Goal: Task Accomplishment & Management: Use online tool/utility

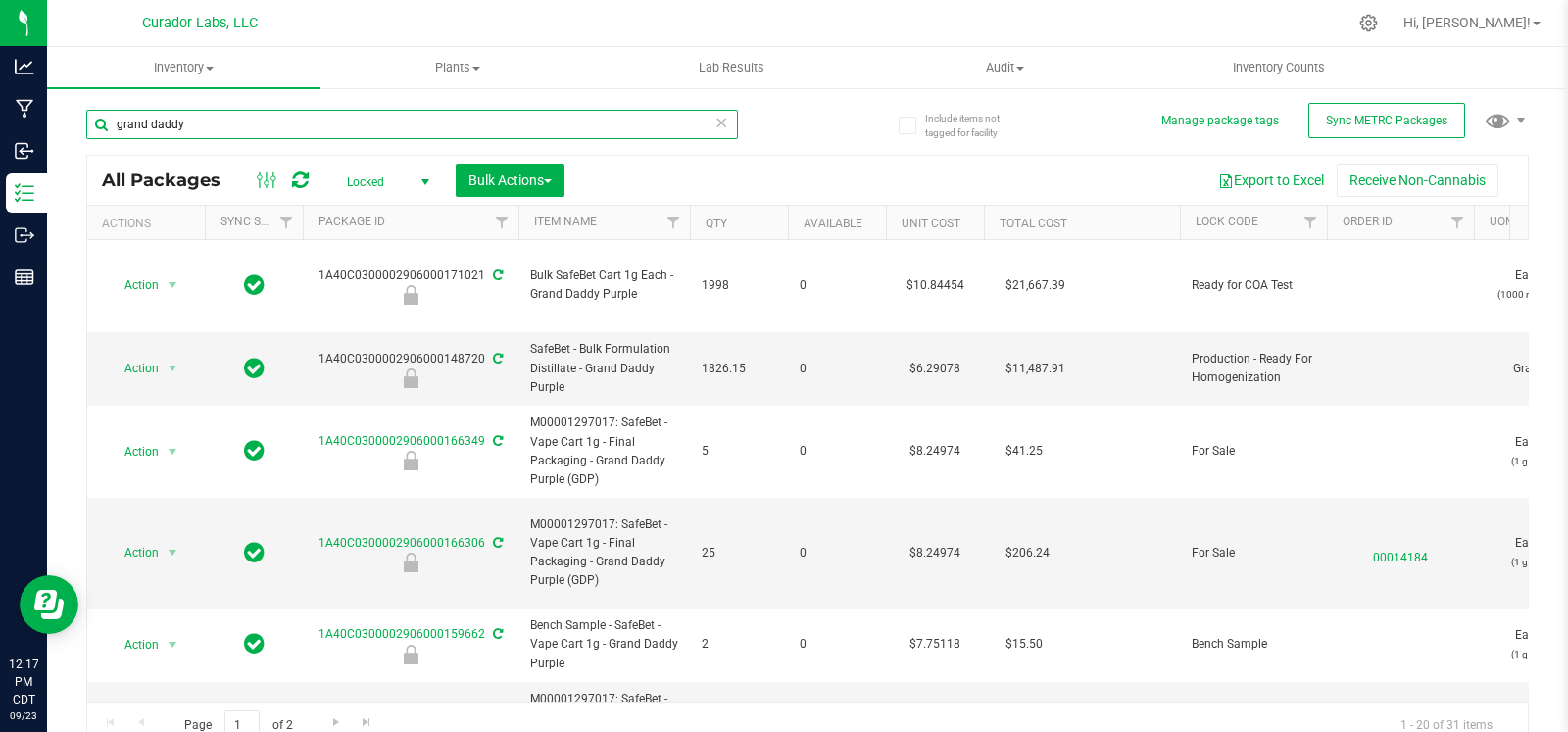
click at [197, 127] on input "grand daddy" at bounding box center [412, 125] width 651 height 29
paste input "1A40C0300002906000139236"
type input "1A40C0300002906000139236"
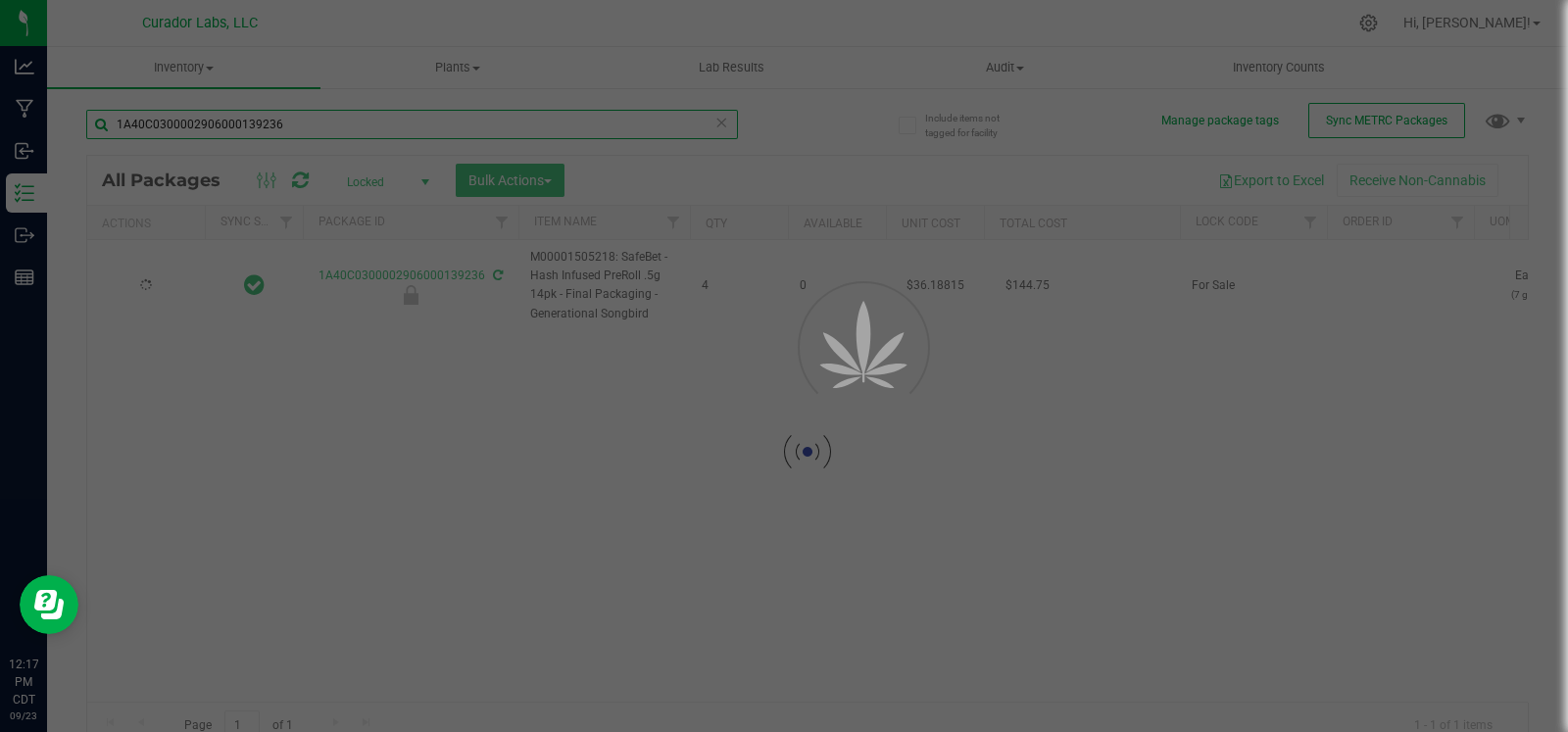
type input "2026-02-26"
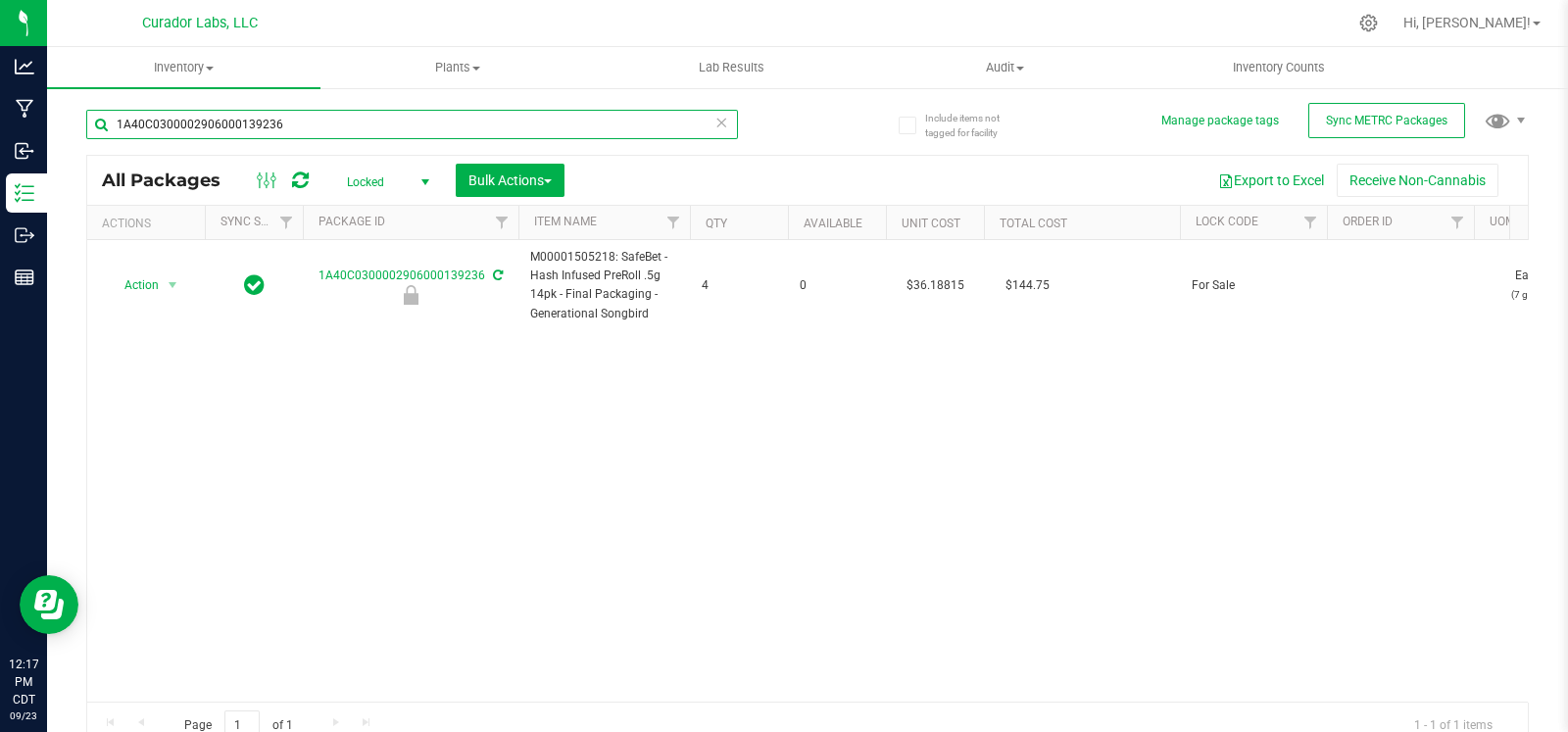
click at [260, 134] on input "1A40C0300002906000139236" at bounding box center [412, 125] width 651 height 29
paste input "59270"
type input "1A40C0300002906000159270"
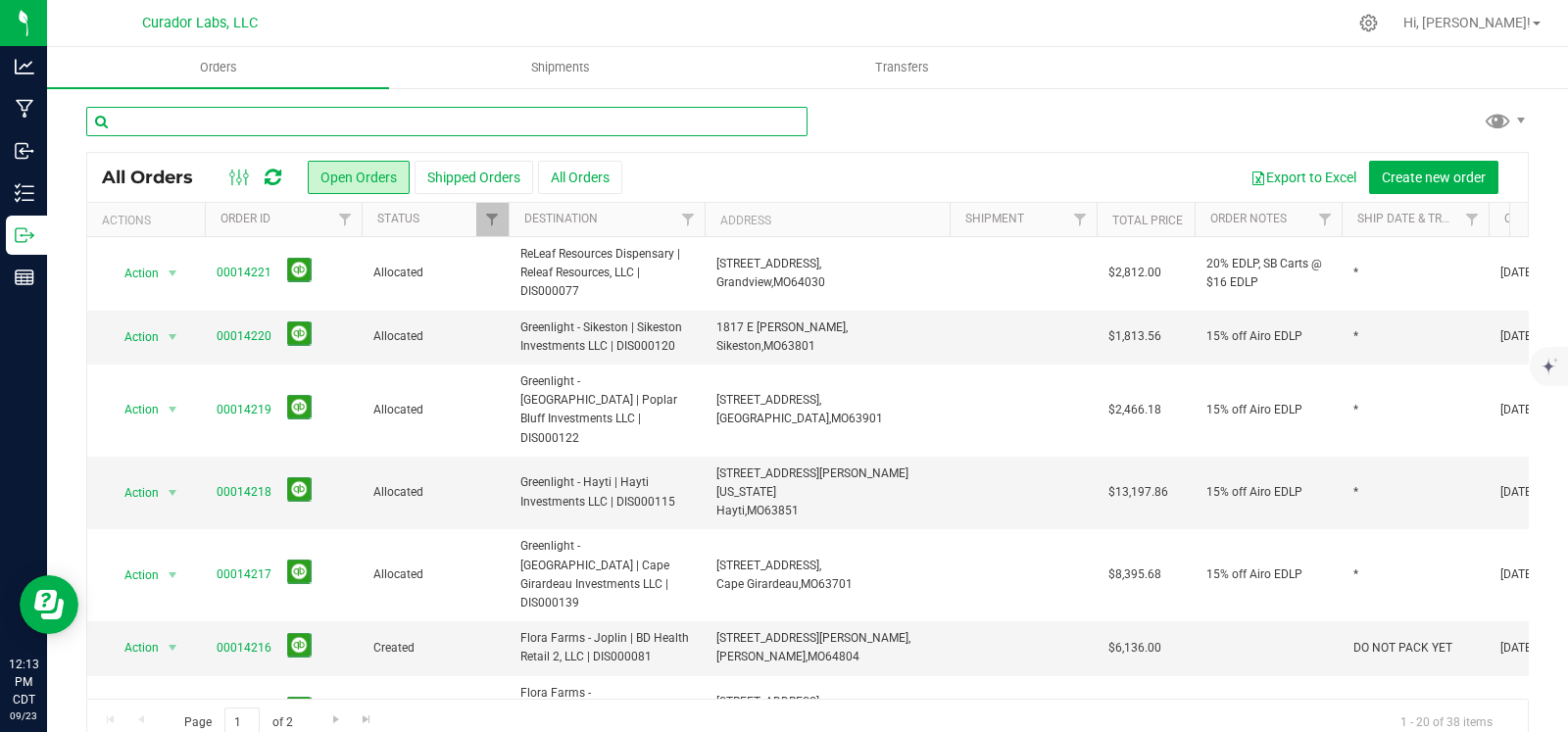
click at [617, 112] on input "text" at bounding box center [447, 122] width 721 height 29
type input "flora"
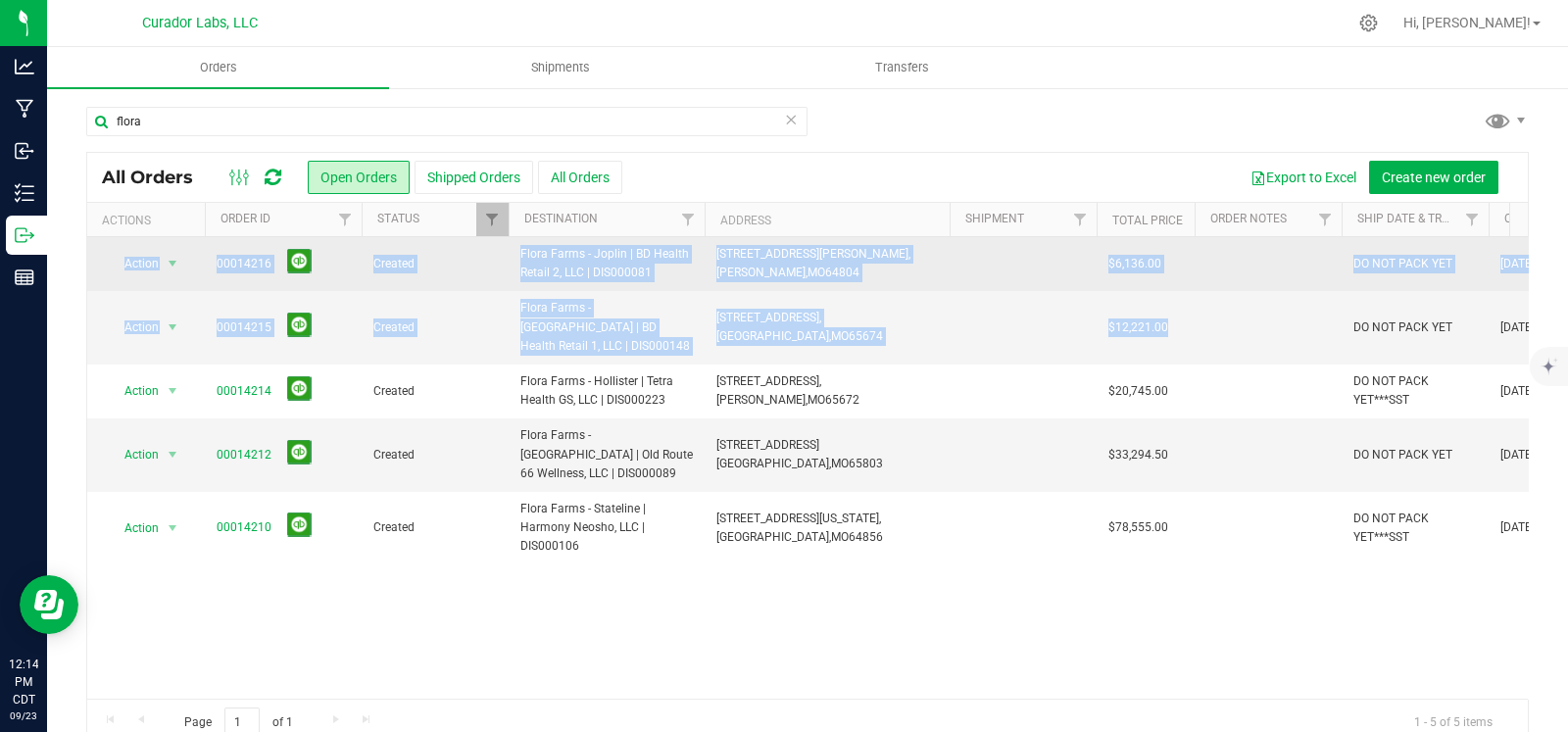
drag, startPoint x: 1206, startPoint y: 327, endPoint x: 102, endPoint y: 262, distance: 1105.9
click at [102, 262] on tbody "Action Action Cancel order Change facility Clone order Edit order Mark as fully…" at bounding box center [1057, 400] width 1940 height 327
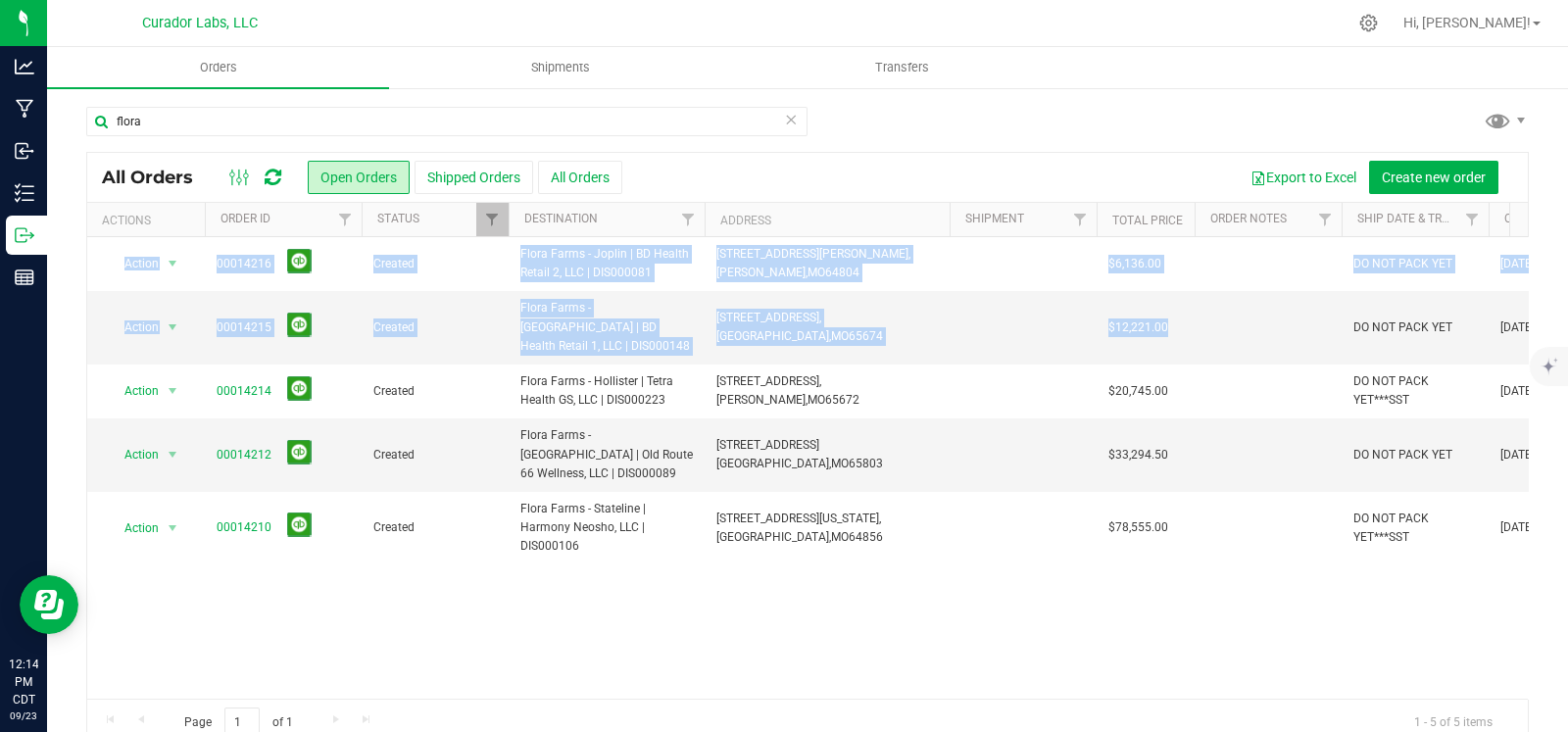
copy tbody "Action Action Cancel order Change facility Clone order Edit order Mark as fully…"
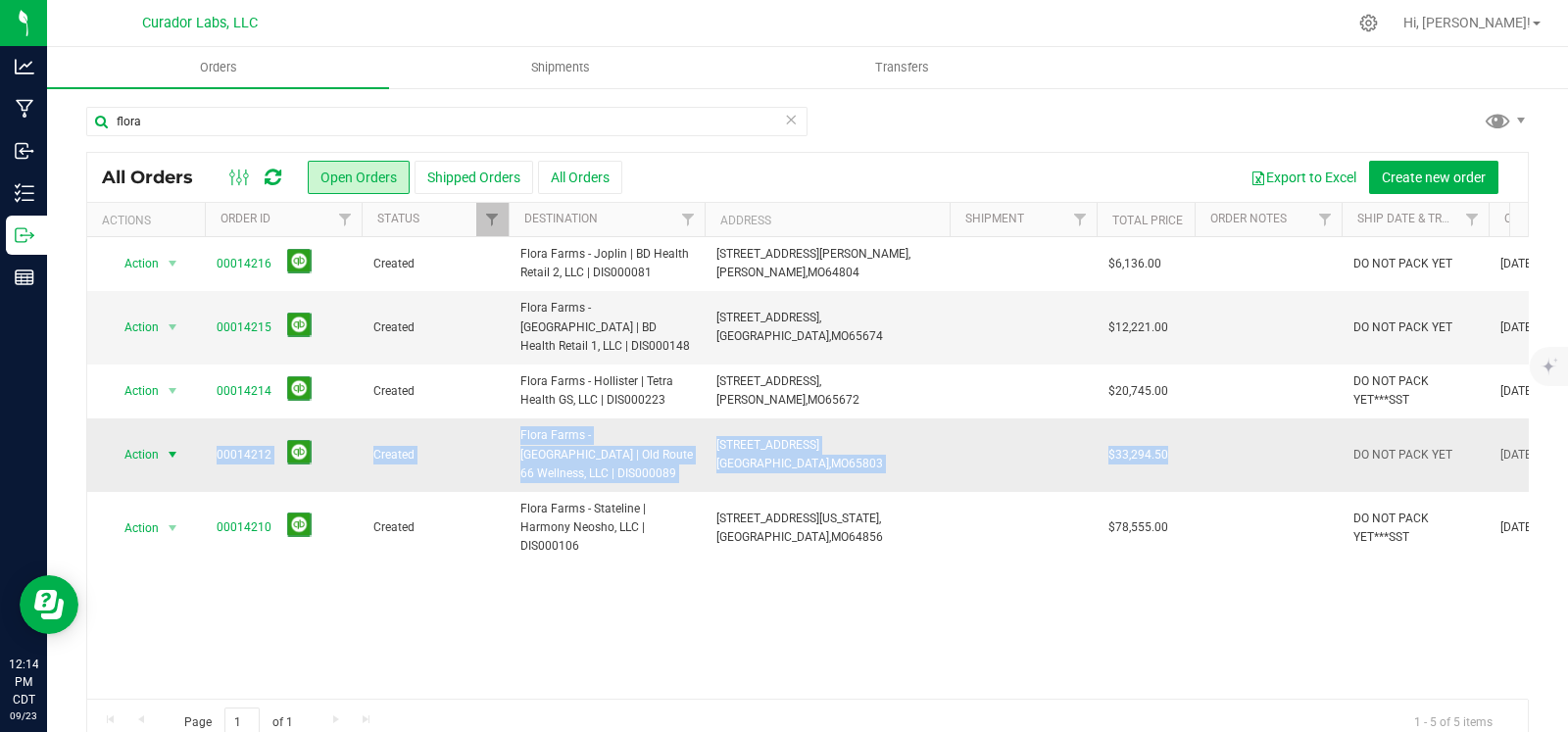
drag, startPoint x: 1049, startPoint y: 436, endPoint x: 168, endPoint y: 434, distance: 881.0
click at [168, 434] on tr "Action Action Cancel order Change facility Clone order Edit order Mark as fully…" at bounding box center [1057, 455] width 1940 height 74
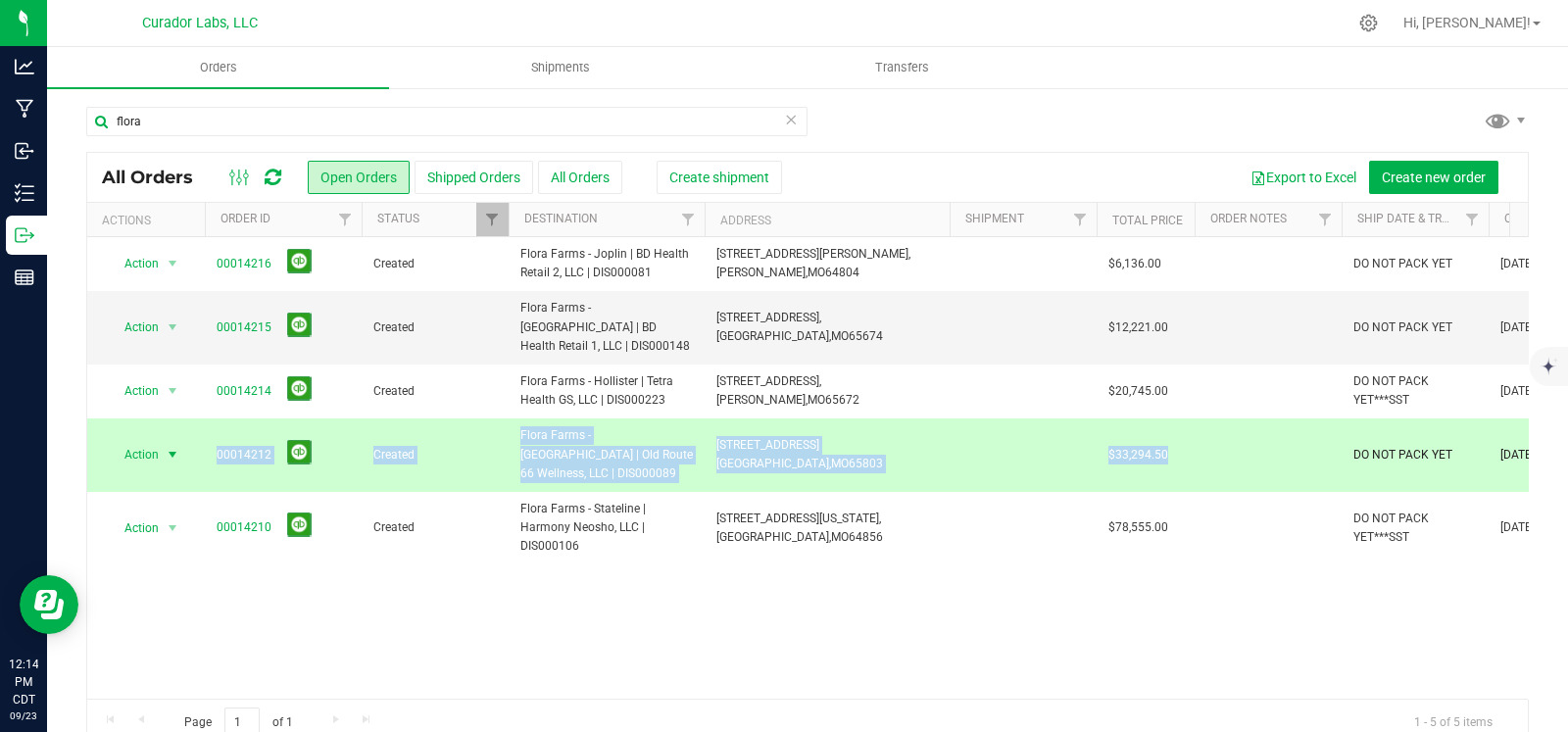
copy tr "Action Cancel order Change facility Clone order Edit order Mark as fully paid O…"
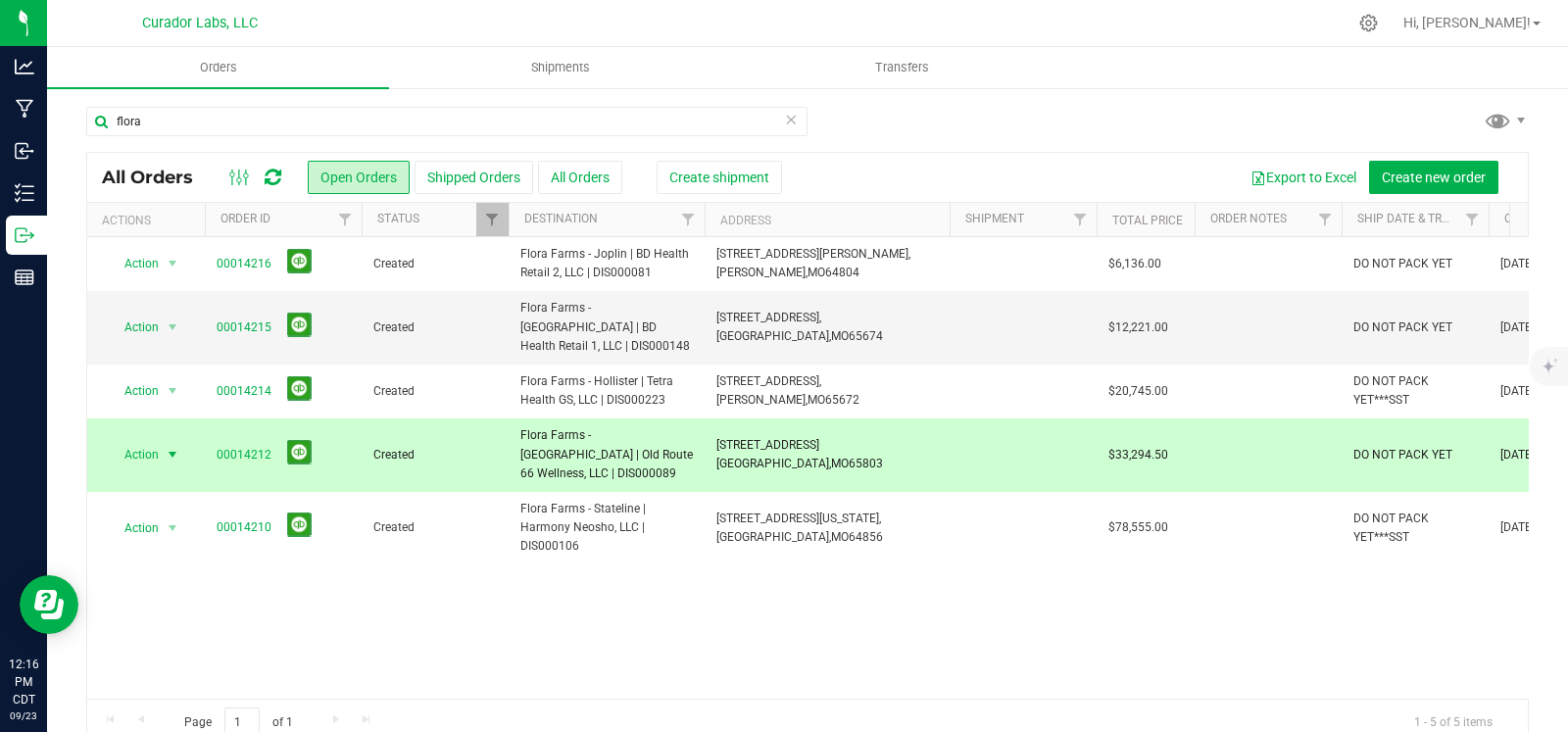
click at [784, 125] on icon at bounding box center [791, 119] width 14 height 24
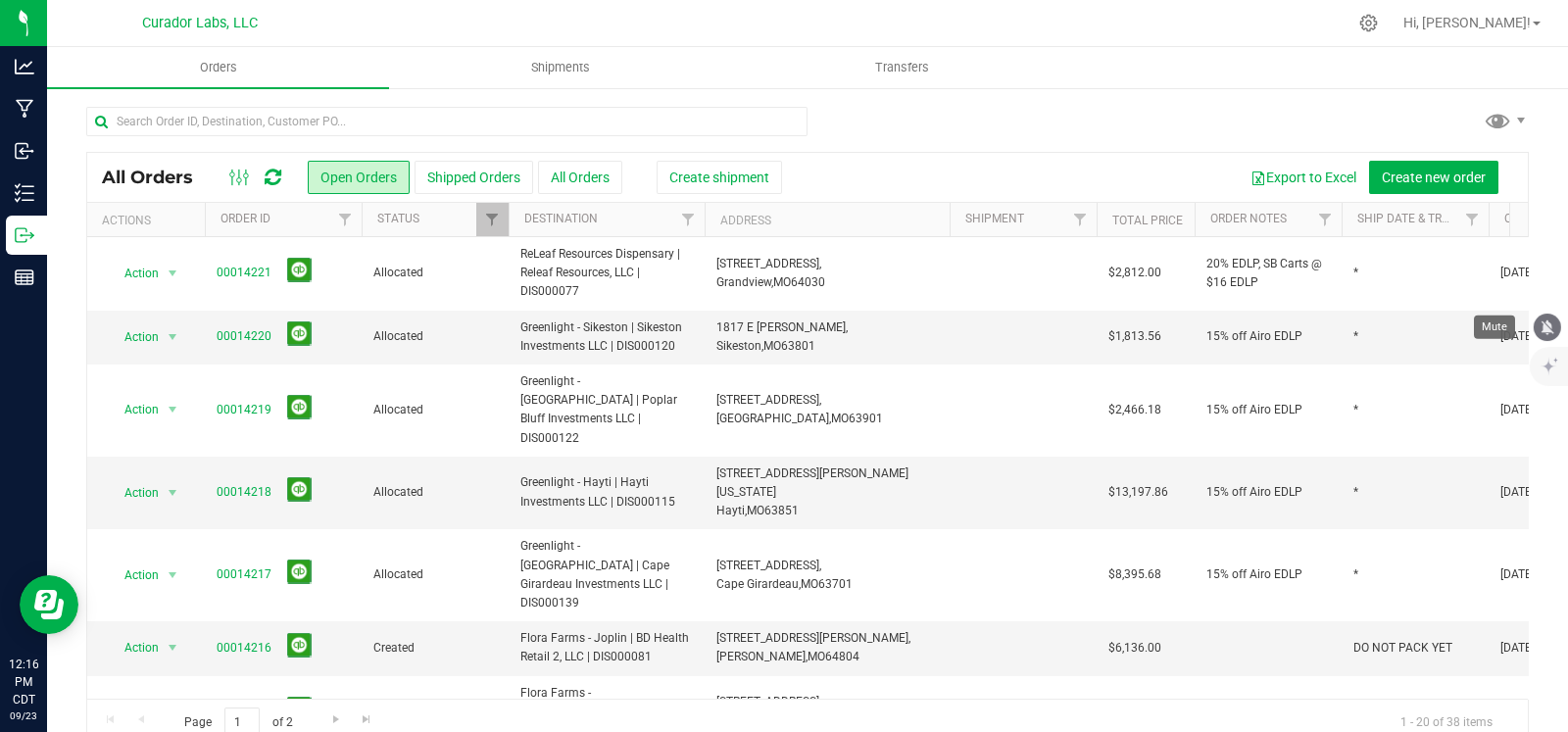
click at [1542, 315] on button "mute" at bounding box center [1547, 327] width 28 height 28
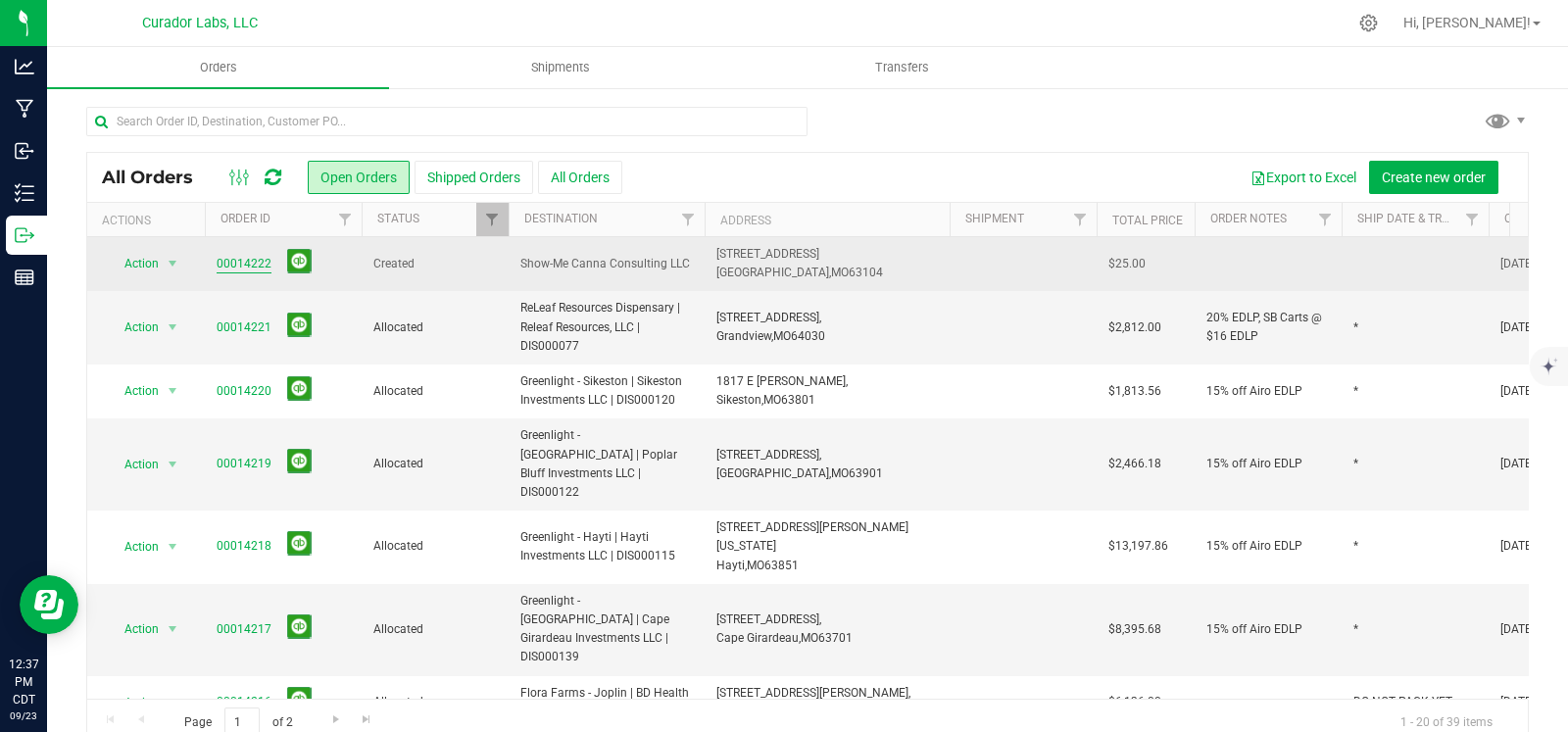
click at [258, 264] on link "00014222" at bounding box center [244, 263] width 55 height 19
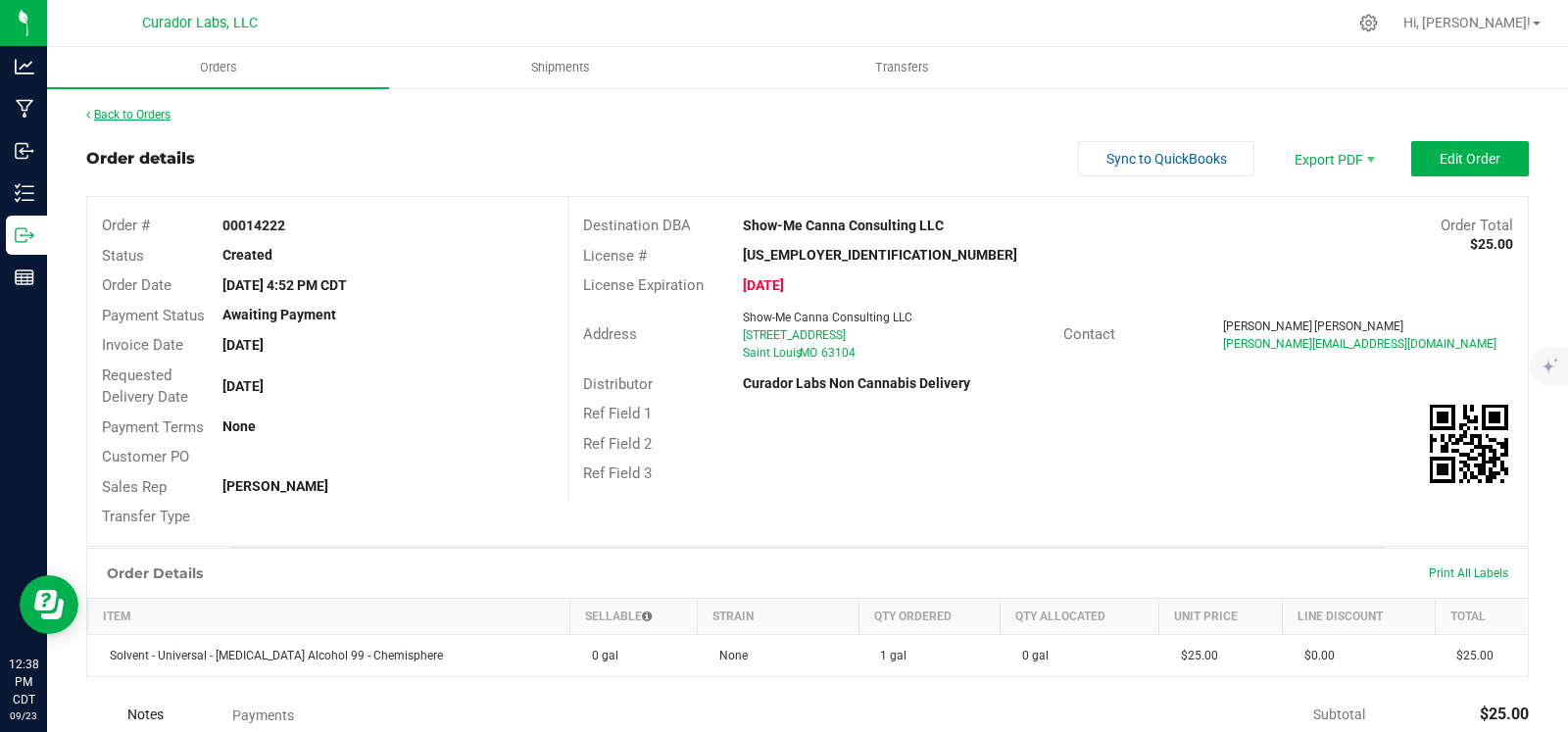
click at [171, 116] on link "Back to Orders" at bounding box center [129, 115] width 84 height 14
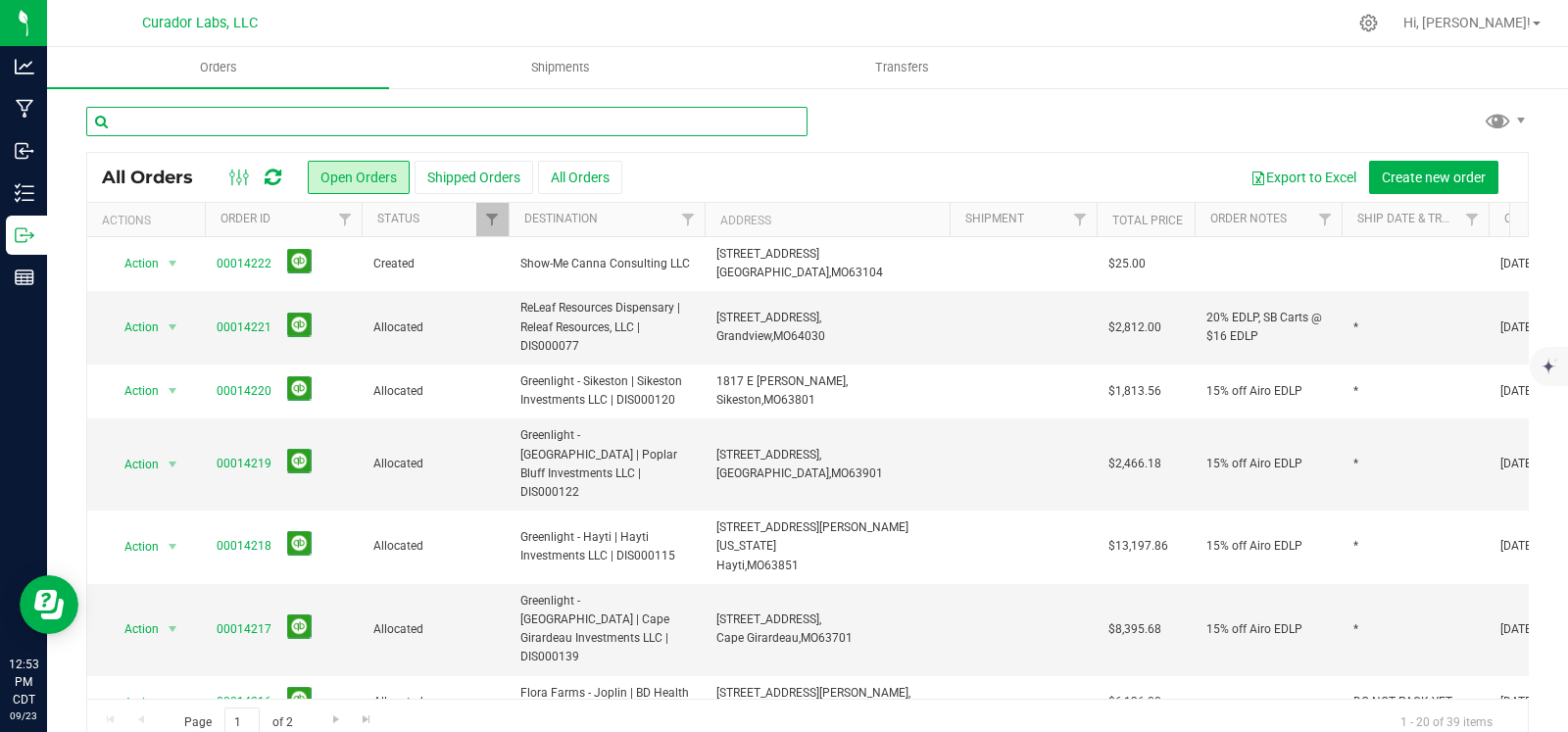
click at [499, 129] on input "text" at bounding box center [447, 122] width 721 height 29
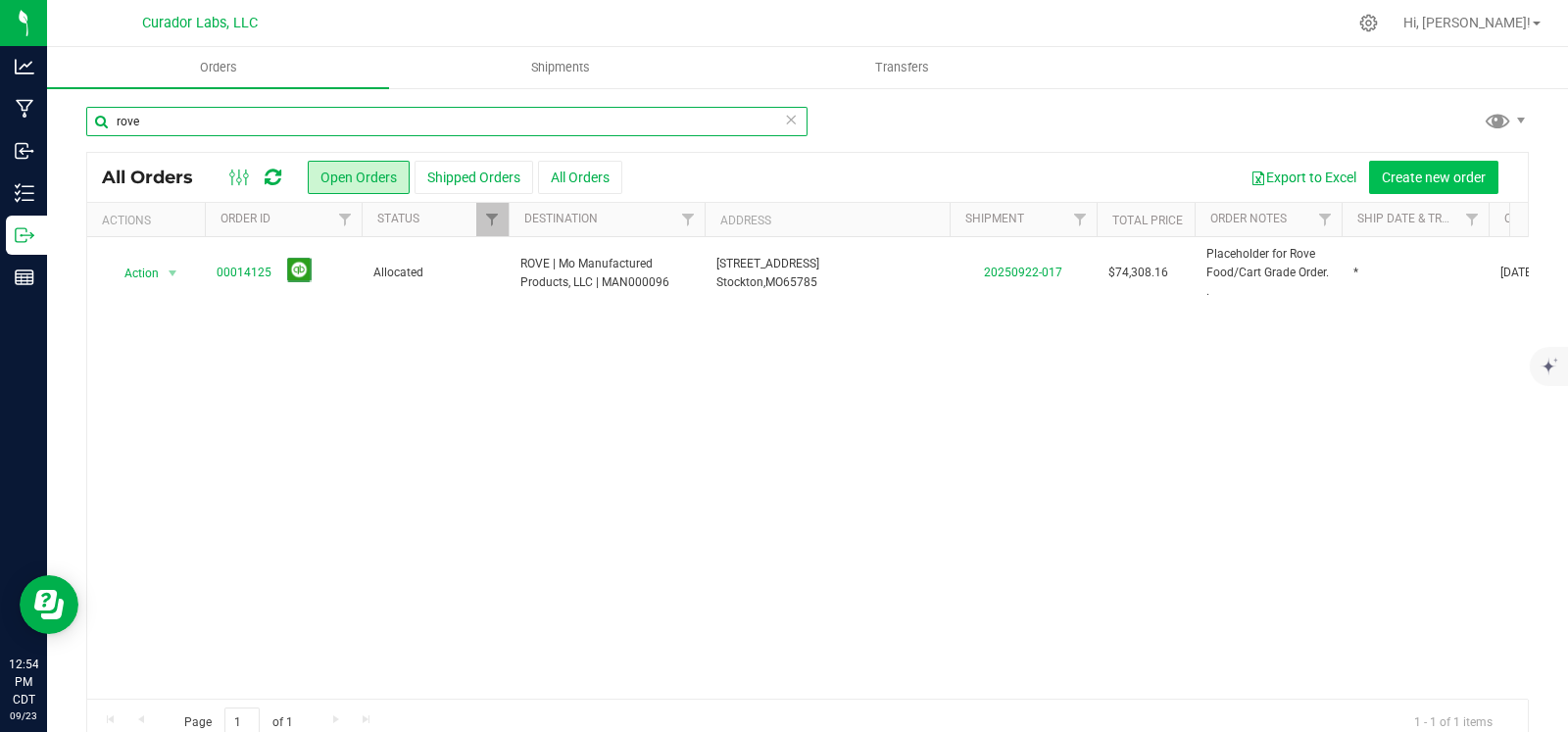
type input "rove"
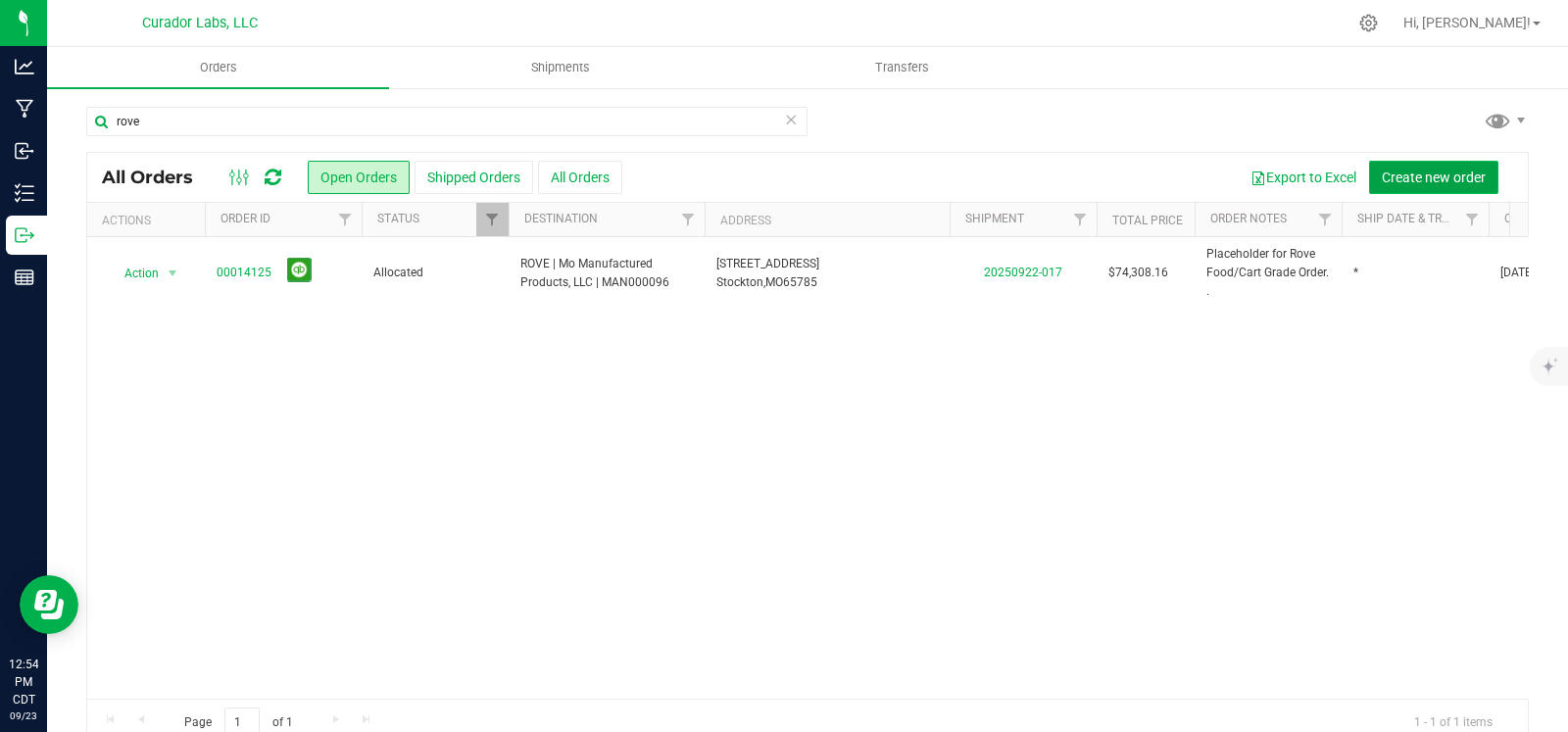
click at [1442, 170] on span "Create new order" at bounding box center [1434, 178] width 104 height 16
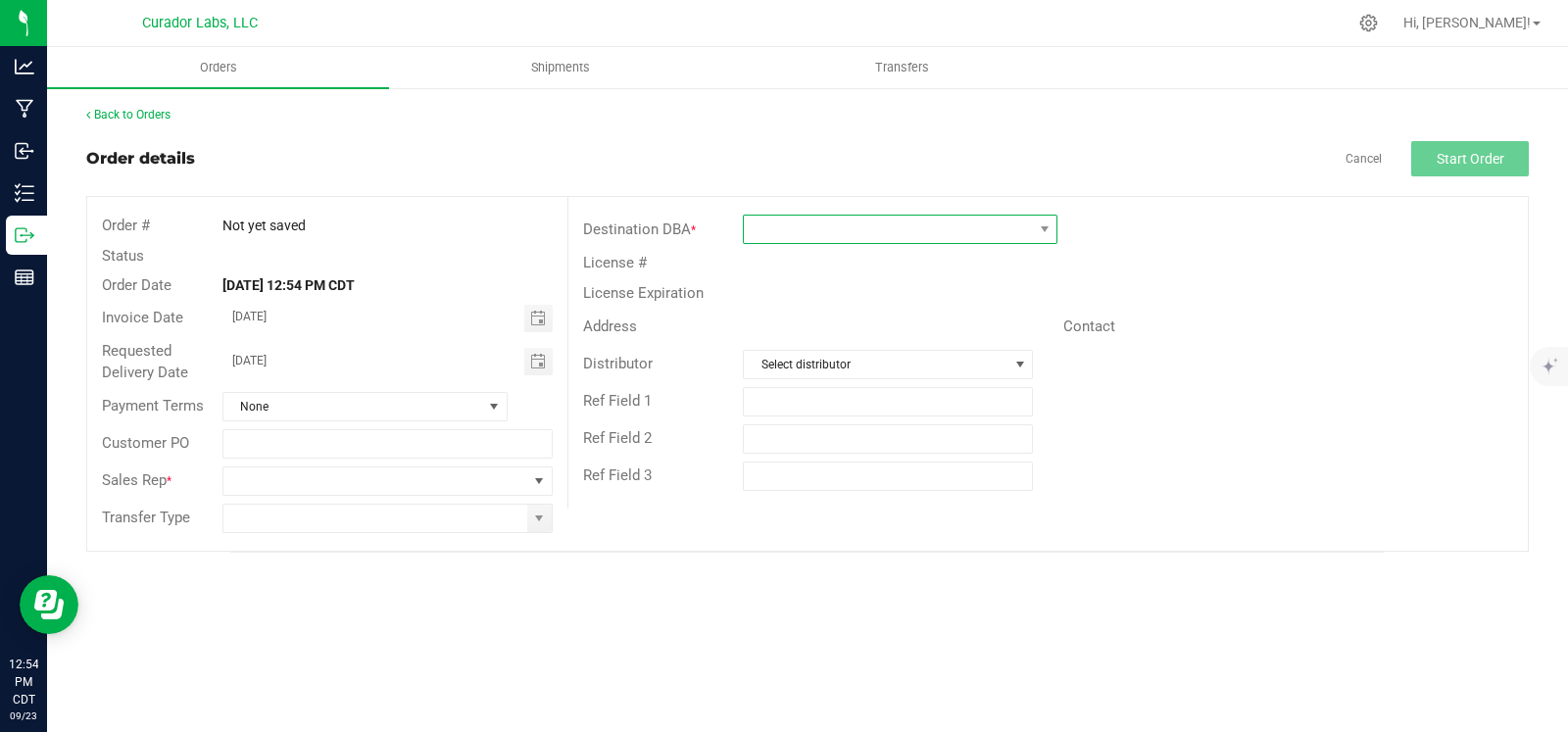
click at [869, 227] on span at bounding box center [887, 229] width 288 height 28
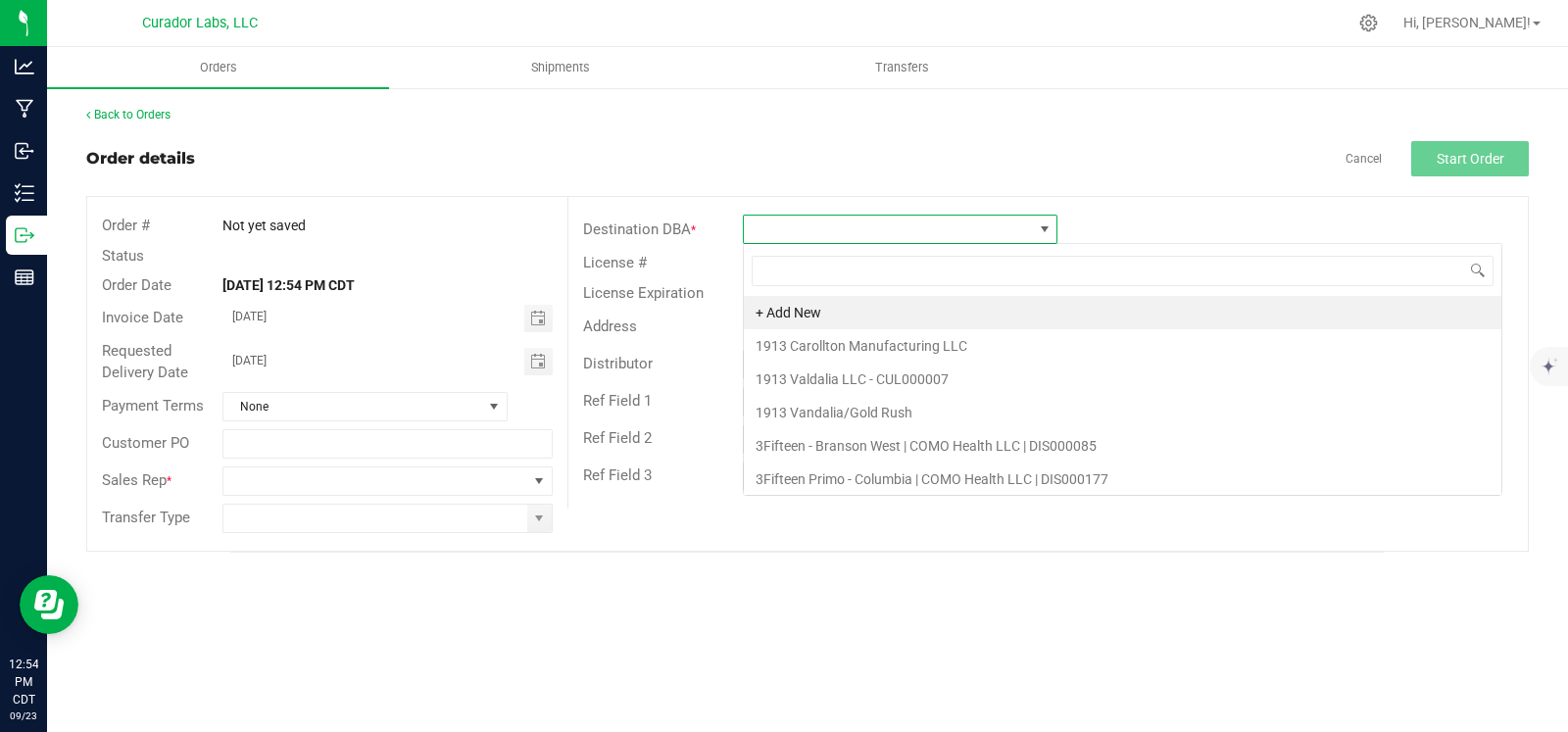
scroll to position [28, 313]
type input "rove"
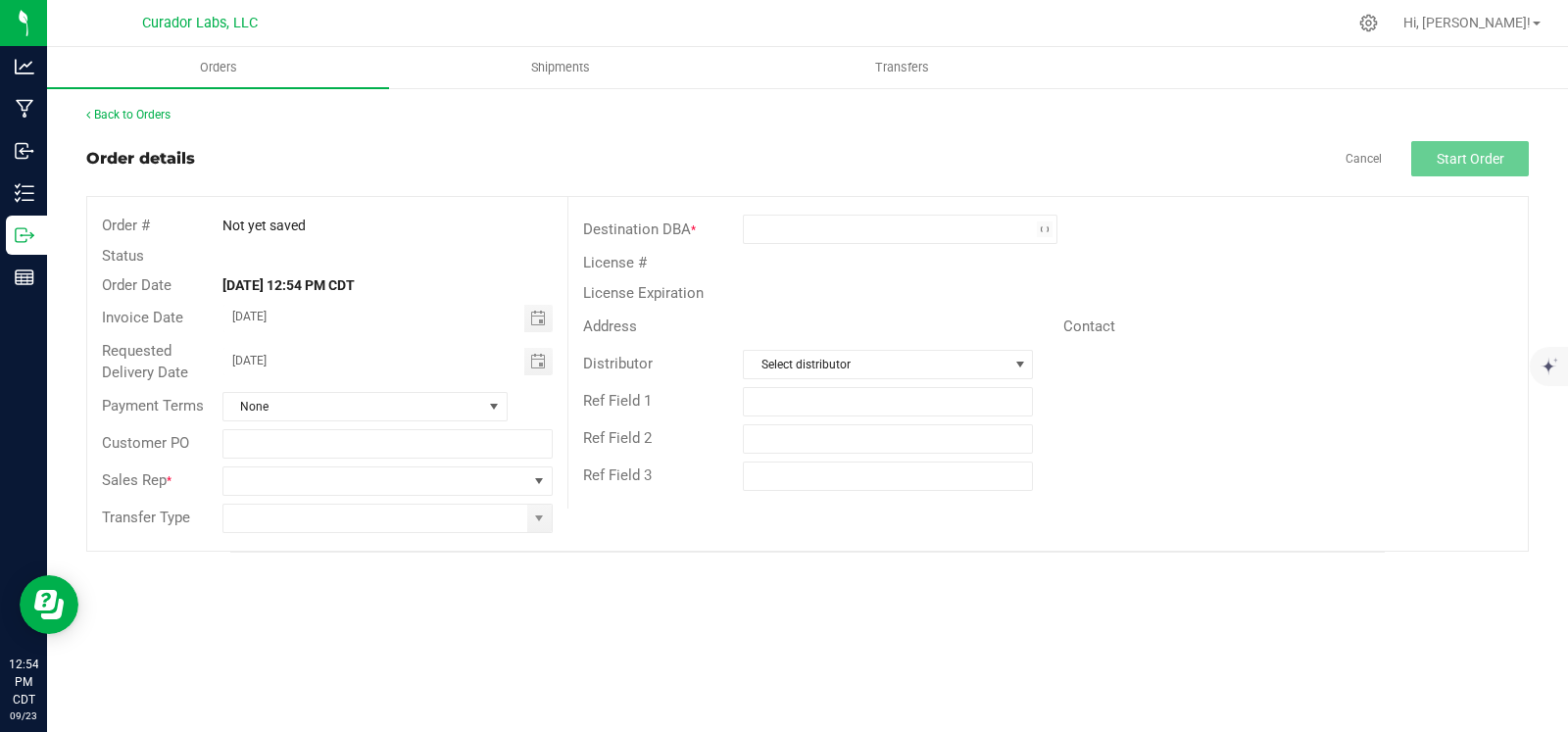
click at [1377, 291] on div "License Expiration" at bounding box center [1048, 293] width 960 height 30
click at [115, 120] on link "Back to Orders" at bounding box center [129, 115] width 84 height 14
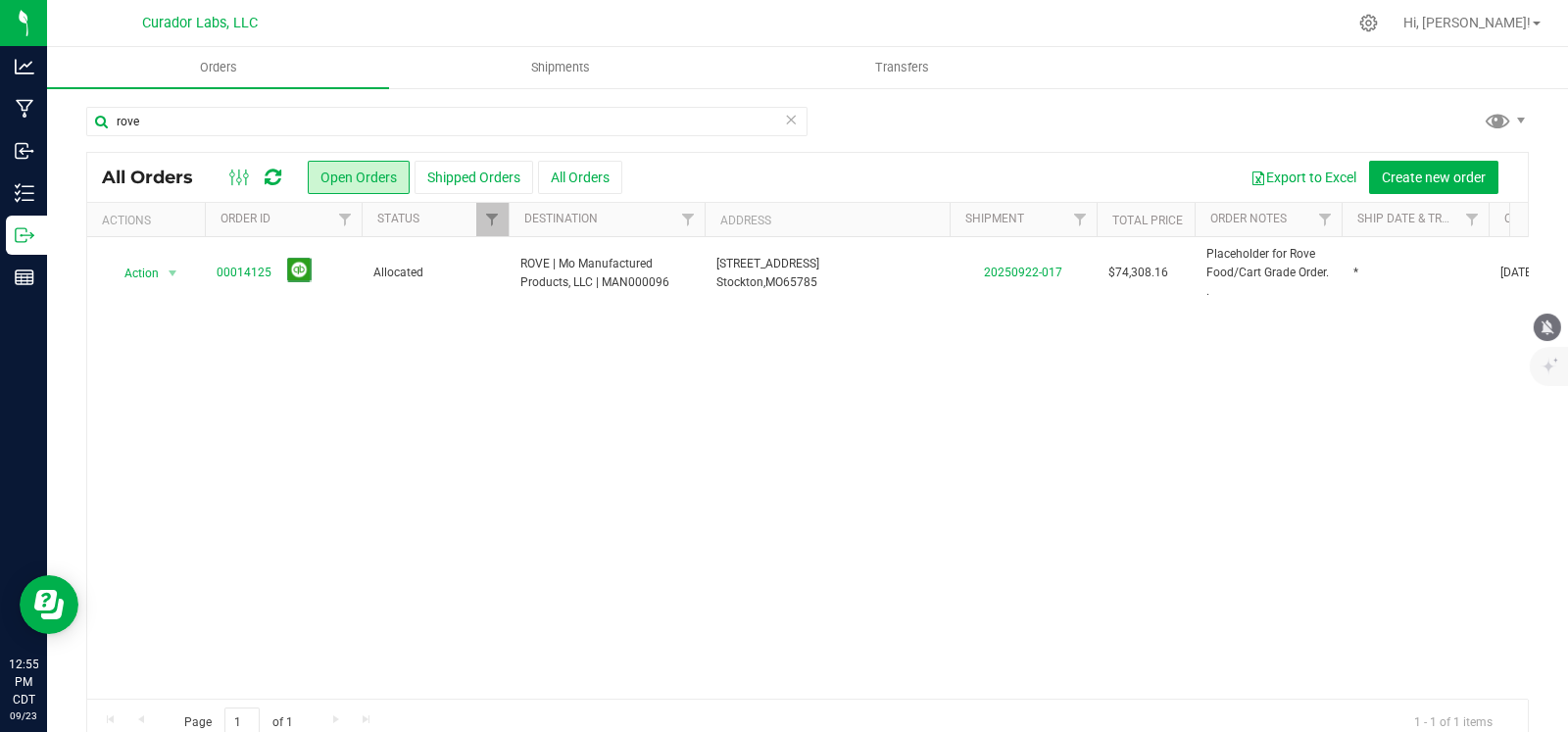
click at [1548, 322] on icon "mute" at bounding box center [1547, 326] width 13 height 15
click at [784, 125] on icon at bounding box center [791, 119] width 14 height 24
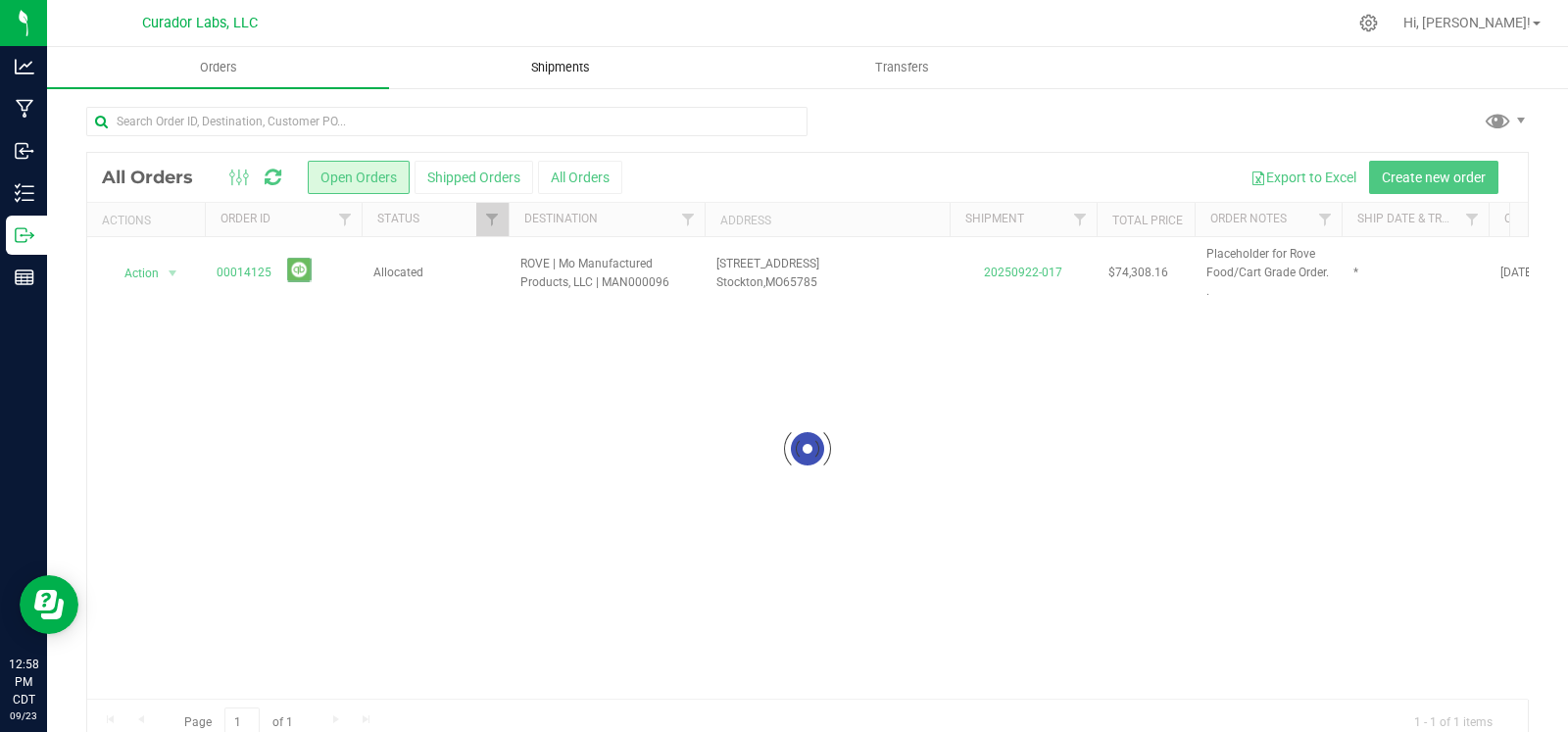
click at [549, 64] on span "Shipments" at bounding box center [561, 68] width 112 height 18
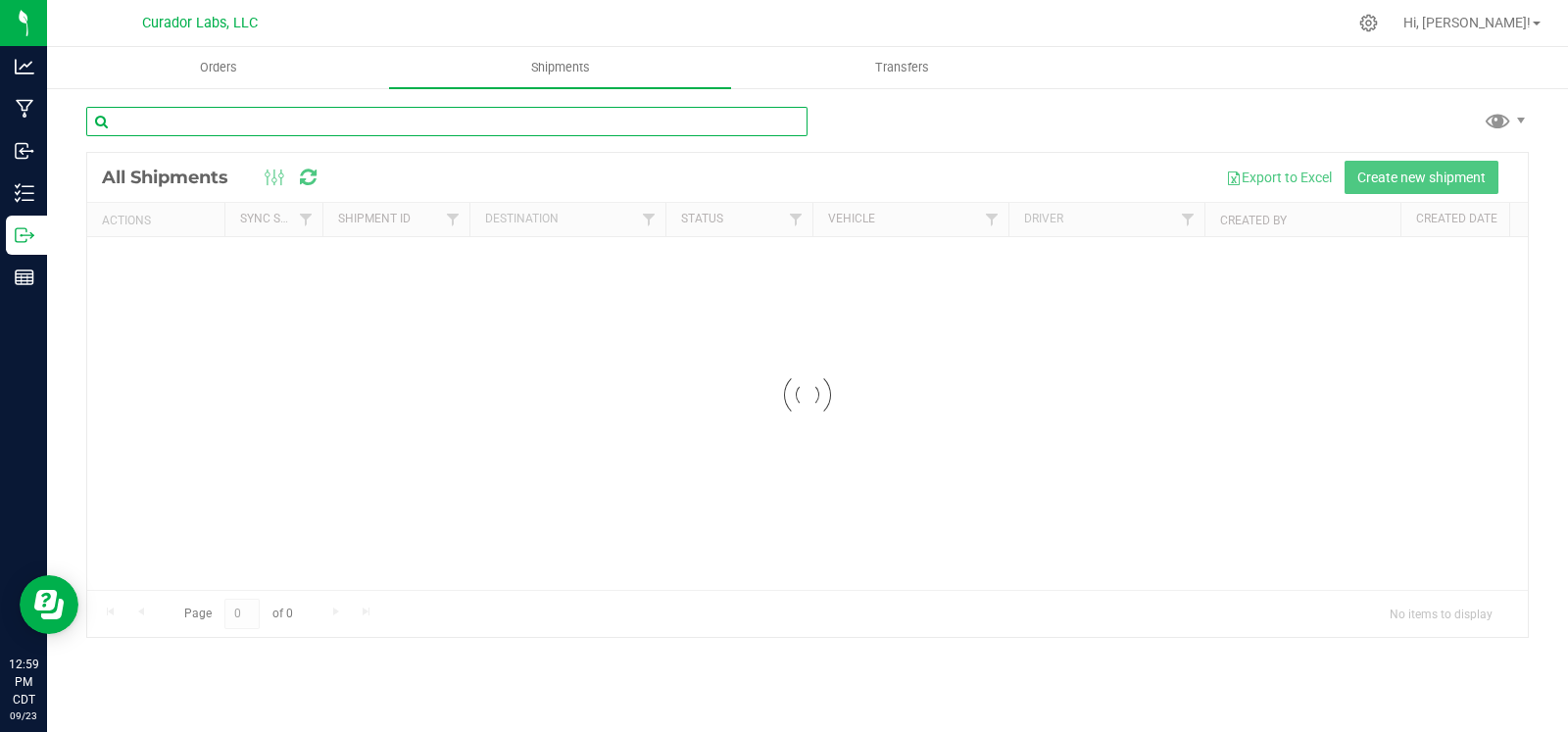
click at [538, 114] on input "text" at bounding box center [447, 122] width 721 height 29
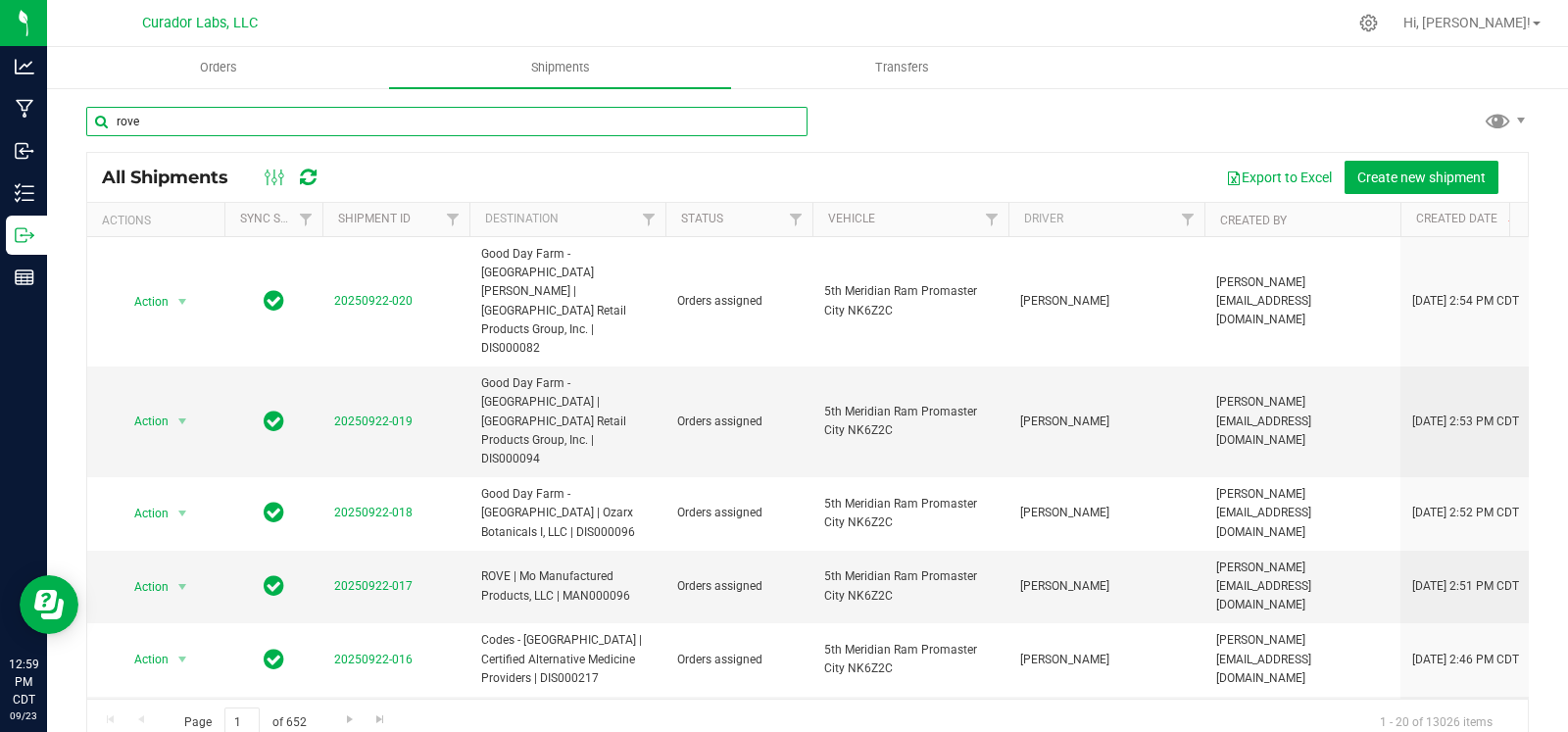
type input "rove"
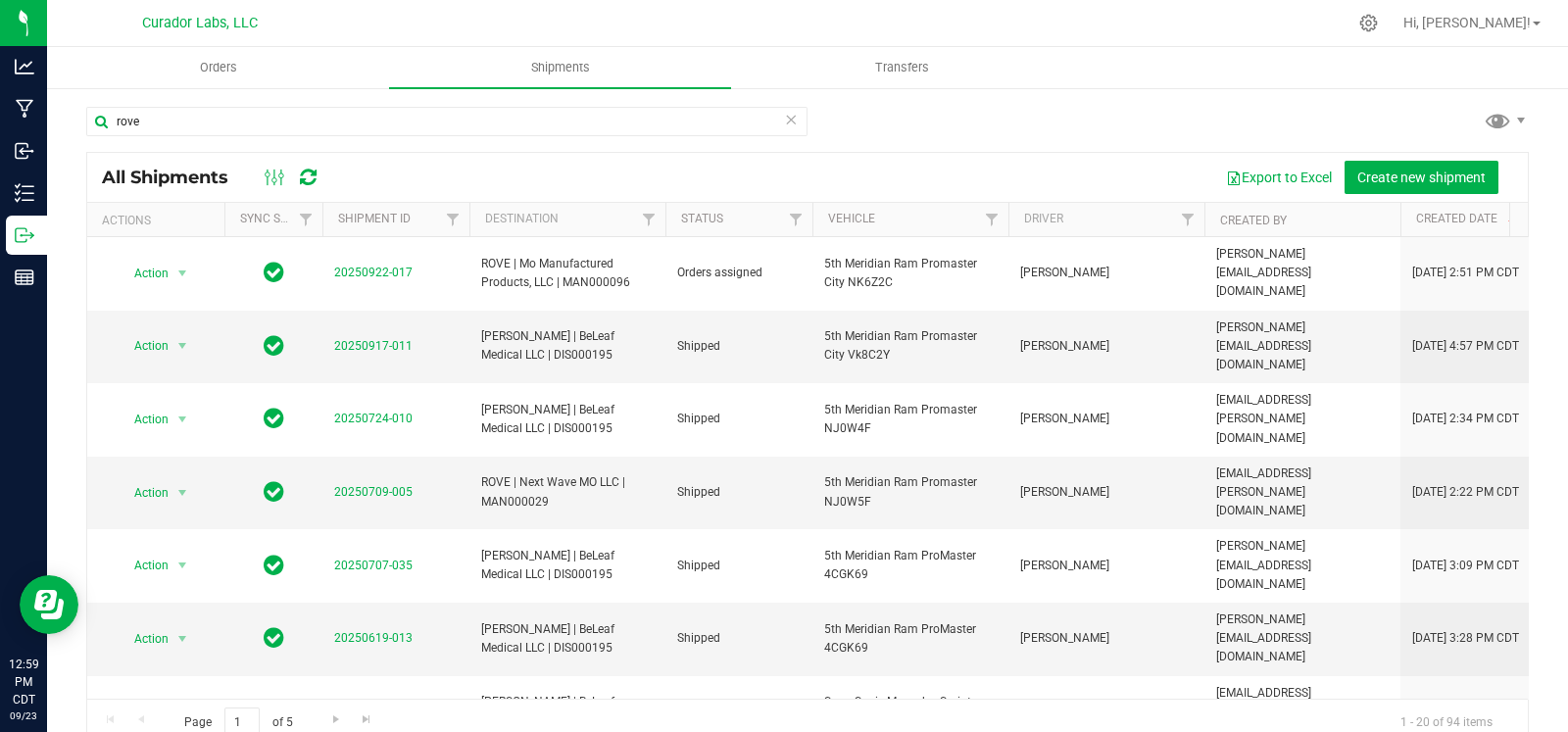
click at [784, 123] on icon at bounding box center [791, 119] width 14 height 24
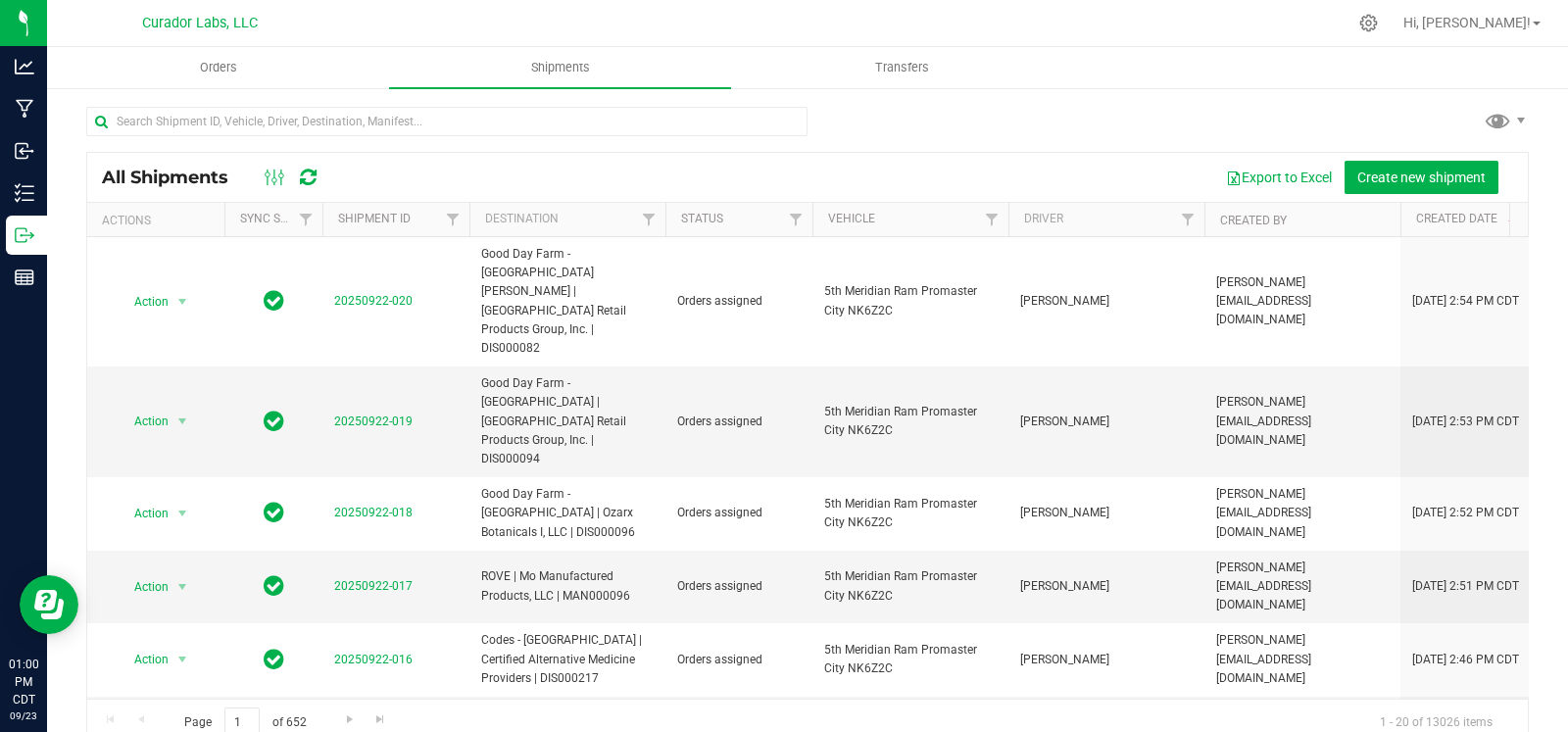
click at [902, 141] on div at bounding box center [808, 130] width 1442 height 45
click at [1378, 22] on icon at bounding box center [1369, 23] width 19 height 19
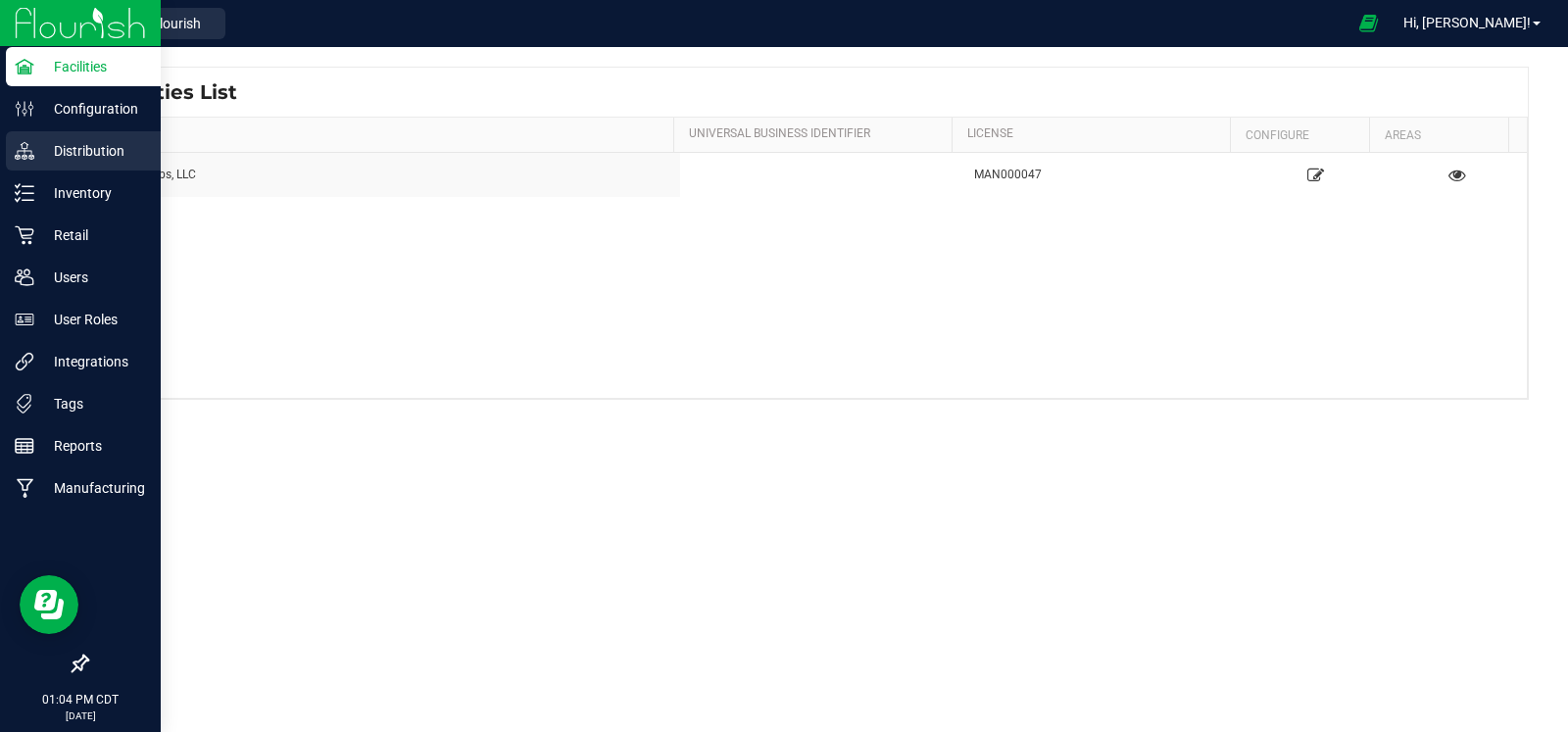
click at [58, 149] on p "Distribution" at bounding box center [93, 151] width 118 height 24
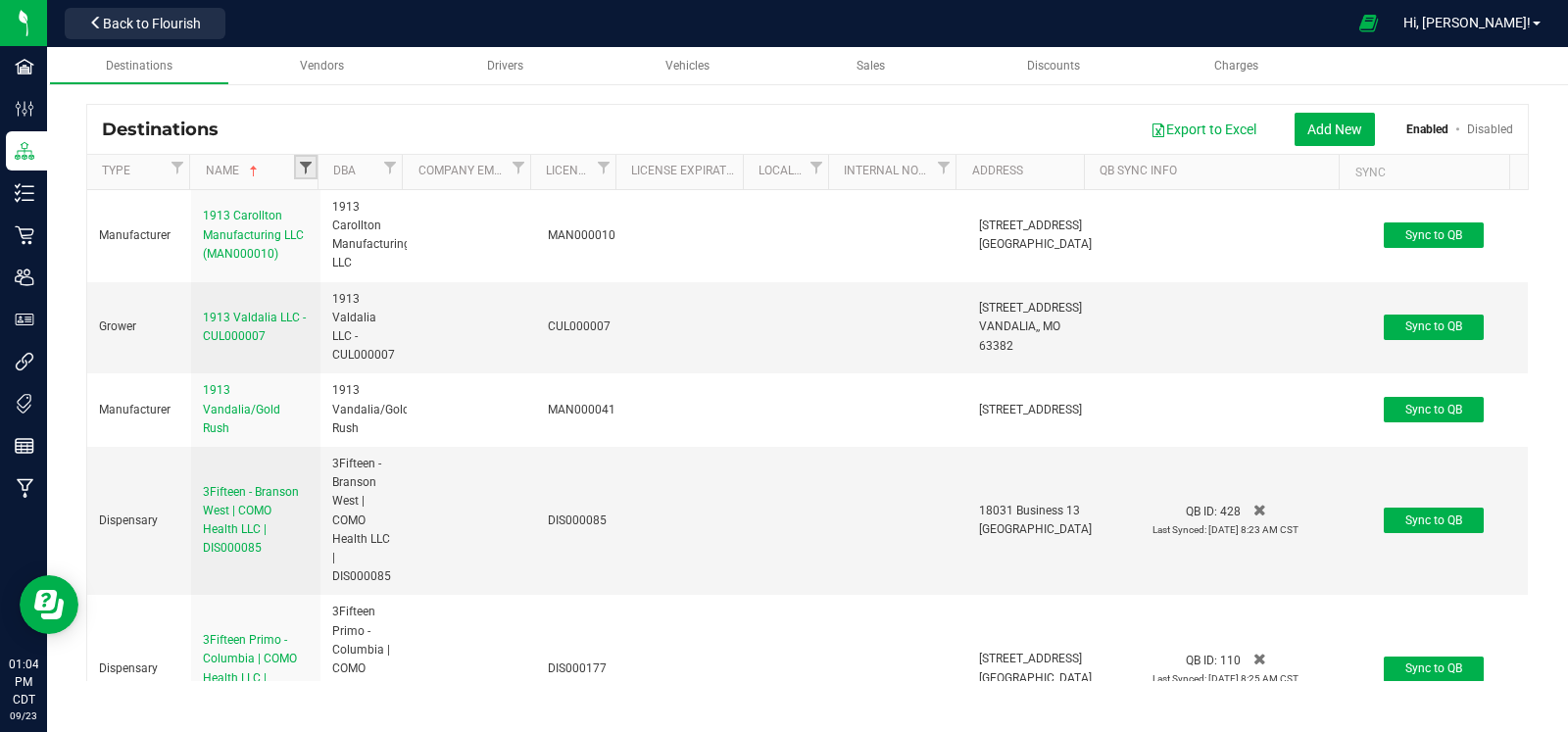
click at [308, 169] on span "Filter" at bounding box center [306, 168] width 16 height 16
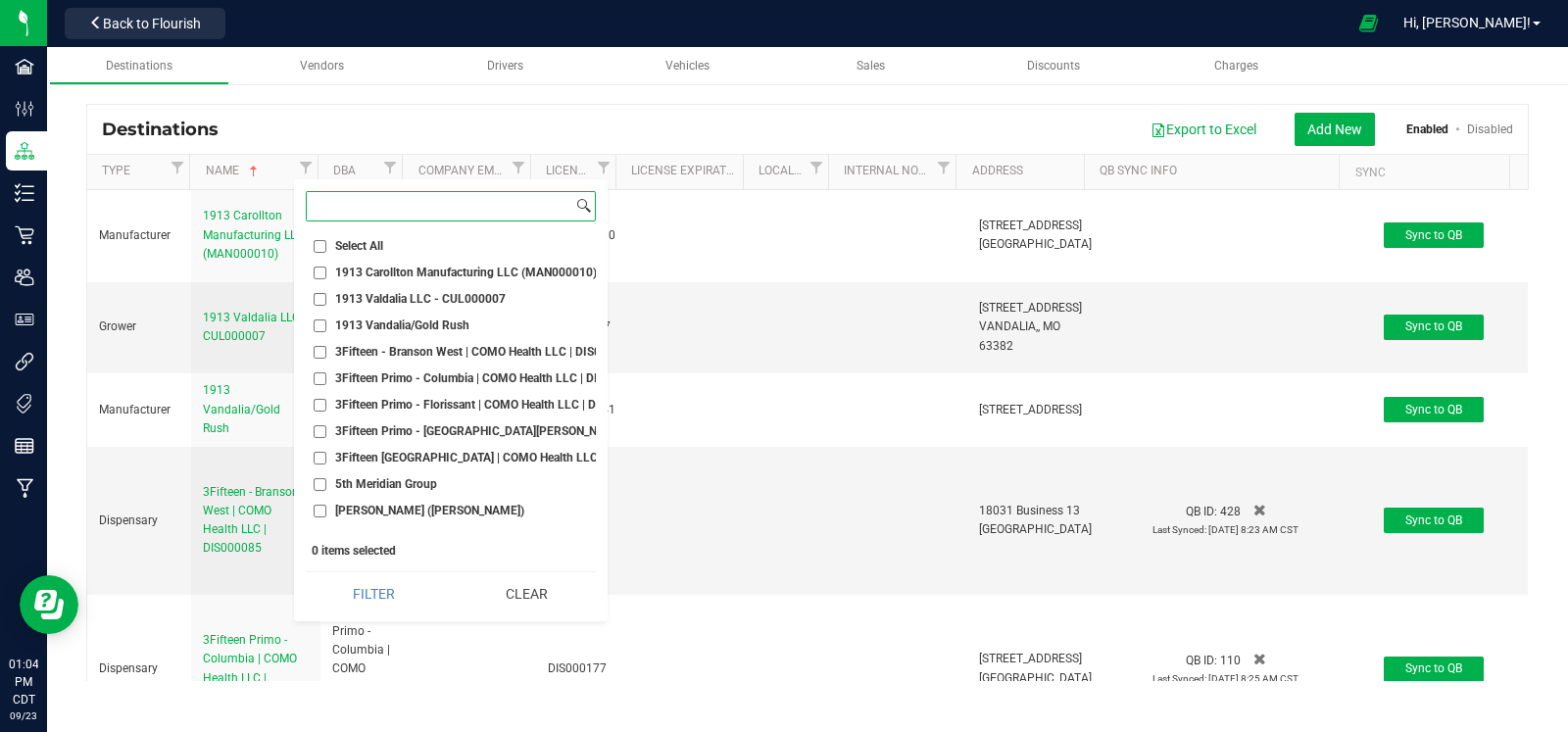
click at [351, 202] on input at bounding box center [439, 206] width 265 height 28
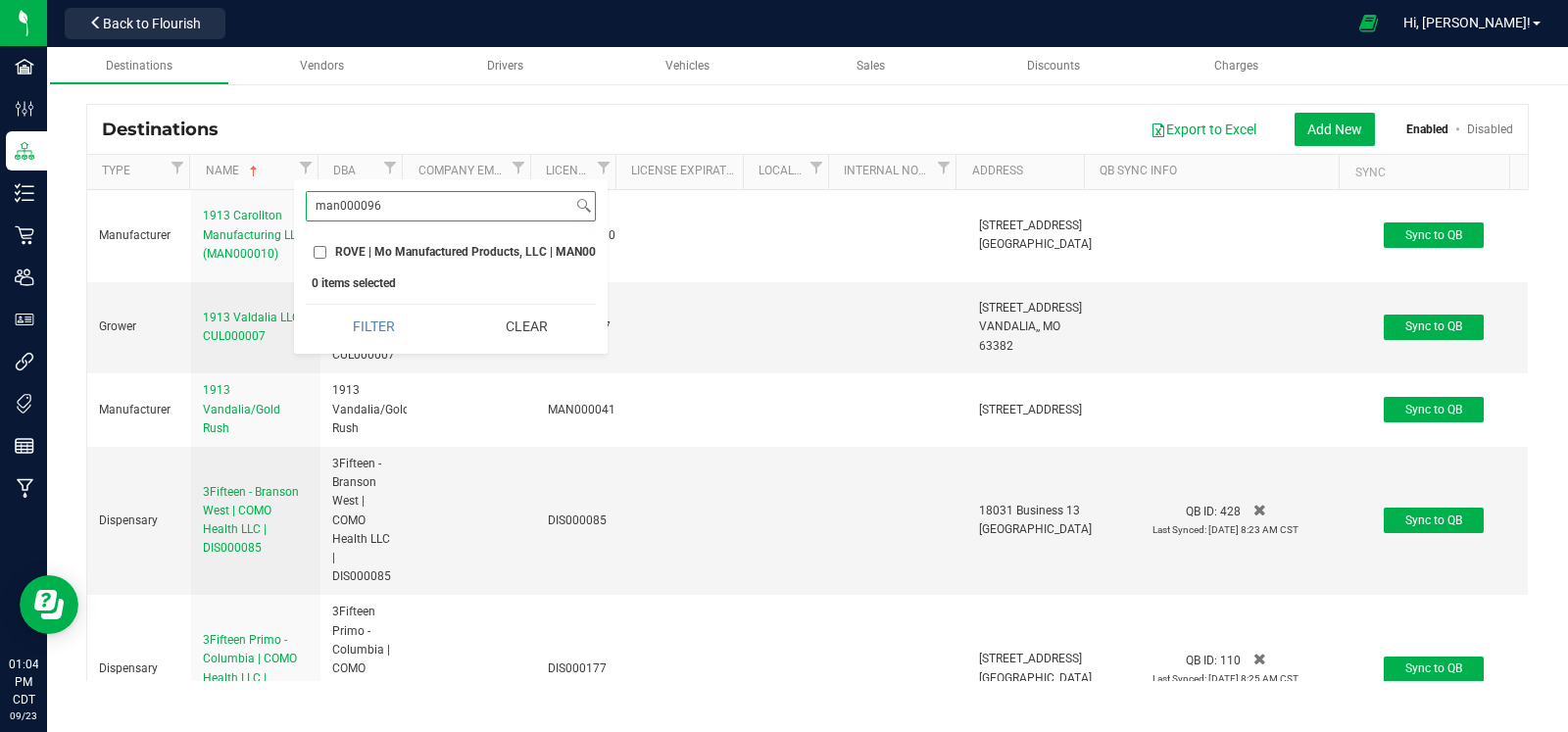
type input "man000096"
click at [313, 252] on input "ROVE | Mo Manufactured Products, LLC | MAN000096" at bounding box center [319, 252] width 13 height 13
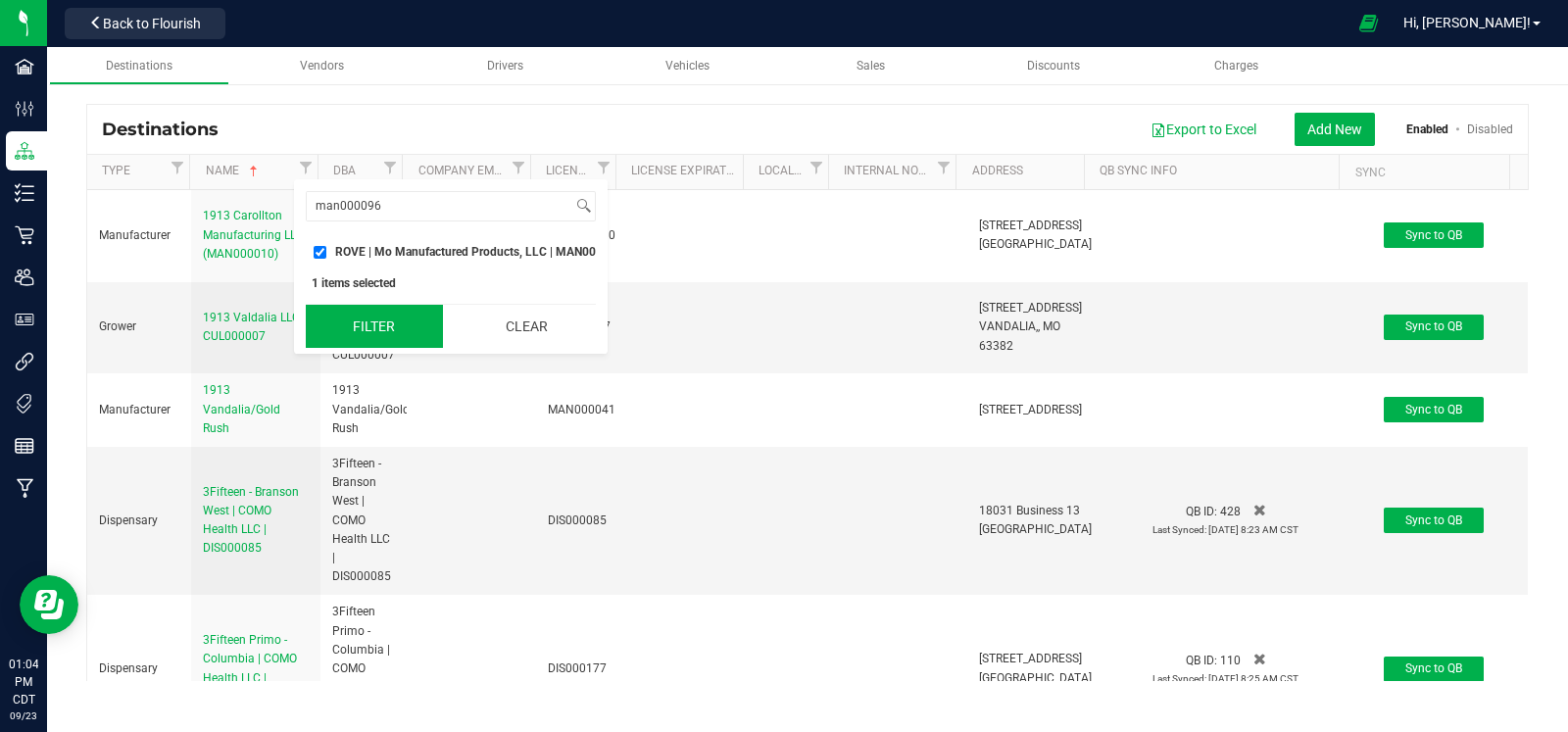
click at [374, 340] on button "Filter" at bounding box center [374, 326] width 139 height 43
checkbox input "true"
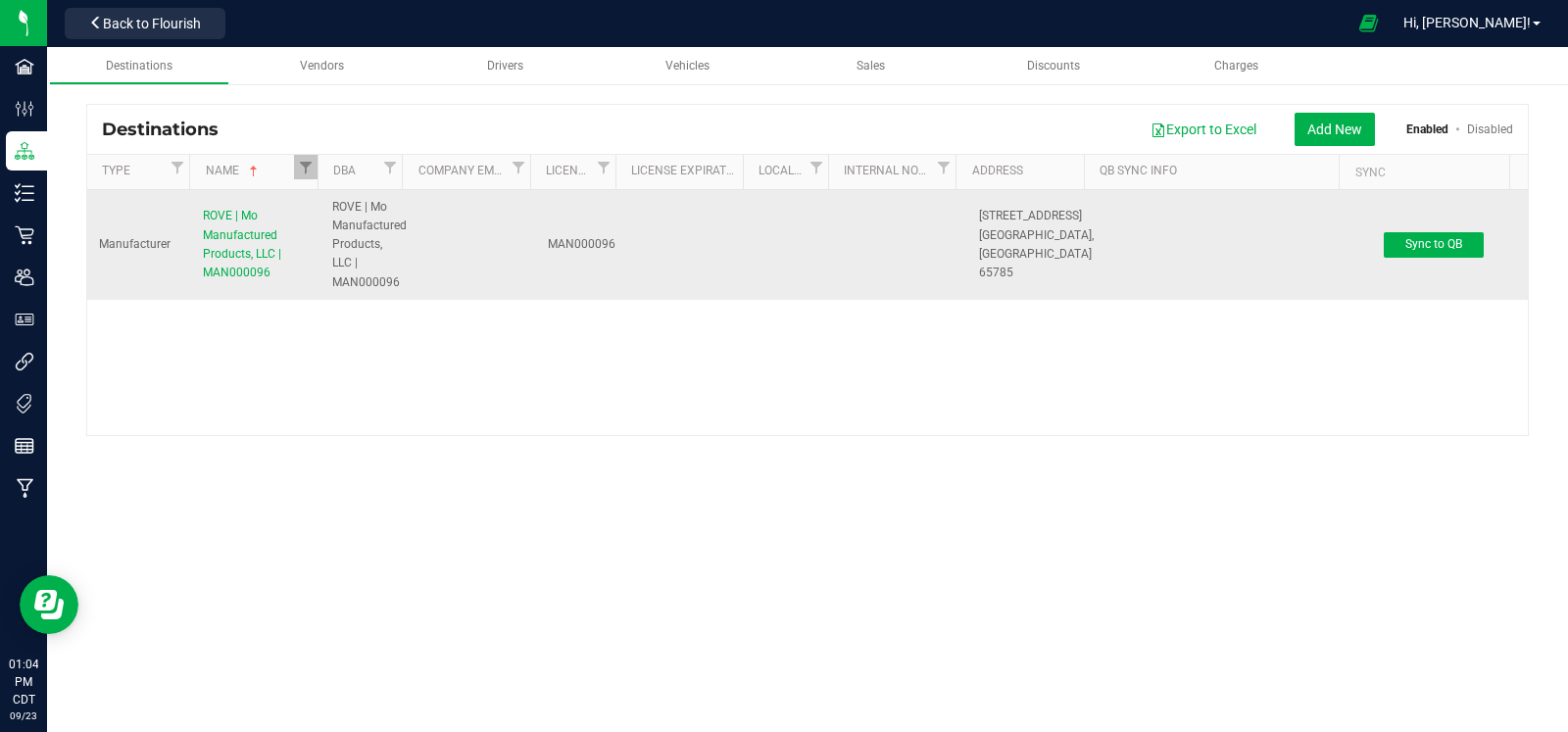
click at [253, 225] on div "ROVE | Mo Manufactured Products, LLC | MAN000096" at bounding box center [255, 244] width 106 height 76
click at [245, 237] on span "ROVE | Mo Manufactured Products, LLC | MAN000096" at bounding box center [242, 244] width 79 height 71
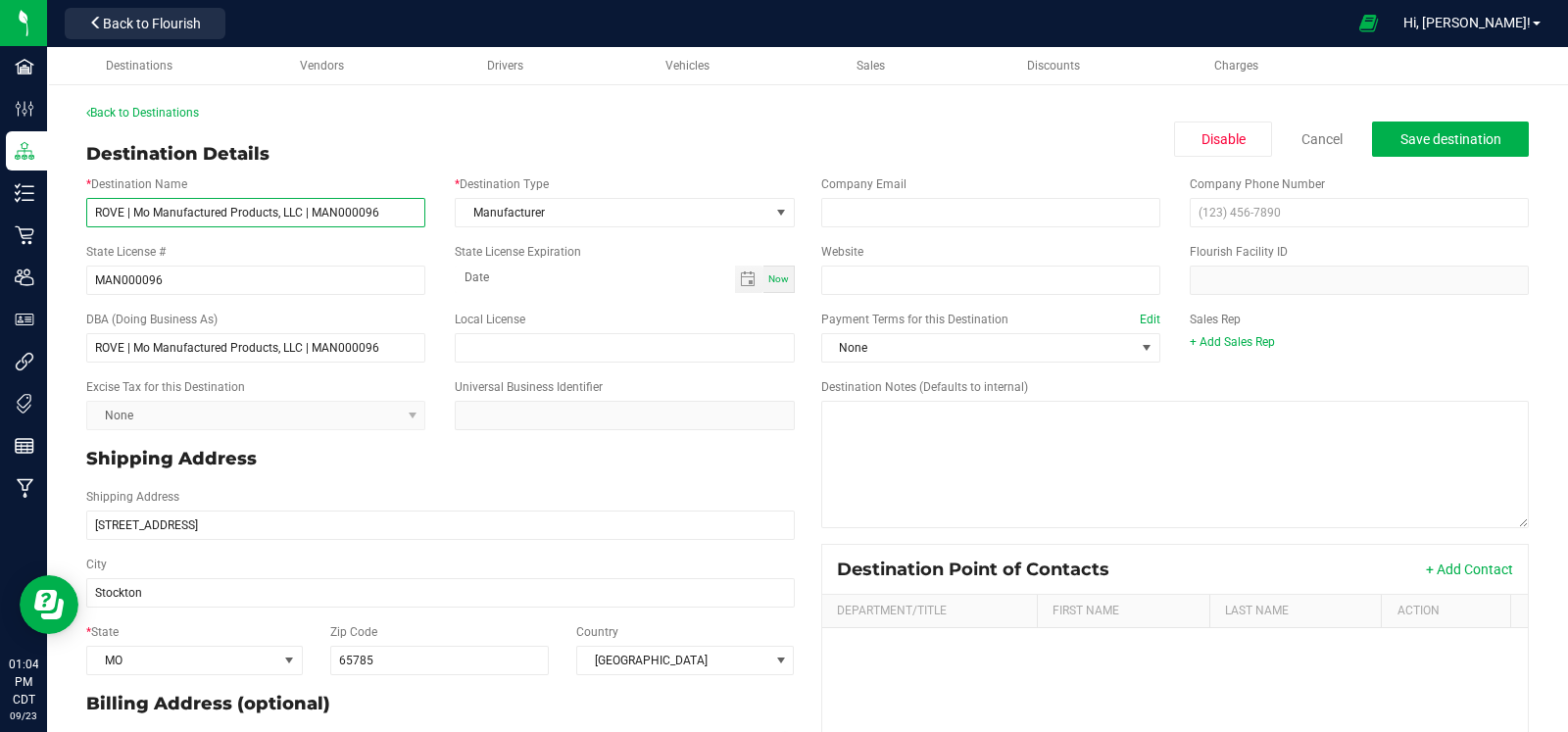
click at [393, 212] on input "ROVE | Mo Manufactured Products, LLC | MAN000096" at bounding box center [255, 213] width 339 height 29
drag, startPoint x: 348, startPoint y: 213, endPoint x: 427, endPoint y: 213, distance: 79.0
click at [427, 213] on div "* Destination Name ROVE | Mo Manufactured Products, LLC | MAN000096 DON"T USE" at bounding box center [255, 201] width 368 height 52
click at [123, 210] on input "ROVE | Mo Manufactured Products, LLC | MAN000096 DON"T USE" at bounding box center [255, 213] width 339 height 29
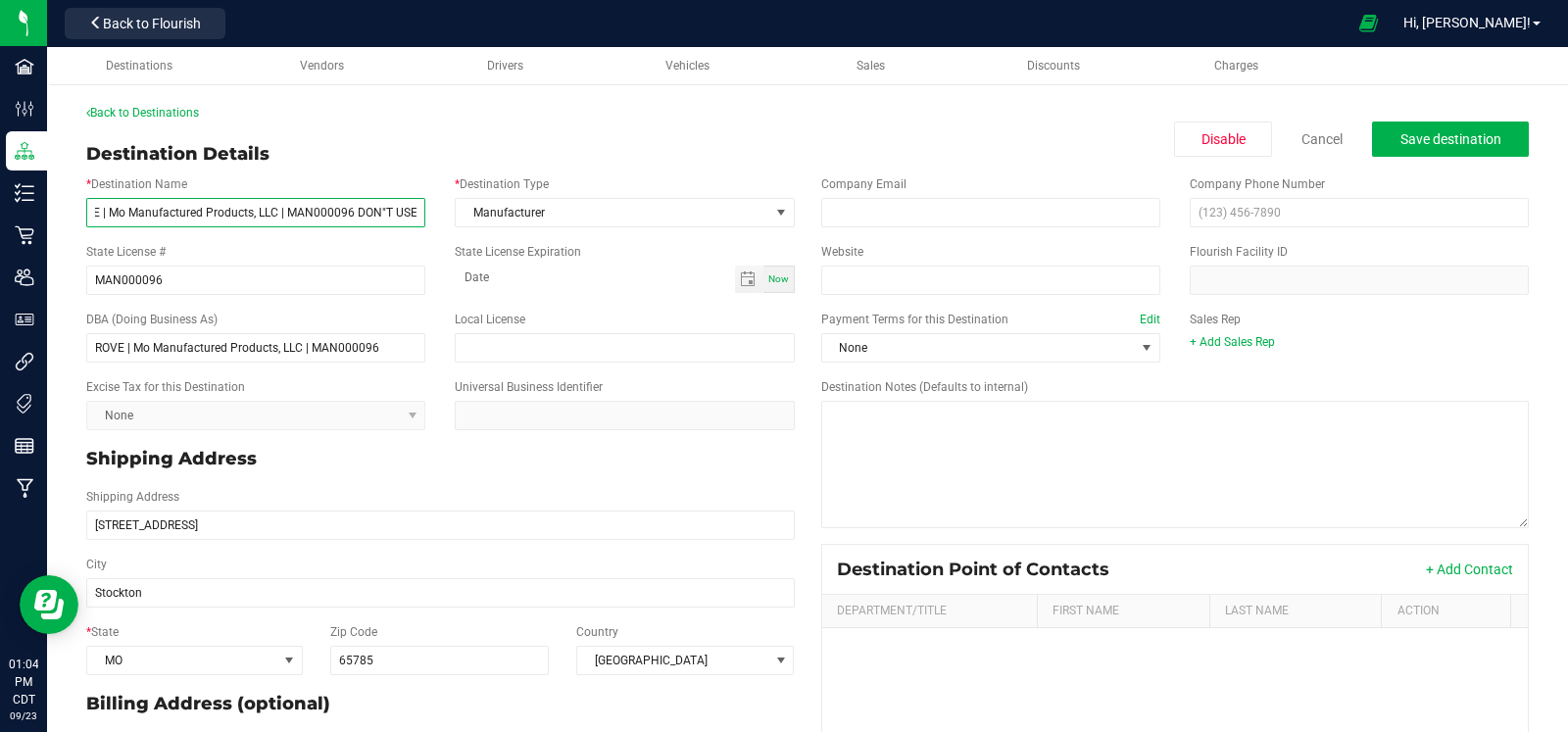
scroll to position [0, 0]
paste input "DON"T USE"
type input "DON"T USE***ROVE | Mo Manufactured Products, LLC | MAN000096***DON"T USE"
click at [1343, 139] on div "Disable Cancel Save destination" at bounding box center [1351, 140] width 355 height 35
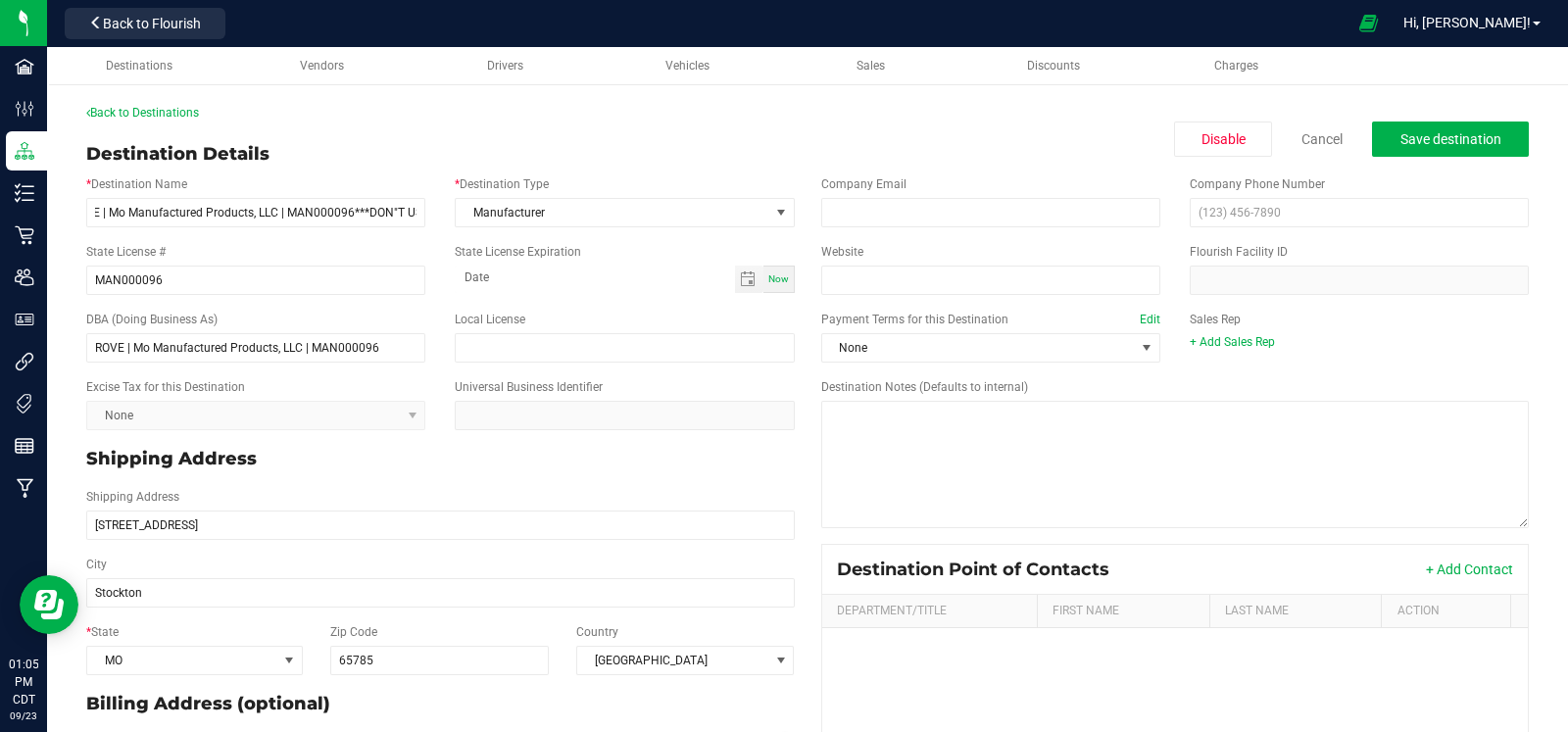
scroll to position [0, 0]
click at [1408, 123] on button "Save destination" at bounding box center [1451, 140] width 157 height 35
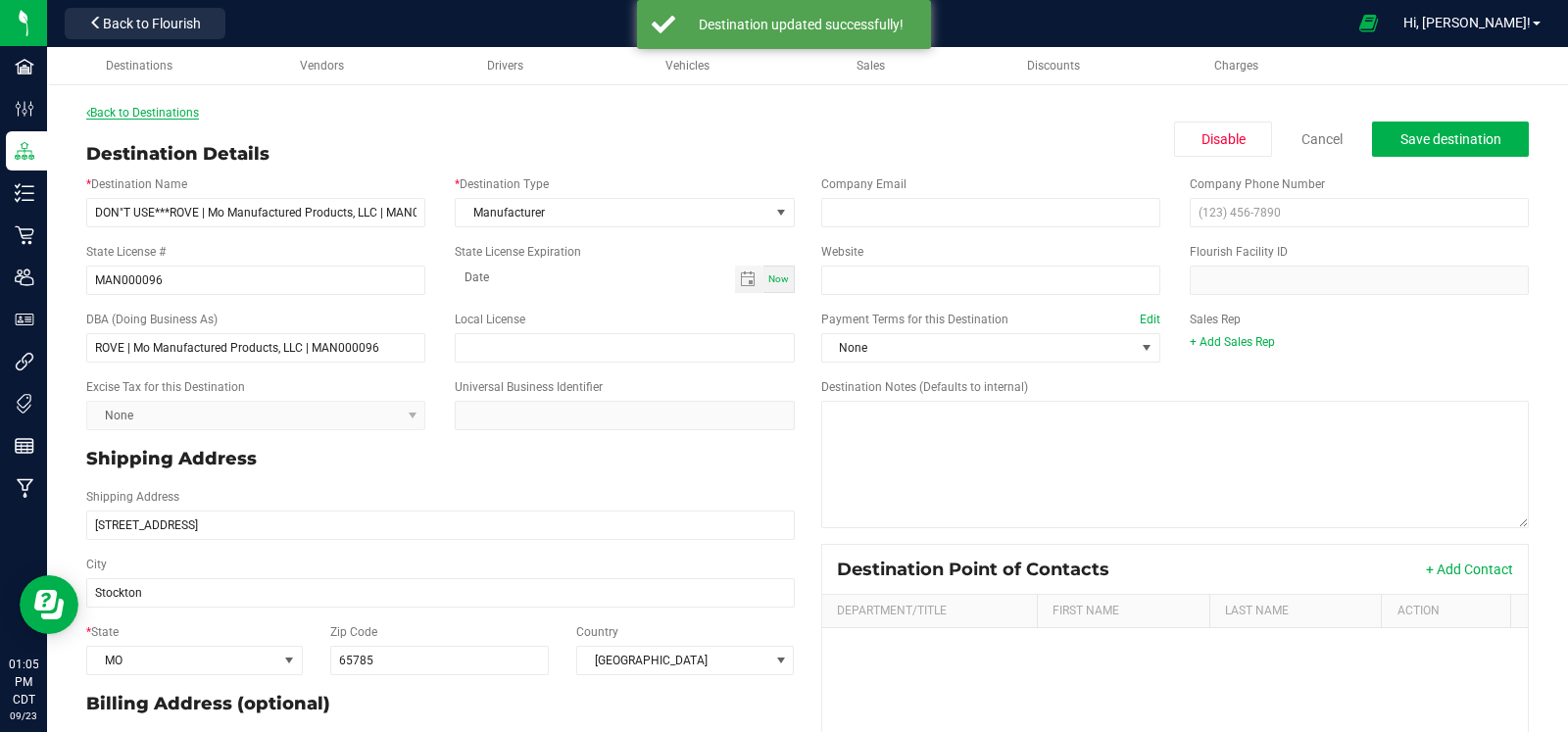
click at [137, 106] on link "Back to Destinations" at bounding box center [142, 113] width 113 height 14
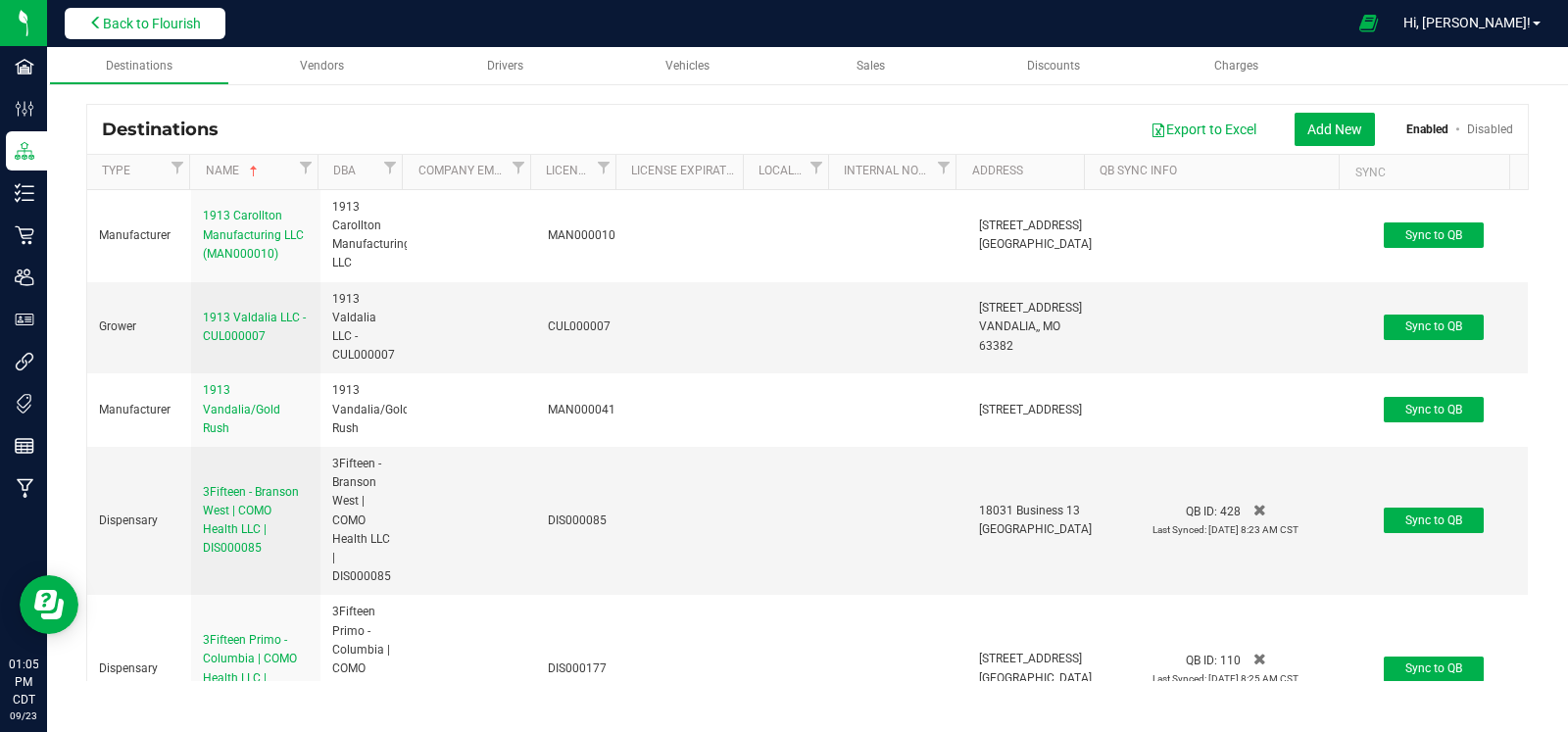
click at [100, 22] on icon at bounding box center [96, 23] width 14 height 14
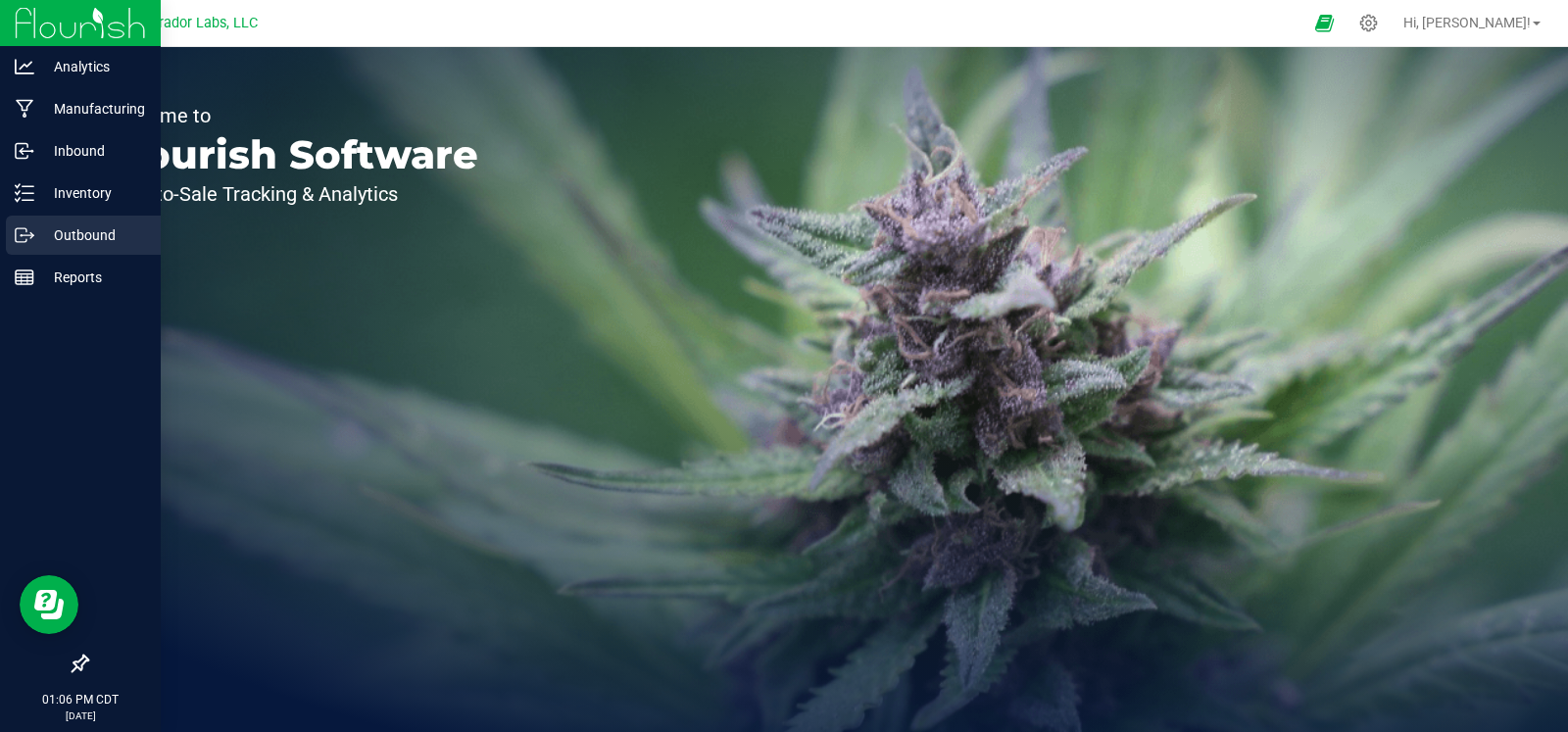
click at [23, 221] on div "Outbound" at bounding box center [84, 235] width 155 height 39
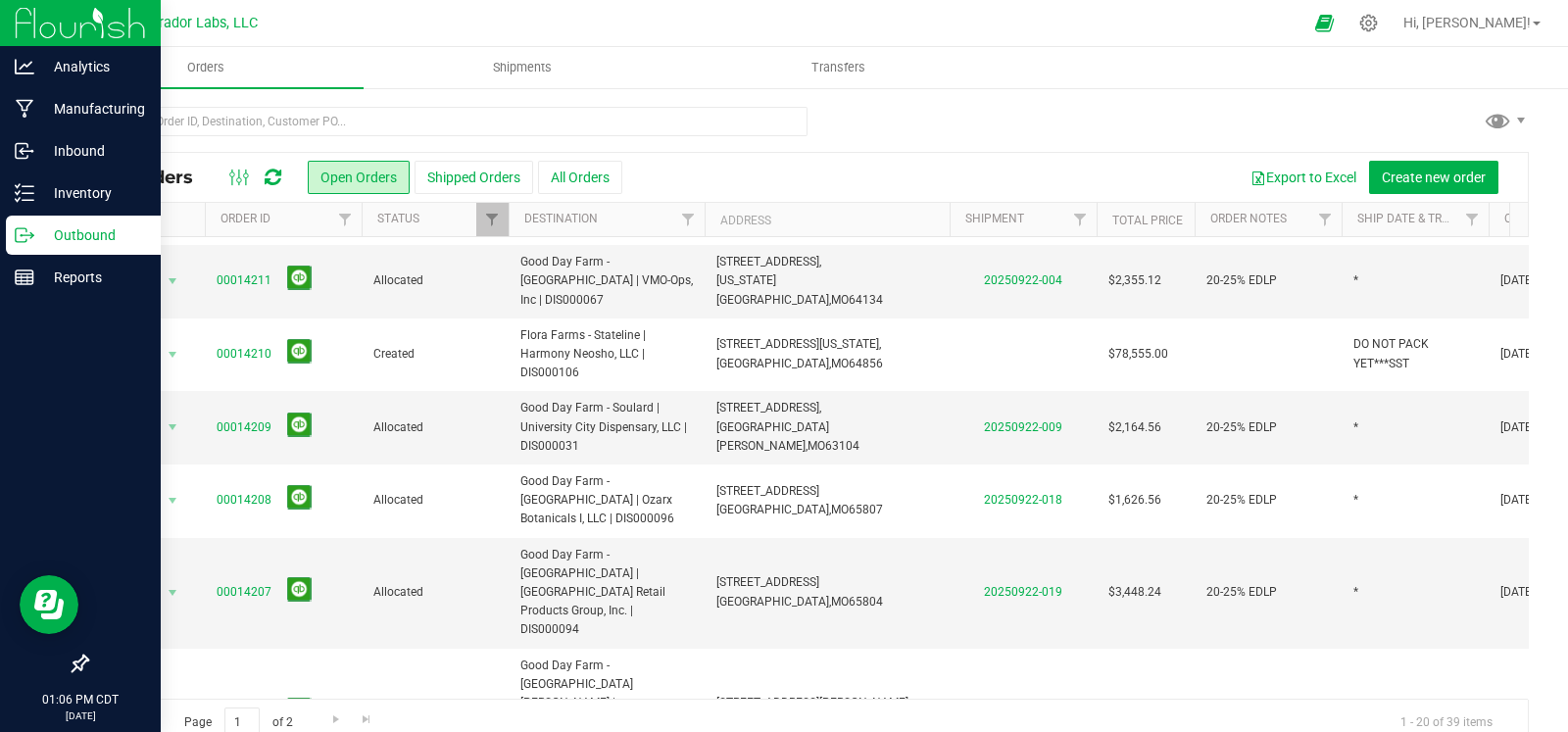
scroll to position [827, 0]
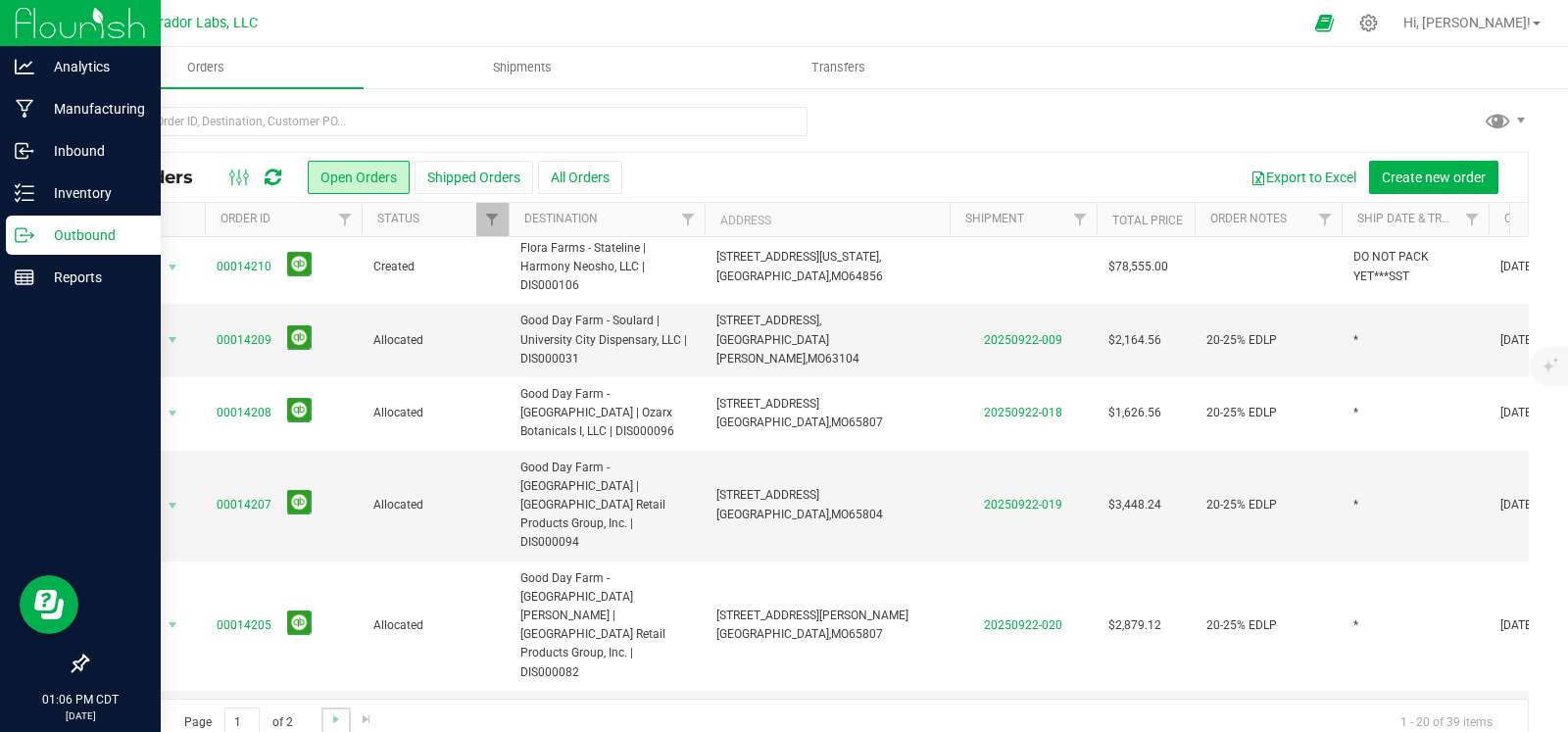
click at [328, 708] on link "Go to the next page" at bounding box center [335, 720] width 28 height 27
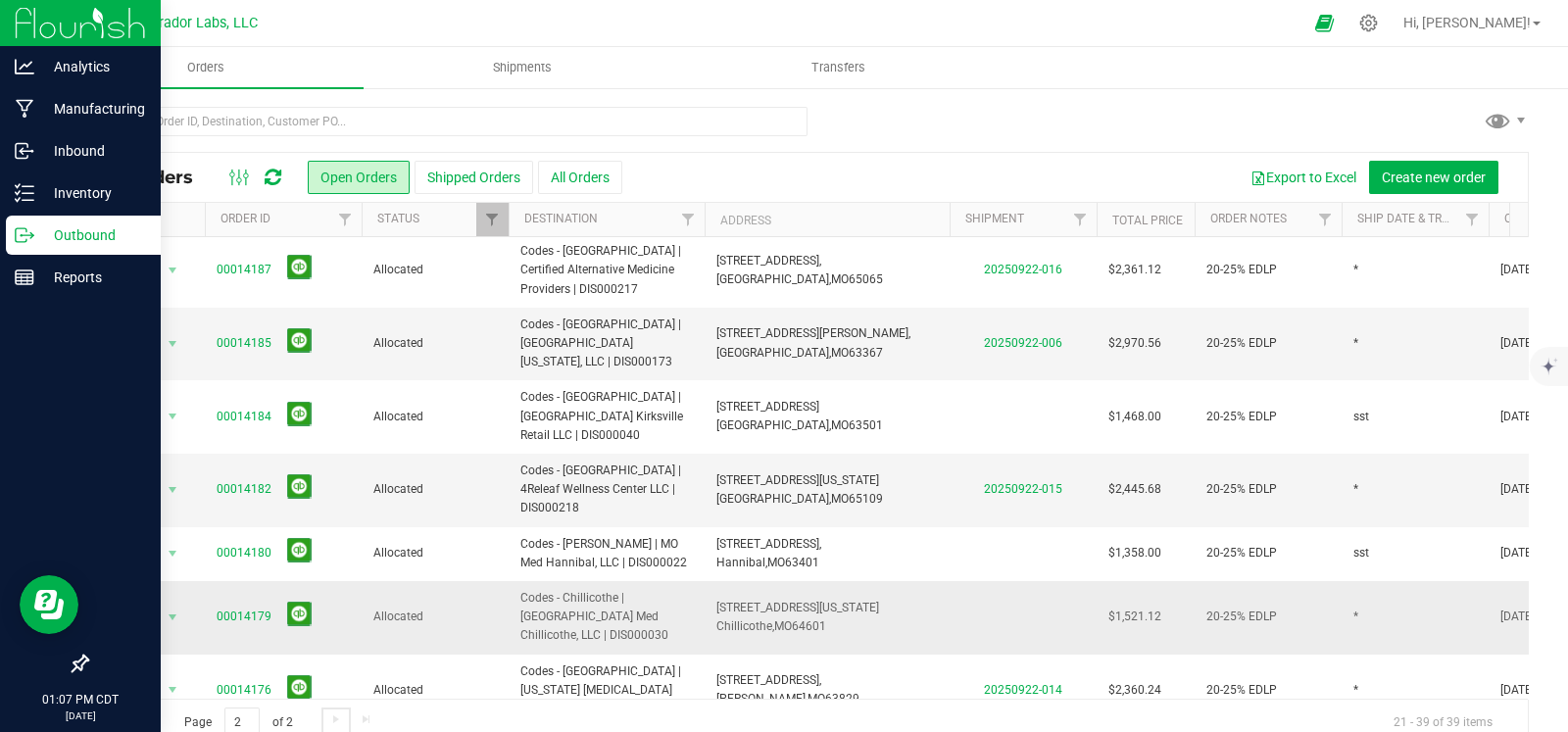
scroll to position [735, 0]
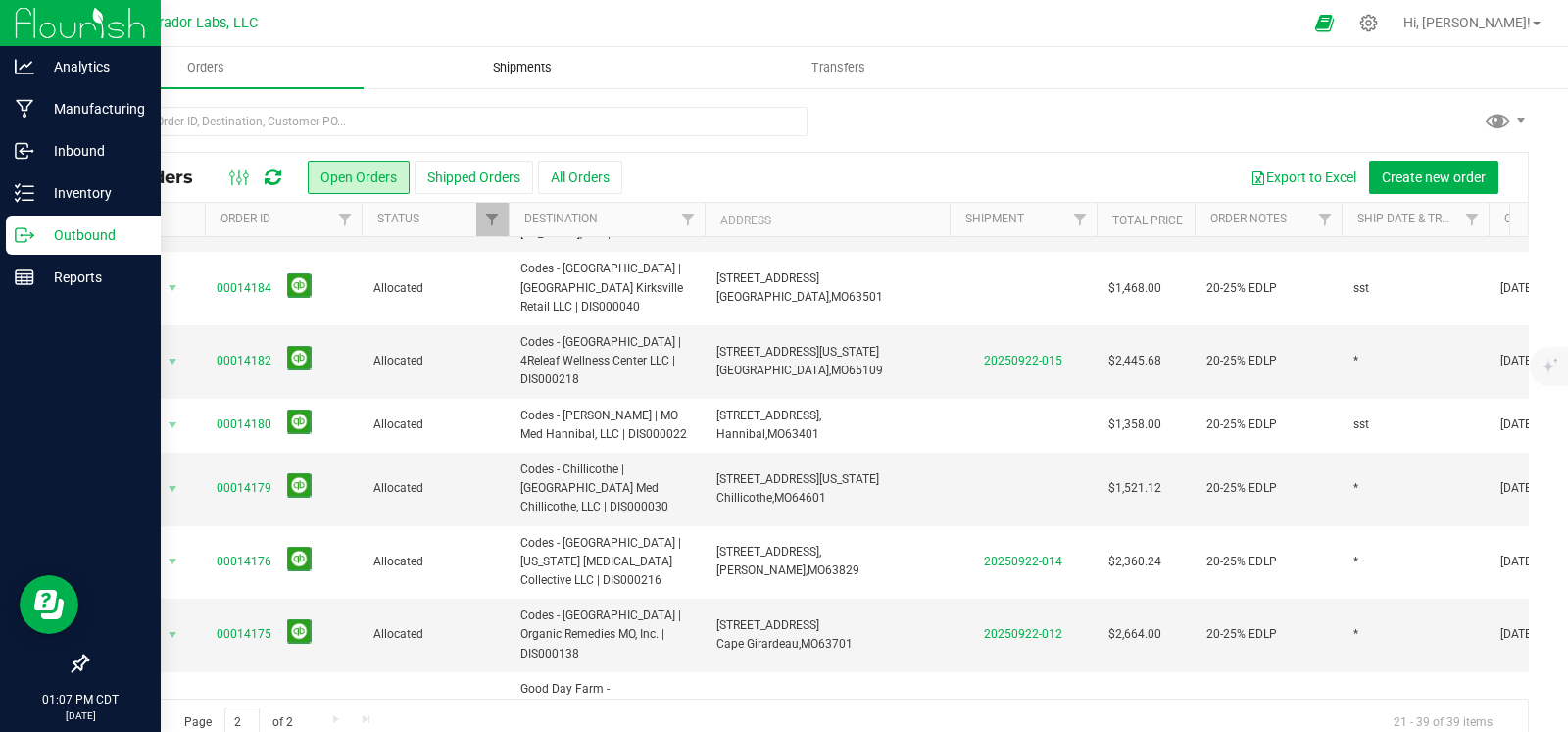
click at [538, 69] on span "Shipments" at bounding box center [523, 68] width 112 height 18
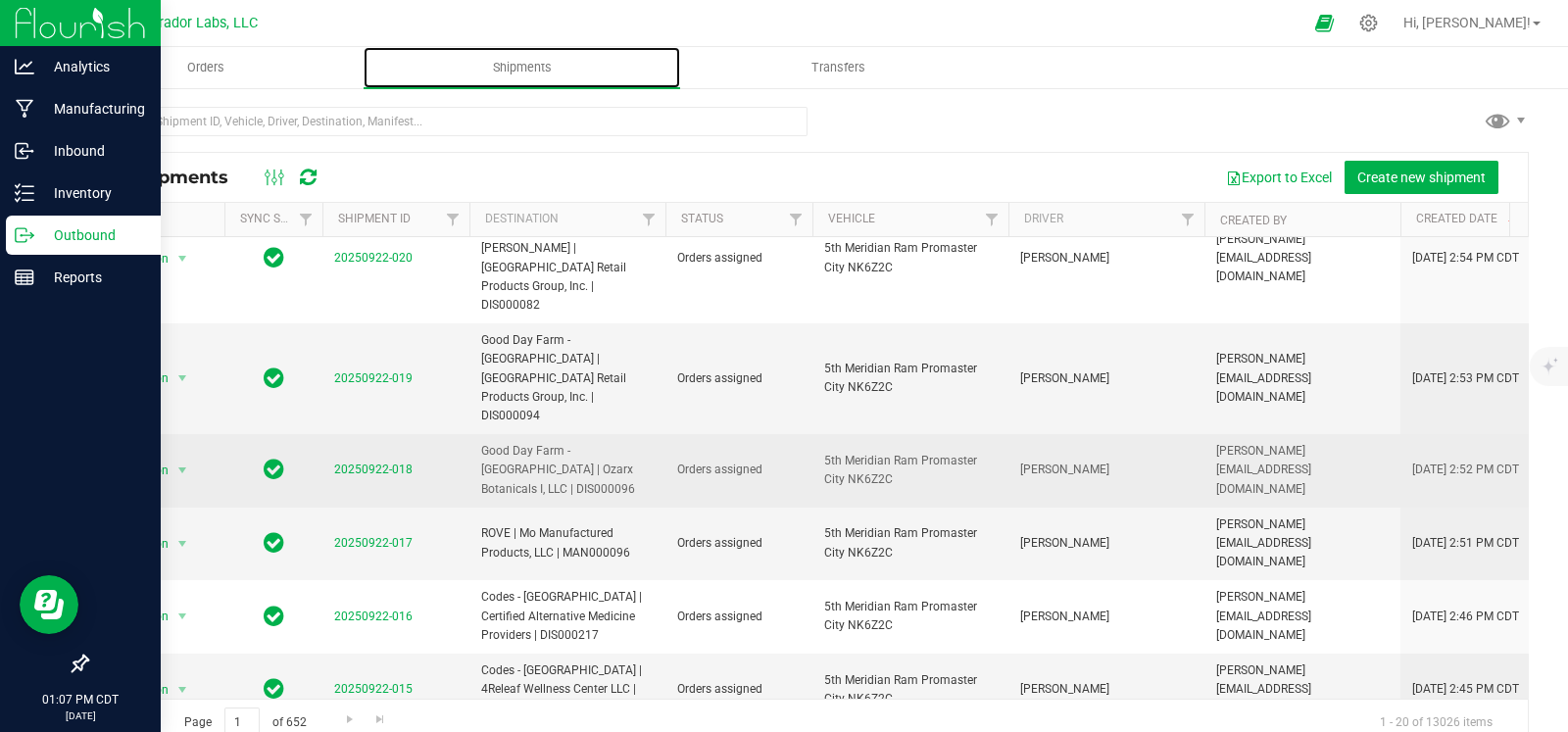
scroll to position [53, 0]
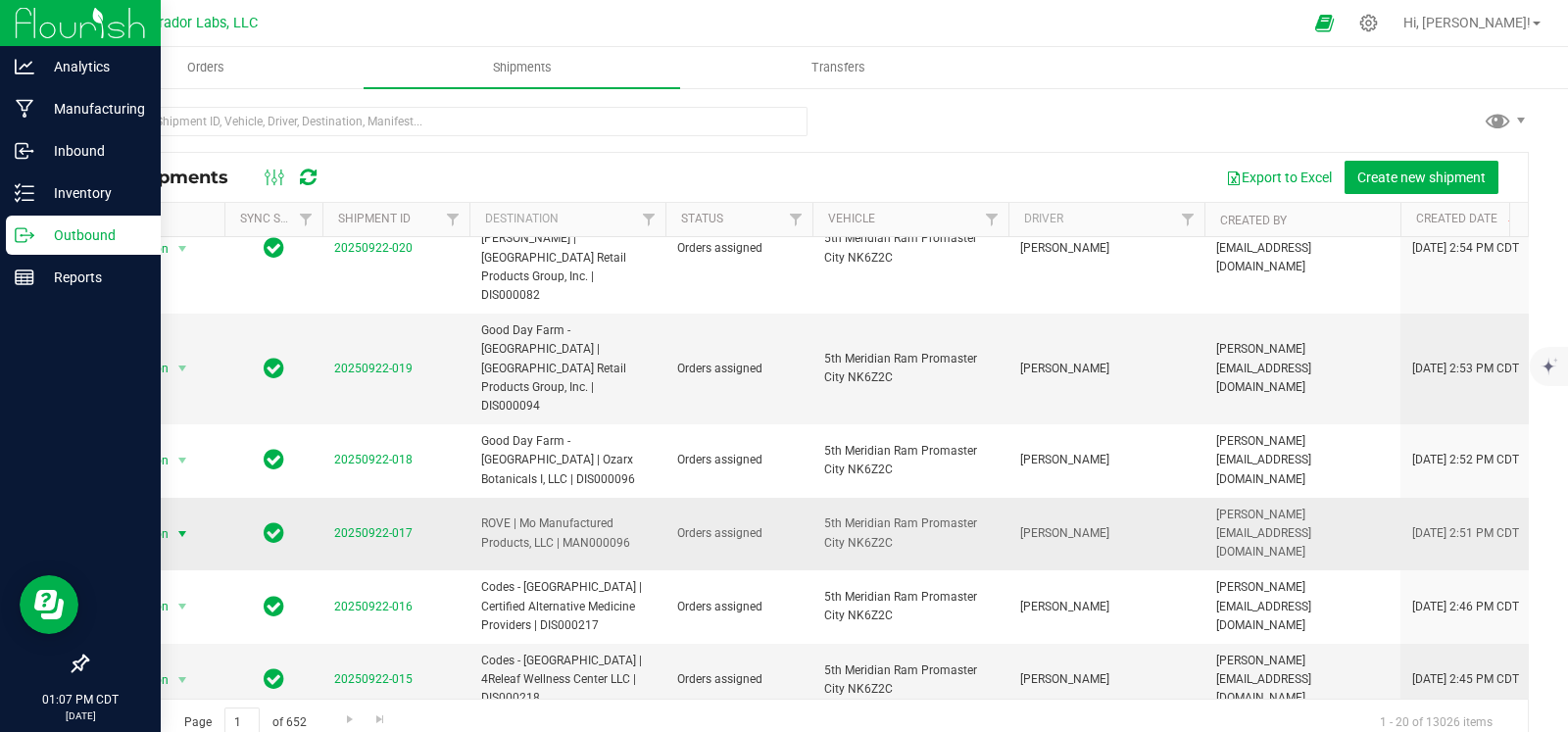
click at [185, 527] on span "select" at bounding box center [183, 535] width 16 height 16
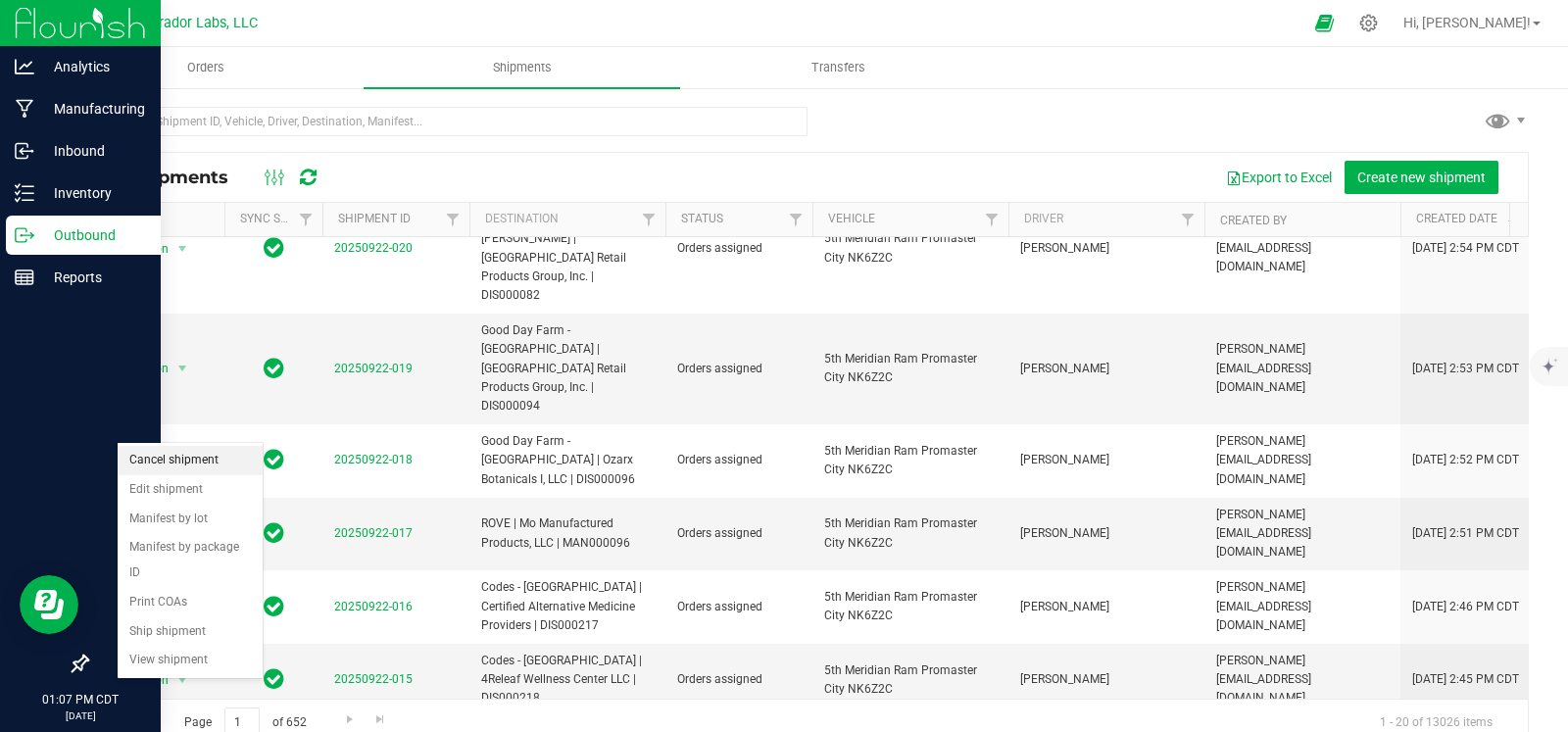
click at [182, 459] on li "Cancel shipment" at bounding box center [191, 461] width 145 height 29
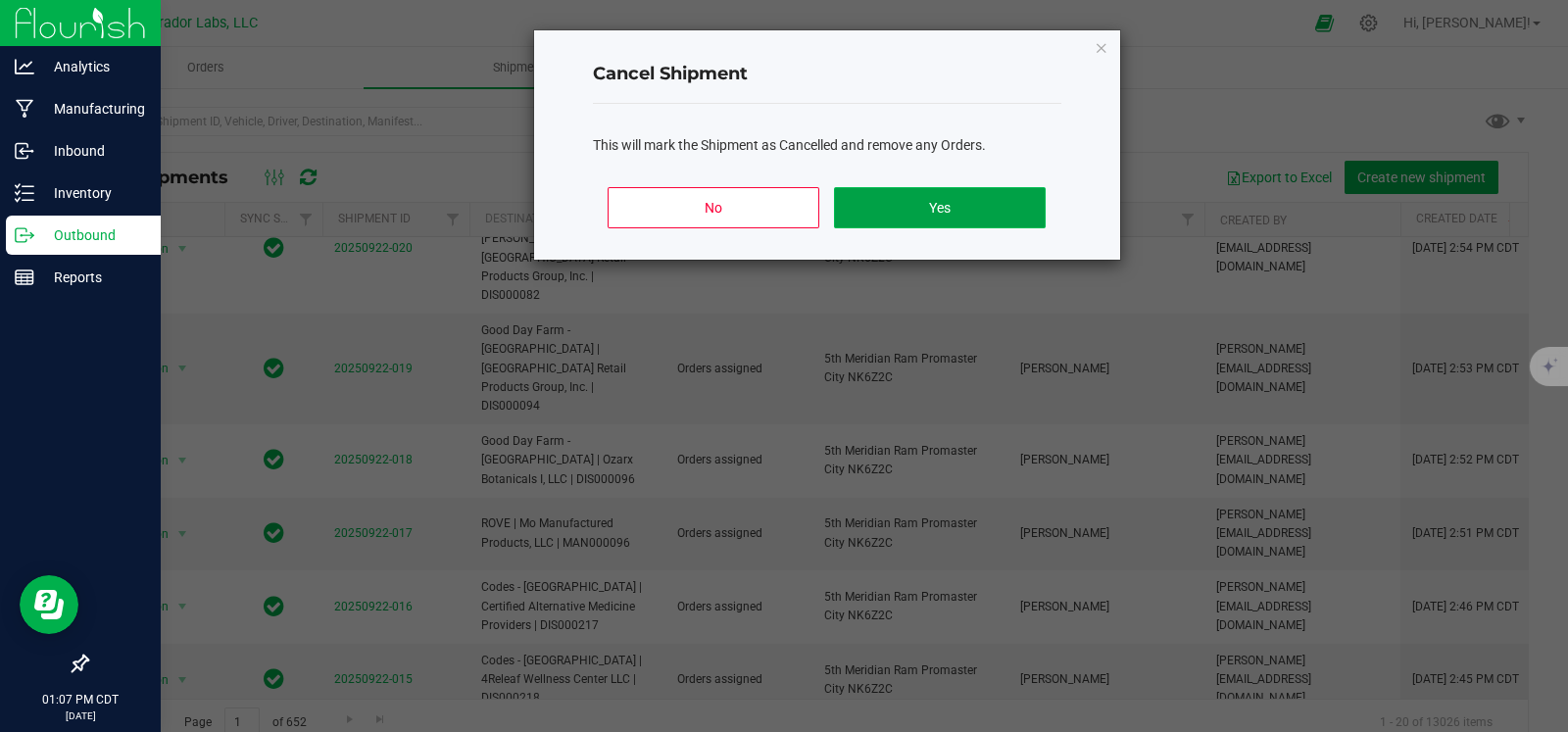
click at [943, 217] on button "Yes" at bounding box center [939, 208] width 210 height 41
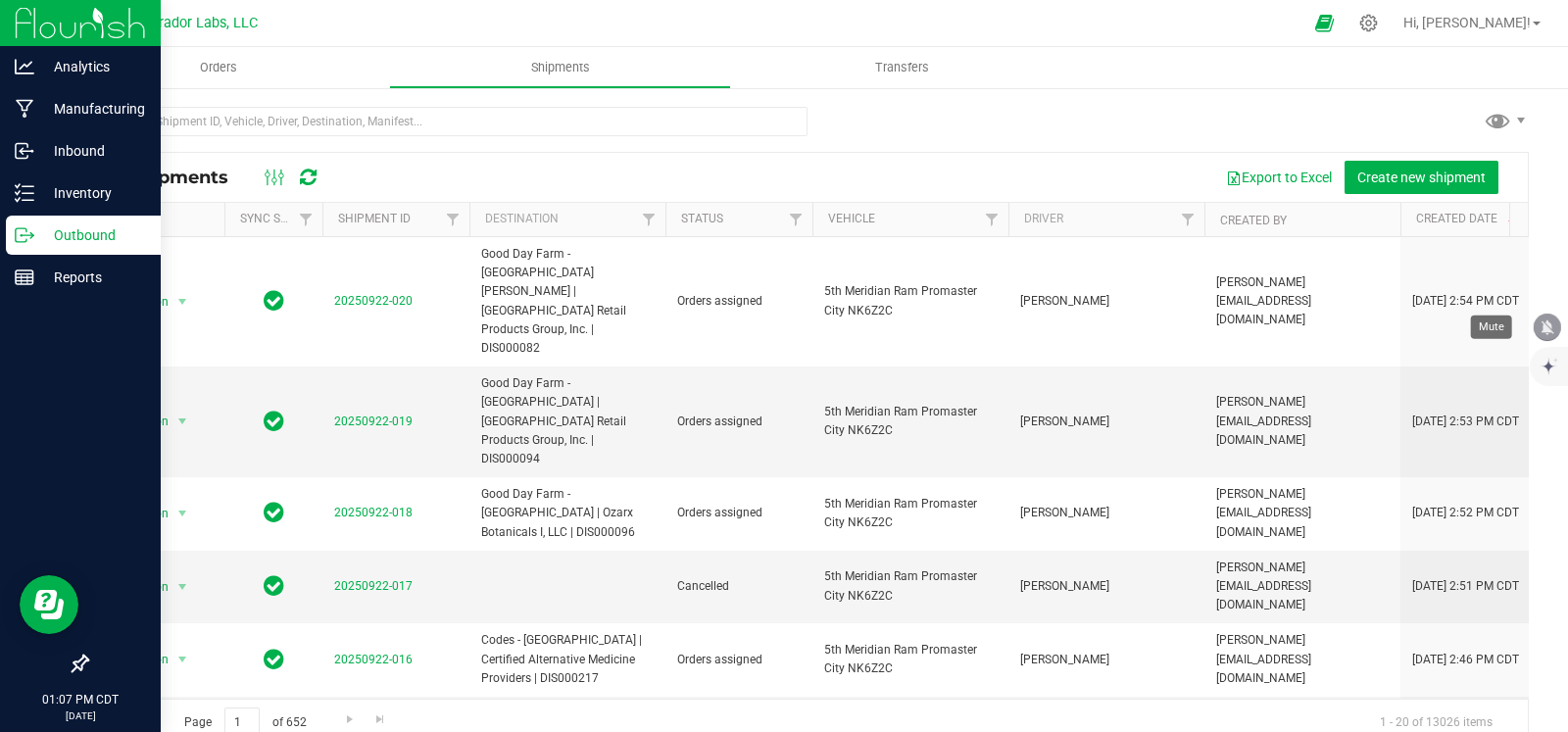
click at [1544, 333] on icon "mute" at bounding box center [1547, 327] width 18 height 18
click at [29, 235] on icon at bounding box center [25, 235] width 20 height 20
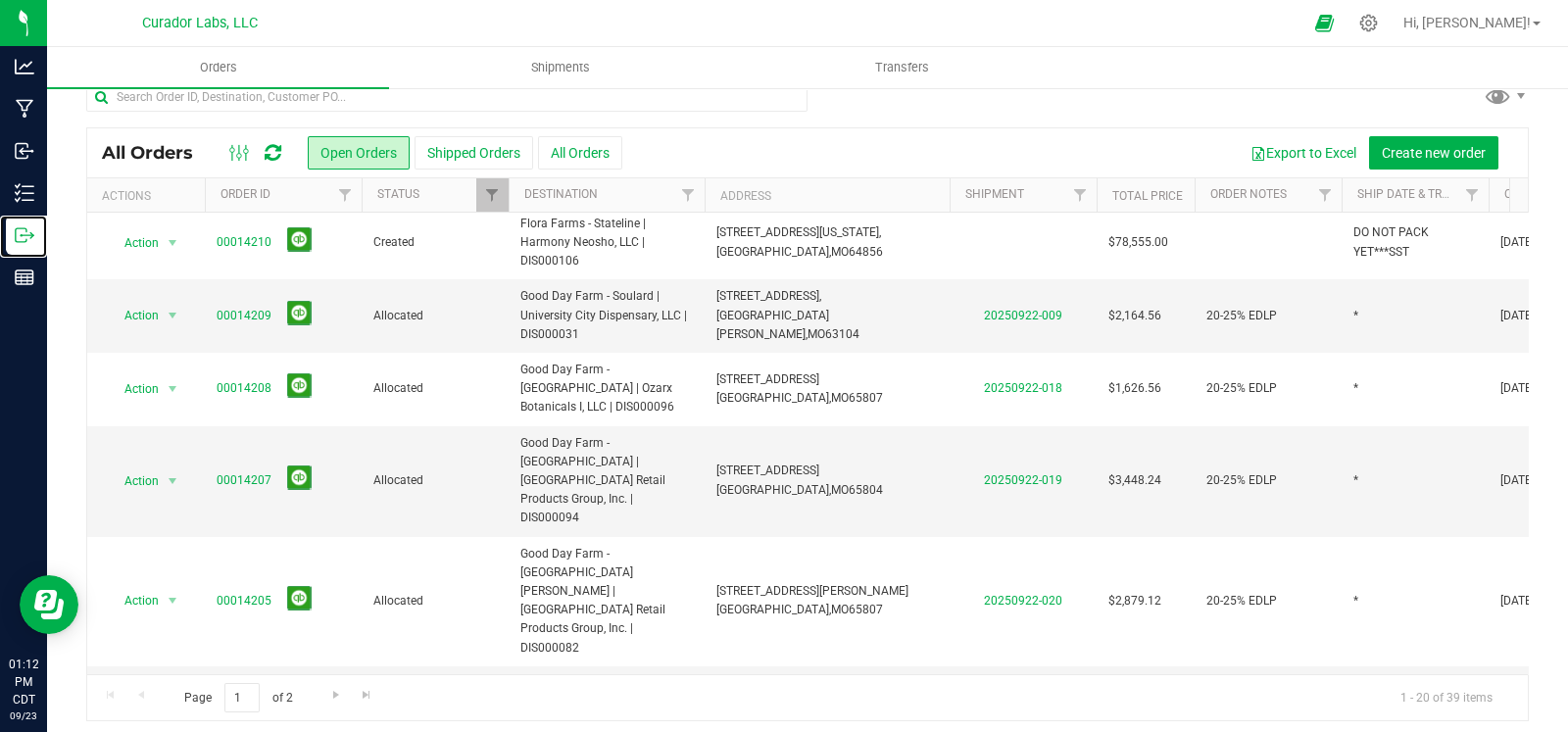
scroll to position [32, 0]
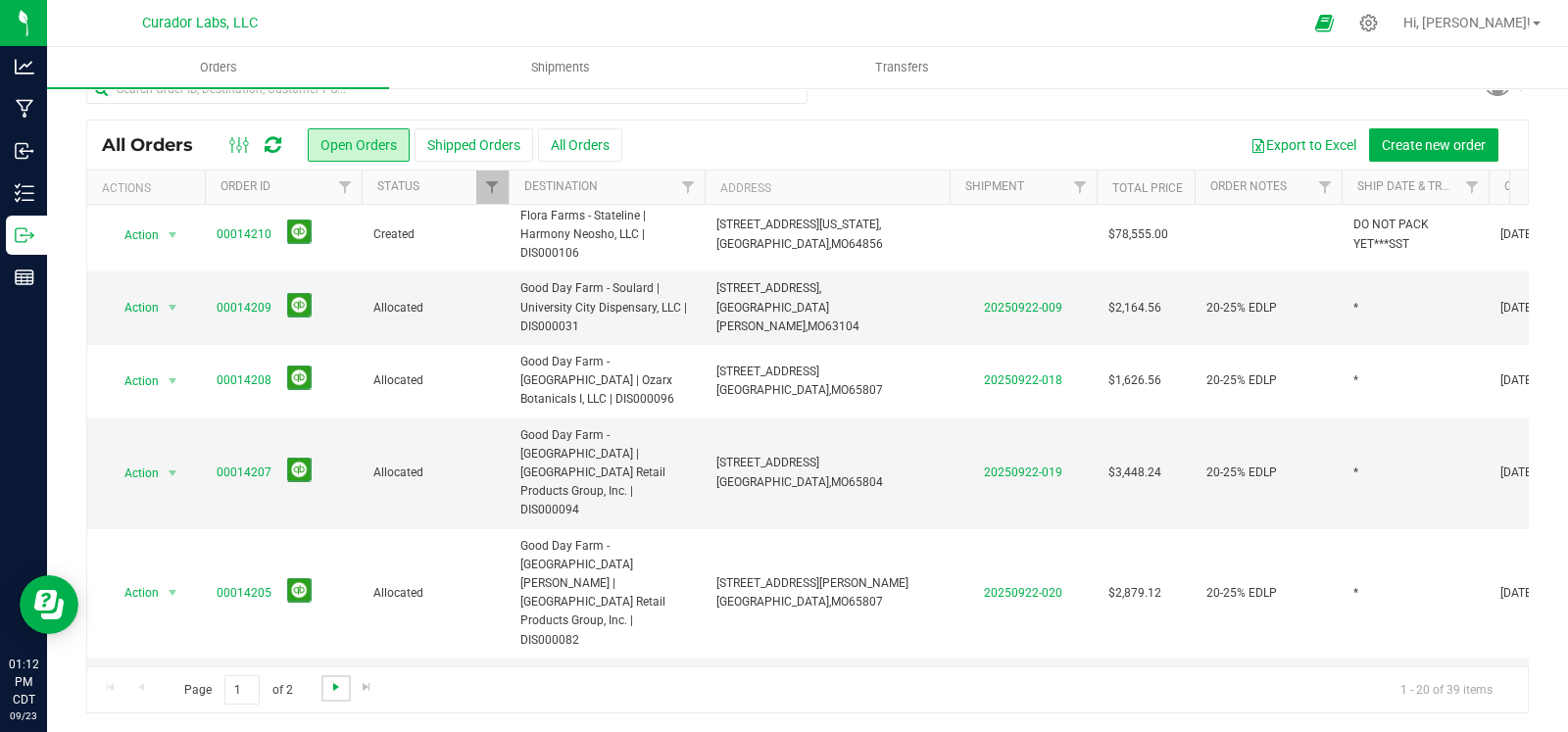
click at [338, 680] on span "Go to the next page" at bounding box center [336, 687] width 16 height 16
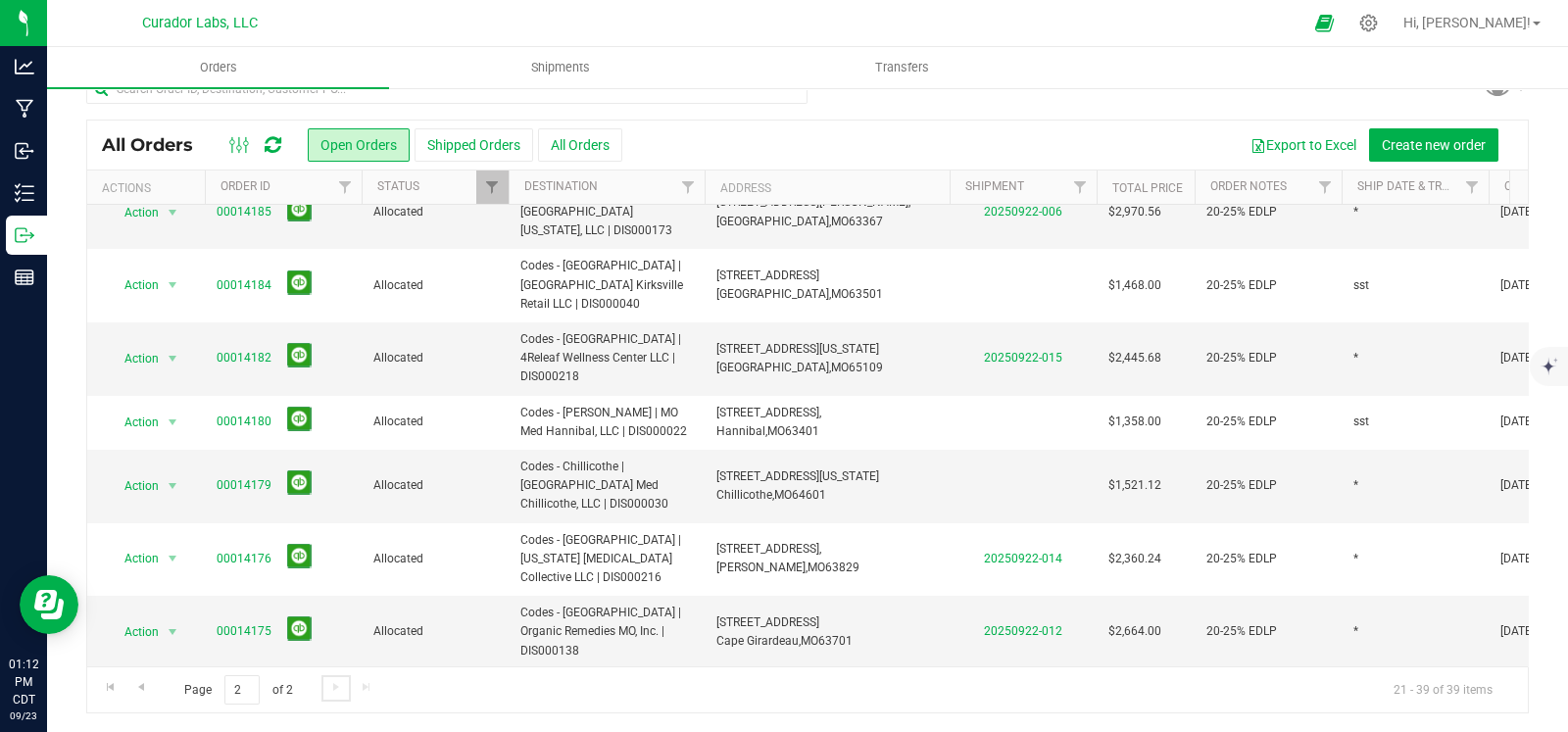
scroll to position [735, 0]
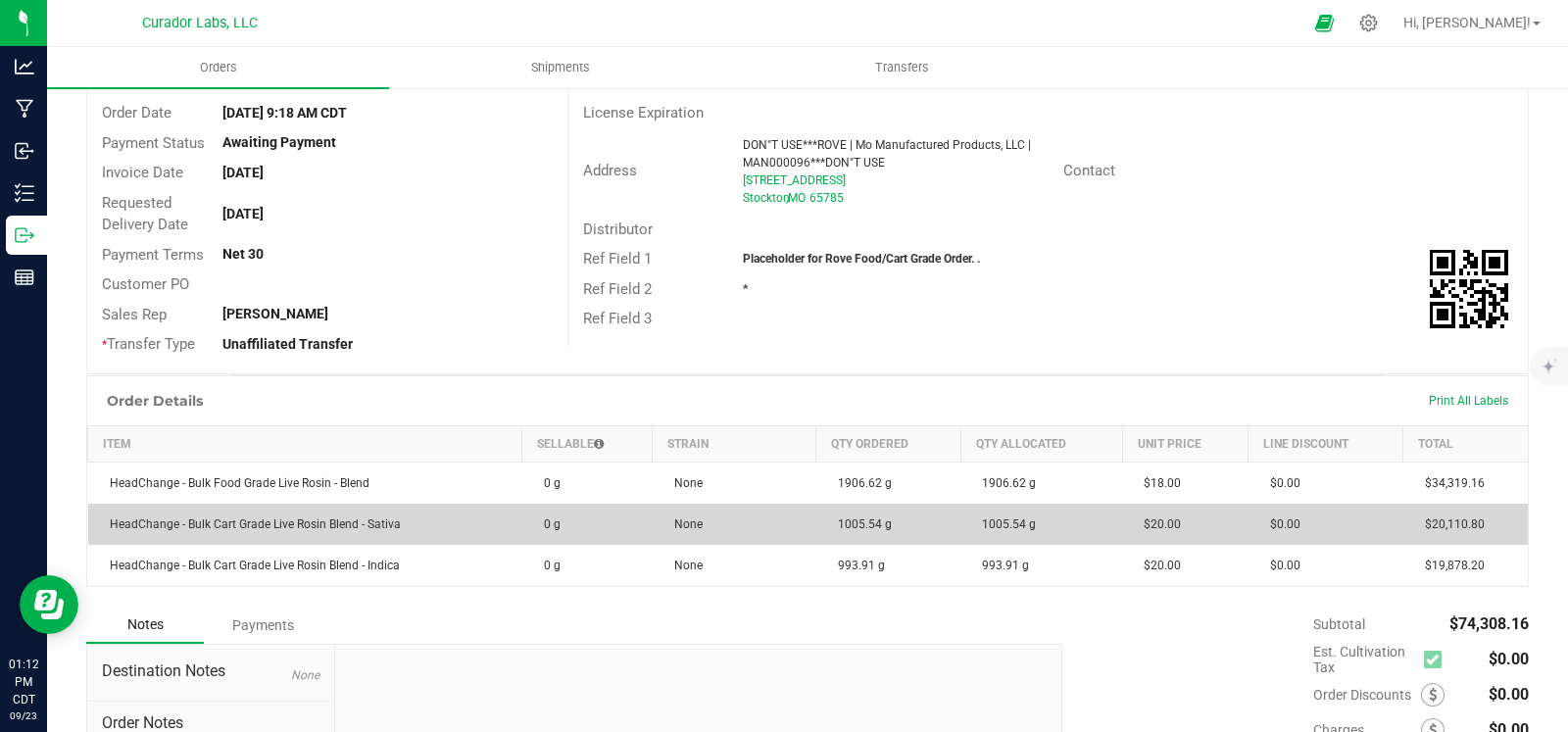
scroll to position [178, 0]
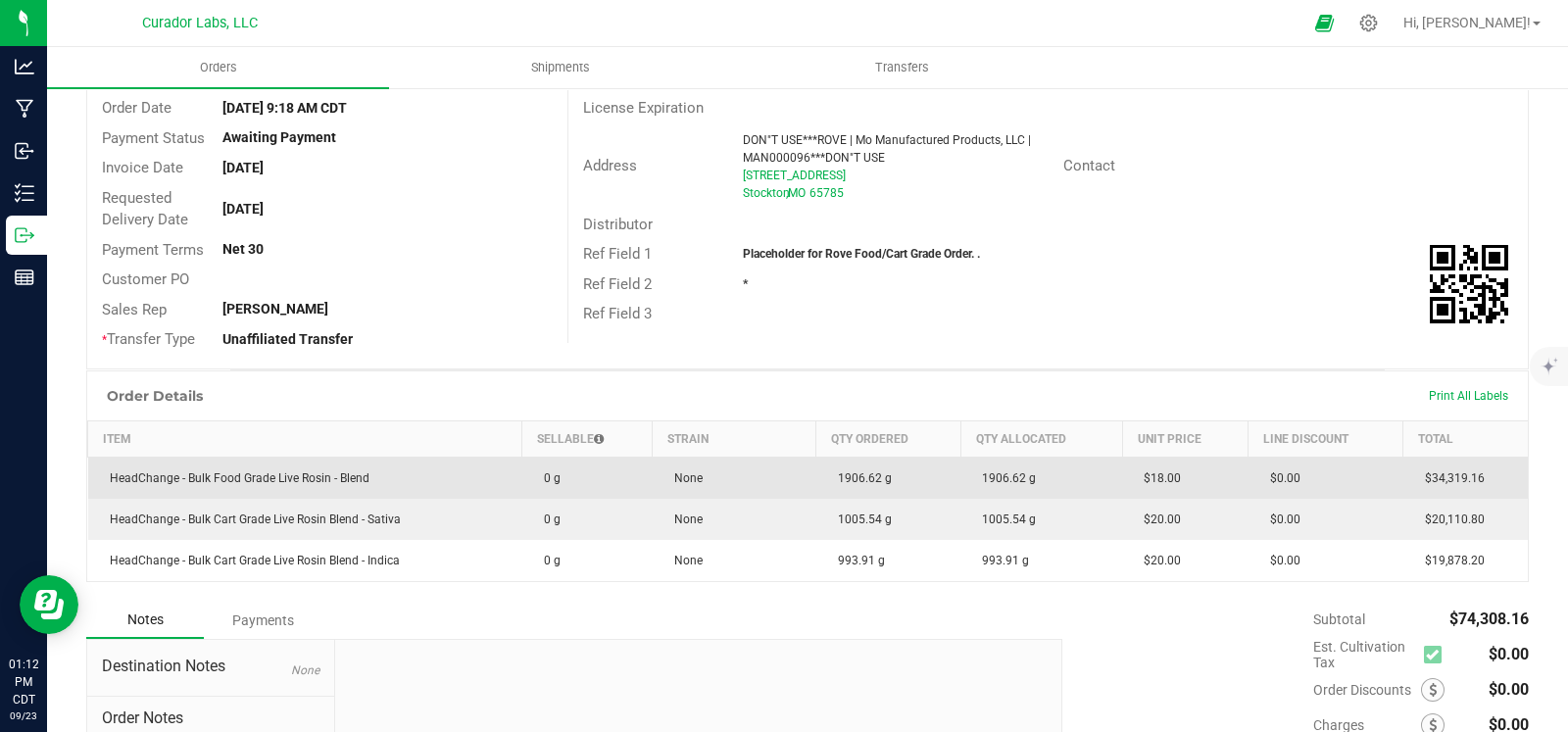
click at [239, 482] on td "HeadChange - Bulk Food Grade Live Rosin - Blend" at bounding box center [306, 478] width 434 height 42
click at [240, 478] on span "HeadChange - Bulk Food Grade Live Rosin - Blend" at bounding box center [235, 479] width 269 height 14
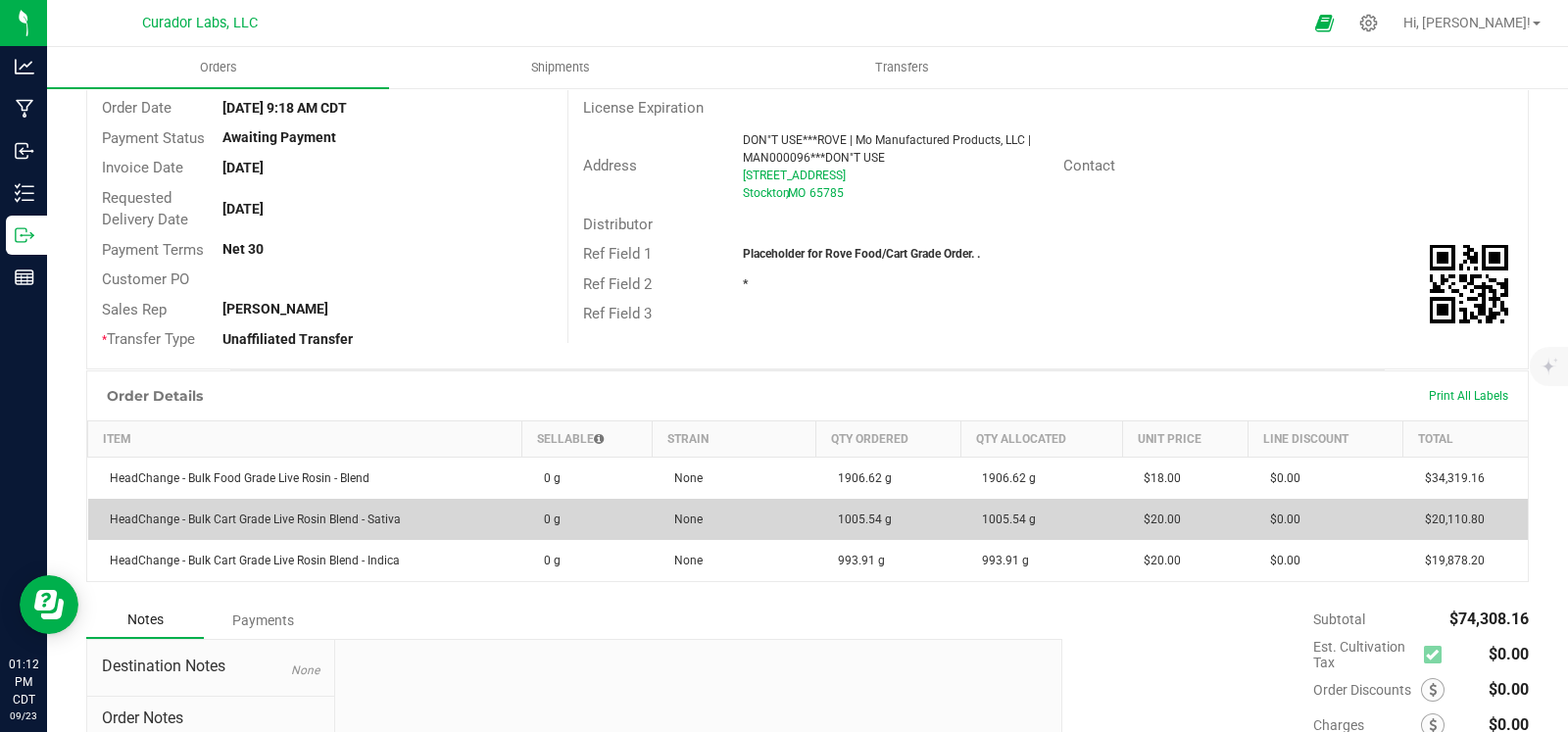
click at [254, 517] on span "HeadChange - Bulk Cart Grade Live Rosin Blend - Sativa" at bounding box center [251, 520] width 301 height 14
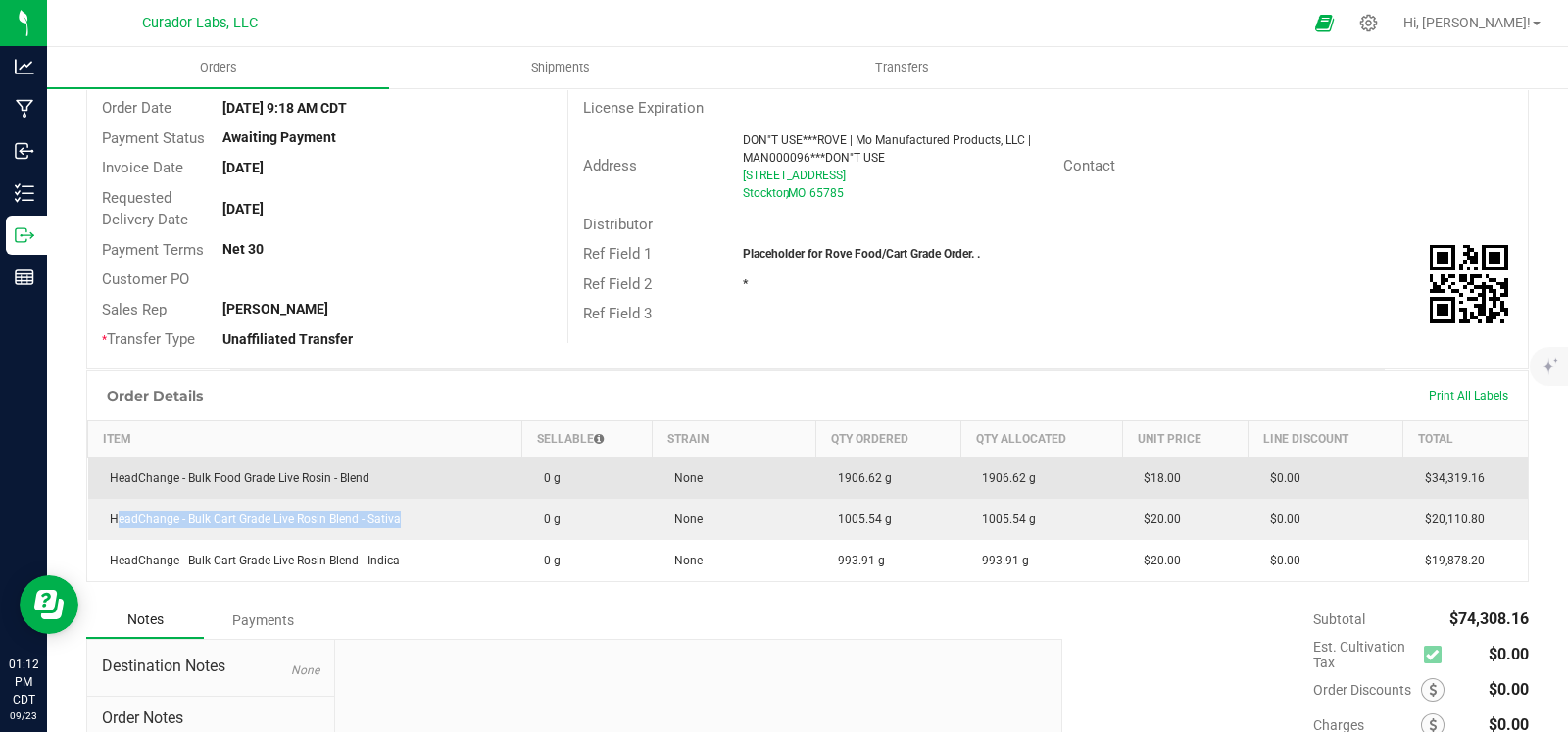
copy span "HeadChange - Bulk Cart Grade Live Rosin Blend - Sativa"
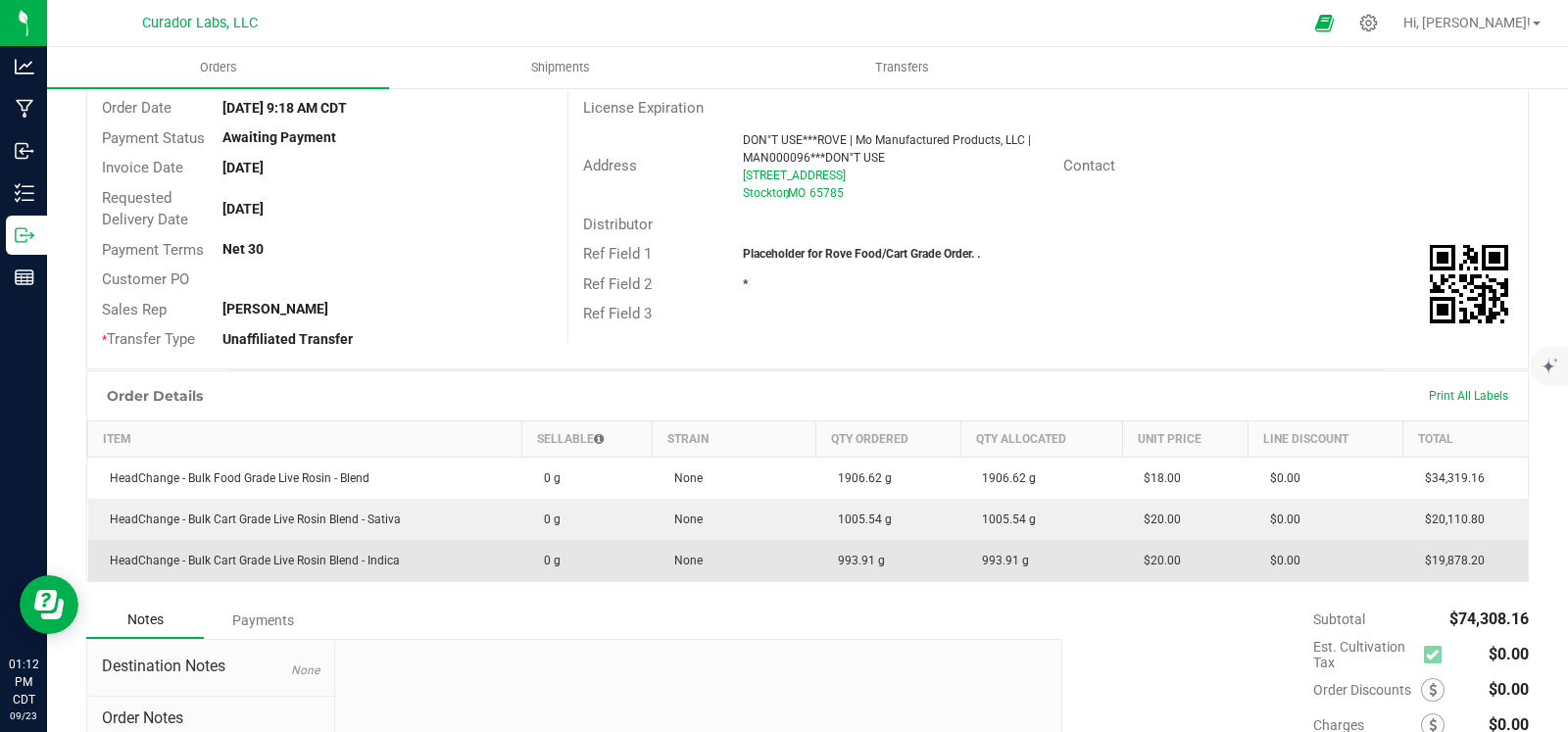
click at [235, 561] on span "HeadChange - Bulk Cart Grade Live Rosin Blend - Indica" at bounding box center [250, 561] width 300 height 14
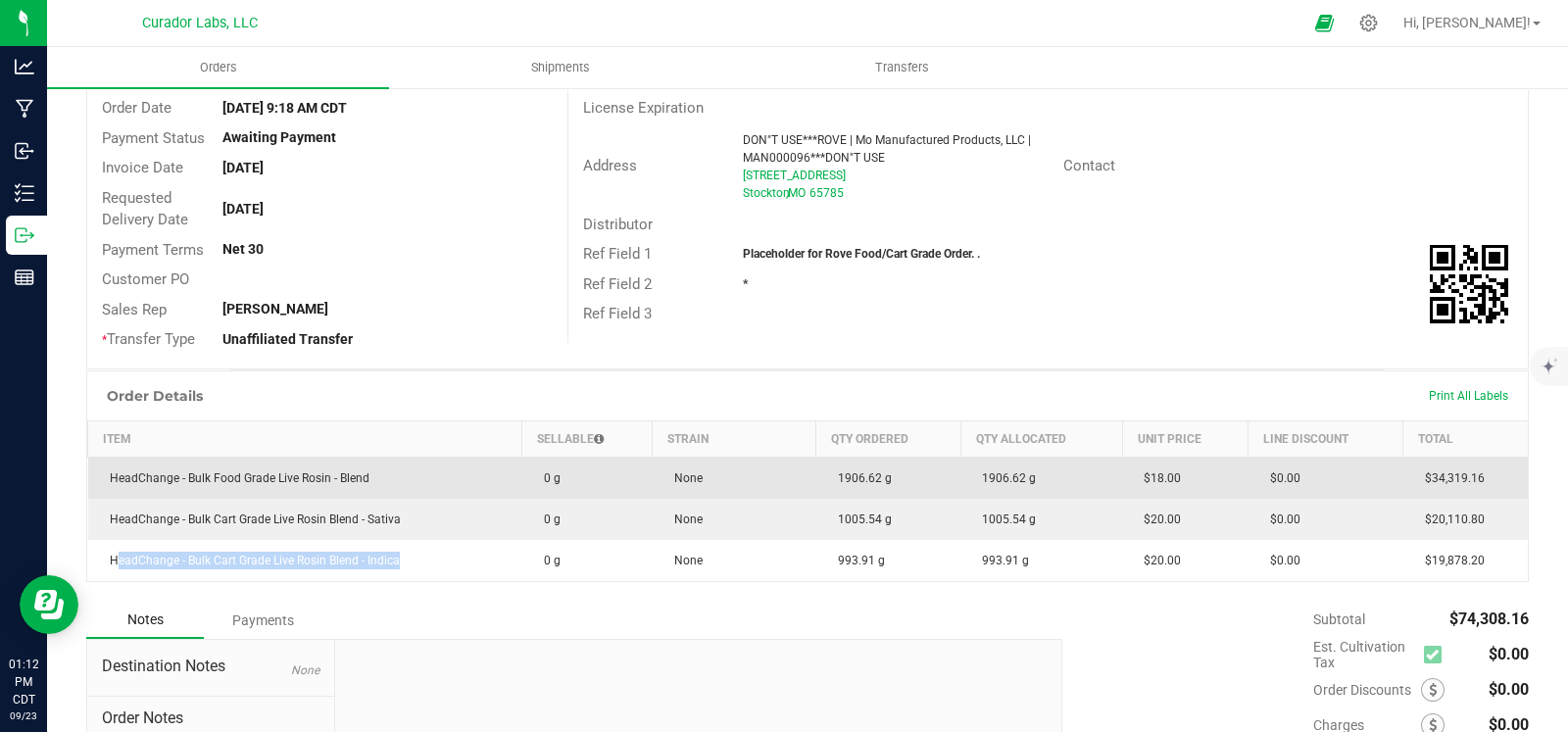
copy span "HeadChange - Bulk Cart Grade Live Rosin Blend - Indica"
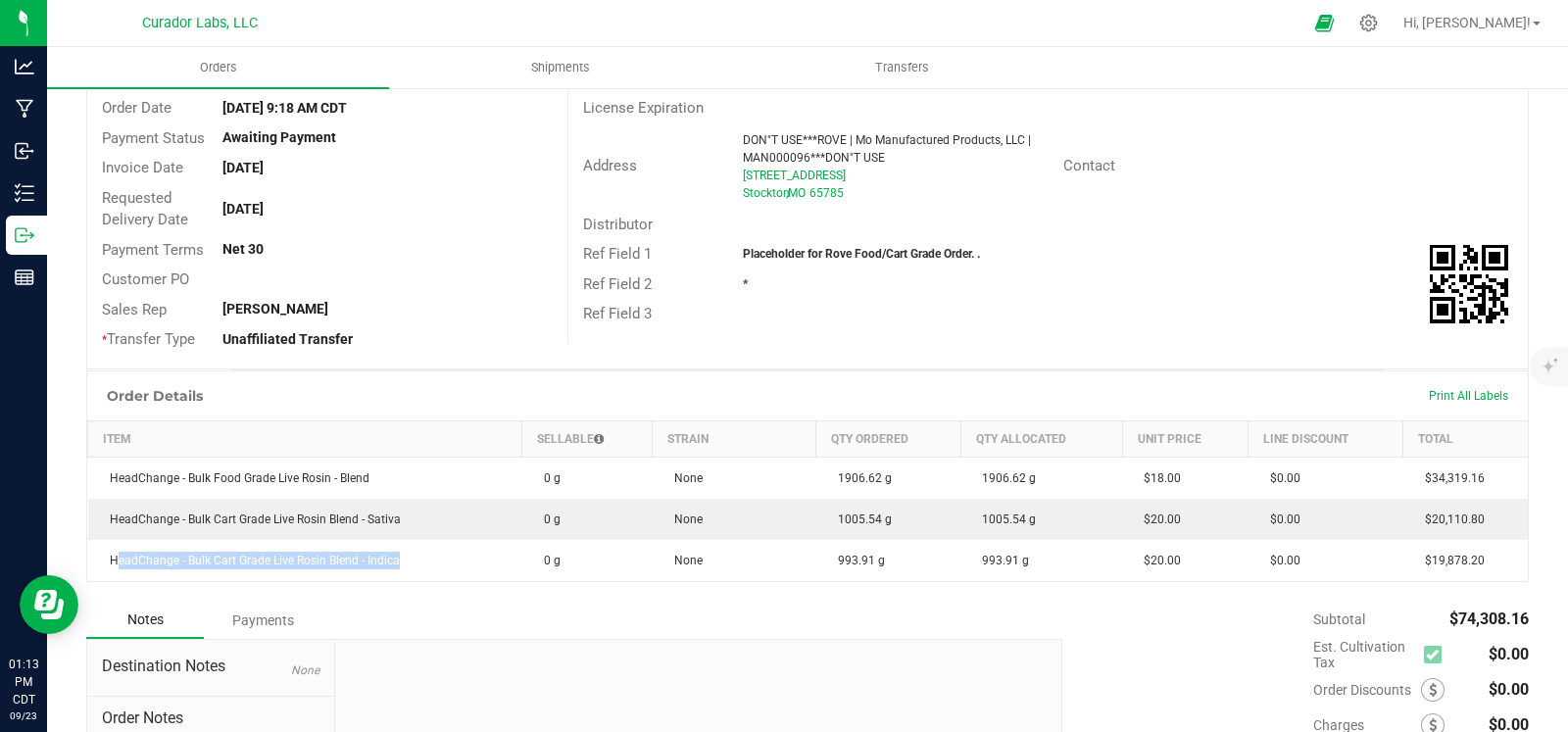
scroll to position [0, 0]
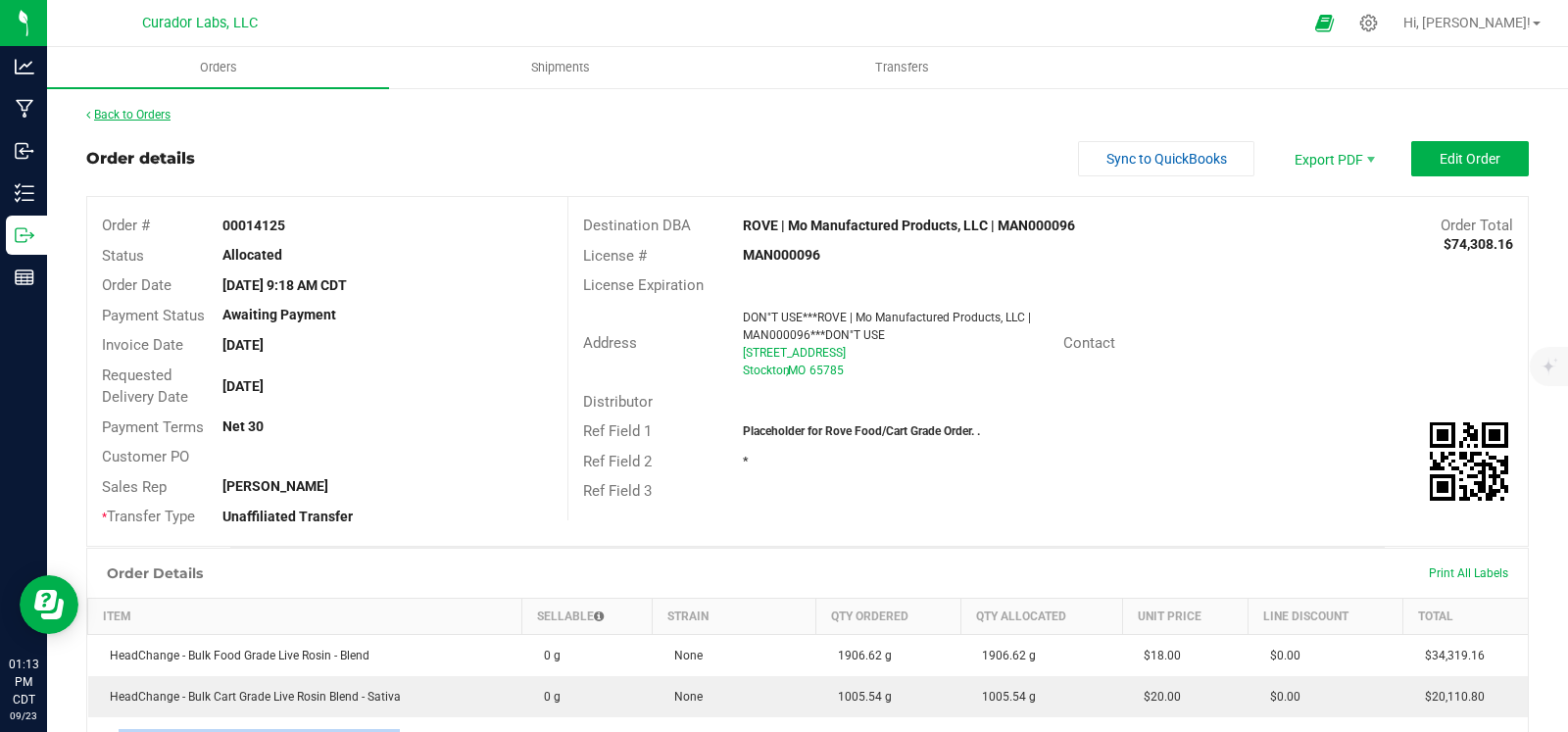
click at [132, 108] on link "Back to Orders" at bounding box center [129, 115] width 84 height 14
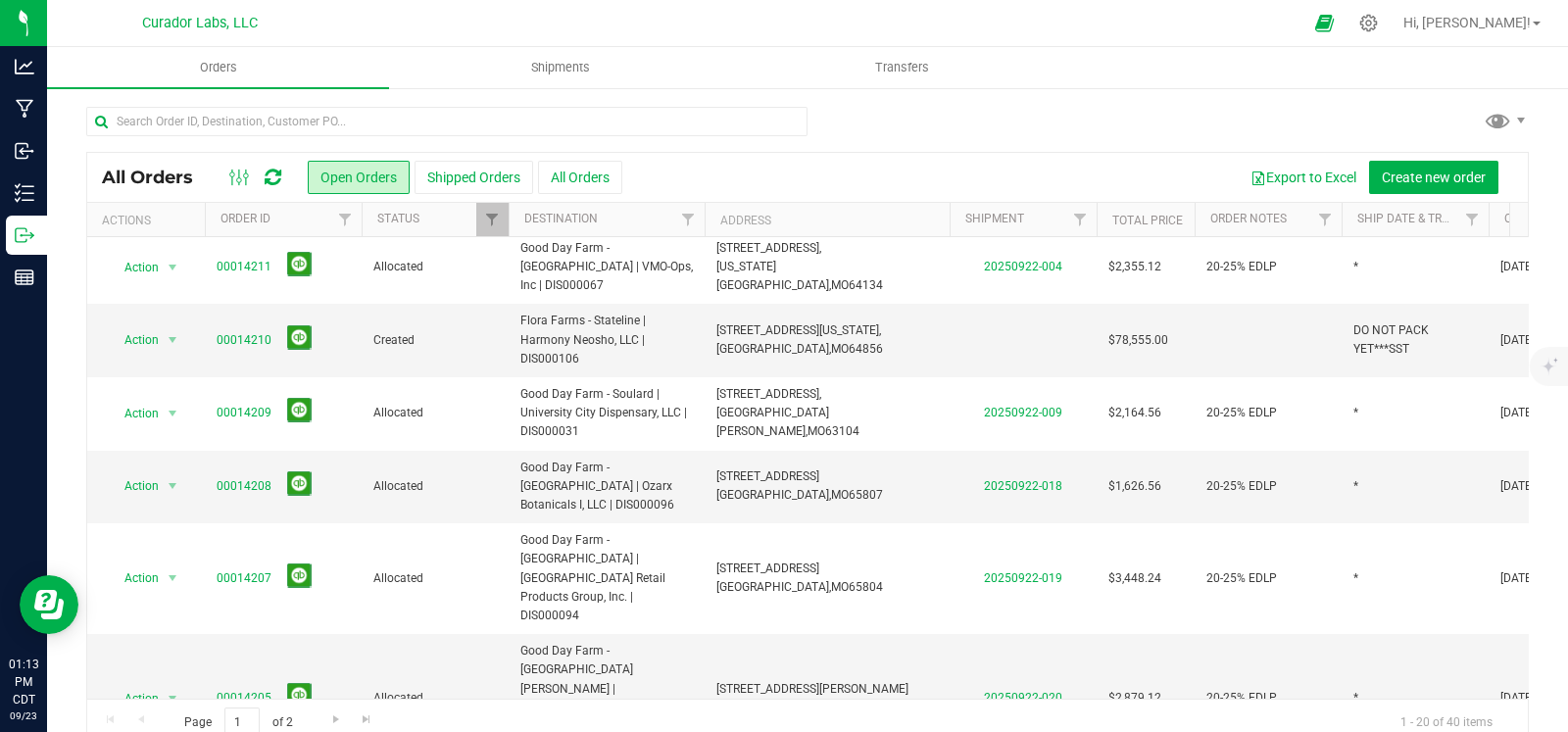
scroll to position [32, 0]
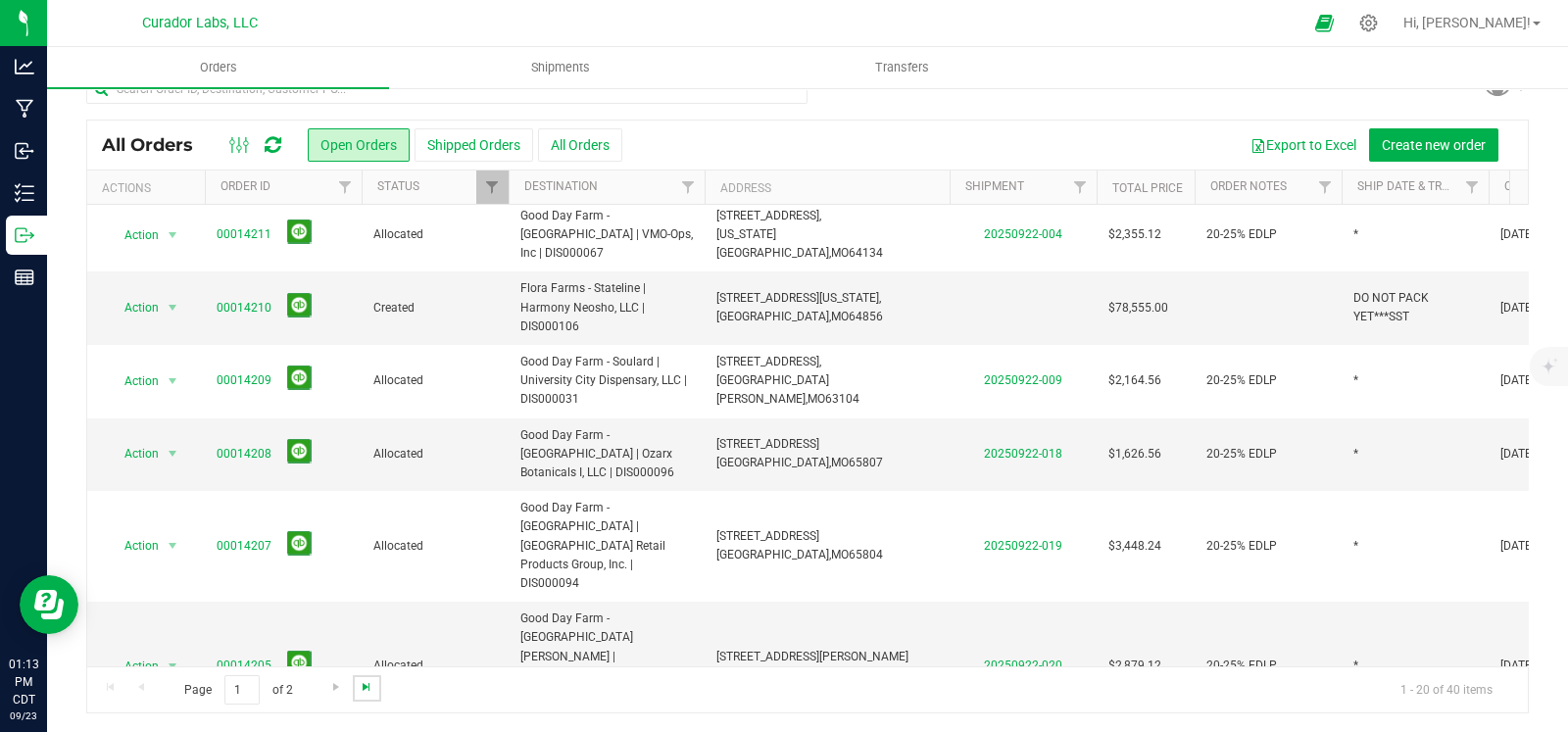
click at [359, 682] on span "Go to the last page" at bounding box center [366, 687] width 16 height 16
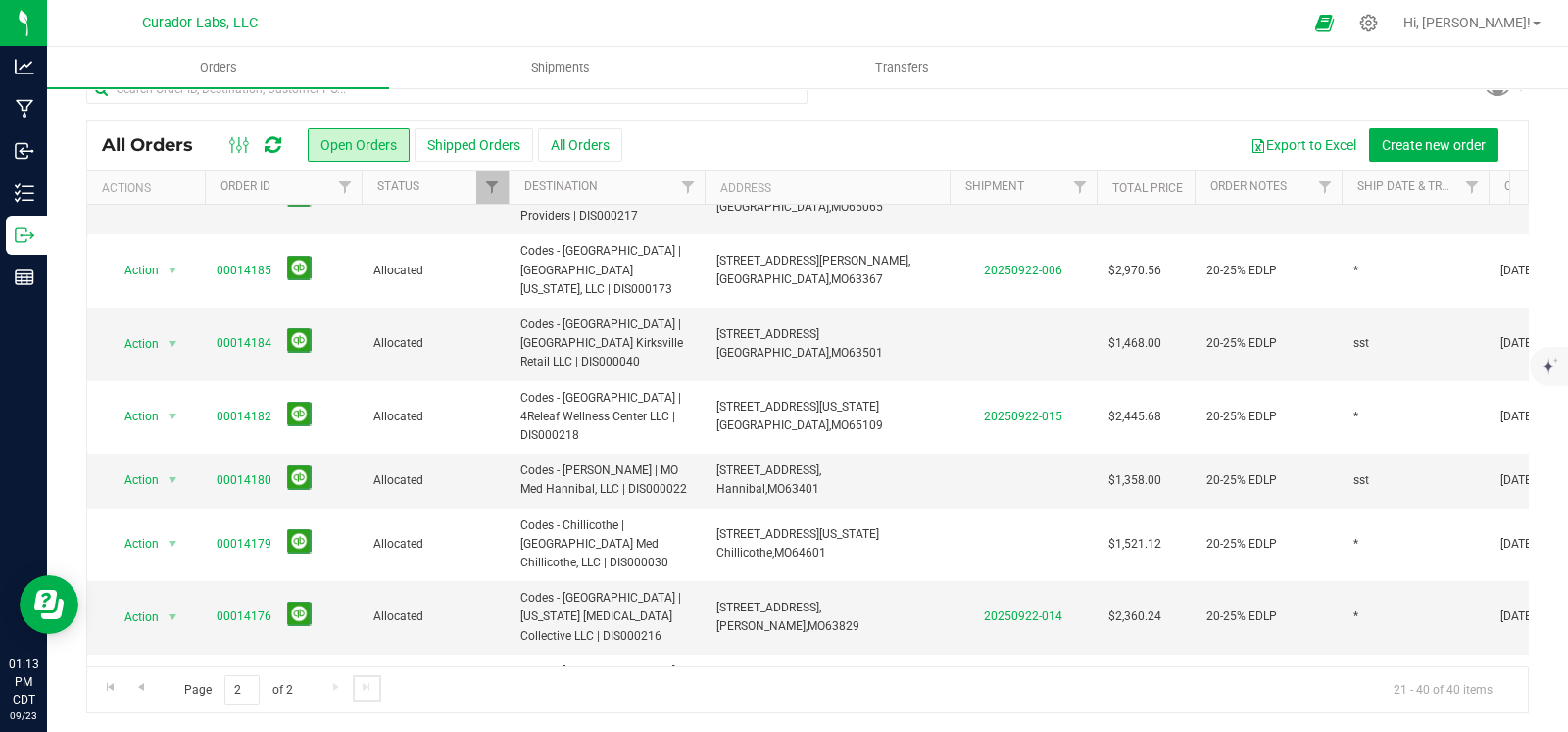
scroll to position [789, 0]
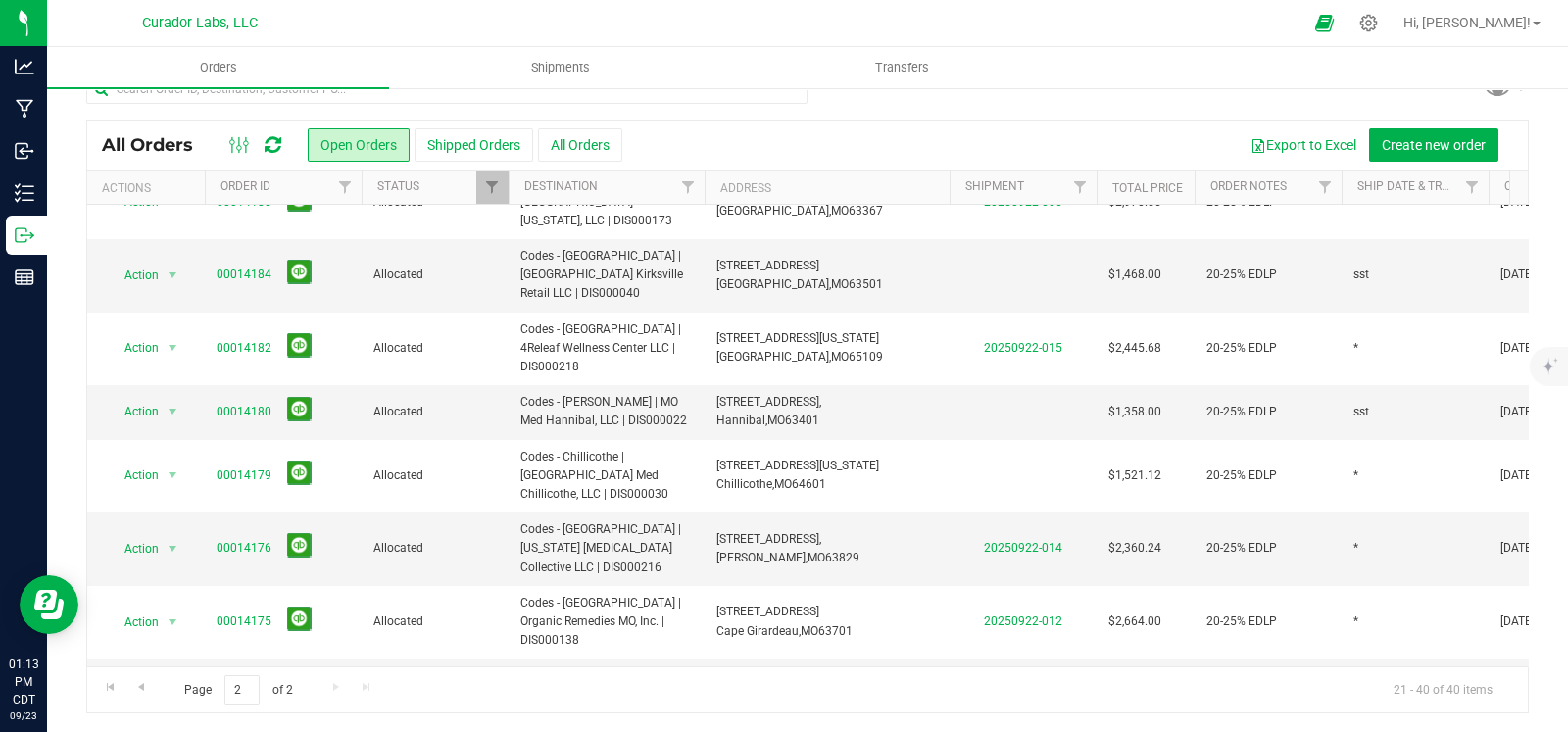
drag, startPoint x: 177, startPoint y: 314, endPoint x: 228, endPoint y: 316, distance: 51.0
click at [177, 316] on li "Cancel order" at bounding box center [181, 323] width 146 height 29
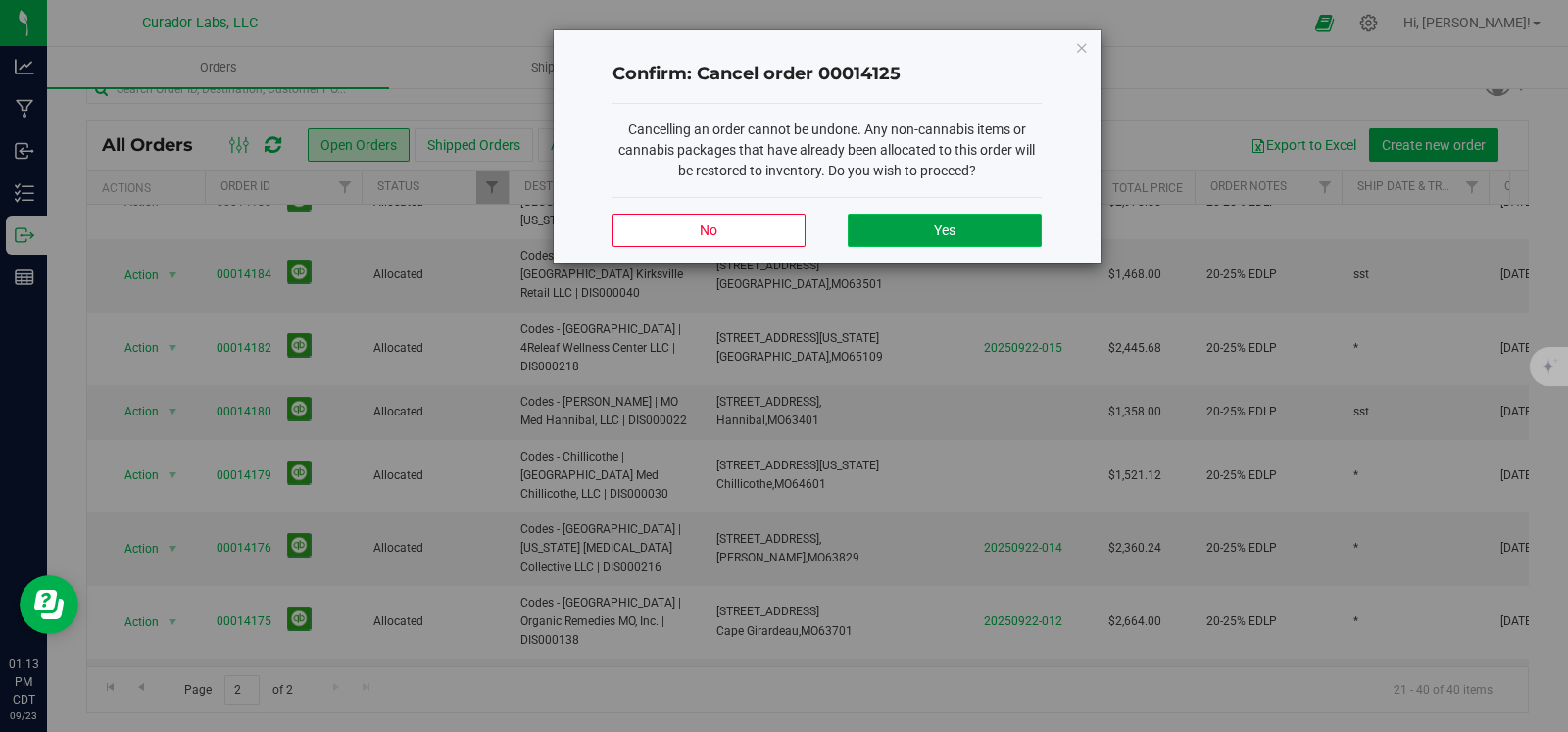
click at [935, 230] on span "Yes" at bounding box center [945, 230] width 22 height 16
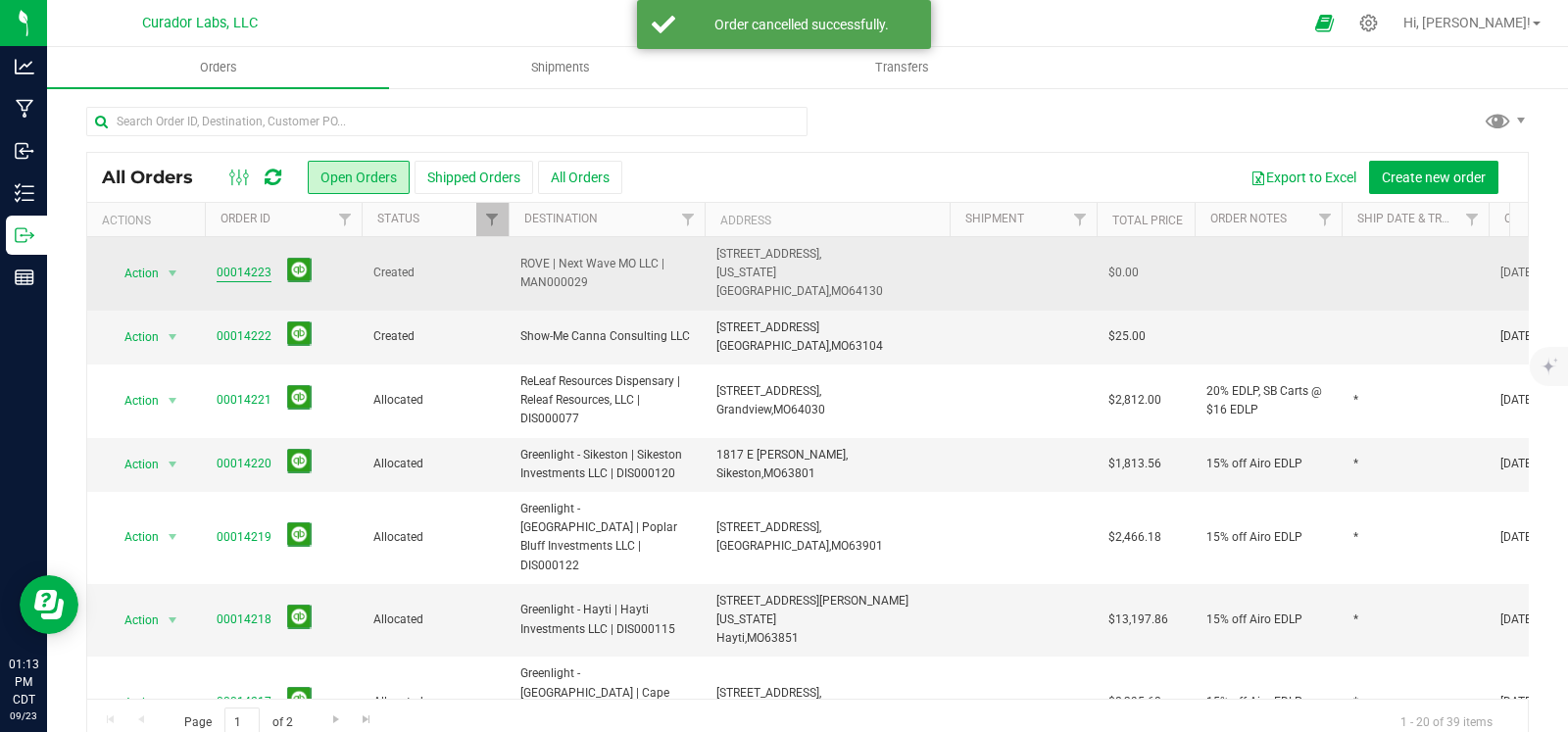
click at [258, 271] on link "00014223" at bounding box center [244, 272] width 55 height 19
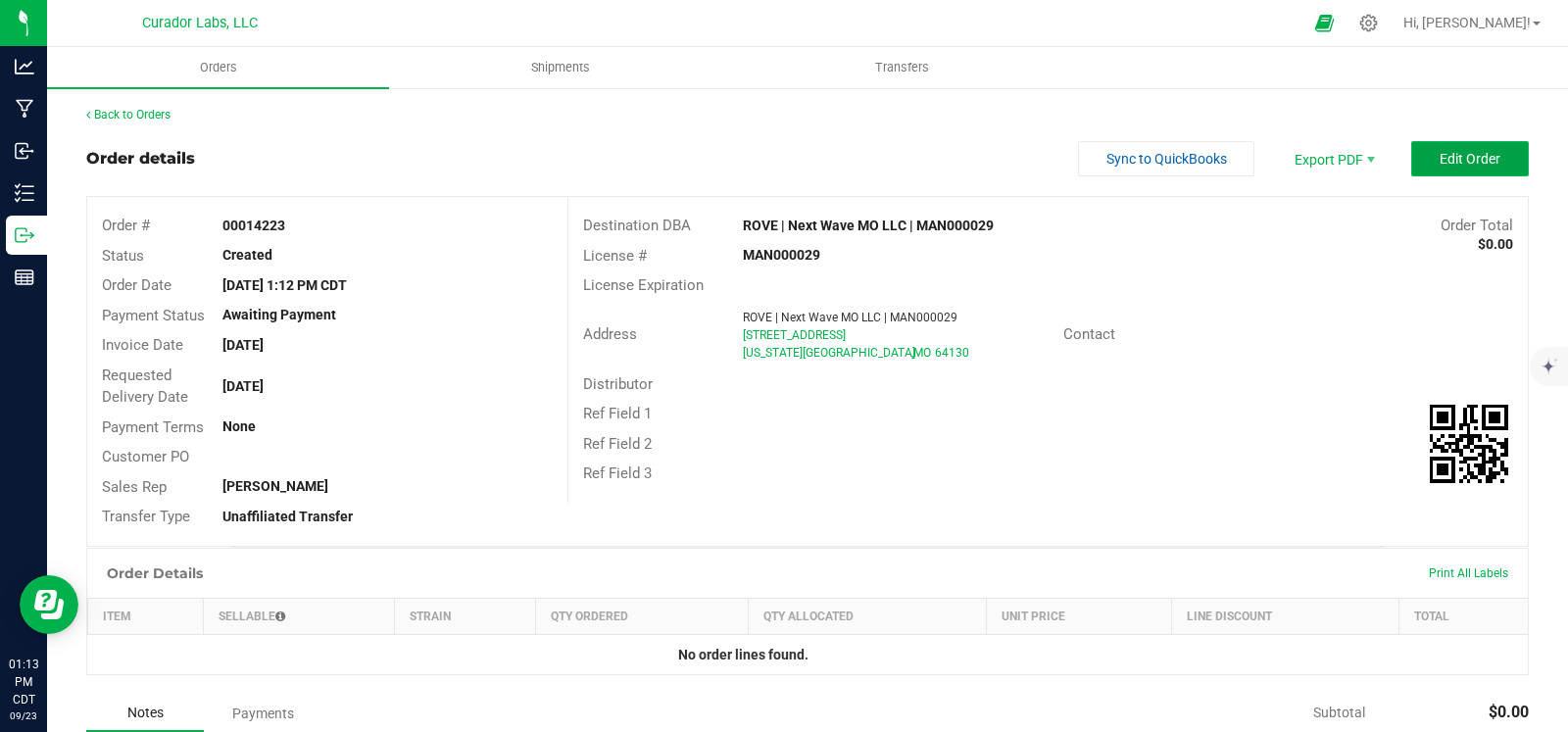
click at [1439, 151] on span "Edit Order" at bounding box center [1470, 159] width 61 height 16
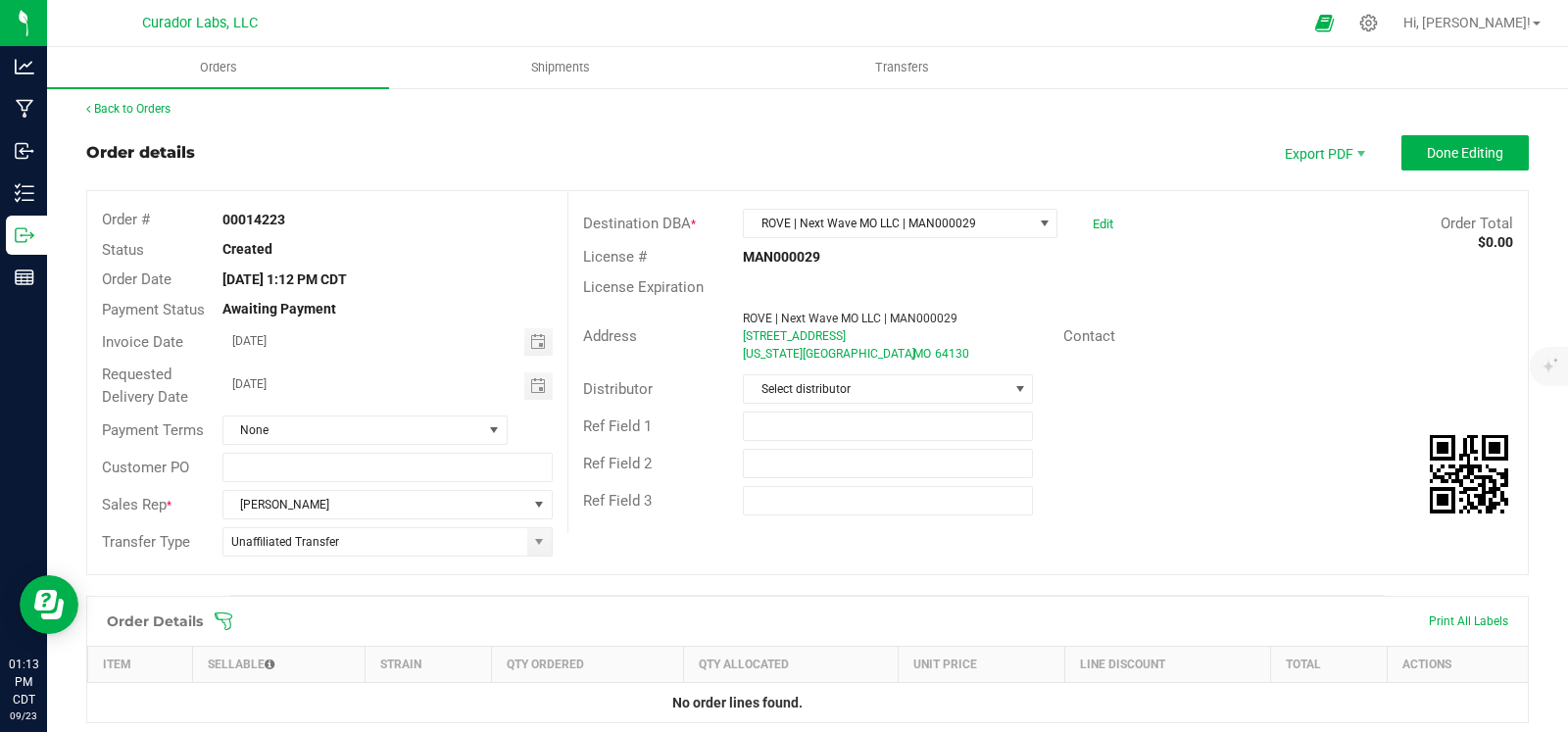
scroll to position [326, 0]
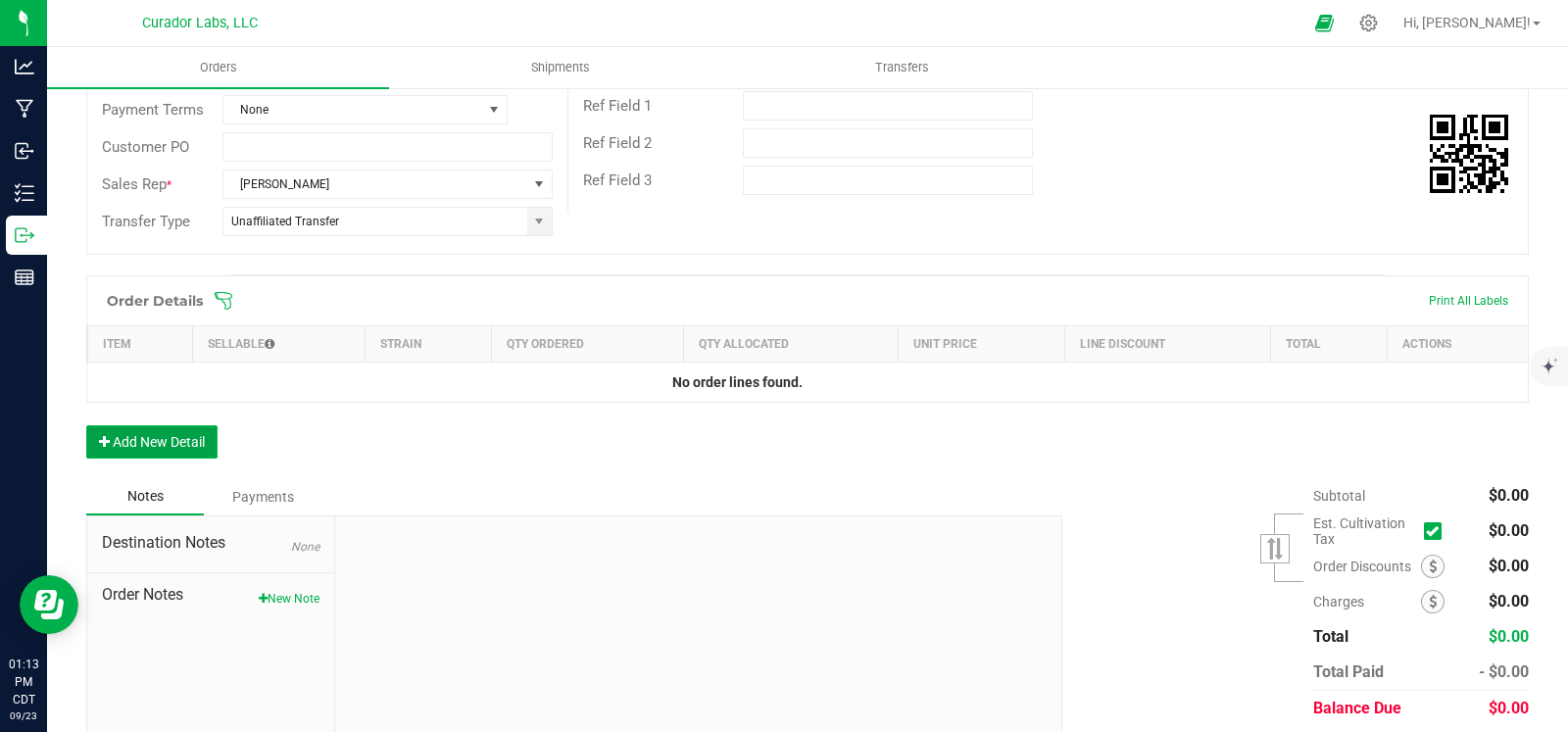
click at [172, 437] on button "Add New Detail" at bounding box center [152, 442] width 132 height 33
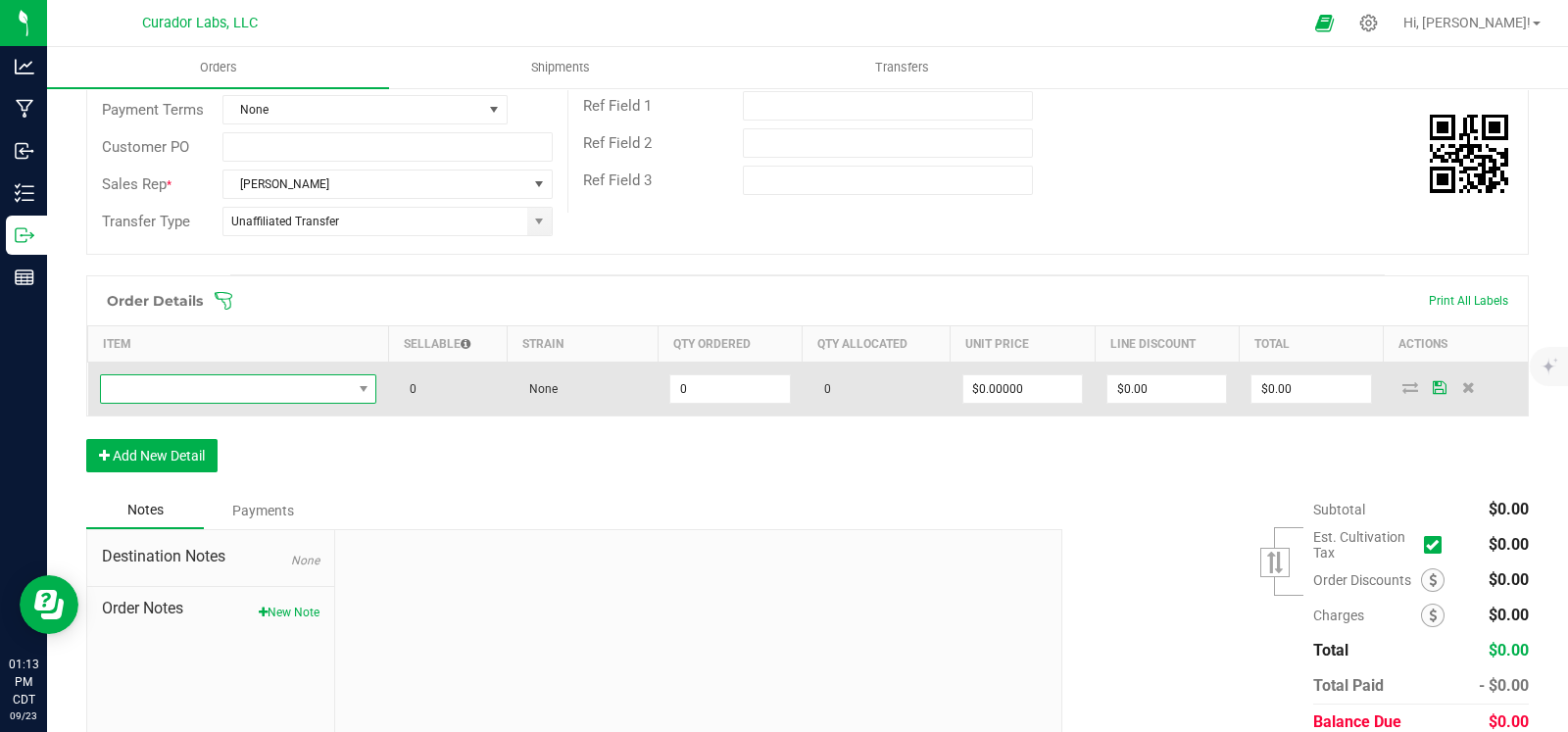
click at [187, 394] on span "NO DATA FOUND" at bounding box center [226, 389] width 251 height 28
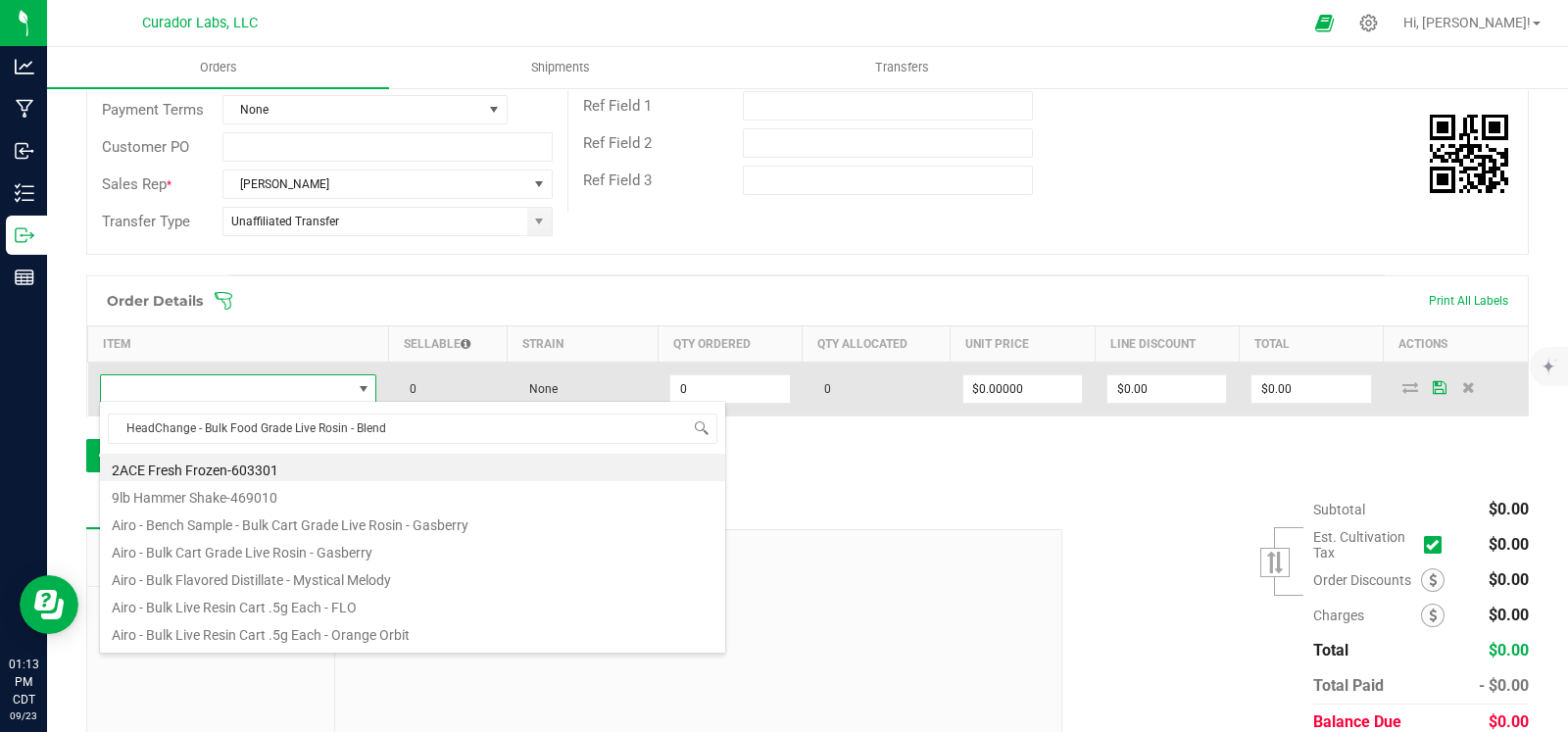
scroll to position [28, 268]
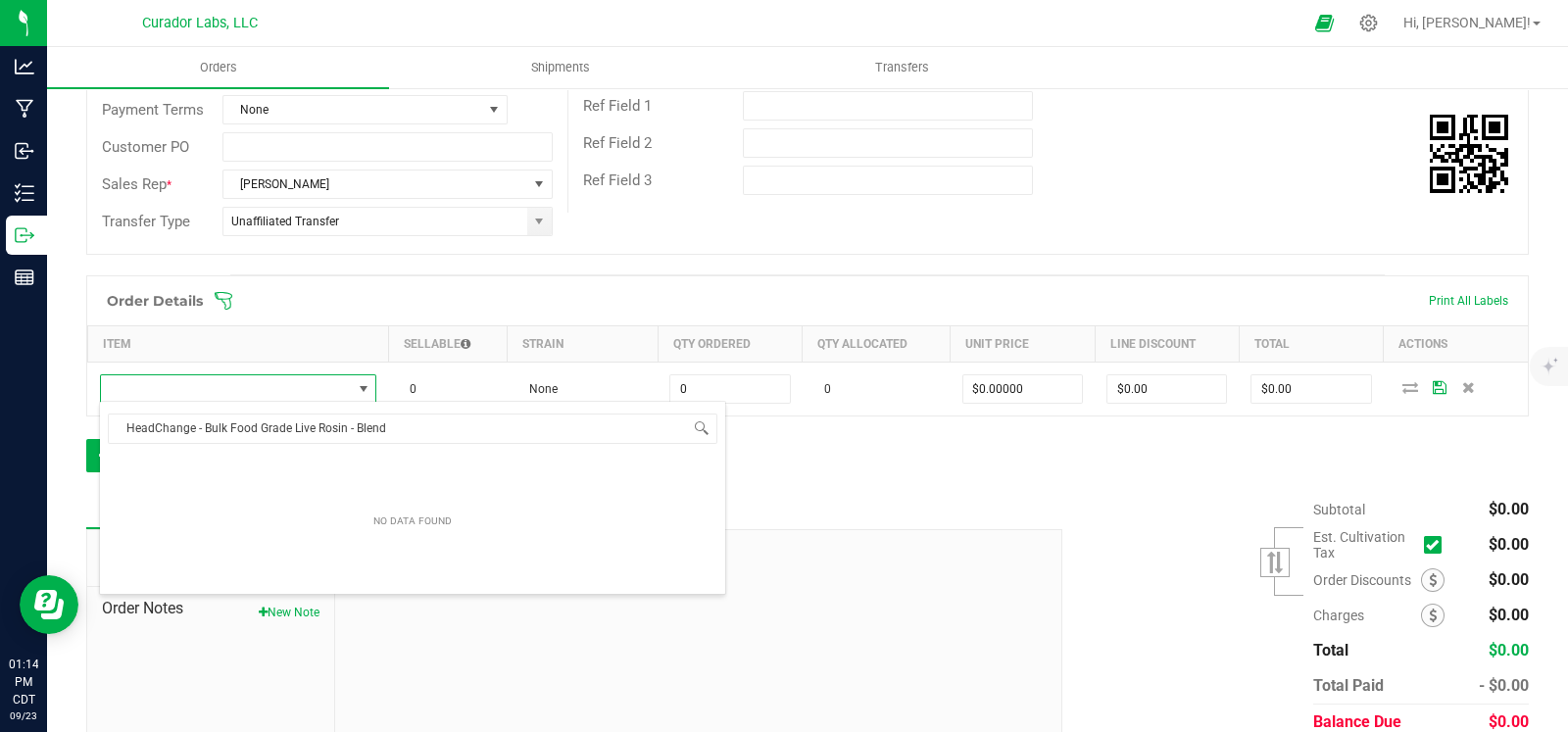
type input "HeadChange - Bulk Food Grade Live Rosin - Blend"
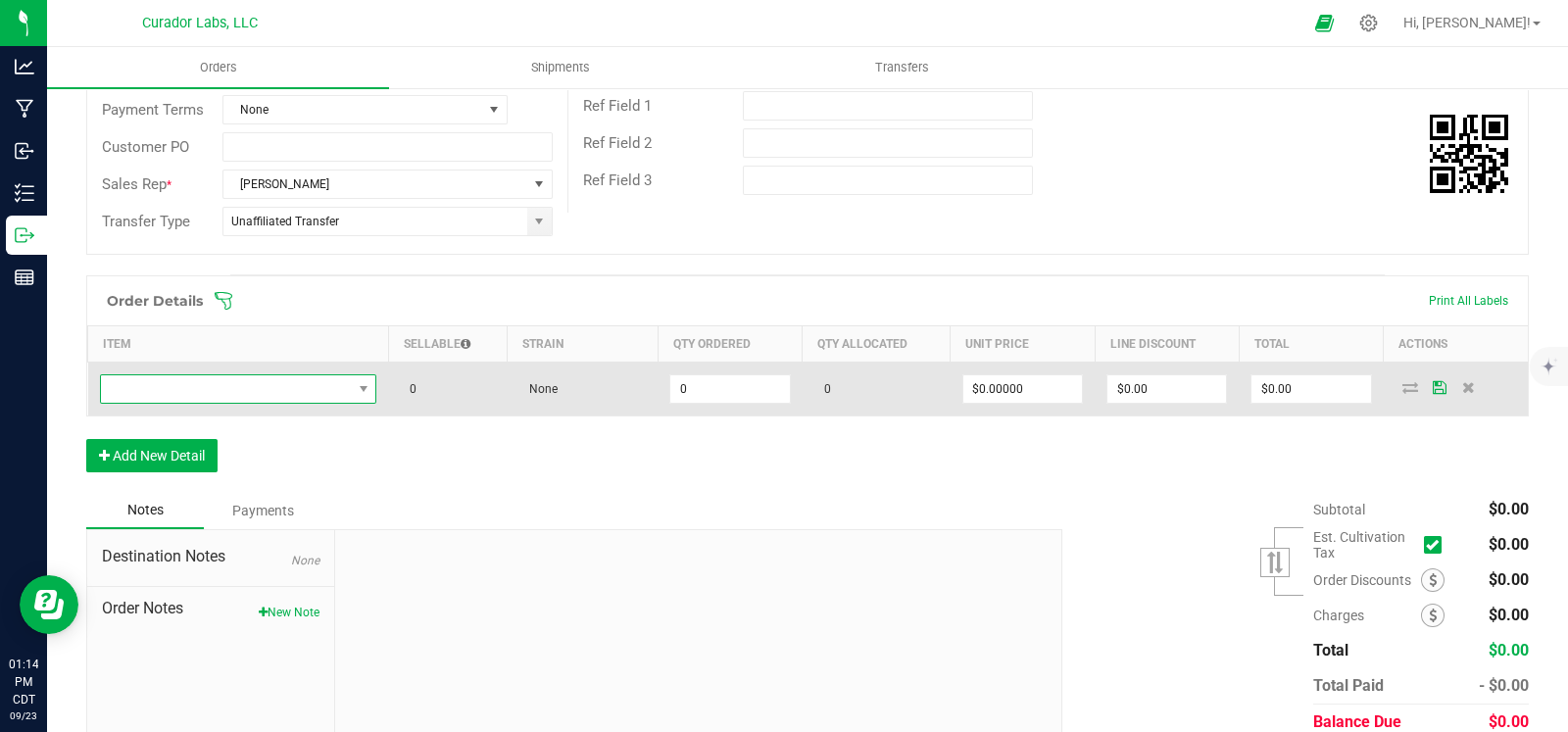
click at [201, 379] on span "NO DATA FOUND" at bounding box center [226, 389] width 251 height 28
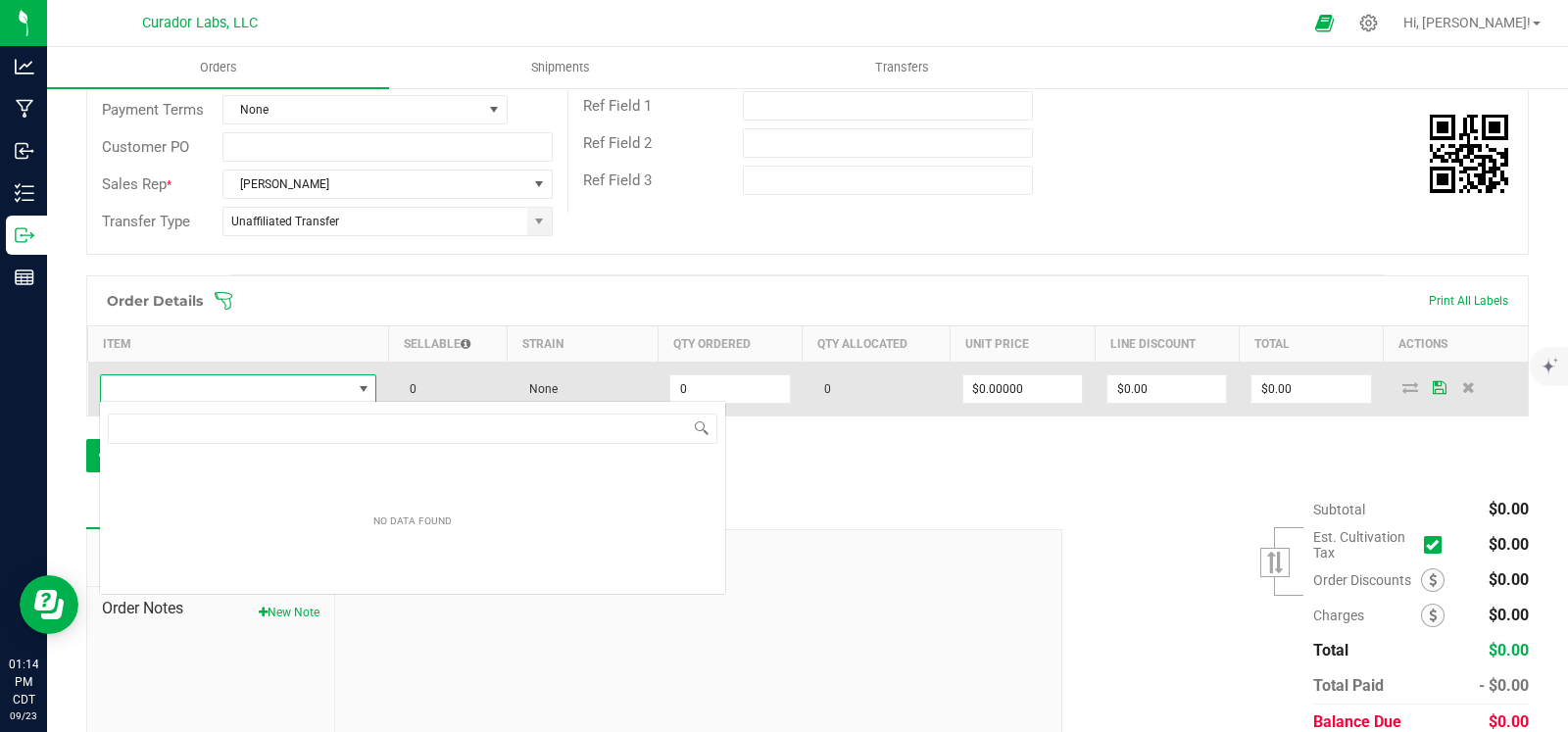
scroll to position [97984, 97731]
type input "HeadChange - Bulk Cart Grade Live Rosin Blend - Sativa"
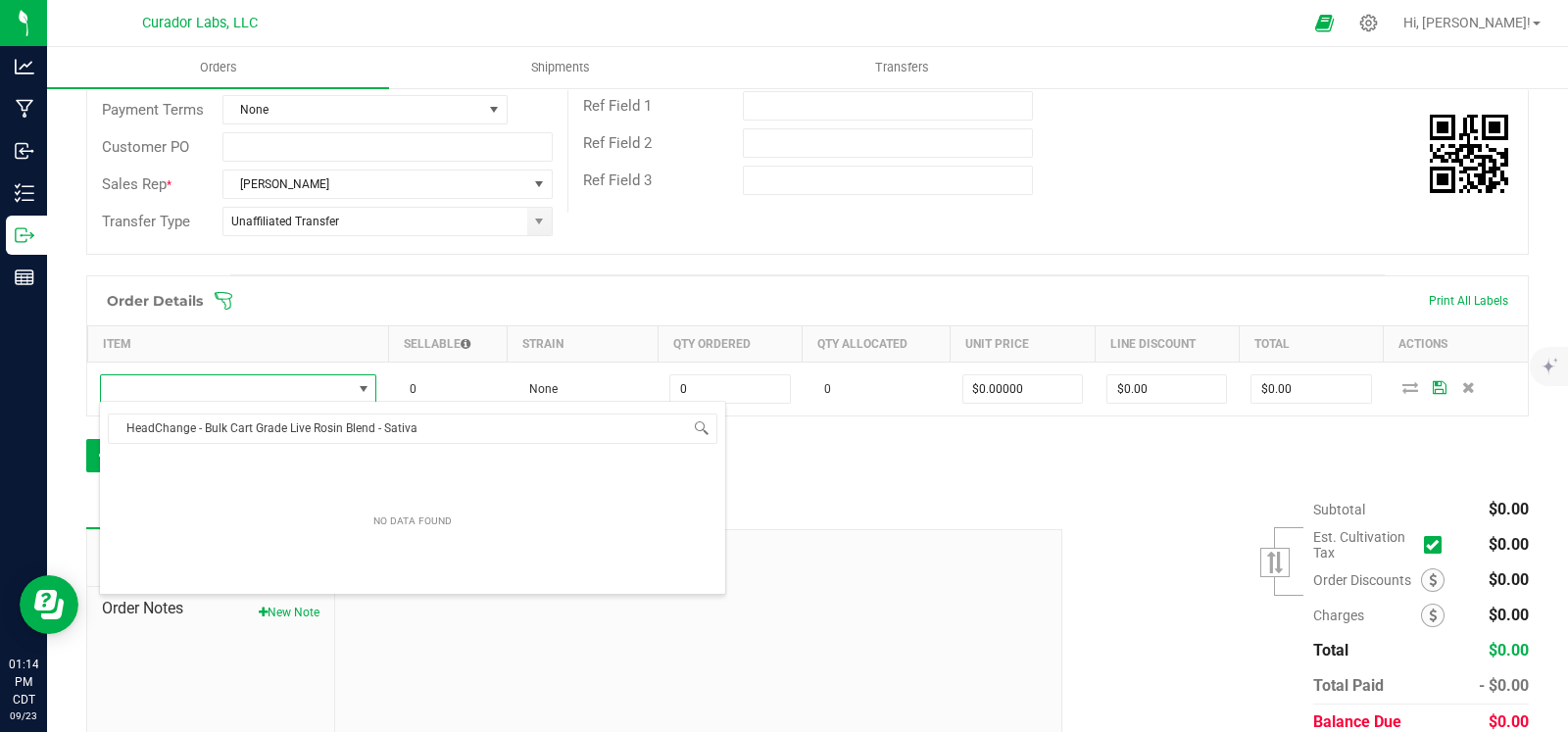
click at [908, 499] on div "Notes Payments" at bounding box center [567, 511] width 962 height 37
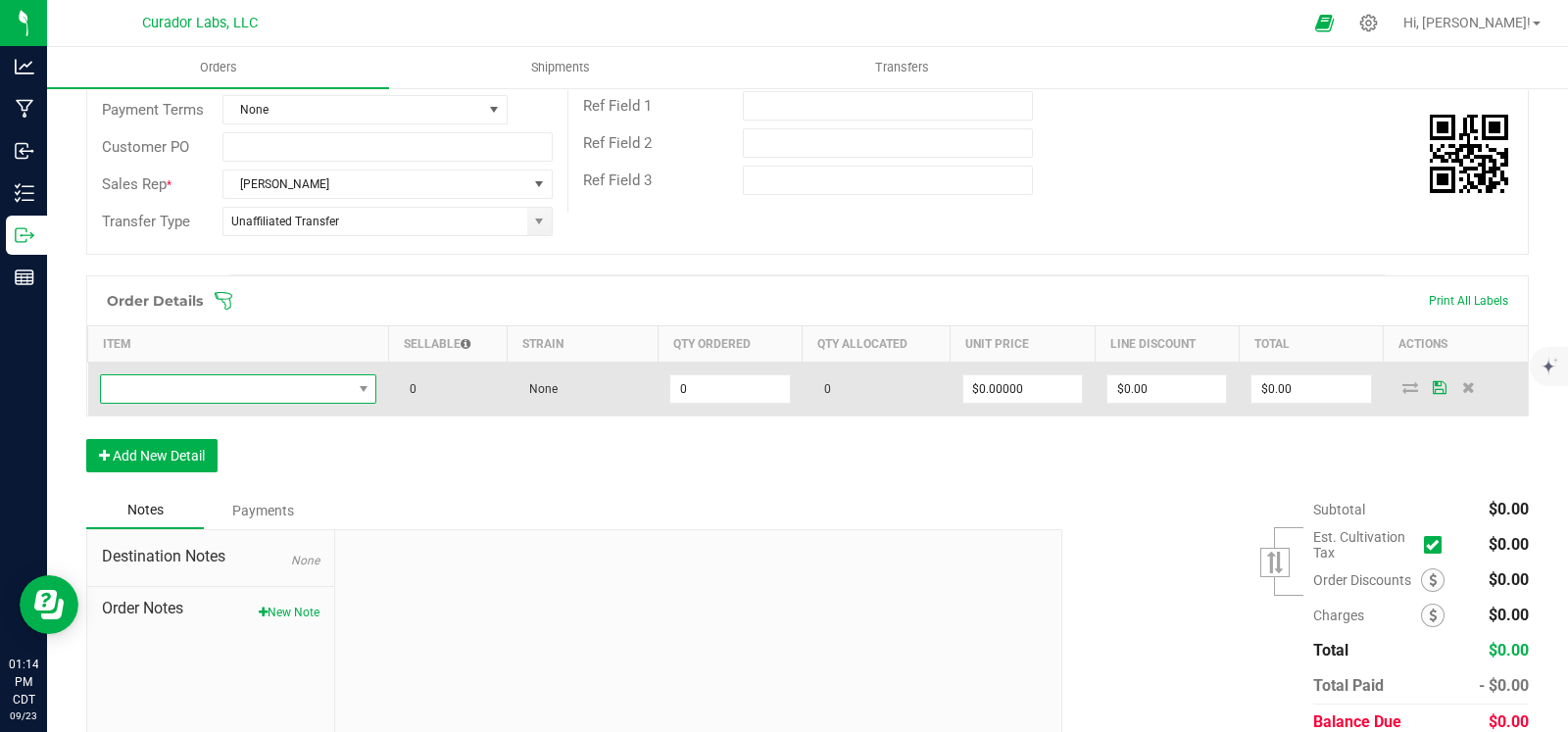
click at [211, 387] on span "NO DATA FOUND" at bounding box center [226, 389] width 251 height 28
click at [194, 382] on span "NO DATA FOUND" at bounding box center [226, 389] width 251 height 28
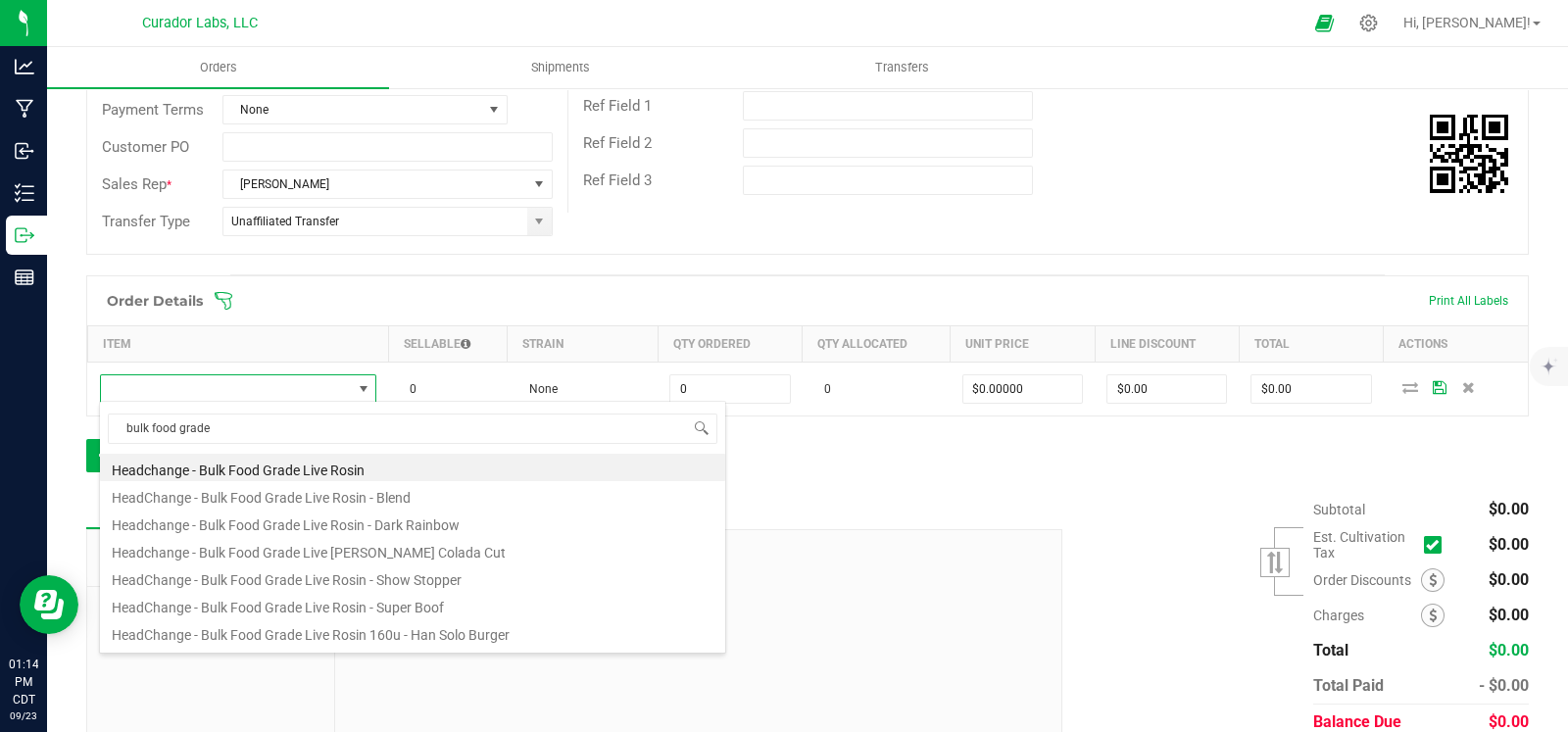
type input "bulk food grade"
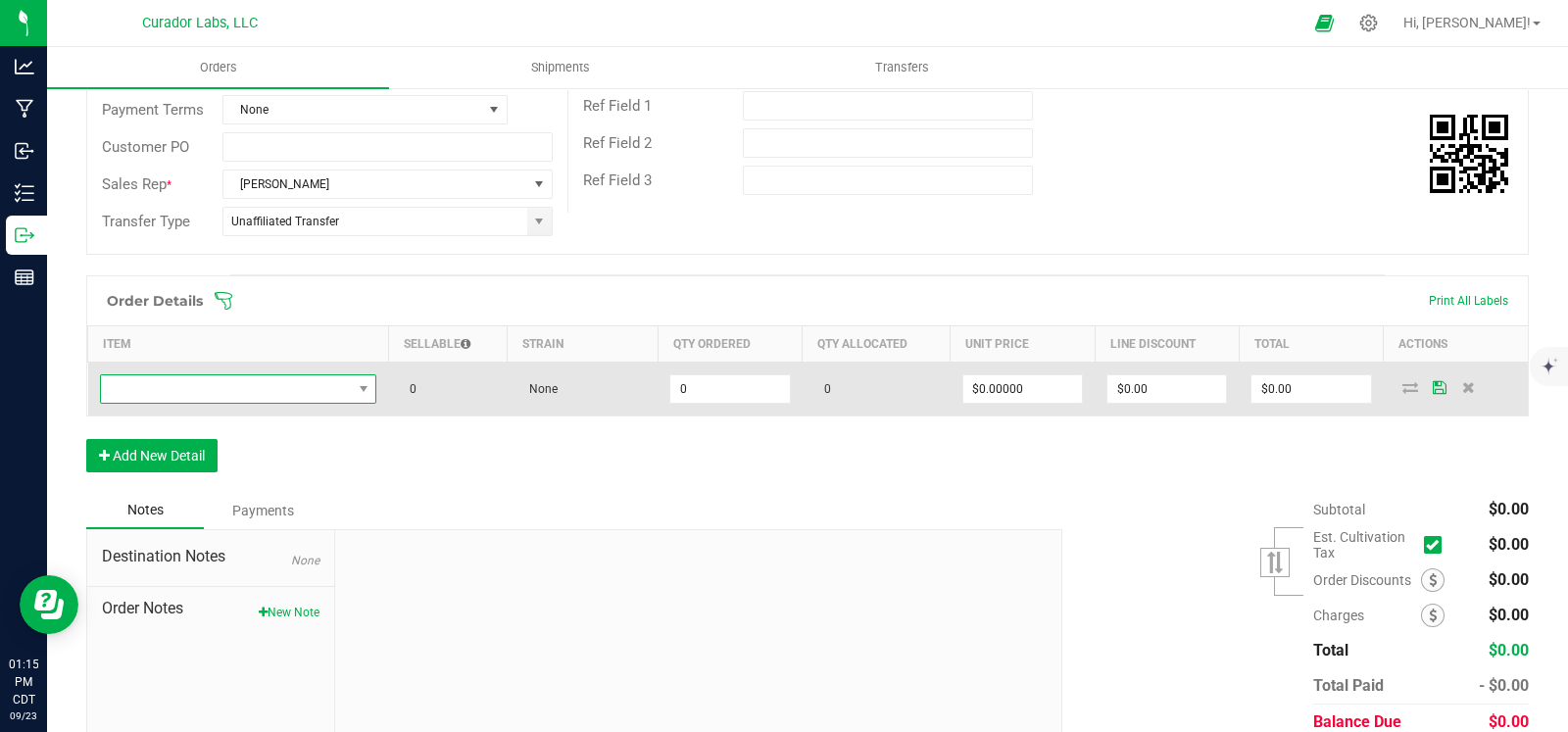
click at [217, 394] on span "NO DATA FOUND" at bounding box center [226, 389] width 251 height 28
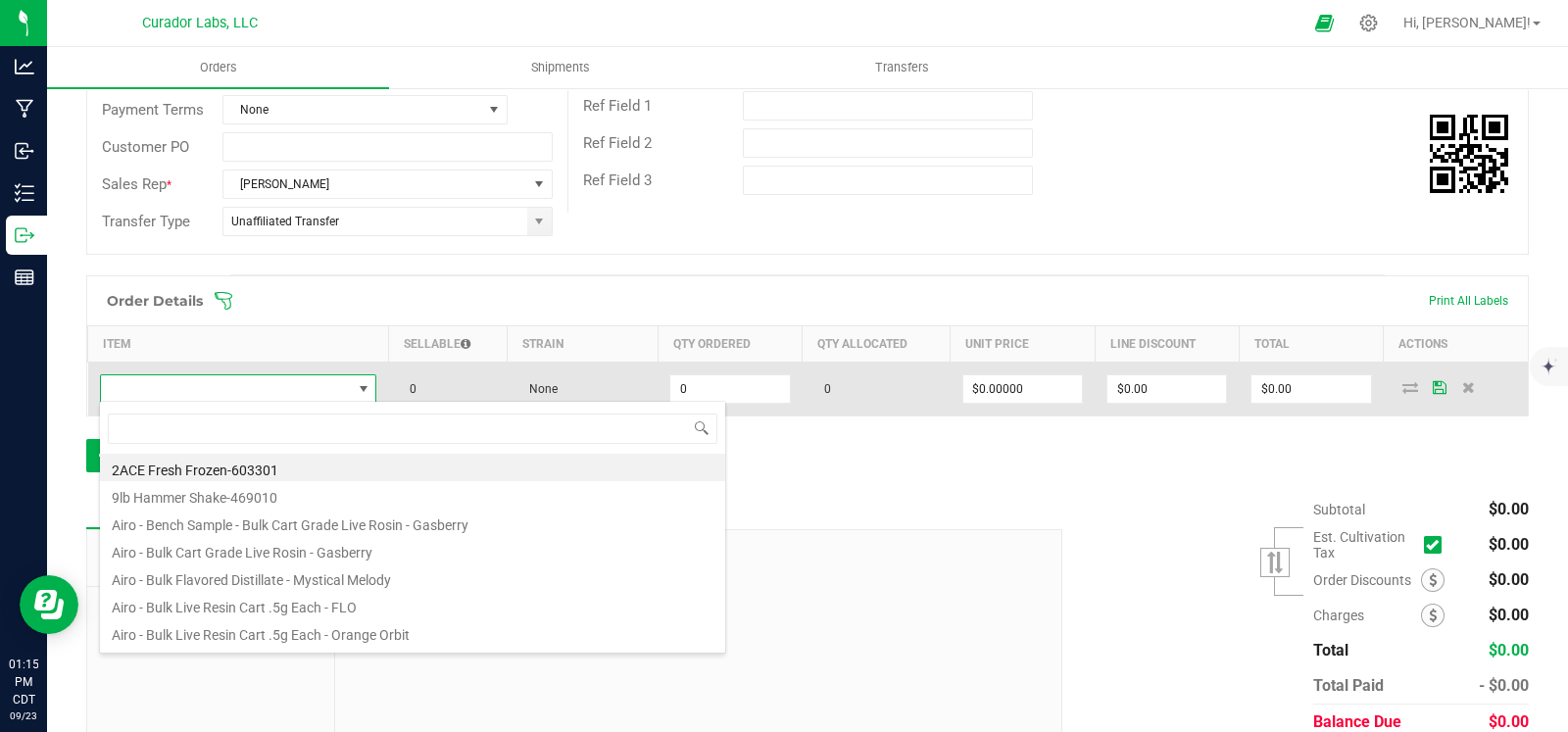
type input "Bulk Food Grade Live Rosin - Blend"
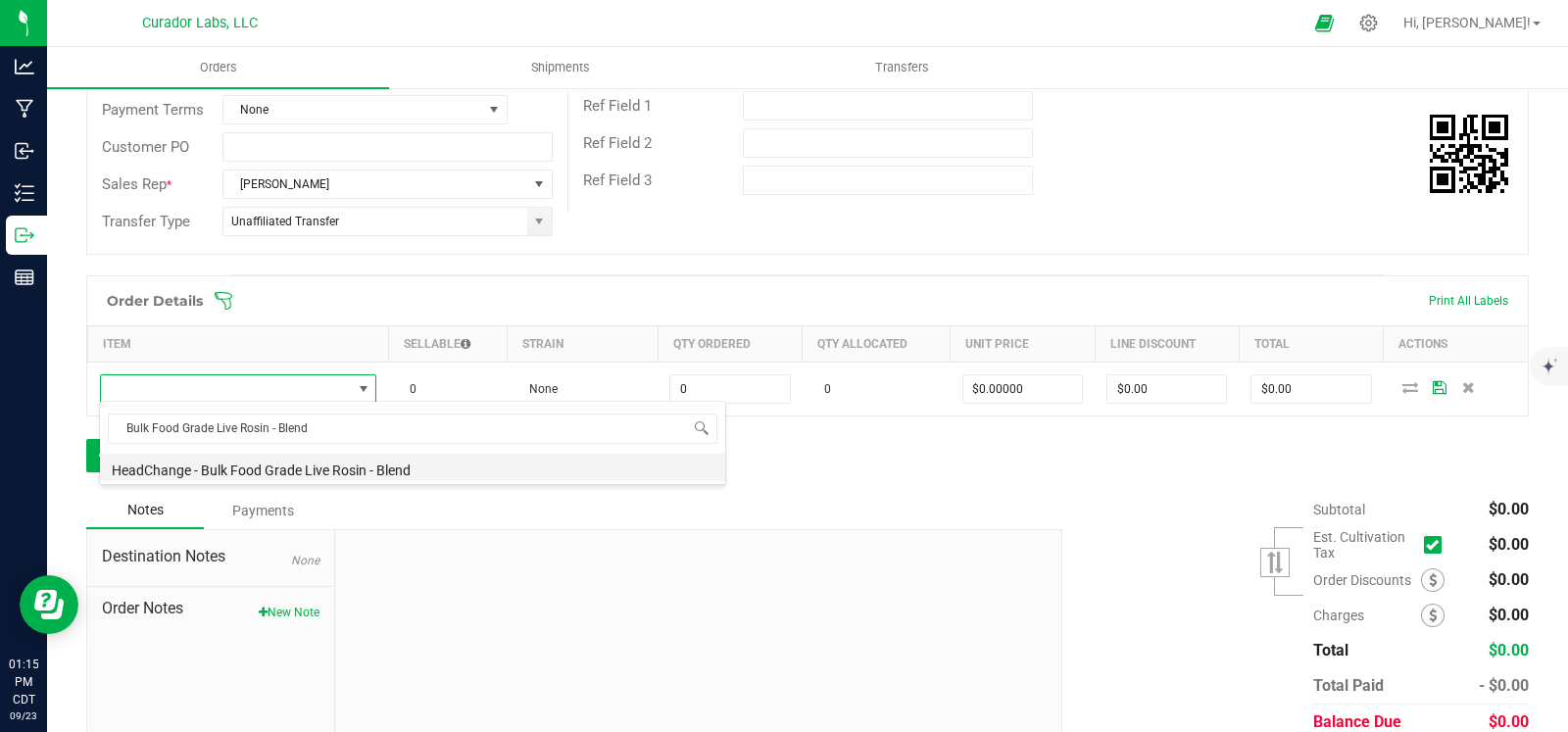
click at [269, 461] on li "HeadChange - Bulk Food Grade Live Rosin - Blend" at bounding box center [413, 468] width 625 height 28
type input "0.0000 g"
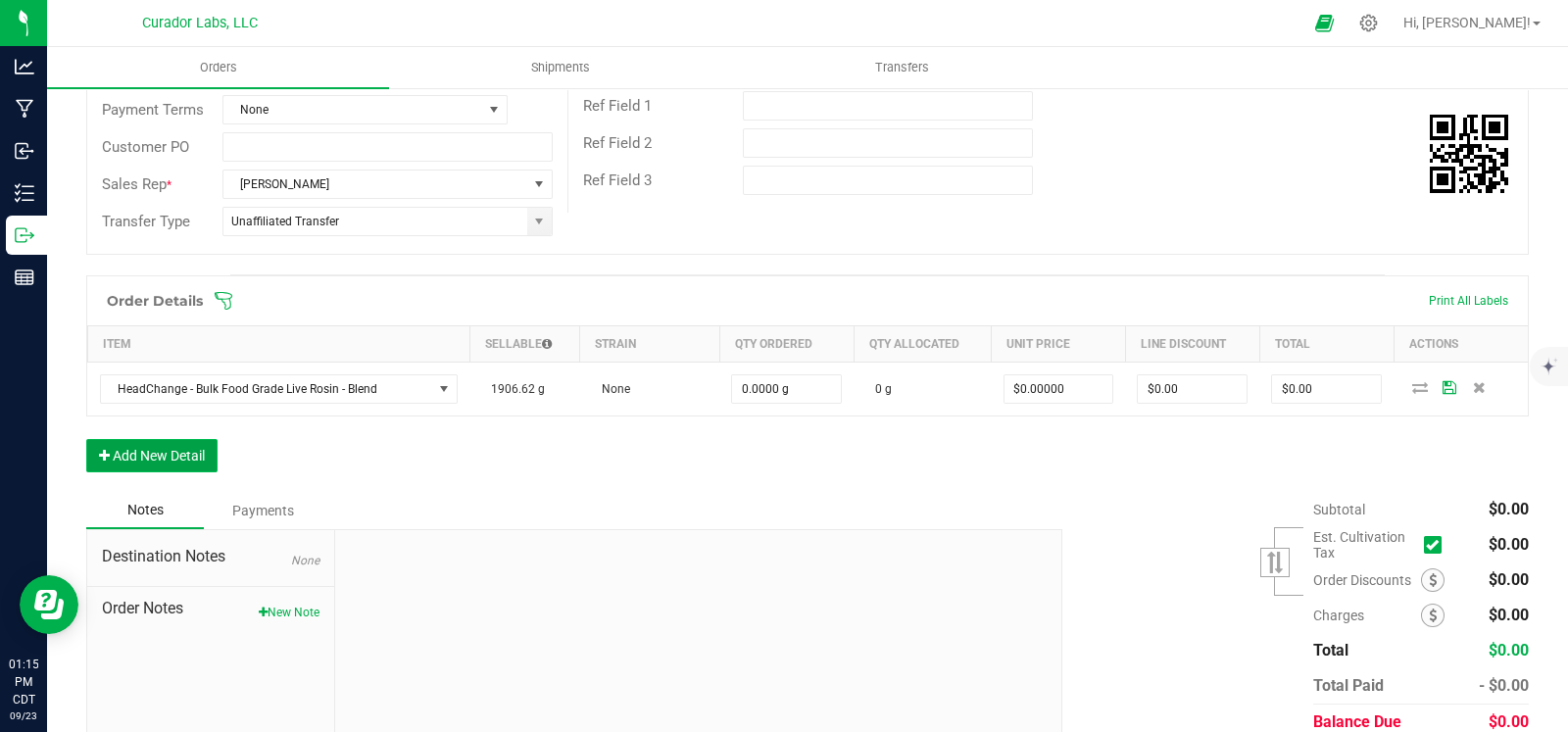
click at [196, 451] on button "Add New Detail" at bounding box center [152, 456] width 132 height 33
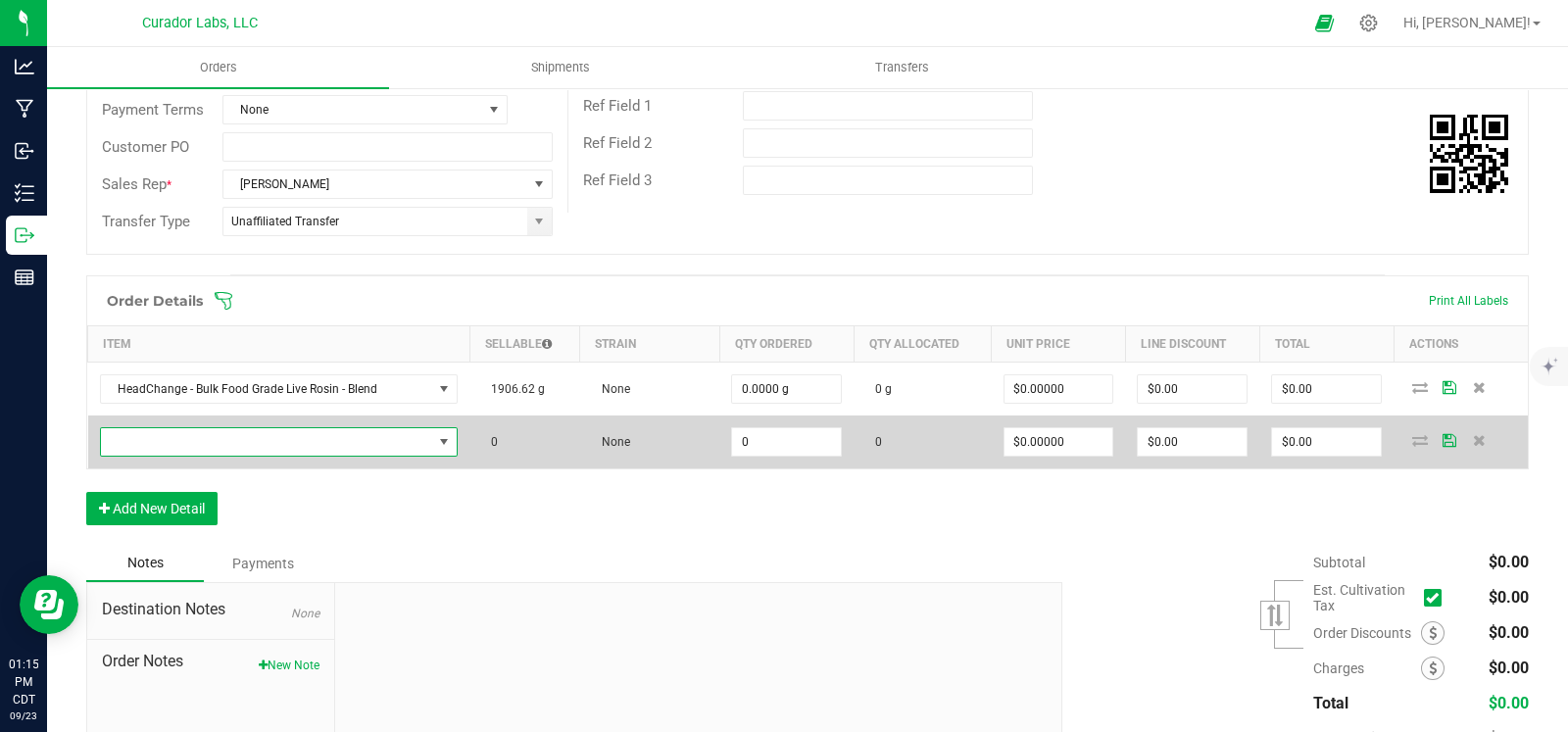
click at [168, 443] on span "NO DATA FOUND" at bounding box center [267, 442] width 332 height 28
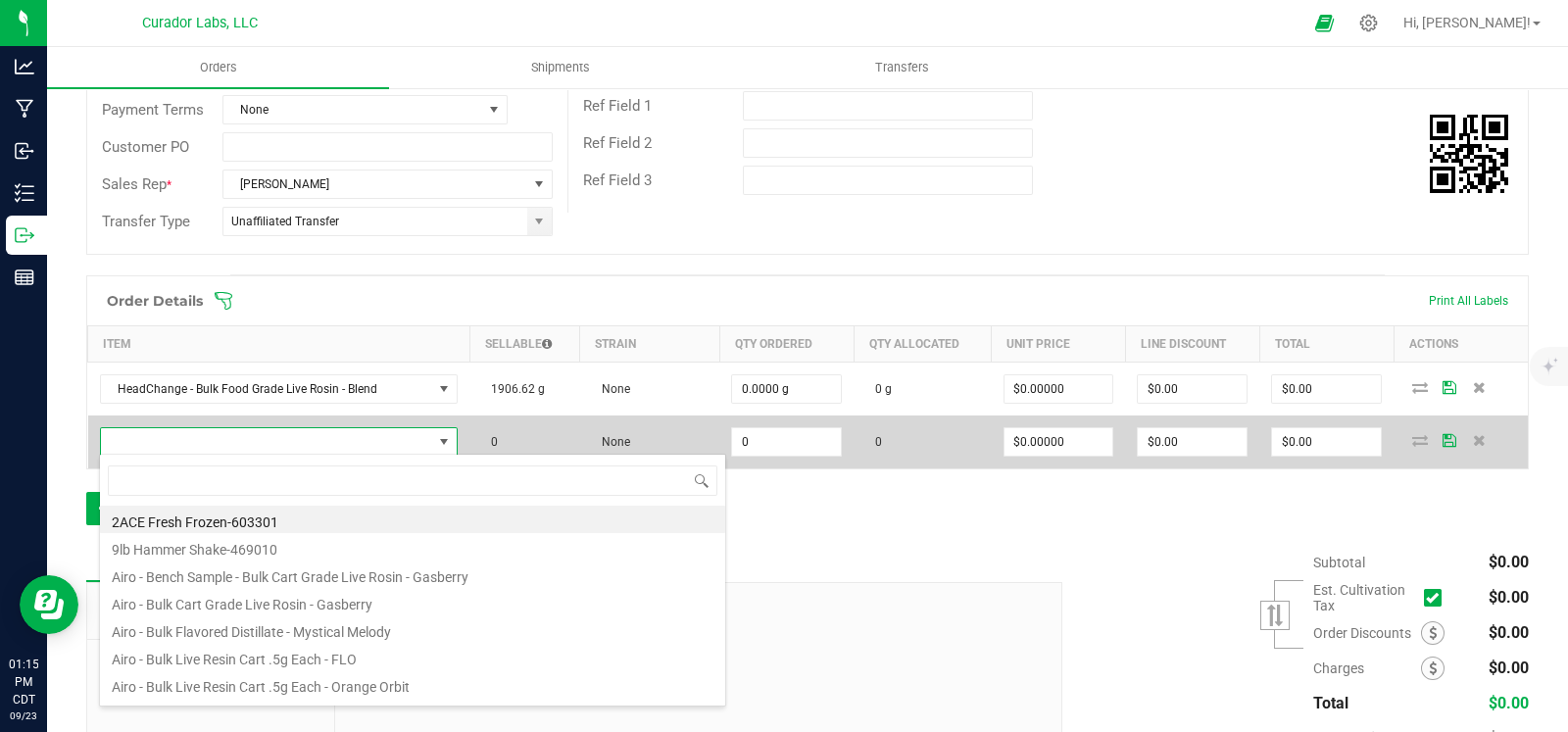
scroll to position [28, 345]
type input "Bulk Cart Grade Live Rosin Blend - Sativa"
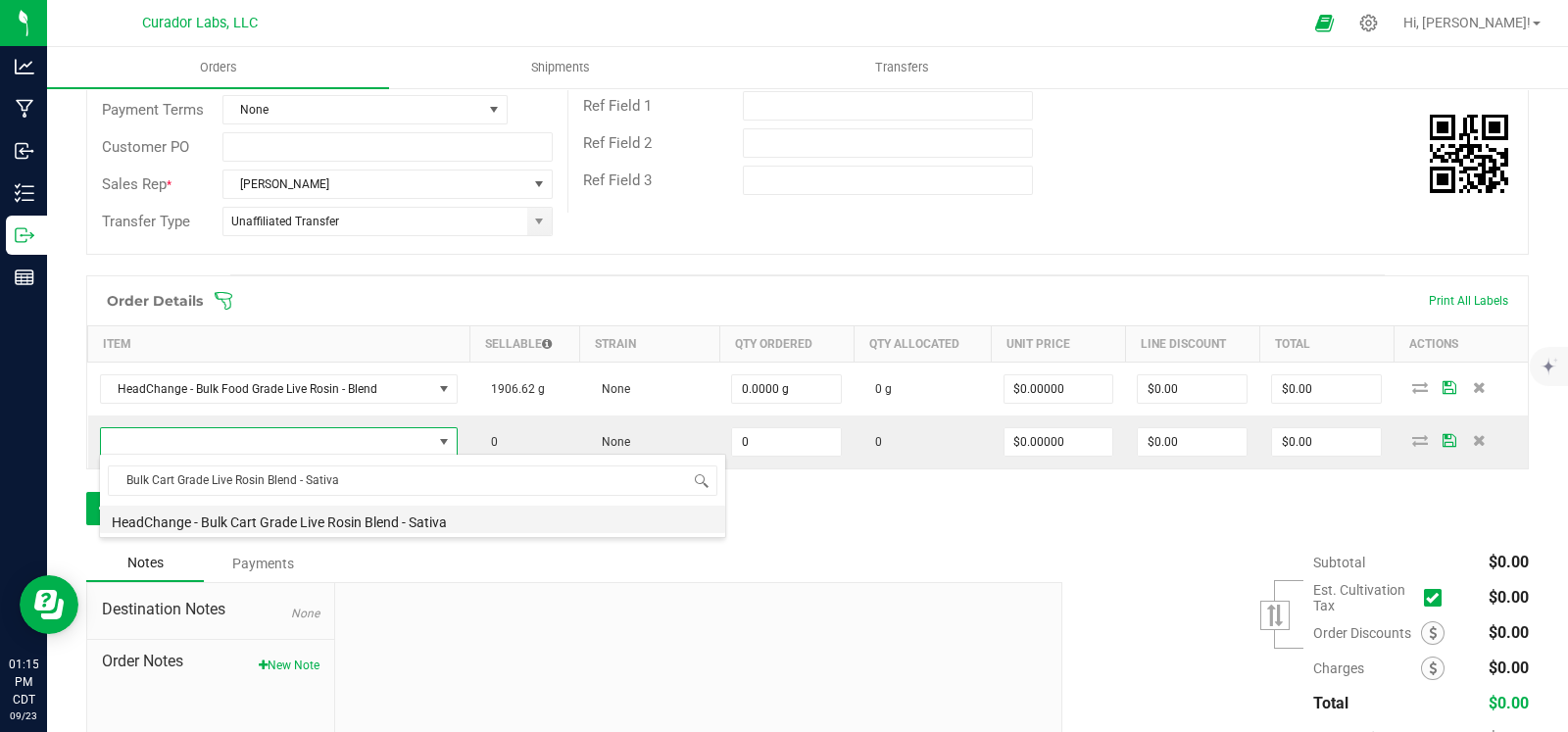
click at [274, 518] on li "HeadChange - Bulk Cart Grade Live Rosin Blend - Sativa" at bounding box center [413, 520] width 625 height 28
type input "0.0000 g"
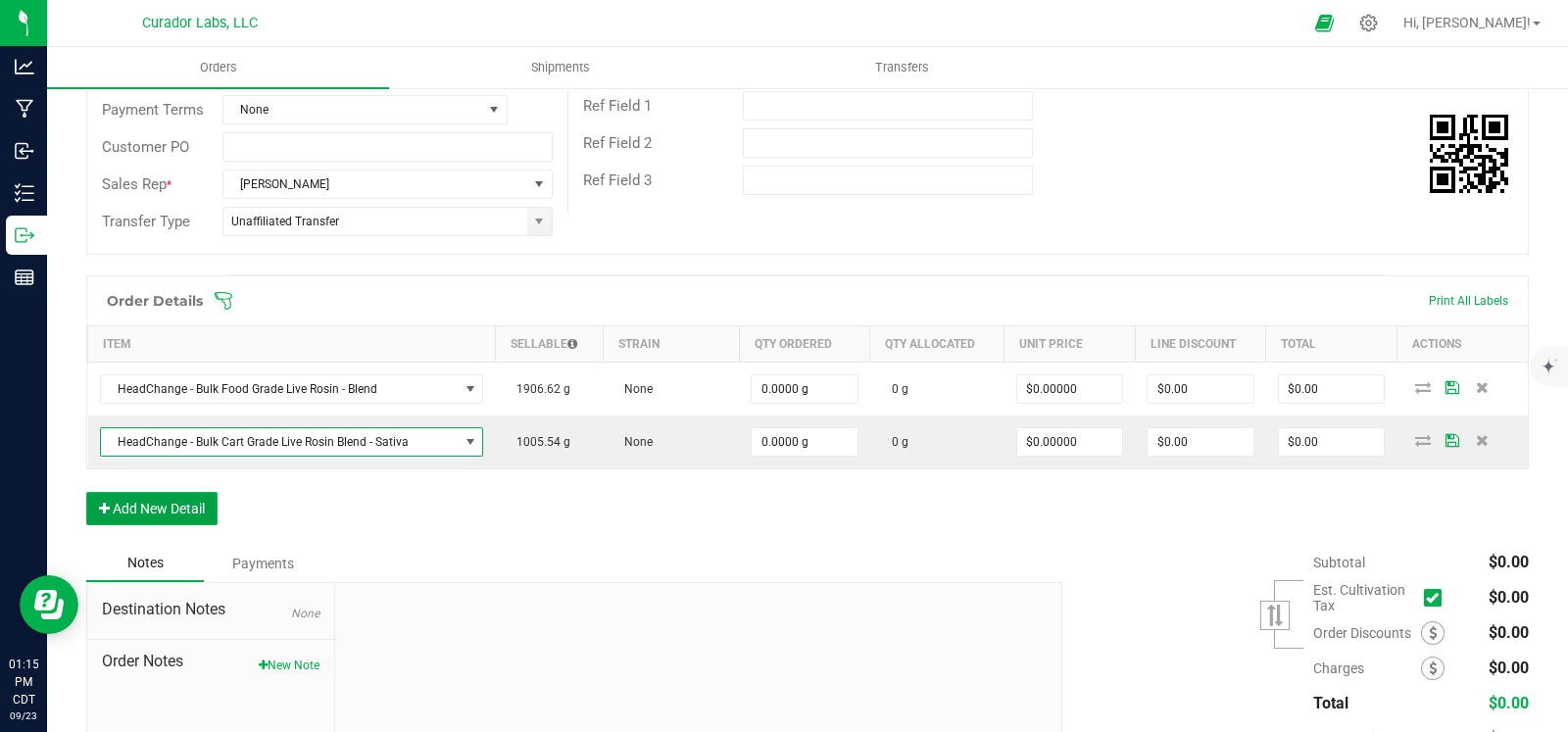
click at [178, 513] on button "Add New Detail" at bounding box center [152, 509] width 132 height 33
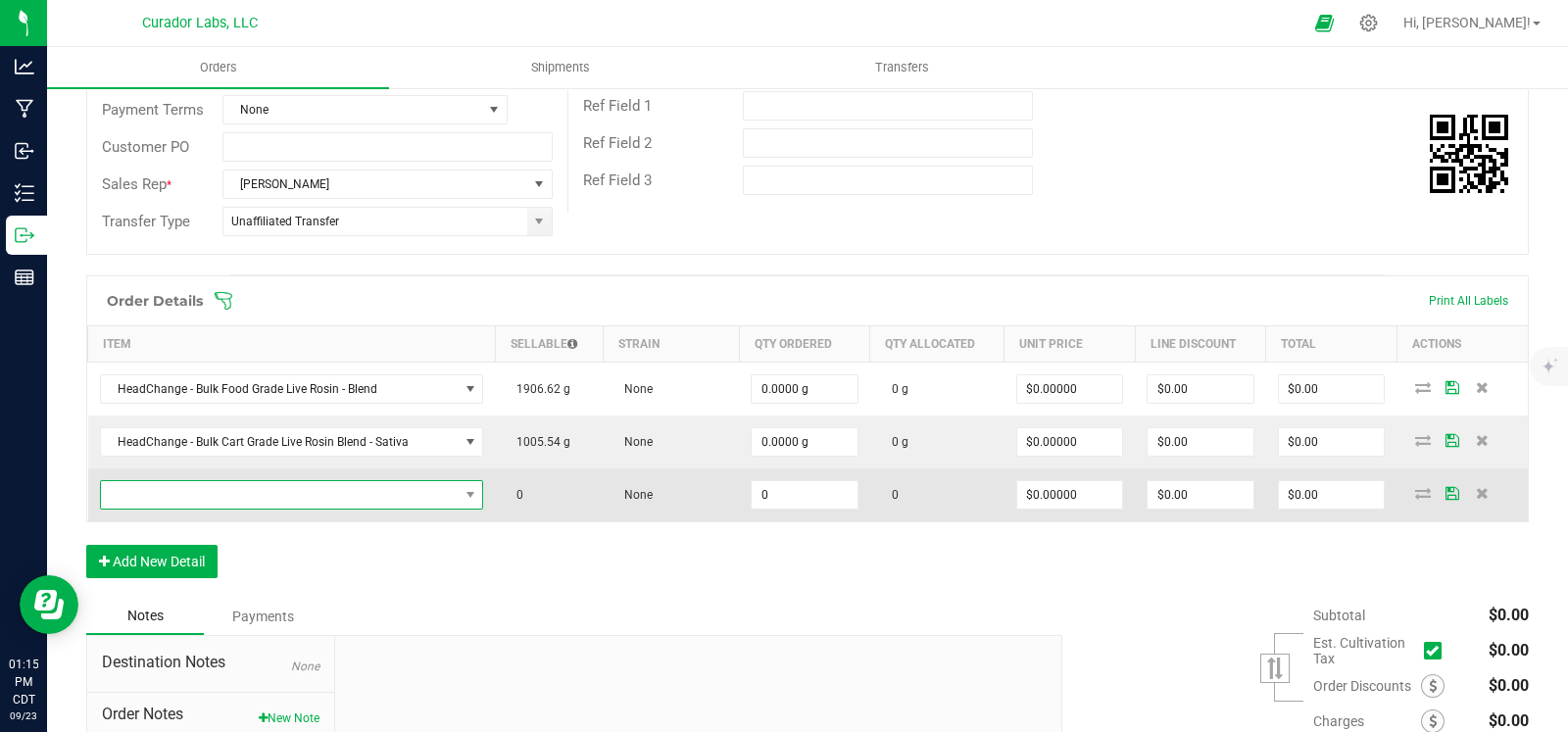
click at [217, 492] on span "NO DATA FOUND" at bounding box center [280, 495] width 358 height 28
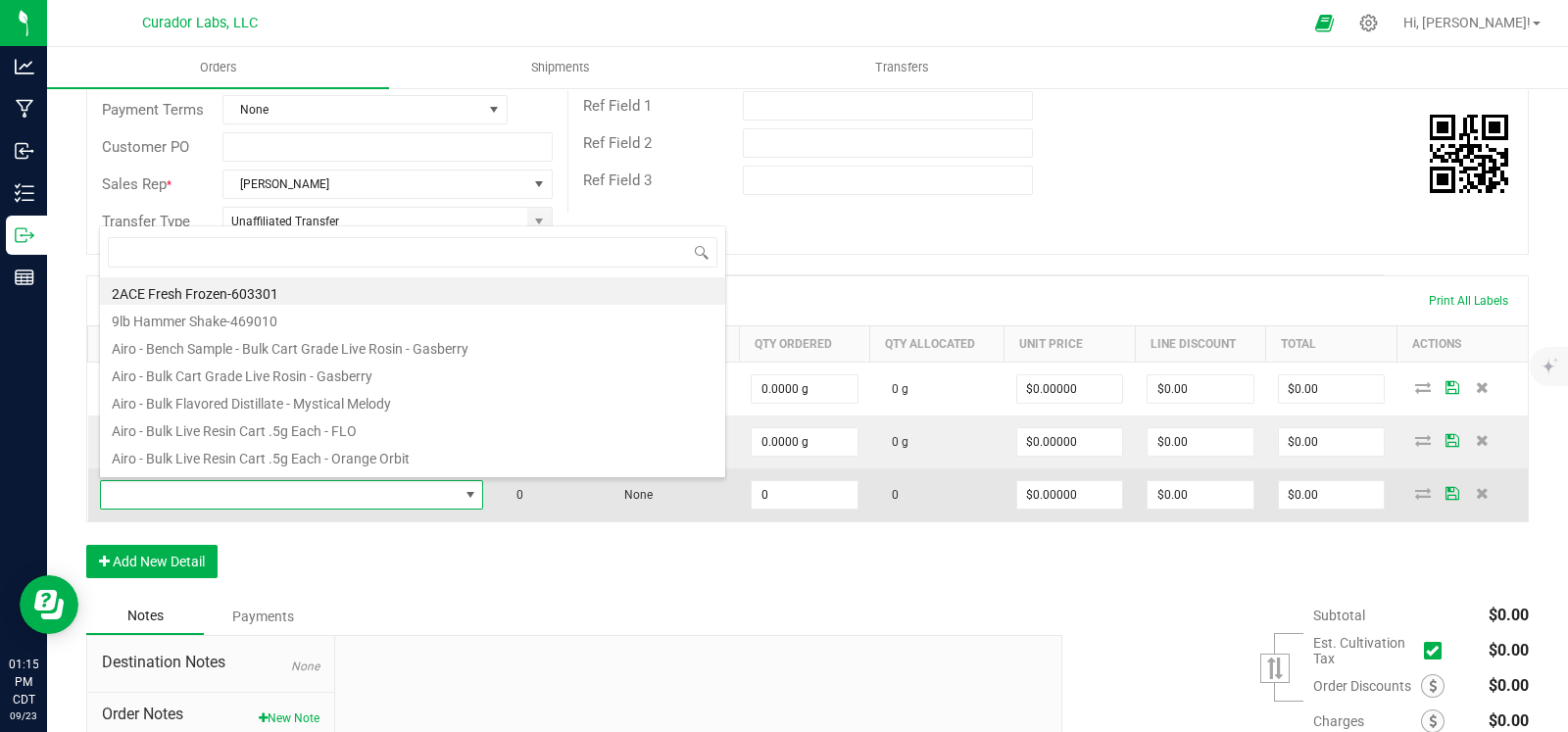
scroll to position [28, 369]
type input "Bulk Cart Grade Live Rosin Blend - Indica"
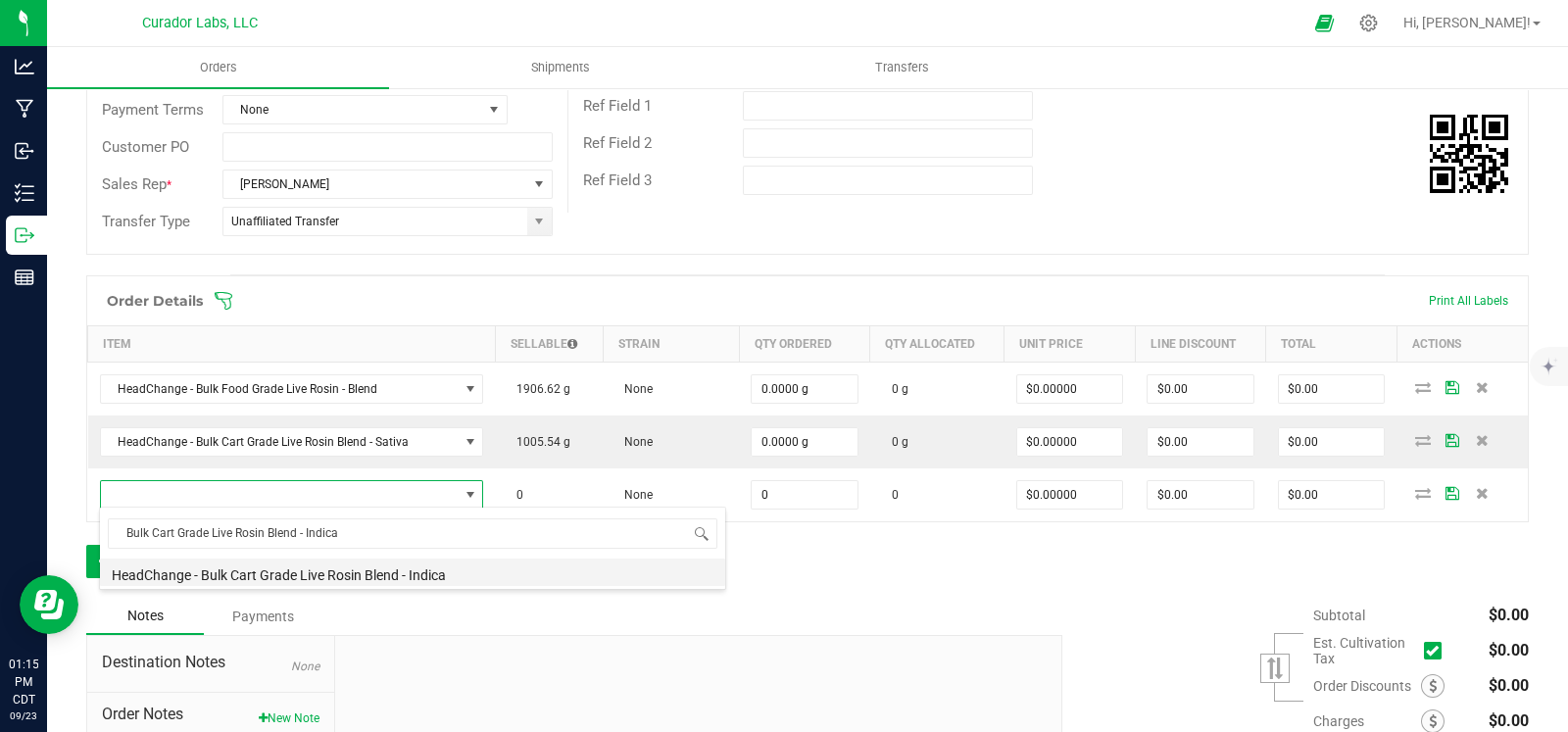
click at [273, 575] on li "HeadChange - Bulk Cart Grade Live Rosin Blend - Indica" at bounding box center [413, 573] width 625 height 28
type input "0.0000 g"
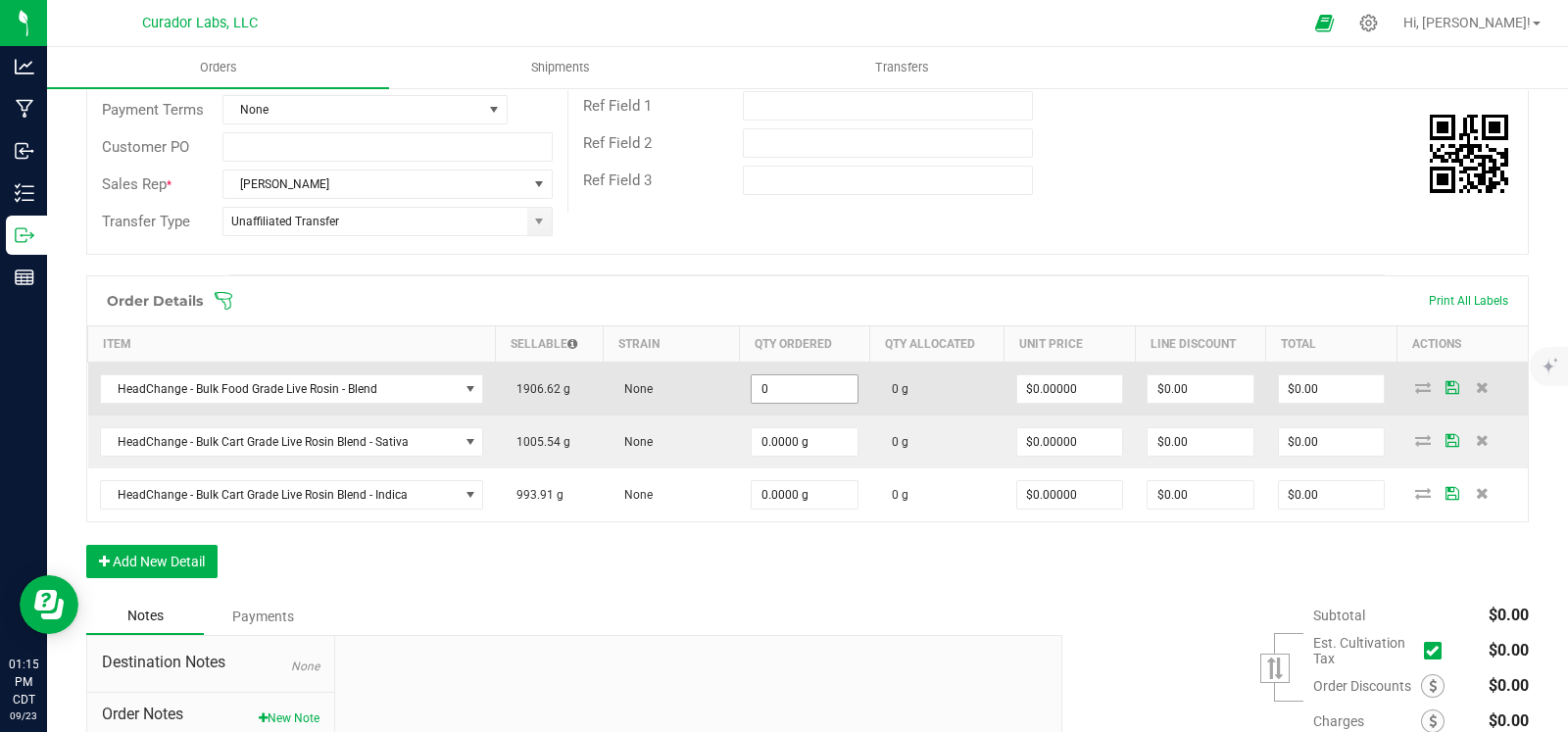
click at [779, 386] on input "0" at bounding box center [805, 389] width 106 height 28
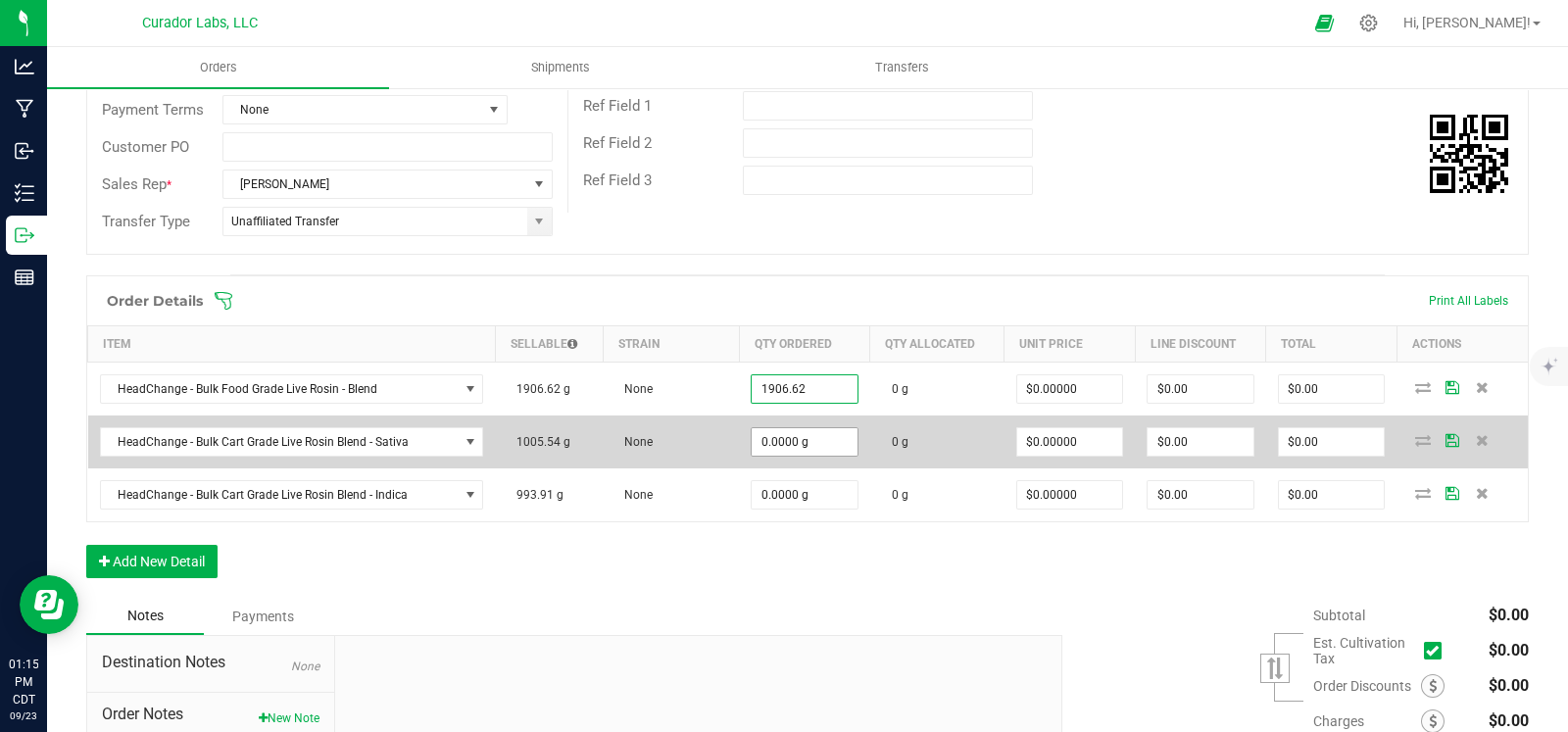
type input "1906.6200 g"
click at [779, 429] on input "0" at bounding box center [805, 442] width 106 height 28
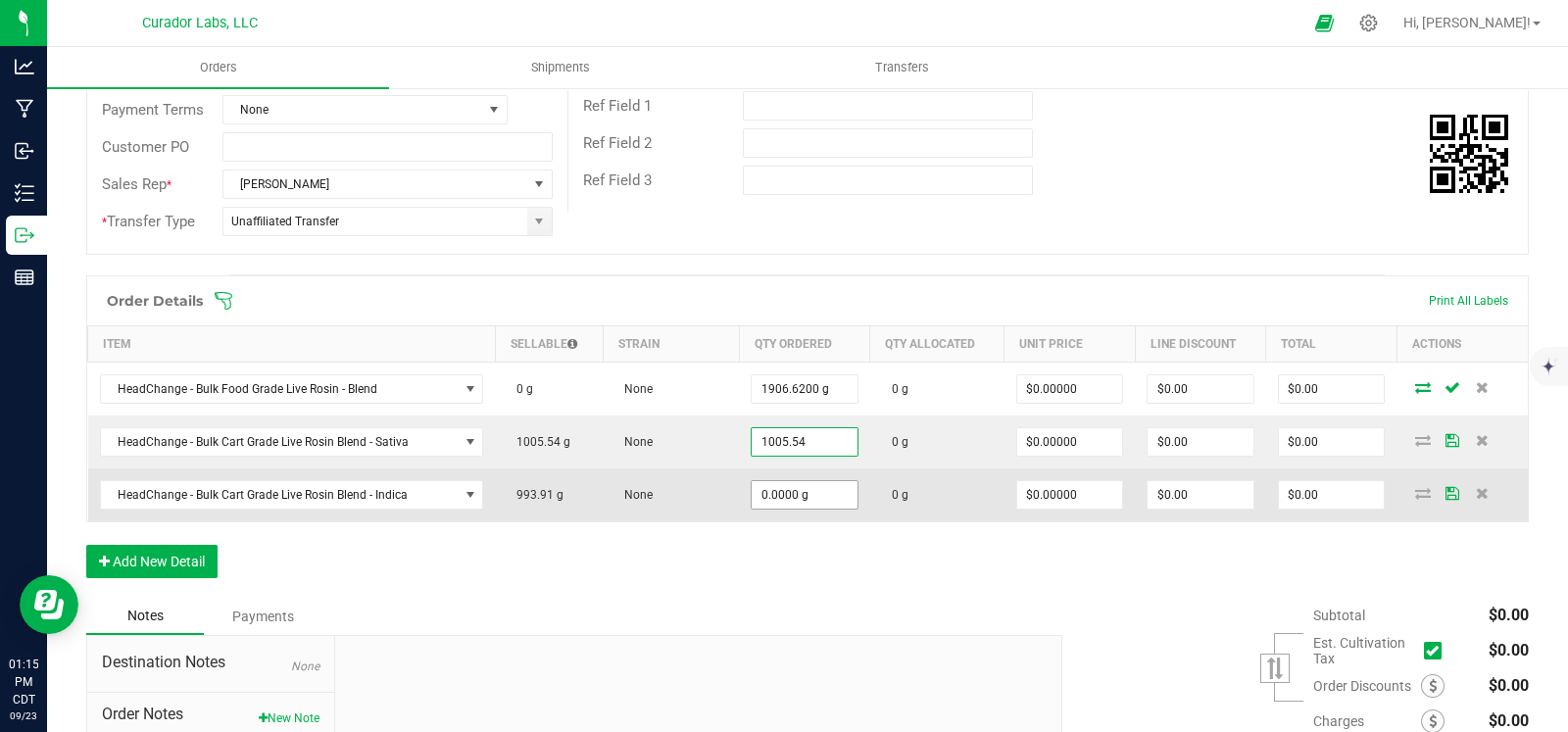
type input "1005.5400 g"
click at [786, 498] on input "0" at bounding box center [805, 495] width 106 height 28
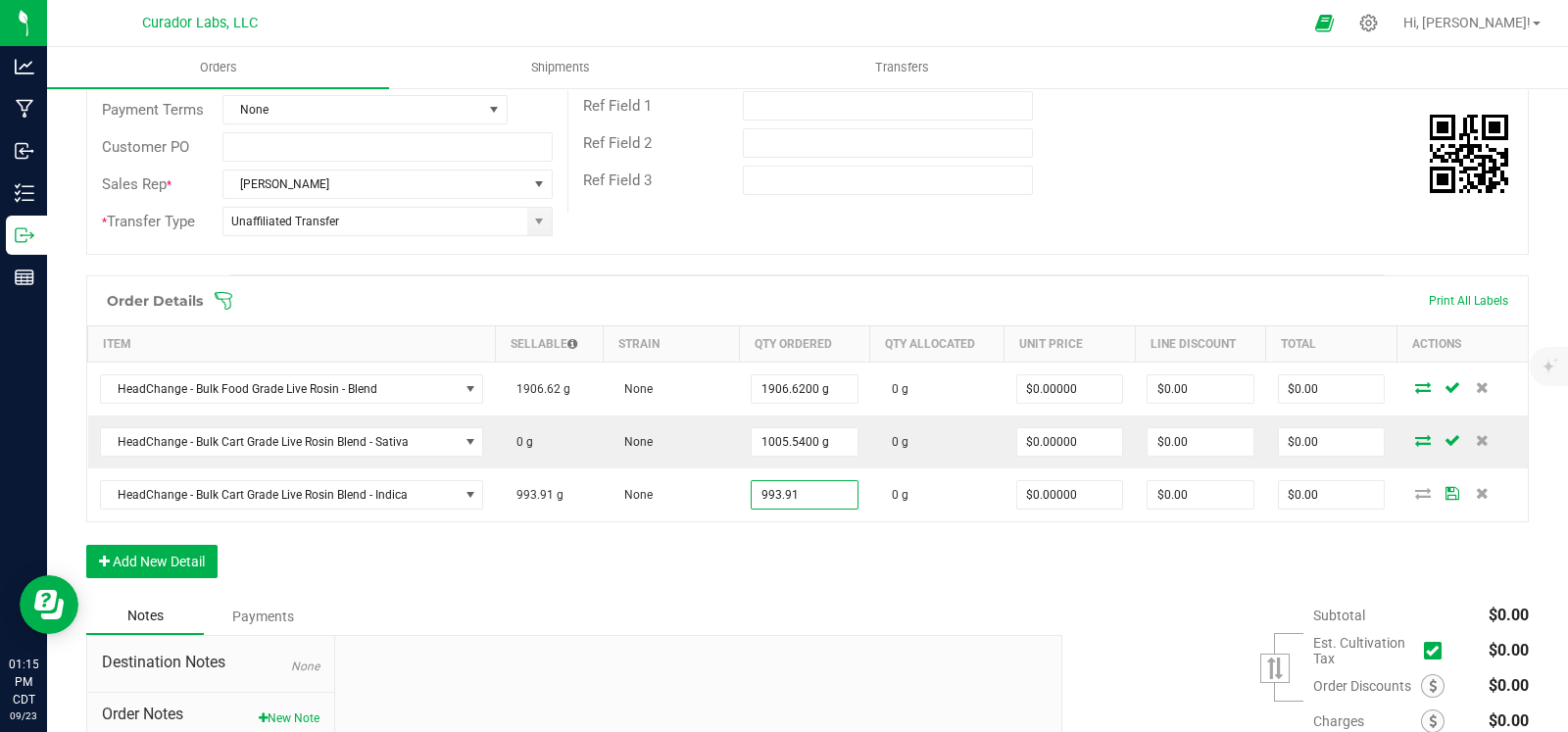
type input "993.9100 g"
click at [768, 615] on div "Notes Payments" at bounding box center [567, 617] width 962 height 37
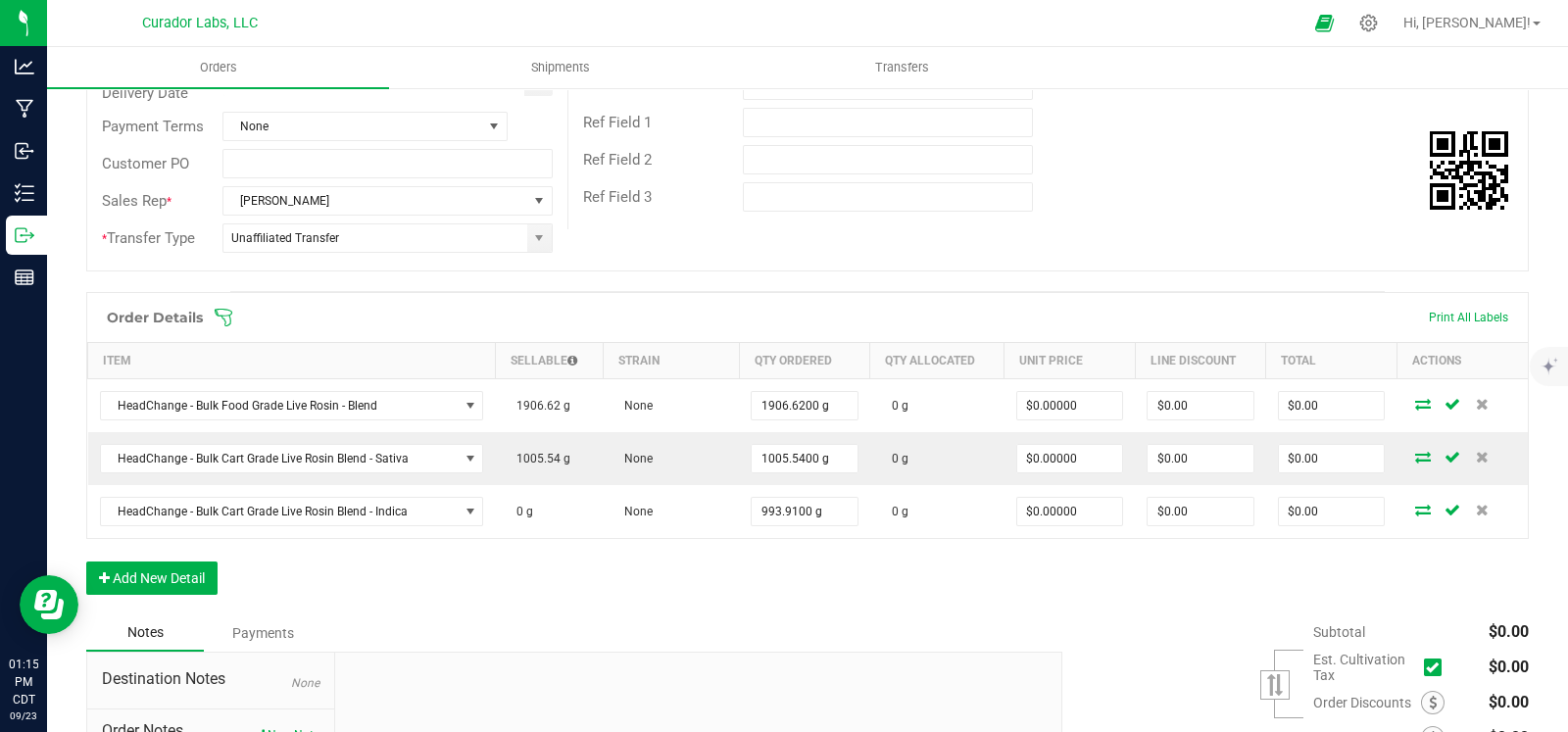
click at [895, 564] on div "Order Details Print All Labels Item Sellable Strain Qty Ordered Qty Allocated U…" at bounding box center [808, 453] width 1442 height 322
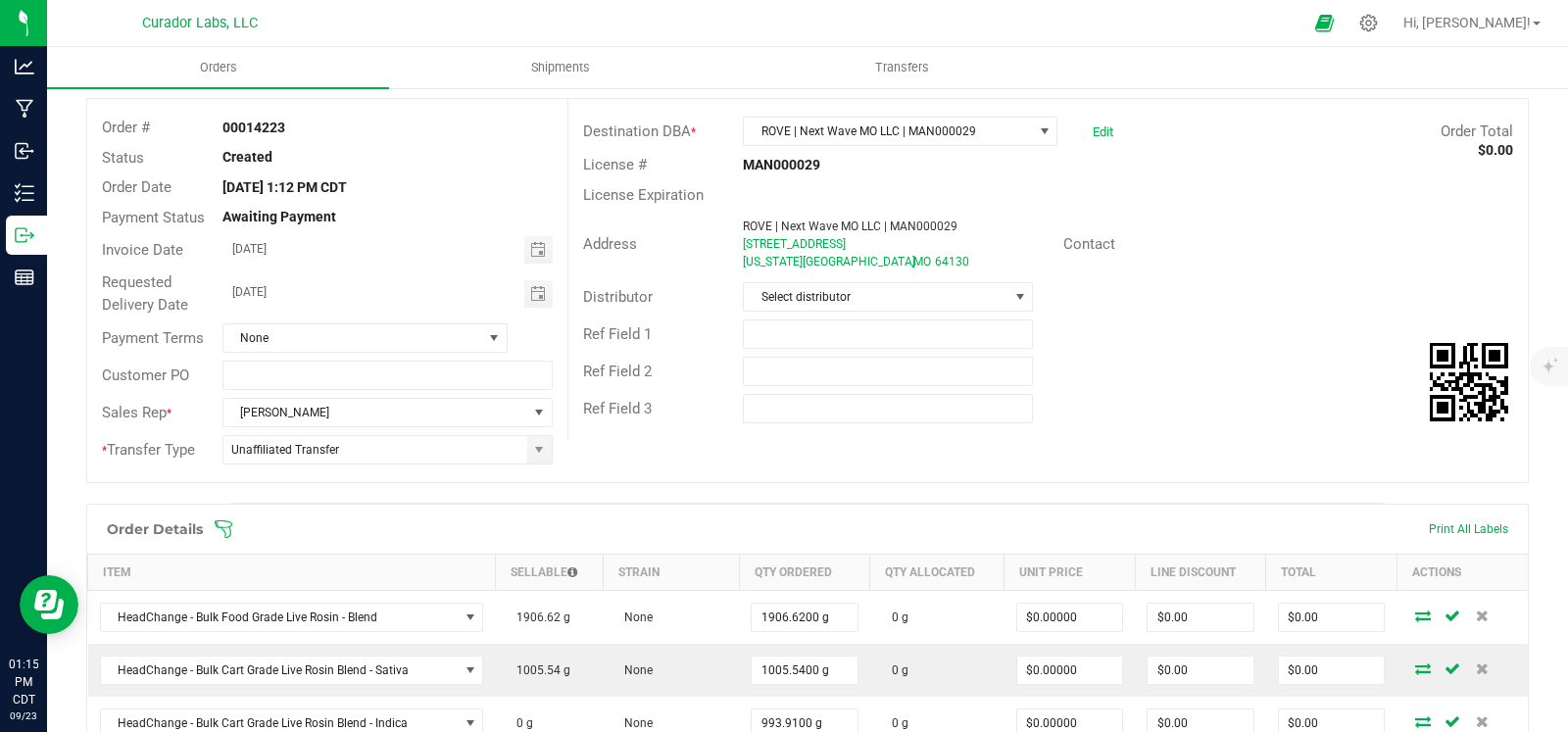
scroll to position [0, 0]
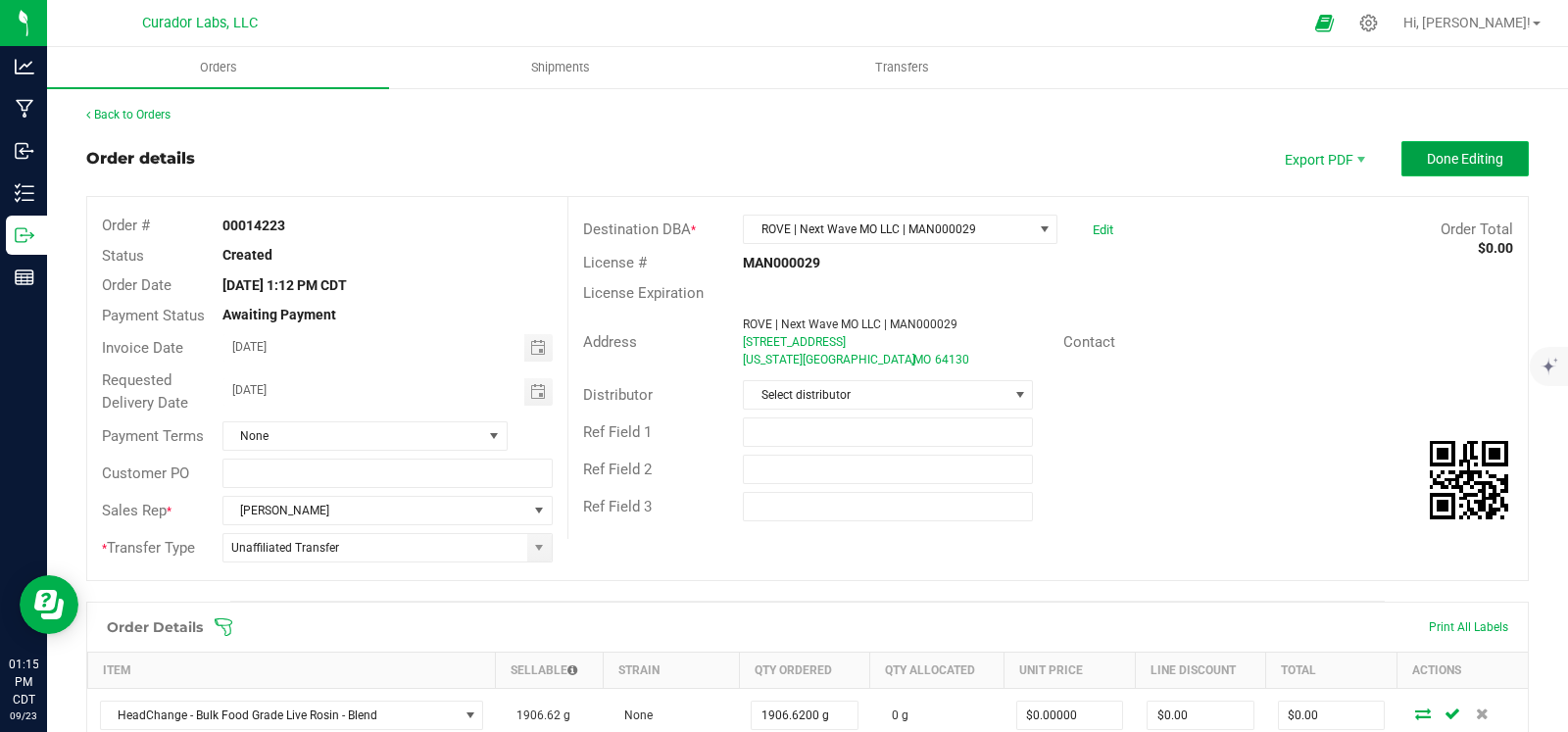
click at [1427, 161] on span "Done Editing" at bounding box center [1465, 159] width 77 height 16
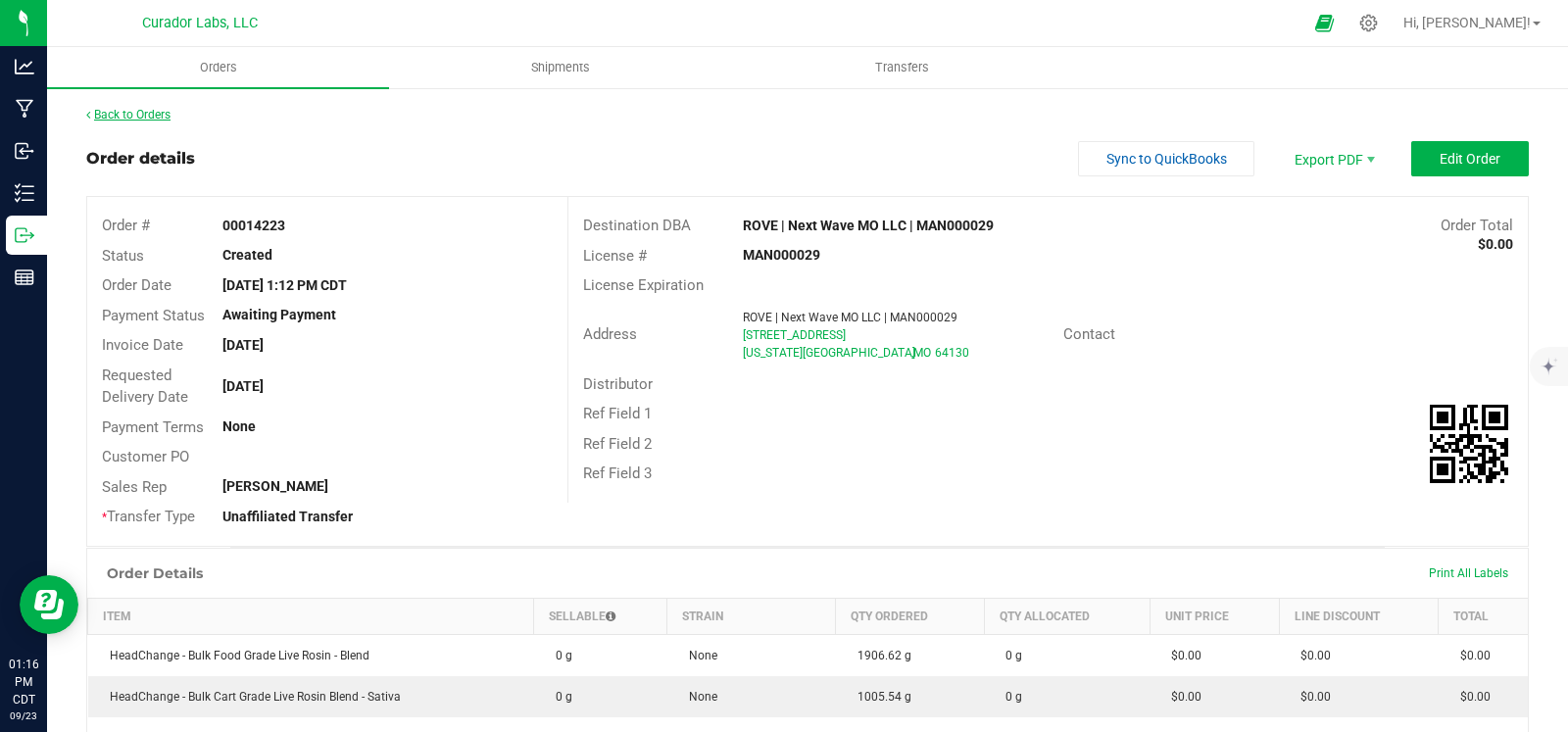
click at [157, 119] on link "Back to Orders" at bounding box center [129, 115] width 84 height 14
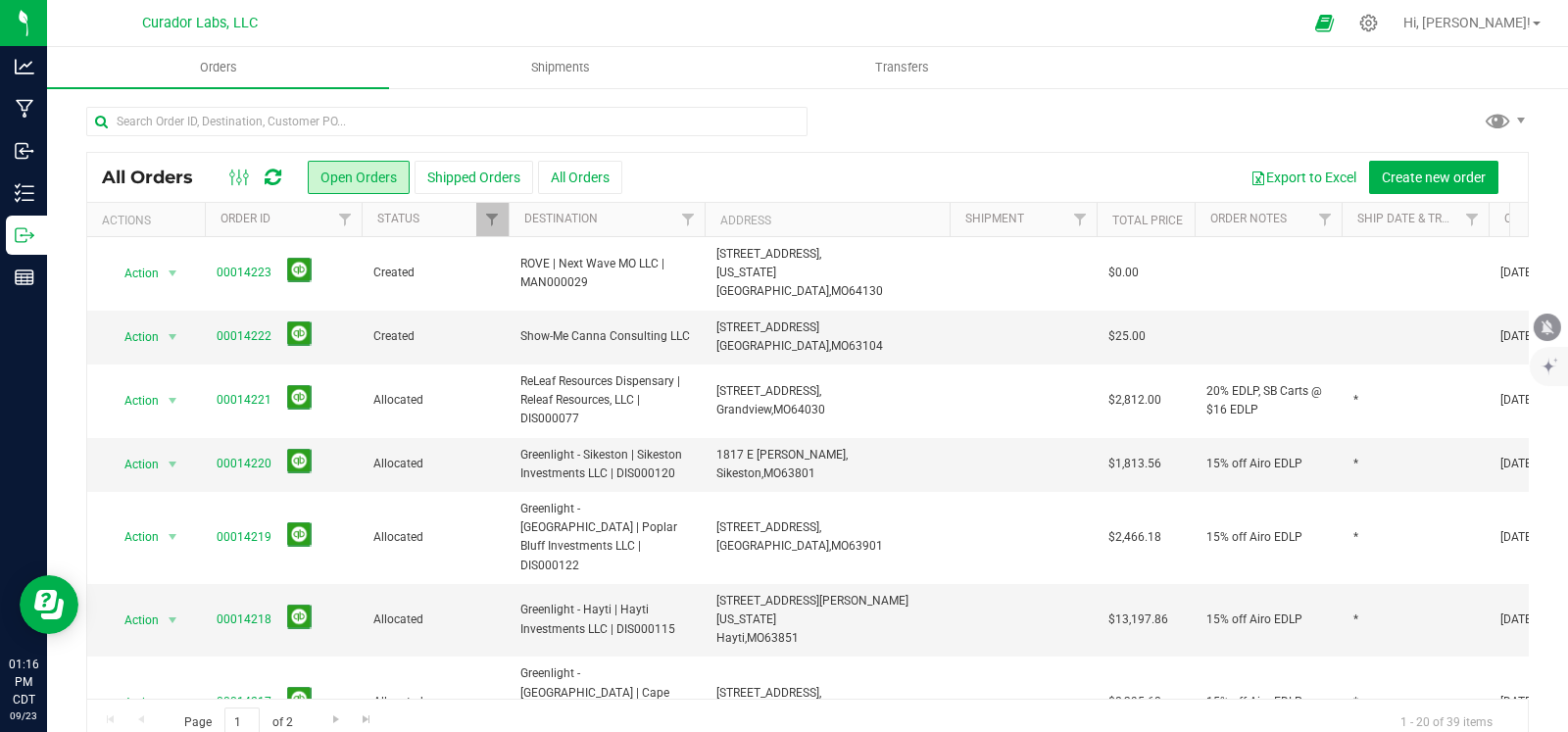
drag, startPoint x: 1549, startPoint y: 332, endPoint x: 1048, endPoint y: 217, distance: 514.0
click at [1549, 331] on icon "mute" at bounding box center [1547, 326] width 13 height 15
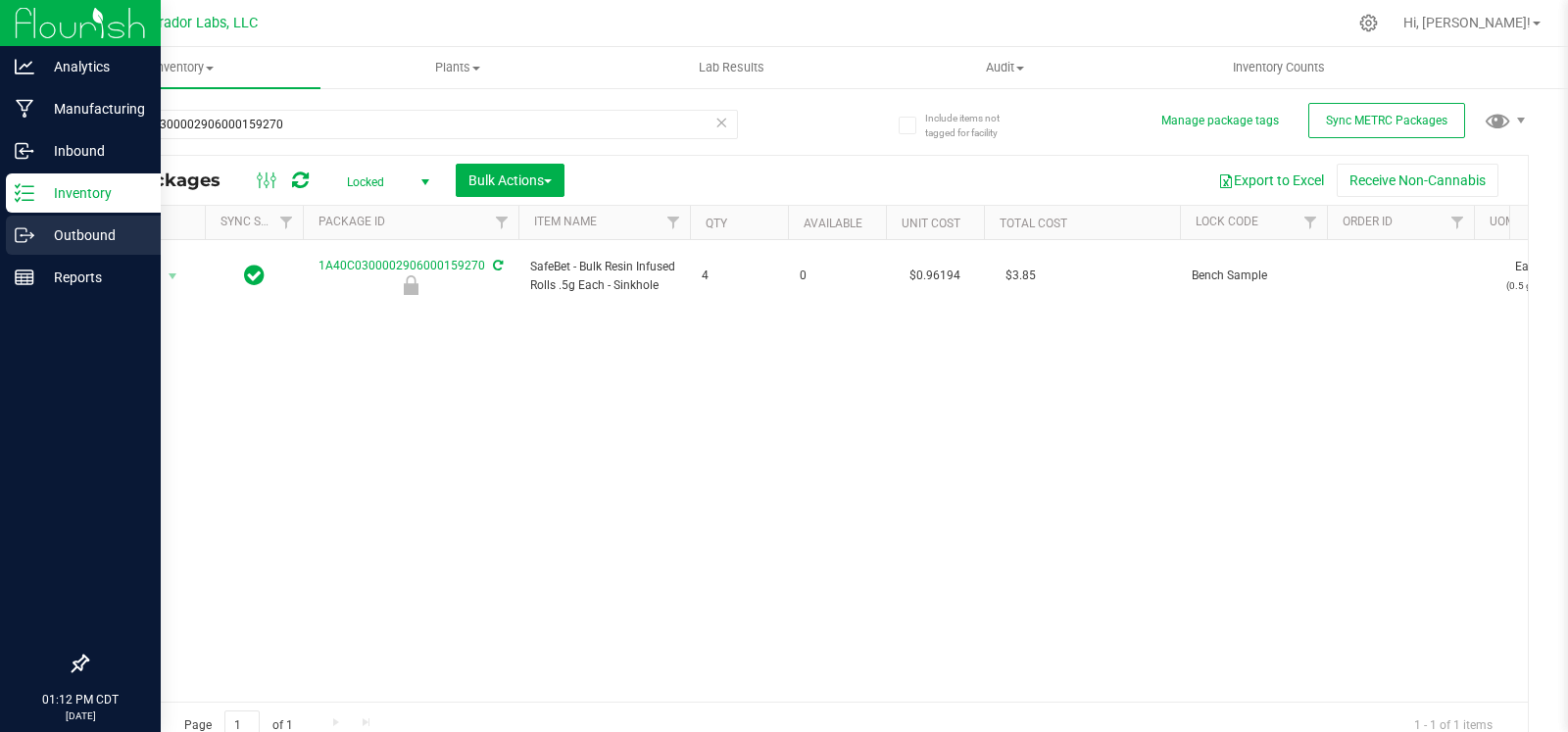
drag, startPoint x: 0, startPoint y: 0, endPoint x: 25, endPoint y: 239, distance: 240.3
click at [25, 239] on icon at bounding box center [25, 235] width 20 height 20
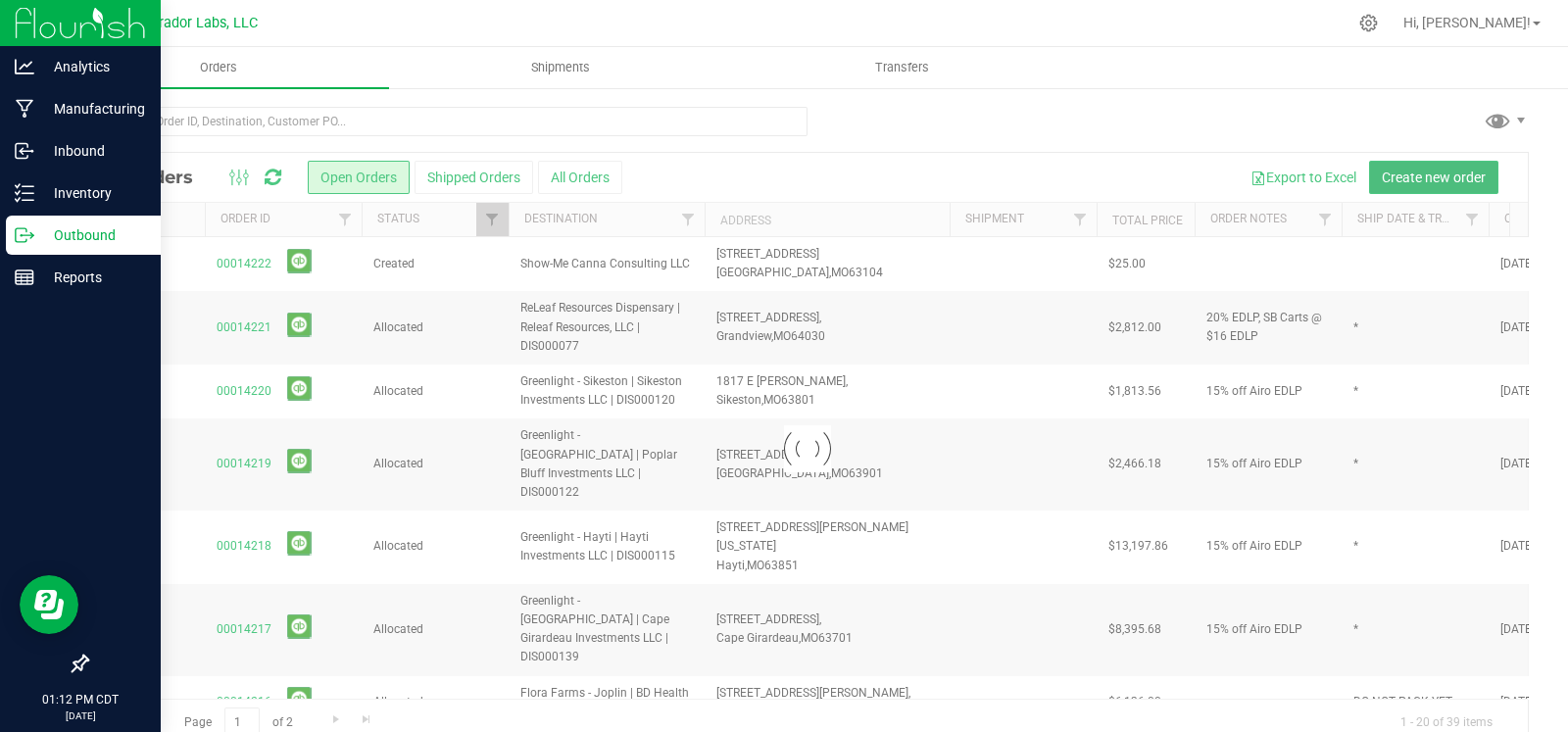
click at [1414, 182] on span "Create new order" at bounding box center [1434, 178] width 104 height 16
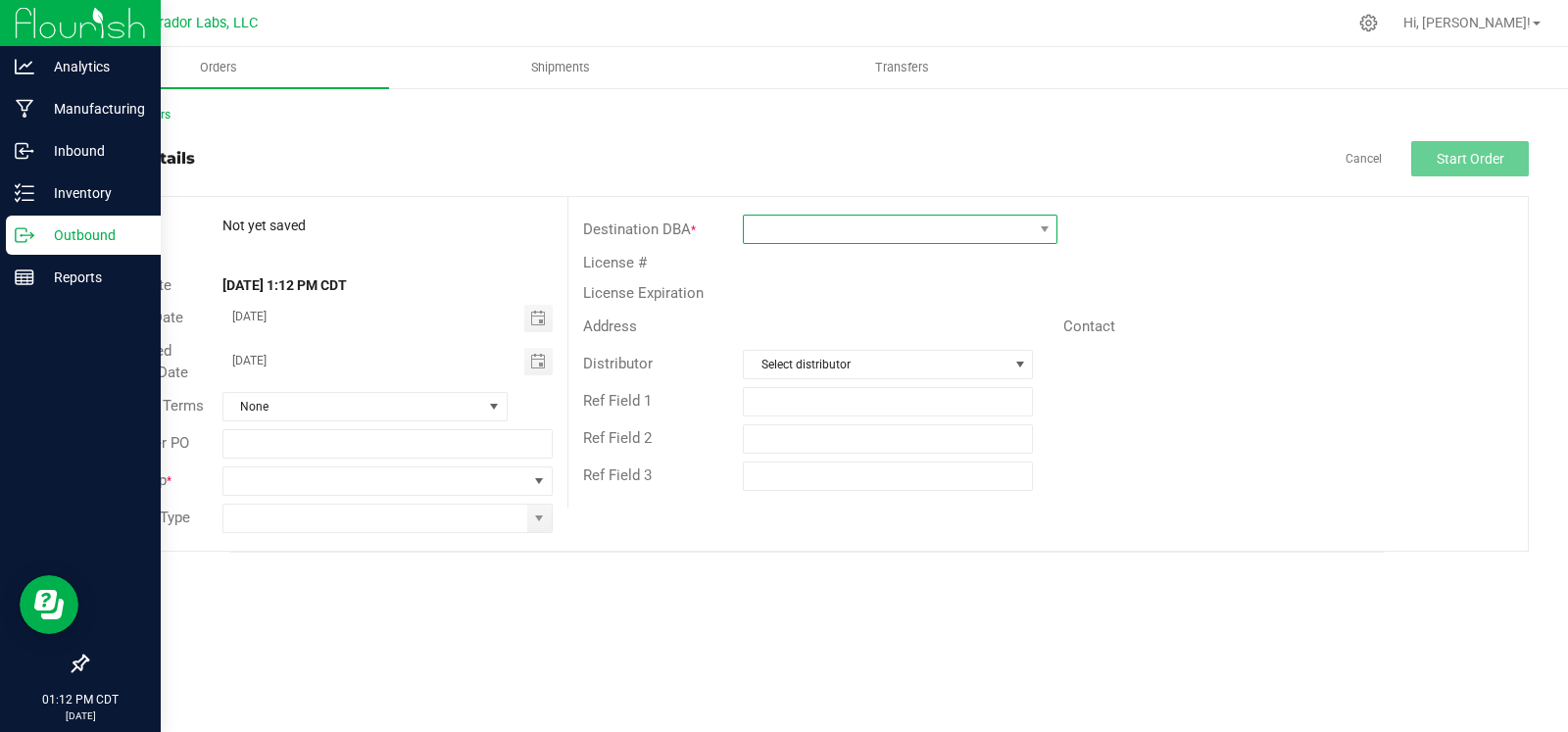
click at [934, 233] on span at bounding box center [887, 229] width 288 height 28
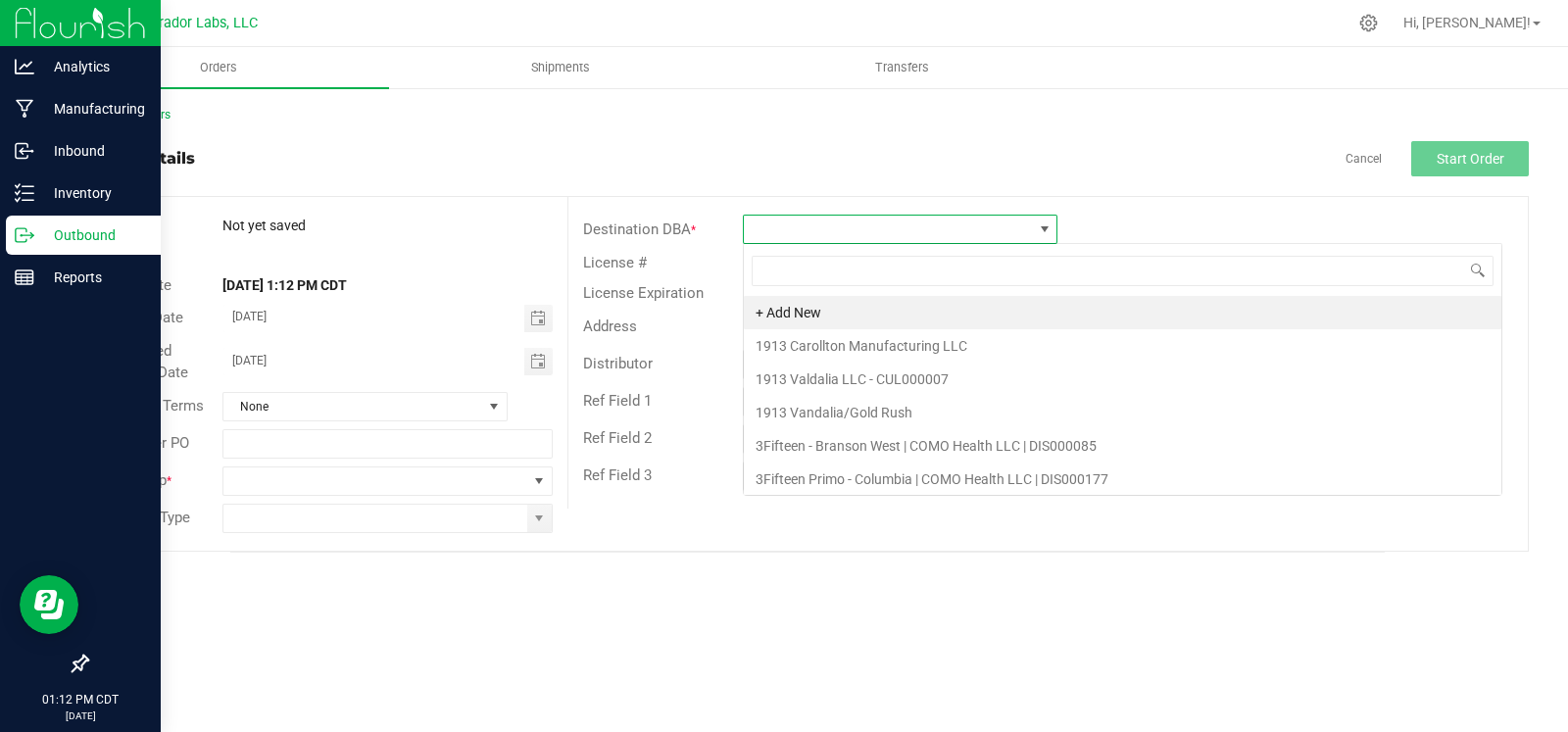
scroll to position [28, 313]
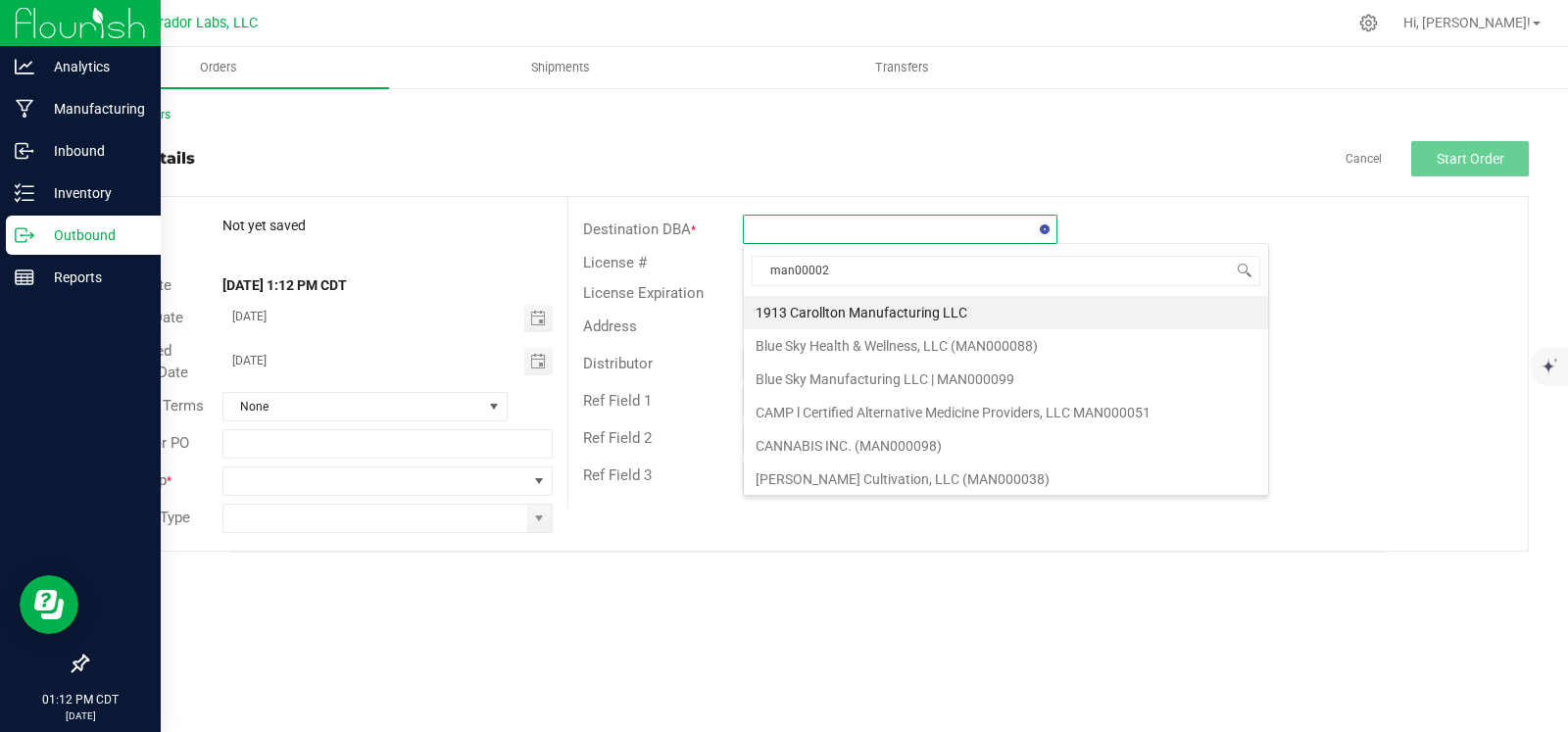
type input "man000029"
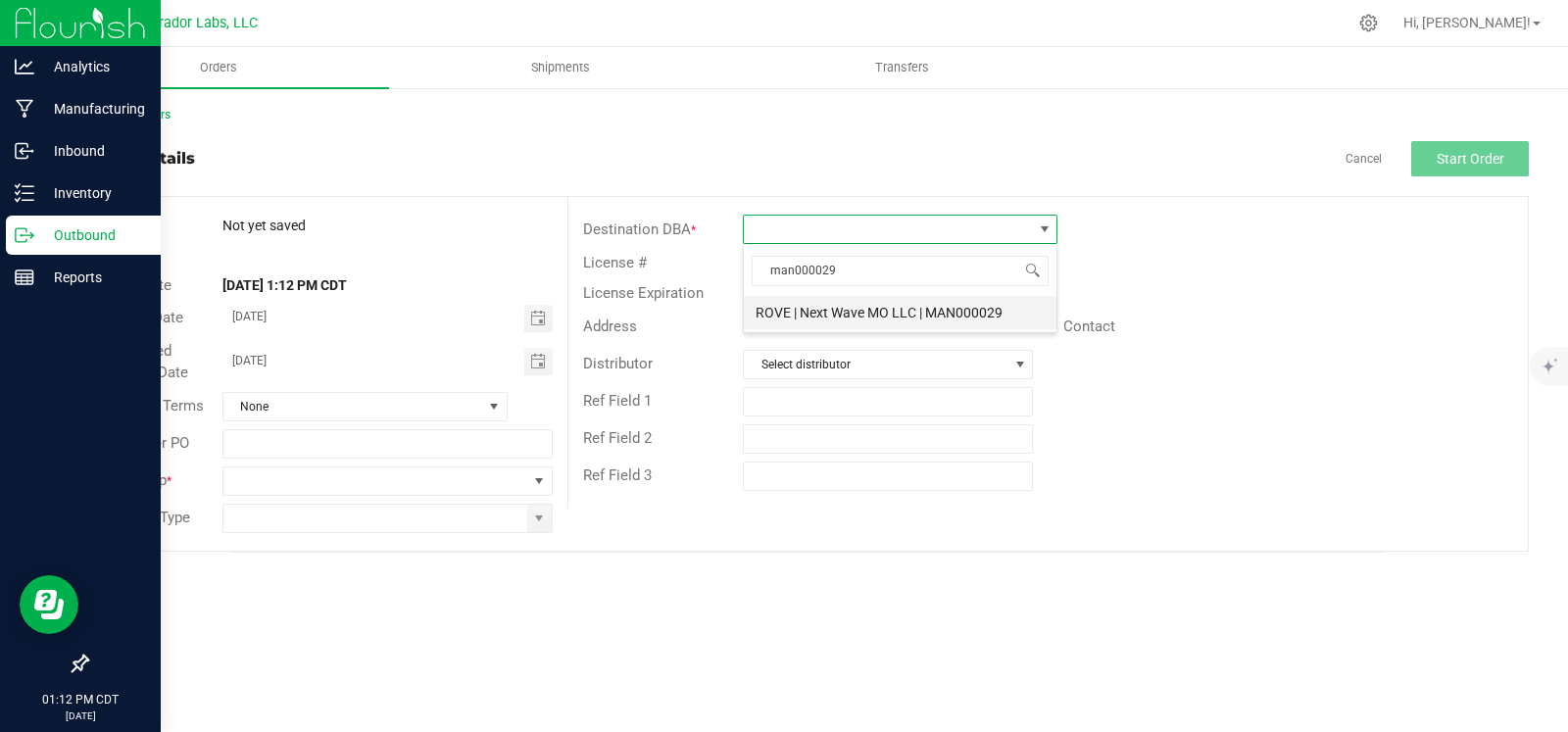
click at [916, 318] on li "ROVE | Next Wave MO LLC | MAN000029" at bounding box center [900, 312] width 312 height 33
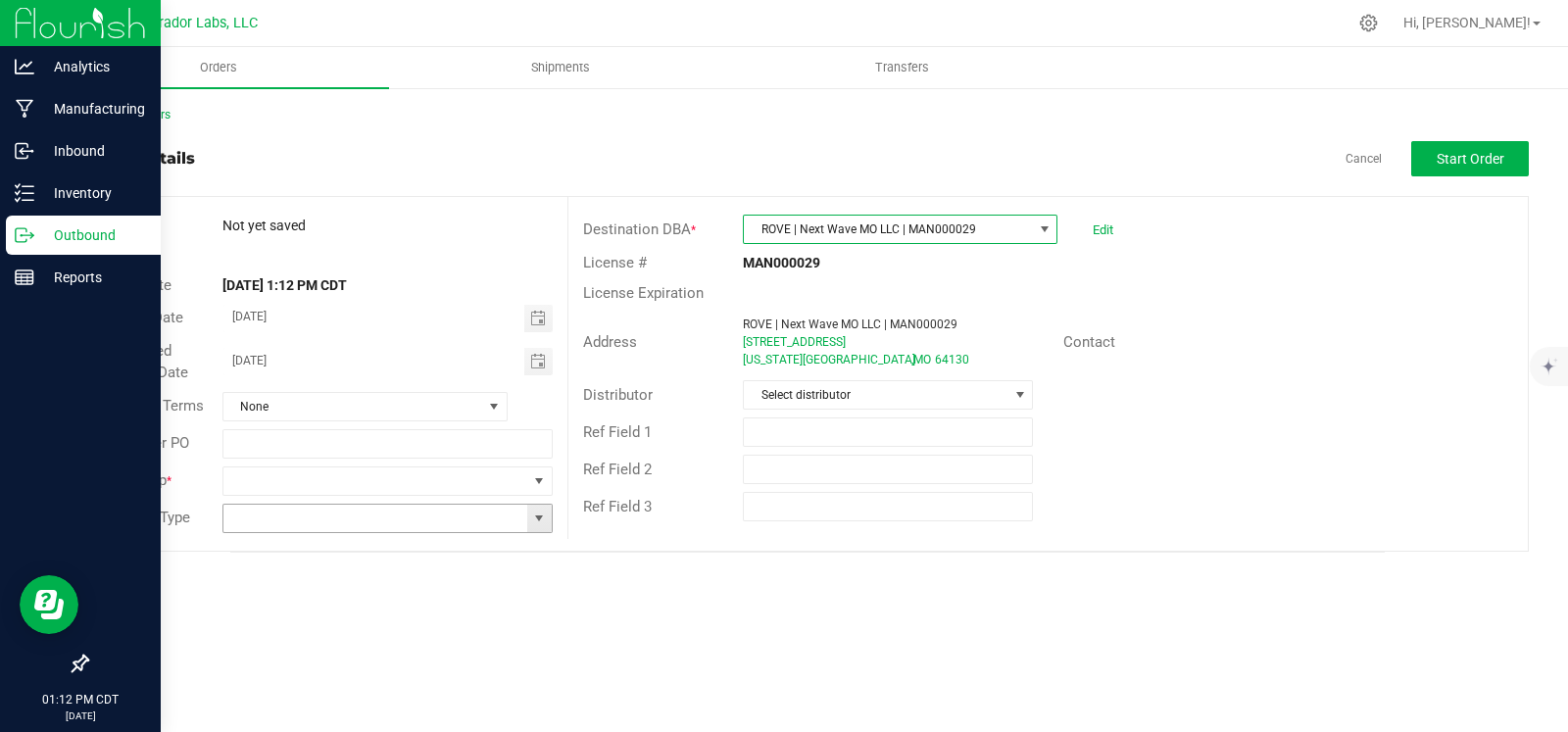
click at [541, 517] on span at bounding box center [539, 519] width 16 height 16
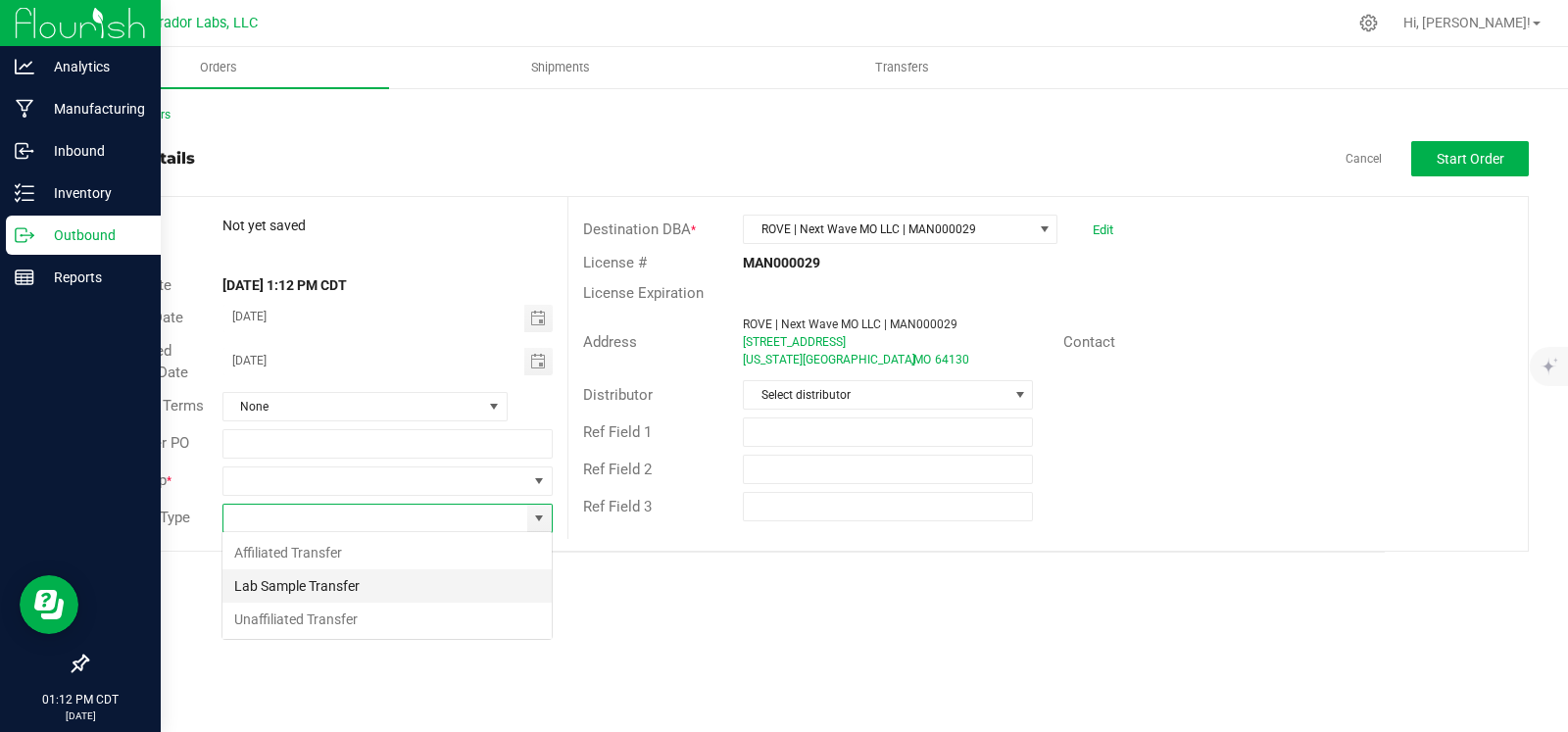
scroll to position [28, 330]
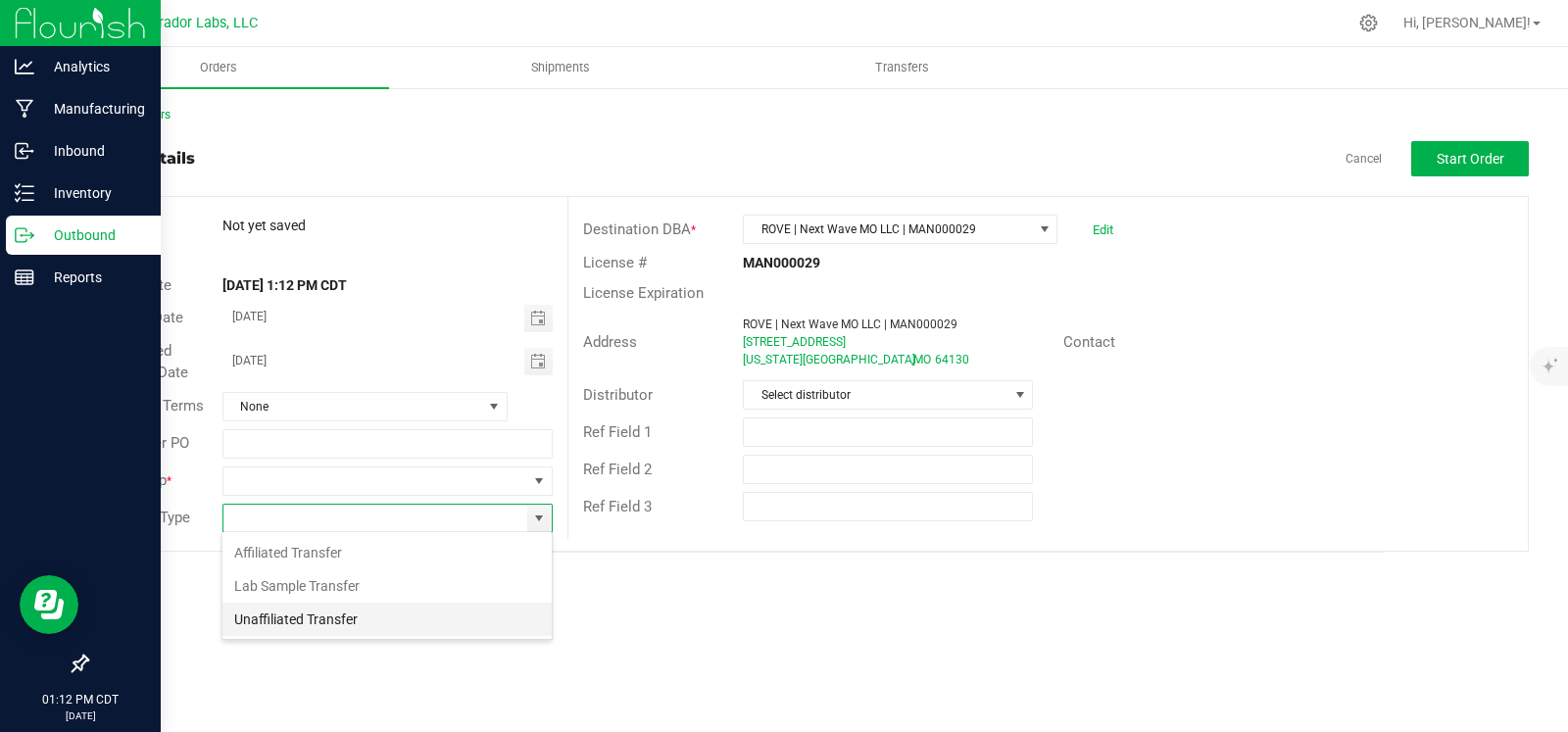
click at [383, 611] on li "Unaffiliated Transfer" at bounding box center [386, 619] width 329 height 33
type input "Unaffiliated Transfer"
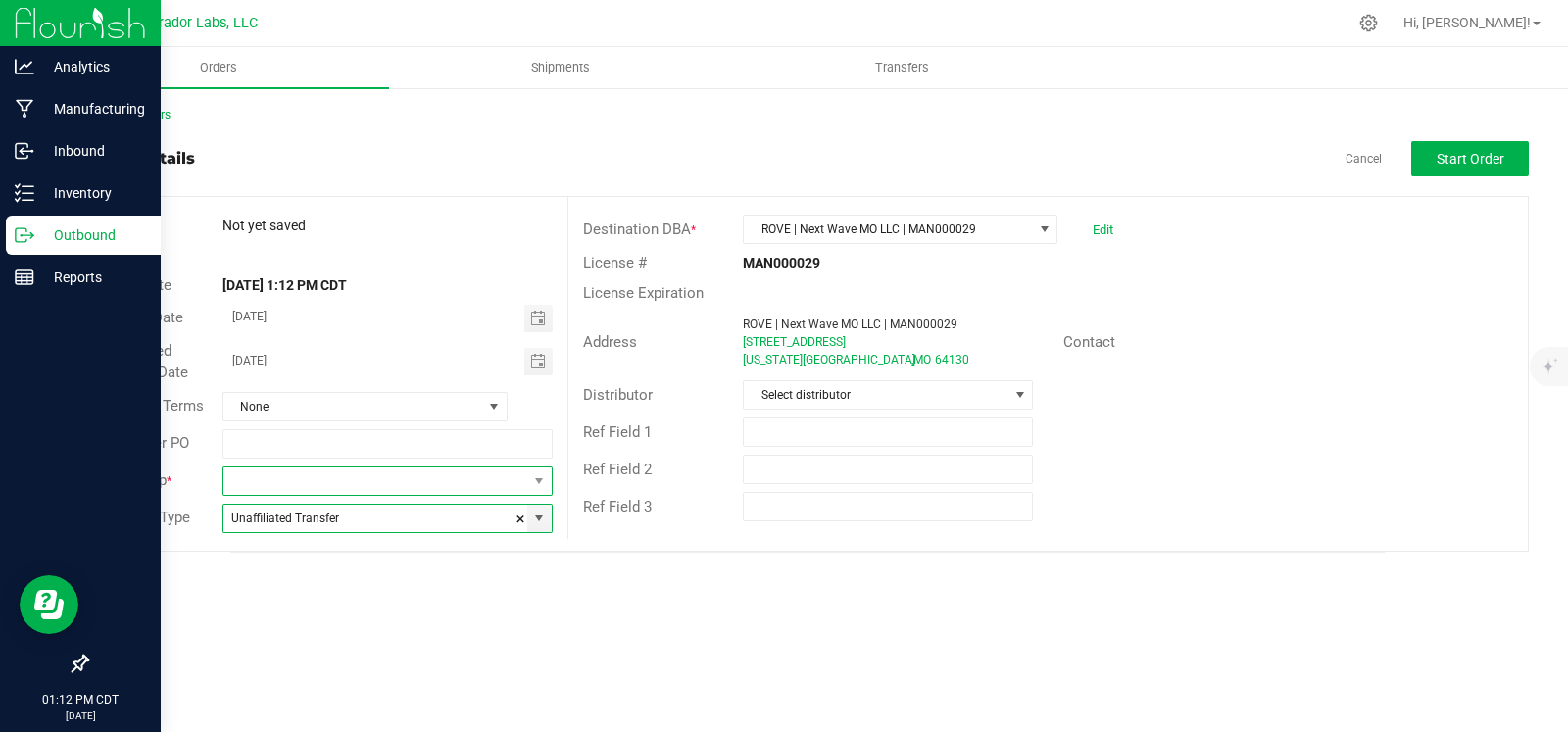
click at [530, 475] on span at bounding box center [539, 481] width 25 height 28
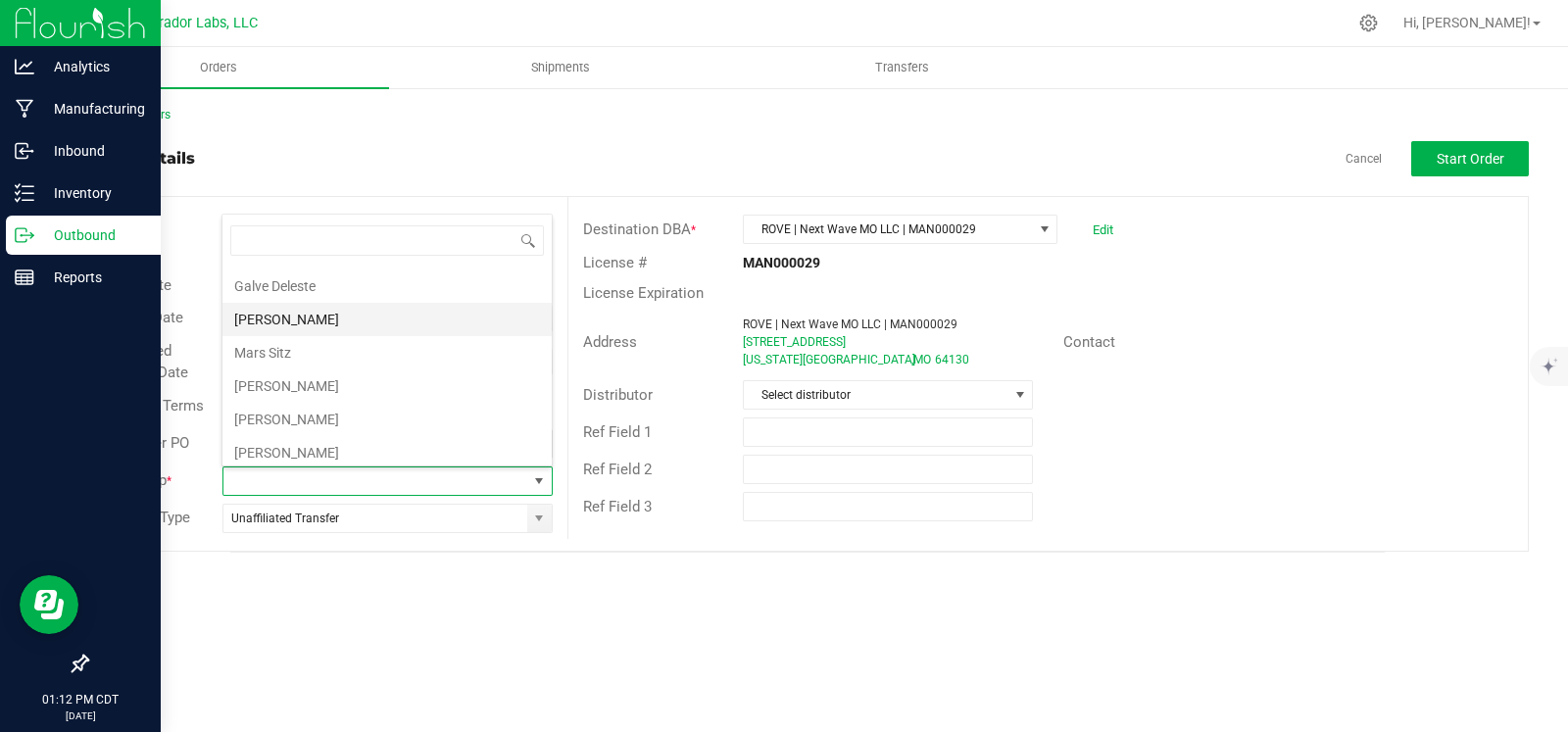
scroll to position [68, 0]
click at [308, 414] on li "[PERSON_NAME]" at bounding box center [386, 415] width 329 height 33
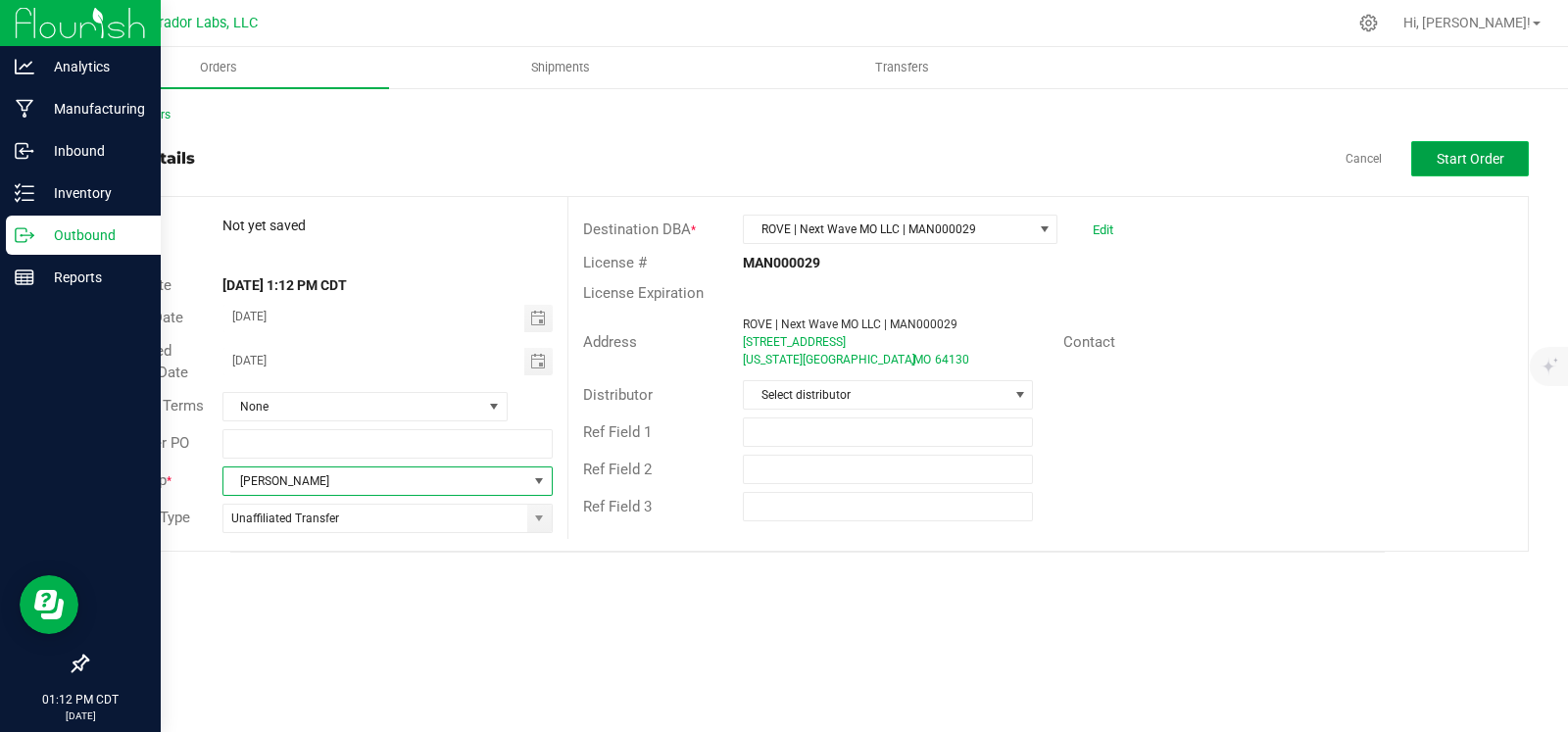
click at [1482, 168] on button "Start Order" at bounding box center [1470, 159] width 118 height 35
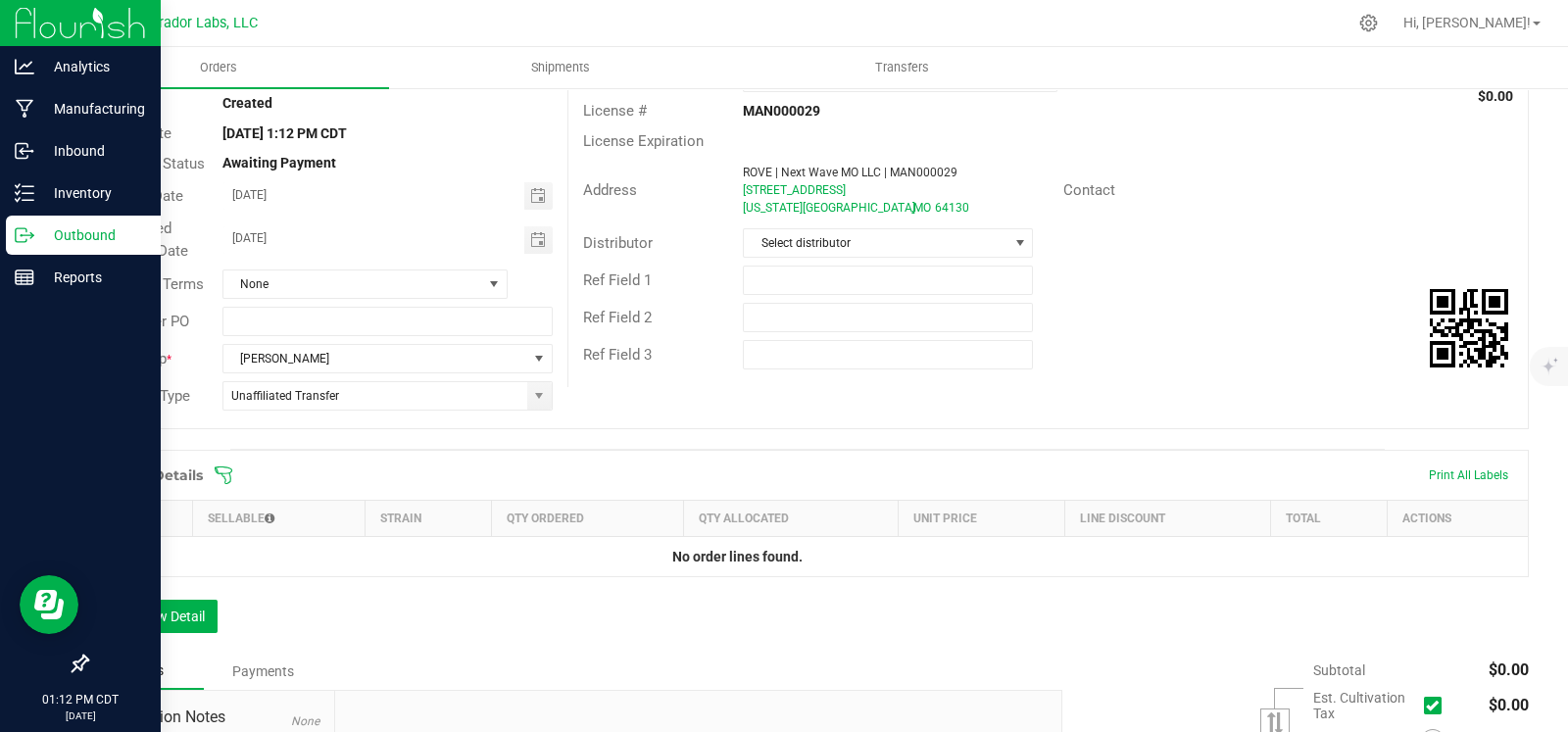
scroll to position [275, 0]
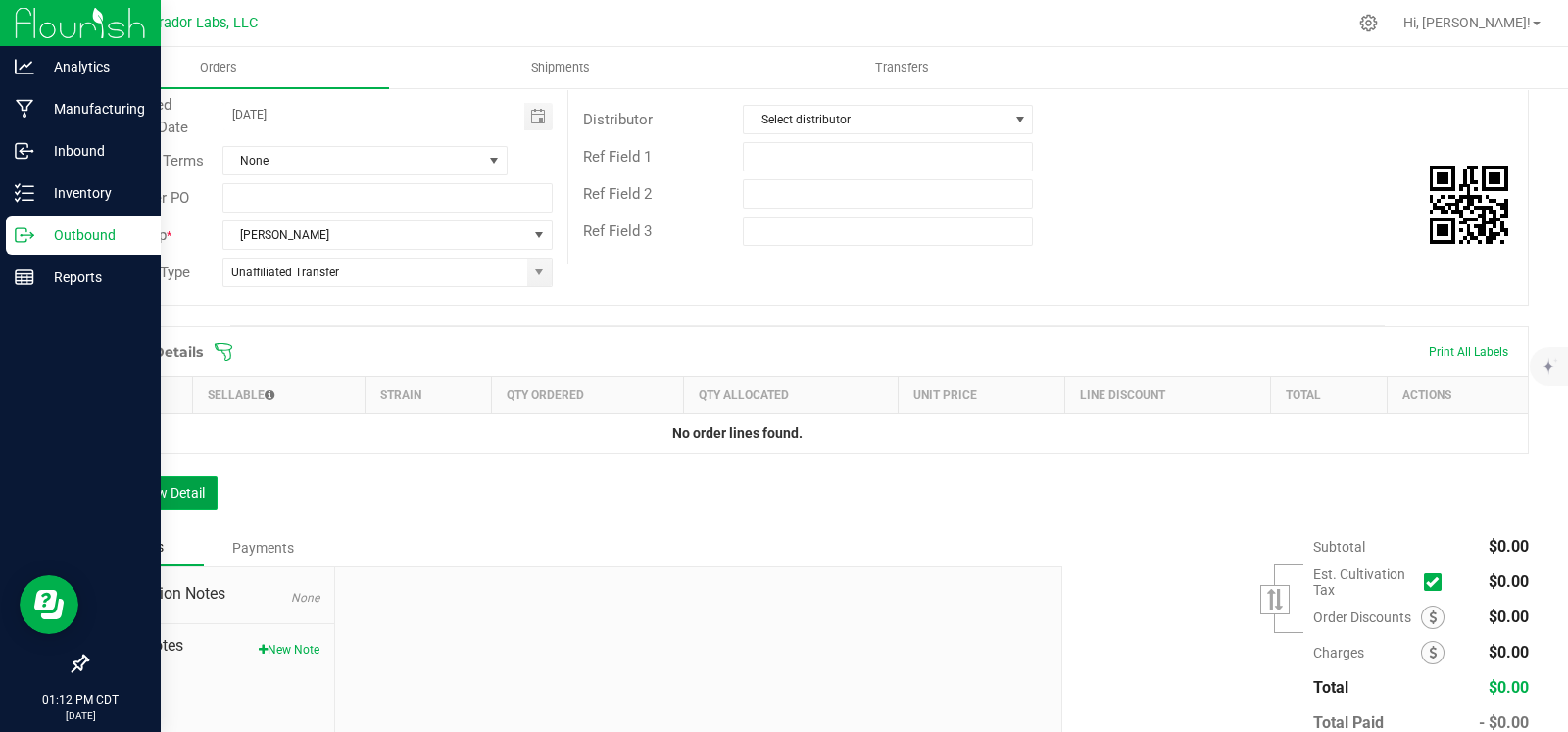
click at [175, 495] on button "Add New Detail" at bounding box center [152, 493] width 132 height 33
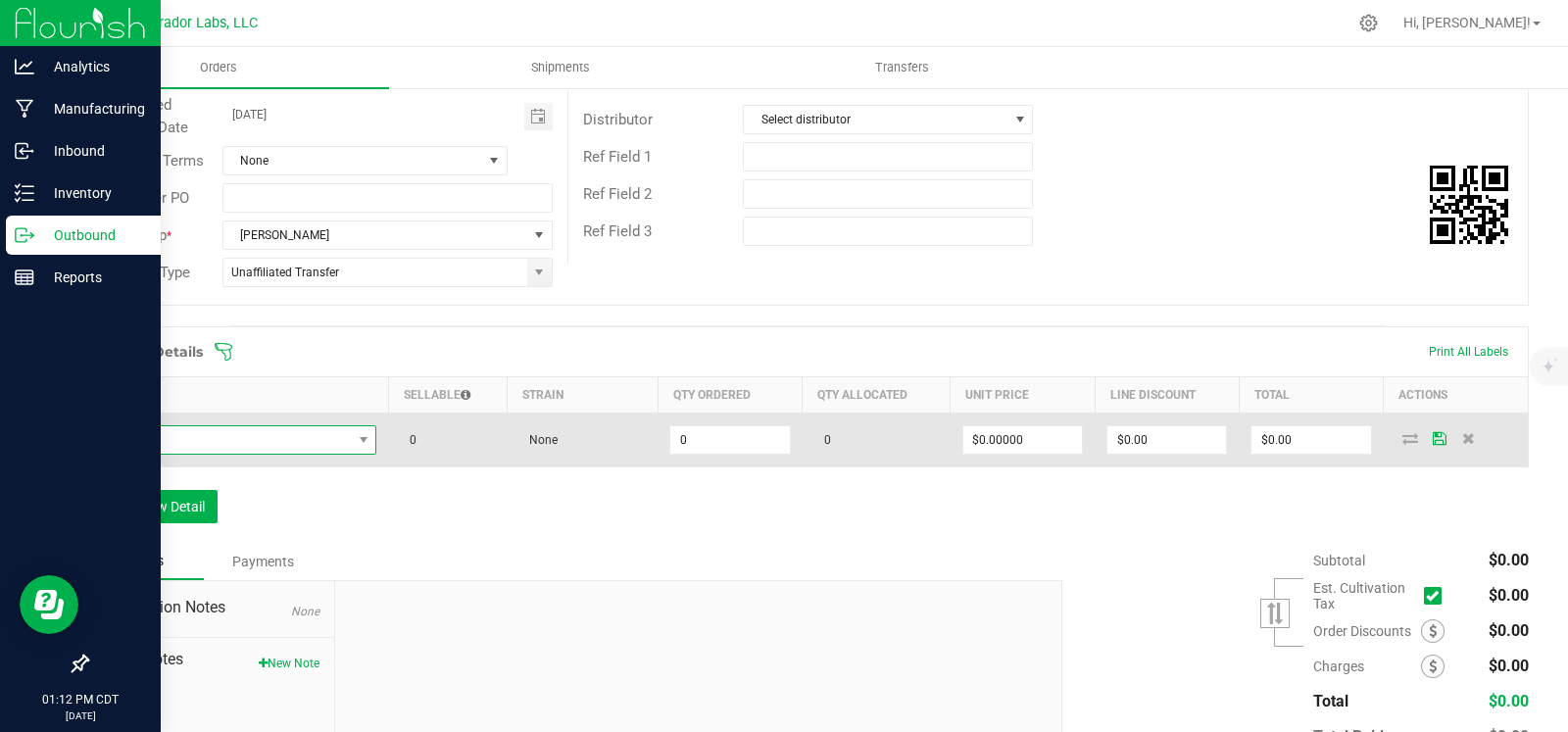
click at [259, 434] on span "NO DATA FOUND" at bounding box center [226, 440] width 251 height 28
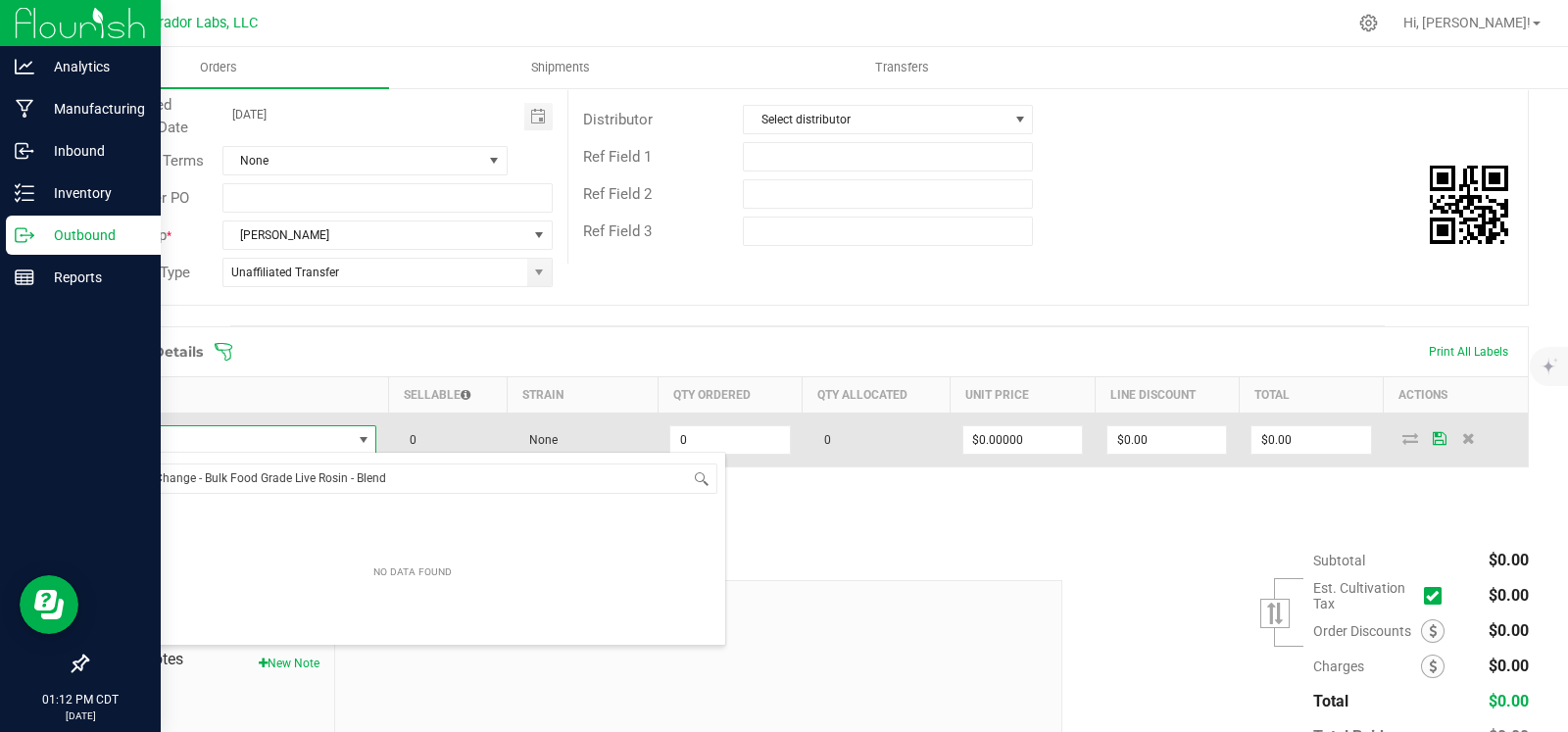
scroll to position [28, 268]
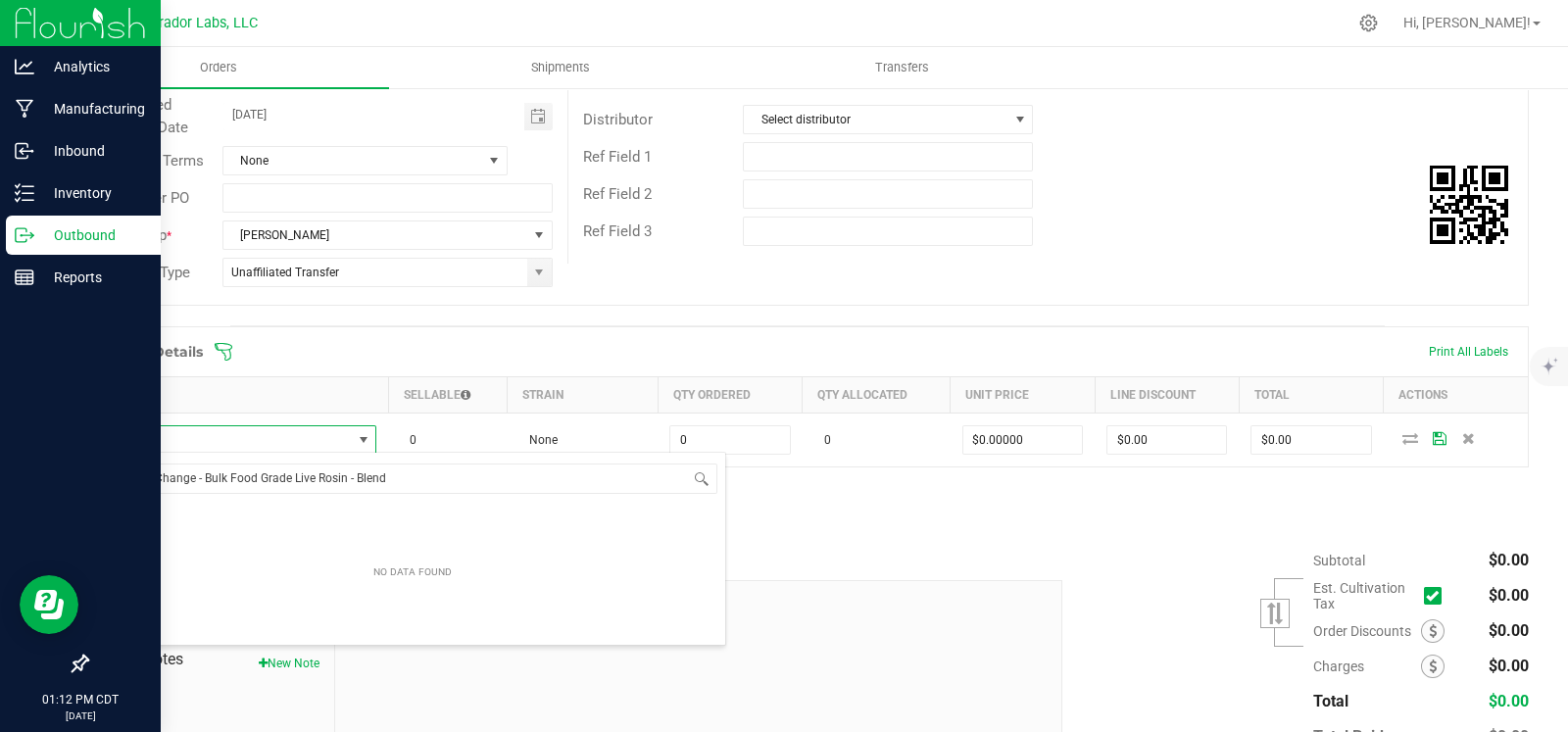
type input "HeadChange - Bulk Food Grade Live Rosin - Blend"
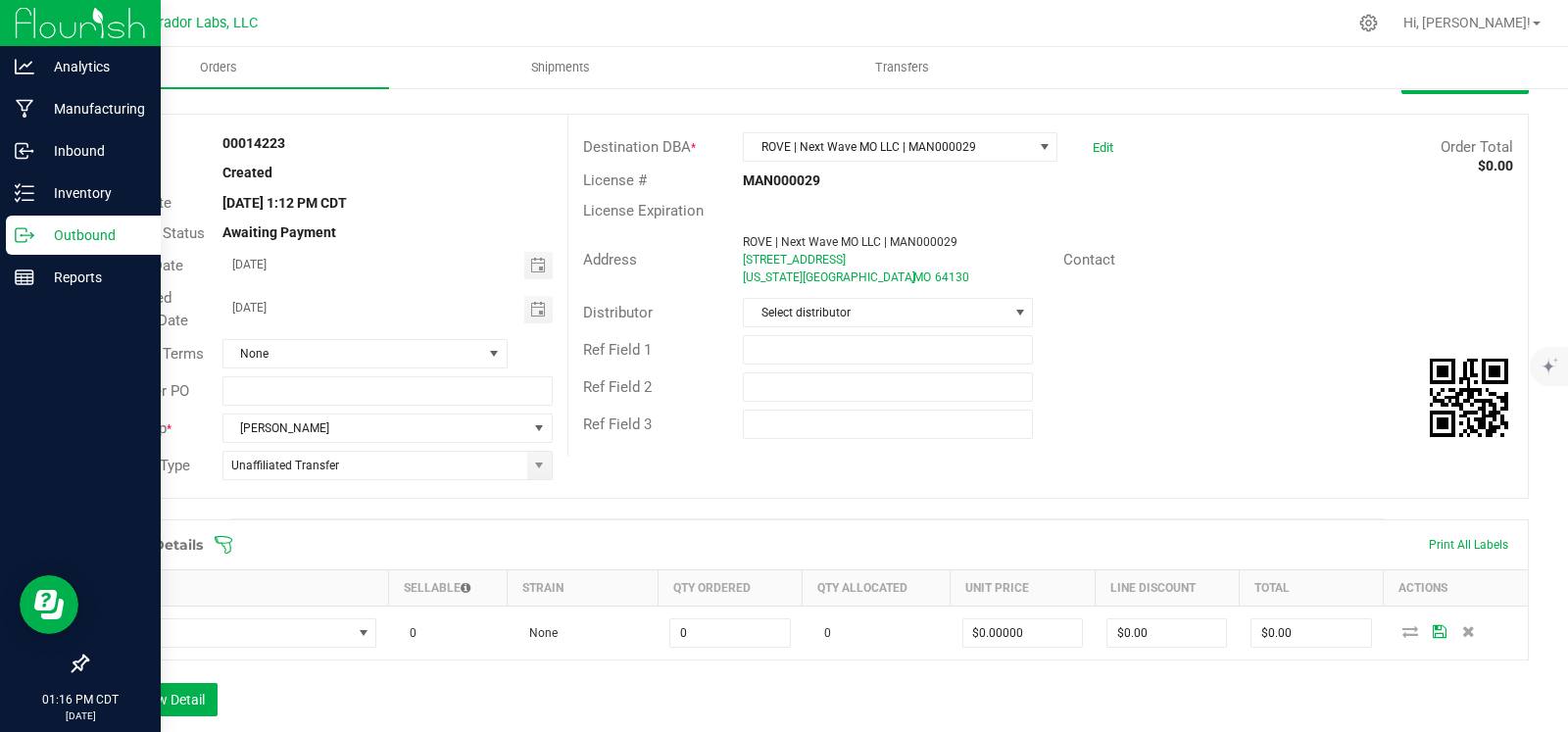
scroll to position [0, 0]
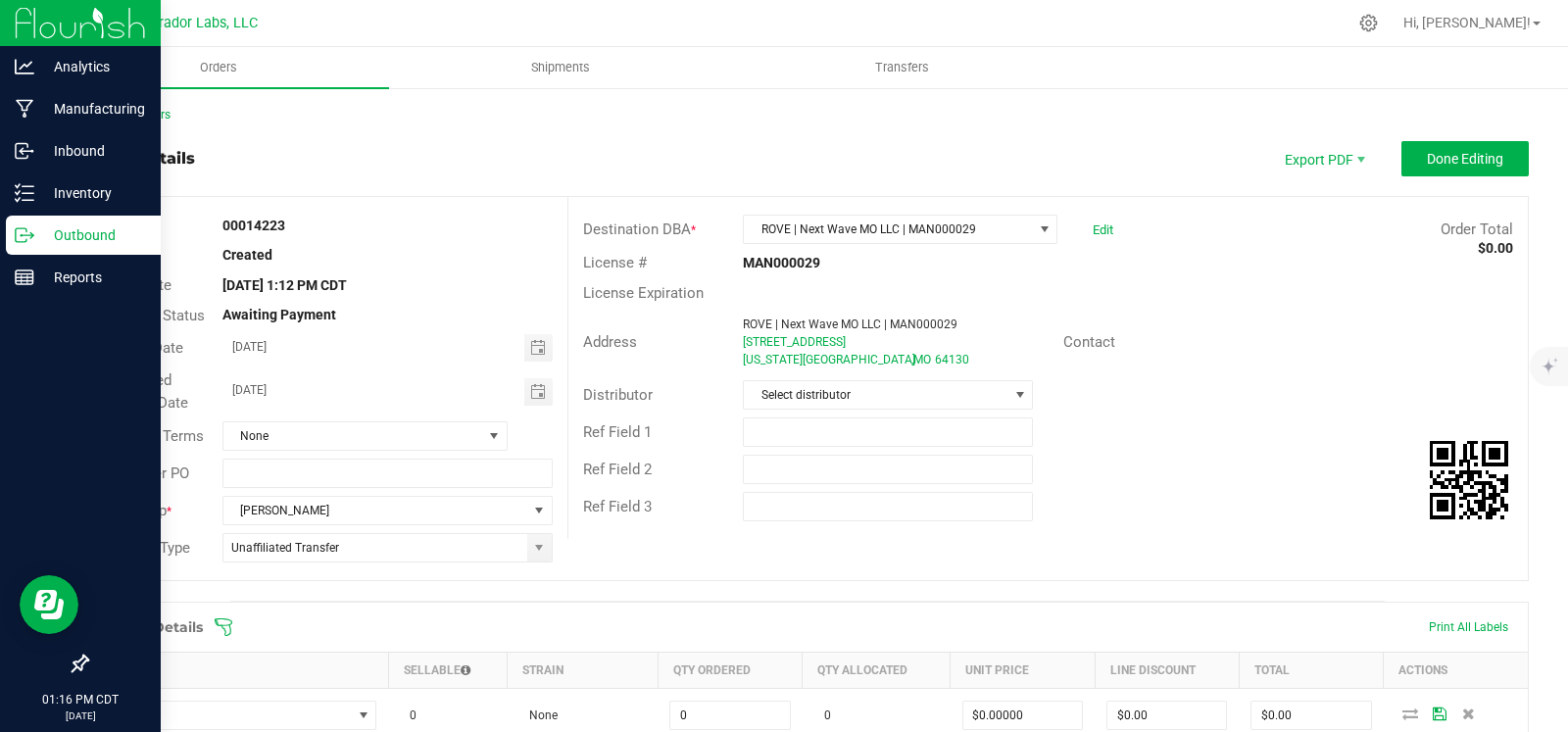
click at [151, 125] on div "Back to Orders Order details Export PDF Done Editing Order # 00014223 Status Cr…" at bounding box center [808, 613] width 1442 height 1014
click at [150, 120] on link "Back to Orders" at bounding box center [129, 115] width 84 height 14
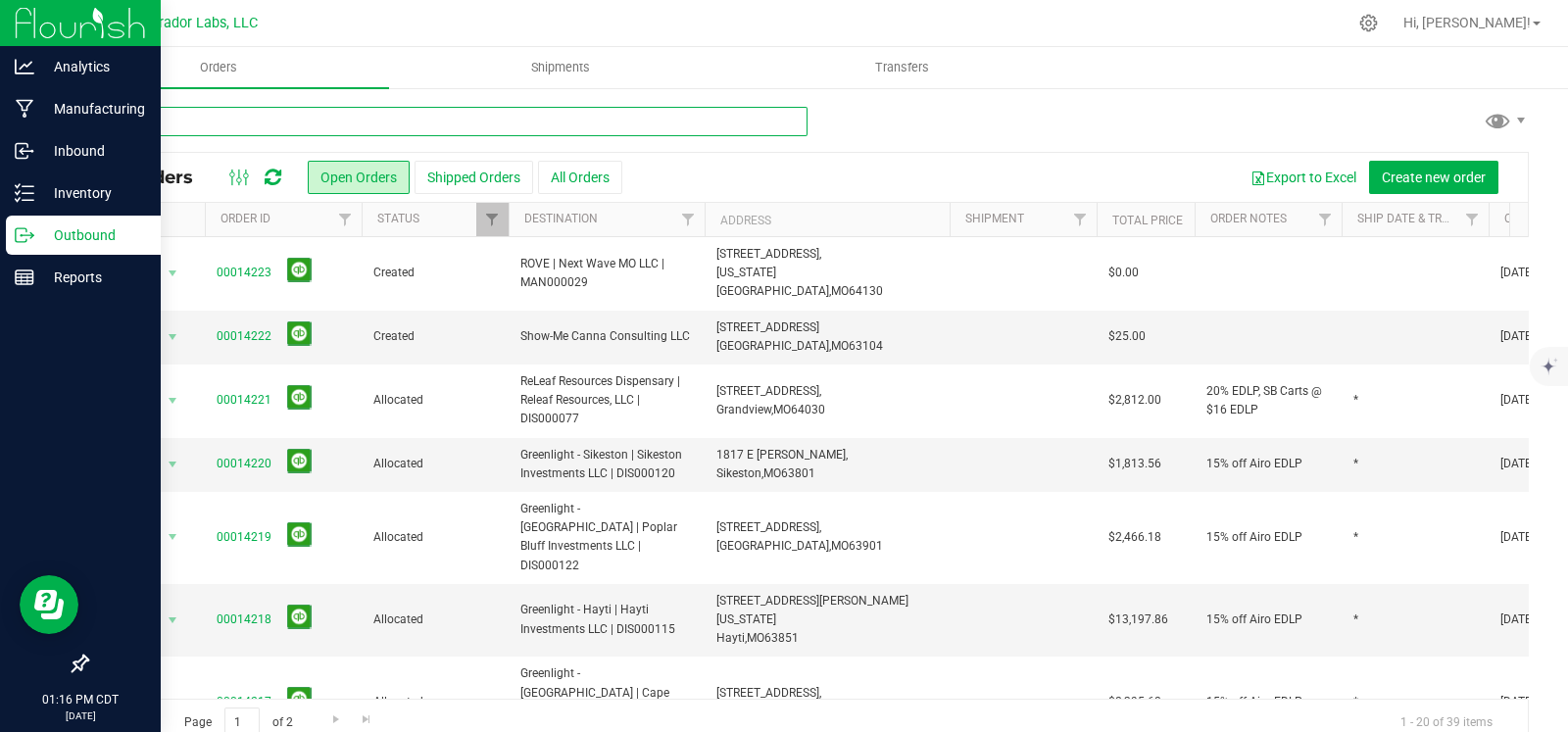
click at [632, 121] on input "text" at bounding box center [447, 122] width 721 height 29
type input "flora"
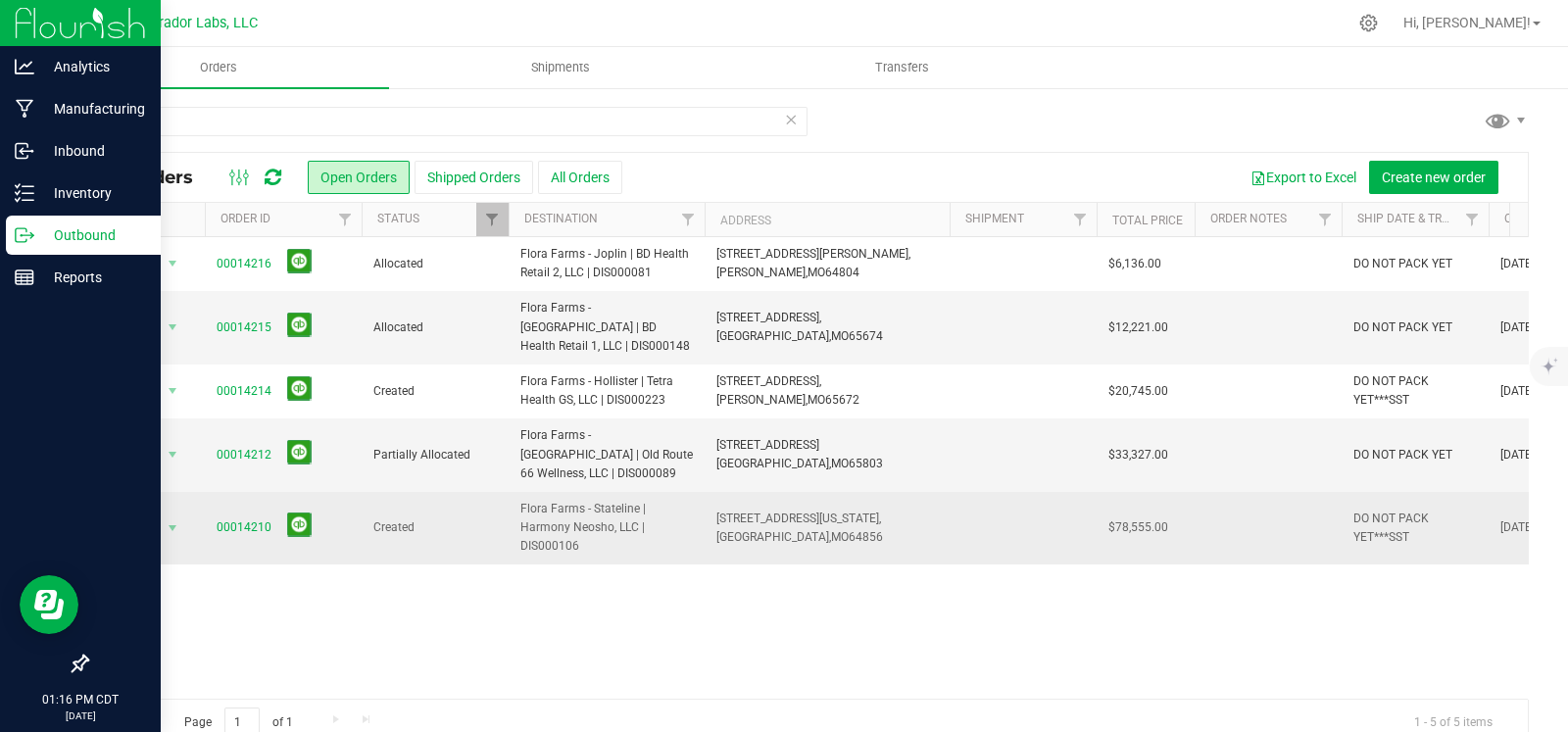
drag, startPoint x: 1193, startPoint y: 506, endPoint x: 212, endPoint y: 511, distance: 981.0
click at [212, 511] on tr "Action Action Cancel order Change facility Clone order Edit order Mark as fully…" at bounding box center [1057, 529] width 1940 height 73
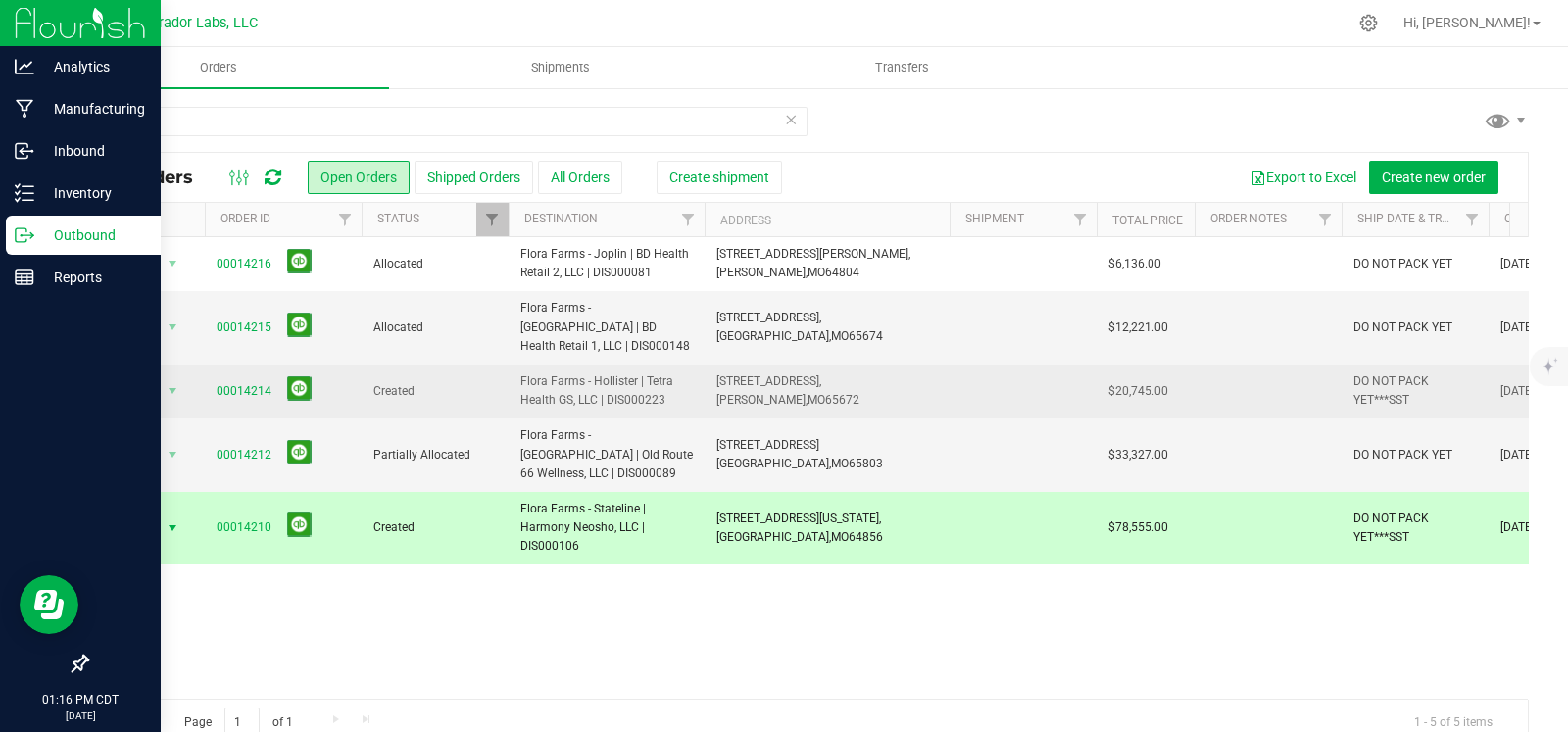
drag, startPoint x: 1097, startPoint y: 375, endPoint x: 323, endPoint y: 379, distance: 774.0
click at [210, 374] on tr "Action Action Cancel order Change facility Clone order Edit order Mark as fully…" at bounding box center [1057, 391] width 1940 height 54
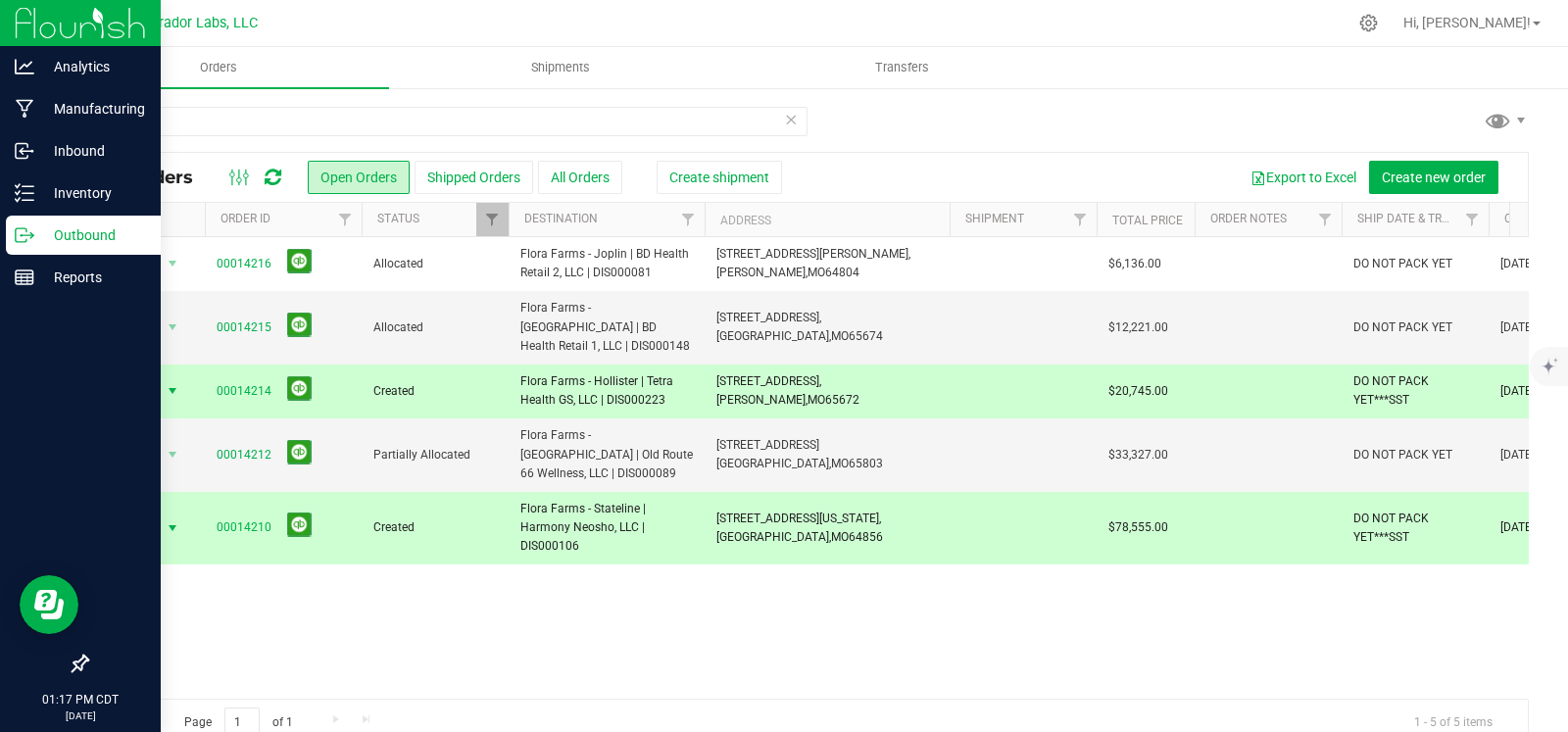
click at [1377, 372] on span "DO NOT PACK YET***SST" at bounding box center [1416, 391] width 124 height 37
drag, startPoint x: 1452, startPoint y: 370, endPoint x: 1267, endPoint y: 375, distance: 185.1
click at [1267, 375] on tr "Action Action Cancel order Change facility Clone order Edit order Mark as fully…" at bounding box center [1057, 391] width 1940 height 54
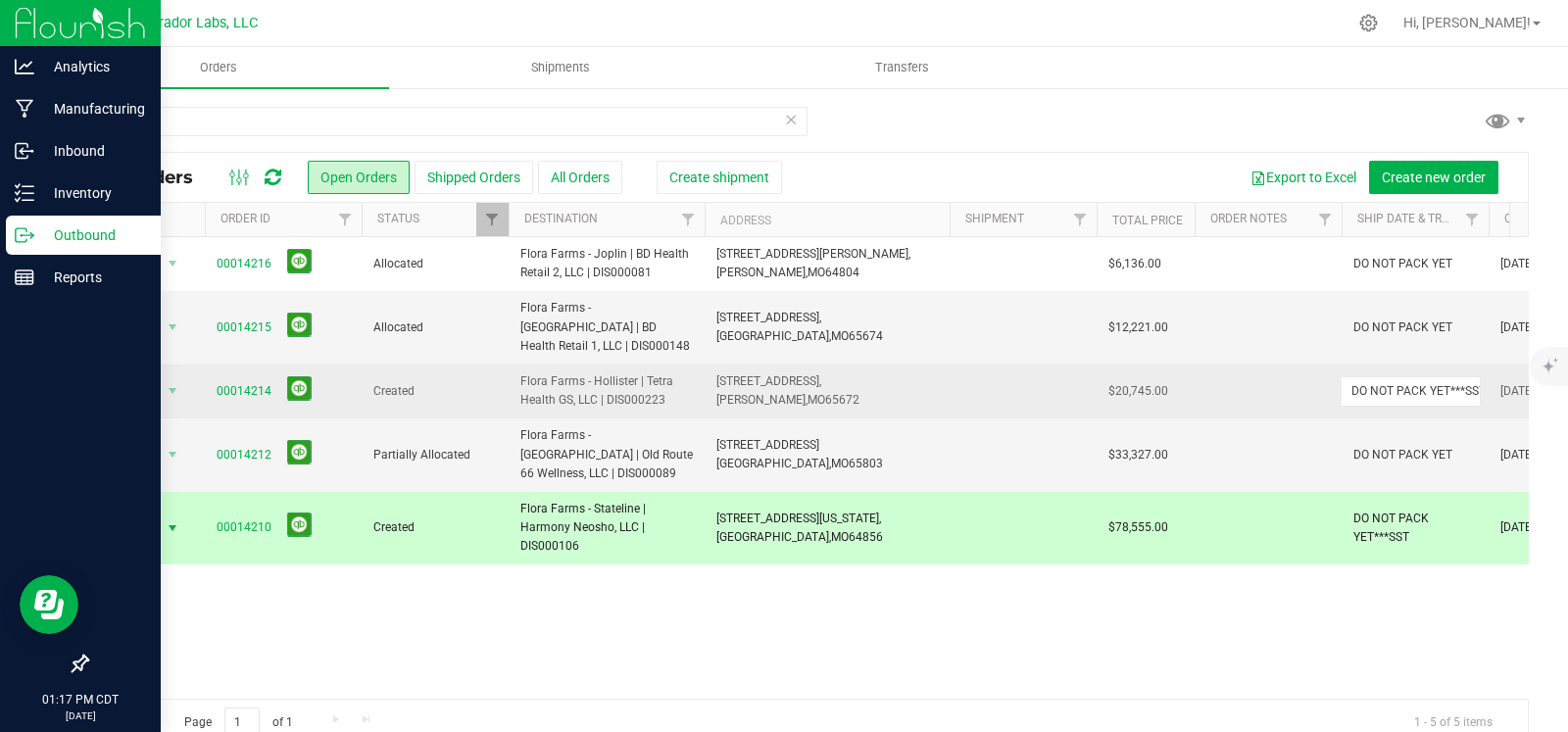
type input "*SST"
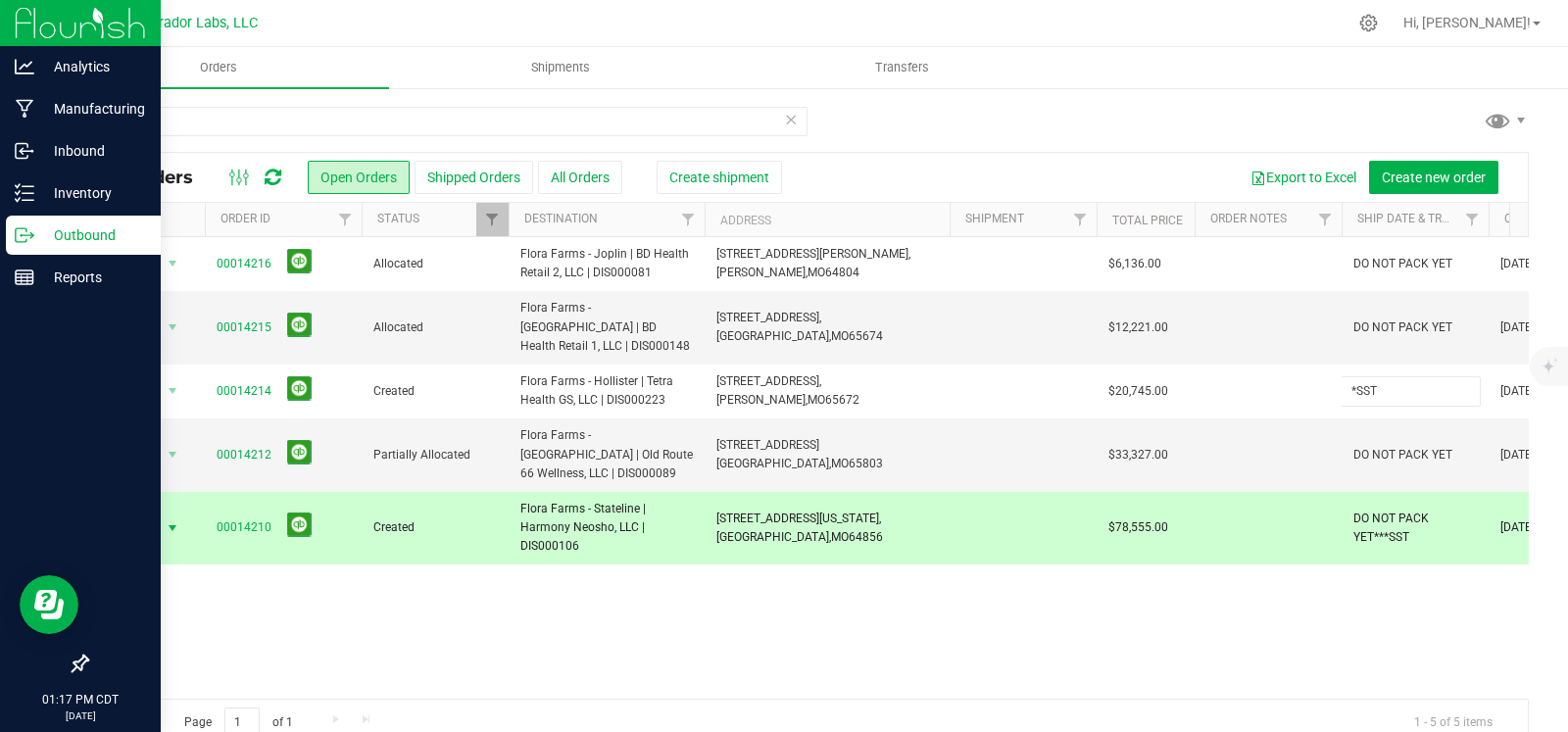
click at [1383, 508] on div "All Orders Open Orders Shipped Orders All Orders Create shipment Export to Exce…" at bounding box center [808, 450] width 1442 height 595
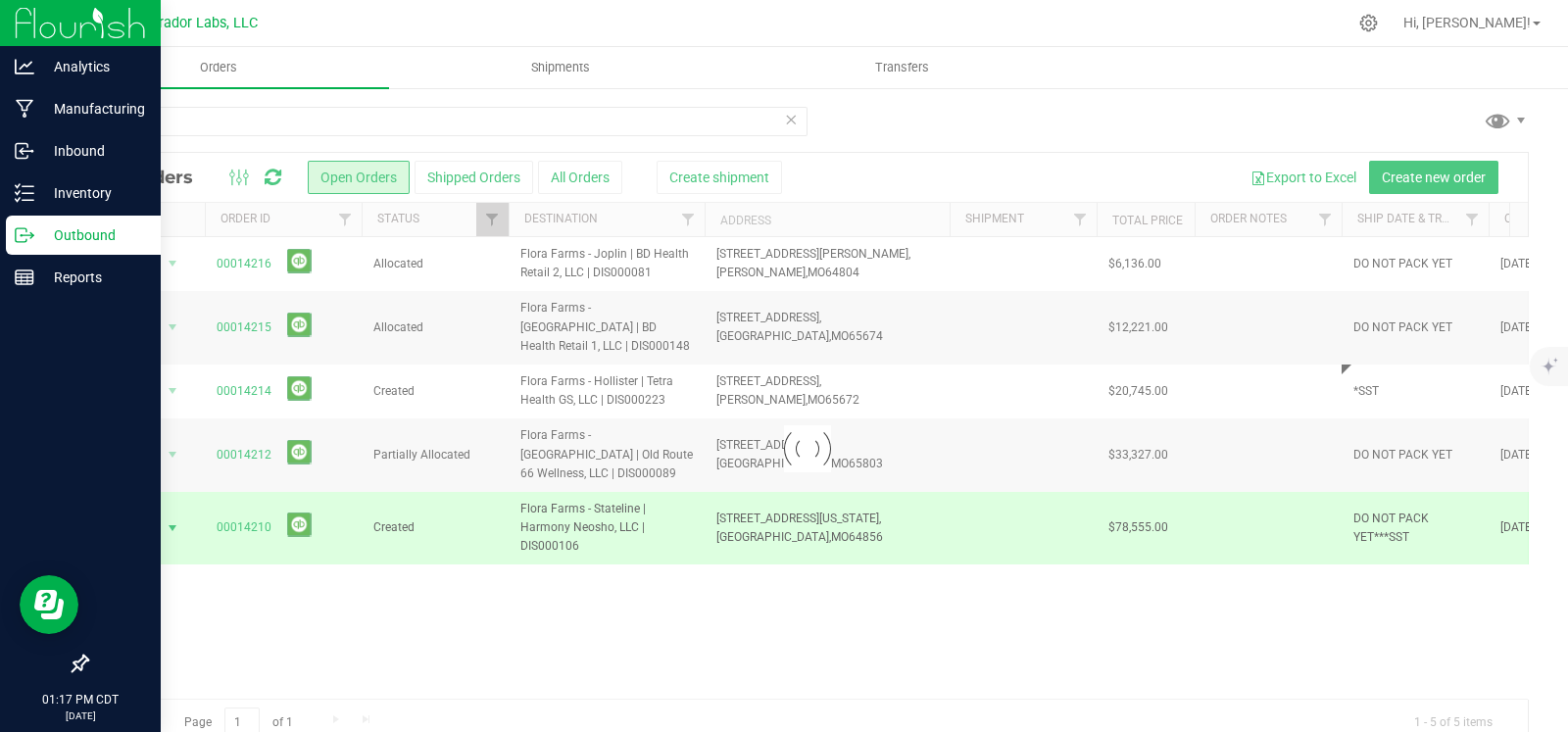
click at [1383, 508] on div at bounding box center [808, 450] width 1440 height 593
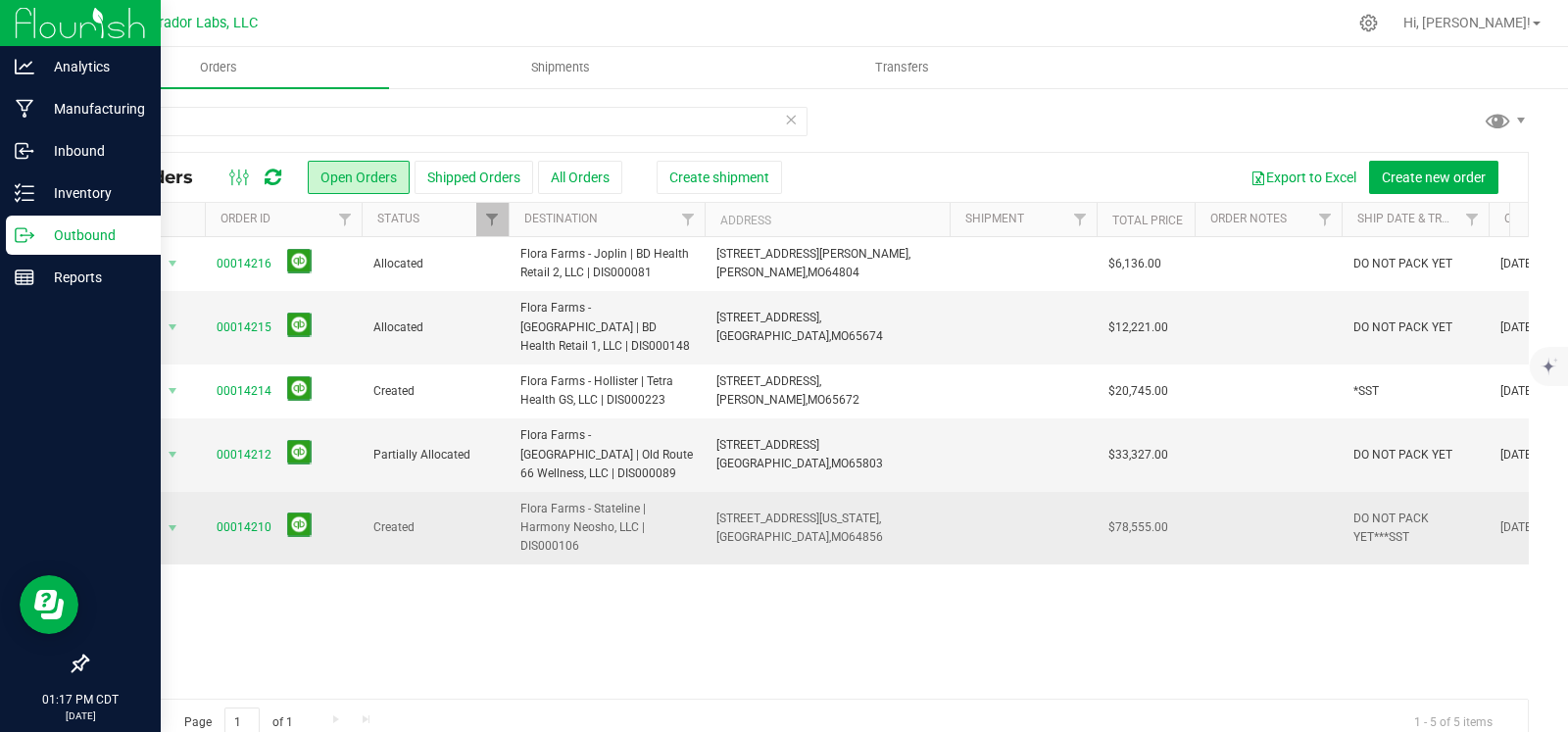
click at [1387, 515] on span "DO NOT PACK YET***SST" at bounding box center [1416, 529] width 124 height 37
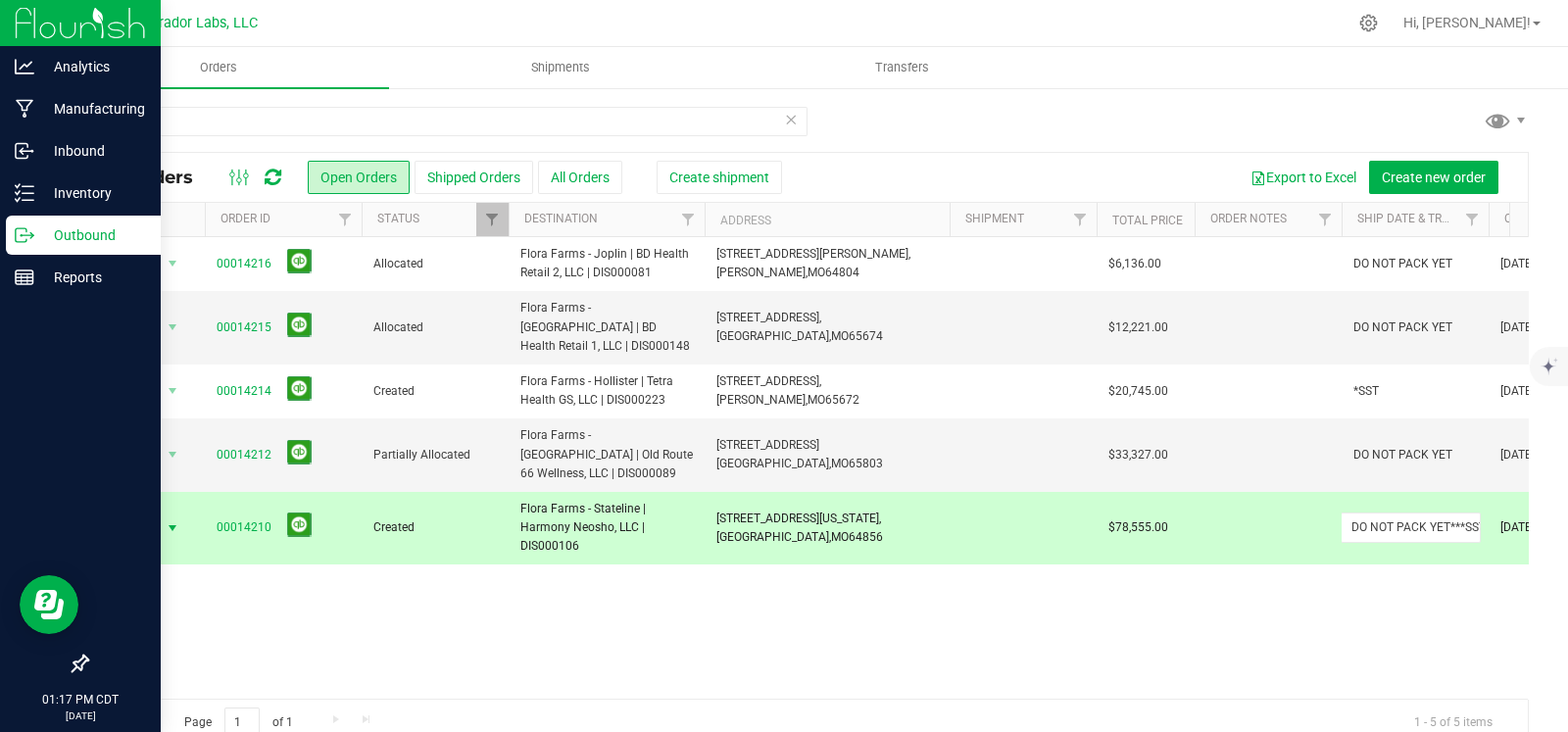
click at [1387, 515] on input "DO NOT PACK YET***SST" at bounding box center [1411, 528] width 140 height 30
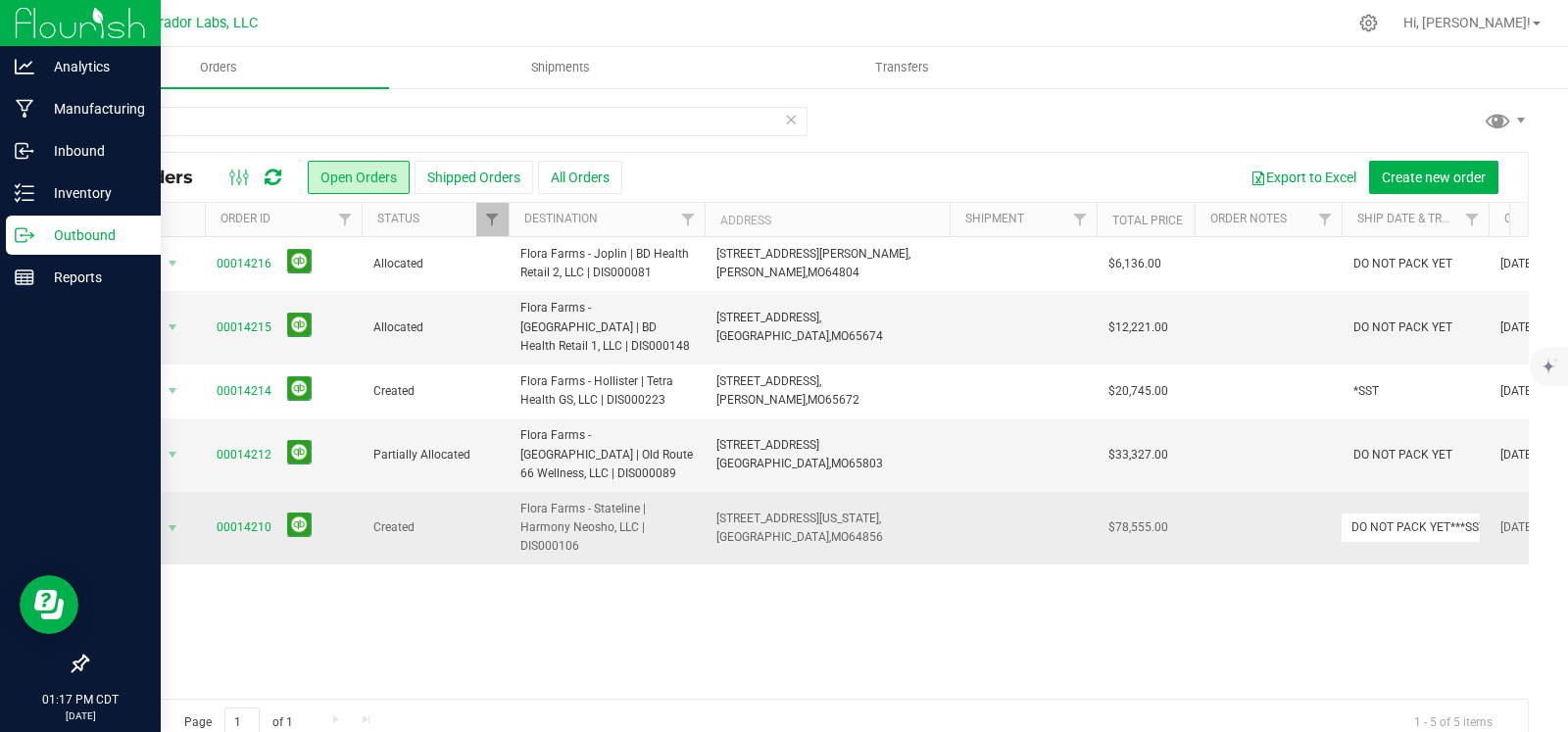
drag, startPoint x: 1457, startPoint y: 509, endPoint x: 1309, endPoint y: 511, distance: 148.0
click at [1309, 511] on tr "Action Action Cancel order Change facility Clone order Edit order Mark as fully…" at bounding box center [1057, 529] width 1940 height 73
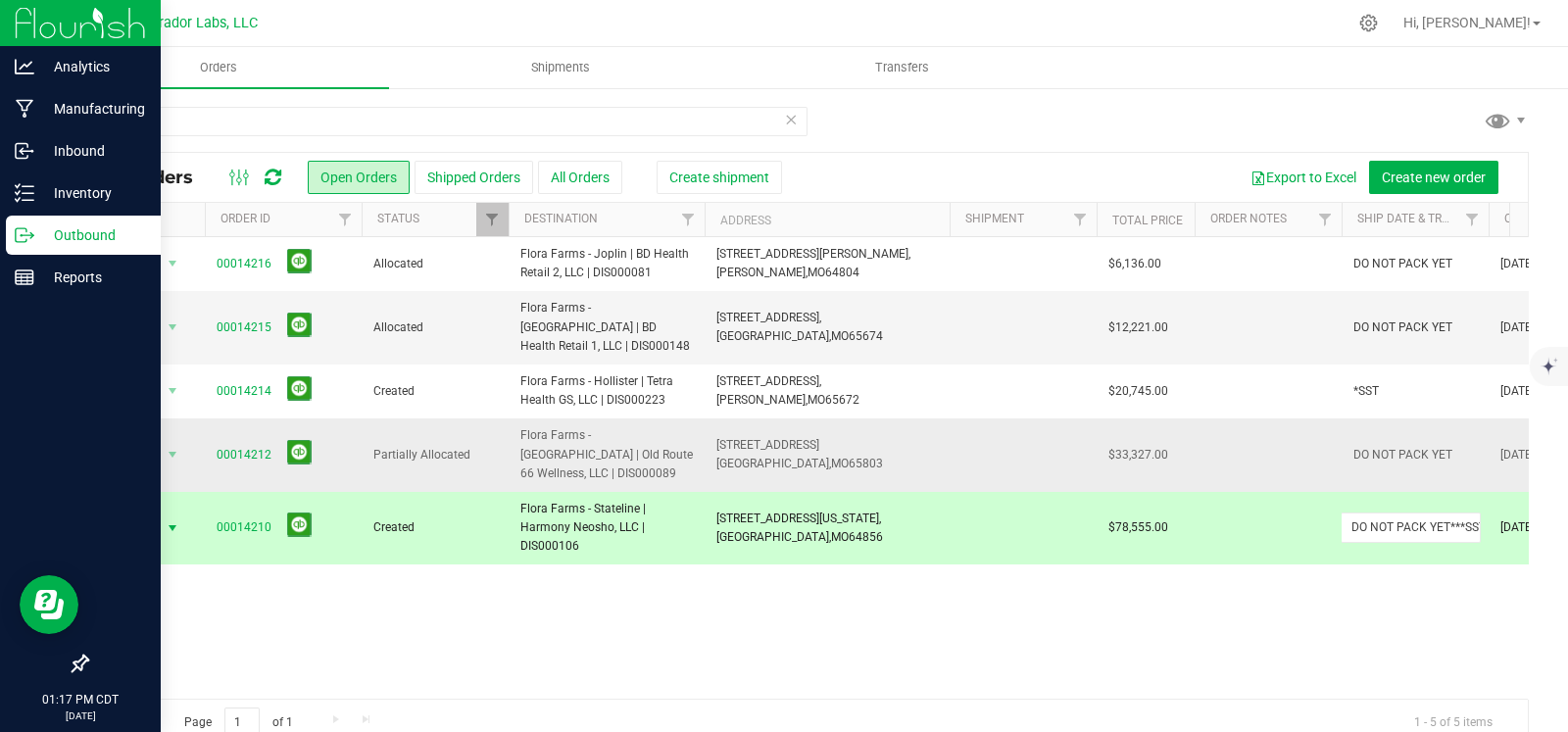
type input "SST"
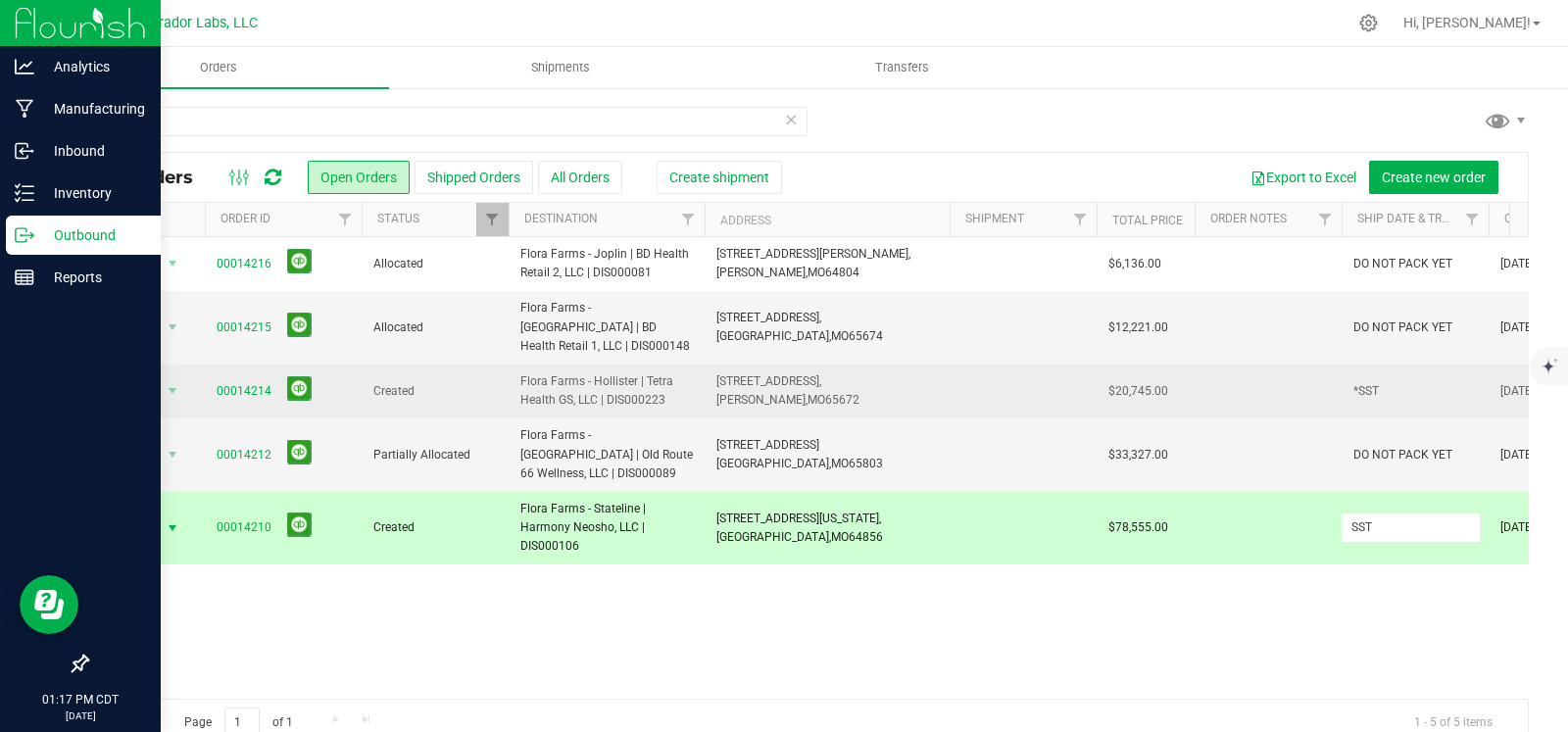
click at [1370, 377] on div "All Orders Open Orders Shipped Orders All Orders Create shipment Export to Exce…" at bounding box center [808, 450] width 1442 height 595
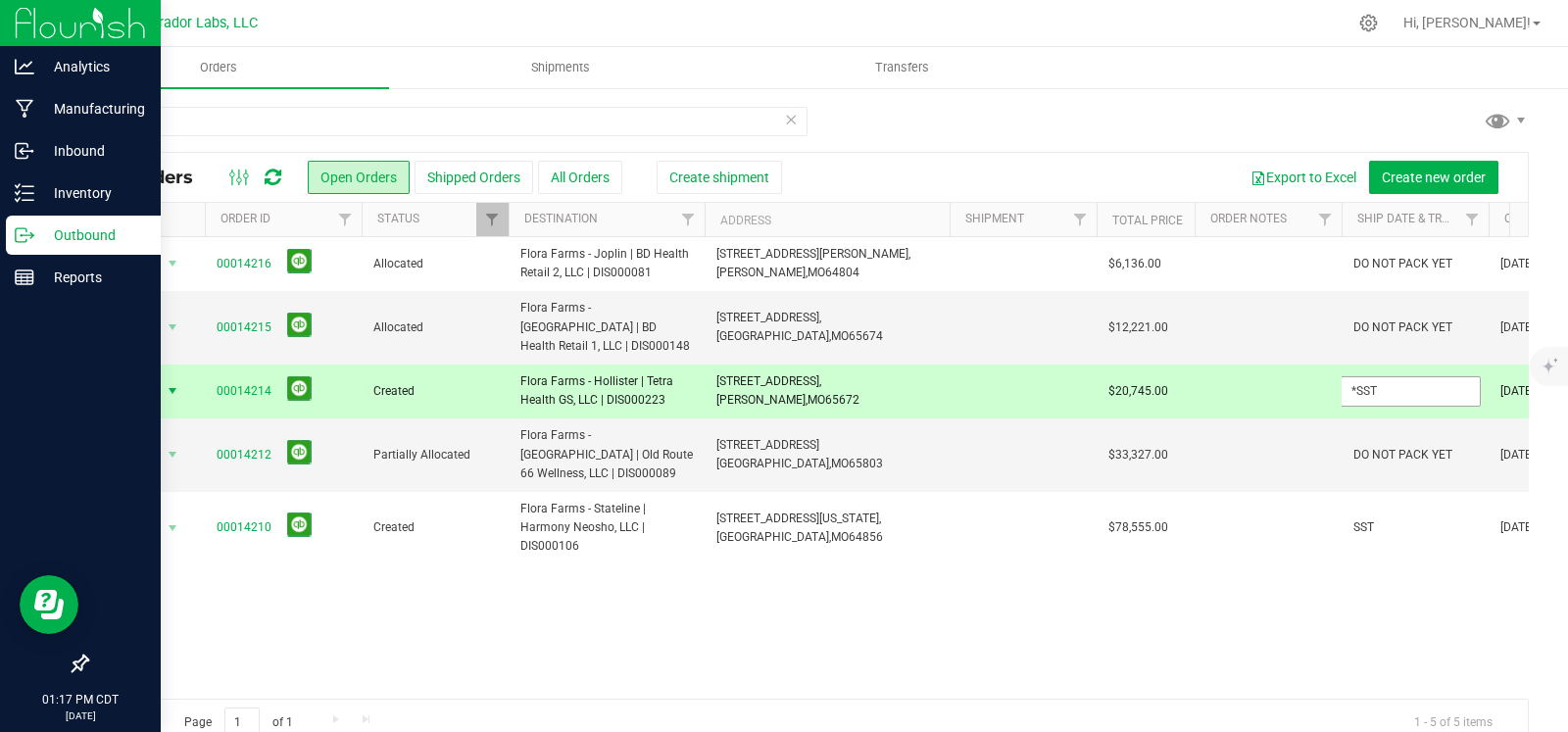
click at [1359, 376] on input "*SST" at bounding box center [1411, 391] width 140 height 30
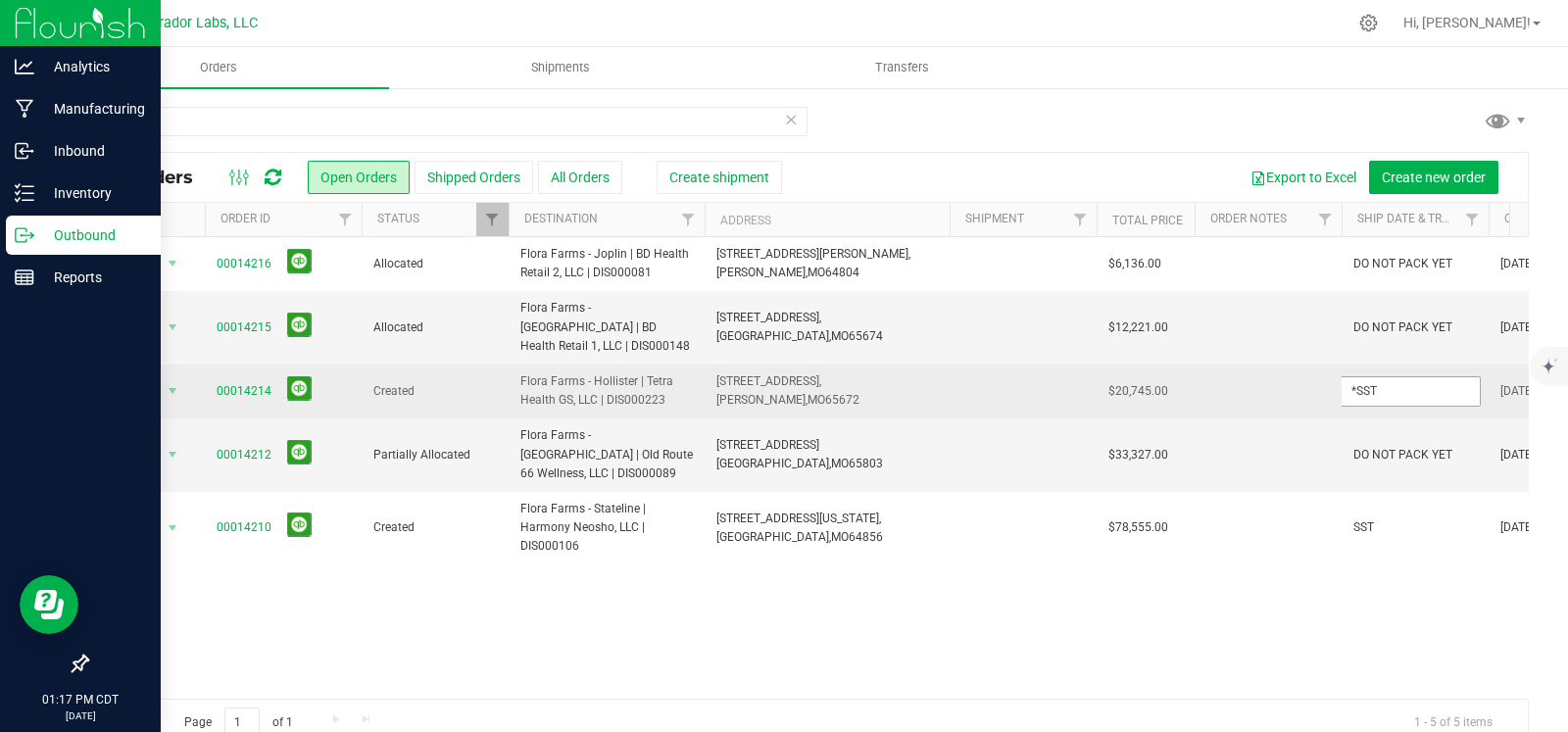
type input "SST"
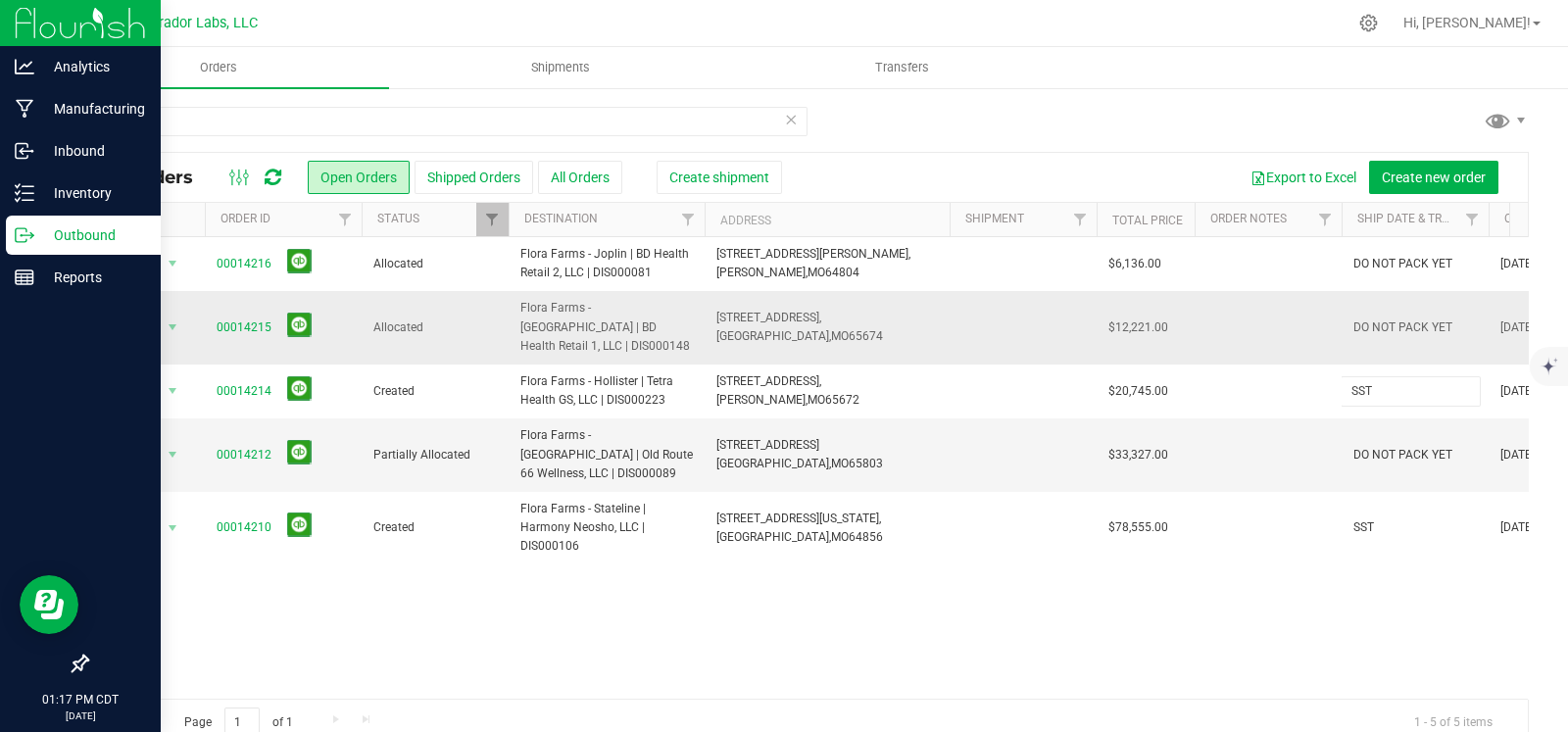
click at [1404, 321] on div "All Orders Open Orders Shipped Orders All Orders Create shipment Export to Exce…" at bounding box center [808, 450] width 1442 height 595
click at [1404, 321] on input "DO NOT PACK YET" at bounding box center [1411, 327] width 140 height 30
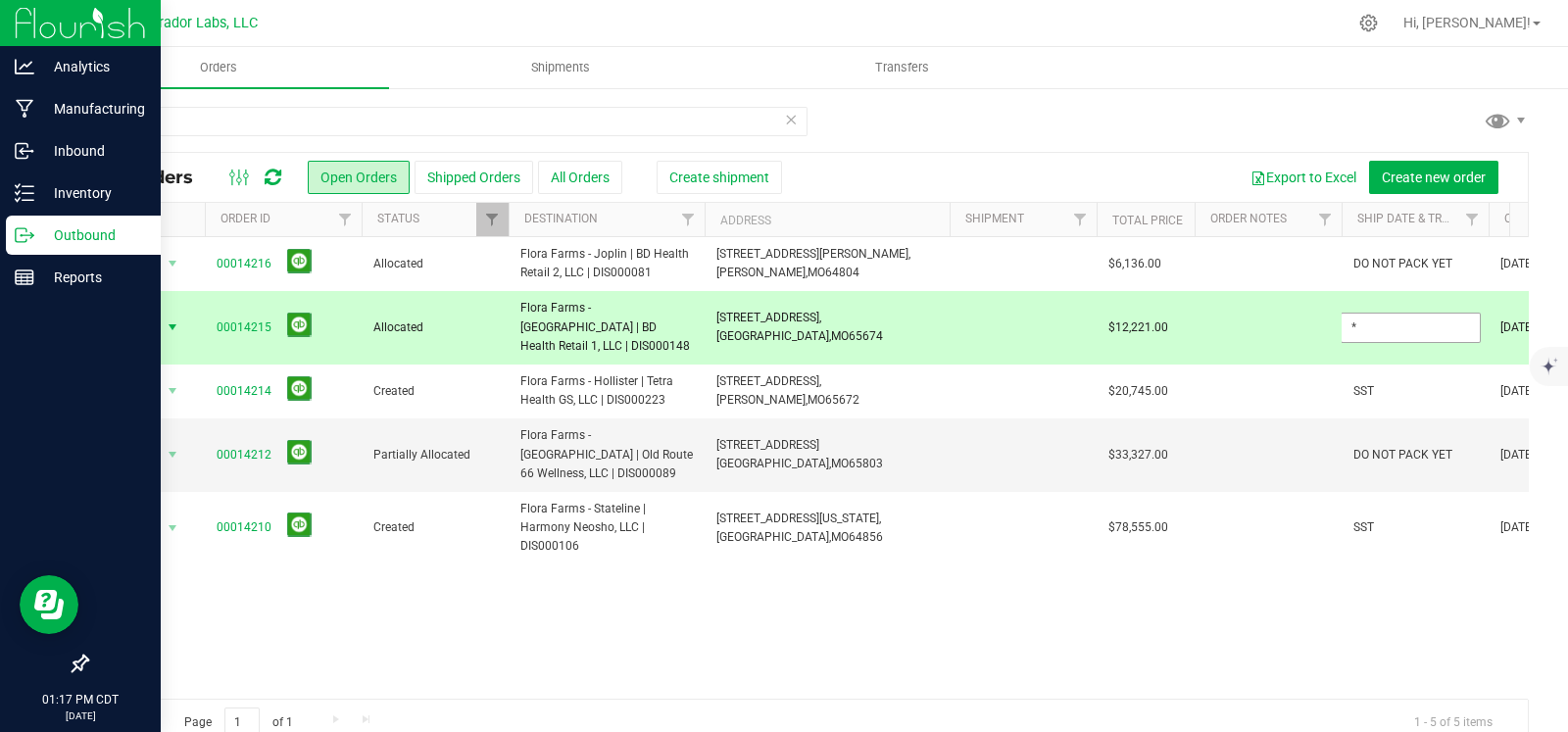
type input "*"
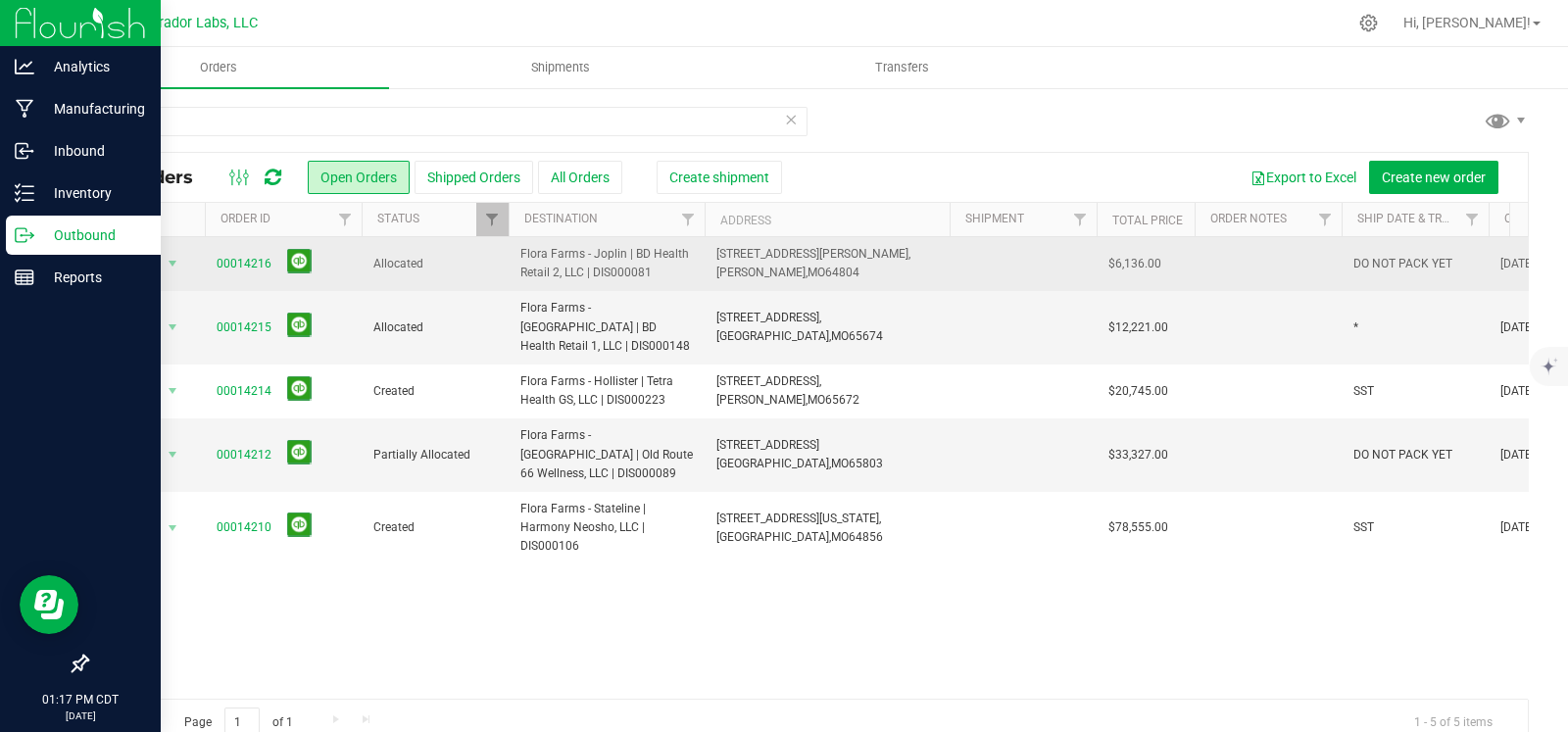
click at [1404, 272] on td "DO NOT PACK YET" at bounding box center [1416, 263] width 147 height 54
click at [1404, 272] on input "DO NOT PACK YET" at bounding box center [1411, 263] width 140 height 30
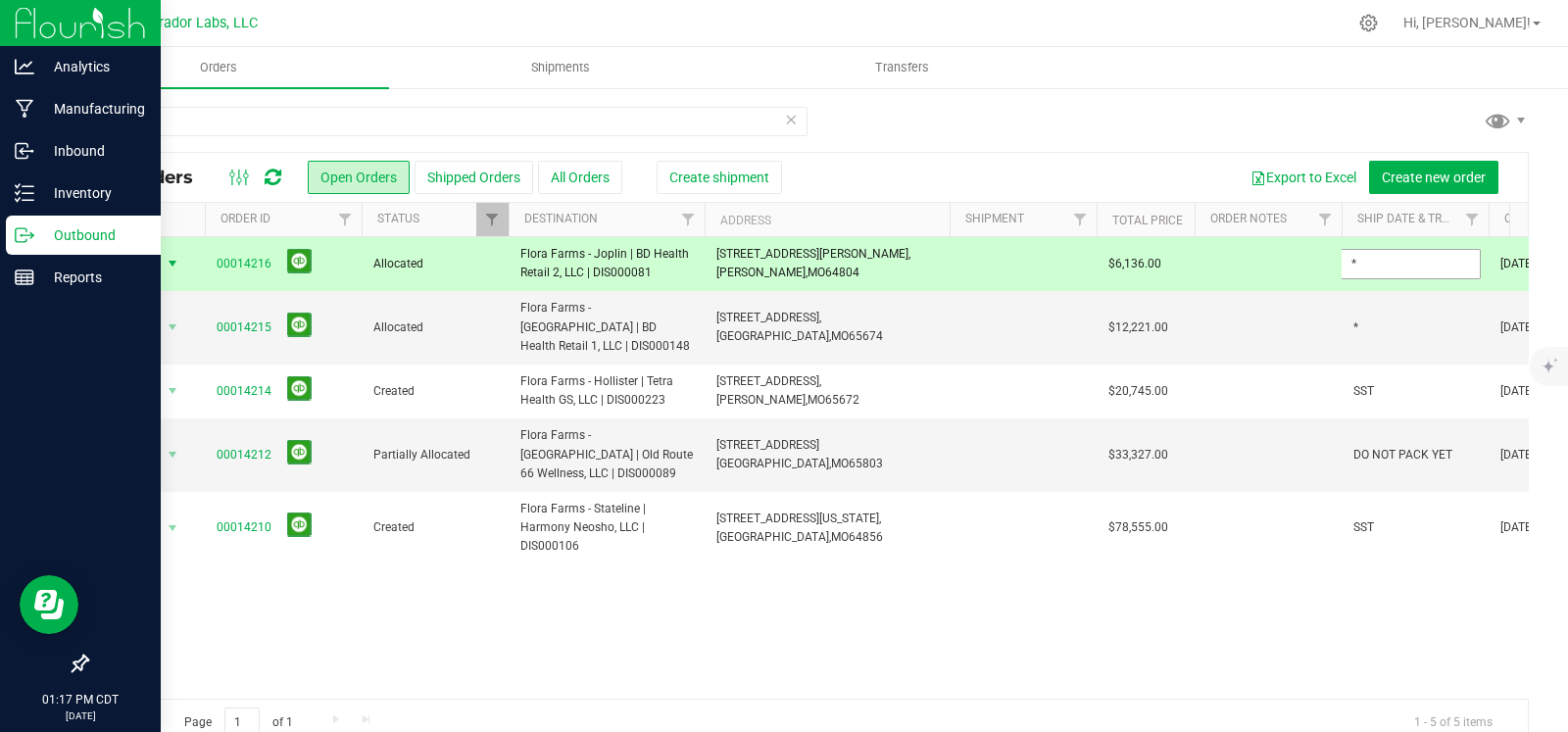
type input "*"
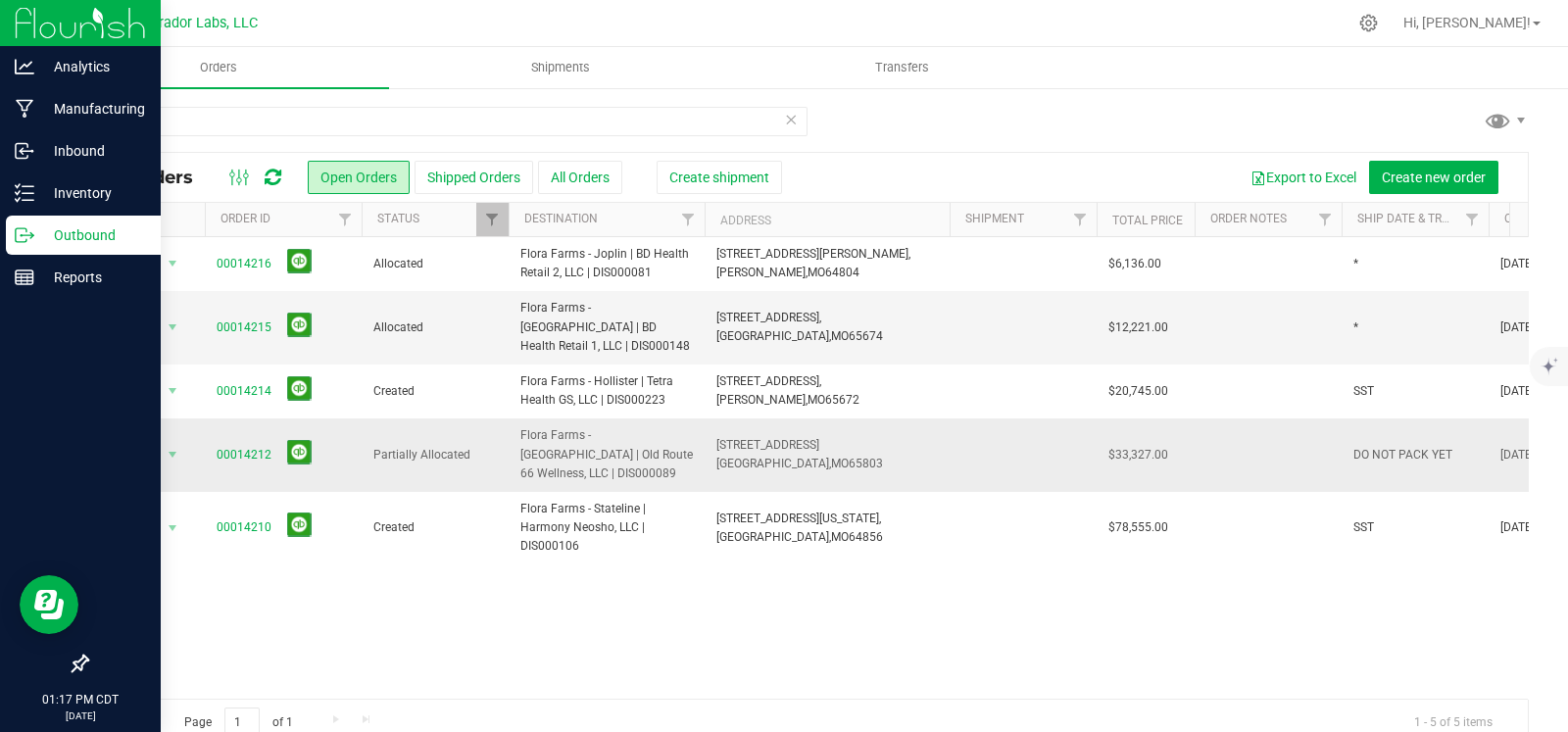
click at [1388, 446] on span "DO NOT PACK YET" at bounding box center [1403, 455] width 99 height 19
click at [1388, 440] on input "DO NOT PACK YET" at bounding box center [1411, 455] width 140 height 30
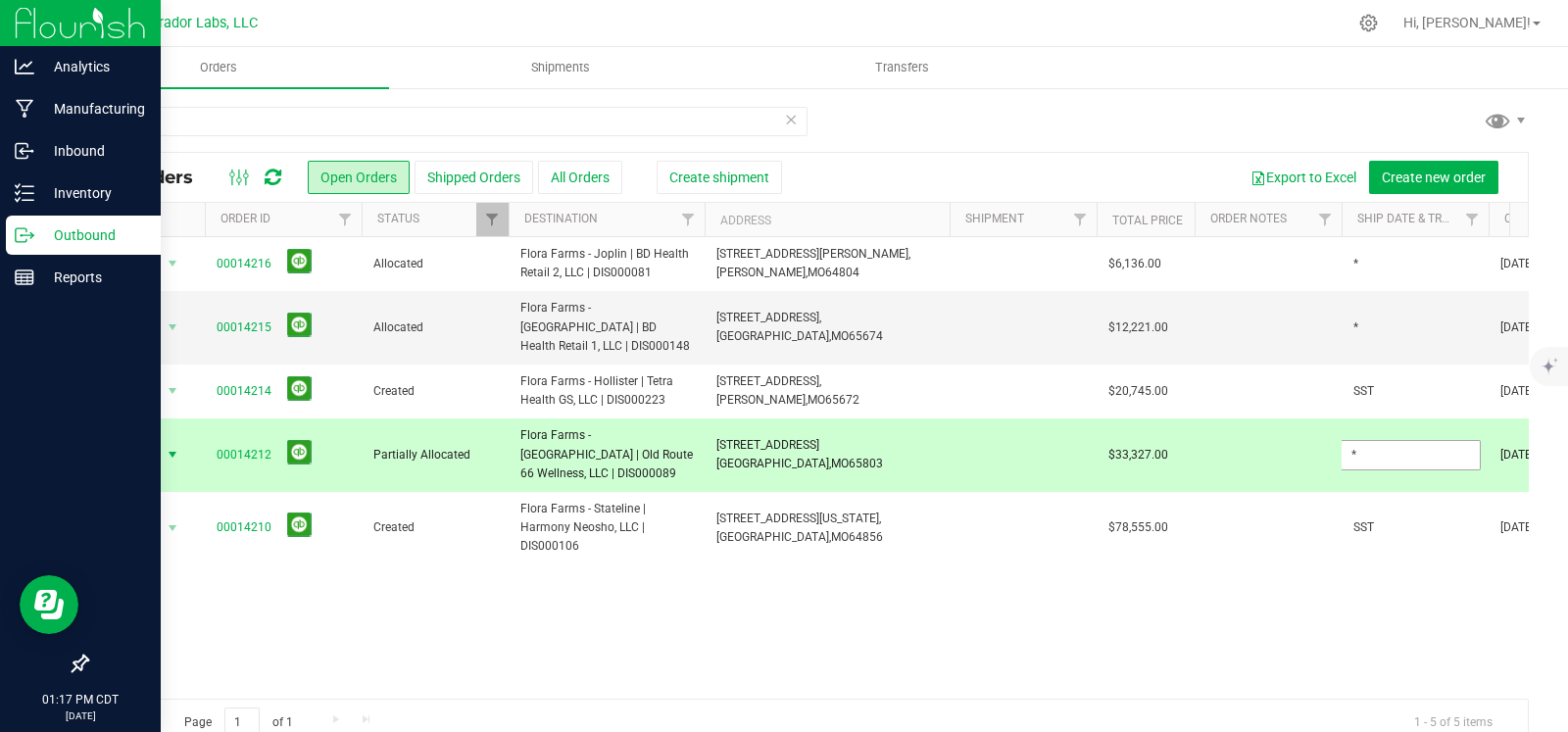
type input "*"
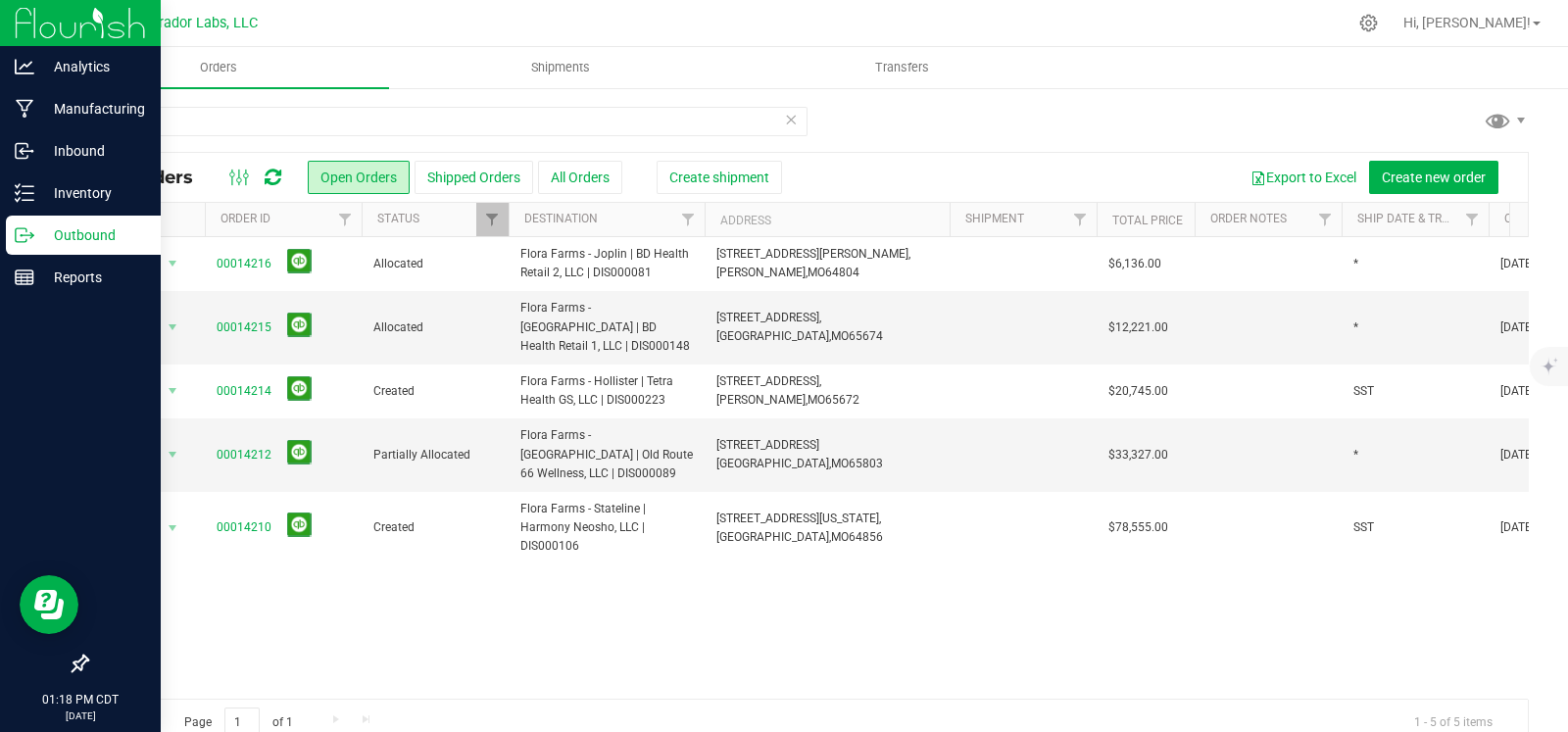
click at [263, 96] on div "flora All Orders Open Orders Shipped Orders All Orders Create shipment Export t…" at bounding box center [808, 425] width 1521 height 679
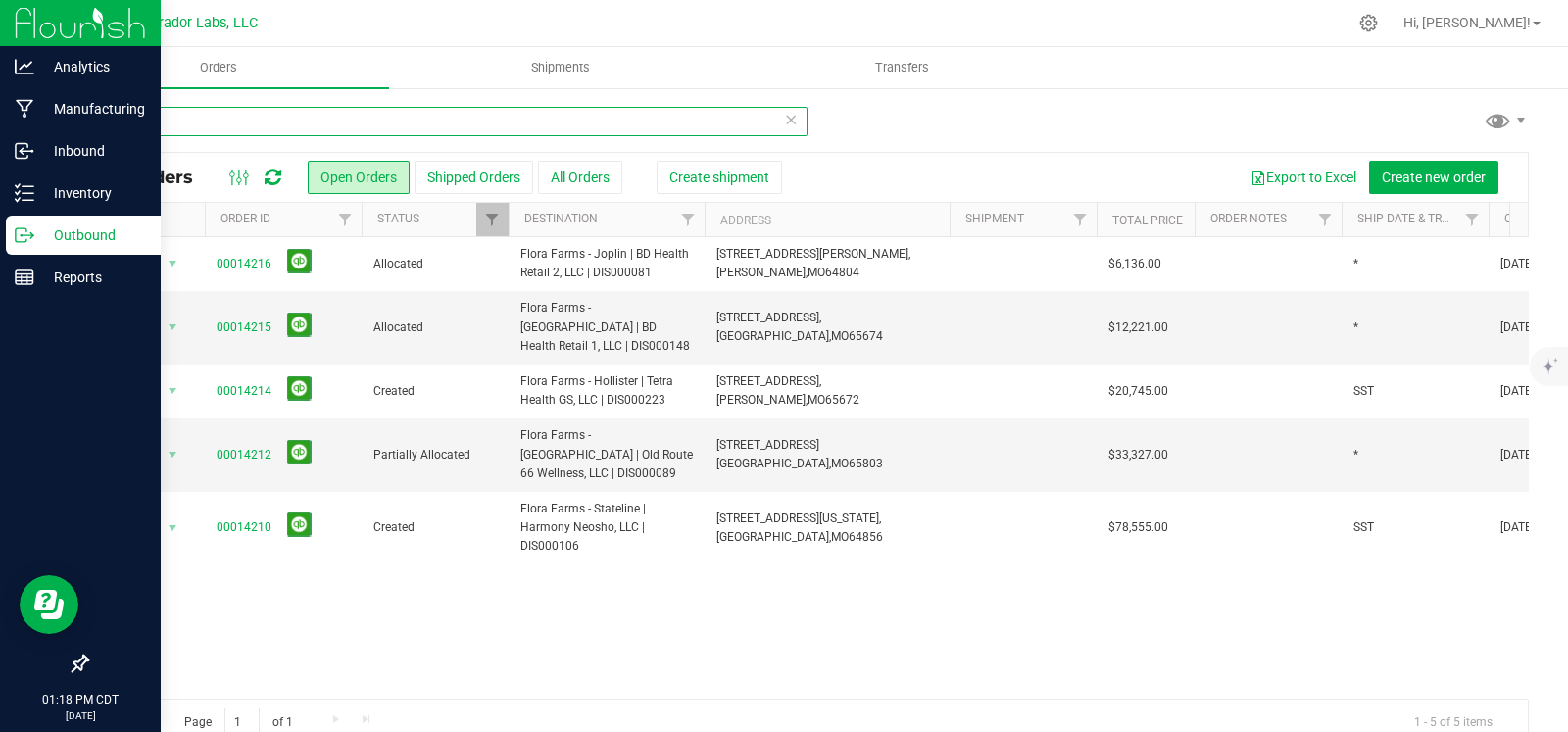
click at [247, 111] on input "flora" at bounding box center [447, 122] width 721 height 29
type input "terrabis"
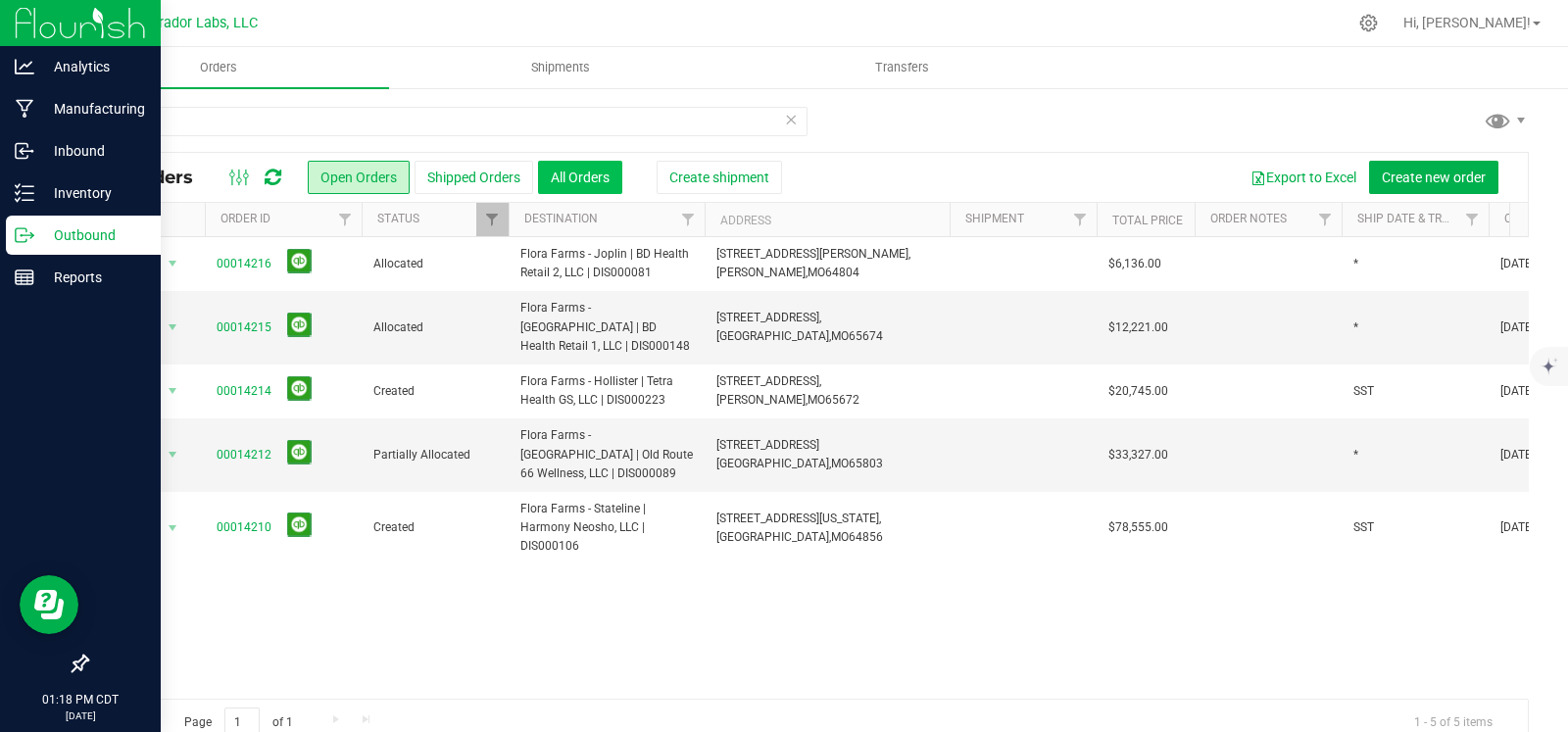
click at [572, 172] on div "Orders Shipments Transfers terrabis All Orders Open Orders" at bounding box center [808, 389] width 1521 height 685
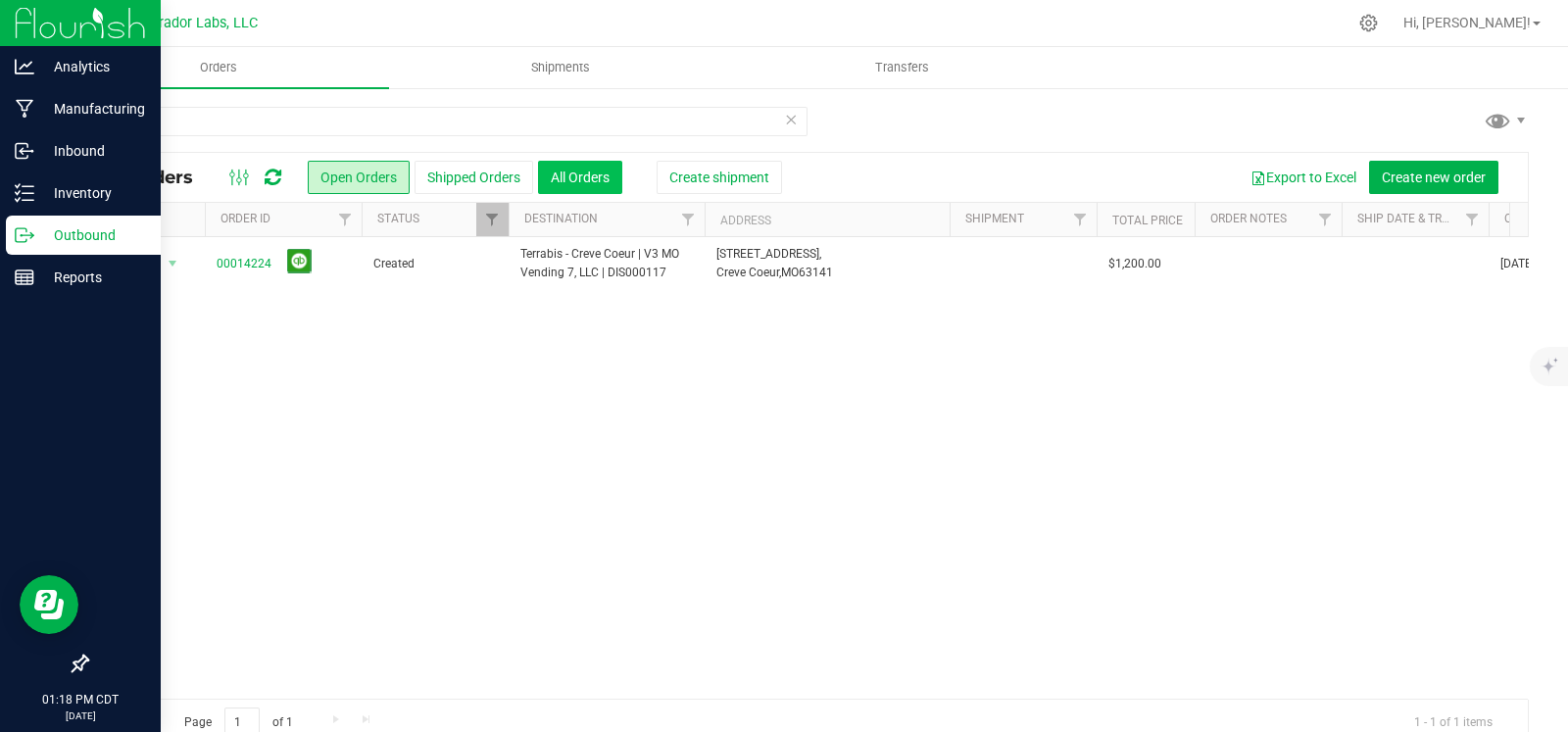
click at [576, 172] on button "All Orders" at bounding box center [581, 178] width 84 height 33
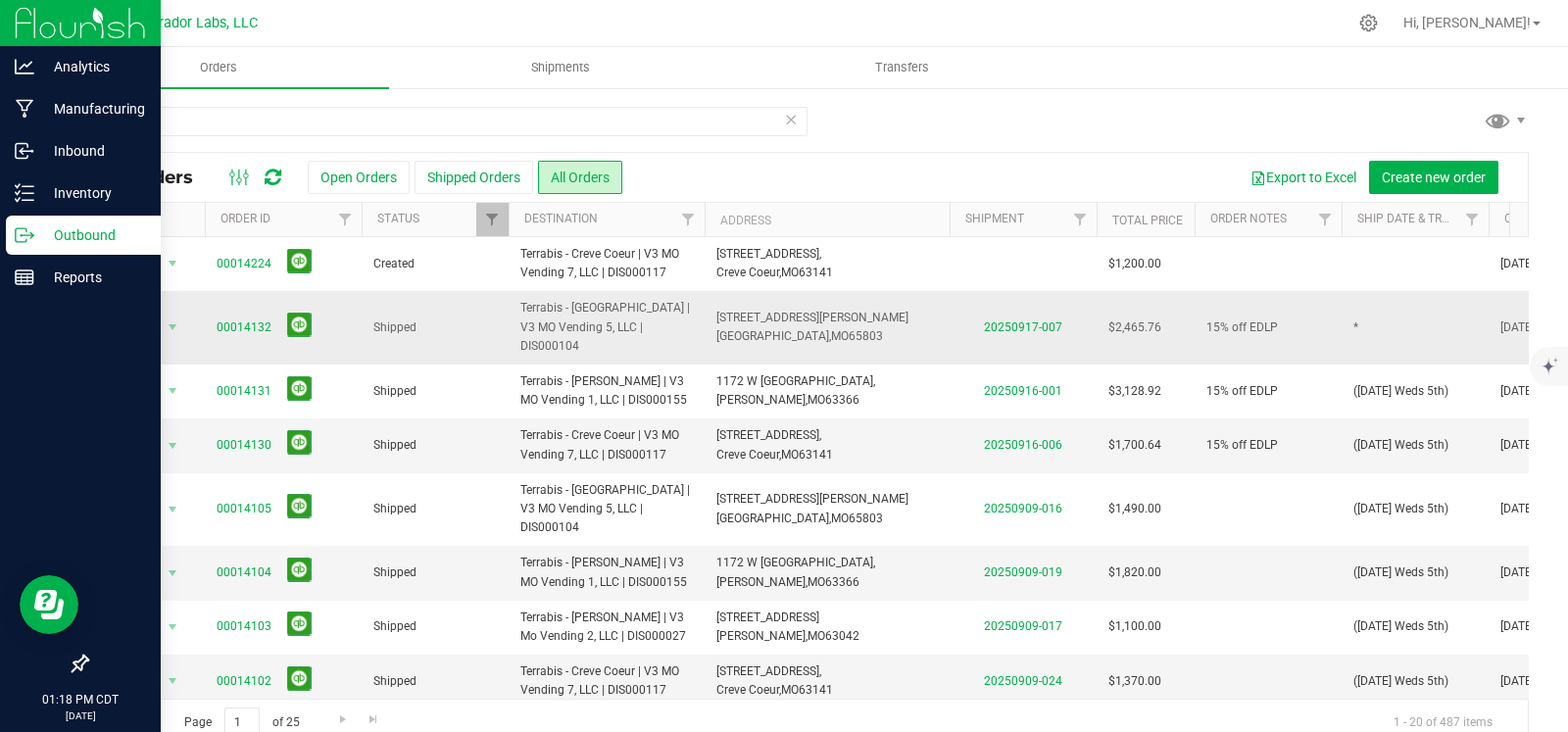
drag, startPoint x: 675, startPoint y: 322, endPoint x: 514, endPoint y: 317, distance: 161.1
click at [514, 317] on td "Terrabis - [GEOGRAPHIC_DATA] | V3 MO Vending 5, LLC | DIS000104" at bounding box center [607, 327] width 196 height 74
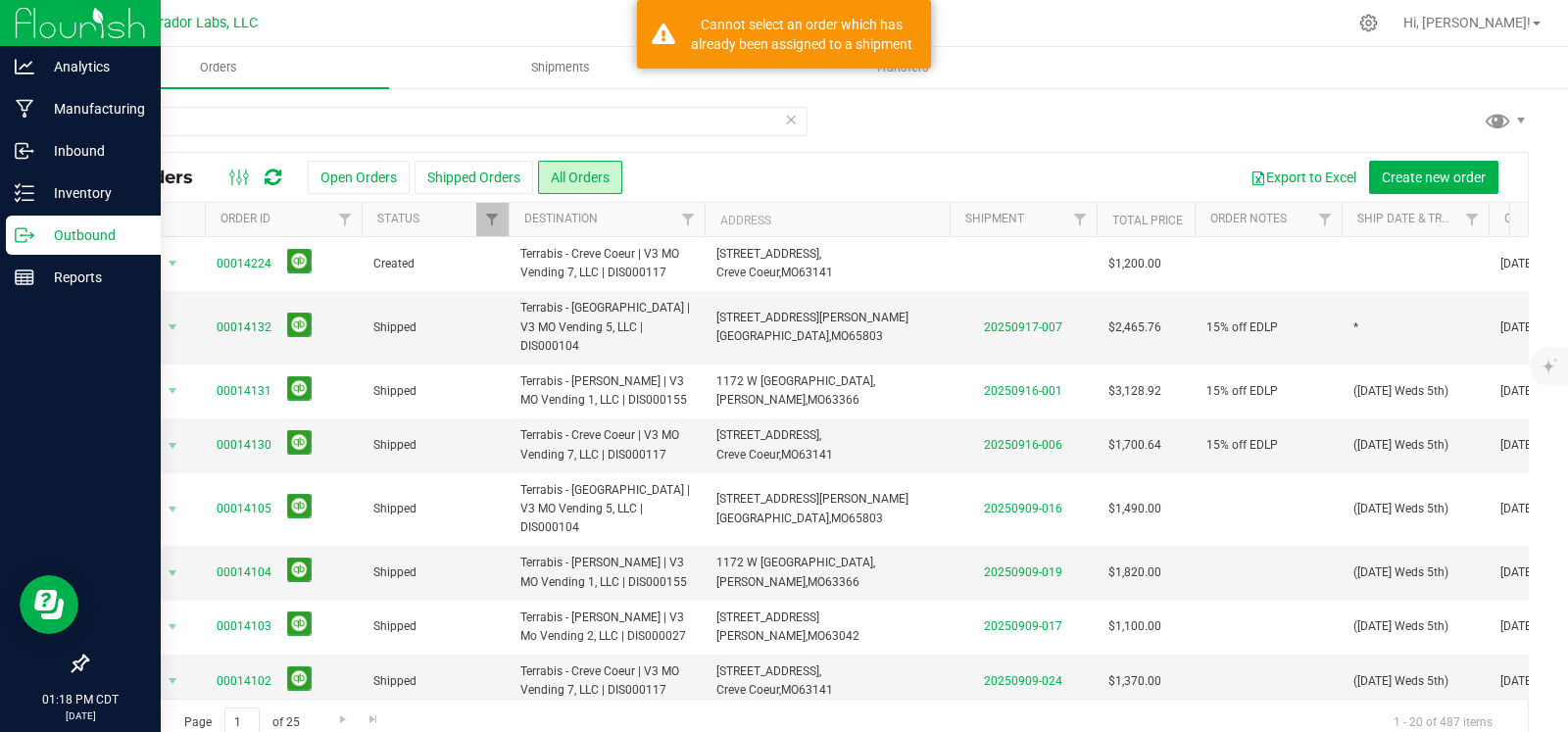
click at [978, 134] on div "terrabis" at bounding box center [808, 130] width 1442 height 45
click at [1553, 315] on button "mute" at bounding box center [1547, 327] width 28 height 28
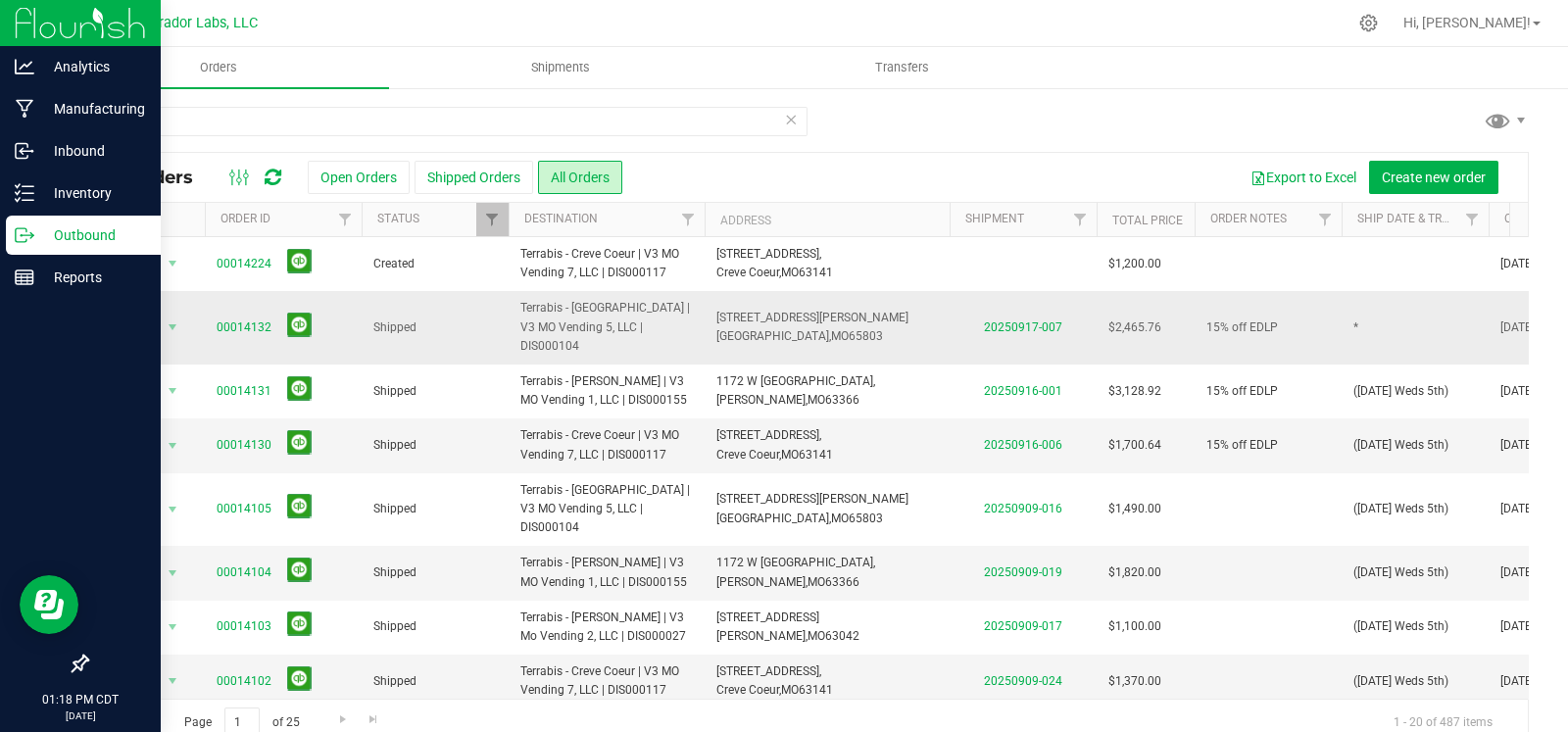
drag, startPoint x: 678, startPoint y: 324, endPoint x: 516, endPoint y: 310, distance: 162.6
click at [516, 310] on td "Terrabis - [GEOGRAPHIC_DATA] | V3 MO Vending 5, LLC | DIS000104" at bounding box center [607, 327] width 196 height 74
copy span "Terrabis - [GEOGRAPHIC_DATA] | V3 MO Vending 5, LLC | DIS000104"
drag, startPoint x: 837, startPoint y: 329, endPoint x: 694, endPoint y: 313, distance: 143.9
click at [694, 313] on tr "Action Action Clone order Mark as fully paid Order audit log Print COAs (single…" at bounding box center [1057, 327] width 1940 height 74
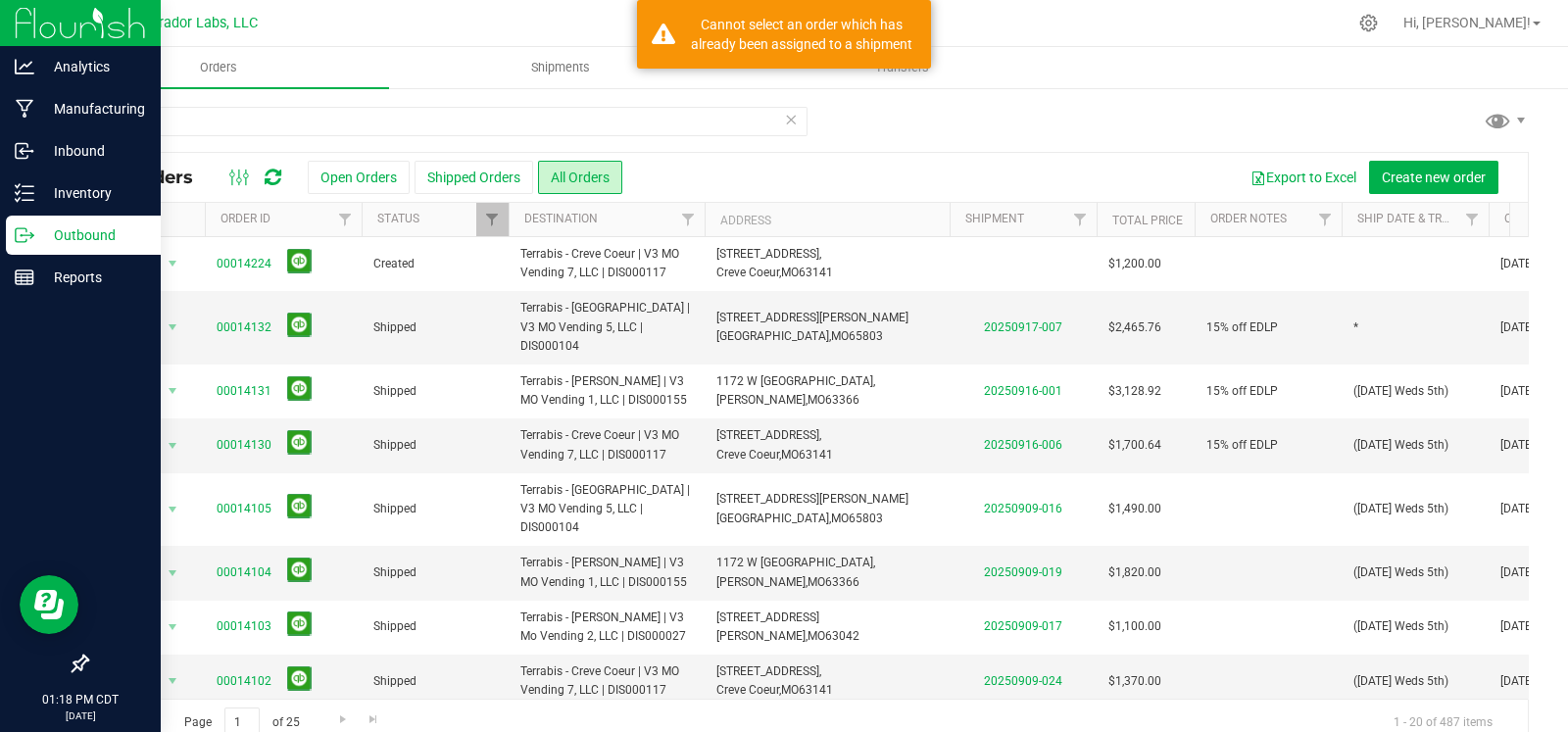
copy tr "850 E Kearney St, Springfield, MO 65803"
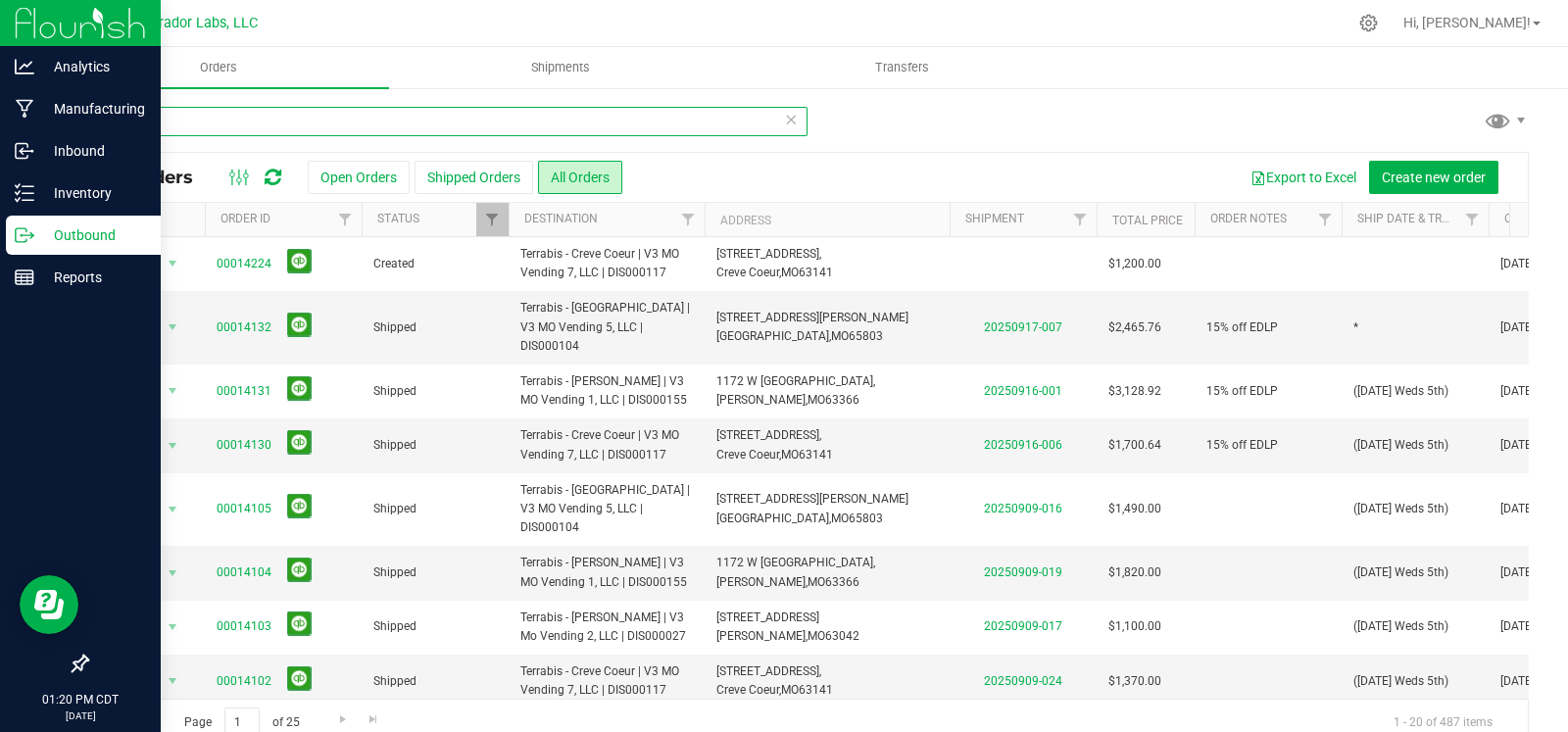
click at [196, 122] on input "terrabis" at bounding box center [447, 122] width 721 height 29
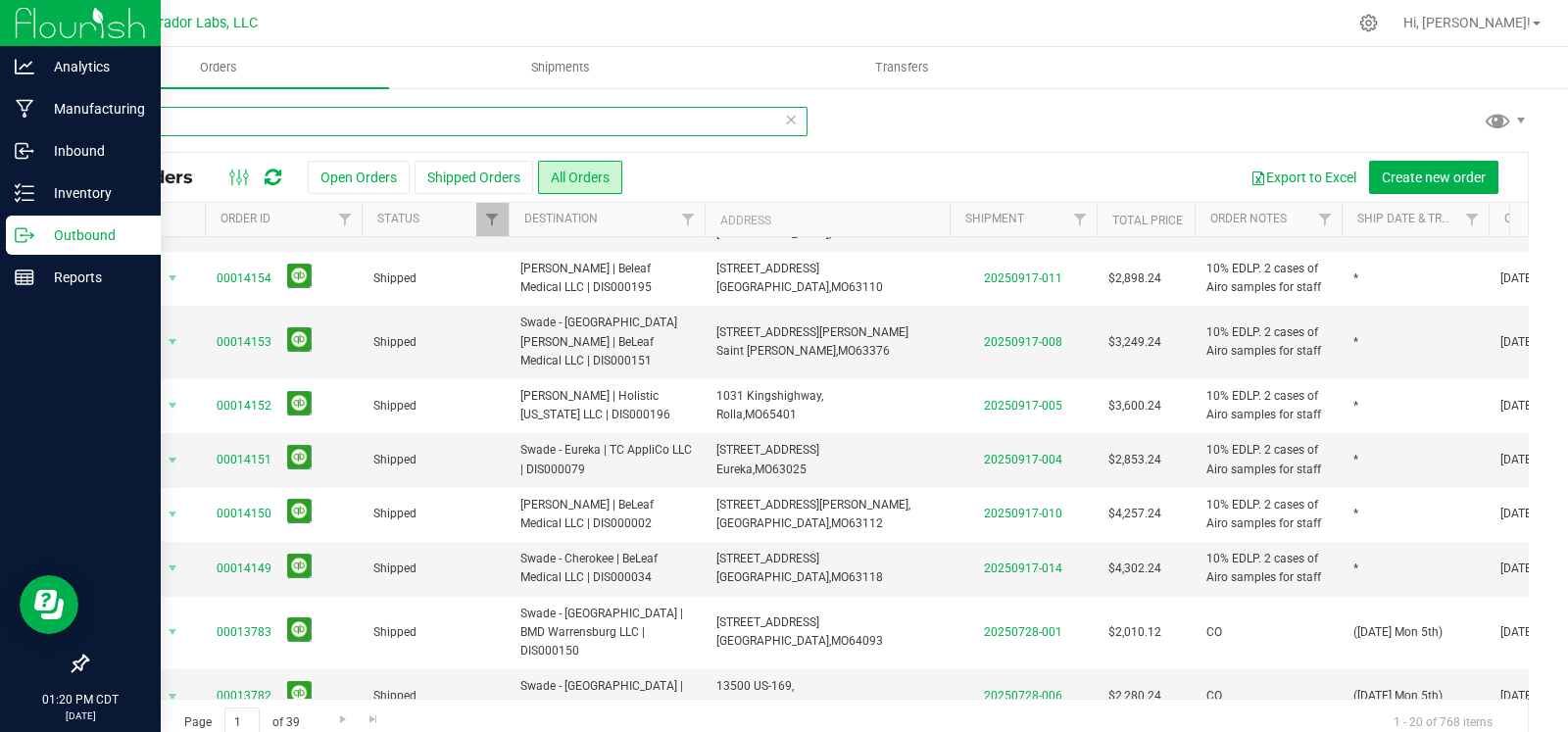
scroll to position [304, 0]
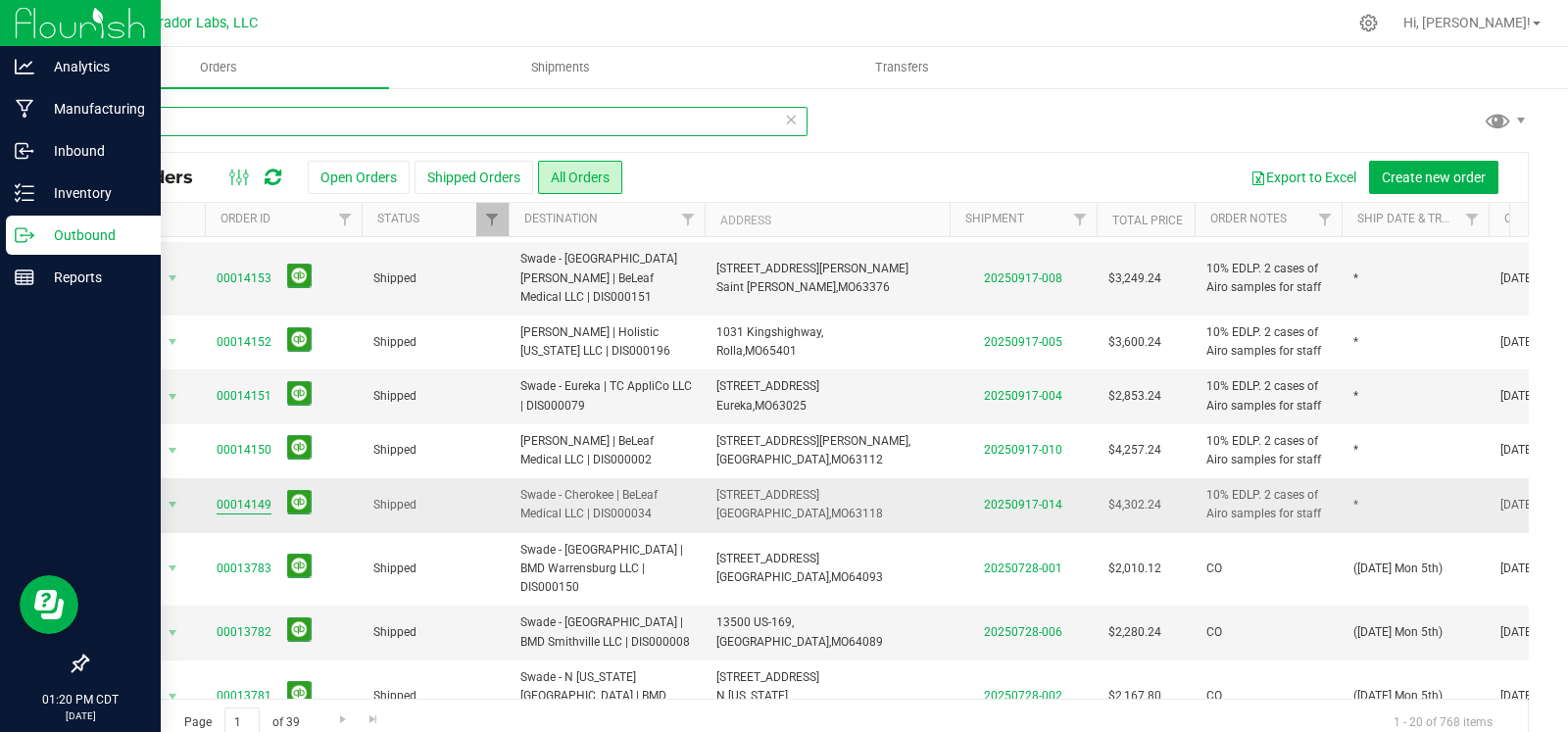
type input "swade"
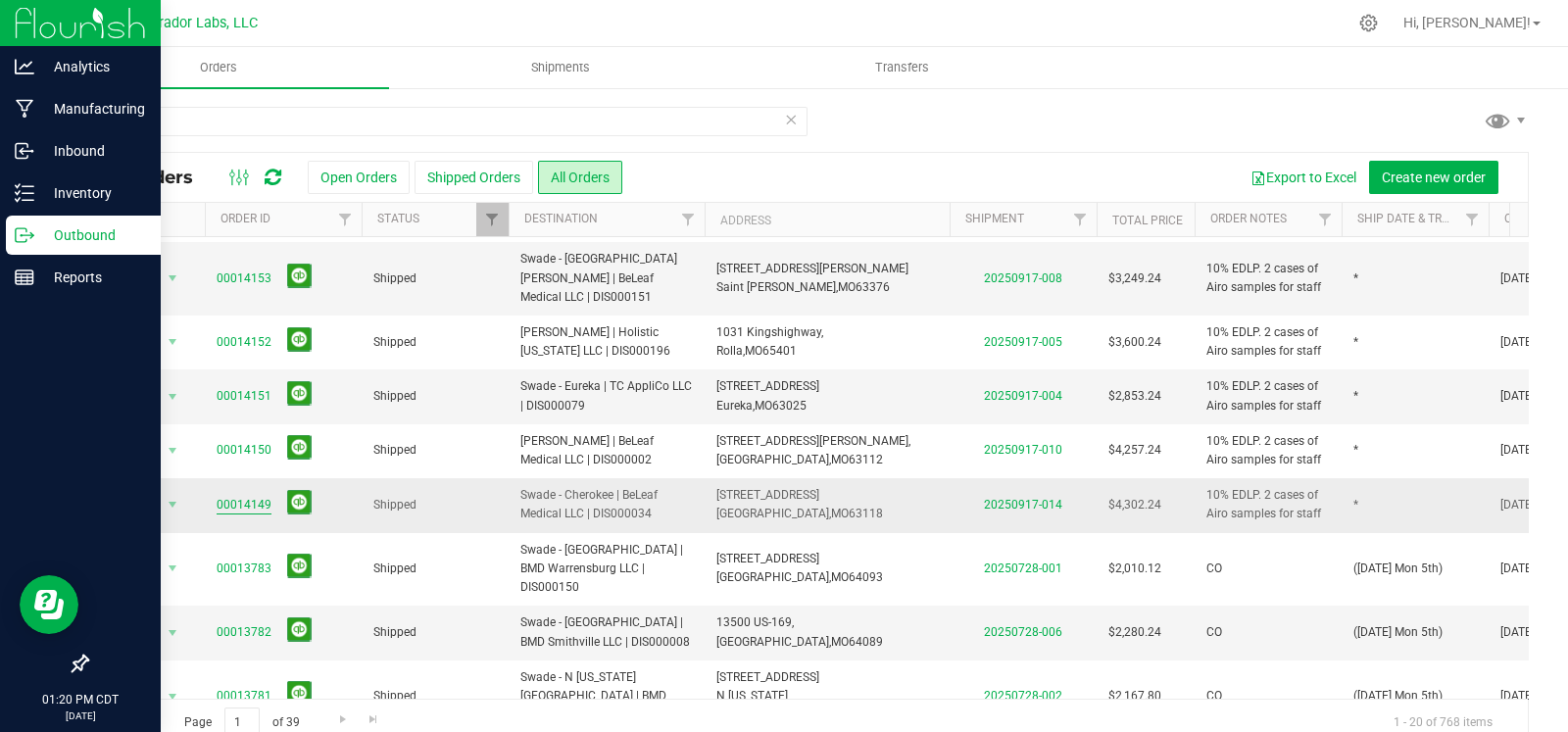
click at [240, 496] on link "00014149" at bounding box center [244, 505] width 55 height 19
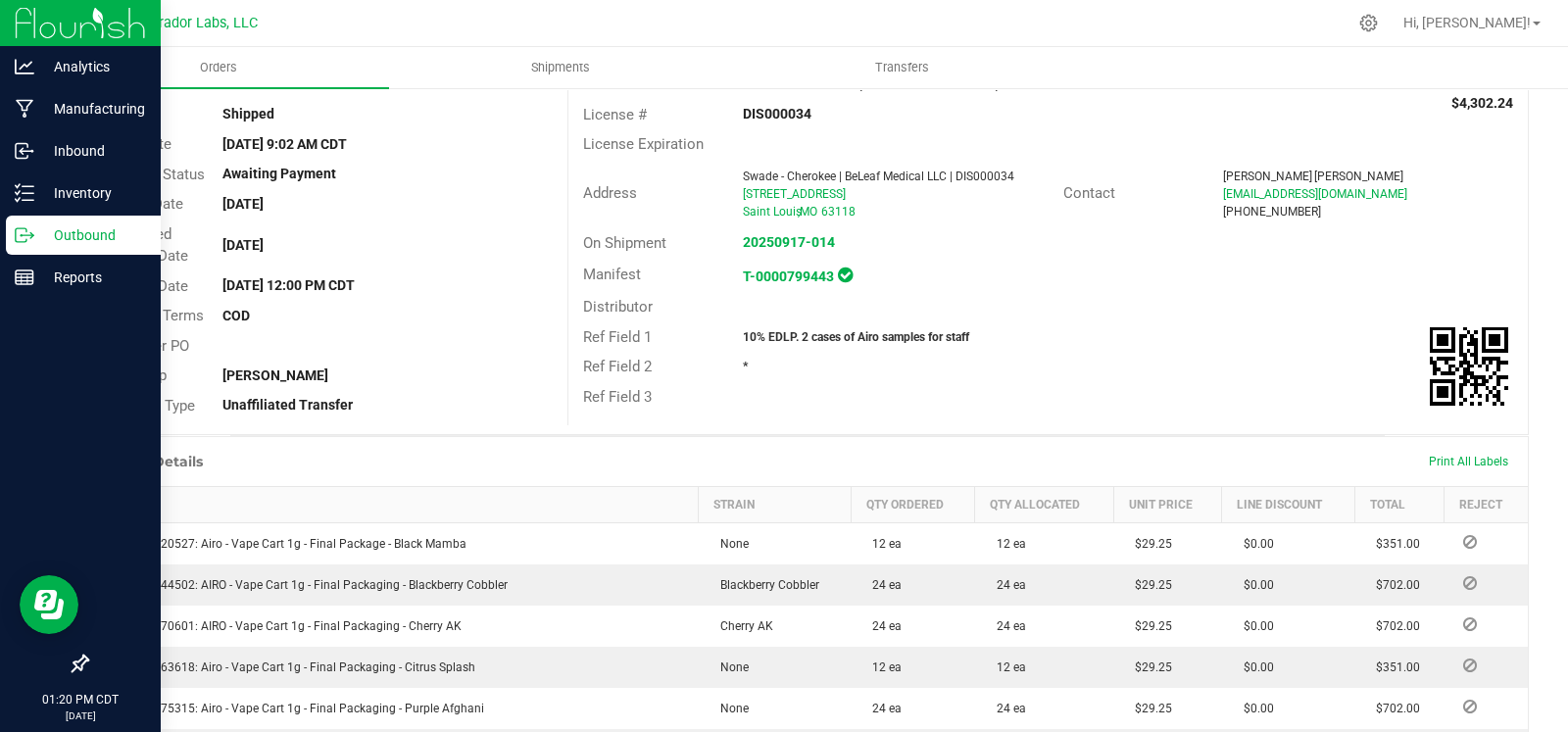
scroll to position [118, 0]
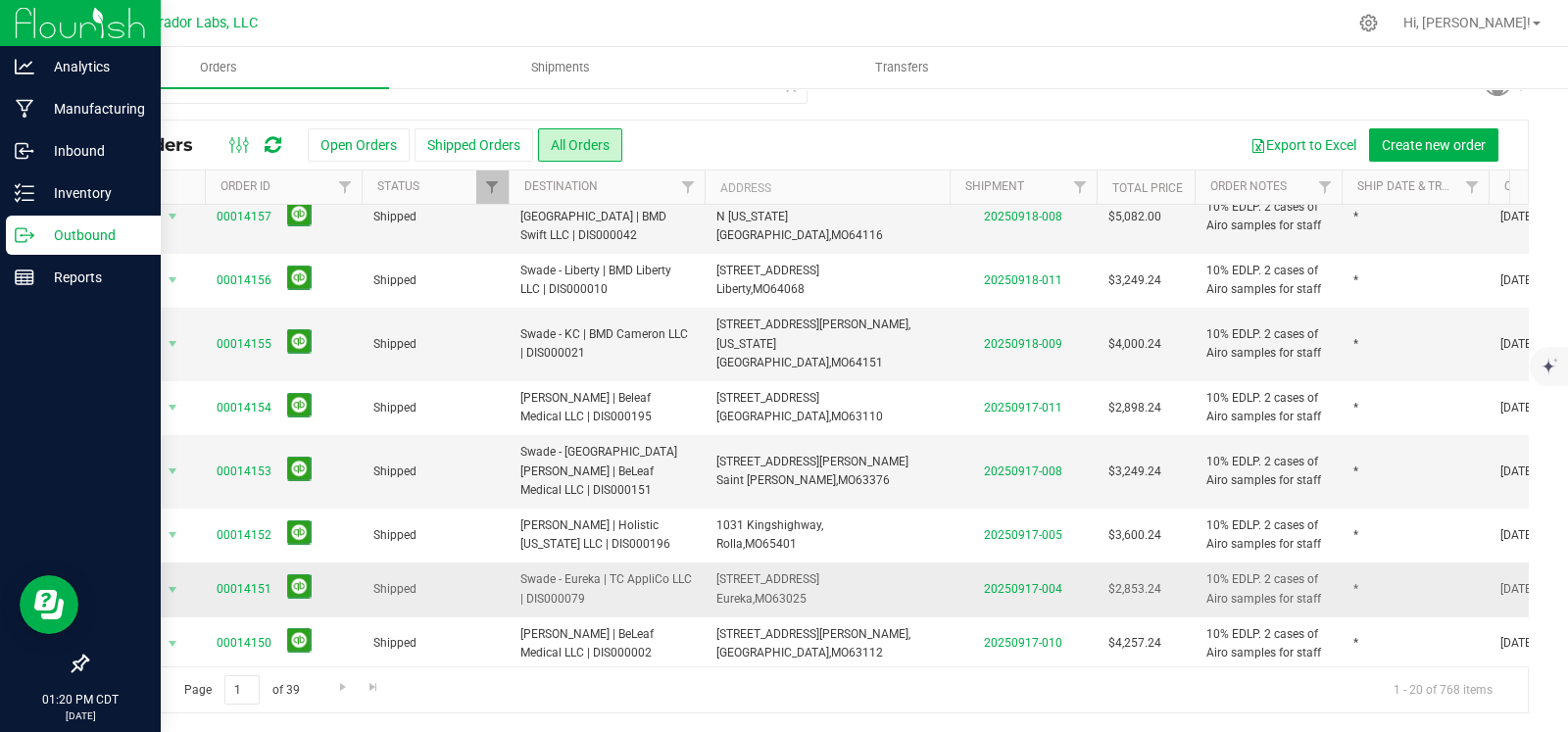
scroll to position [78, 0]
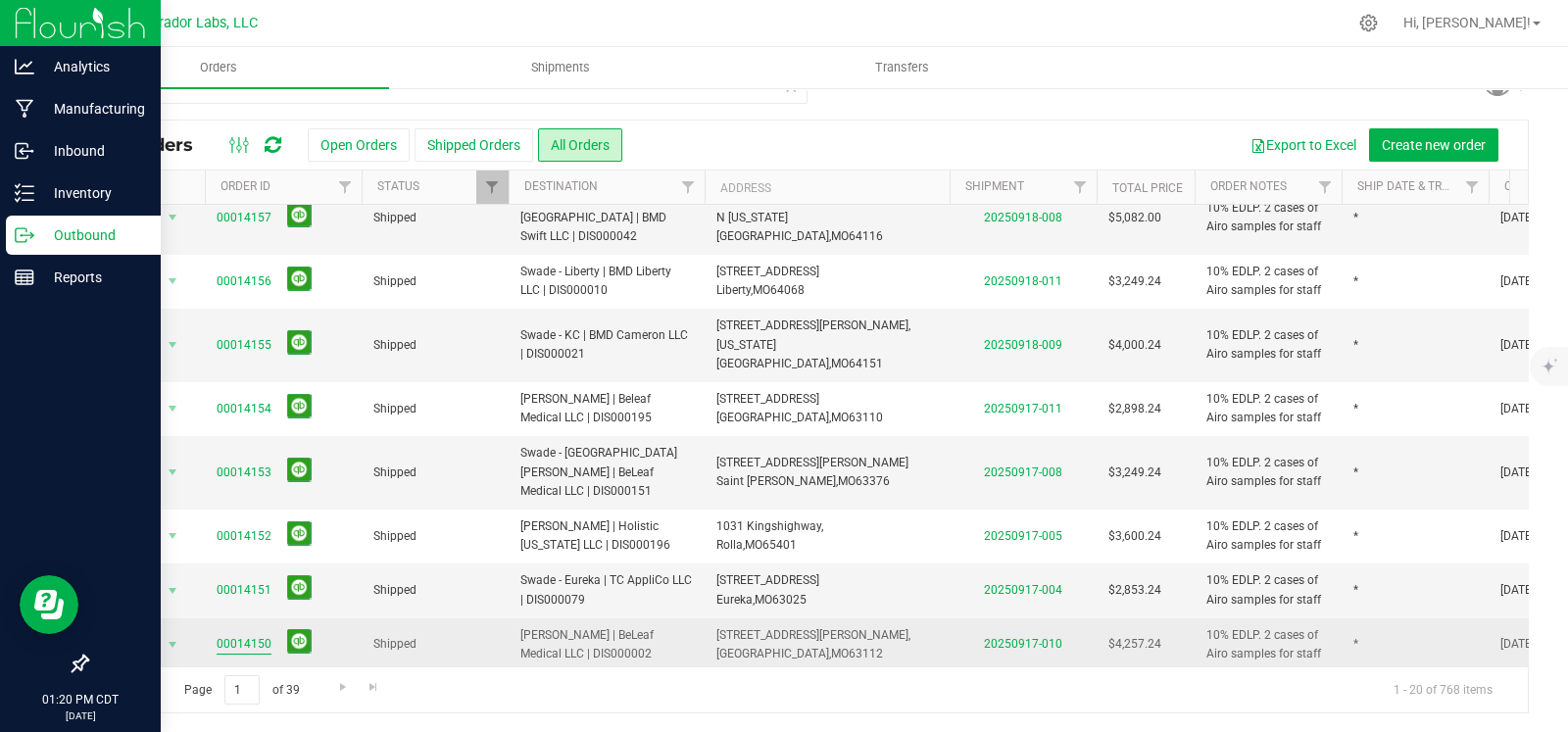
click at [250, 635] on link "00014150" at bounding box center [244, 644] width 55 height 19
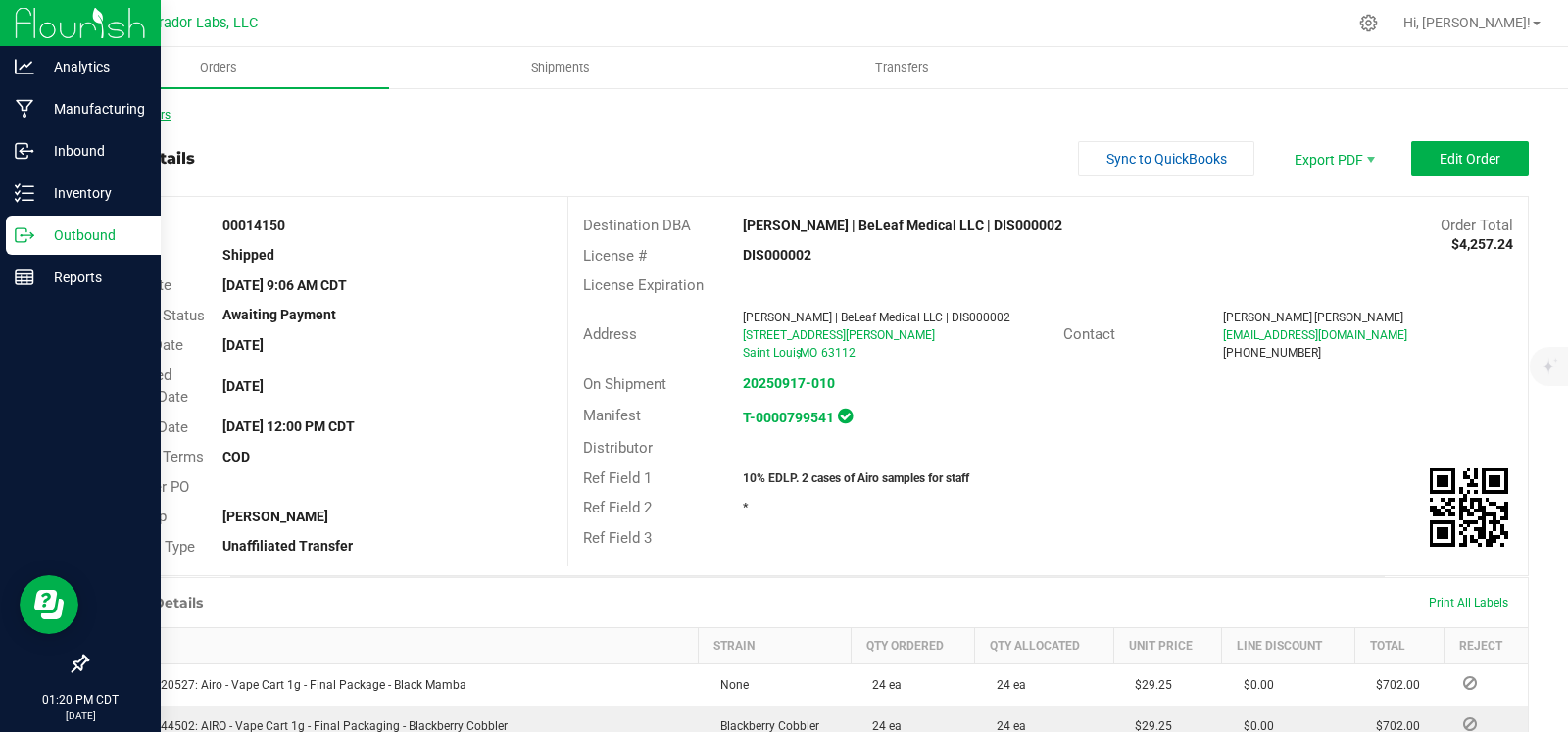
click at [141, 121] on link "Back to Orders" at bounding box center [129, 115] width 84 height 14
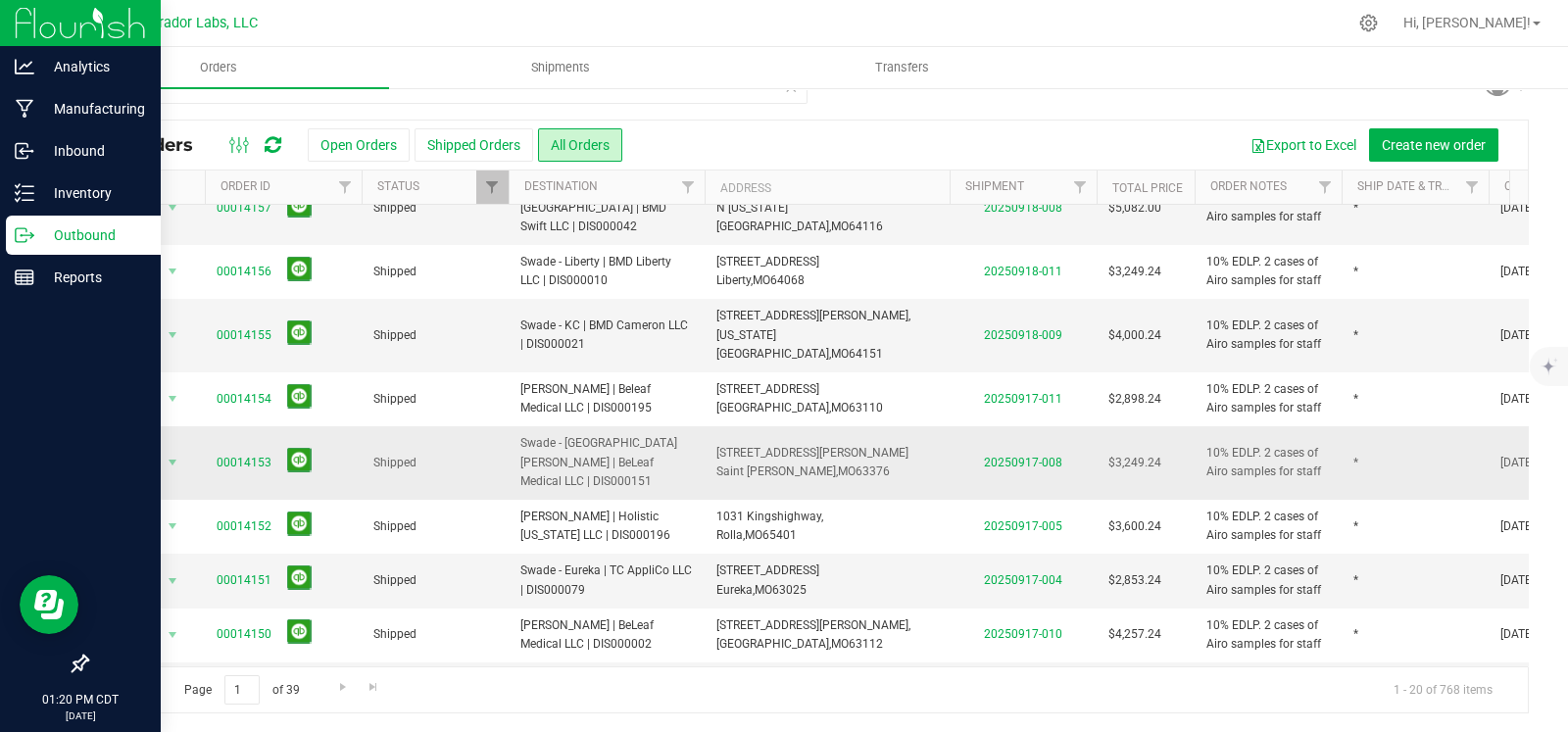
scroll to position [60, 0]
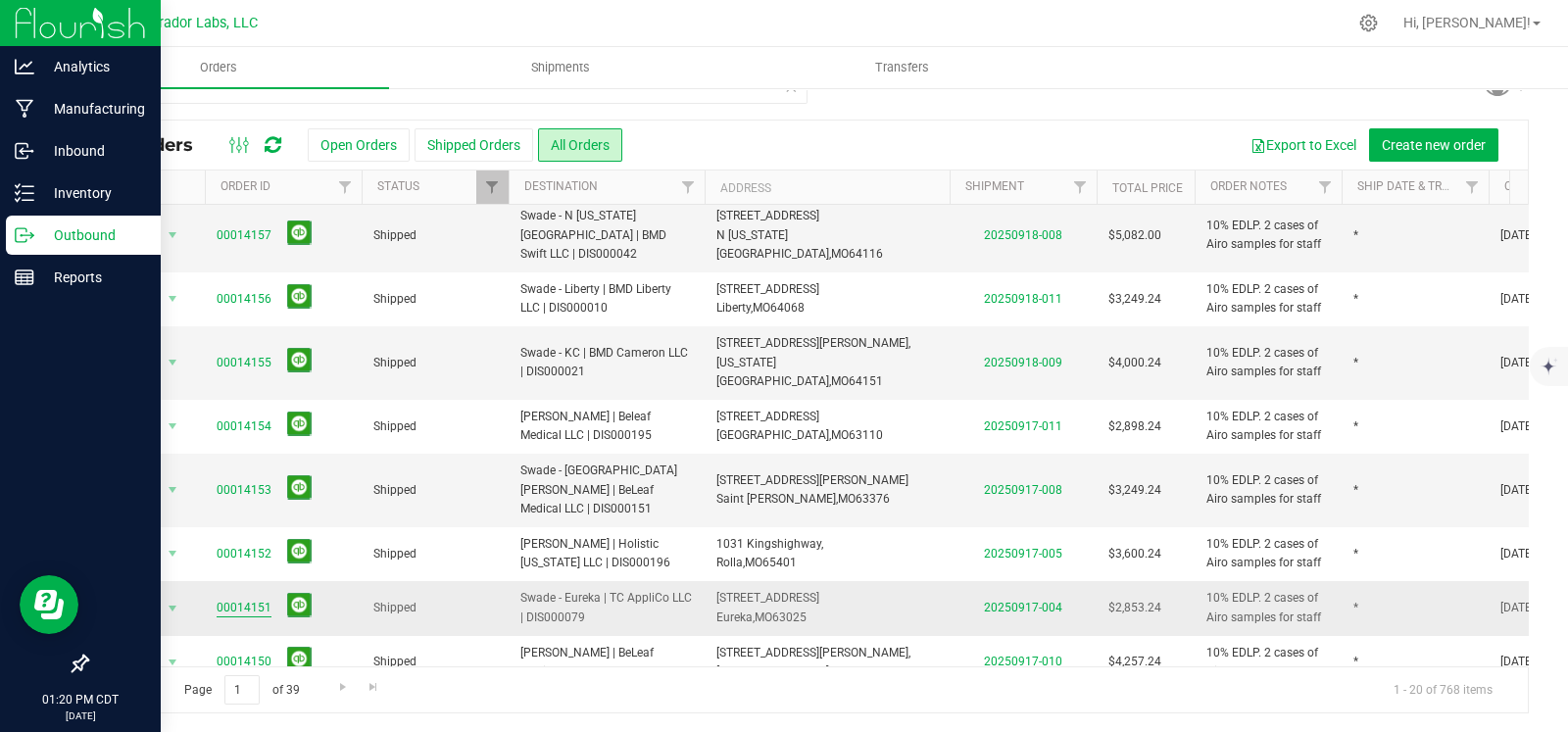
click at [251, 599] on link "00014151" at bounding box center [244, 608] width 55 height 19
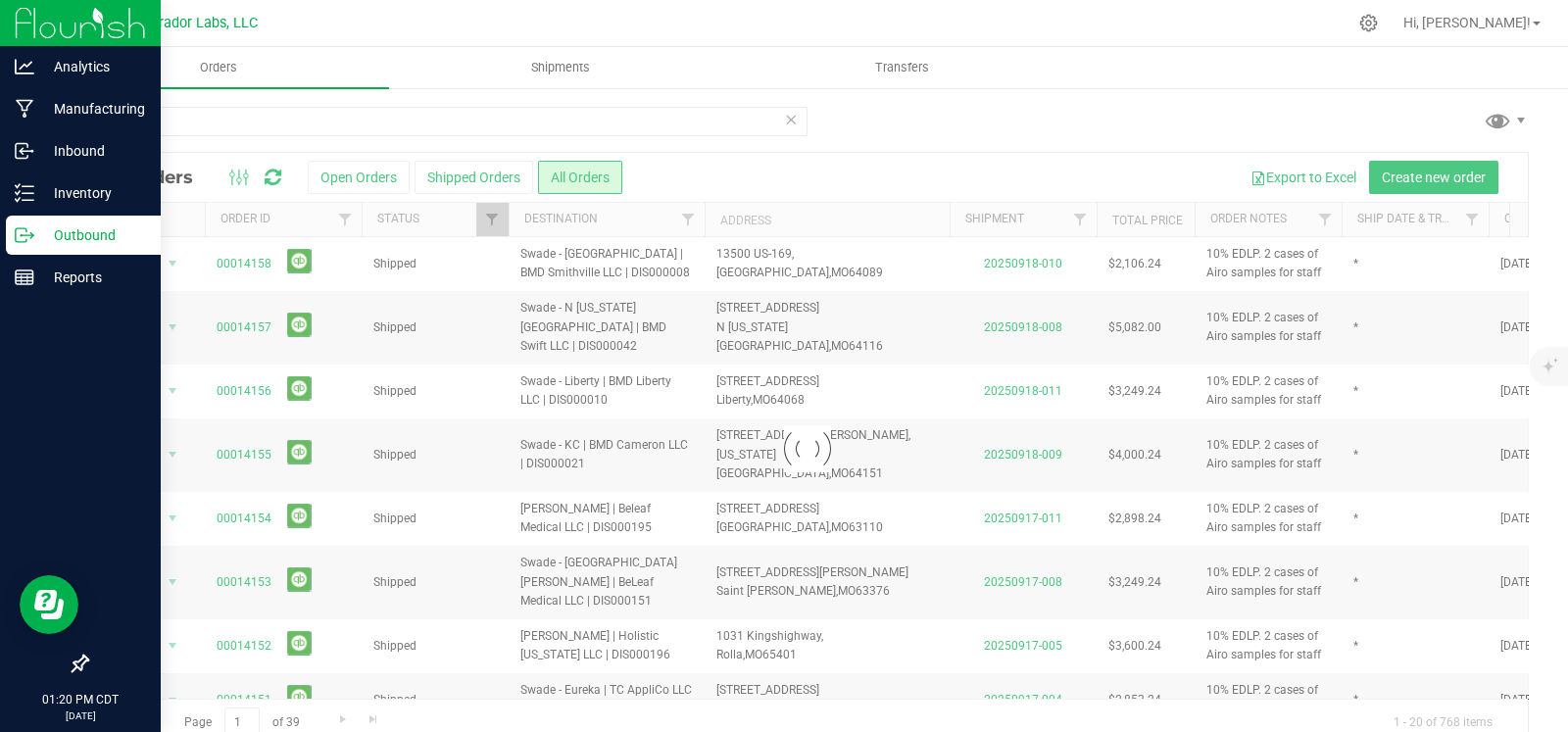
scroll to position [28, 0]
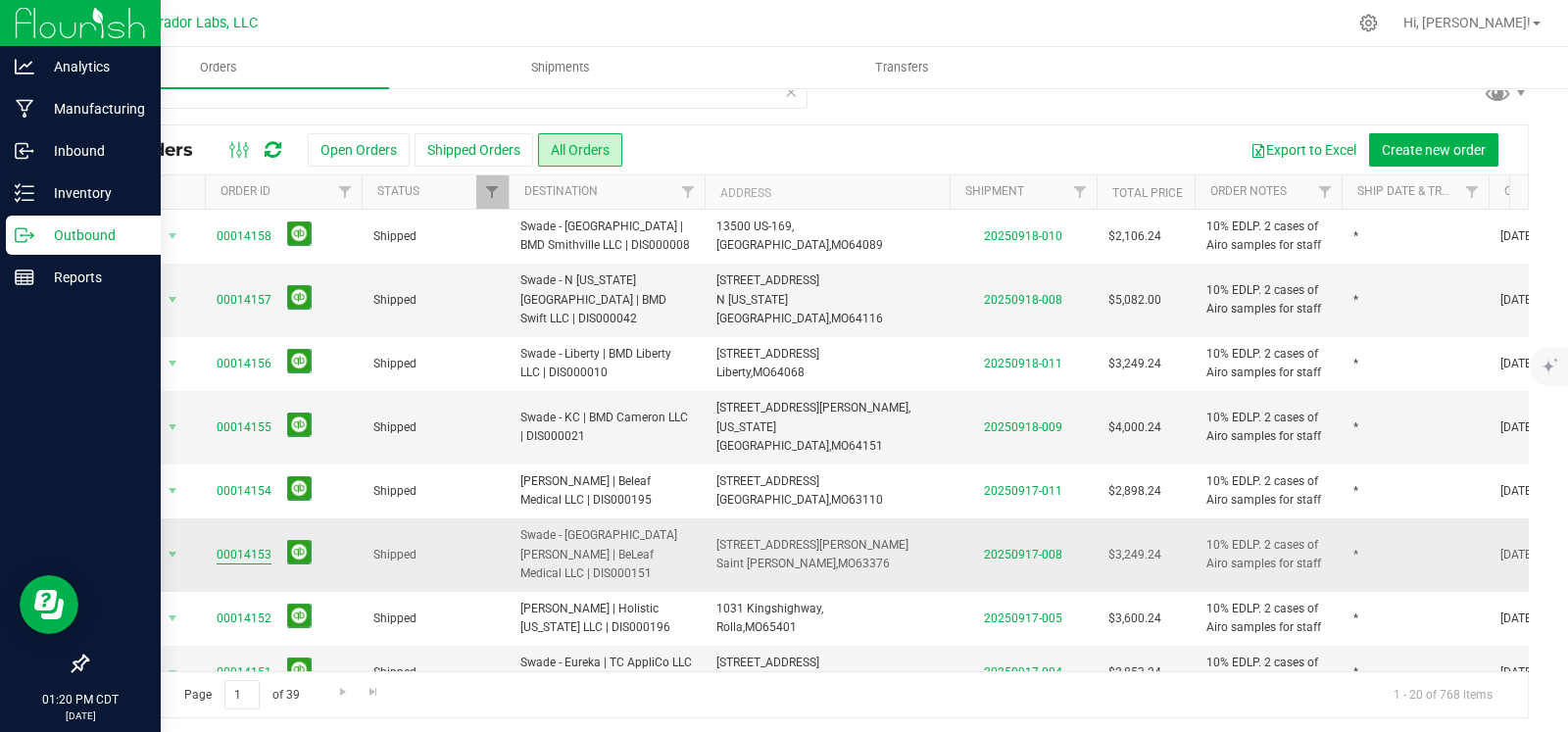
click at [259, 546] on link "00014153" at bounding box center [244, 555] width 55 height 19
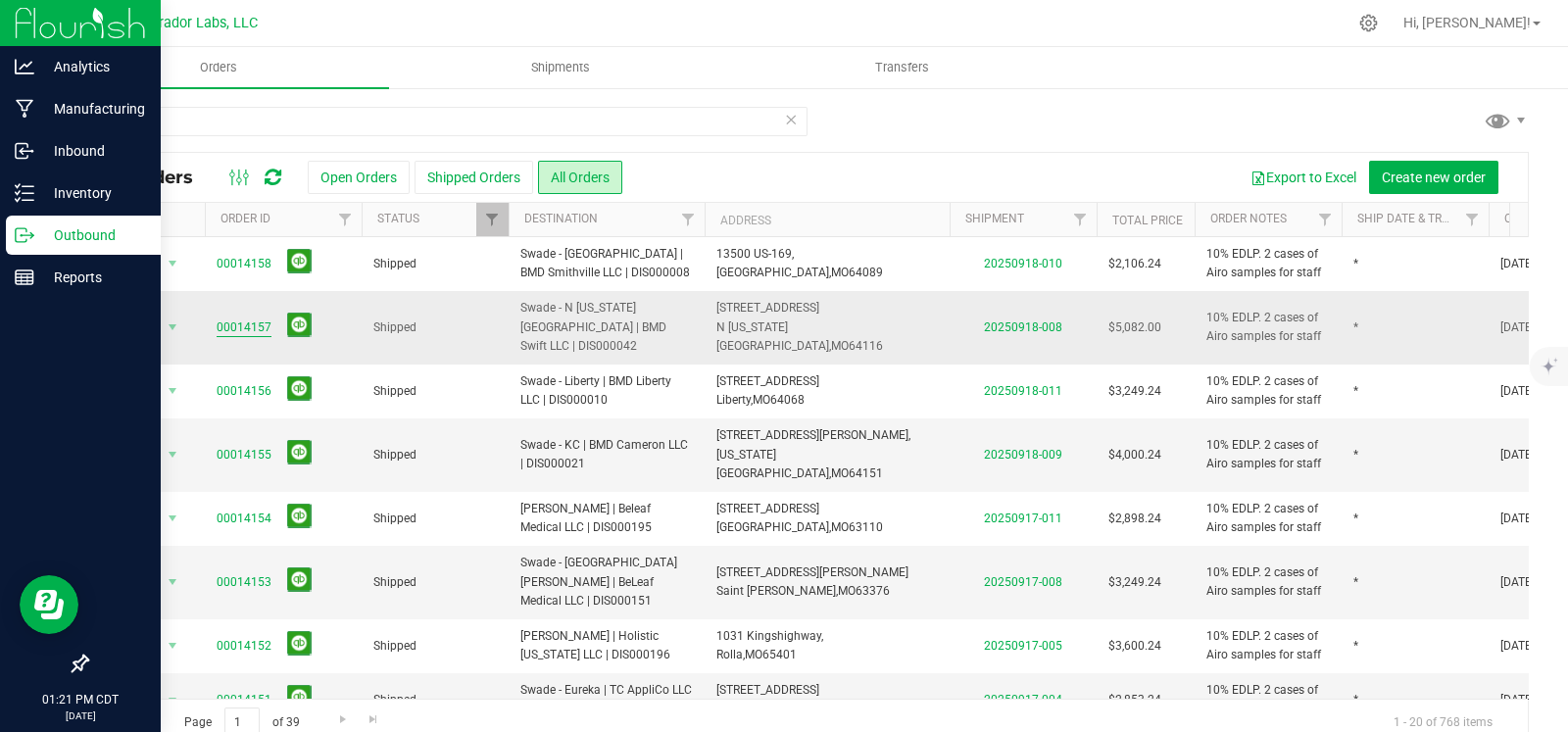
click at [255, 318] on link "00014157" at bounding box center [244, 327] width 55 height 19
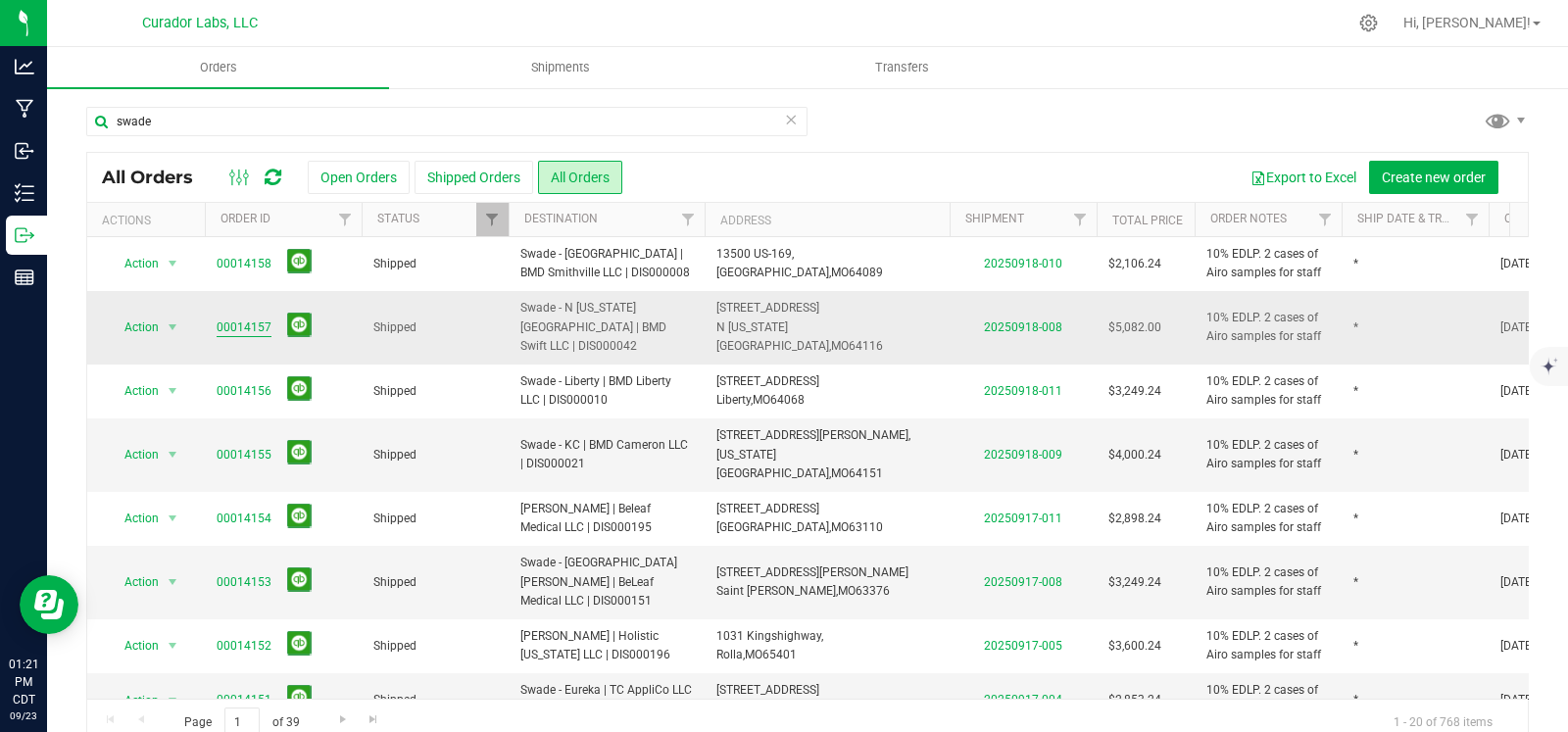
click at [245, 318] on link "00014157" at bounding box center [244, 327] width 55 height 19
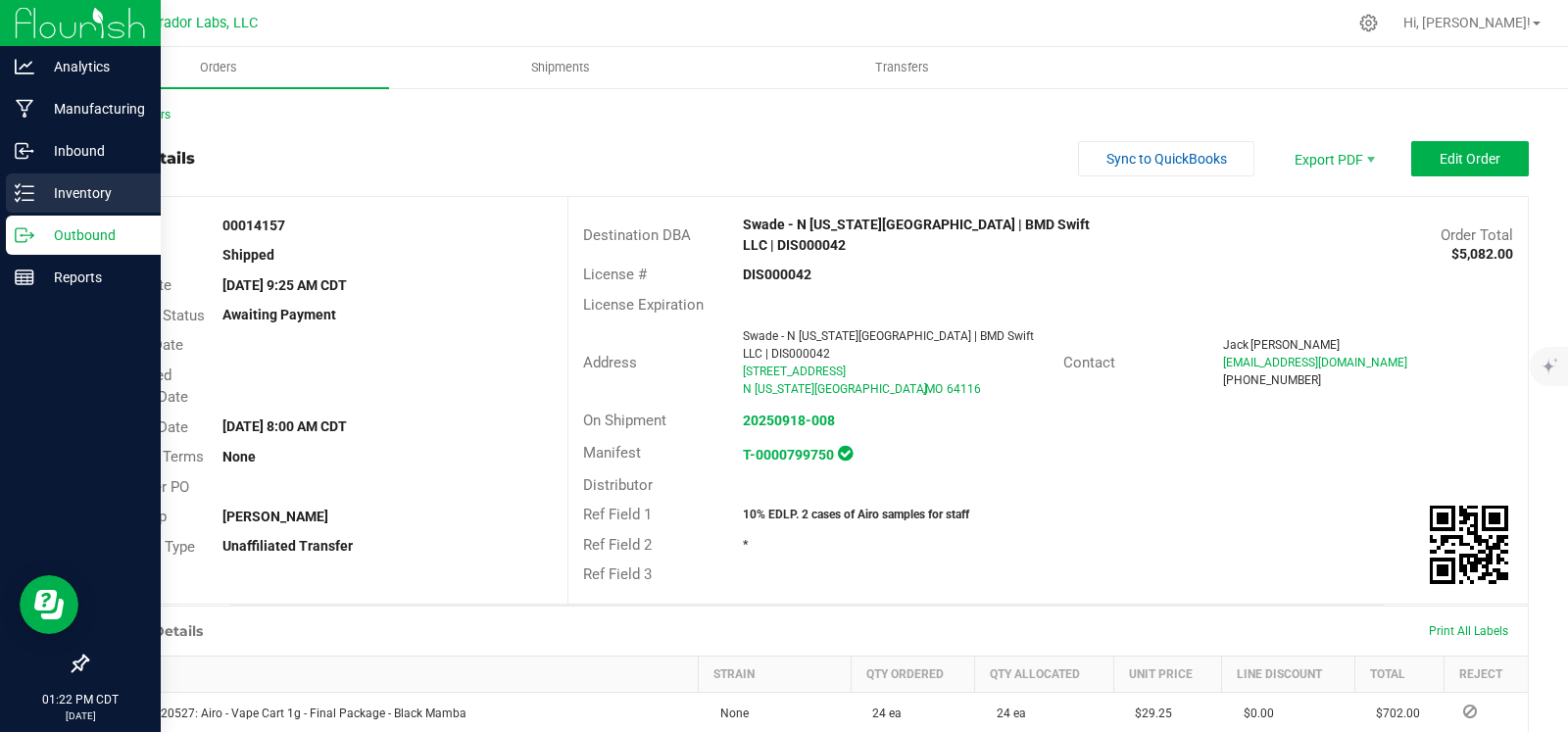
click at [26, 196] on icon at bounding box center [25, 194] width 20 height 20
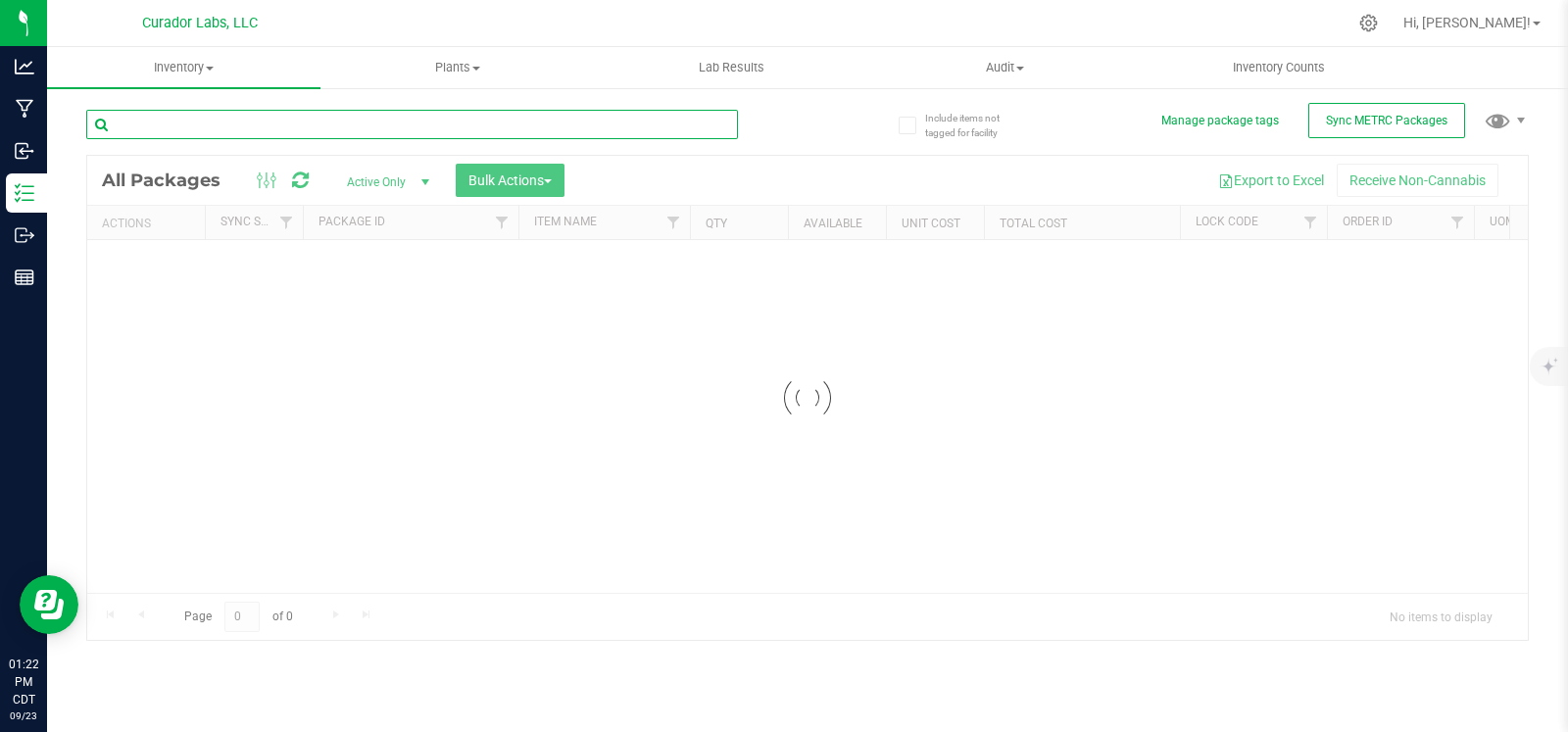
click at [324, 130] on input "text" at bounding box center [412, 125] width 651 height 29
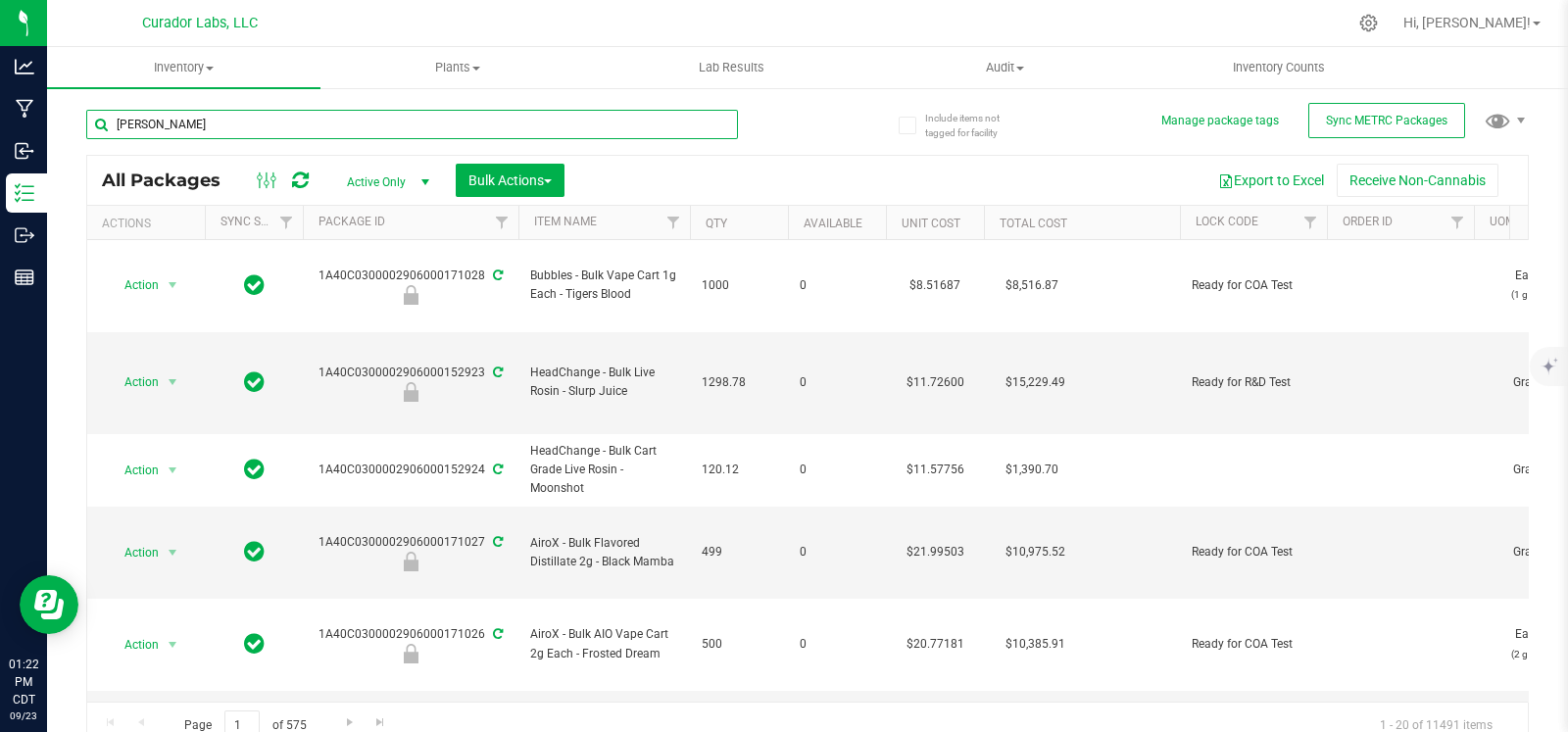
type input "jack fruit"
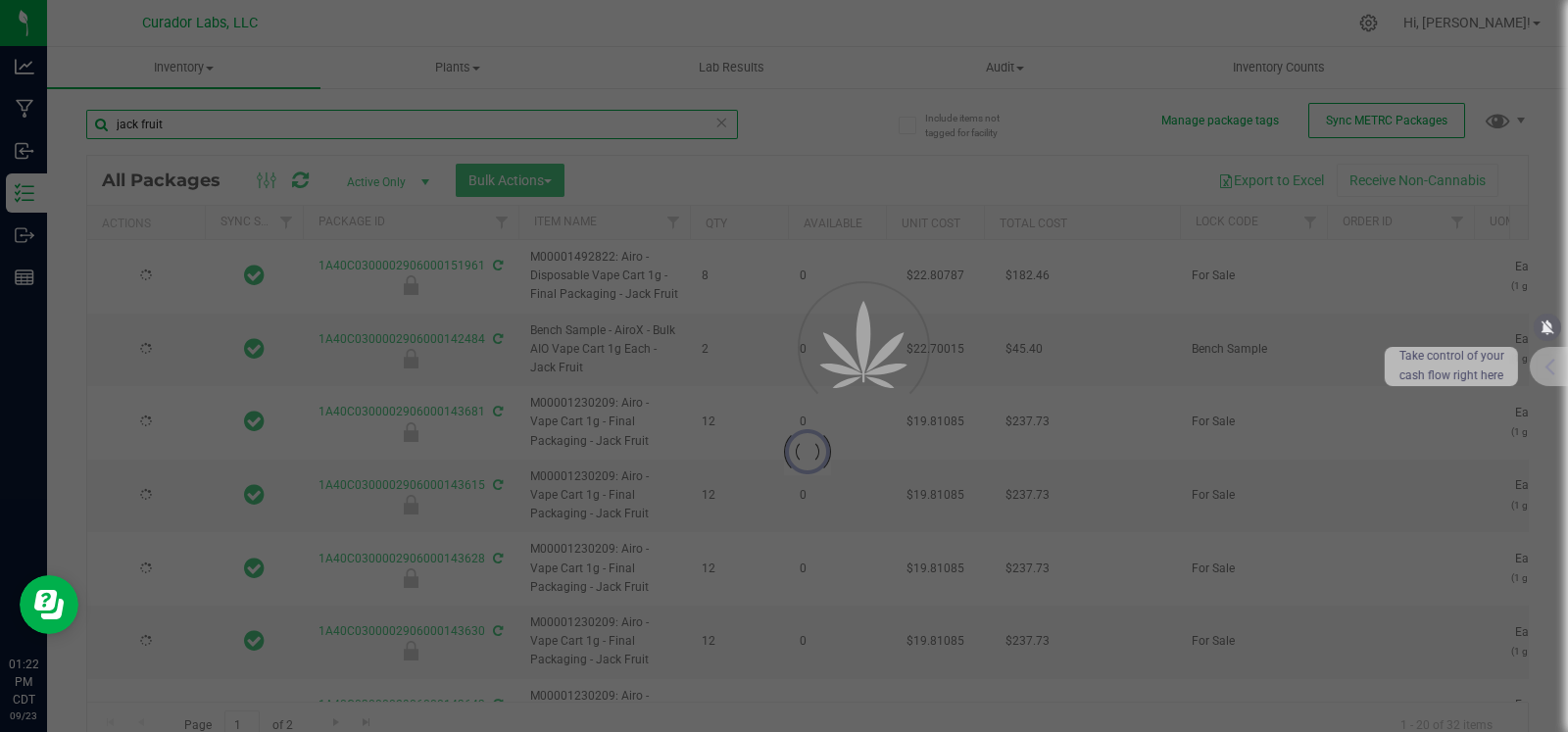
type input "2026-04-21"
type input "2026-03-13"
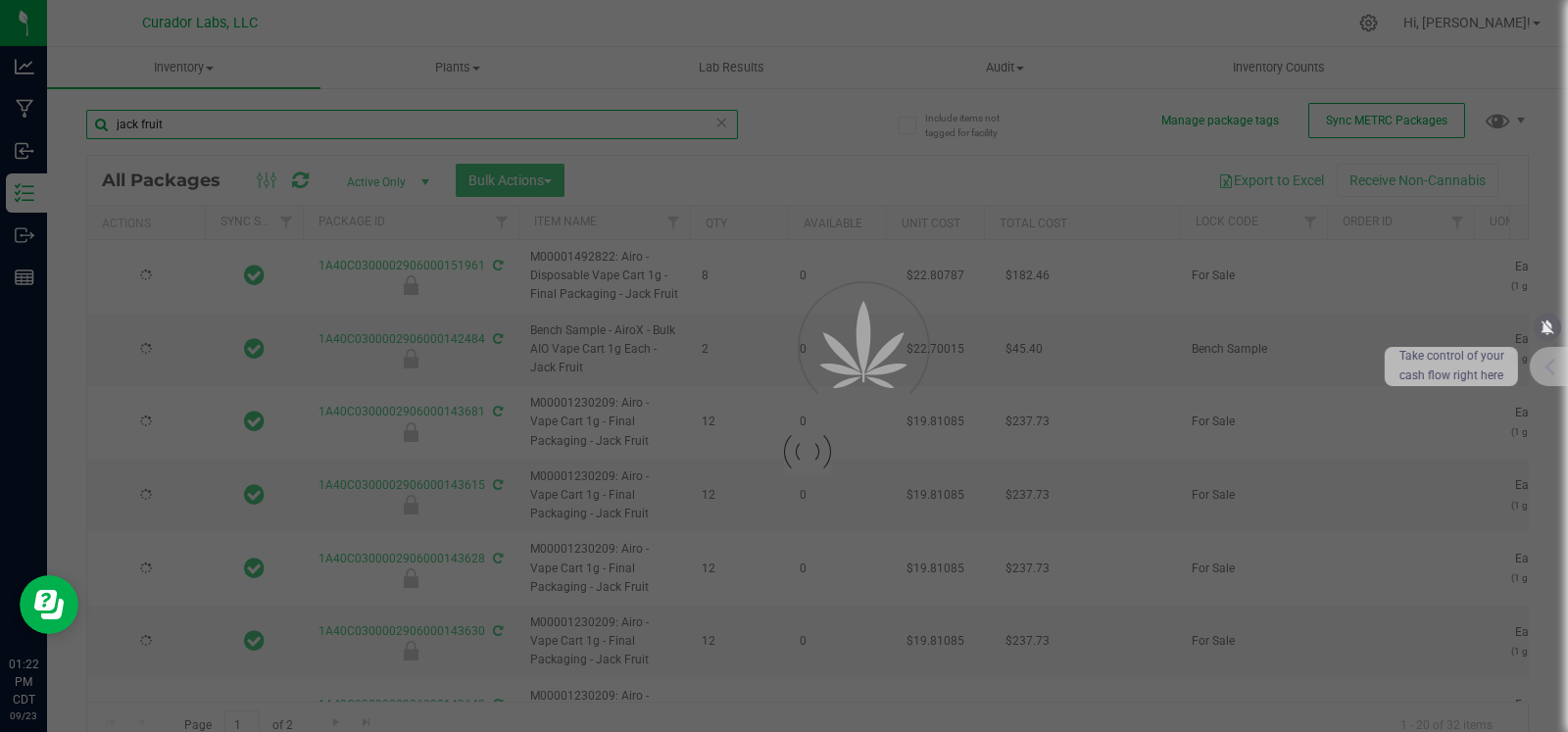
type input "2026-03-13"
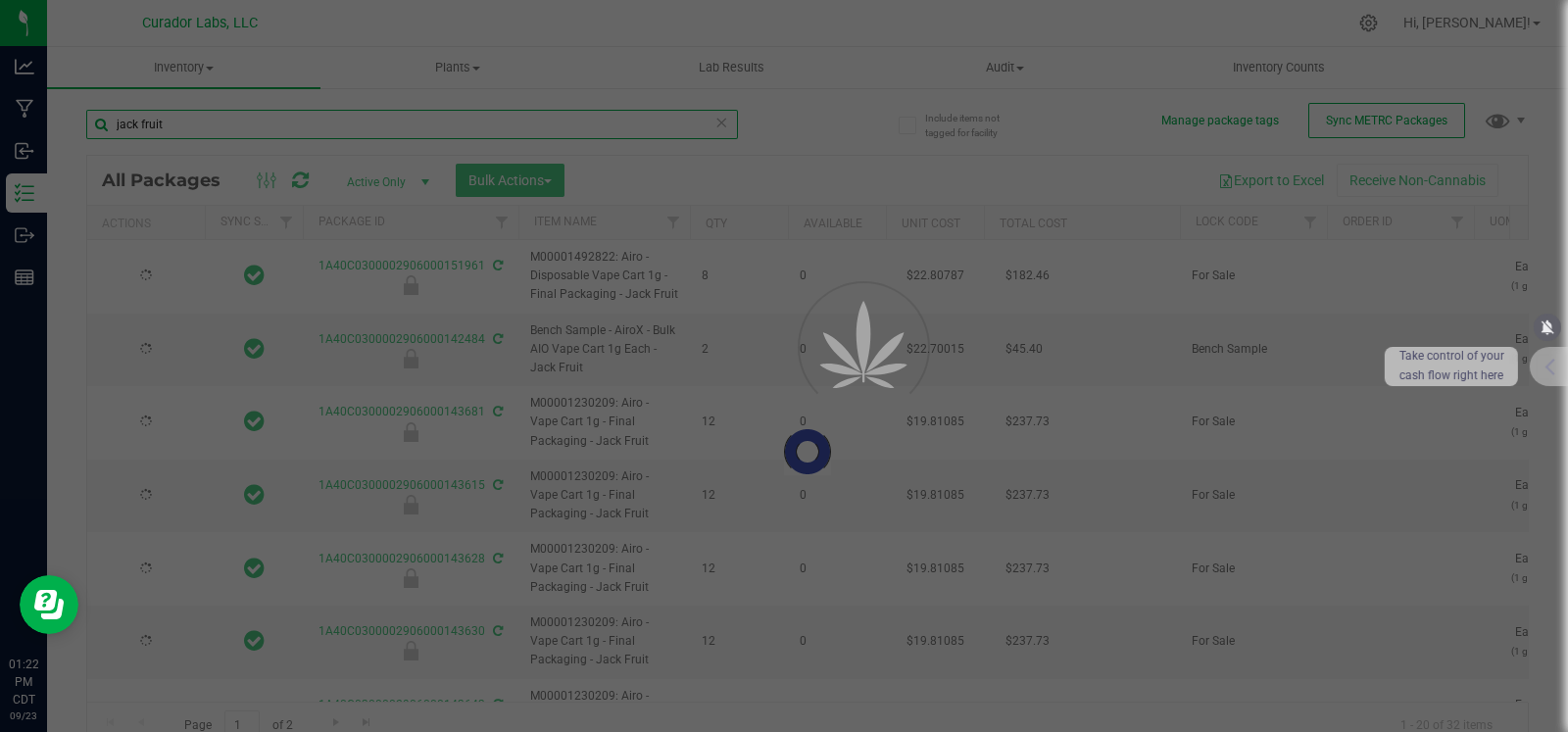
type input "2026-03-13"
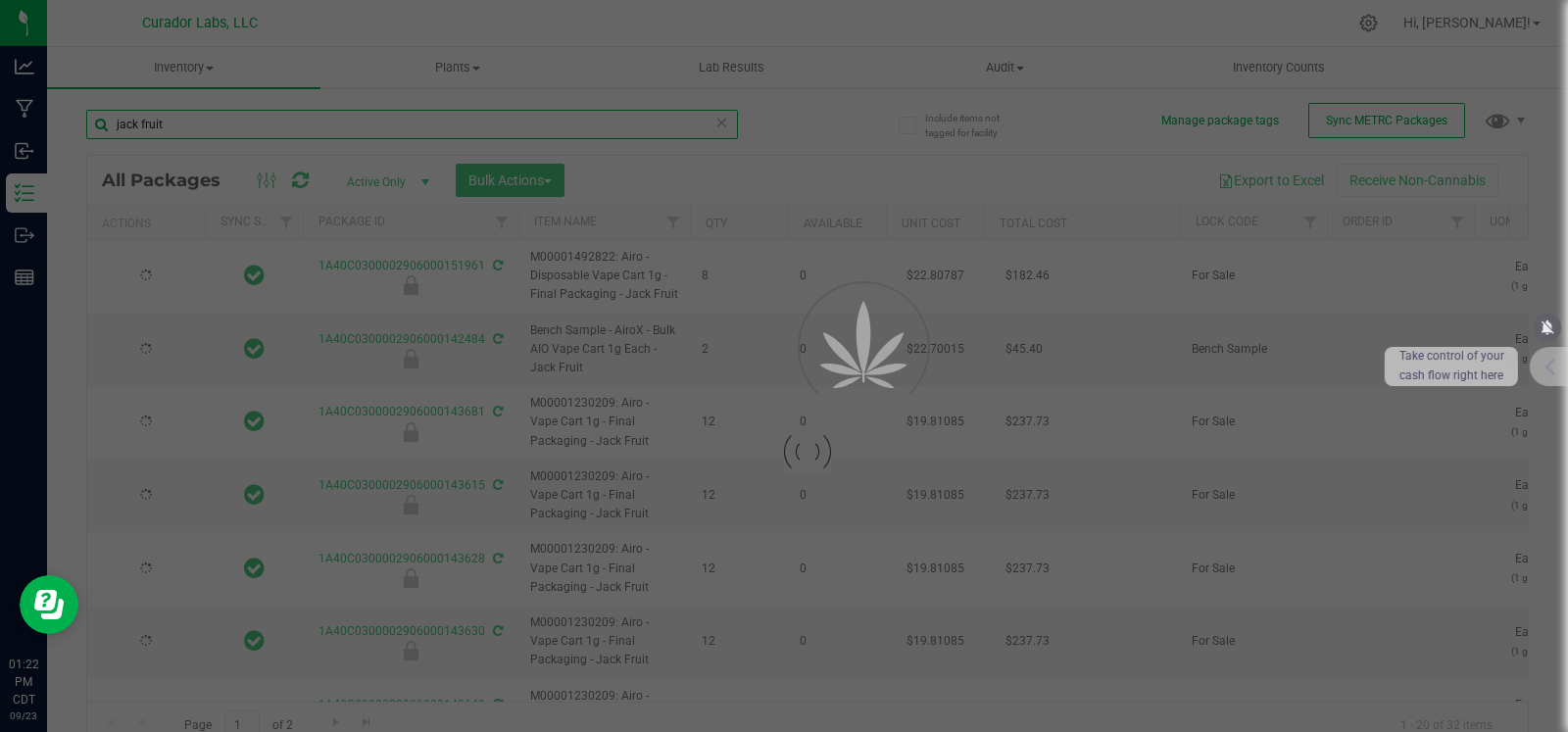
type input "2026-03-13"
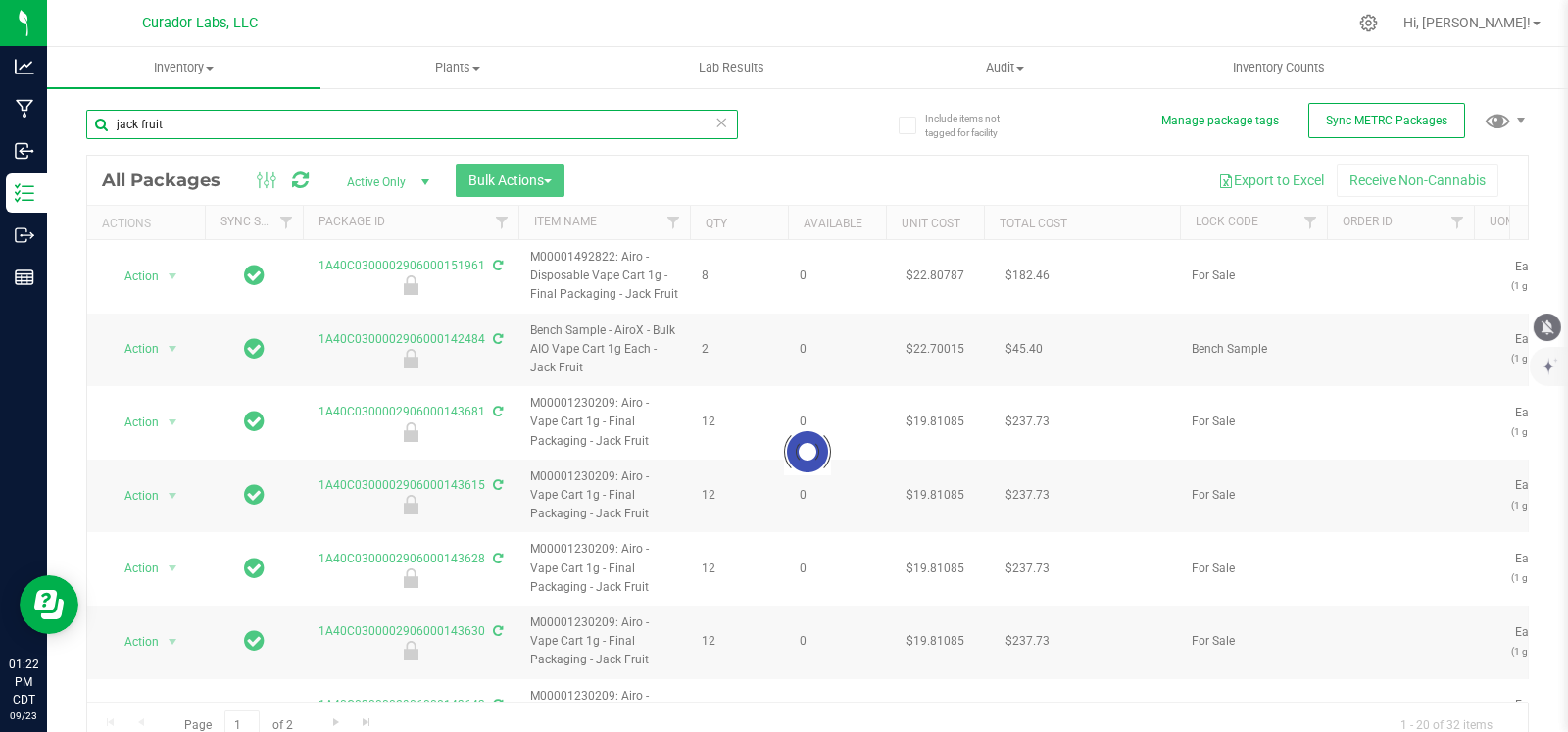
type input "jack fruit"
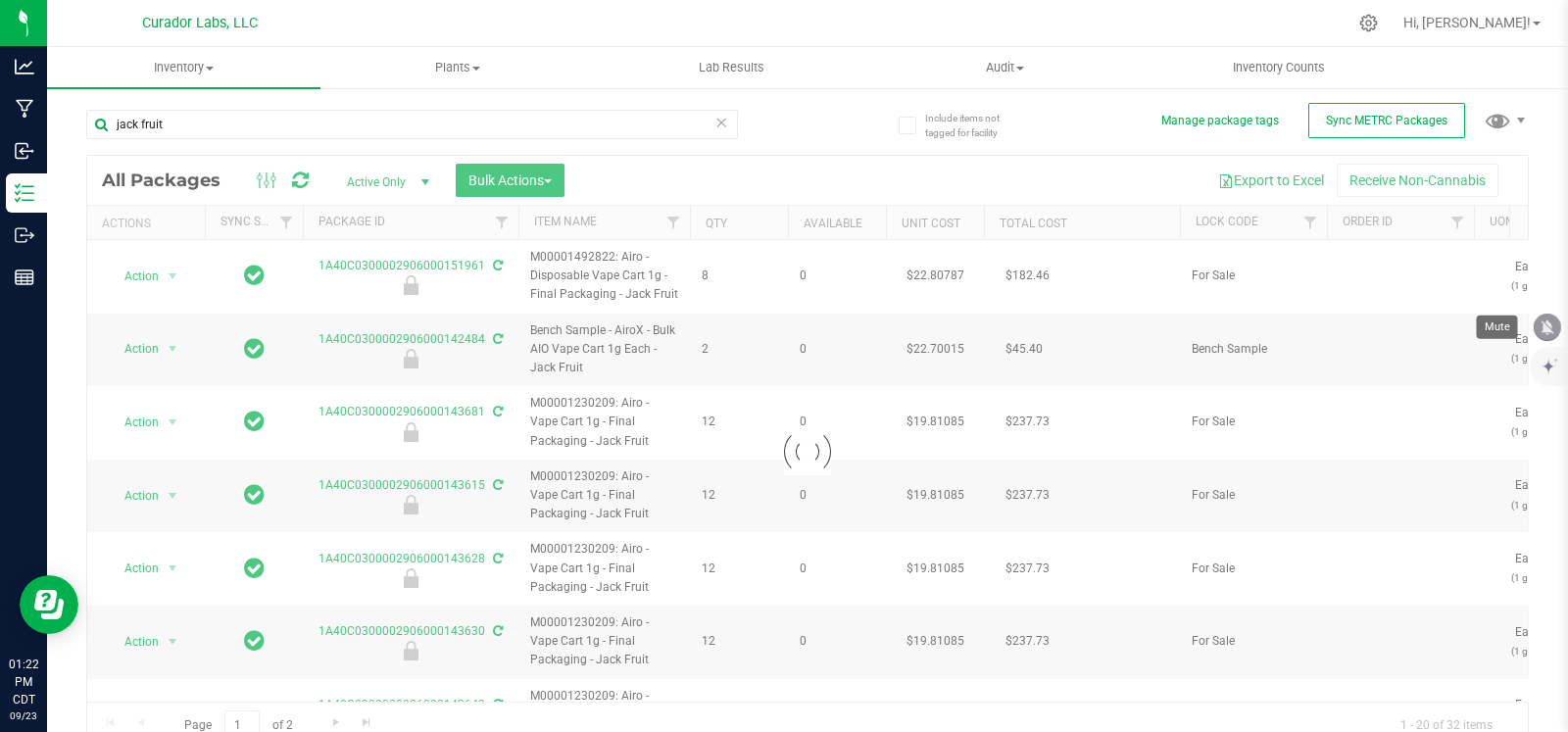
click at [1542, 328] on icon "mute" at bounding box center [1547, 327] width 18 height 18
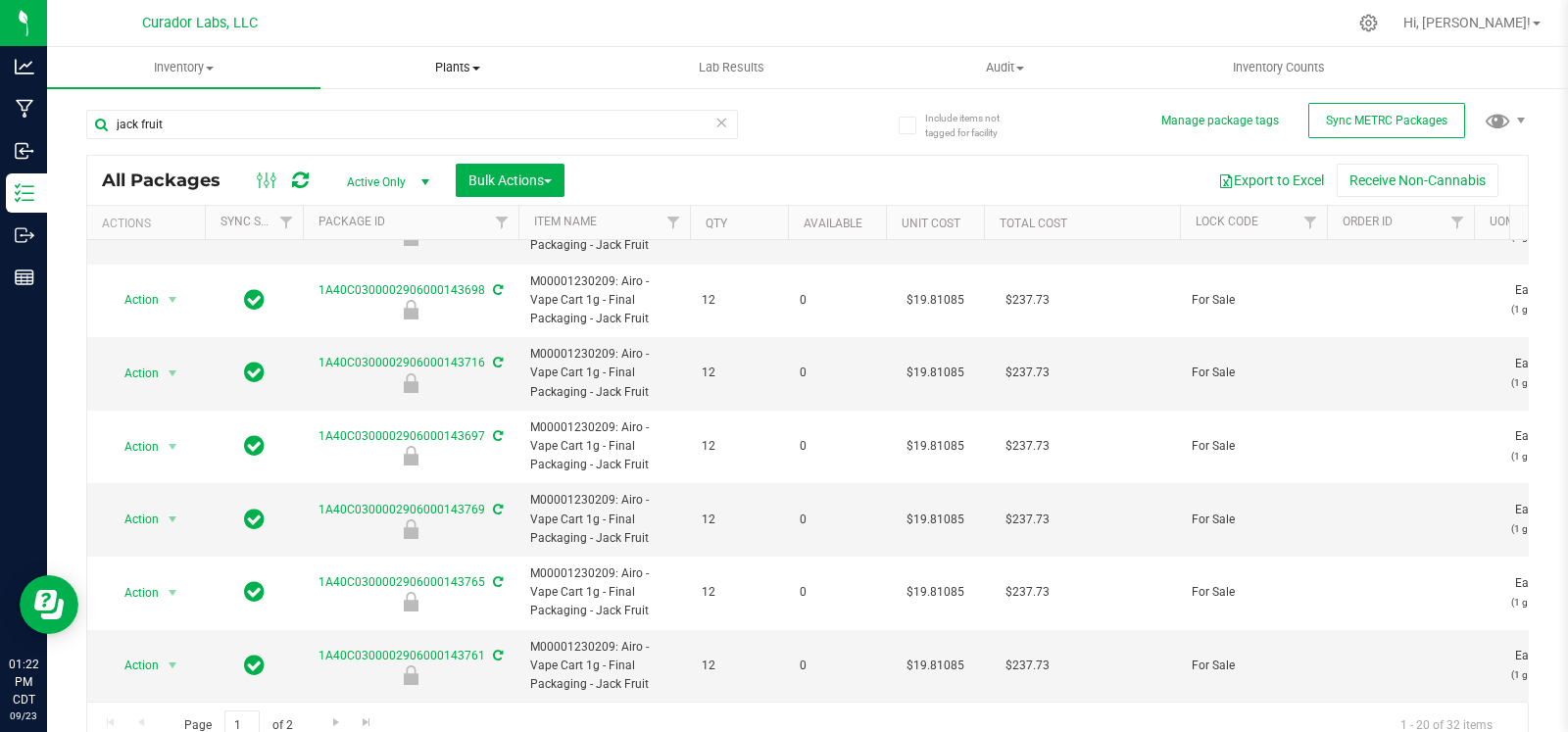
scroll to position [16, 0]
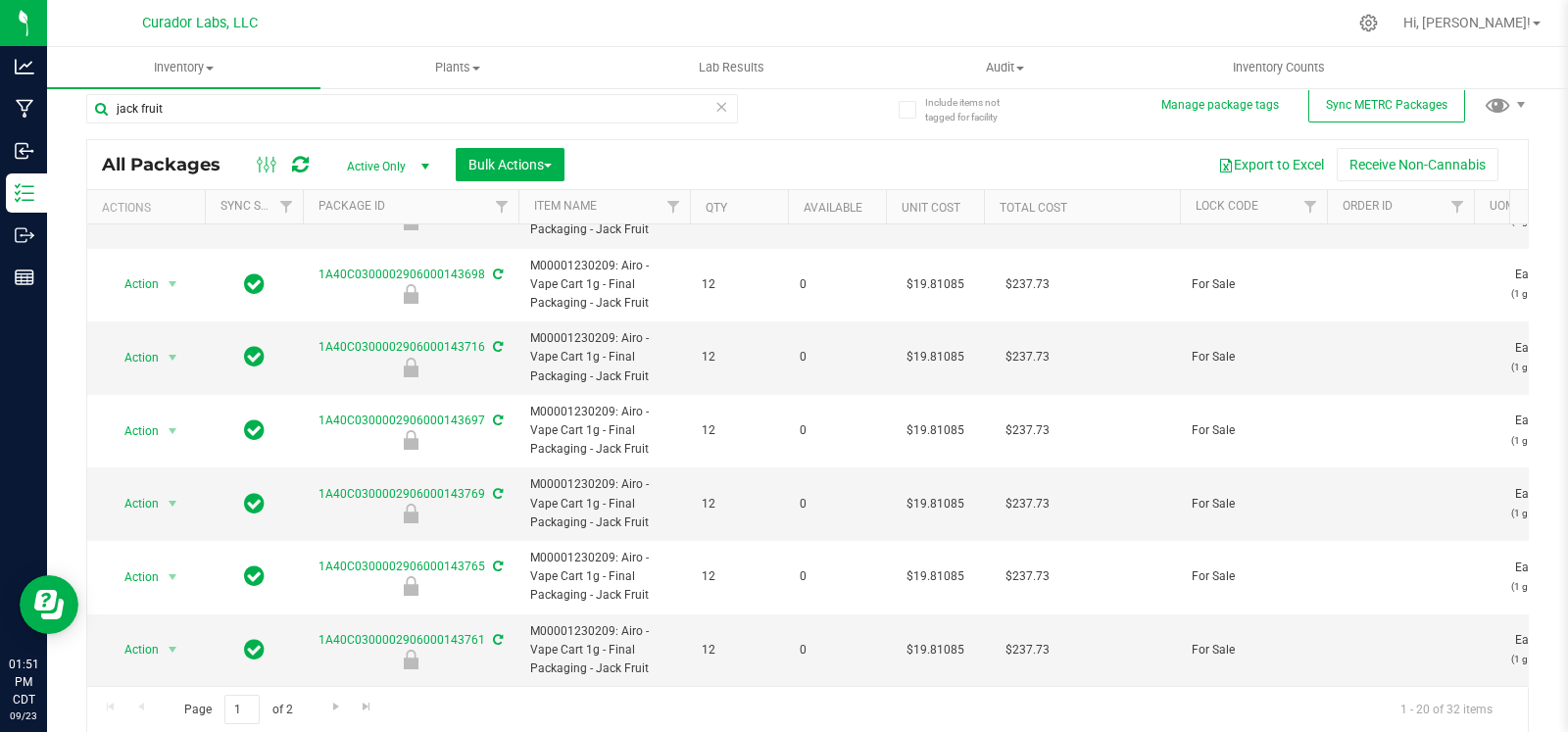
click at [714, 114] on icon at bounding box center [721, 106] width 14 height 24
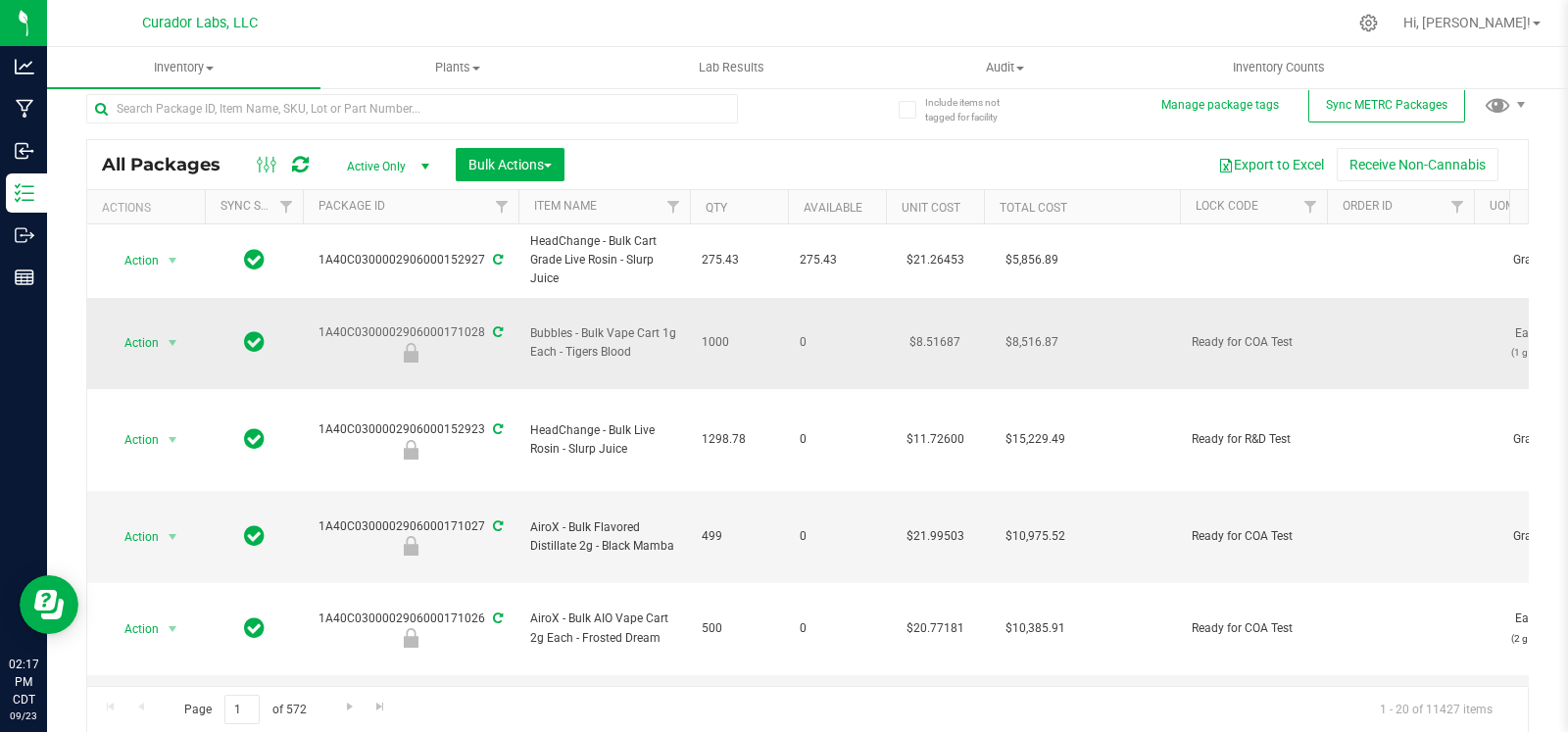
drag, startPoint x: 639, startPoint y: 333, endPoint x: 529, endPoint y: 322, distance: 110.5
click at [529, 322] on td "Bubbles - Bulk Vape Cart 1g Each - Tigers Blood" at bounding box center [604, 344] width 172 height 92
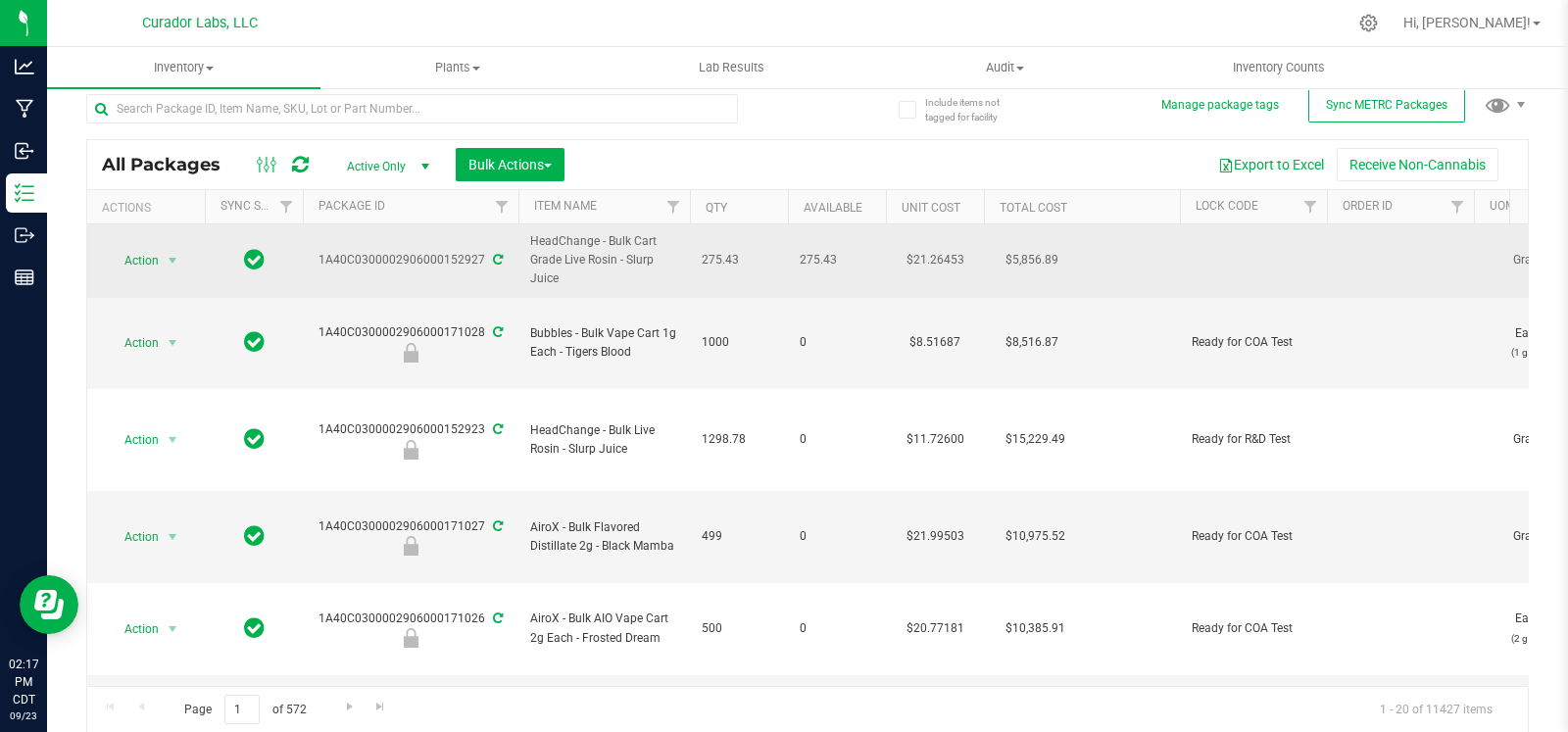
copy span "Bubbles - Bulk Vape Cart 1g Each - Tigers Blood"
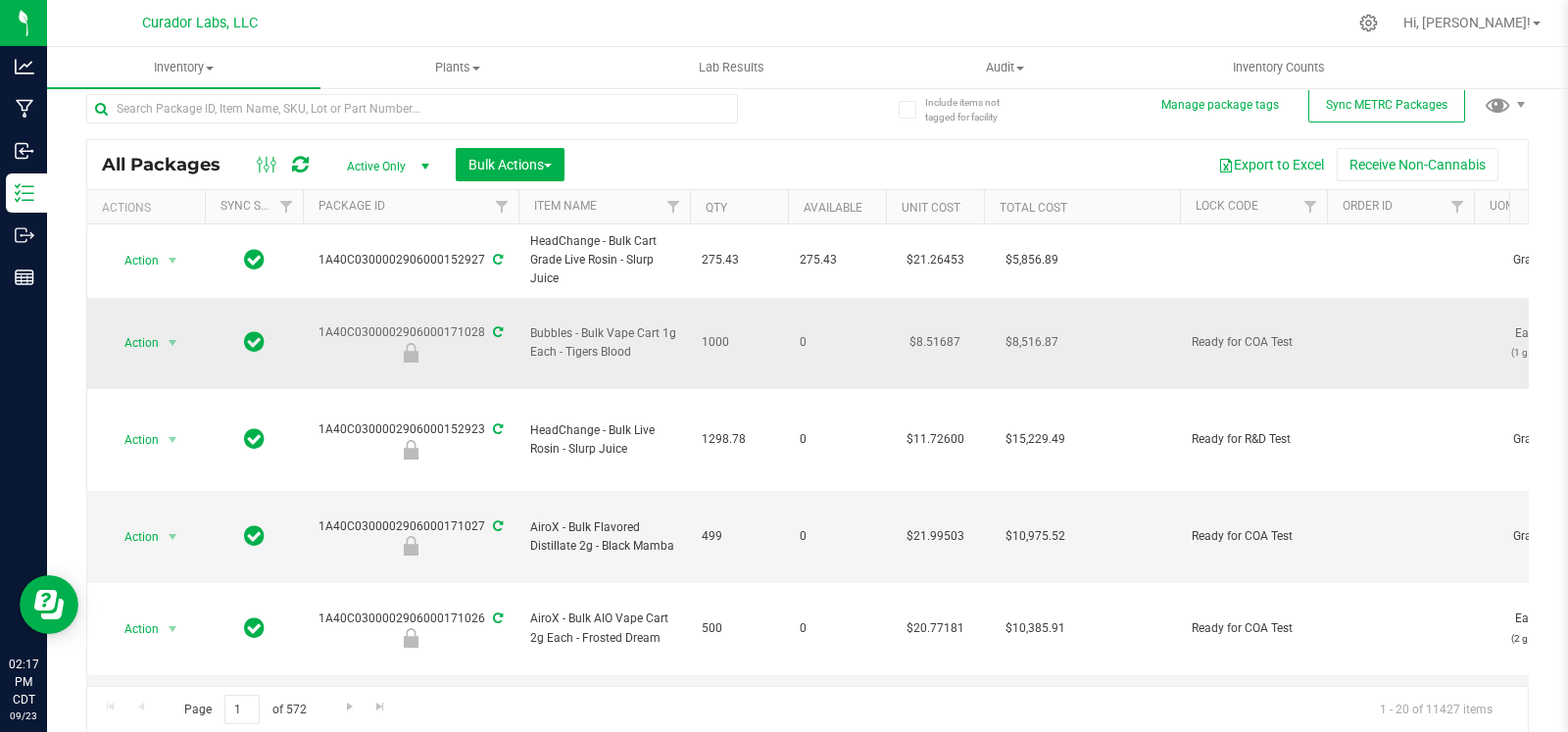
drag, startPoint x: 482, startPoint y: 307, endPoint x: 323, endPoint y: 317, distance: 159.3
click at [323, 323] on div "1A40C0300002906000171028" at bounding box center [410, 342] width 221 height 38
copy div "1A40C0300002906000171028"
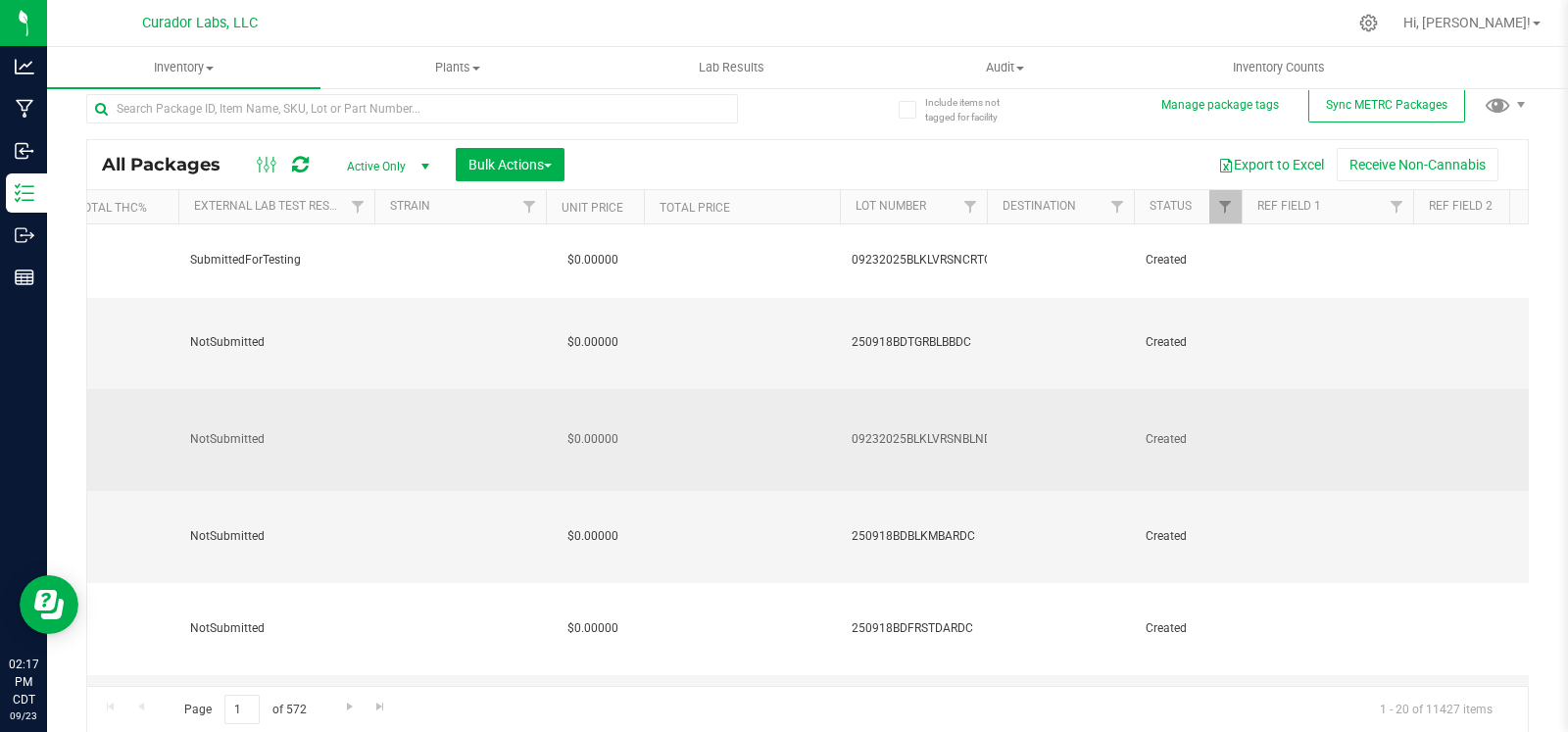
scroll to position [0, 1571]
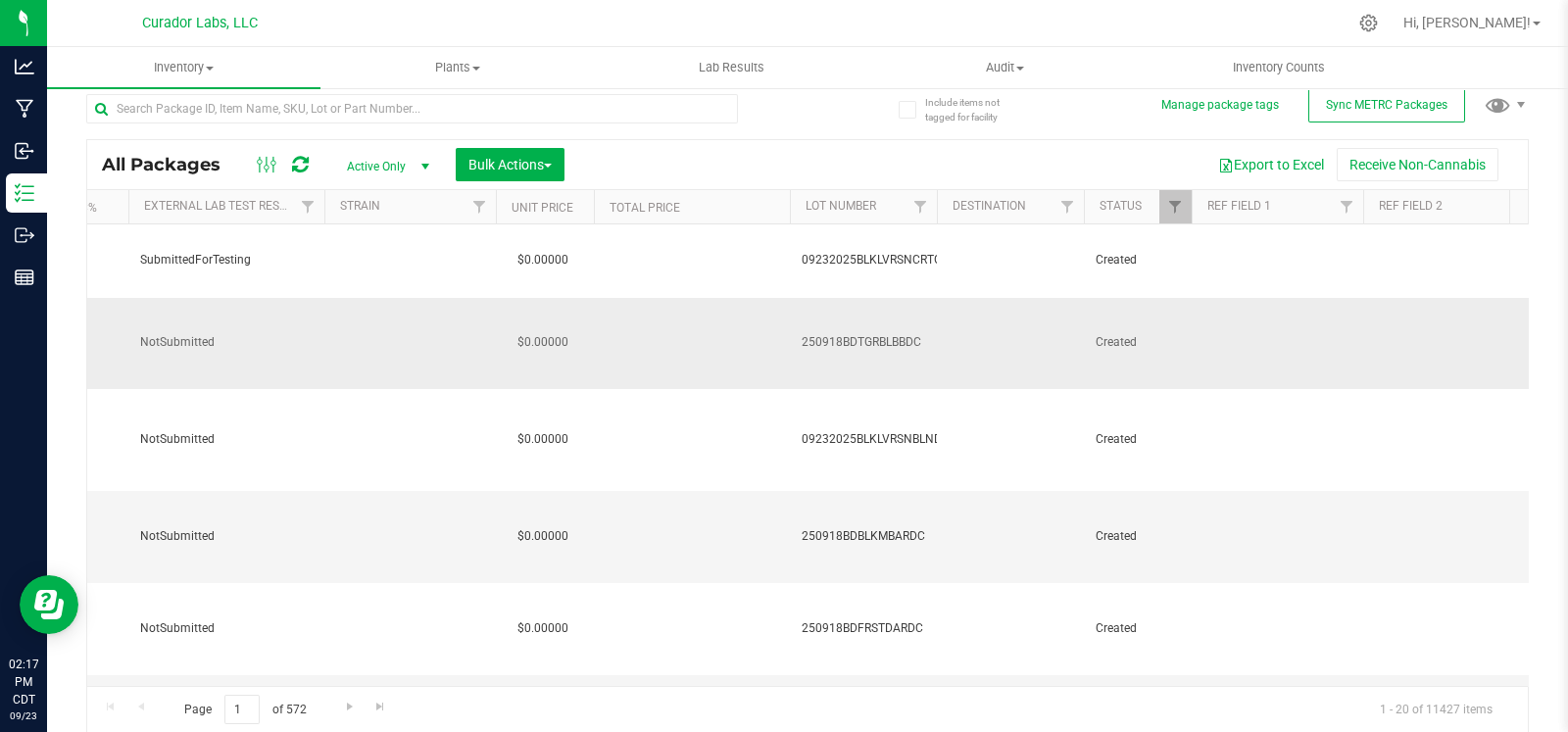
click at [868, 310] on td "250918BDTGRBLBBDC" at bounding box center [864, 344] width 147 height 92
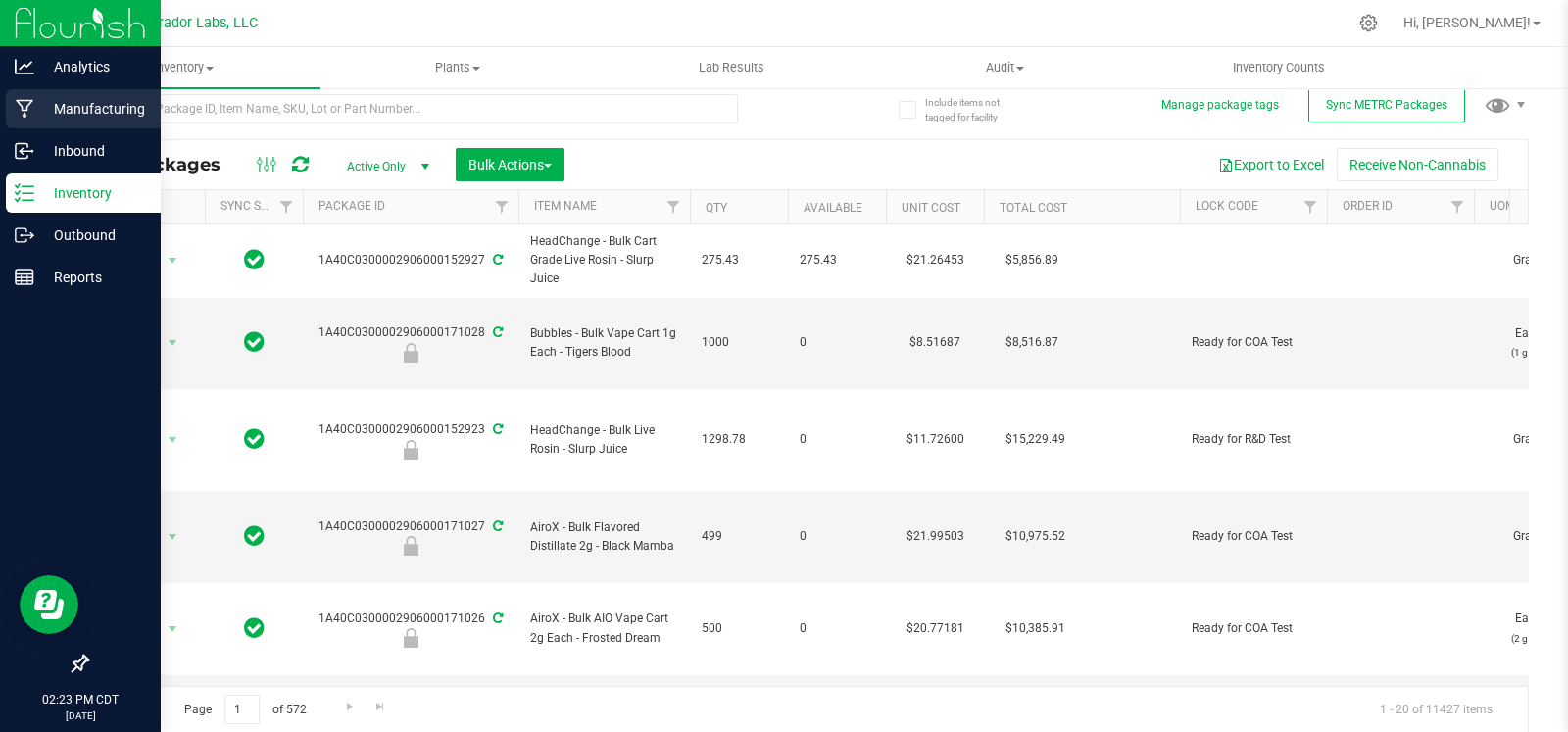
click at [41, 97] on p "Manufacturing" at bounding box center [93, 109] width 118 height 24
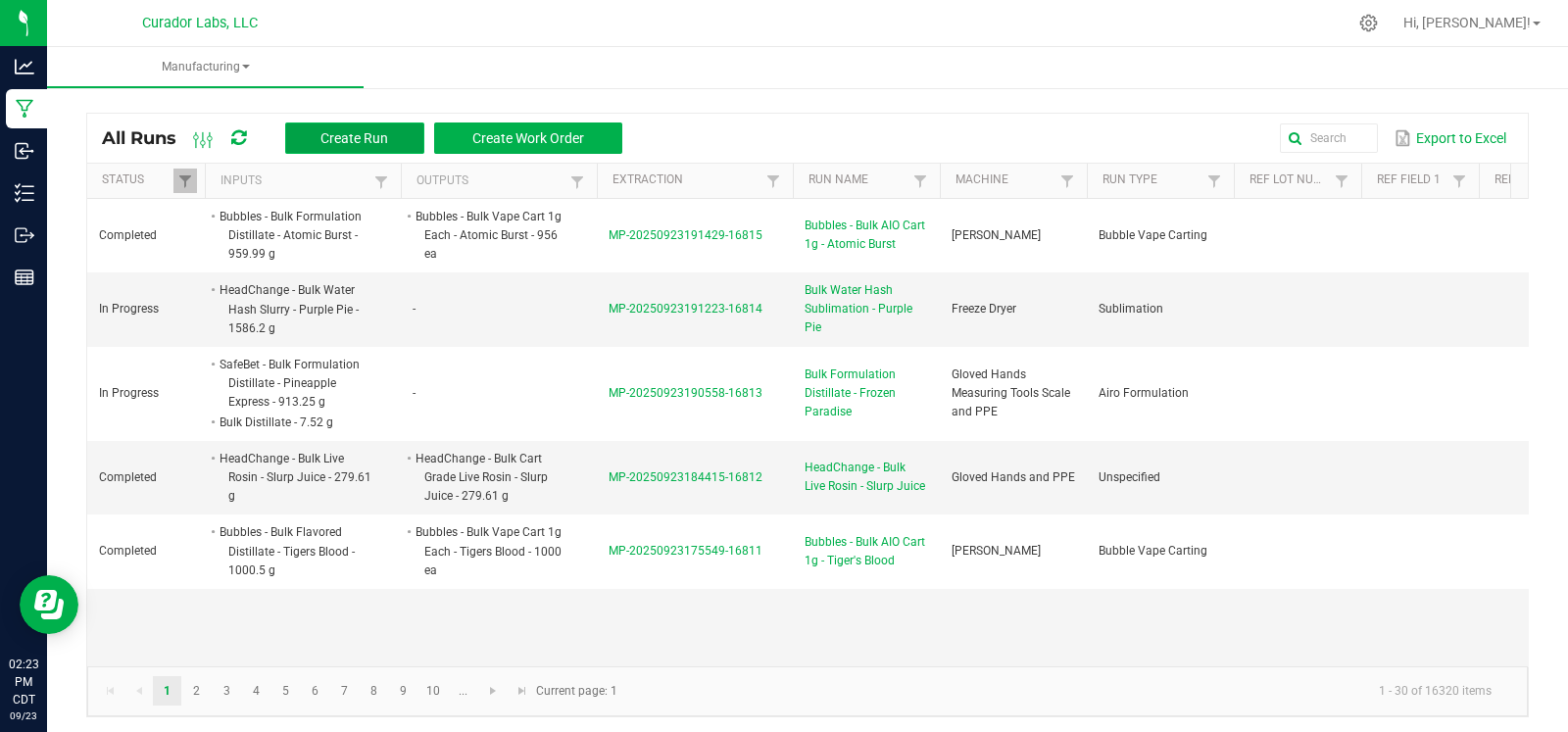
click at [342, 141] on span "Create Run" at bounding box center [354, 139] width 68 height 16
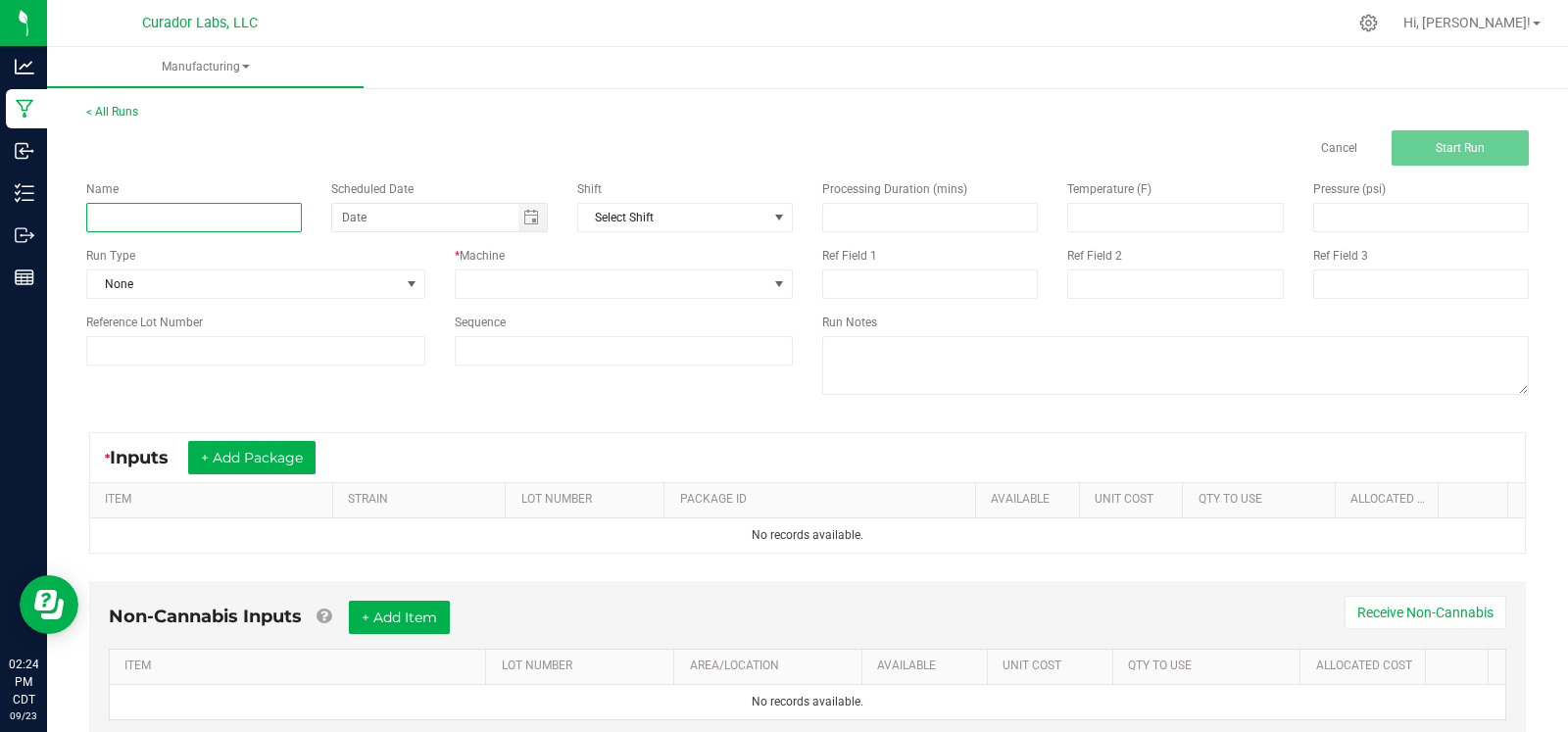
click at [244, 211] on input at bounding box center [194, 217] width 215 height 29
click at [525, 219] on span "Toggle calendar" at bounding box center [532, 217] width 16 height 16
type input "Bubbles Blue Raz COA Test"
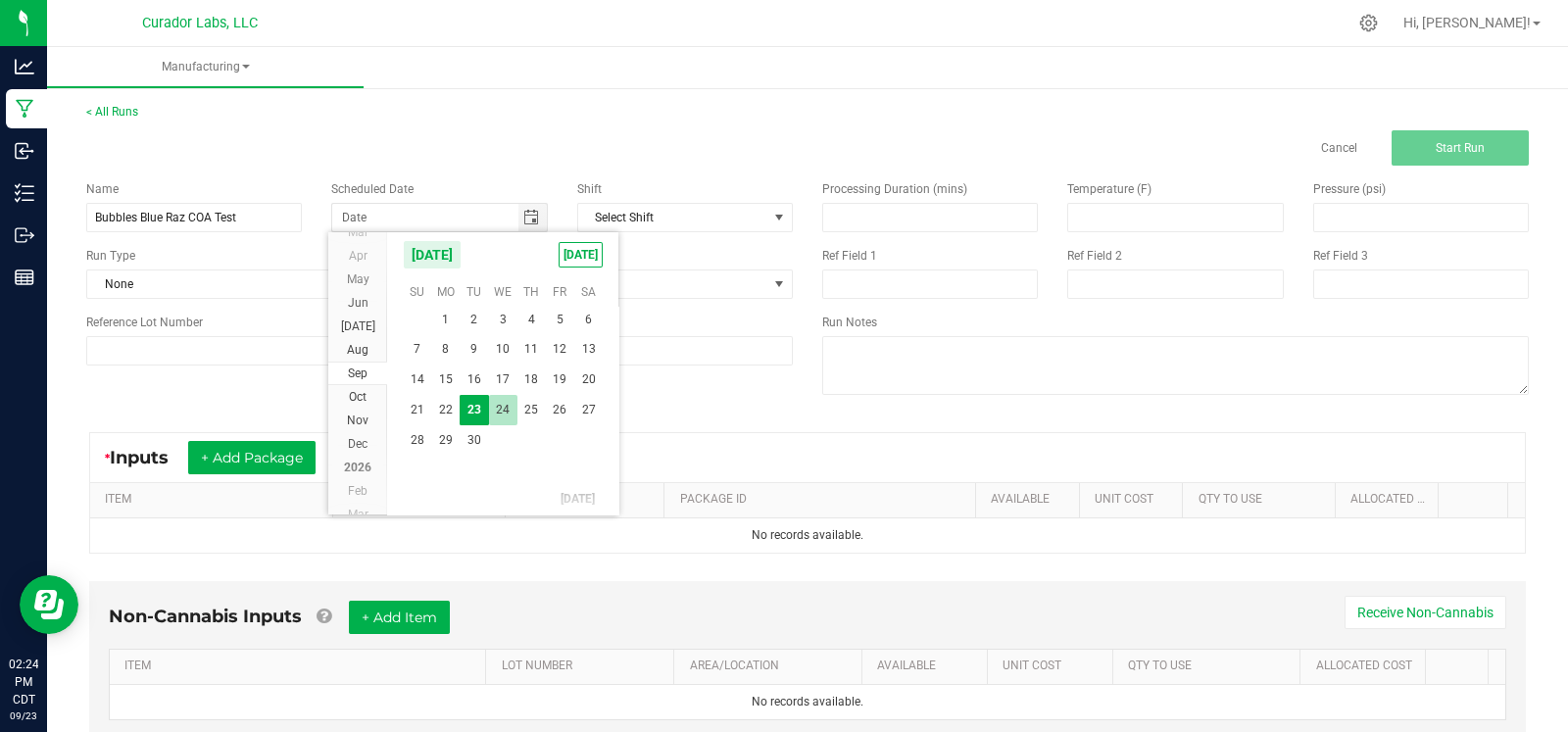
click at [507, 413] on span "24" at bounding box center [503, 410] width 28 height 30
type input "09/24/2025"
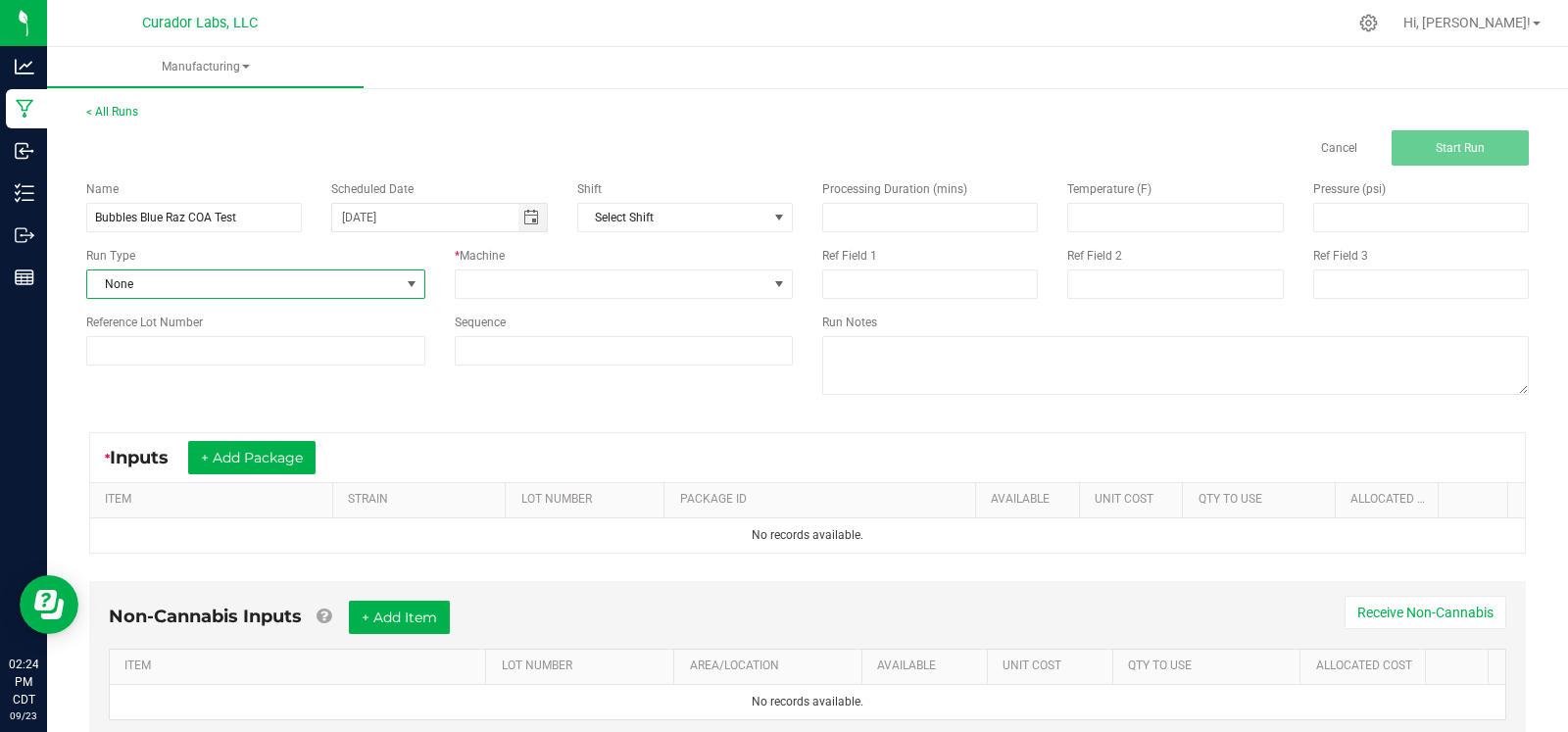
click at [399, 285] on span at bounding box center [411, 284] width 25 height 28
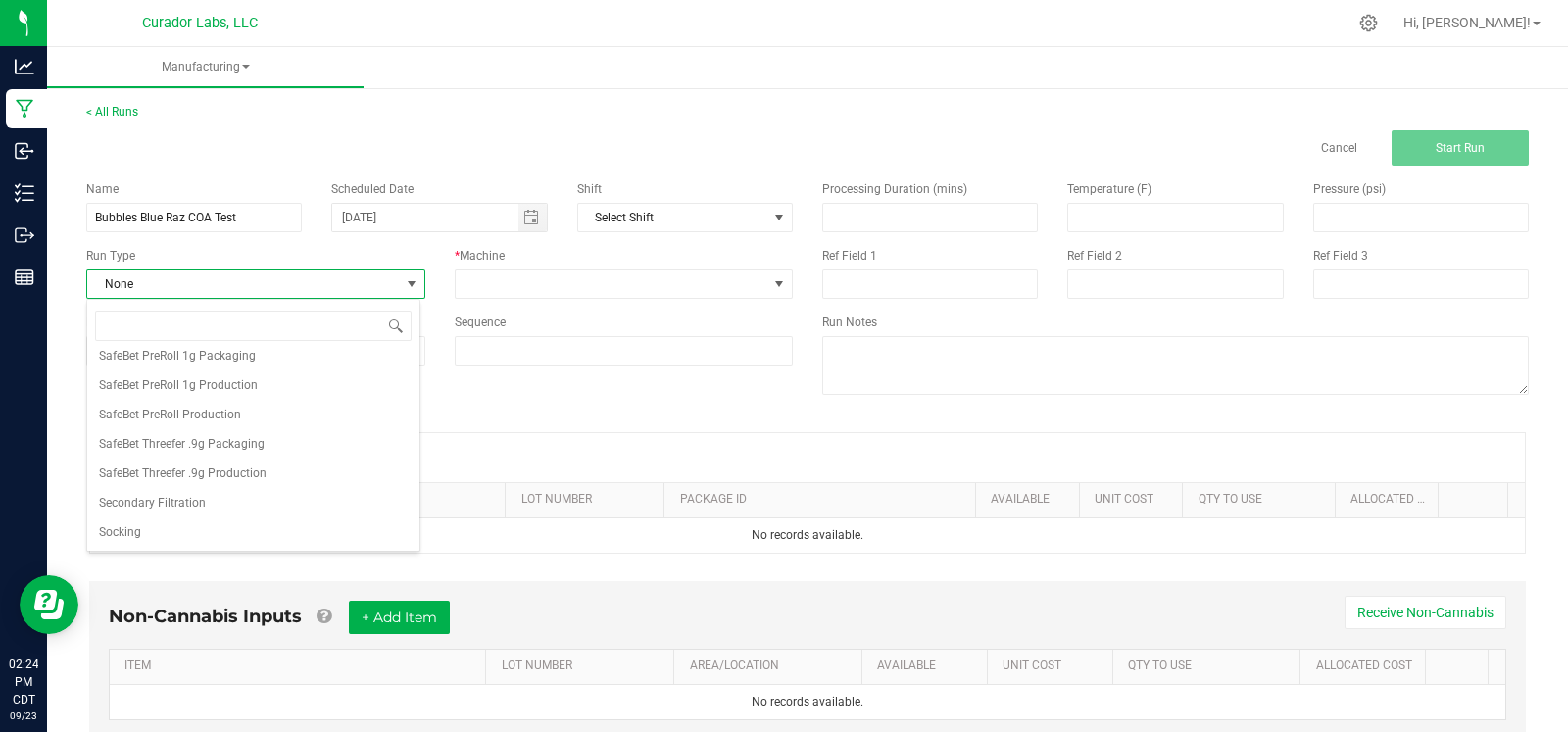
scroll to position [1795, 0]
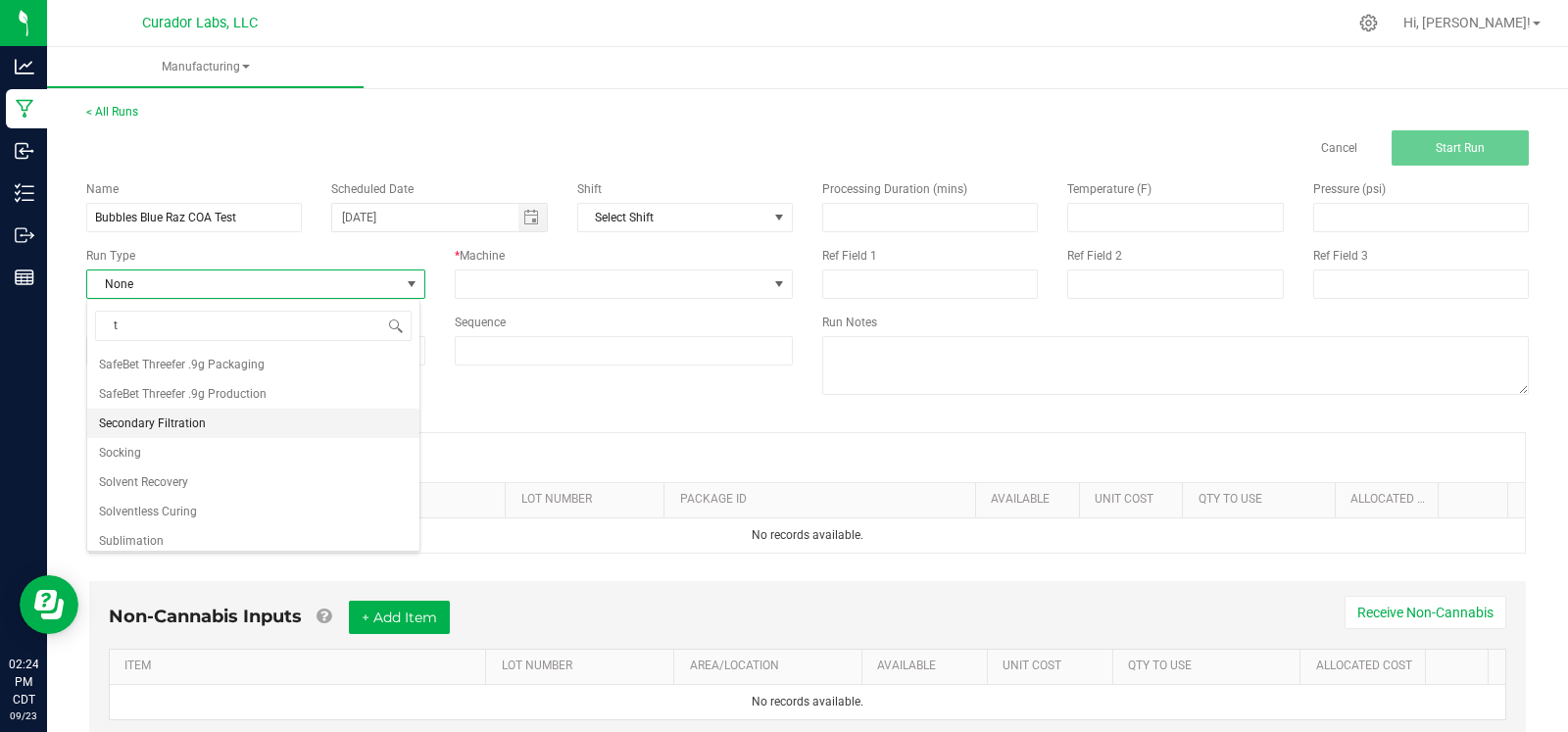
type input "te"
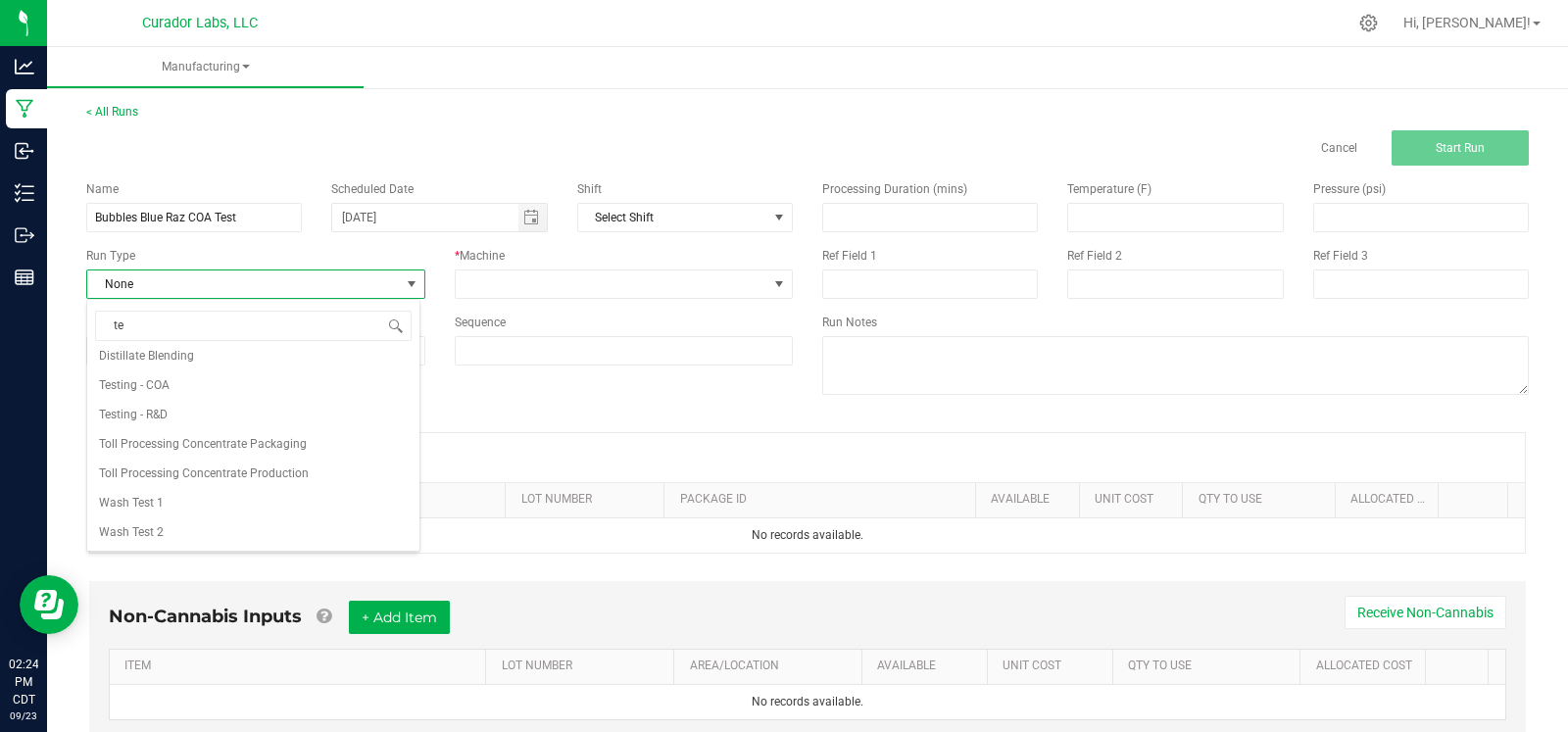
scroll to position [0, 0]
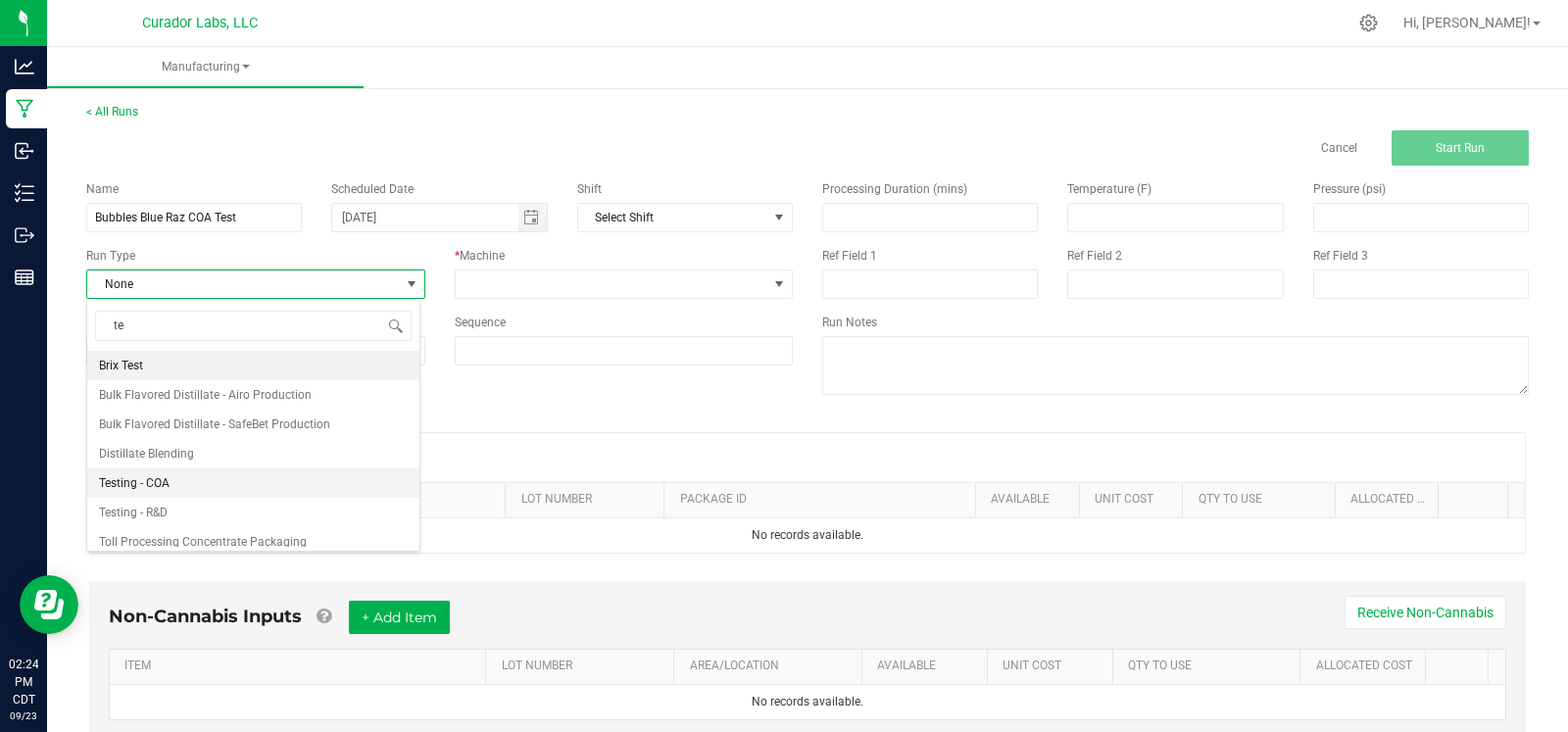
click at [192, 479] on li "Testing - COA" at bounding box center [253, 483] width 332 height 29
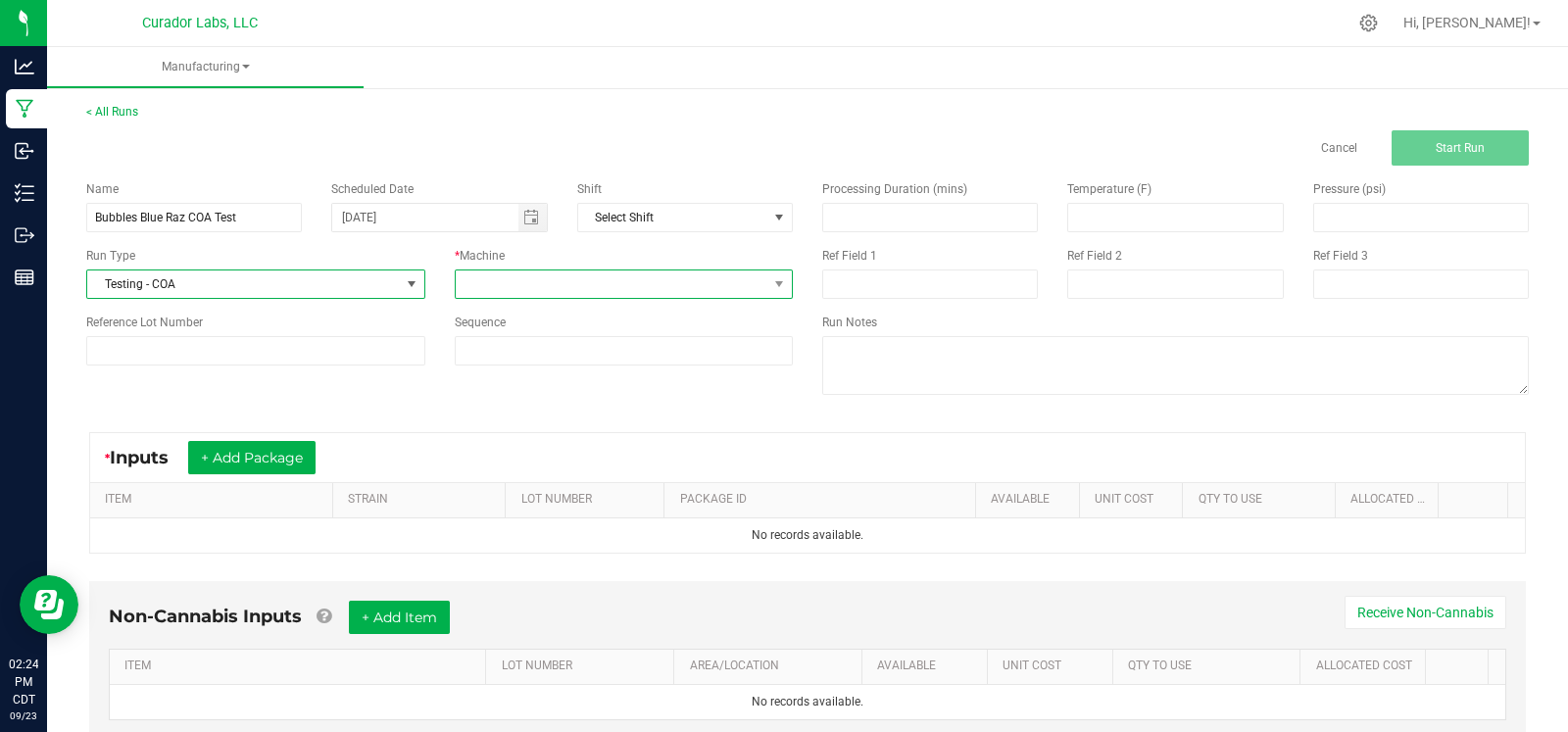
click at [551, 294] on span at bounding box center [612, 284] width 312 height 28
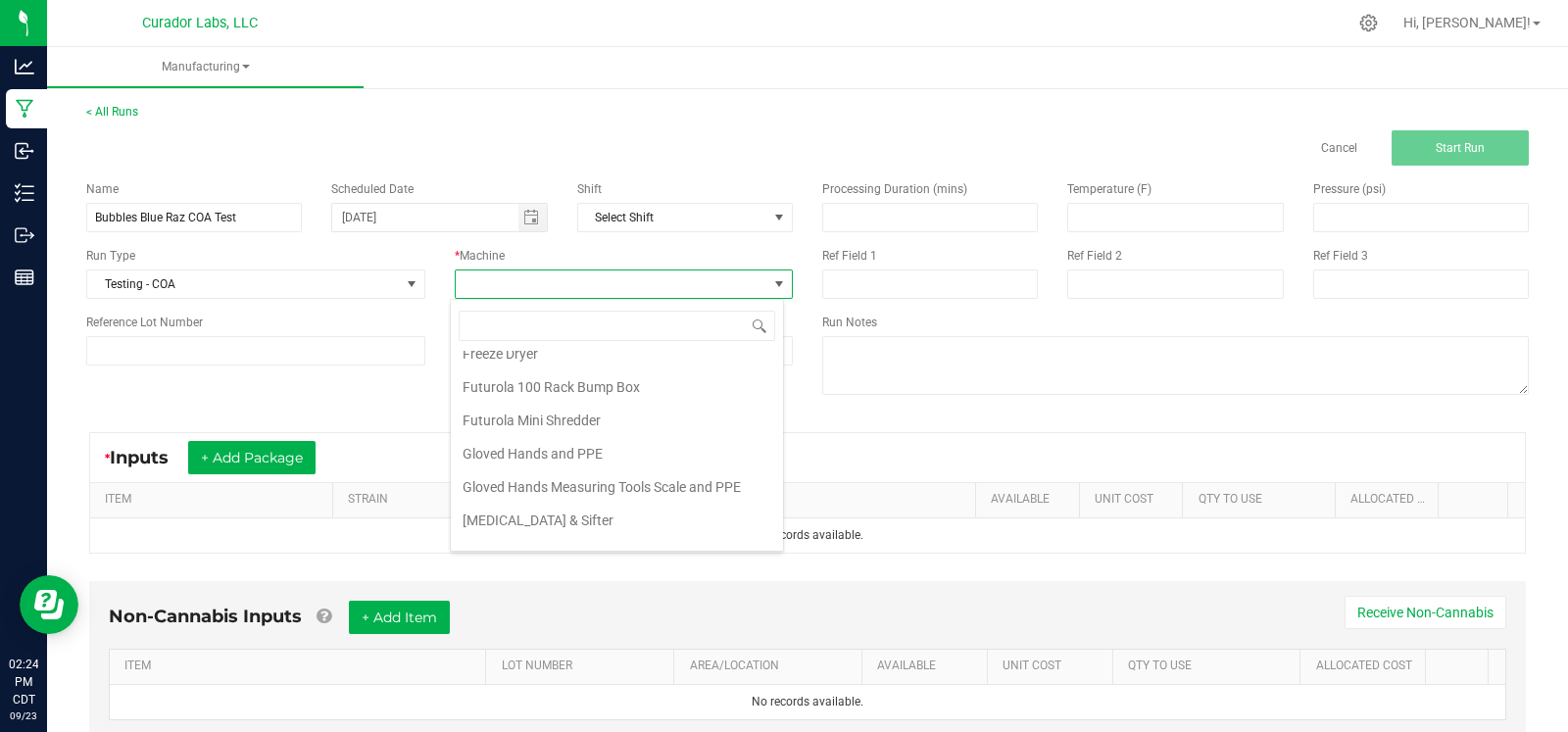
scroll to position [224, 0]
click at [613, 475] on li "Gloved Hands Measuring Tools Scale and PPE" at bounding box center [617, 477] width 332 height 33
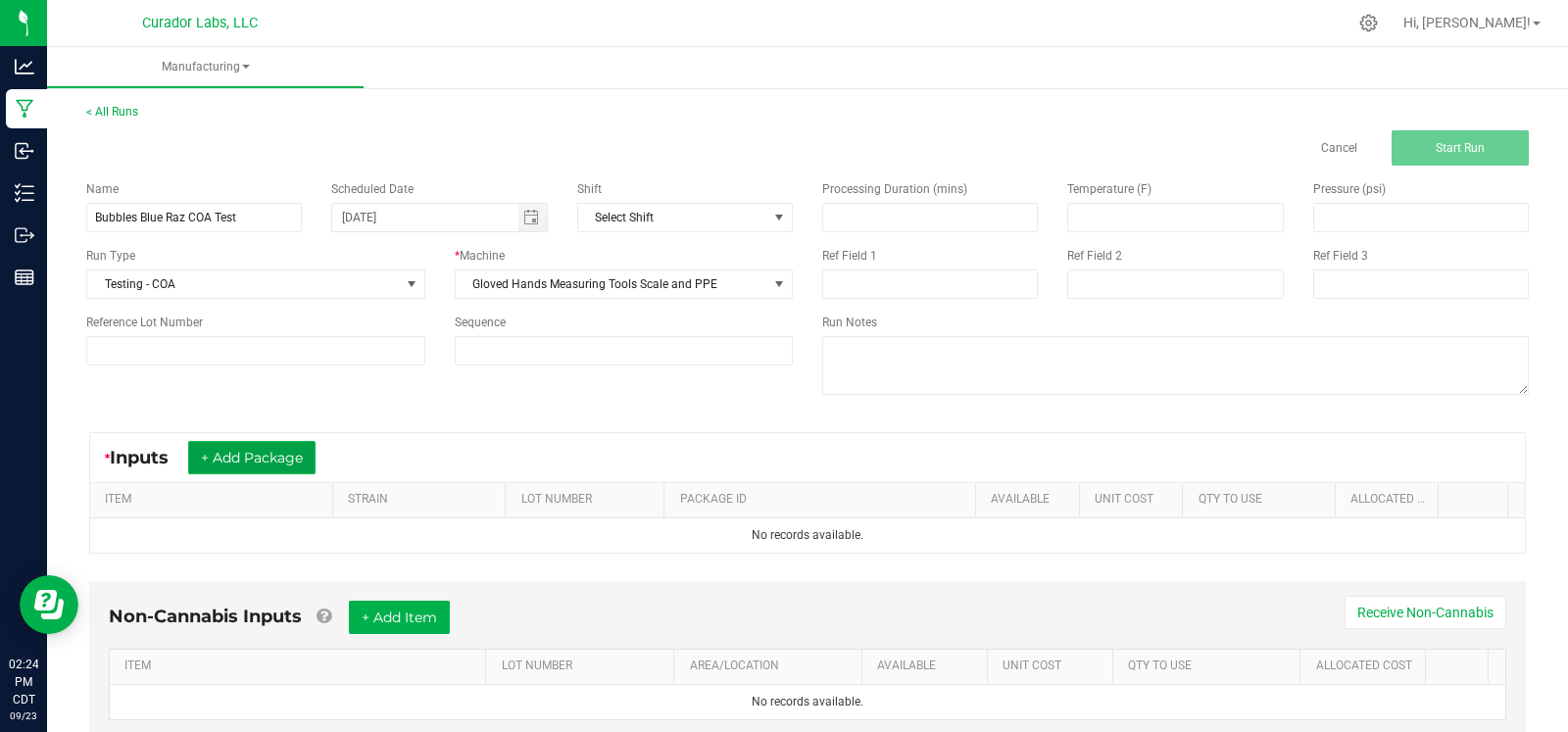
click at [308, 453] on button "+ Add Package" at bounding box center [252, 458] width 128 height 33
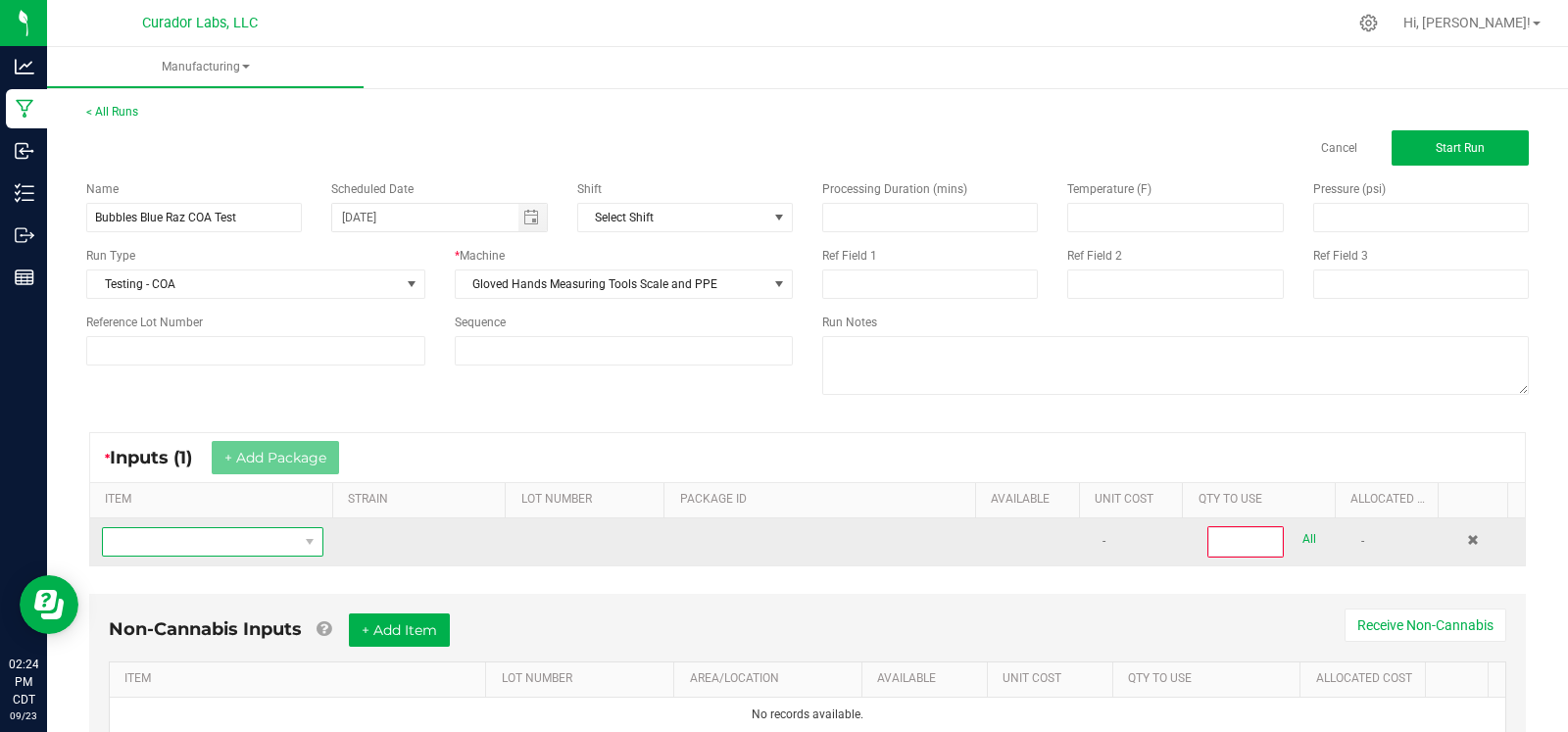
click at [188, 546] on span "NO DATA FOUND" at bounding box center [200, 542] width 196 height 28
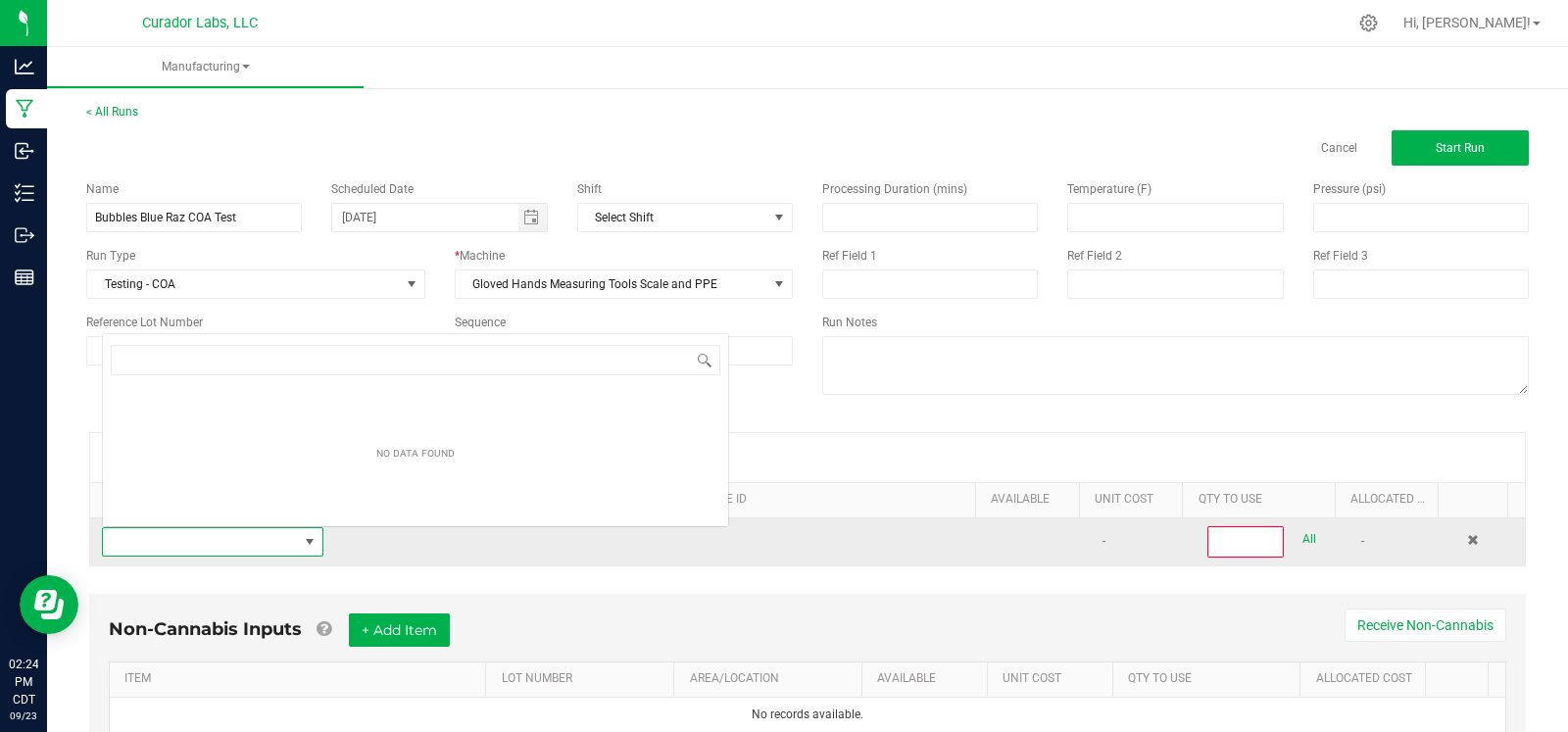
scroll to position [28, 211]
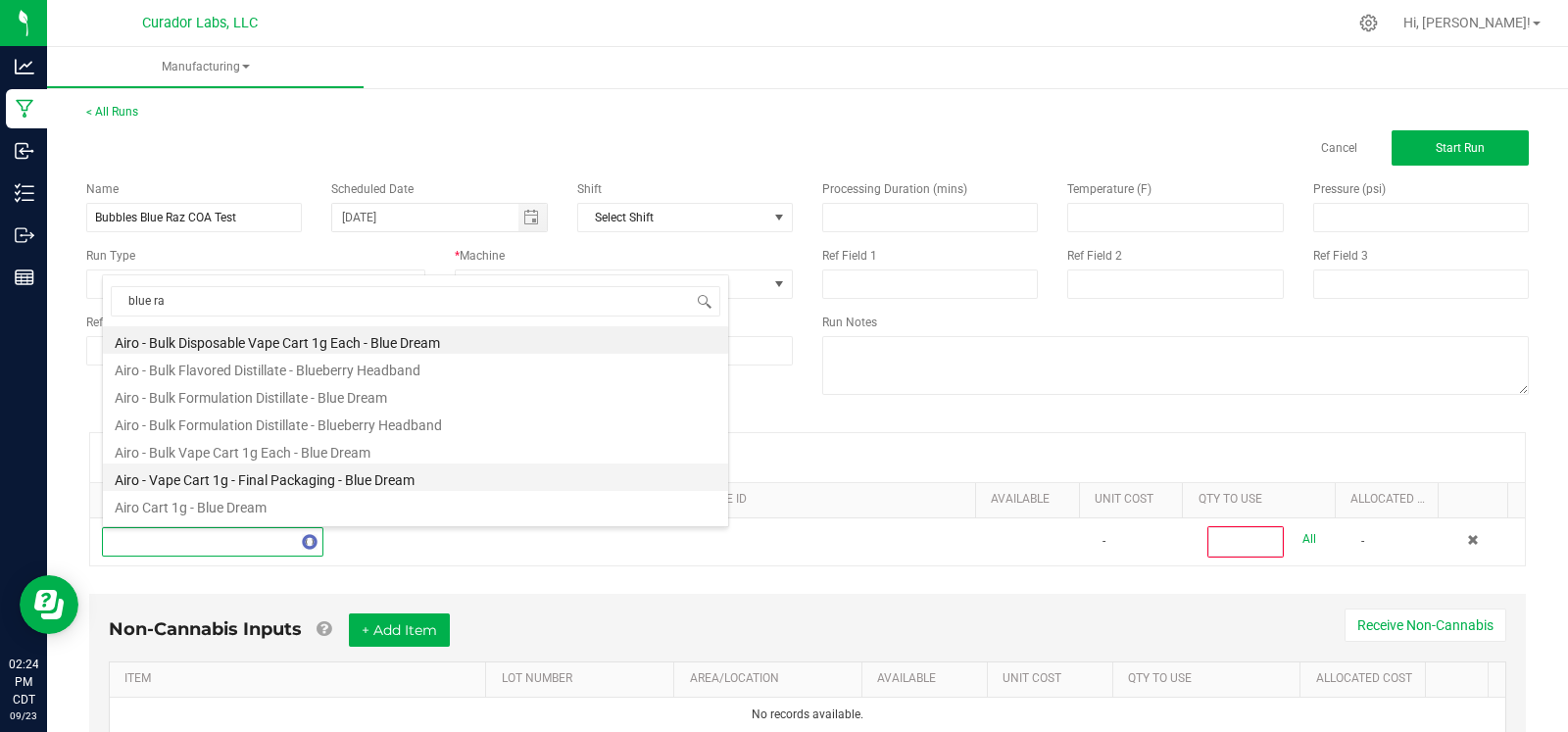
type input "blue raz"
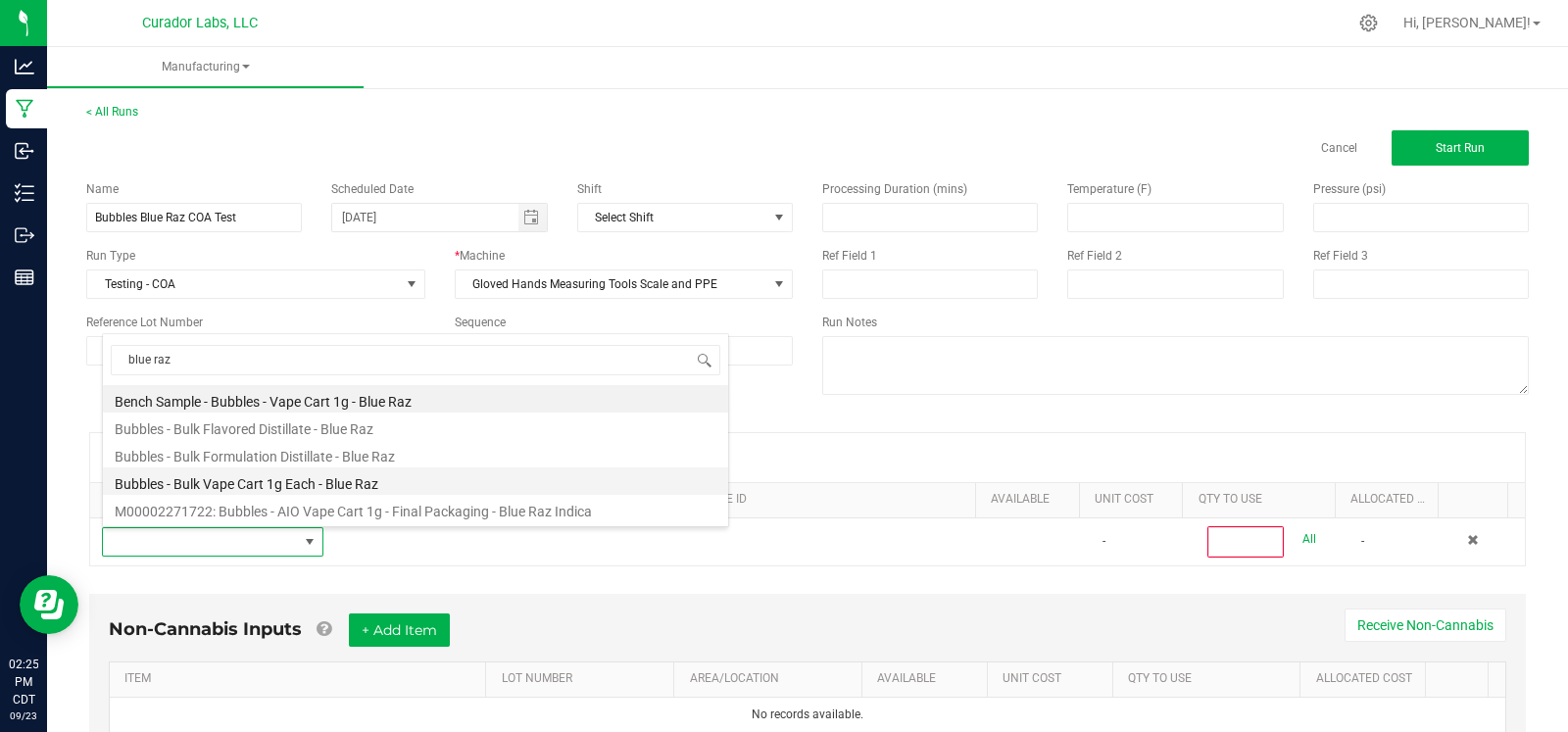
click at [268, 491] on li "Bubbles - Bulk Vape Cart 1g Each - Blue Raz" at bounding box center [416, 481] width 625 height 28
type input "0"
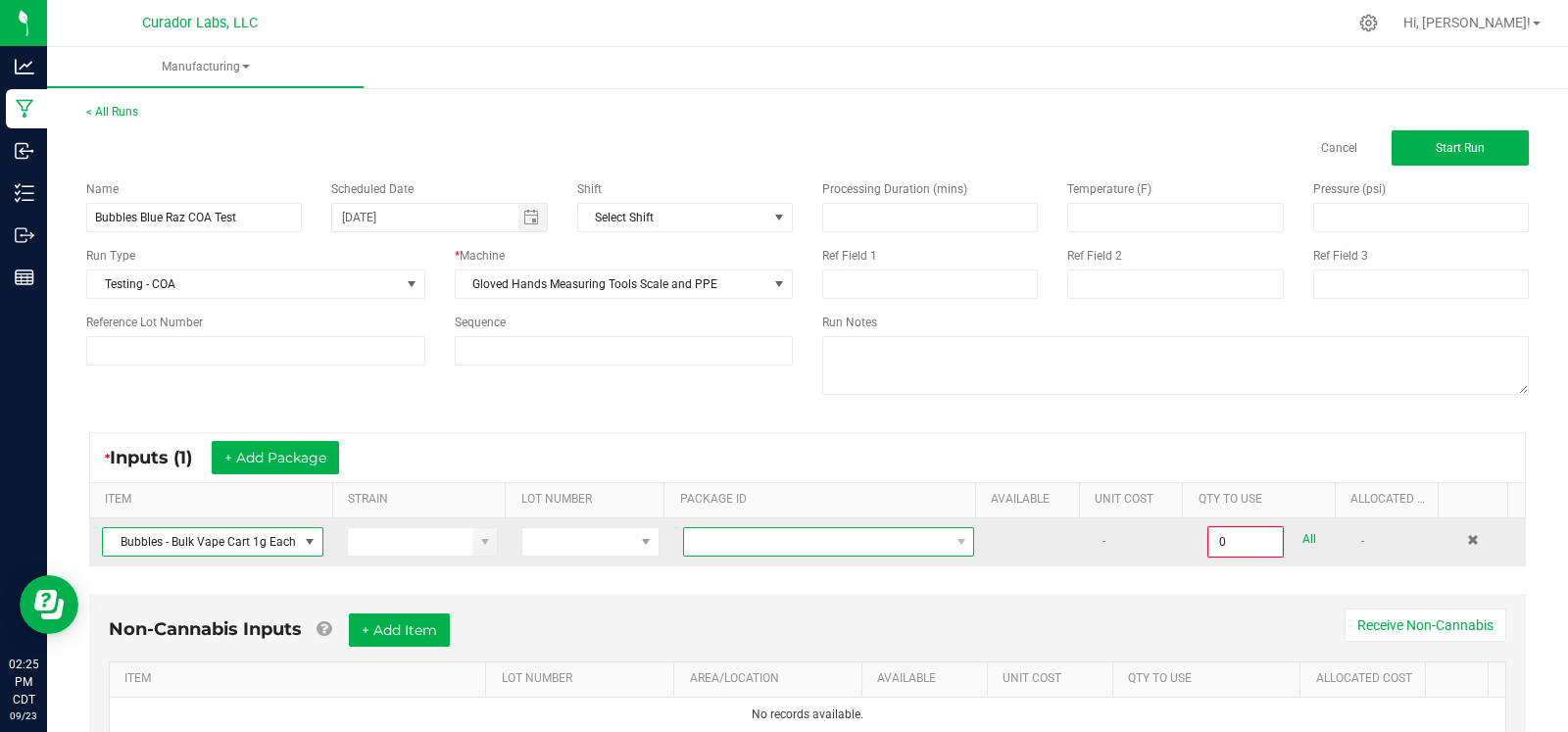
click at [722, 540] on span "NO DATA FOUND" at bounding box center [815, 542] width 264 height 28
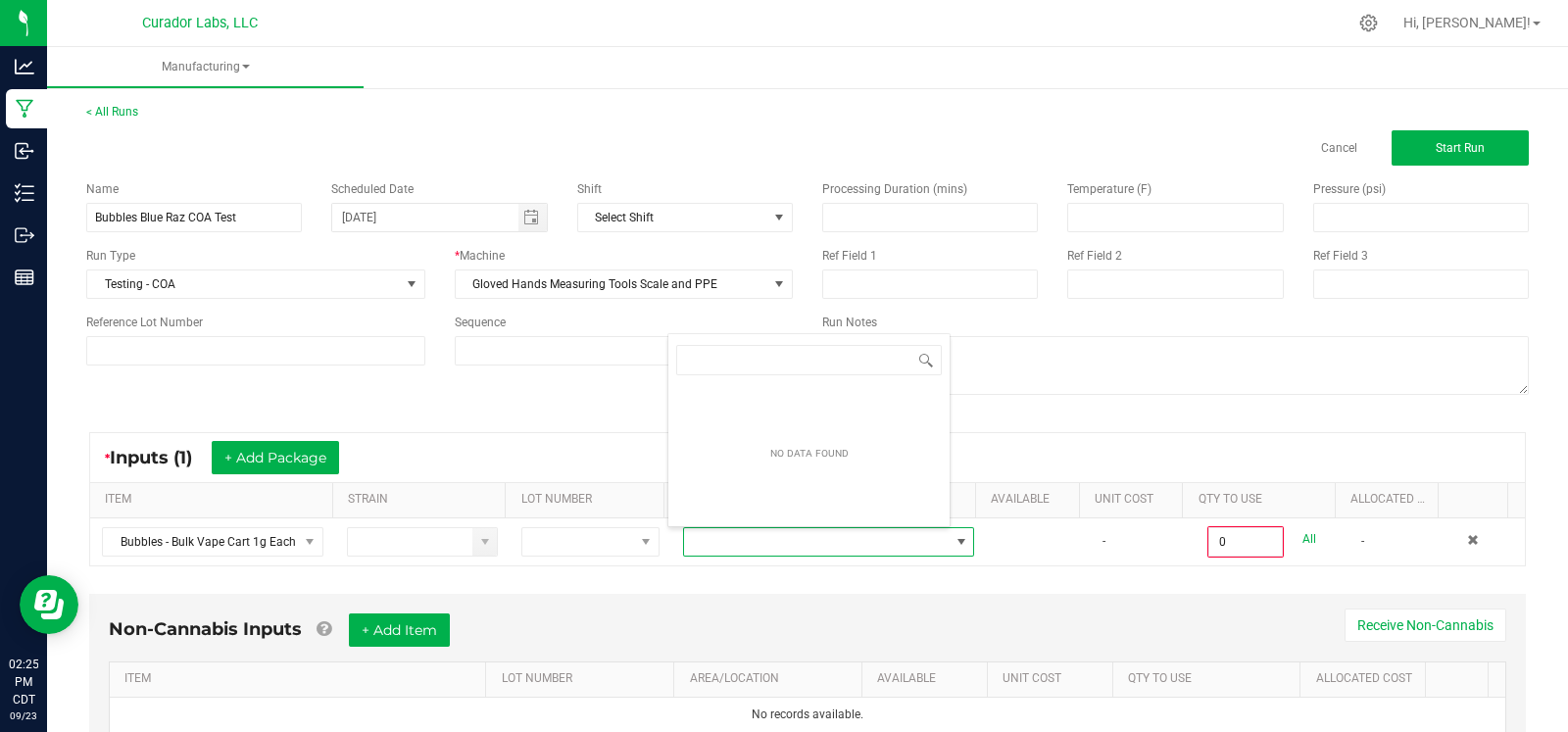
click at [591, 427] on div "* Inputs (1) + Add Package ITEM STRAIN LOT NUMBER PACKAGE ID AVAILABLE Unit Cos…" at bounding box center [808, 499] width 1472 height 170
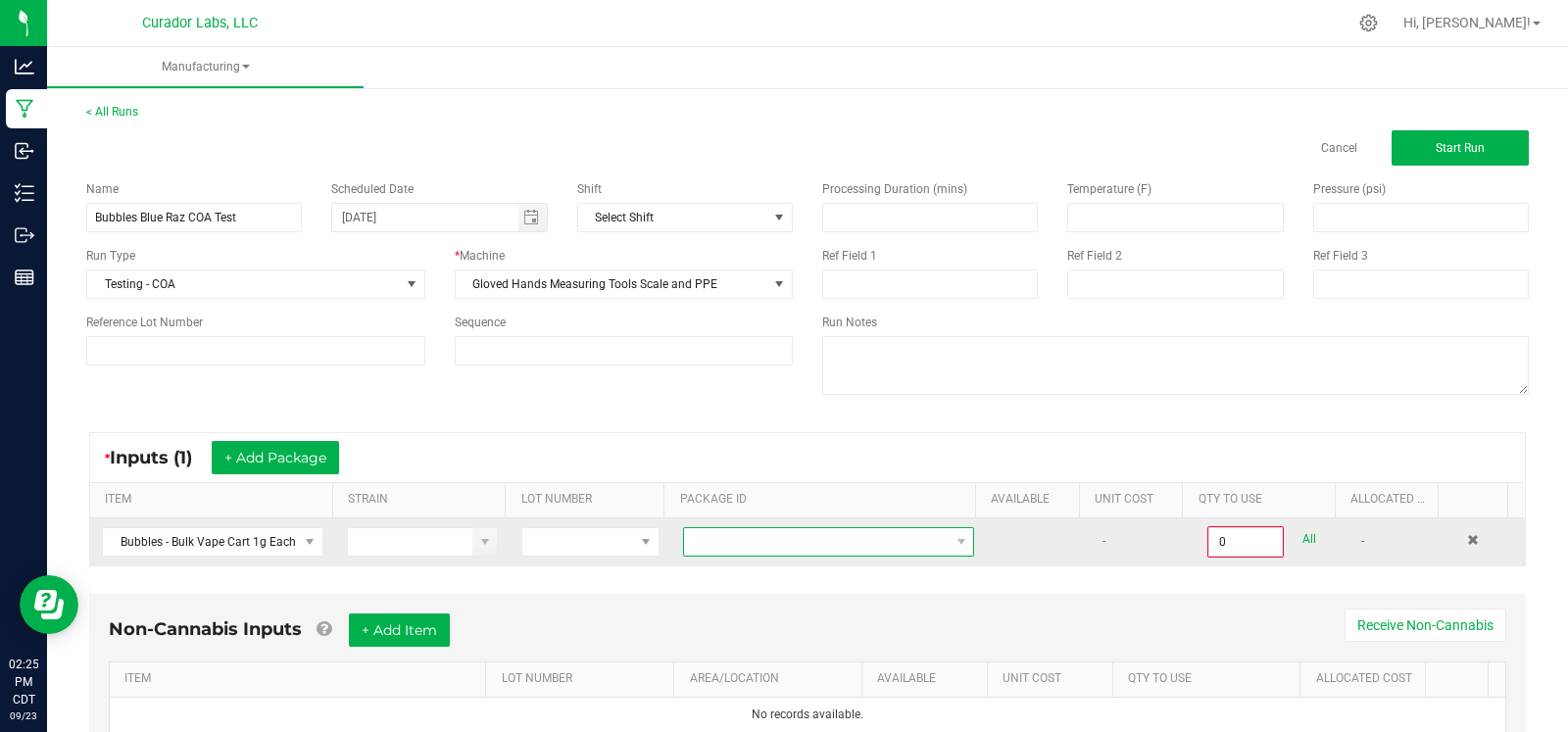
click at [790, 542] on span "NO DATA FOUND" at bounding box center [815, 542] width 264 height 28
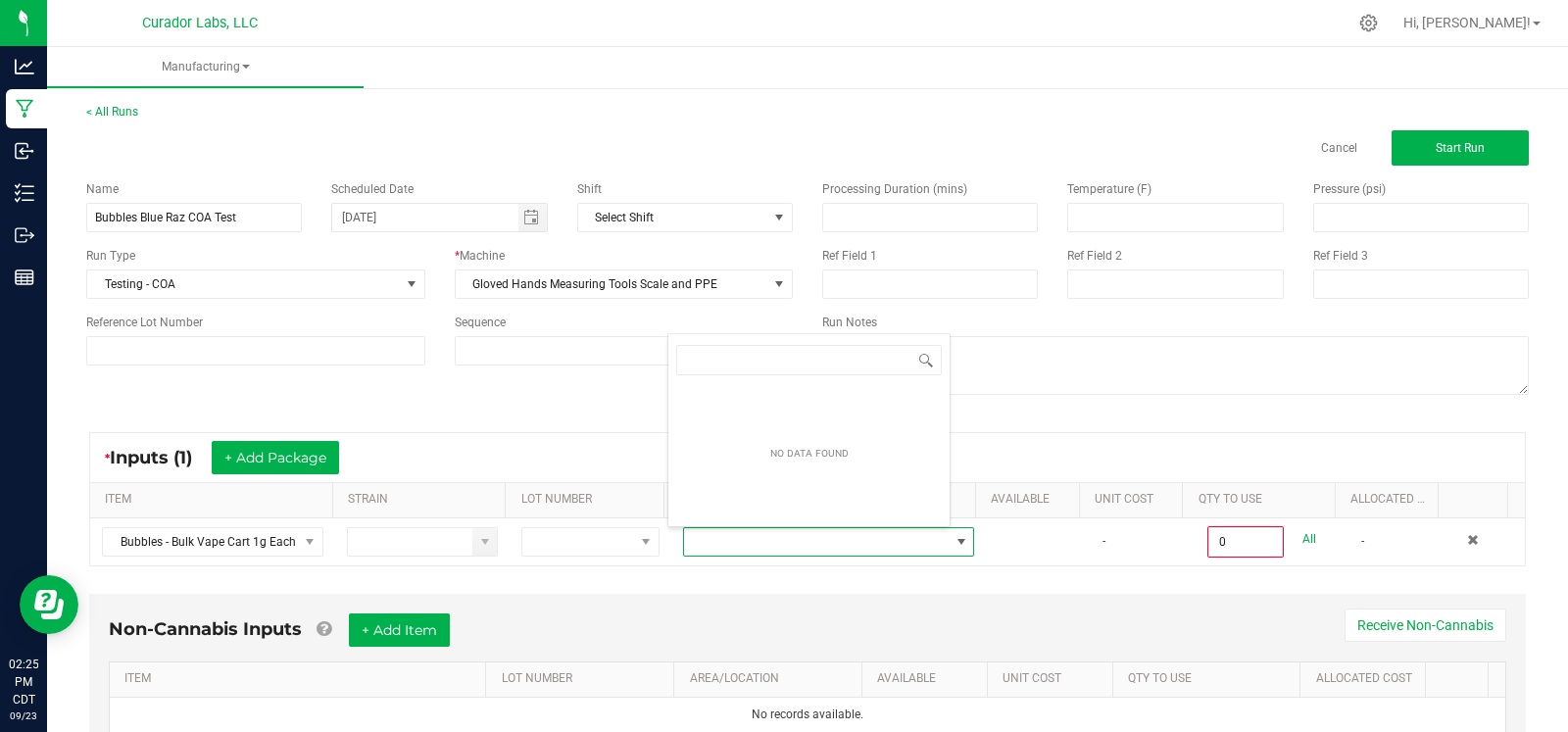
click at [590, 422] on div "* Inputs (1) + Add Package ITEM STRAIN LOT NUMBER PACKAGE ID AVAILABLE Unit Cos…" at bounding box center [808, 499] width 1472 height 170
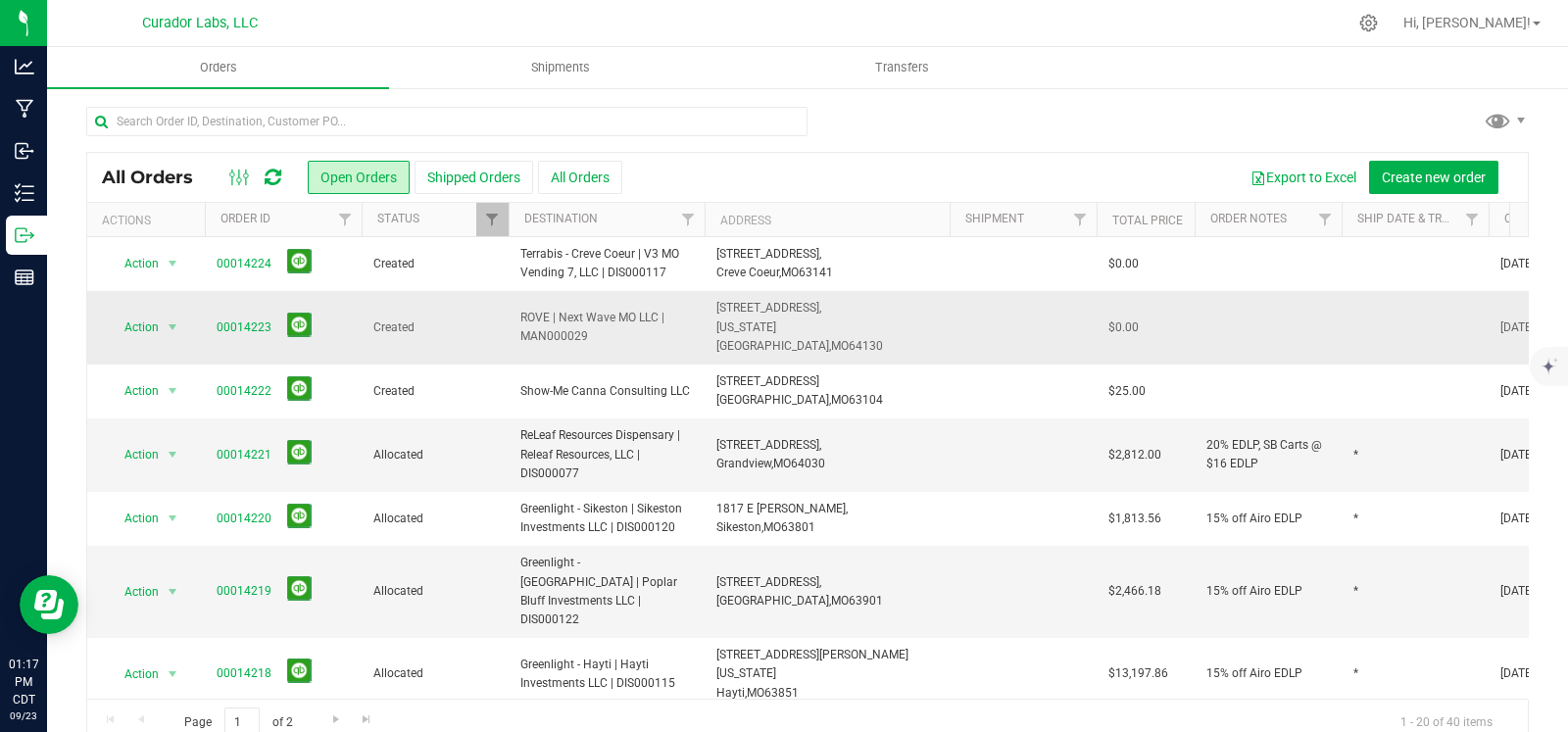
drag, startPoint x: 853, startPoint y: 325, endPoint x: 705, endPoint y: 320, distance: 148.1
click at [705, 320] on td "[STREET_ADDRESS], [US_STATE][GEOGRAPHIC_DATA], [GEOGRAPHIC_DATA] 64130" at bounding box center [826, 327] width 245 height 74
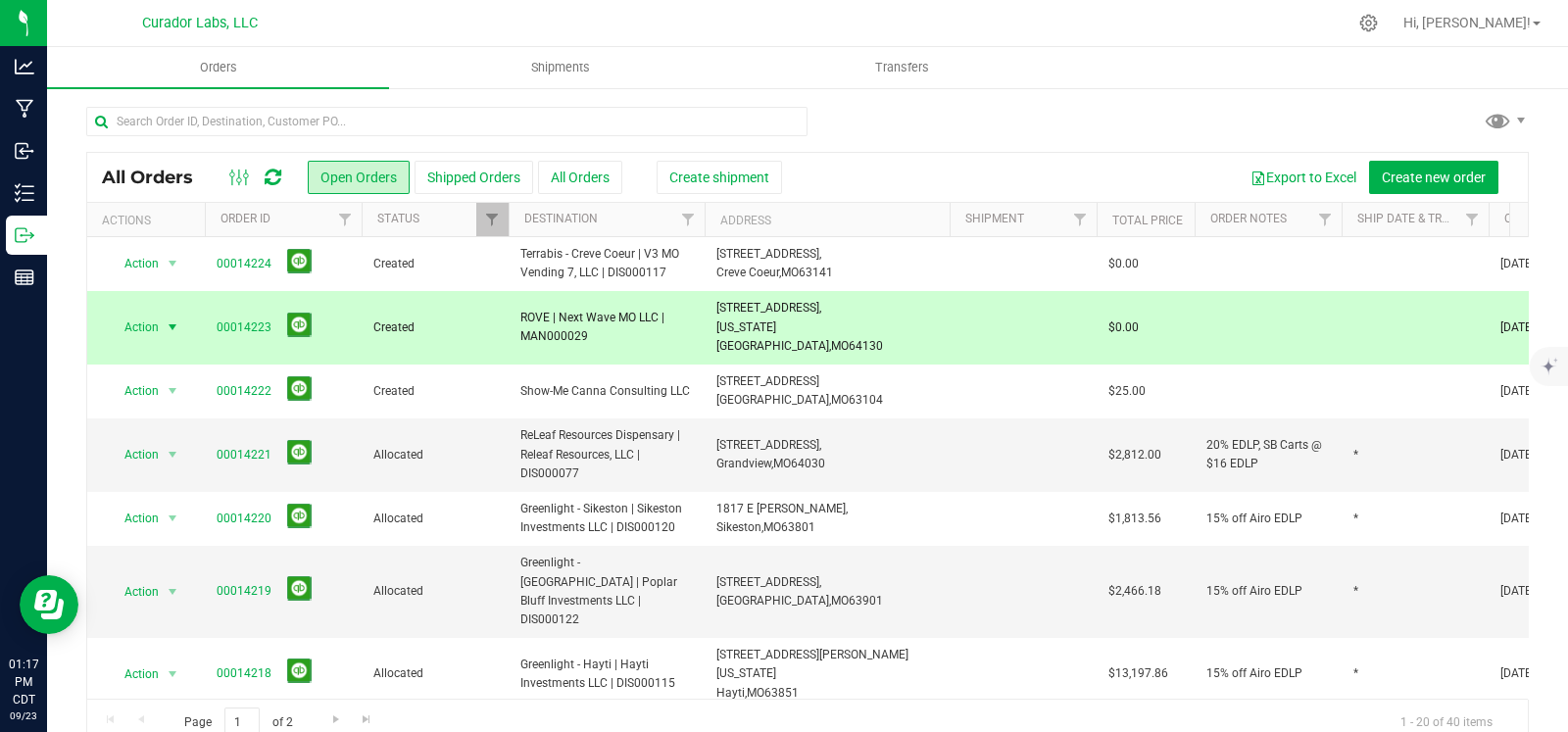
copy span "[STREET_ADDRESS][US_STATE]"
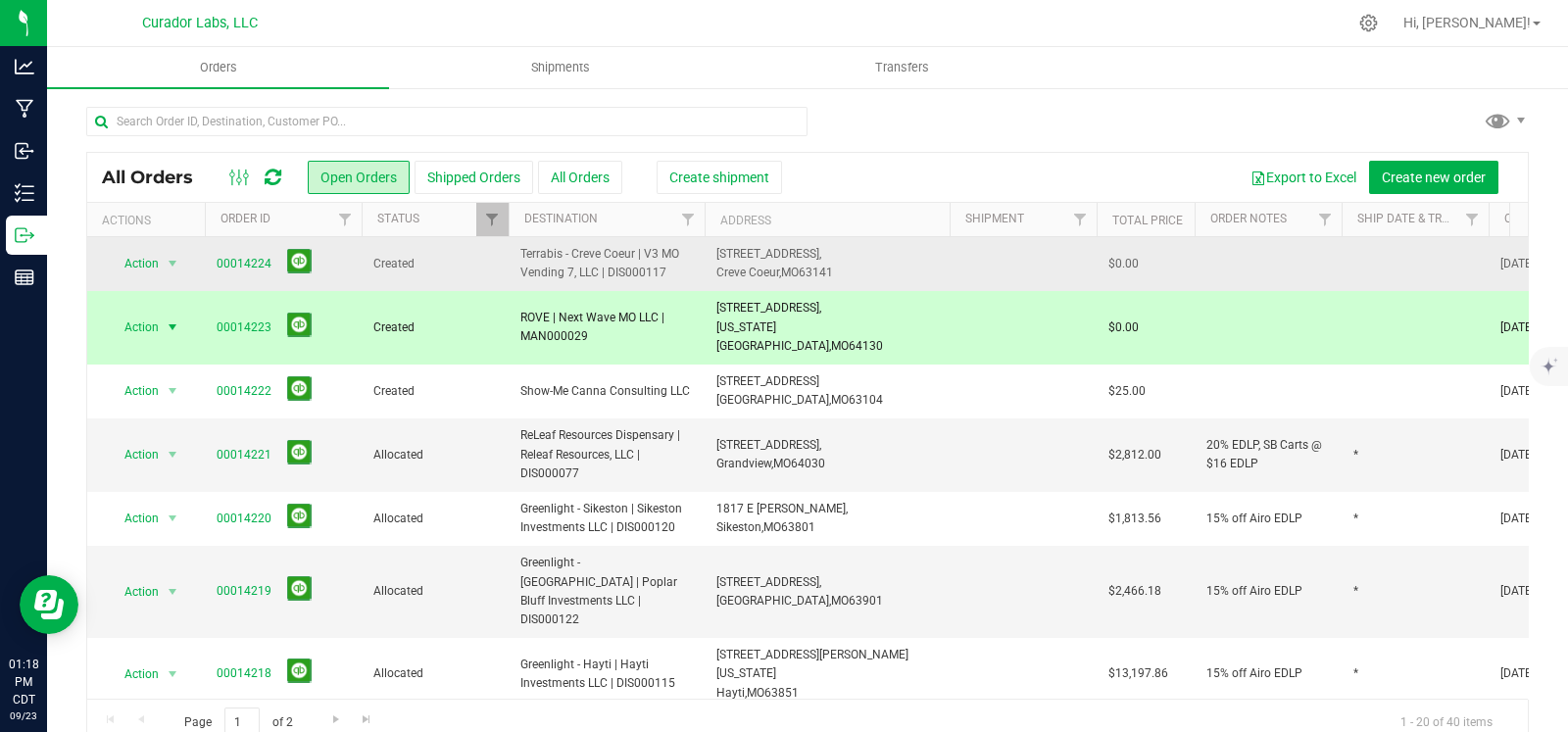
drag, startPoint x: 678, startPoint y: 272, endPoint x: 510, endPoint y: 269, distance: 168.0
click at [510, 269] on td "Terrabis - Creve Coeur | V3 MO Vending 7, LLC | DIS000117" at bounding box center [607, 263] width 196 height 54
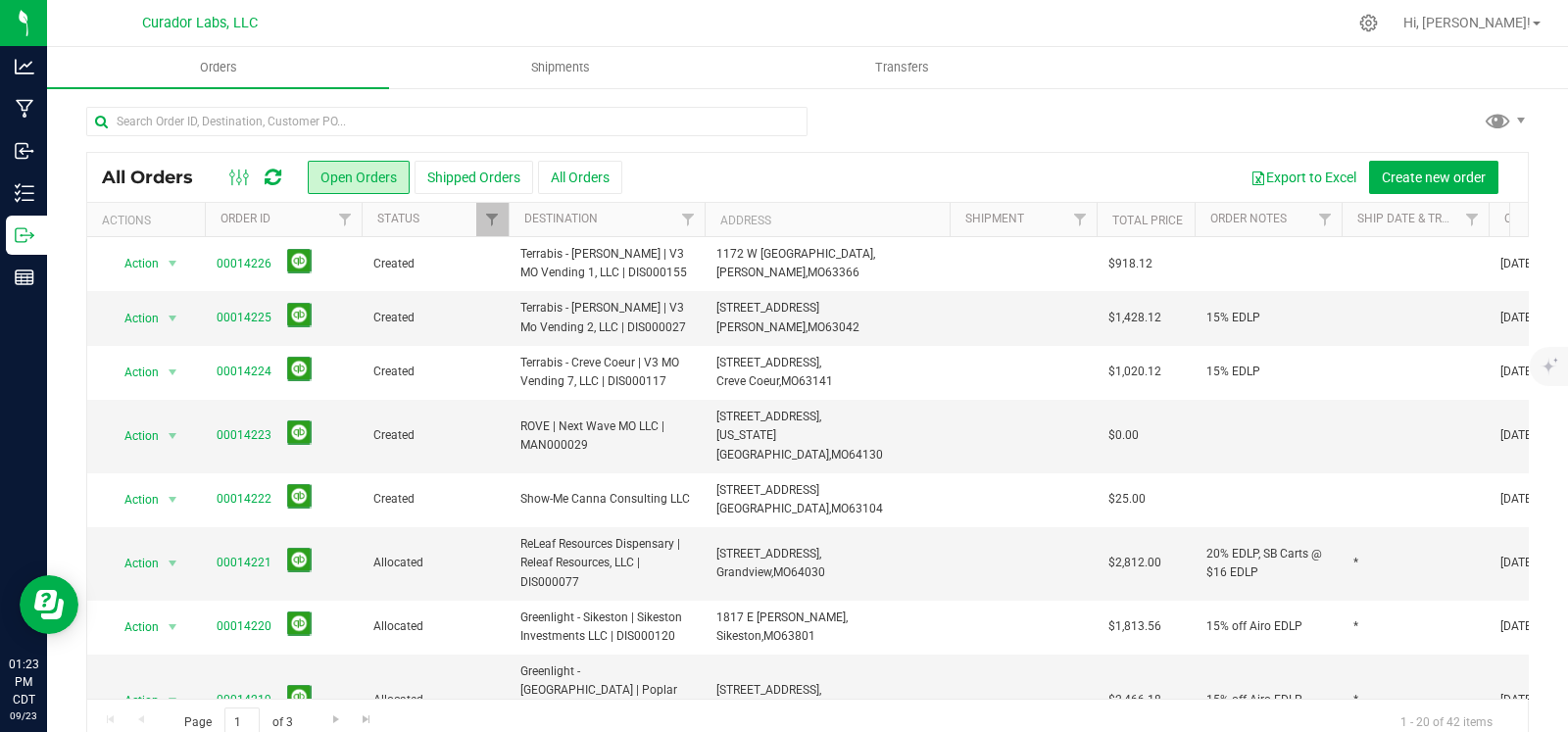
click at [1102, 125] on div at bounding box center [808, 130] width 1442 height 45
click at [1539, 327] on icon "mute" at bounding box center [1547, 327] width 18 height 18
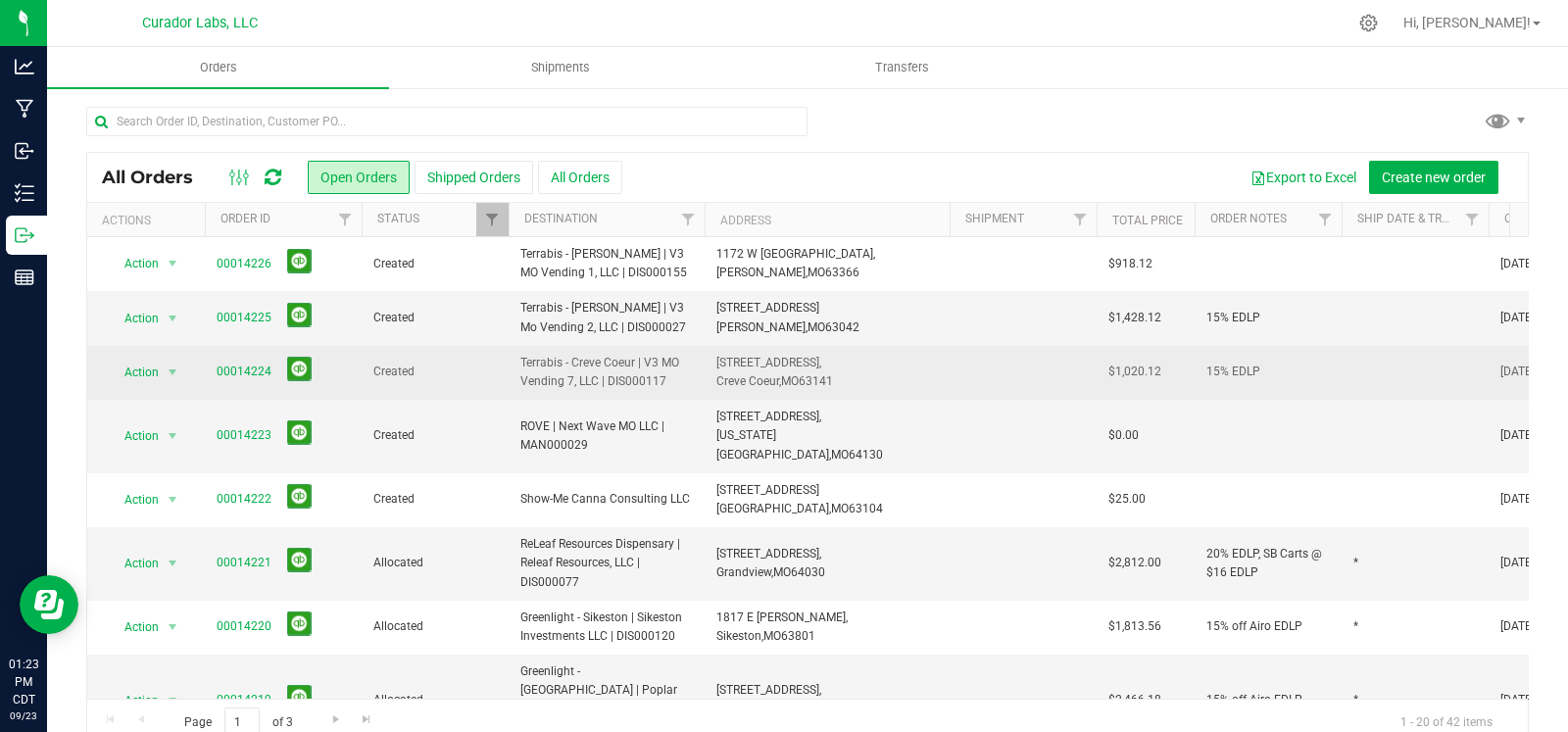
click at [1385, 367] on td at bounding box center [1416, 372] width 147 height 54
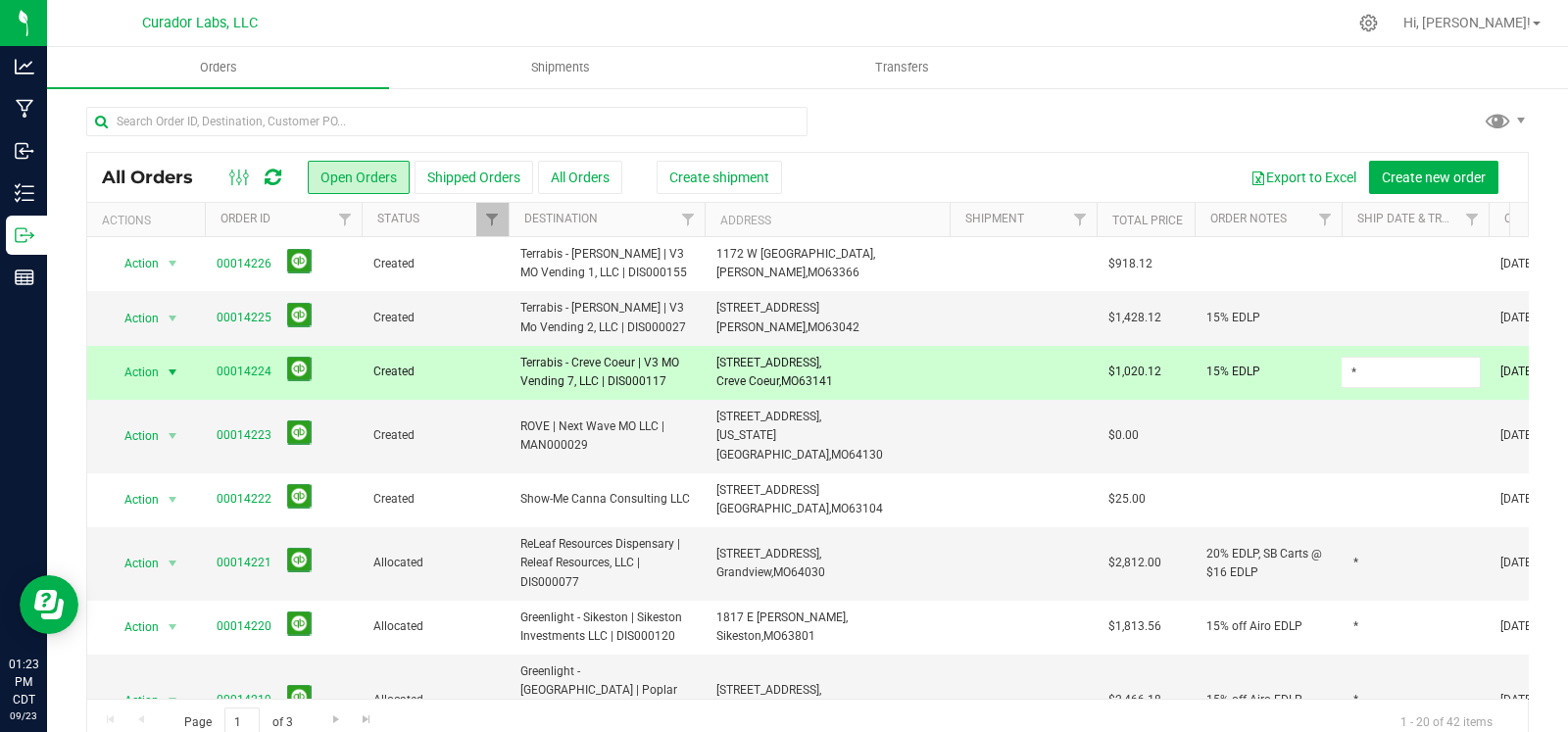
type input "*"
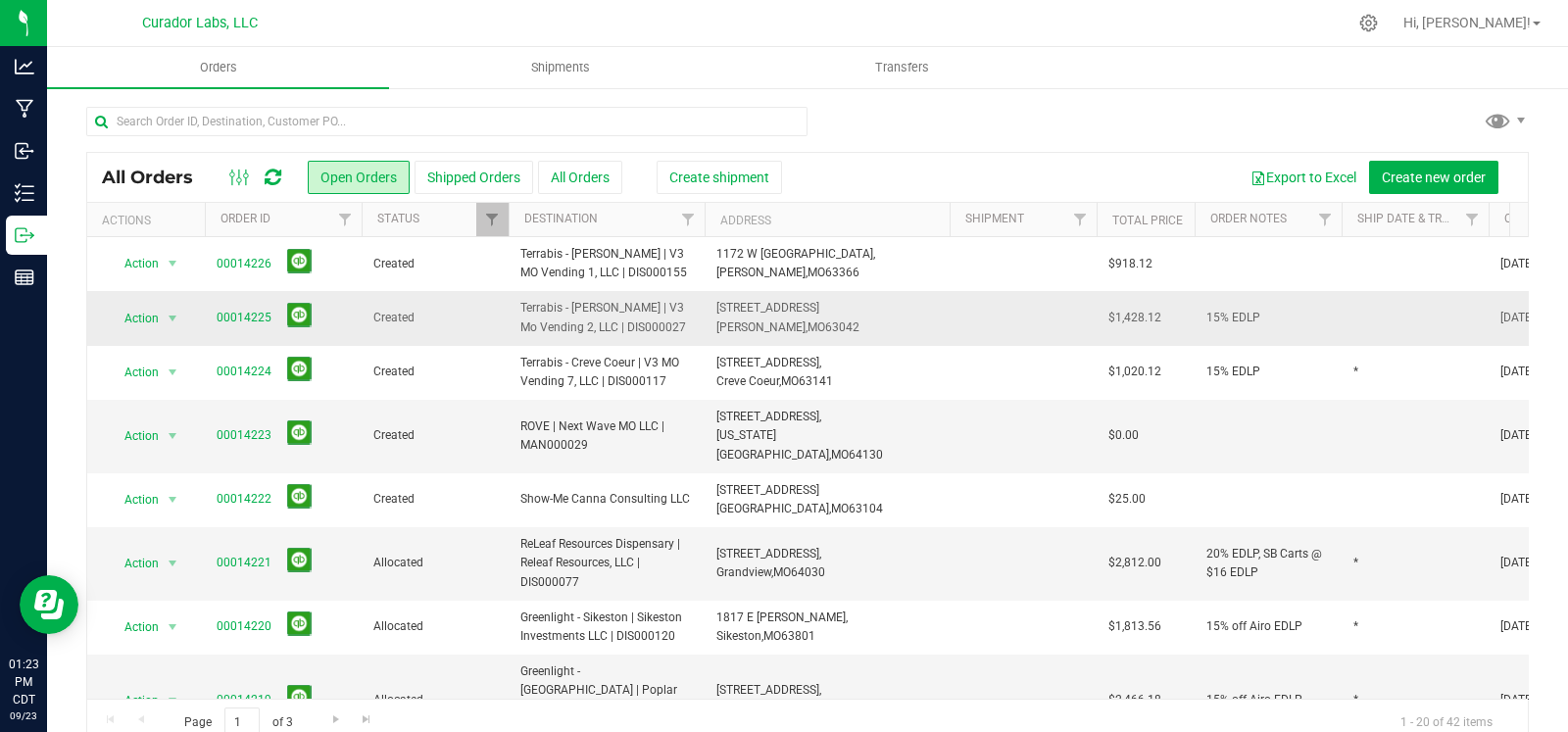
click at [1378, 320] on td at bounding box center [1416, 317] width 147 height 54
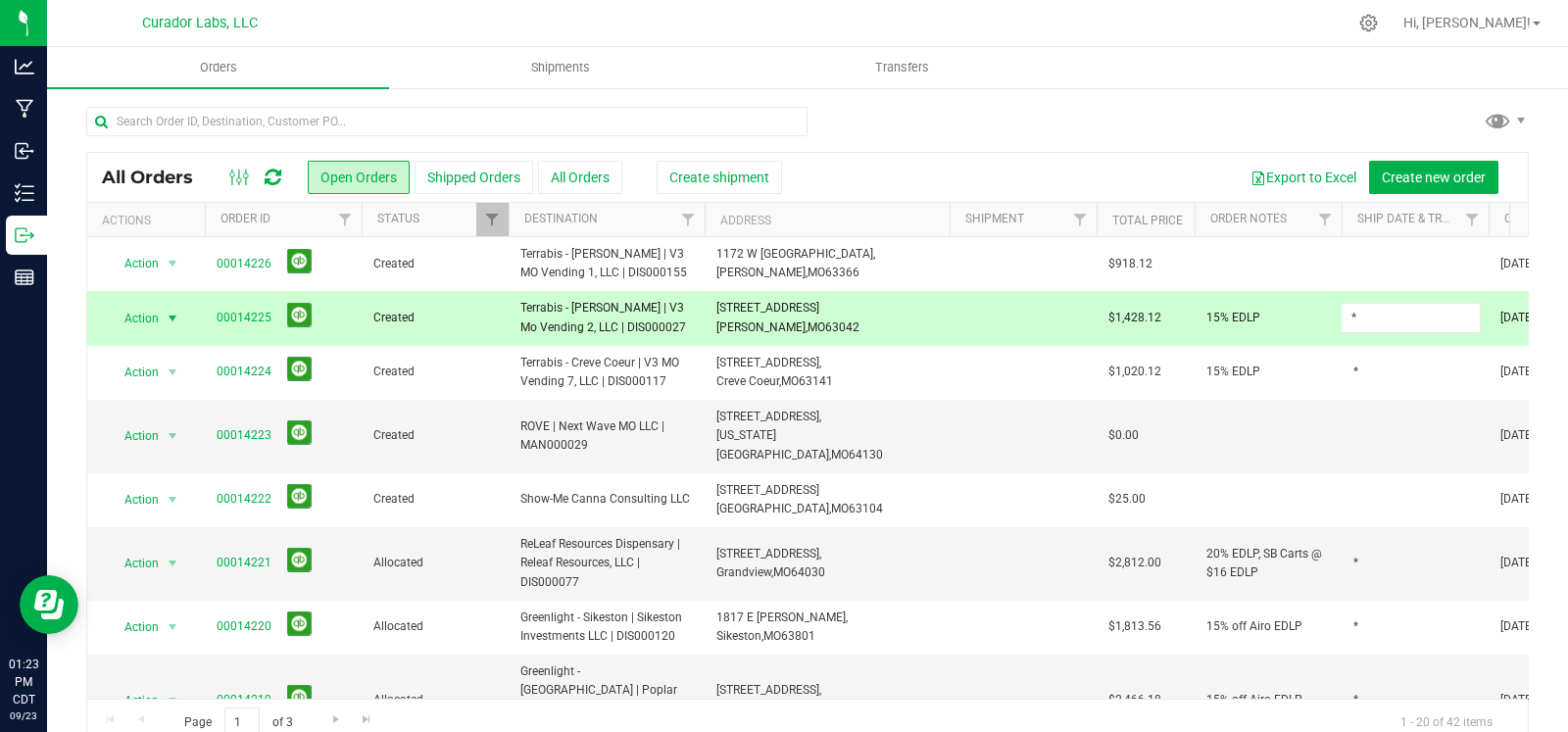
type input "*"
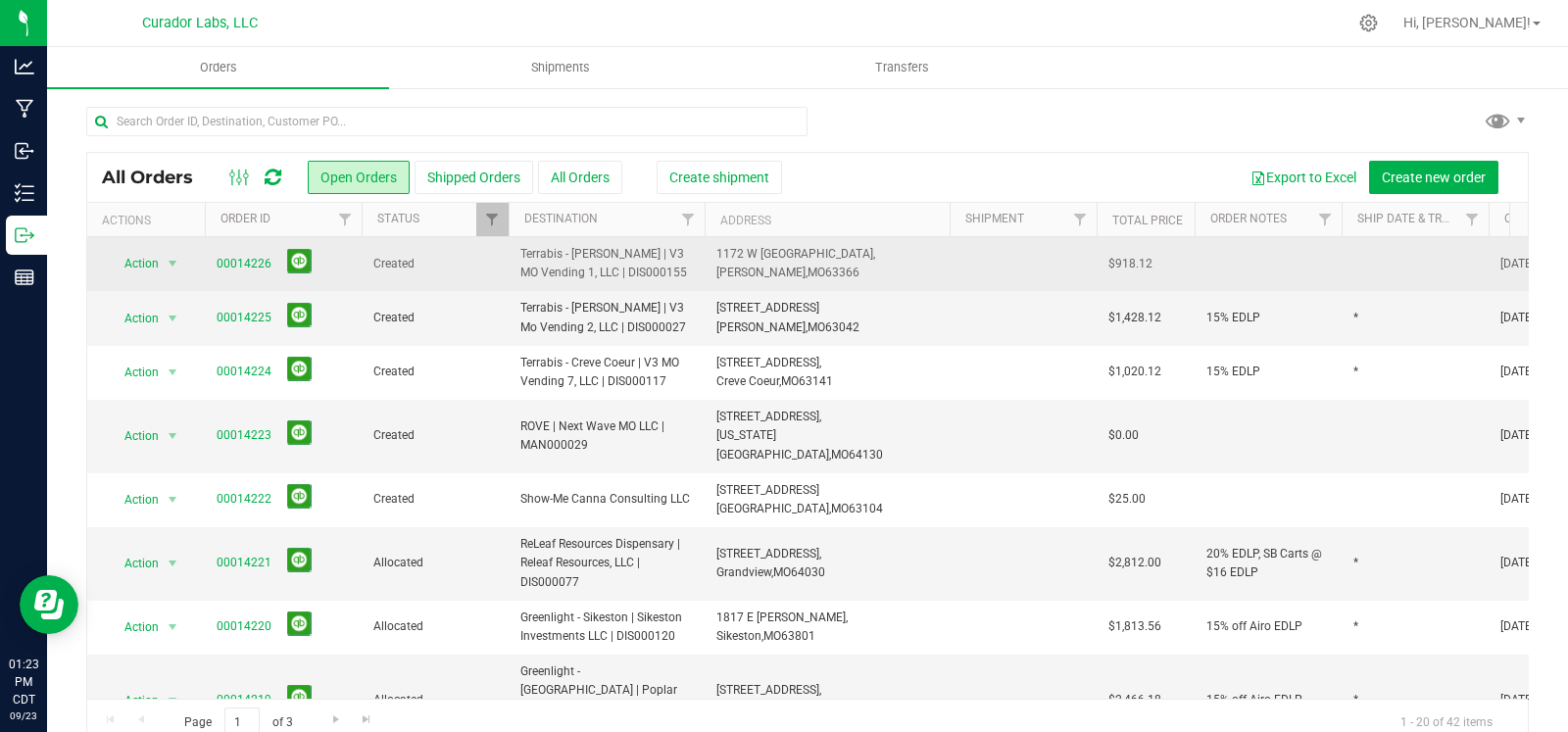
drag, startPoint x: 1263, startPoint y: 372, endPoint x: 97, endPoint y: 247, distance: 1172.7
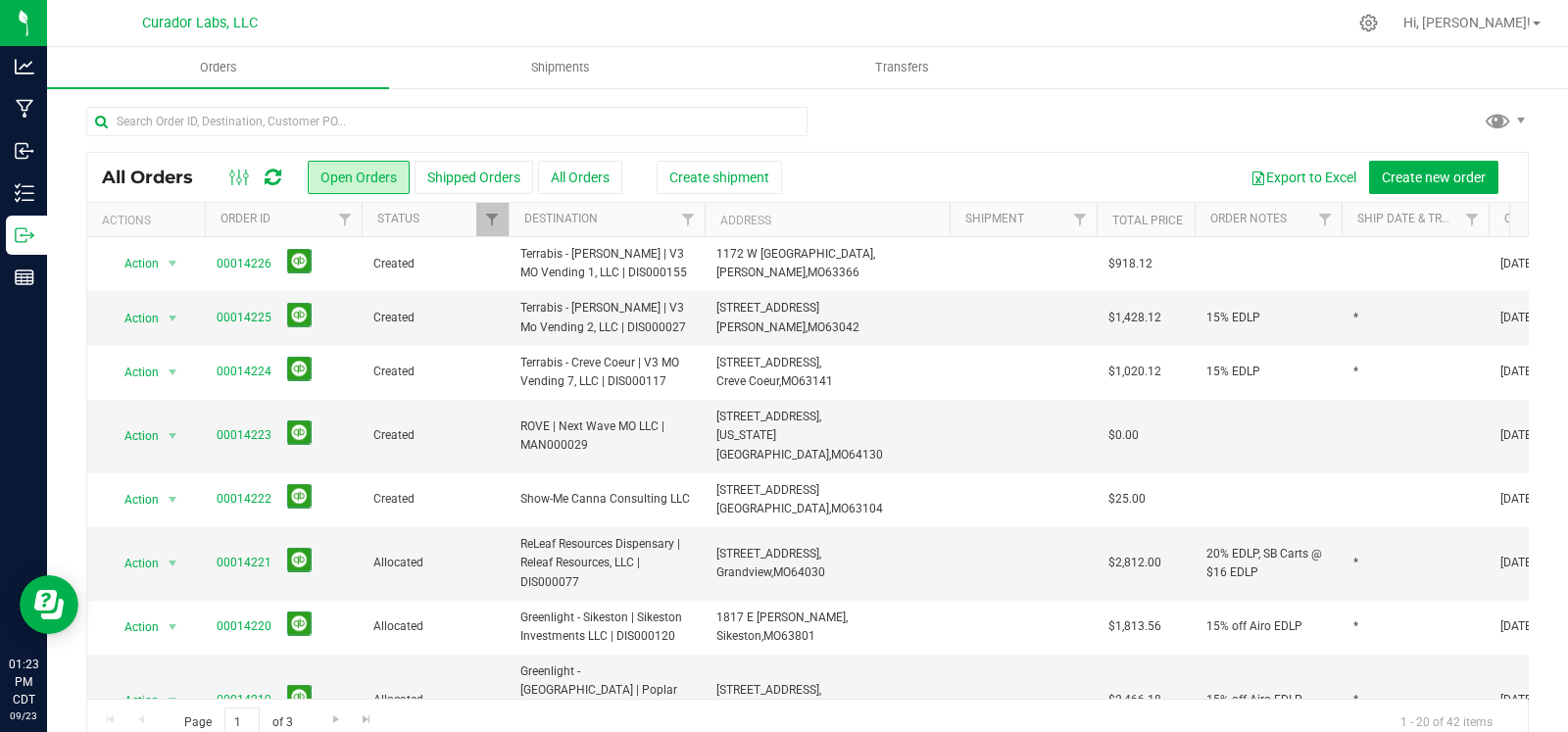
copy tbody "Action Action Cancel order Change facility Clone order Edit order Mark as fully…"
click at [1124, 141] on div at bounding box center [808, 130] width 1442 height 45
click at [986, 93] on div "All Orders Open Orders Shipped Orders All Orders Create shipment Export to Exce…" at bounding box center [808, 425] width 1521 height 679
click at [889, 117] on div at bounding box center [808, 130] width 1442 height 45
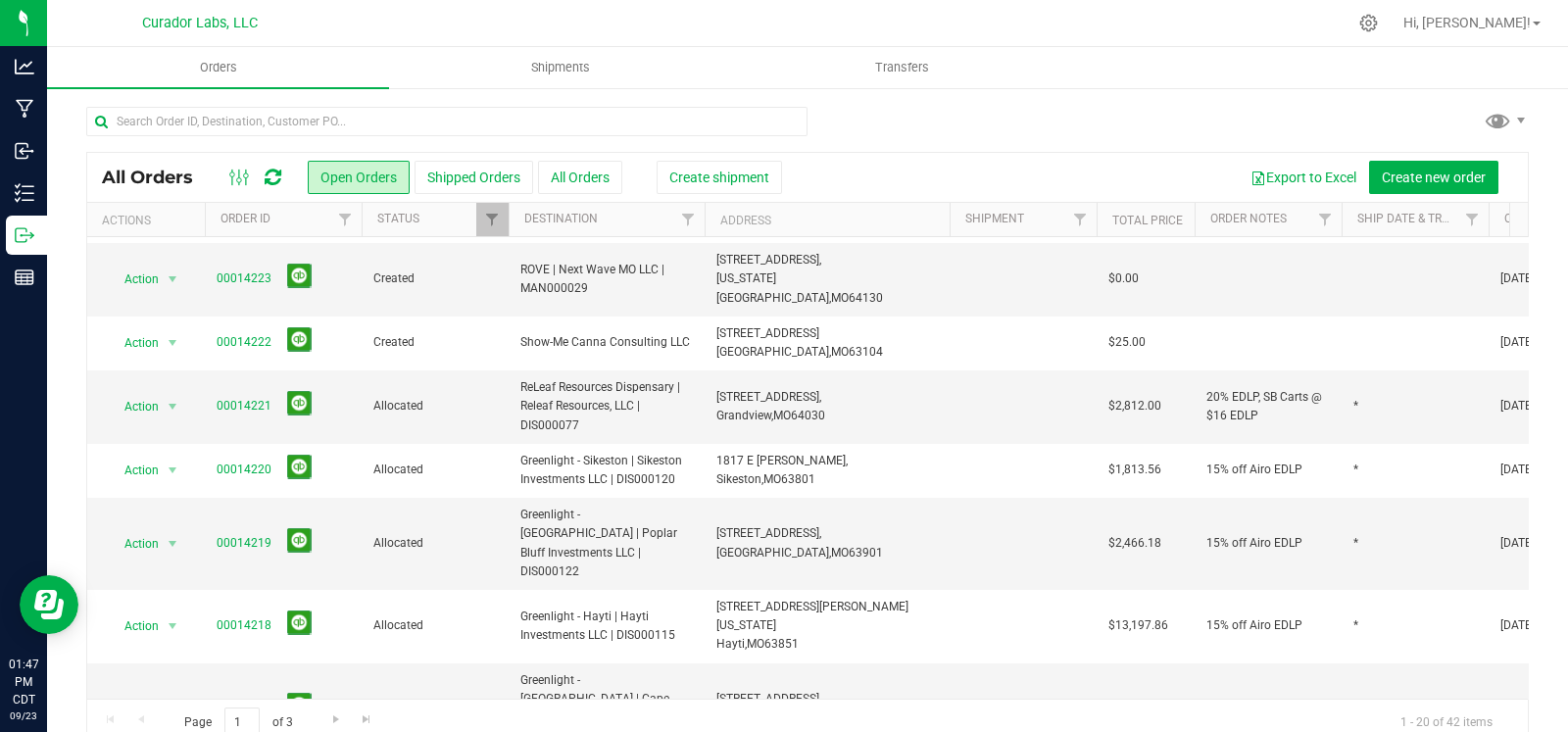
scroll to position [196, 0]
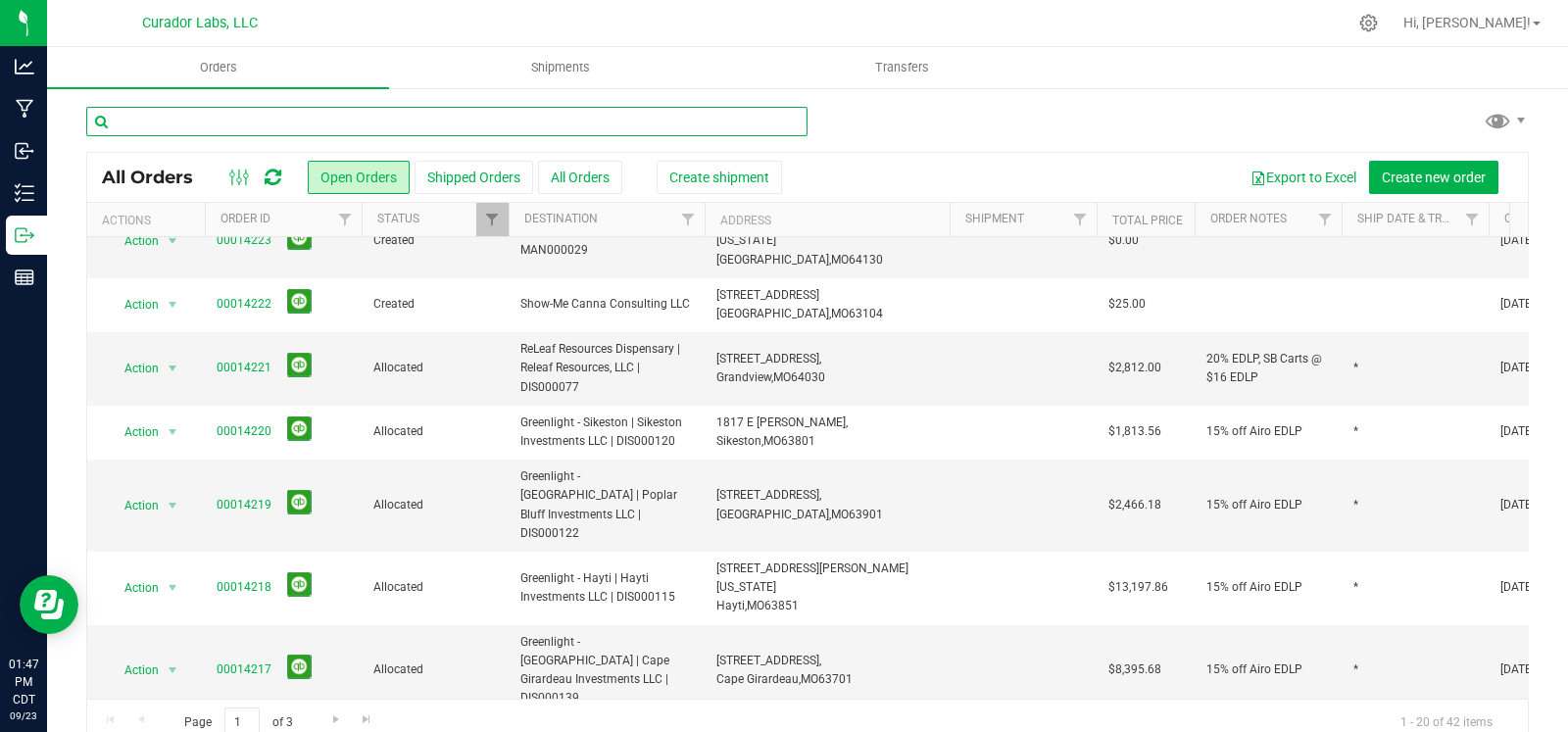
click at [541, 125] on input "text" at bounding box center [447, 122] width 721 height 29
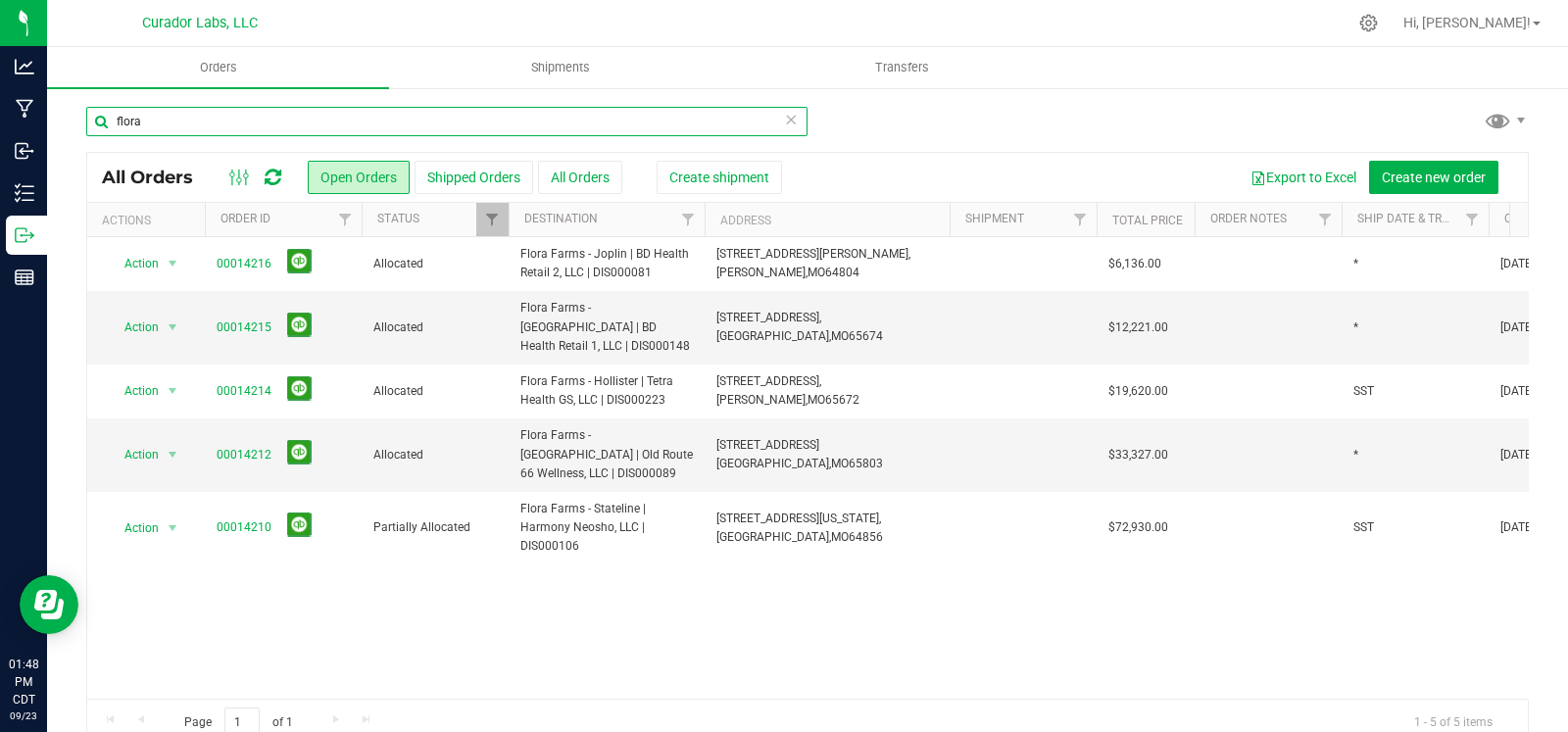
type input "flora"
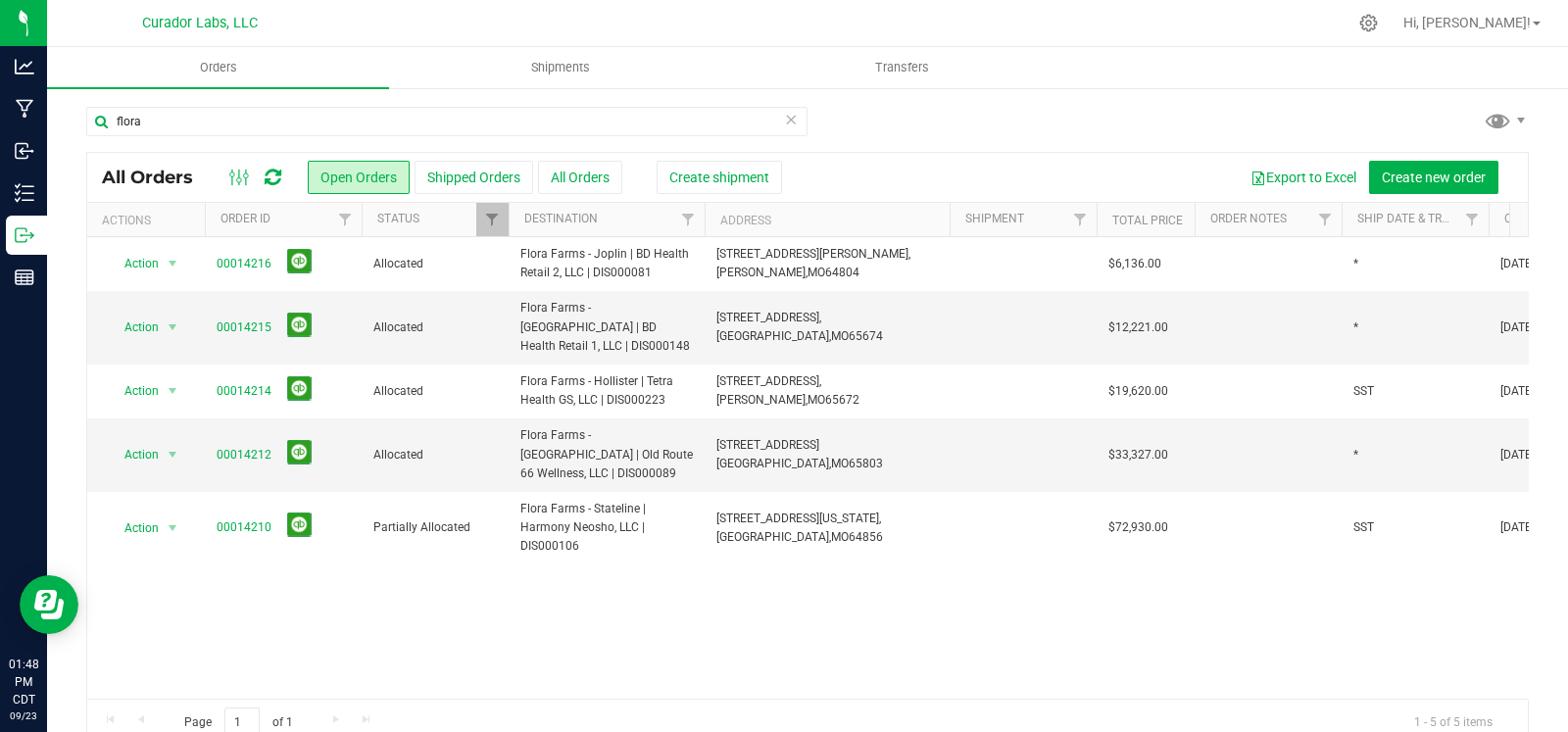
click at [784, 124] on icon at bounding box center [791, 119] width 14 height 24
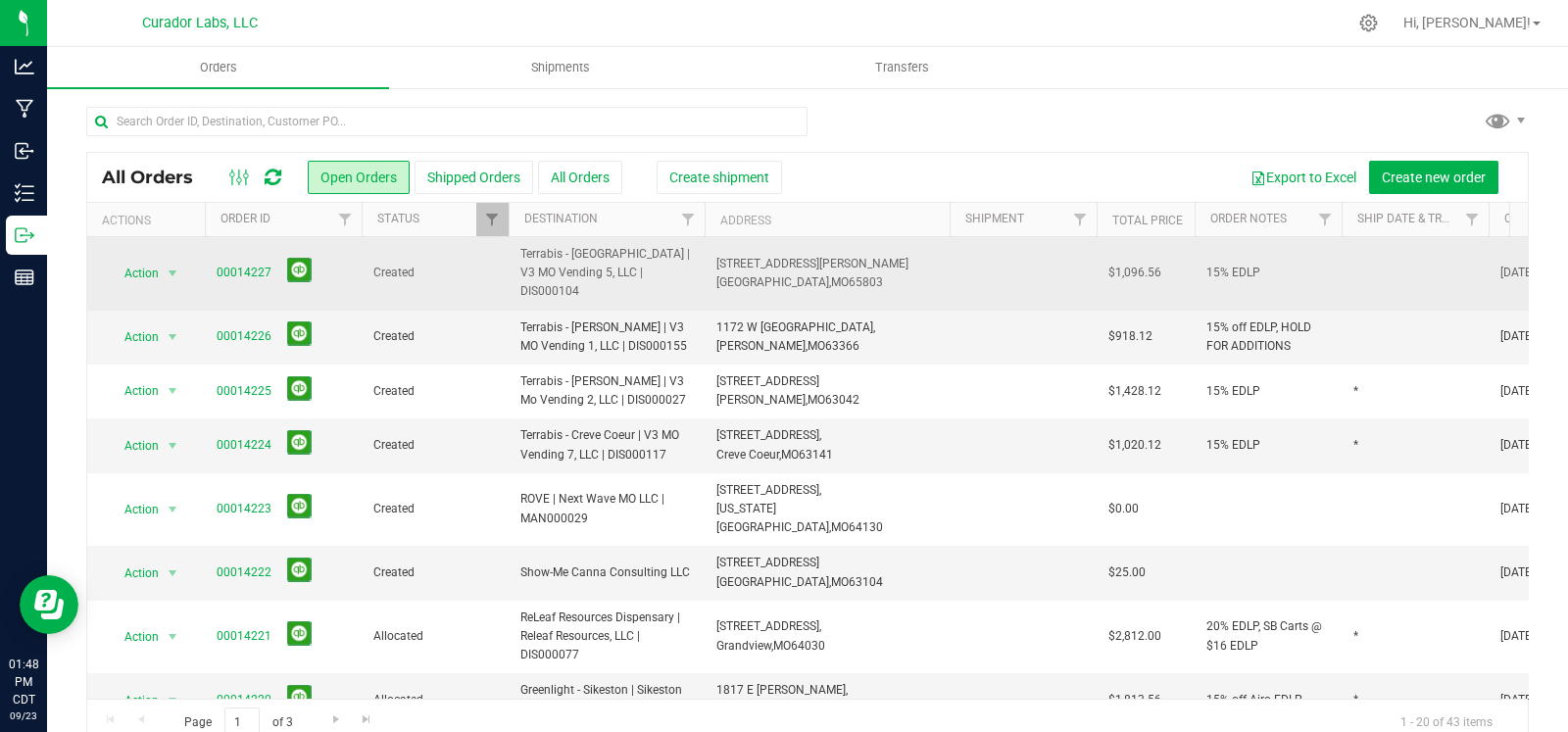
drag, startPoint x: 670, startPoint y: 265, endPoint x: 510, endPoint y: 259, distance: 160.1
click at [510, 259] on td "Terrabis - [GEOGRAPHIC_DATA] | V3 MO Vending 5, LLC | DIS000104" at bounding box center [607, 273] width 196 height 74
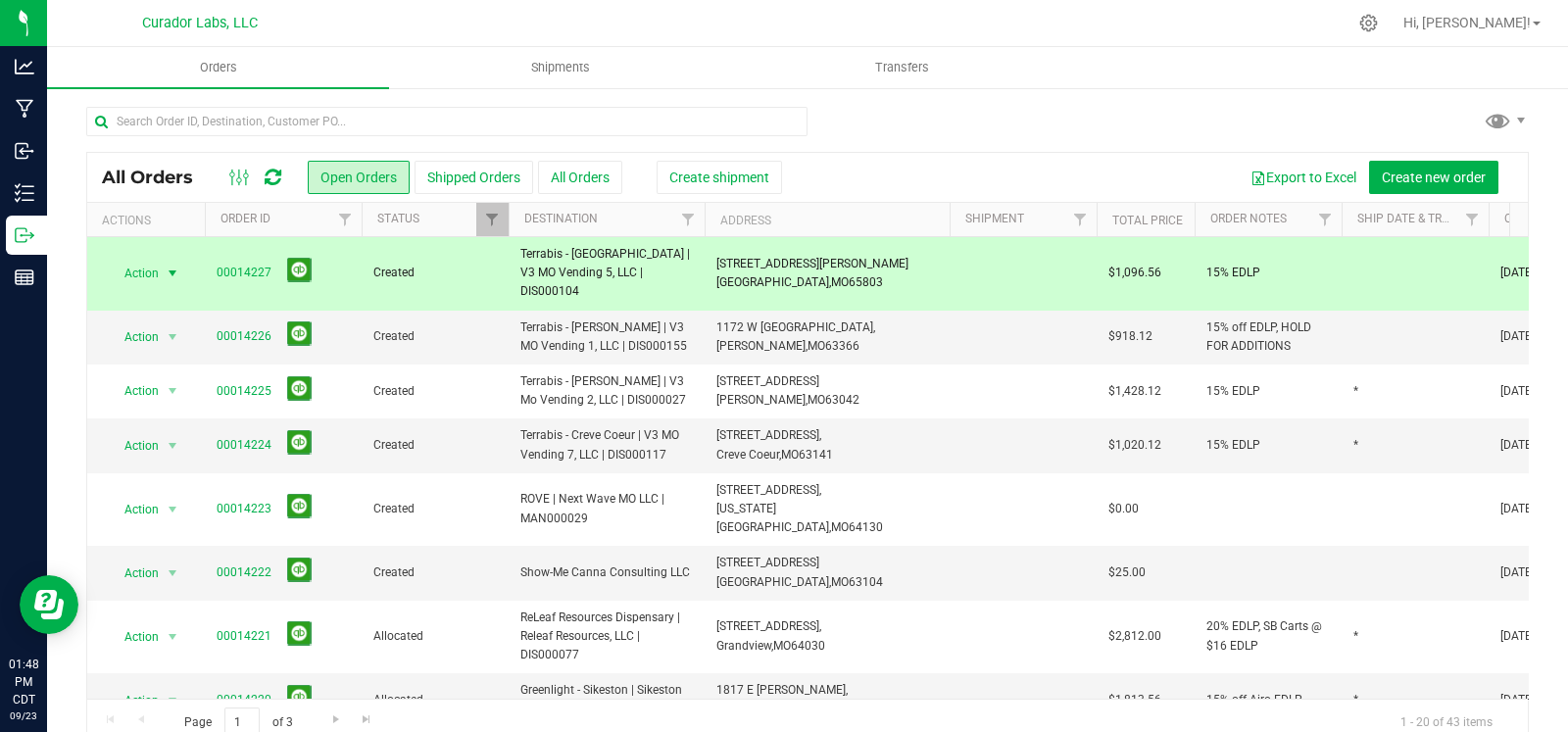
copy span "Terrabis - [GEOGRAPHIC_DATA] | V3 MO Vending 5, LLC | DIS000104"
drag, startPoint x: 275, startPoint y: 263, endPoint x: 209, endPoint y: 268, distance: 66.2
click at [209, 268] on td "00014227" at bounding box center [283, 273] width 157 height 74
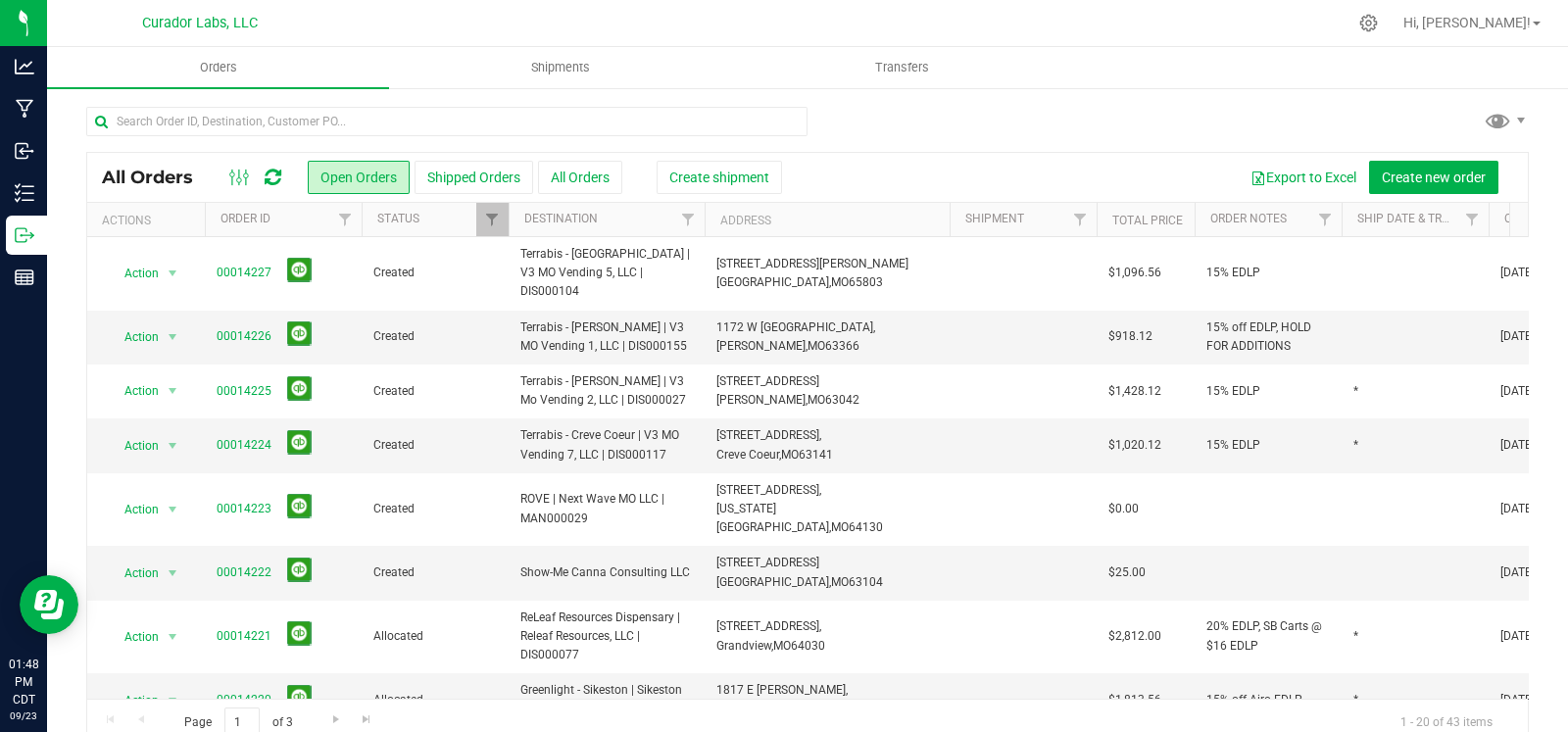
copy span "00014227"
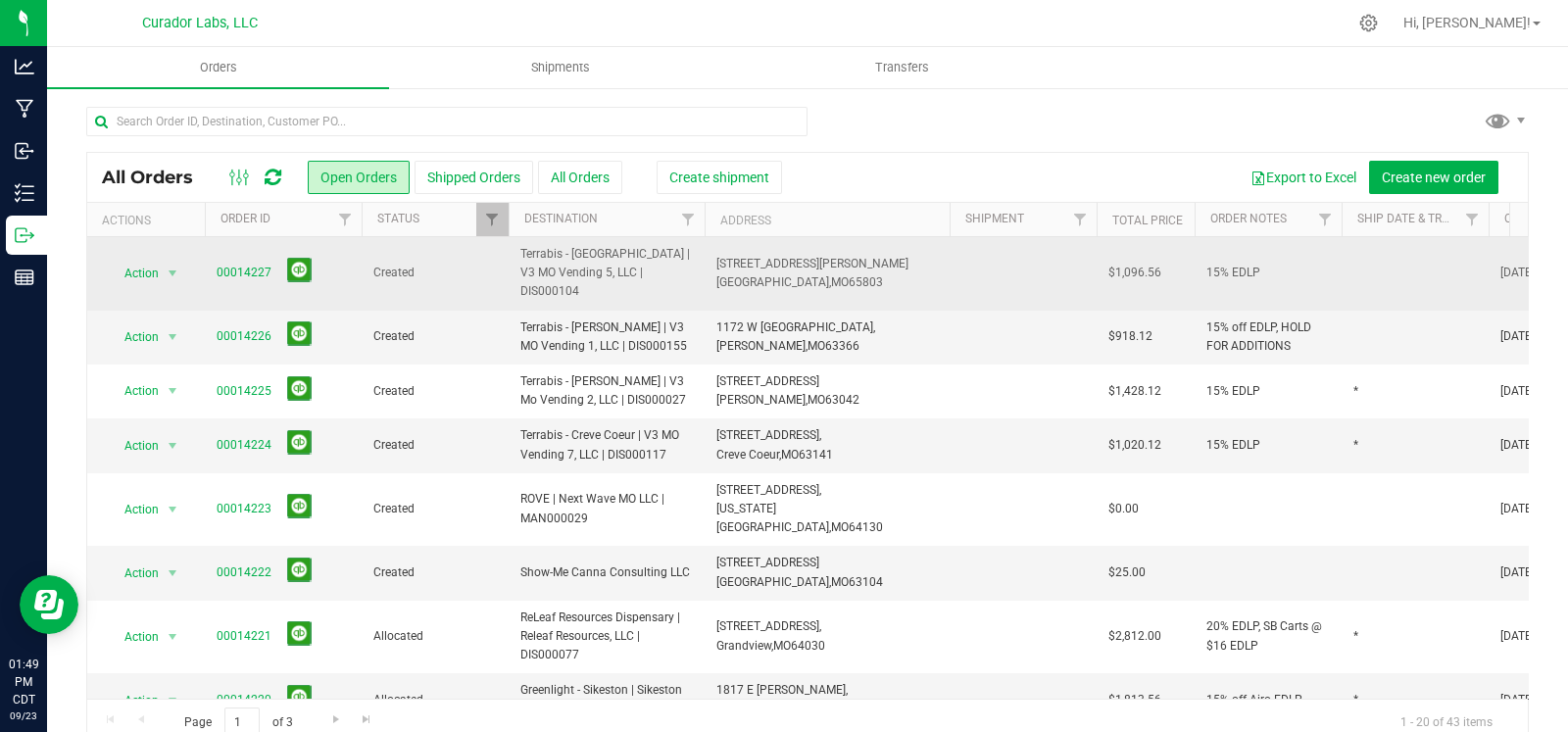
click at [1141, 263] on span "$1,096.56" at bounding box center [1135, 272] width 53 height 19
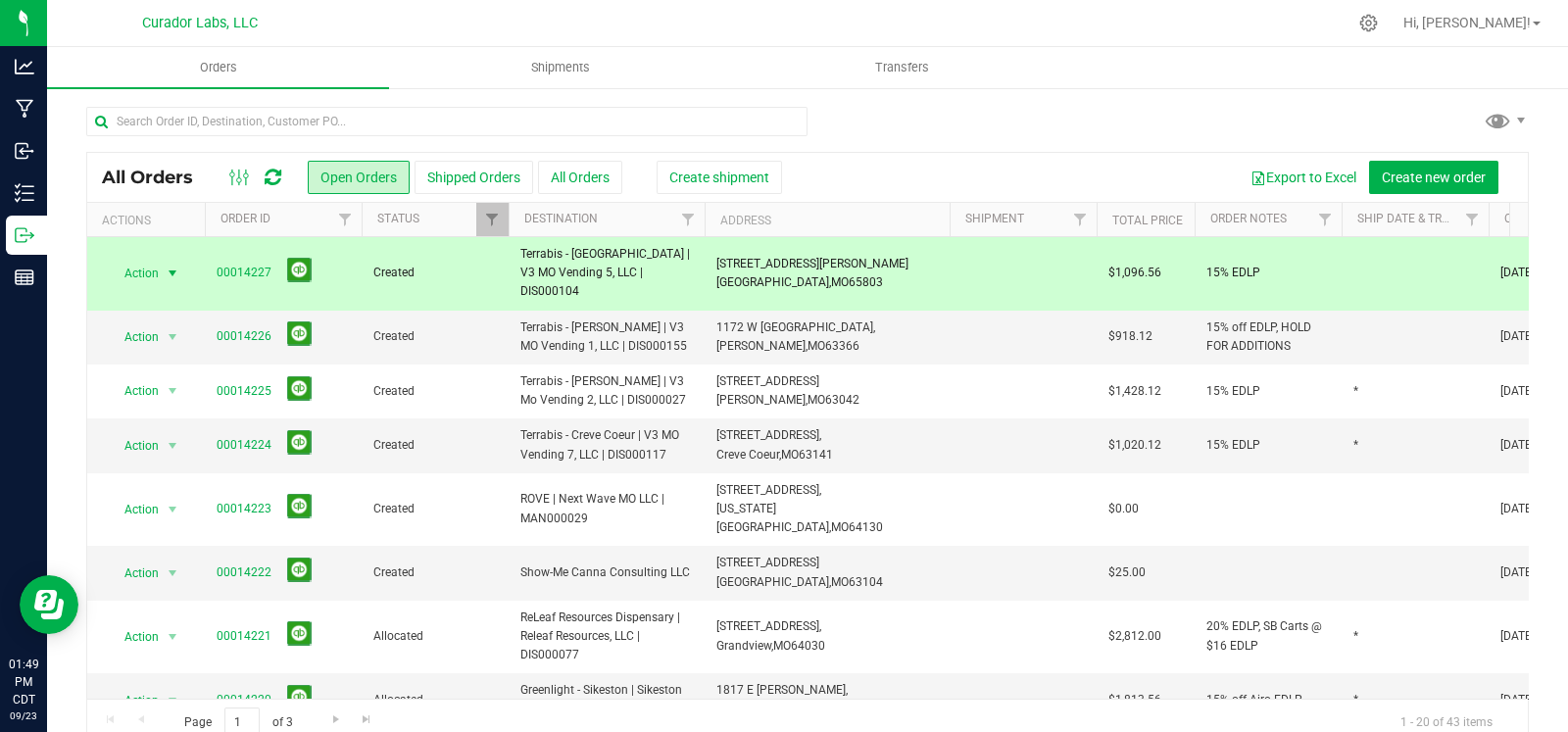
click at [1137, 265] on span "$1,096.56" at bounding box center [1135, 272] width 53 height 19
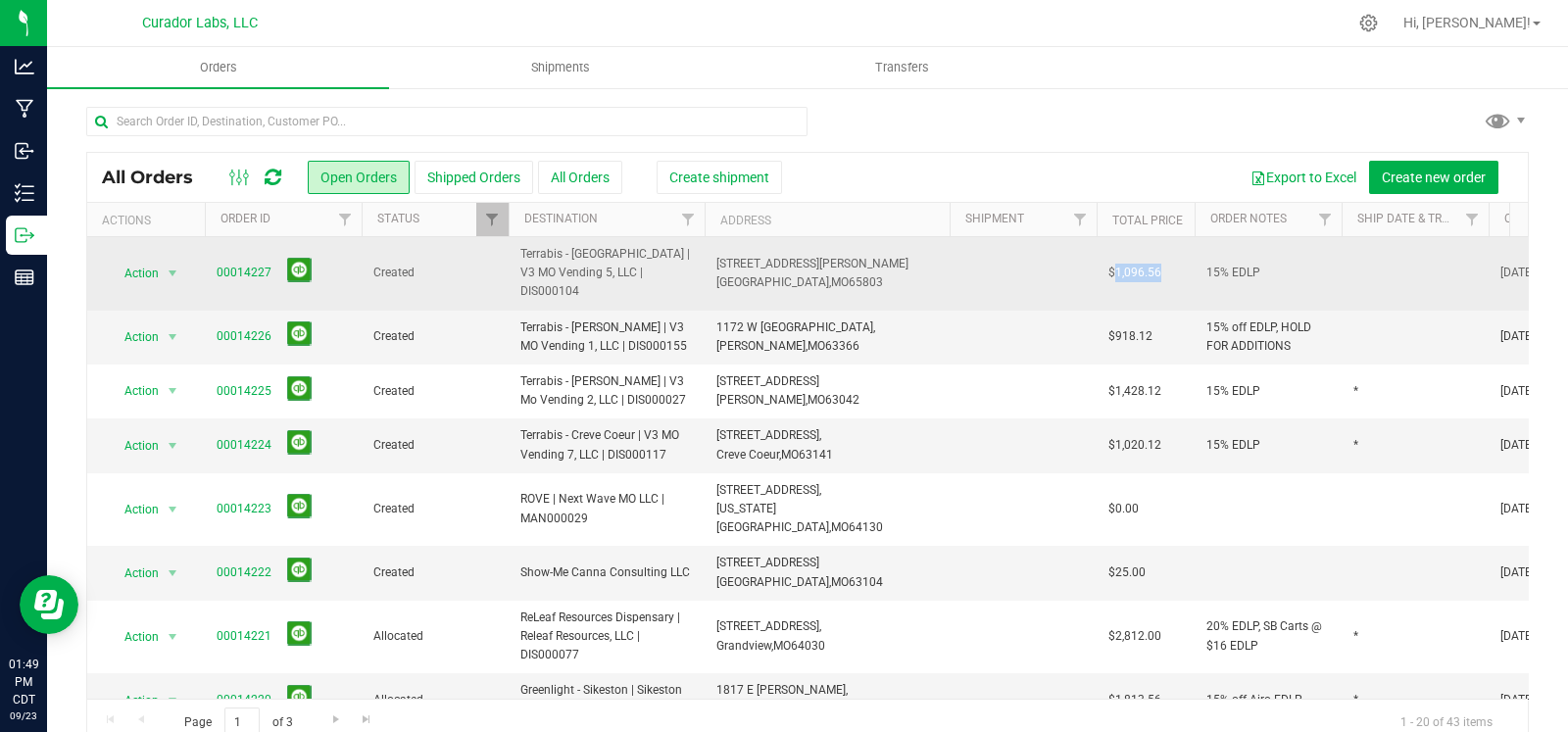
click at [1137, 265] on span "$1,096.56" at bounding box center [1135, 272] width 53 height 19
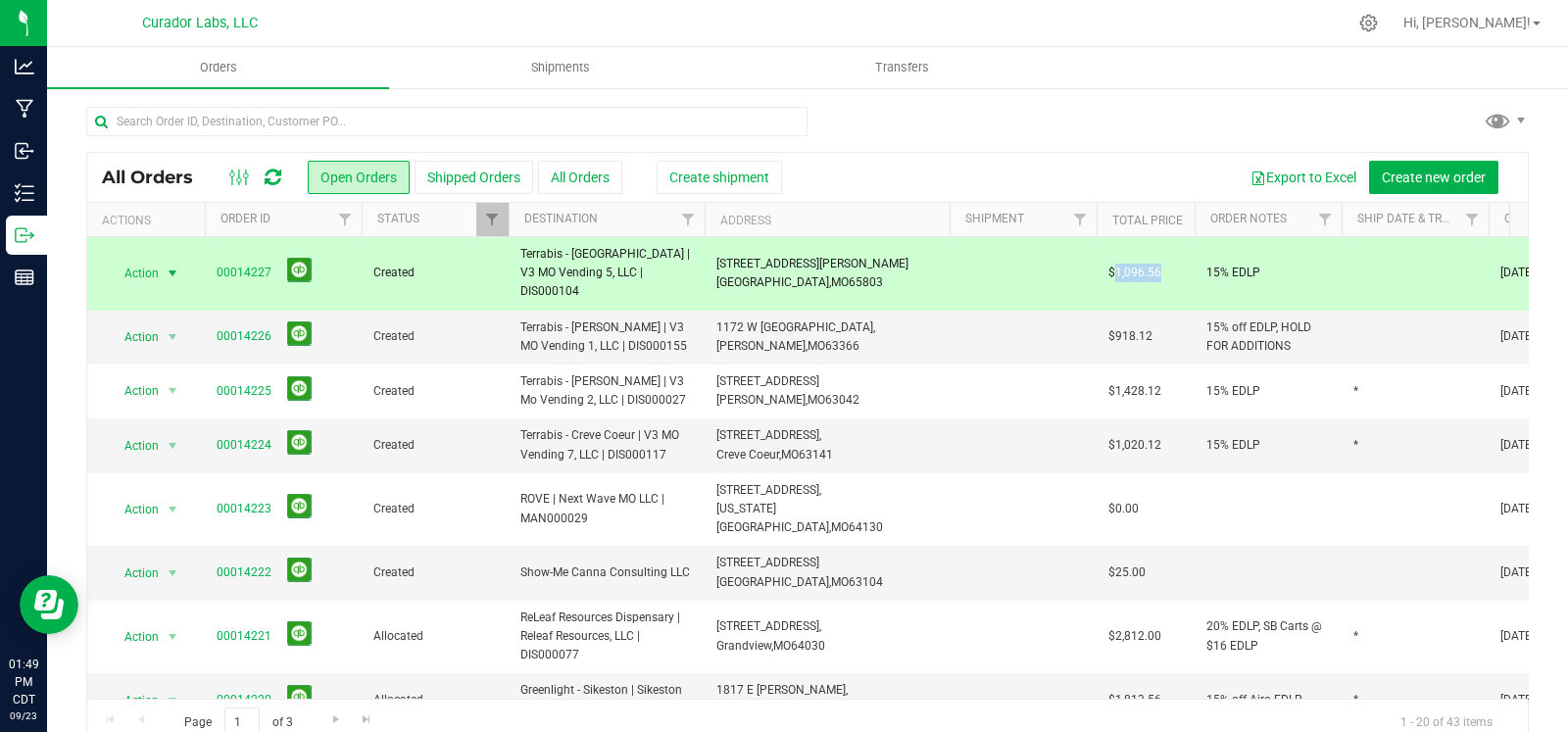
copy span "1,096.56"
drag, startPoint x: 1060, startPoint y: 126, endPoint x: 1111, endPoint y: 181, distance: 75.0
click at [1061, 126] on div at bounding box center [808, 130] width 1442 height 45
click at [1372, 254] on td at bounding box center [1416, 273] width 147 height 74
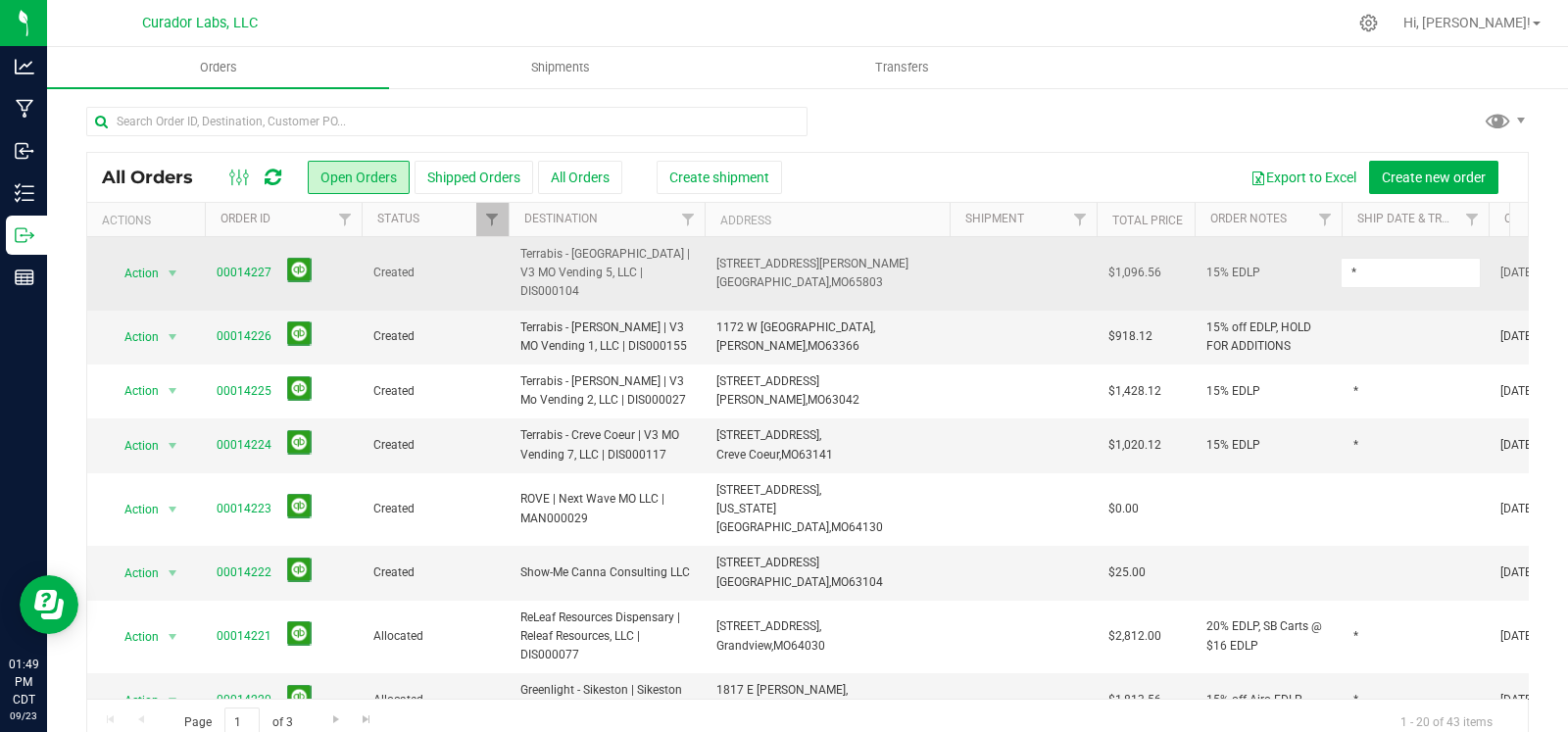
type input "*"
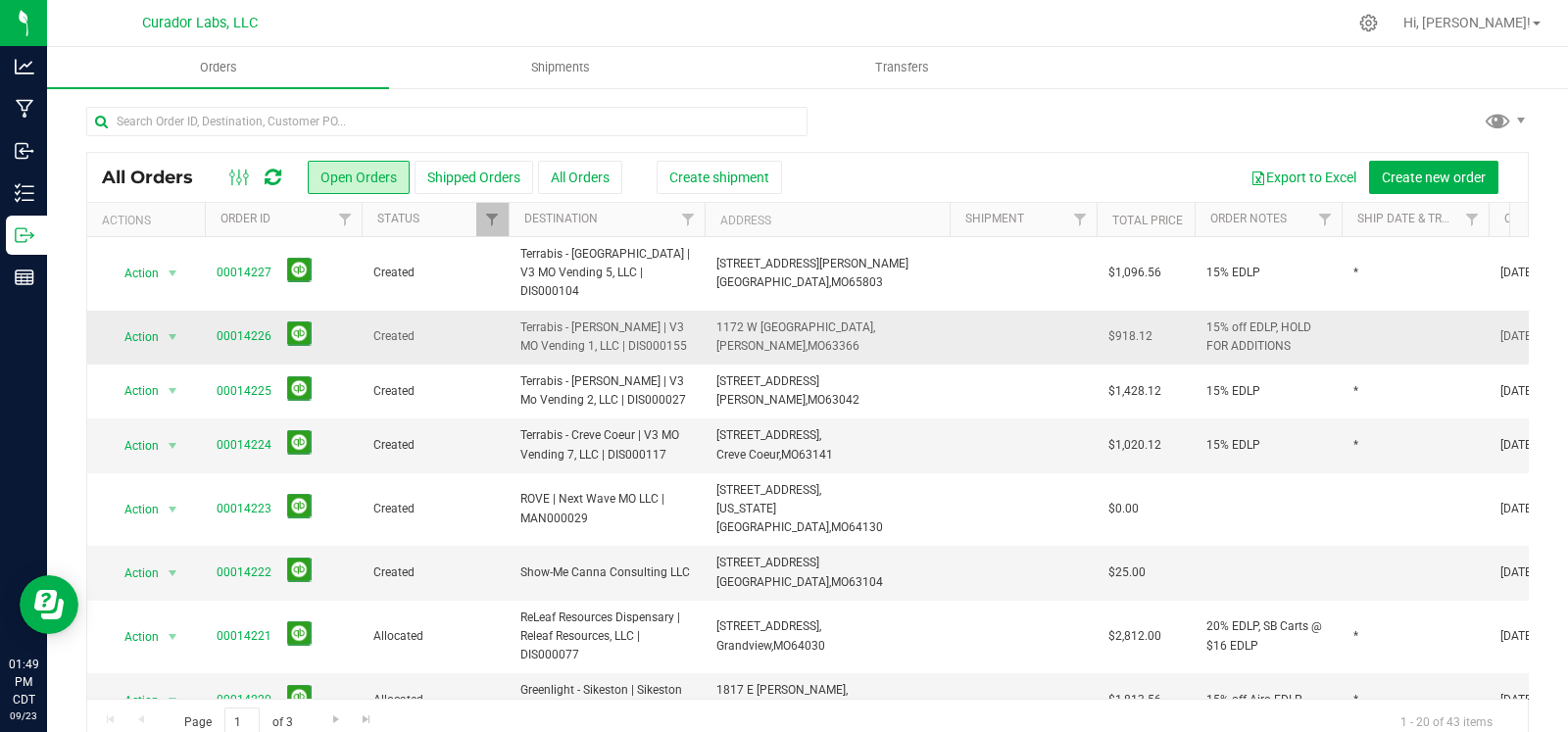
click at [1368, 314] on td at bounding box center [1416, 337] width 147 height 54
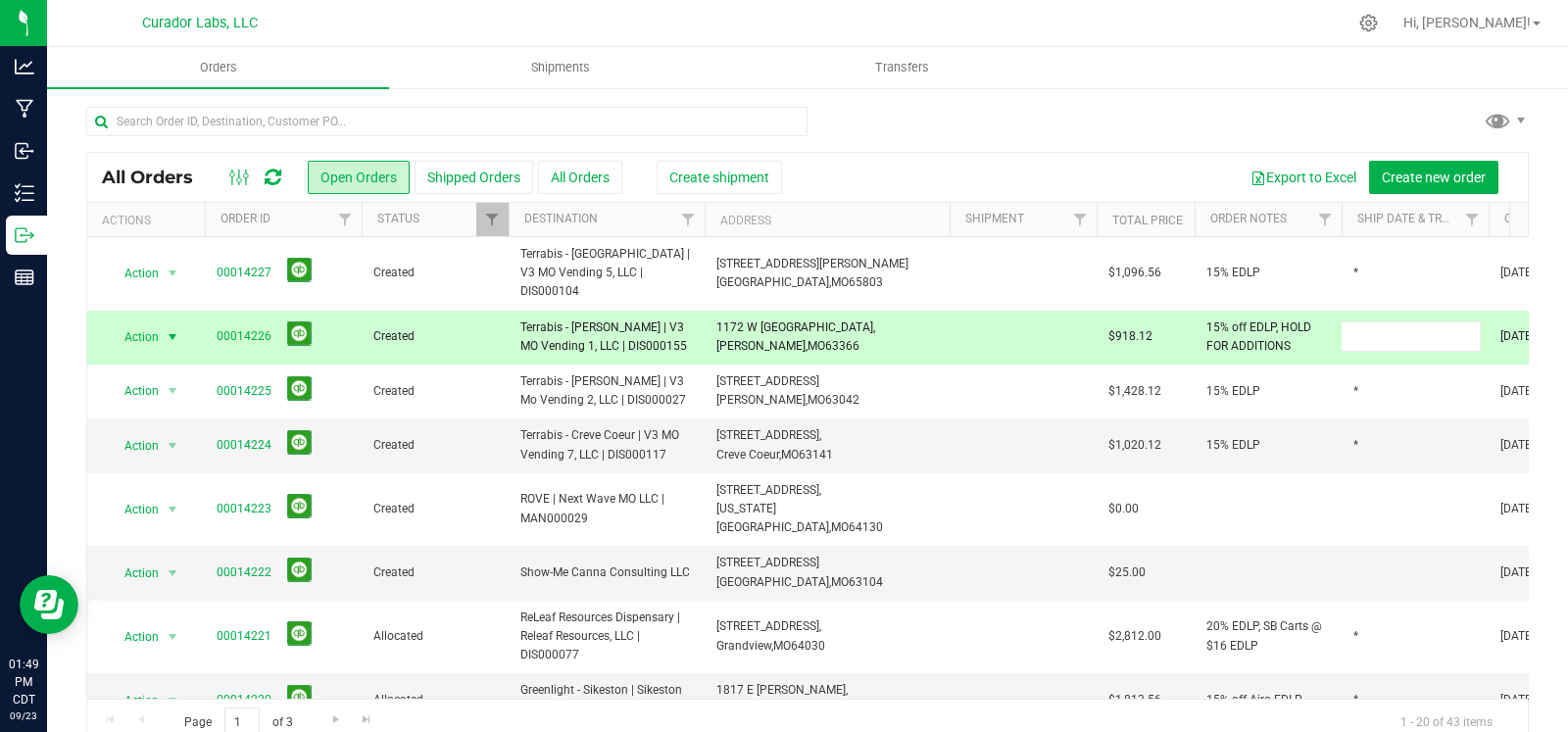
click at [1240, 104] on div "All Orders Open Orders Shipped Orders All Orders Create shipment Export to Exce…" at bounding box center [808, 425] width 1521 height 679
click at [1182, 121] on div at bounding box center [808, 130] width 1442 height 45
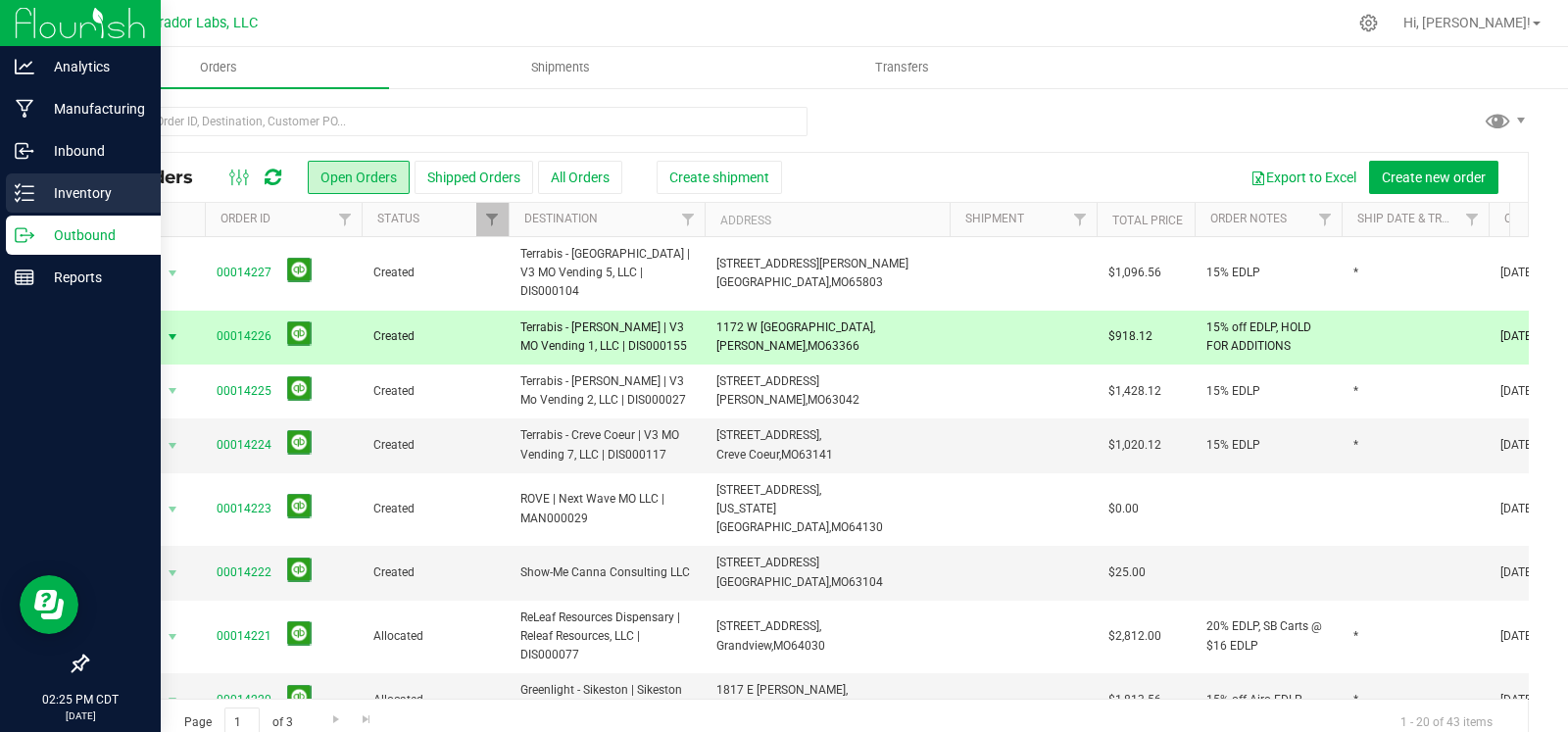
click at [32, 184] on icon at bounding box center [25, 194] width 20 height 20
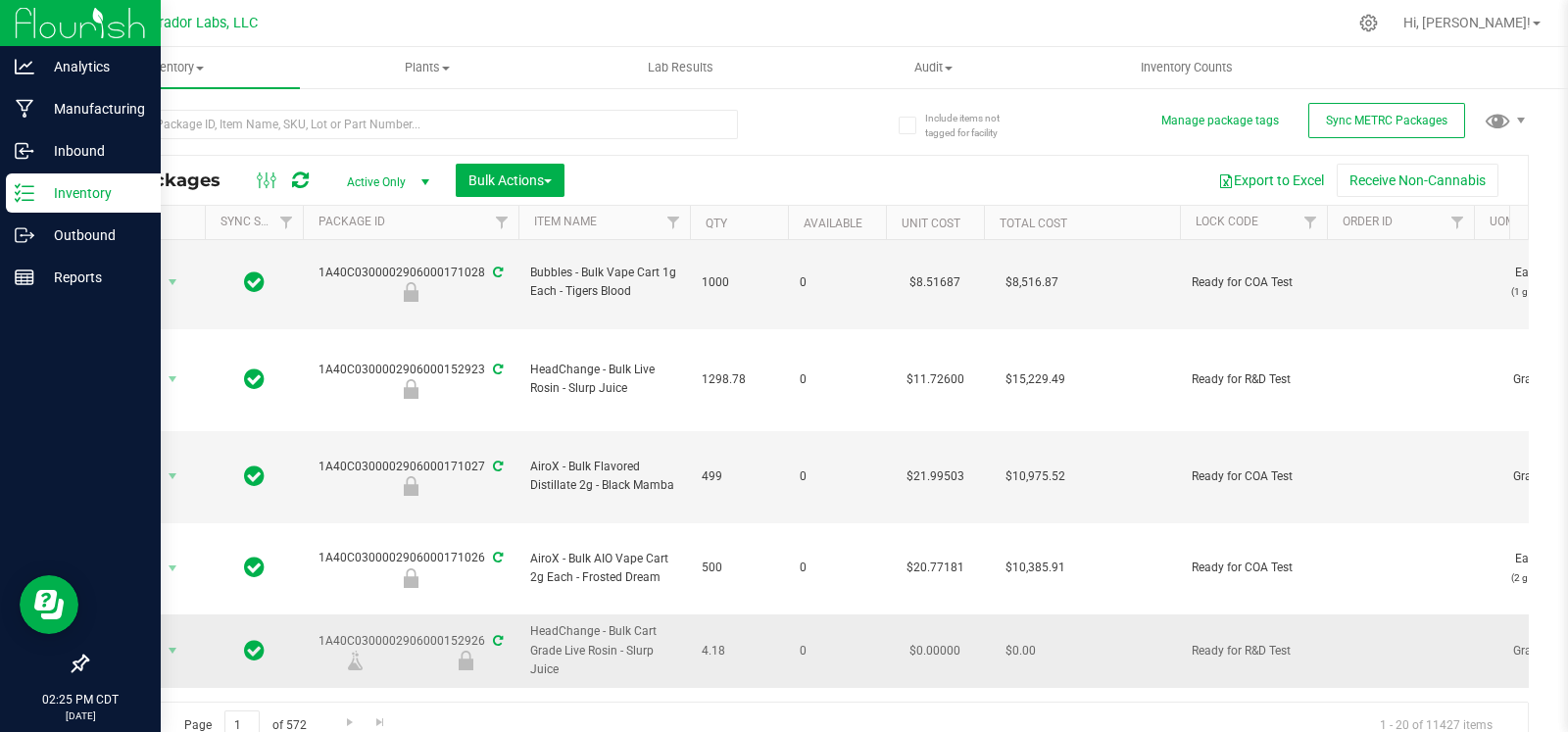
scroll to position [272, 0]
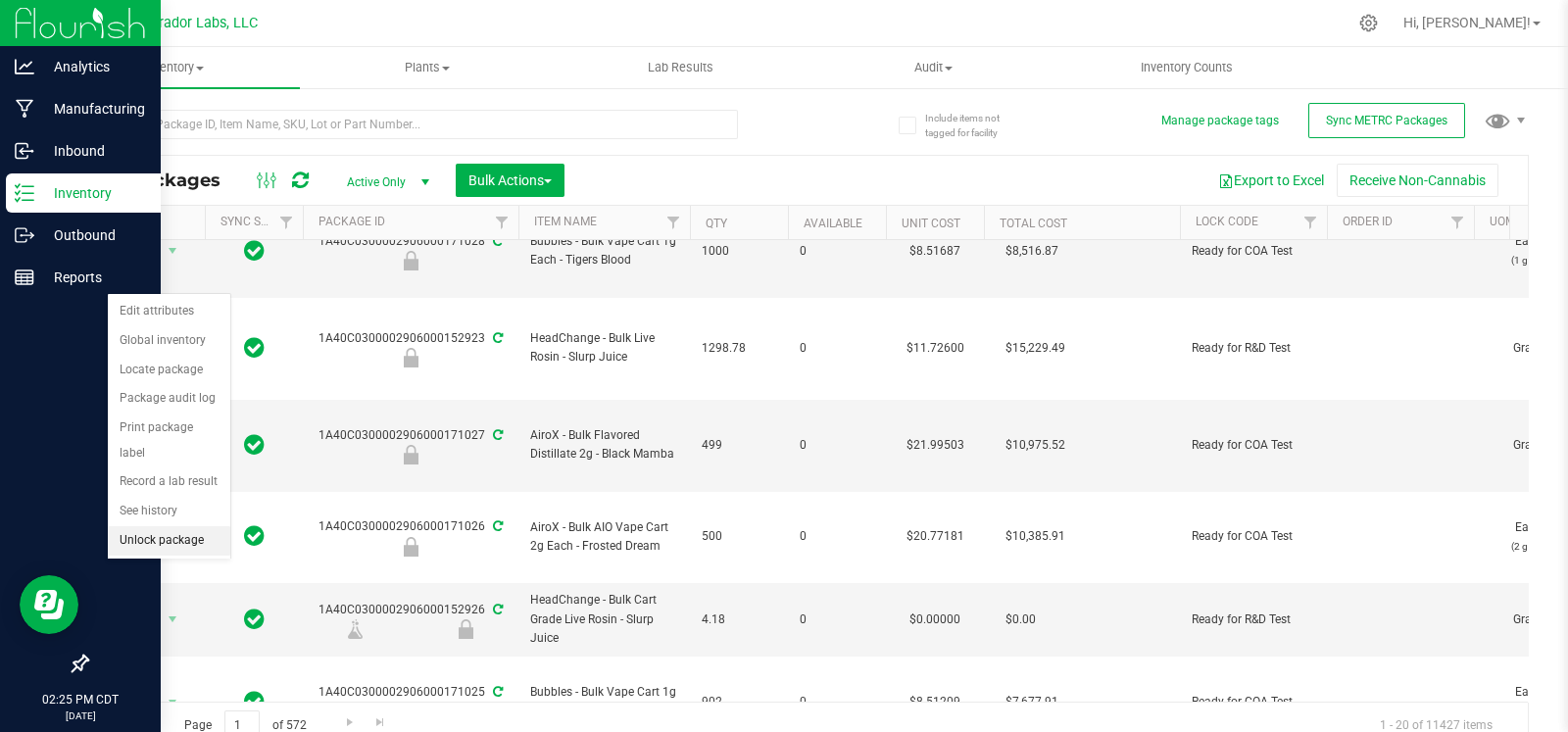
click at [169, 535] on li "Unlock package" at bounding box center [169, 541] width 123 height 29
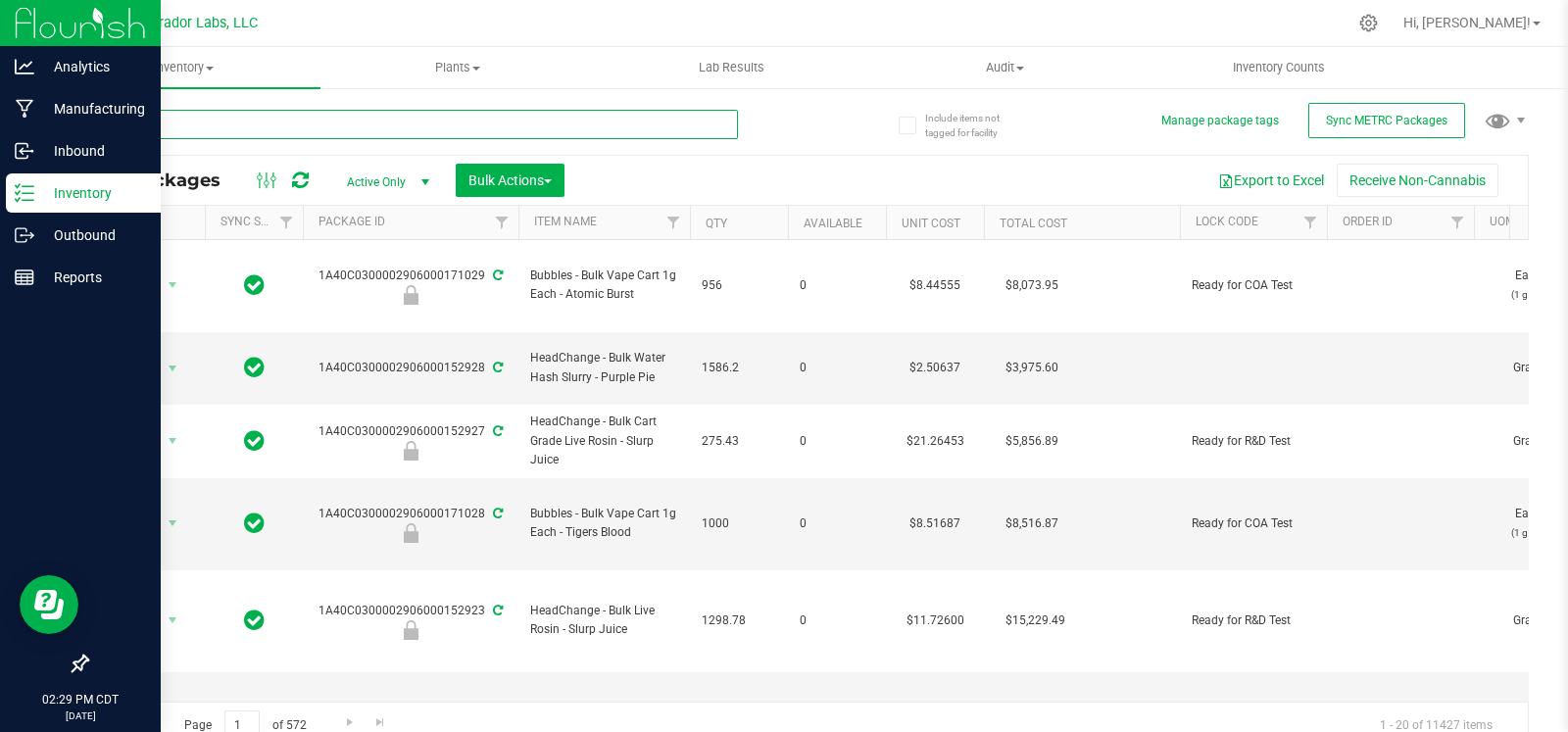
click at [196, 113] on input "text" at bounding box center [412, 125] width 651 height 29
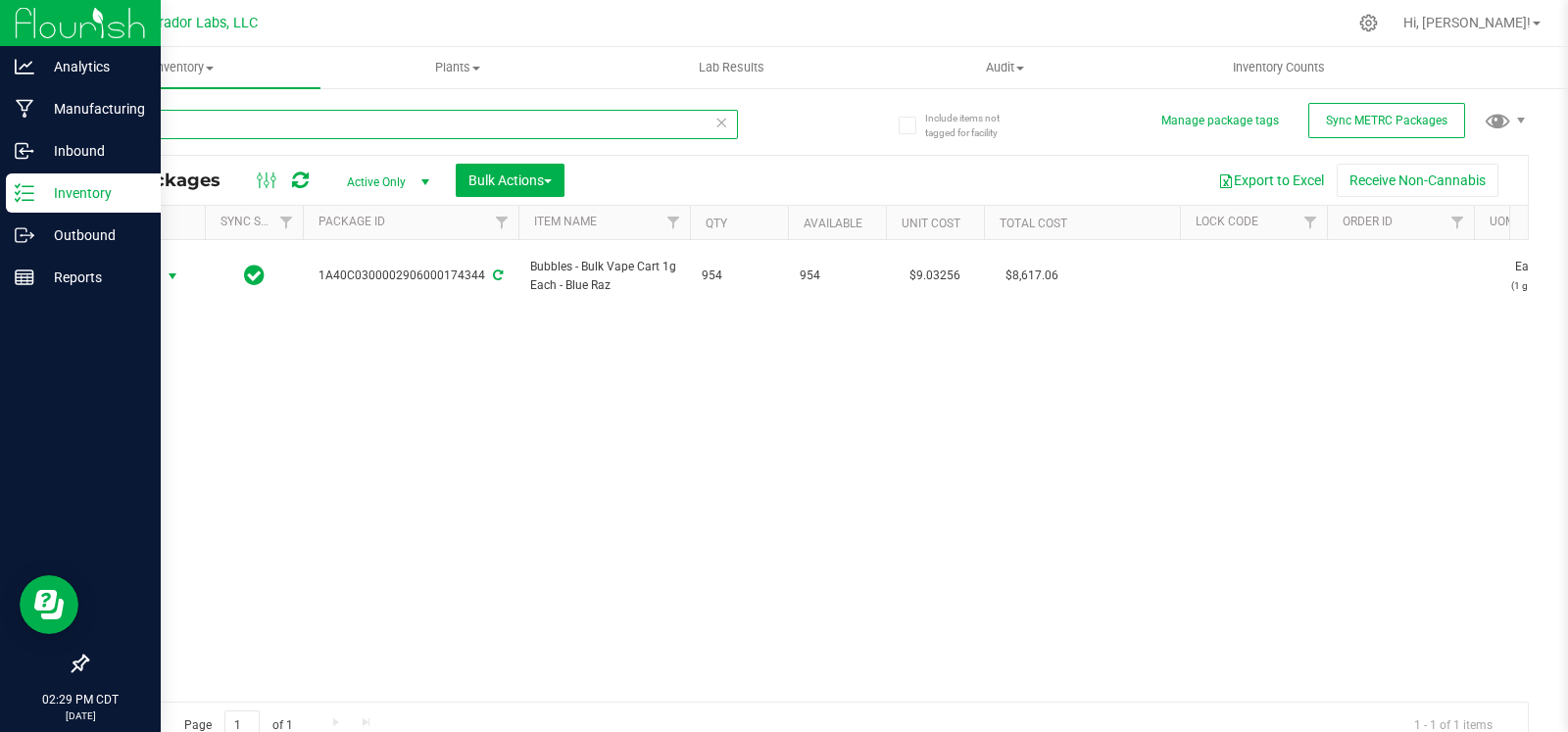
type input "174344"
click at [178, 272] on span "select" at bounding box center [173, 276] width 16 height 16
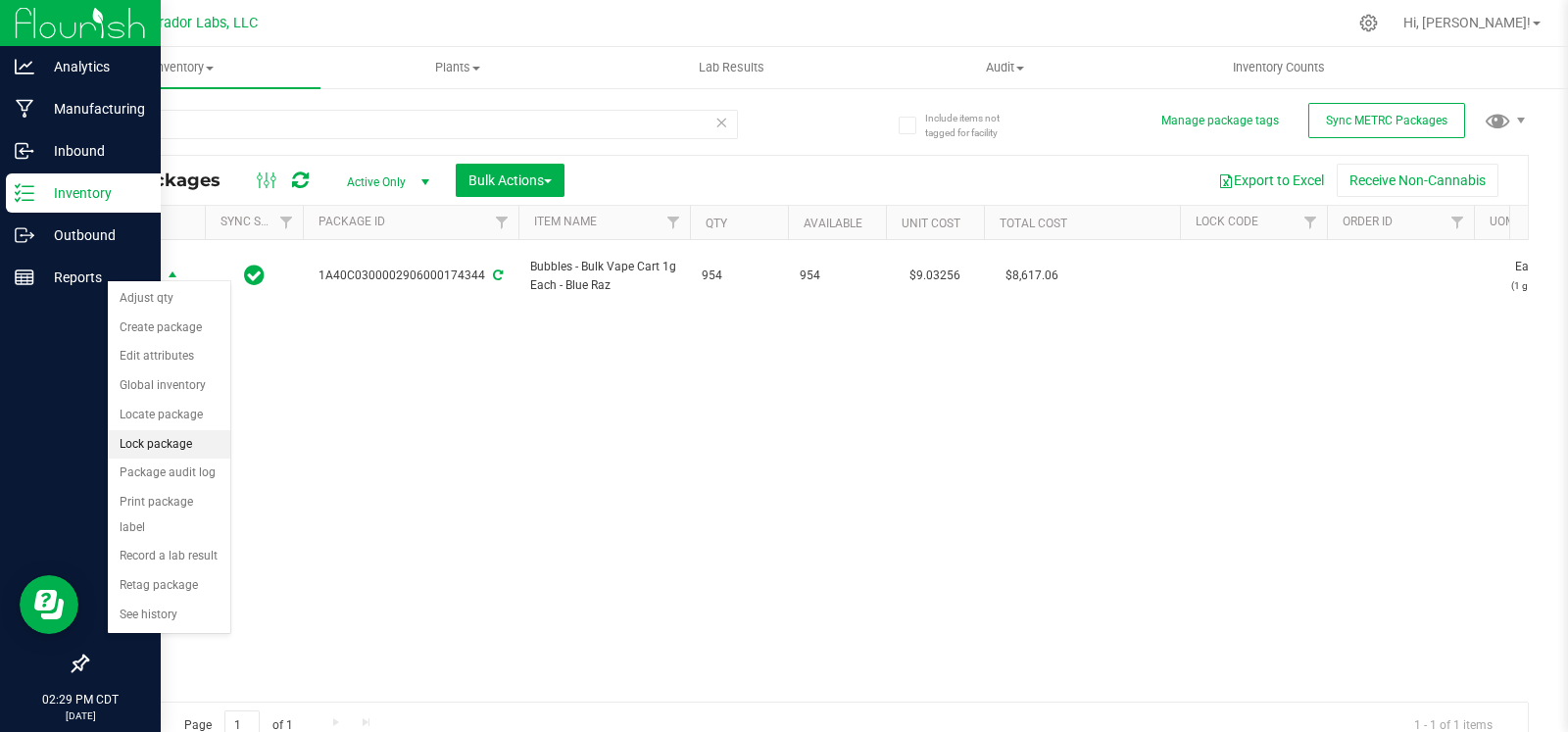
click at [162, 449] on li "Lock package" at bounding box center [169, 445] width 123 height 29
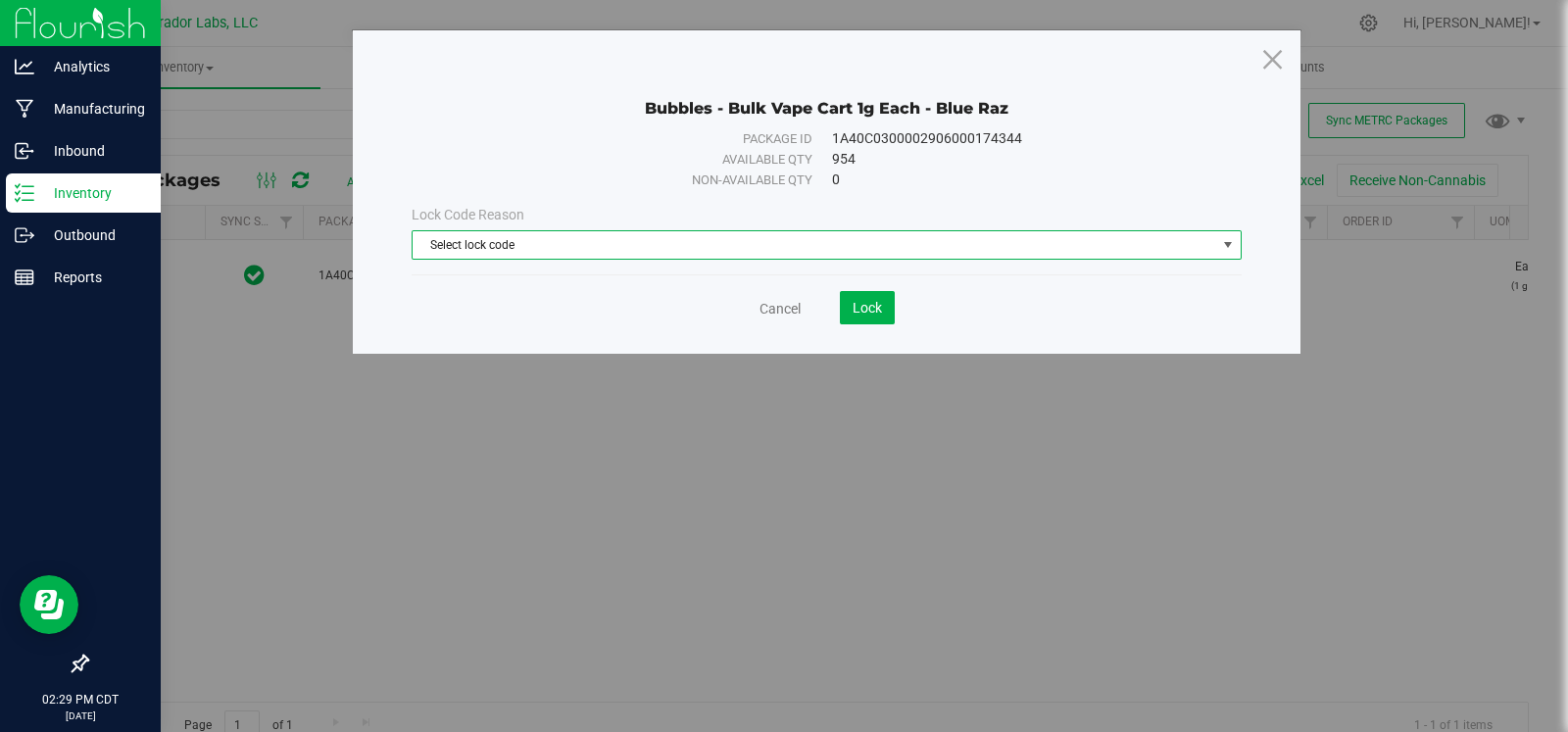
click at [678, 251] on span "Select lock code" at bounding box center [814, 245] width 804 height 28
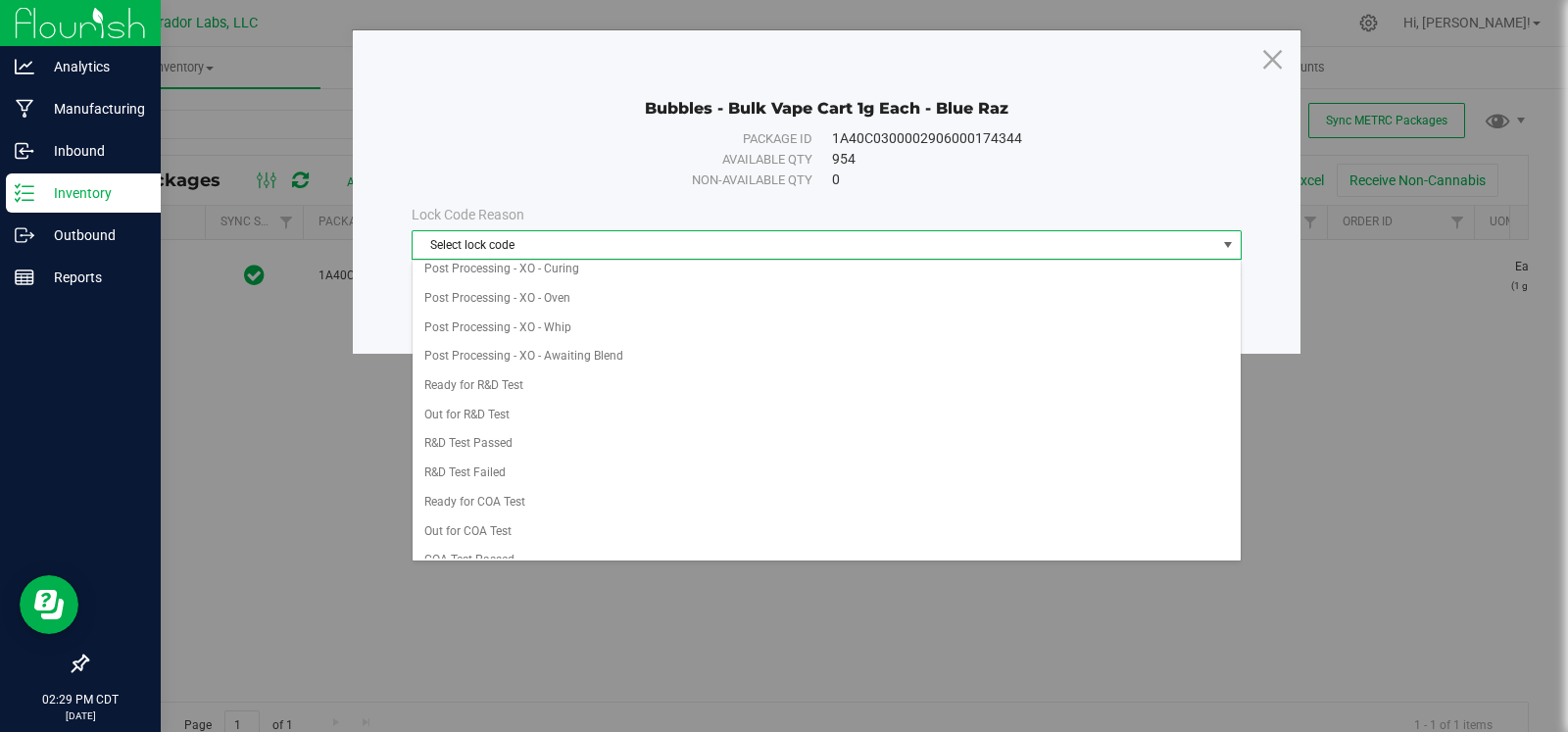
scroll to position [559, 0]
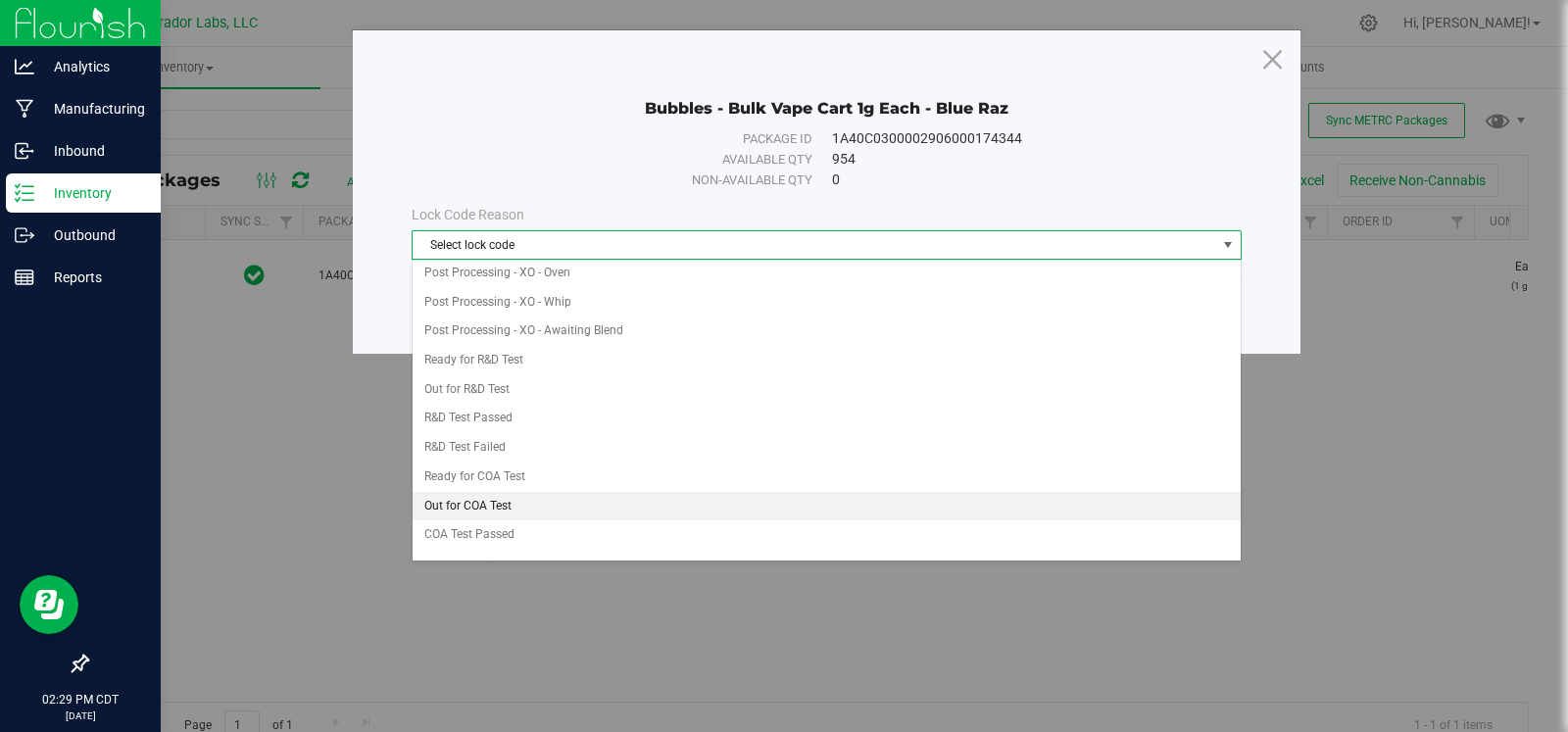
click at [539, 492] on li "Out for COA Test" at bounding box center [826, 507] width 828 height 29
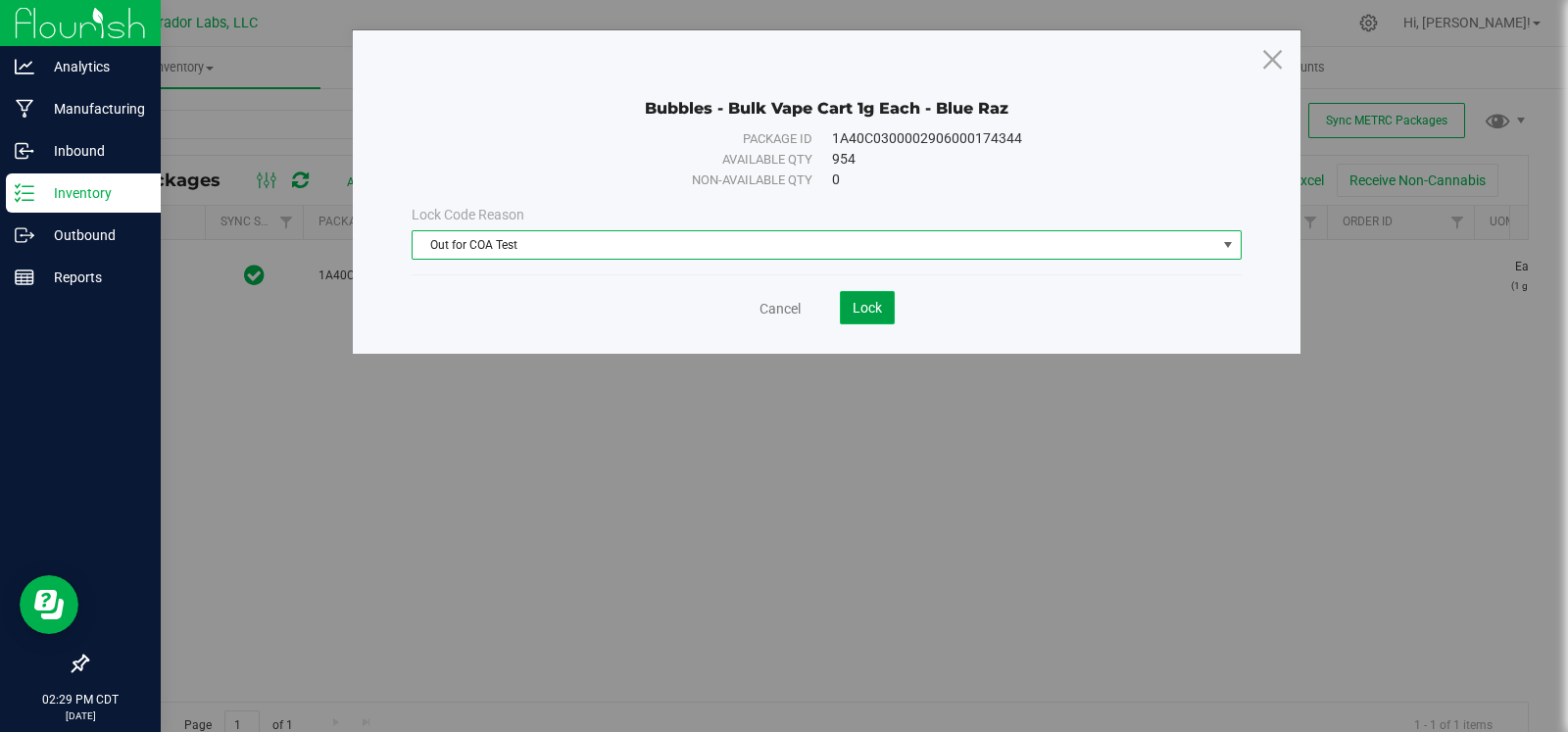
click at [865, 309] on span "Lock" at bounding box center [868, 308] width 29 height 16
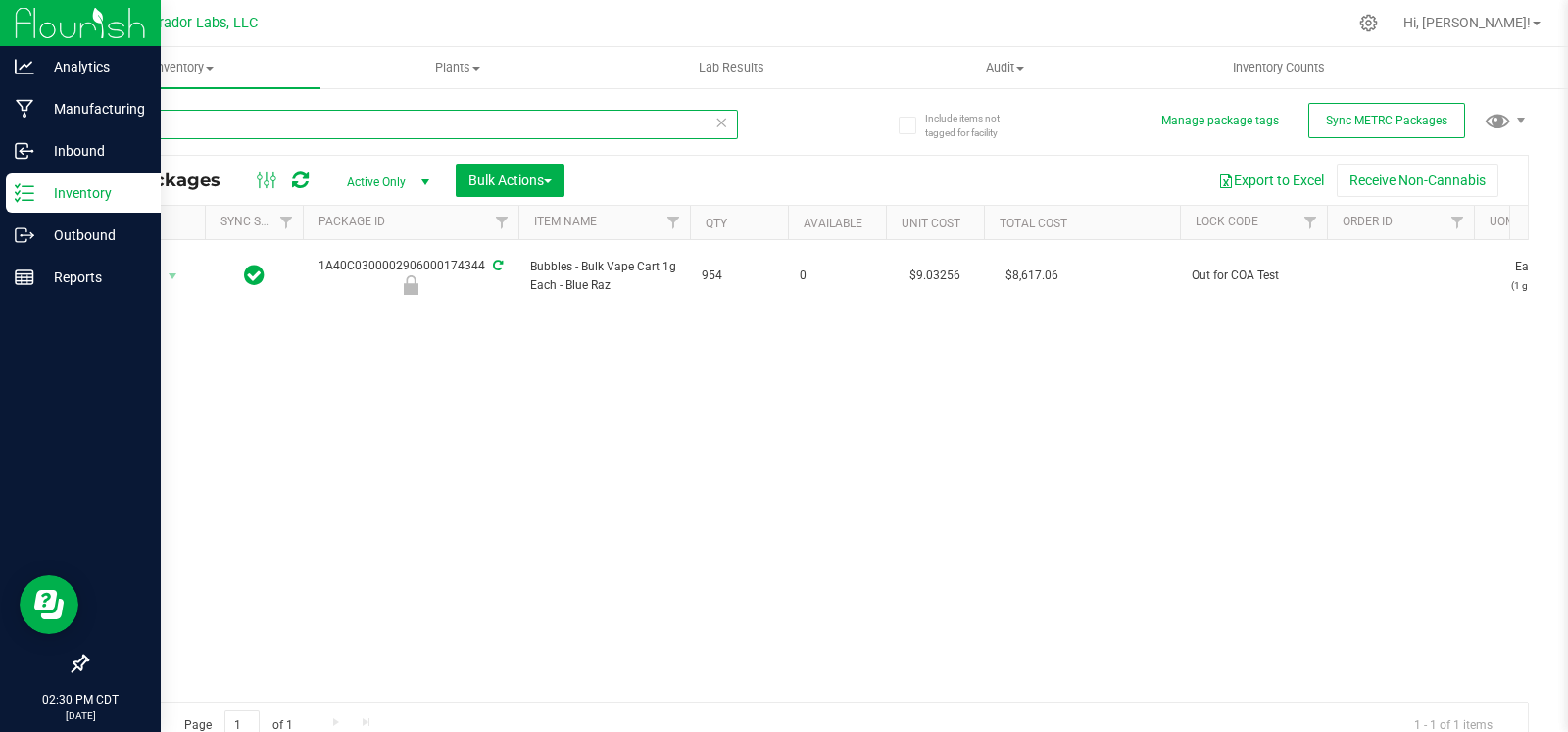
click at [94, 112] on input "174344" at bounding box center [412, 125] width 651 height 29
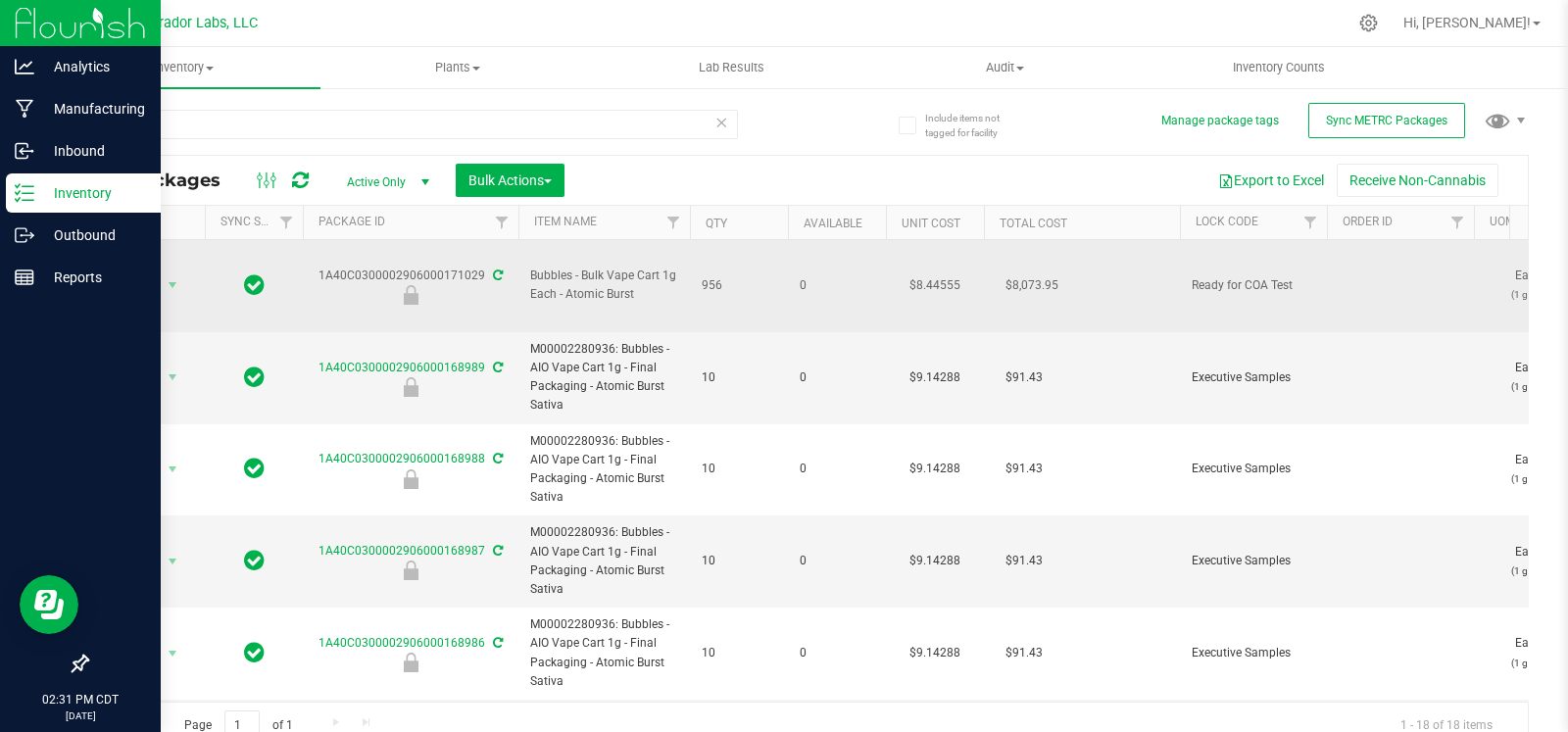
drag, startPoint x: 480, startPoint y: 253, endPoint x: 313, endPoint y: 257, distance: 167.0
click at [313, 266] on div "1A40C0300002906000171029" at bounding box center [410, 285] width 221 height 38
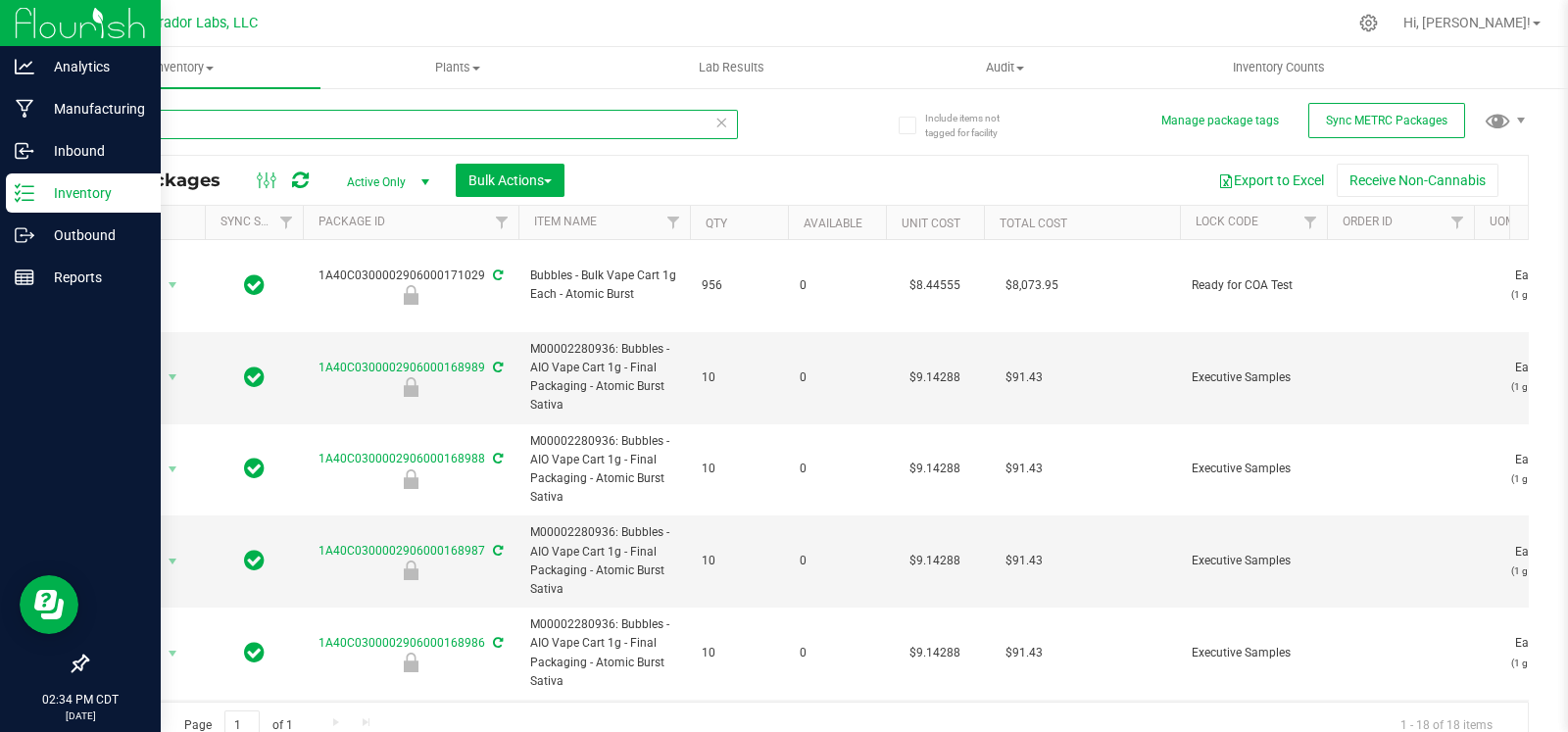
click at [328, 123] on input "atomic" at bounding box center [412, 125] width 651 height 29
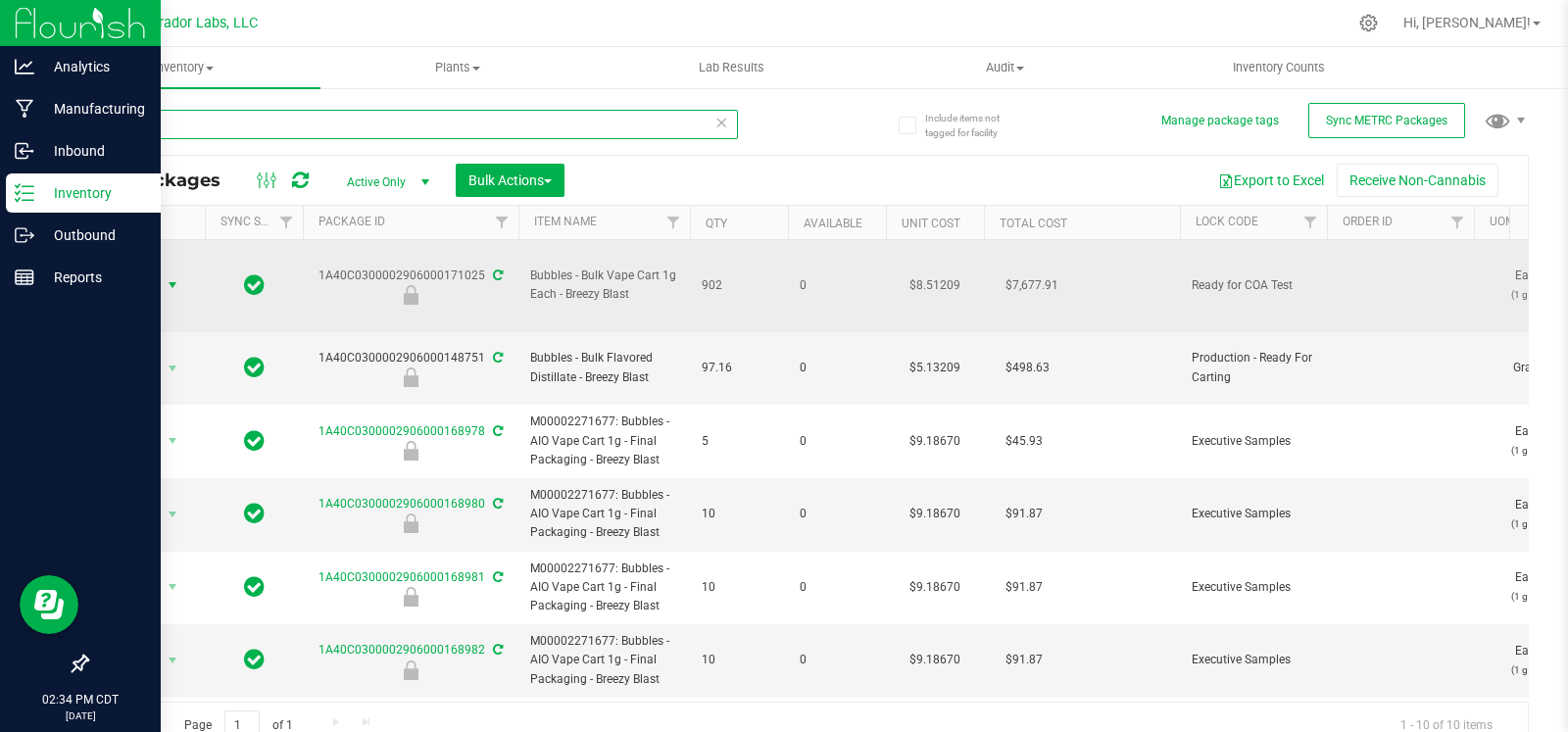
type input "breezy"
click at [172, 277] on span "select" at bounding box center [173, 285] width 16 height 16
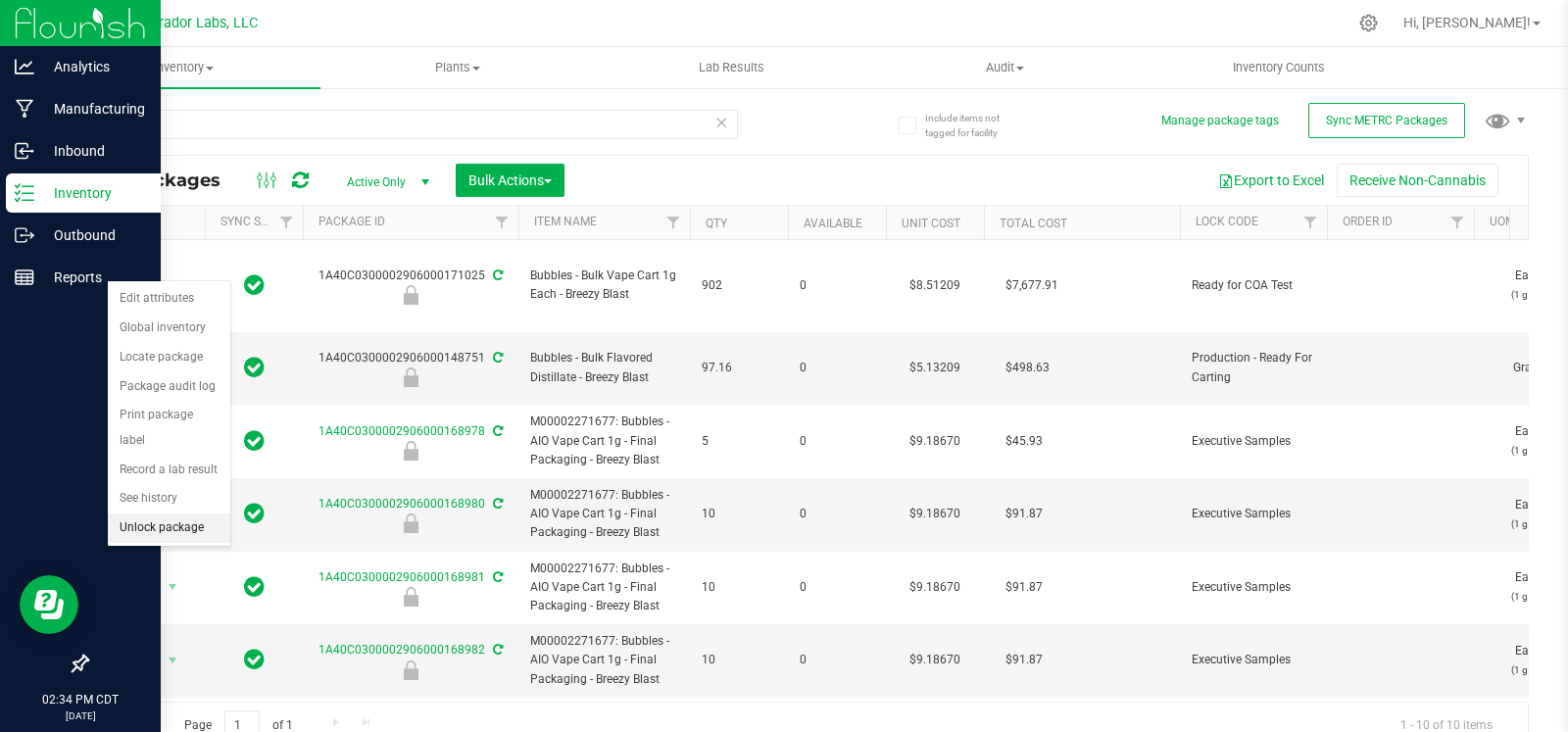
click at [154, 527] on li "Unlock package" at bounding box center [169, 529] width 123 height 29
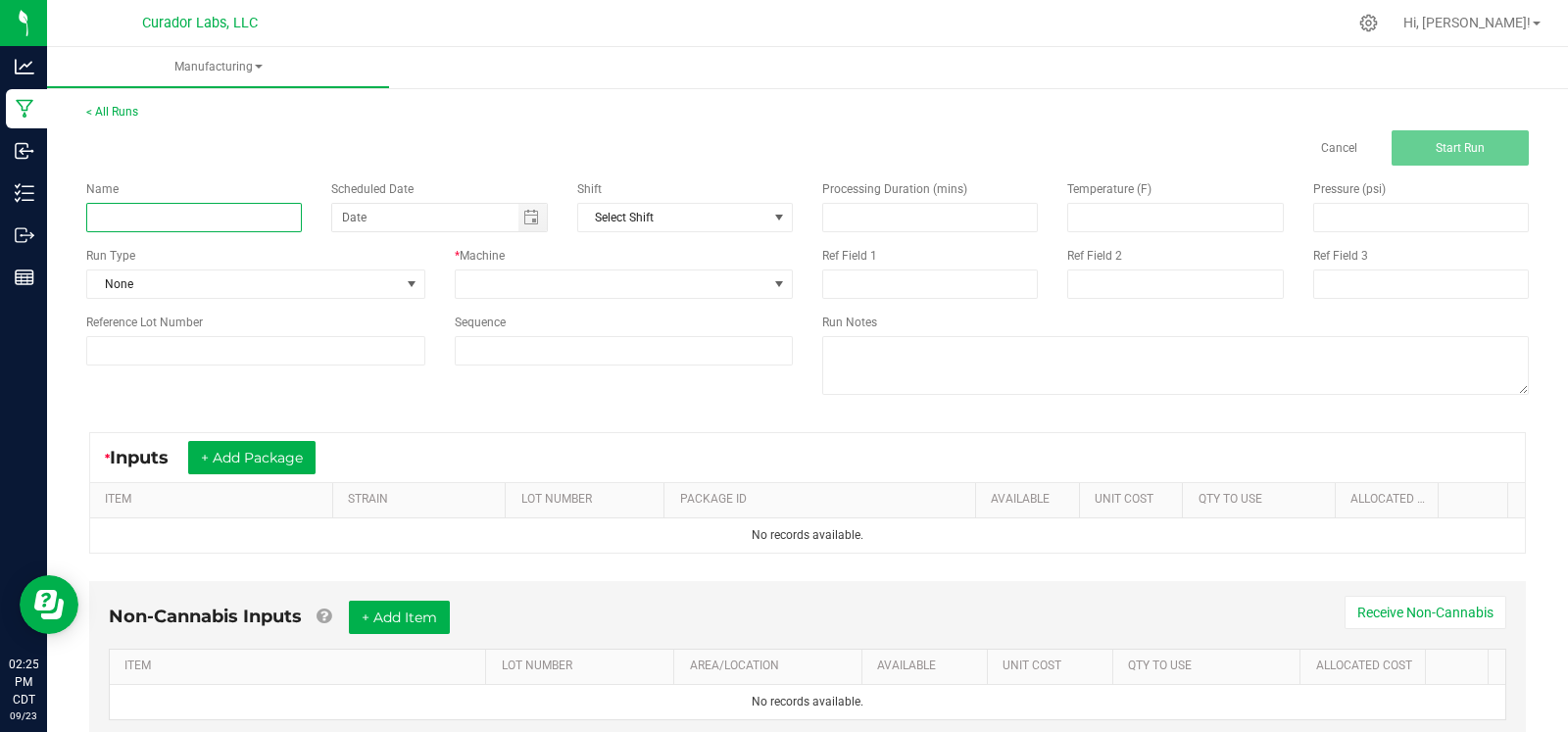
click at [233, 210] on input at bounding box center [194, 217] width 215 height 29
click at [94, 219] on input "Blue Raz COA Test" at bounding box center [194, 217] width 215 height 29
click at [525, 209] on span "Toggle calendar" at bounding box center [532, 217] width 16 height 16
type input "Bubbles Blue Raz COA Test"
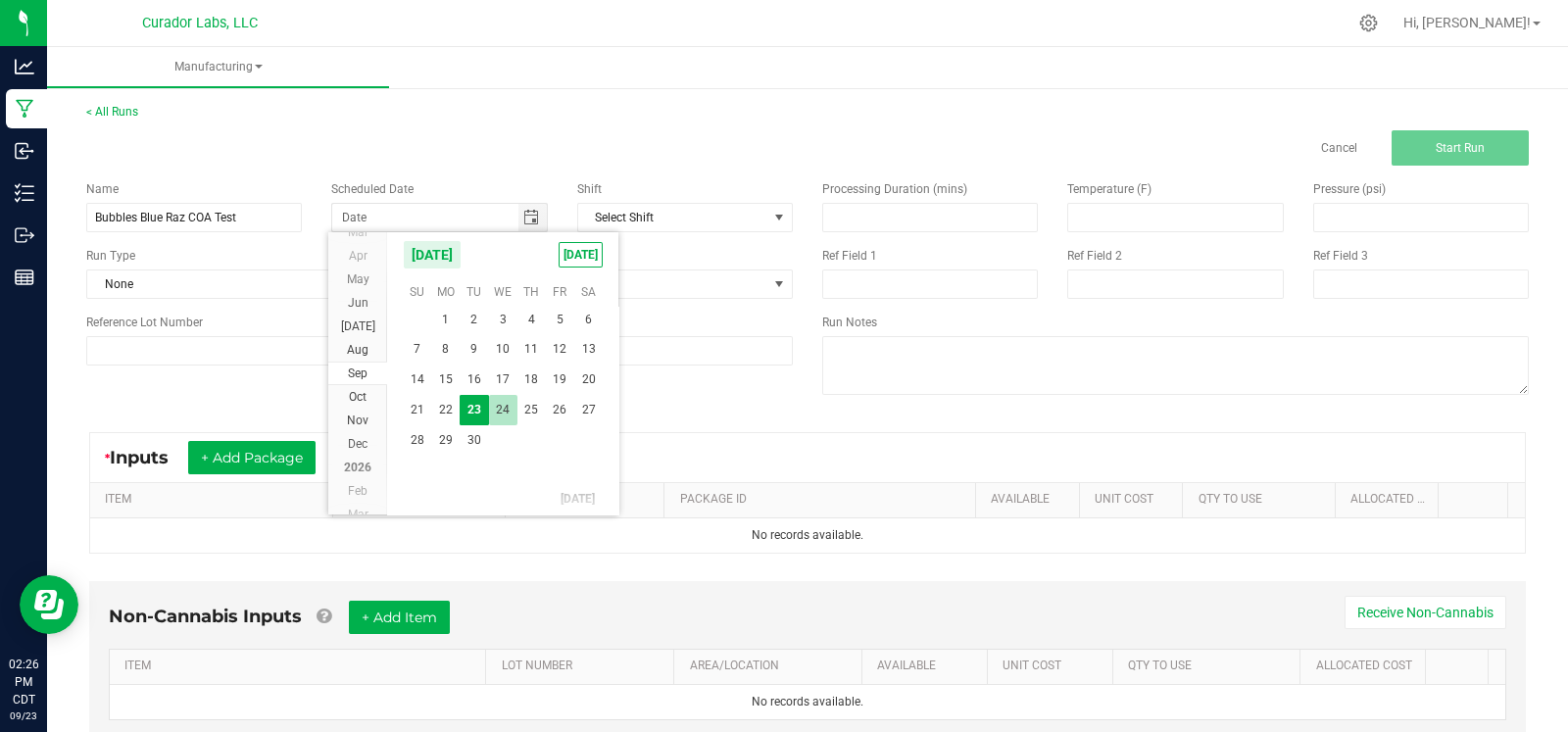
click at [505, 407] on span "24" at bounding box center [503, 410] width 28 height 30
type input "09/24/2025"
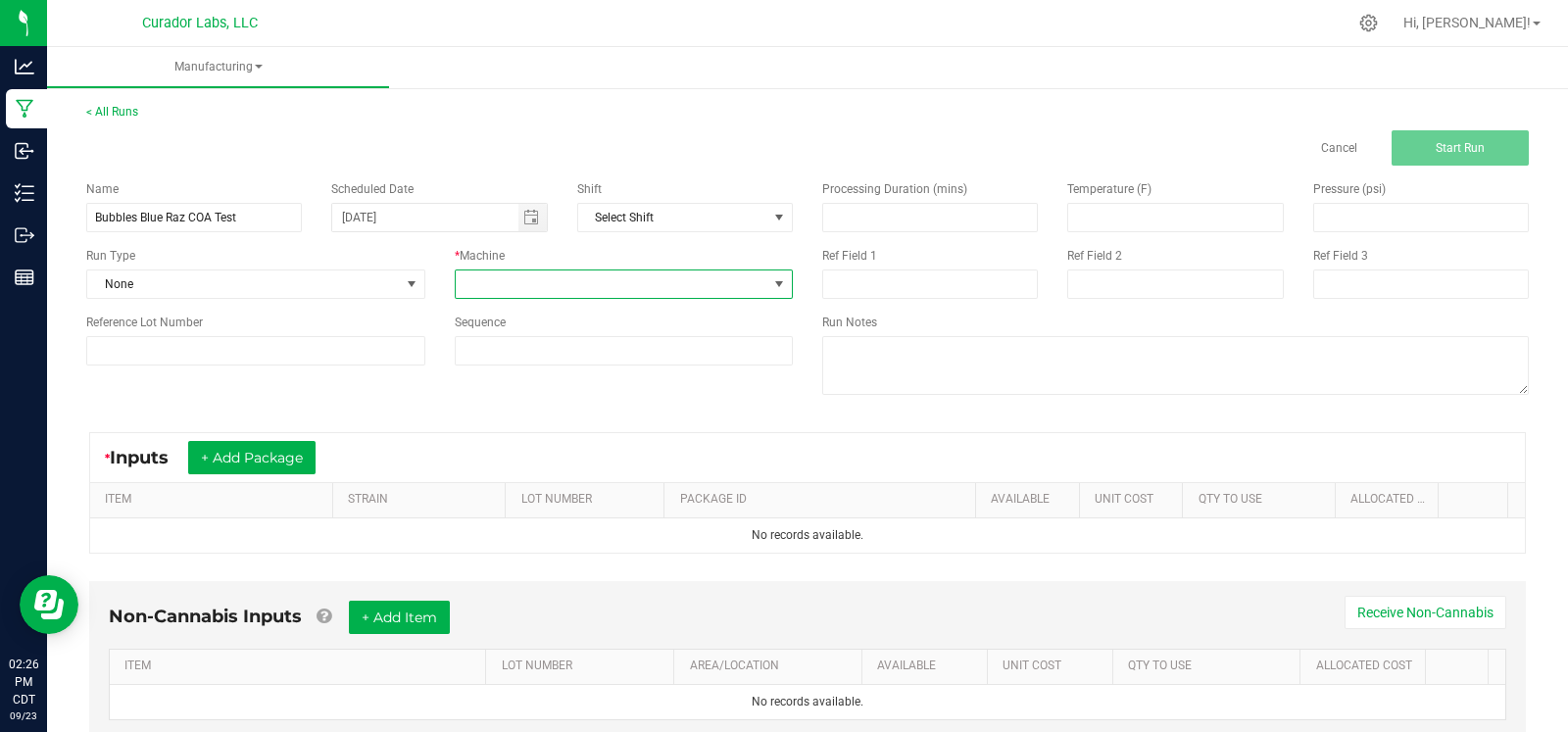
click at [505, 292] on span at bounding box center [612, 284] width 312 height 28
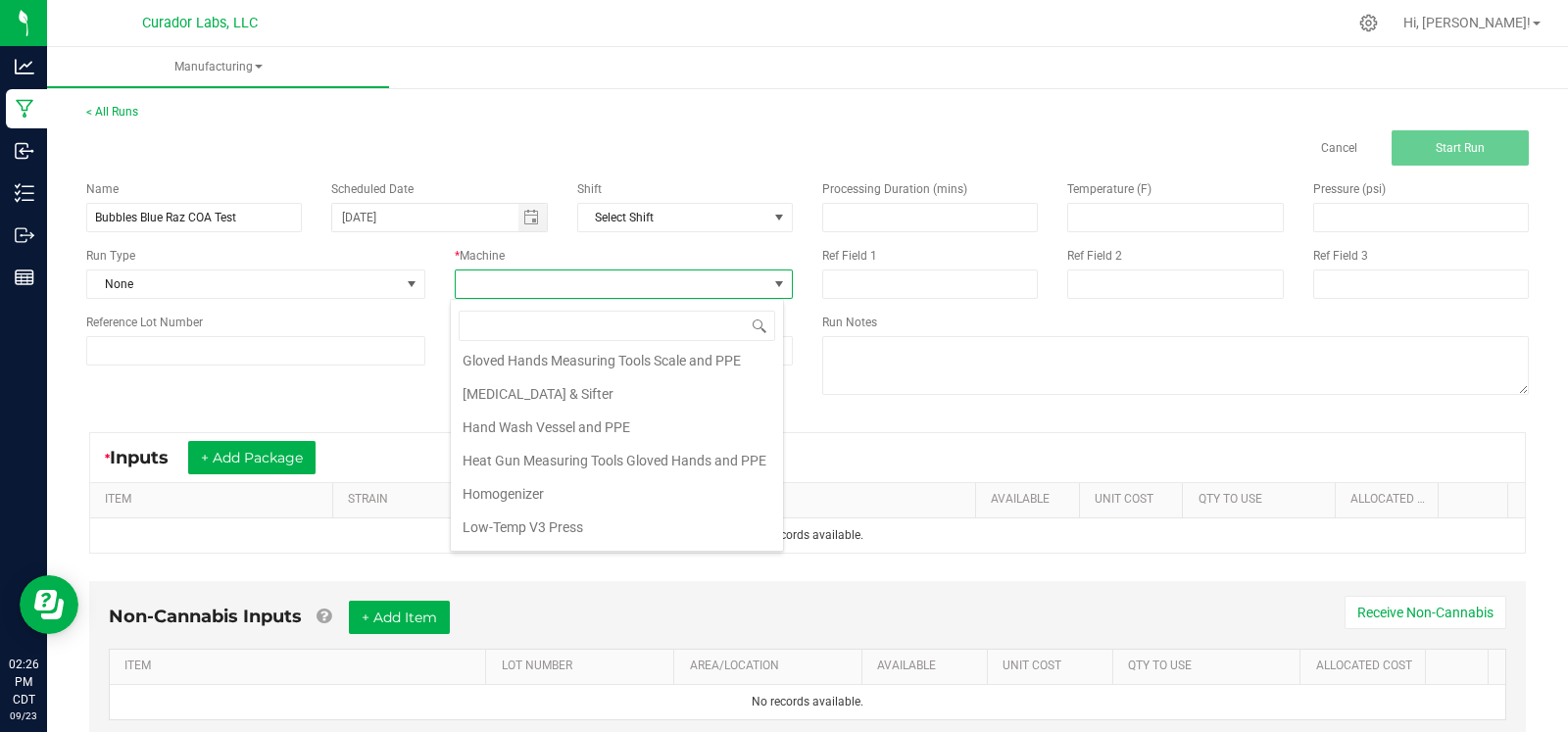
scroll to position [341, 0]
click at [595, 358] on li "Gloved Hands Measuring Tools Scale and PPE" at bounding box center [617, 360] width 332 height 33
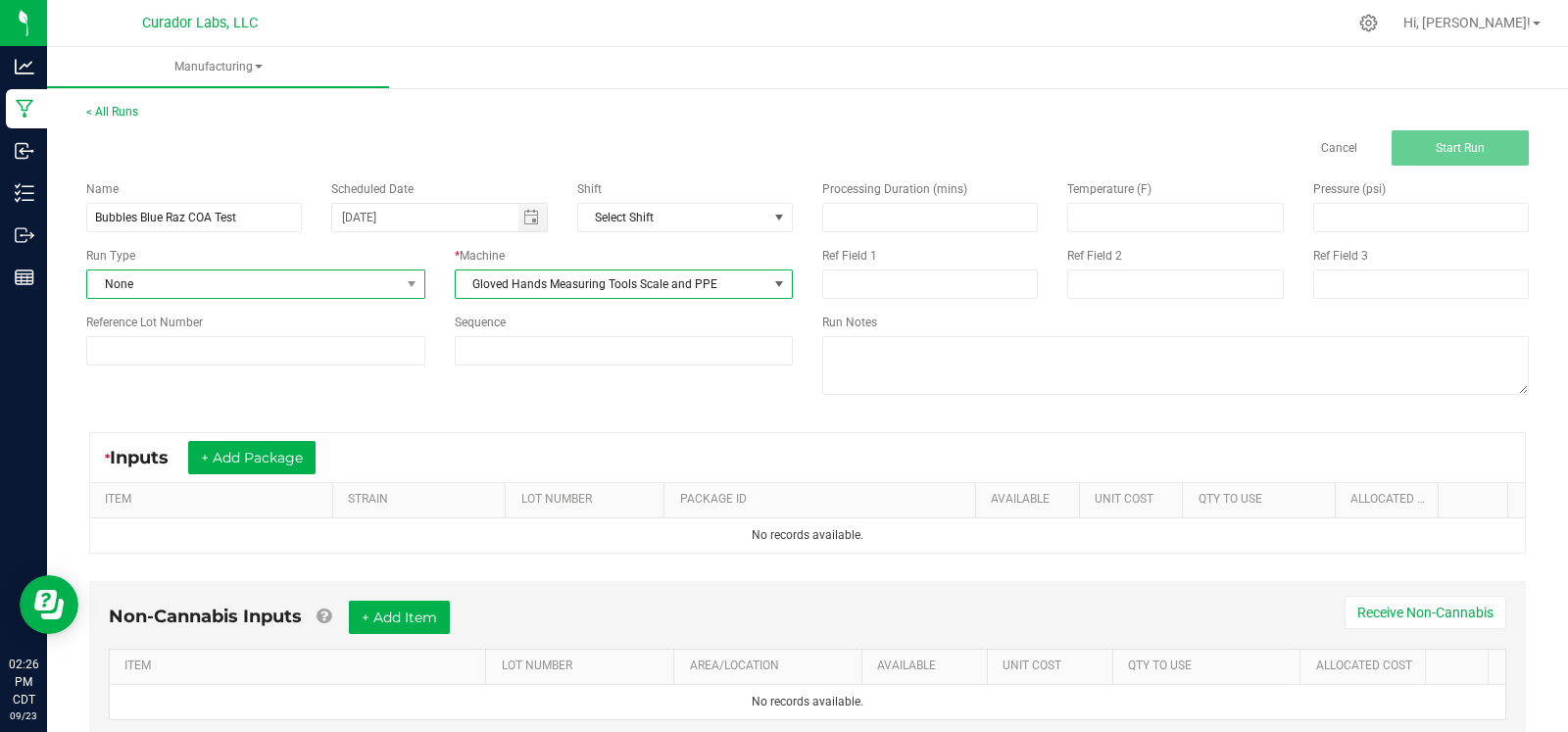
click at [261, 290] on span "None" at bounding box center [244, 284] width 312 height 28
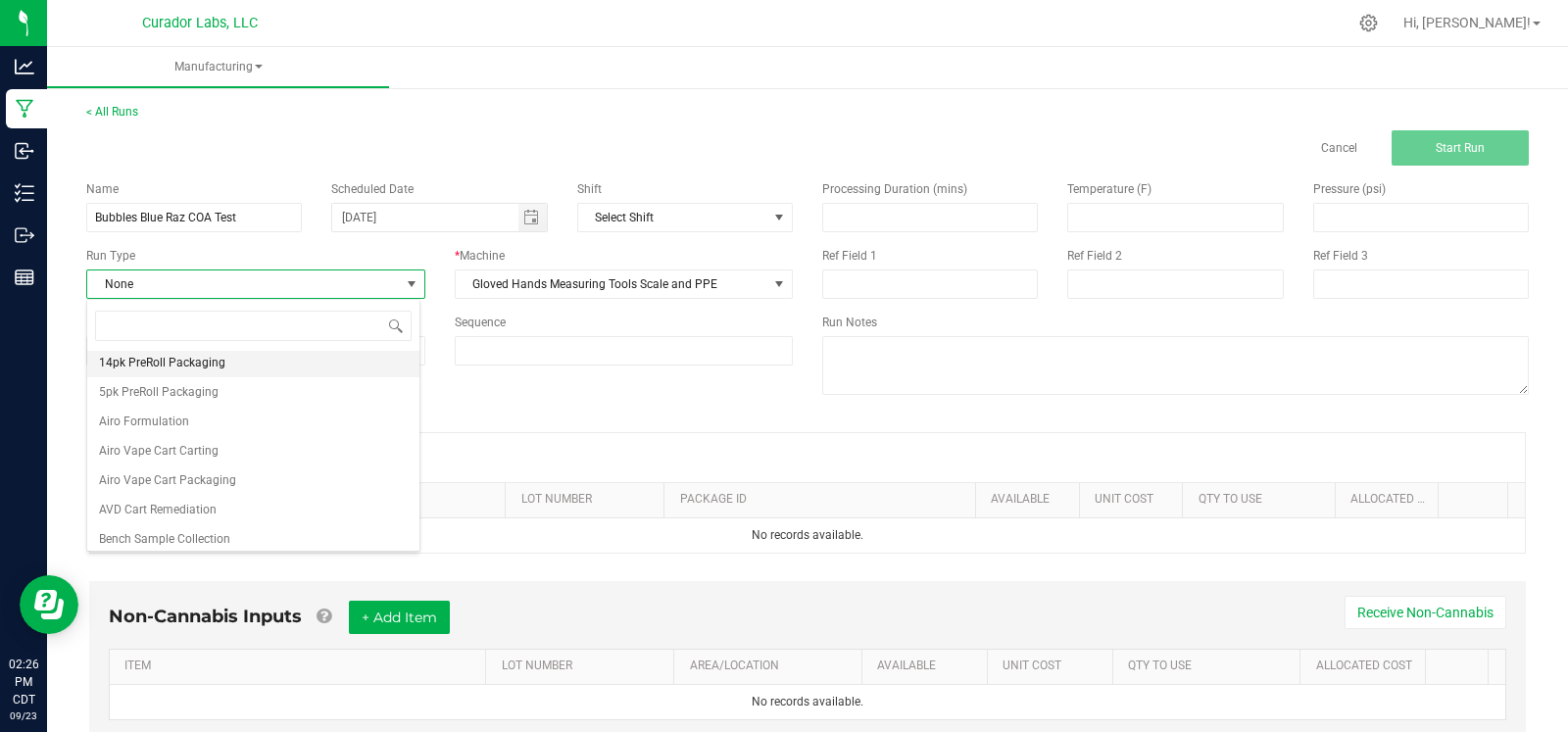
scroll to position [34, 0]
type input "test"
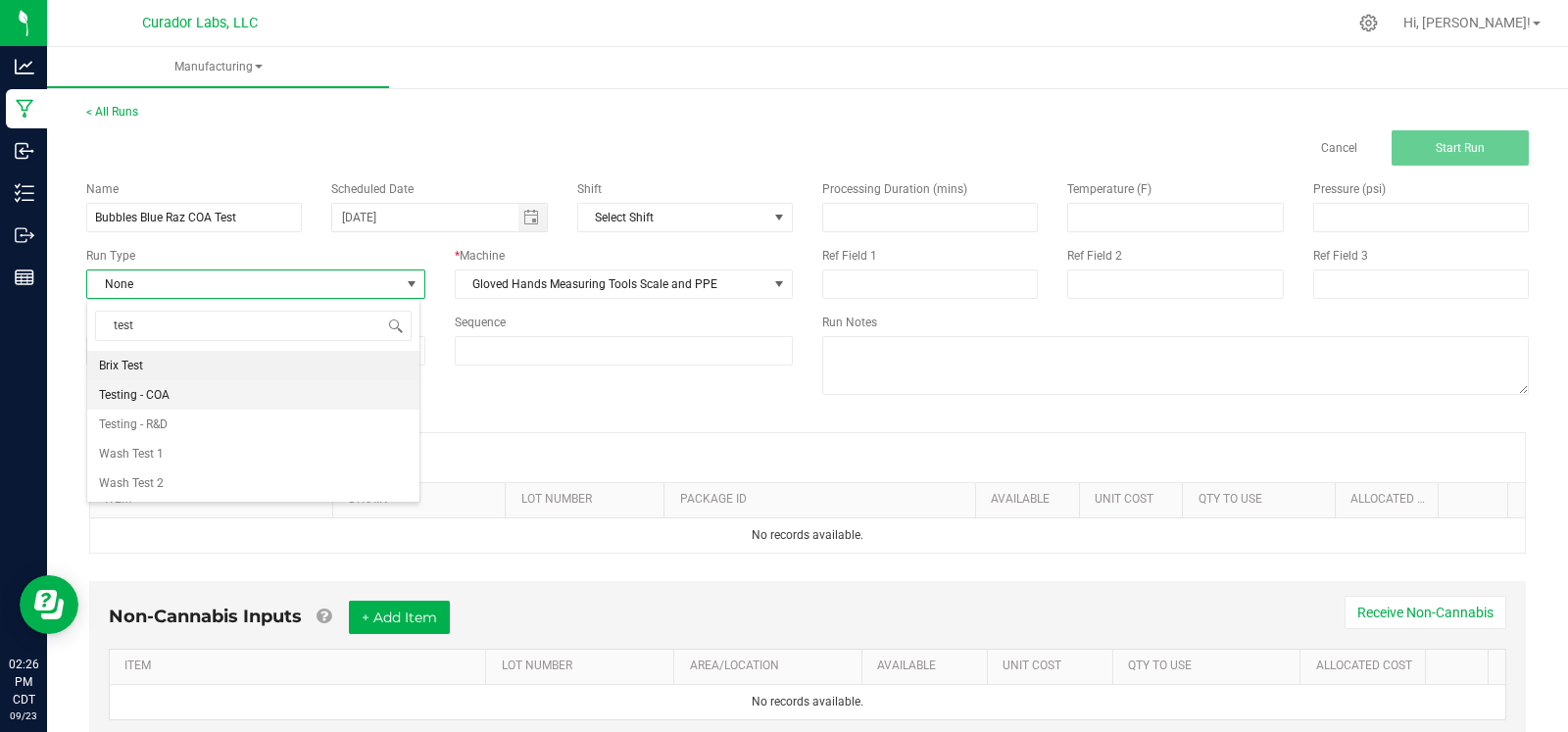
click at [224, 396] on li "Testing - COA" at bounding box center [253, 395] width 332 height 29
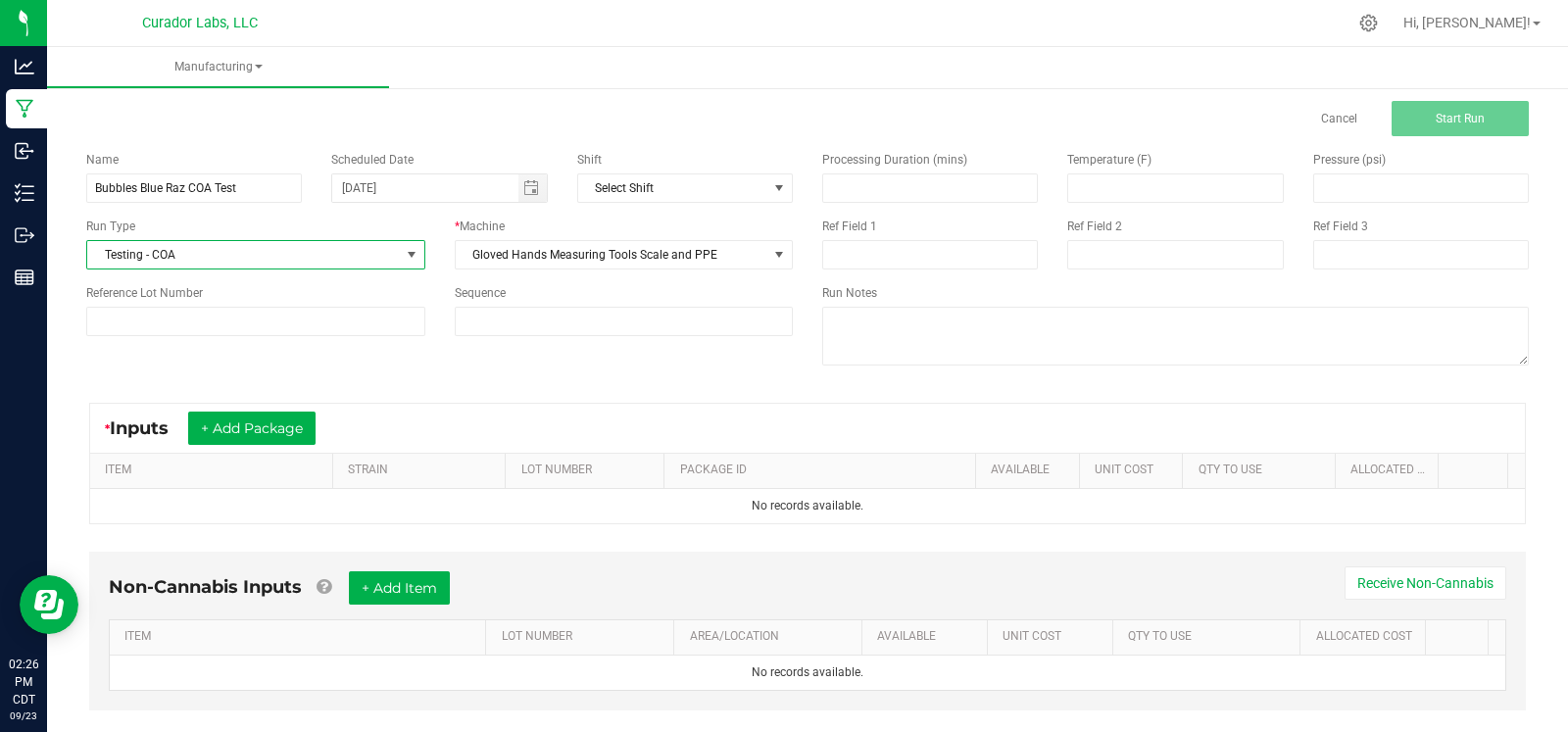
scroll to position [53, 0]
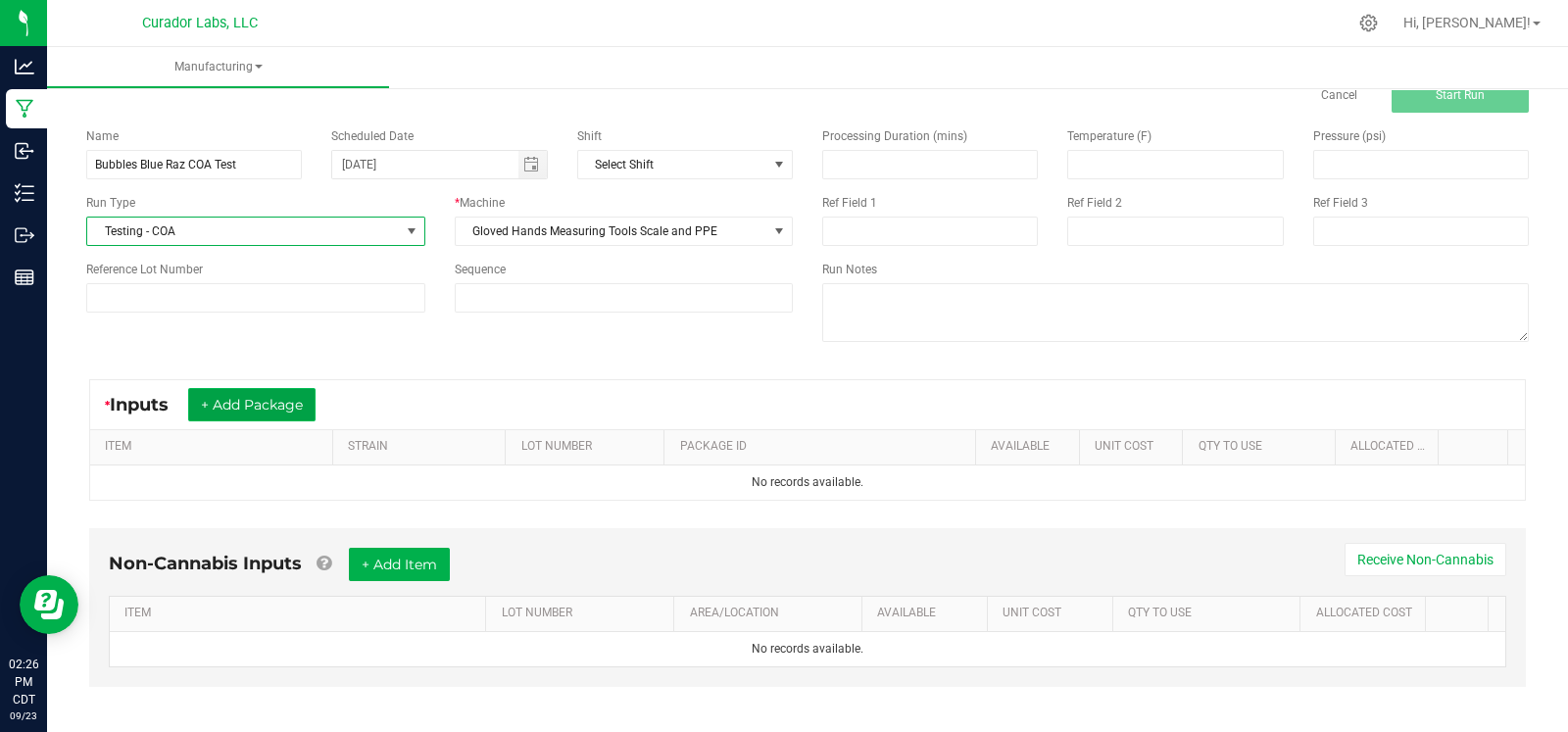
click at [263, 399] on button "+ Add Package" at bounding box center [252, 405] width 128 height 33
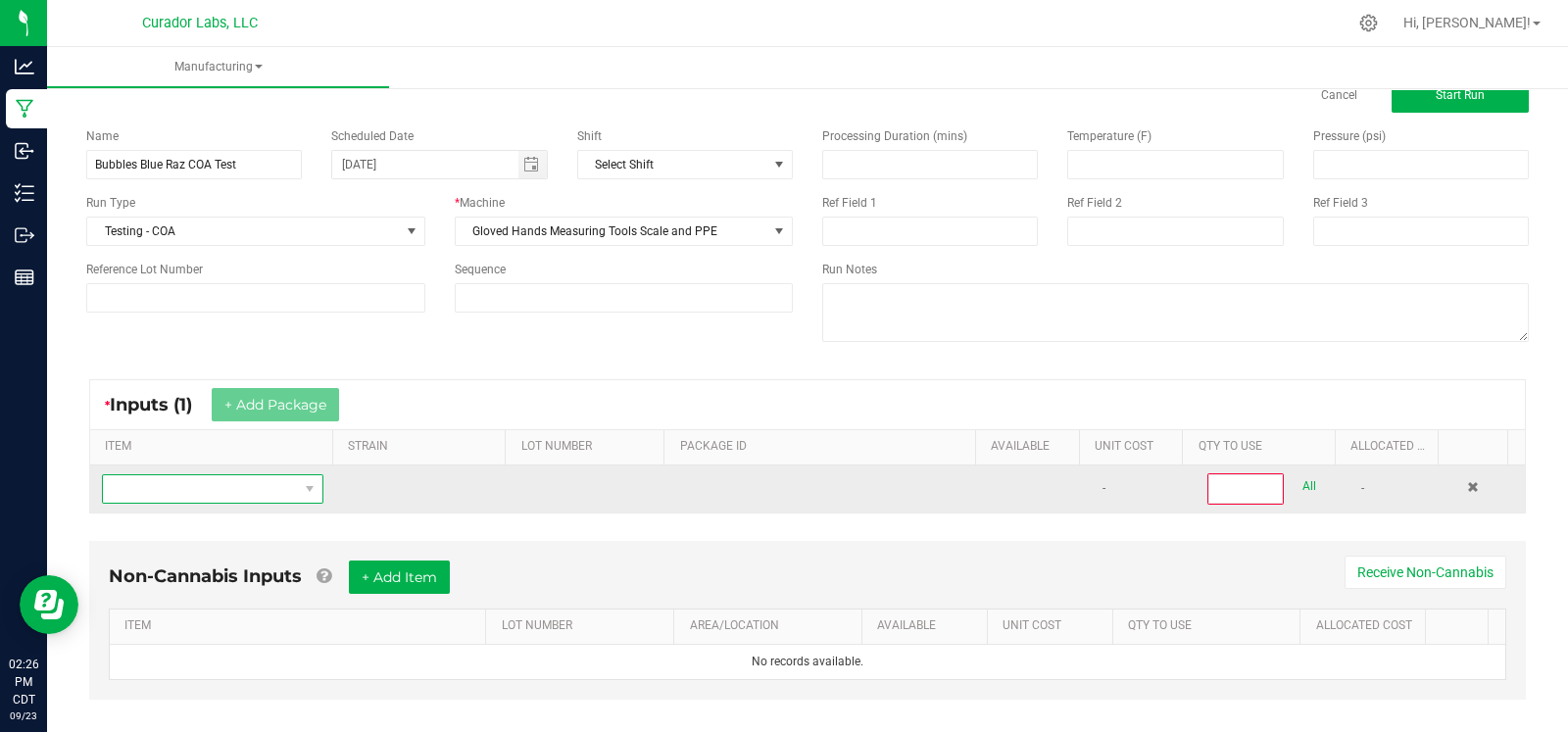
click at [225, 499] on span "NO DATA FOUND" at bounding box center [200, 489] width 196 height 28
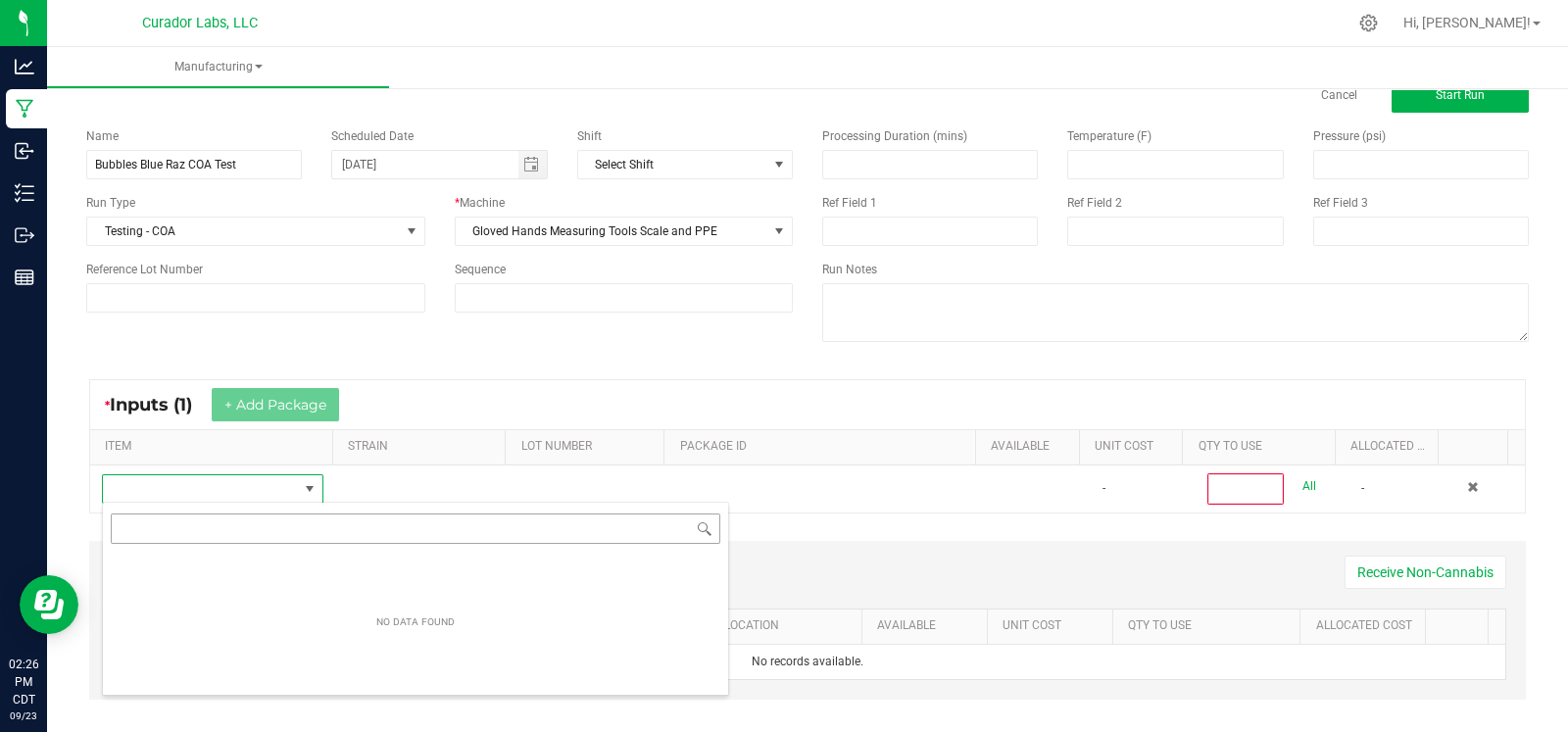
scroll to position [28, 211]
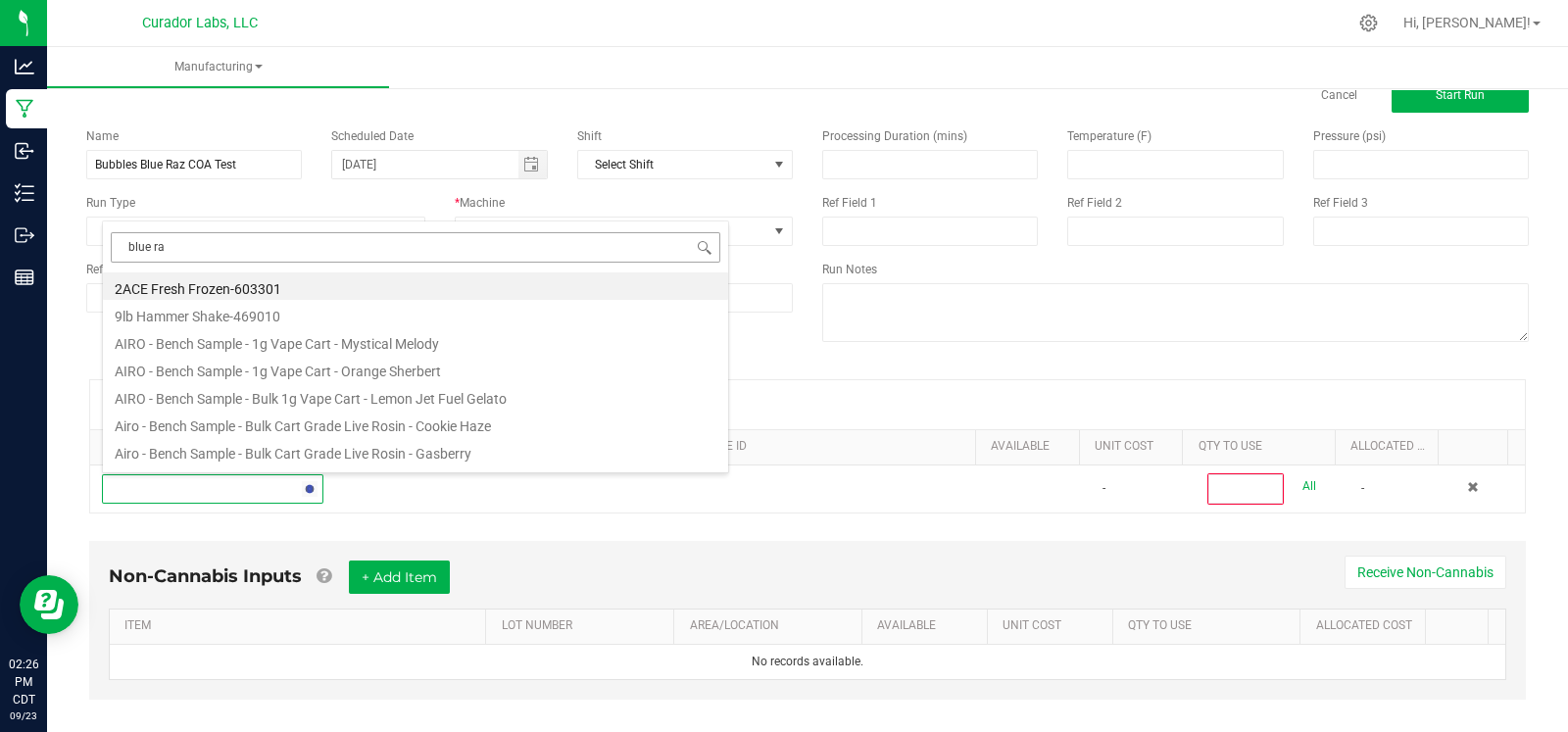
type input "blue raz"
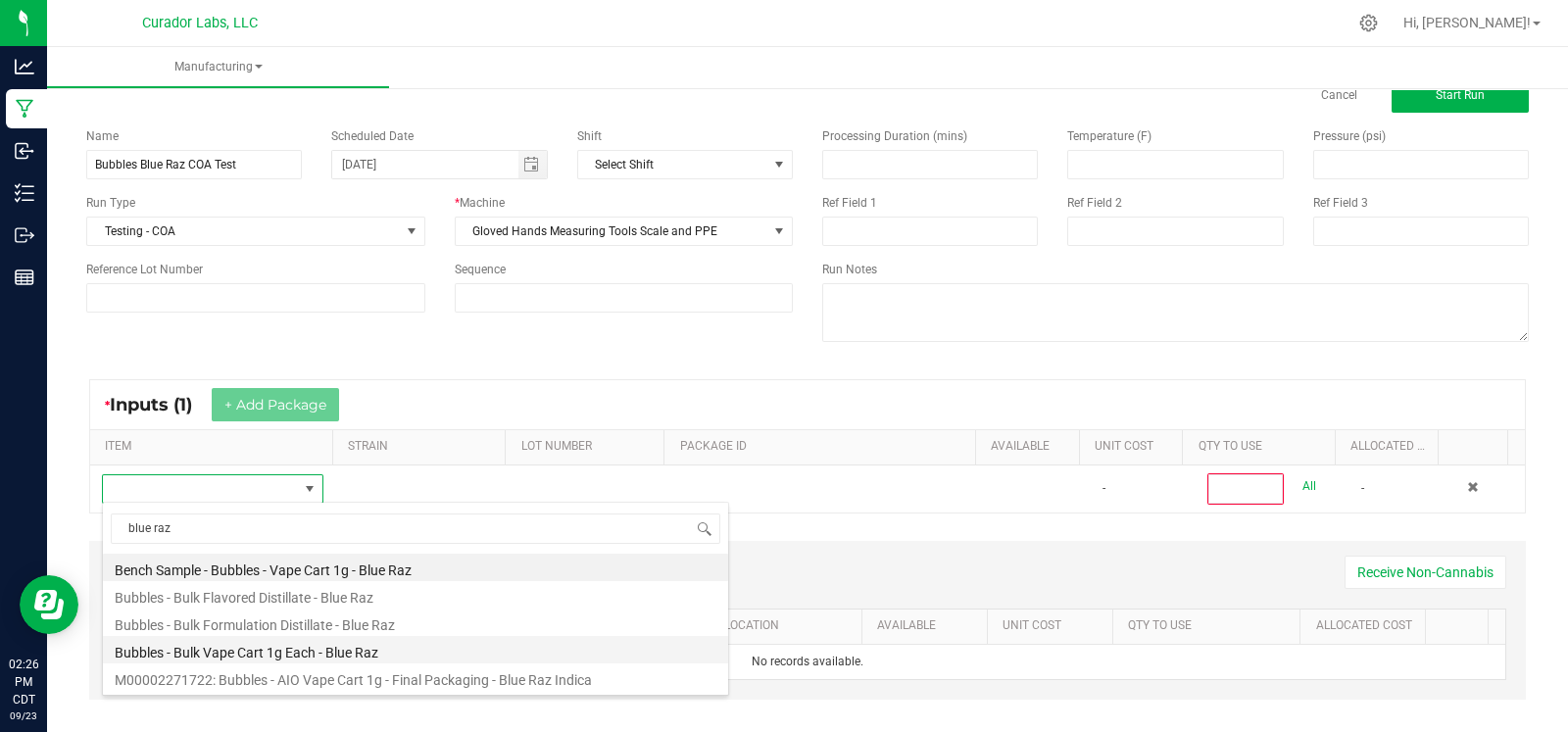
click at [197, 652] on li "Bubbles - Bulk Vape Cart 1g Each - Blue Raz" at bounding box center [416, 649] width 625 height 28
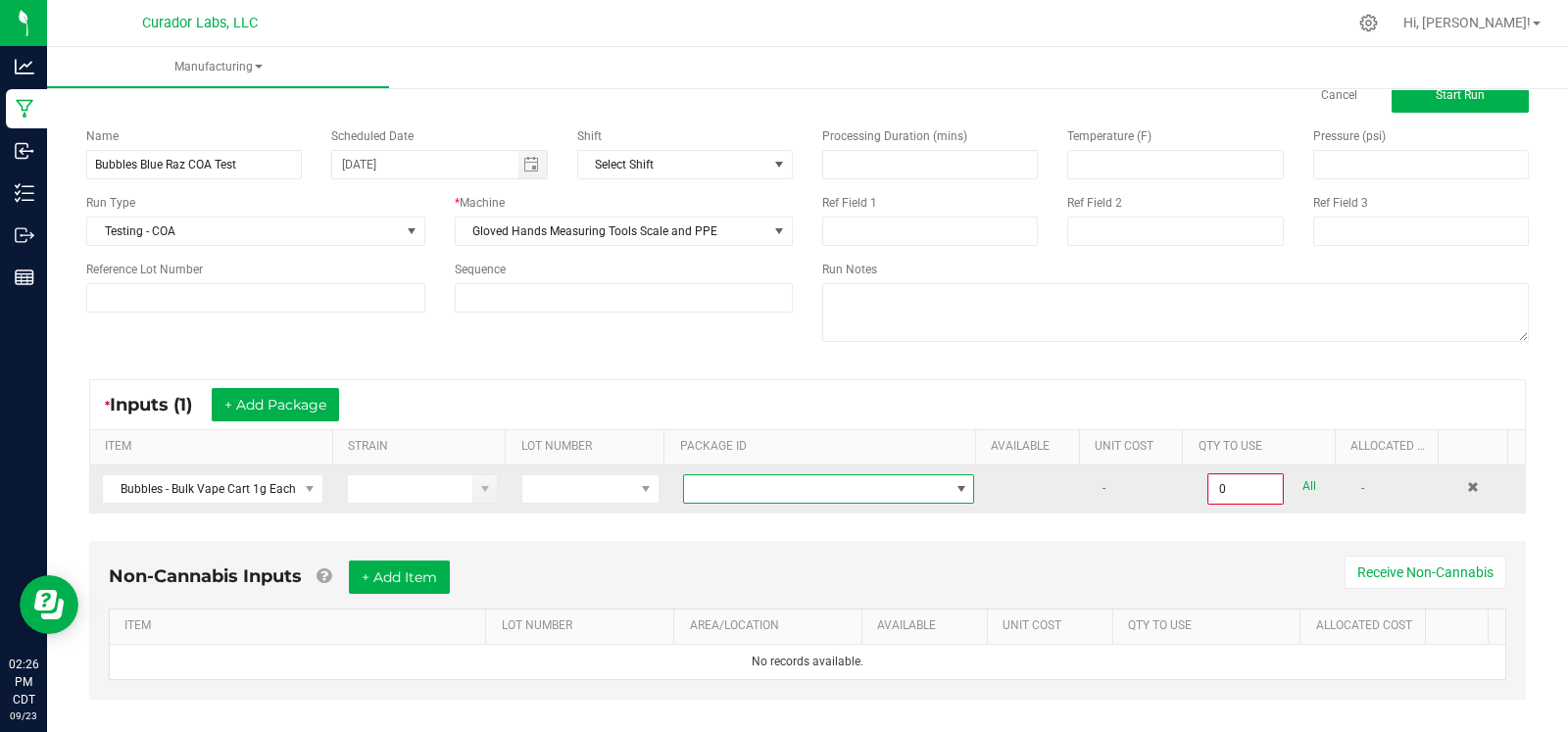
click at [713, 494] on span at bounding box center [815, 489] width 264 height 28
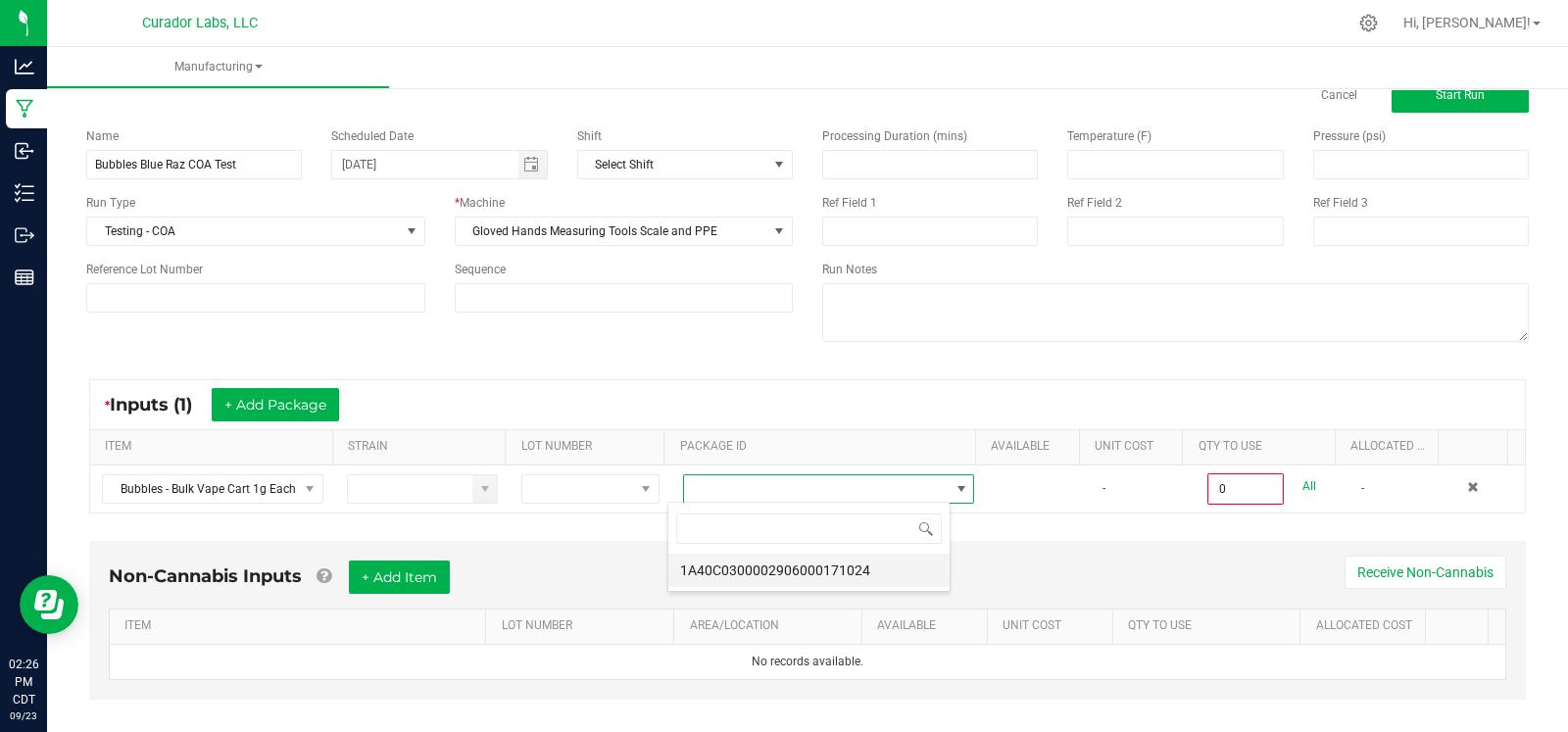
click at [743, 569] on li "1A40C0300002906000171024" at bounding box center [809, 571] width 281 height 33
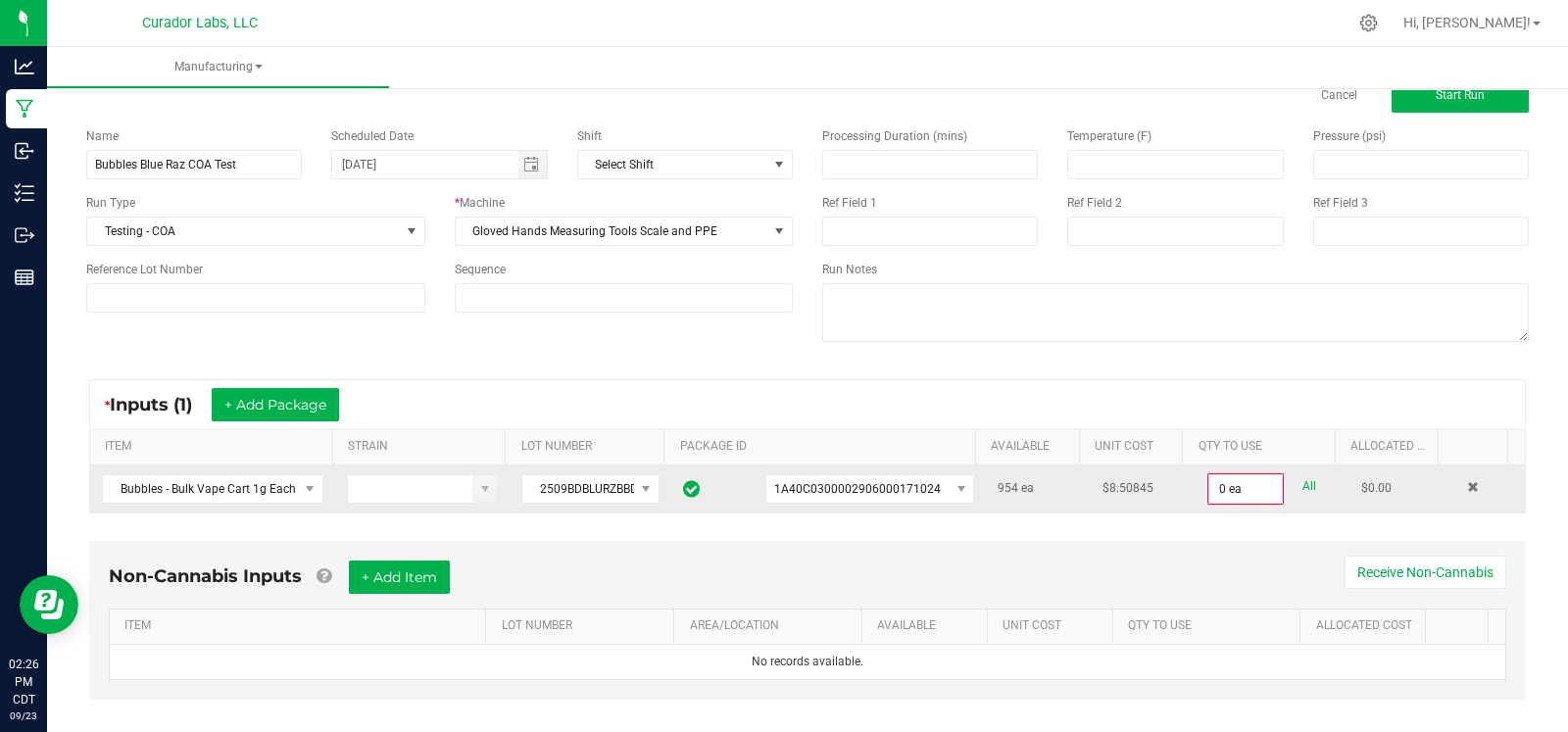
click at [1303, 483] on link "All" at bounding box center [1310, 486] width 14 height 27
type input "954 ea"
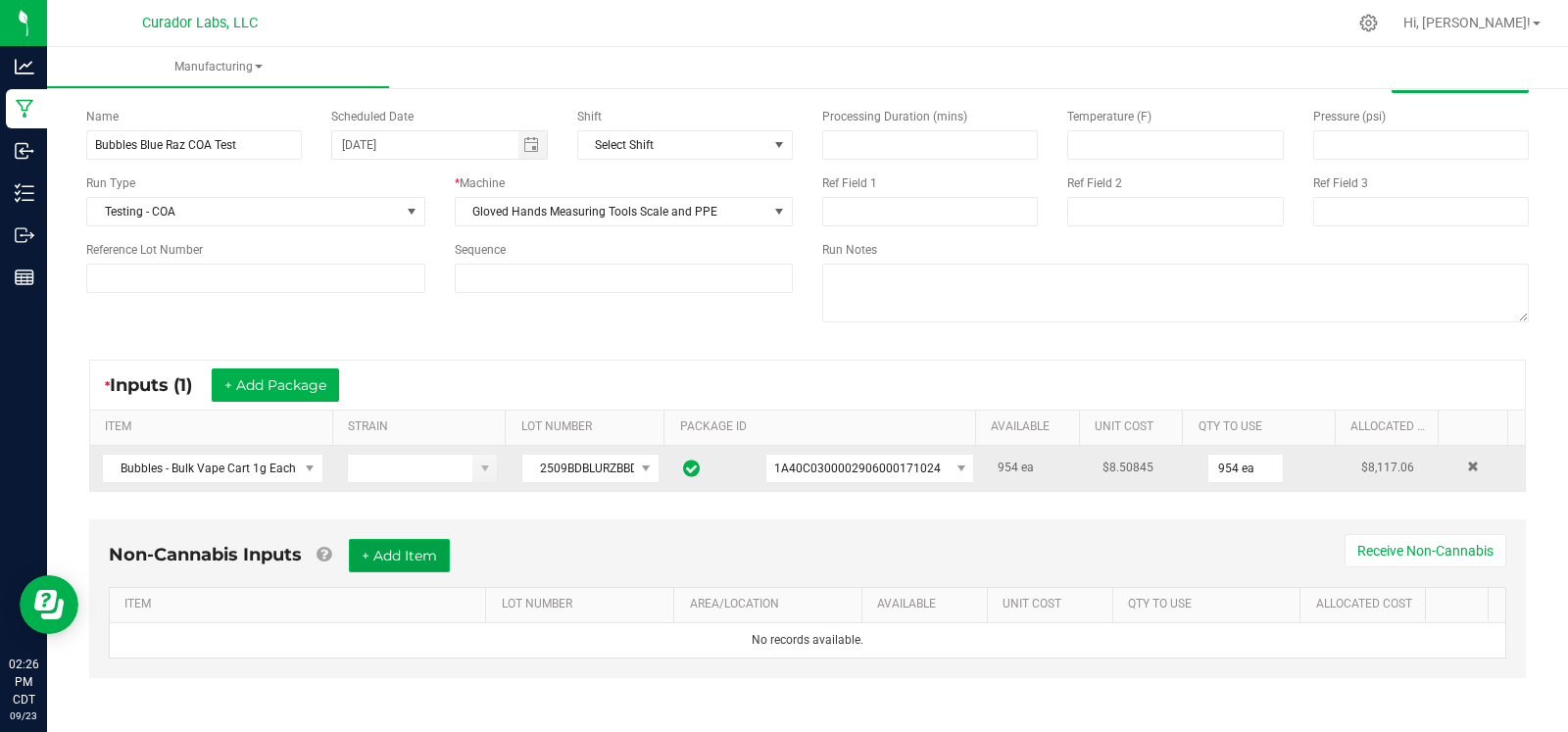
click at [428, 553] on button "+ Add Item" at bounding box center [399, 556] width 101 height 33
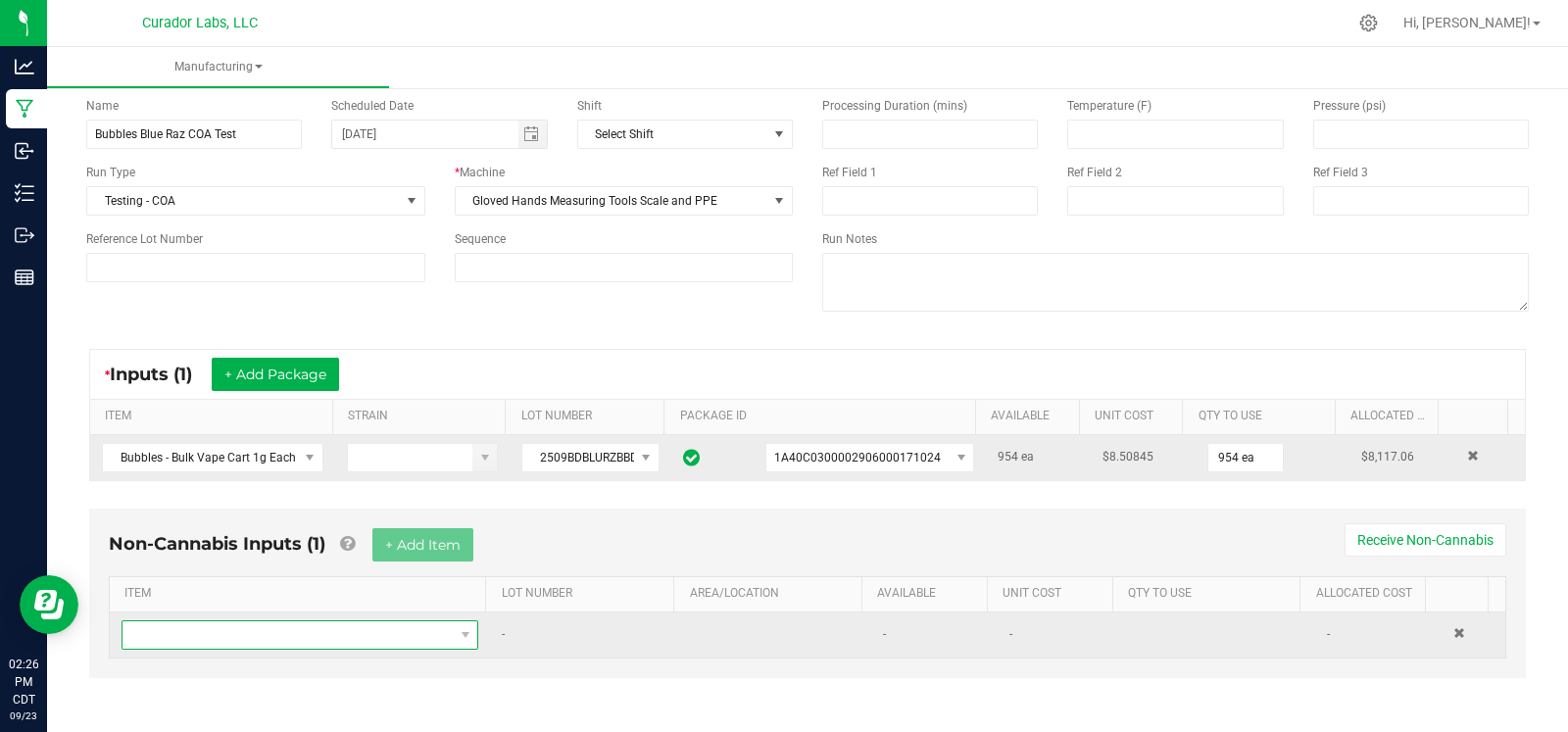
click at [308, 638] on span "NO DATA FOUND" at bounding box center [288, 635] width 330 height 28
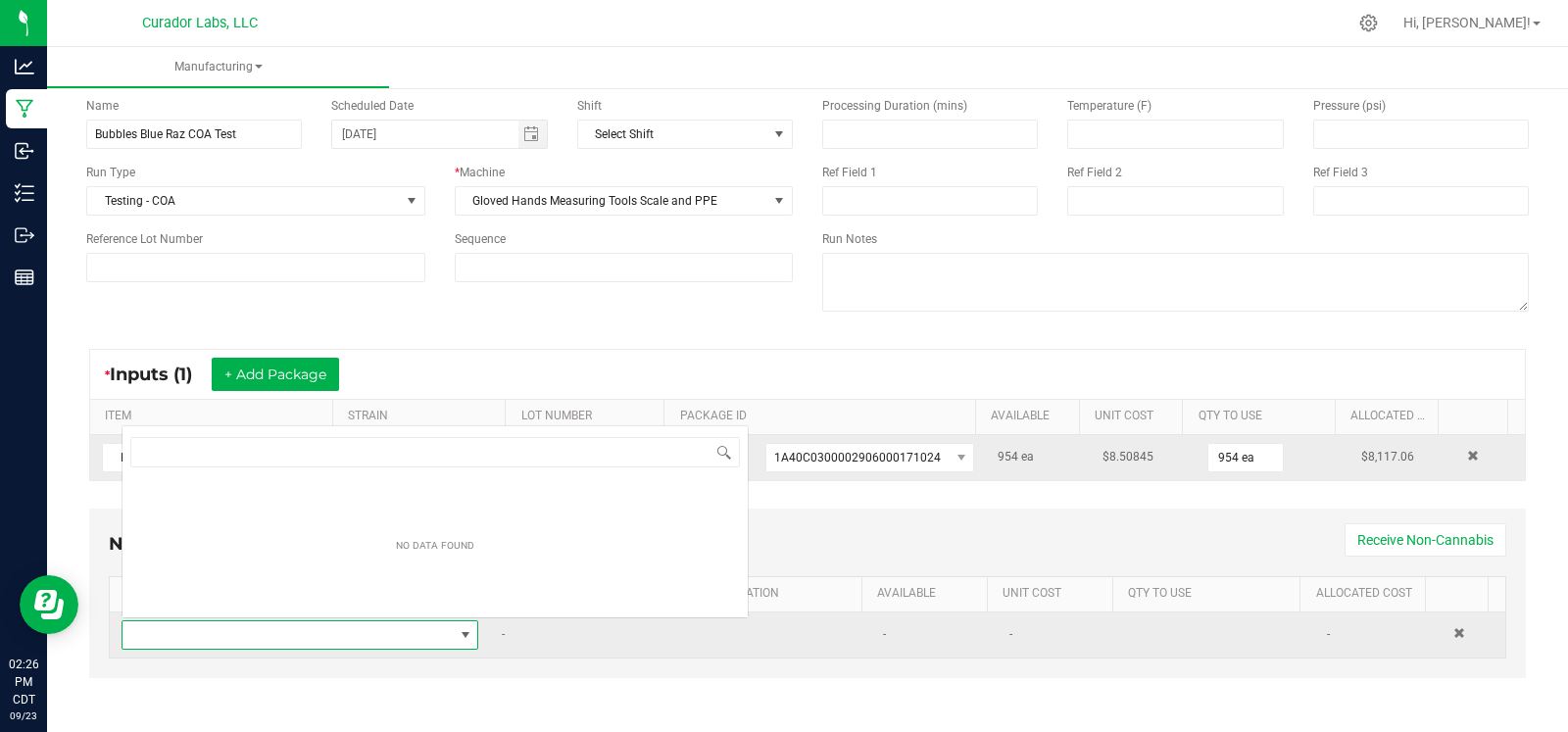
scroll to position [28, 341]
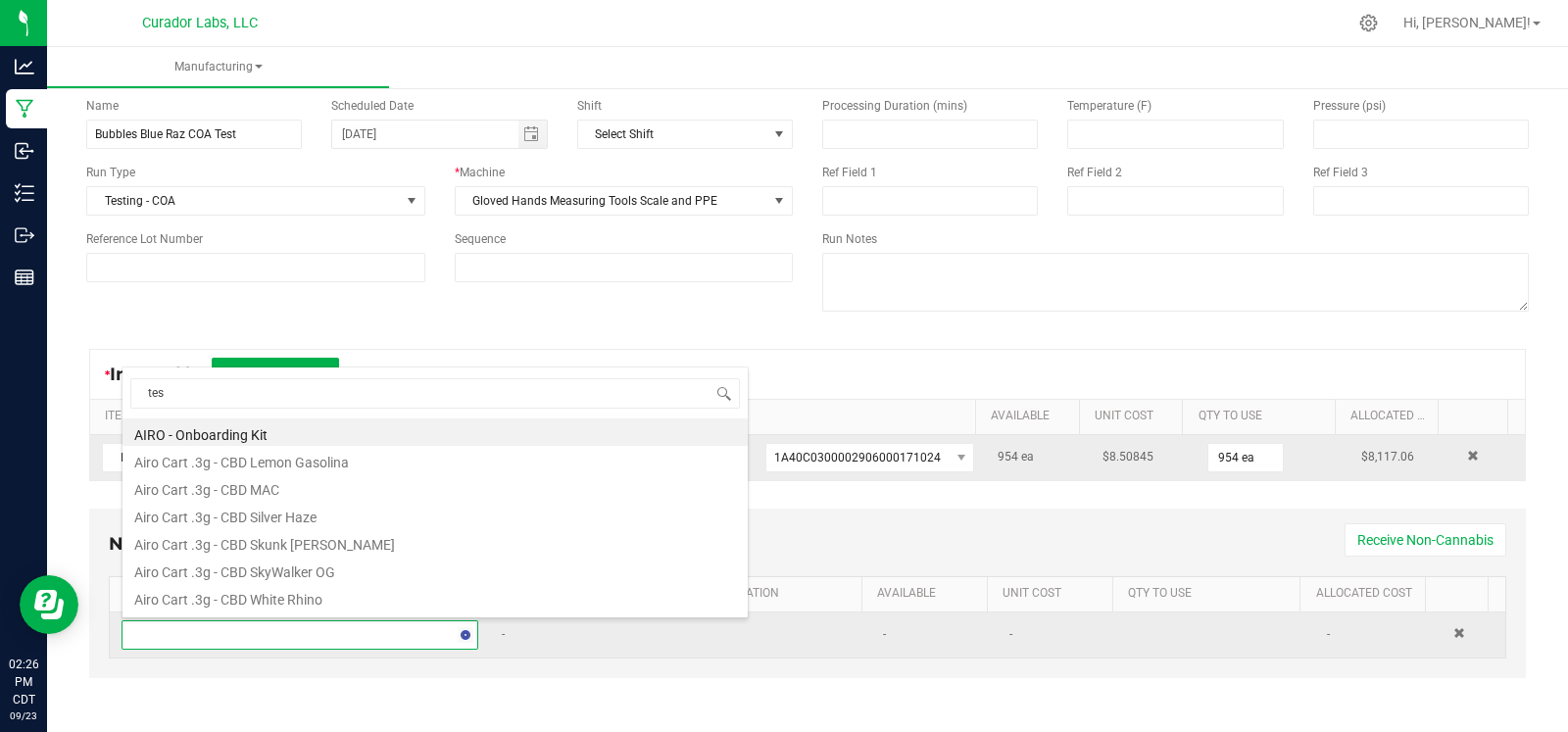
type input "test"
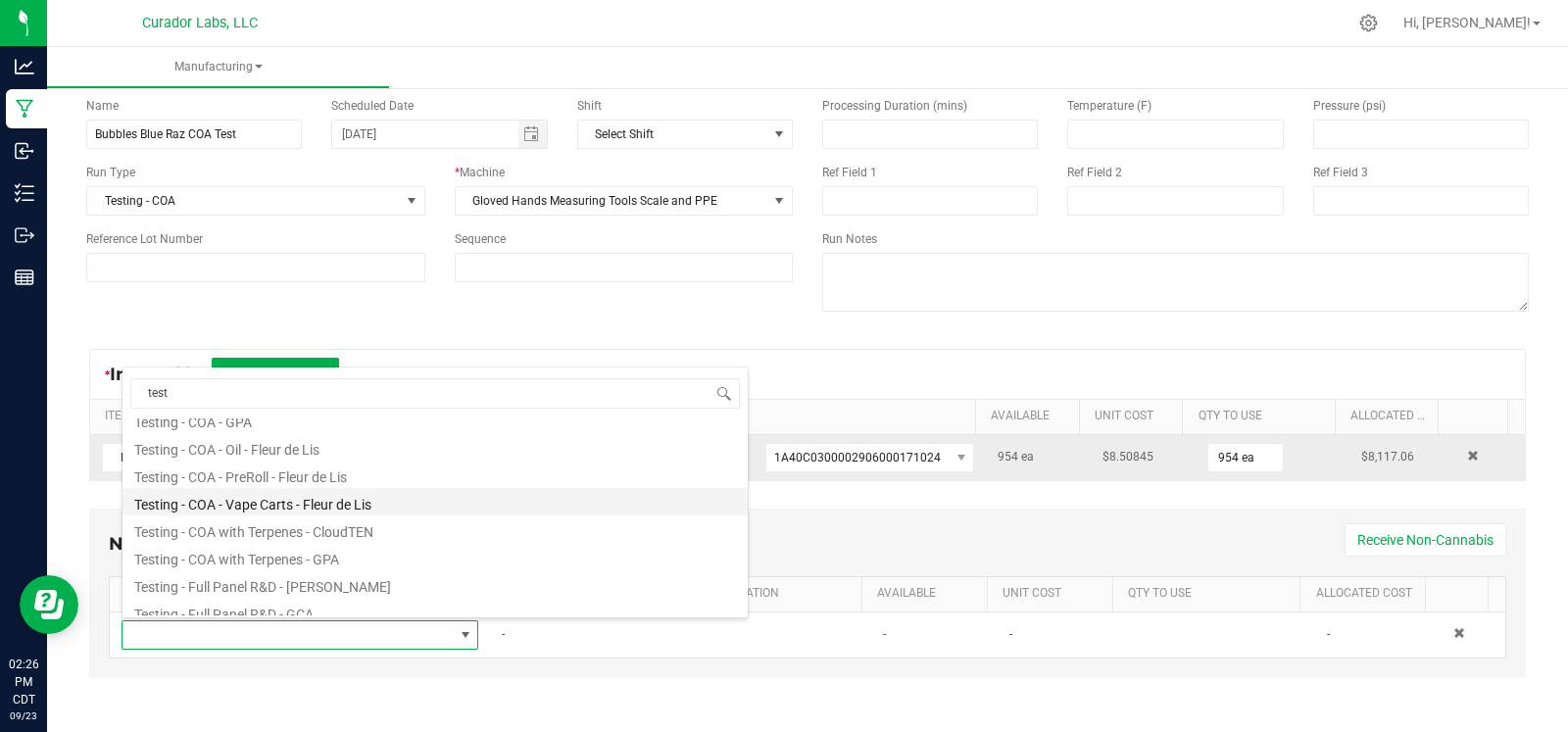
scroll to position [205, 0]
click at [397, 506] on li "Testing - COA - Vape Carts - Fleur de Lis" at bounding box center [435, 501] width 625 height 28
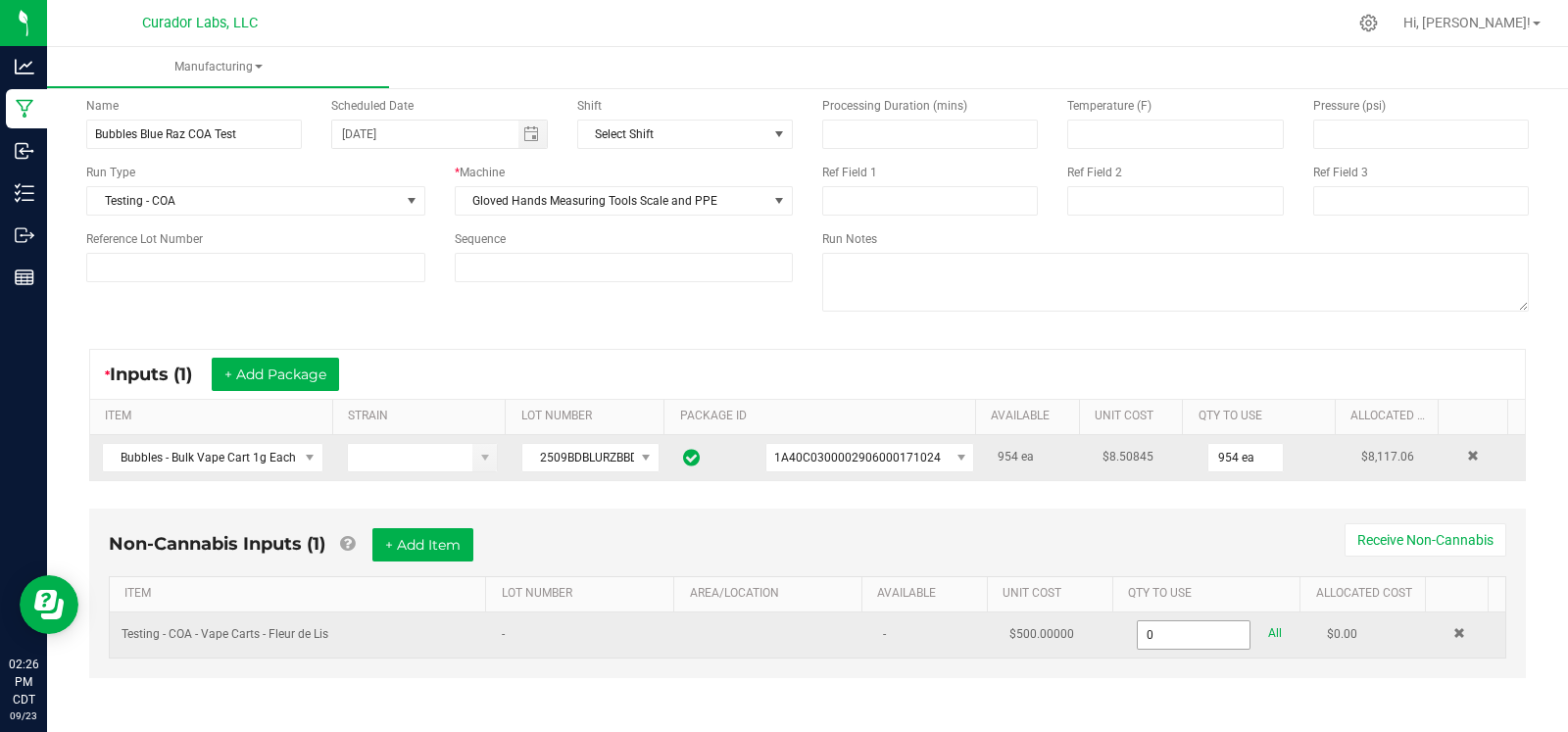
click at [1138, 628] on input "0" at bounding box center [1194, 635] width 113 height 28
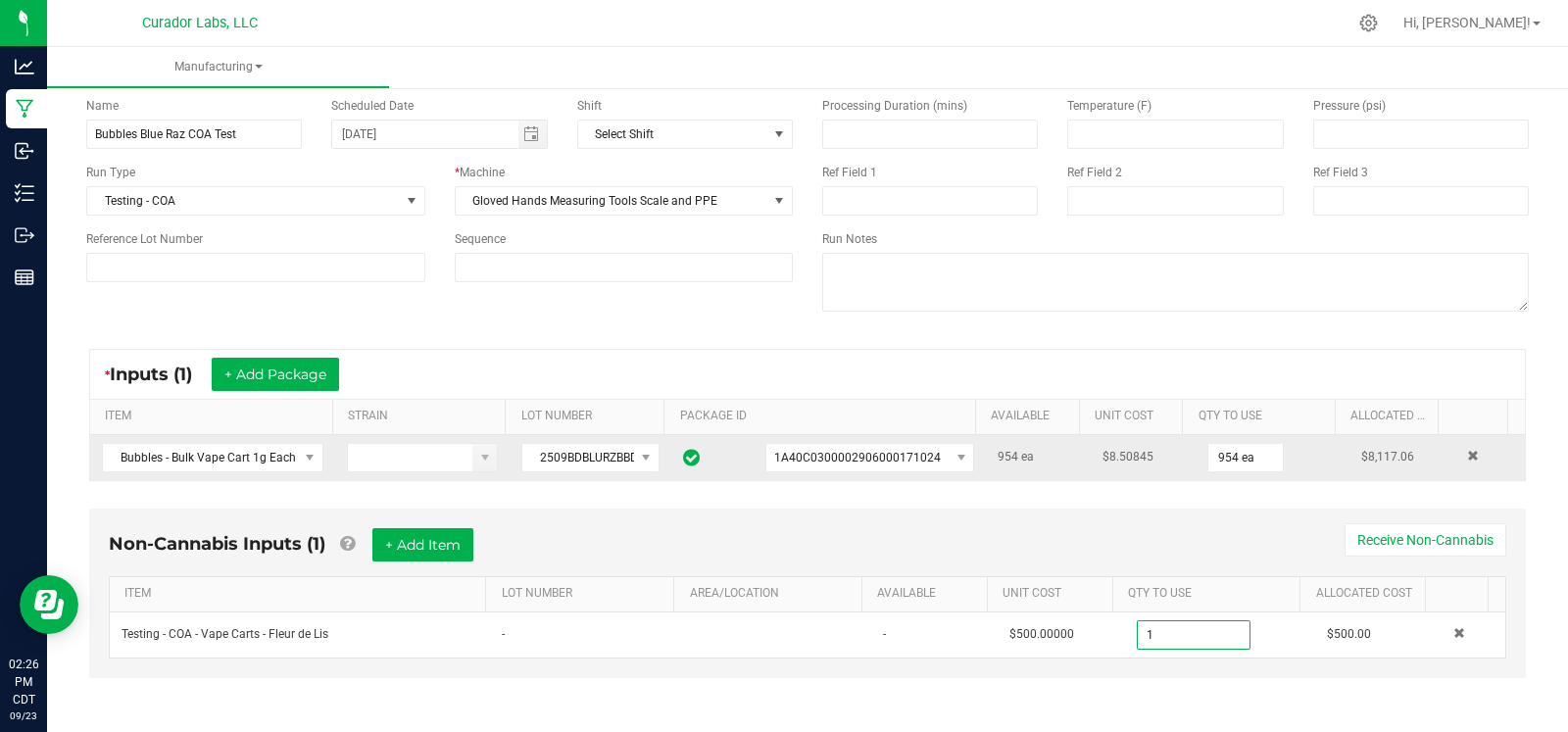
type input "1.0000 u"
click at [1164, 541] on div "Non-Cannabis Inputs (1) + Add Item Receive Non-Cannabis" at bounding box center [808, 552] width 1398 height 48
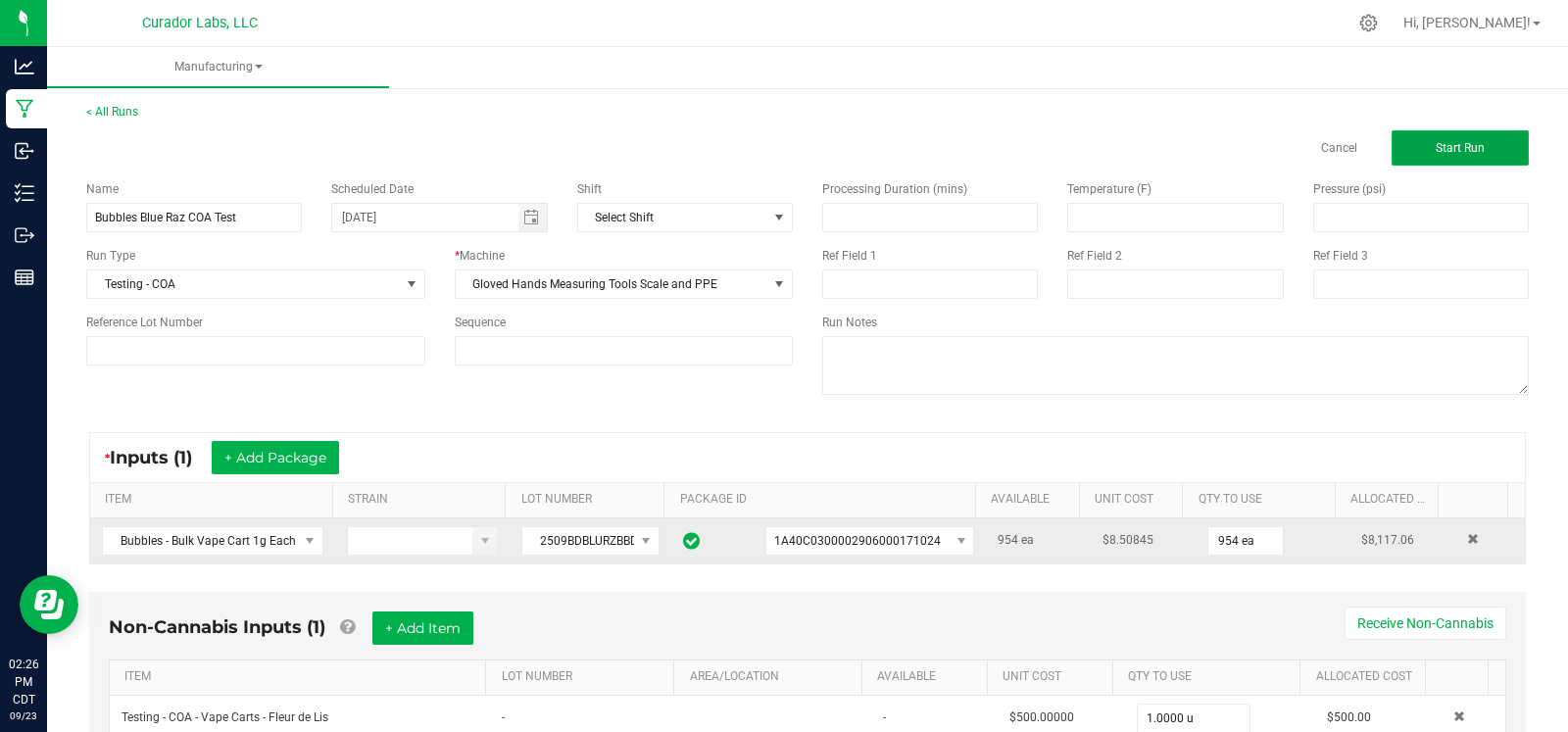
click at [1447, 141] on span "Start Run" at bounding box center [1460, 148] width 49 height 14
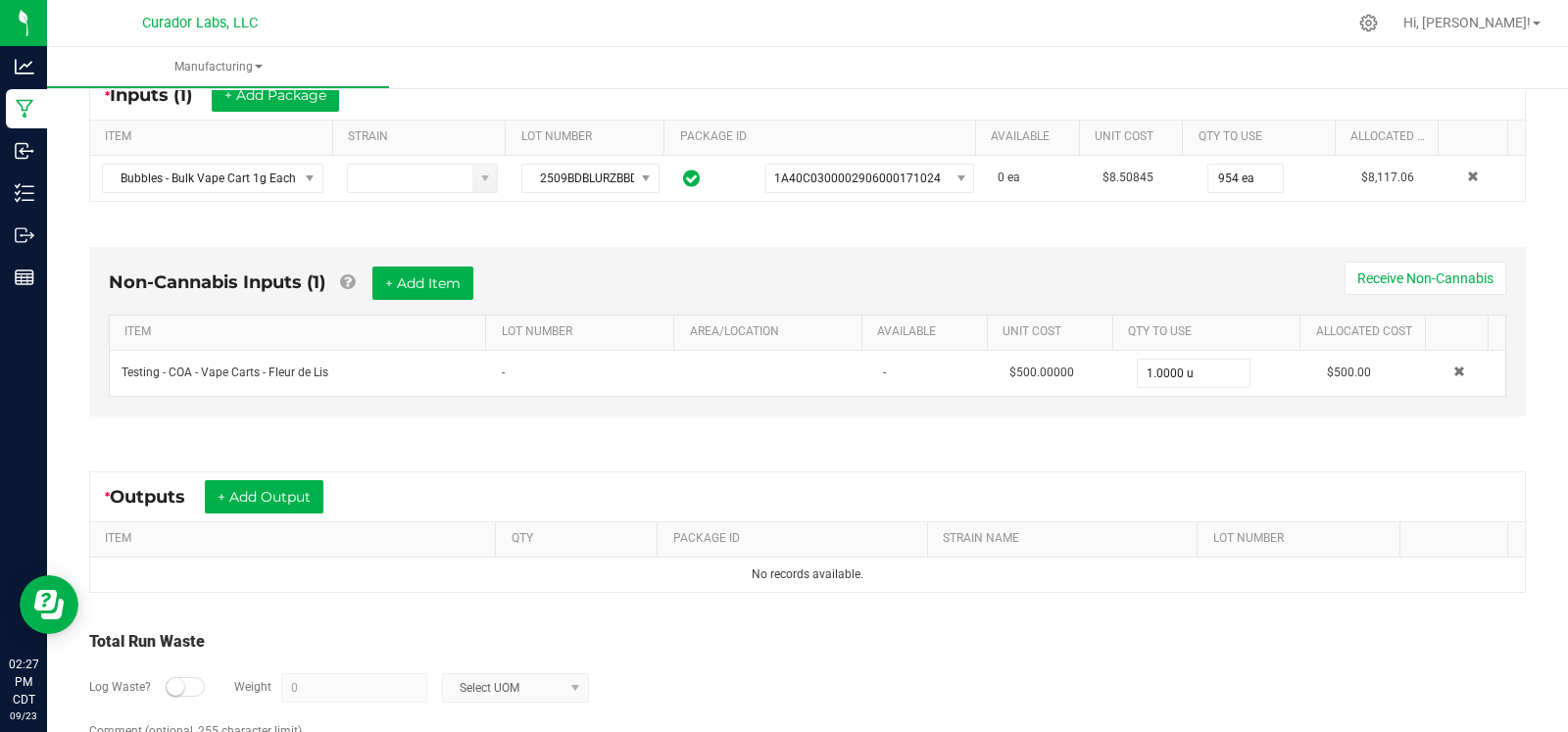
scroll to position [483, 0]
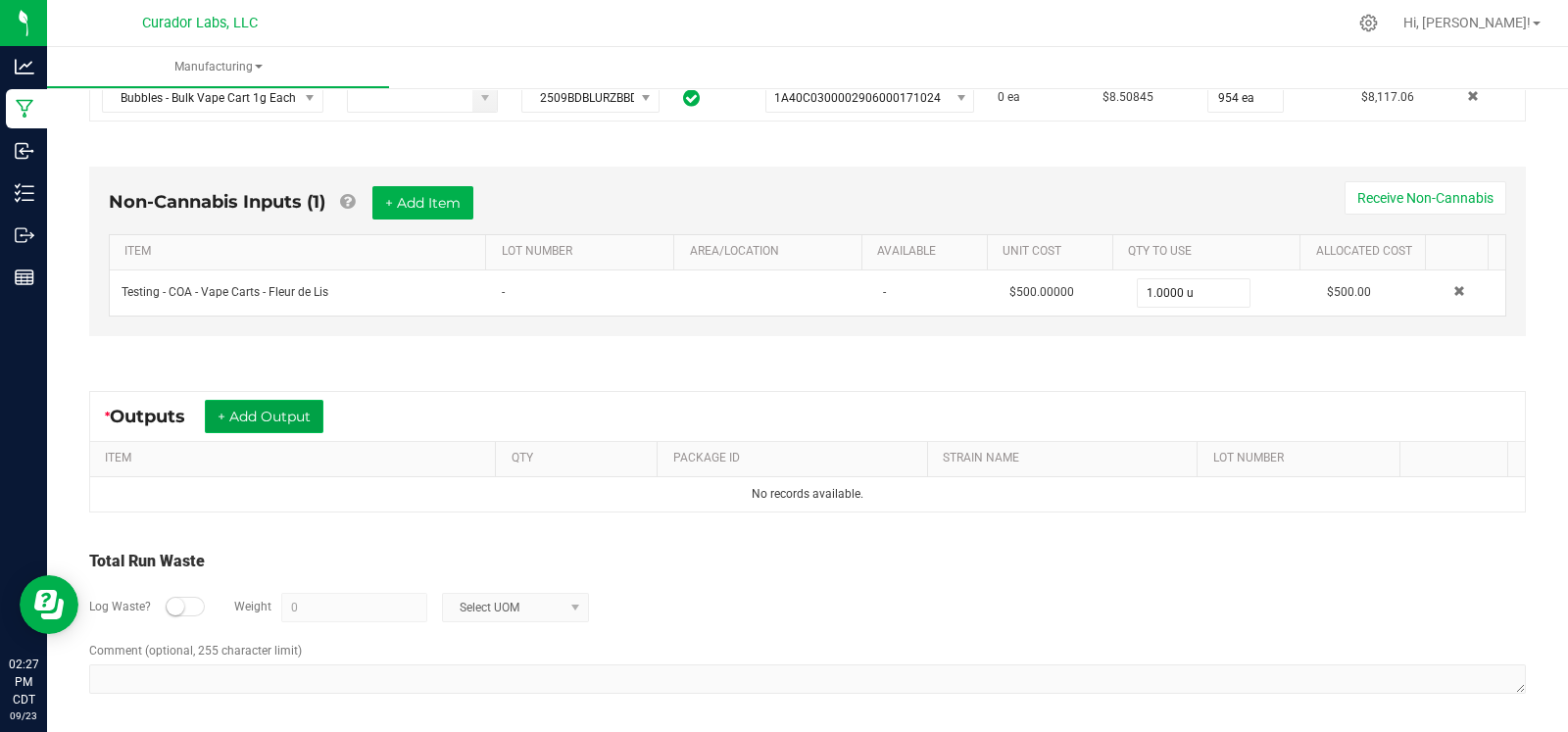
click at [270, 418] on button "+ Add Output" at bounding box center [263, 417] width 119 height 33
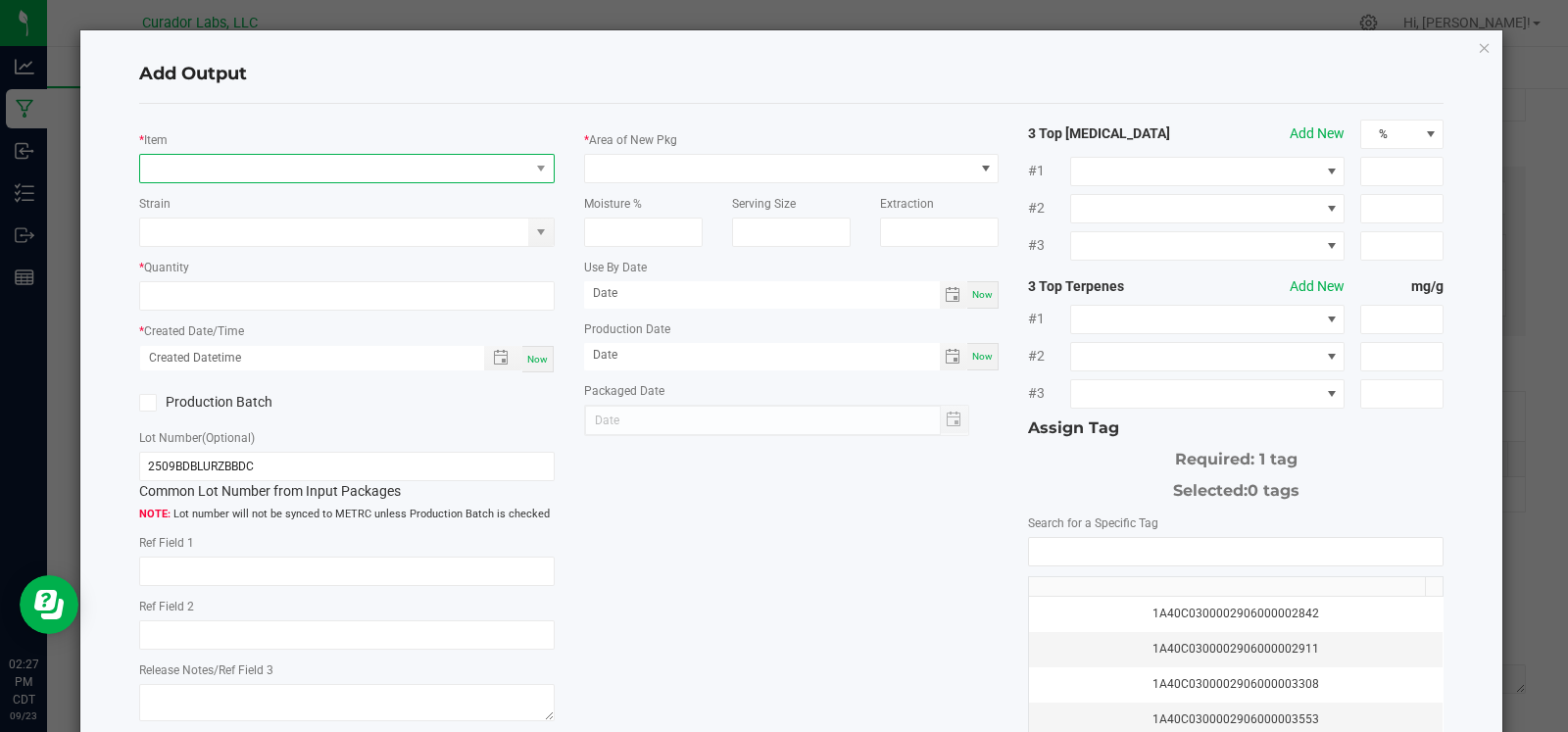
click at [289, 173] on span "NO DATA FOUND" at bounding box center [335, 169] width 389 height 28
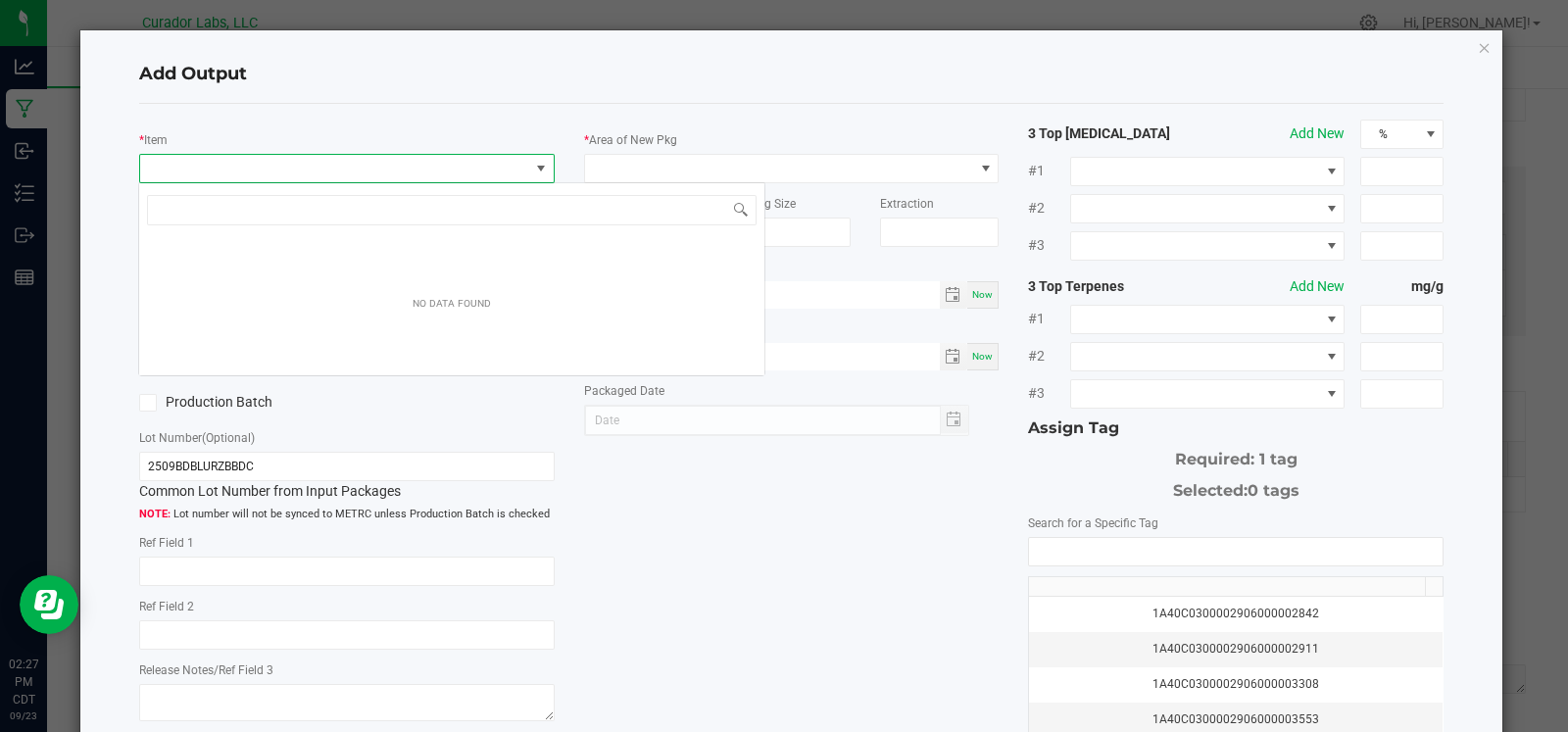
scroll to position [28, 410]
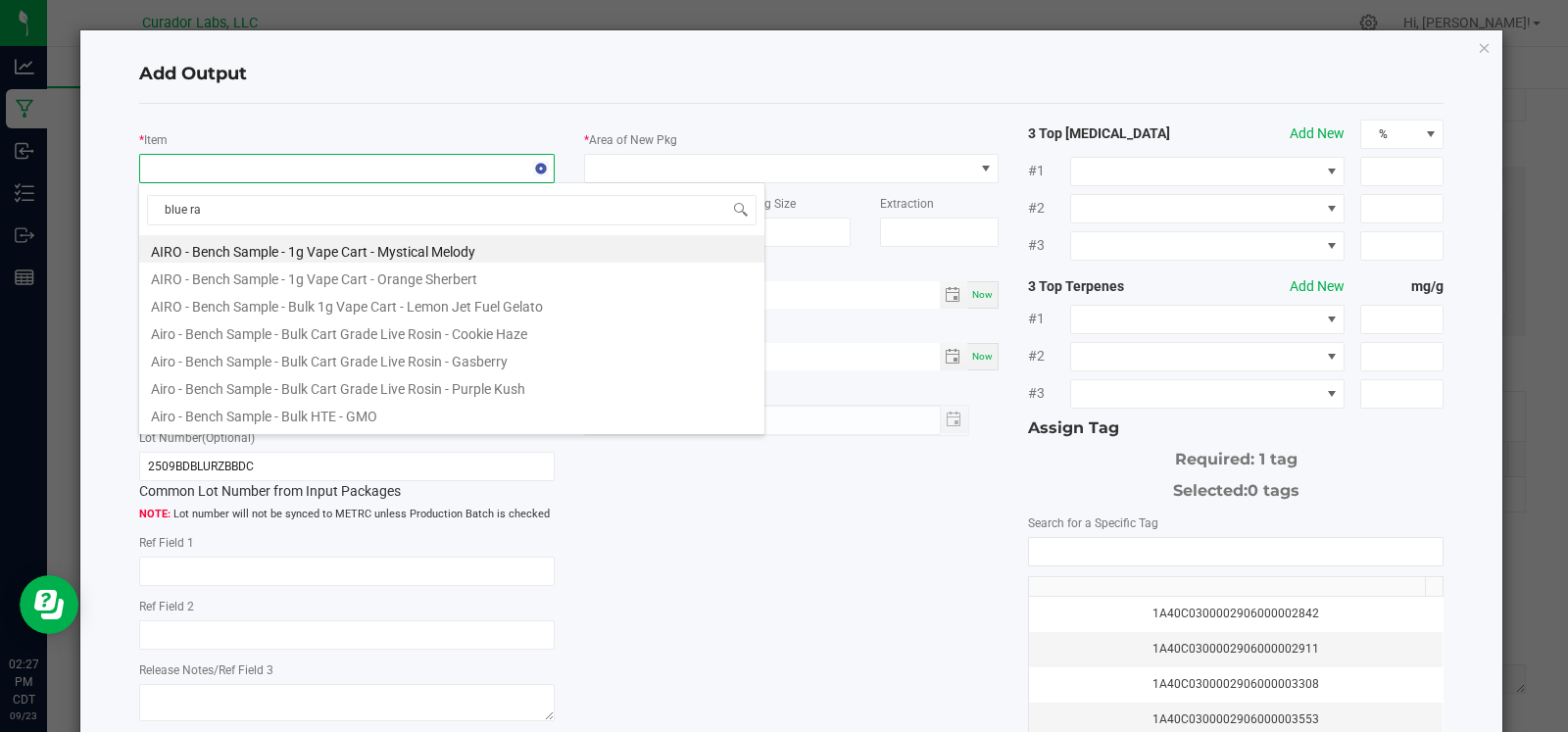
type input "blue raz"
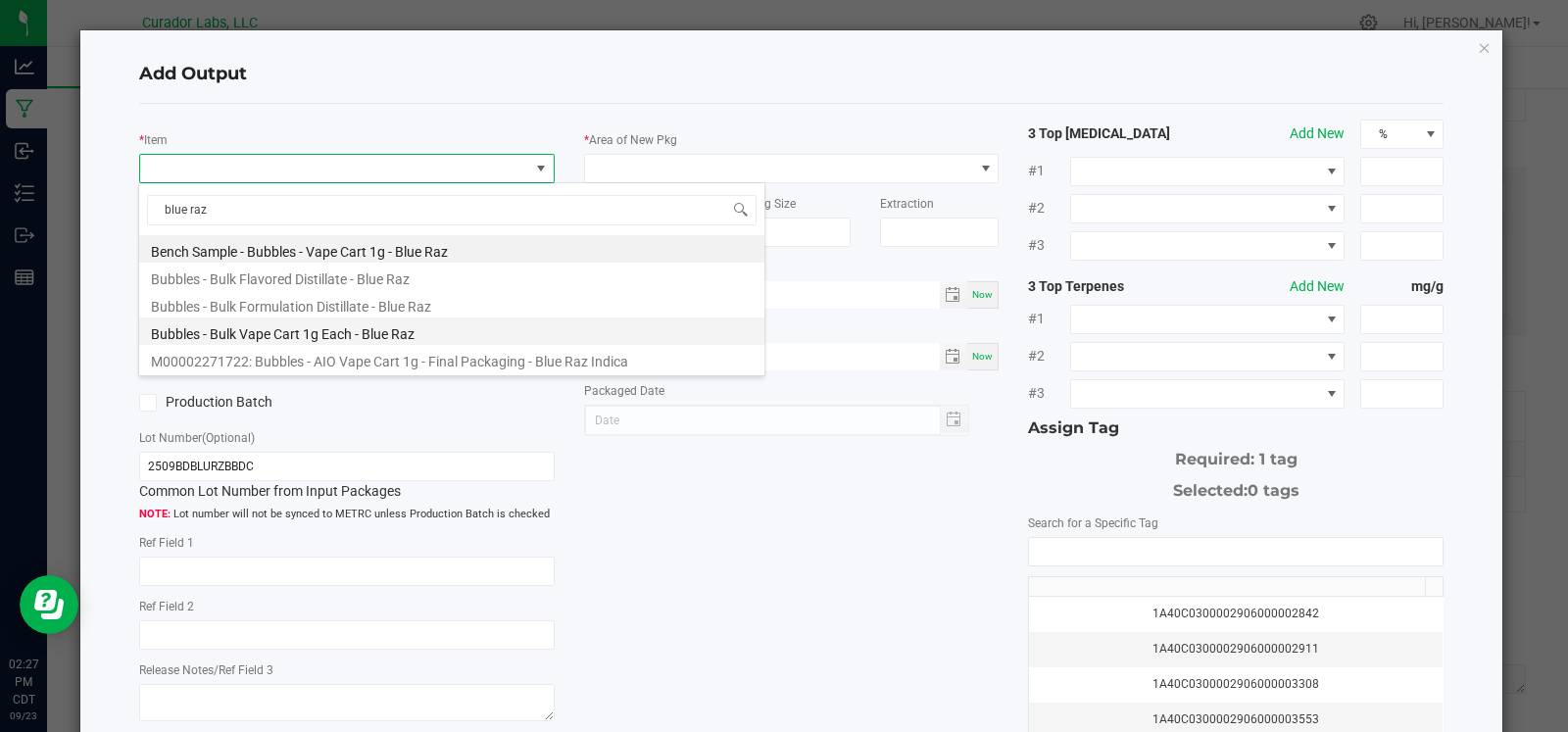
click at [294, 325] on li "Bubbles - Bulk Vape Cart 1g Each - Blue Raz" at bounding box center [452, 331] width 625 height 28
type input "0 ea"
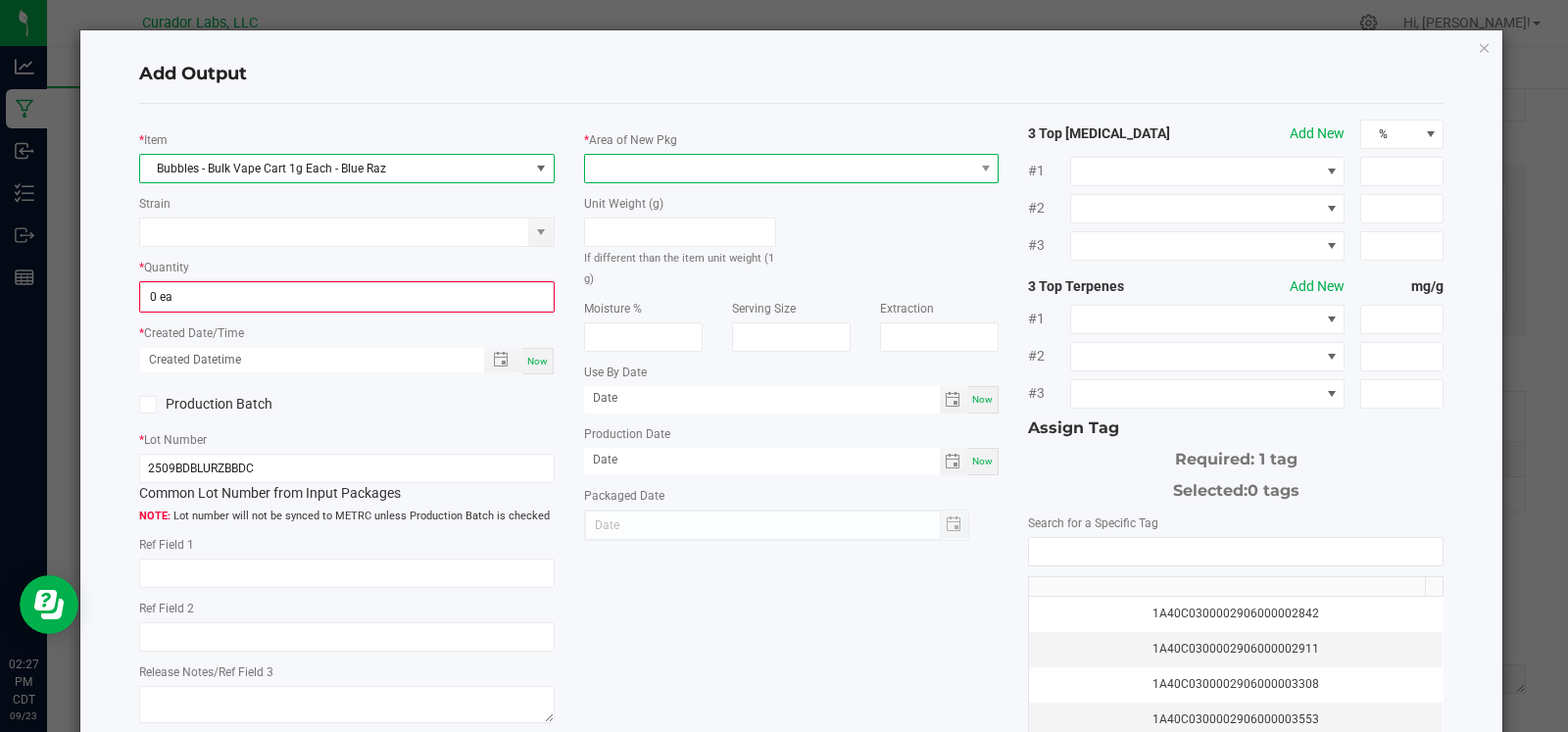
click at [639, 173] on span at bounding box center [780, 169] width 389 height 28
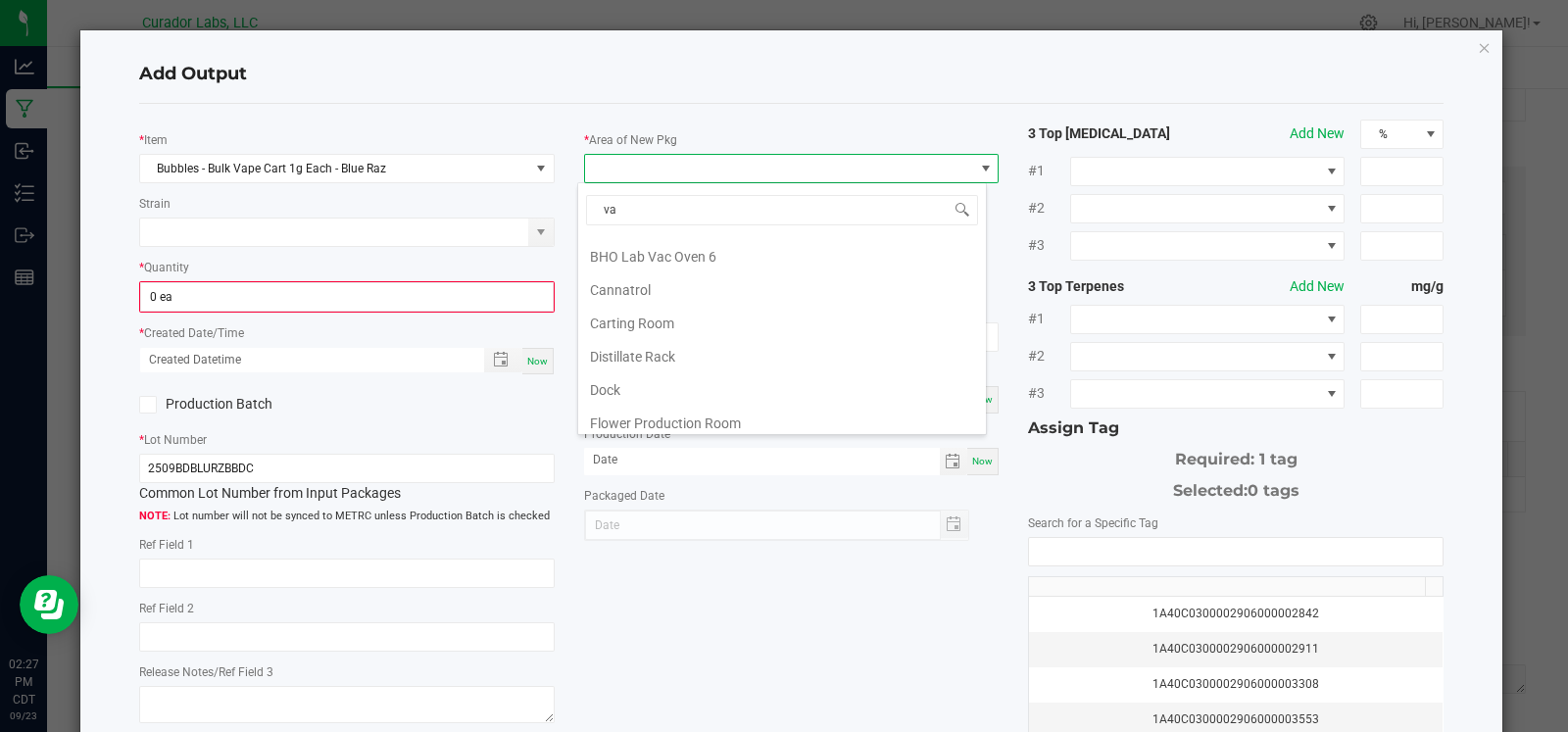
scroll to position [0, 0]
type input "vault"
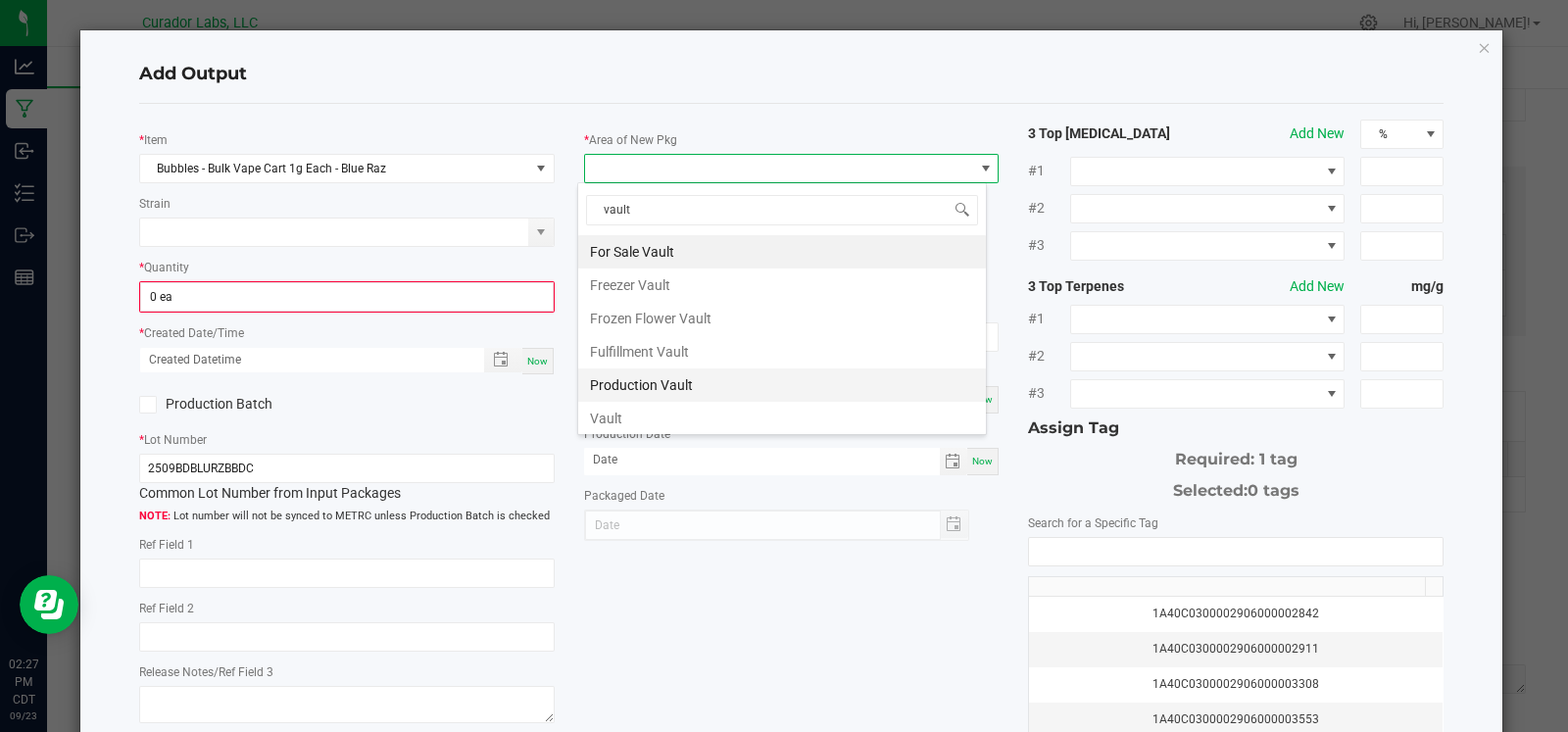
click at [684, 374] on li "Production Vault" at bounding box center [782, 385] width 408 height 33
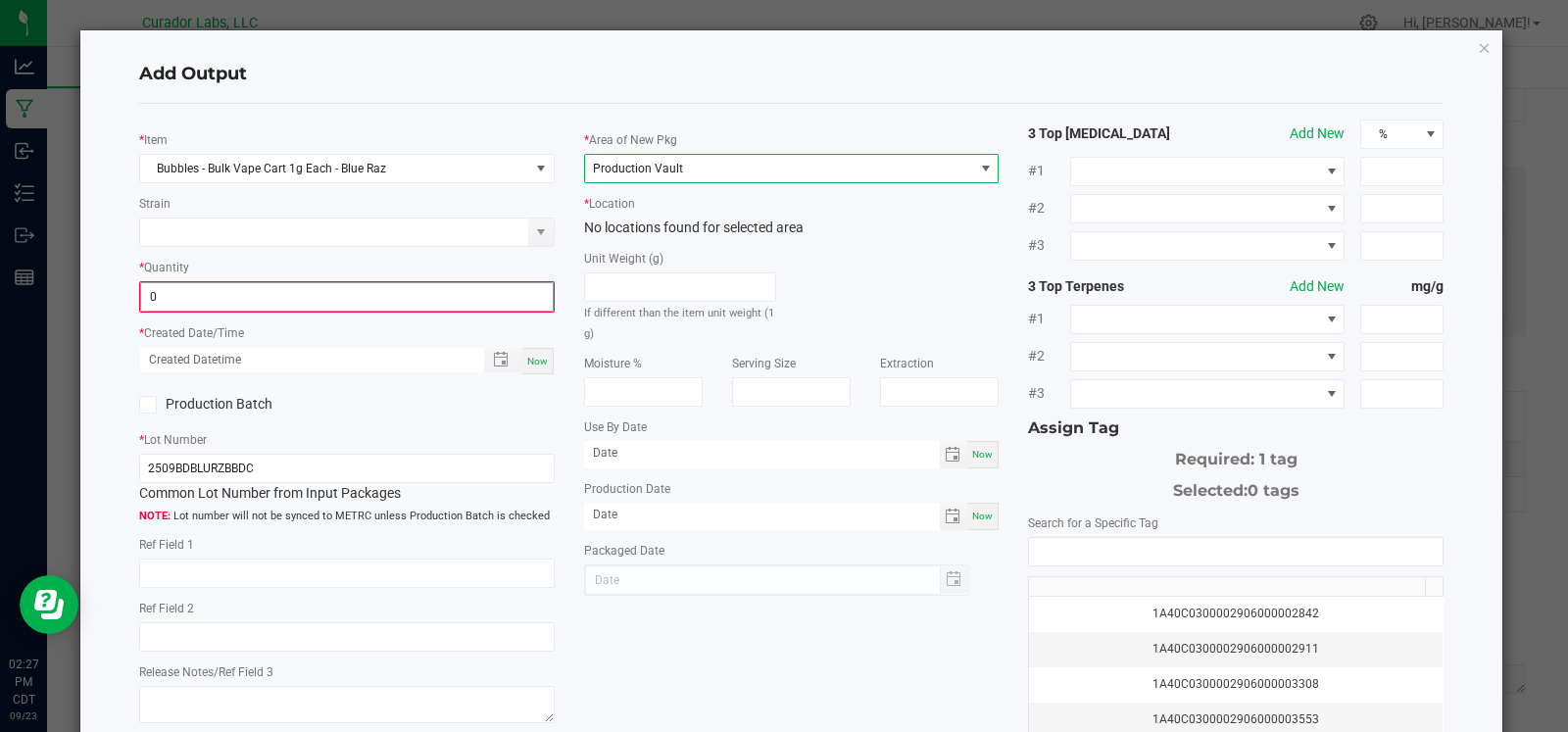
click at [226, 302] on input "0" at bounding box center [347, 297] width 412 height 28
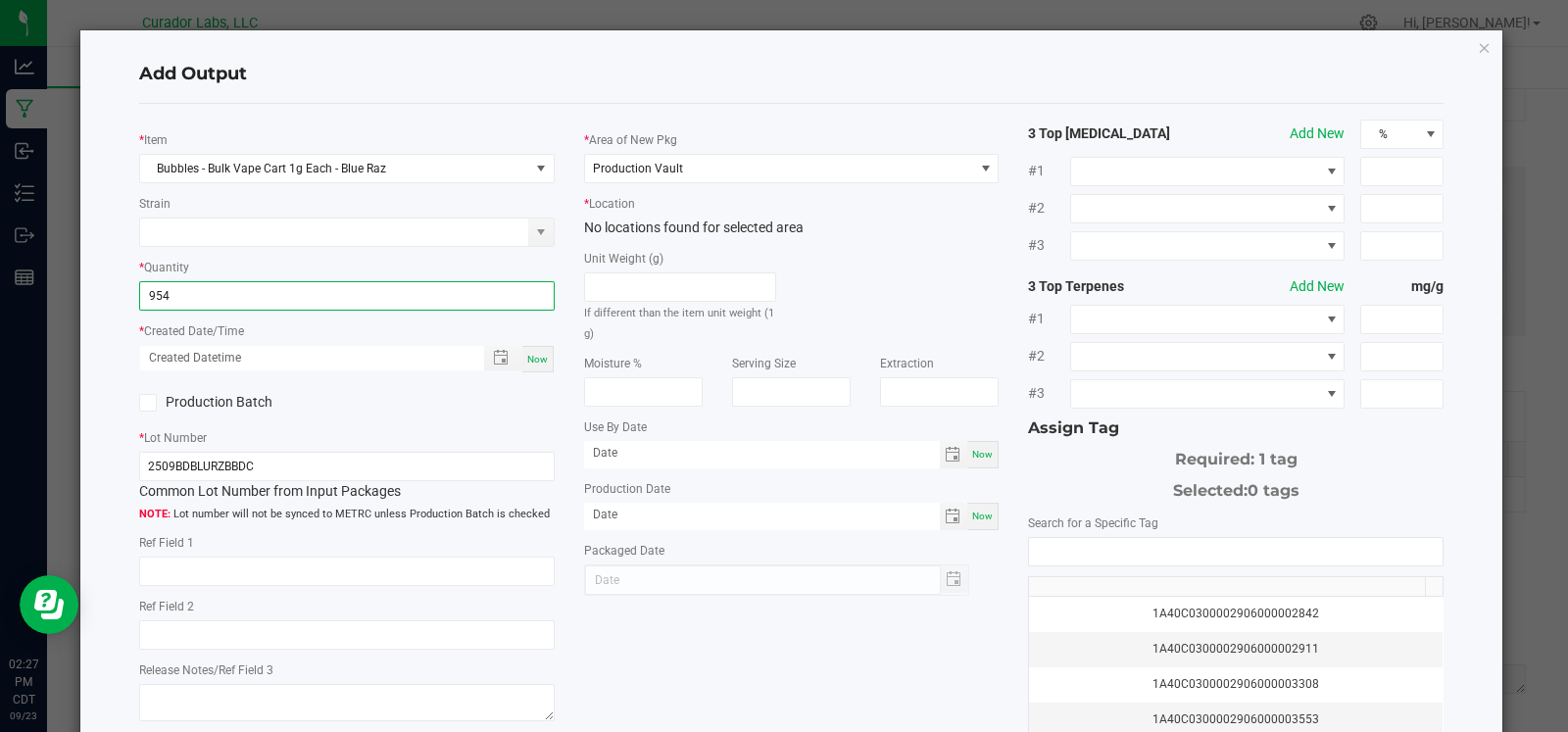
type input "954 ea"
click at [532, 357] on span "Now" at bounding box center [537, 359] width 21 height 11
type input "09/23/2025 2:27 PM"
type input "[DATE]"
click at [152, 403] on icon at bounding box center [147, 403] width 13 height 0
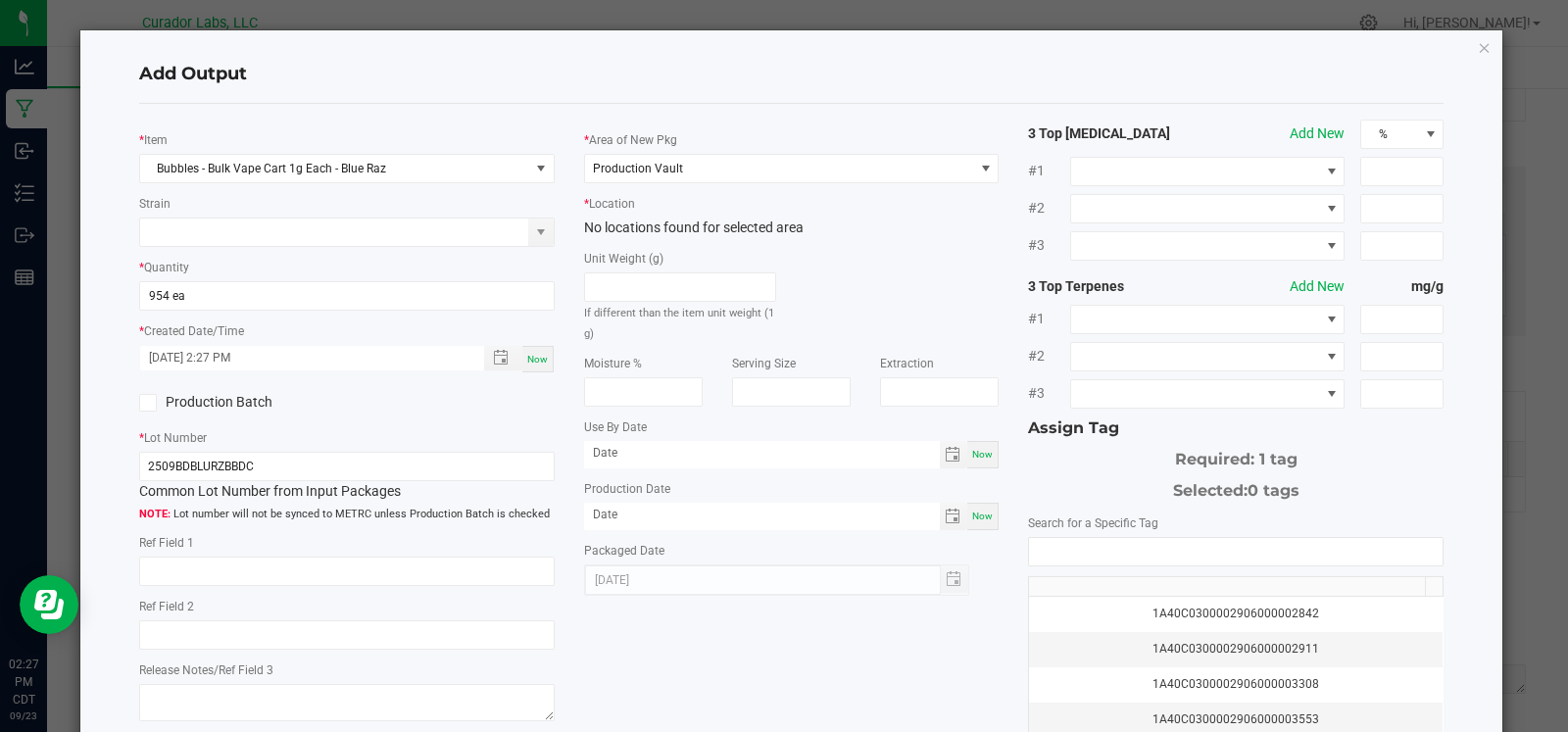
click at [0, 0] on input "Production Batch" at bounding box center [0, 0] width 0 height 0
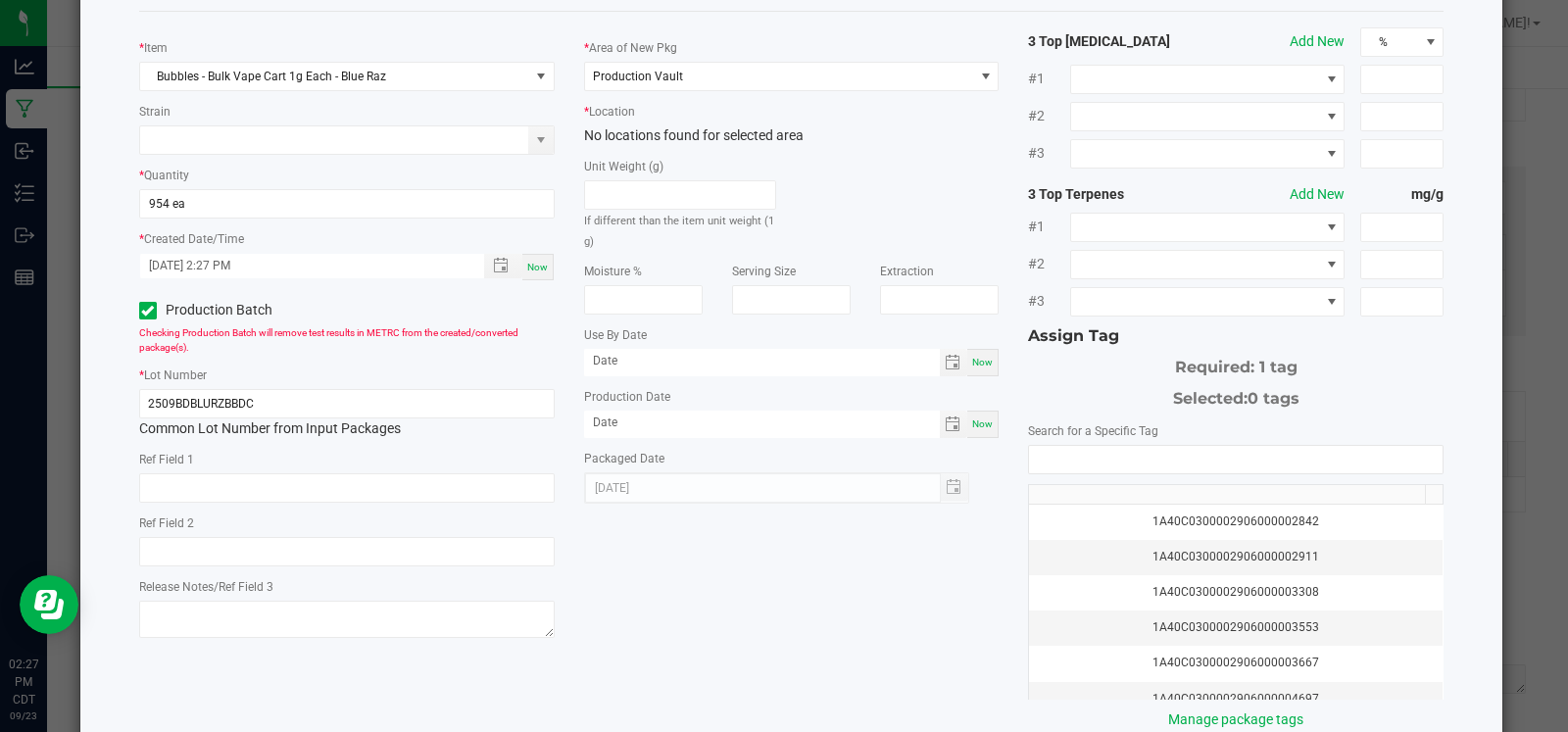
scroll to position [152, 0]
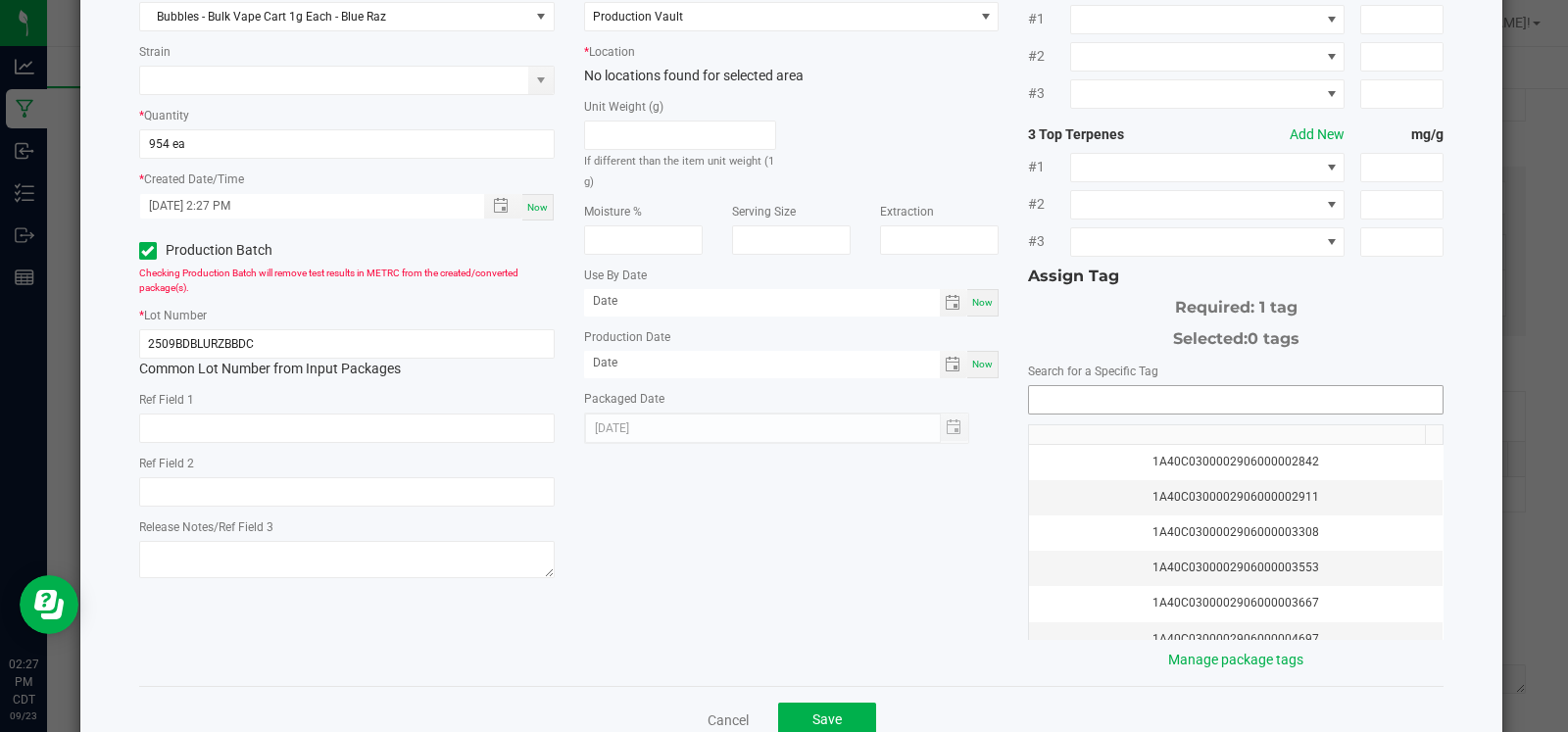
click at [1065, 394] on input "NO DATA FOUND" at bounding box center [1235, 400] width 414 height 28
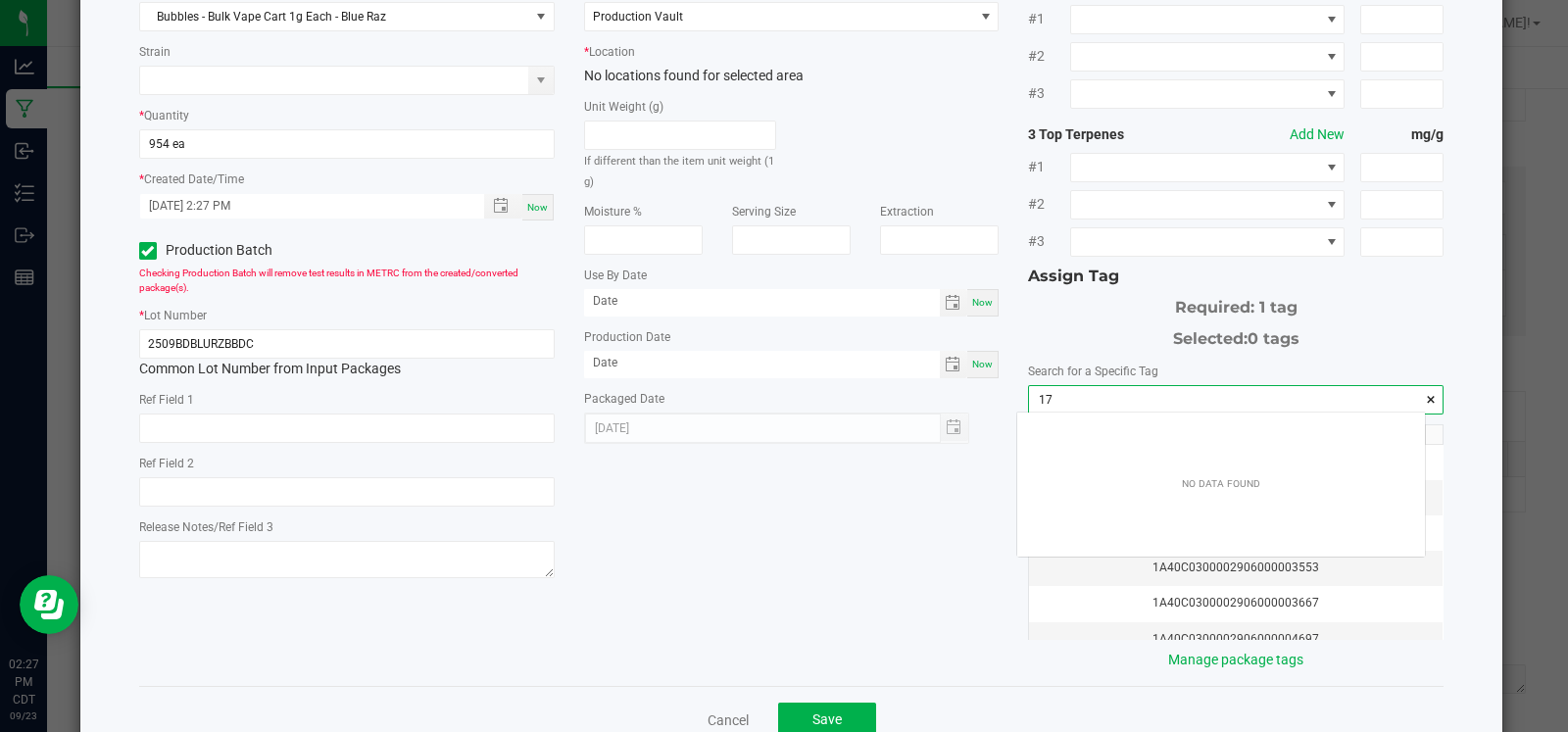
scroll to position [27, 408]
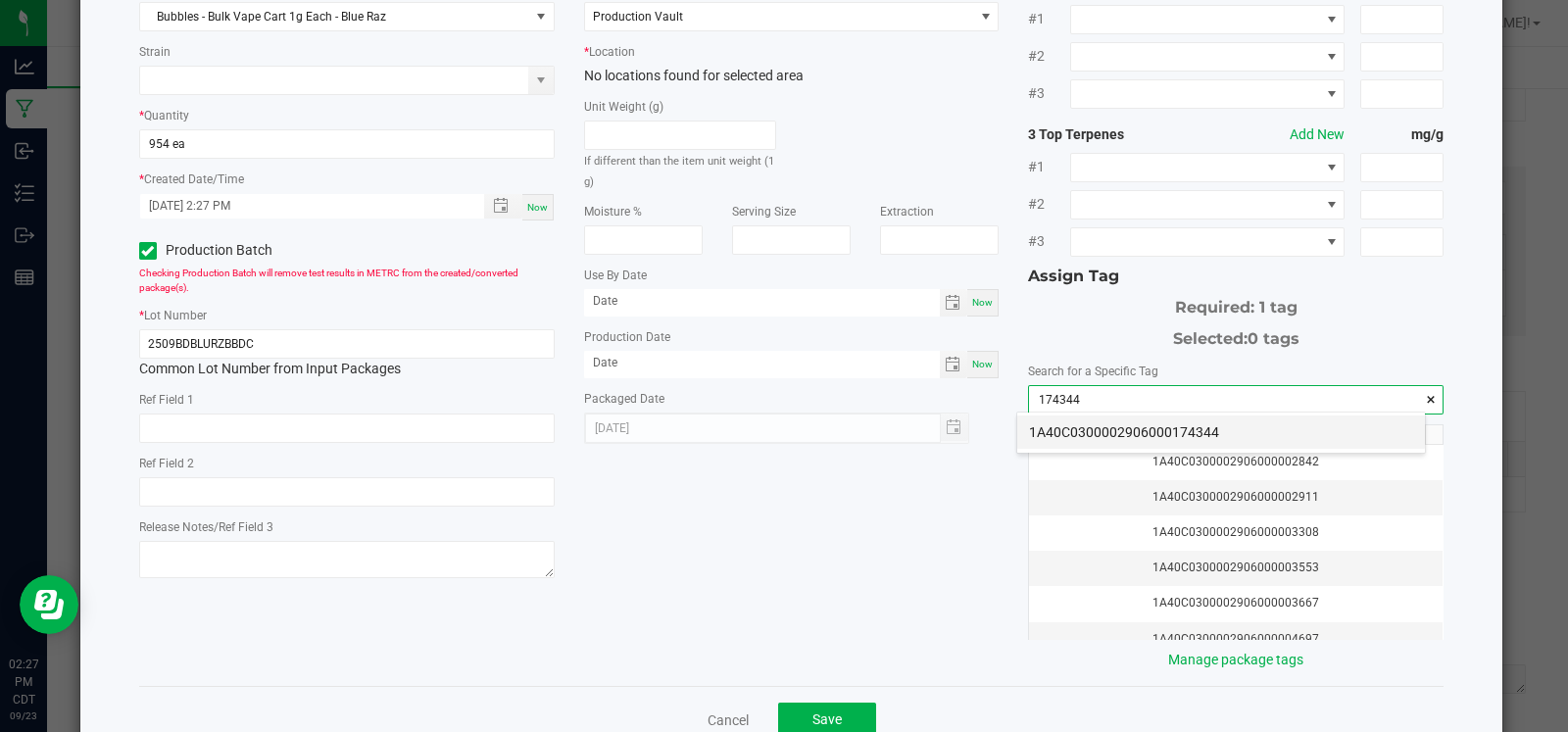
click at [1106, 432] on li "1A40C0300002906000174344" at bounding box center [1220, 432] width 408 height 33
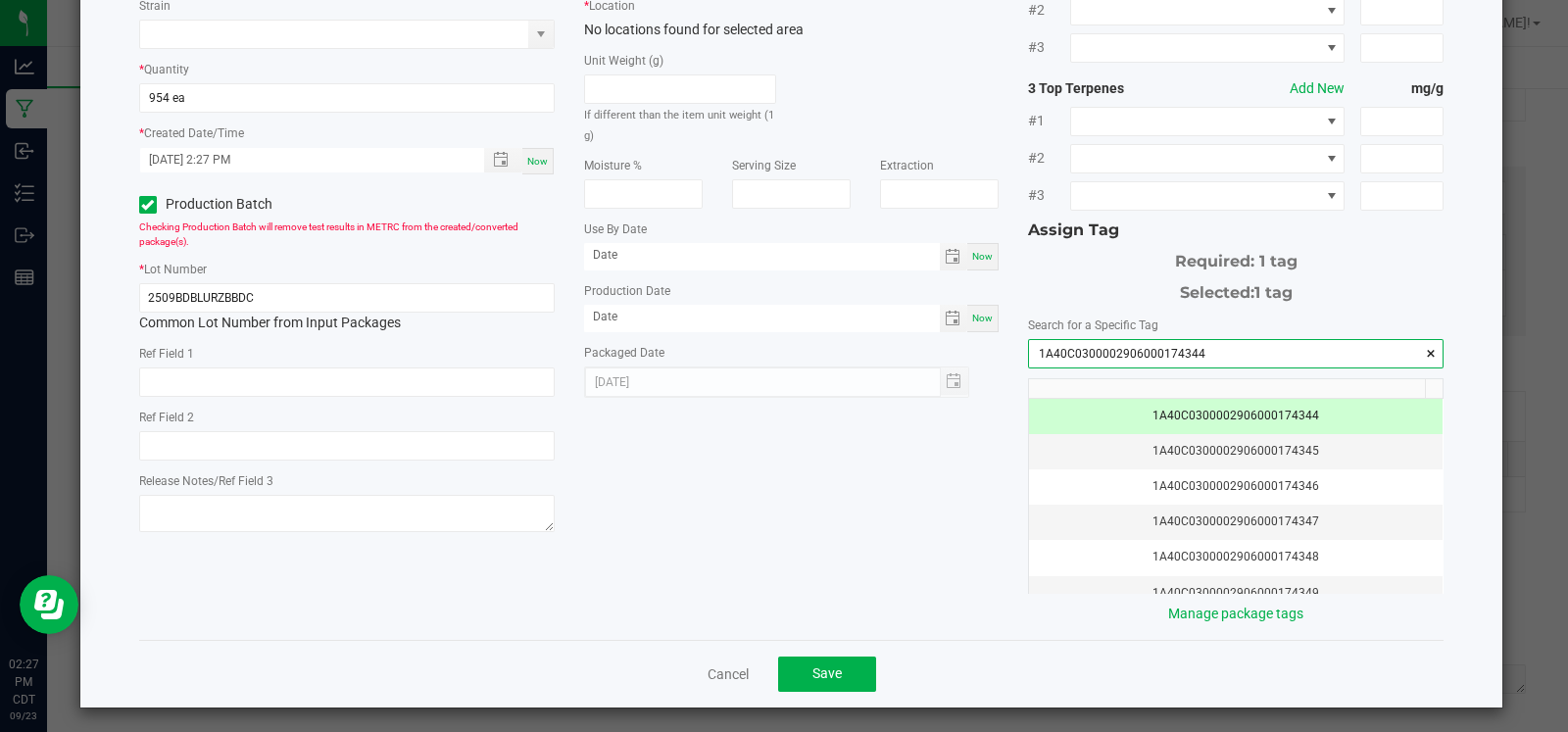
scroll to position [199, 0]
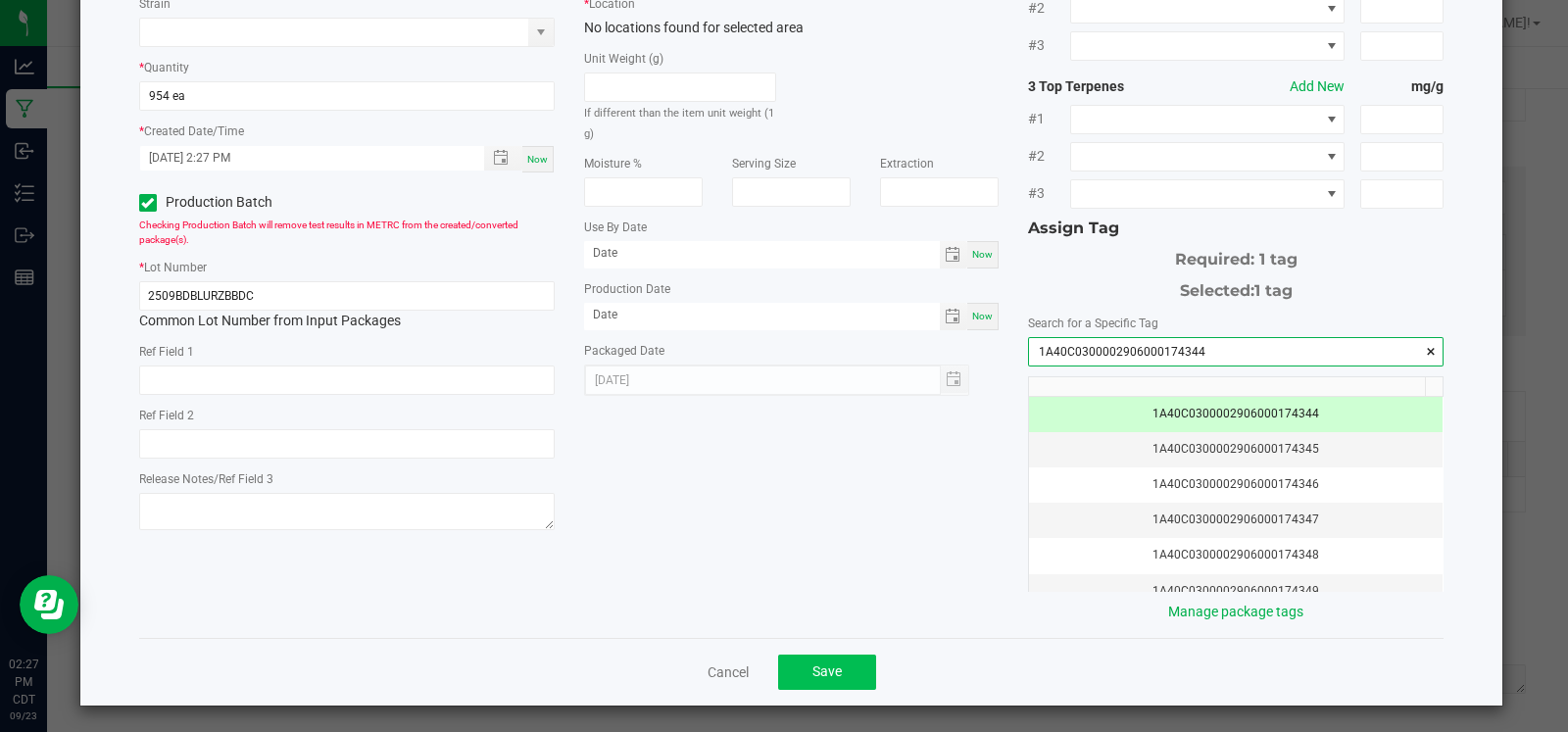
type input "1A40C0300002906000174344"
click at [841, 666] on button "Save" at bounding box center [827, 672] width 98 height 35
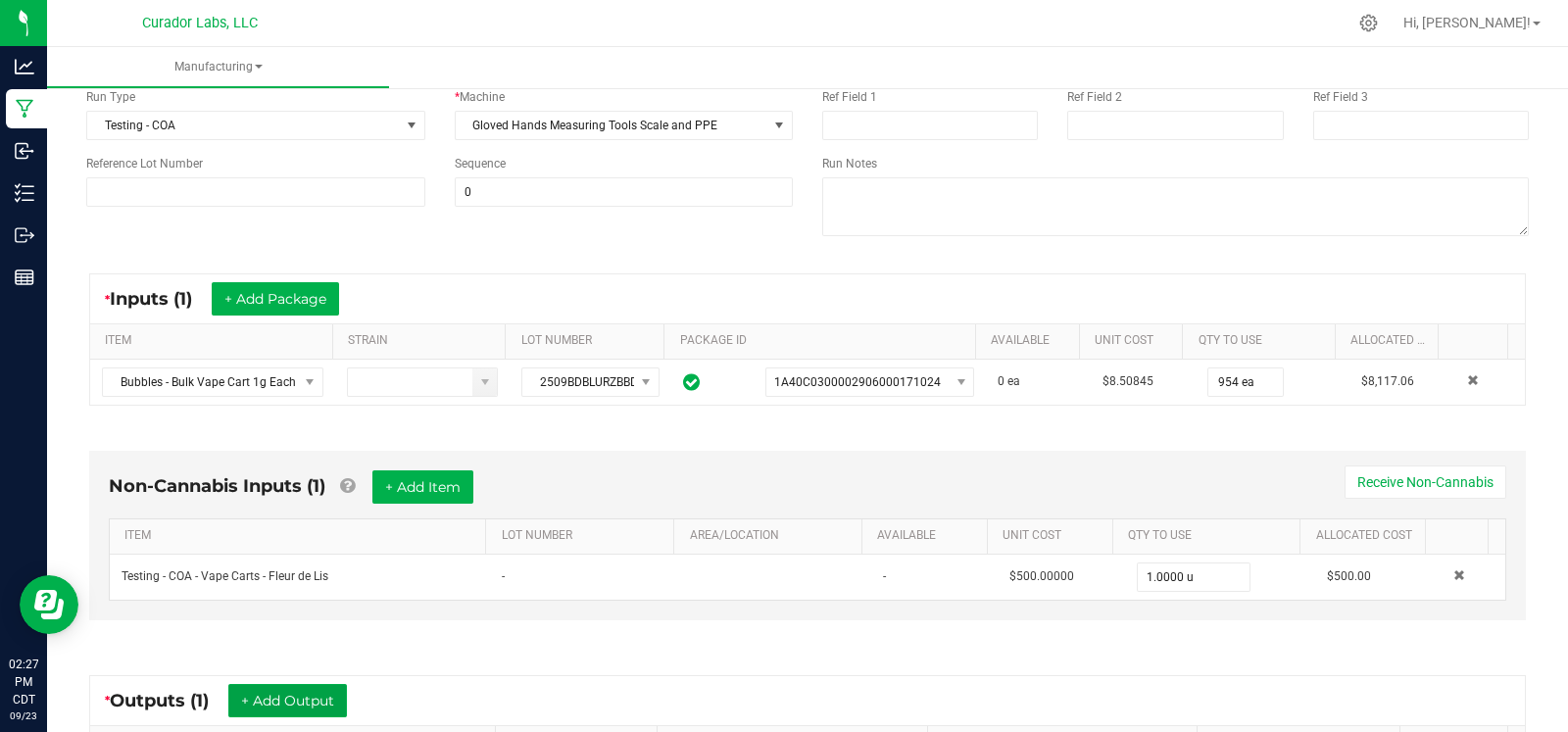
scroll to position [0, 0]
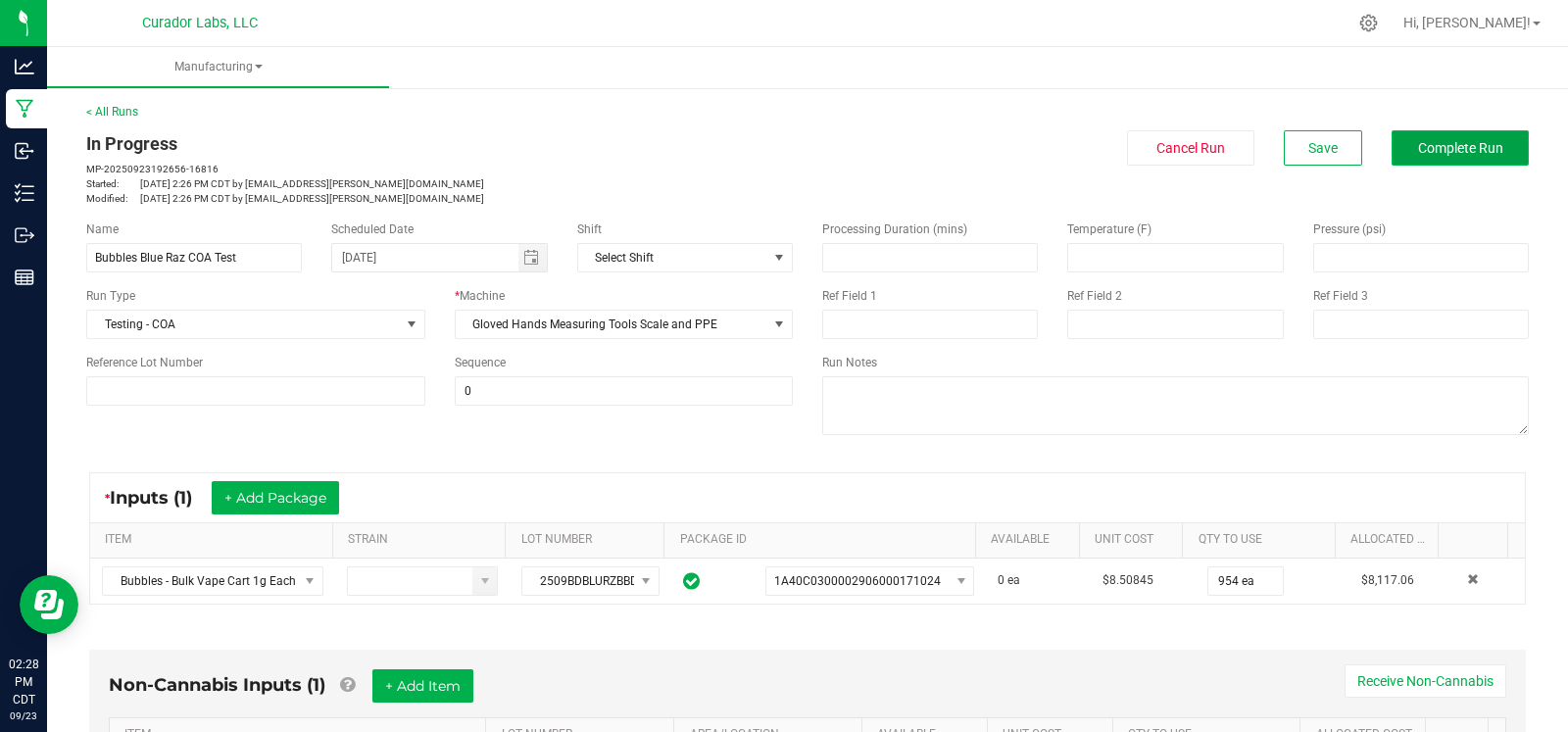
click at [1428, 153] on span "Complete Run" at bounding box center [1460, 148] width 85 height 16
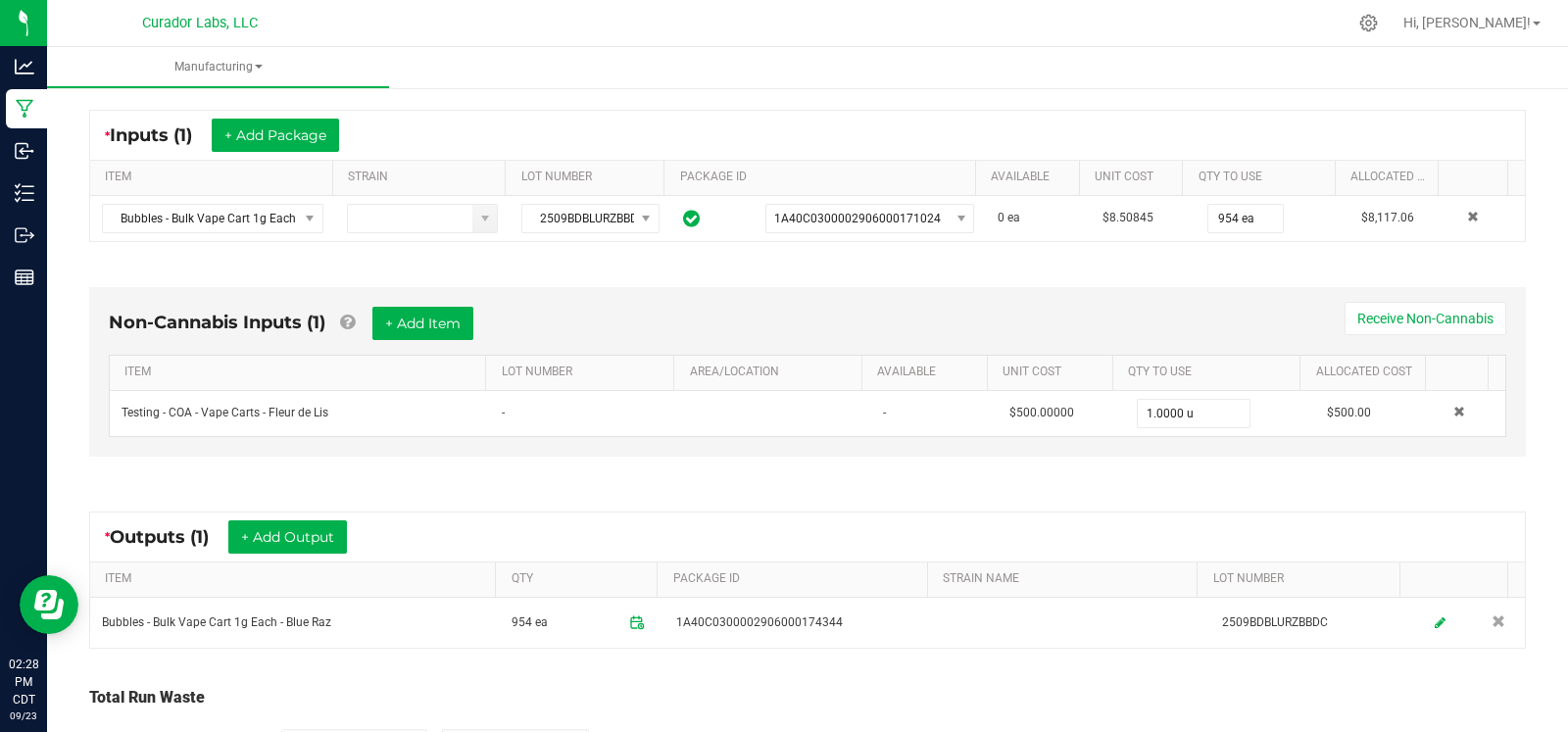
scroll to position [376, 0]
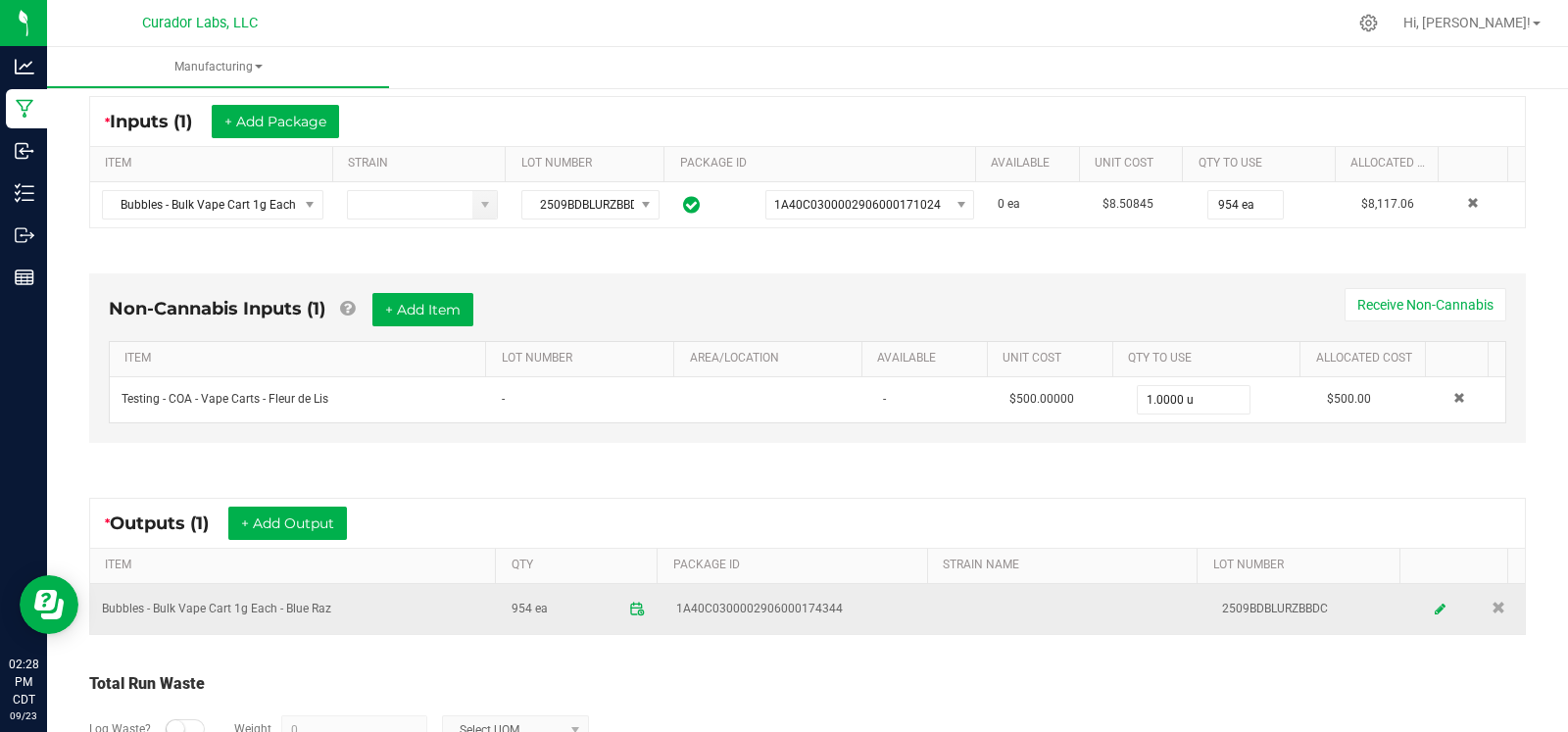
click at [436, 600] on td "Bubbles - Bulk Vape Cart 1g Each - Blue Raz" at bounding box center [295, 609] width 410 height 50
click at [1426, 609] on link at bounding box center [1440, 609] width 29 height 38
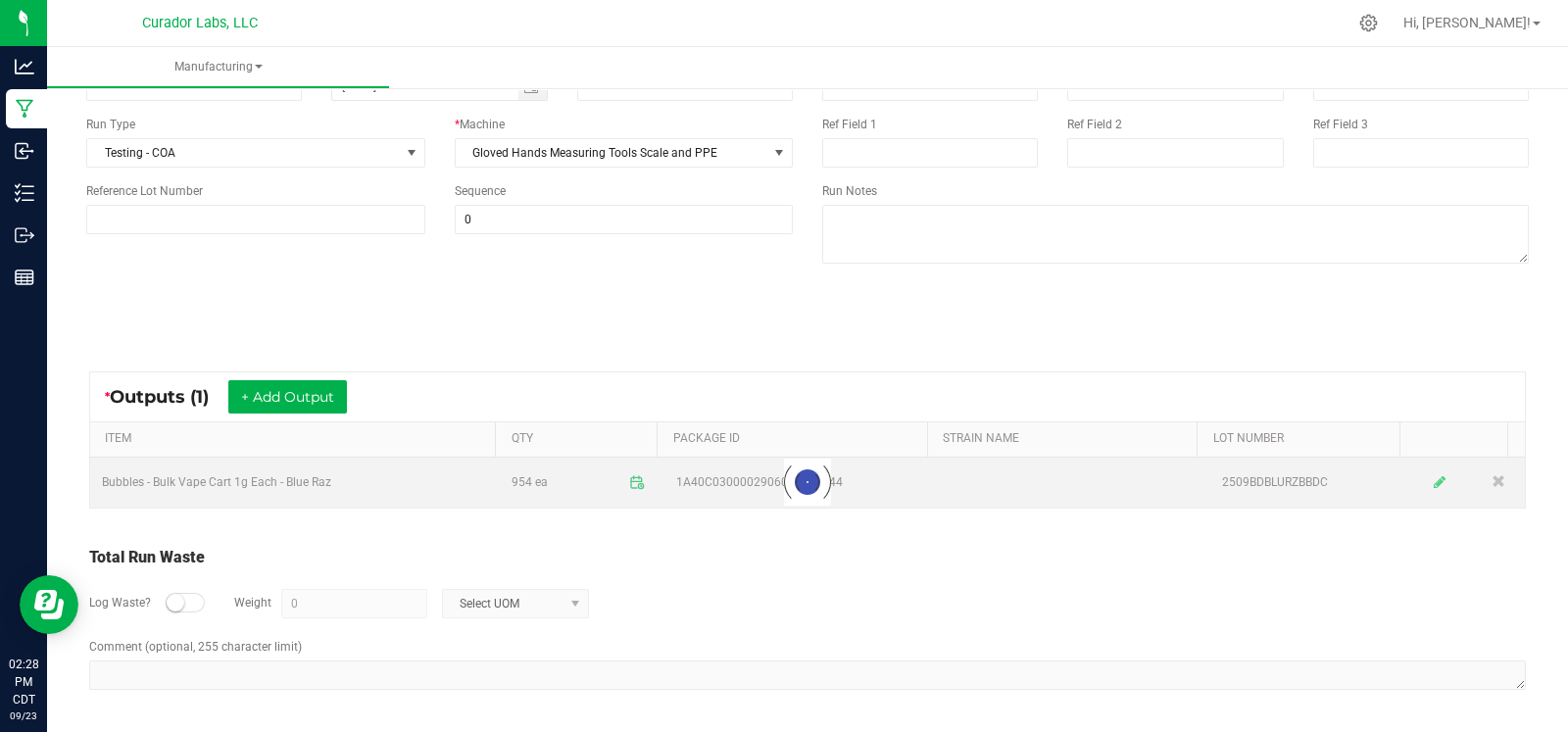
scroll to position [171, 0]
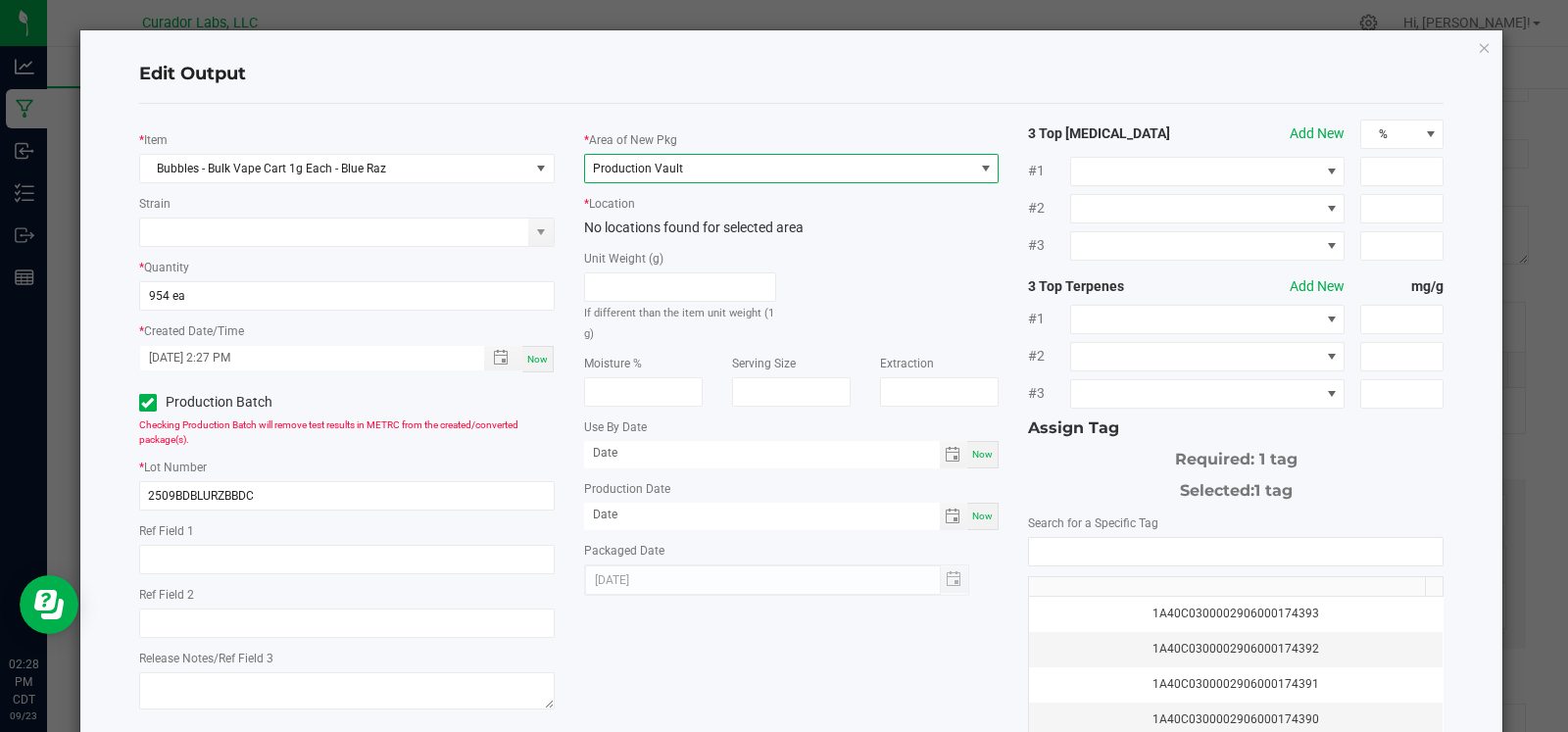
click at [711, 171] on span "Production Vault" at bounding box center [780, 169] width 389 height 28
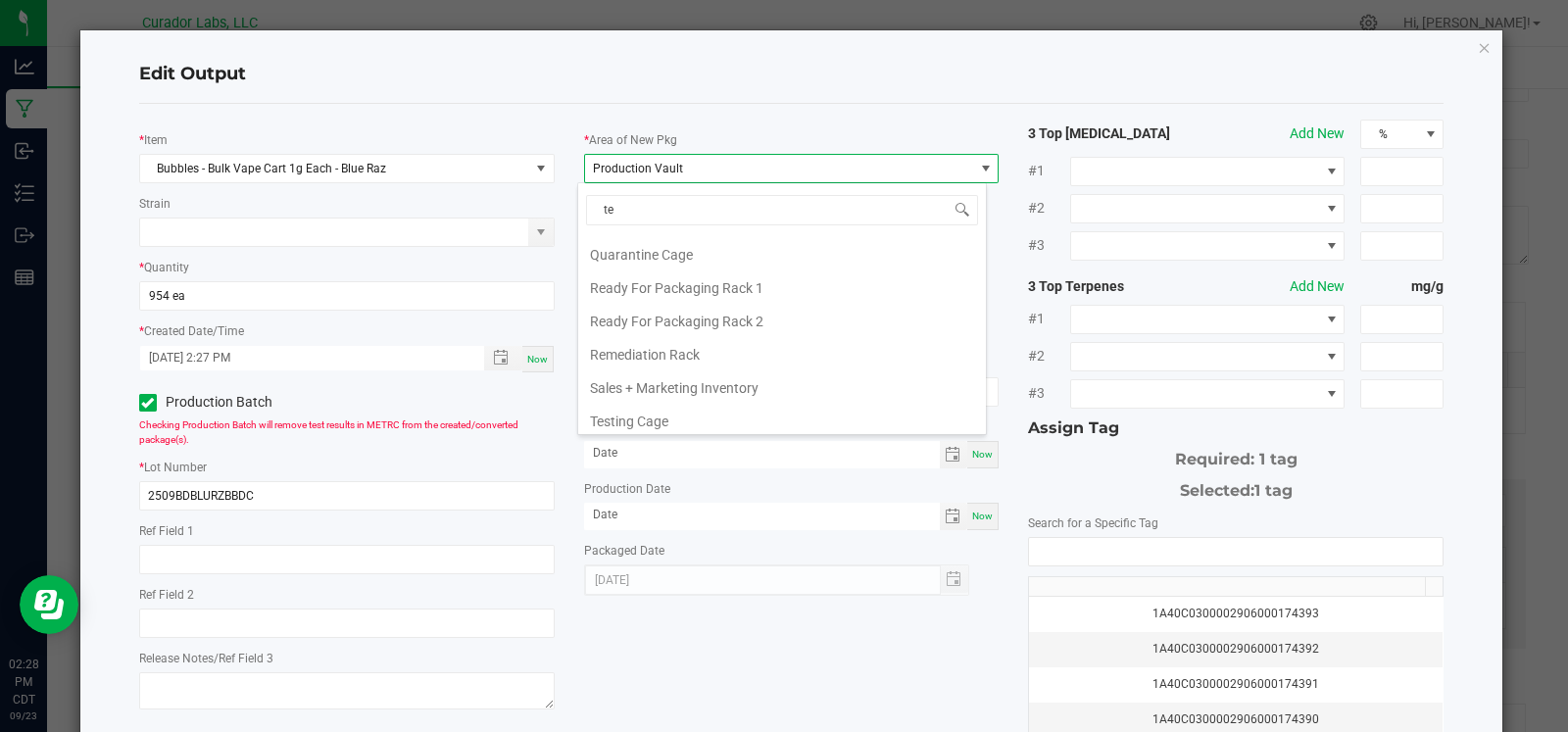
scroll to position [0, 0]
type input "tes"
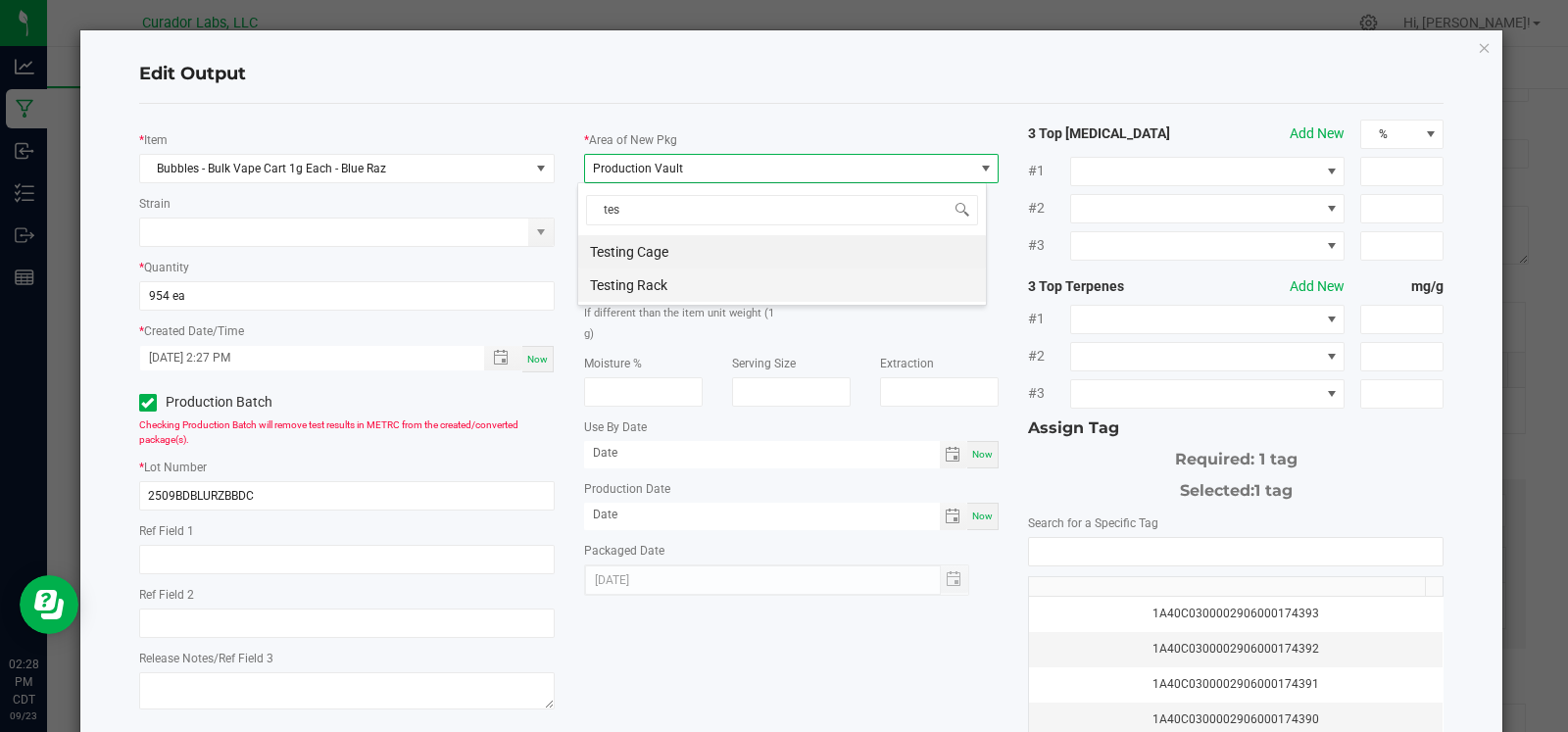
click at [674, 284] on li "Testing Rack" at bounding box center [782, 285] width 408 height 33
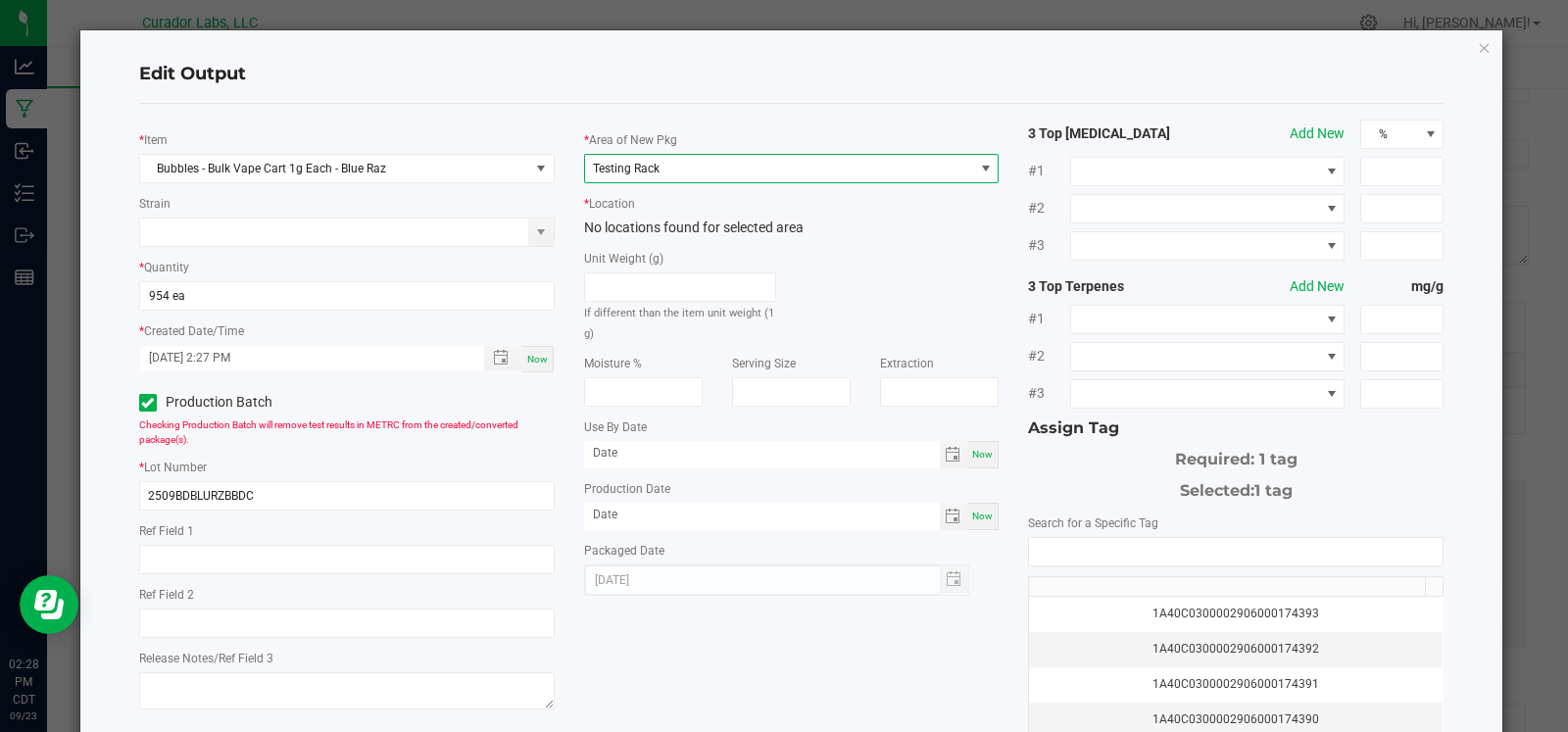
click at [694, 217] on div "No locations found for selected area" at bounding box center [792, 227] width 416 height 21
click at [686, 170] on span "Testing Rack" at bounding box center [780, 169] width 389 height 28
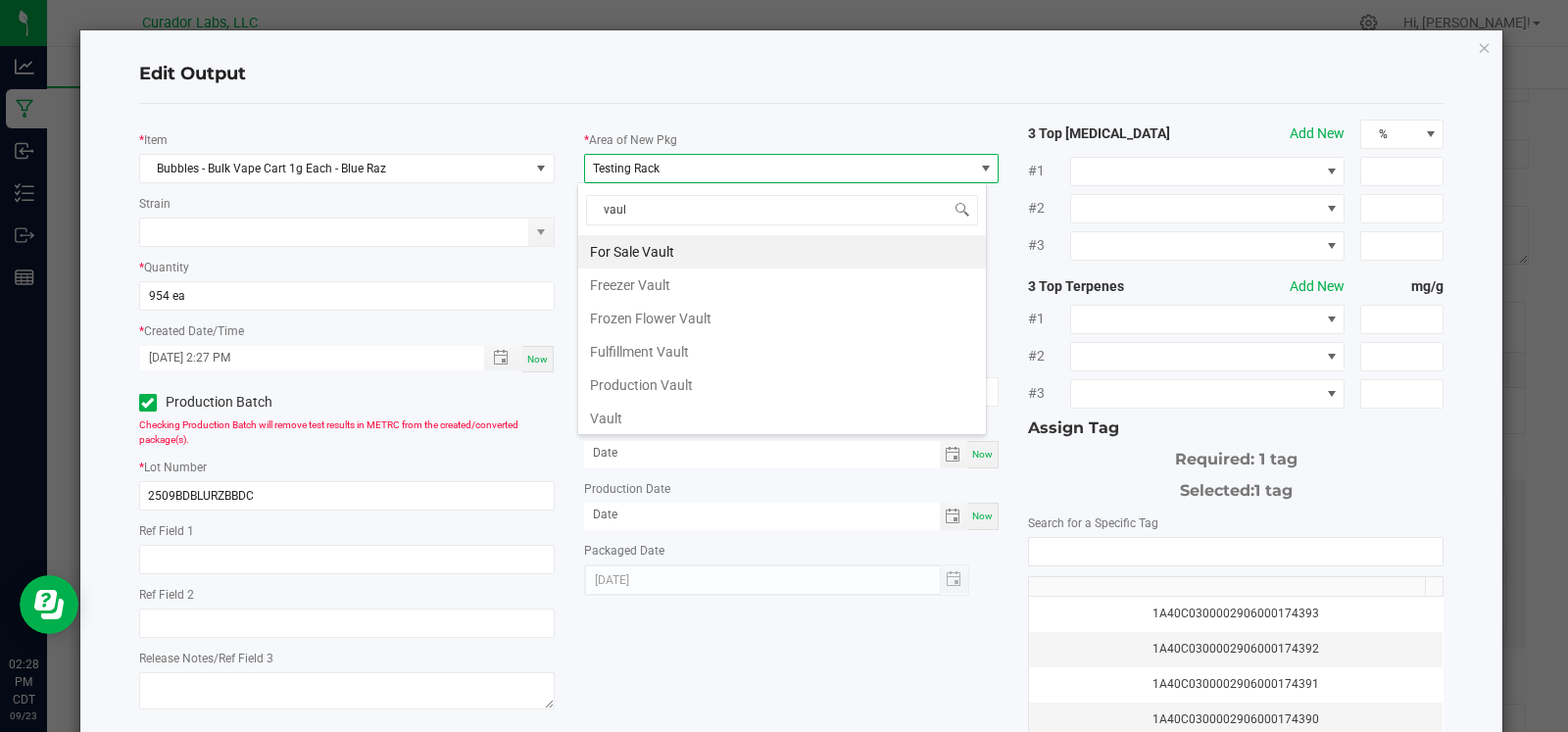
type input "vault"
click at [660, 405] on li "Vault" at bounding box center [782, 418] width 408 height 33
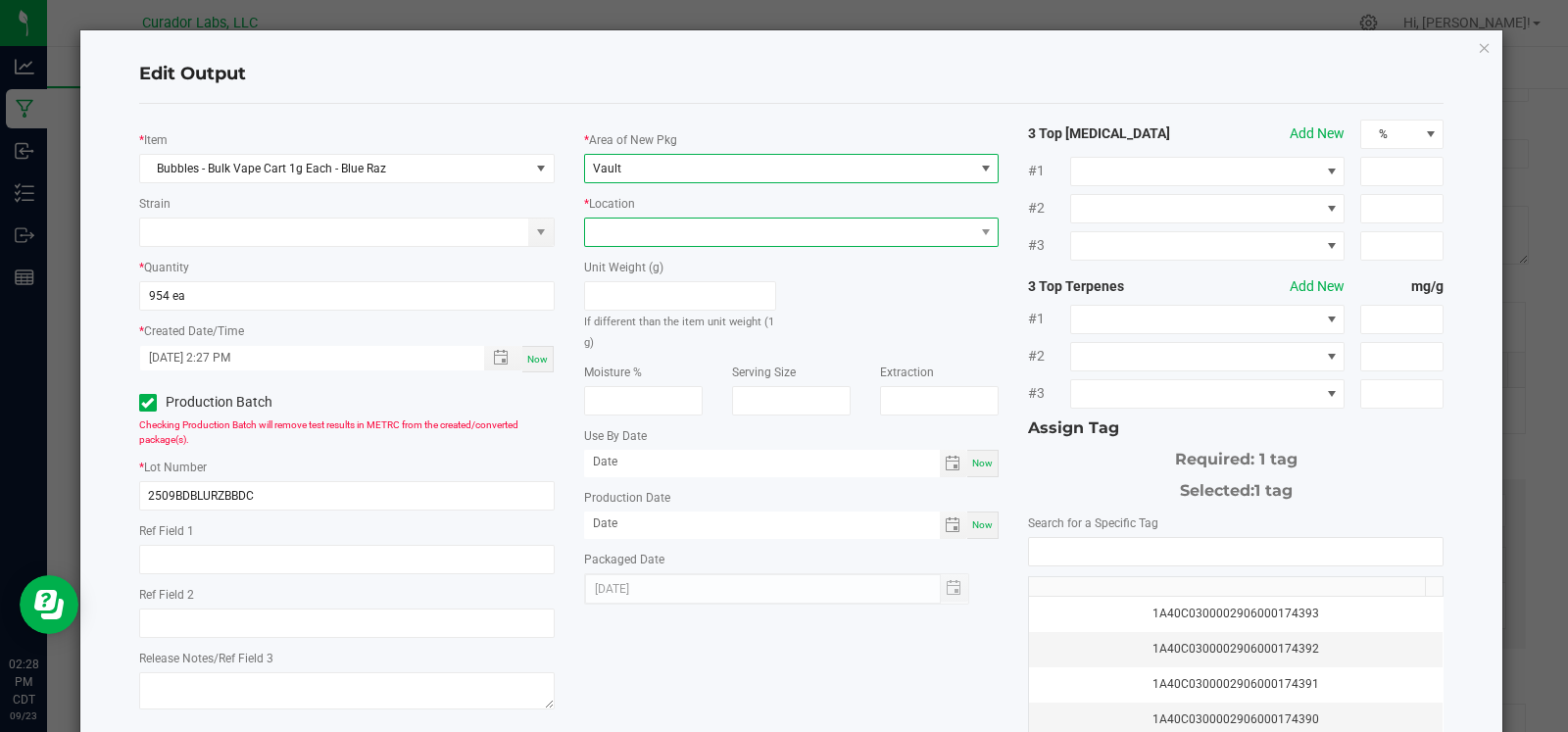
click at [683, 238] on span at bounding box center [780, 232] width 389 height 28
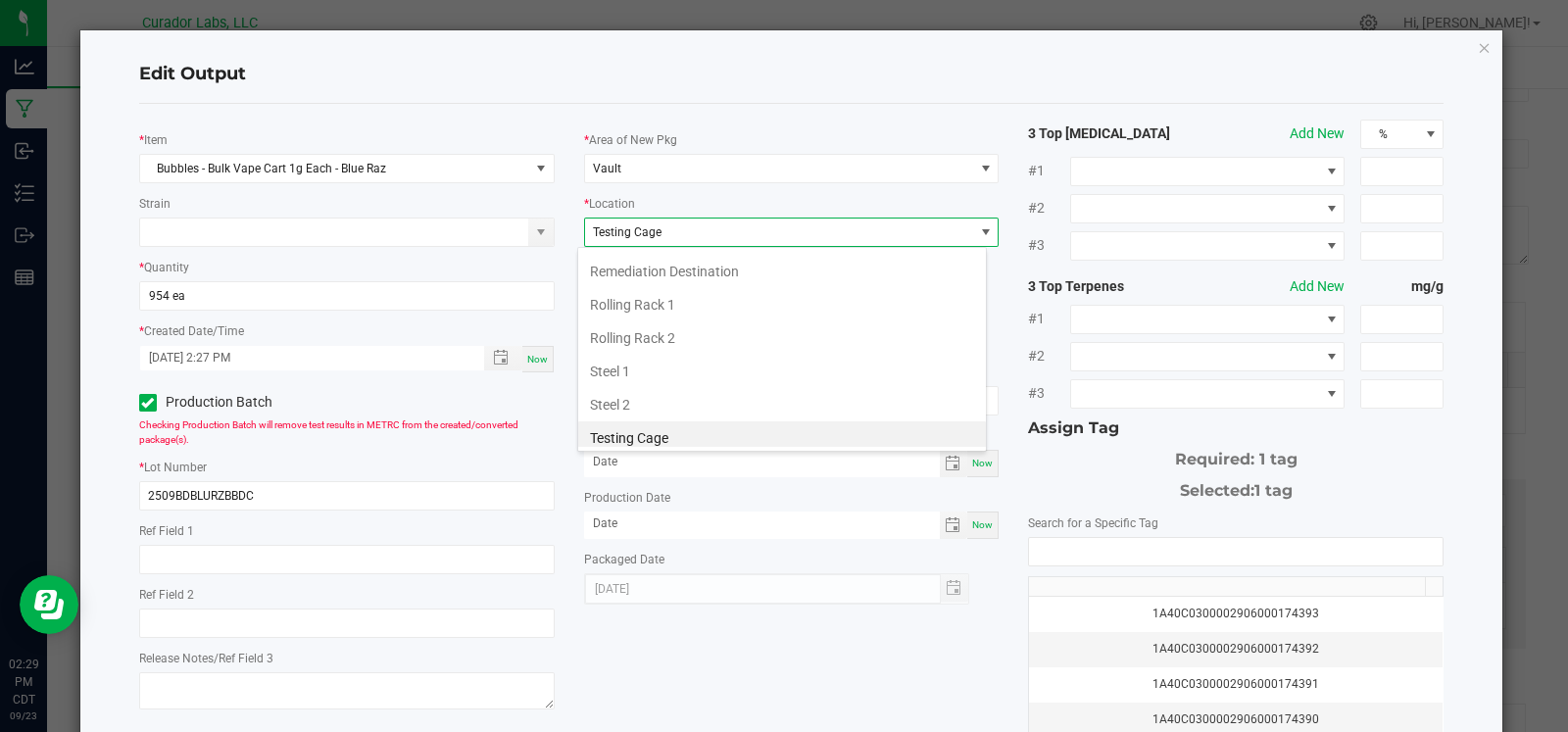
scroll to position [797, 0]
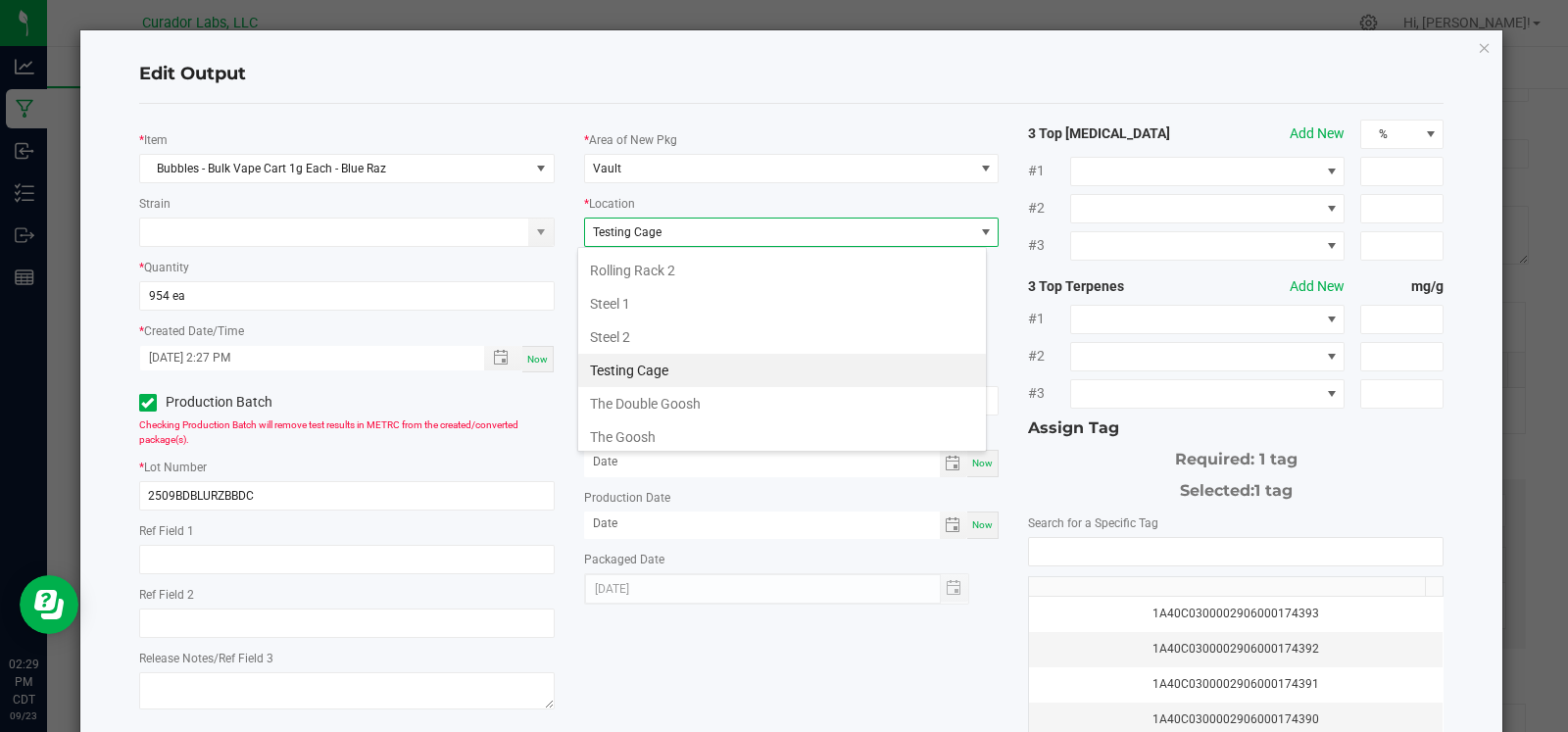
click at [696, 354] on li "Testing Cage" at bounding box center [782, 370] width 408 height 33
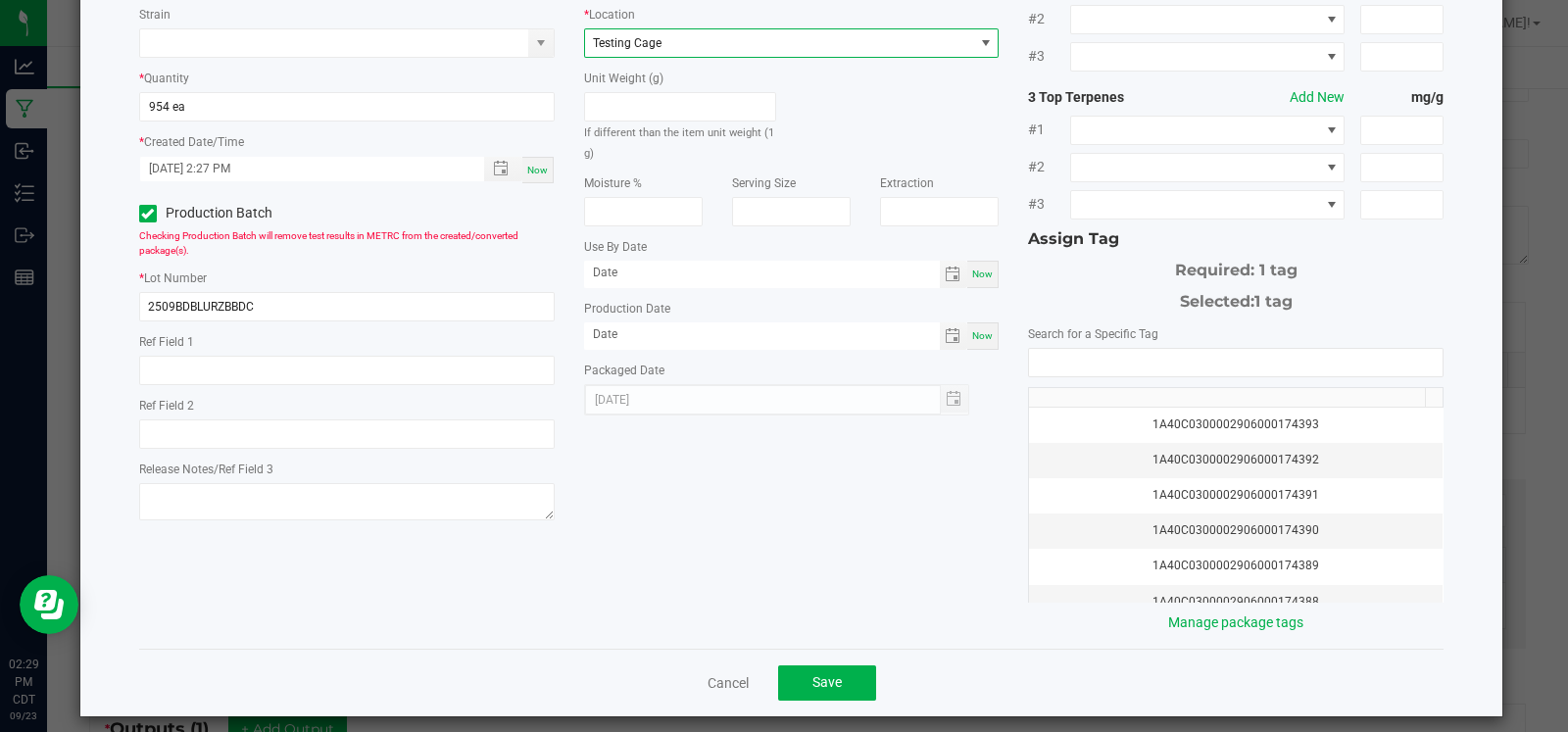
scroll to position [199, 0]
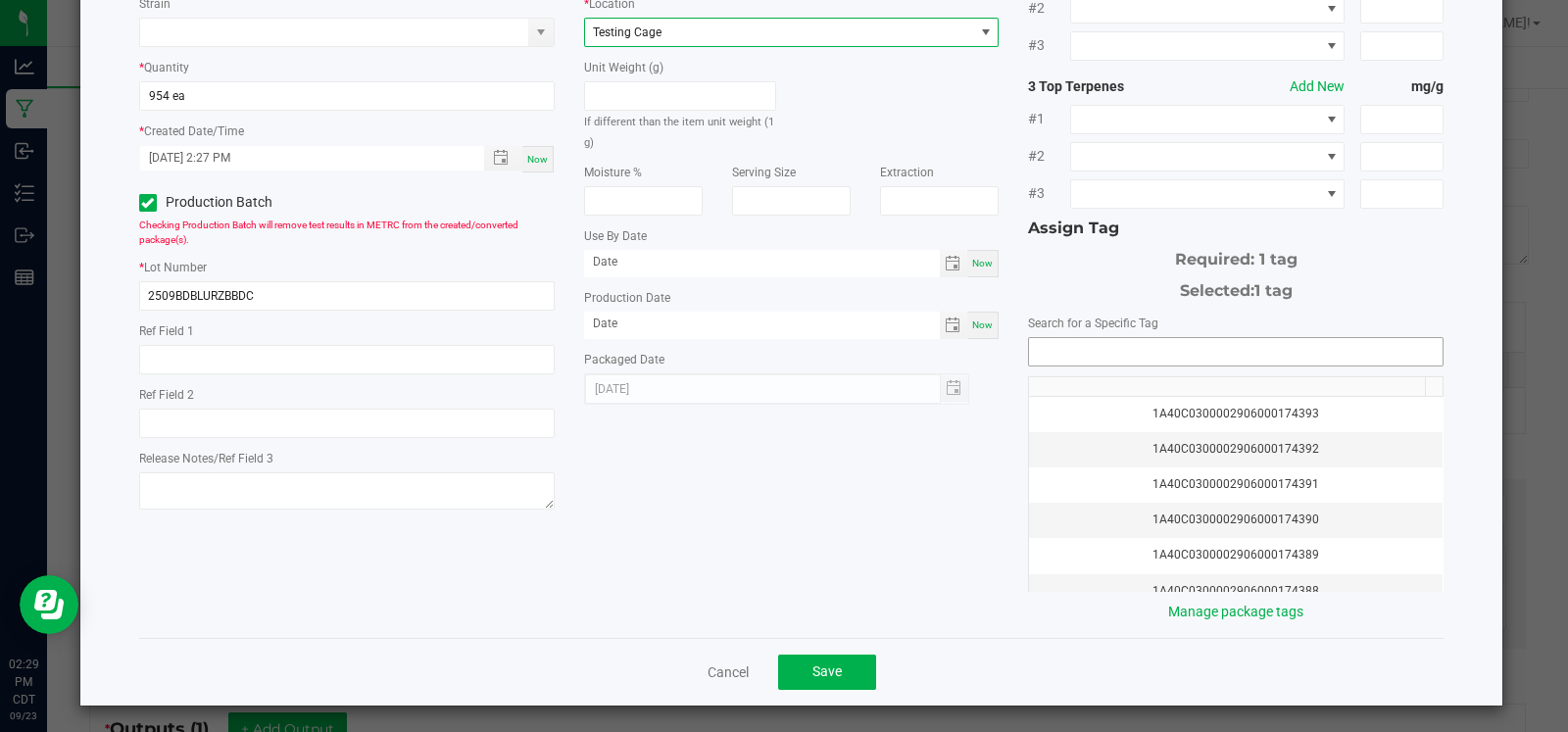
click at [1193, 353] on input "NO DATA FOUND" at bounding box center [1235, 352] width 414 height 28
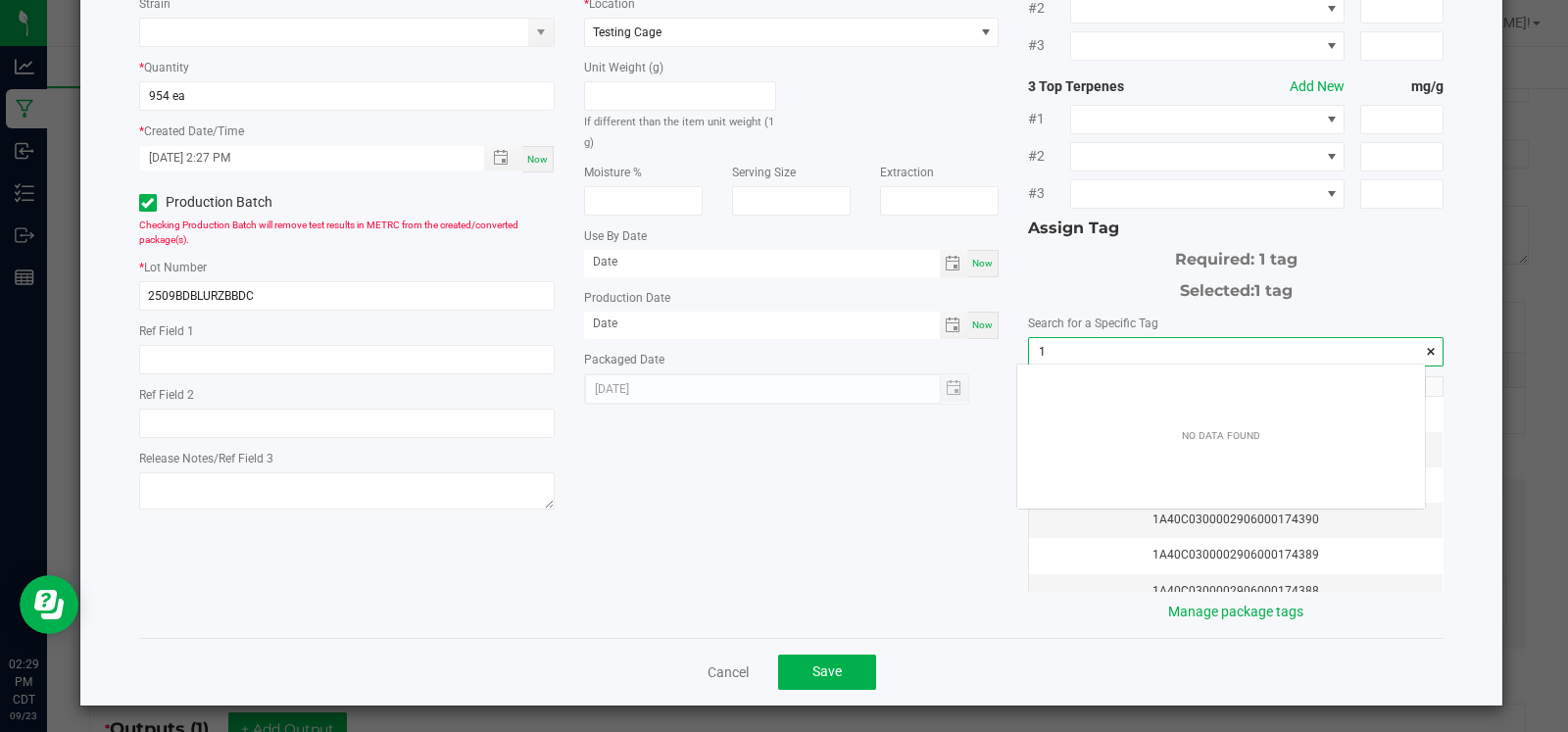
scroll to position [27, 408]
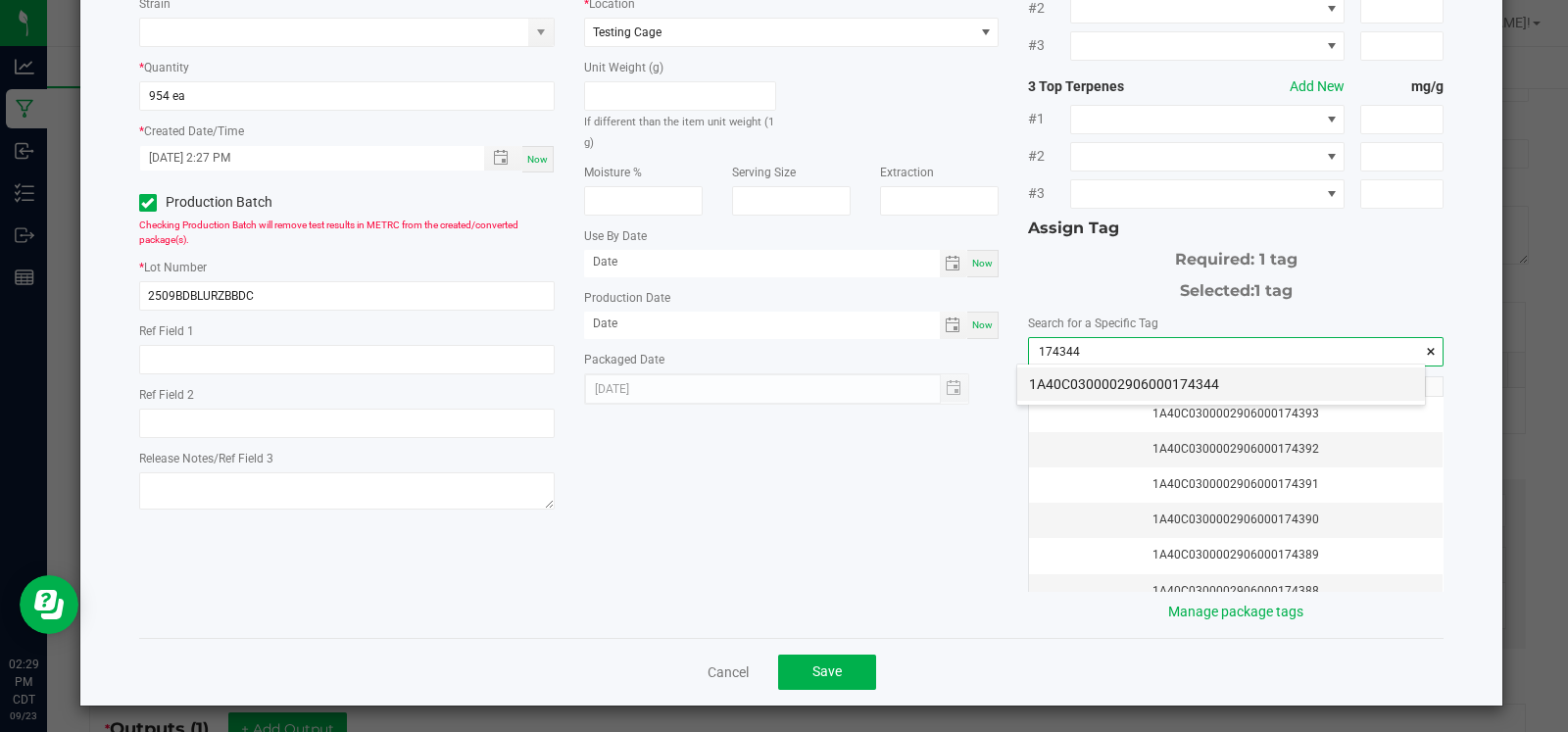
click at [1163, 377] on li "1A40C0300002906000174344" at bounding box center [1220, 384] width 408 height 33
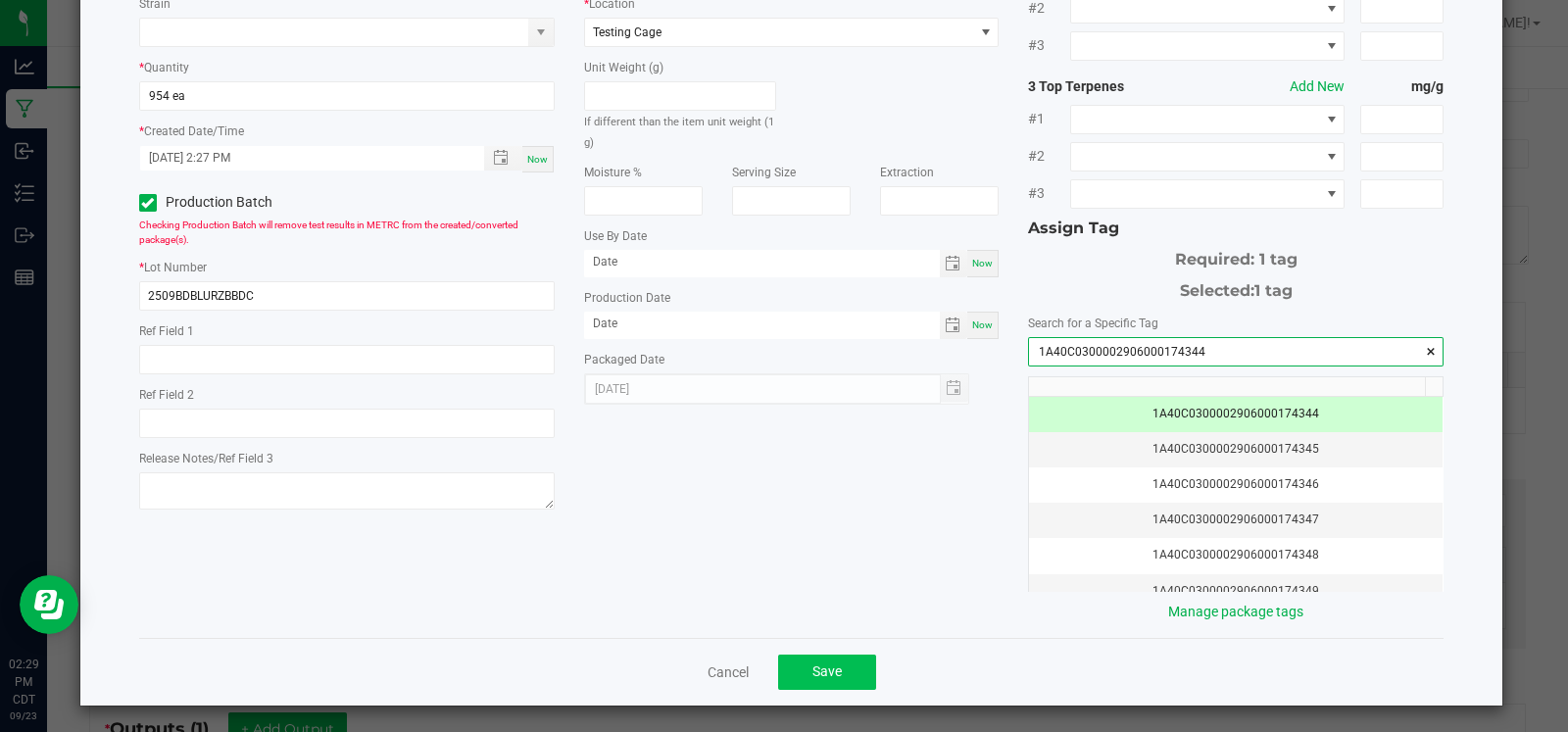
type input "1A40C0300002906000174344"
click at [814, 665] on span "Save" at bounding box center [827, 671] width 29 height 16
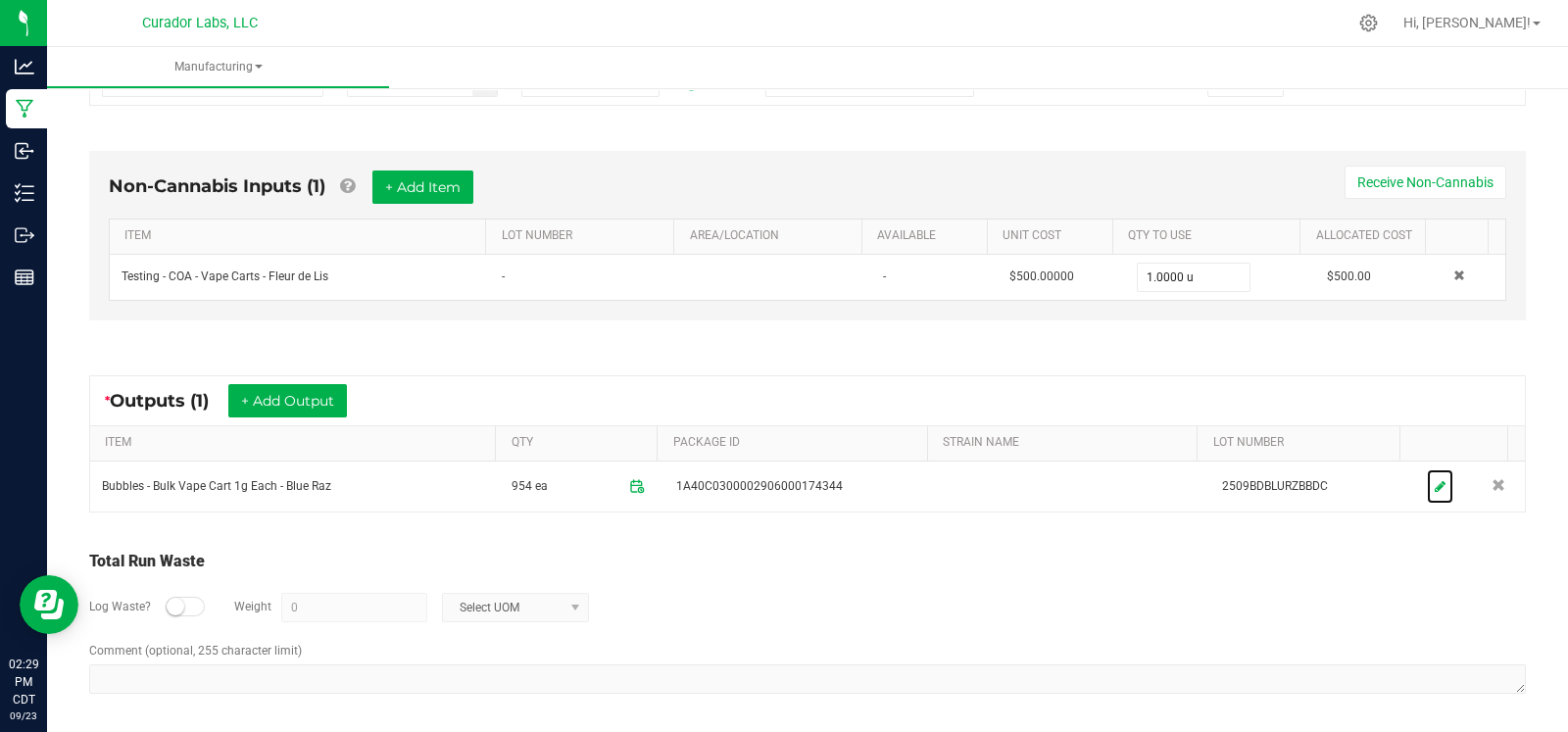
scroll to position [0, 0]
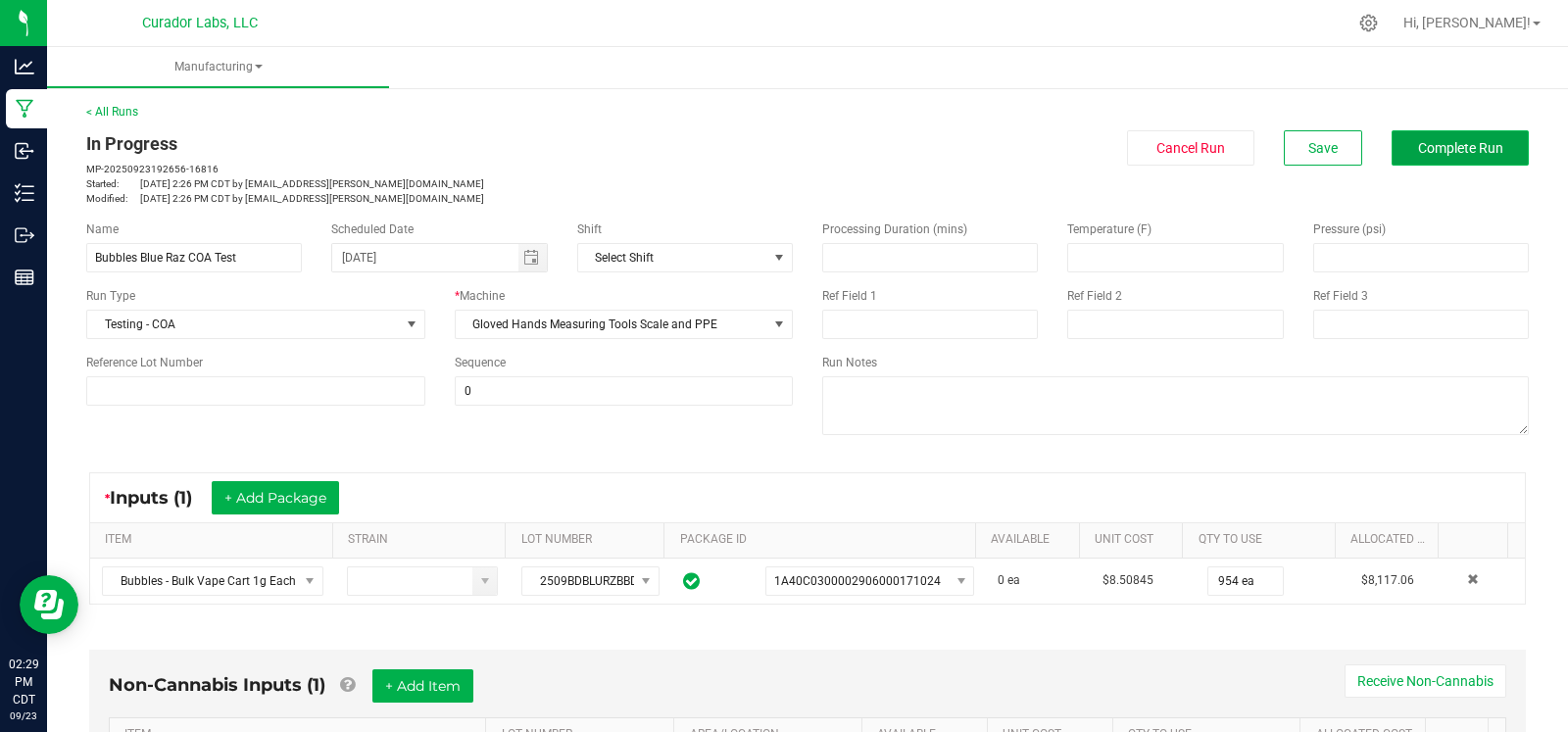
click at [1434, 156] on button "Complete Run" at bounding box center [1461, 148] width 138 height 35
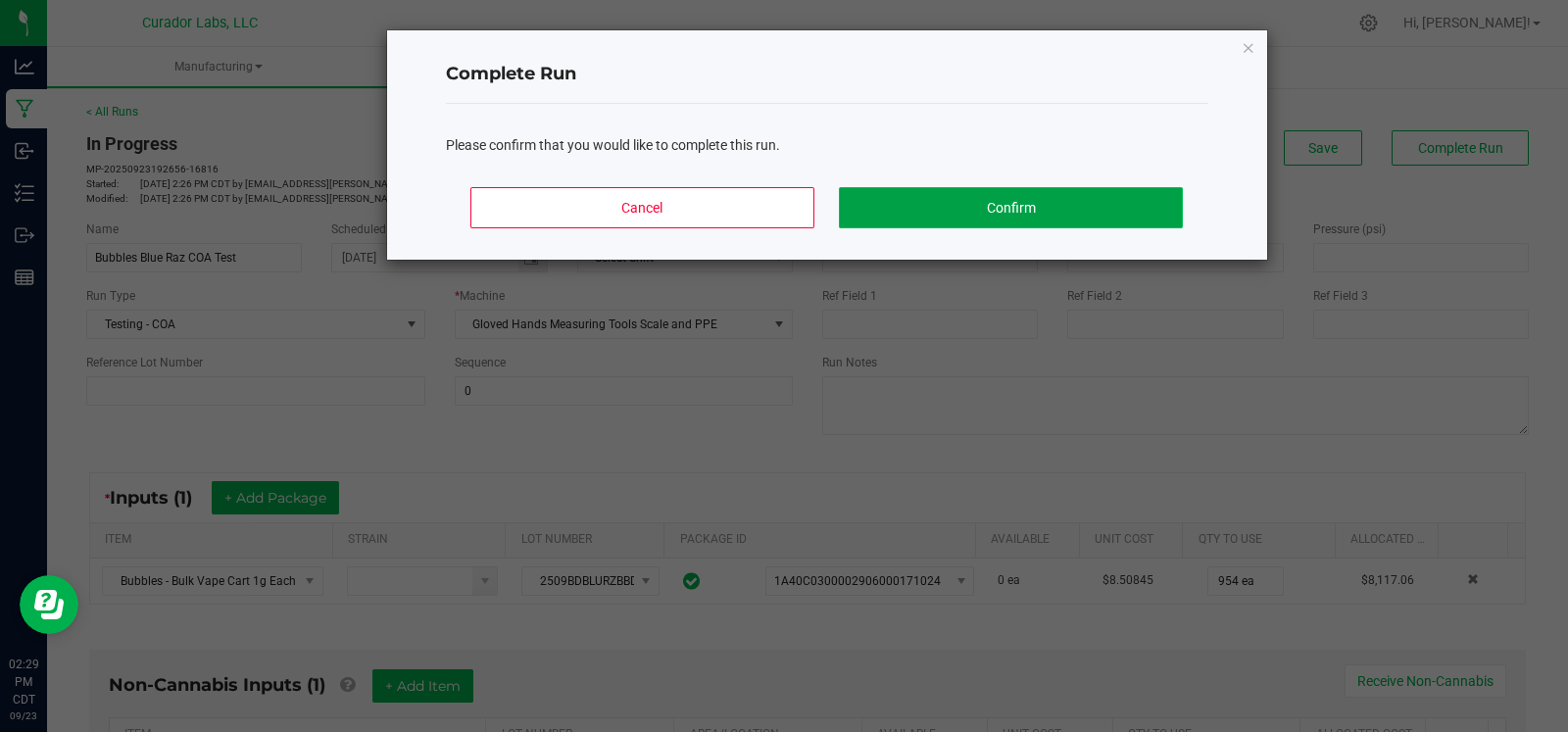
click at [1001, 212] on button "Confirm" at bounding box center [1010, 208] width 343 height 41
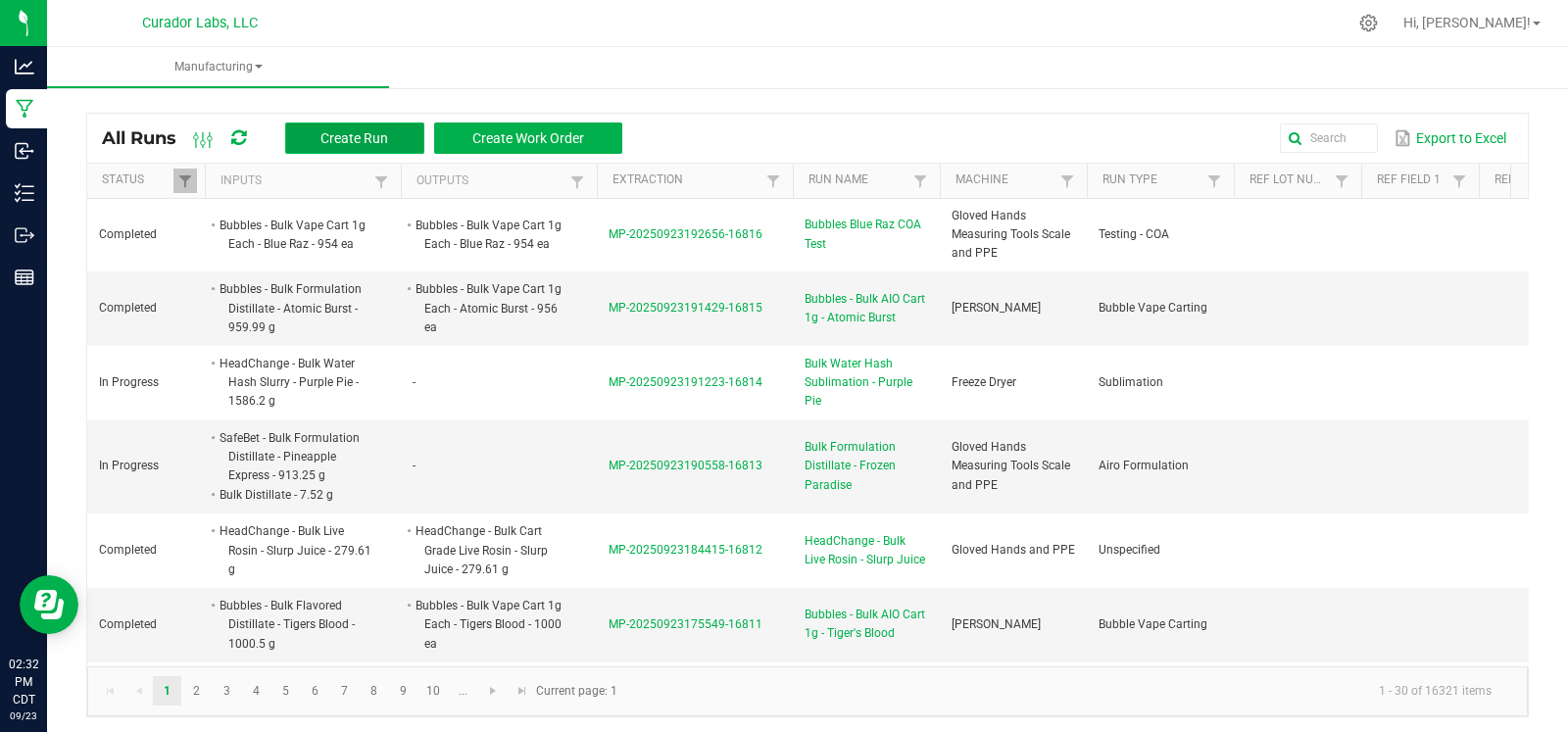
click at [344, 129] on button "Create Run" at bounding box center [355, 139] width 140 height 31
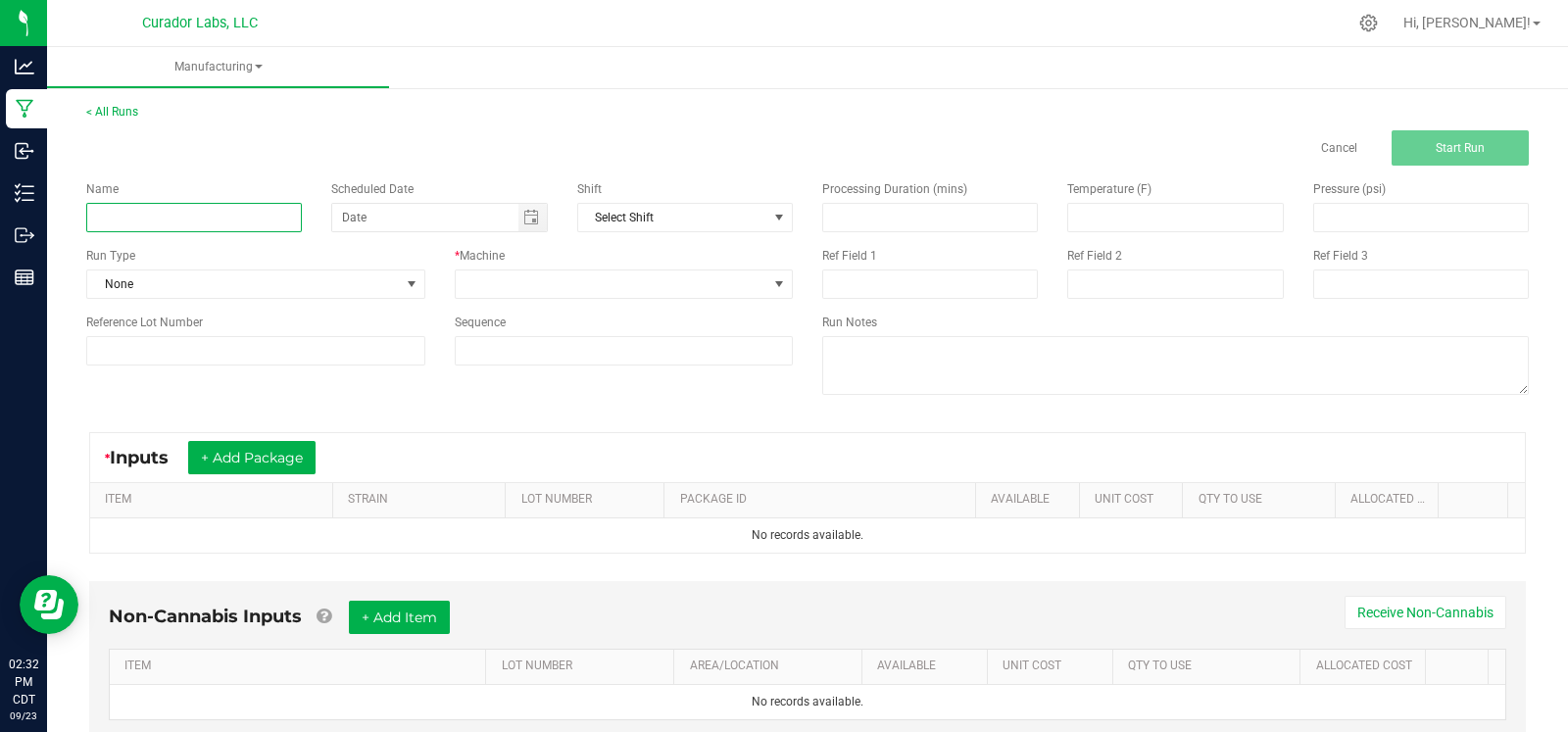
click at [236, 222] on input at bounding box center [194, 217] width 215 height 29
type input "b"
click at [225, 212] on input "Bubbles Breezy blast" at bounding box center [194, 217] width 215 height 29
click at [519, 223] on span "Toggle calendar" at bounding box center [532, 217] width 28 height 28
type input "Bubbles Breezy Blast"
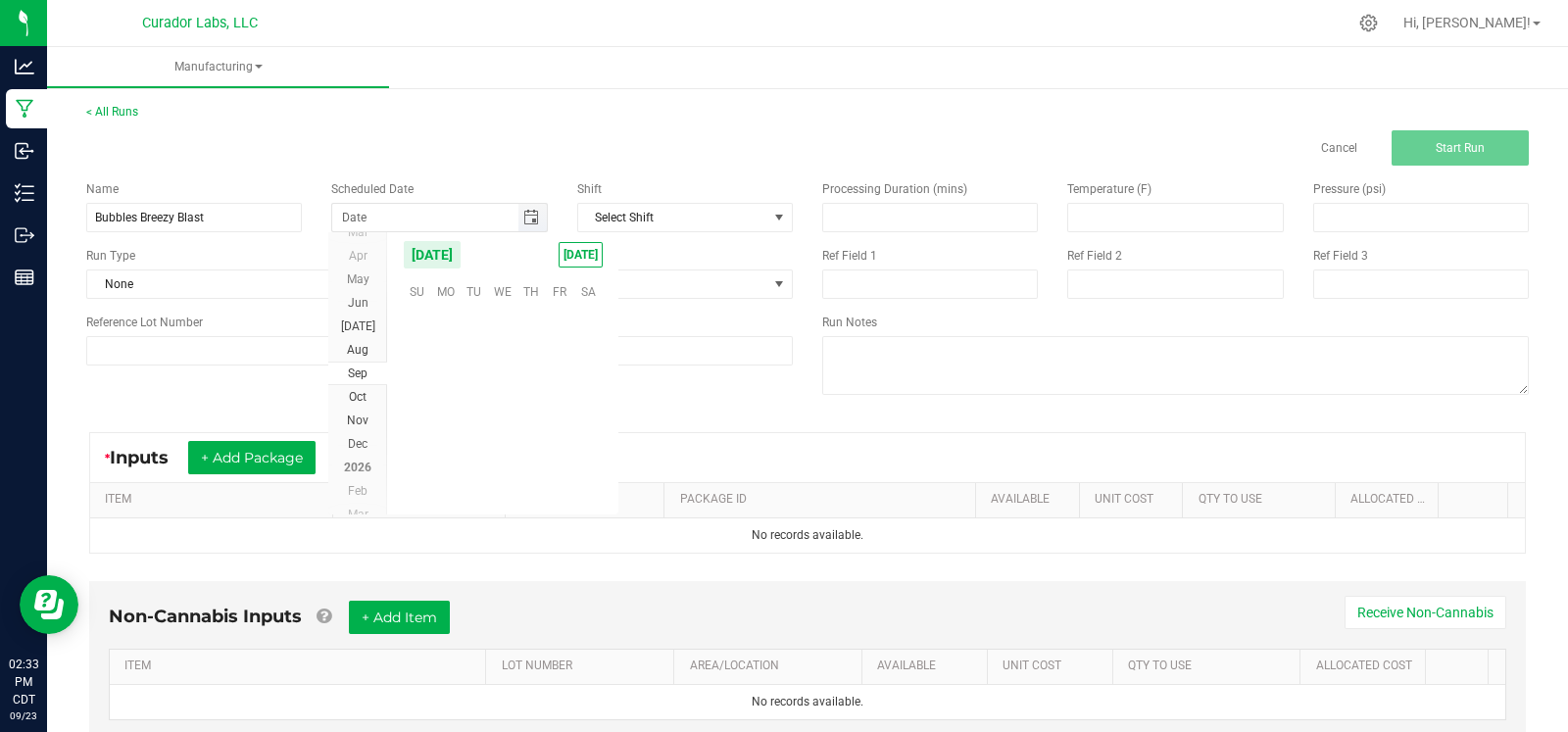
scroll to position [317879, 0]
click at [515, 419] on span "24" at bounding box center [503, 410] width 28 height 30
type input "[DATE]"
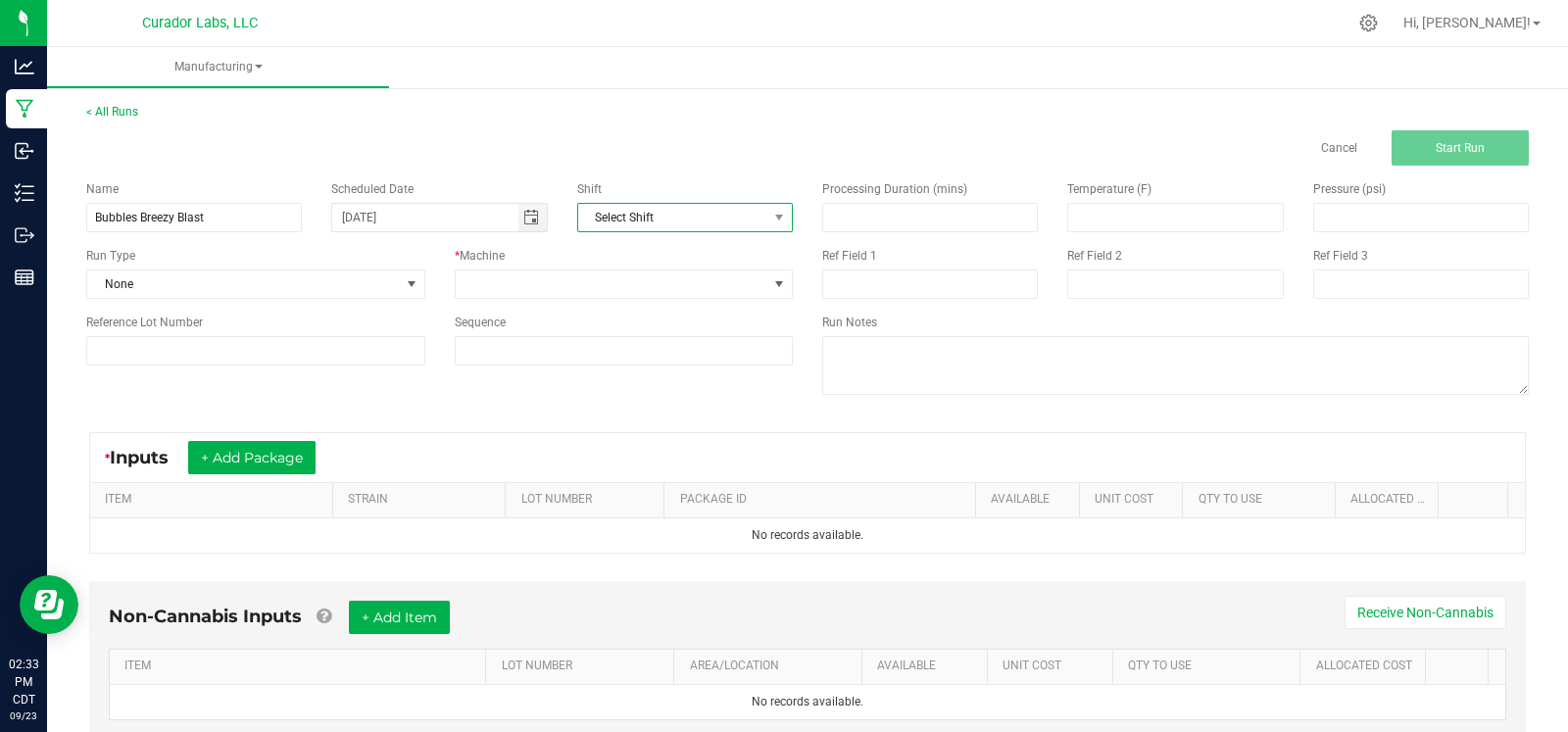
click at [714, 213] on span "Select Shift" at bounding box center [673, 217] width 190 height 28
click at [700, 155] on div "Cancel Start Run" at bounding box center [808, 148] width 1472 height 35
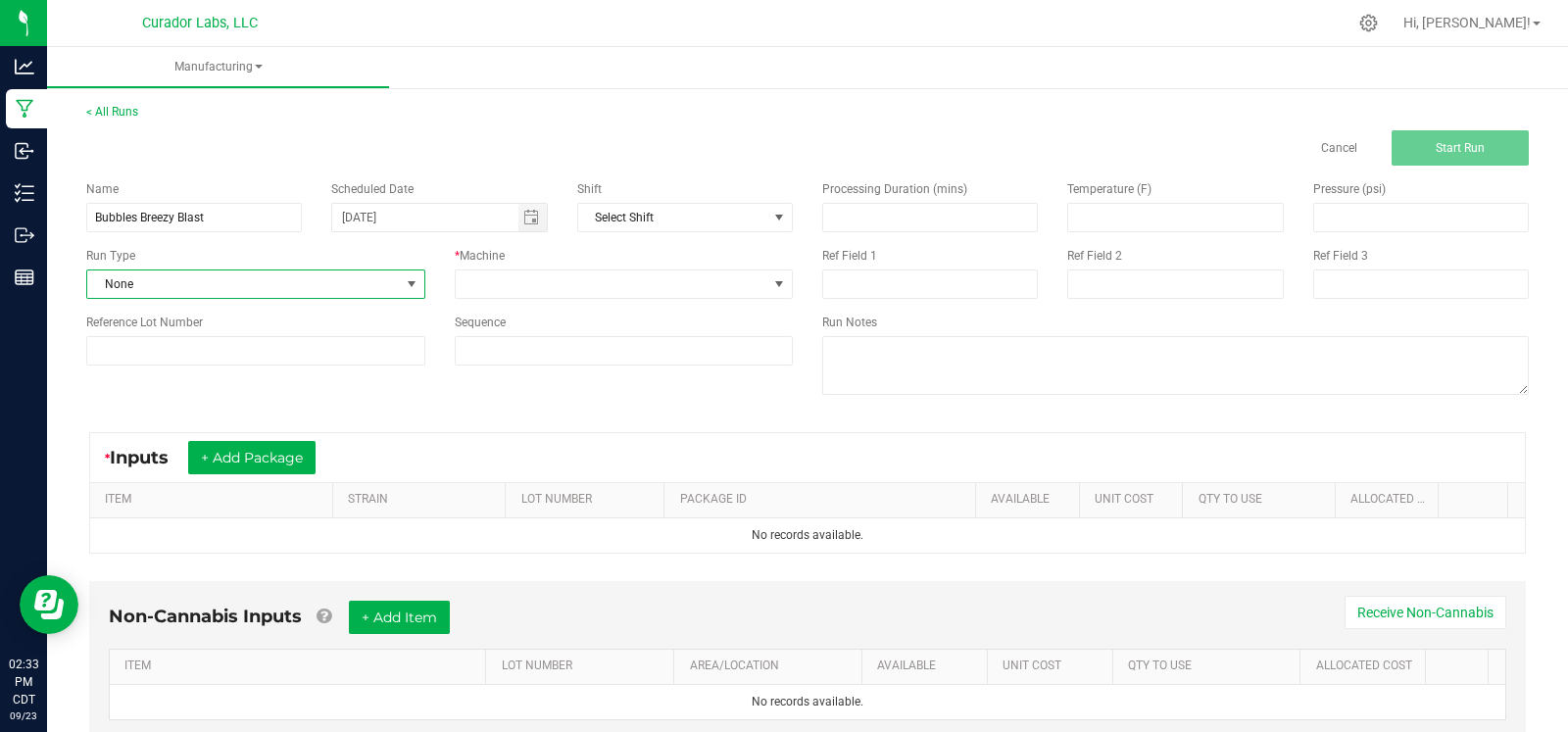
click at [380, 277] on span "None" at bounding box center [244, 284] width 312 height 28
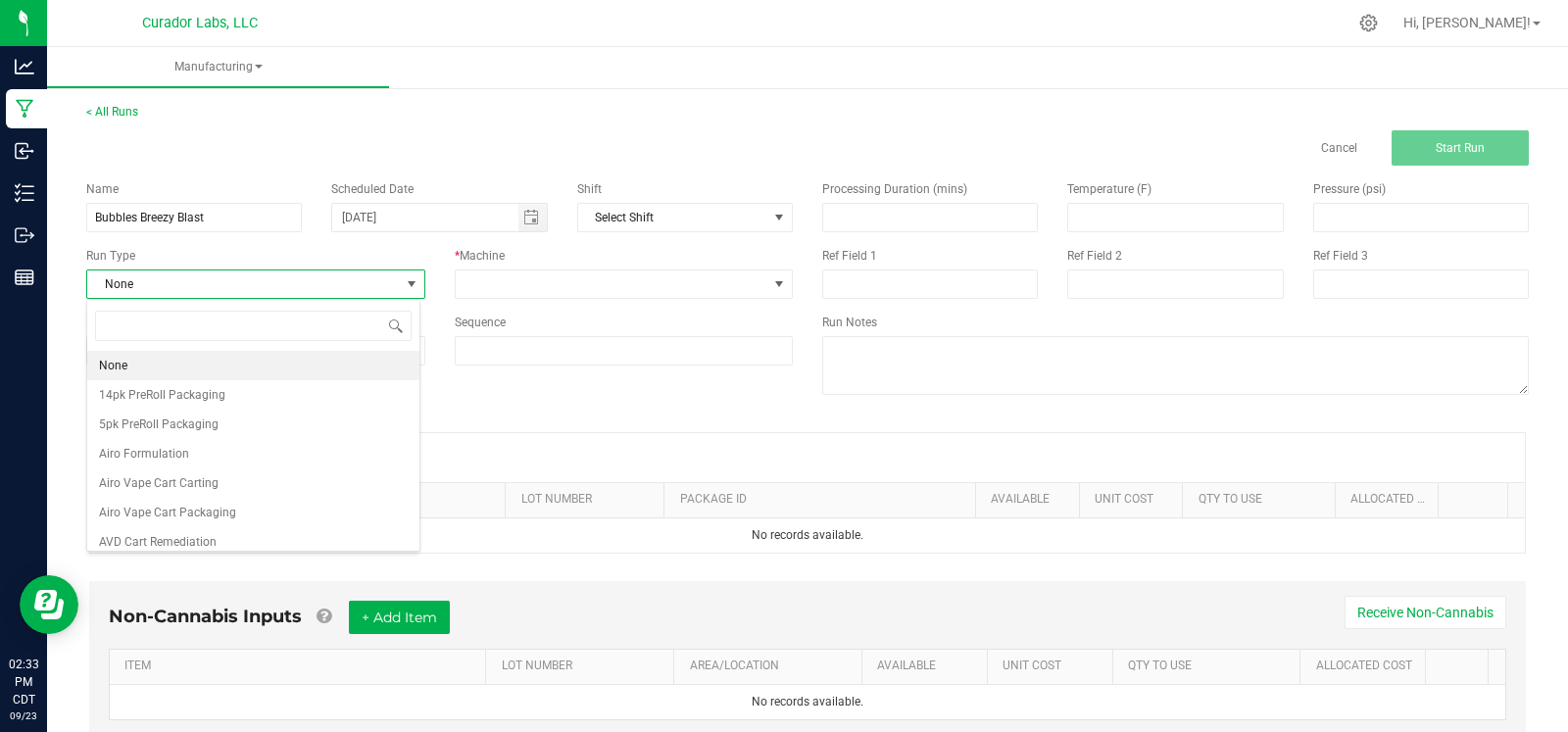
scroll to position [28, 333]
type input "test"
click at [201, 397] on li "Testing - COA" at bounding box center [253, 395] width 332 height 29
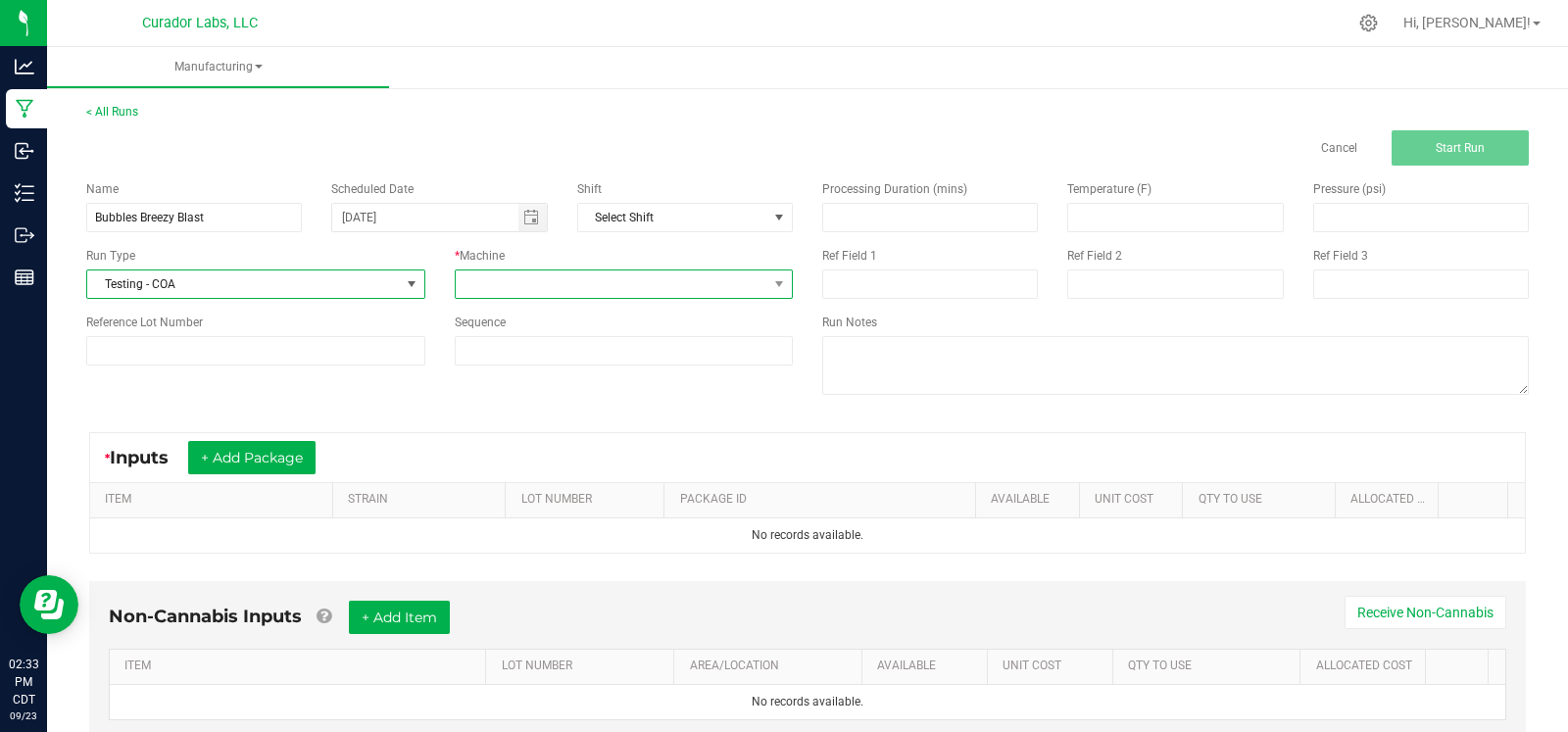
click at [530, 284] on span at bounding box center [612, 284] width 312 height 28
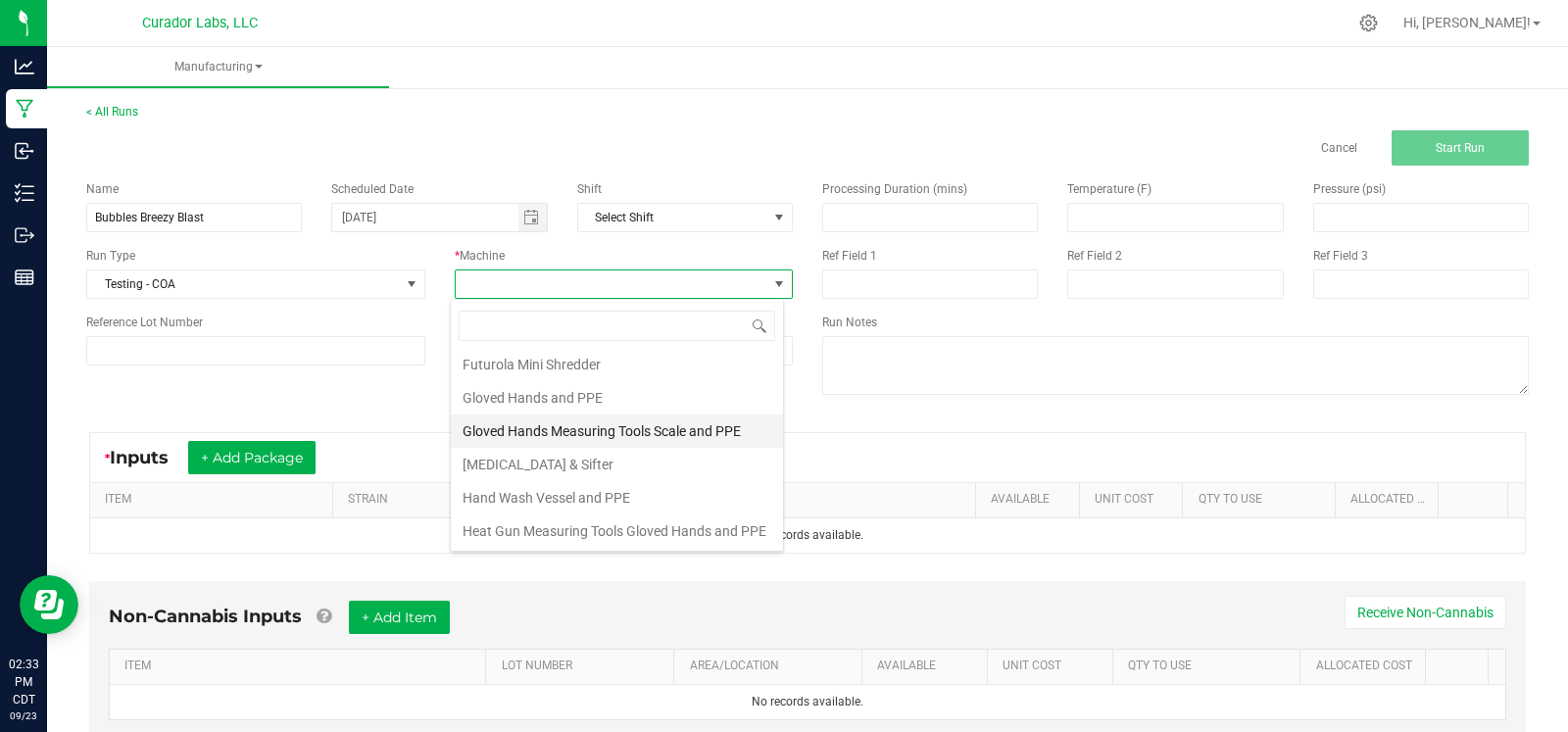
scroll to position [271, 0]
click at [583, 423] on li "Gloved Hands Measuring Tools Scale and PPE" at bounding box center [617, 429] width 332 height 33
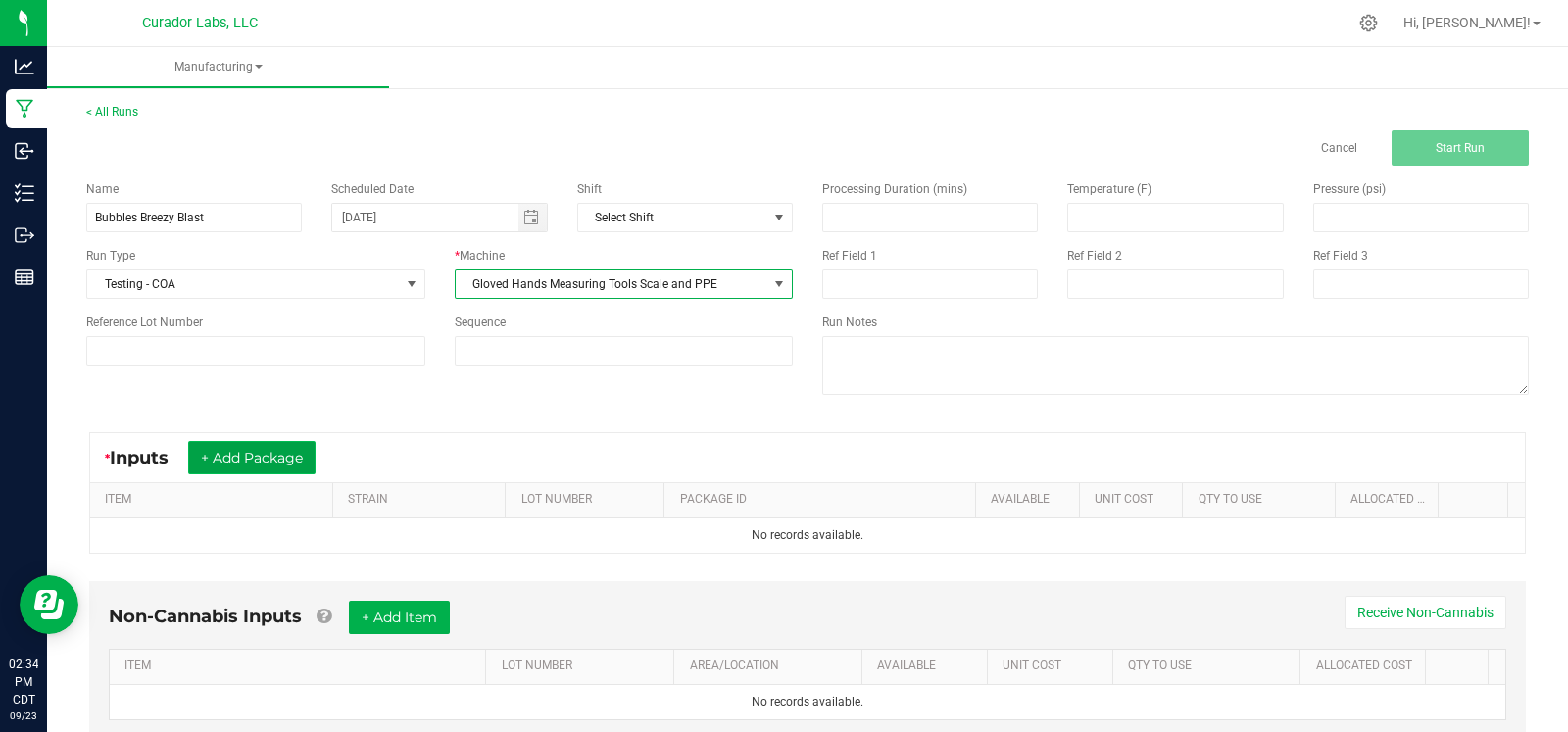
click at [235, 457] on button "+ Add Package" at bounding box center [252, 458] width 128 height 33
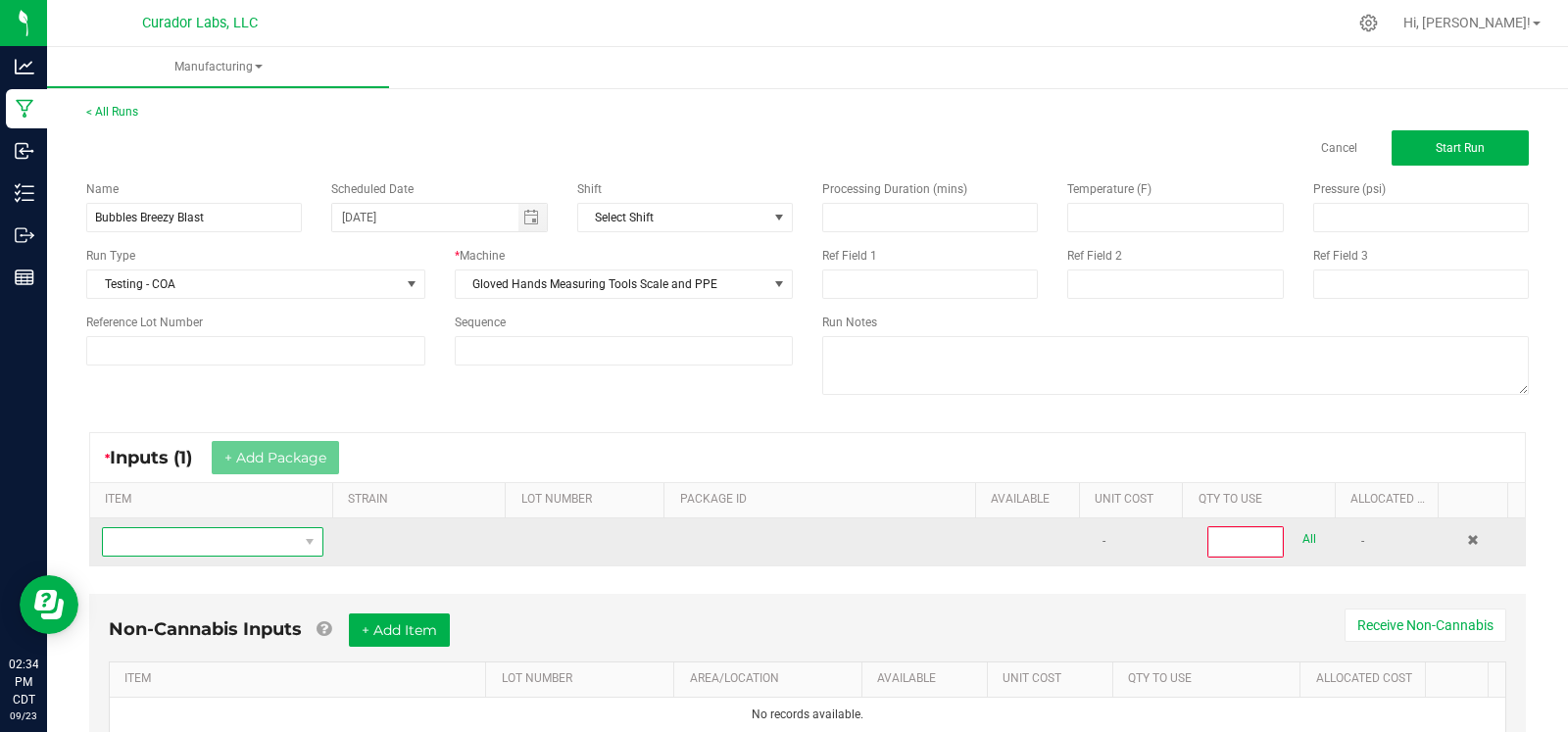
click at [205, 537] on span "NO DATA FOUND" at bounding box center [200, 542] width 196 height 28
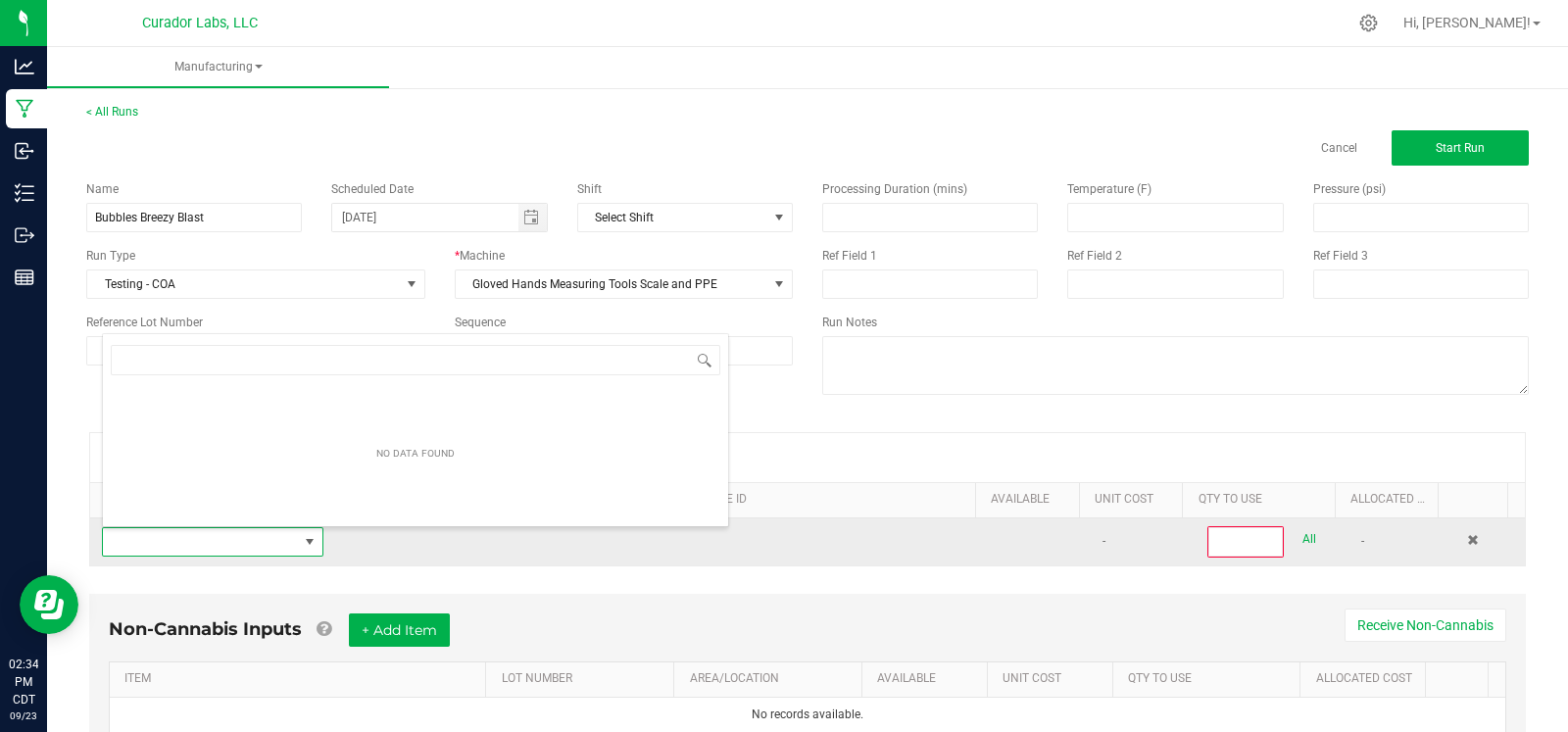
scroll to position [28, 211]
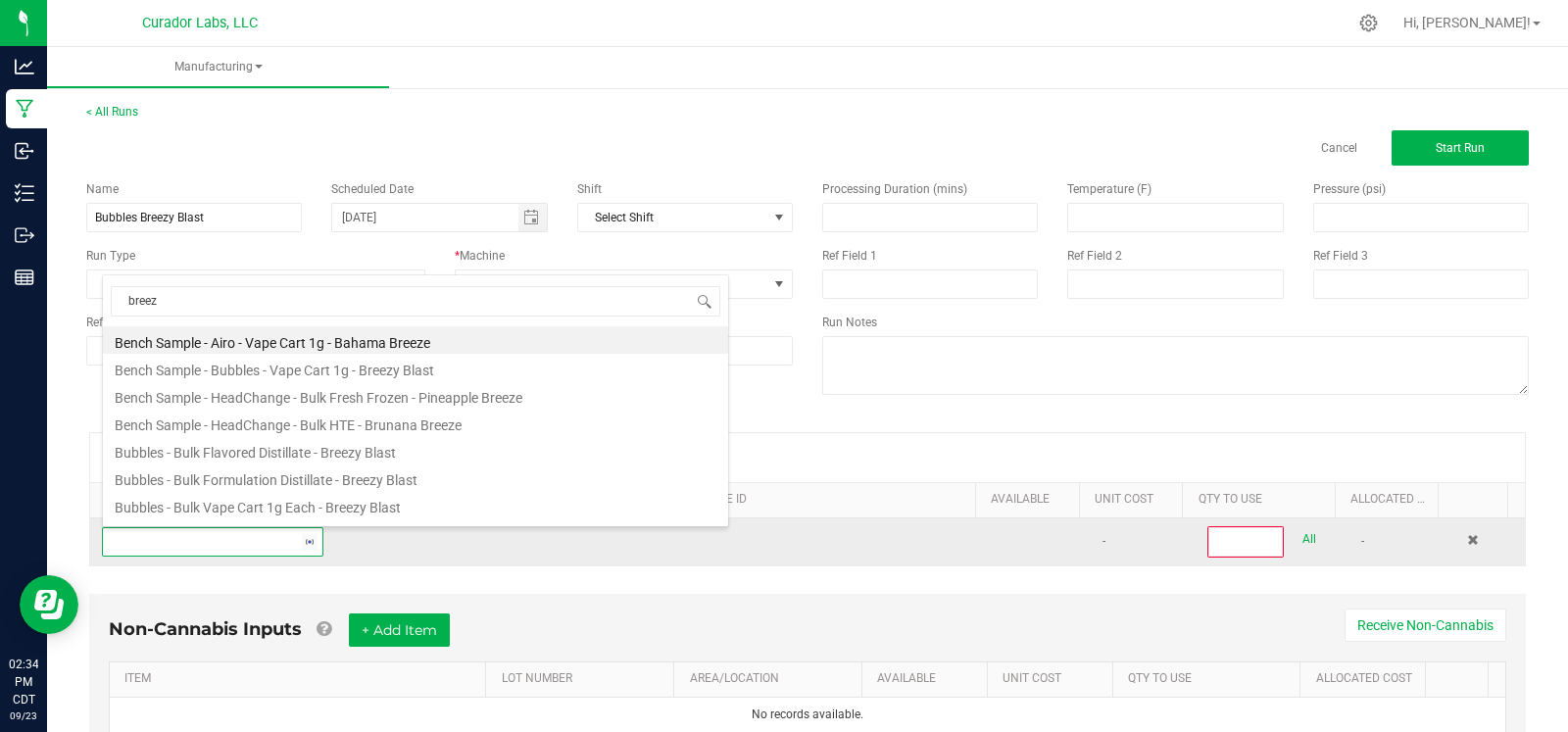
type input "breezy"
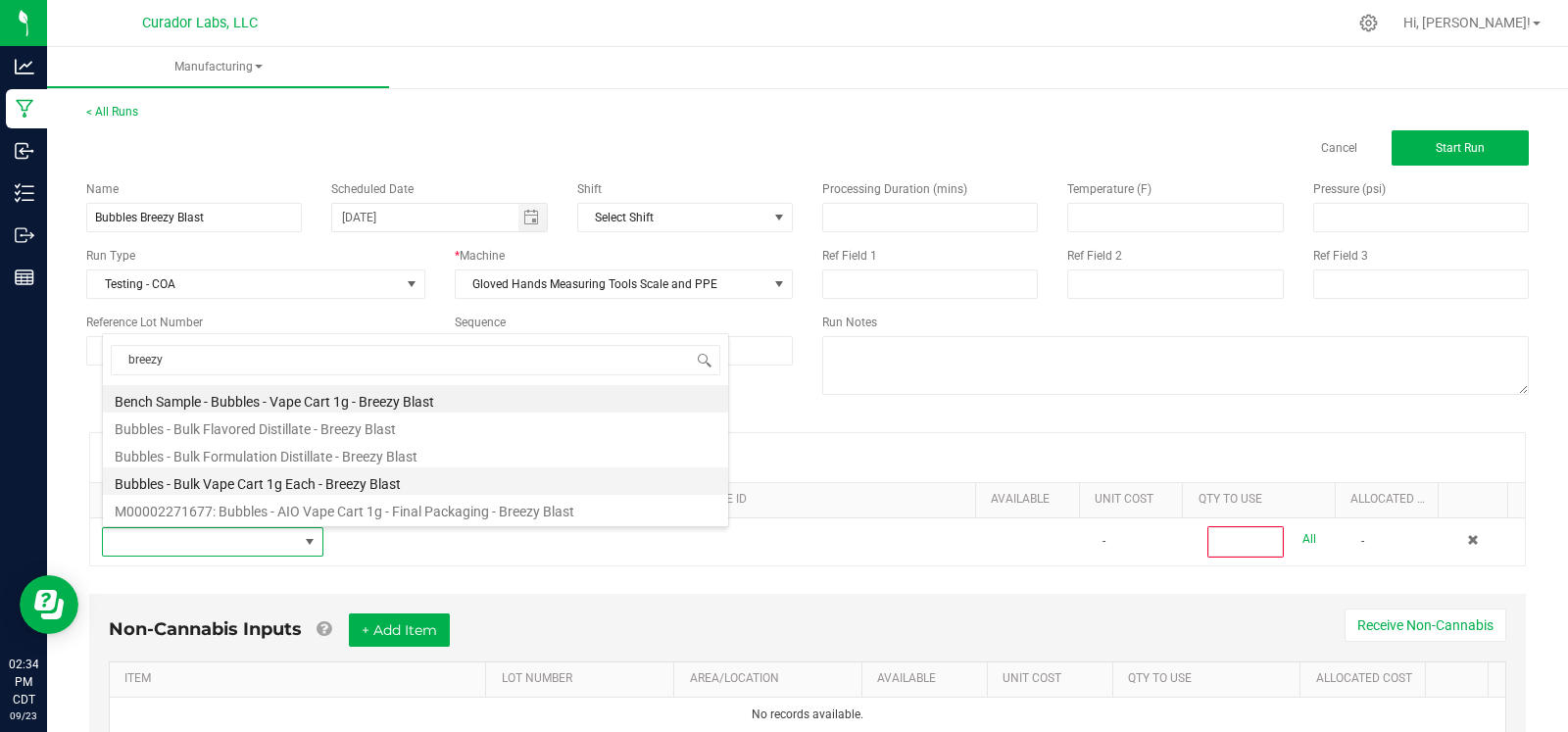
click at [266, 487] on li "Bubbles - Bulk Vape Cart 1g Each - Breezy Blast" at bounding box center [416, 481] width 625 height 28
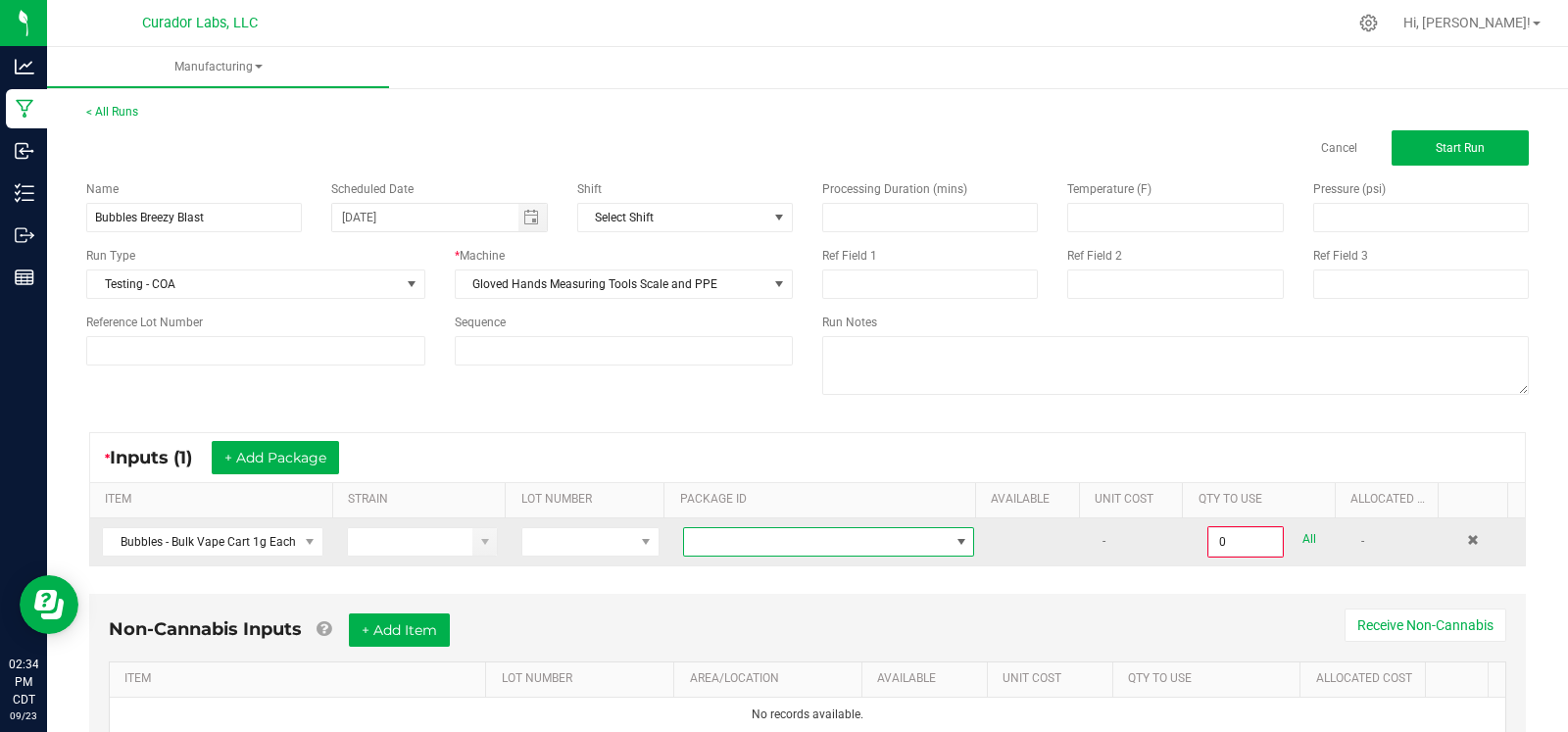
click at [716, 535] on span at bounding box center [815, 542] width 264 height 28
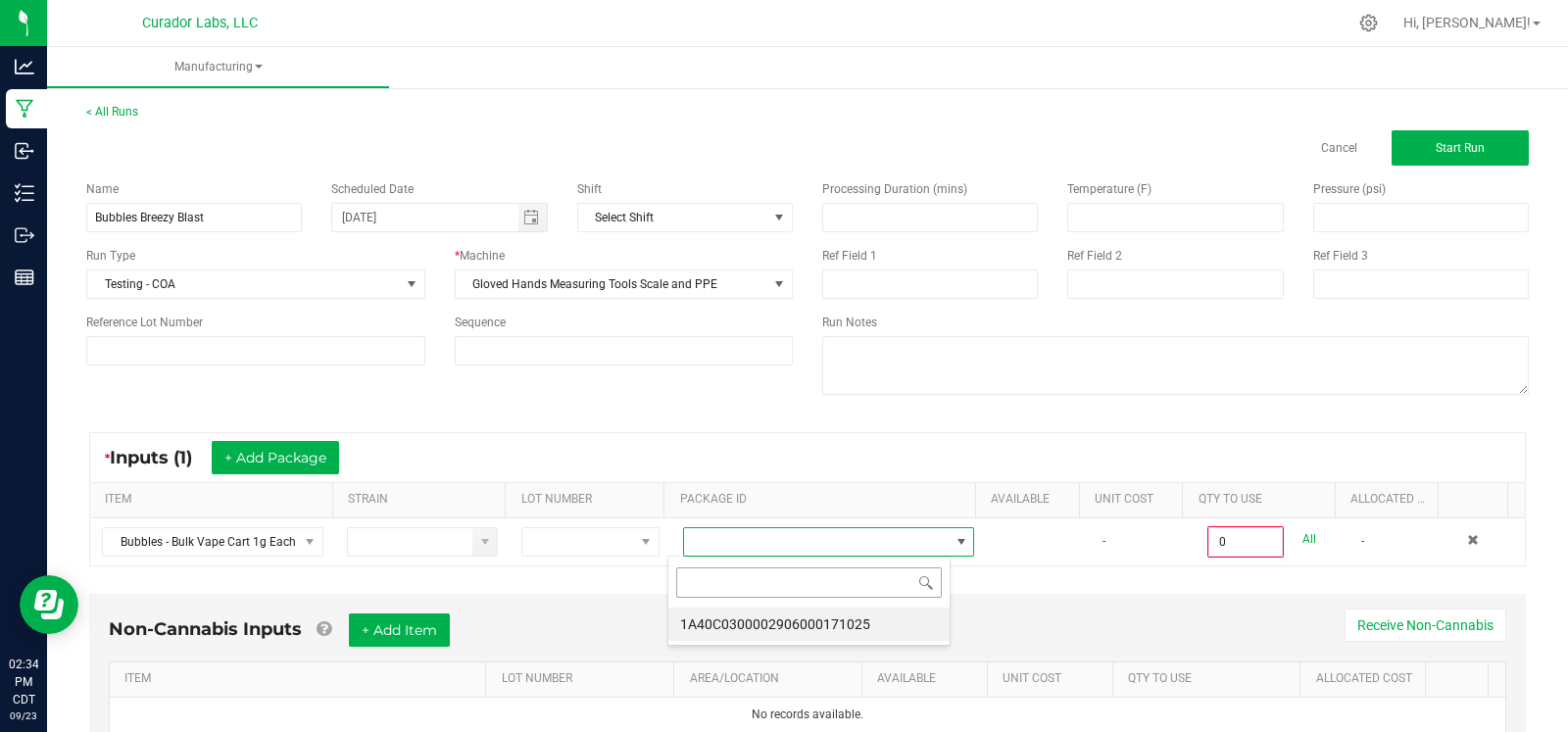
scroll to position [28, 283]
click at [782, 627] on li "1A40C0300002906000171025" at bounding box center [809, 624] width 281 height 33
type input "0 ea"
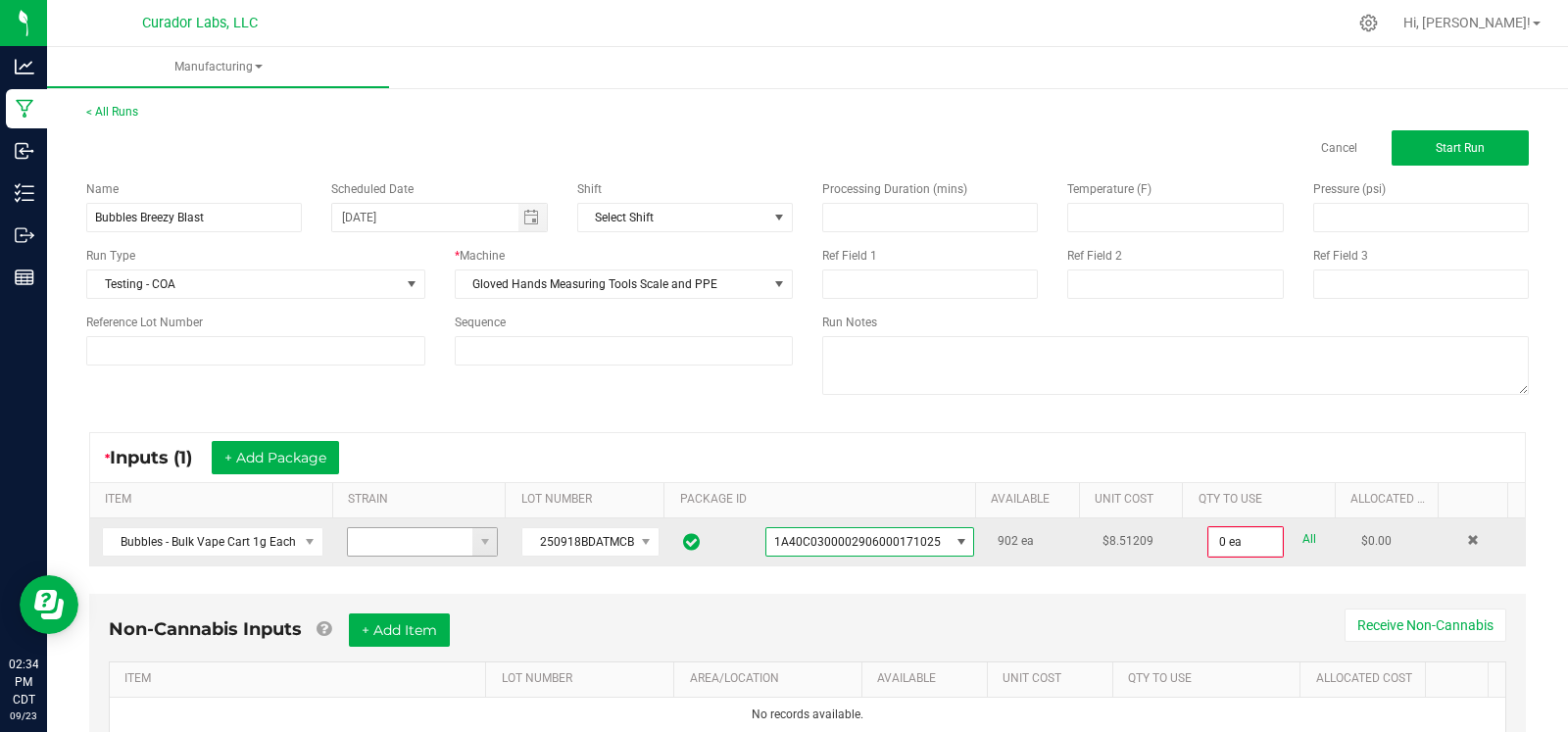
click at [417, 539] on input at bounding box center [411, 542] width 126 height 28
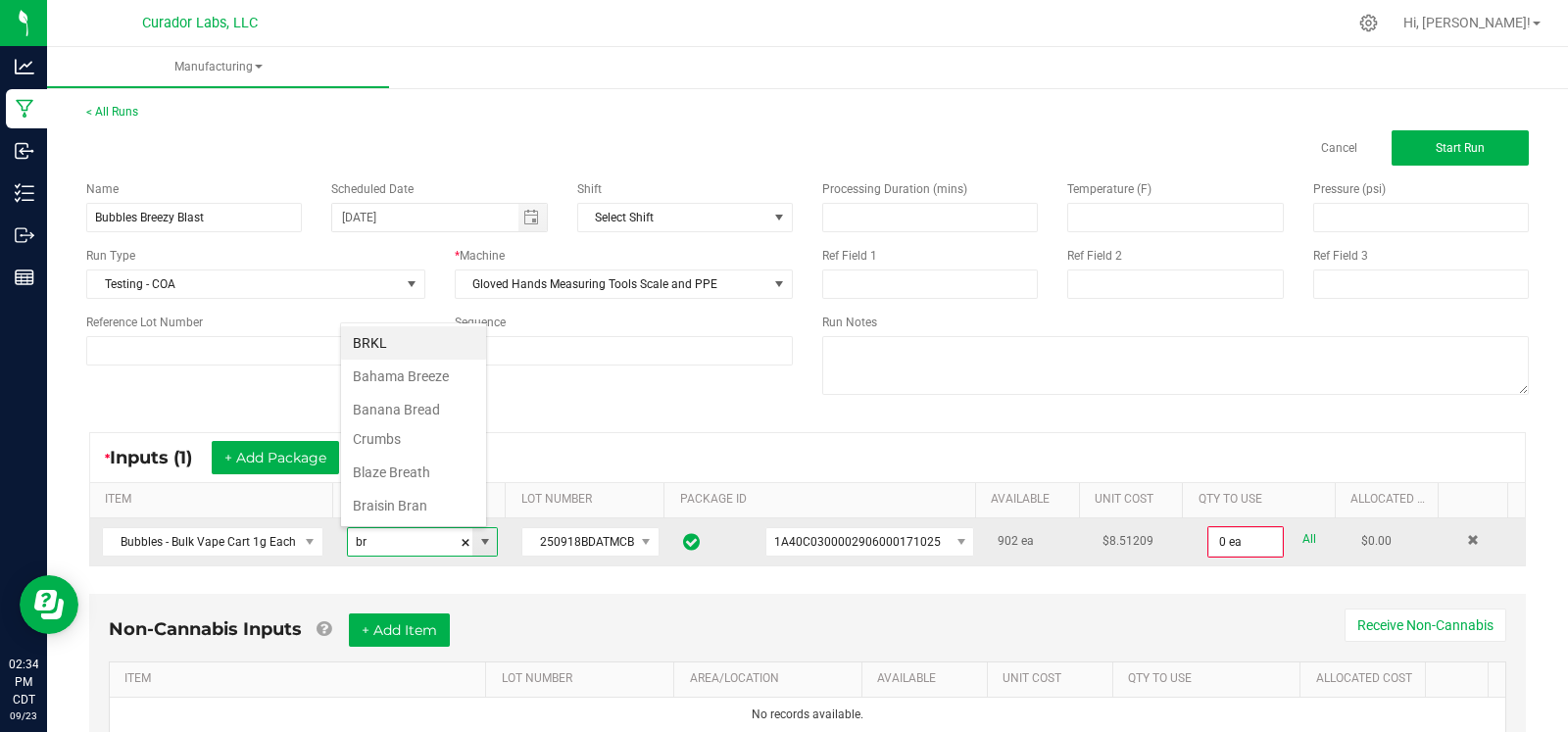
type input "b"
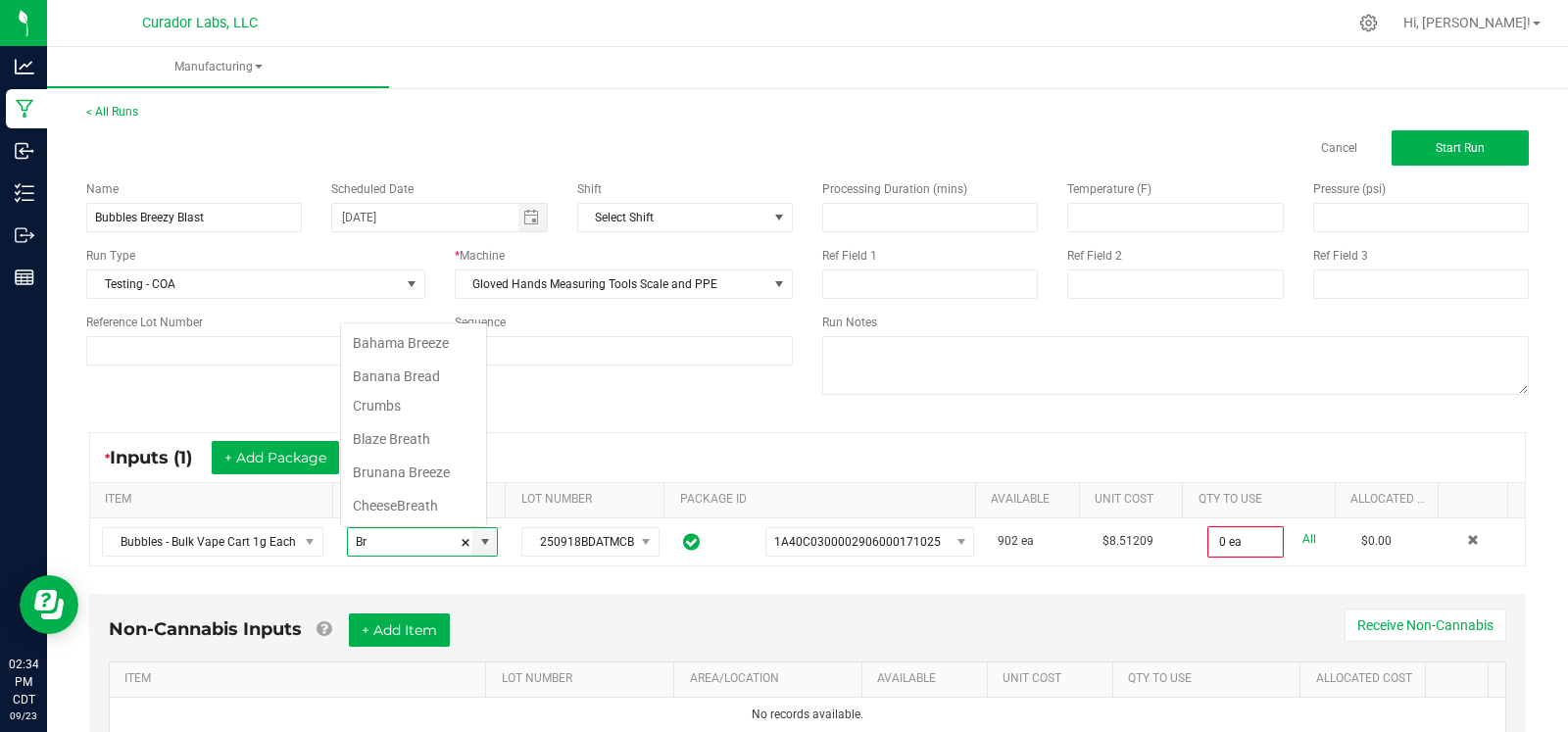
type input "B"
click at [1057, 423] on div "* Inputs (1) + Add Package ITEM STRAIN LOT NUMBER PACKAGE ID AVAILABLE Unit Cos…" at bounding box center [808, 499] width 1472 height 170
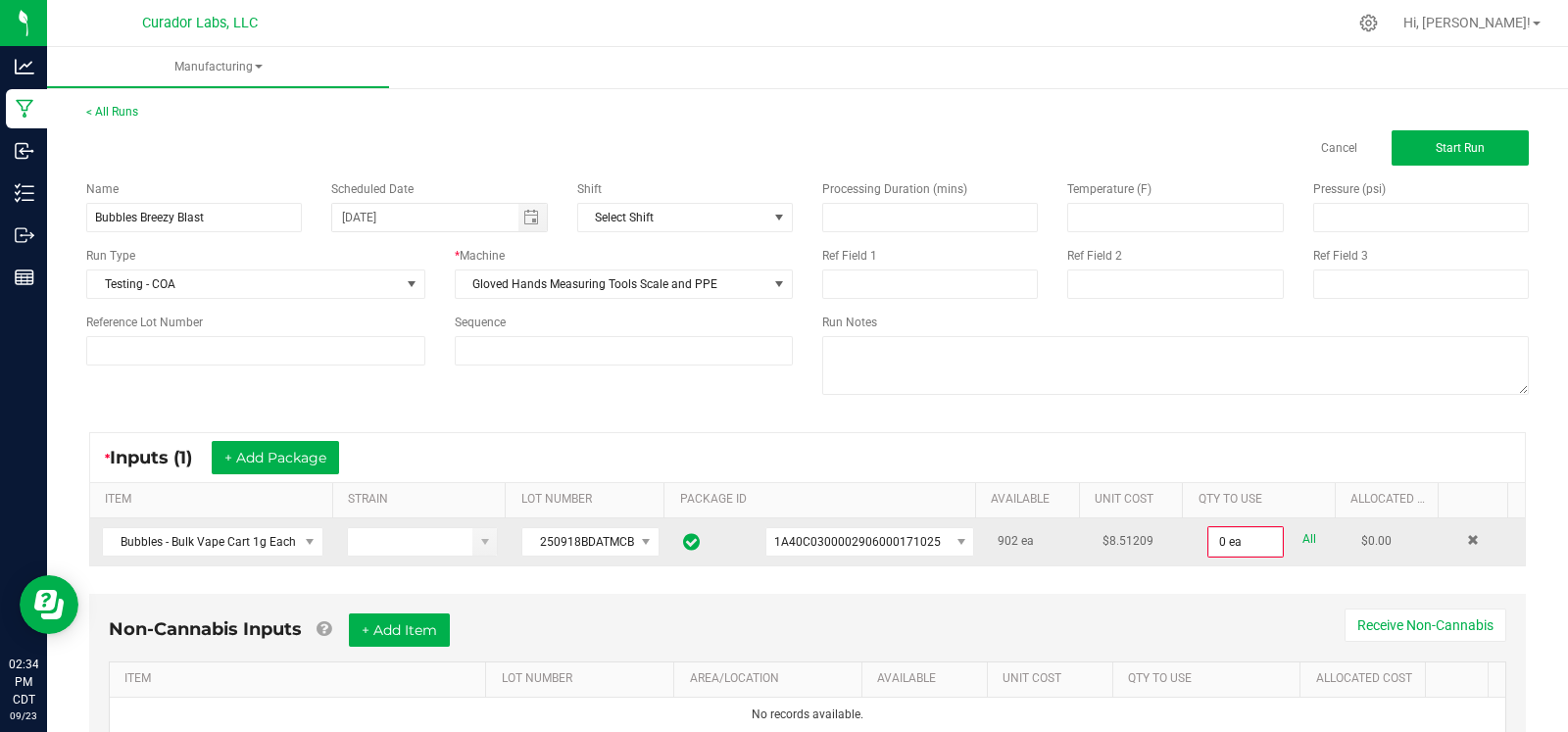
click at [1303, 537] on link "All" at bounding box center [1310, 539] width 14 height 27
type input "902 ea"
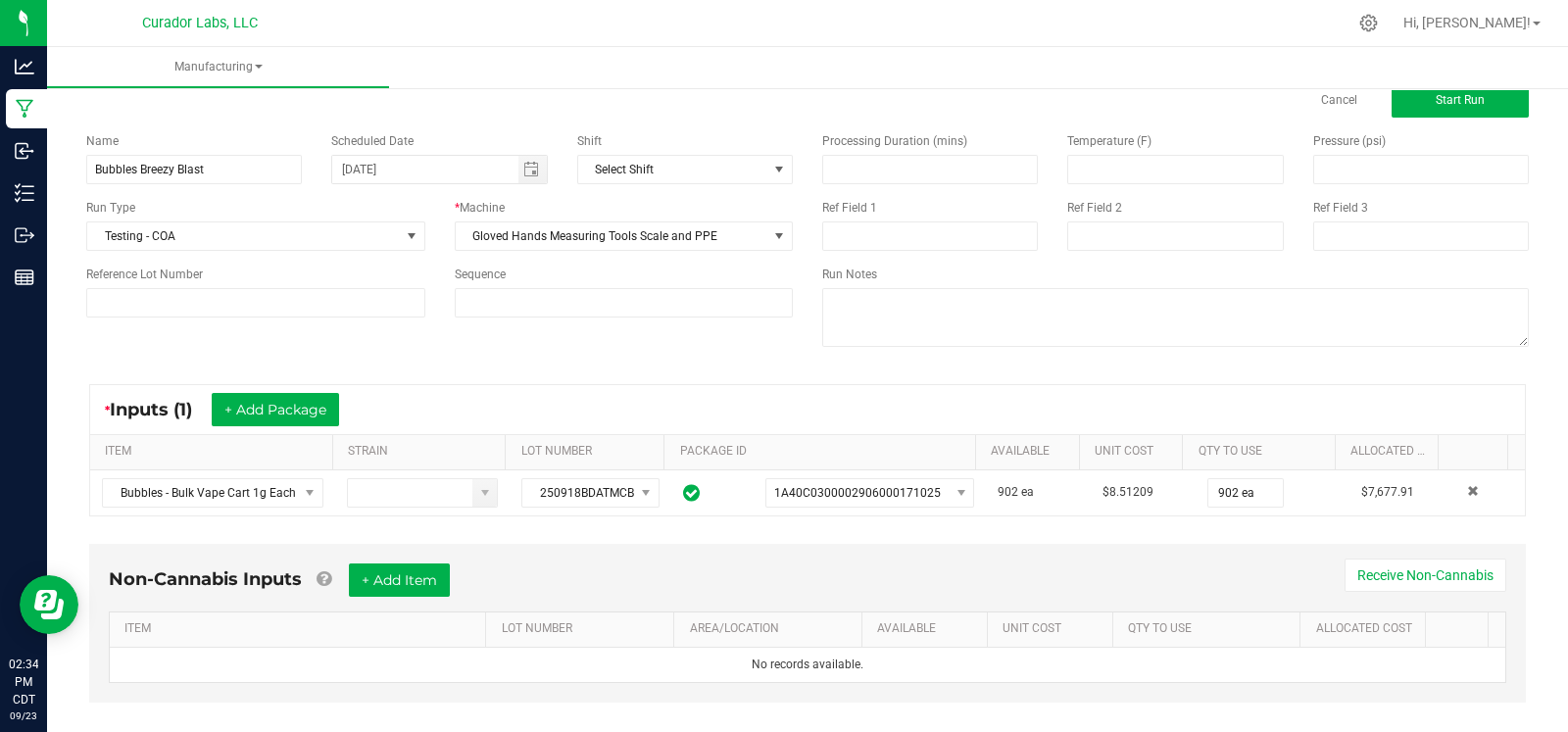
scroll to position [73, 0]
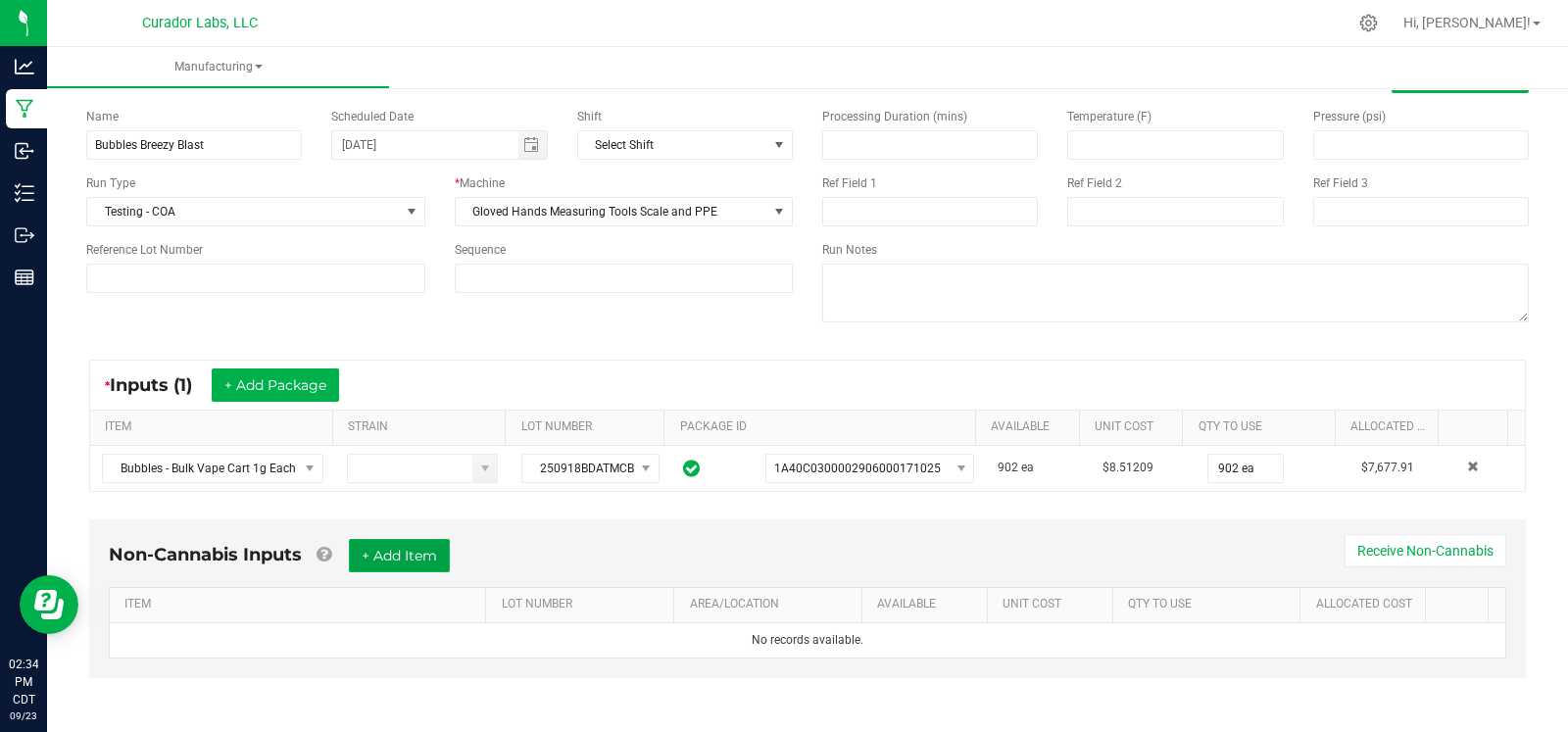
click at [421, 551] on button "+ Add Item" at bounding box center [399, 556] width 101 height 33
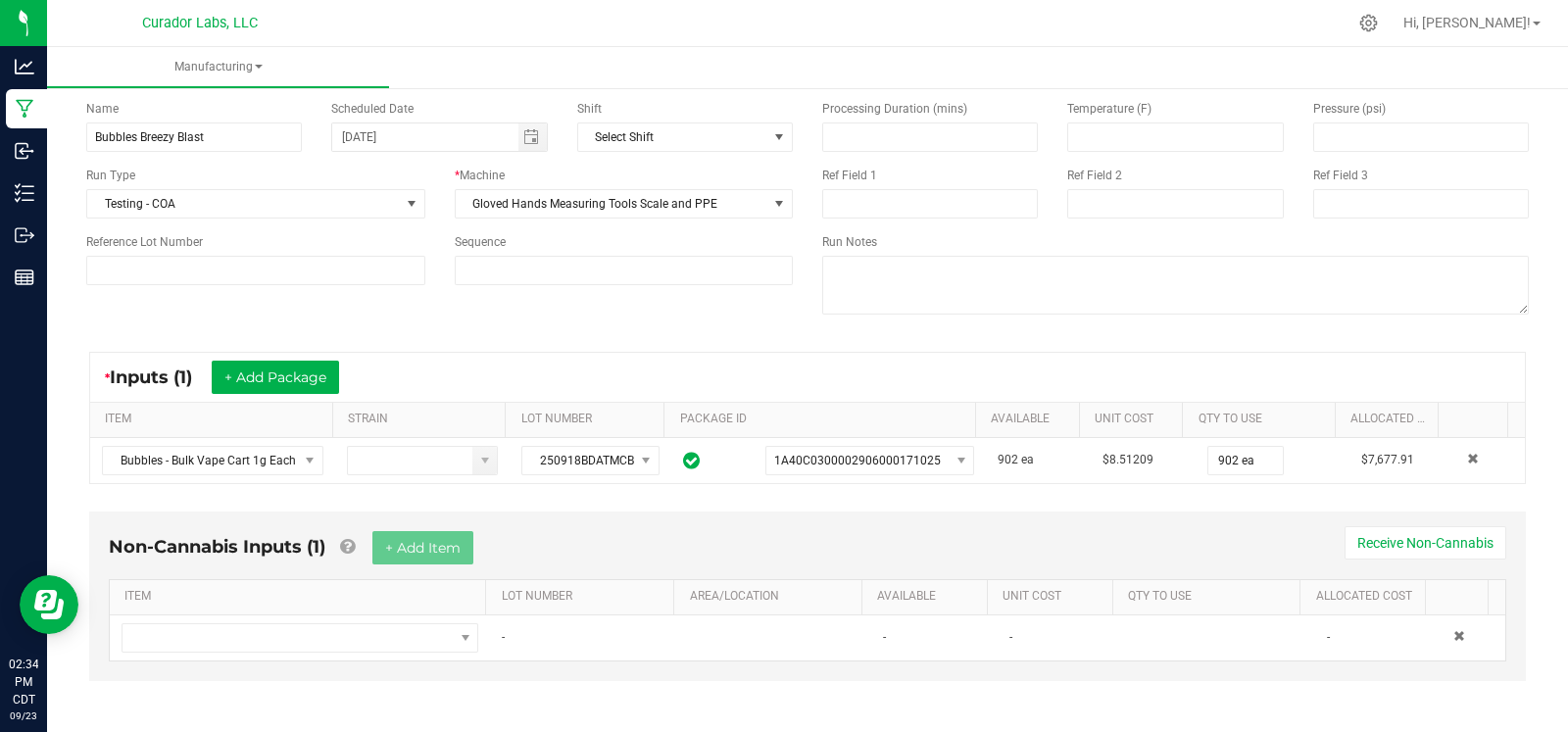
scroll to position [84, 0]
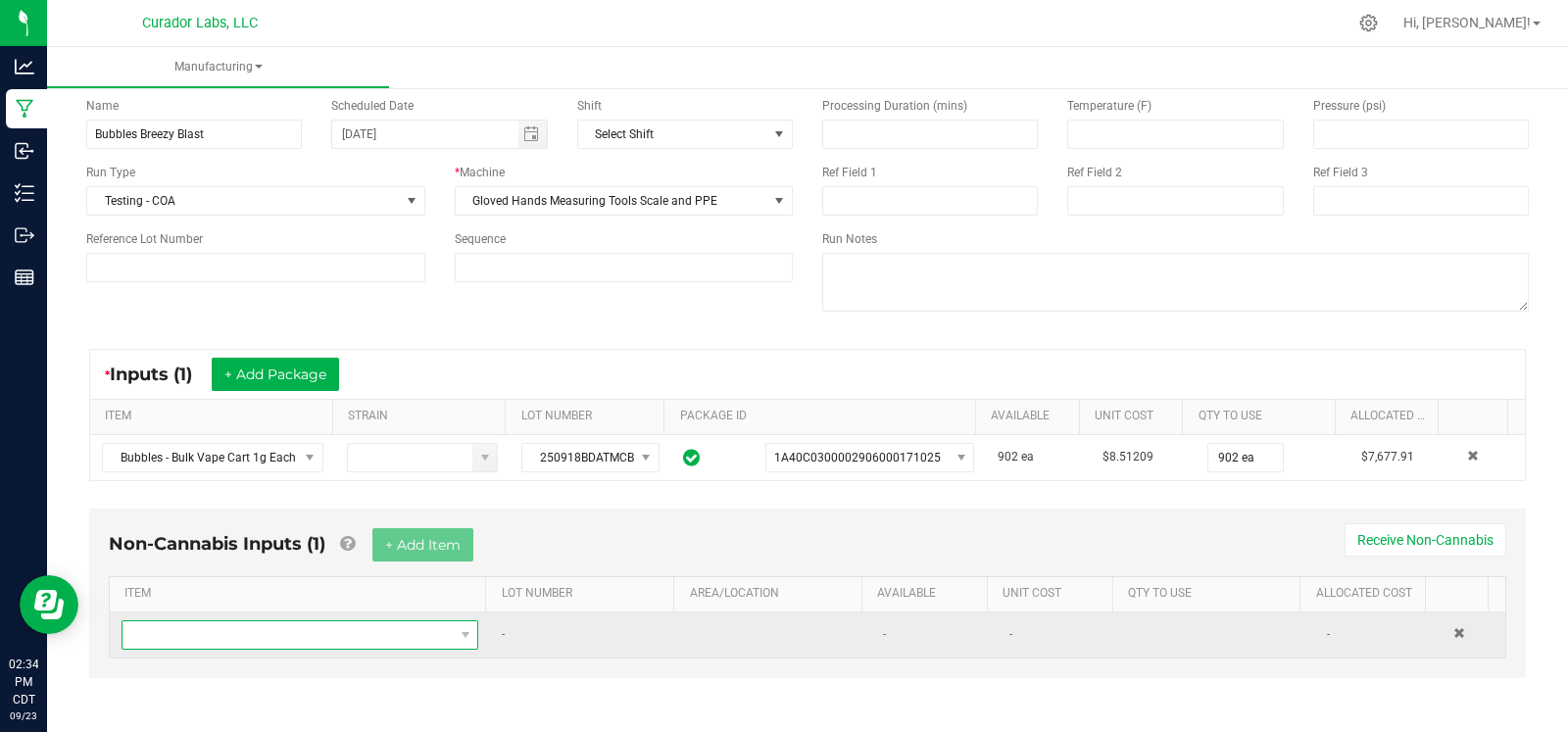
click at [216, 623] on span "NO DATA FOUND" at bounding box center [288, 635] width 330 height 28
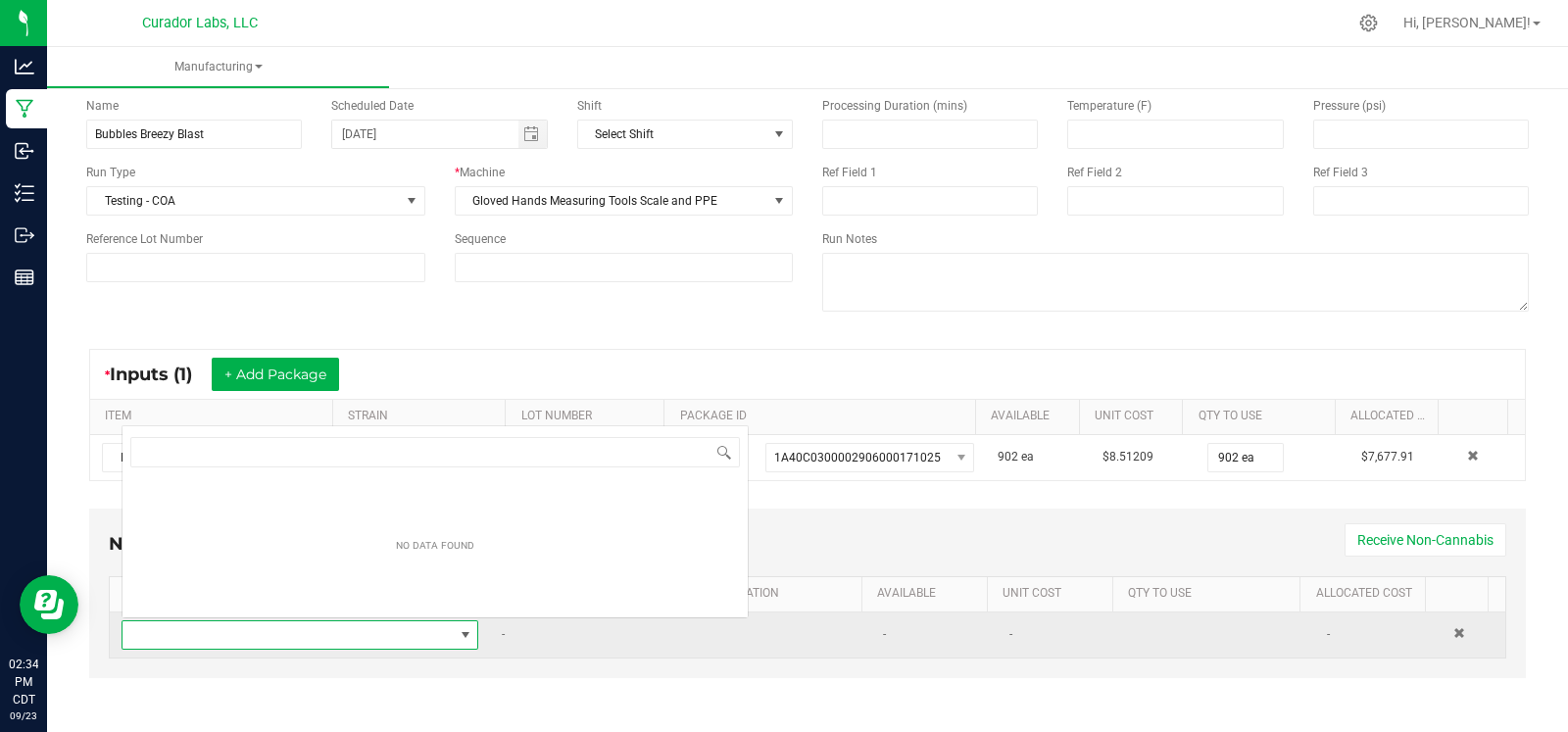
scroll to position [28, 341]
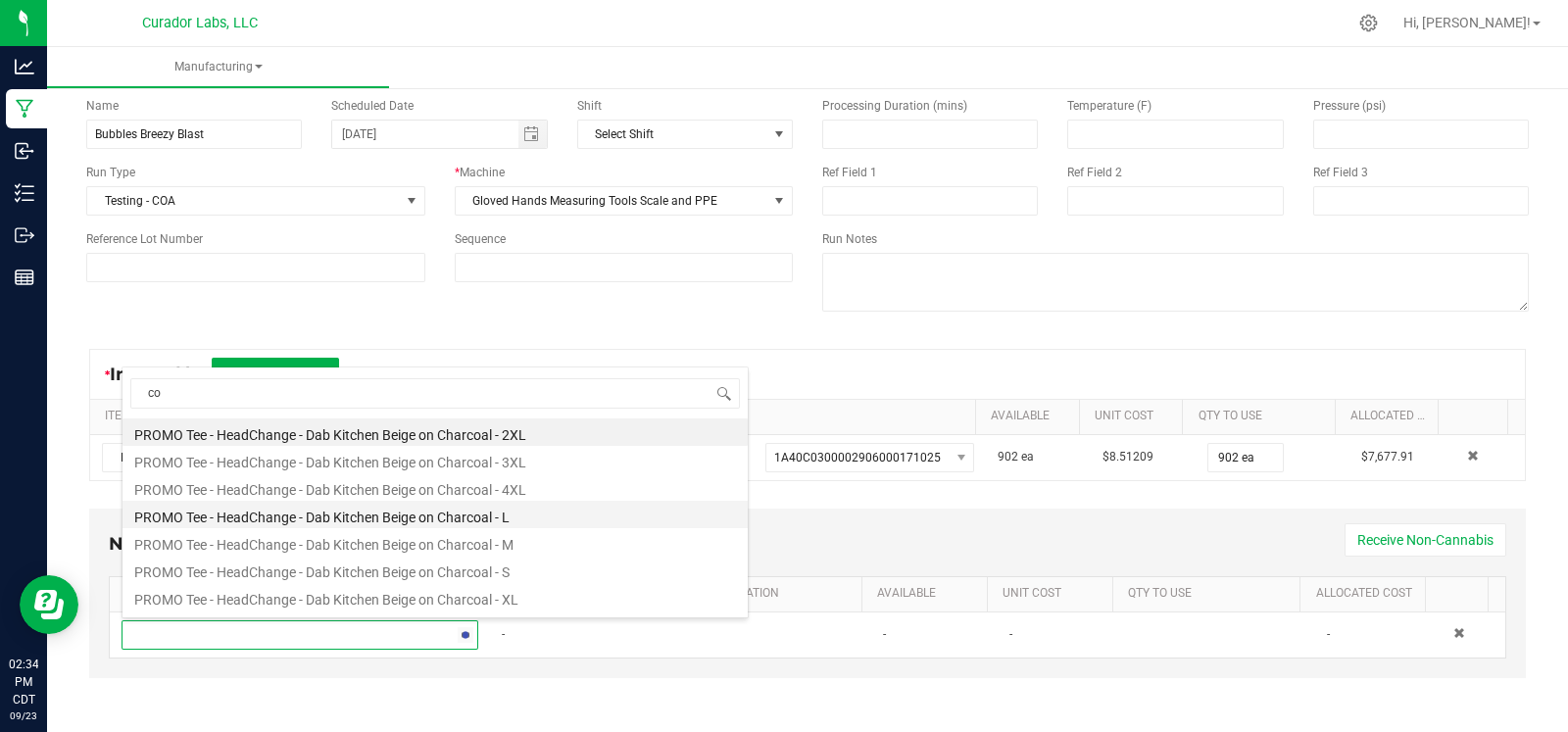
type input "c"
type input "test"
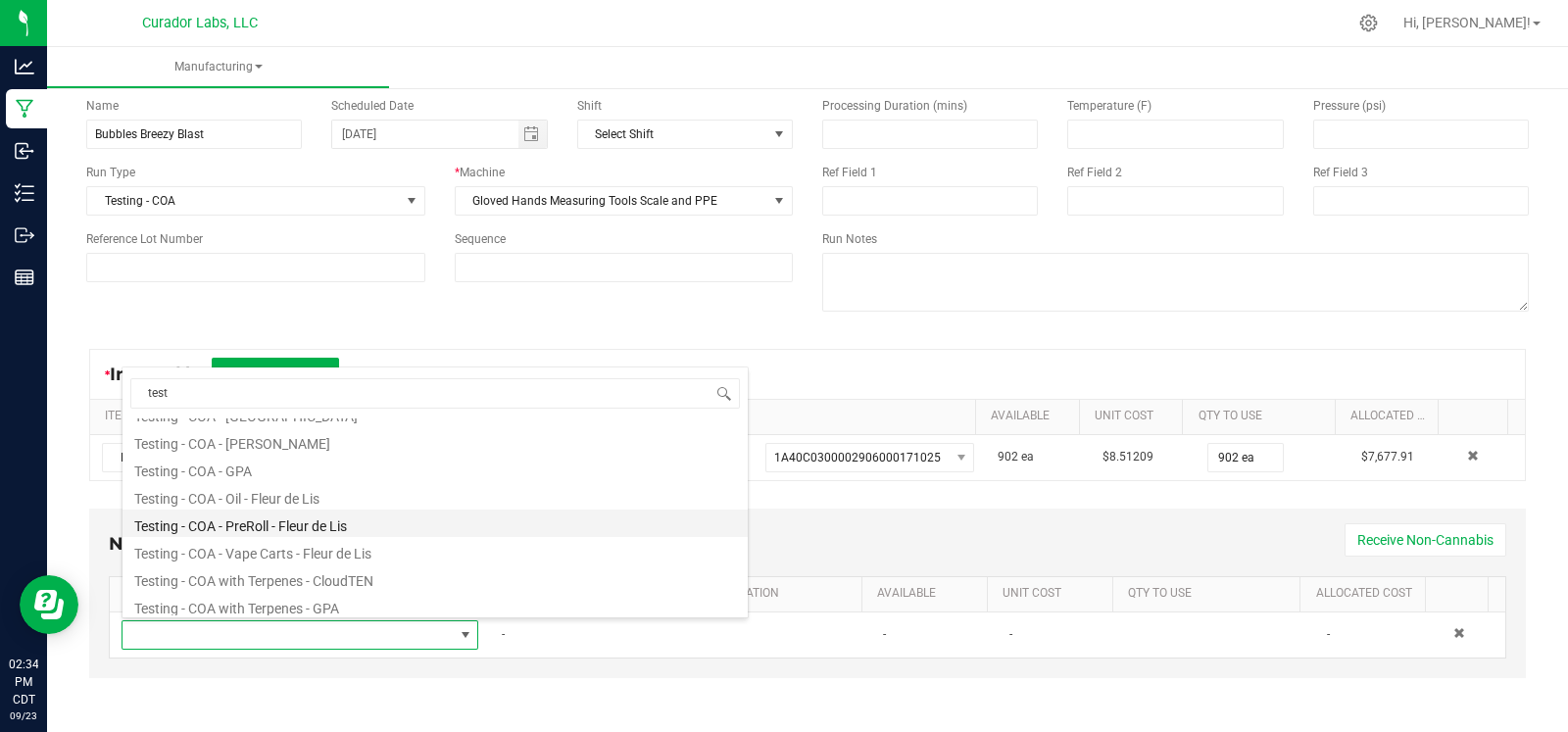
scroll to position [187, 0]
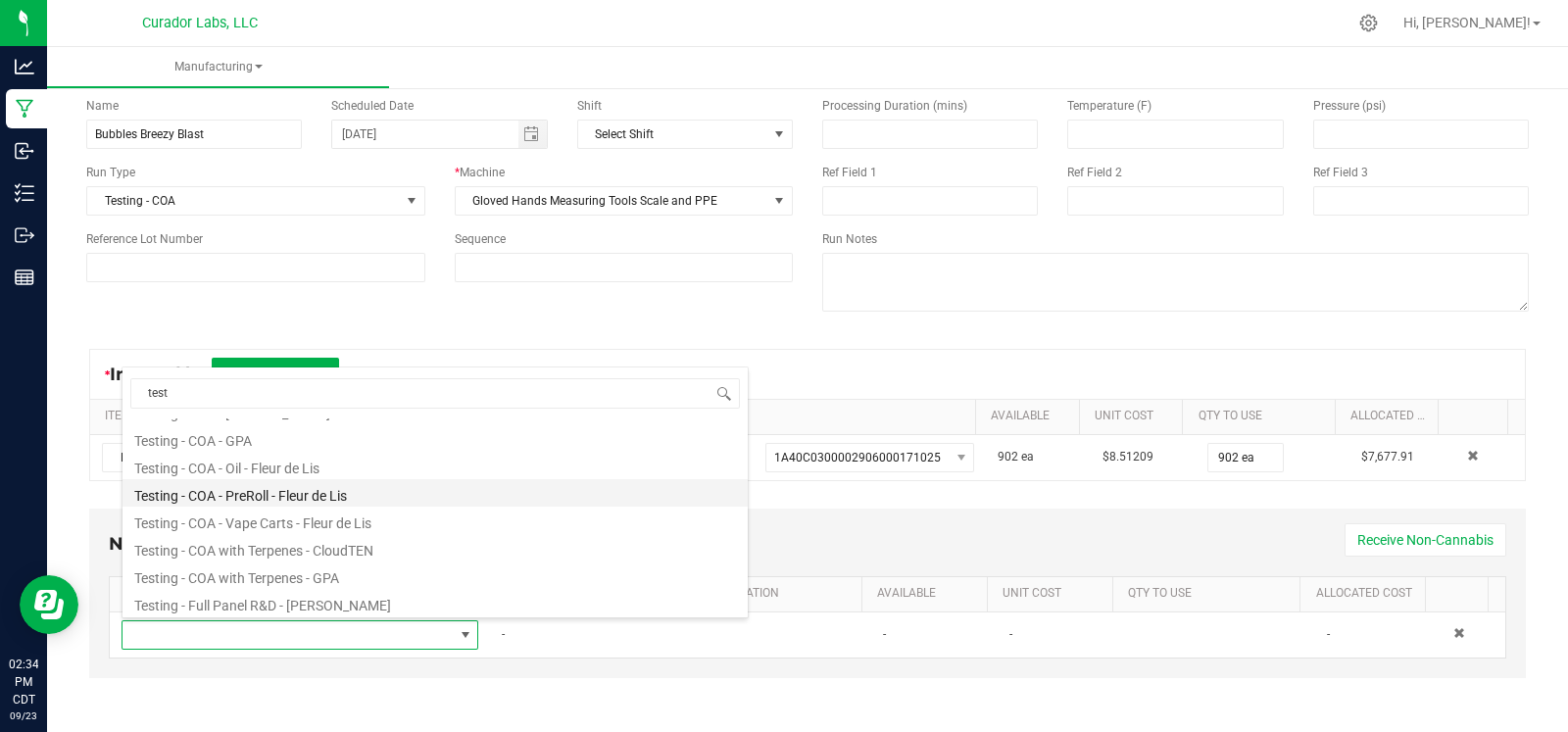
click at [392, 521] on li "Testing - COA - Vape Carts - Fleur de Lis" at bounding box center [435, 521] width 625 height 28
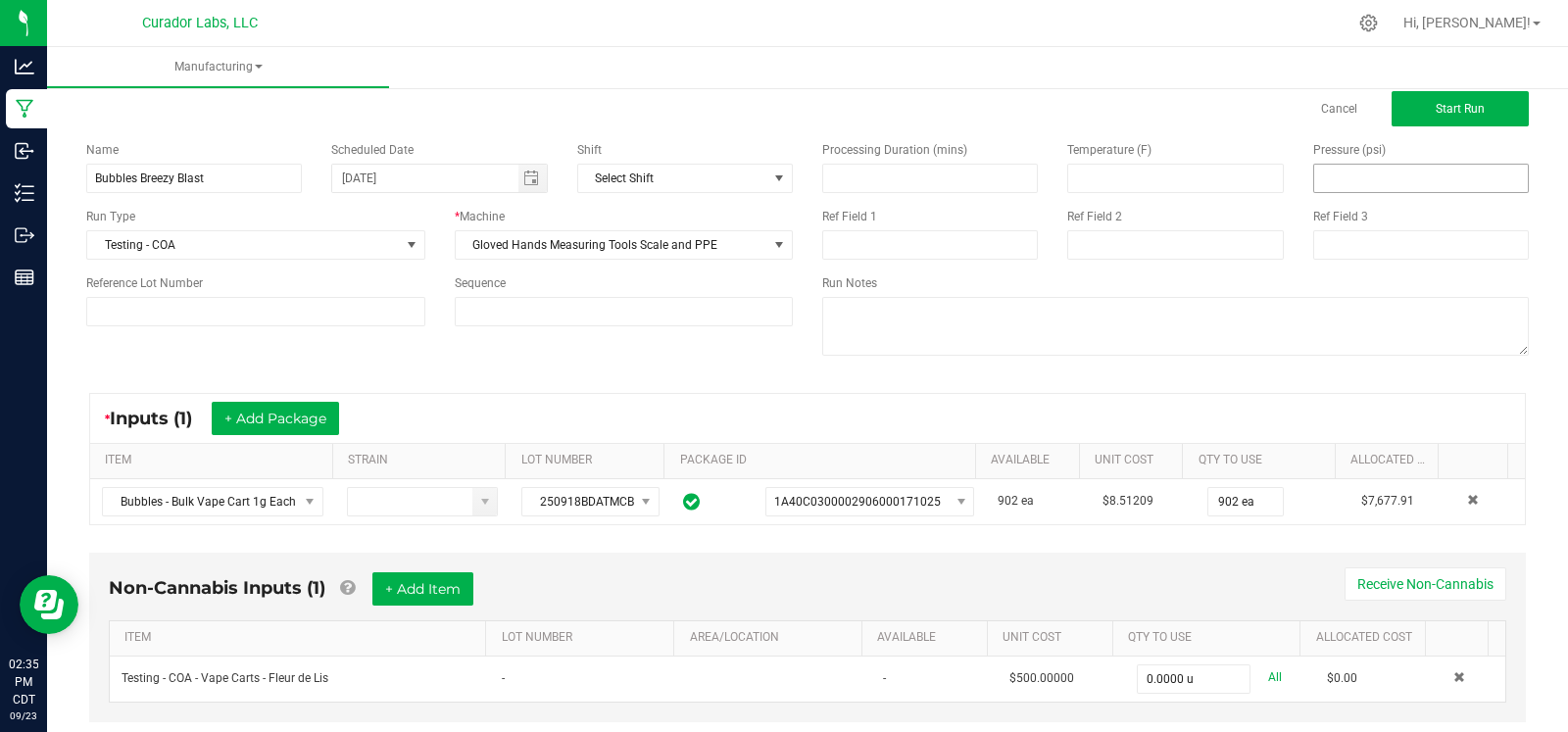
scroll to position [0, 0]
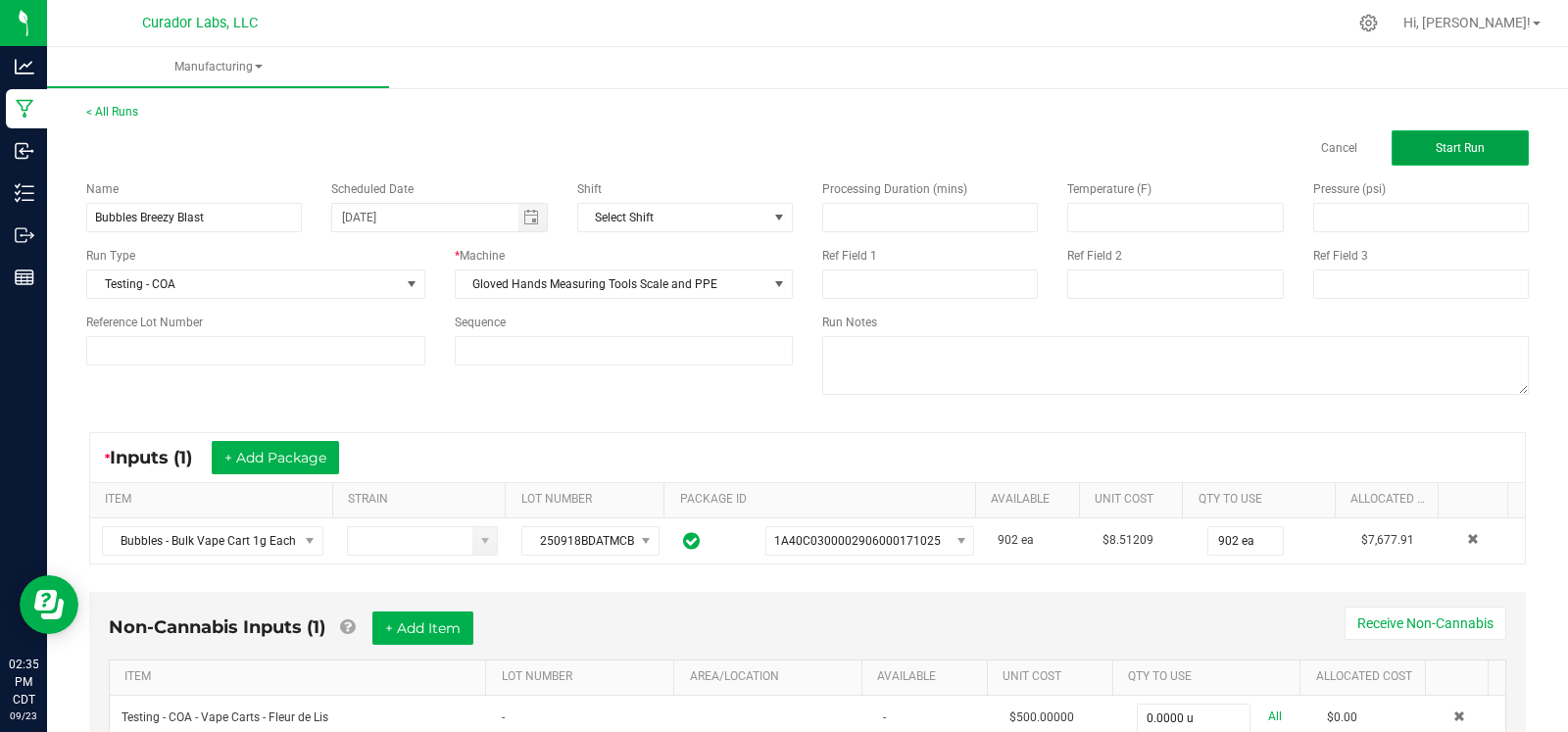
click at [1435, 145] on span "Start Run" at bounding box center [1460, 148] width 49 height 14
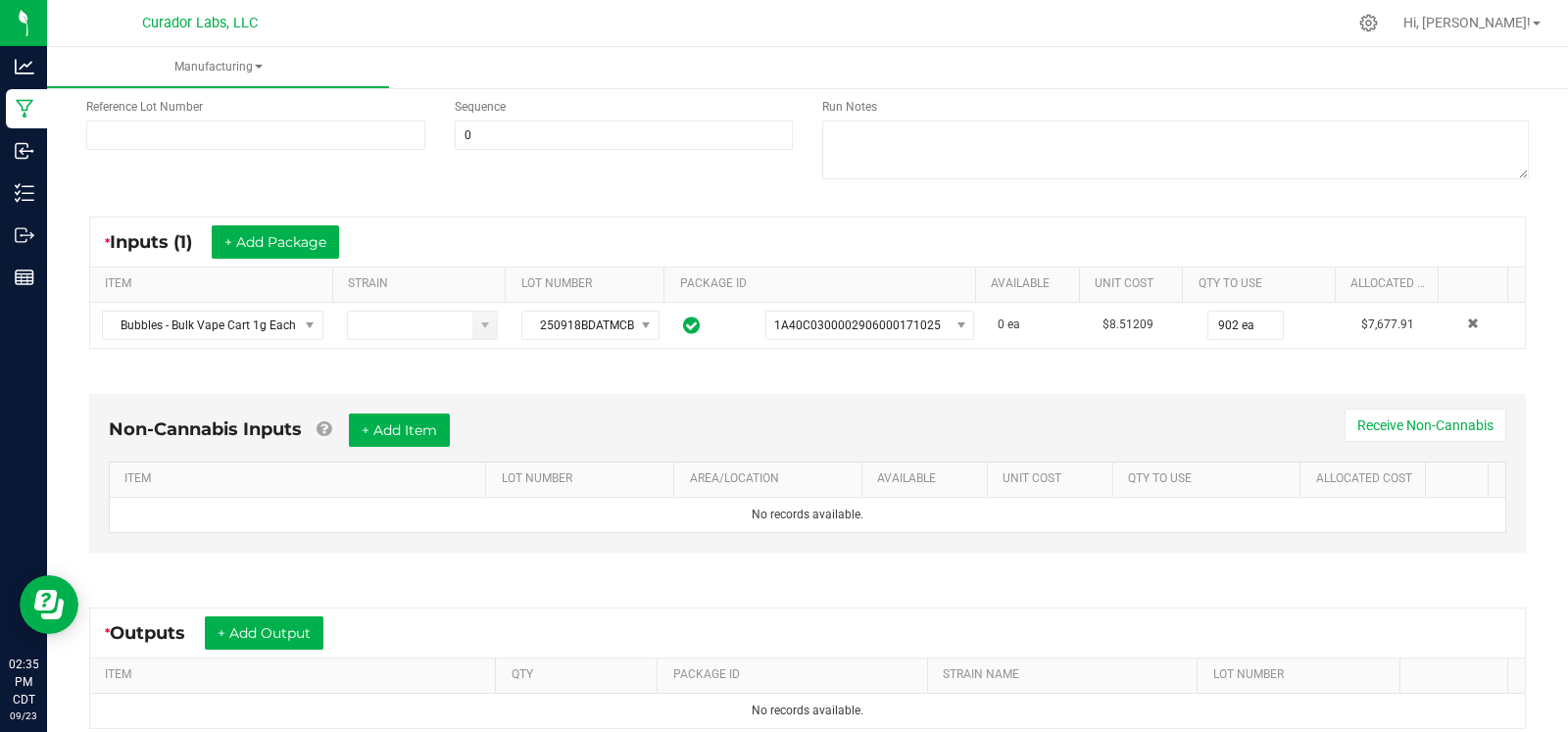
scroll to position [218, 0]
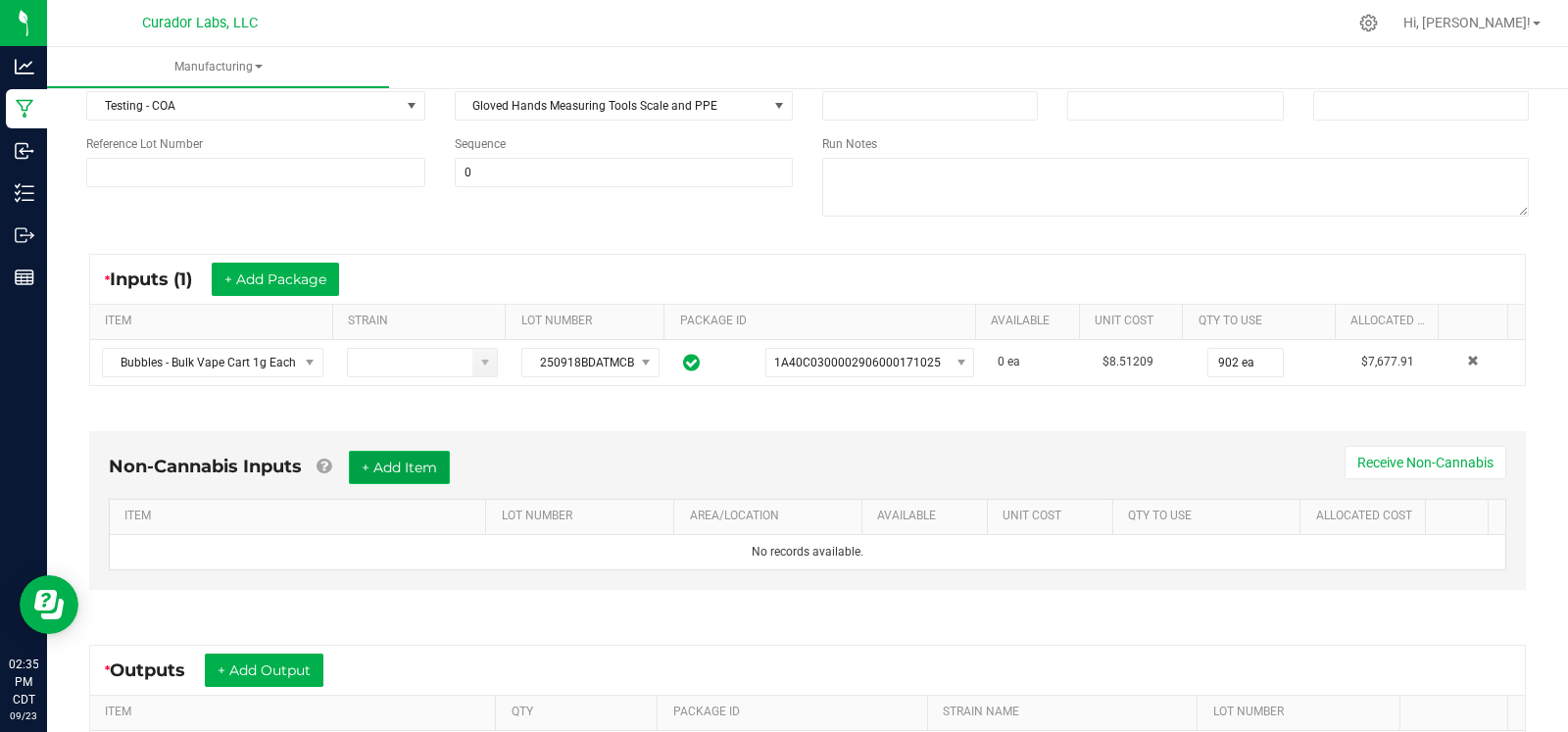
click at [401, 463] on button "+ Add Item" at bounding box center [399, 468] width 101 height 33
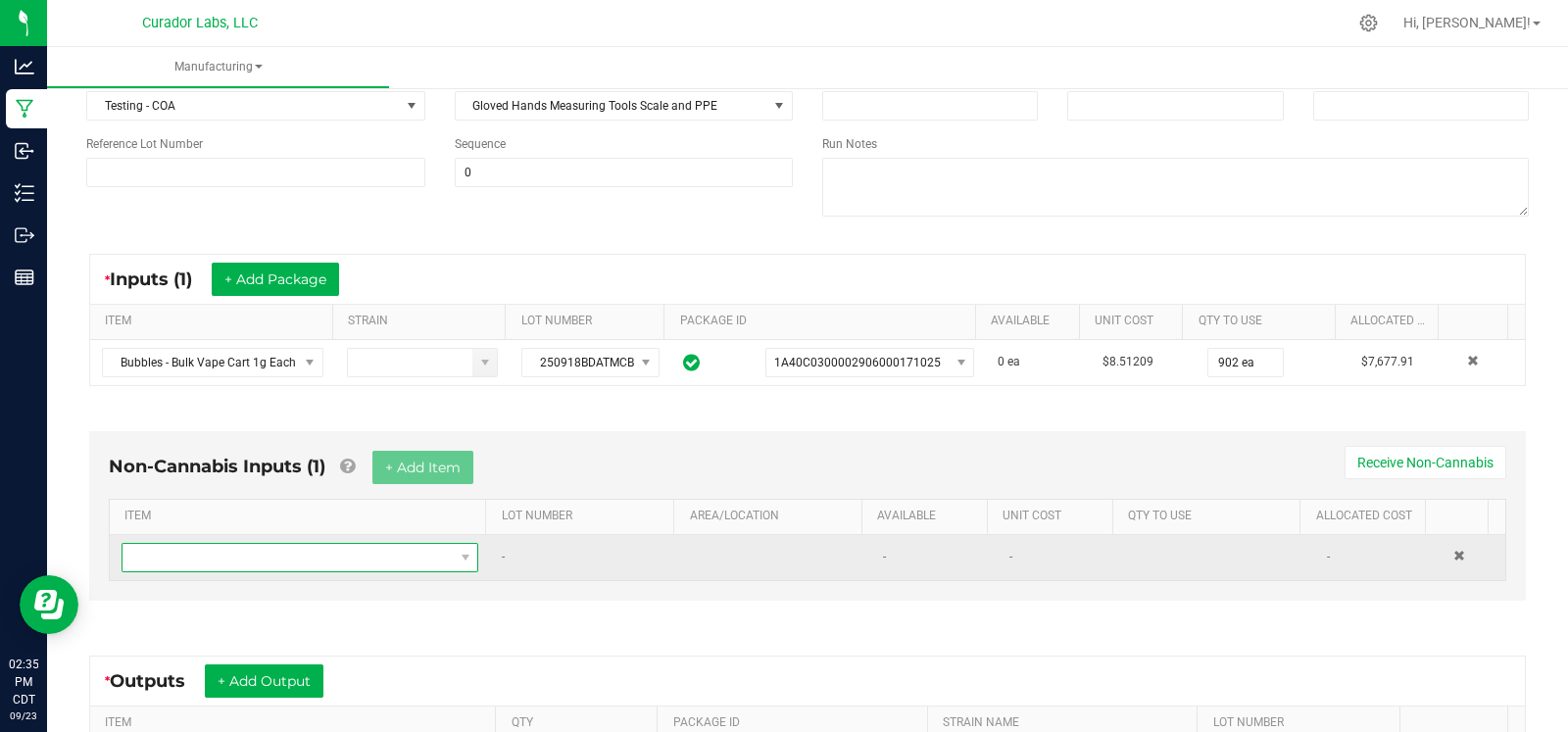
click at [233, 547] on span "NO DATA FOUND" at bounding box center [288, 558] width 330 height 28
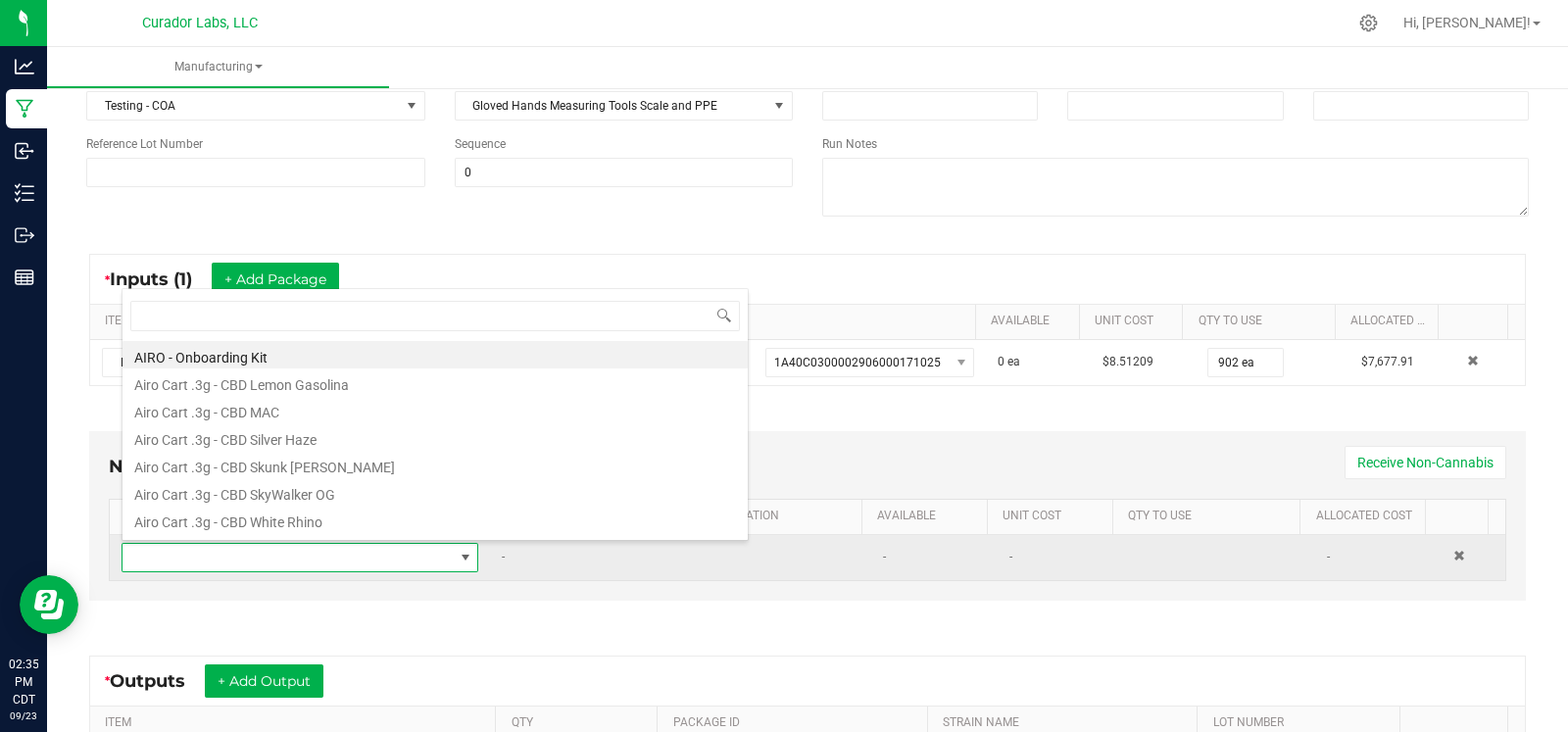
scroll to position [28, 341]
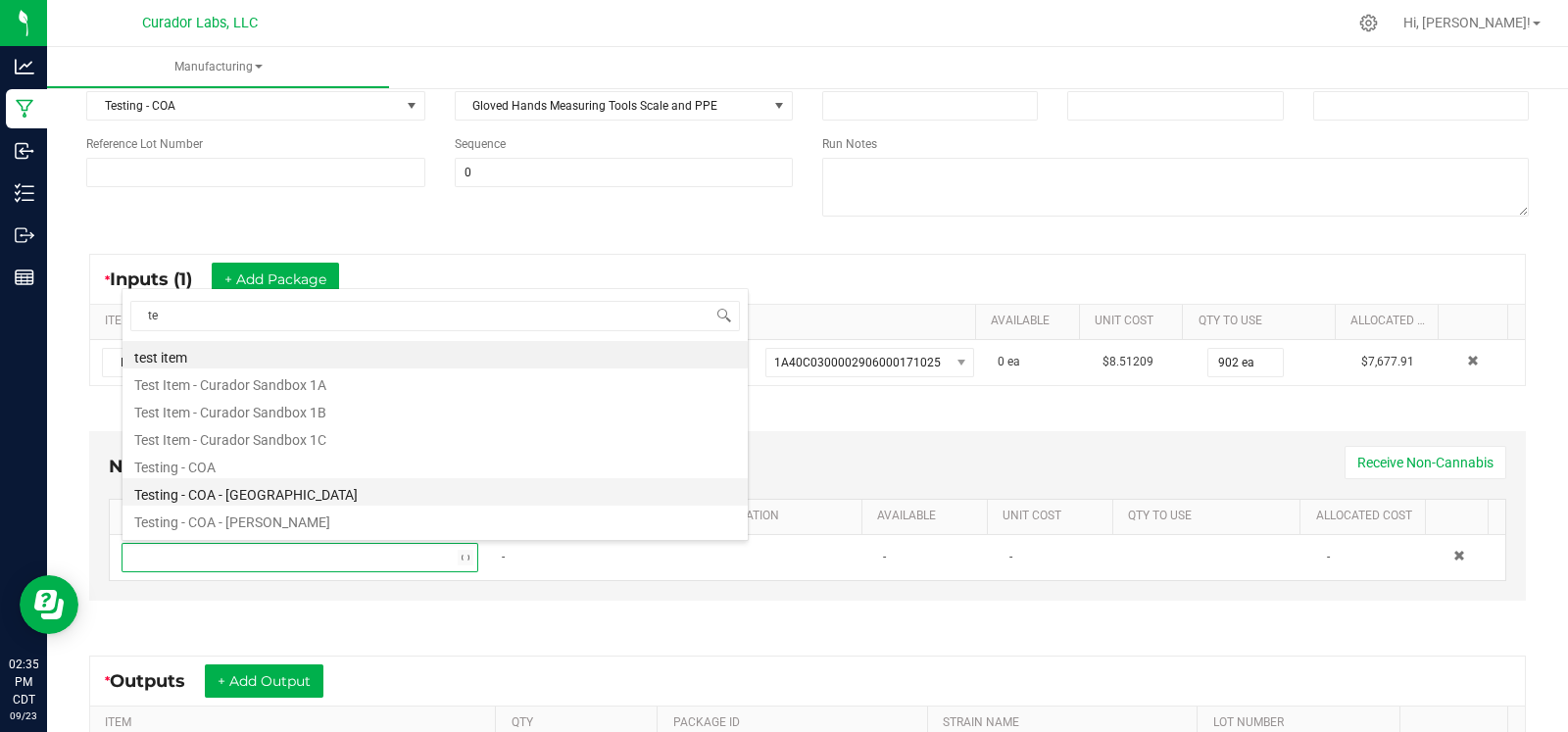
type input "t"
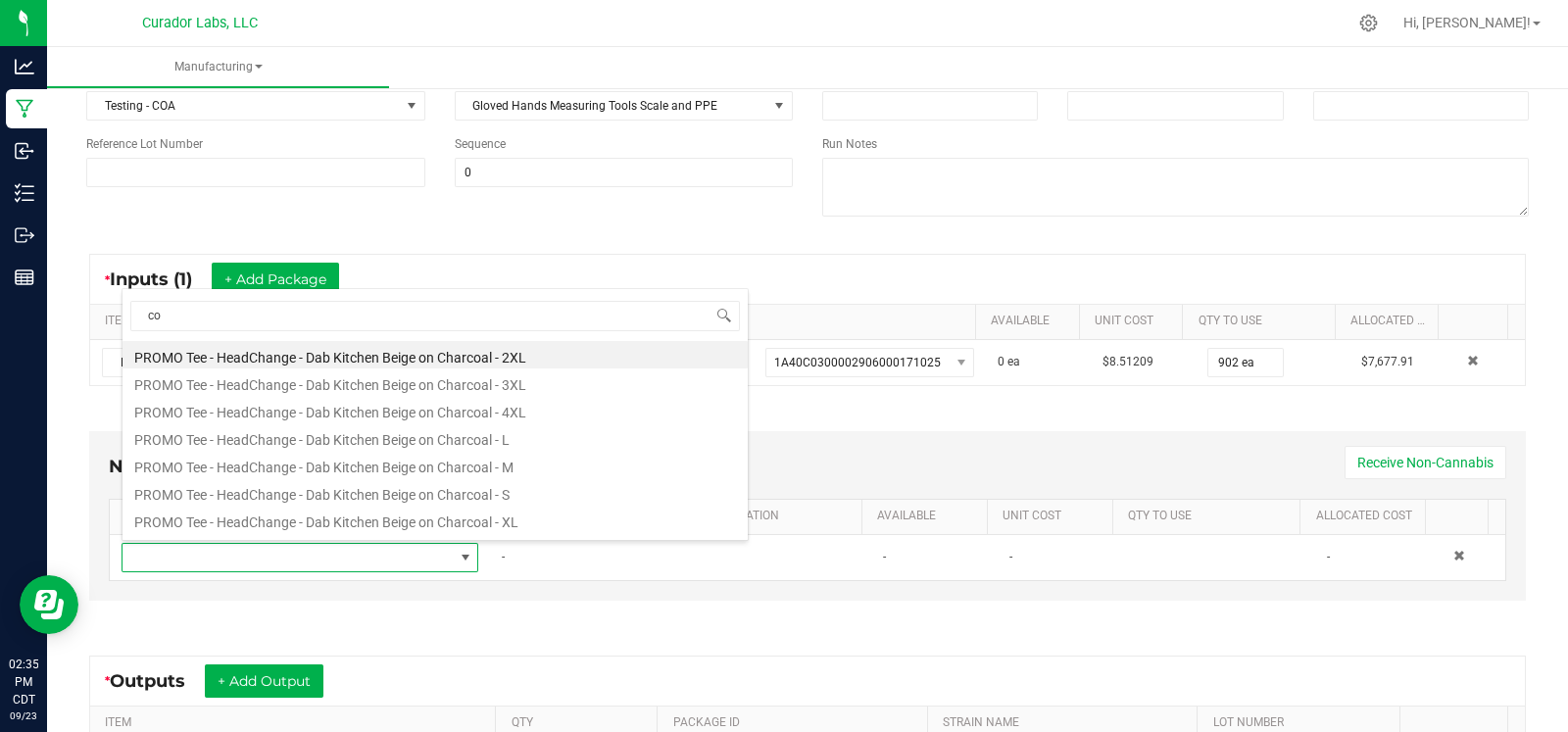
type input "c"
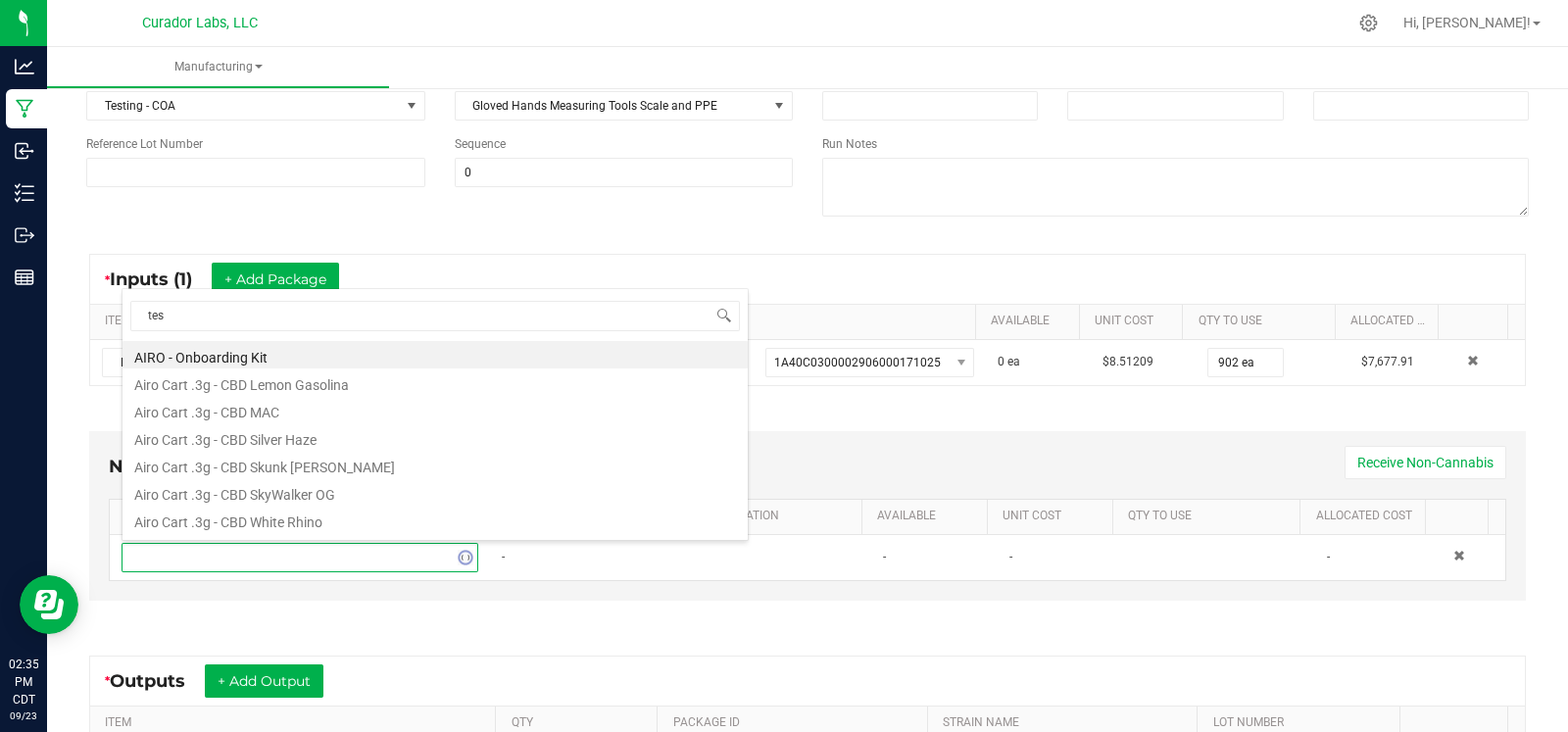
type input "test"
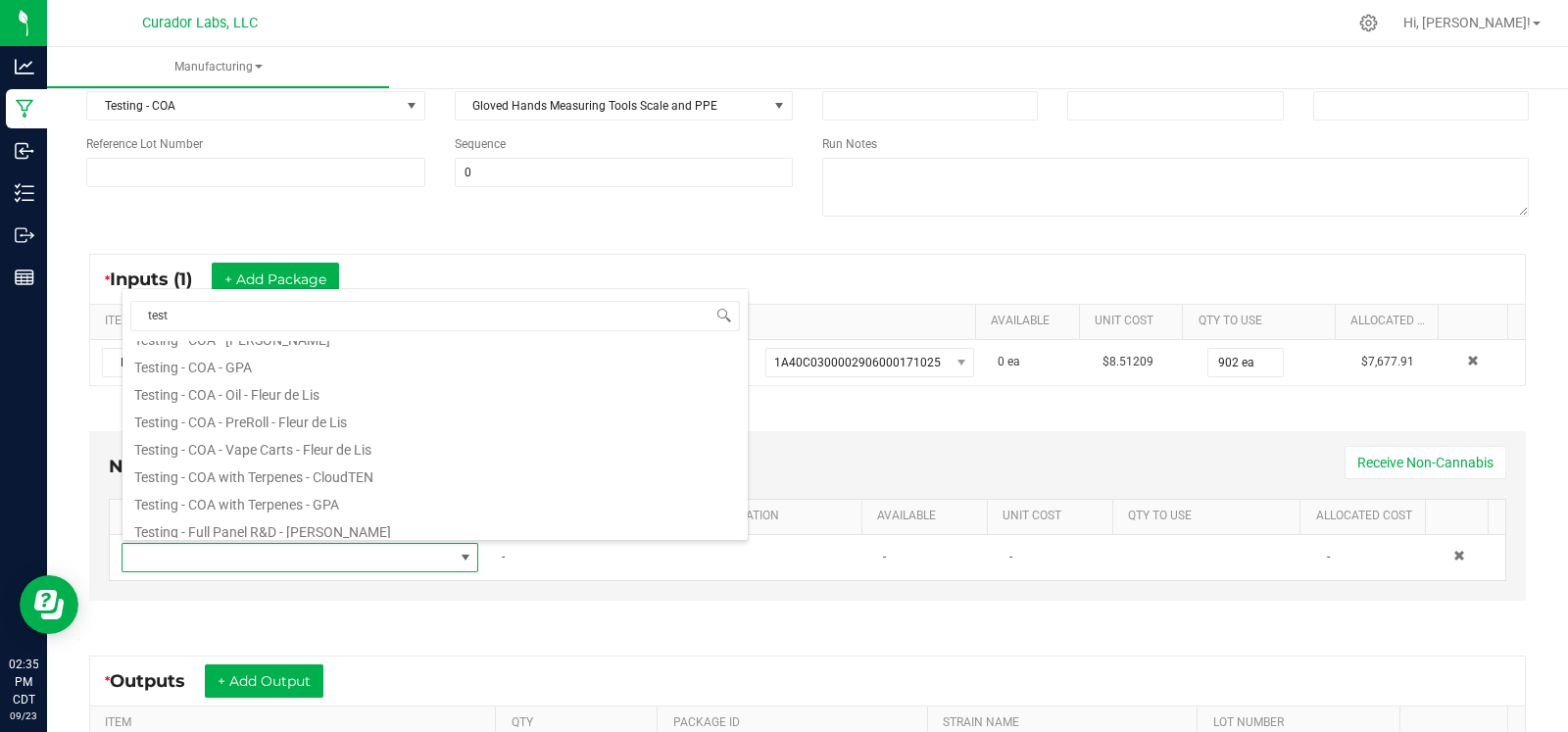
scroll to position [185, 0]
click at [378, 440] on li "Testing - COA - Vape Carts - Fleur de Lis" at bounding box center [435, 445] width 625 height 28
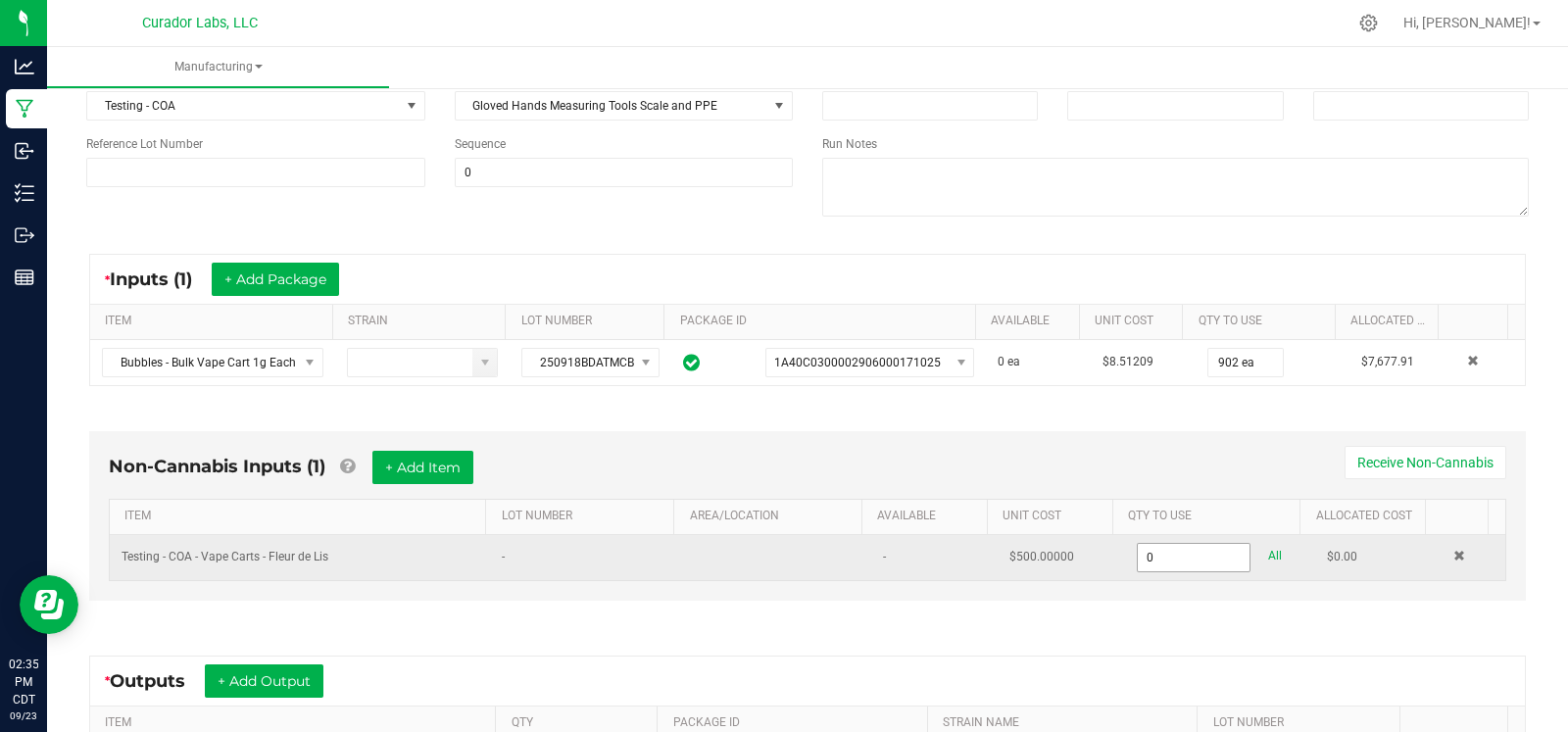
click at [1143, 564] on input "0" at bounding box center [1194, 558] width 113 height 28
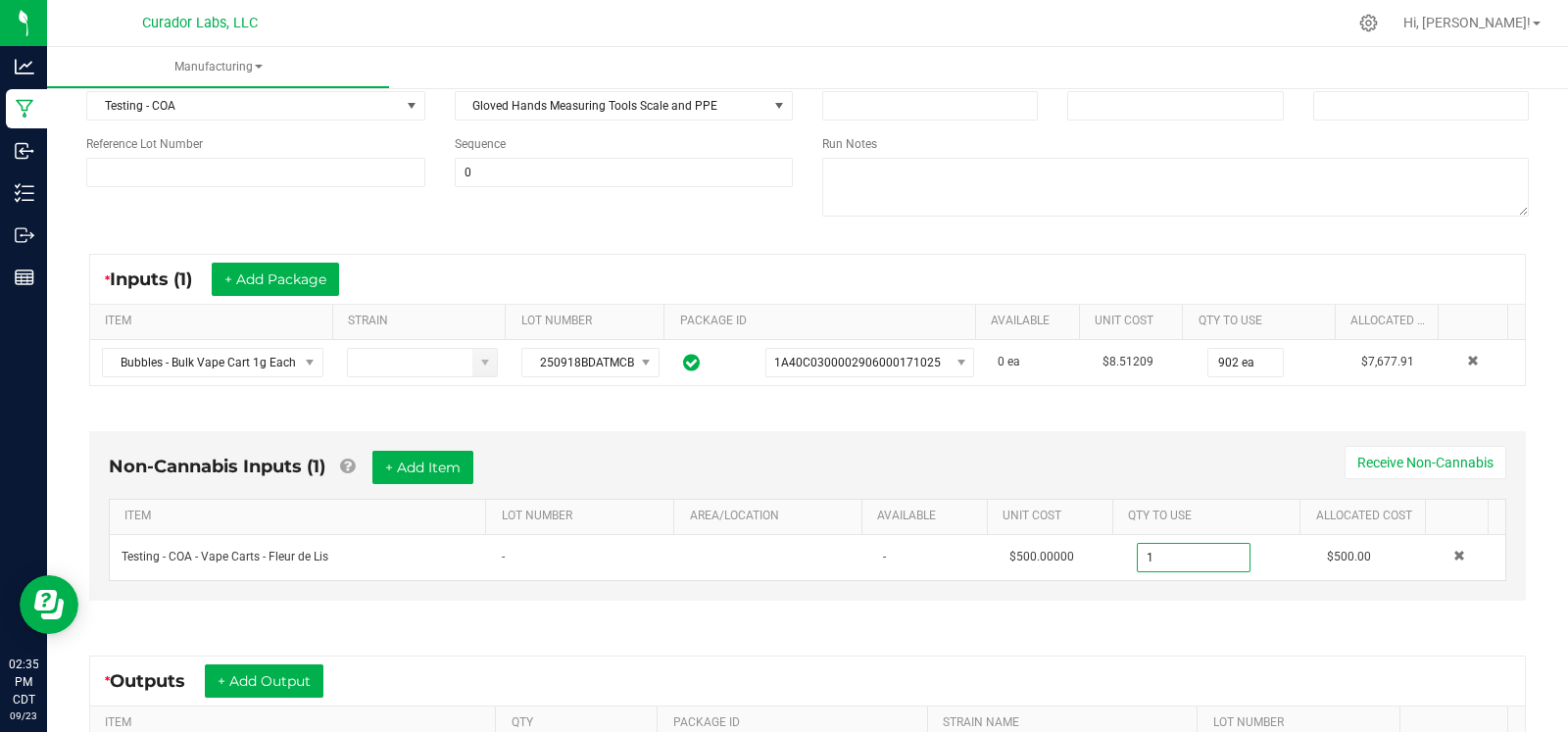
type input "1.0000 u"
click at [1173, 641] on div "* Outputs + Add Output ITEM QTY PACKAGE ID STRAIN NAME LOT NUMBER No records av…" at bounding box center [808, 716] width 1472 height 157
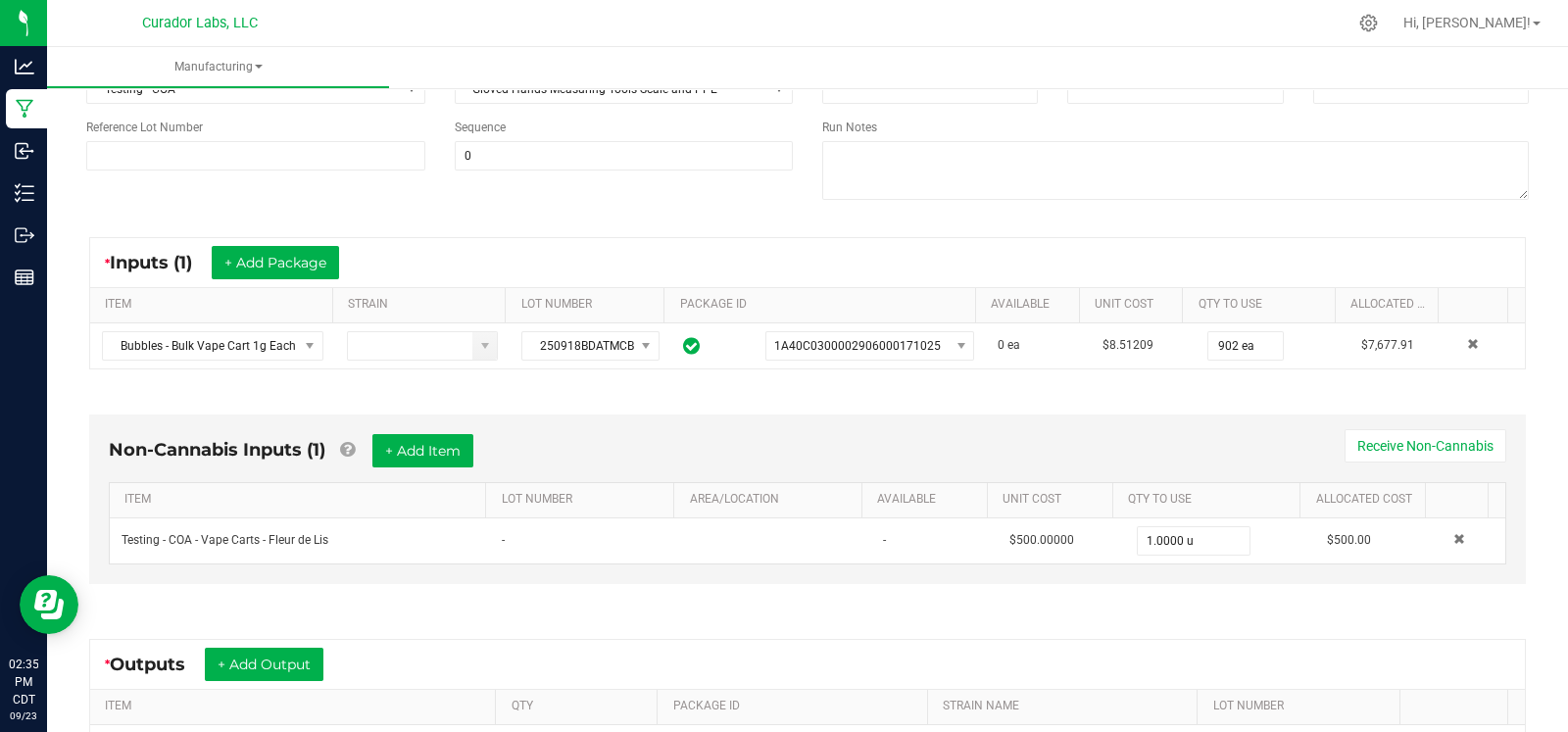
scroll to position [483, 0]
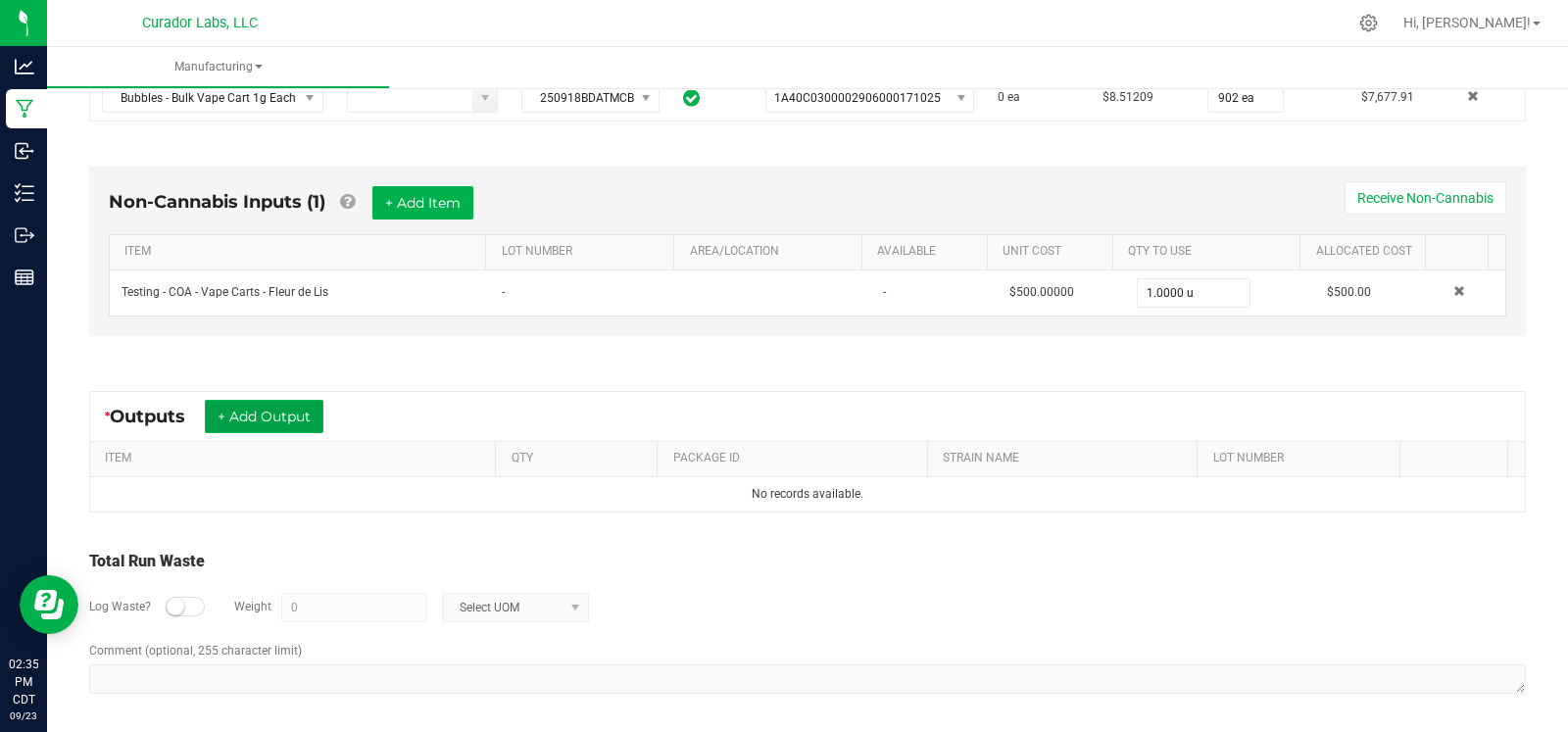
click at [253, 409] on button "+ Add Output" at bounding box center [263, 417] width 119 height 33
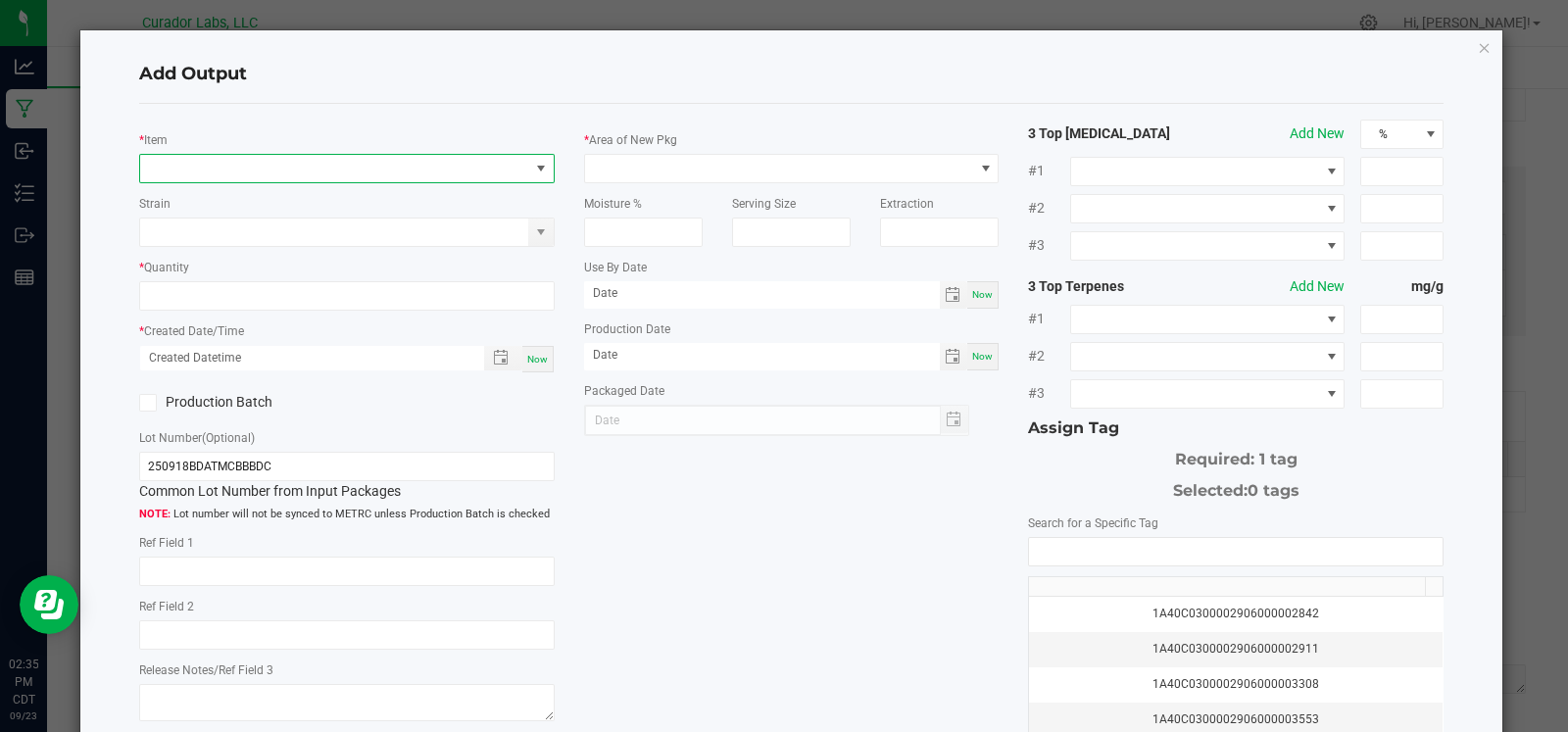
click at [264, 172] on span "NO DATA FOUND" at bounding box center [335, 169] width 389 height 28
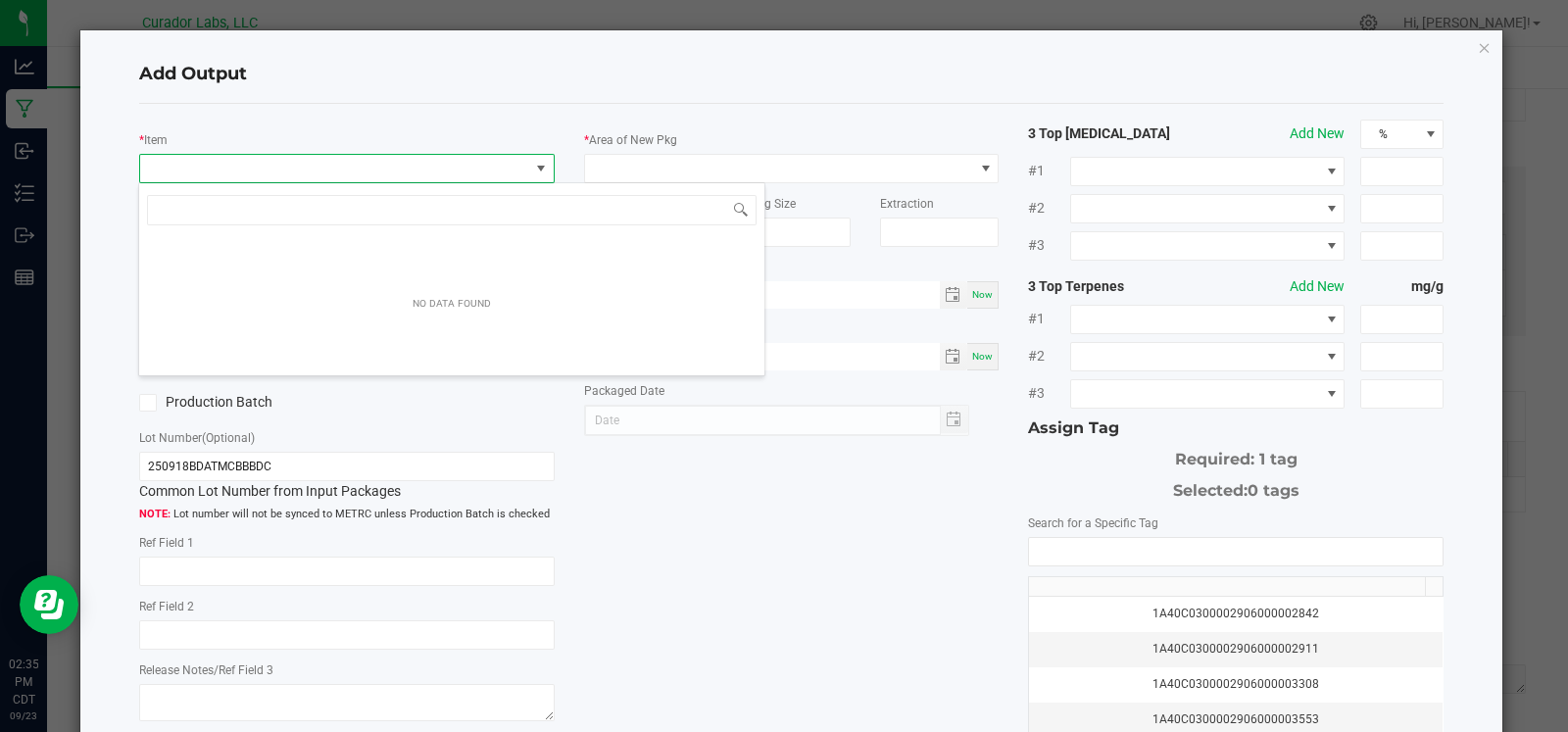
scroll to position [28, 410]
drag, startPoint x: 267, startPoint y: 212, endPoint x: 109, endPoint y: 203, distance: 158.3
click at [106, 203] on body "Analytics Manufacturing Inbound Inventory Outbound Reports 02:35 PM CDT 09/23/2…" at bounding box center [784, 366] width 1568 height 732
type input "breezy"
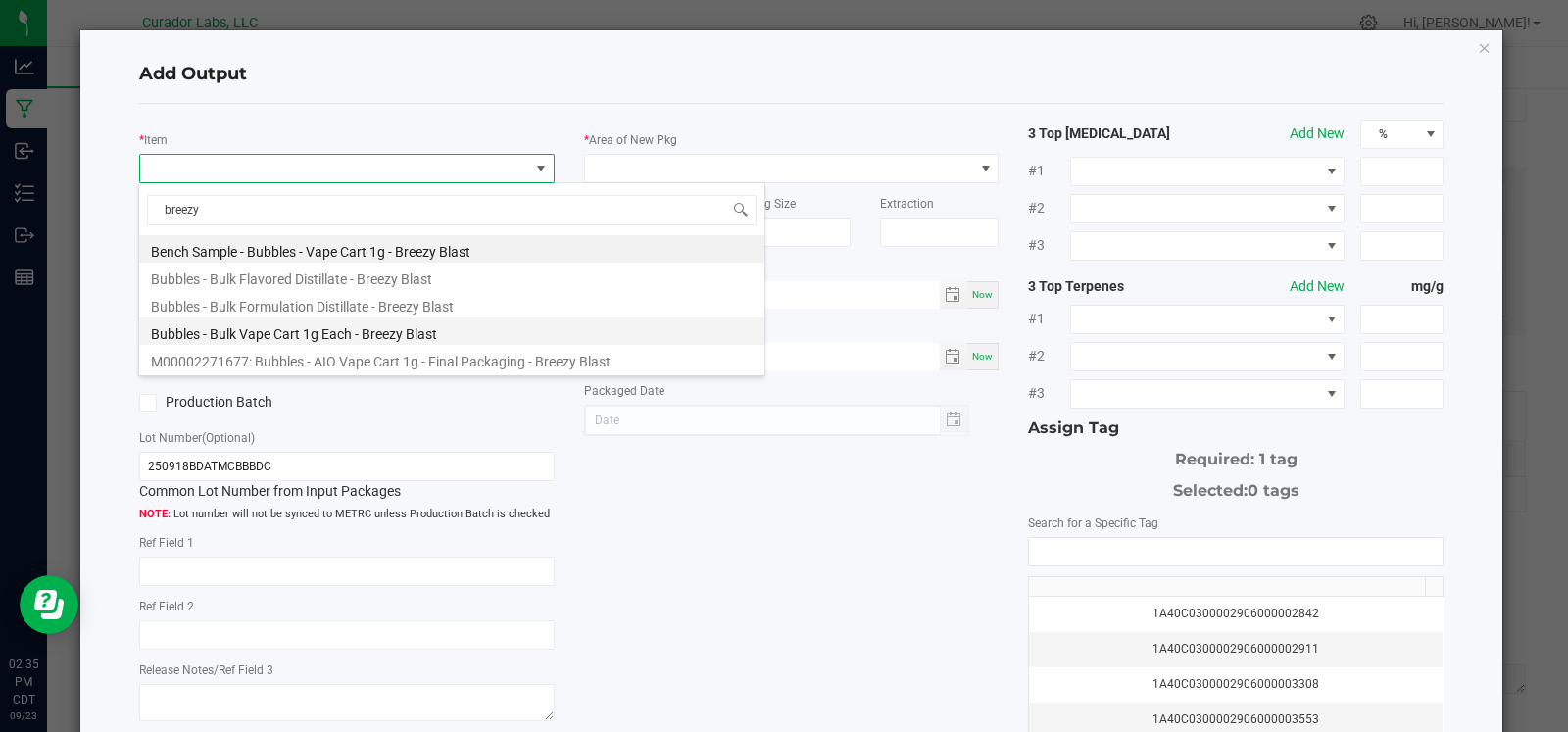
click at [260, 334] on li "Bubbles - Bulk Vape Cart 1g Each - Breezy Blast" at bounding box center [452, 331] width 625 height 28
type input "0 ea"
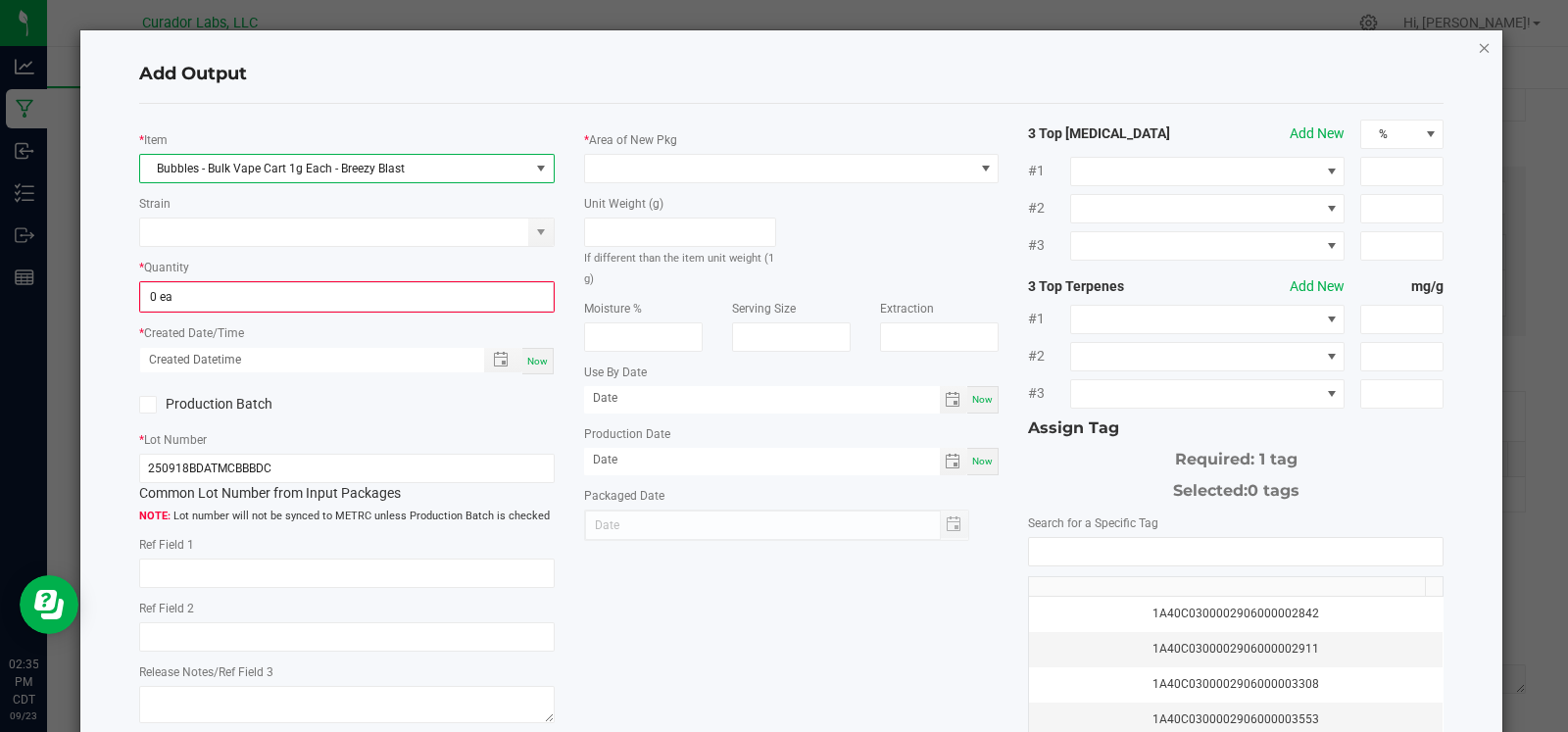
click at [1478, 44] on icon "button" at bounding box center [1484, 47] width 14 height 24
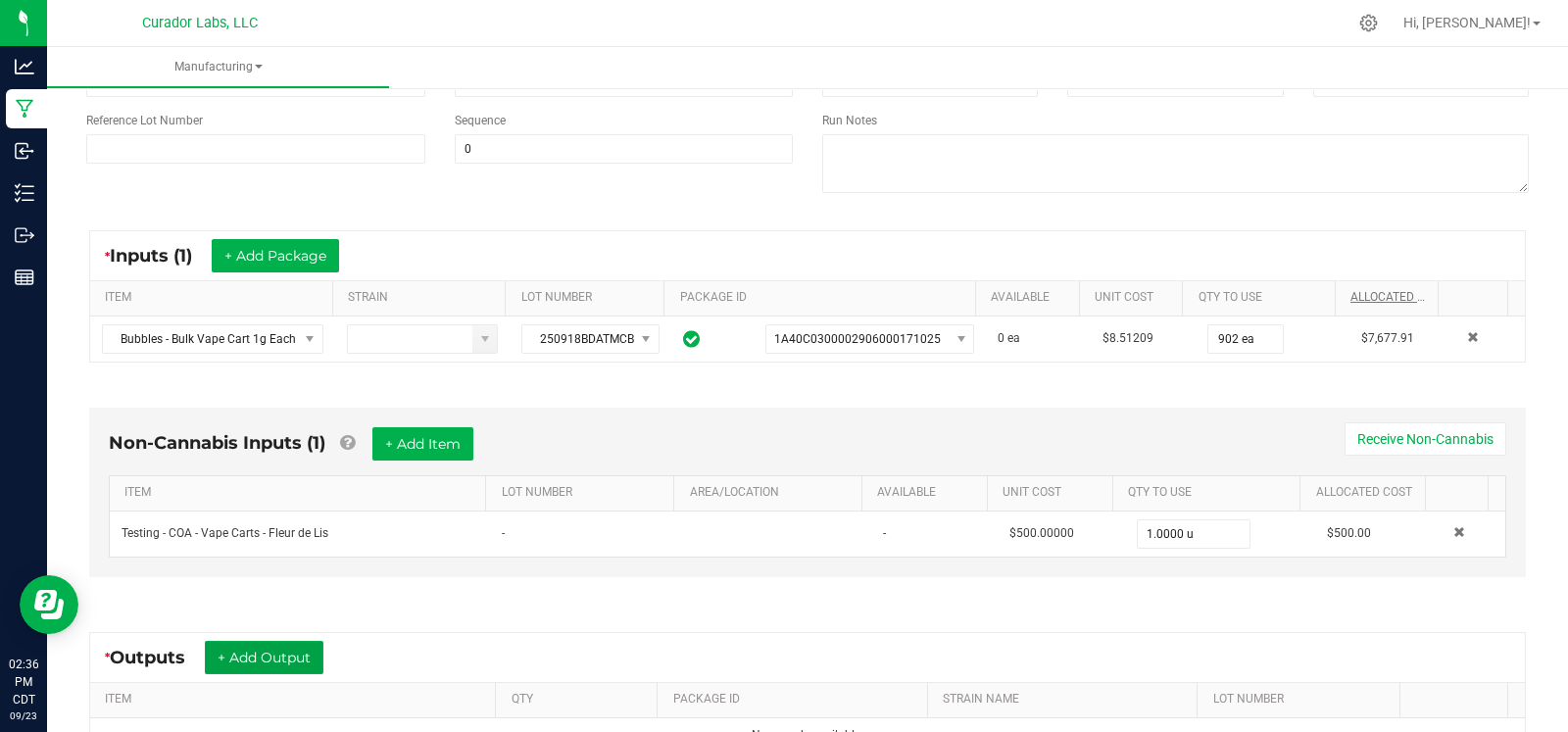
scroll to position [197, 0]
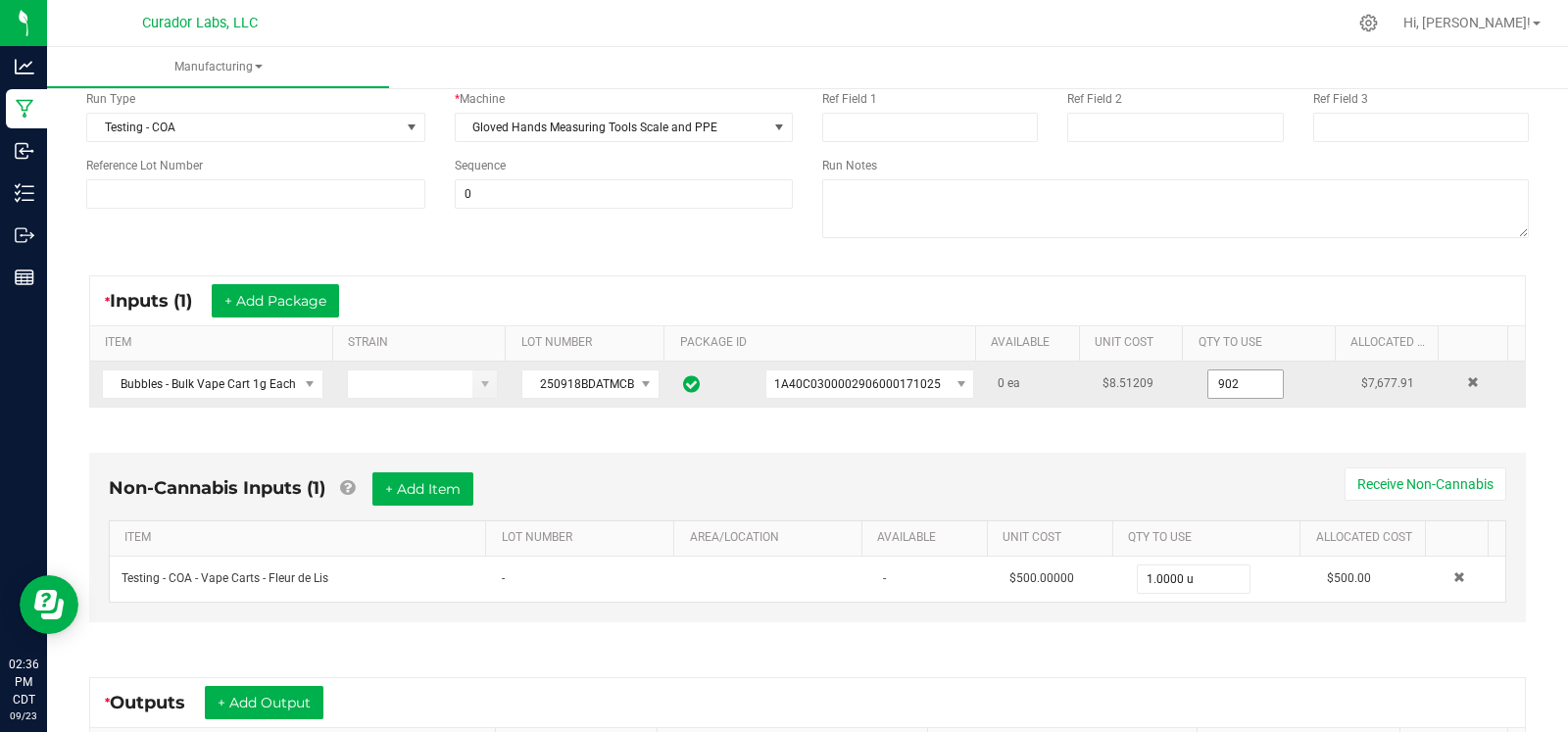
click at [1231, 382] on input "902" at bounding box center [1246, 384] width 75 height 28
type input "902 ea"
click at [1281, 382] on div "902 ea" at bounding box center [1272, 384] width 131 height 29
click at [1002, 379] on td "0 ea" at bounding box center [1038, 384] width 105 height 45
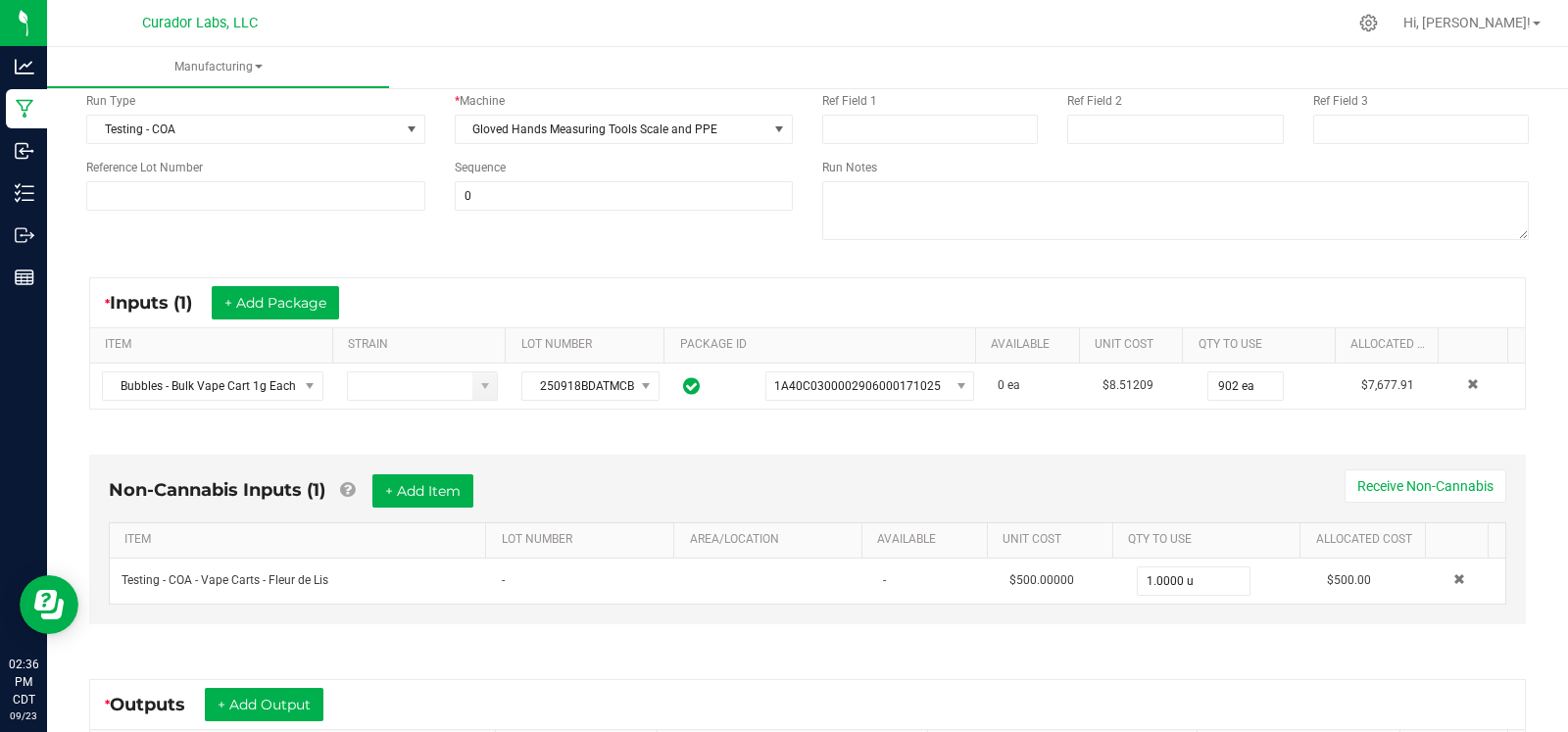
scroll to position [0, 0]
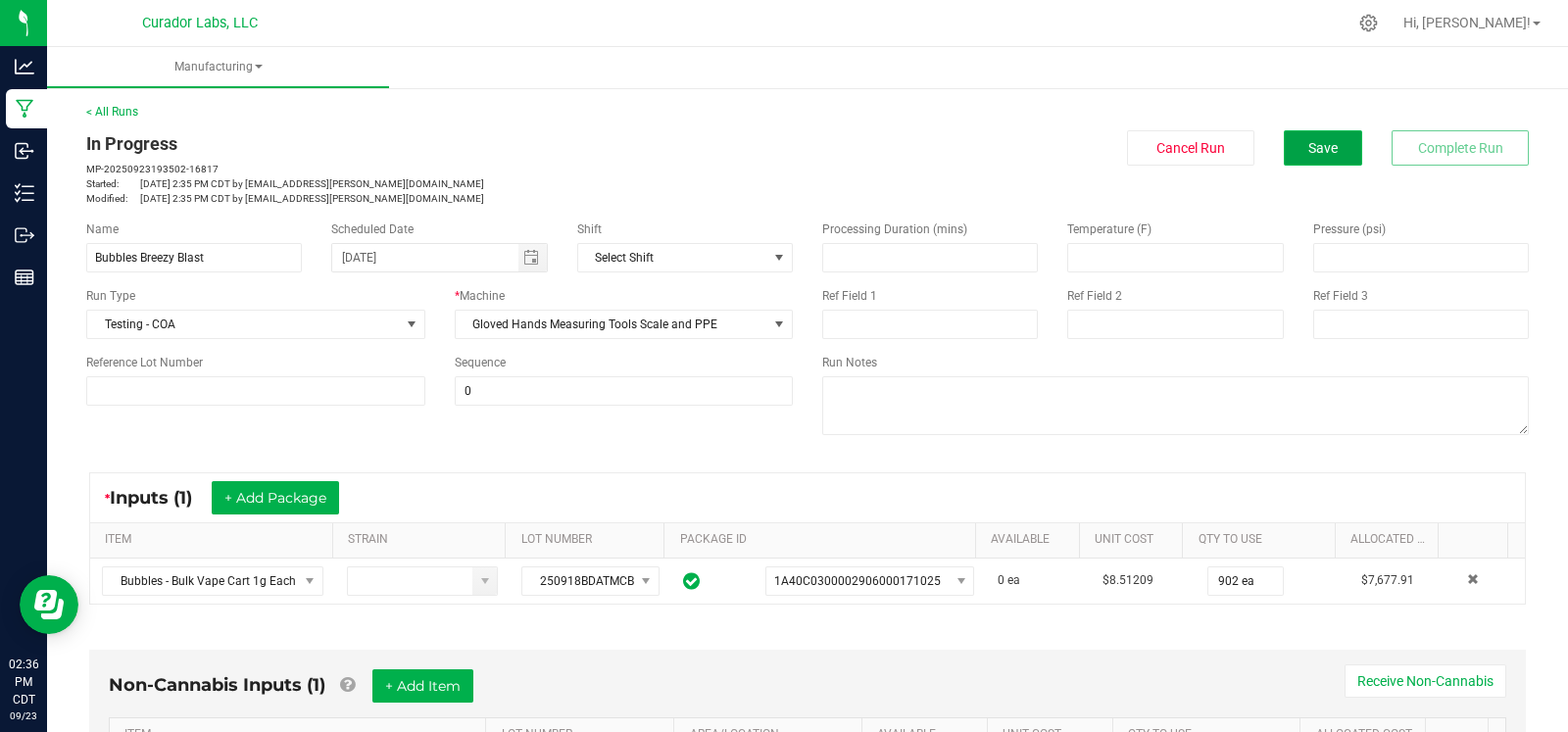
click at [1309, 147] on span "Save" at bounding box center [1323, 148] width 29 height 16
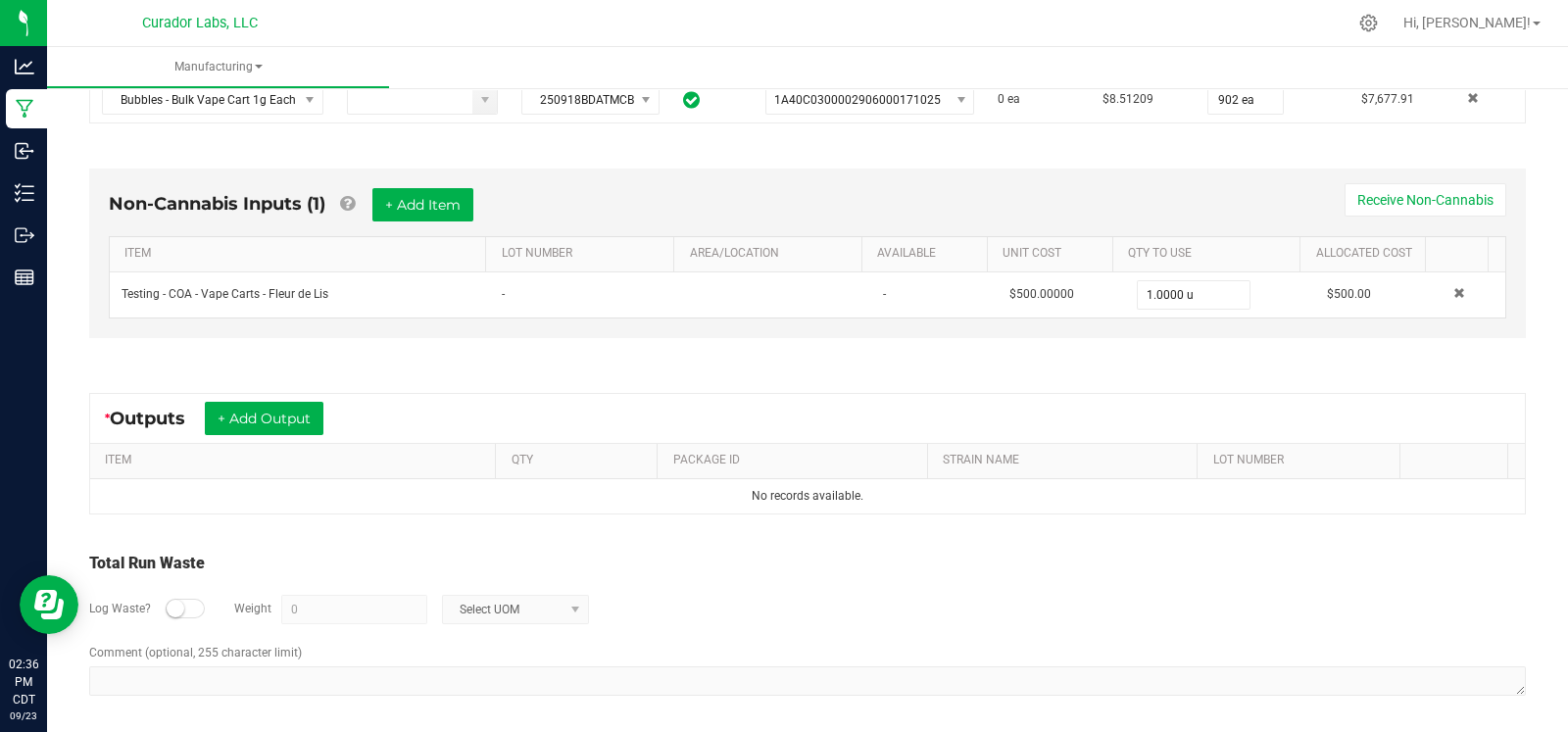
scroll to position [483, 0]
click at [298, 417] on button "+ Add Output" at bounding box center [263, 417] width 119 height 33
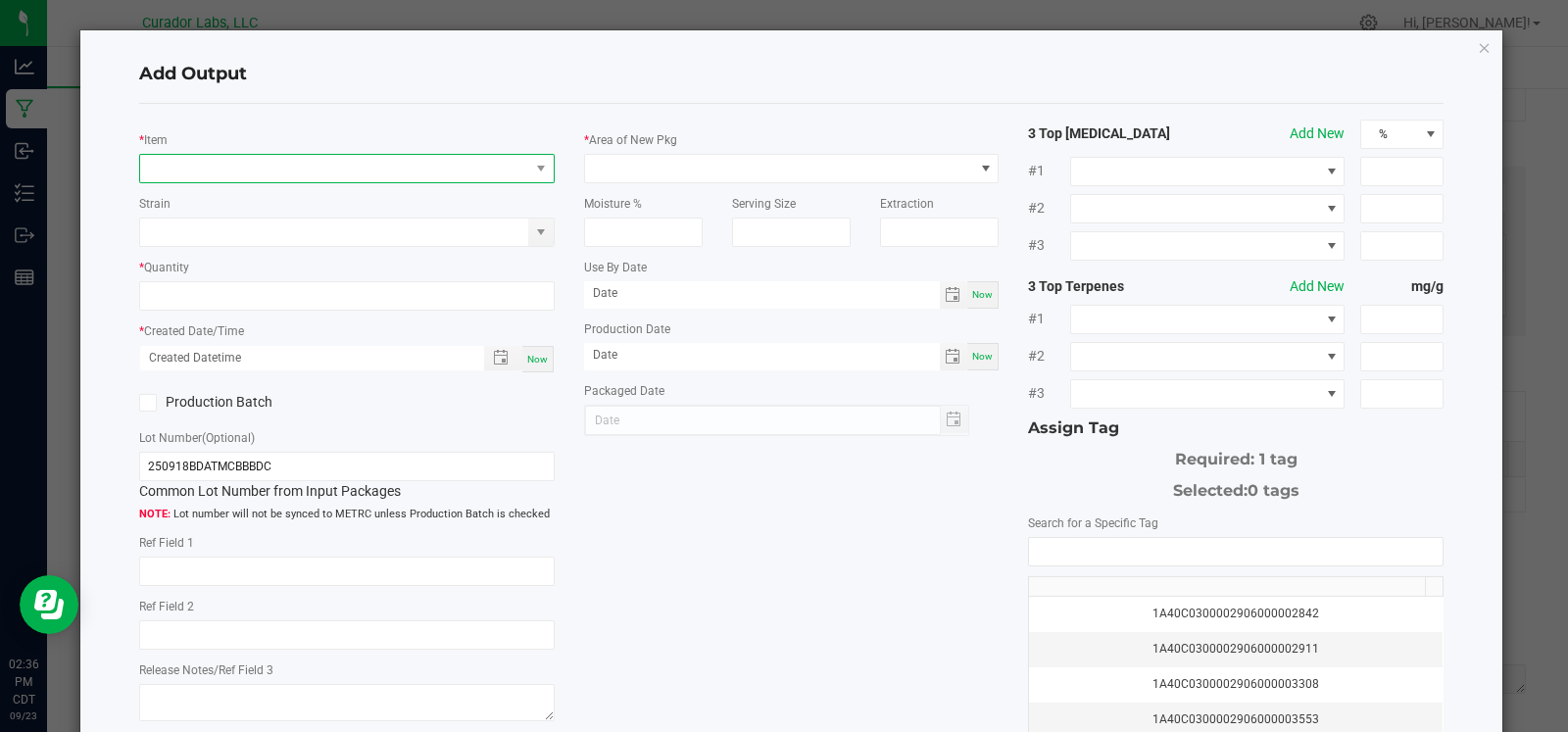
click at [240, 162] on span "NO DATA FOUND" at bounding box center [335, 169] width 389 height 28
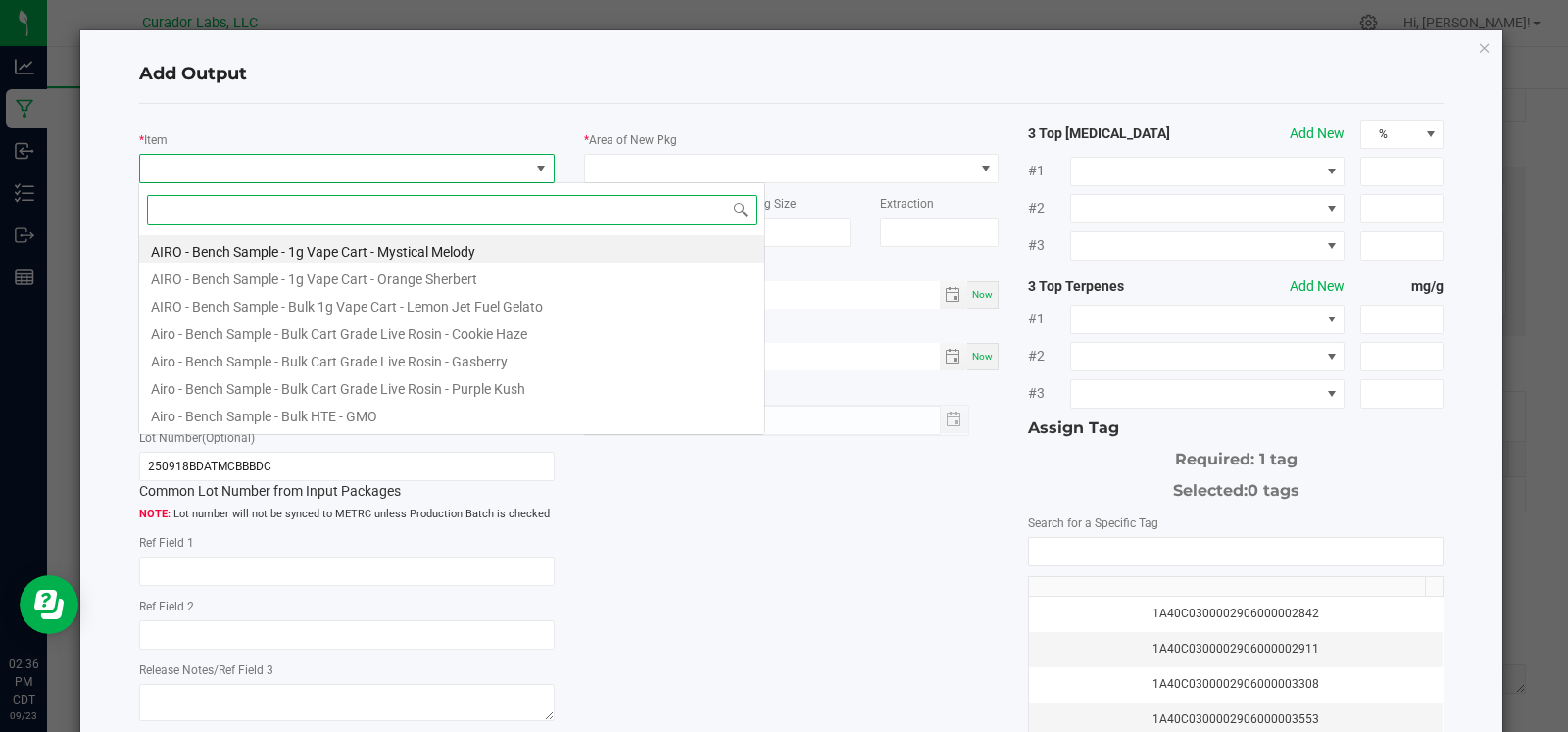
scroll to position [28, 410]
type input "breezy"
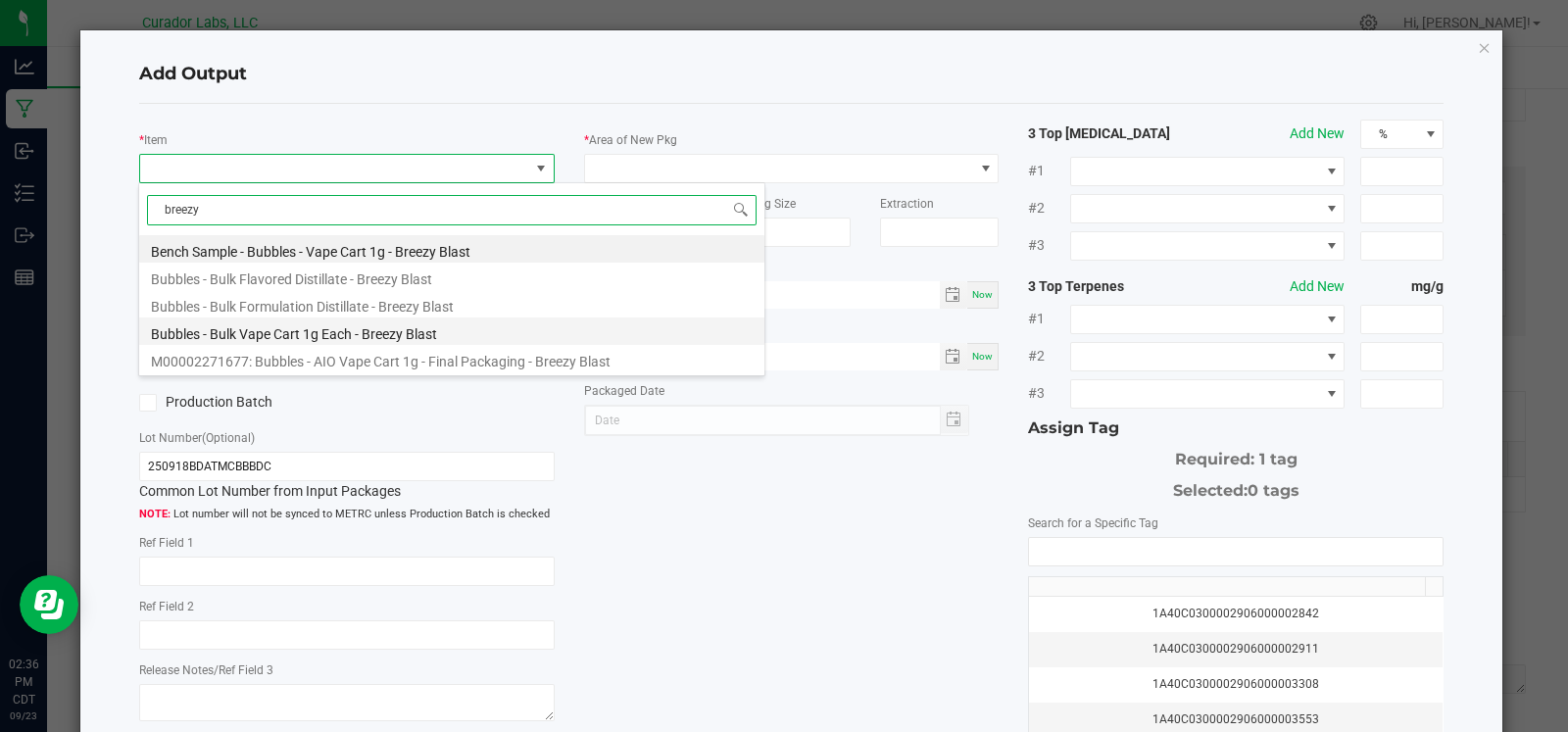
click at [264, 333] on li "Bubbles - Bulk Vape Cart 1g Each - Breezy Blast" at bounding box center [452, 331] width 625 height 28
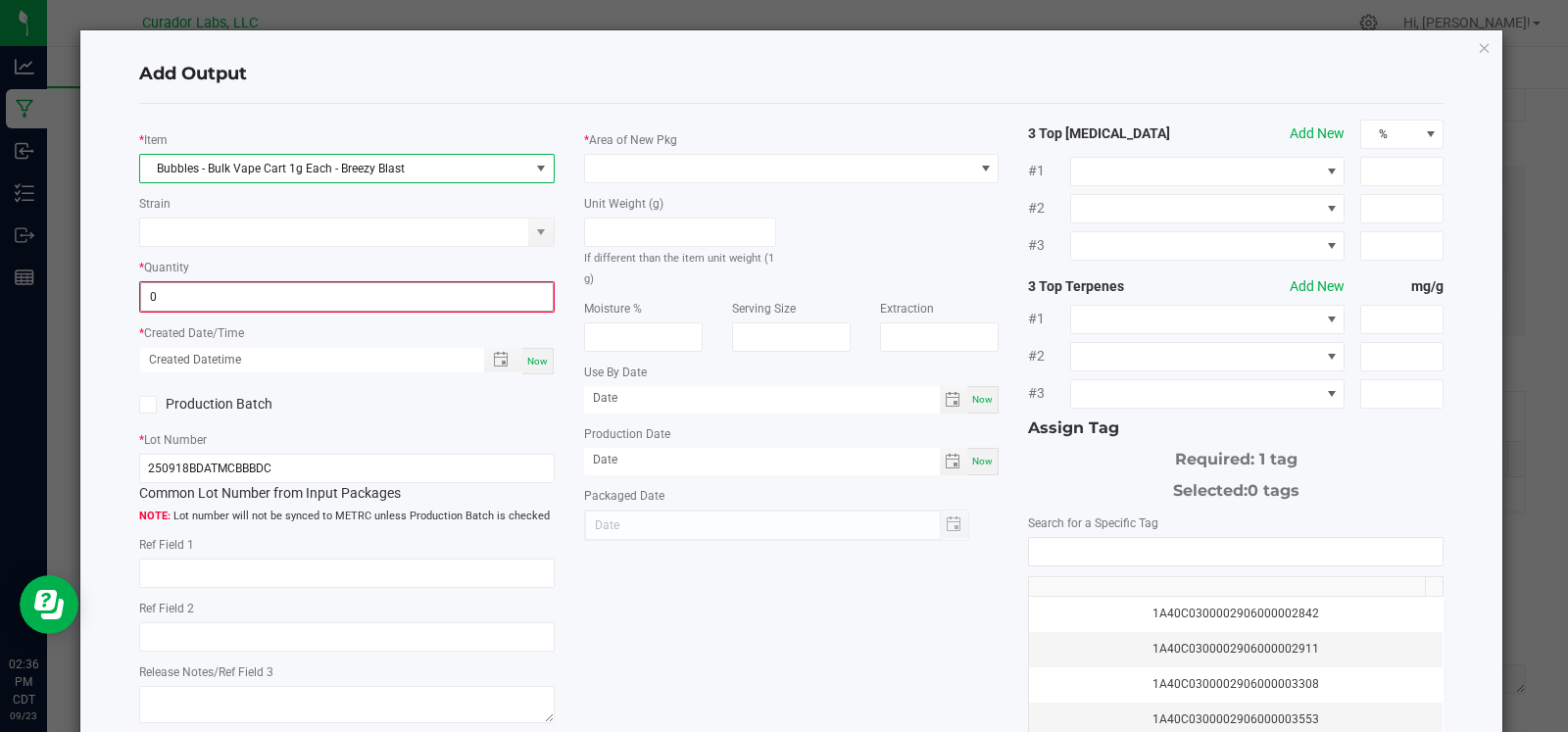
click at [227, 297] on input "0" at bounding box center [347, 297] width 412 height 28
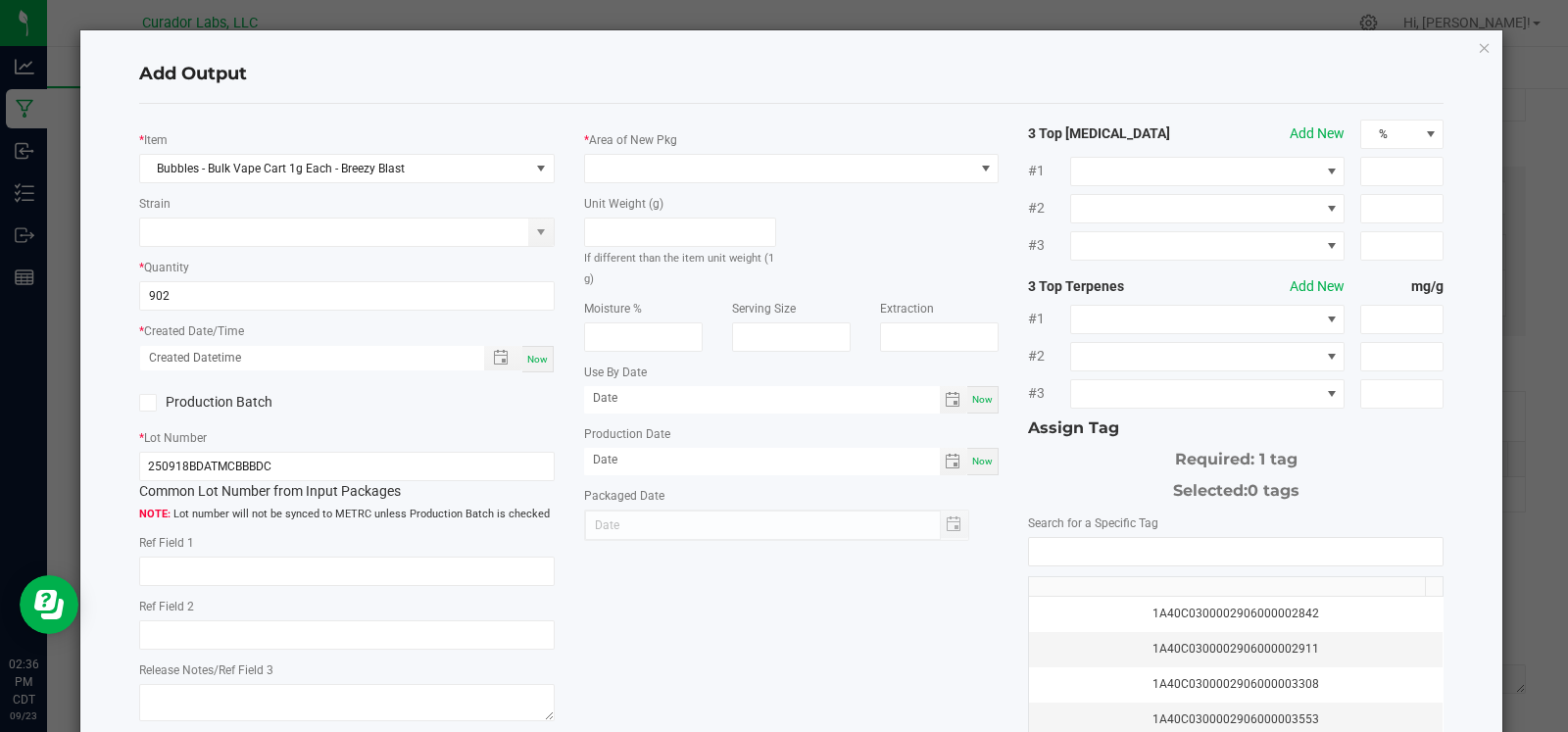
type input "902 ea"
click at [530, 365] on div "Now" at bounding box center [538, 359] width 31 height 27
type input "[DATE] 2:36 PM"
type input "[DATE]"
click at [185, 399] on label "Production Batch" at bounding box center [236, 402] width 194 height 21
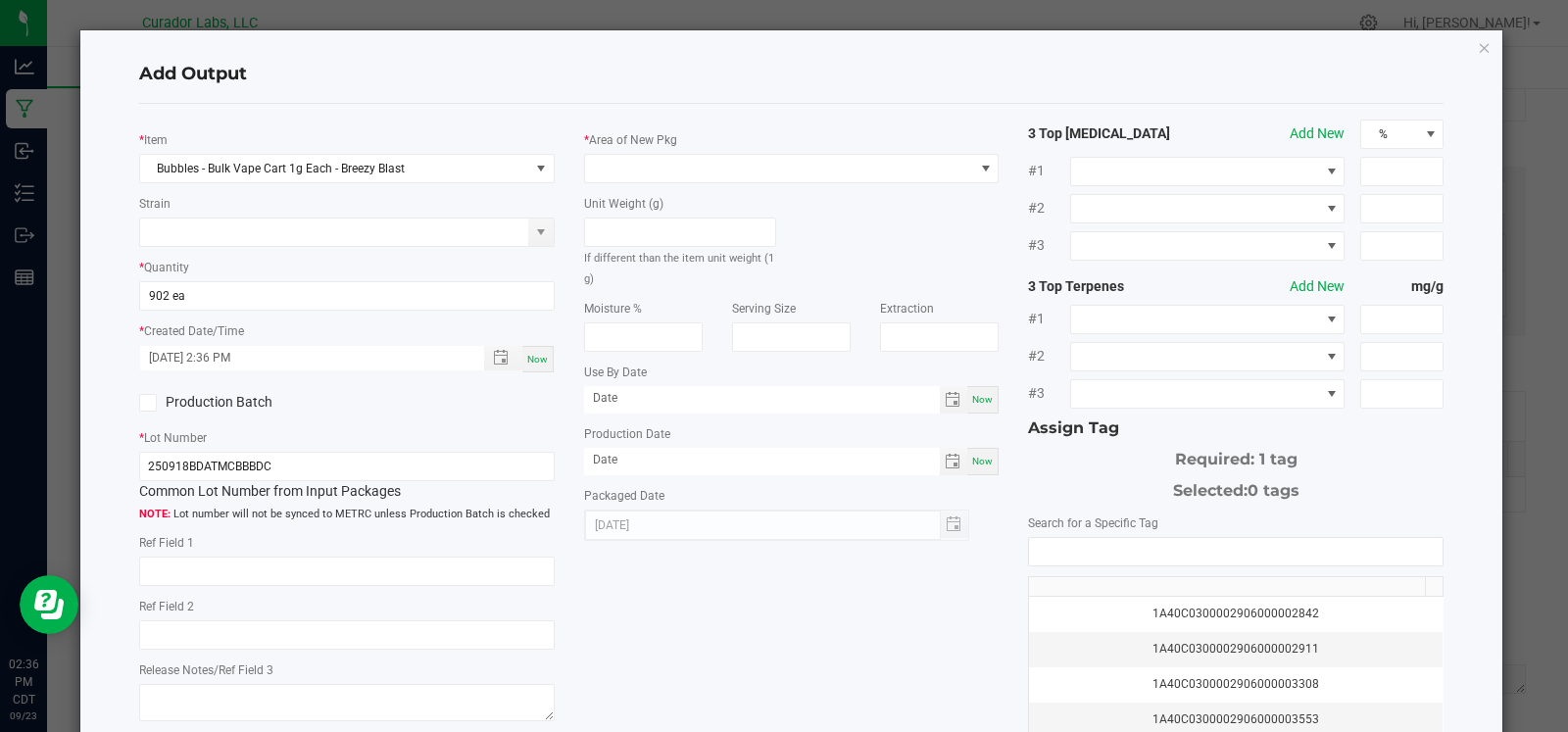
click at [0, 0] on input "Production Batch" at bounding box center [0, 0] width 0 height 0
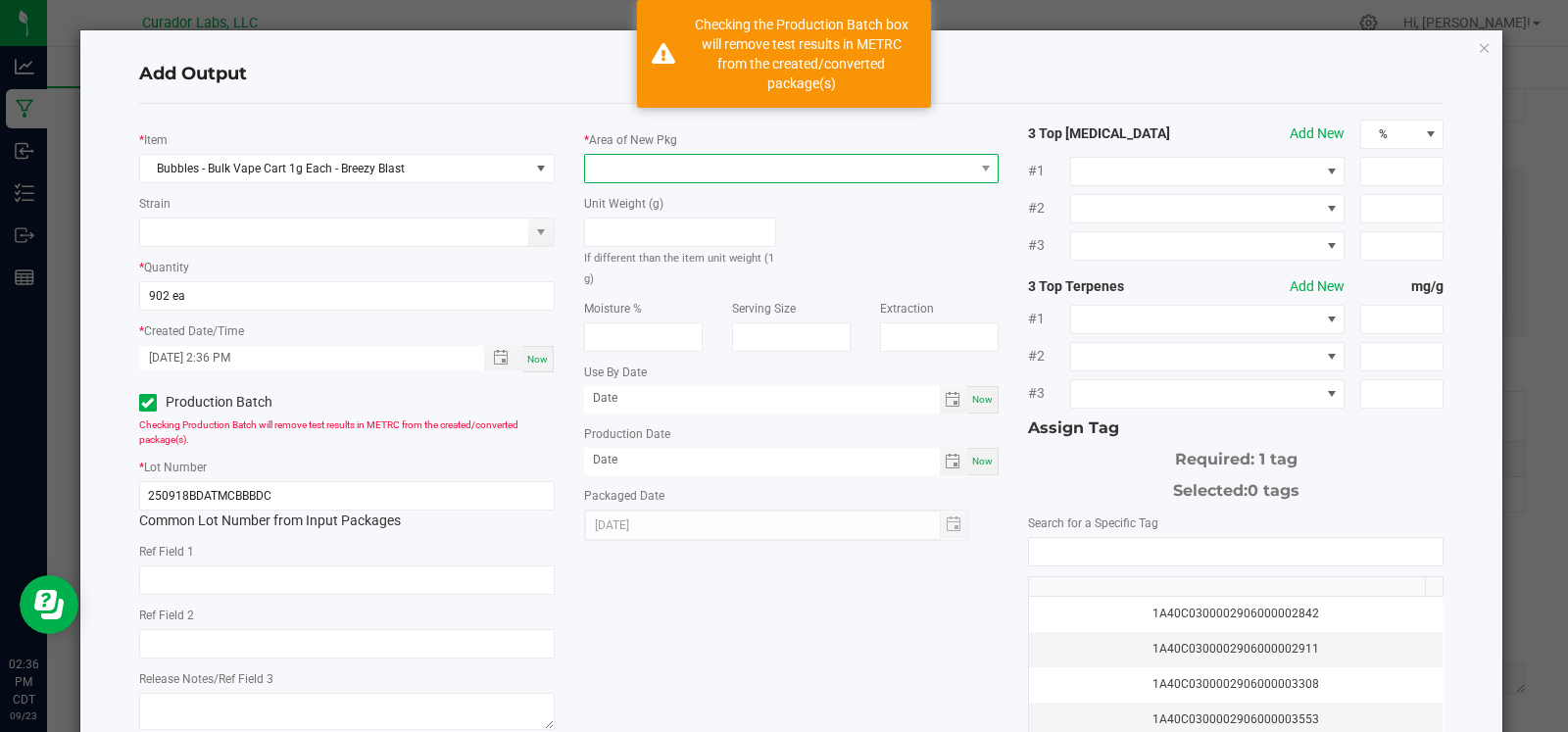
click at [676, 173] on span at bounding box center [780, 169] width 389 height 28
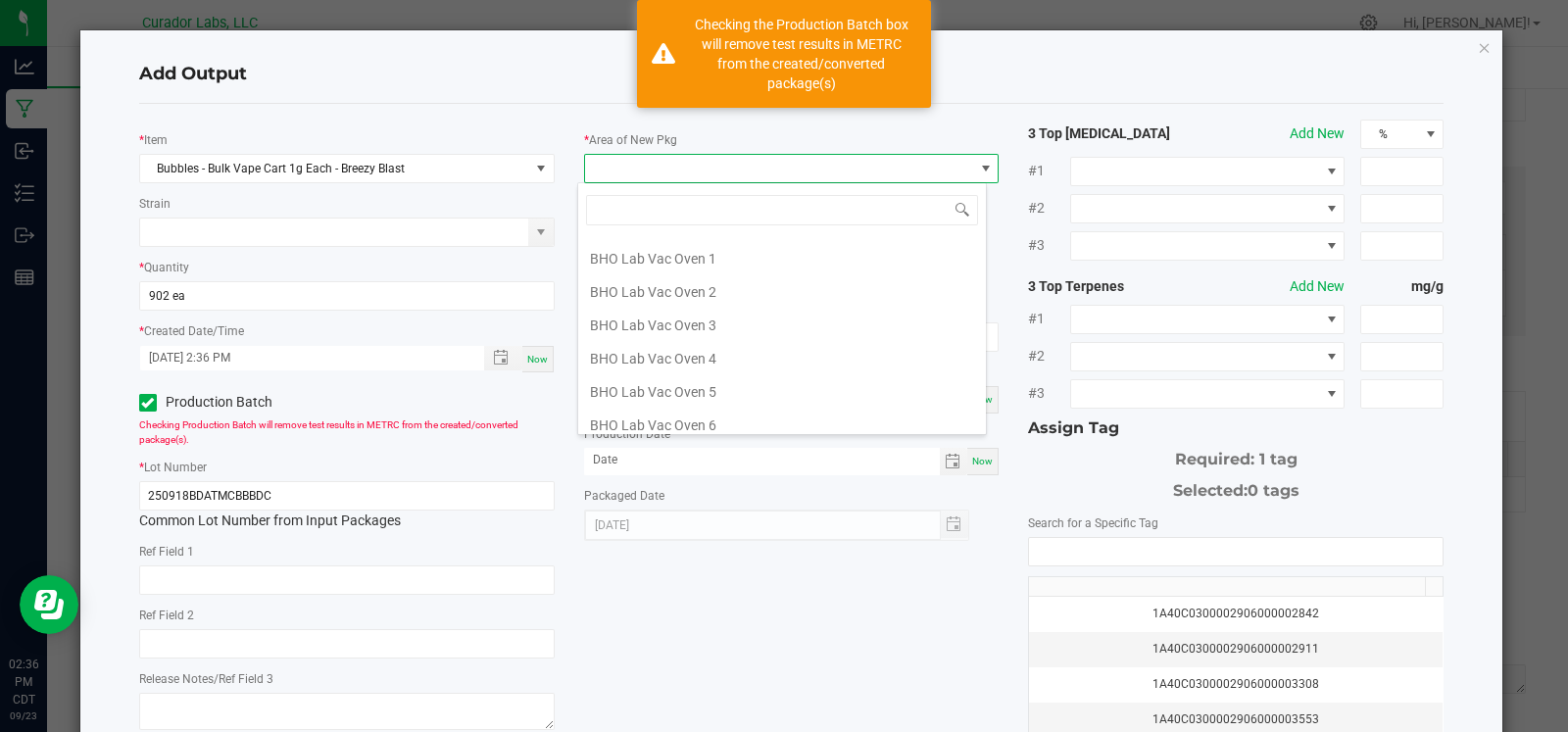
scroll to position [415, 0]
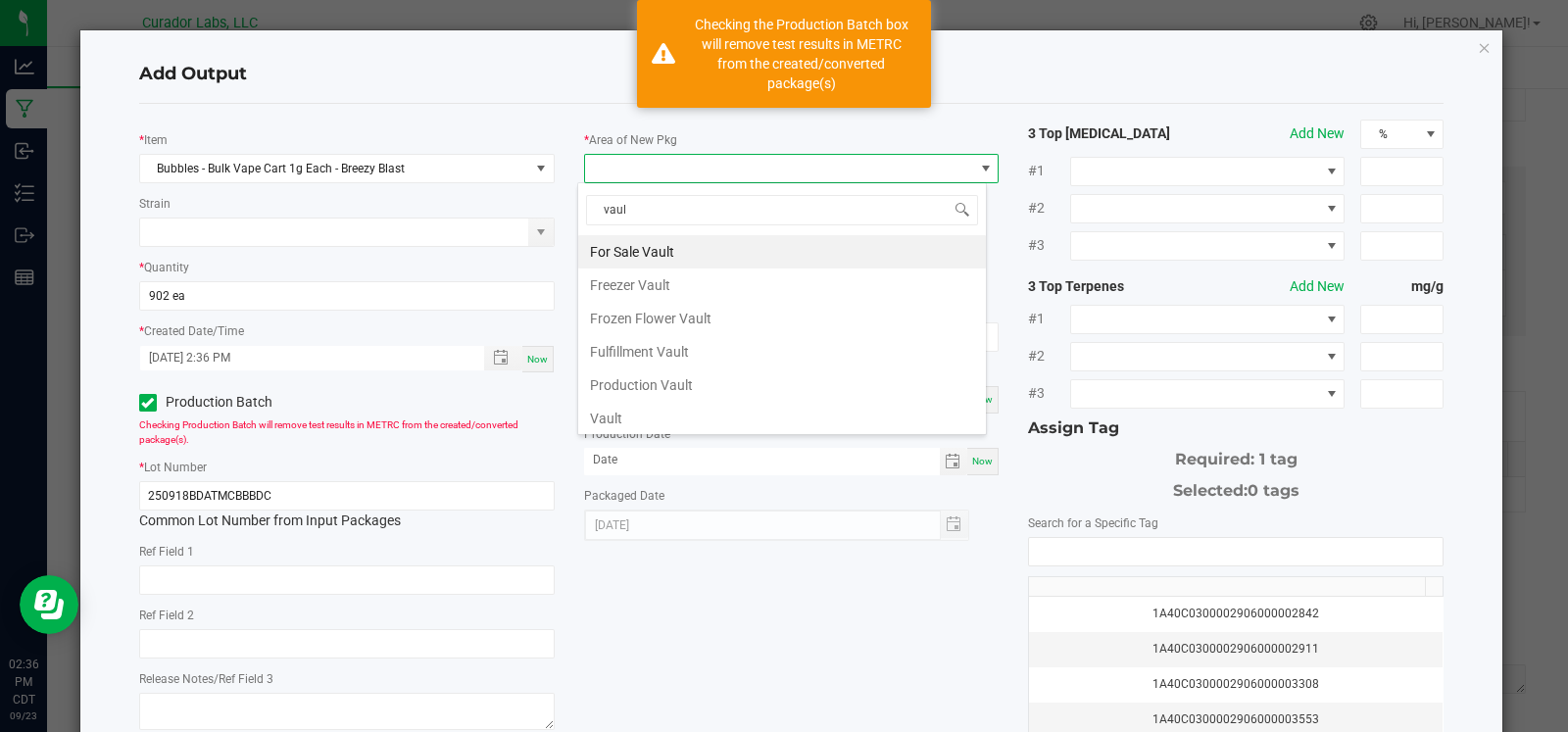
type input "vault"
click at [637, 423] on li "Vault" at bounding box center [782, 419] width 408 height 33
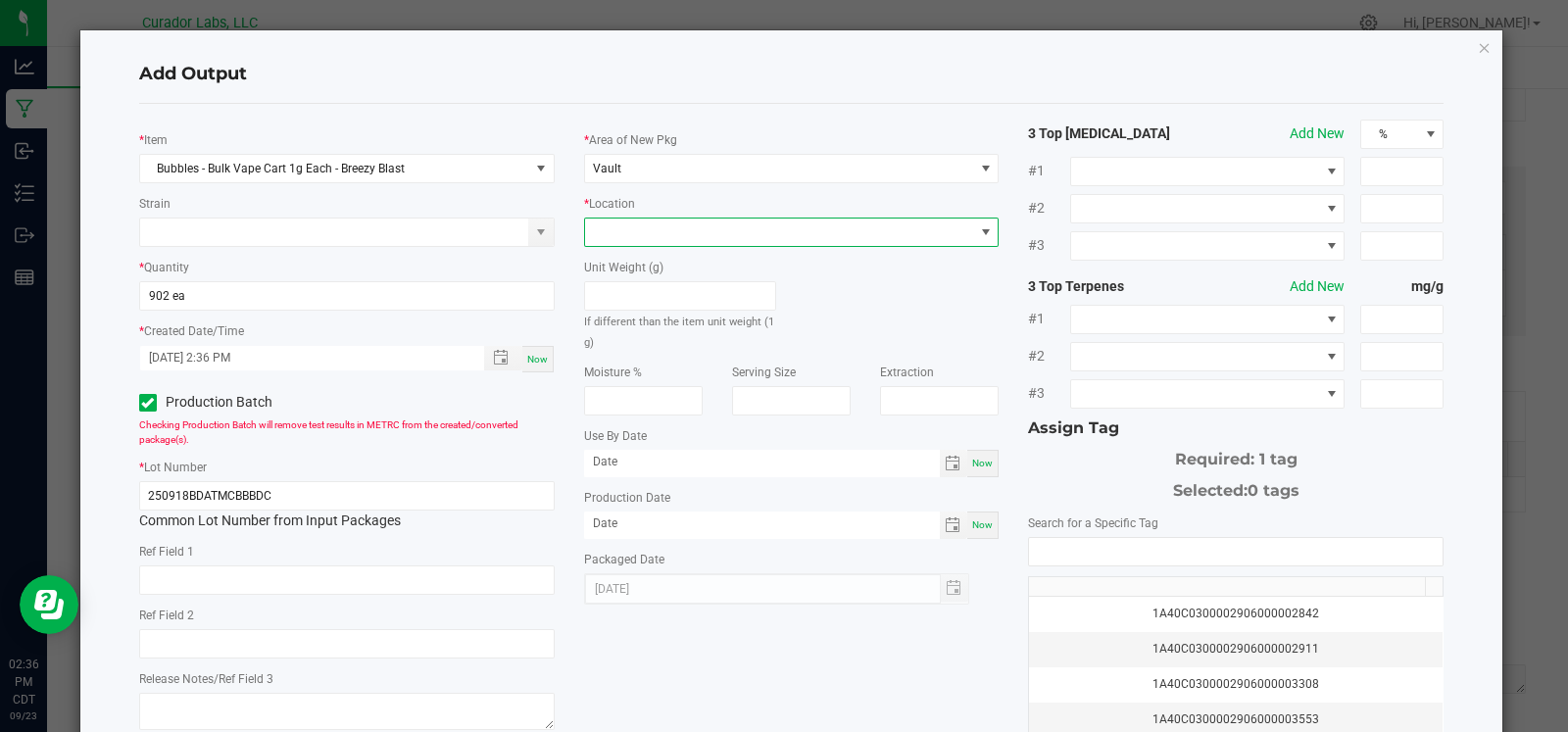
click at [726, 227] on span at bounding box center [780, 232] width 389 height 28
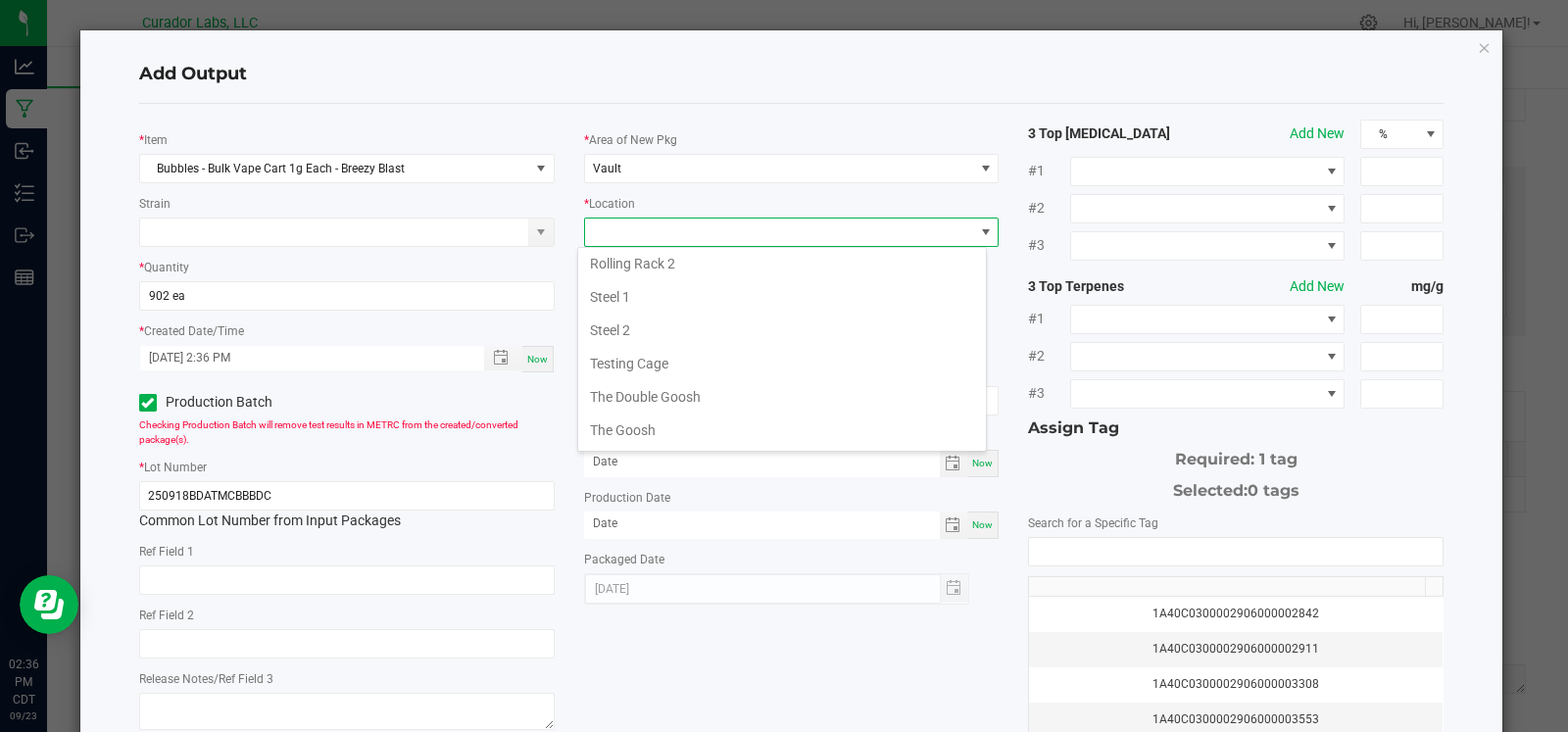
scroll to position [837, 0]
click at [655, 323] on li "Testing Cage" at bounding box center [782, 330] width 408 height 33
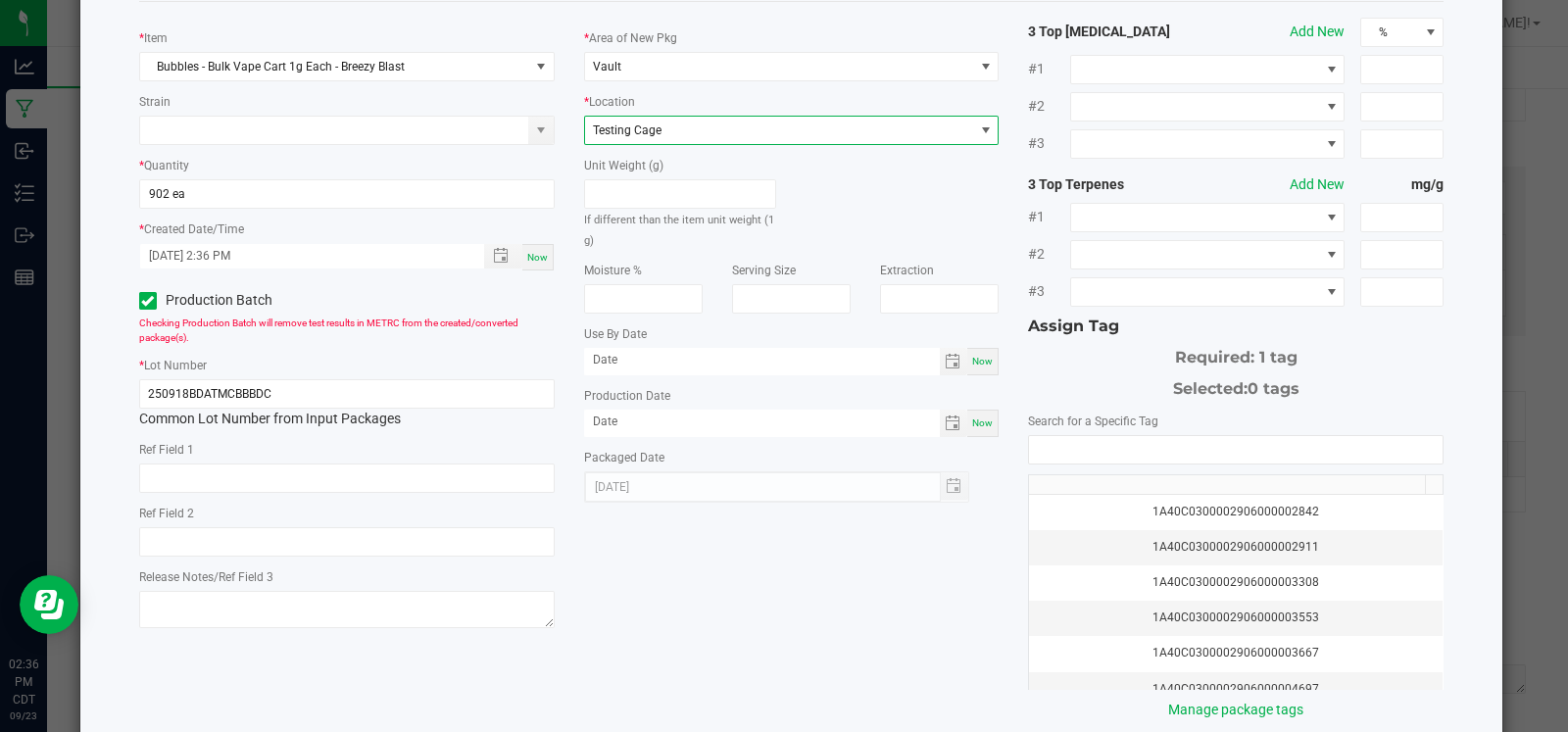
scroll to position [113, 0]
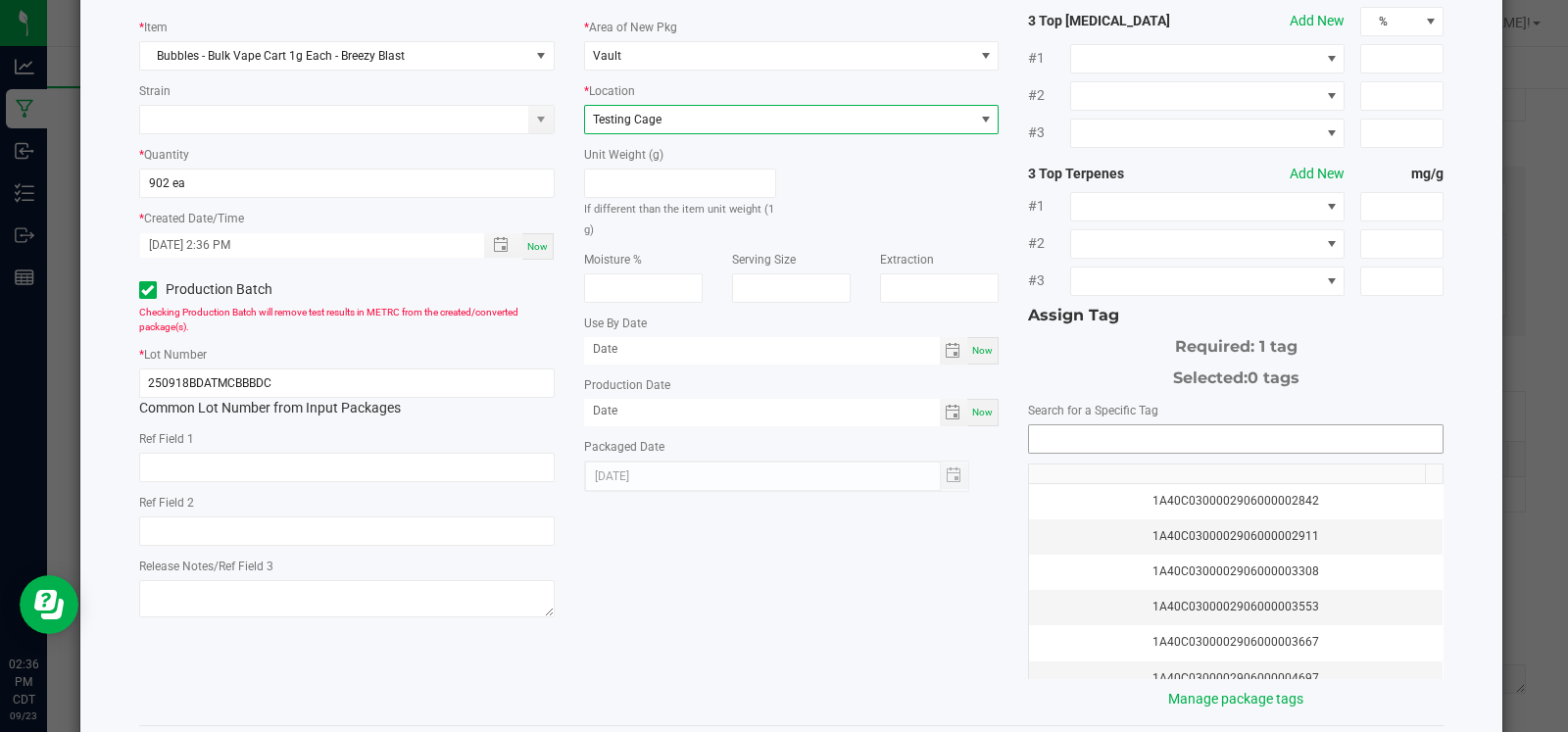
click at [1084, 436] on input "NO DATA FOUND" at bounding box center [1235, 439] width 414 height 28
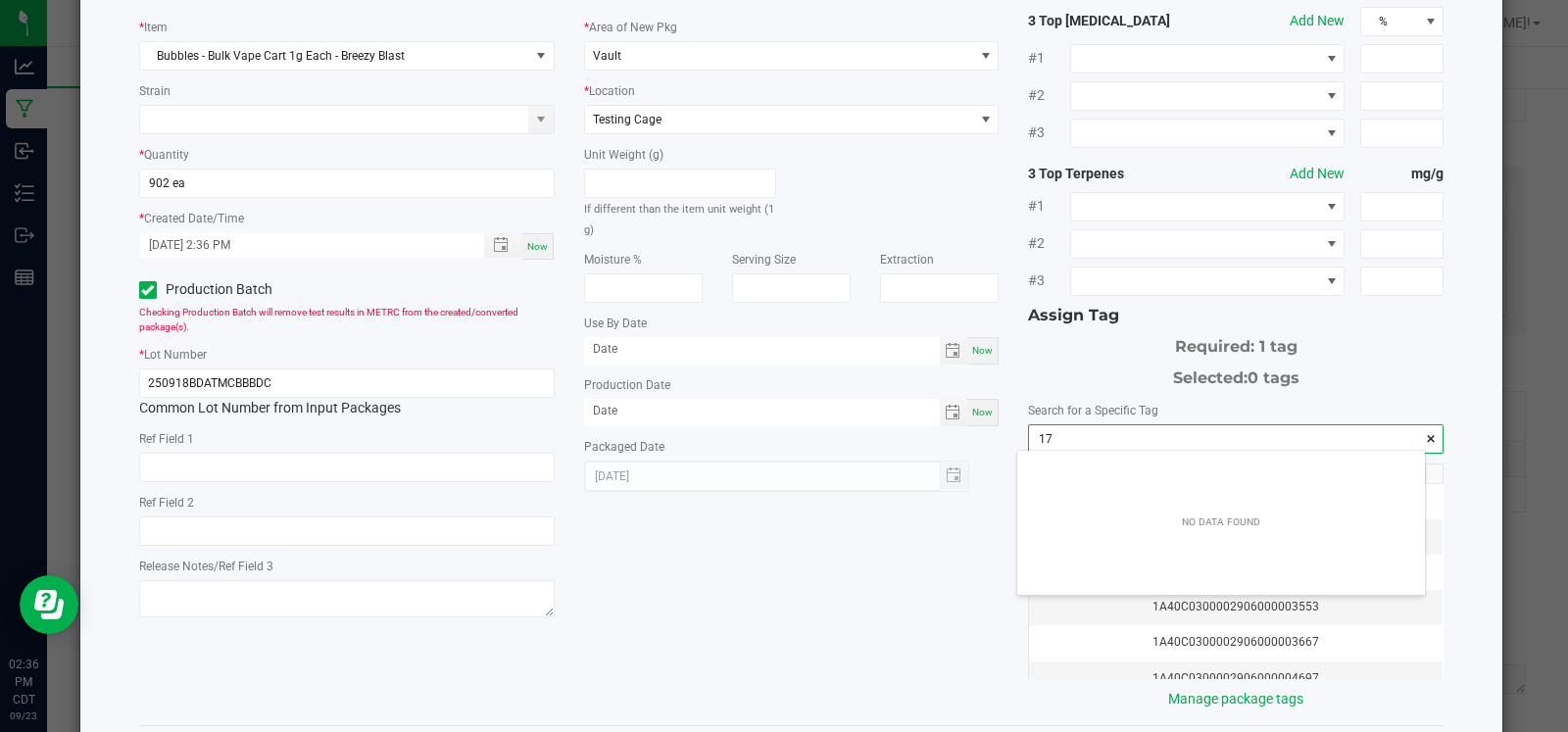
scroll to position [27, 408]
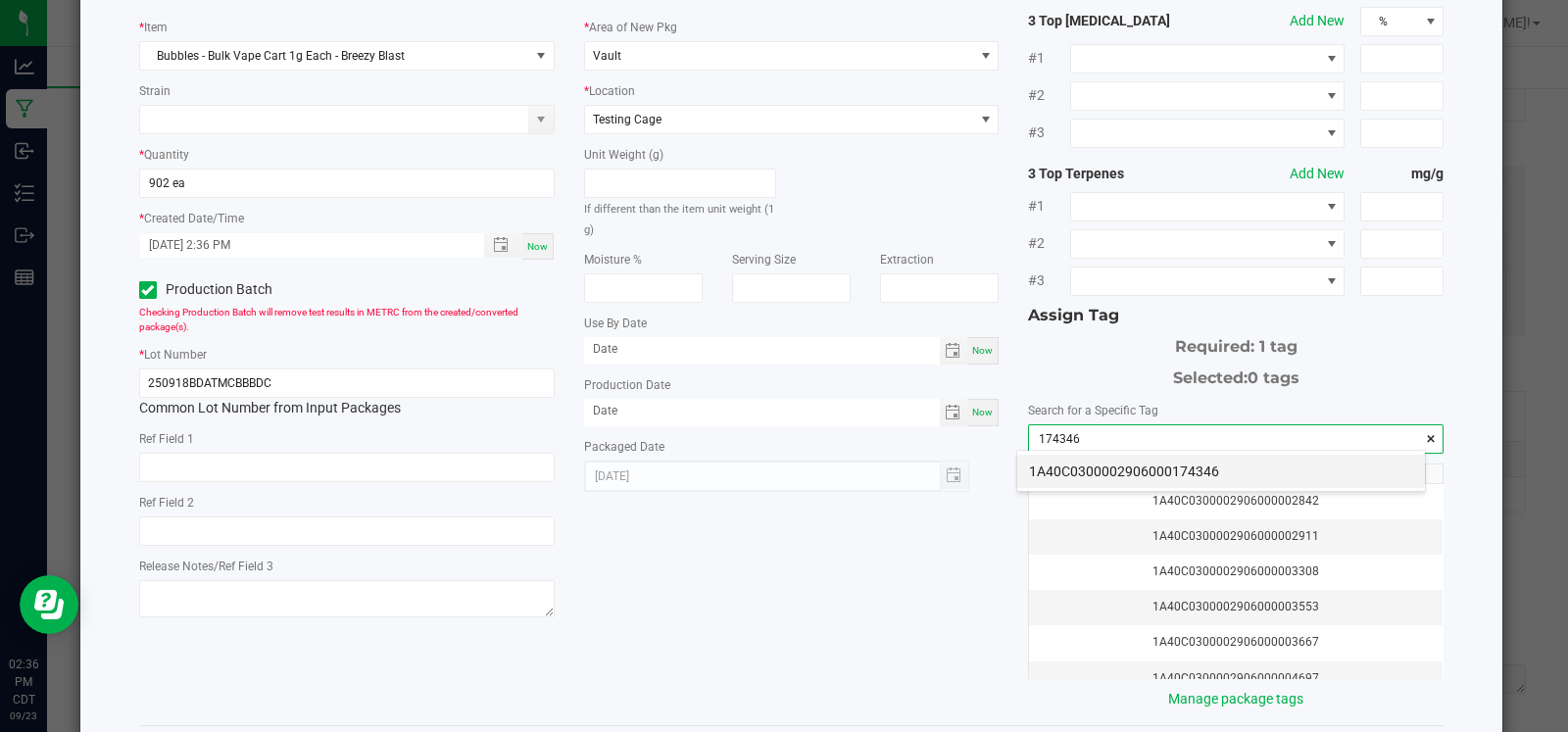
click at [1102, 461] on li "1A40C0300002906000174346" at bounding box center [1220, 472] width 408 height 33
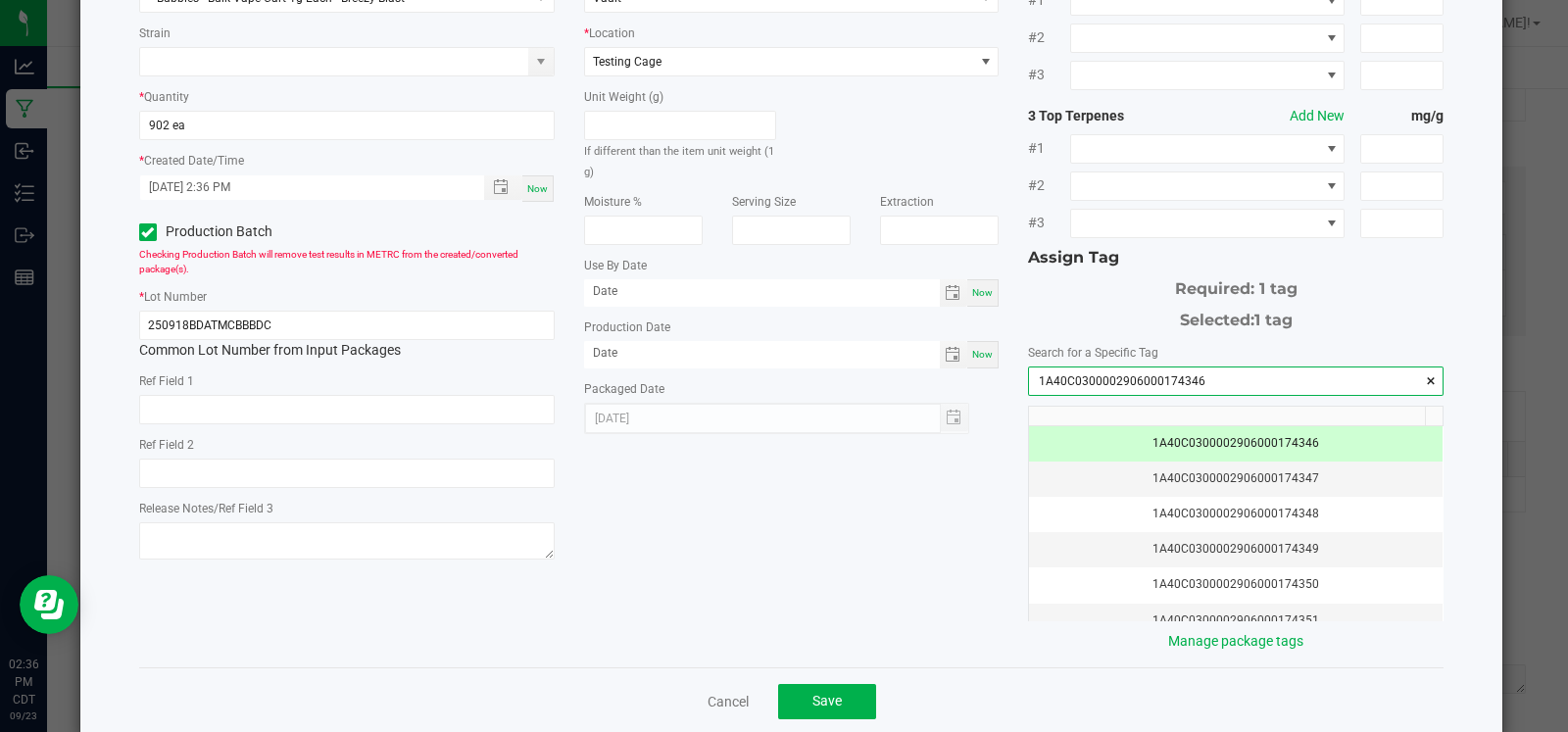
scroll to position [199, 0]
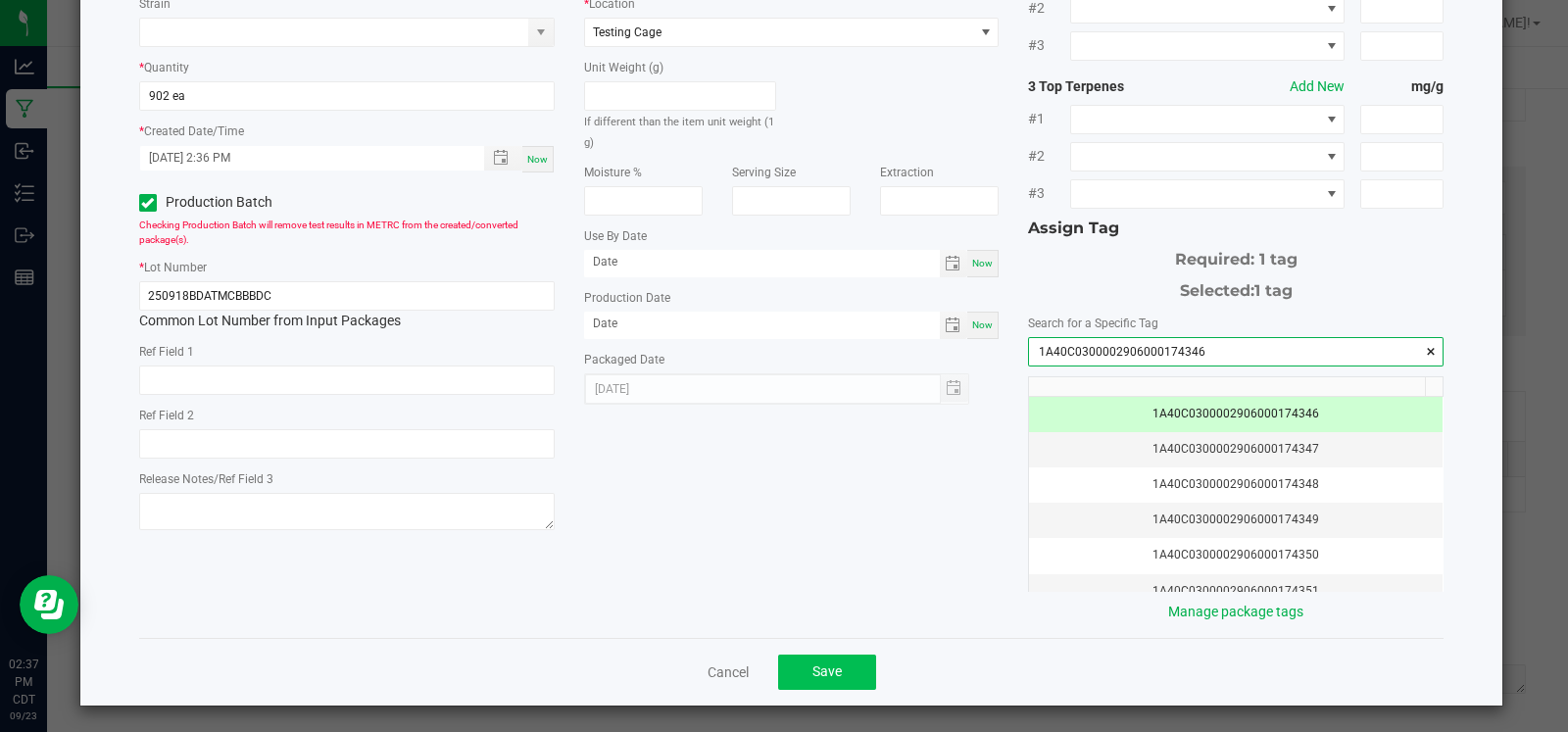
type input "1A40C0300002906000174346"
click at [826, 666] on span "Save" at bounding box center [827, 671] width 29 height 16
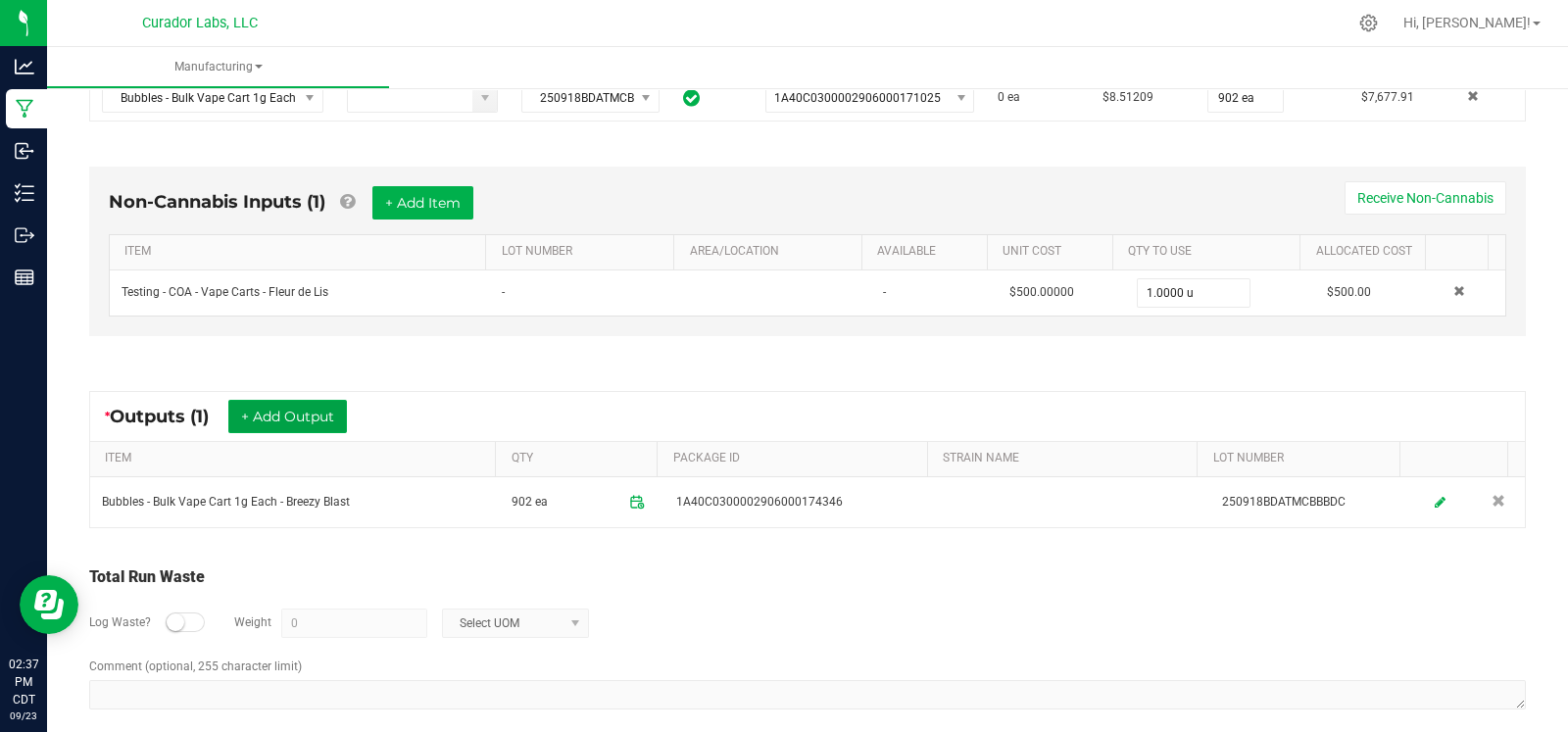
scroll to position [0, 0]
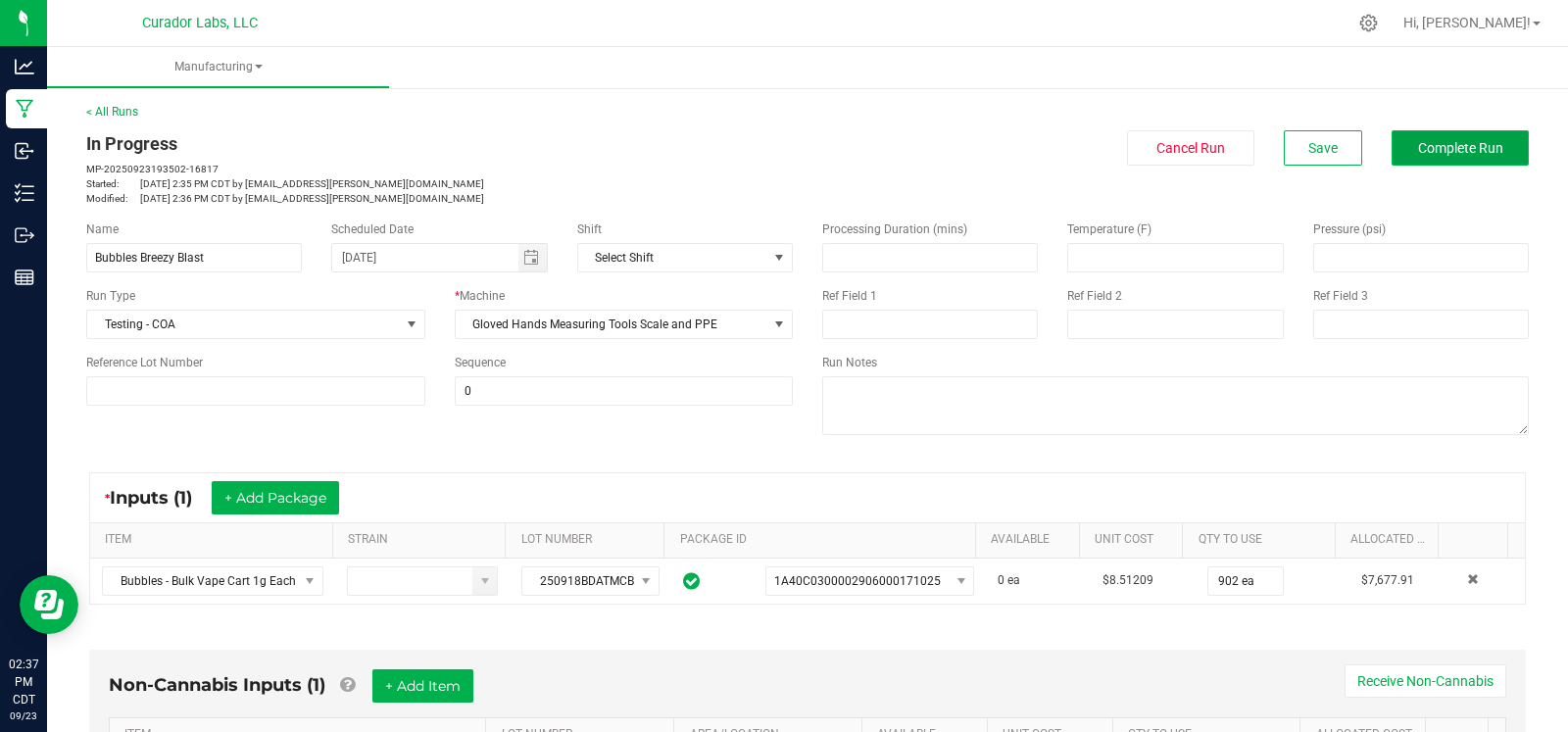
click at [1430, 139] on button "Complete Run" at bounding box center [1461, 148] width 138 height 35
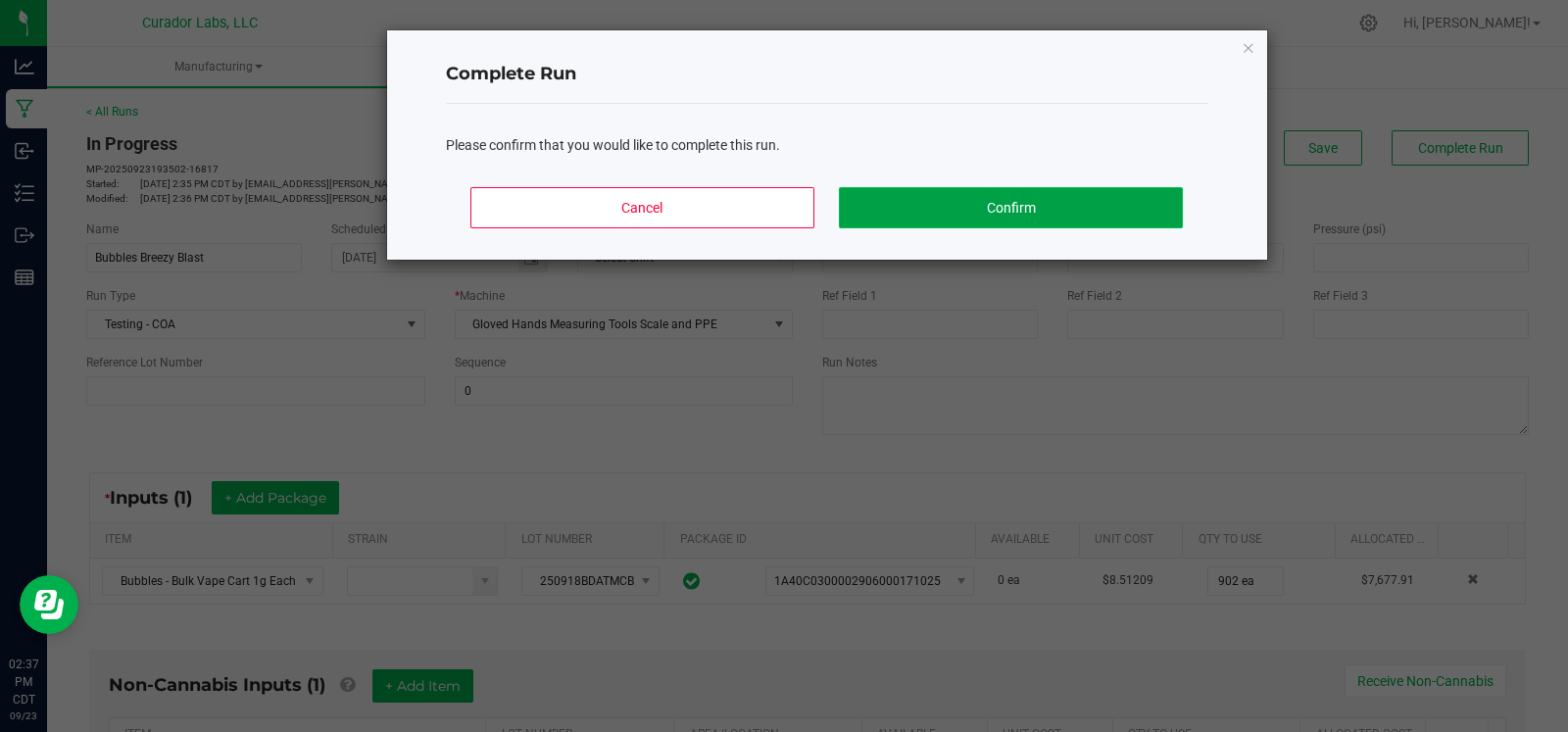
click at [997, 220] on button "Confirm" at bounding box center [1010, 208] width 343 height 41
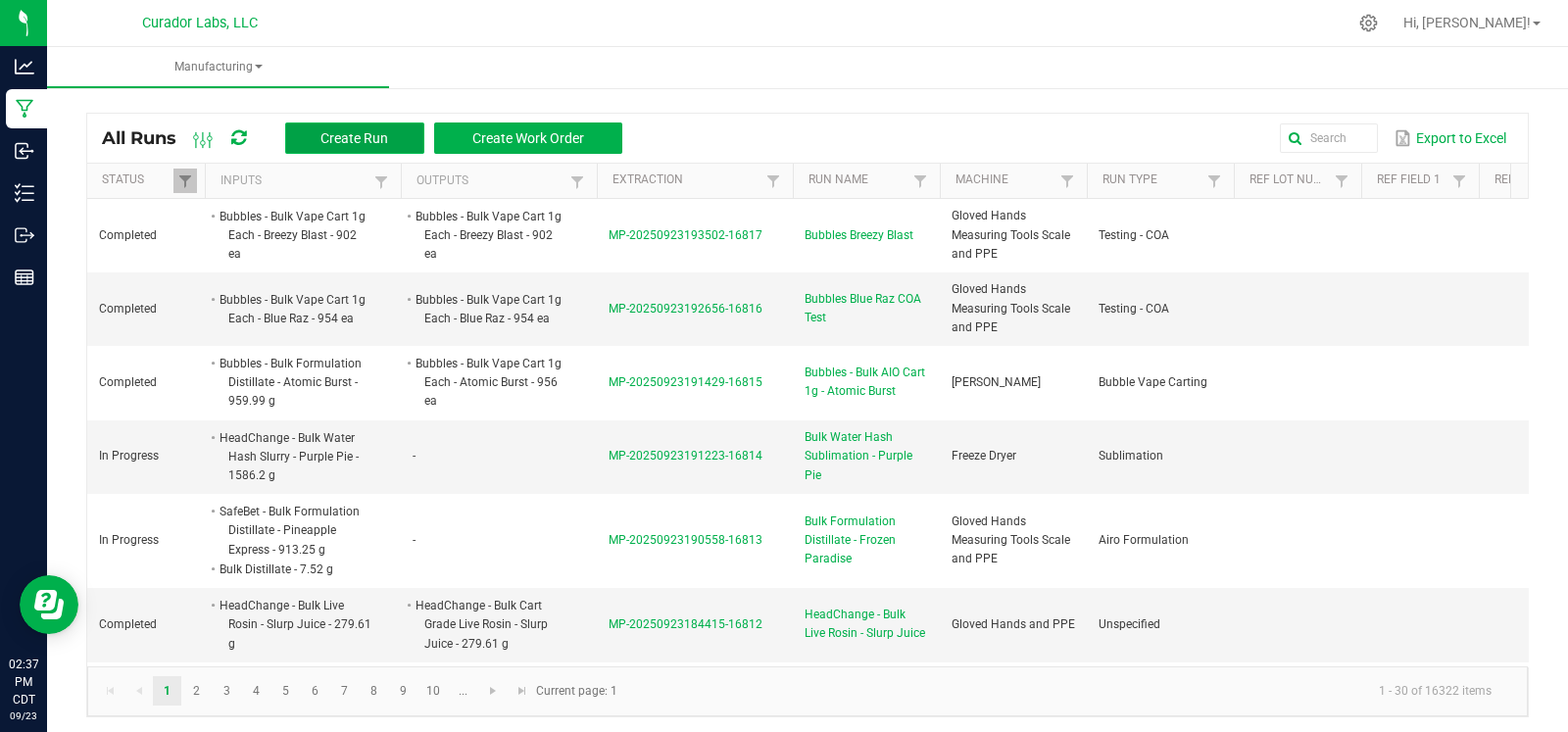
click at [366, 139] on span "Create Run" at bounding box center [354, 139] width 68 height 16
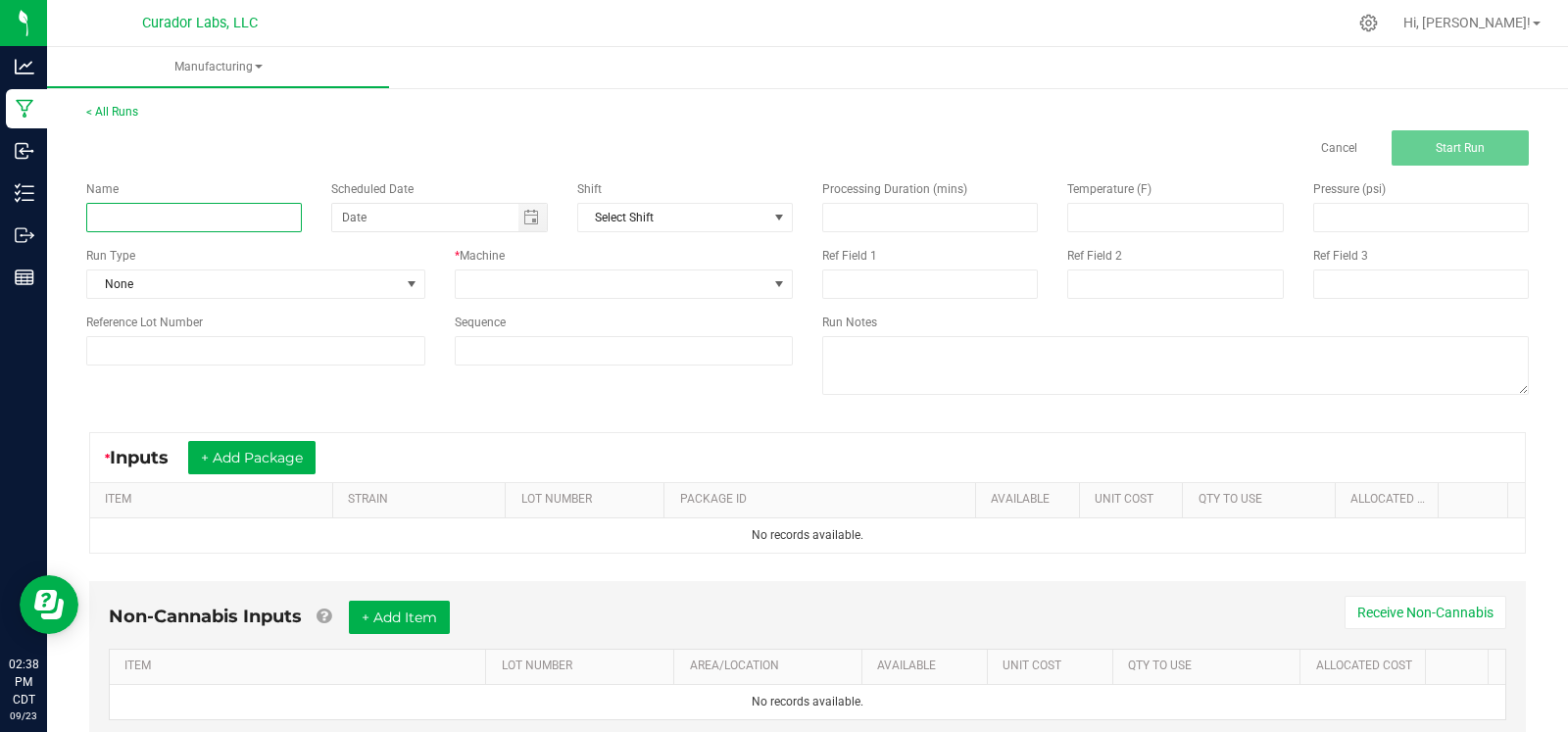
click at [228, 218] on input at bounding box center [194, 217] width 215 height 29
type input "b"
click at [524, 221] on span "Toggle calendar" at bounding box center [532, 217] width 16 height 16
type input "Bubbles Tigers Blood COA"
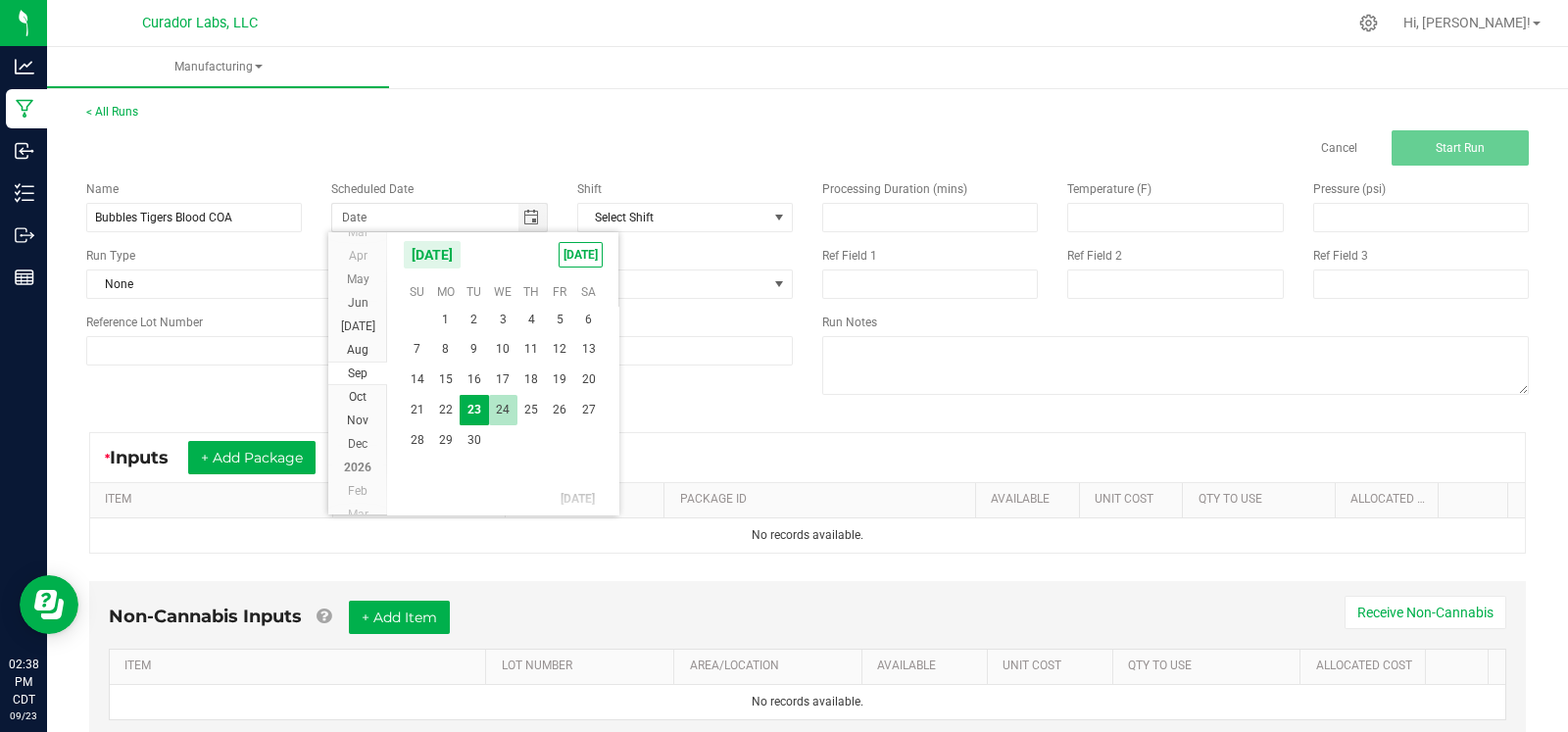
click at [502, 418] on span "24" at bounding box center [503, 410] width 28 height 30
type input "[DATE]"
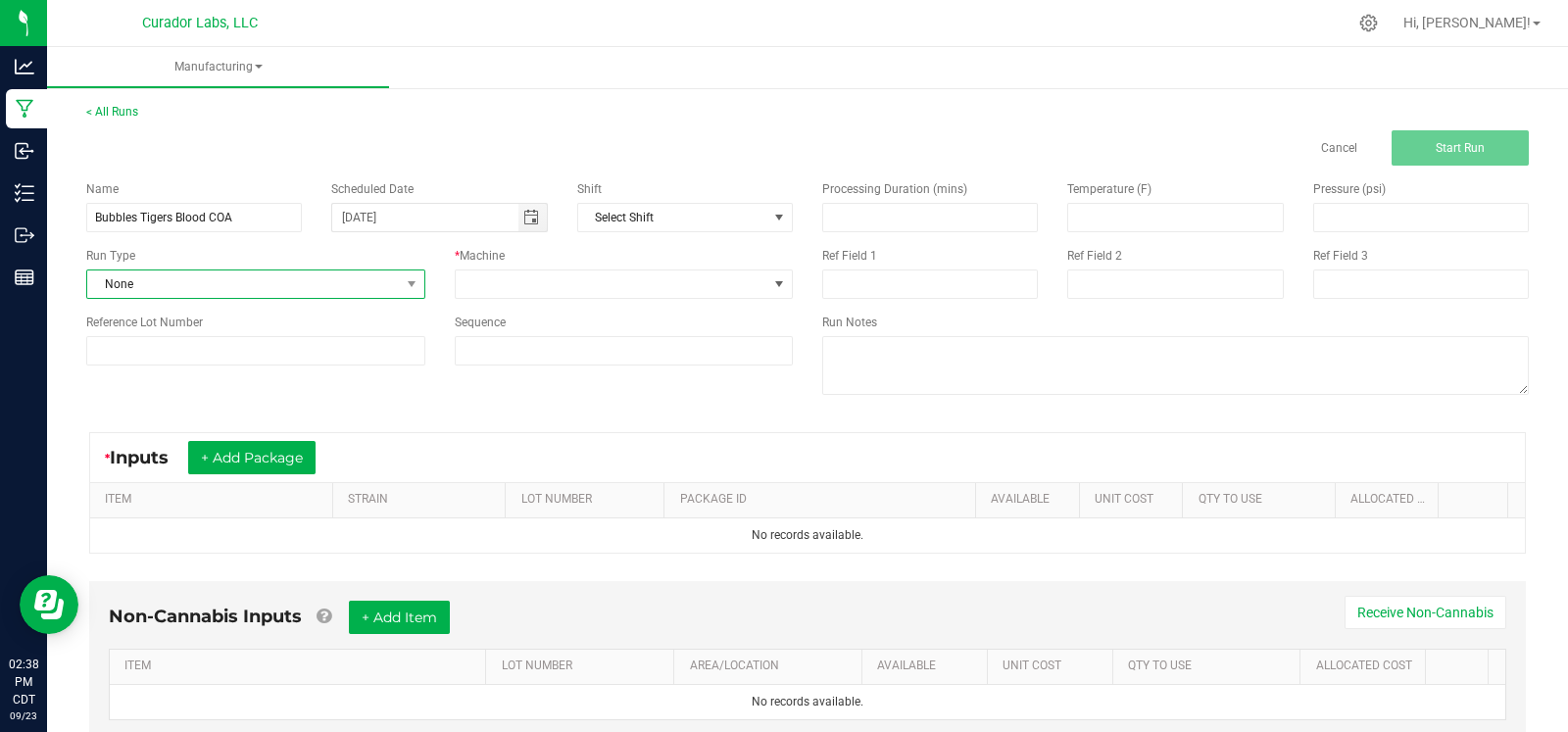
click at [292, 289] on span "None" at bounding box center [244, 284] width 312 height 28
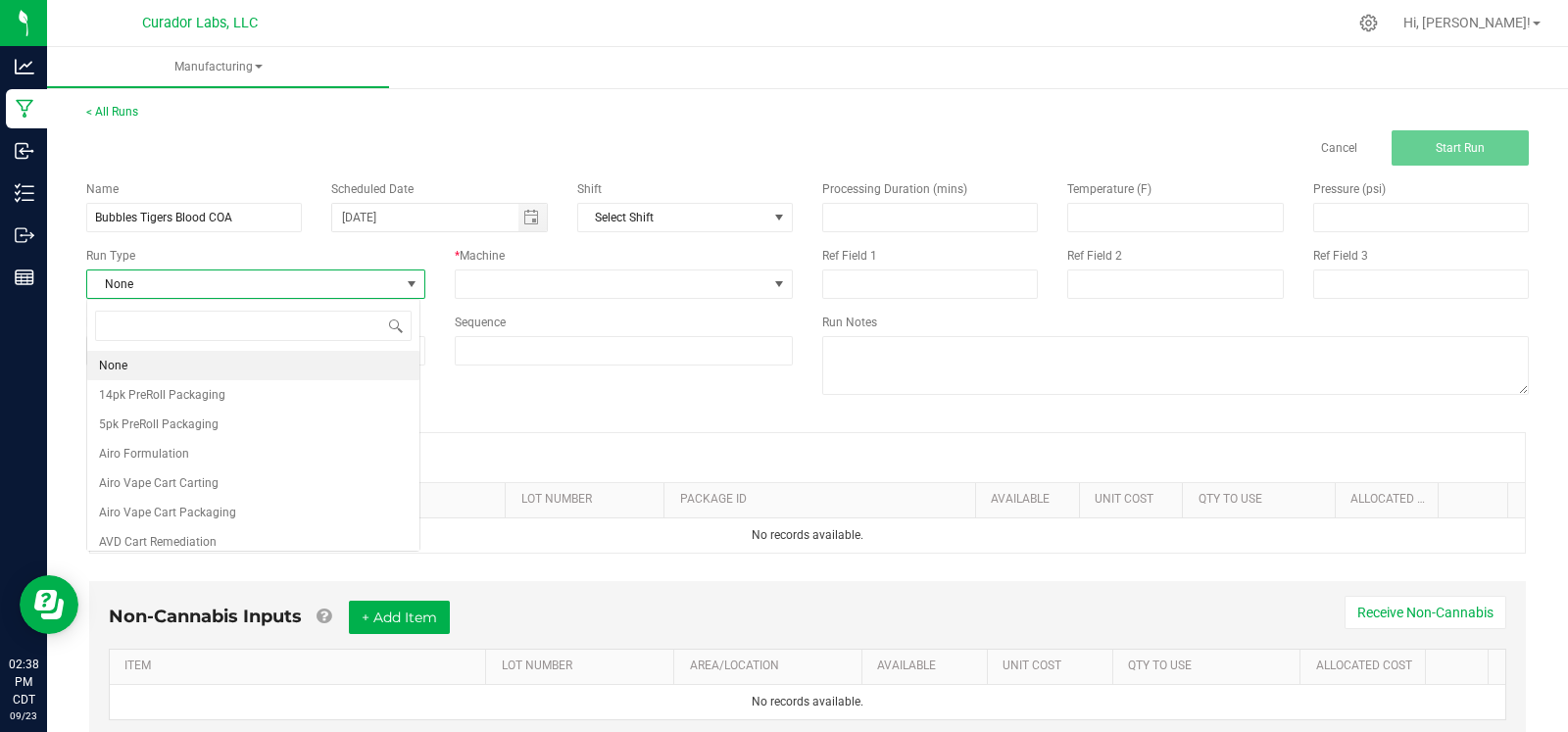
scroll to position [28, 333]
type input "coa"
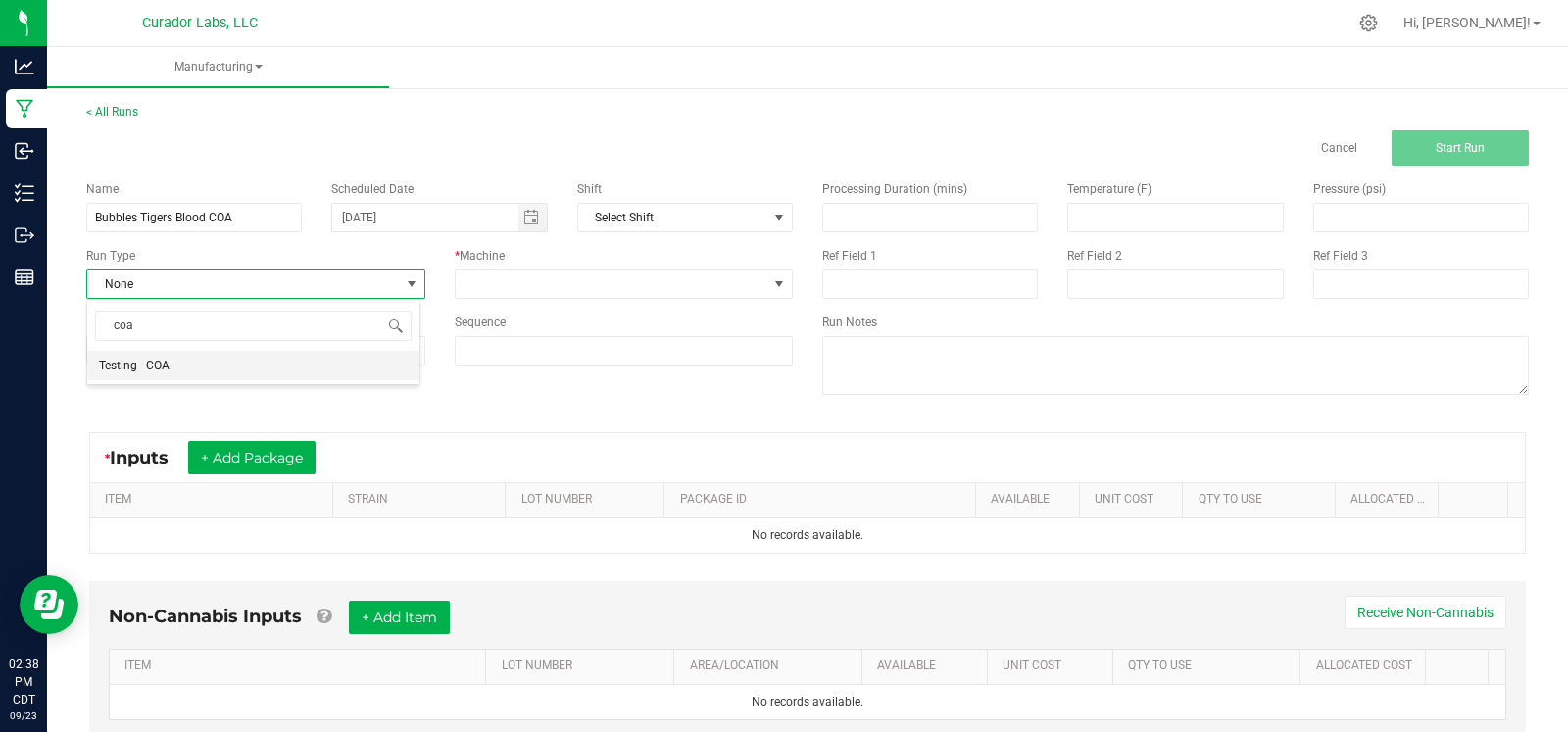
click at [275, 367] on li "Testing - COA" at bounding box center [253, 366] width 332 height 29
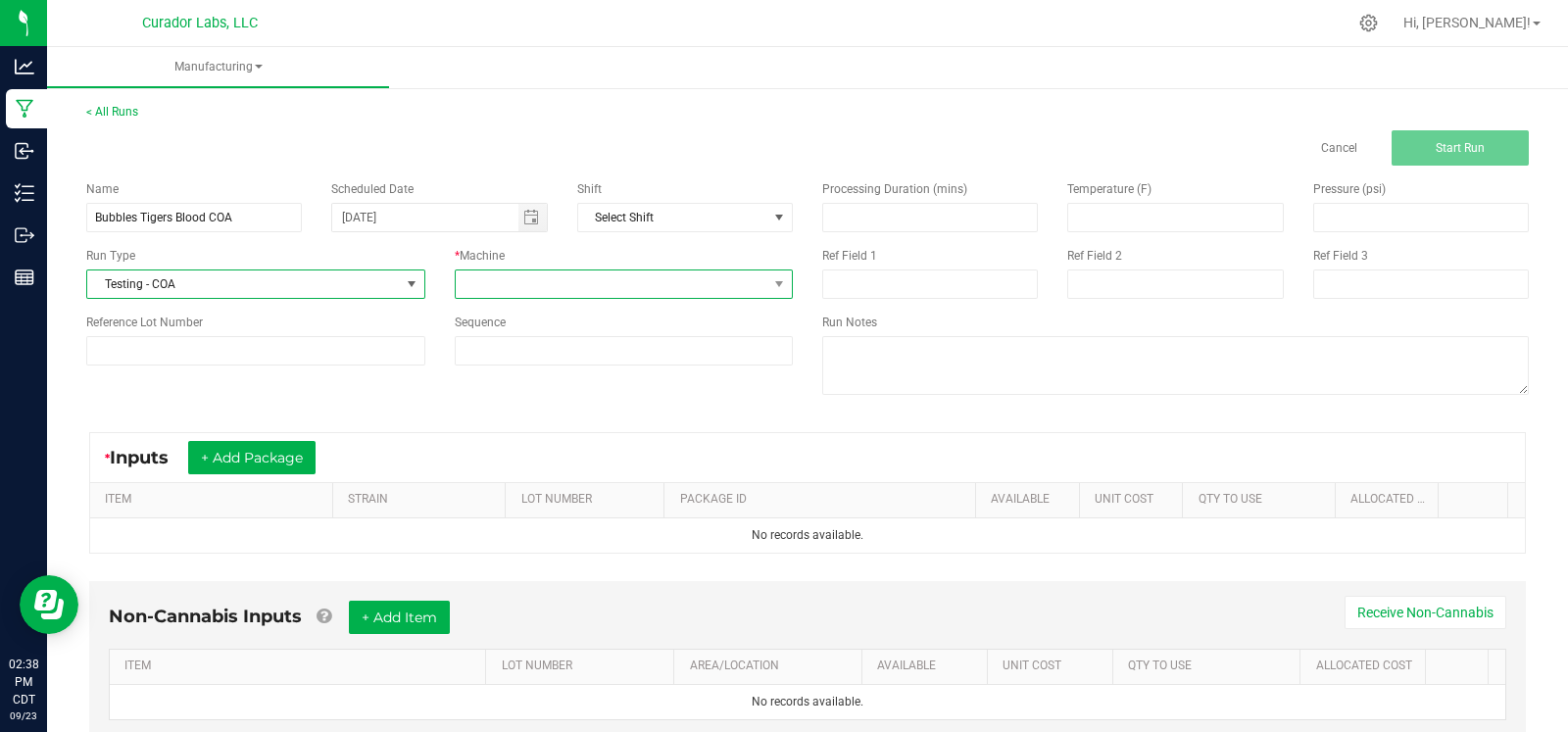
click at [537, 298] on span at bounding box center [624, 284] width 339 height 29
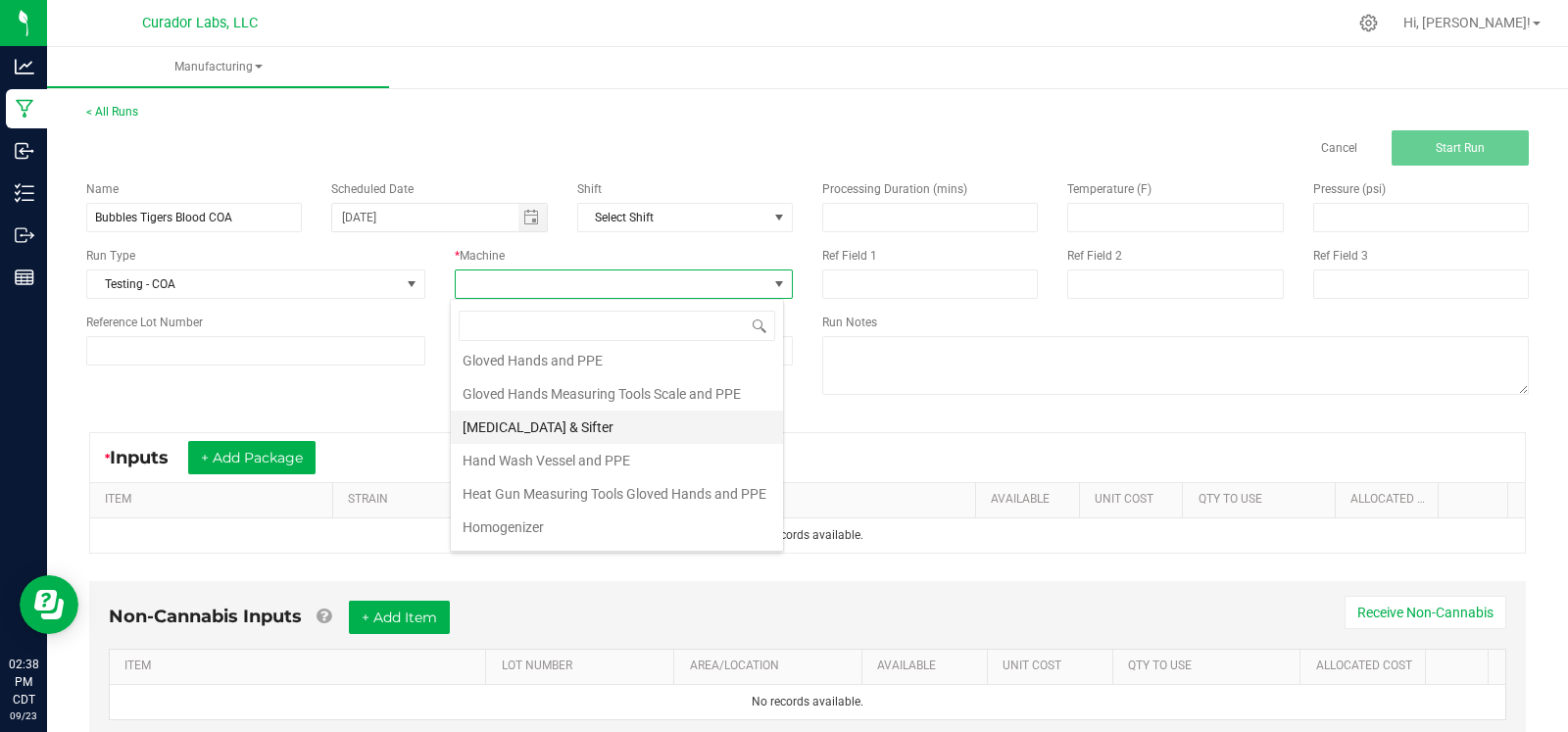
scroll to position [310, 0]
click at [573, 394] on li "Gloved Hands Measuring Tools Scale and PPE" at bounding box center [617, 391] width 332 height 33
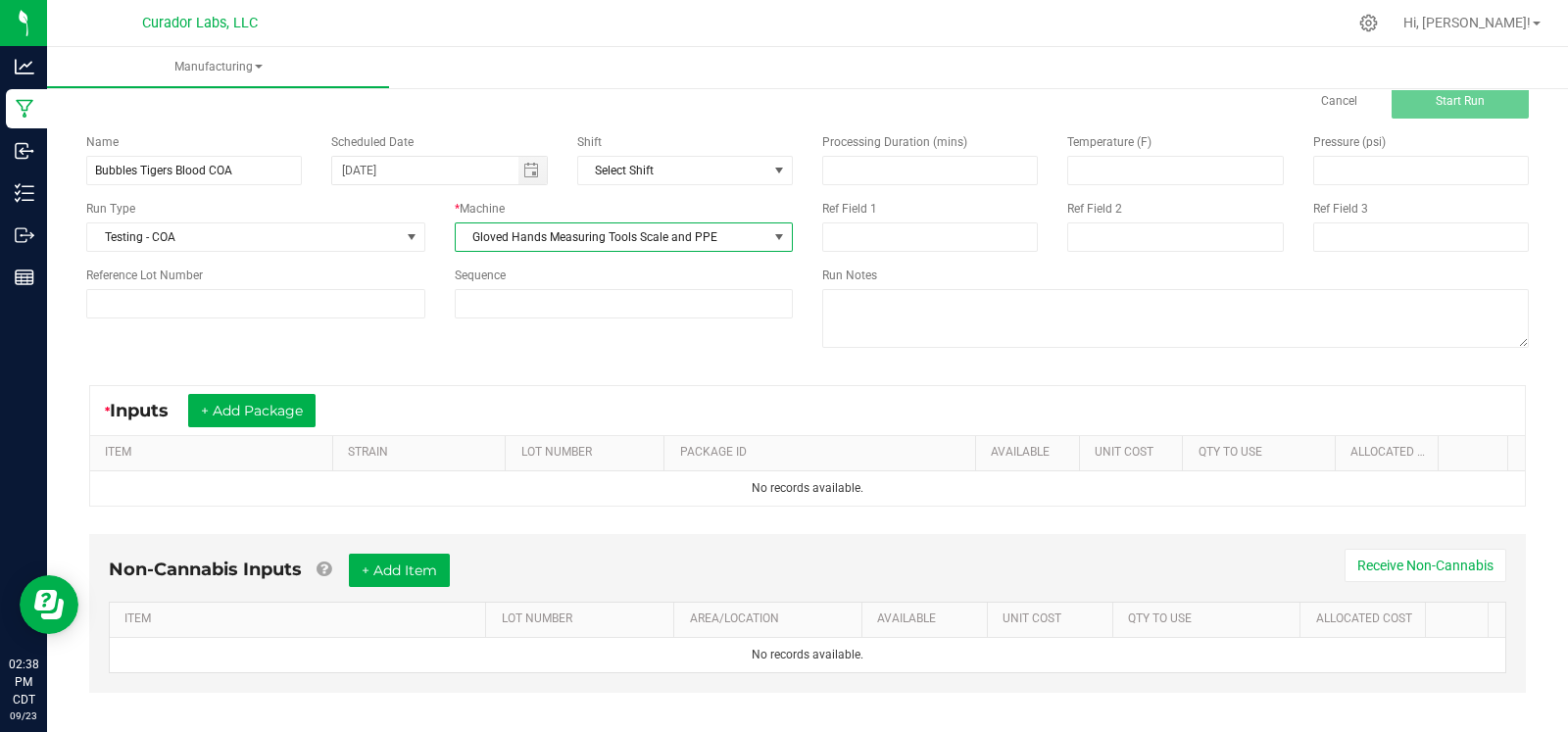
scroll to position [63, 0]
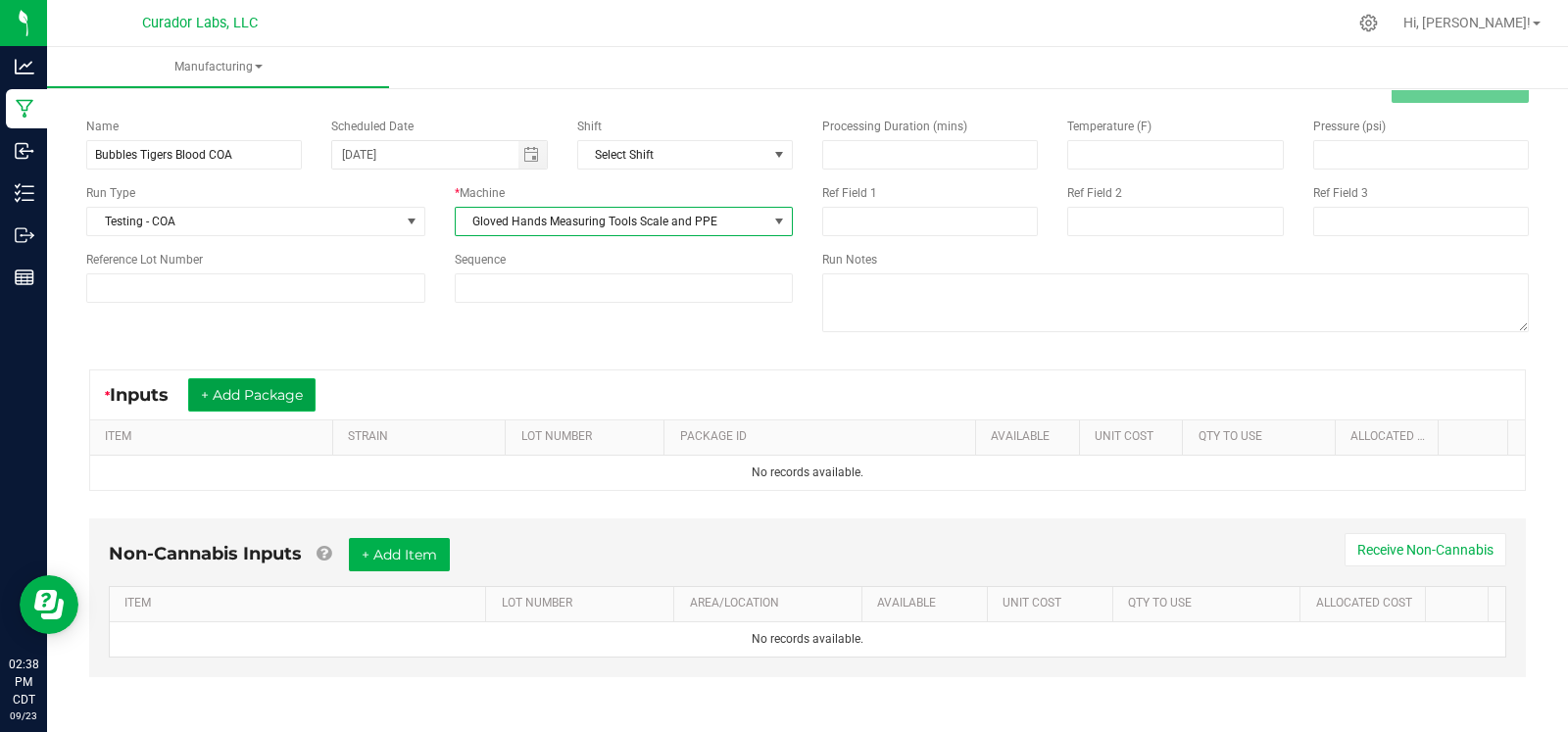
click at [279, 389] on button "+ Add Package" at bounding box center [252, 395] width 128 height 33
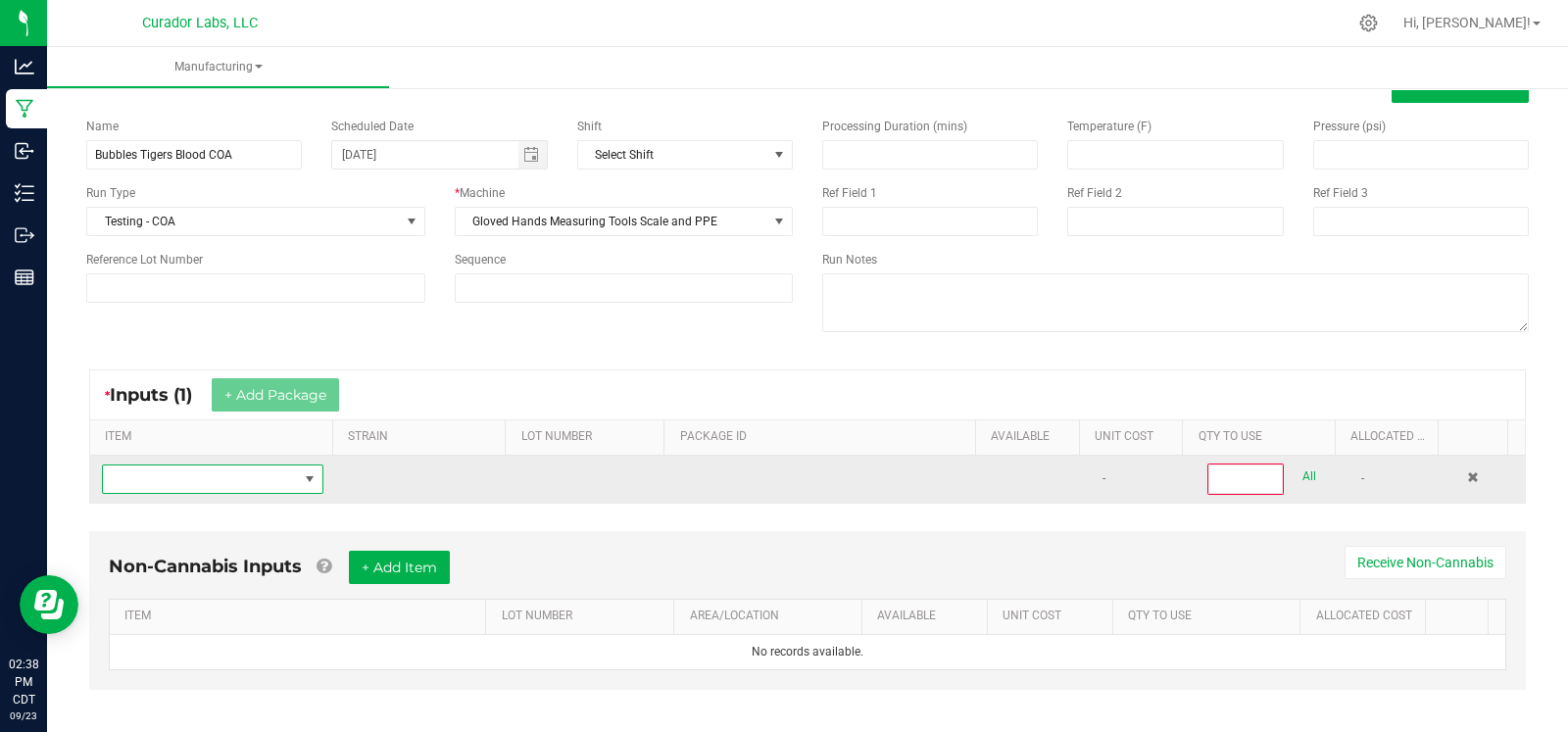
click at [212, 473] on span "NO DATA FOUND" at bounding box center [200, 479] width 196 height 28
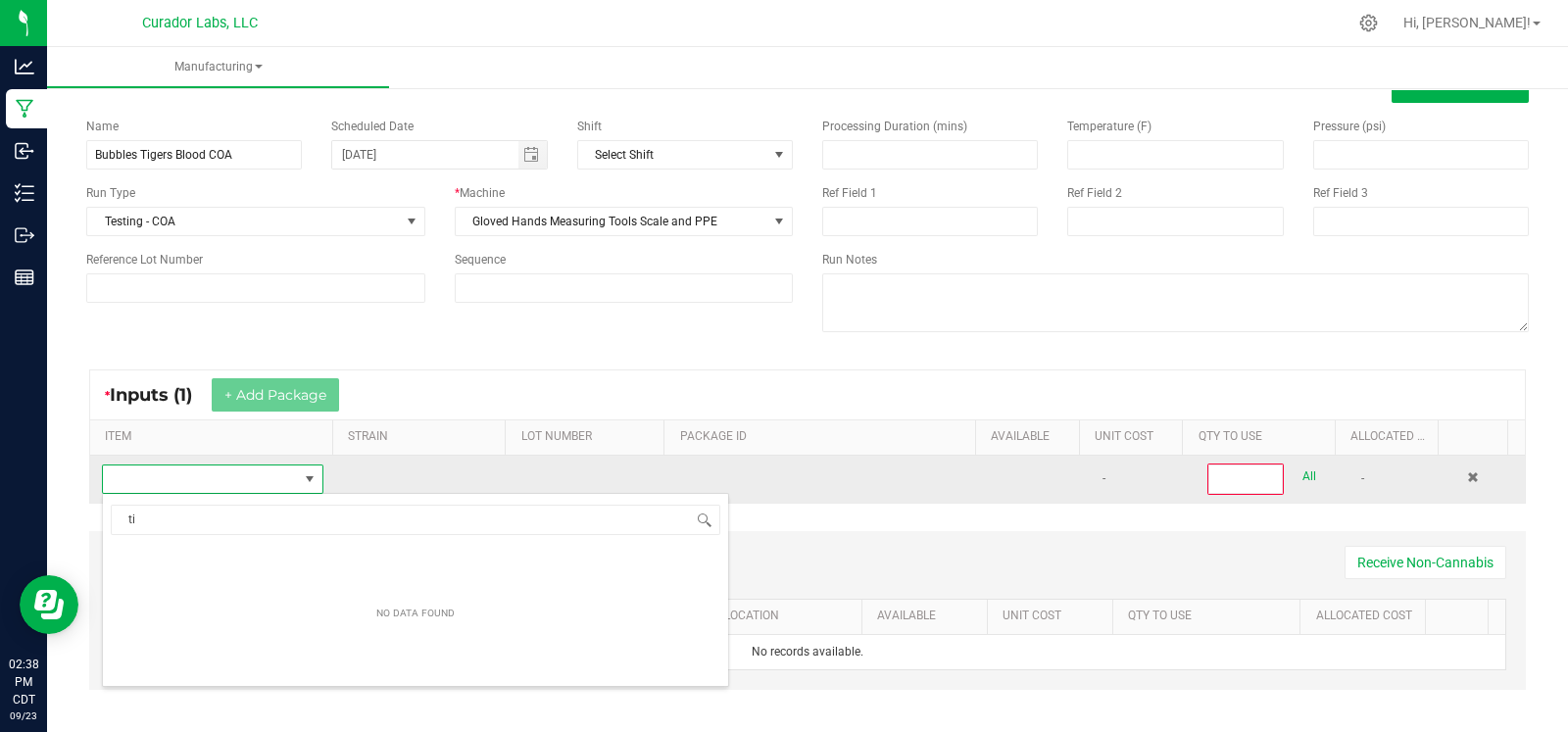
scroll to position [28, 211]
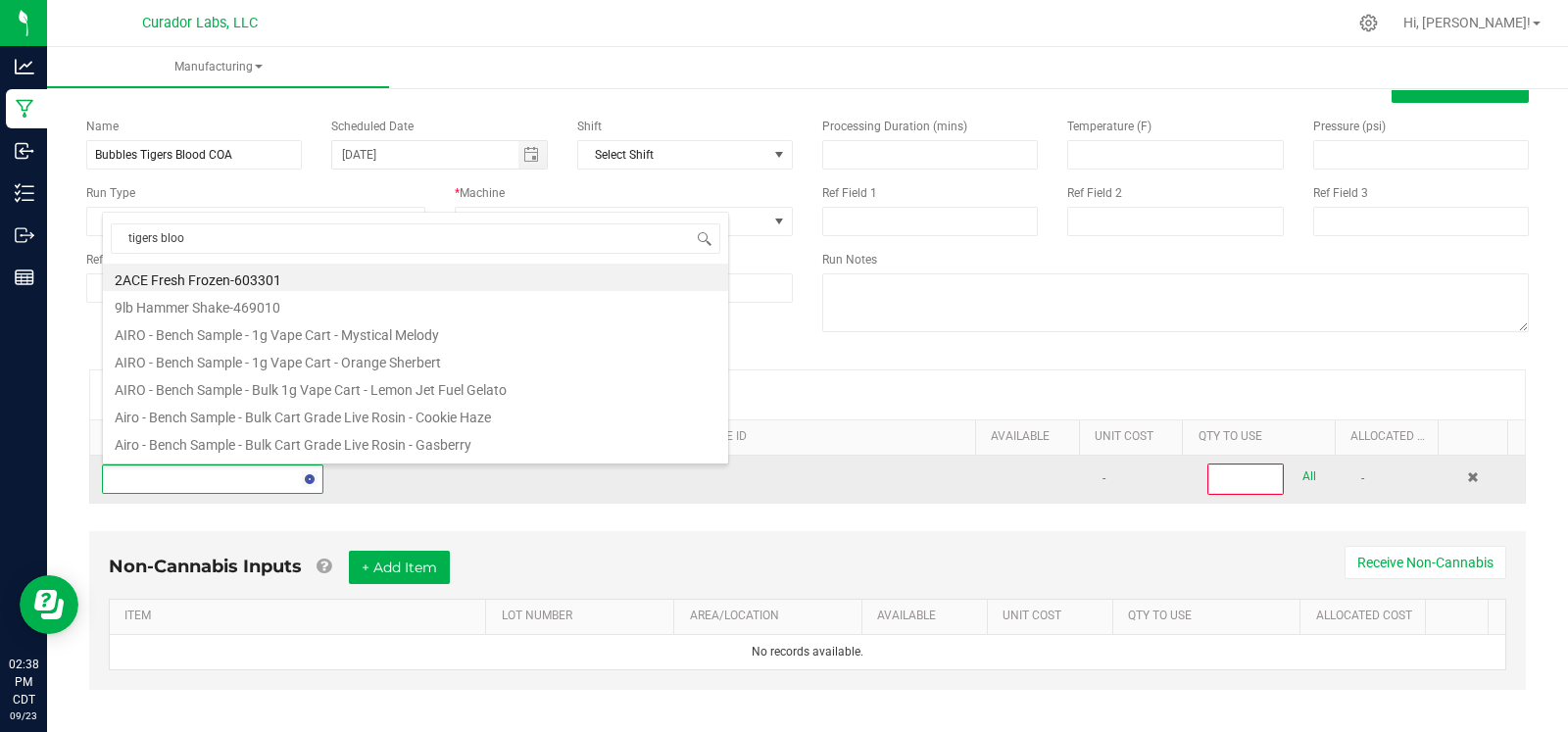
type input "tigers blood"
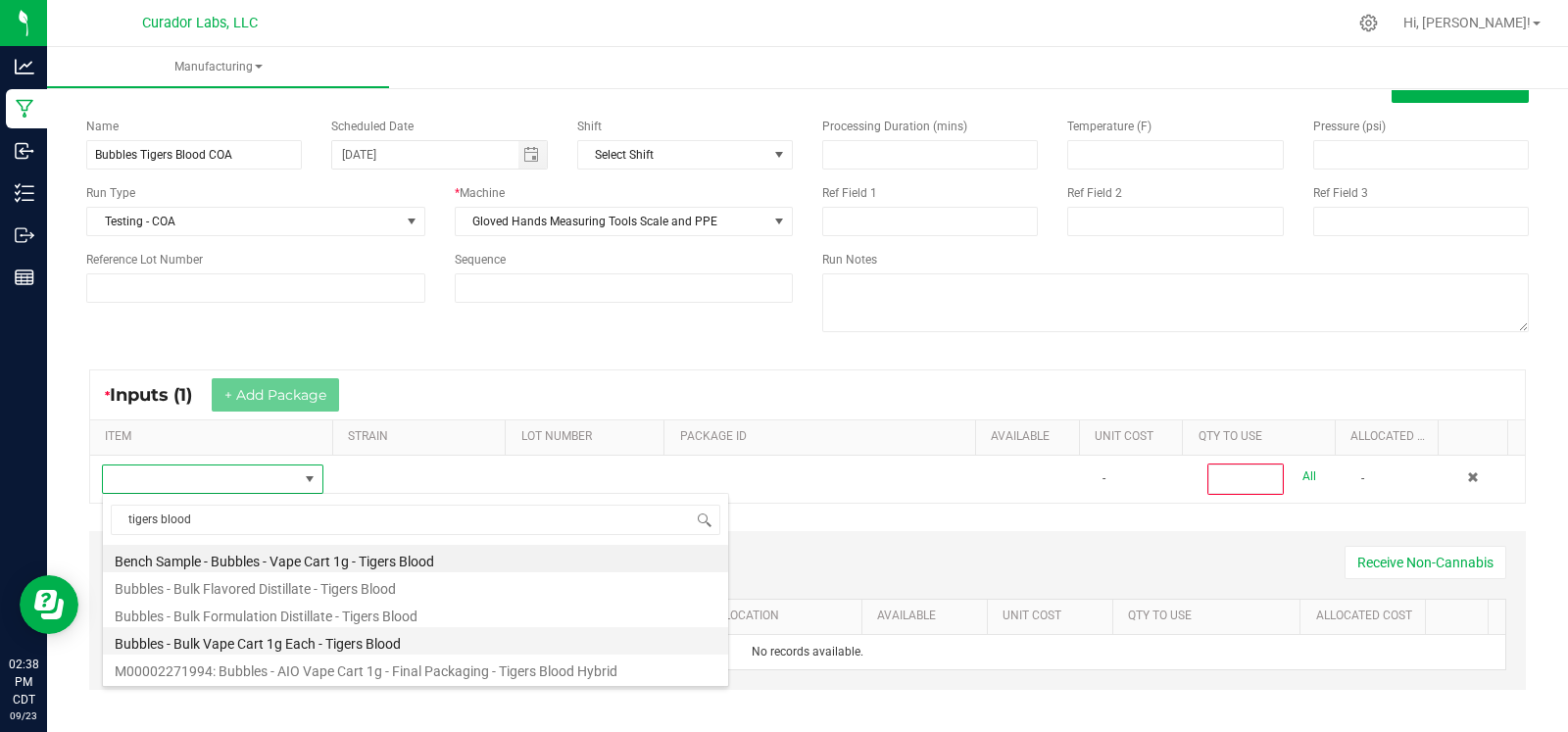
click at [271, 636] on li "Bubbles - Bulk Vape Cart 1g Each - Tigers Blood" at bounding box center [416, 641] width 625 height 28
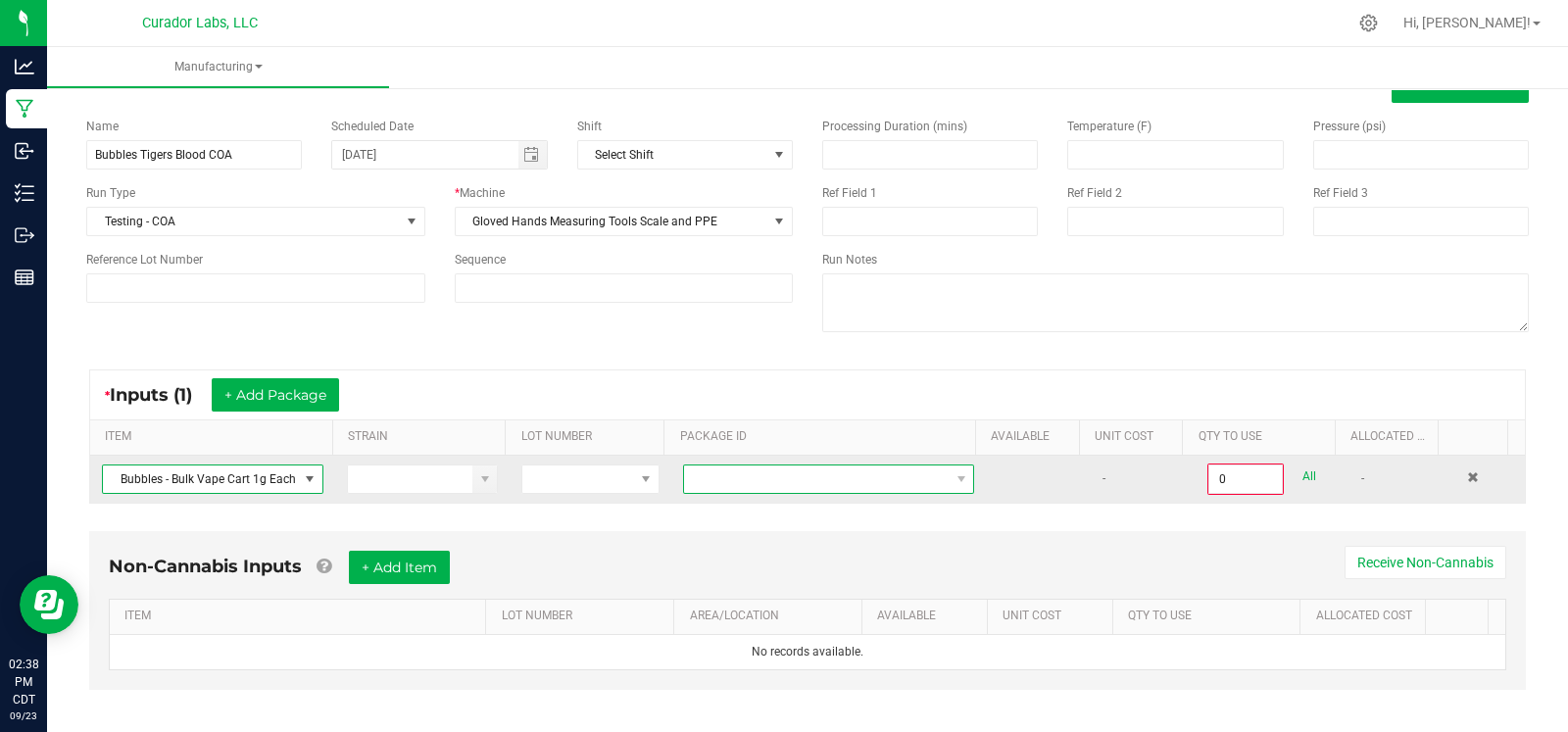
click at [731, 483] on span at bounding box center [815, 479] width 264 height 28
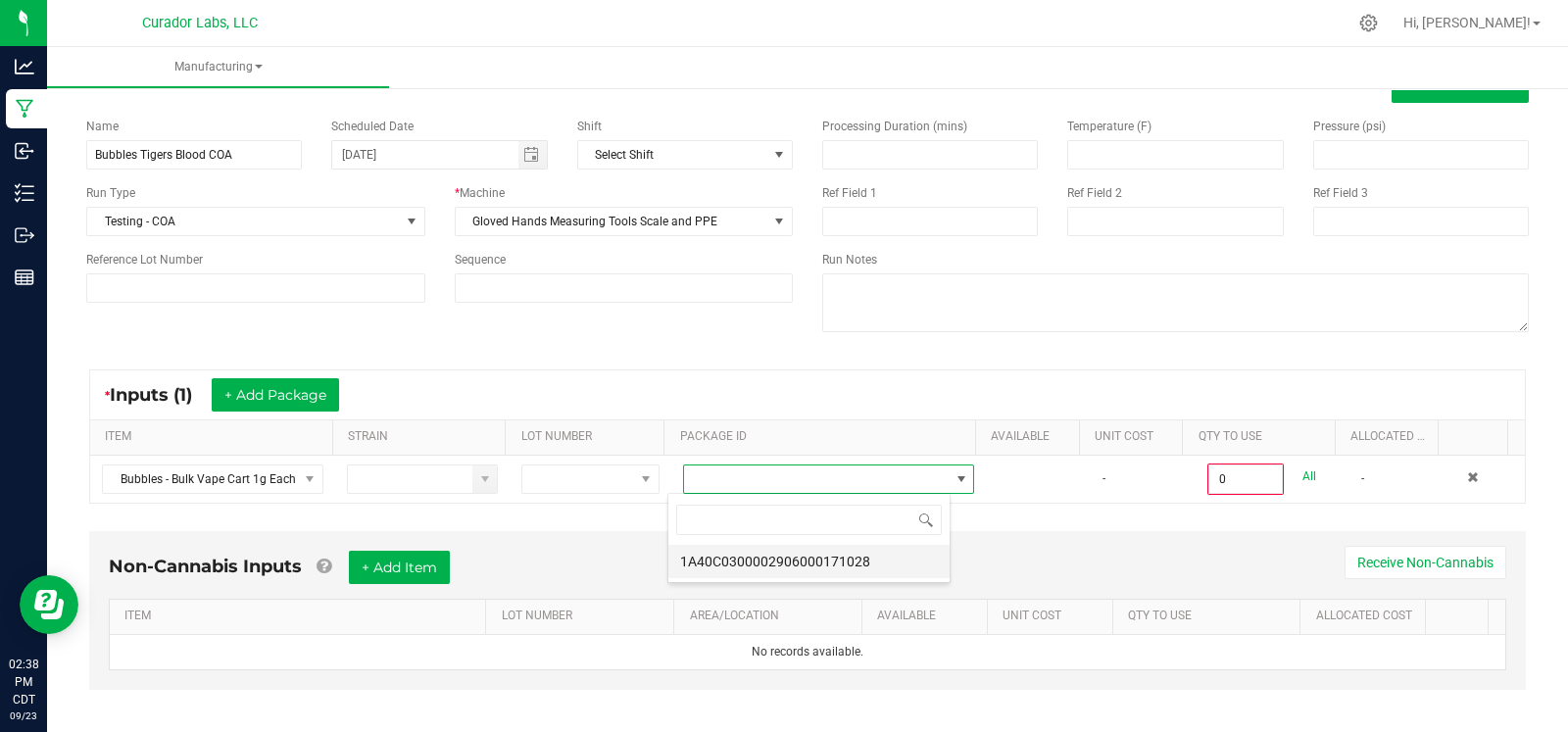
click at [751, 563] on li "1A40C0300002906000171028" at bounding box center [809, 562] width 281 height 33
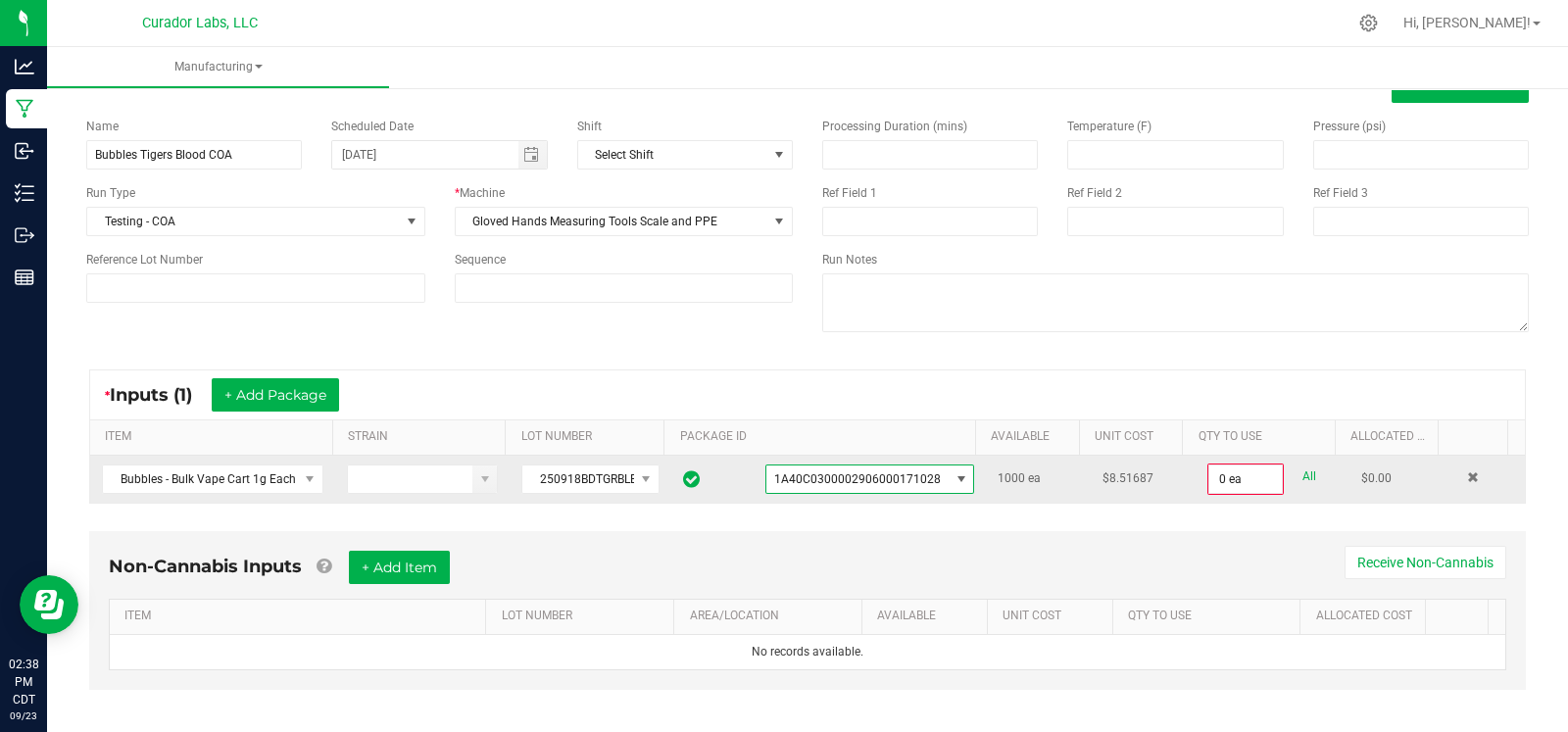
click at [1303, 479] on link "All" at bounding box center [1310, 477] width 14 height 27
type input "1000 ea"
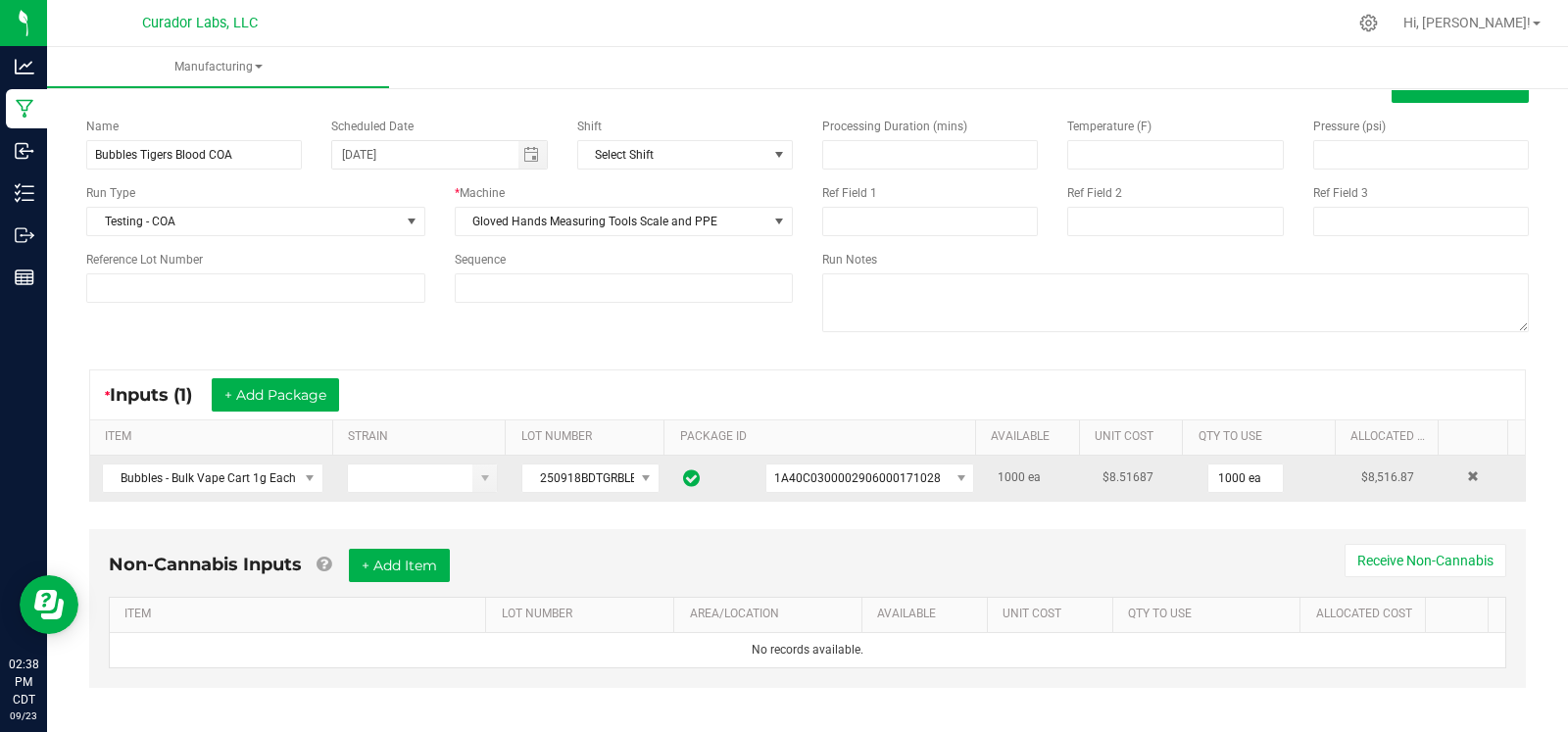
scroll to position [73, 0]
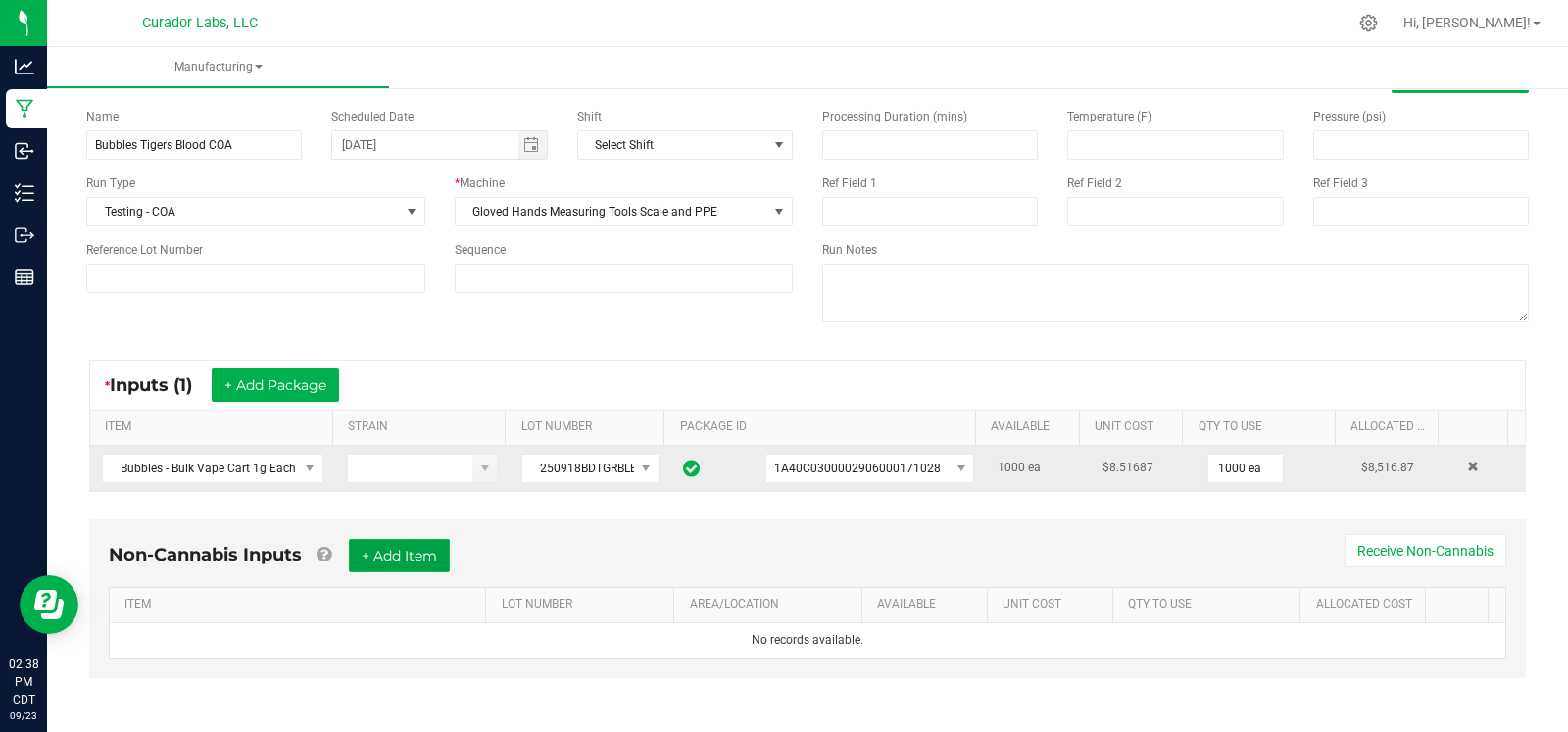
click at [426, 549] on button "+ Add Item" at bounding box center [399, 556] width 101 height 33
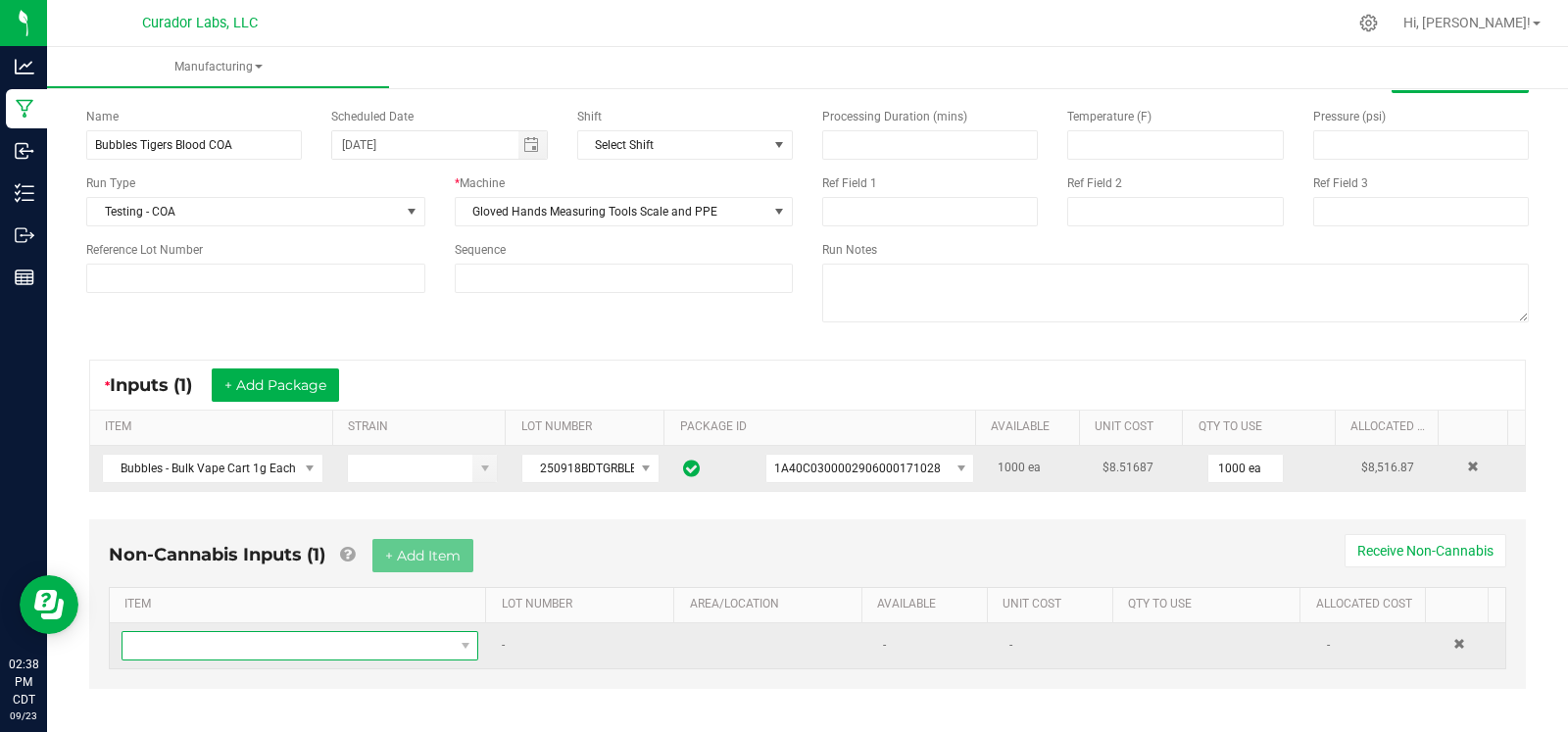
click at [322, 647] on span "NO DATA FOUND" at bounding box center [288, 646] width 330 height 28
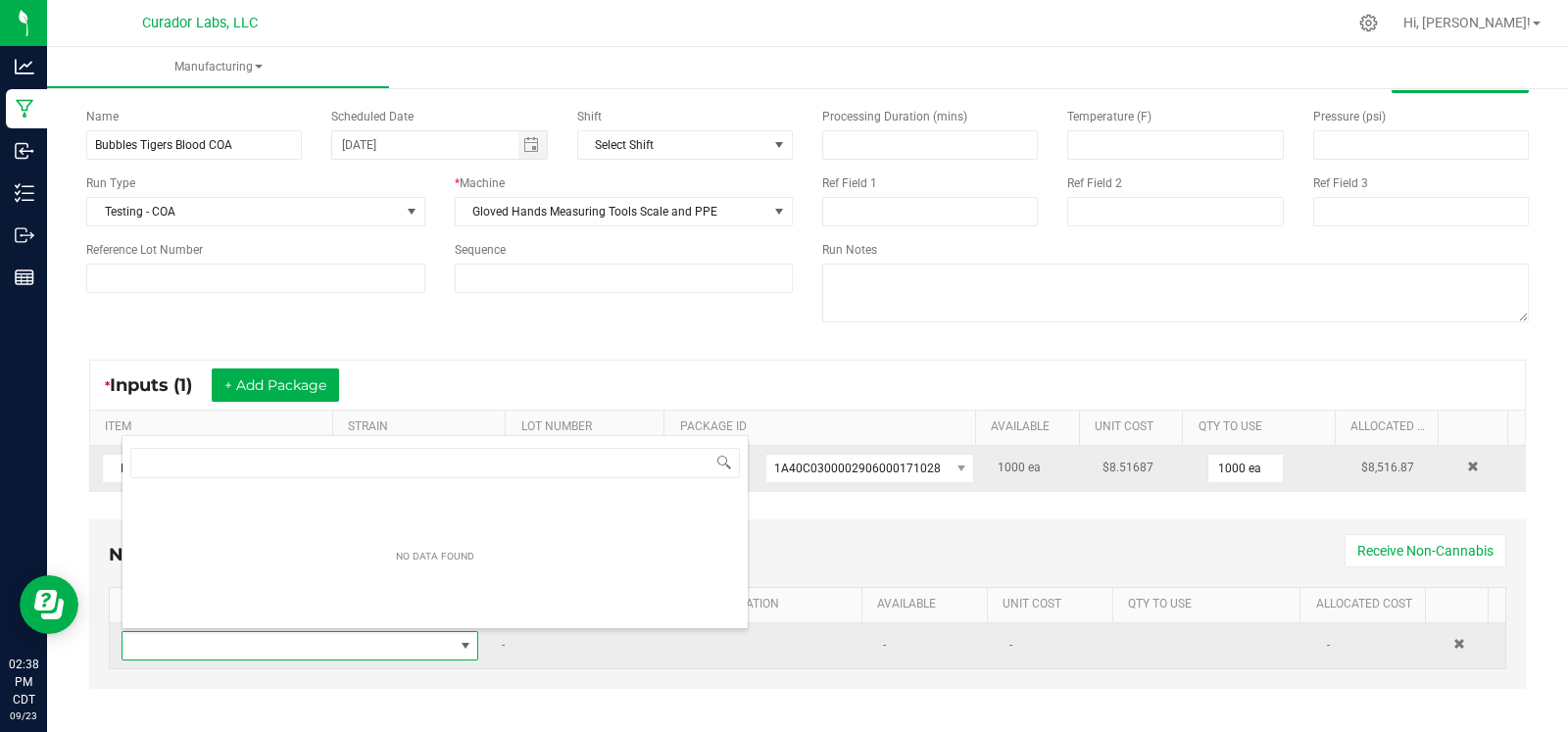
scroll to position [28, 341]
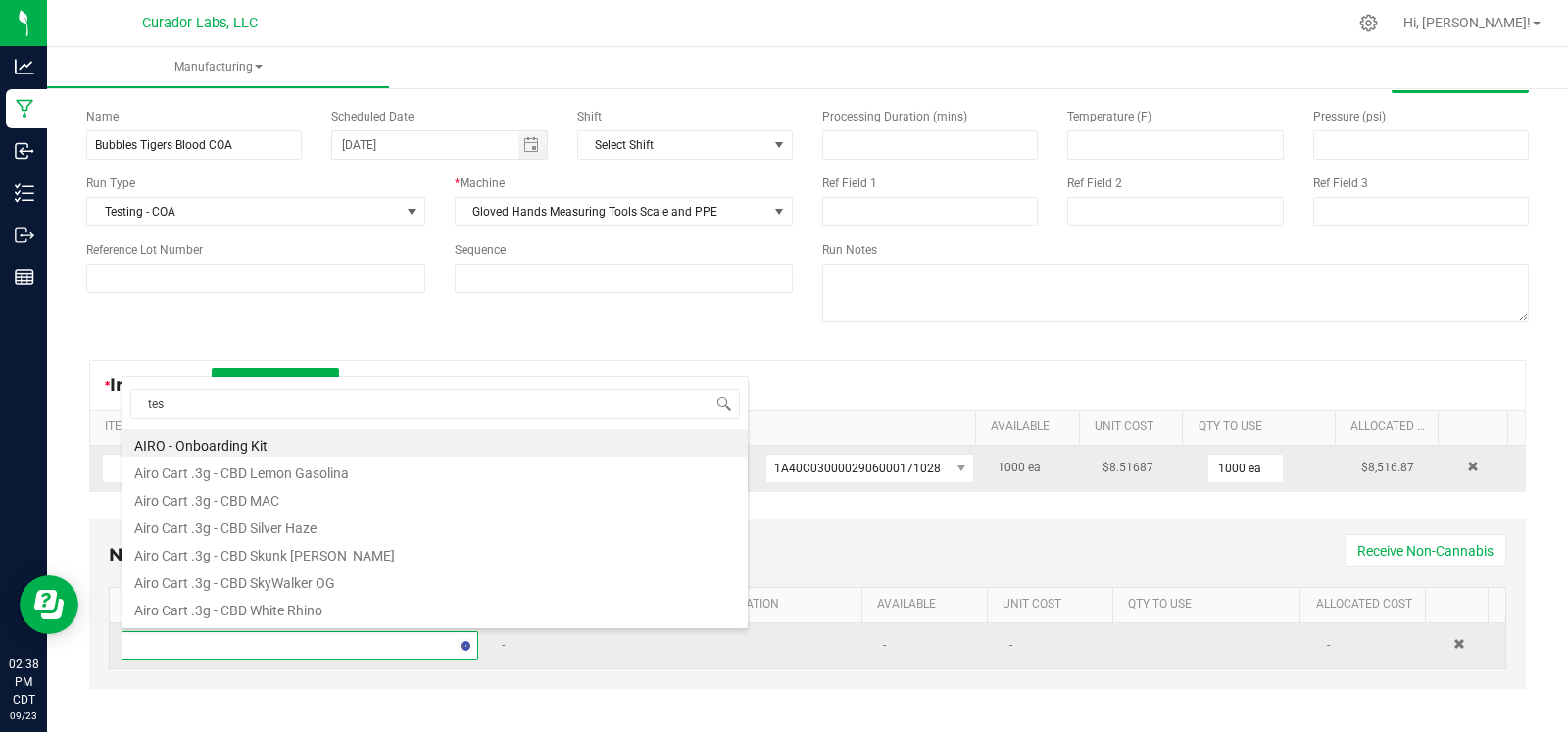
type input "test"
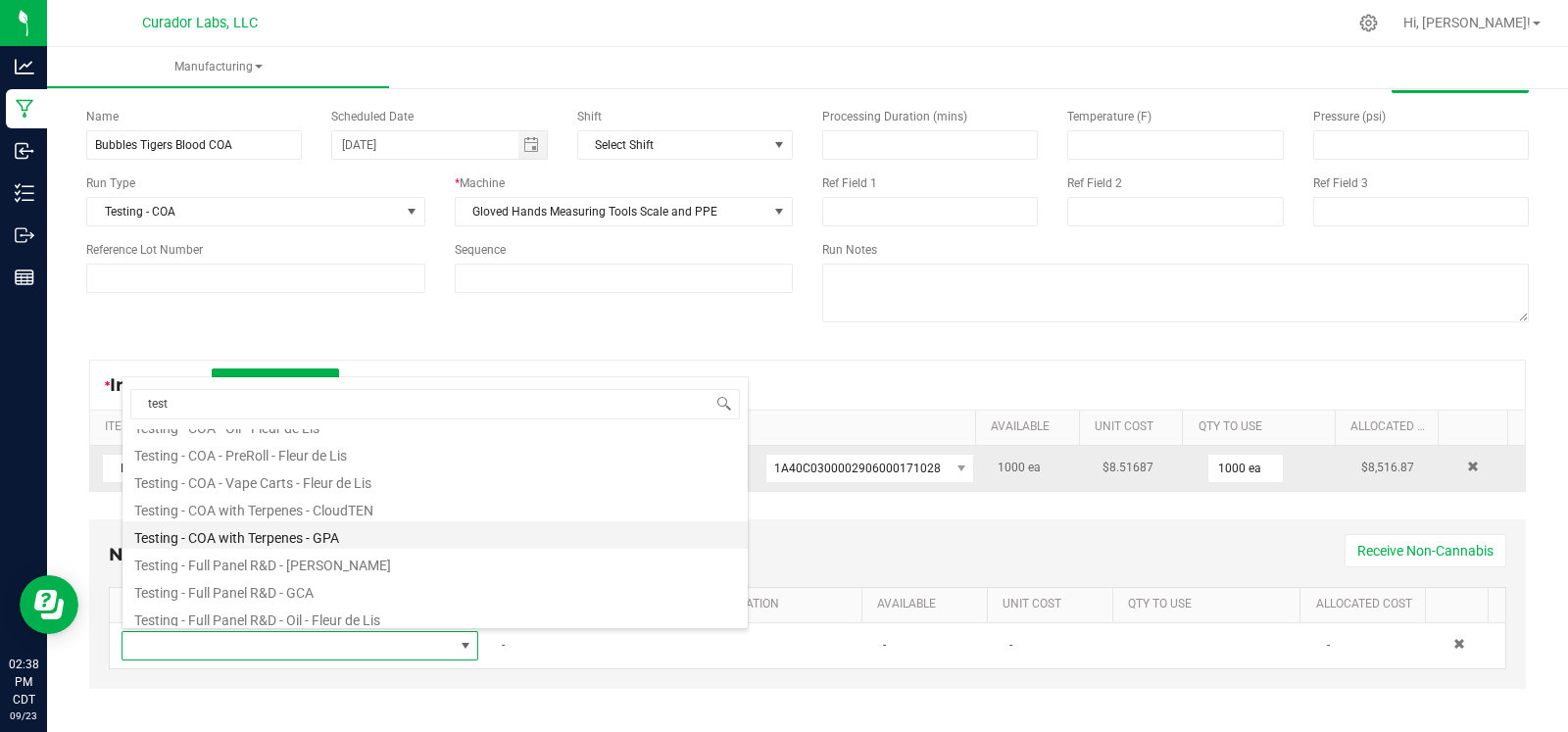
scroll to position [240, 0]
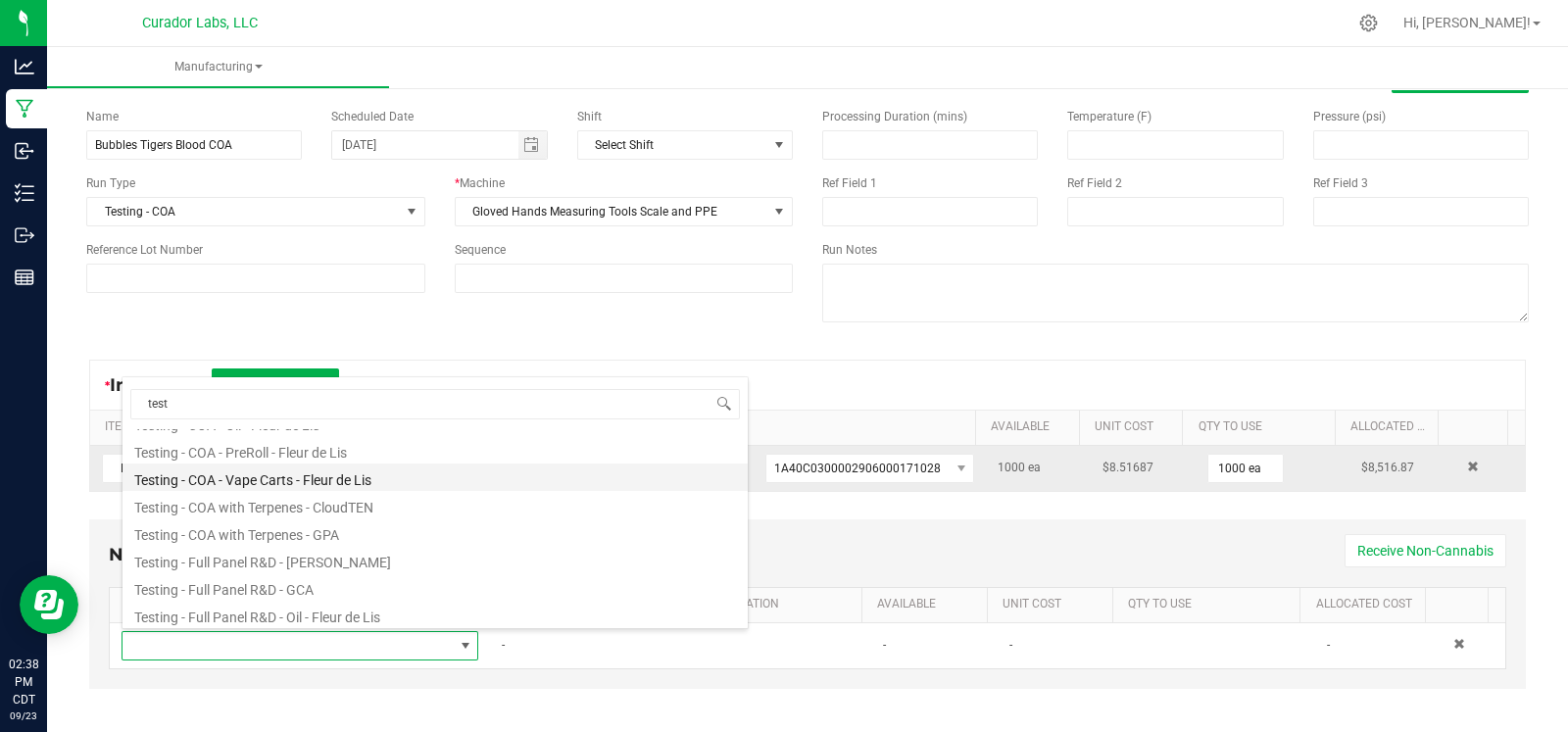
click at [376, 483] on li "Testing - COA - Vape Carts - Fleur de Lis" at bounding box center [435, 478] width 625 height 28
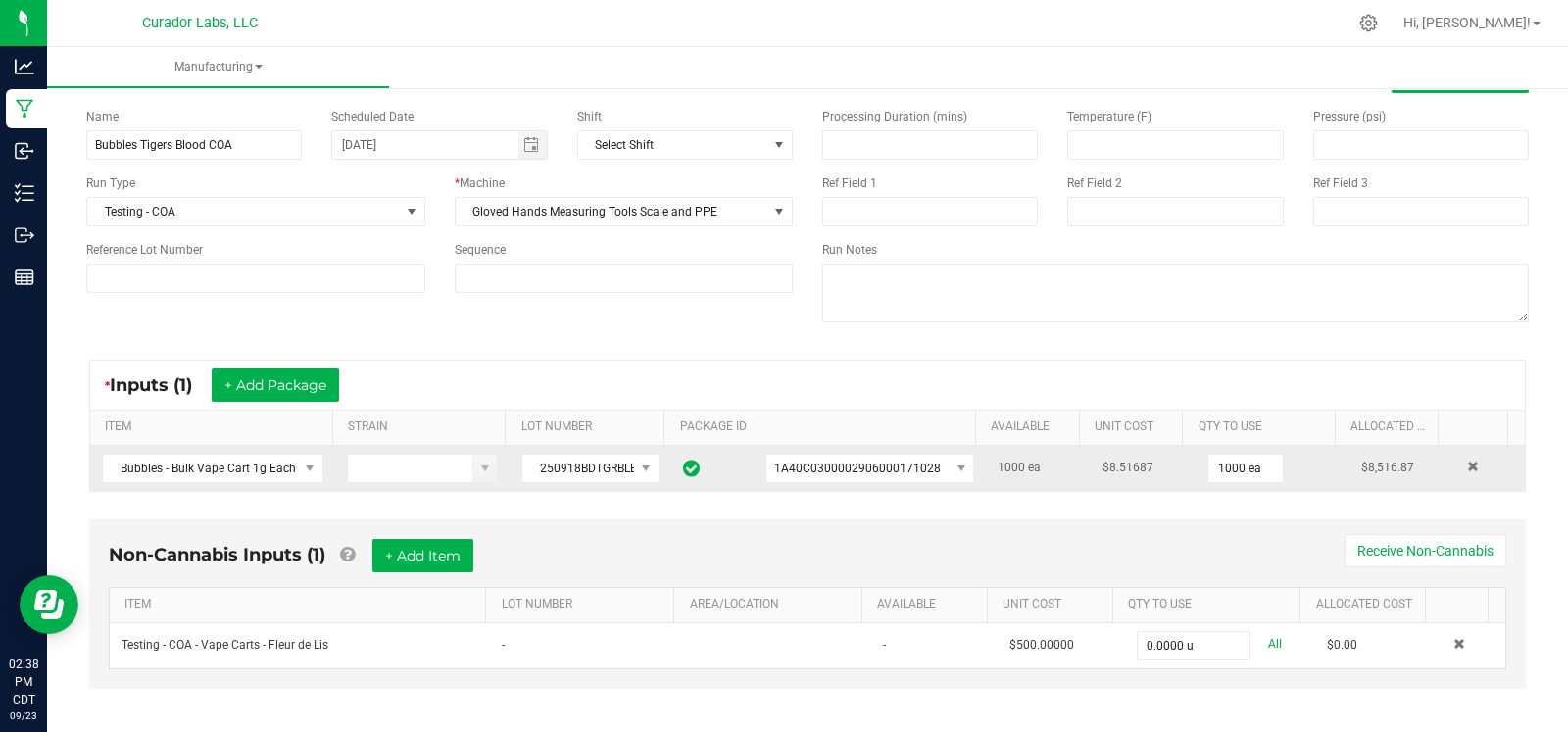
scroll to position [84, 0]
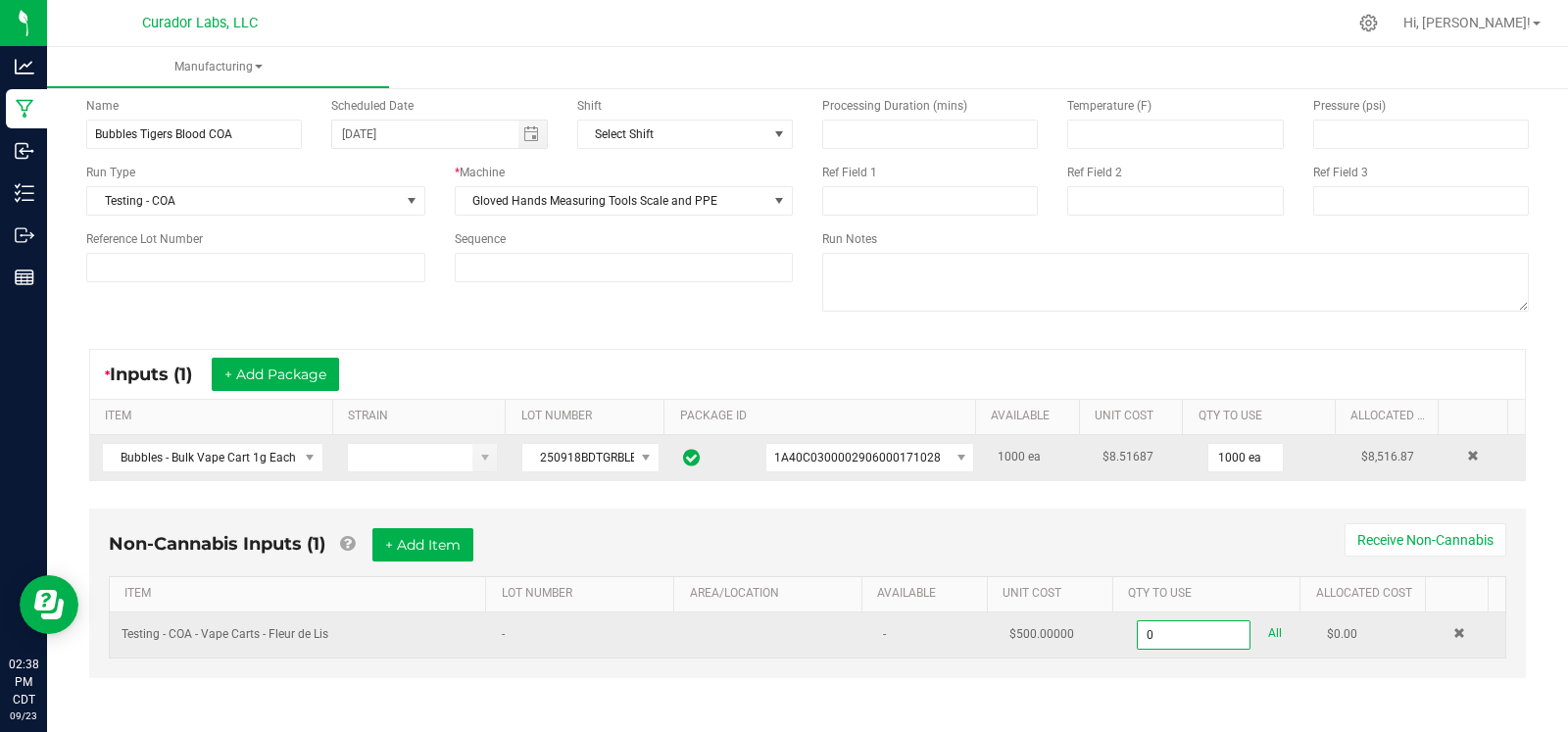
click at [1147, 642] on input "0" at bounding box center [1194, 635] width 113 height 28
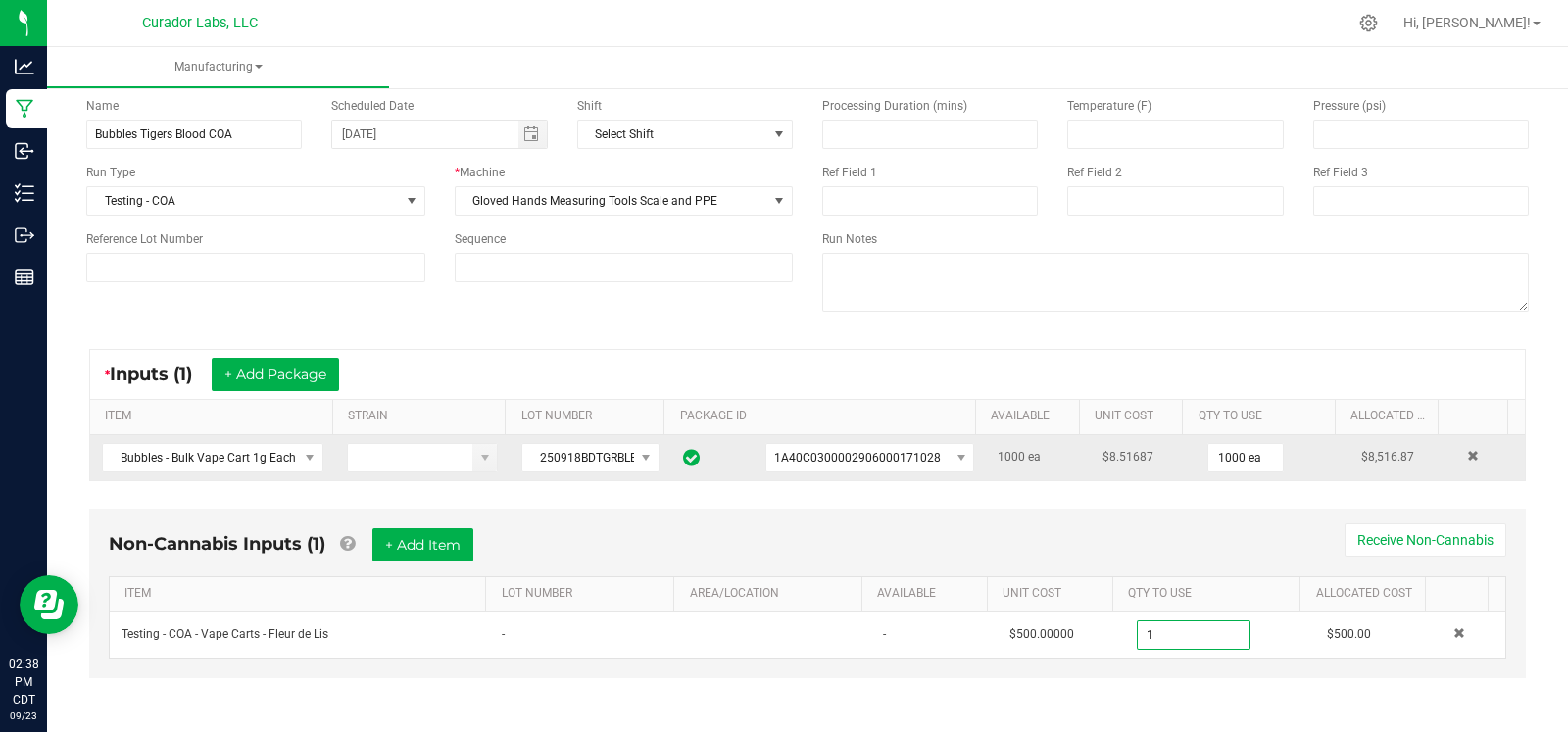
type input "1.0000 u"
click at [1097, 668] on div "Non-Cannabis Inputs (1) + Add Item Receive Non-Cannabis ITEM LOT NUMBER AREA/LO…" at bounding box center [808, 593] width 1436 height 170
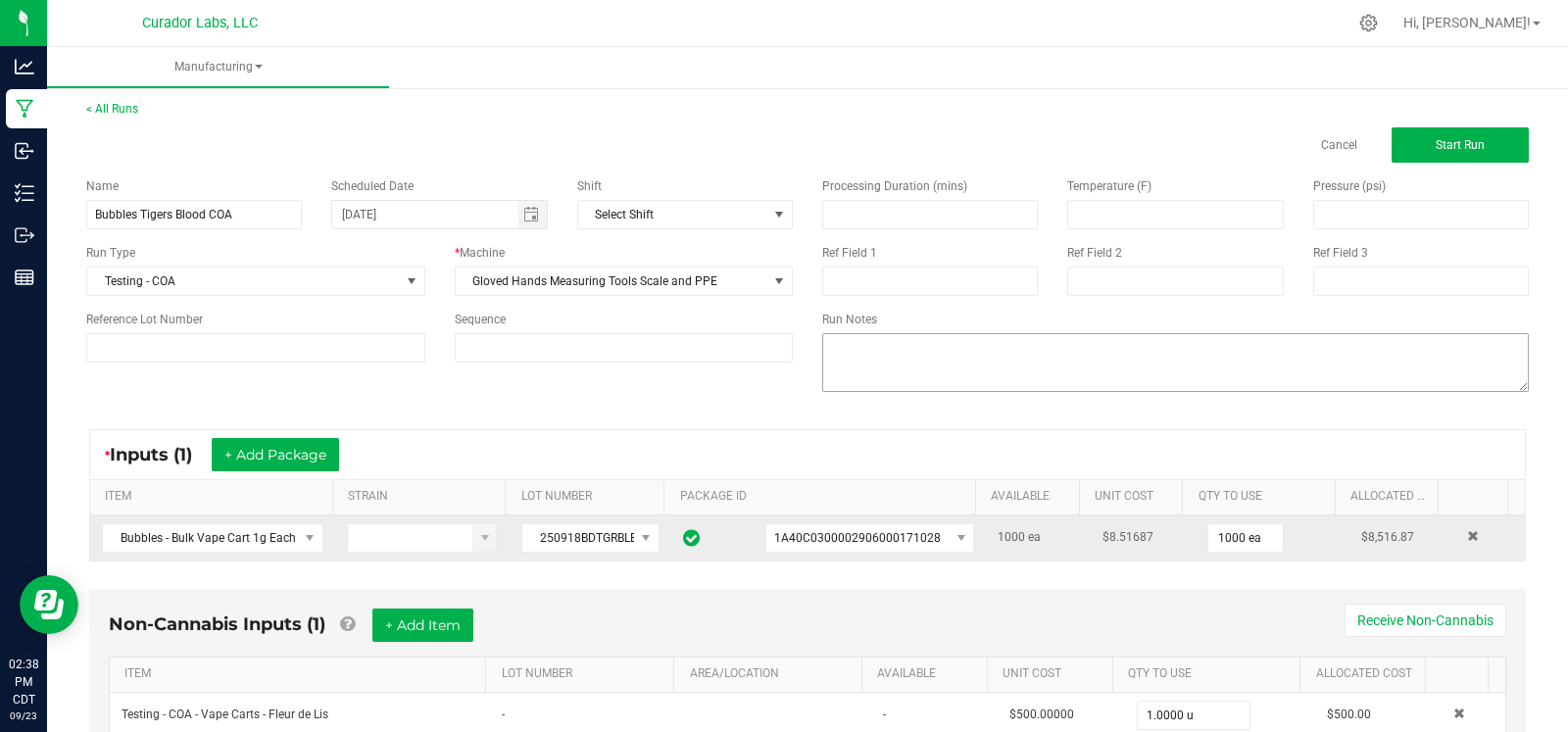
scroll to position [0, 0]
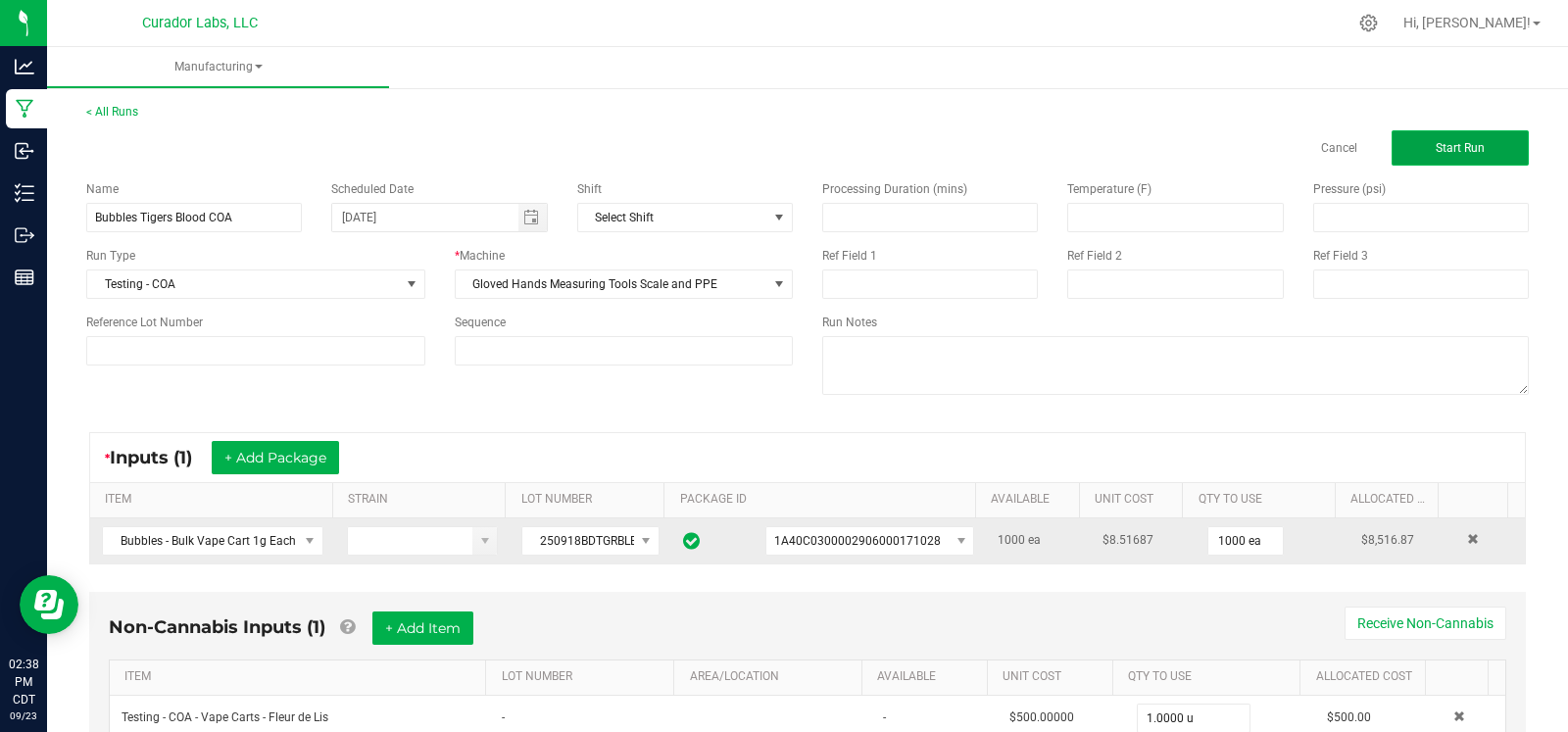
click at [1435, 145] on span "Start Run" at bounding box center [1460, 148] width 49 height 14
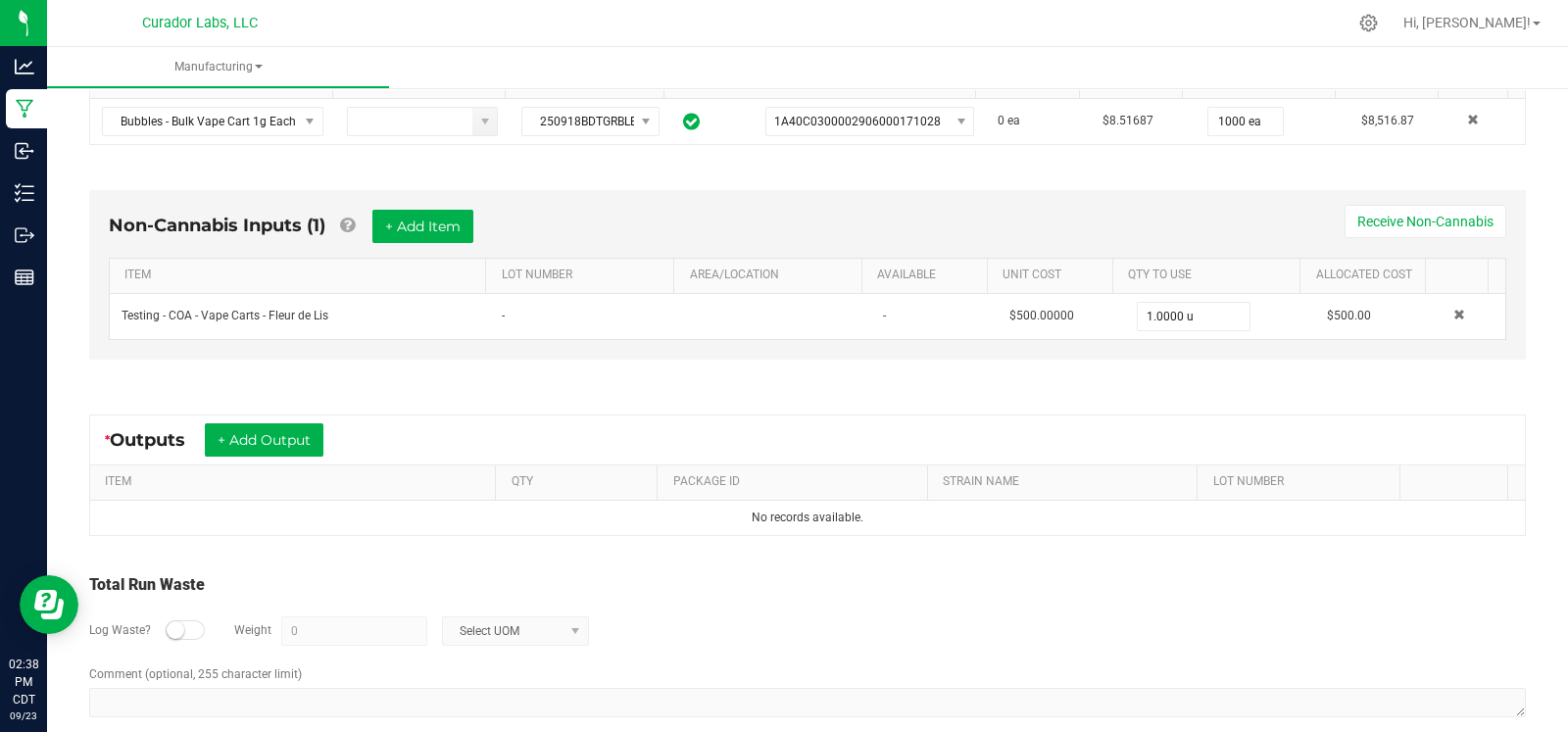
scroll to position [460, 0]
click at [256, 443] on button "+ Add Output" at bounding box center [263, 440] width 119 height 33
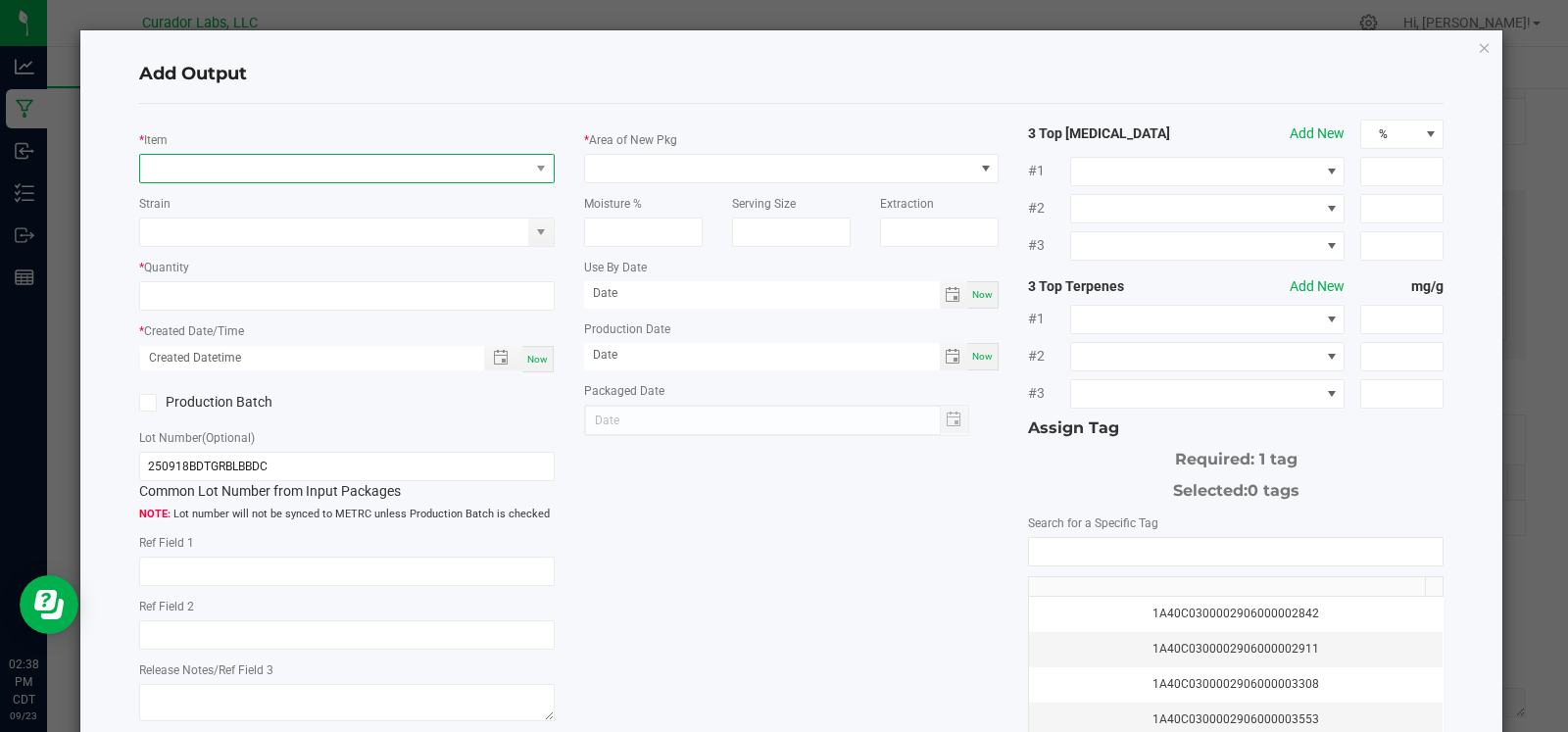
click at [256, 169] on span "NO DATA FOUND" at bounding box center [335, 169] width 389 height 28
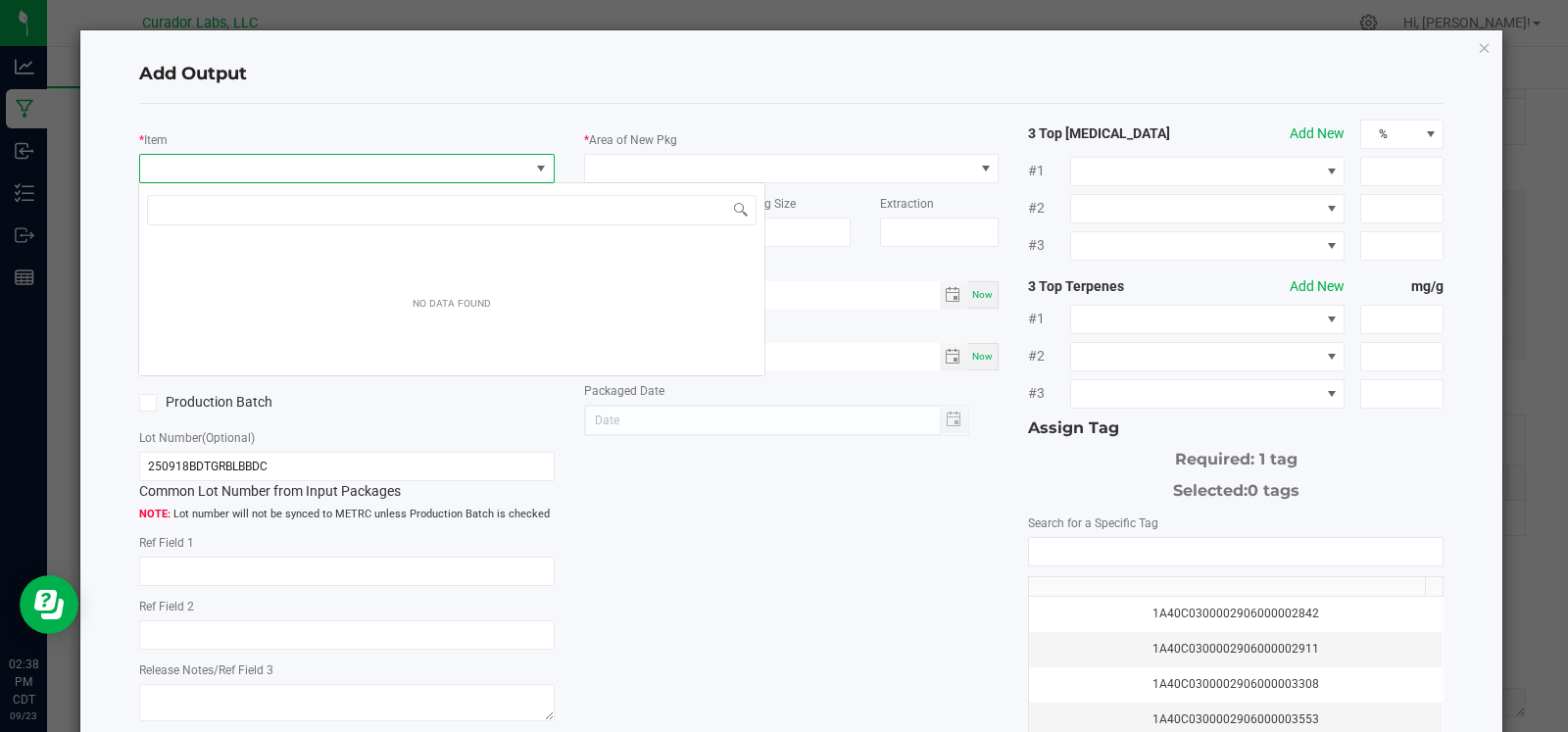
scroll to position [28, 410]
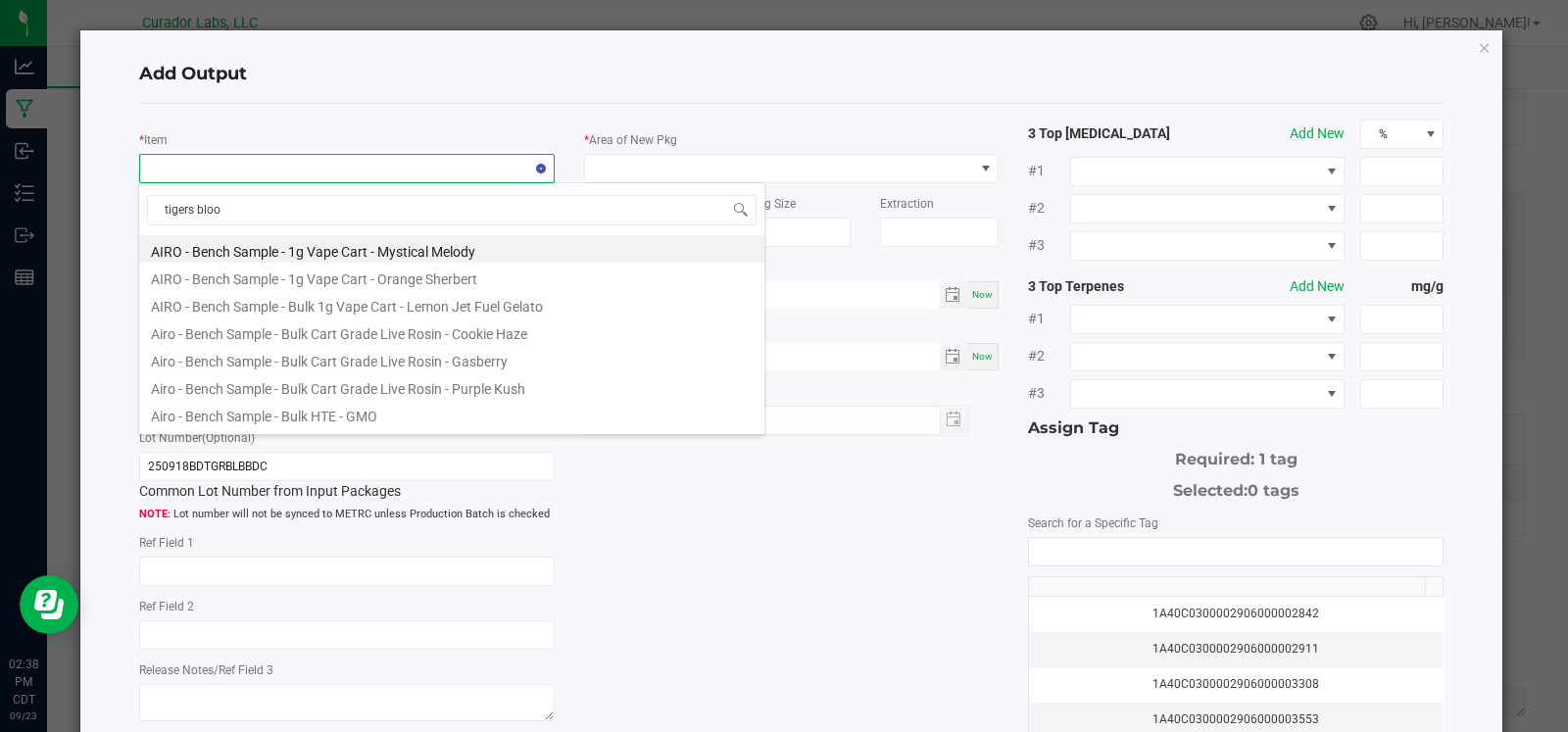
type input "tigers blood"
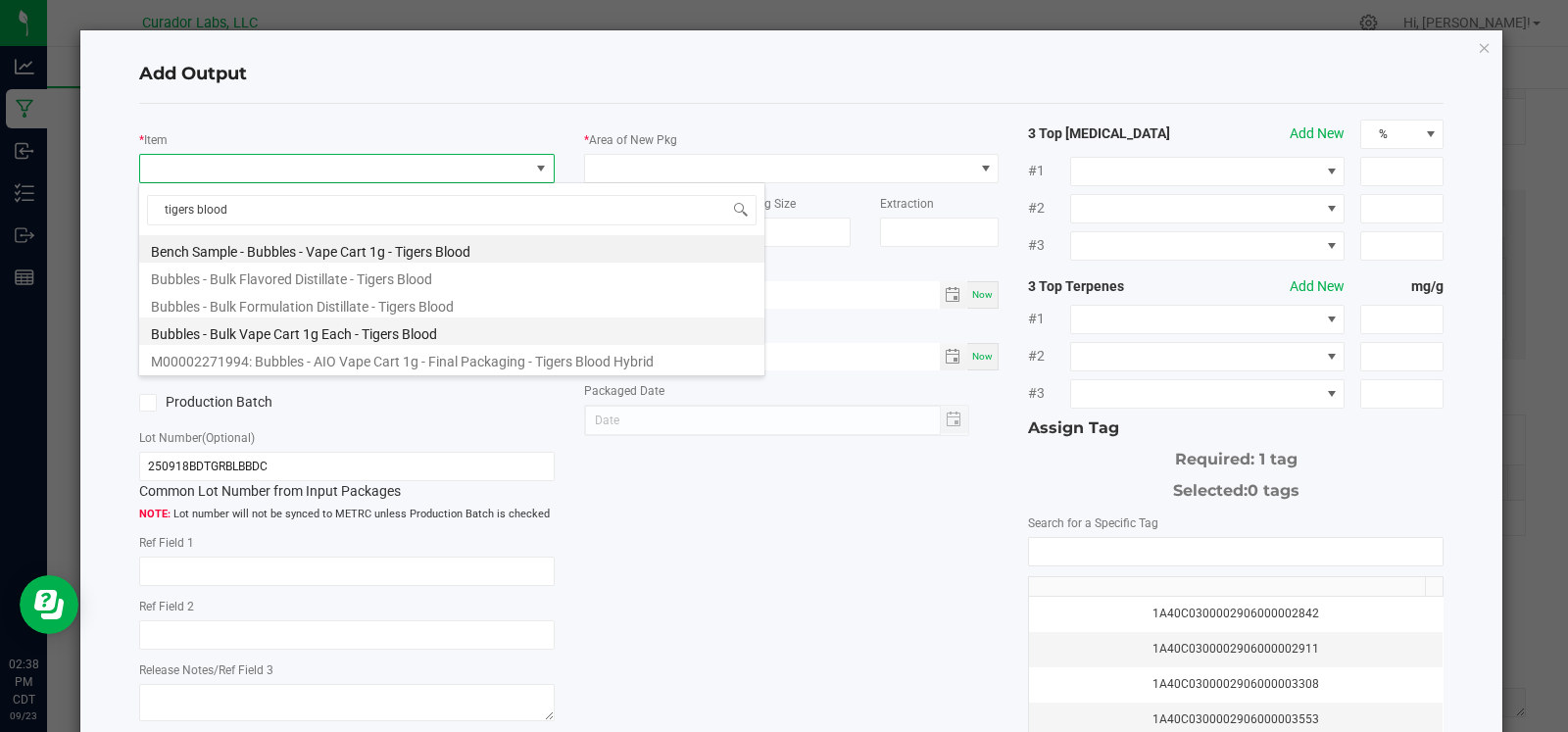
click at [338, 331] on li "Bubbles - Bulk Vape Cart 1g Each - Tigers Blood" at bounding box center [452, 331] width 625 height 28
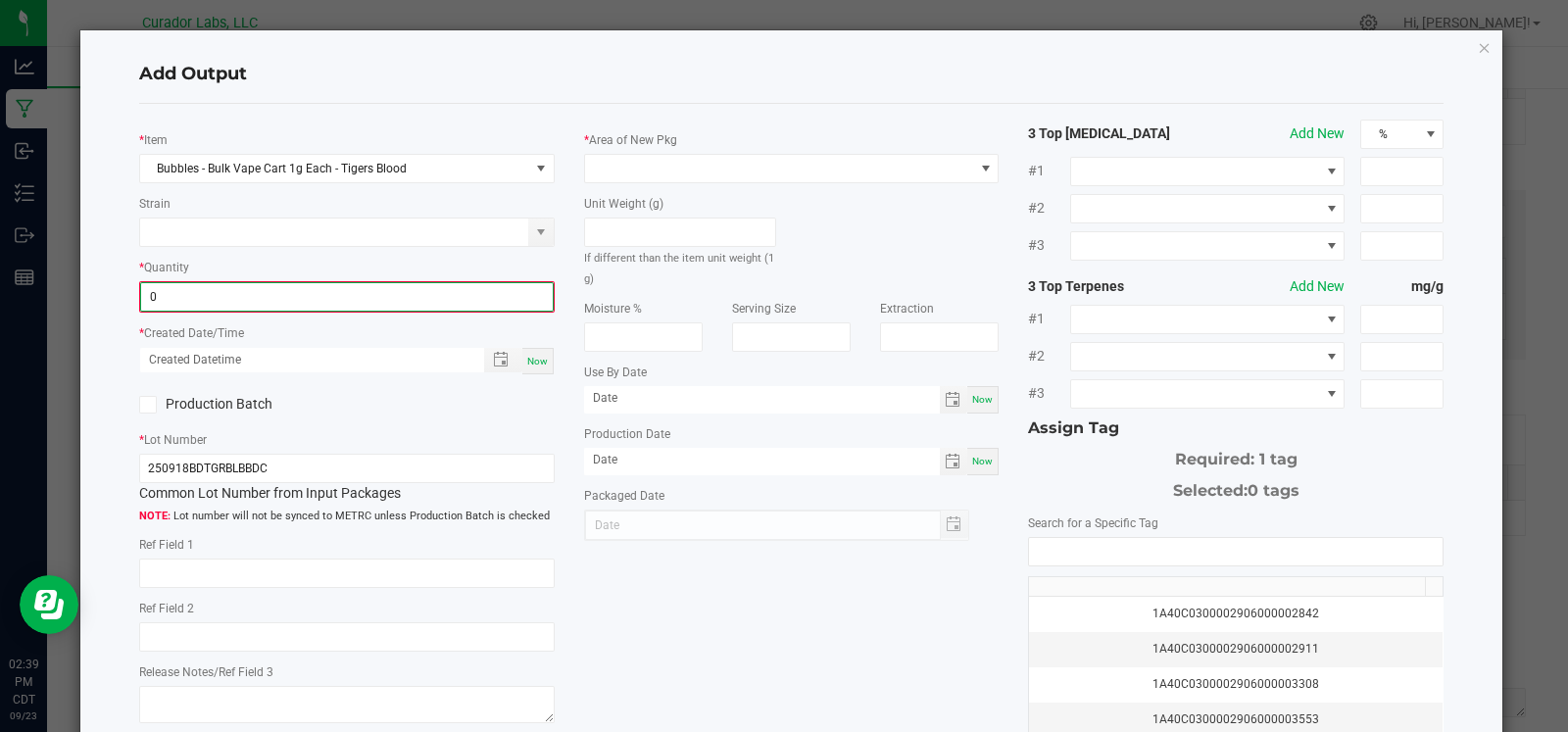
click at [294, 294] on input "0" at bounding box center [347, 297] width 412 height 28
type input "1000 ea"
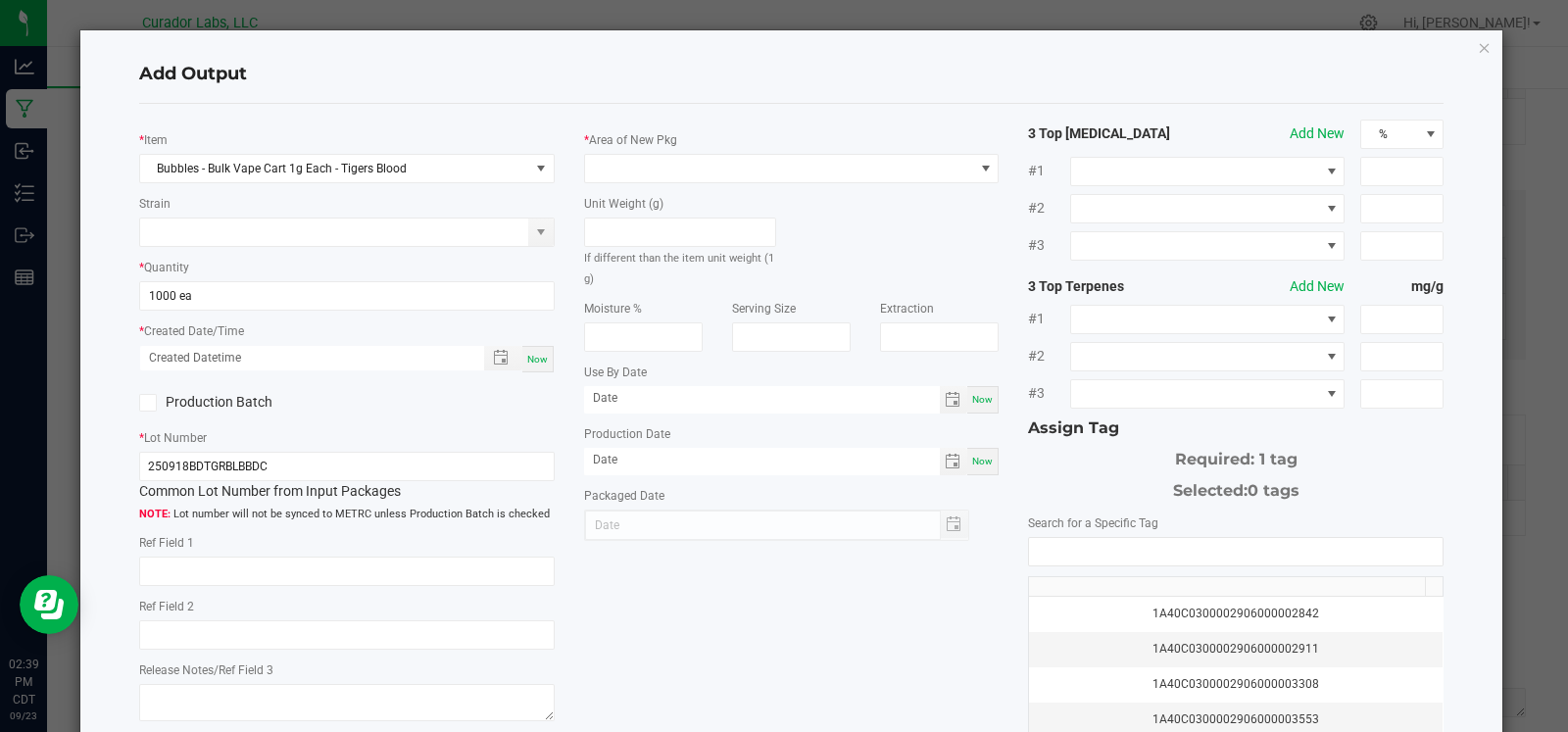
click at [544, 355] on div "Now" at bounding box center [538, 359] width 31 height 27
type input "[DATE] 2:39 PM"
type input "[DATE]"
click at [236, 404] on label "Production Batch" at bounding box center [236, 402] width 194 height 21
click at [0, 0] on input "Production Batch" at bounding box center [0, 0] width 0 height 0
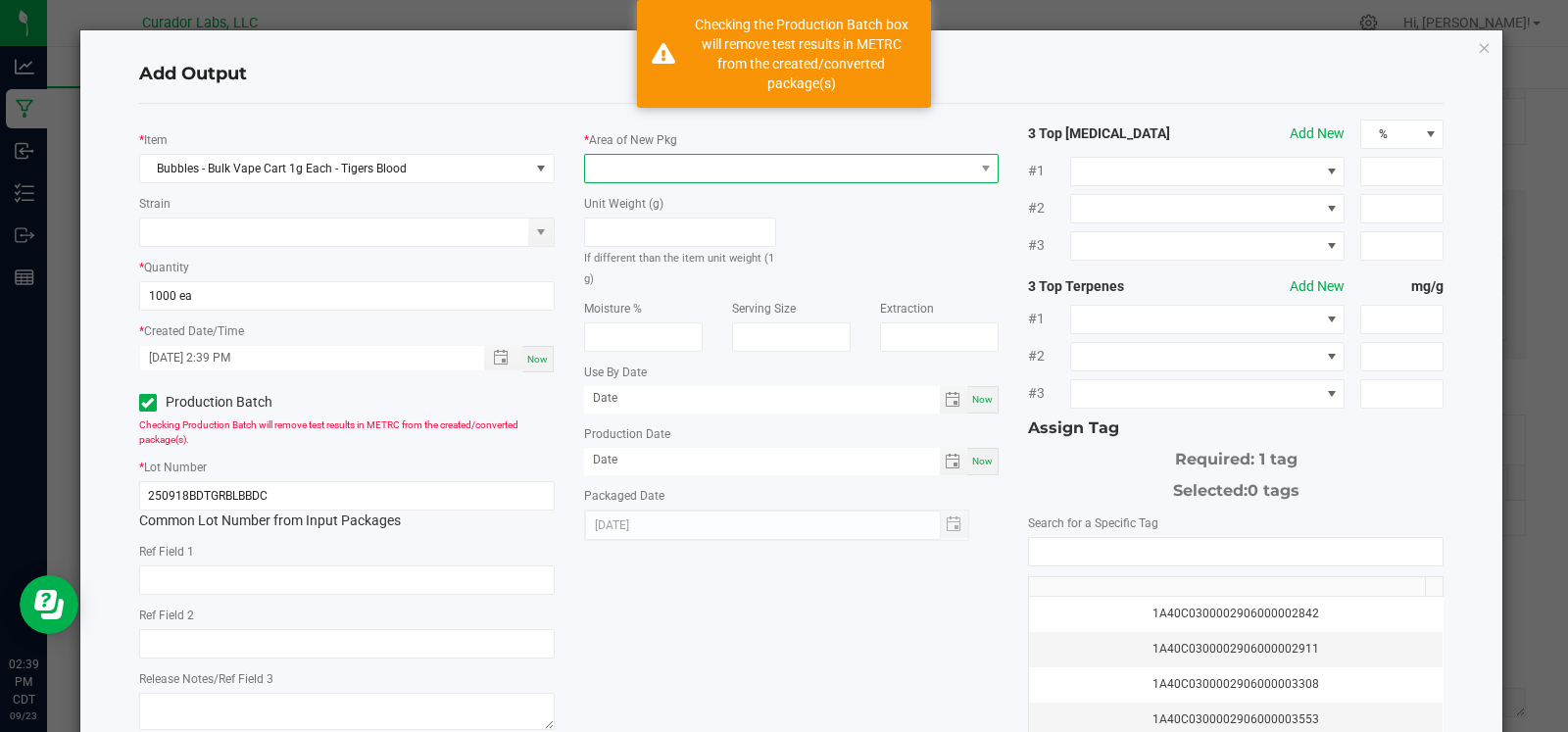
click at [737, 164] on span at bounding box center [780, 169] width 389 height 28
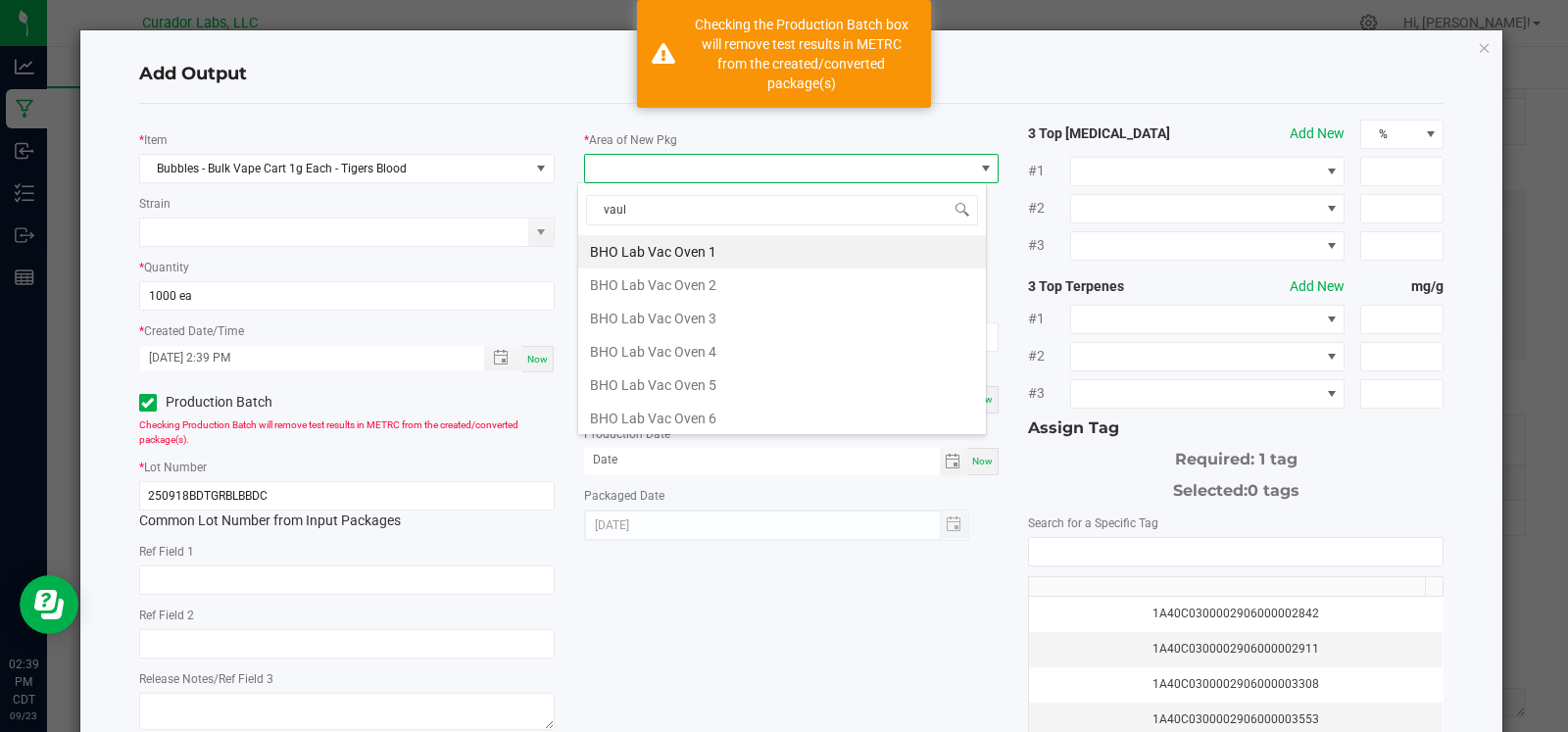
type input "vault"
click at [656, 409] on li "Vault" at bounding box center [782, 419] width 408 height 33
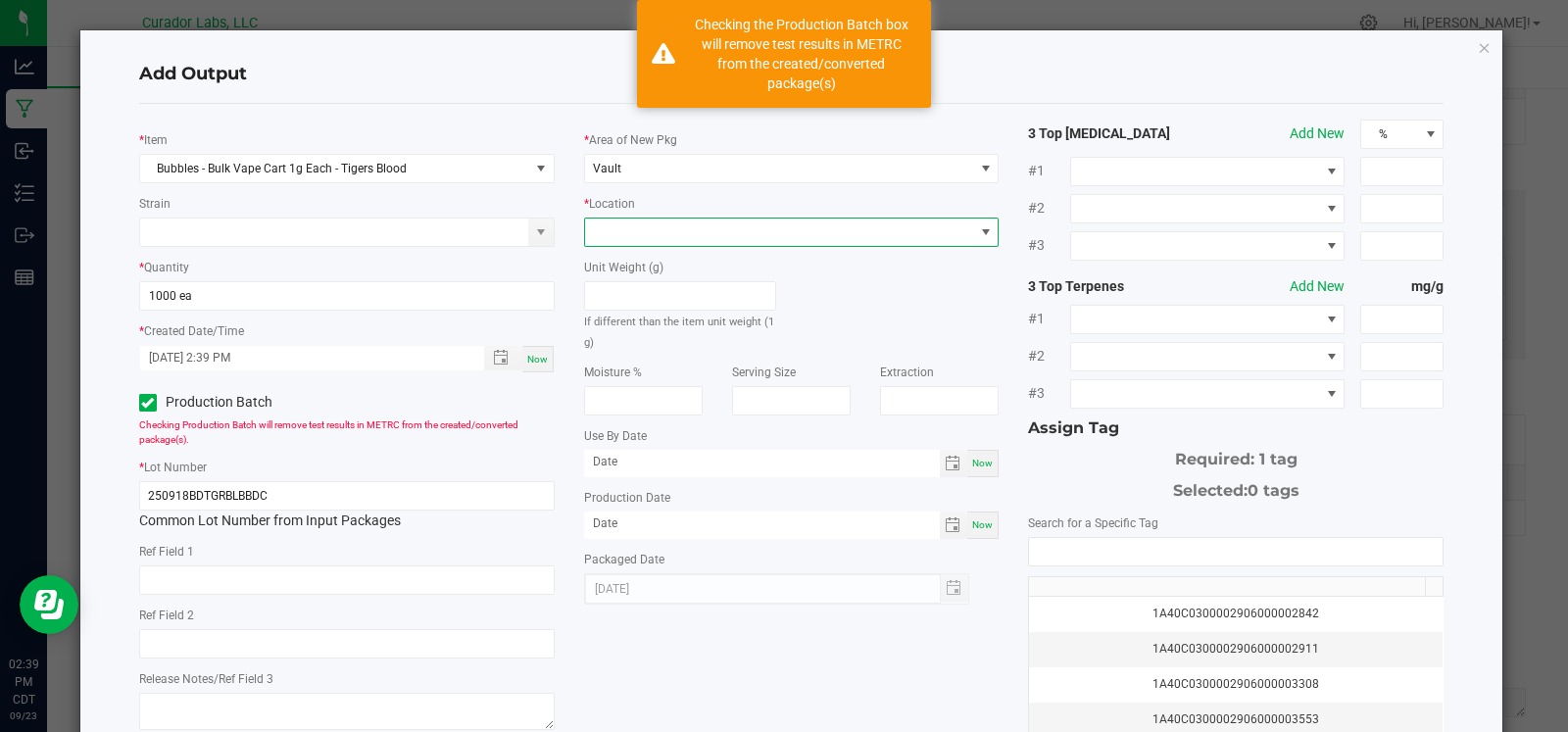
click at [688, 238] on span at bounding box center [780, 232] width 389 height 28
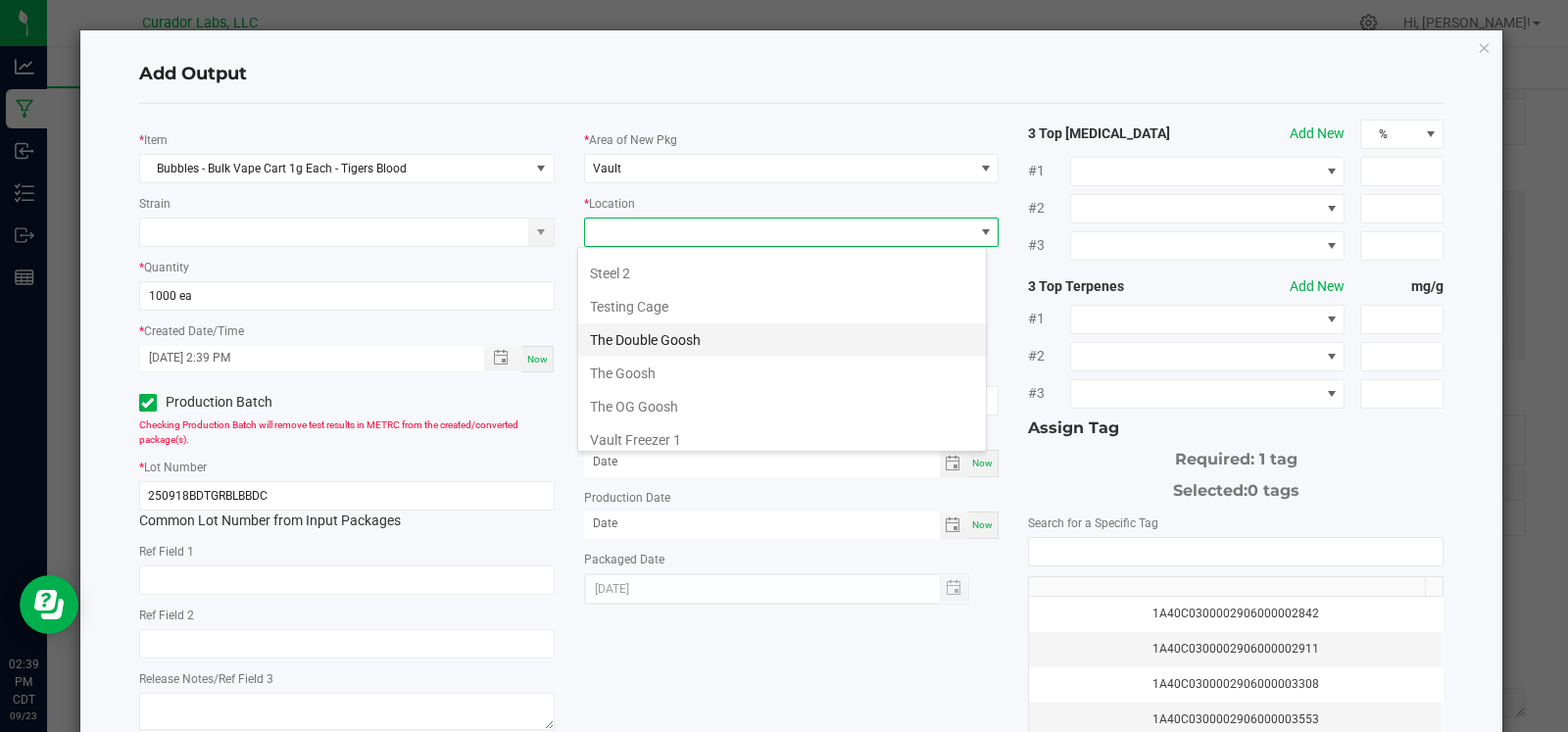
scroll to position [855, 0]
click at [677, 310] on li "Testing Cage" at bounding box center [782, 312] width 408 height 33
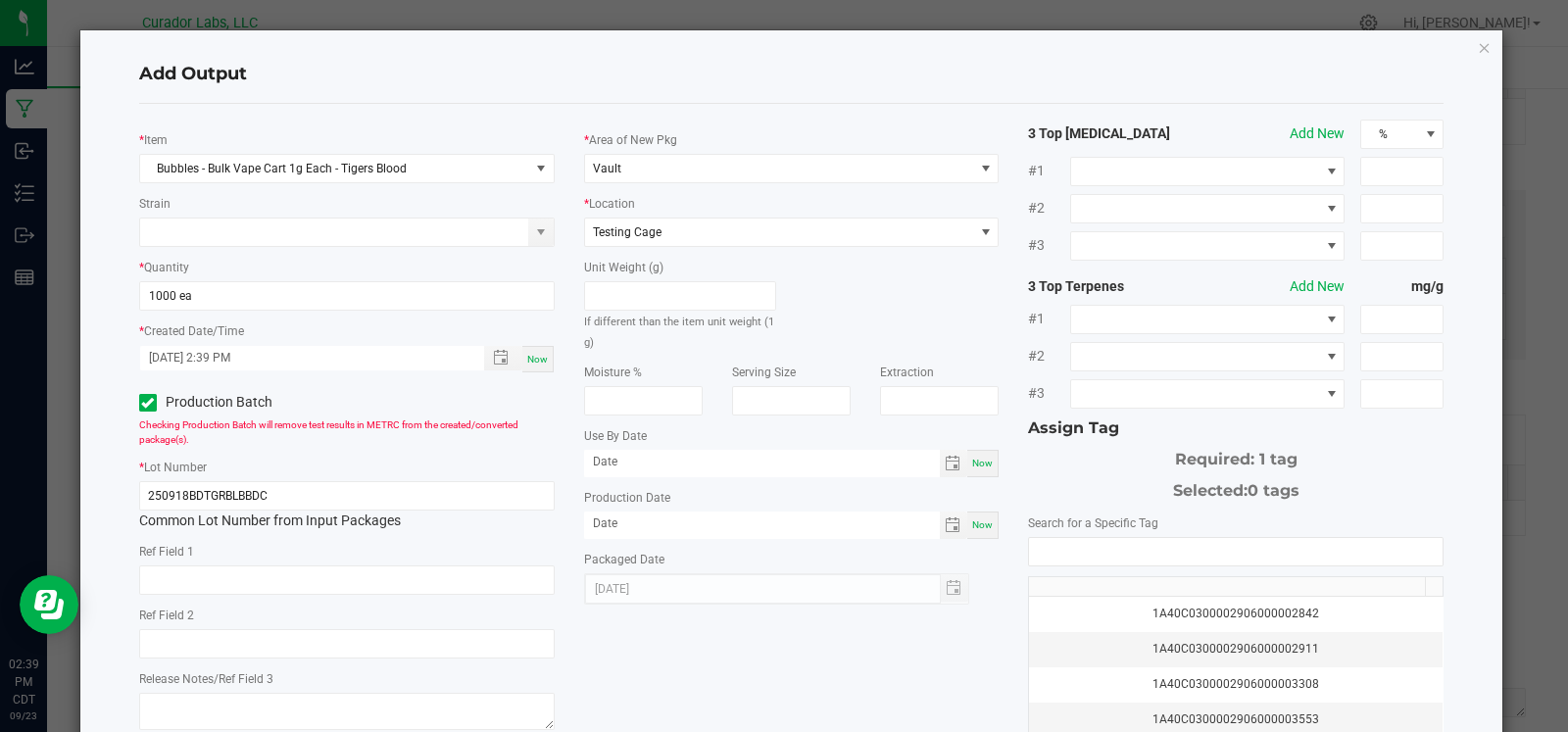
click at [833, 287] on div "Unit Weight (g) If different than the item unit weight (1 g)" at bounding box center [792, 299] width 445 height 105
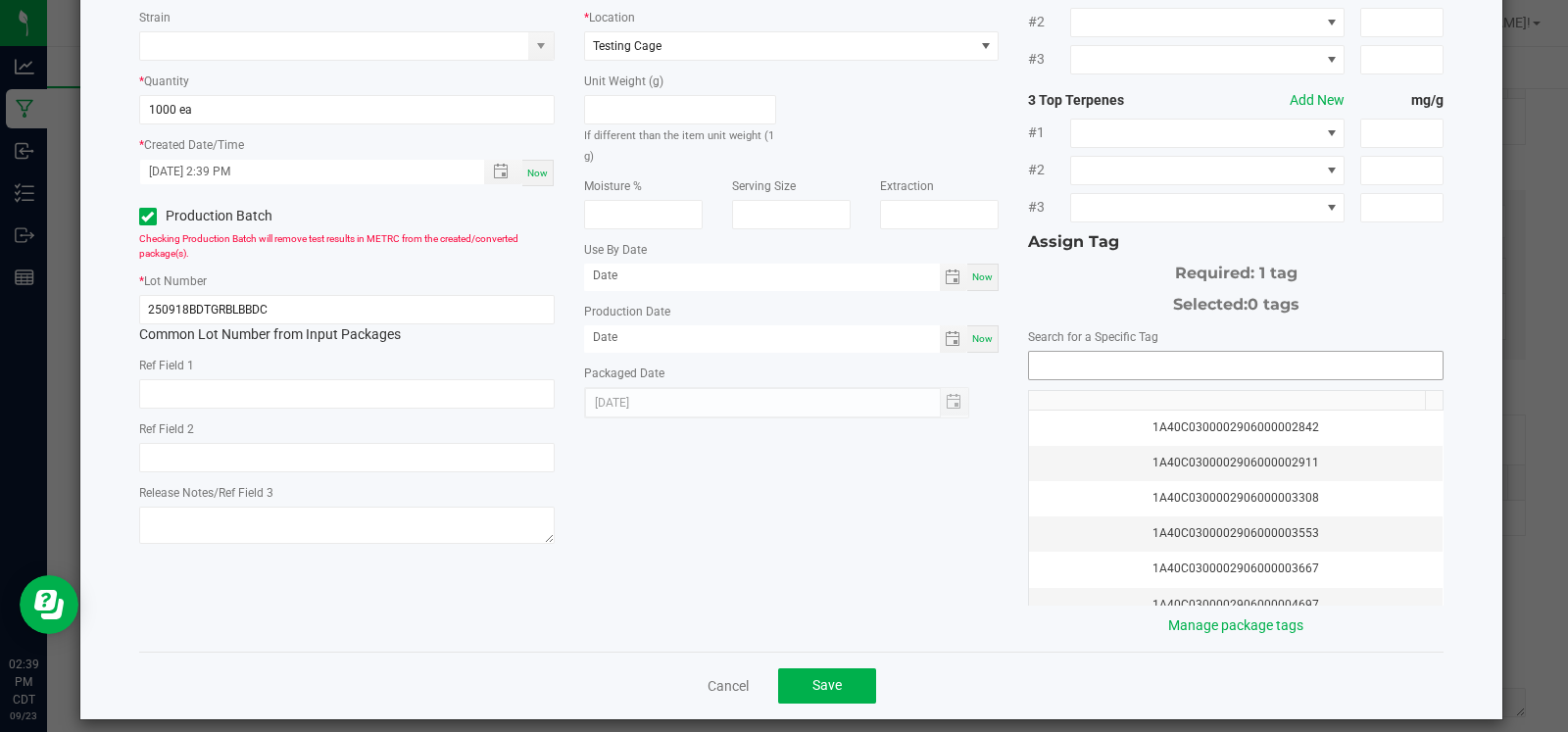
scroll to position [199, 0]
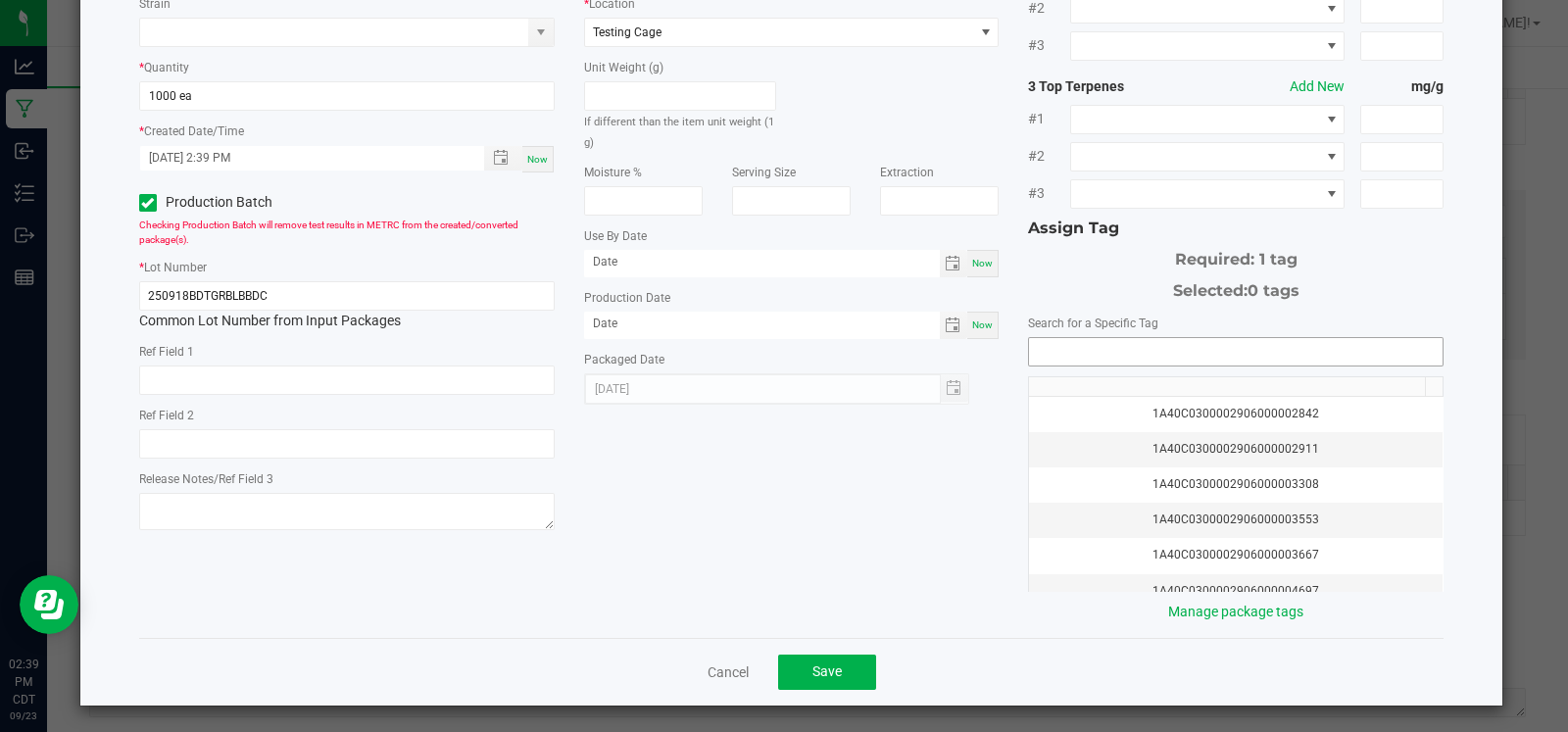
click at [1092, 354] on input "NO DATA FOUND" at bounding box center [1235, 352] width 414 height 28
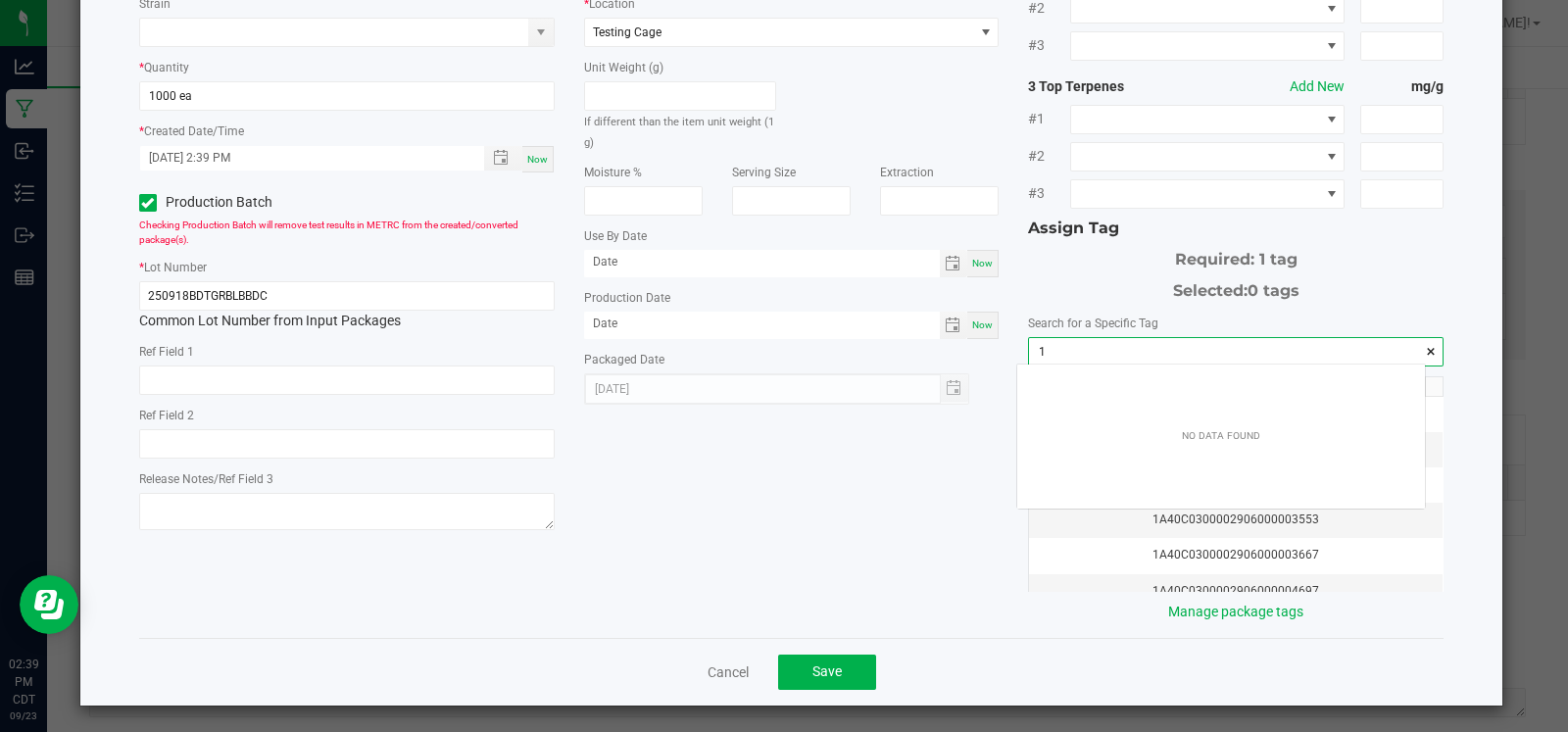
scroll to position [27, 408]
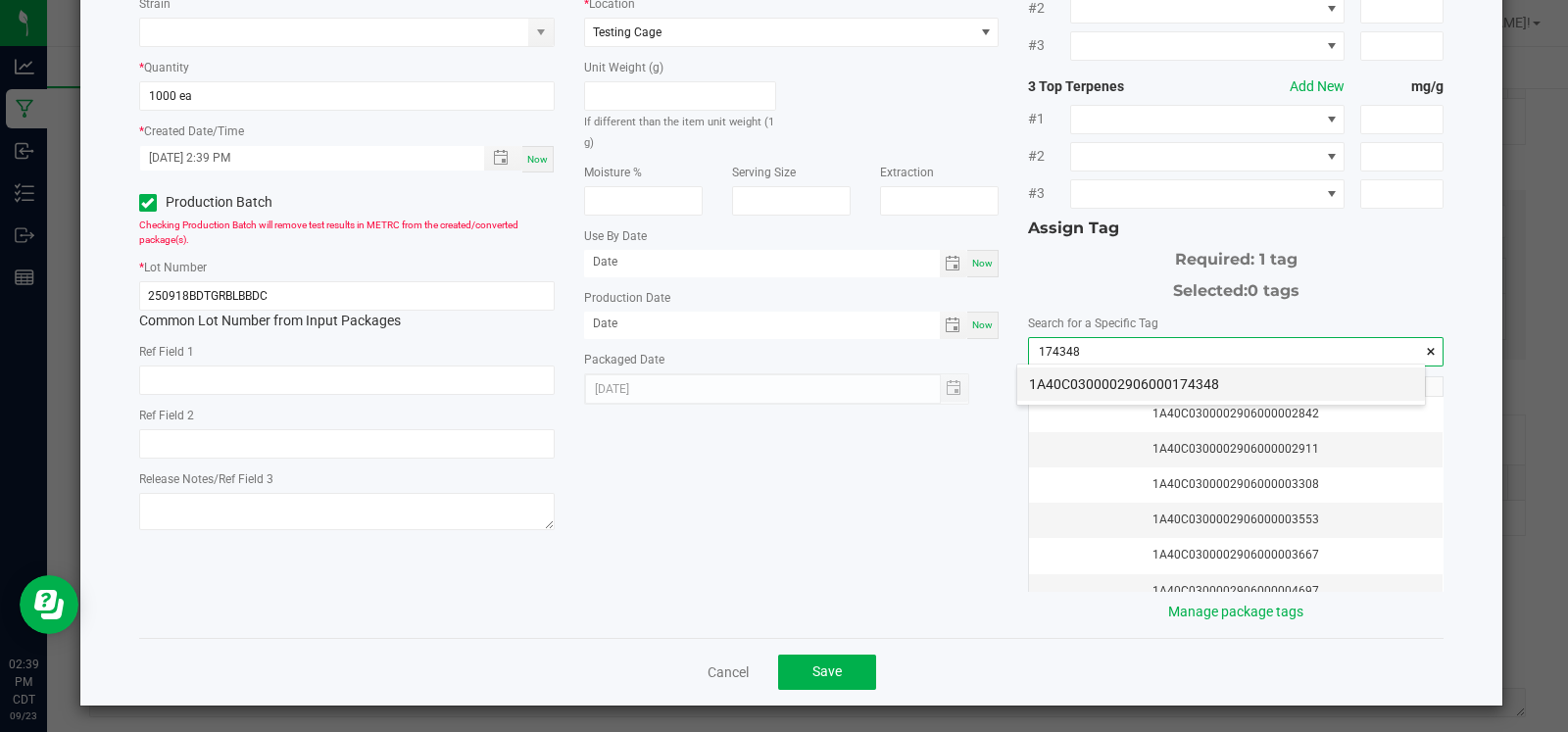
click at [1101, 378] on li "1A40C0300002906000174348" at bounding box center [1220, 384] width 408 height 33
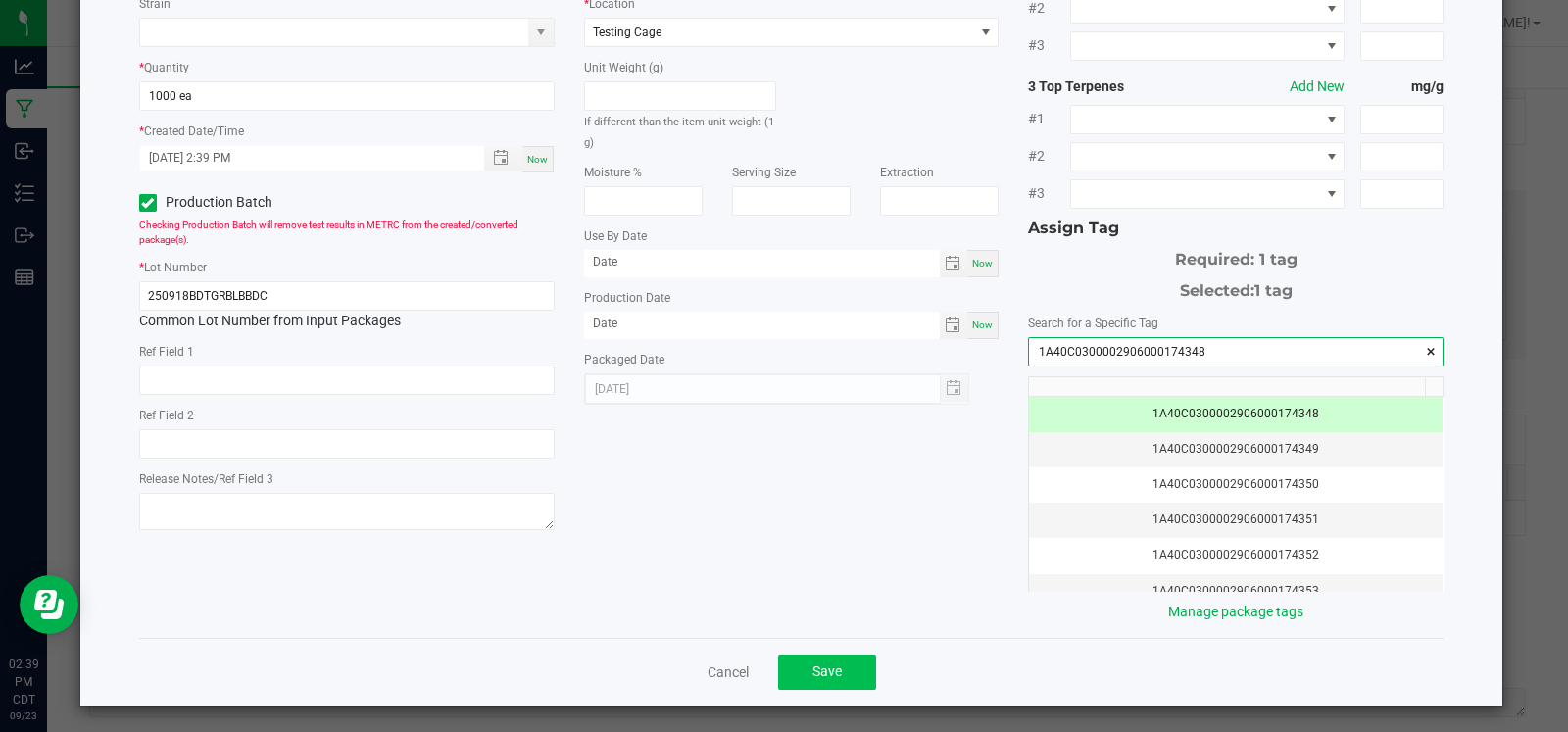
type input "1A40C0300002906000174348"
click at [819, 658] on button "Save" at bounding box center [827, 672] width 98 height 35
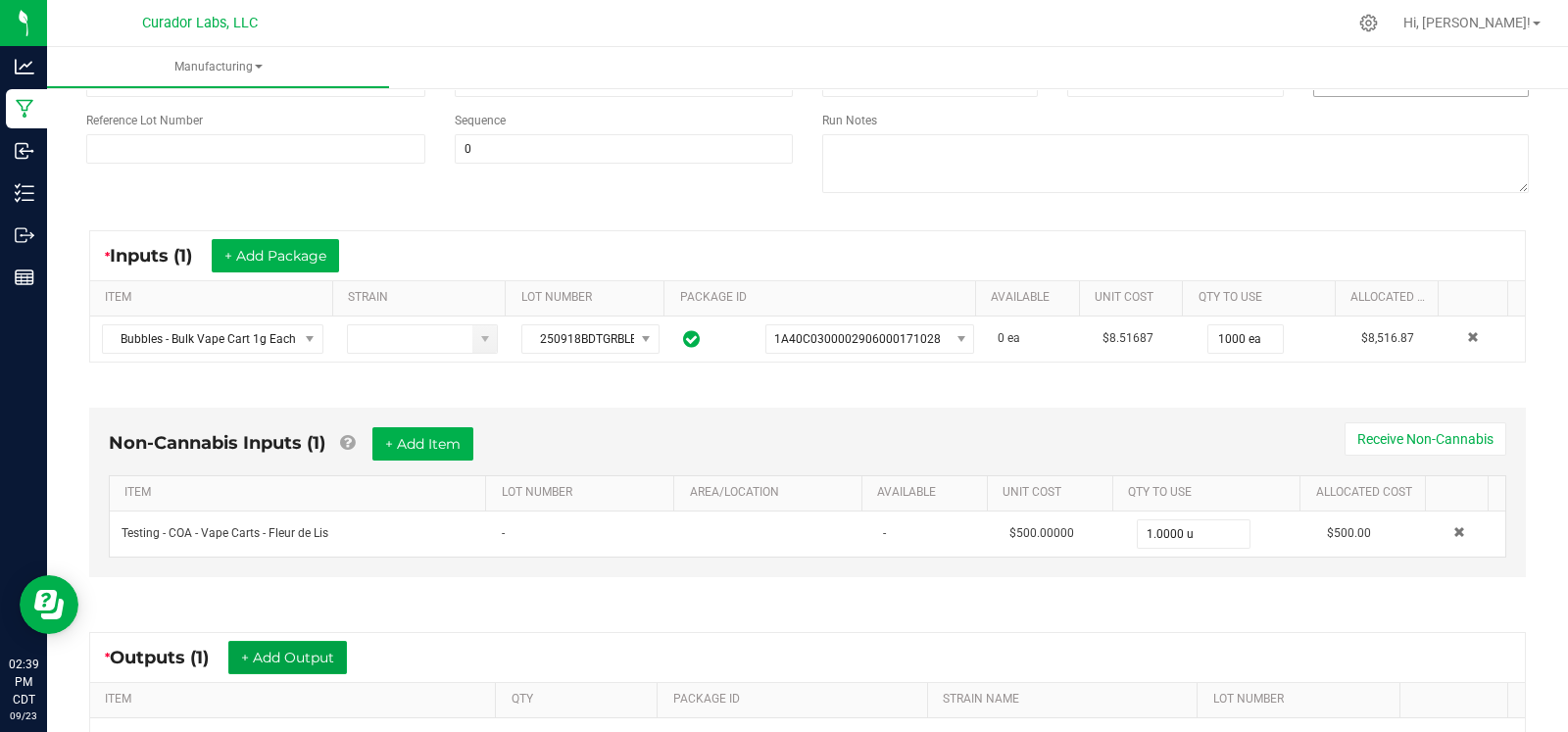
scroll to position [0, 0]
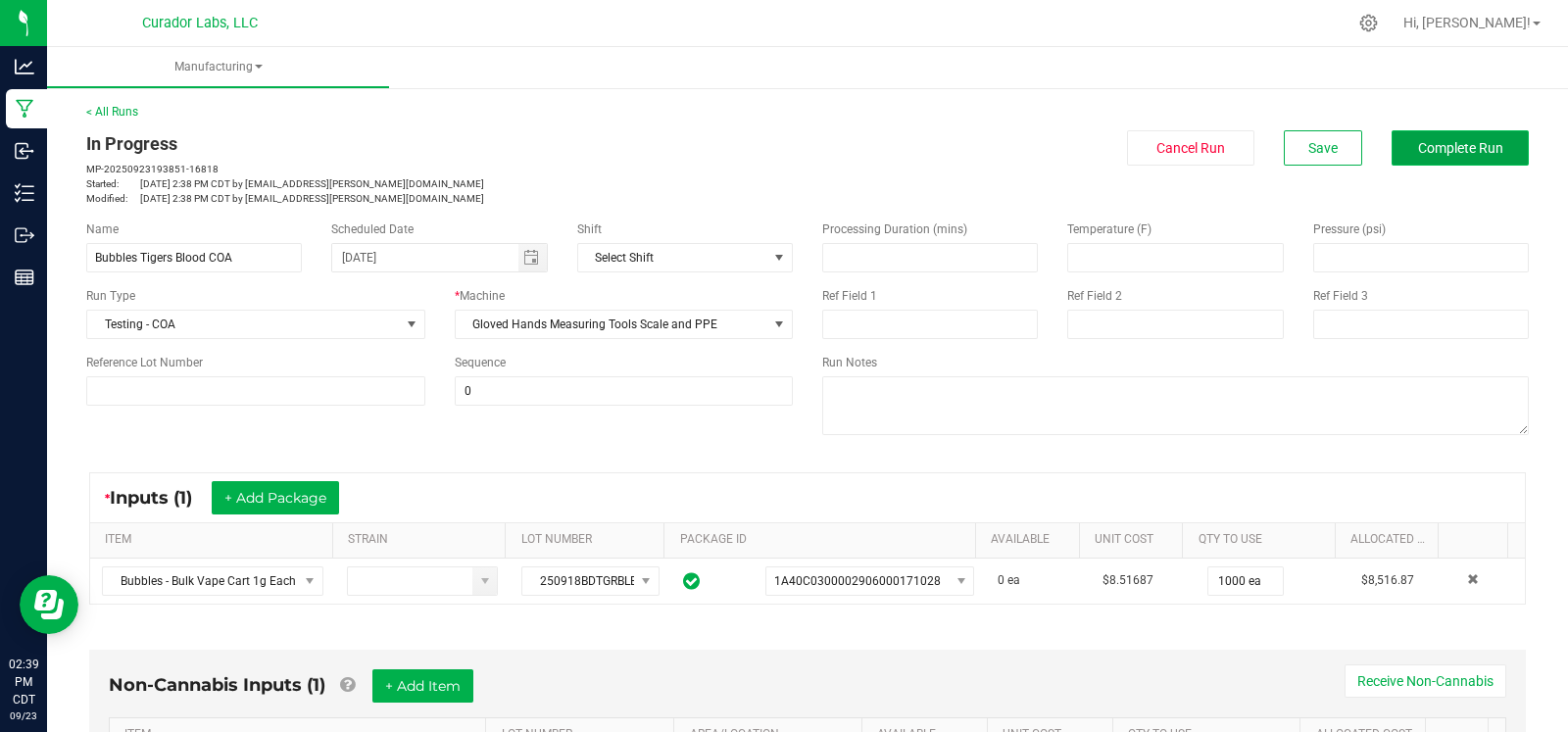
click at [1445, 149] on span "Complete Run" at bounding box center [1460, 148] width 85 height 16
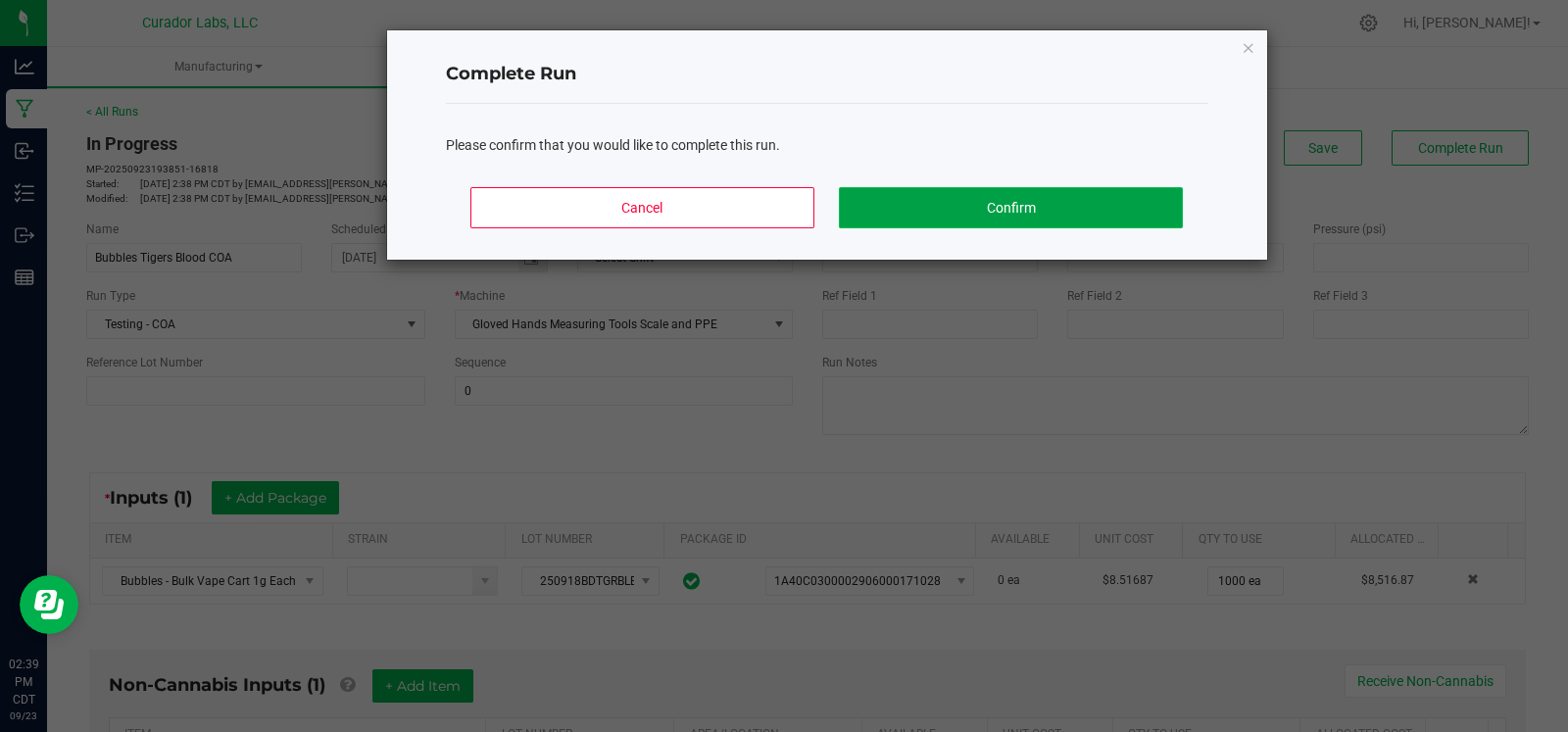
click at [1039, 207] on button "Confirm" at bounding box center [1010, 208] width 343 height 41
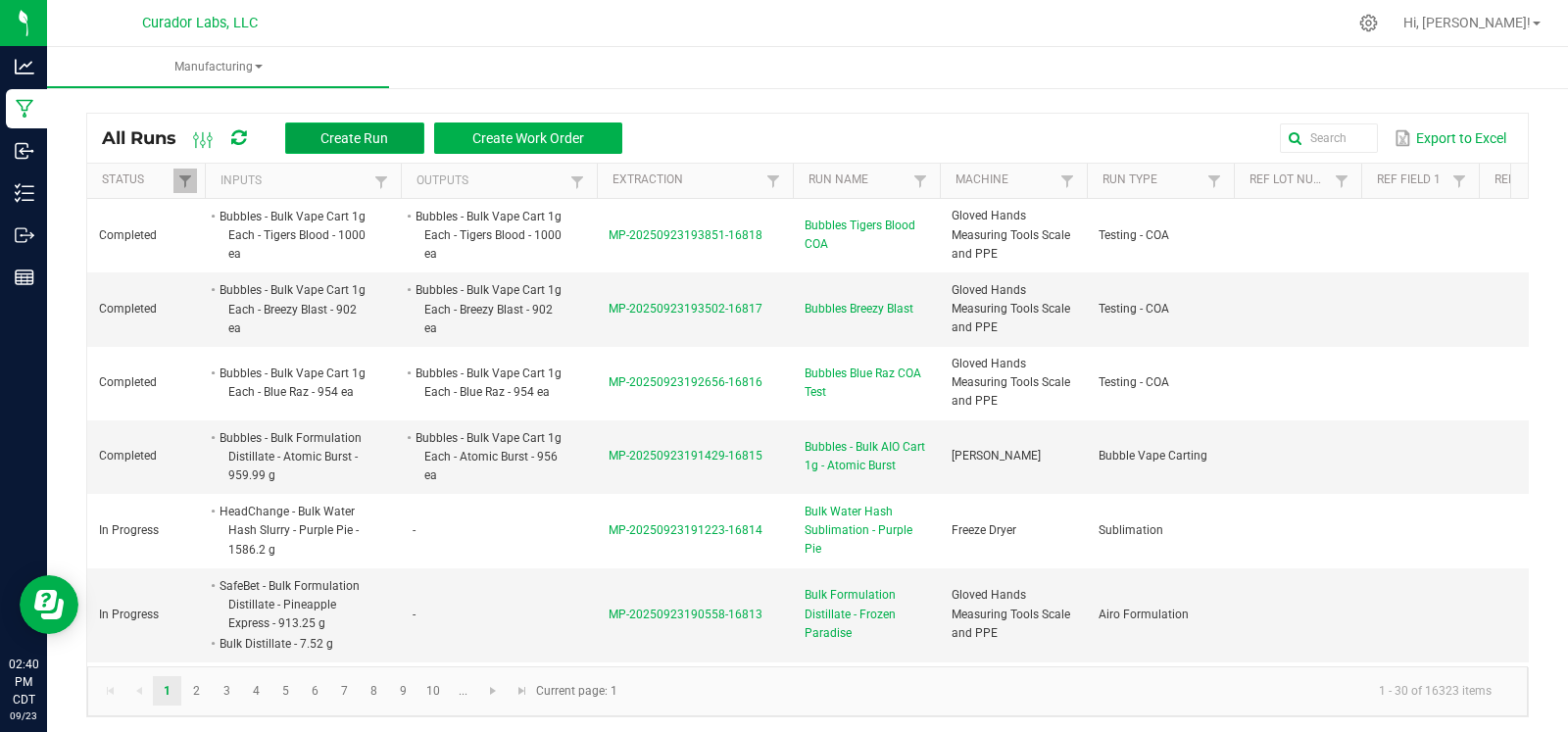
click at [358, 137] on span "Create Run" at bounding box center [354, 139] width 68 height 16
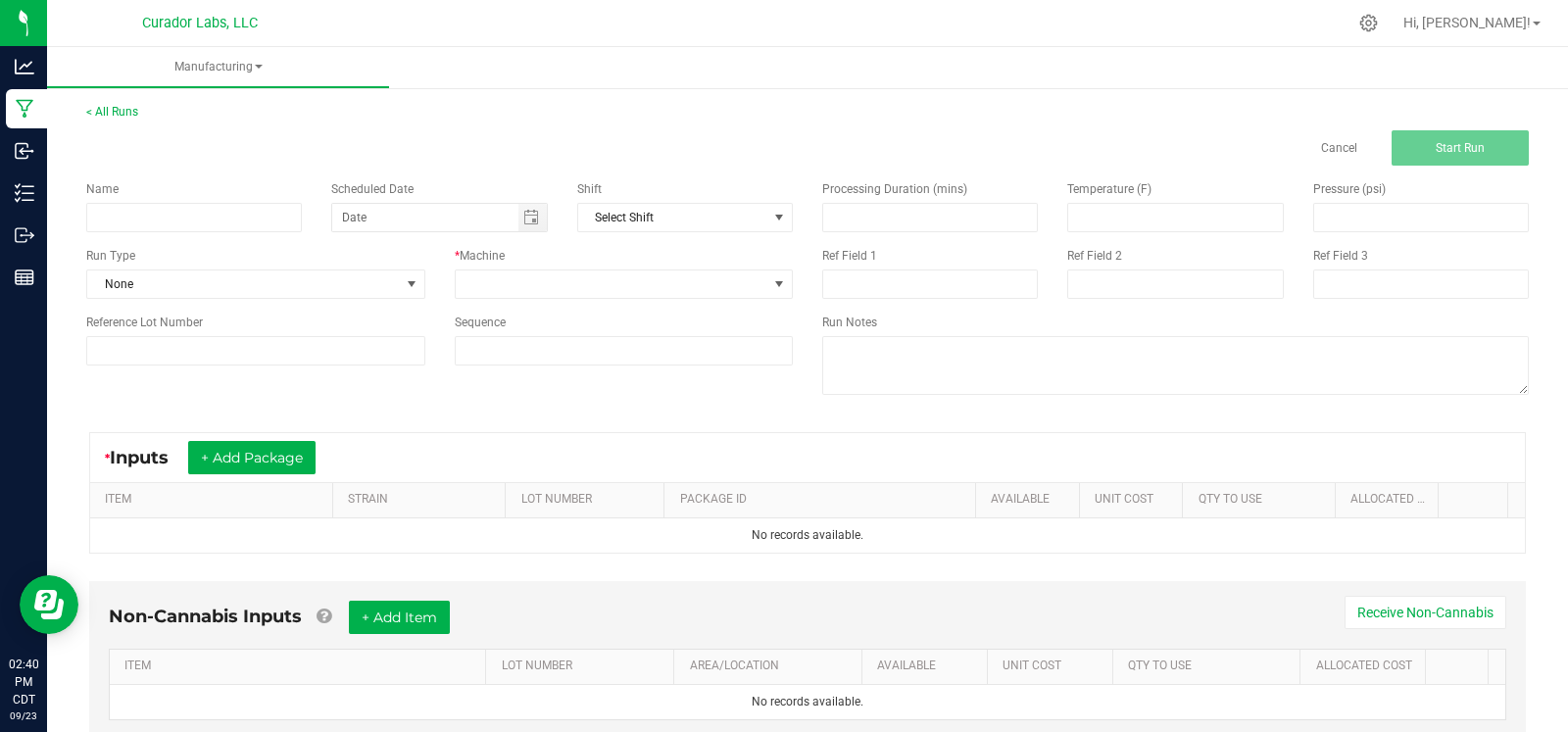
click at [214, 197] on div "Name" at bounding box center [194, 190] width 215 height 18
click at [207, 212] on input at bounding box center [194, 217] width 215 height 29
type input "Bubbles Atomic Burst COA"
type input "month/day/year"
click at [511, 216] on input "month/day/year" at bounding box center [425, 217] width 187 height 28
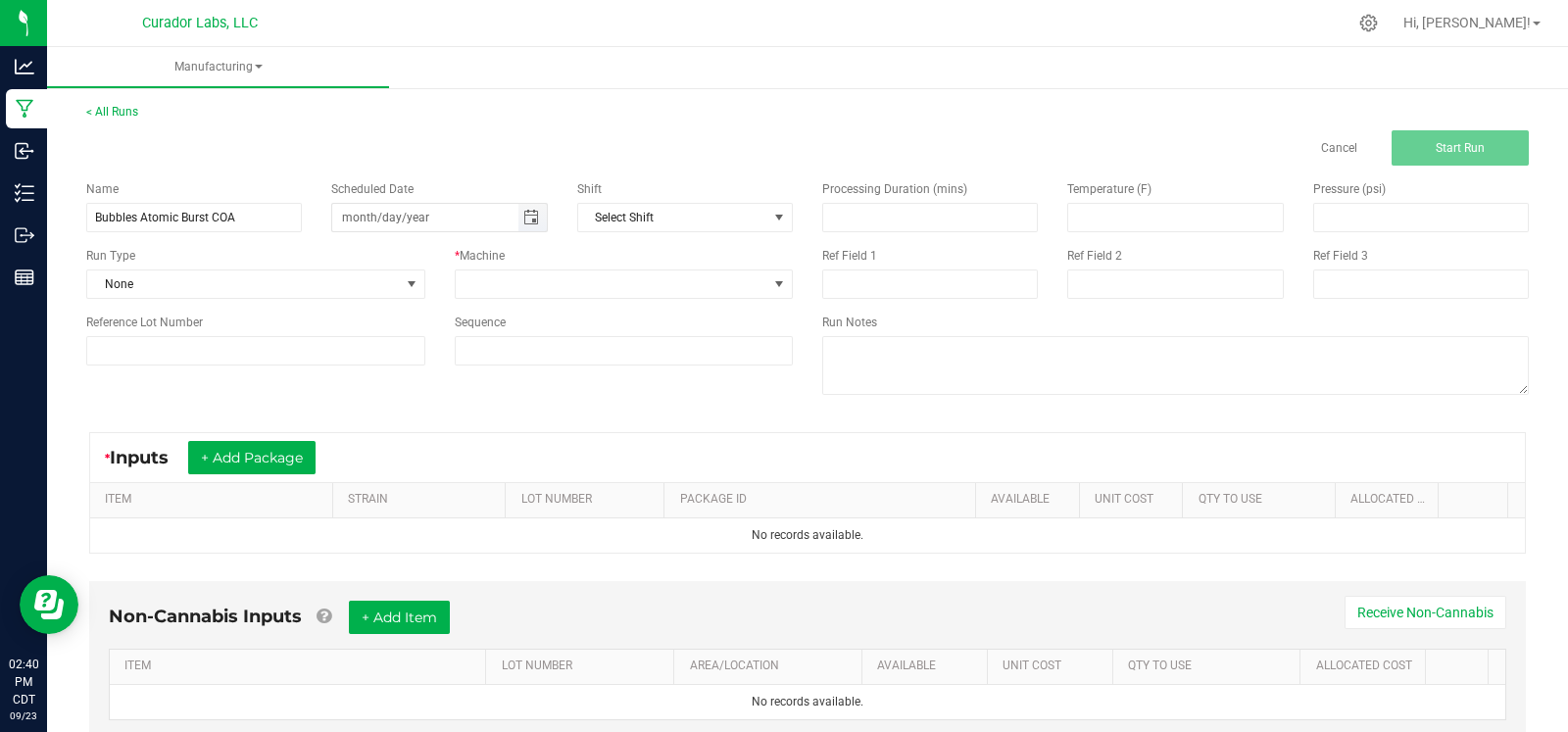
click at [526, 214] on span "Toggle calendar" at bounding box center [532, 217] width 16 height 16
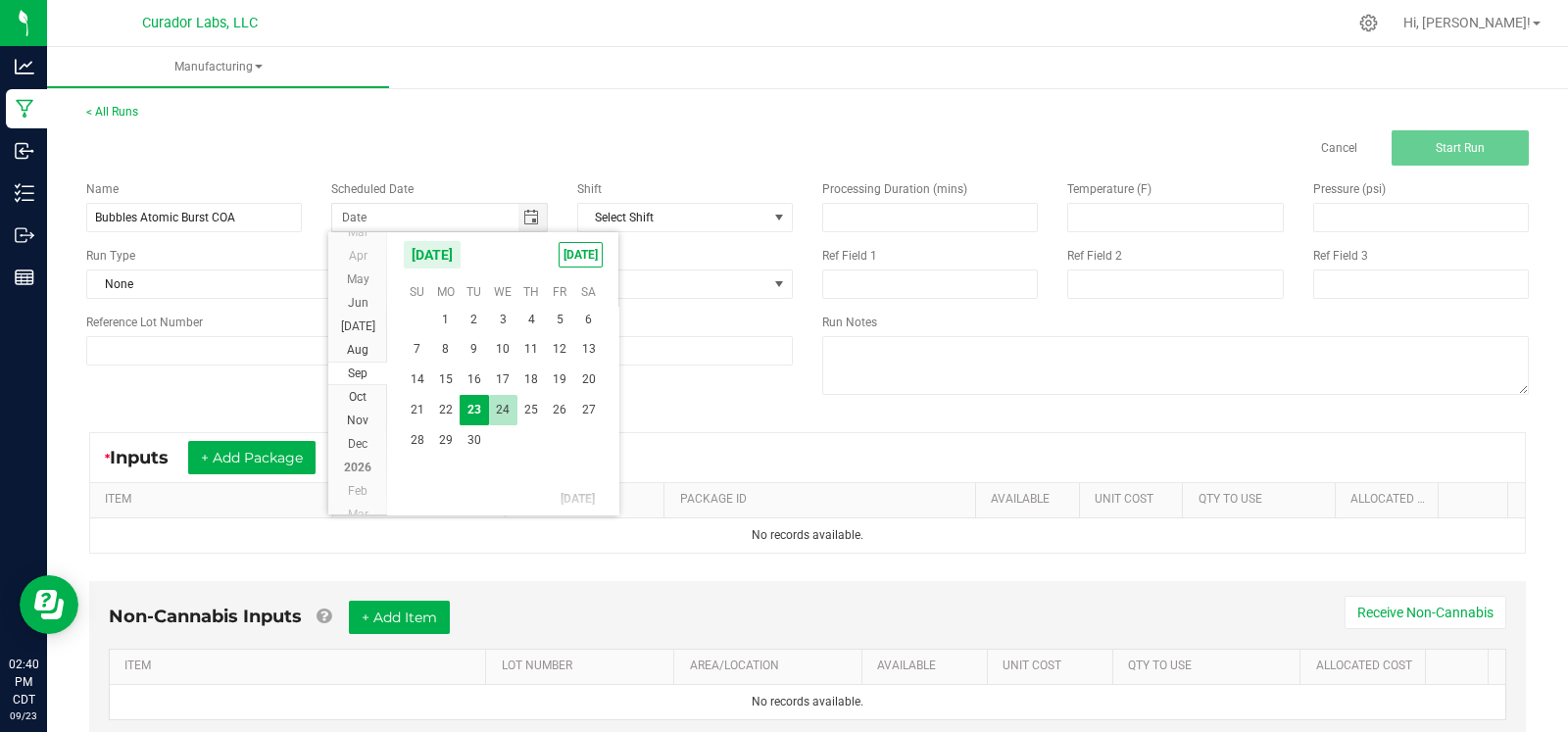
click at [489, 414] on span "24" at bounding box center [503, 410] width 28 height 30
type input "[DATE]"
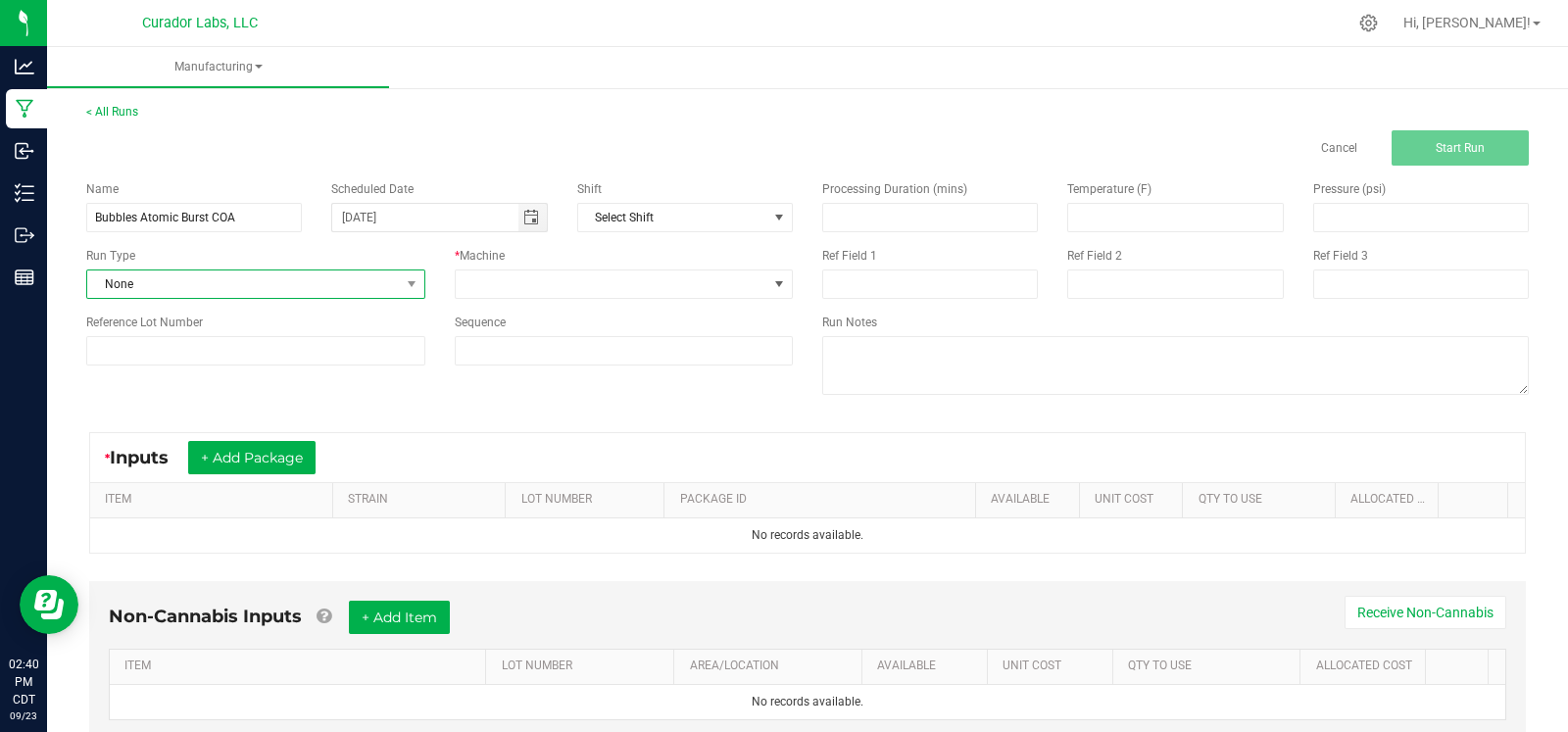
click at [249, 288] on span "None" at bounding box center [244, 284] width 312 height 28
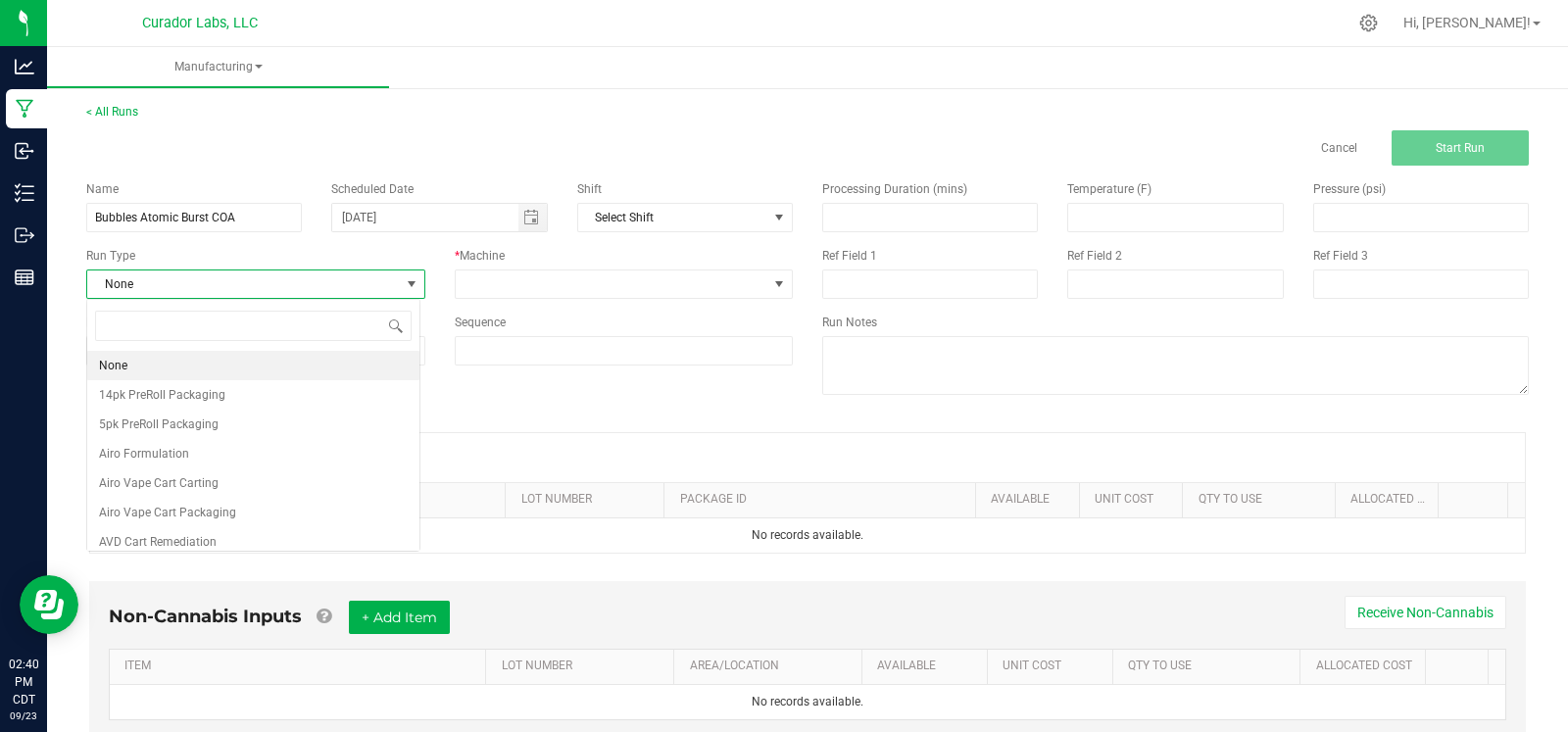
scroll to position [28, 333]
type input "test"
click at [198, 400] on li "Testing - COA" at bounding box center [253, 395] width 332 height 29
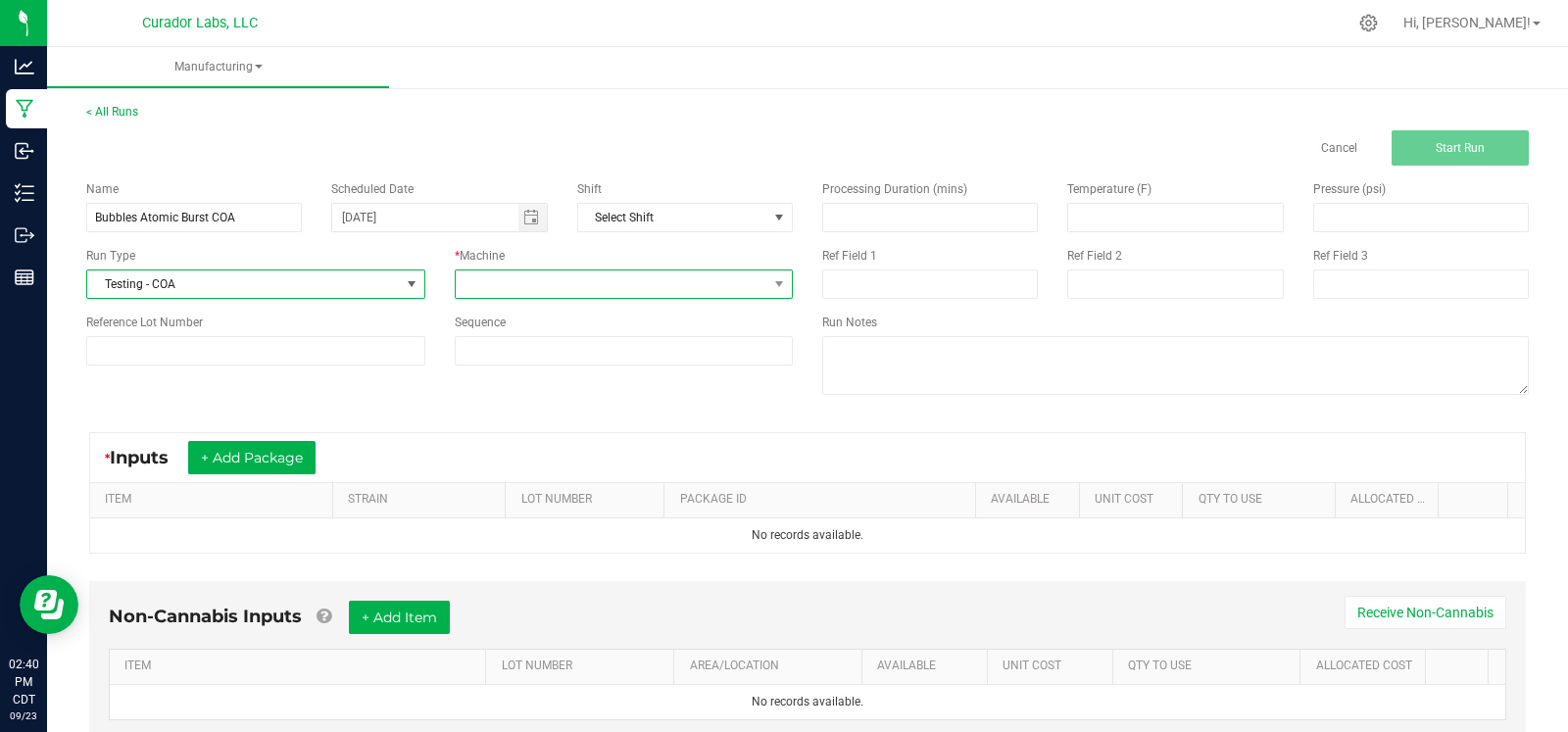
click at [545, 289] on span at bounding box center [612, 284] width 312 height 28
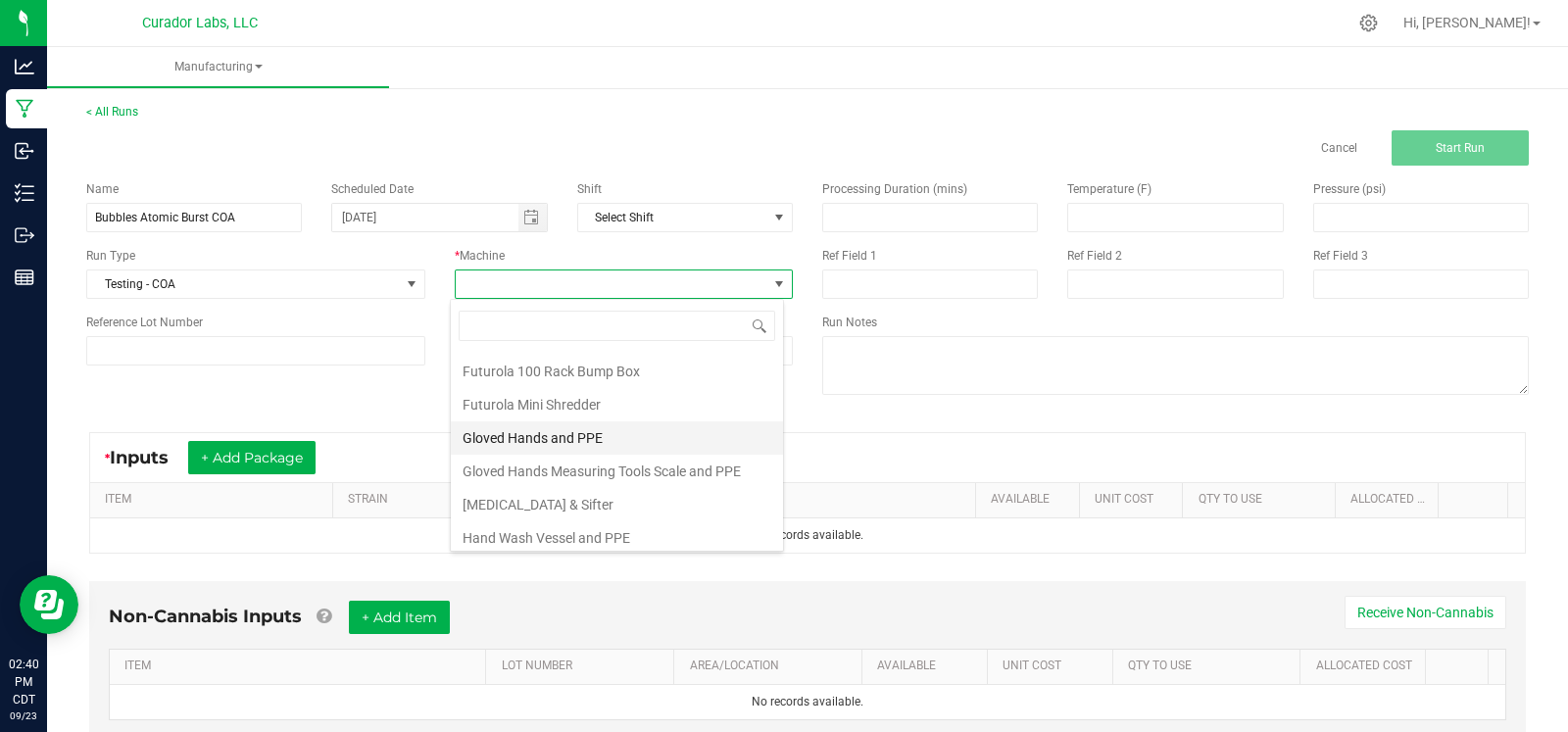
scroll to position [282, 0]
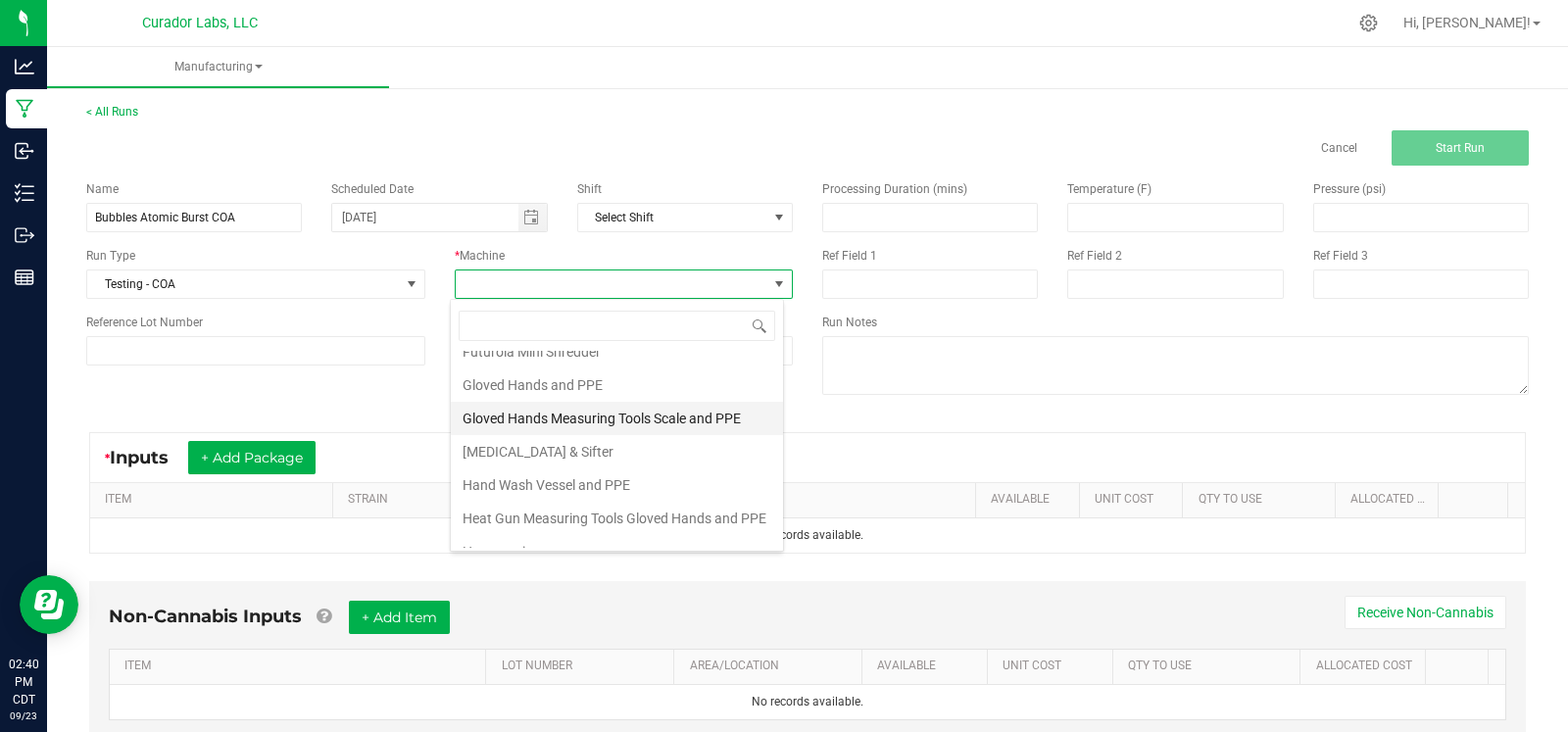
click at [579, 409] on li "Gloved Hands Measuring Tools Scale and PPE" at bounding box center [617, 419] width 332 height 33
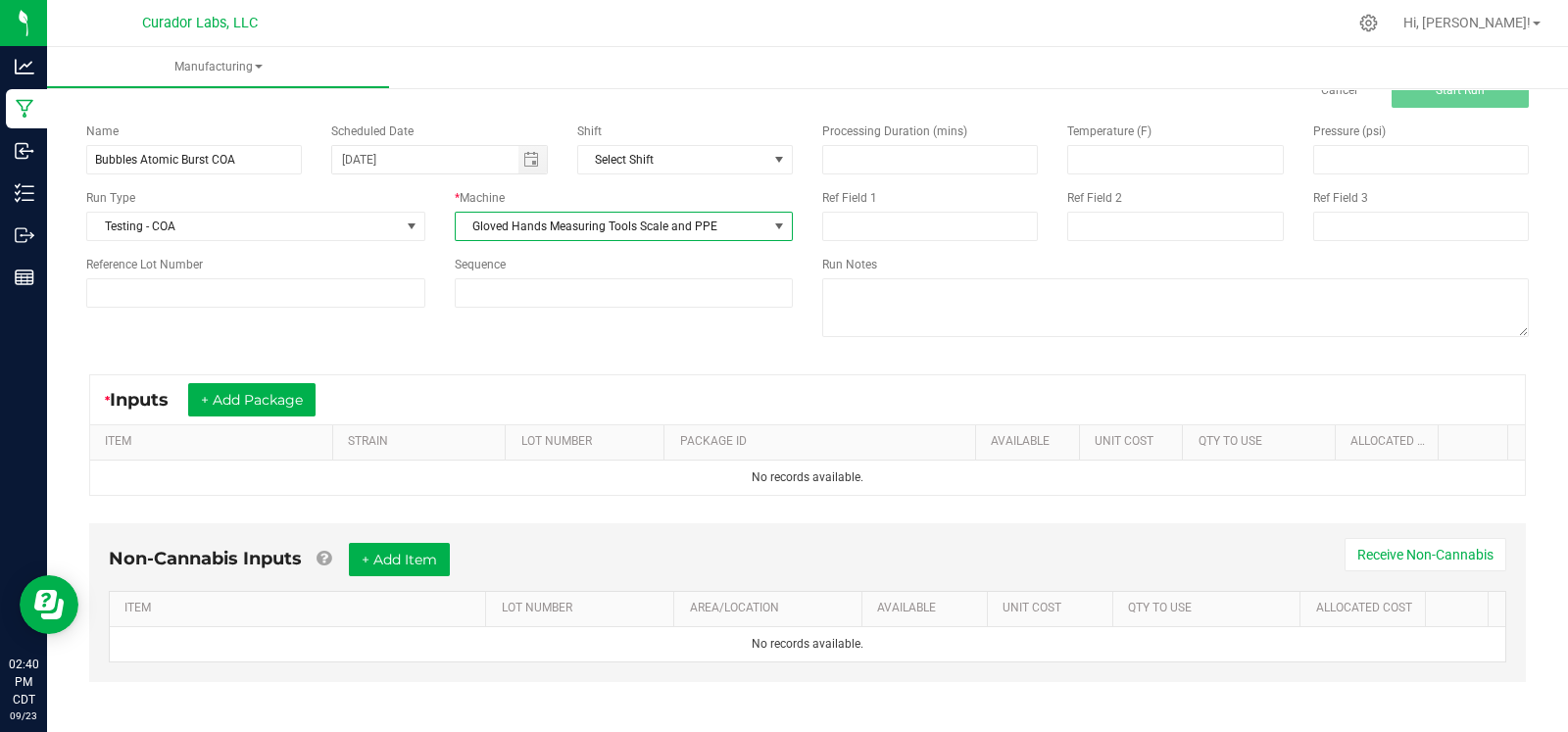
scroll to position [63, 0]
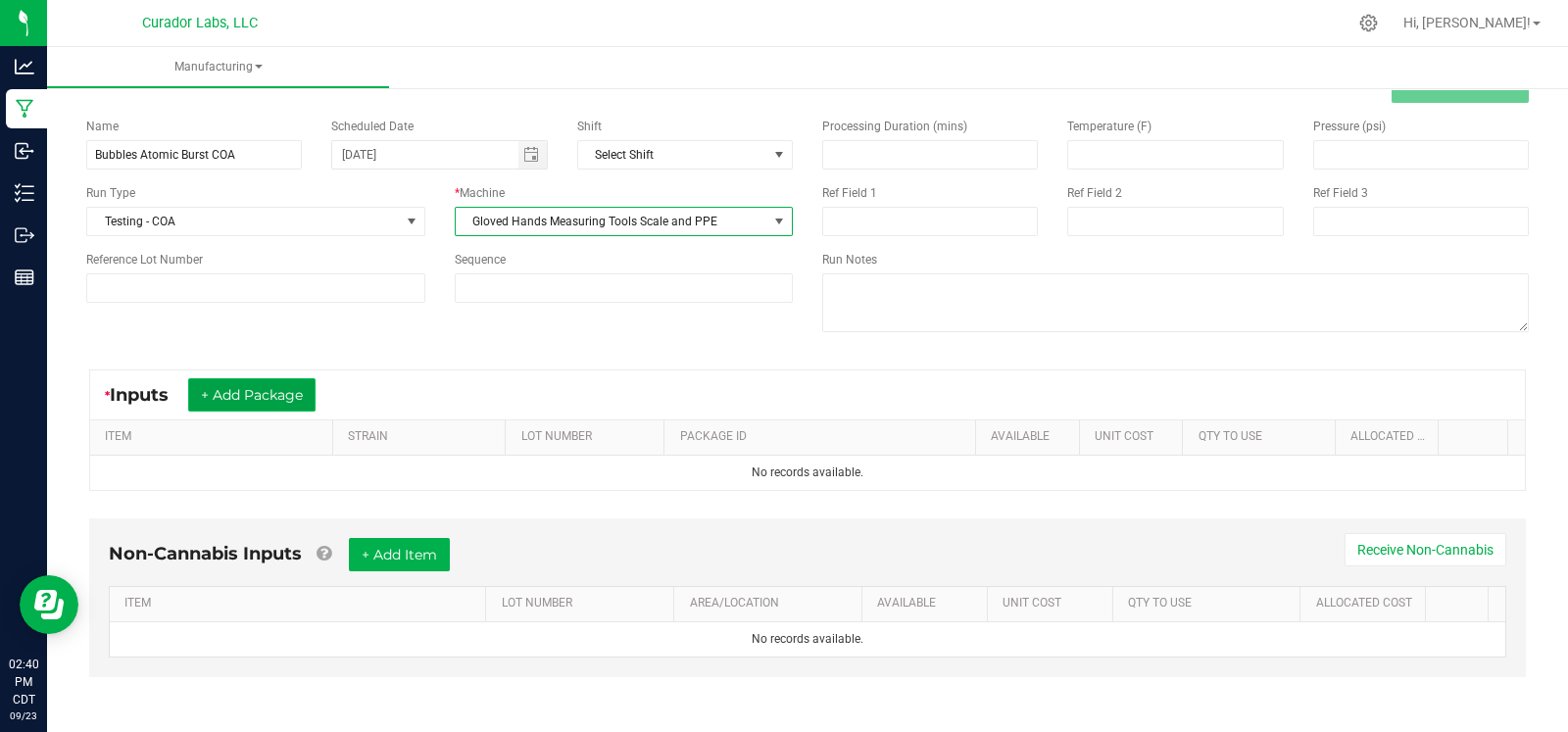
click at [260, 388] on button "+ Add Package" at bounding box center [252, 395] width 128 height 33
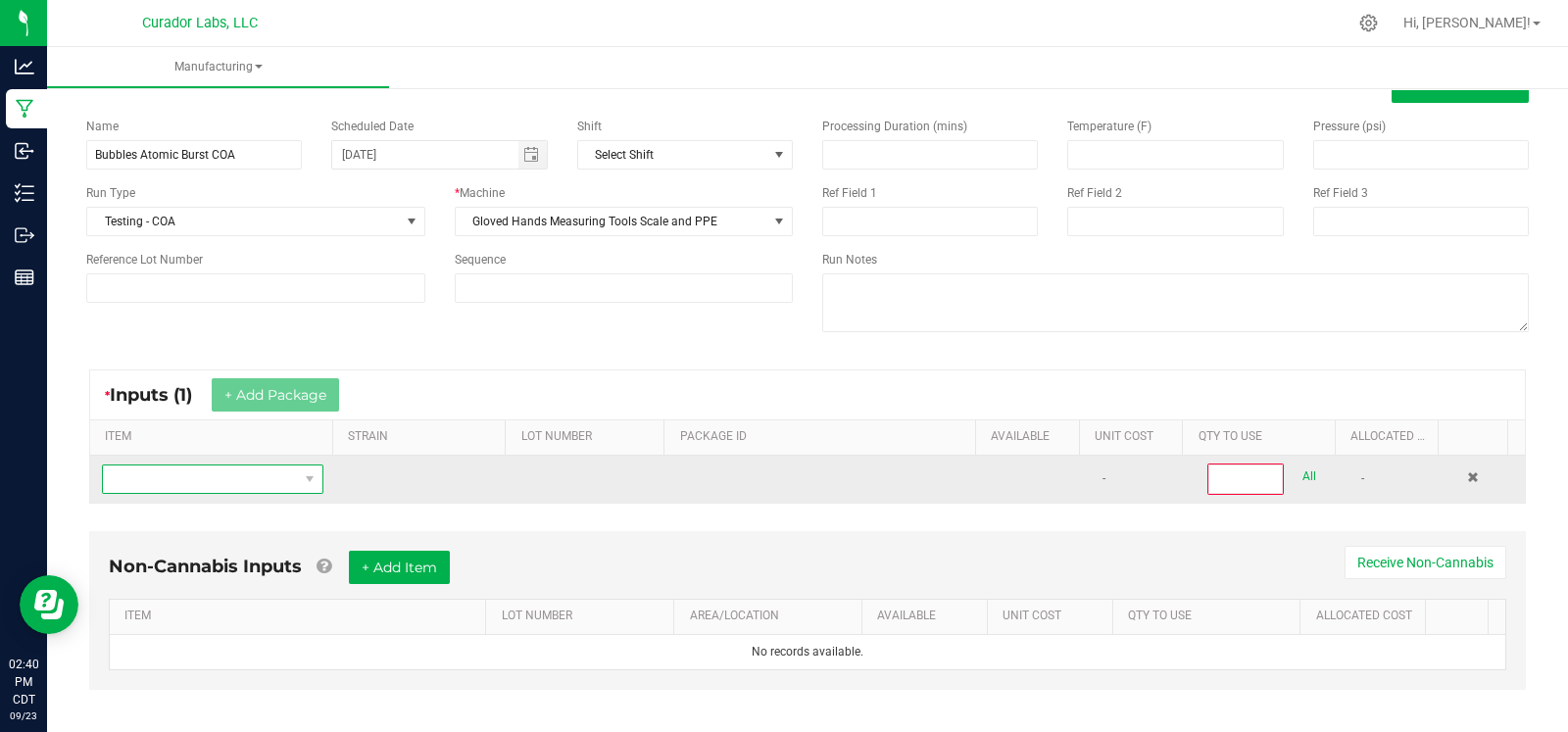
click at [214, 479] on span "NO DATA FOUND" at bounding box center [200, 479] width 196 height 28
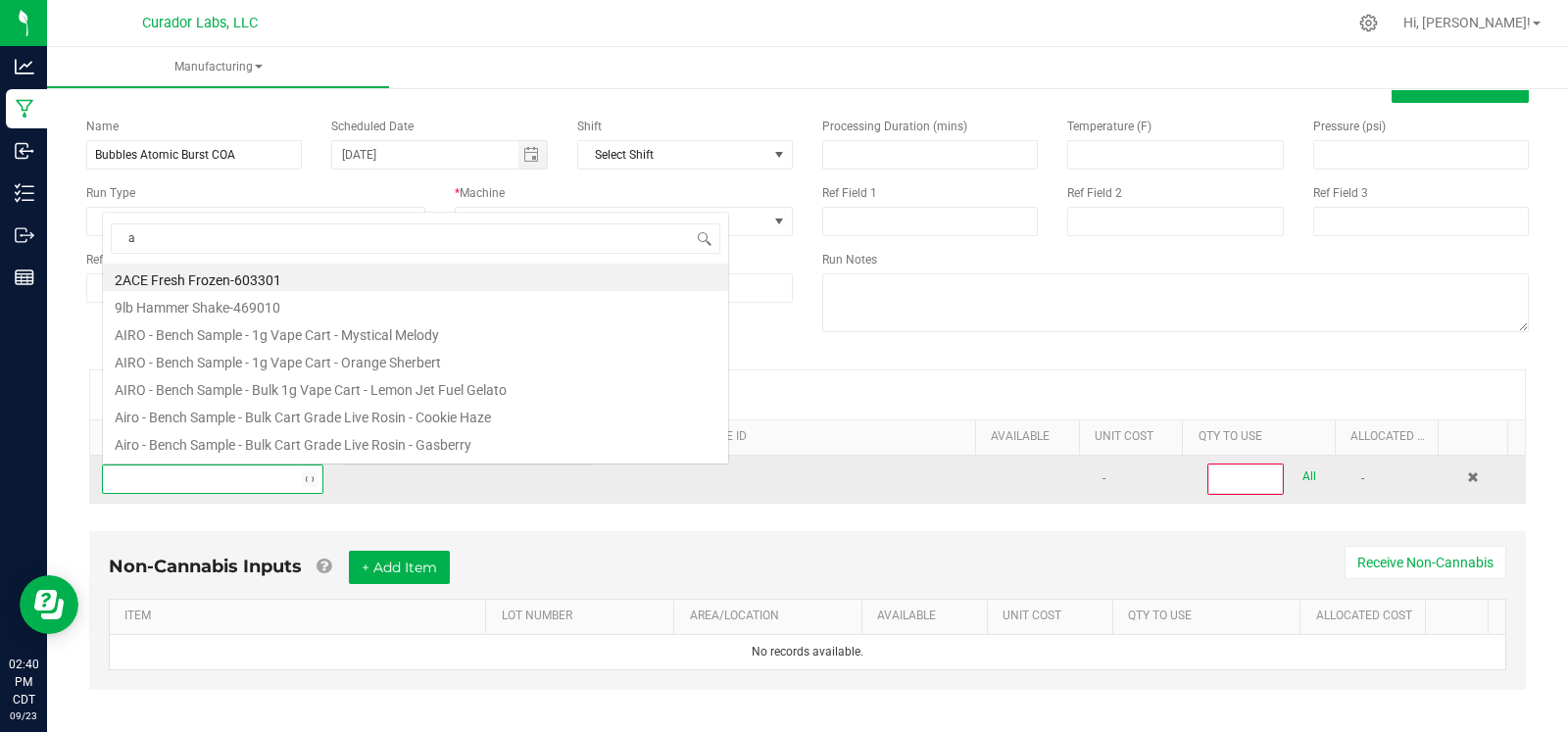
scroll to position [28, 211]
type input "atomic burst"
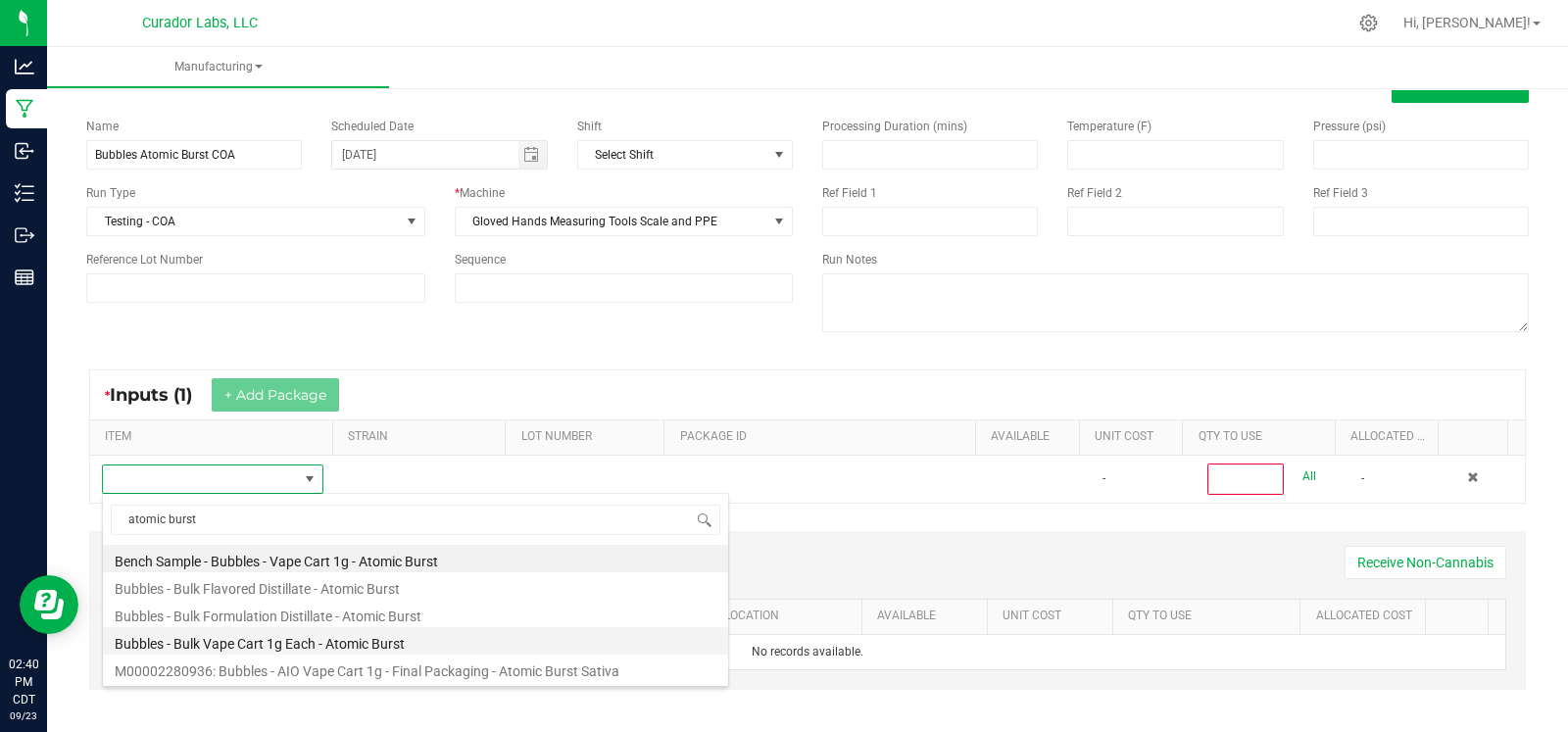
click at [277, 644] on li "Bubbles - Bulk Vape Cart 1g Each - Atomic Burst" at bounding box center [416, 641] width 625 height 28
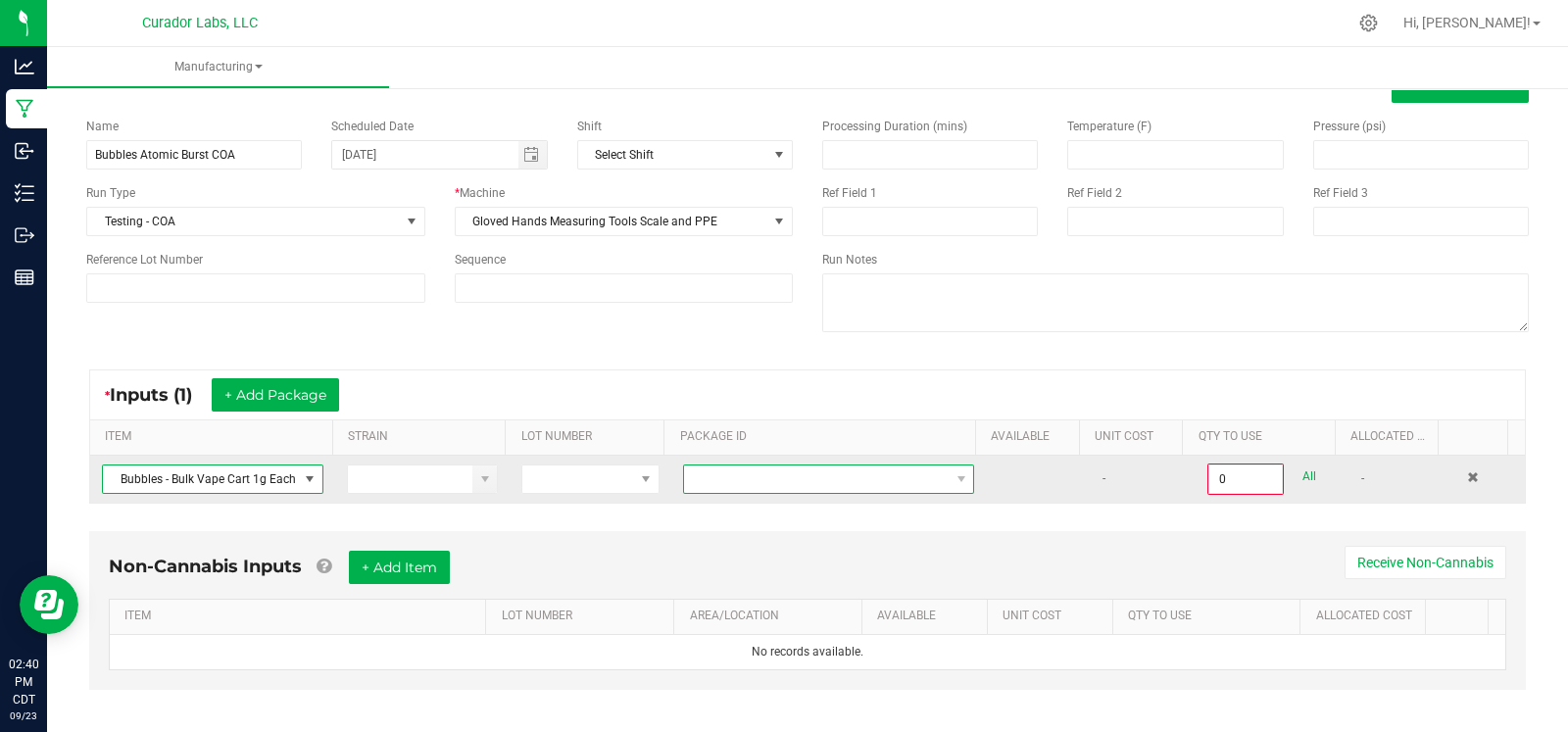
click at [810, 471] on span at bounding box center [815, 479] width 264 height 28
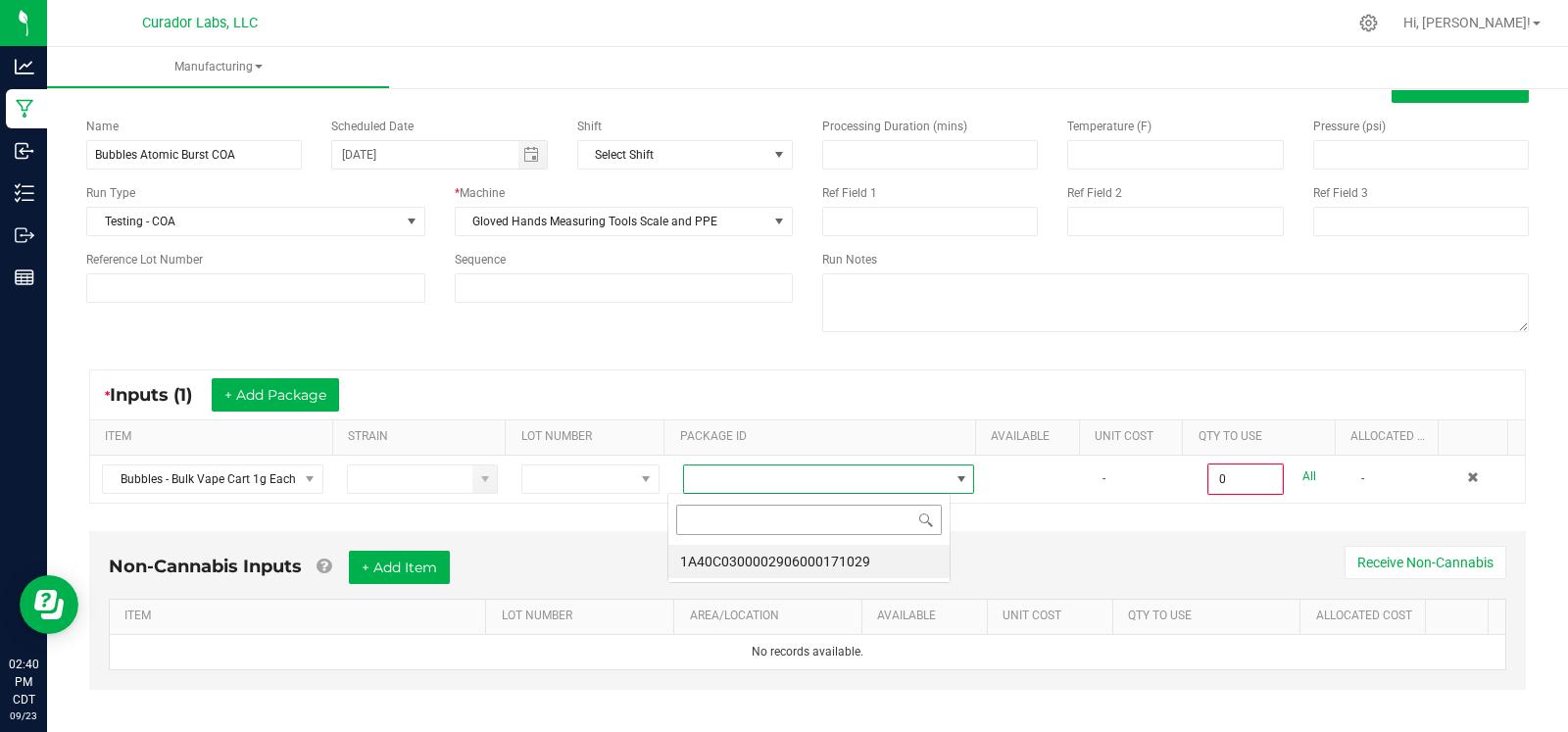
scroll to position [28, 283]
click at [813, 560] on li "1A40C0300002906000171029" at bounding box center [809, 562] width 281 height 33
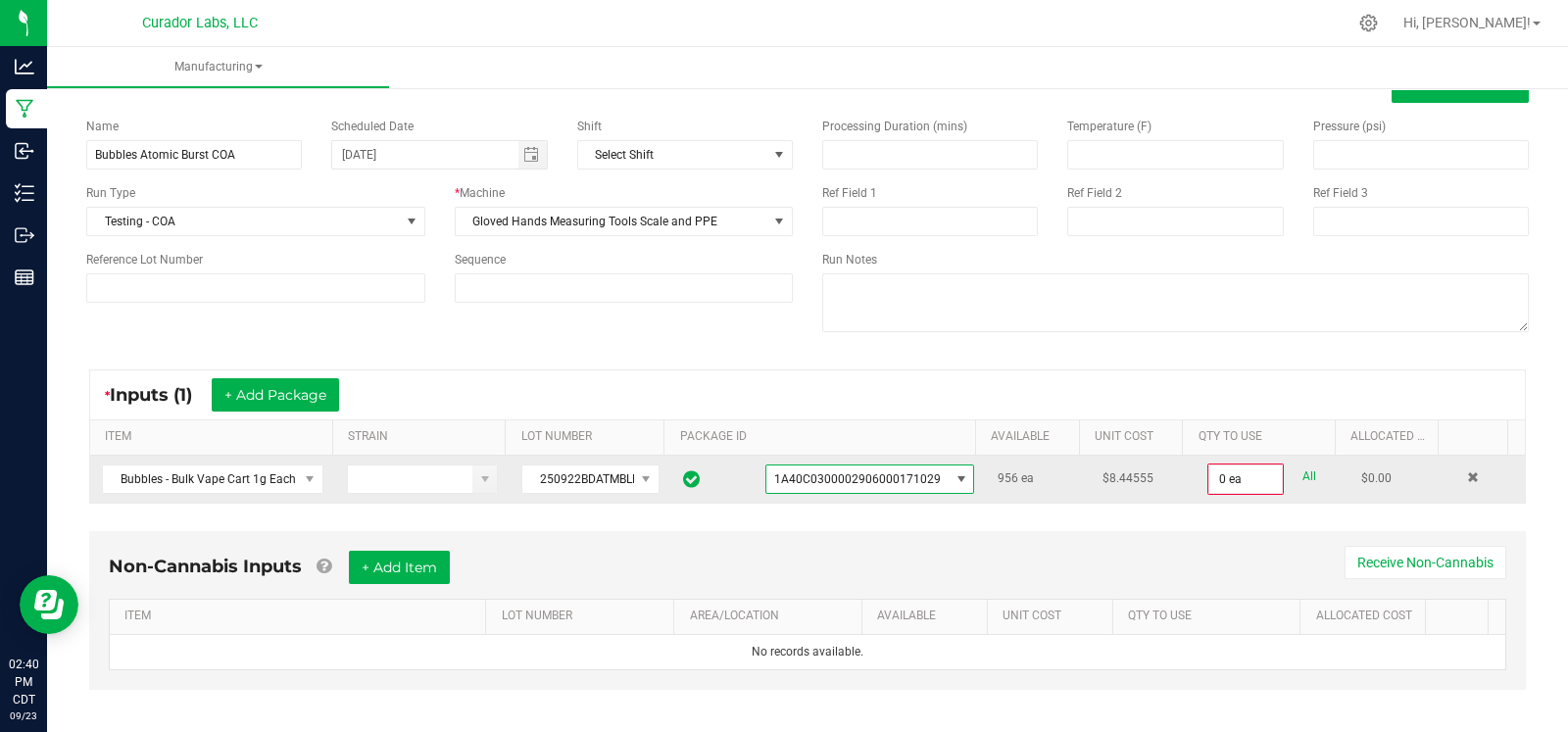
click at [1303, 477] on link "All" at bounding box center [1310, 477] width 14 height 27
type input "956 ea"
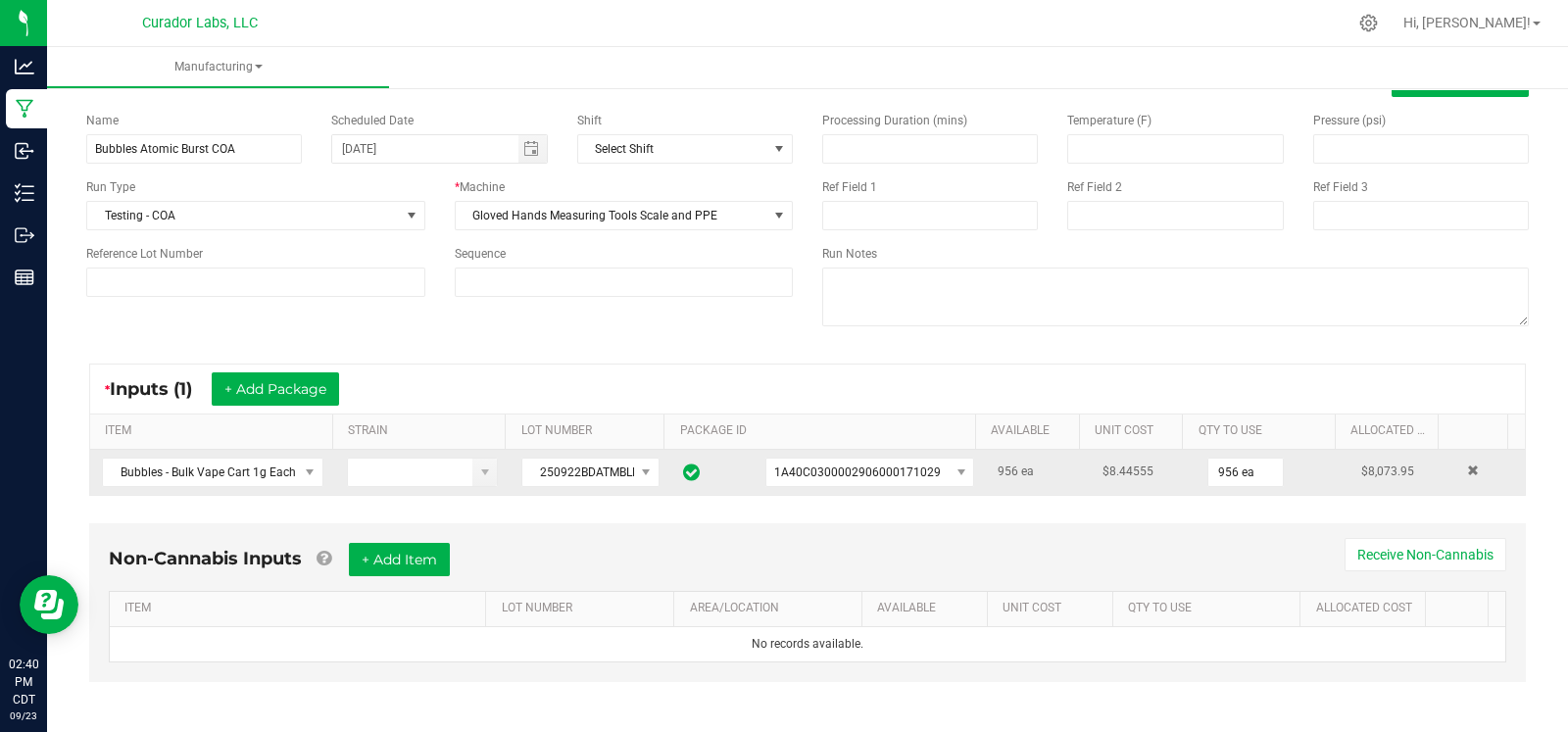
scroll to position [73, 0]
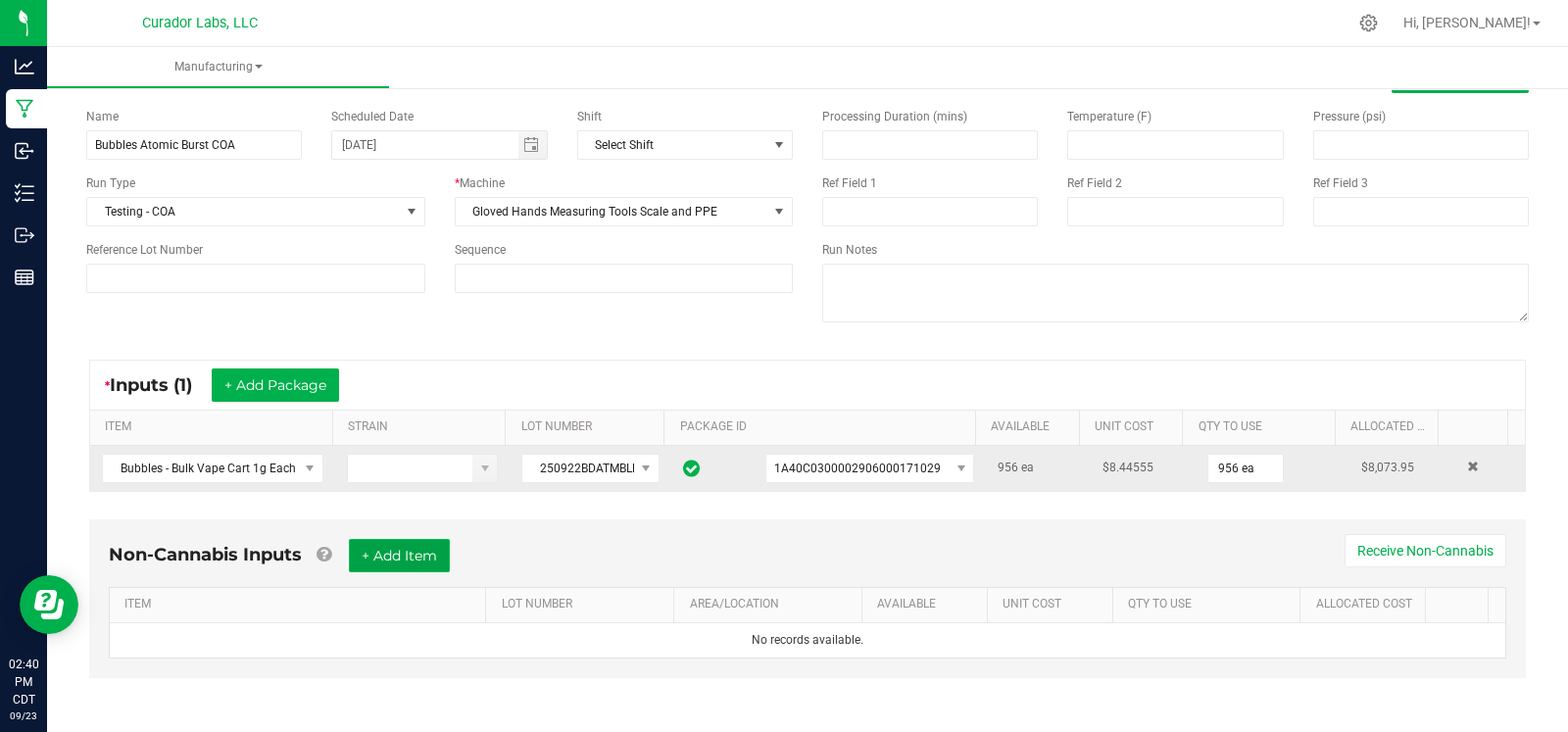
click at [407, 552] on button "+ Add Item" at bounding box center [399, 556] width 101 height 33
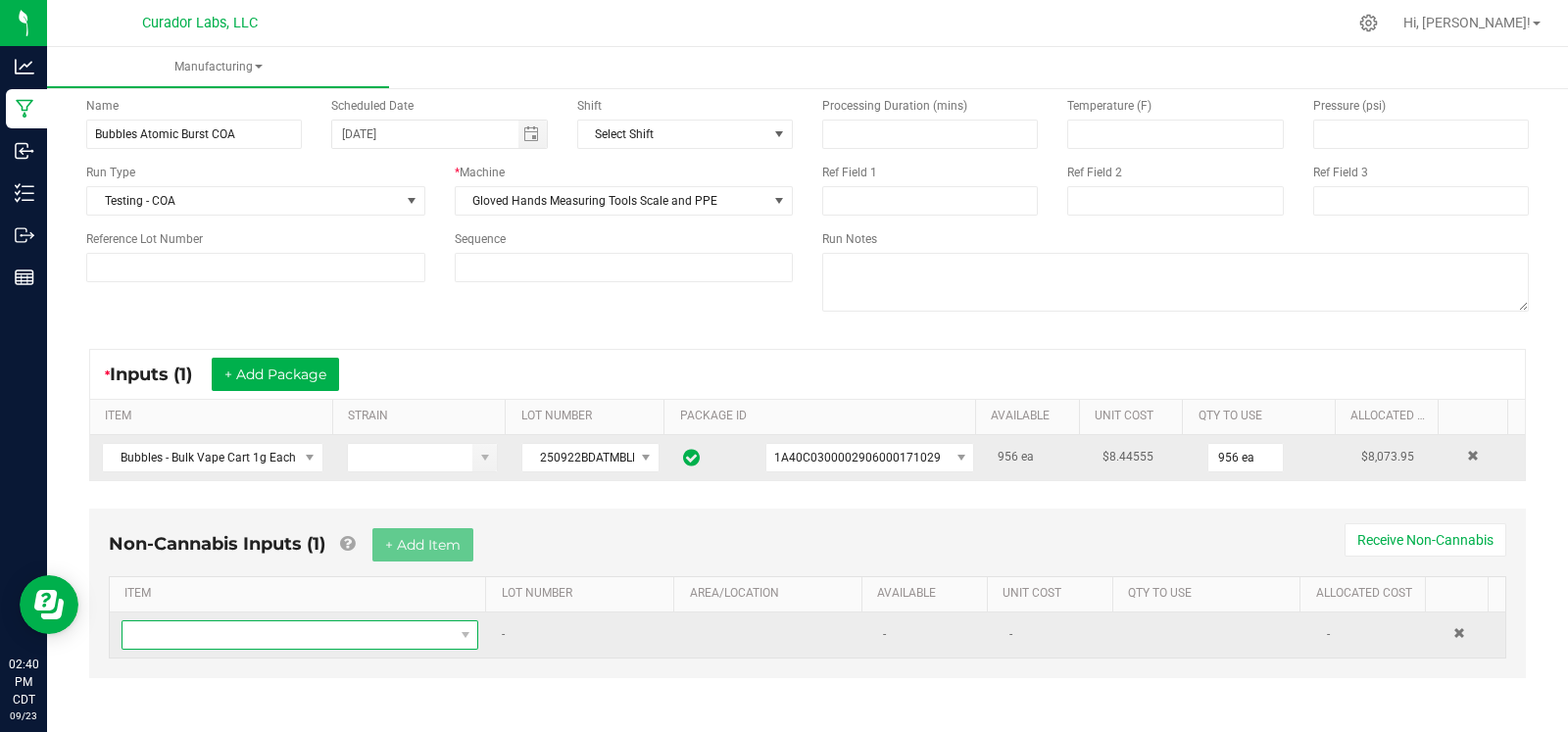
click at [330, 637] on span "NO DATA FOUND" at bounding box center [288, 635] width 330 height 28
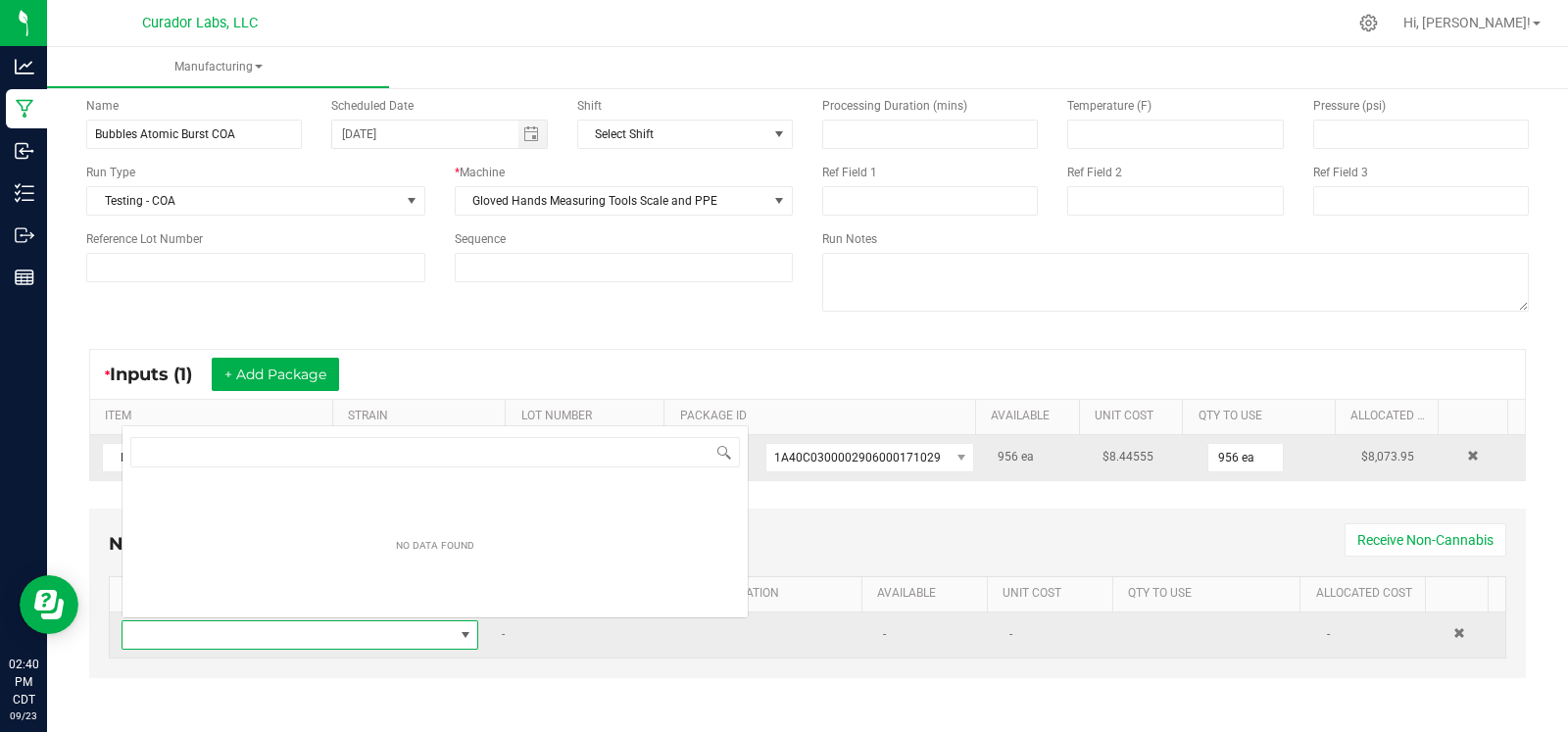
scroll to position [28, 341]
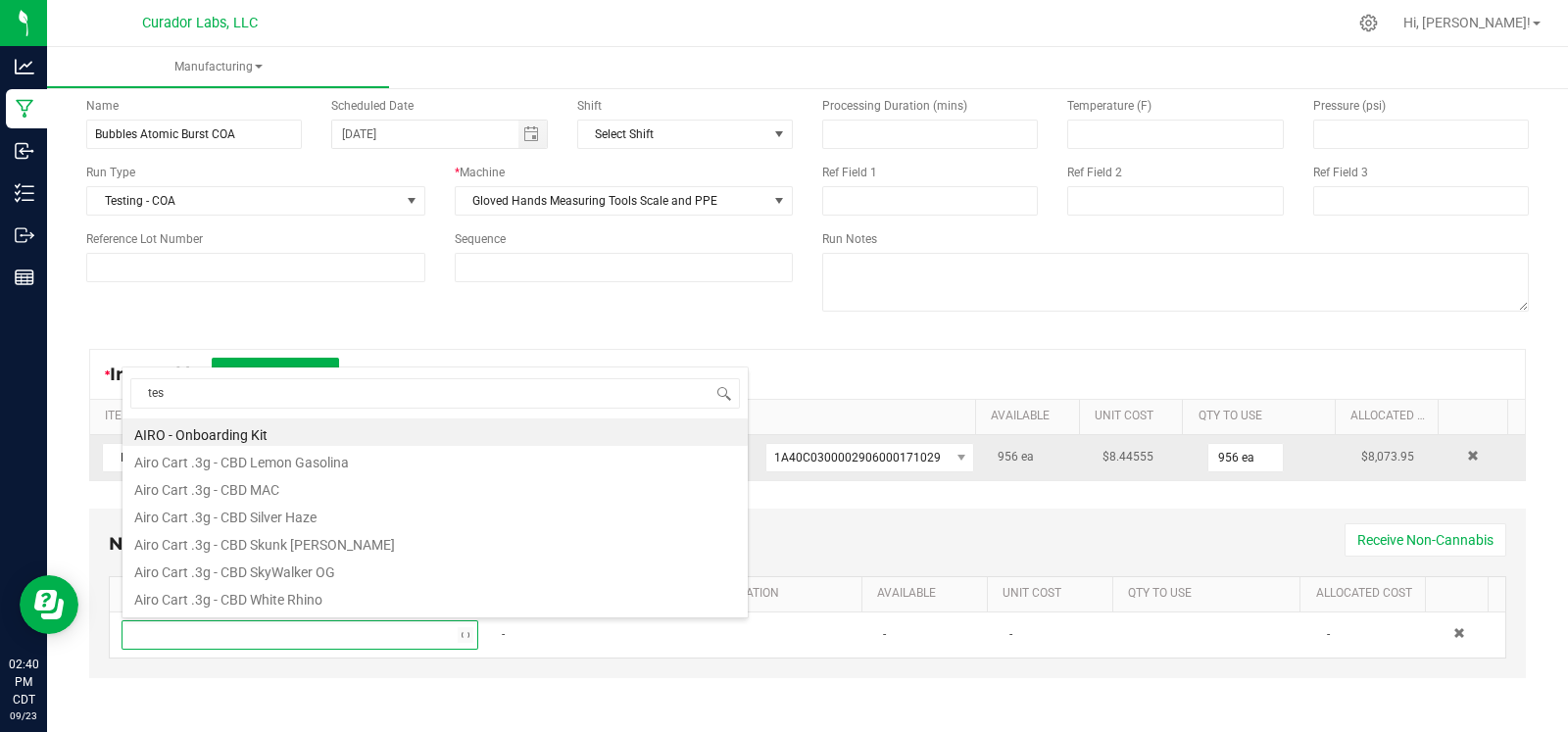
type input "test"
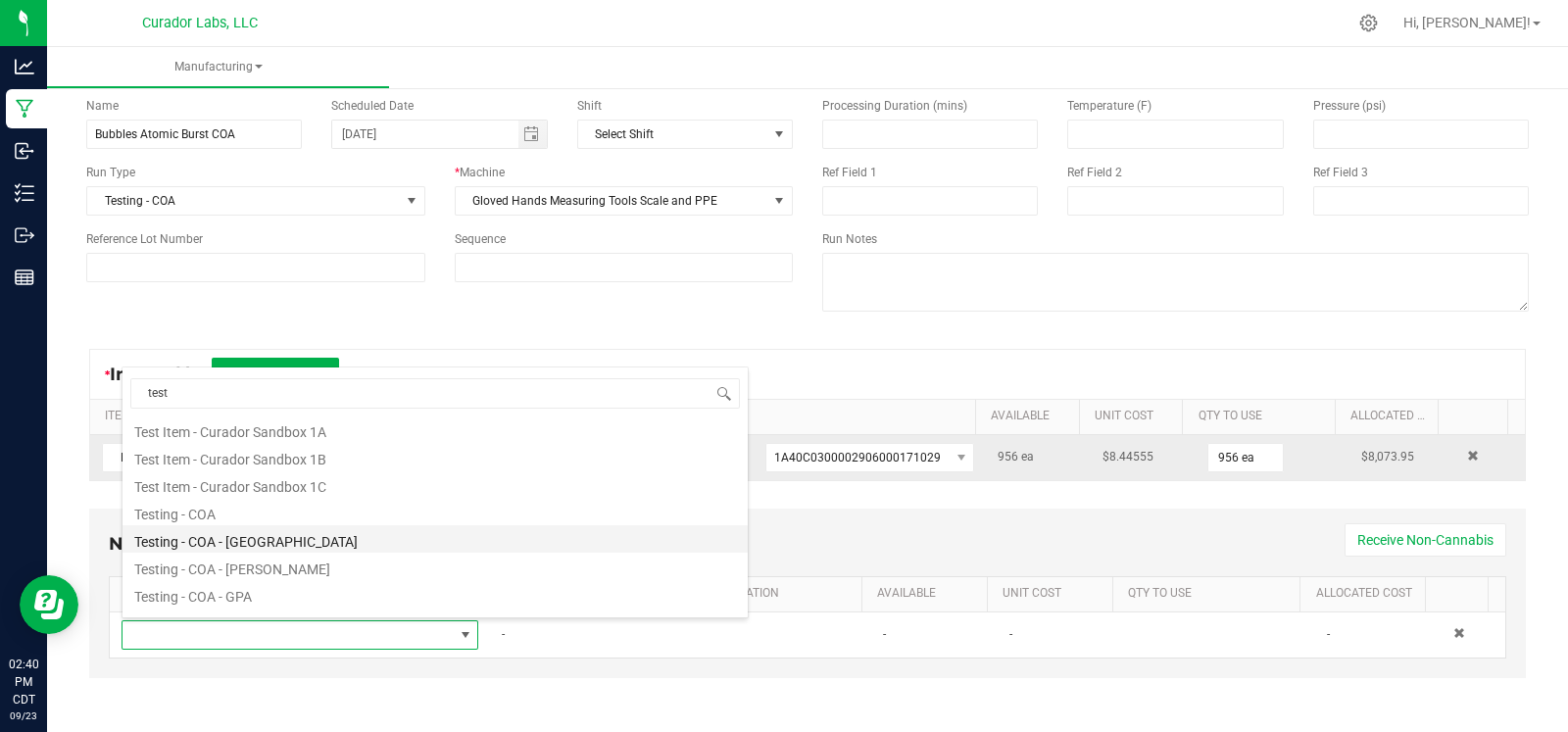
scroll to position [31, 0]
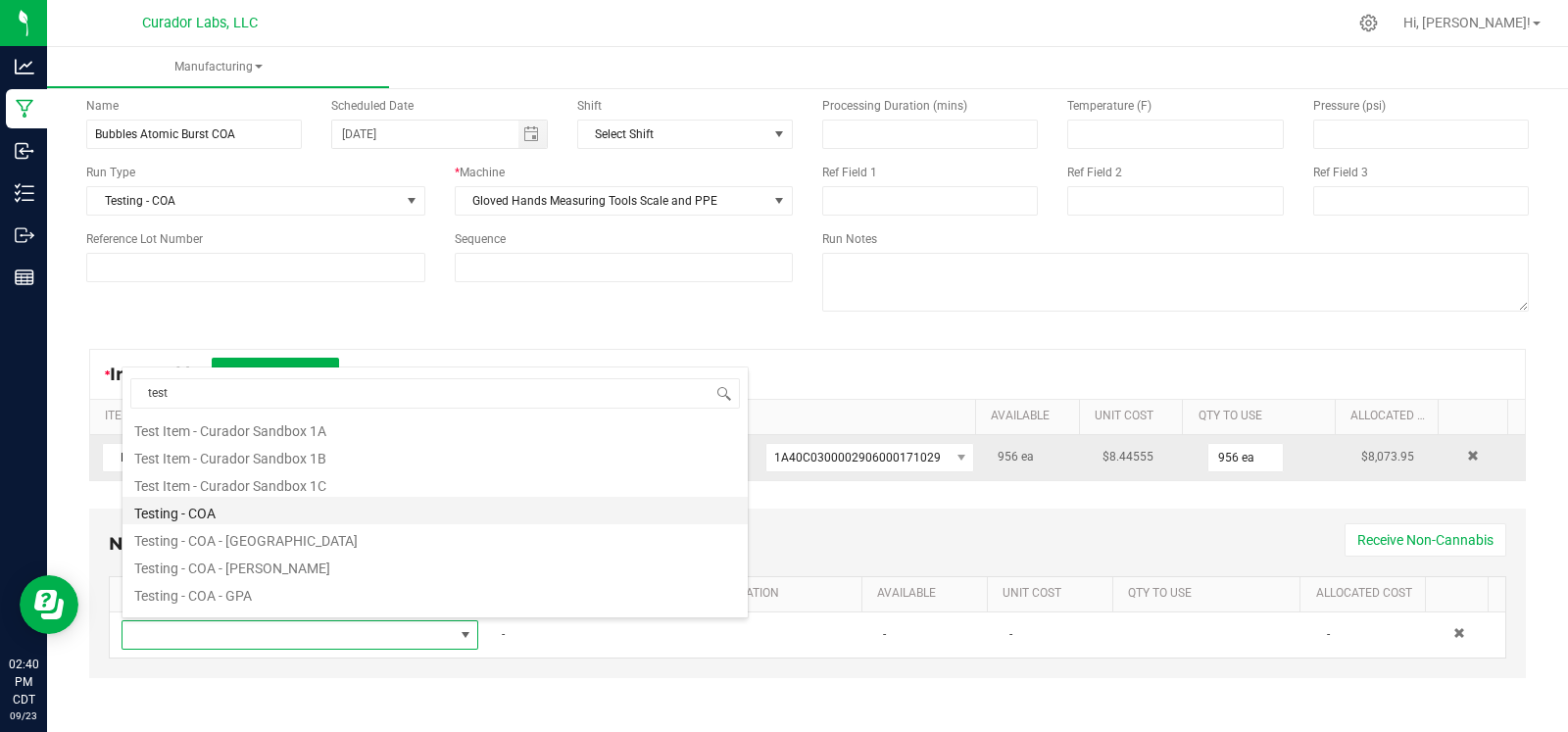
click at [235, 517] on li "Testing - COA" at bounding box center [435, 511] width 625 height 28
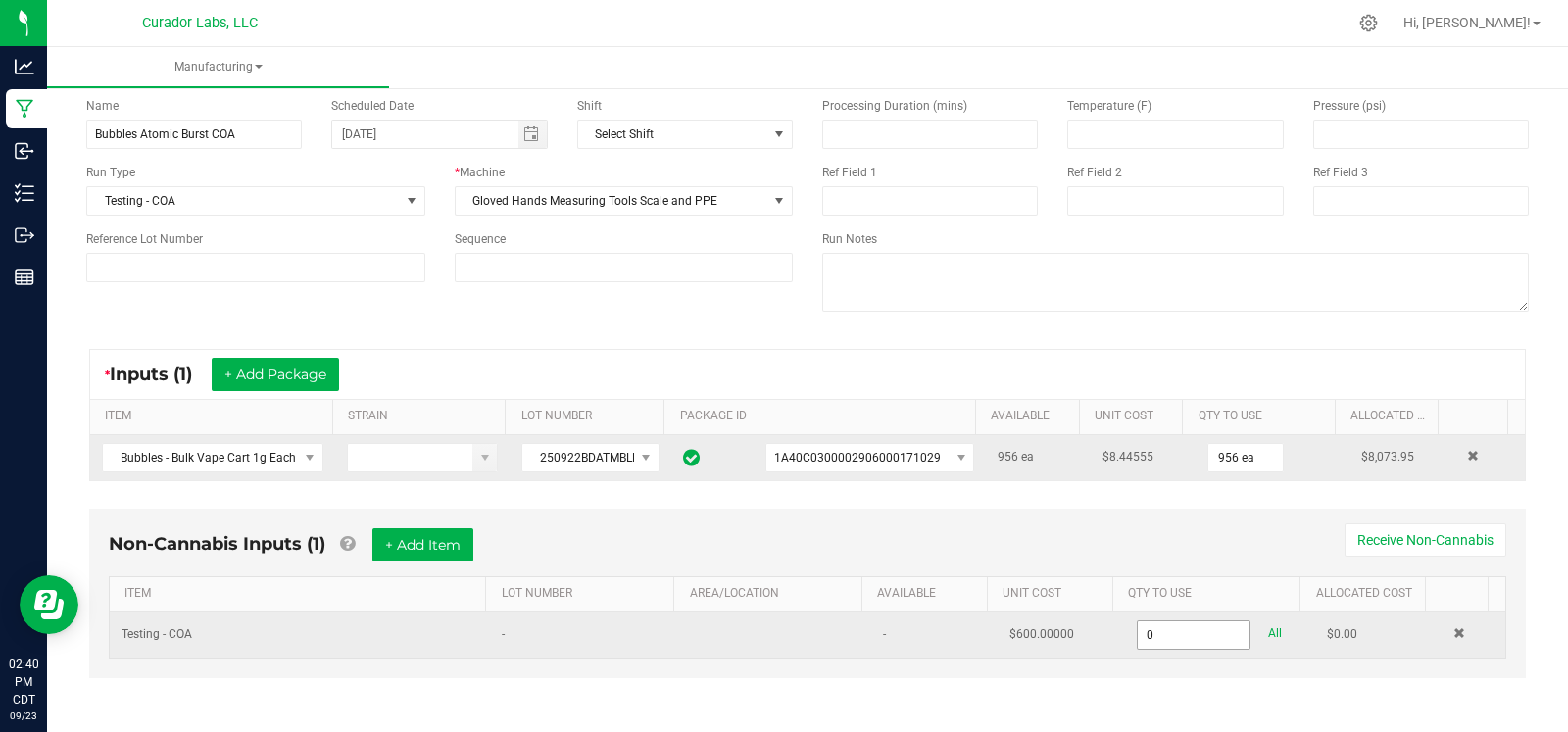
click at [1138, 642] on input "0" at bounding box center [1194, 635] width 113 height 28
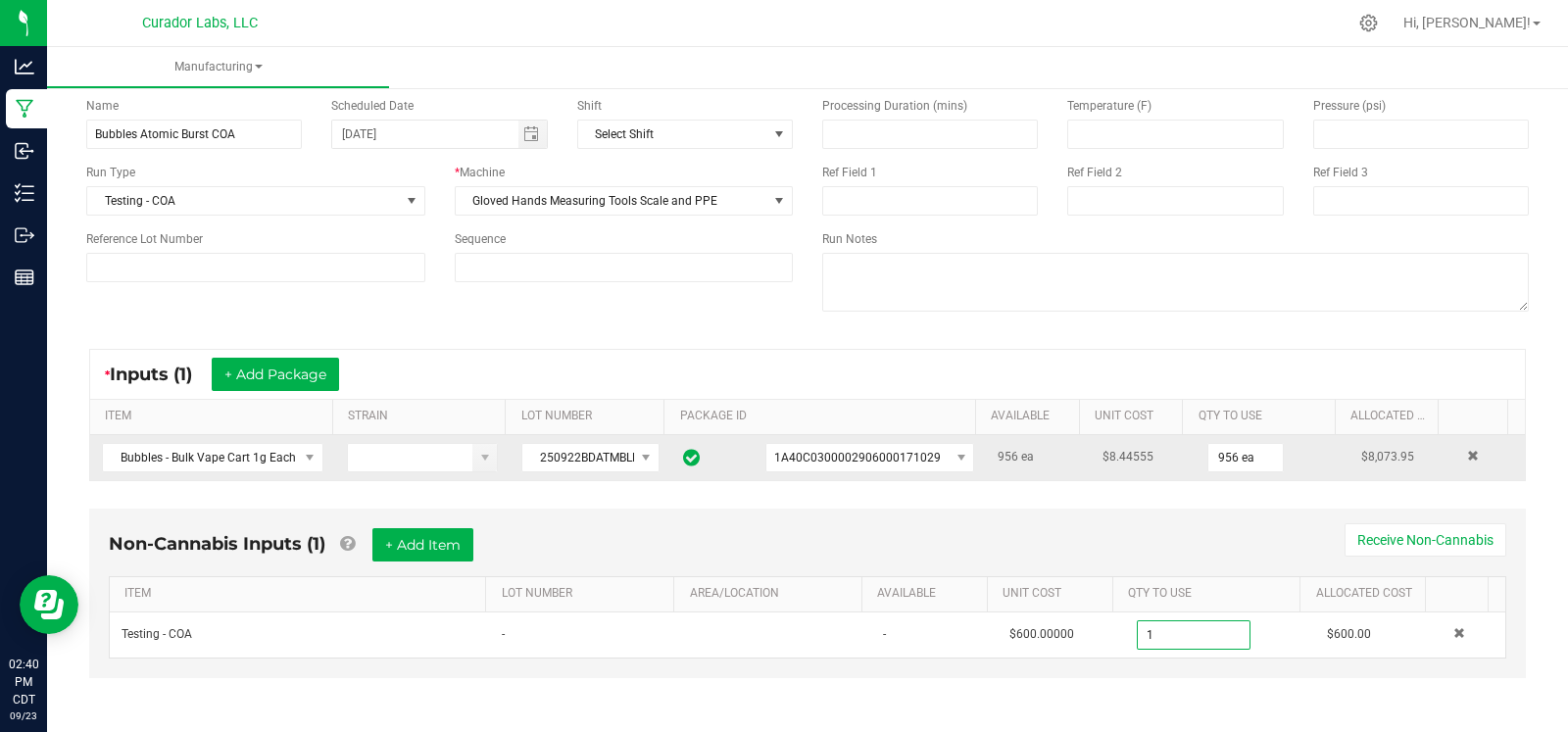
type input "1.0000 u"
click at [1034, 536] on div "Non-Cannabis Inputs (1) + Add Item Receive Non-Cannabis" at bounding box center [808, 552] width 1398 height 48
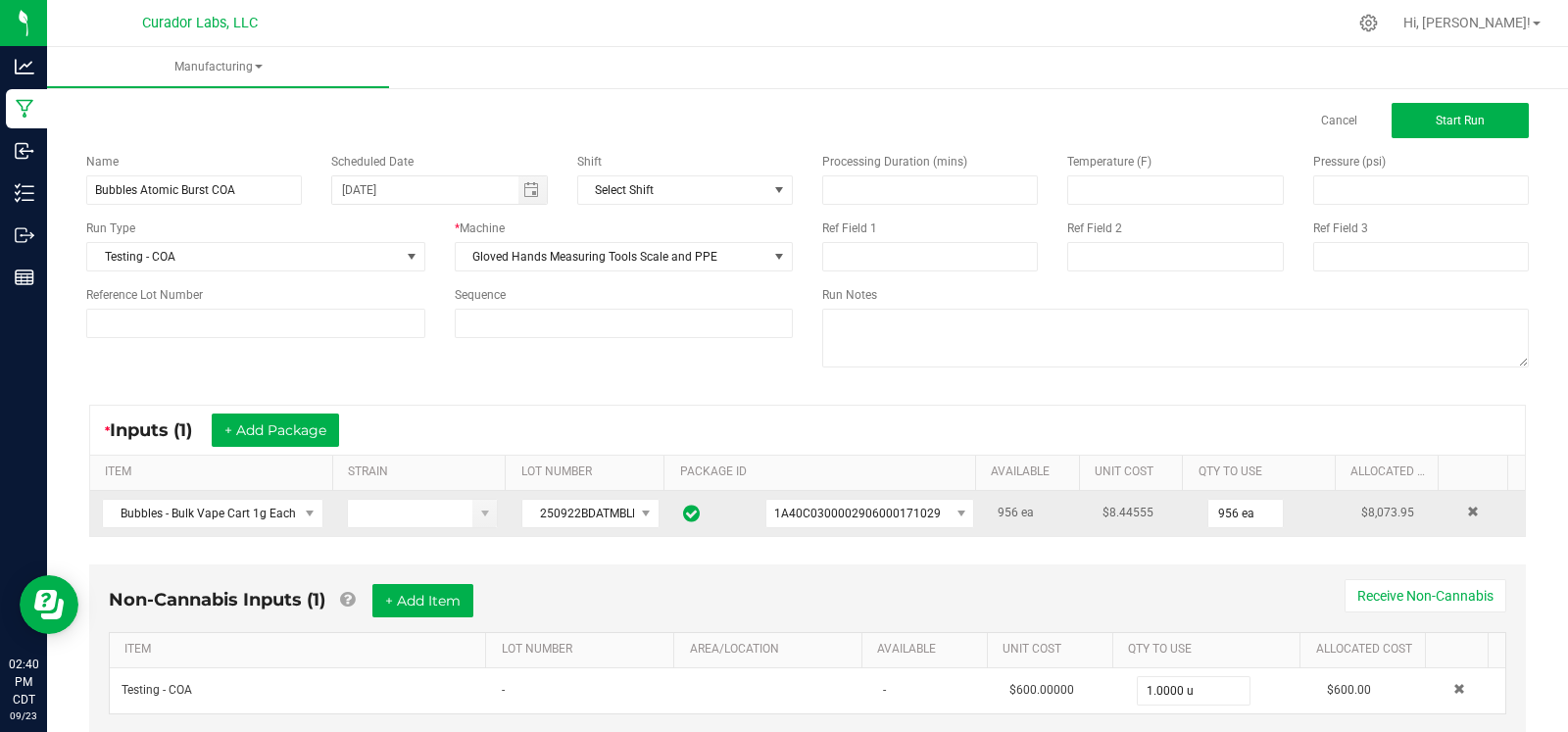
scroll to position [0, 0]
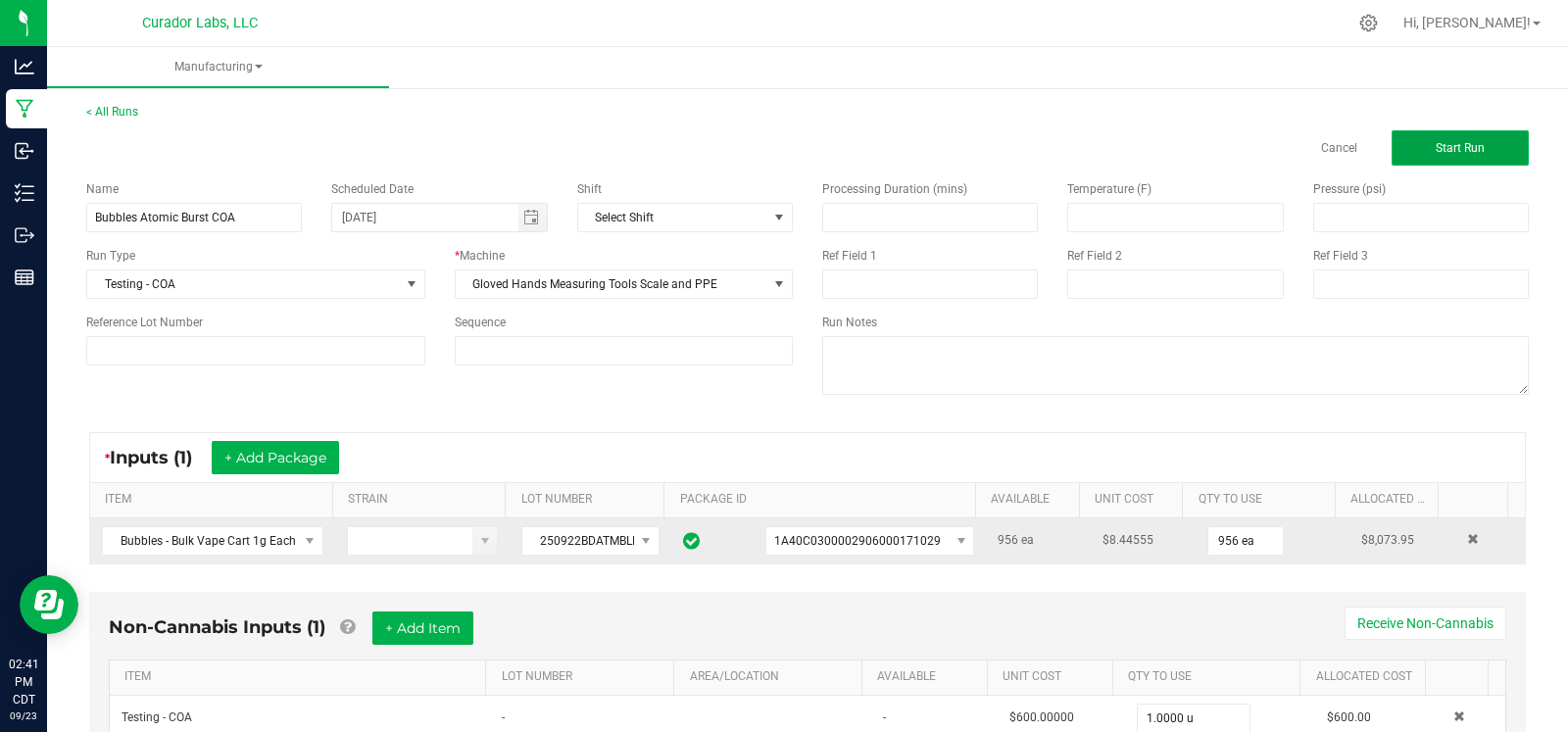
click at [1435, 141] on span "Start Run" at bounding box center [1460, 148] width 49 height 14
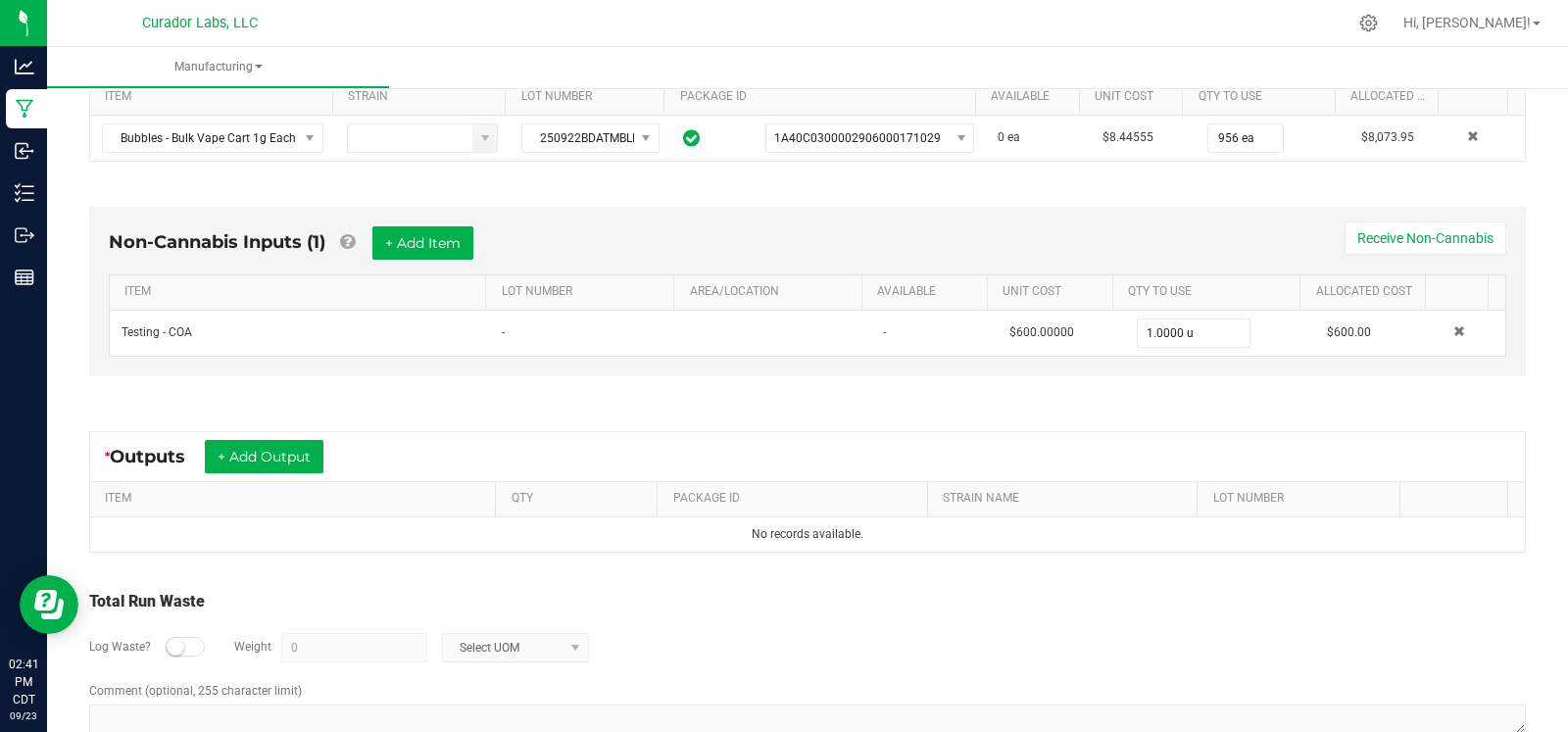
scroll to position [445, 0]
click at [273, 449] on button "+ Add Output" at bounding box center [263, 455] width 119 height 33
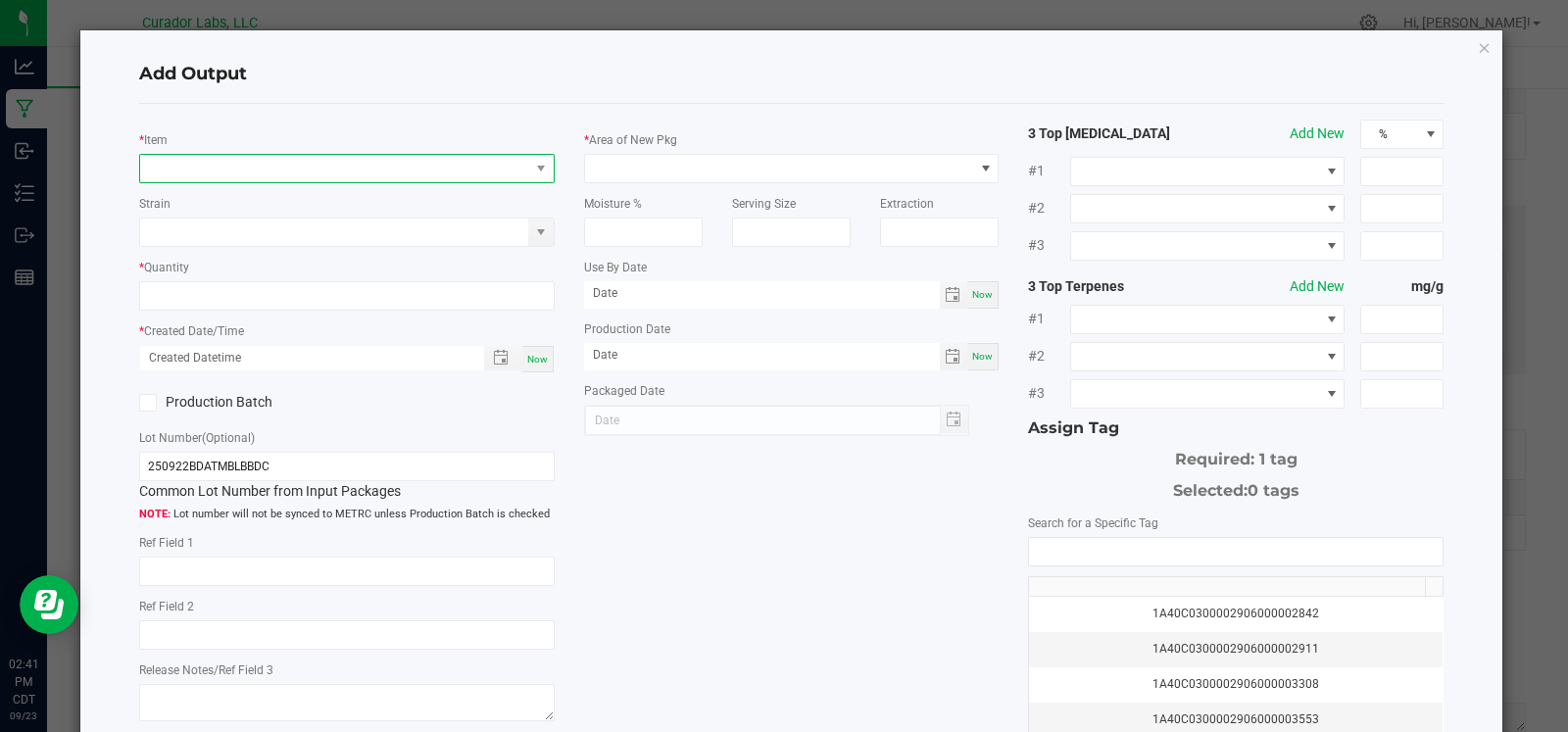
click at [237, 166] on span "NO DATA FOUND" at bounding box center [335, 169] width 389 height 28
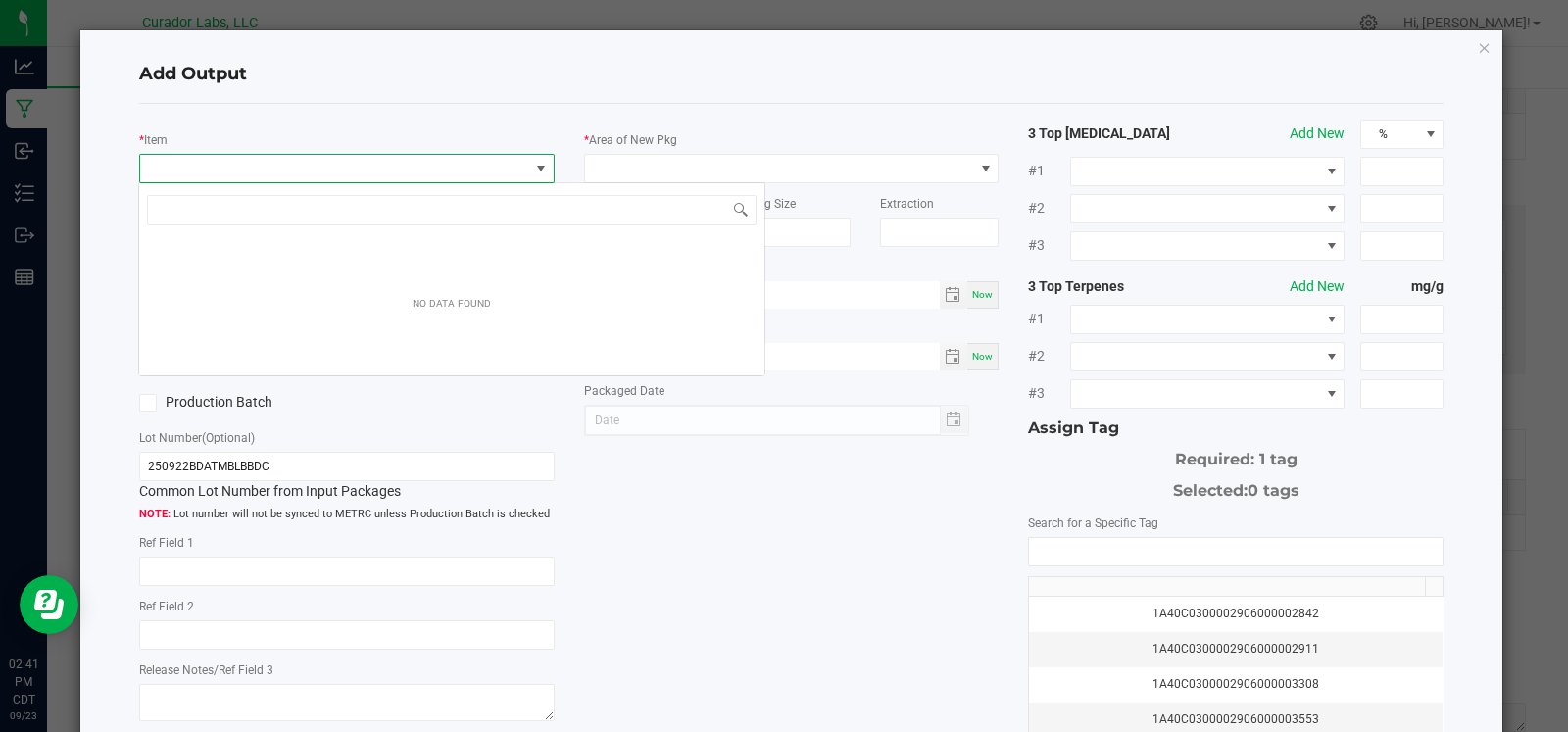
scroll to position [28, 410]
type input "tomic burs"
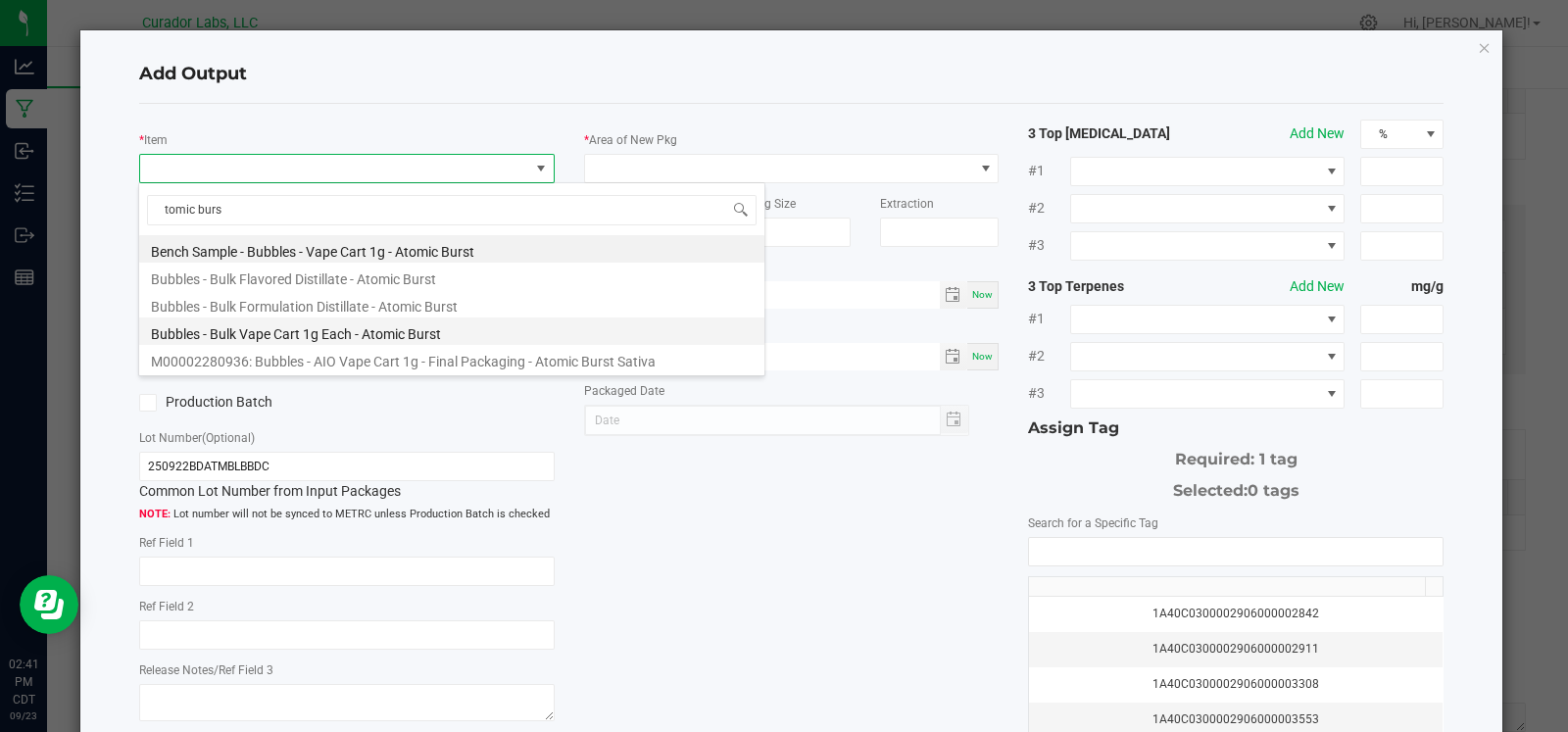
drag, startPoint x: 295, startPoint y: 351, endPoint x: 296, endPoint y: 335, distance: 16.0
click at [296, 235] on ul "Bench Sample - Bubbles - Vape Cart 1g - Atomic Burst Bubbles - Bulk Flavored Di…" at bounding box center [452, 235] width 625 height 0
click at [296, 335] on li "Bubbles - Bulk Vape Cart 1g Each - Atomic Burst" at bounding box center [452, 331] width 625 height 28
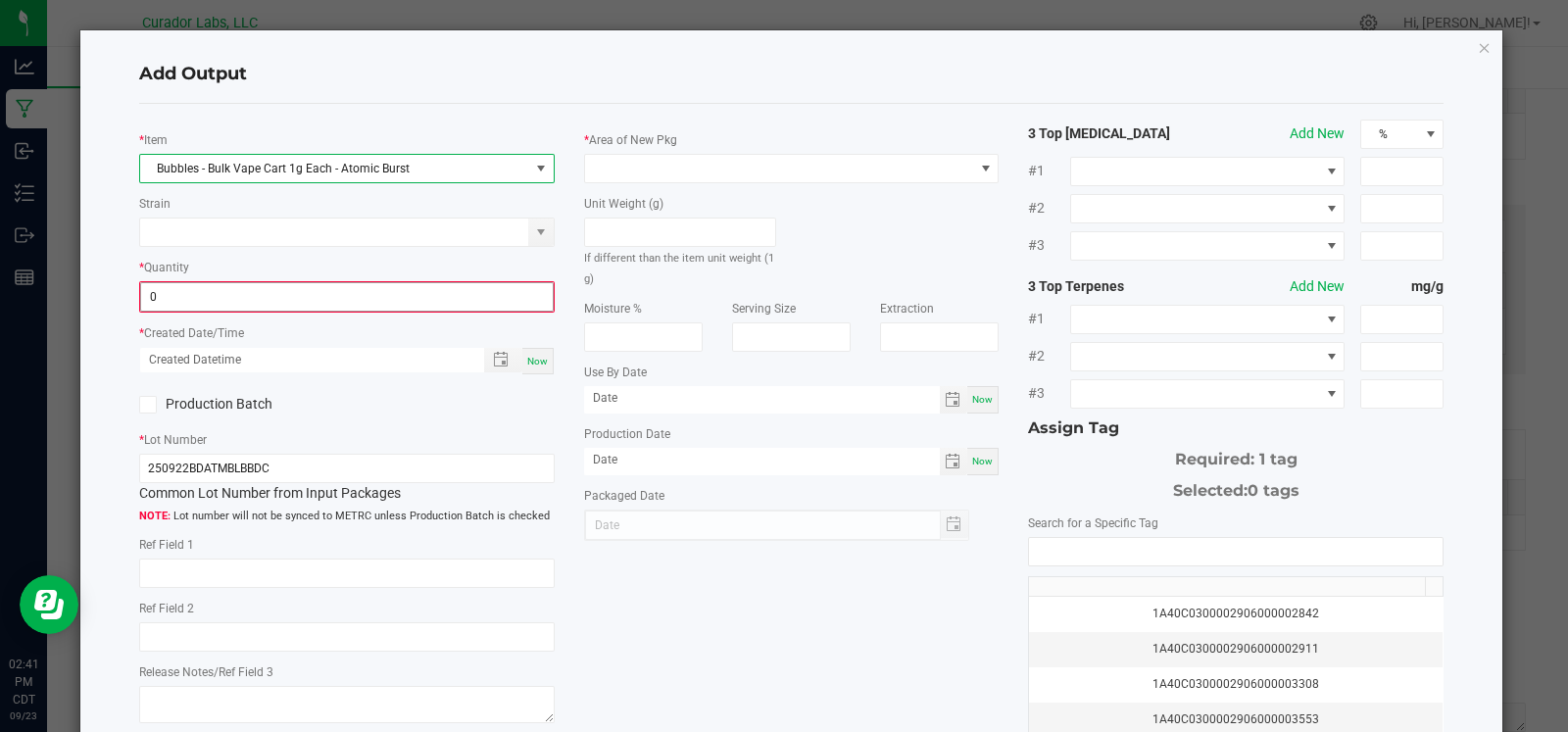
click at [323, 289] on input "0" at bounding box center [347, 297] width 412 height 28
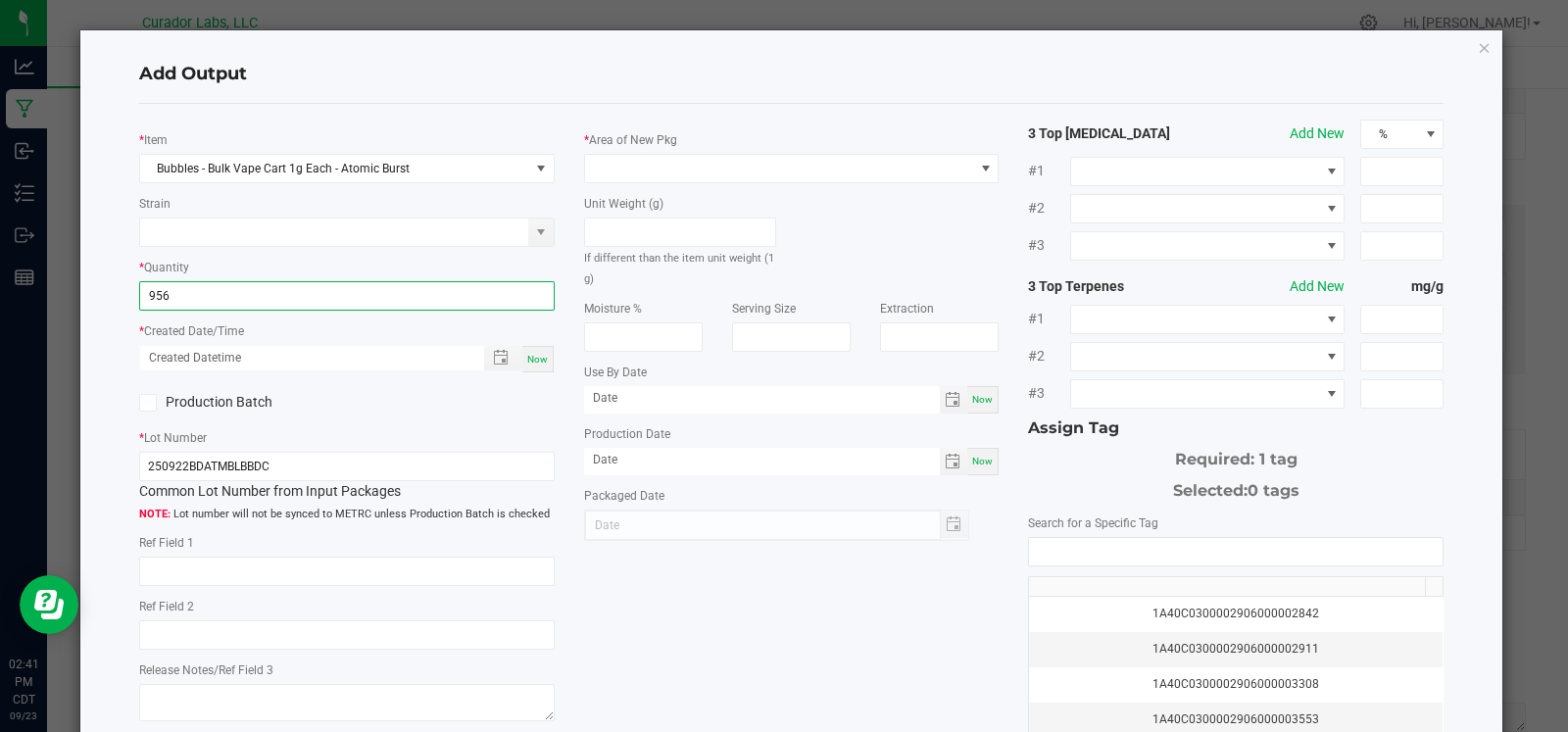
type input "956 ea"
click at [533, 358] on span "Now" at bounding box center [537, 359] width 21 height 11
type input "[DATE] 2:41 PM"
type input "[DATE]"
click at [225, 404] on label "Production Batch" at bounding box center [236, 402] width 194 height 21
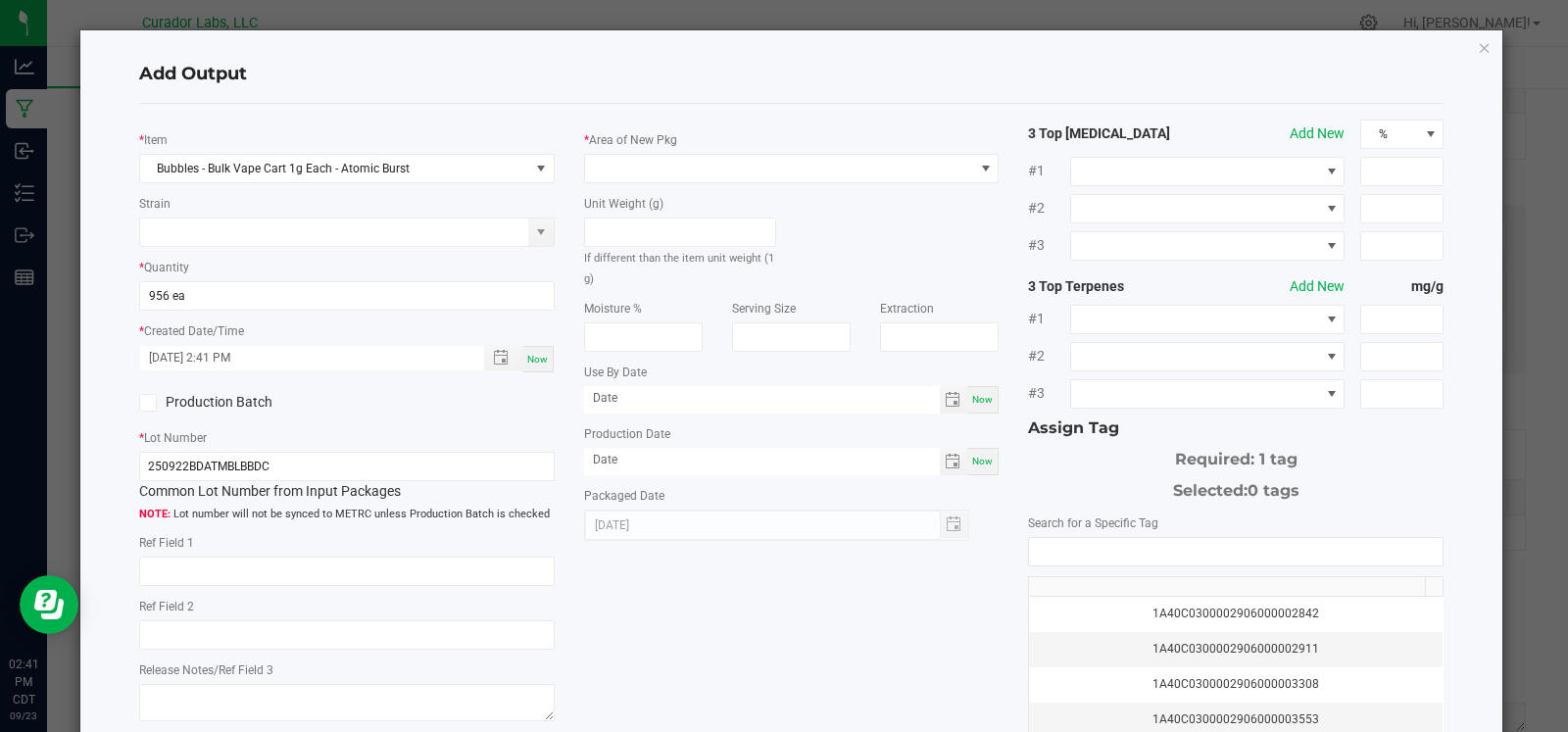
click at [0, 0] on input "Production Batch" at bounding box center [0, 0] width 0 height 0
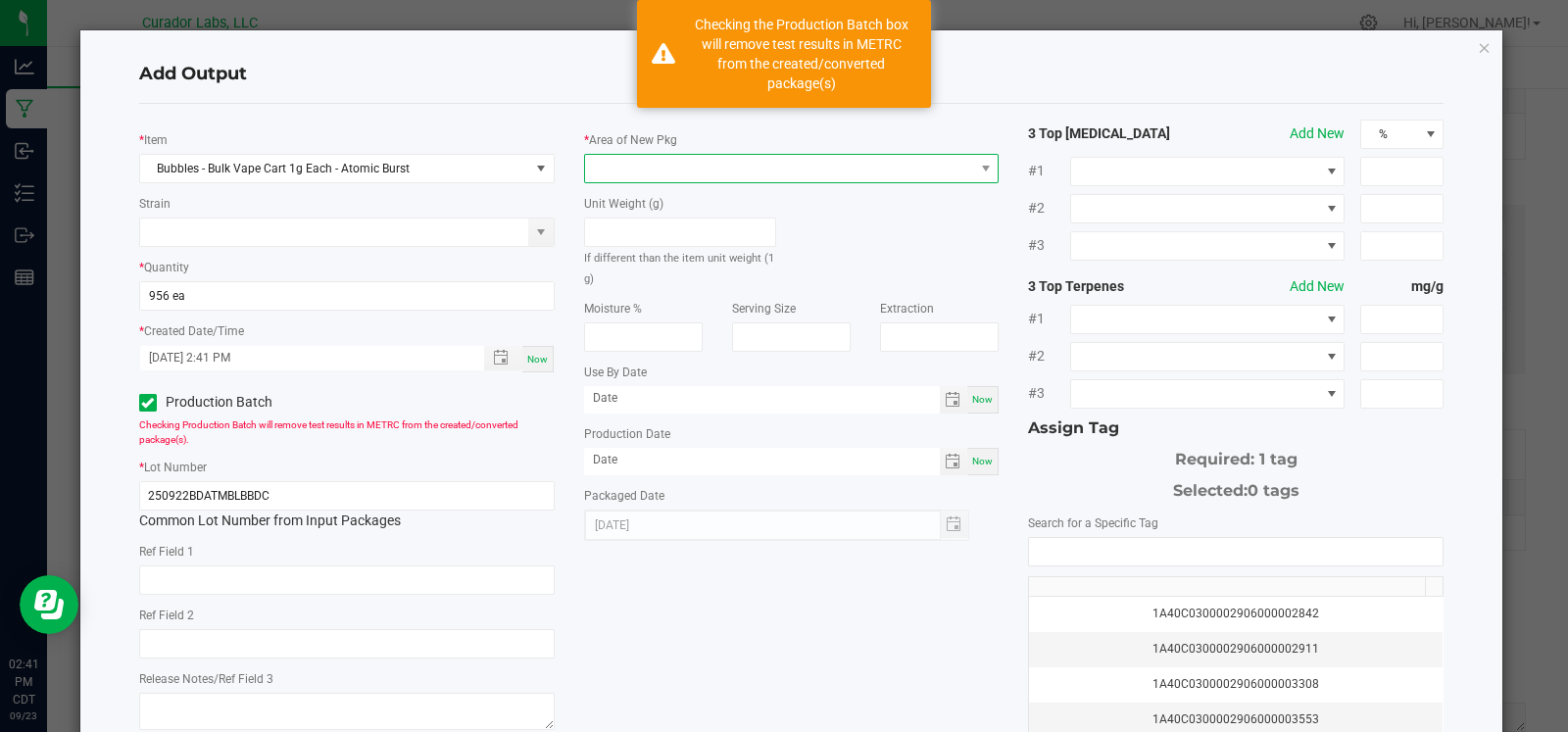
click at [768, 171] on span at bounding box center [780, 169] width 389 height 28
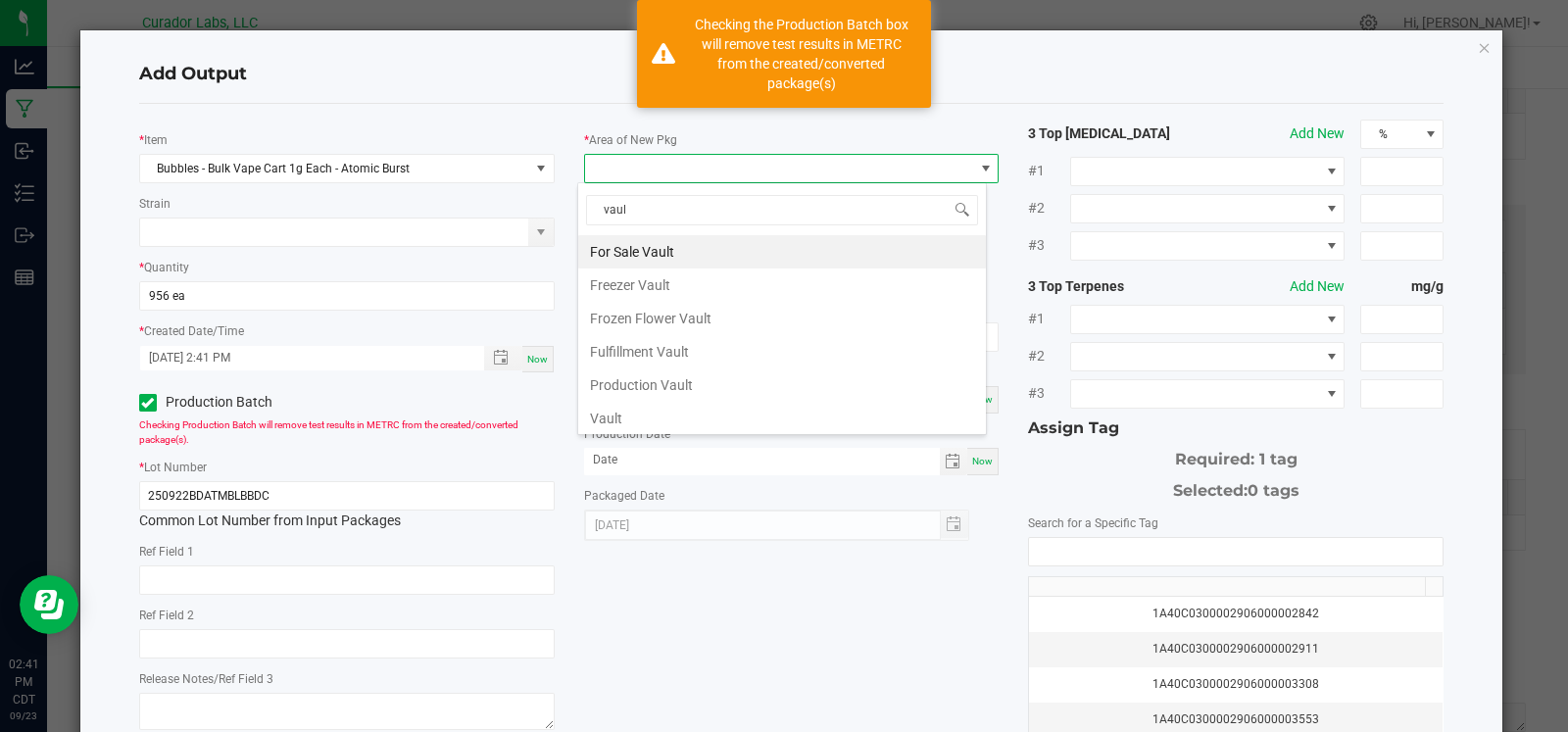
type input "vault"
click at [654, 404] on li "Vault" at bounding box center [782, 419] width 408 height 33
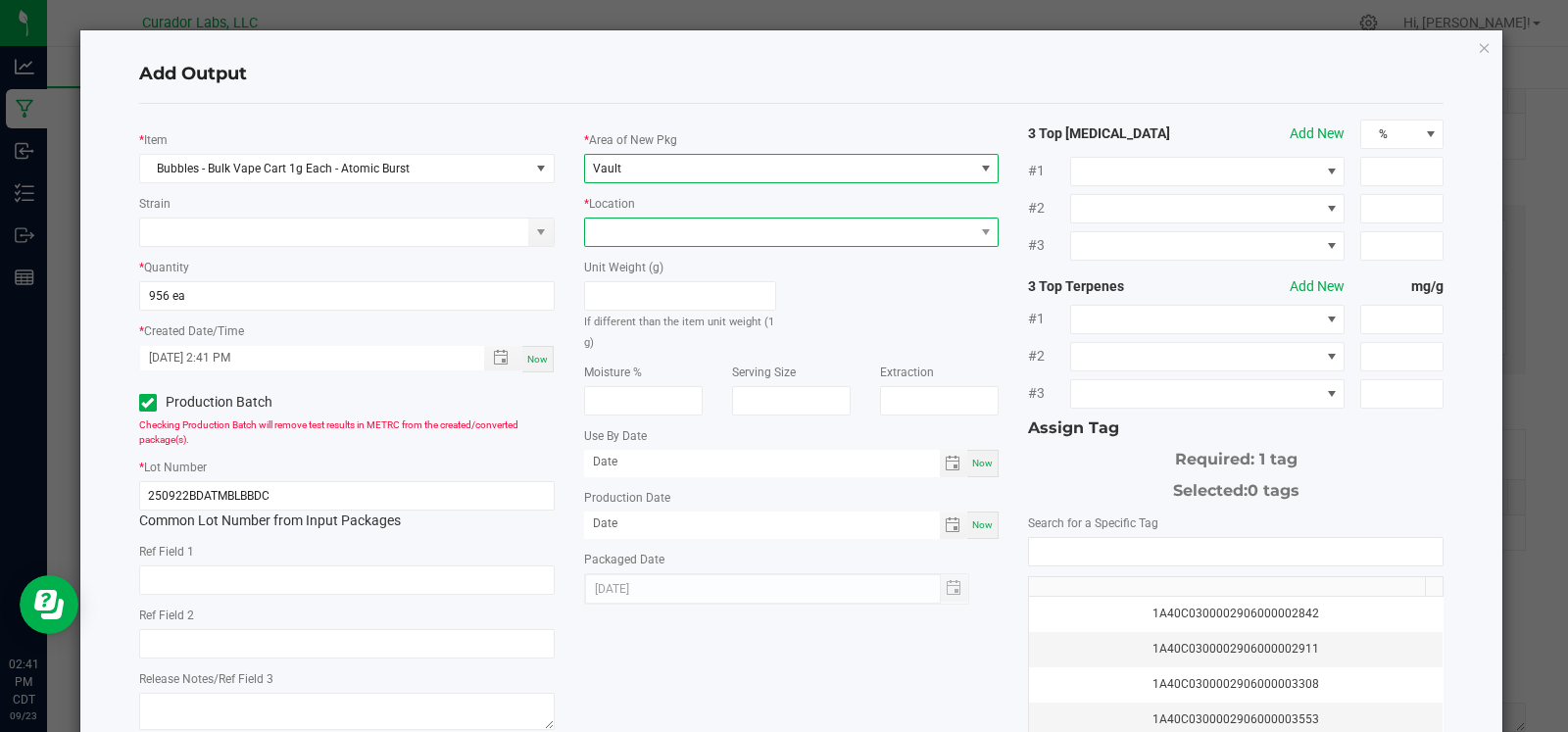
click at [673, 239] on span at bounding box center [780, 232] width 389 height 28
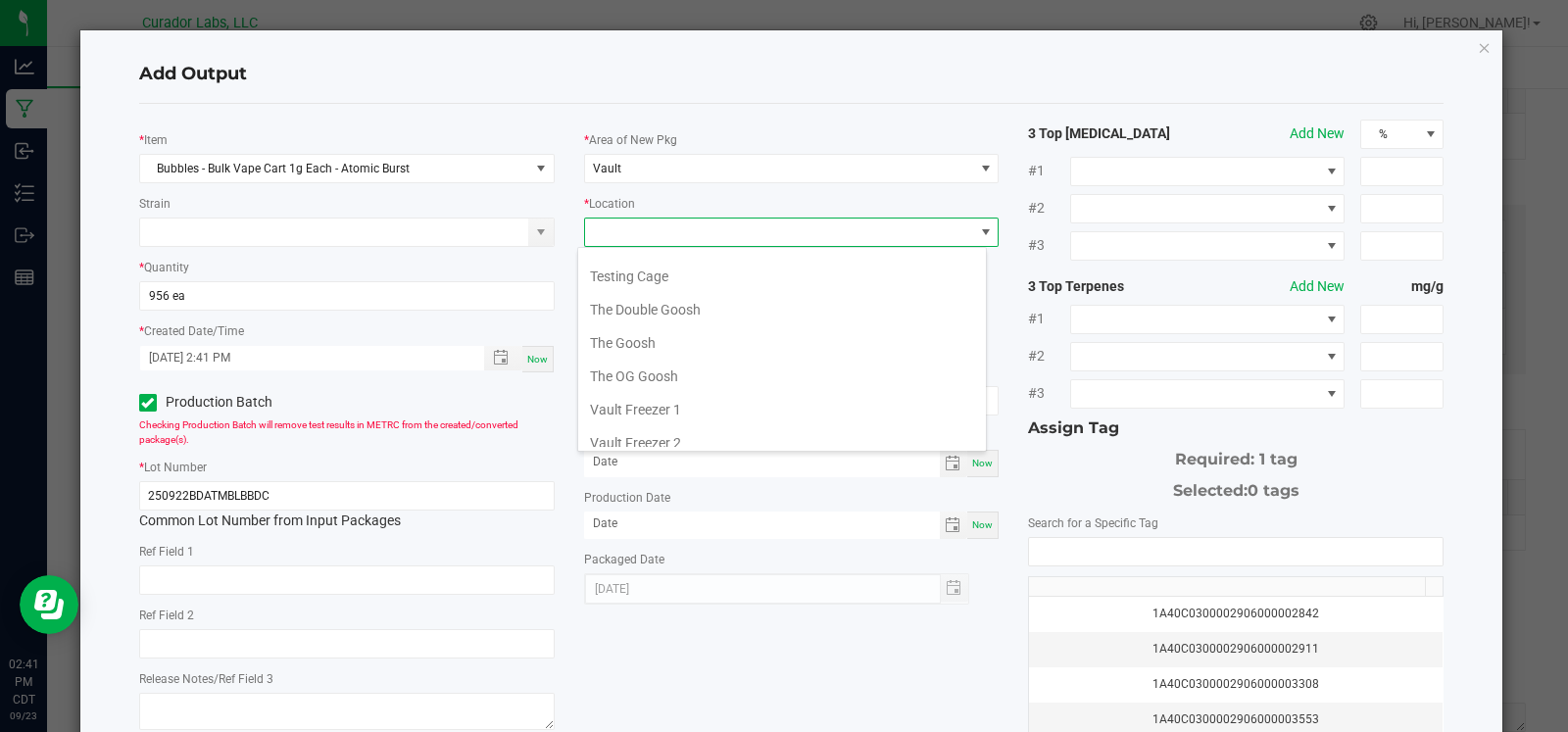
scroll to position [891, 0]
click at [677, 259] on li "Testing Cage" at bounding box center [782, 276] width 408 height 33
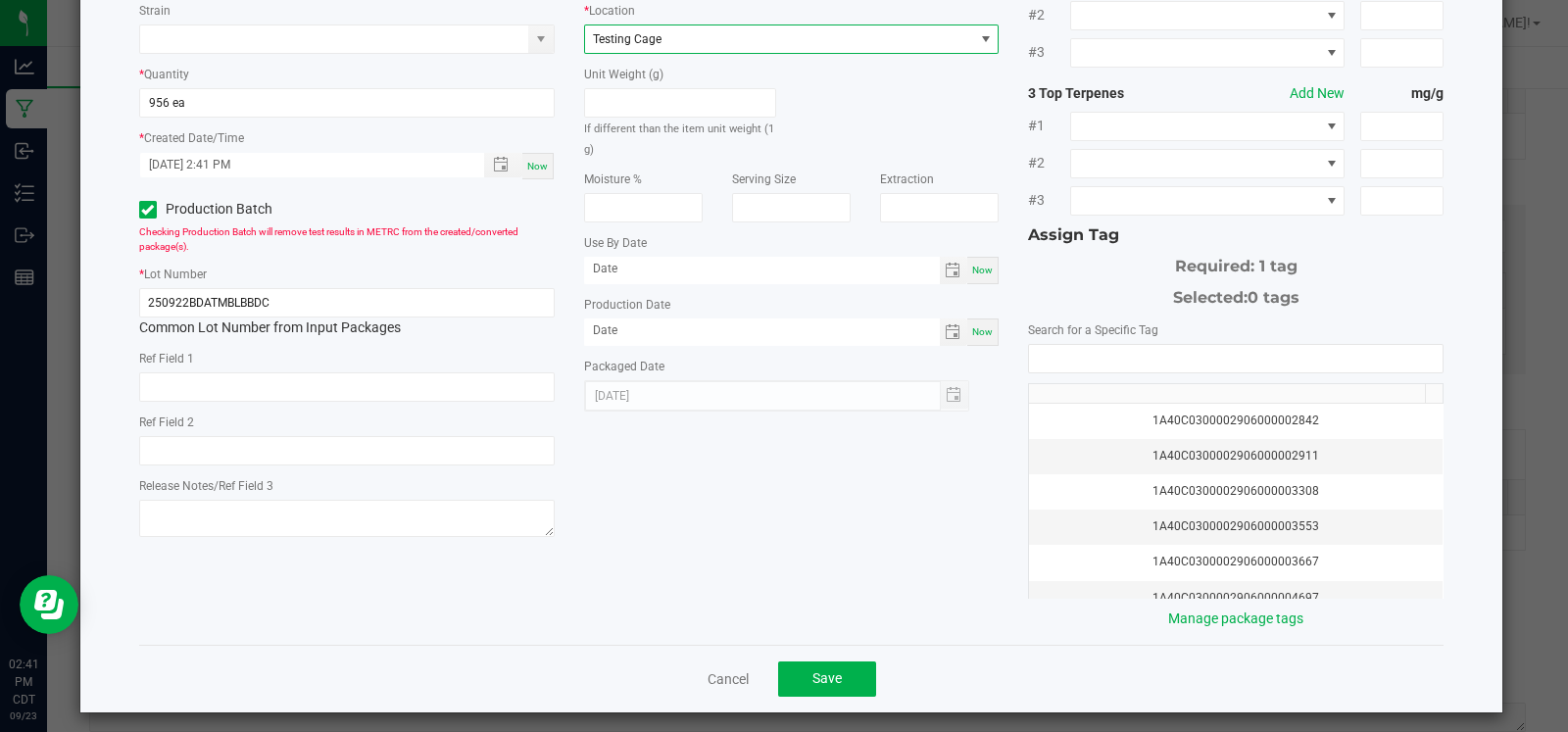
scroll to position [199, 0]
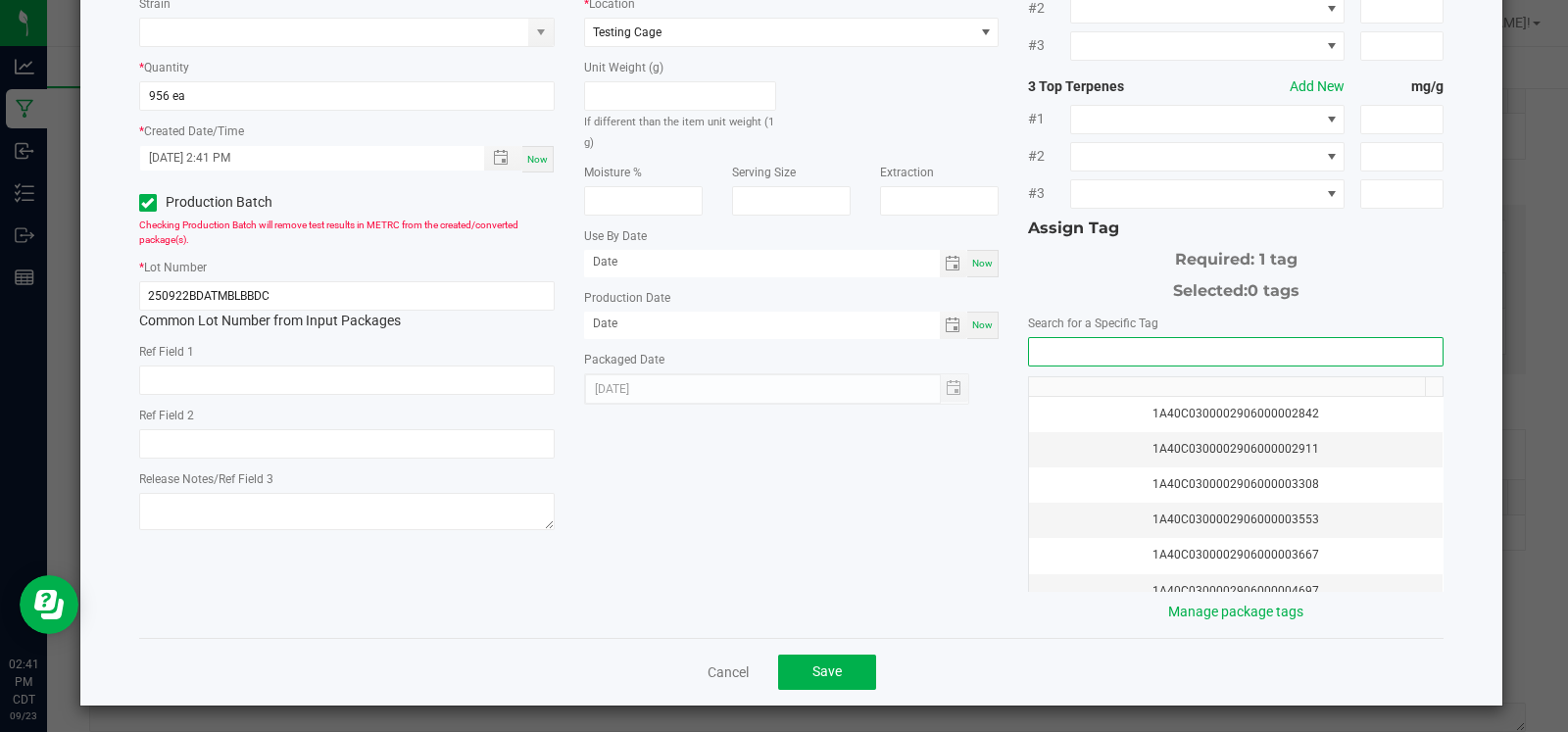
click at [1066, 352] on input "NO DATA FOUND" at bounding box center [1235, 352] width 414 height 28
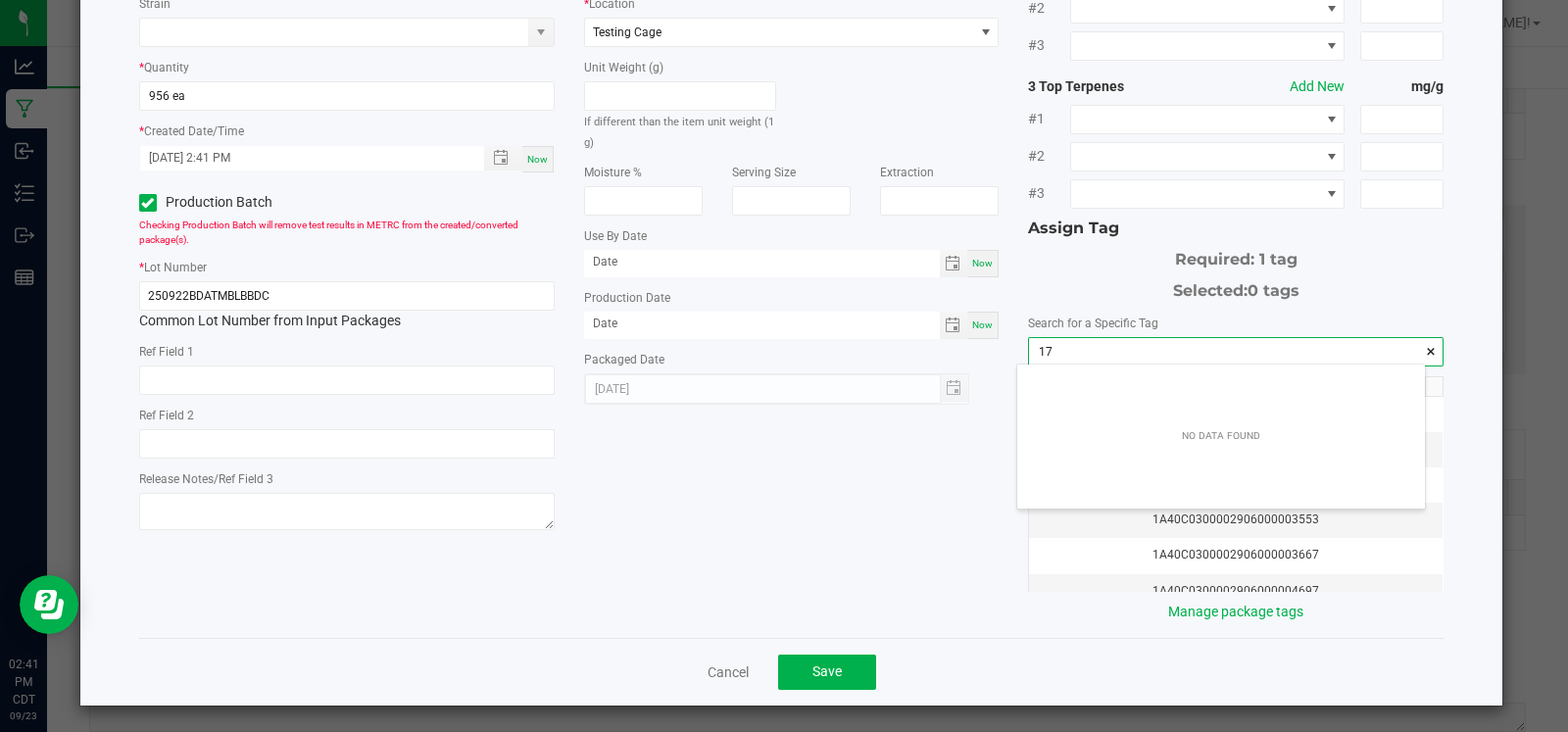
scroll to position [27, 408]
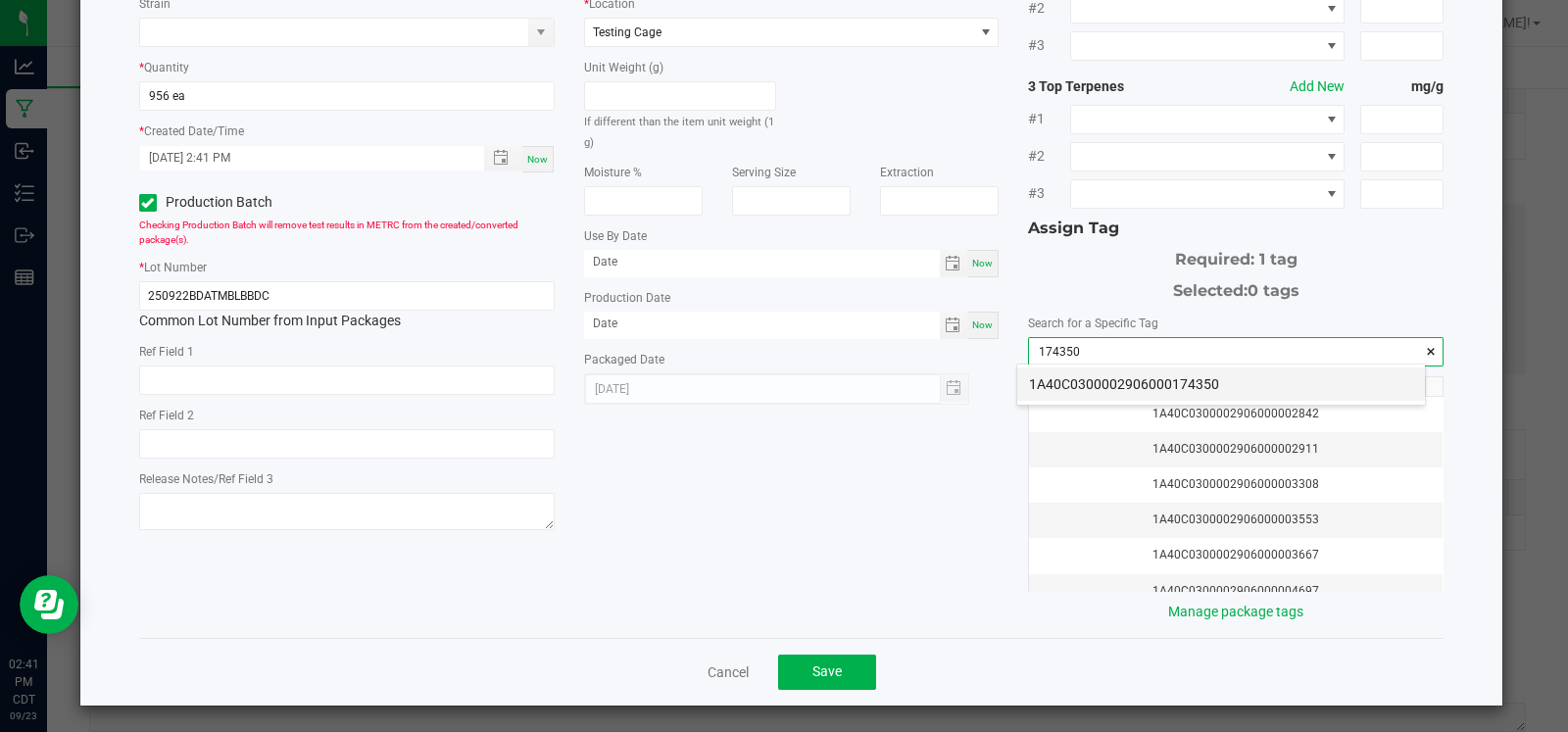
click at [1072, 384] on li "1A40C0300002906000174350" at bounding box center [1220, 384] width 408 height 33
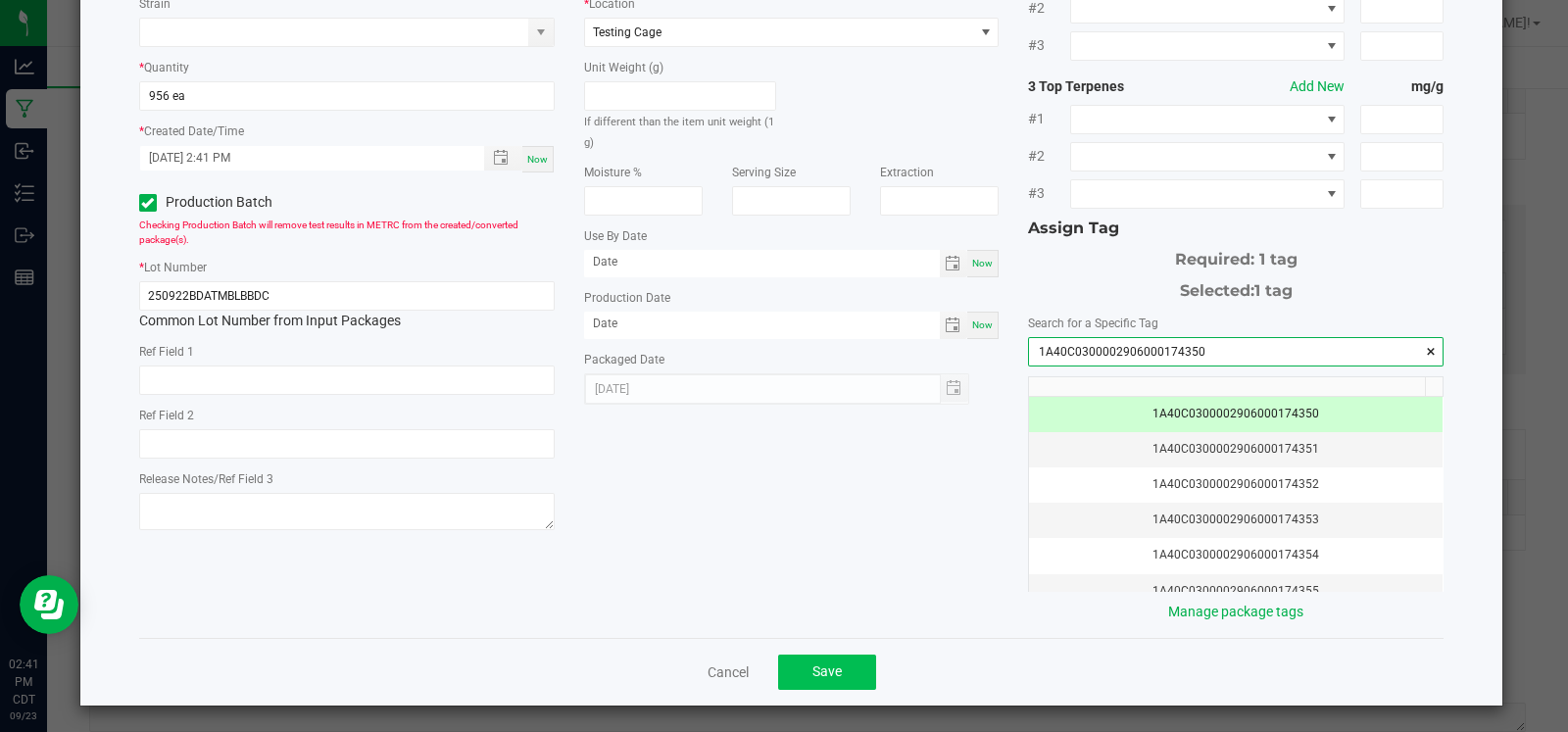
type input "1A40C0300002906000174350"
click at [813, 663] on span "Save" at bounding box center [827, 671] width 29 height 16
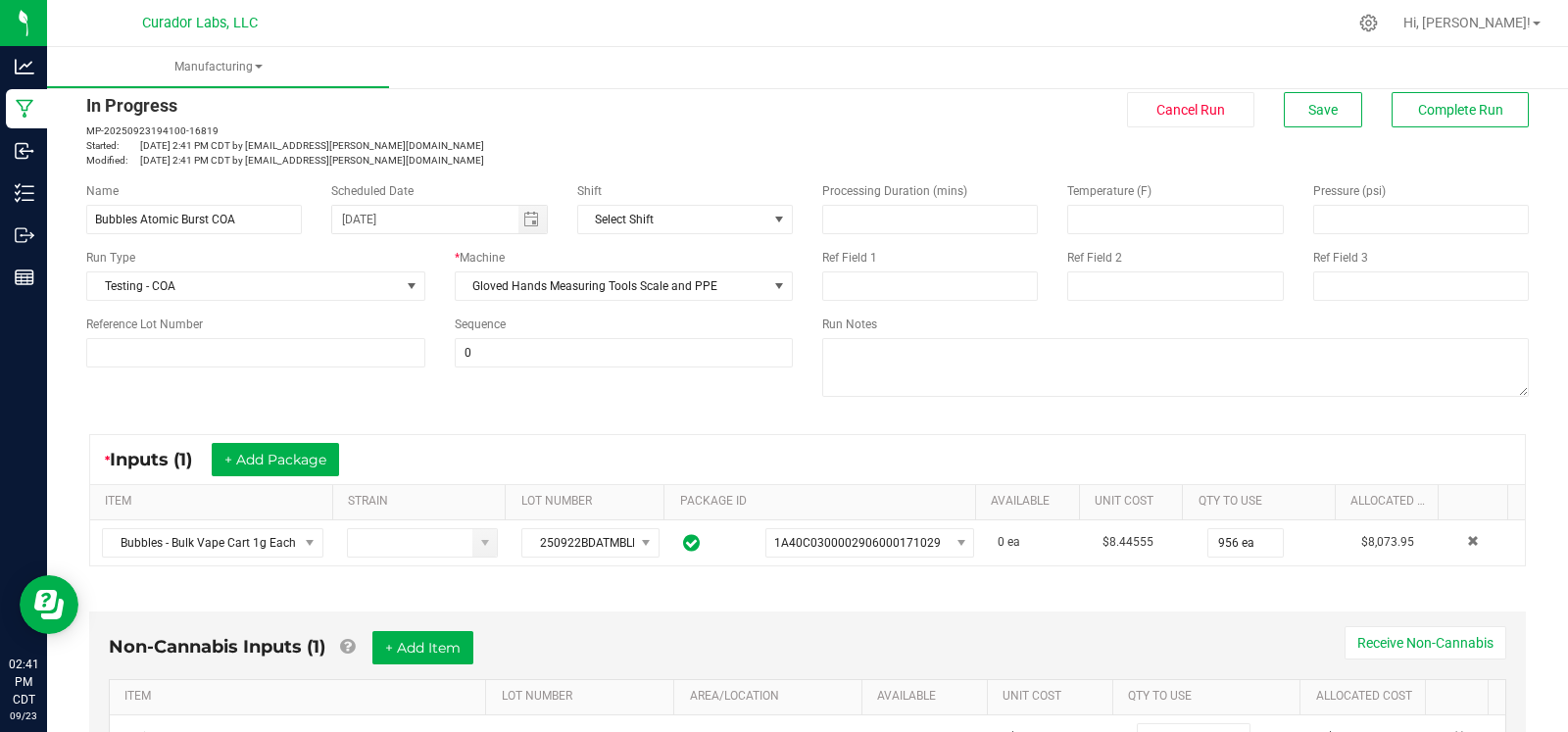
scroll to position [0, 0]
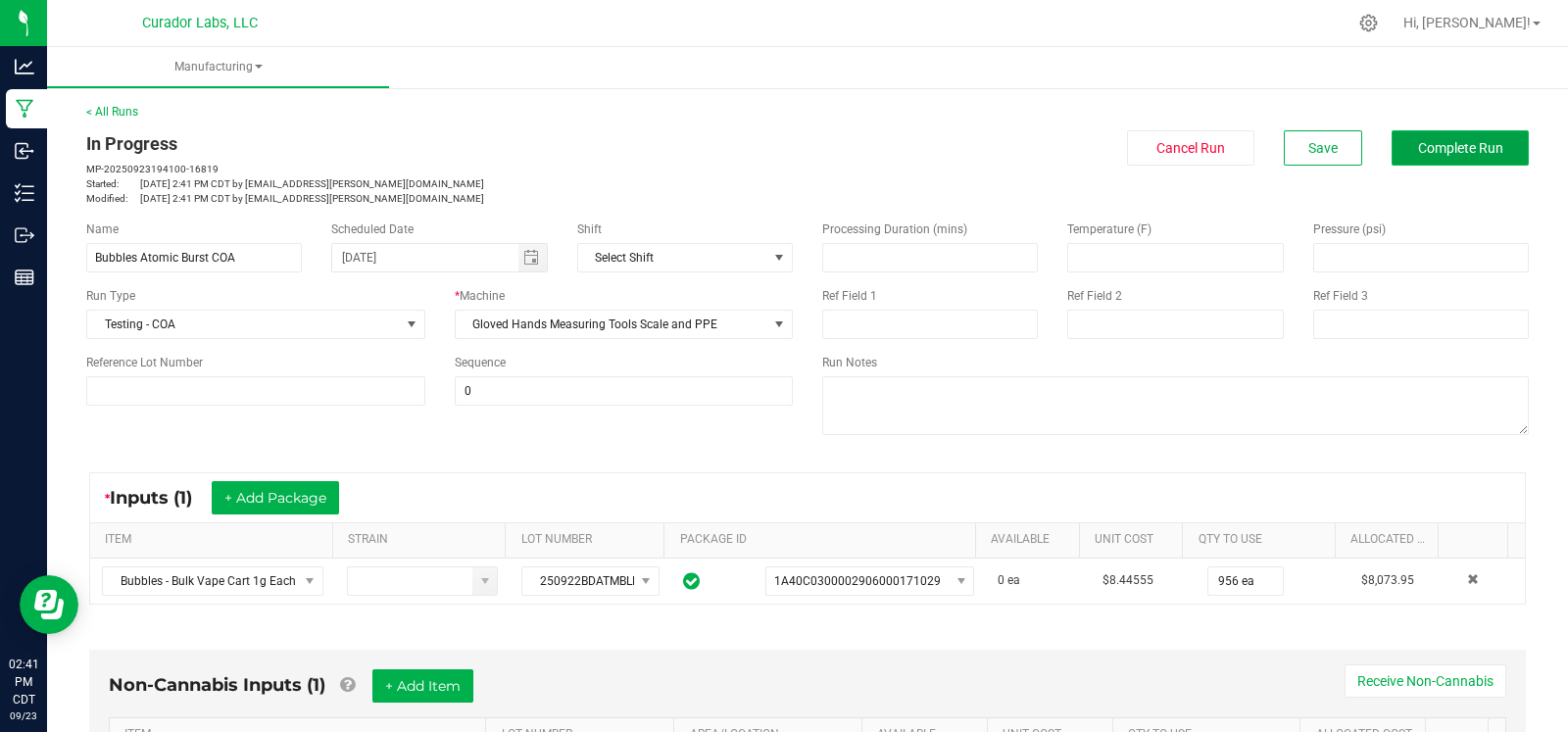
click at [1465, 141] on span "Complete Run" at bounding box center [1460, 148] width 85 height 16
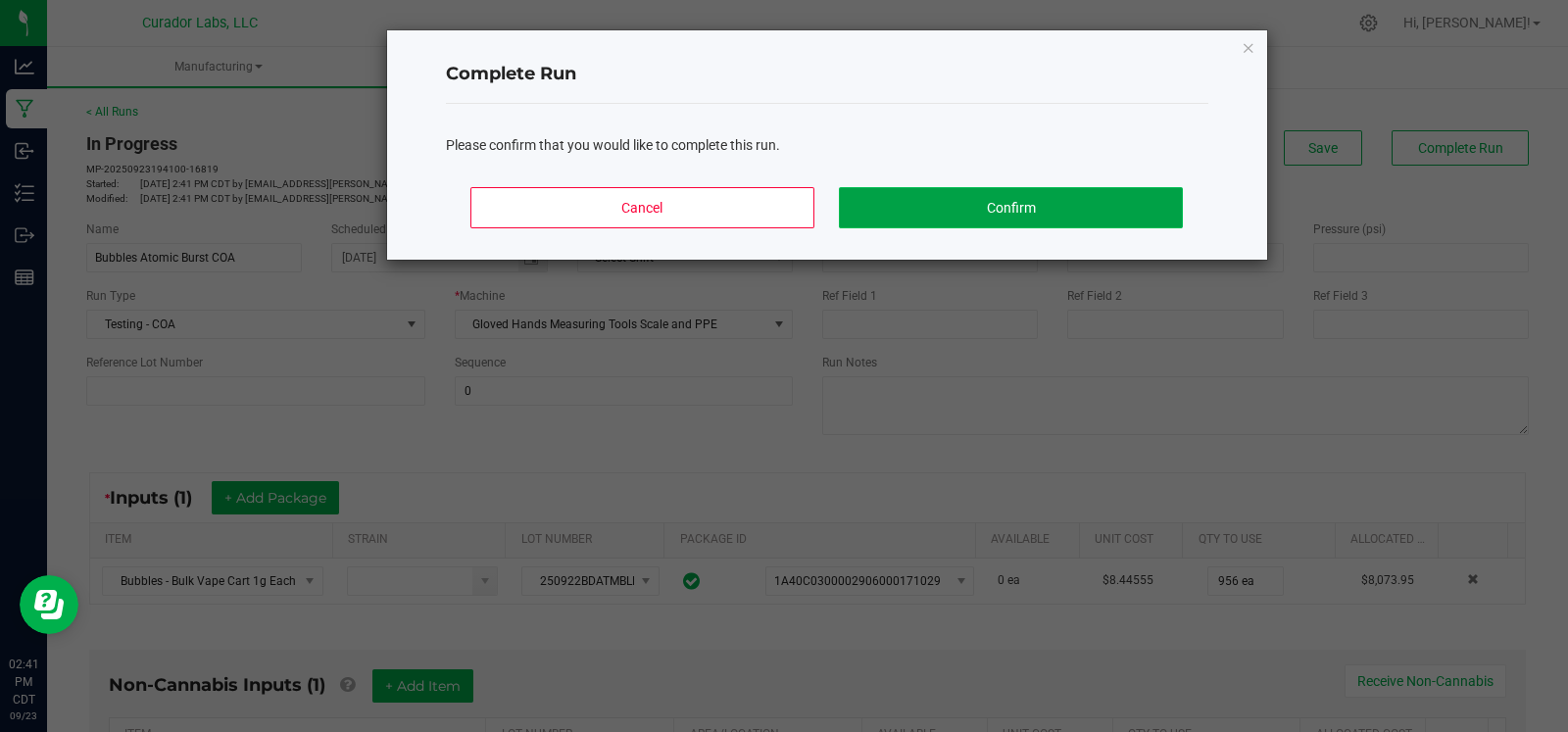
click at [1153, 188] on button "Confirm" at bounding box center [1010, 208] width 343 height 41
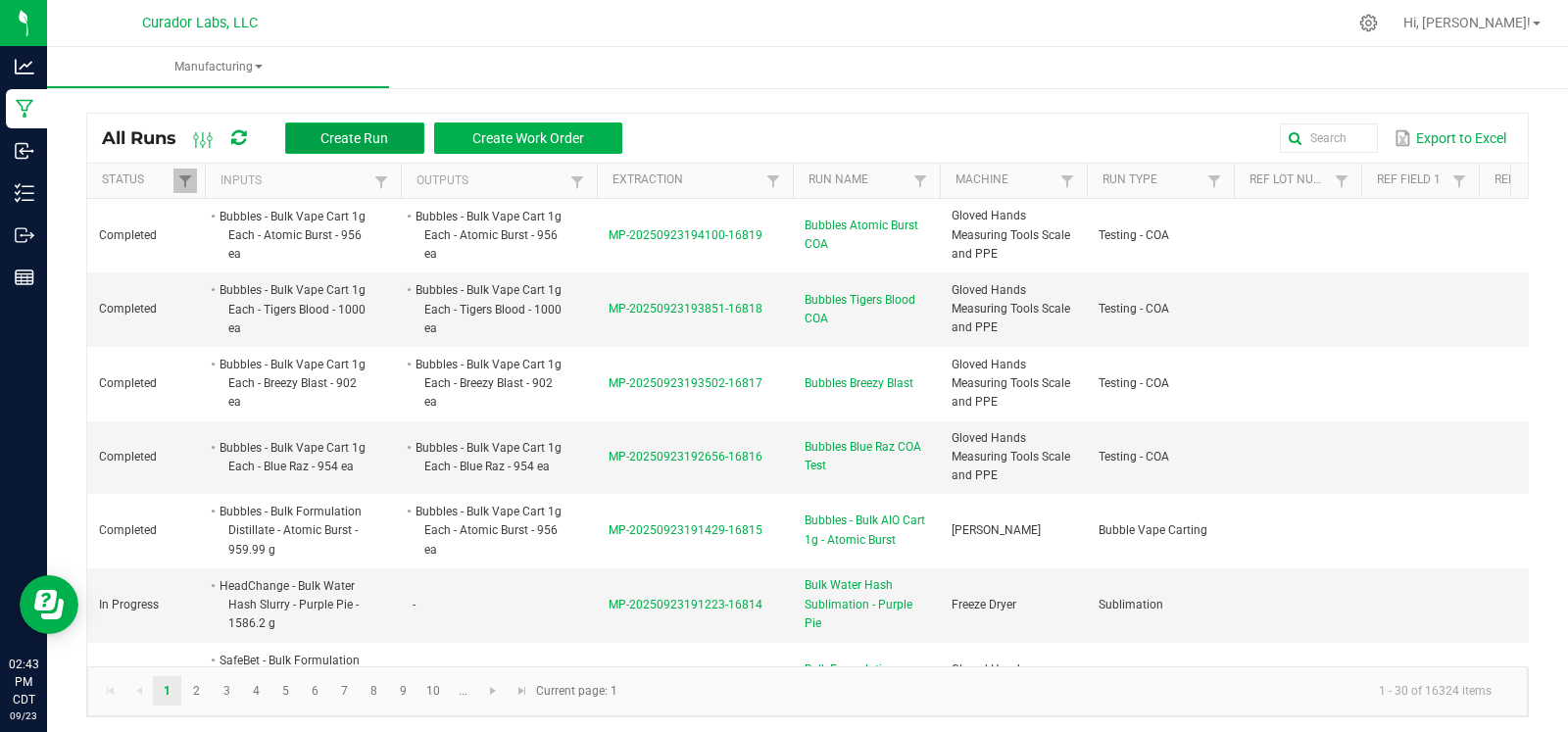
click at [330, 144] on span "Create Run" at bounding box center [354, 139] width 68 height 16
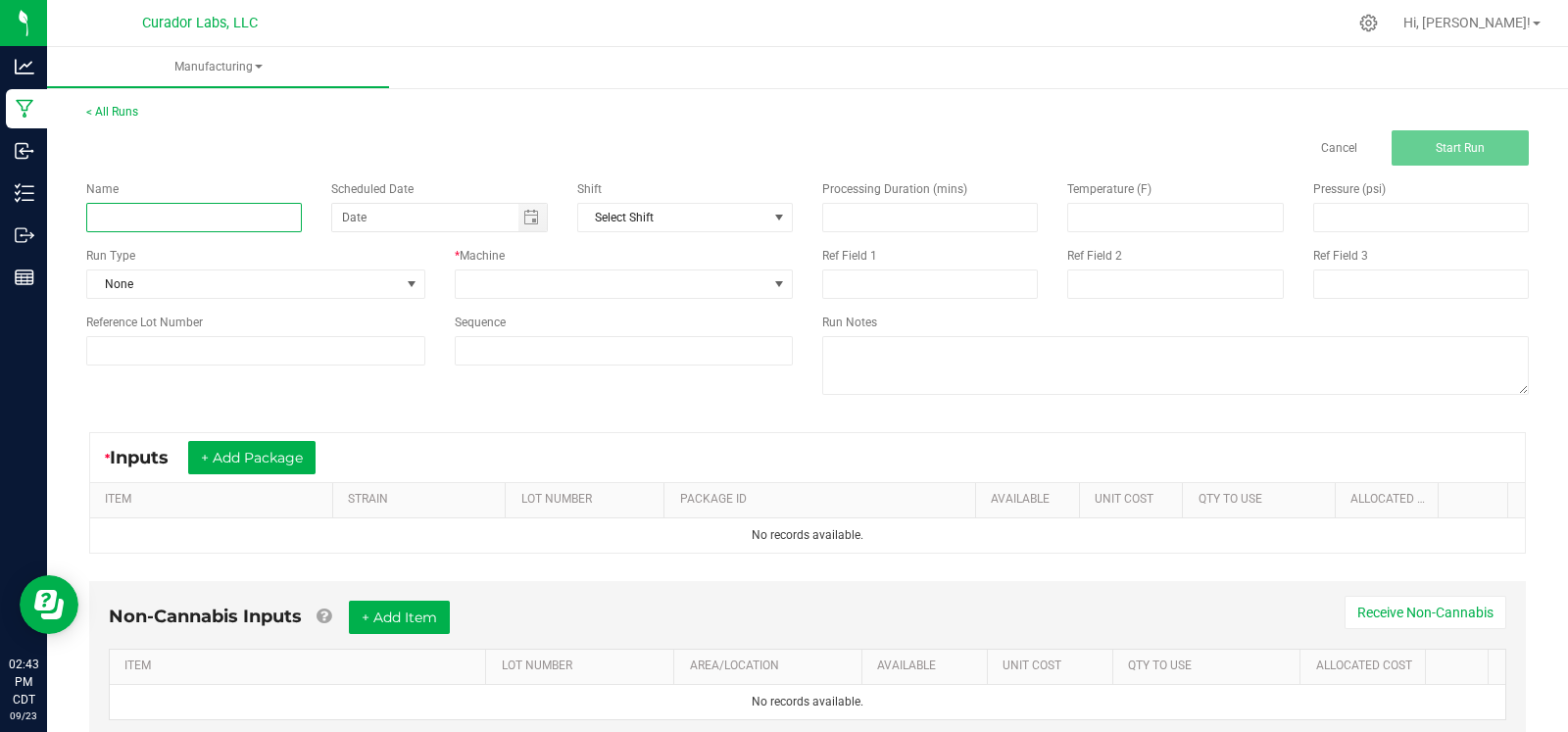
click at [217, 219] on input at bounding box center [194, 217] width 215 height 29
type input "f"
type input "h"
click at [524, 223] on span "Toggle calendar" at bounding box center [532, 217] width 16 height 16
type input "HeadChange Funky Pajamas COA"
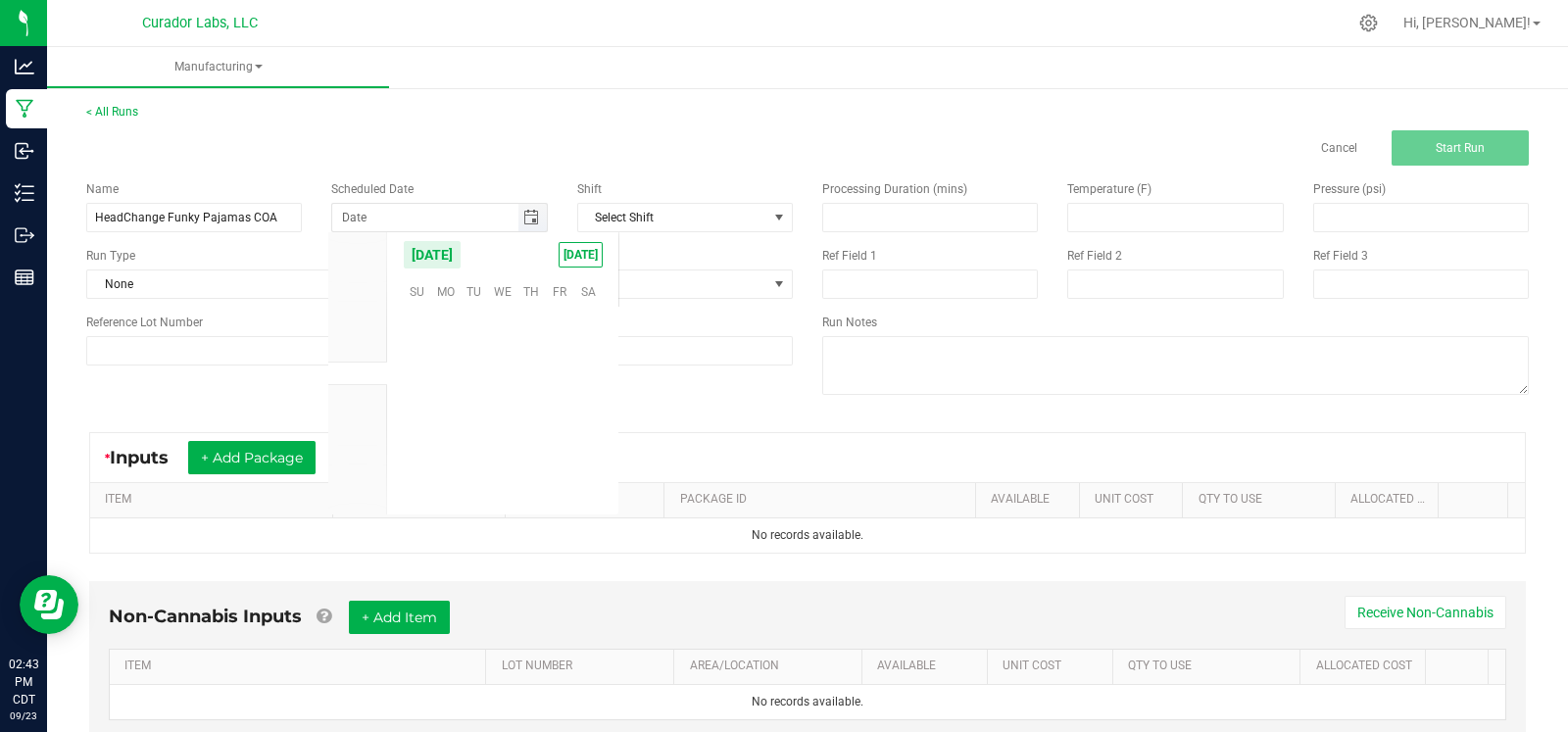
scroll to position [317879, 0]
click at [502, 411] on span "24" at bounding box center [503, 410] width 28 height 30
type input "09/24/2025"
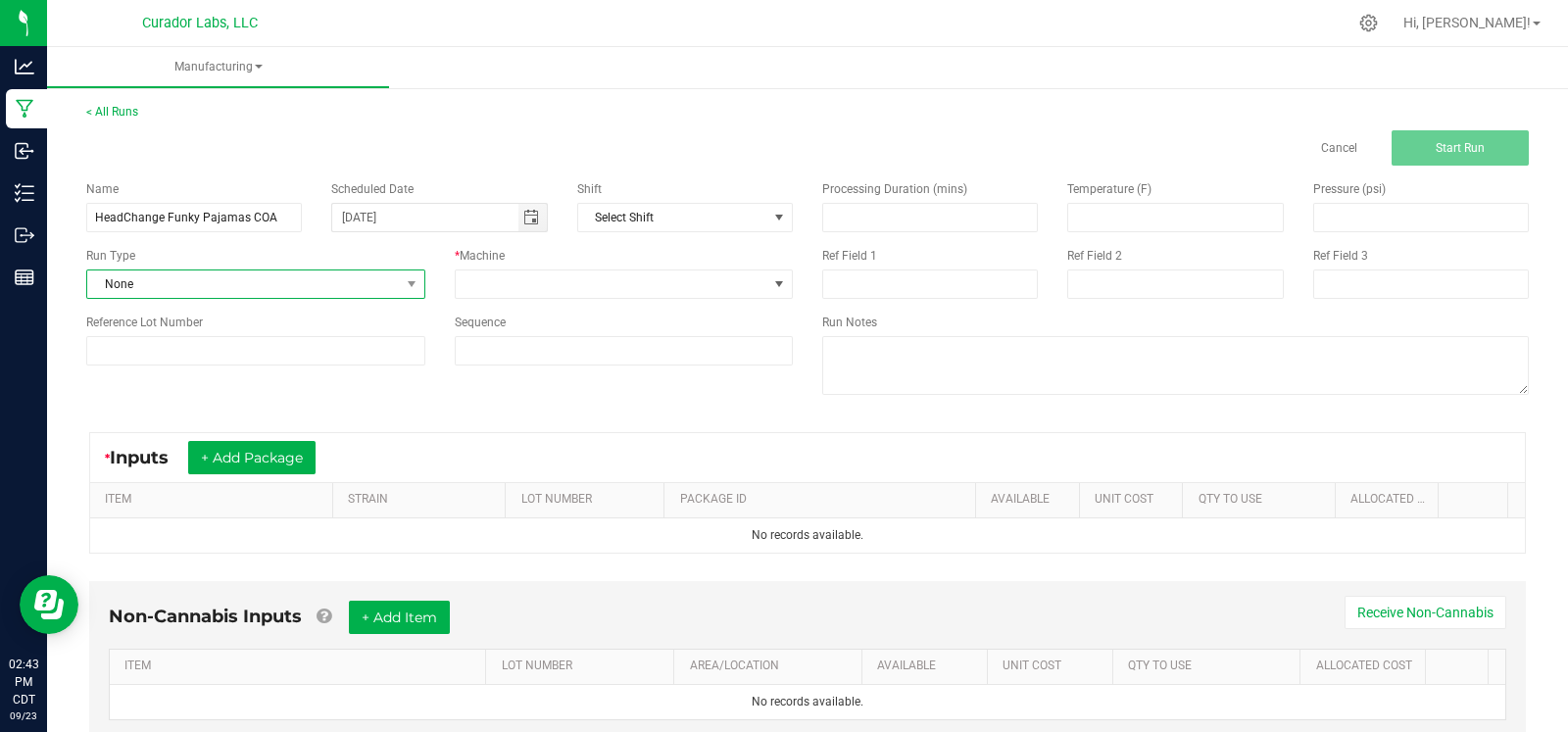
click at [281, 284] on span "None" at bounding box center [244, 284] width 312 height 28
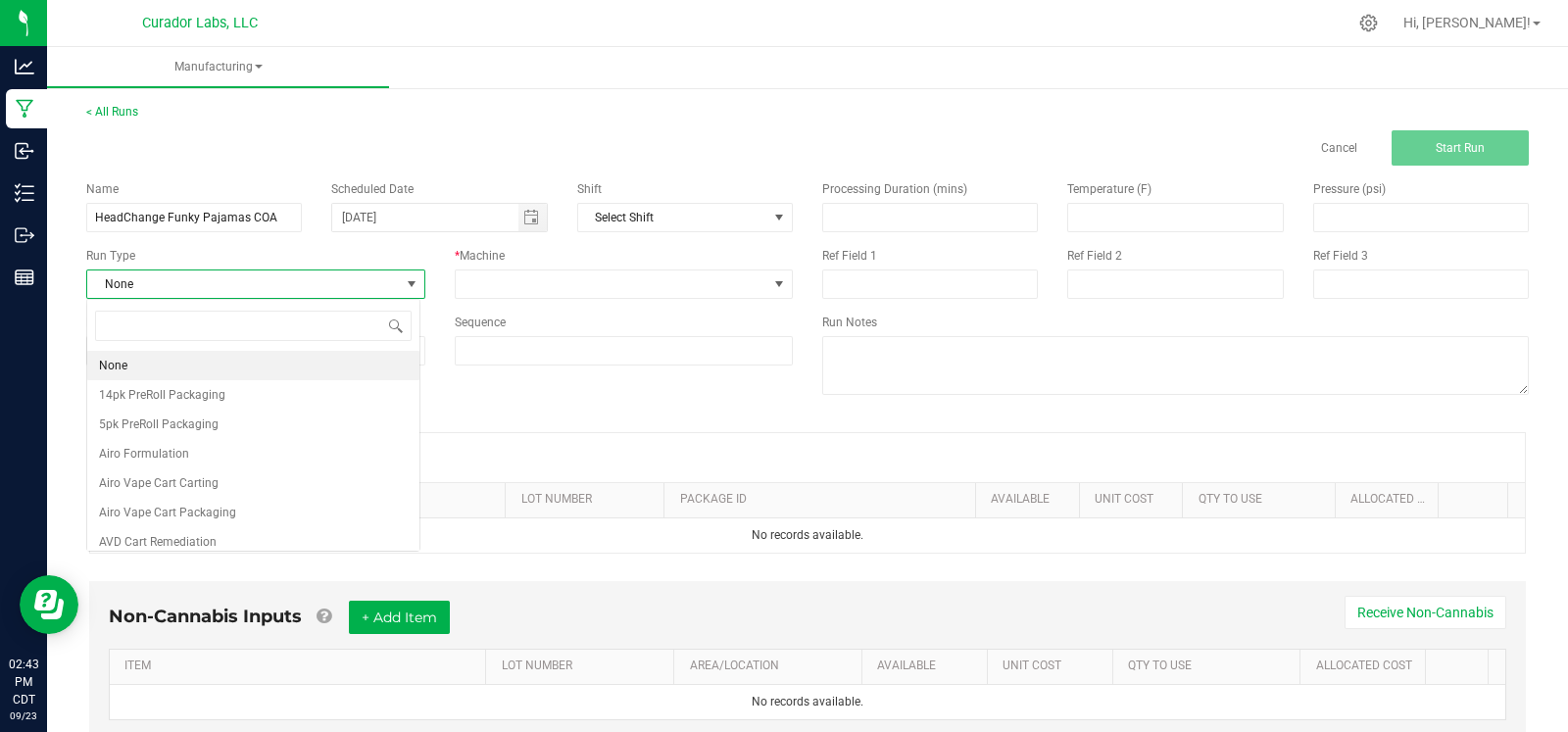
scroll to position [28, 333]
type input "coa"
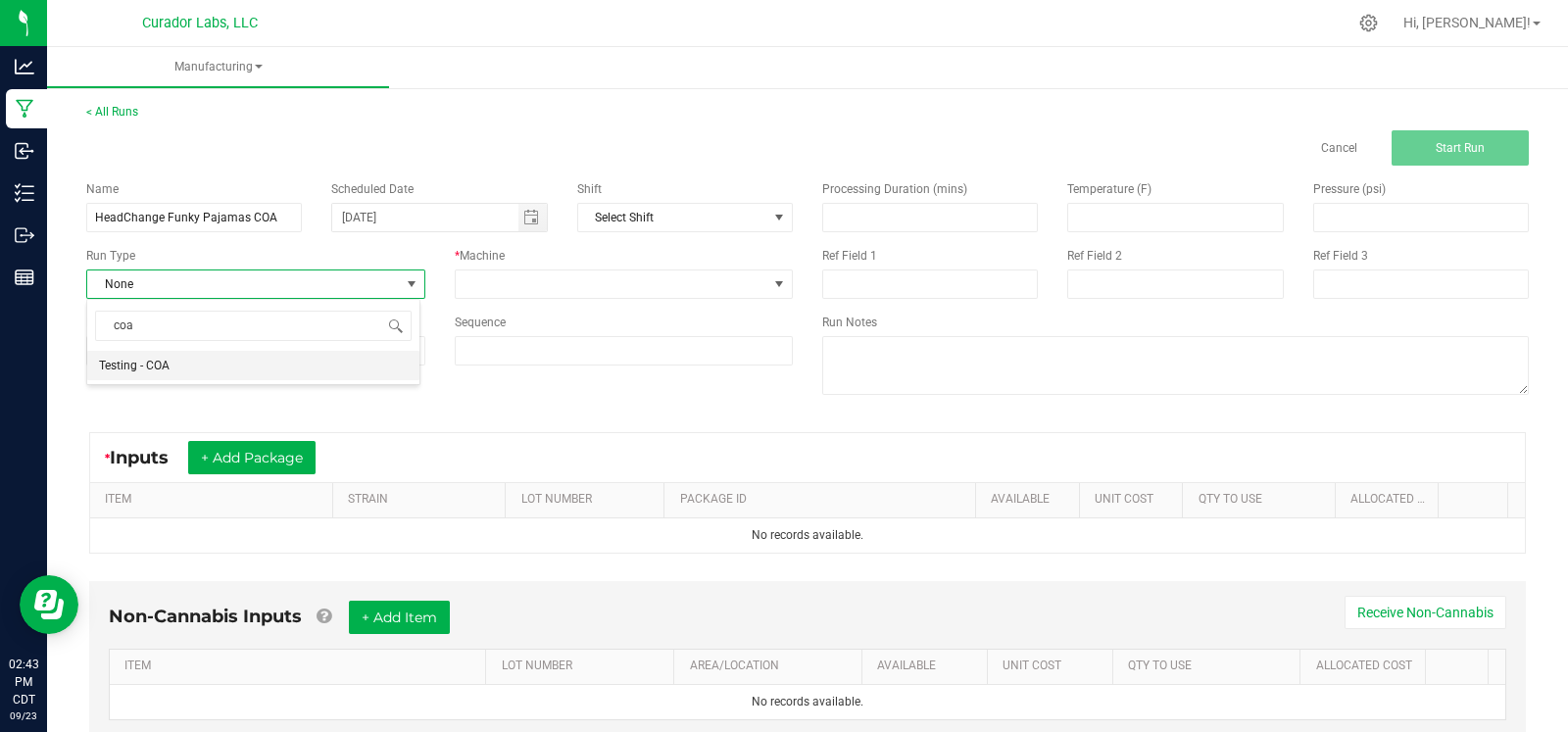
drag, startPoint x: 235, startPoint y: 358, endPoint x: 431, endPoint y: 310, distance: 201.8
click at [240, 359] on li "Testing - COA" at bounding box center [253, 366] width 332 height 29
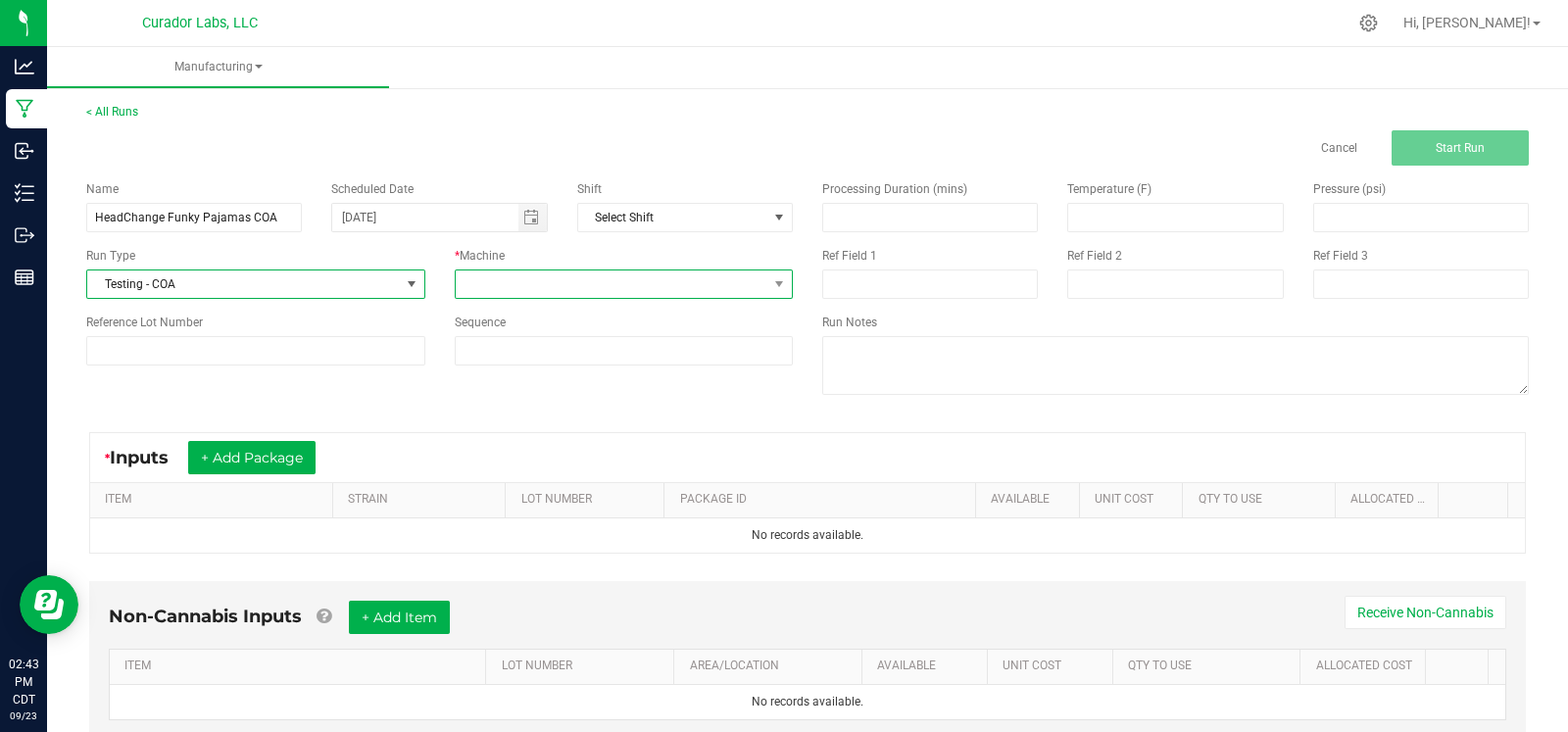
click at [485, 276] on span at bounding box center [612, 284] width 312 height 28
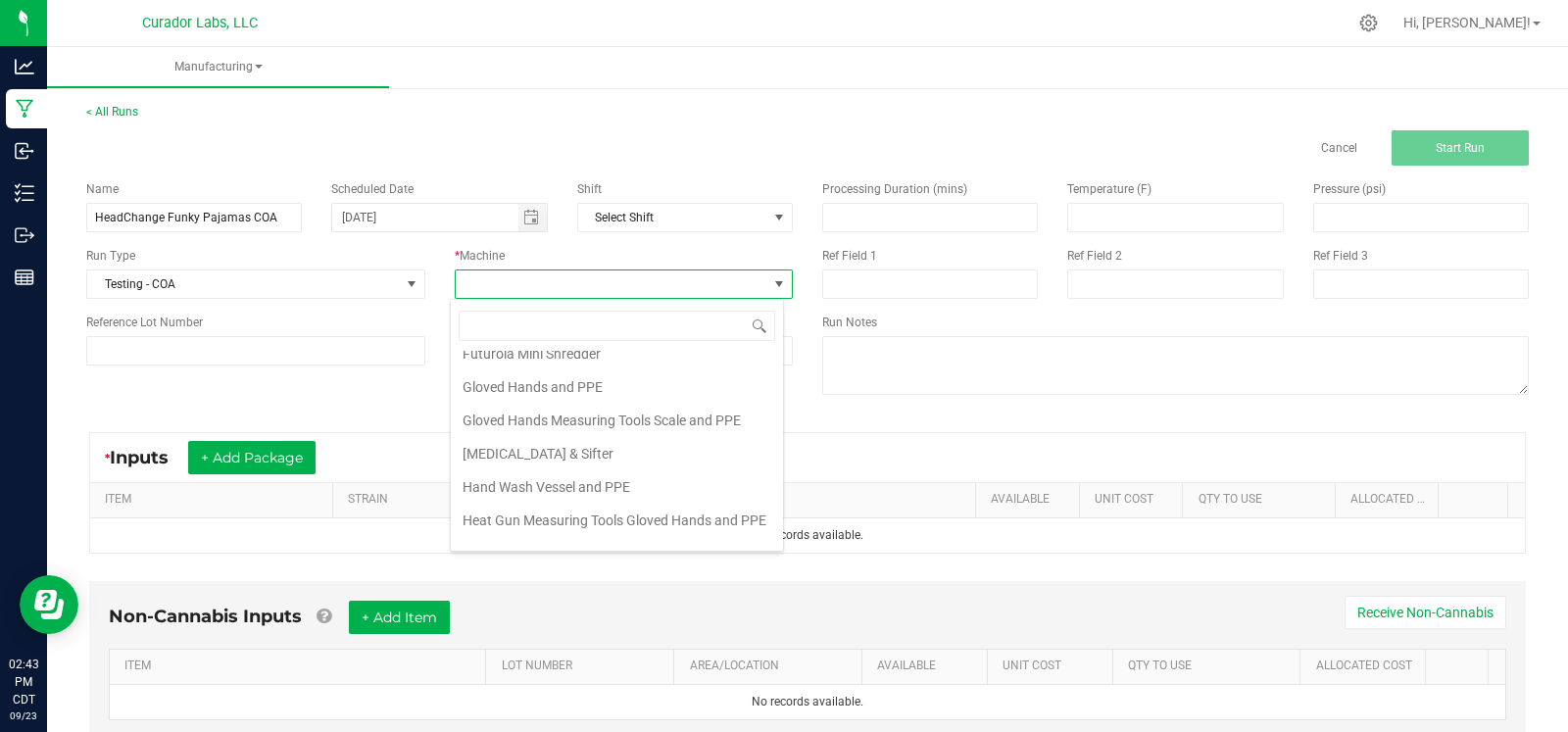
scroll to position [282, 0]
click at [628, 419] on li "Gloved Hands Measuring Tools Scale and PPE" at bounding box center [617, 419] width 332 height 33
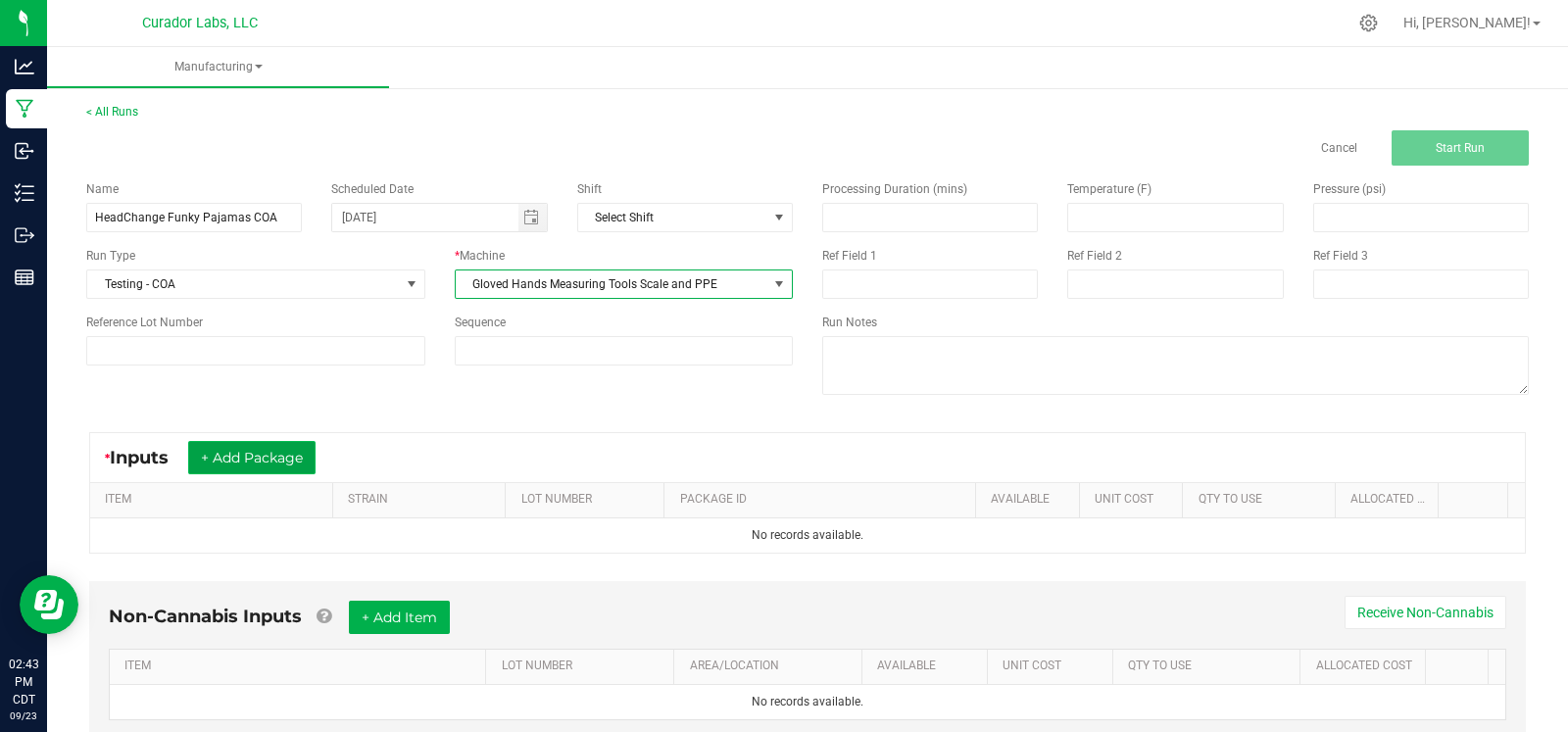
click at [278, 458] on button "+ Add Package" at bounding box center [252, 458] width 128 height 33
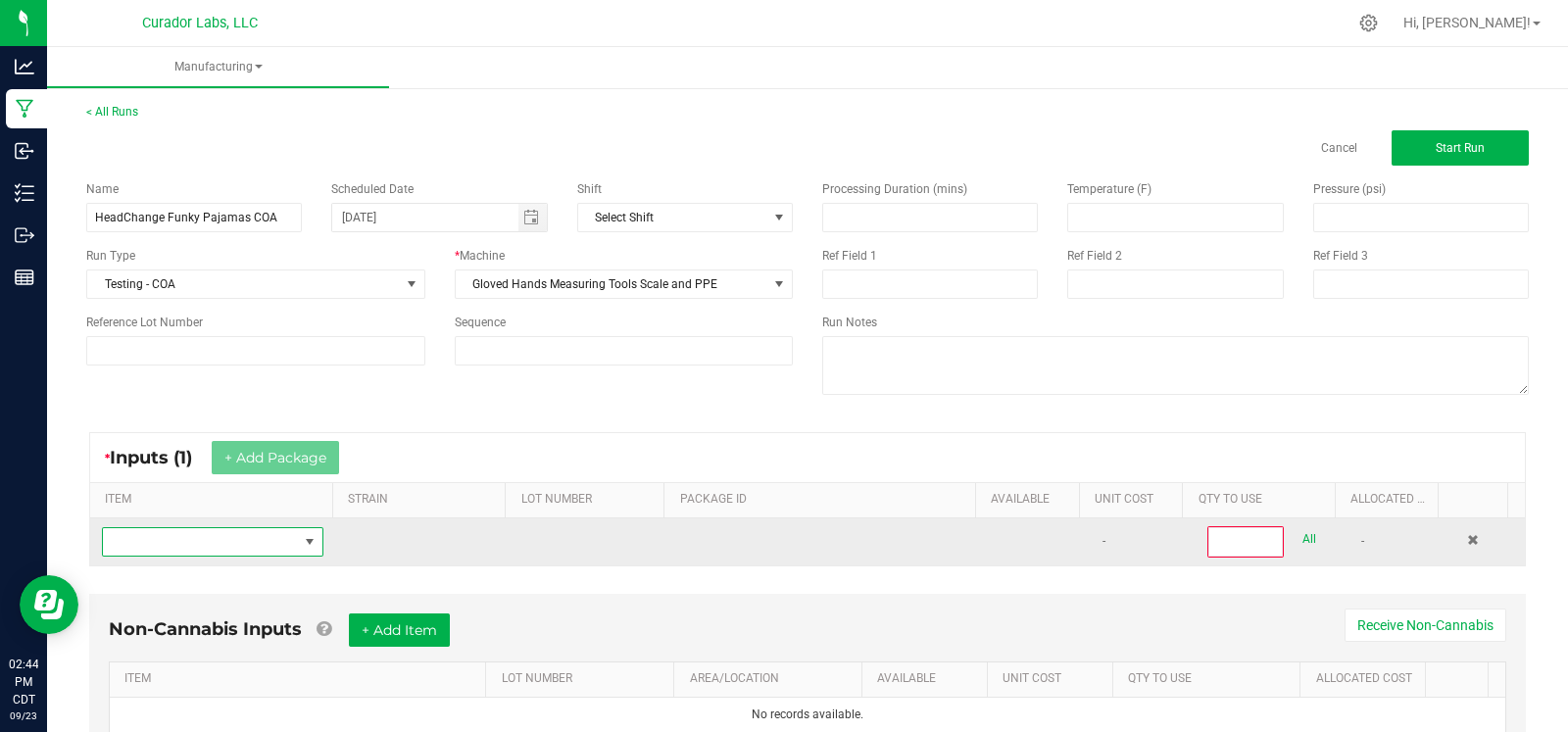
click at [203, 541] on span "NO DATA FOUND" at bounding box center [200, 542] width 196 height 28
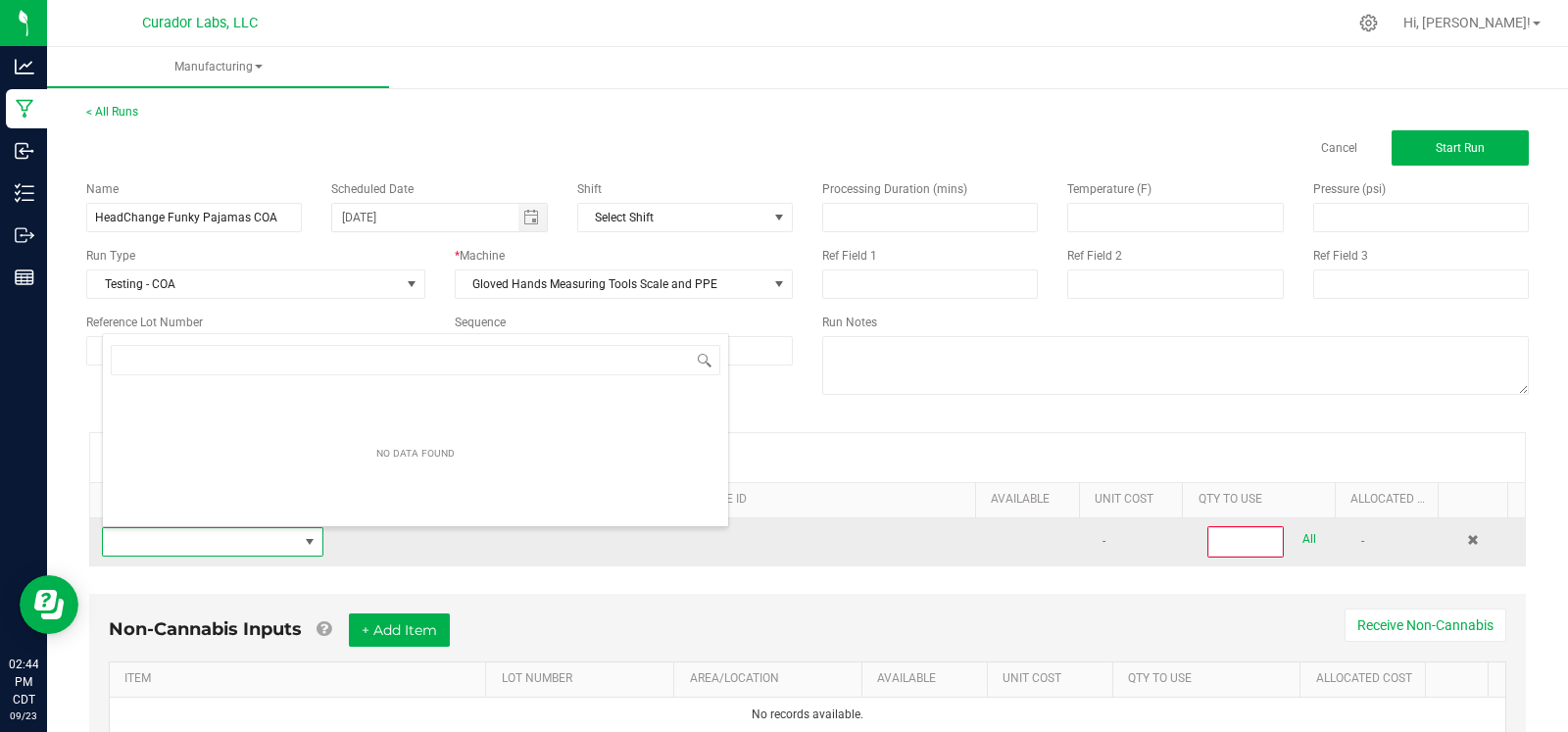
scroll to position [28, 211]
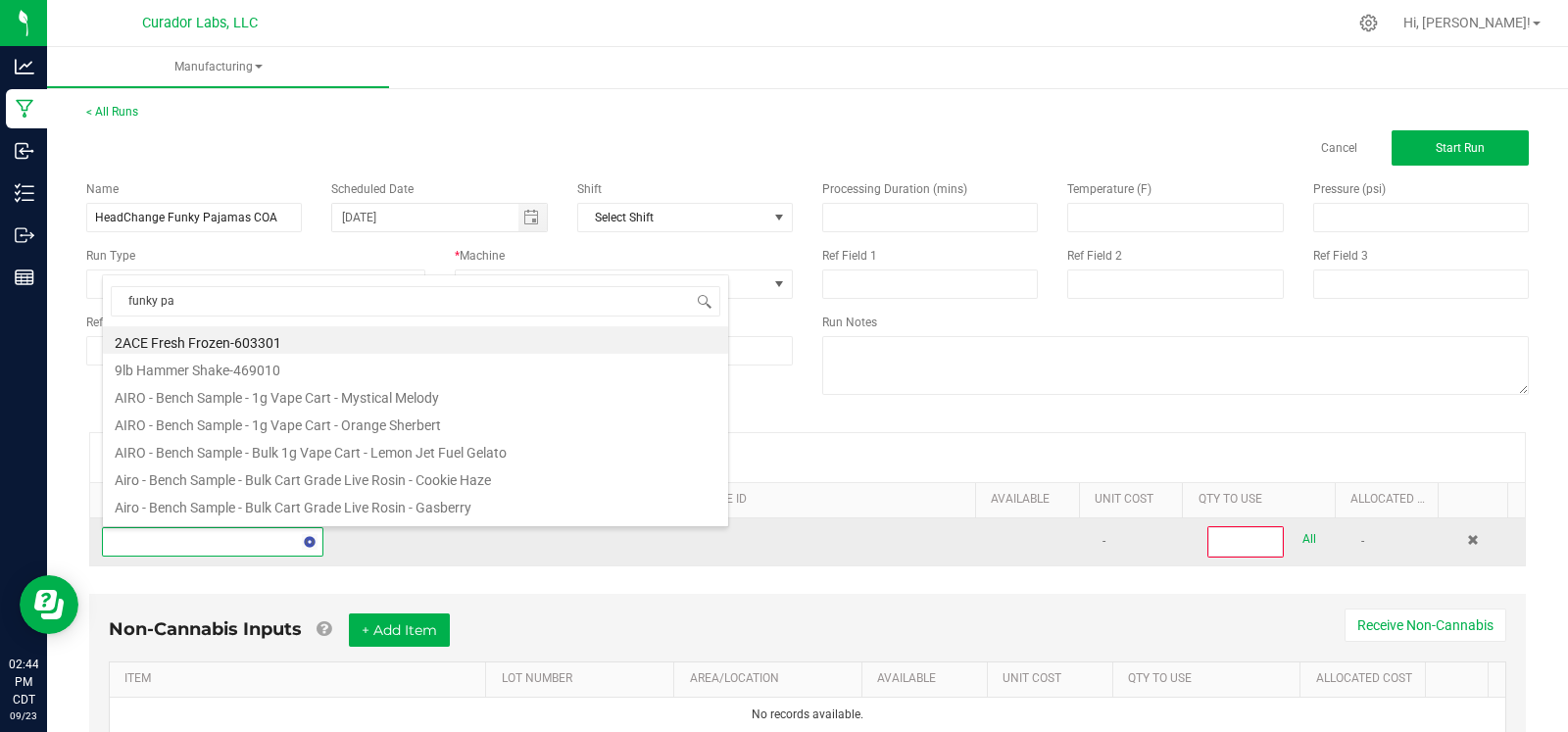
type input "funky paj"
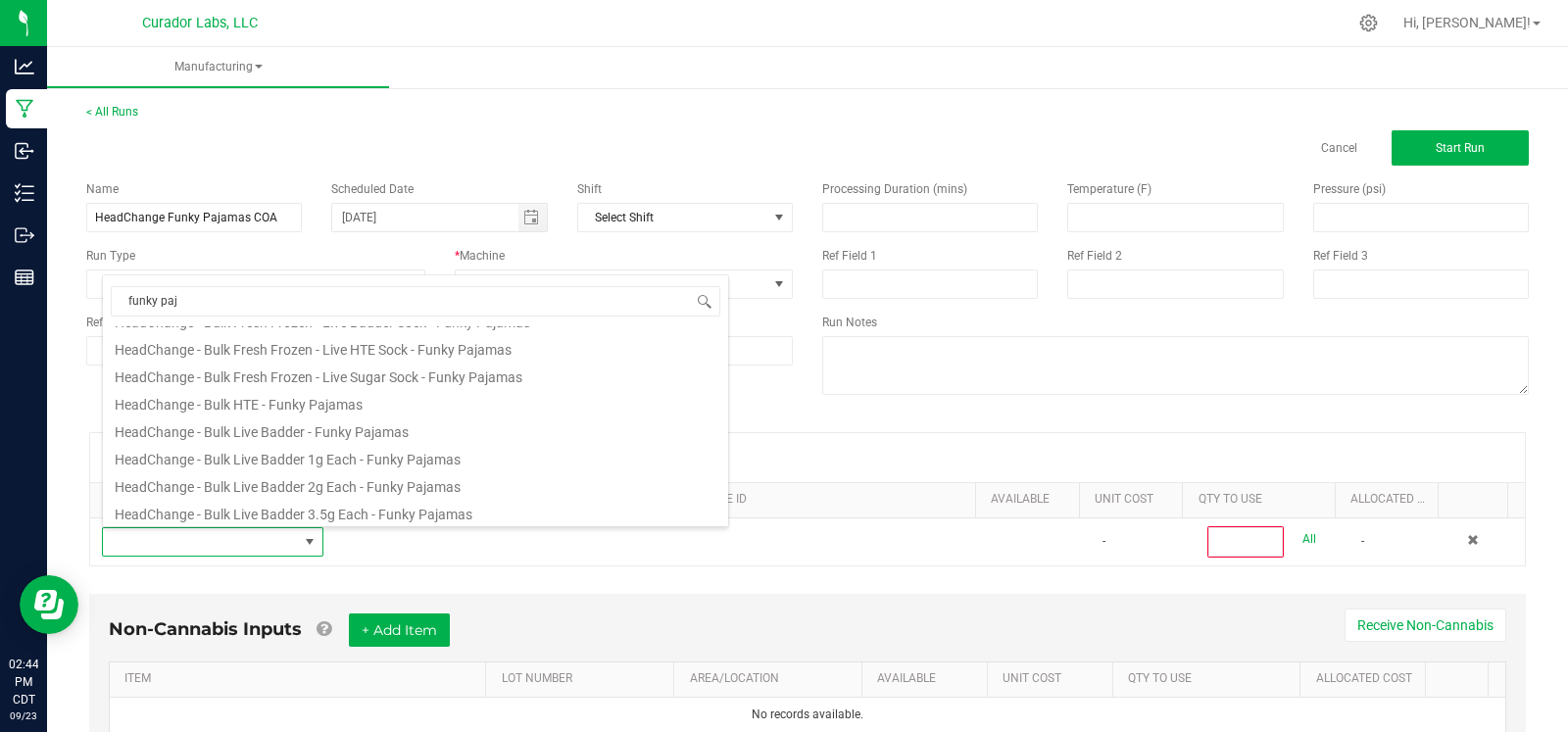
scroll to position [188, 0]
click at [304, 428] on li "HeadChange - Bulk Live Badder - Funky Pajamas" at bounding box center [416, 427] width 625 height 28
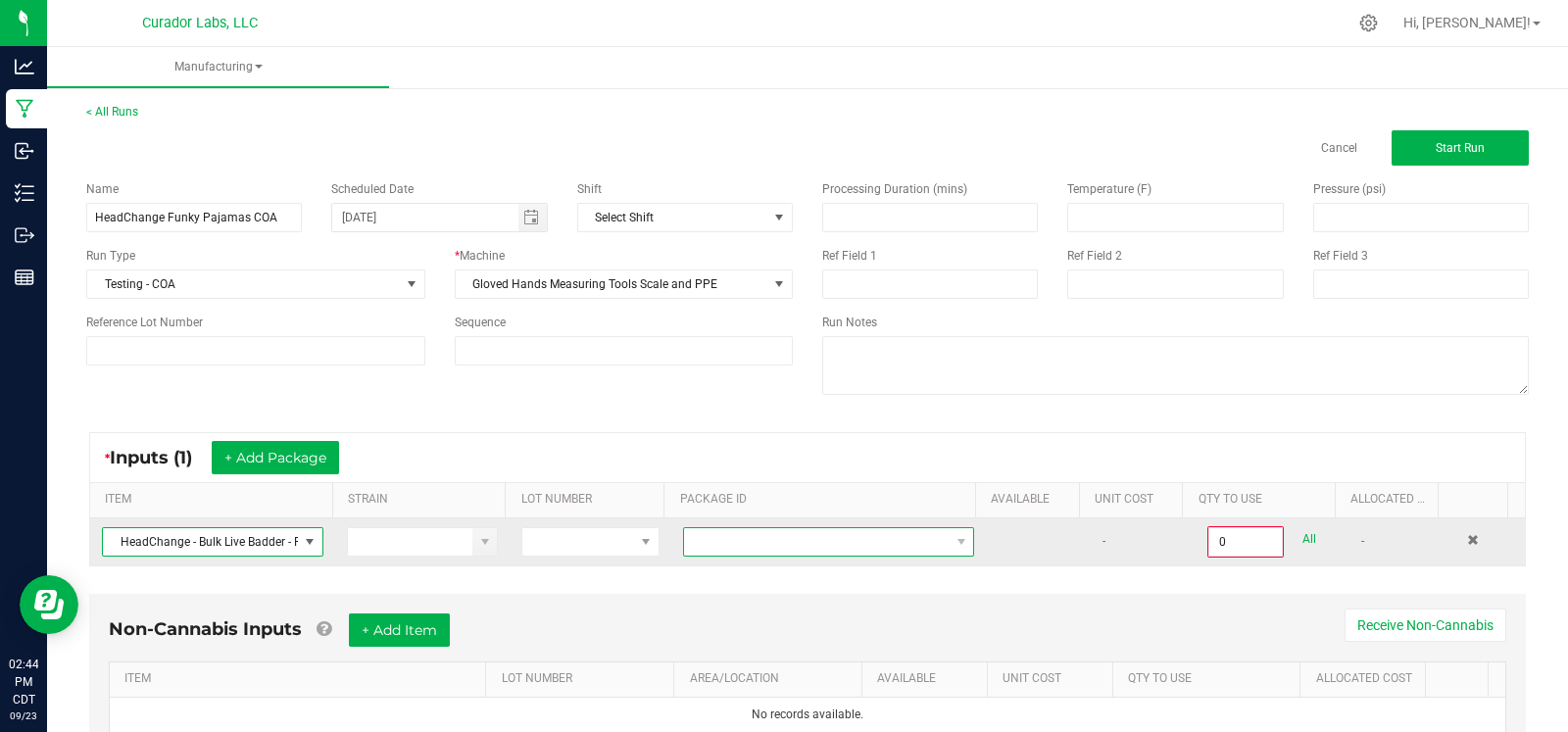
click at [724, 529] on span at bounding box center [815, 542] width 264 height 28
click at [801, 539] on span at bounding box center [815, 542] width 264 height 28
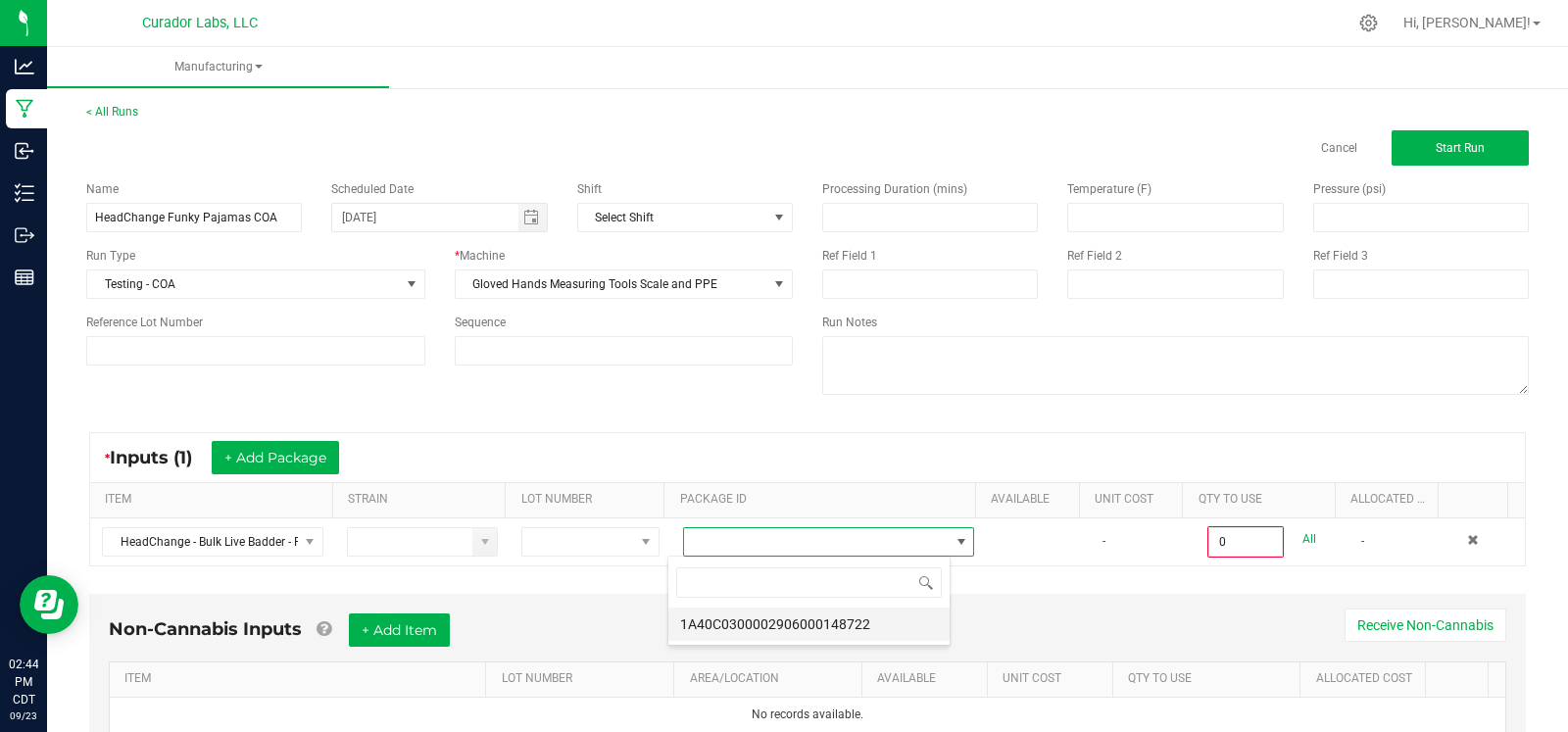
click at [809, 624] on li "1A40C0300002906000148722" at bounding box center [809, 624] width 281 height 33
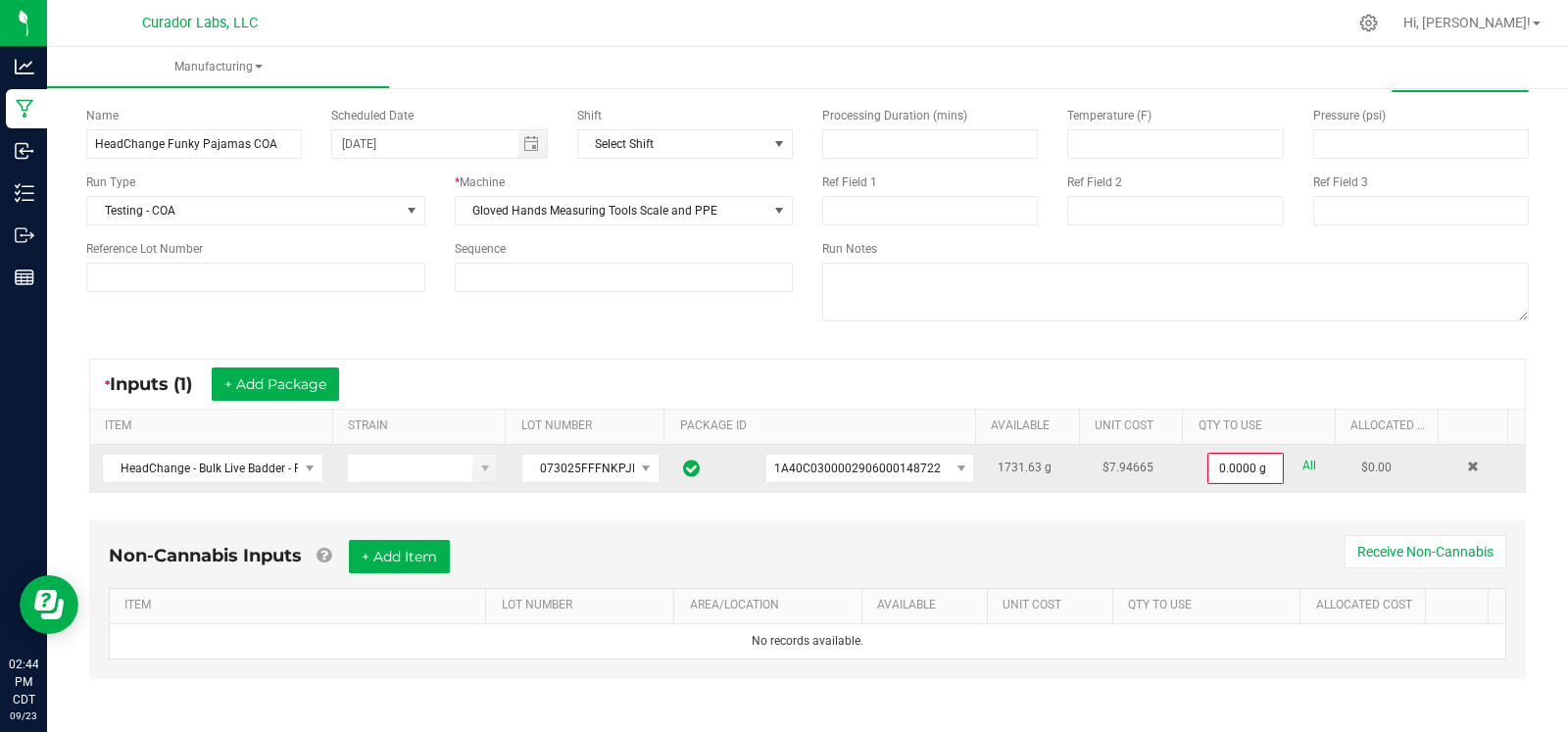
click at [1303, 466] on link "All" at bounding box center [1310, 466] width 14 height 27
type input "1731.6300 g"
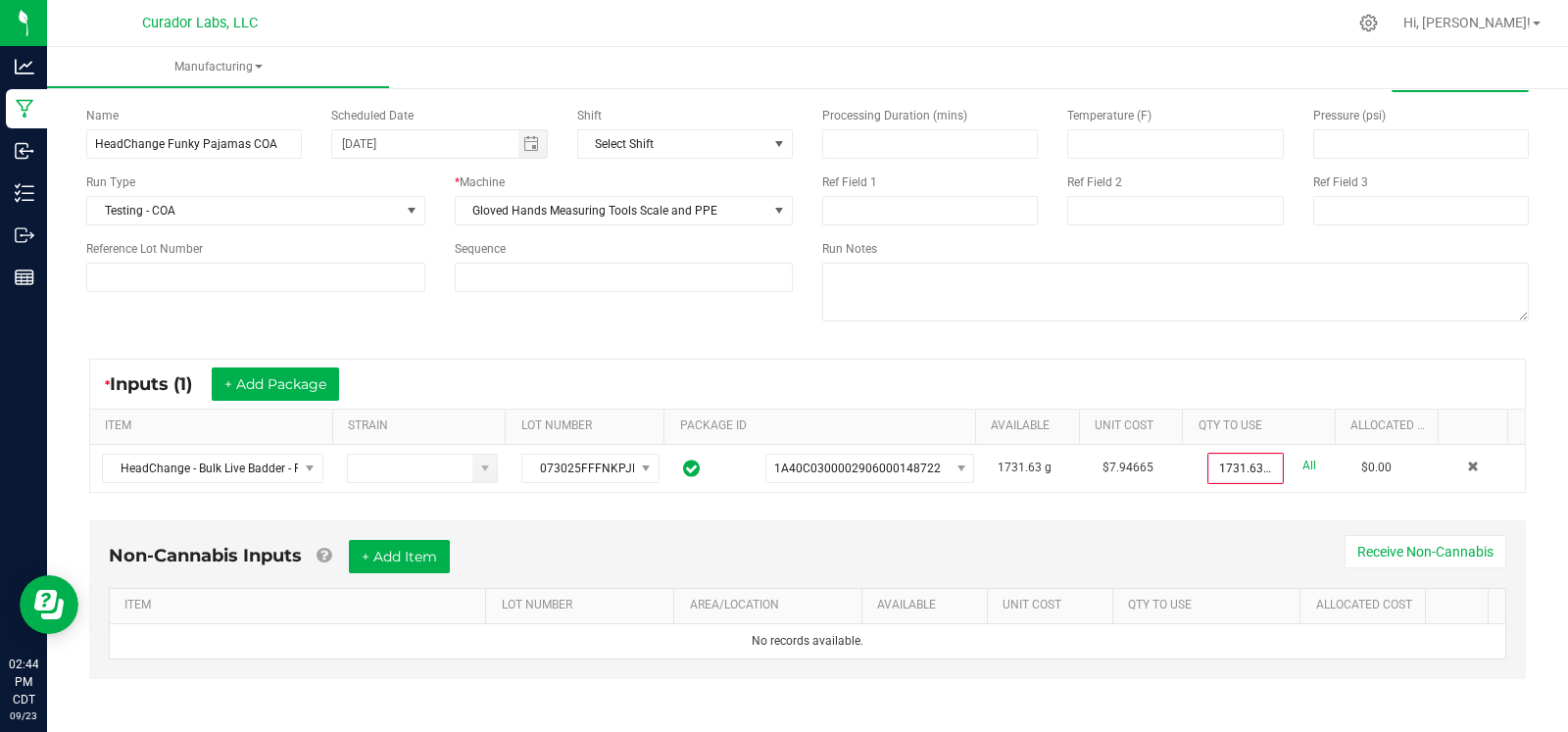
scroll to position [74, 0]
click at [383, 554] on button "+ Add Item" at bounding box center [399, 555] width 101 height 33
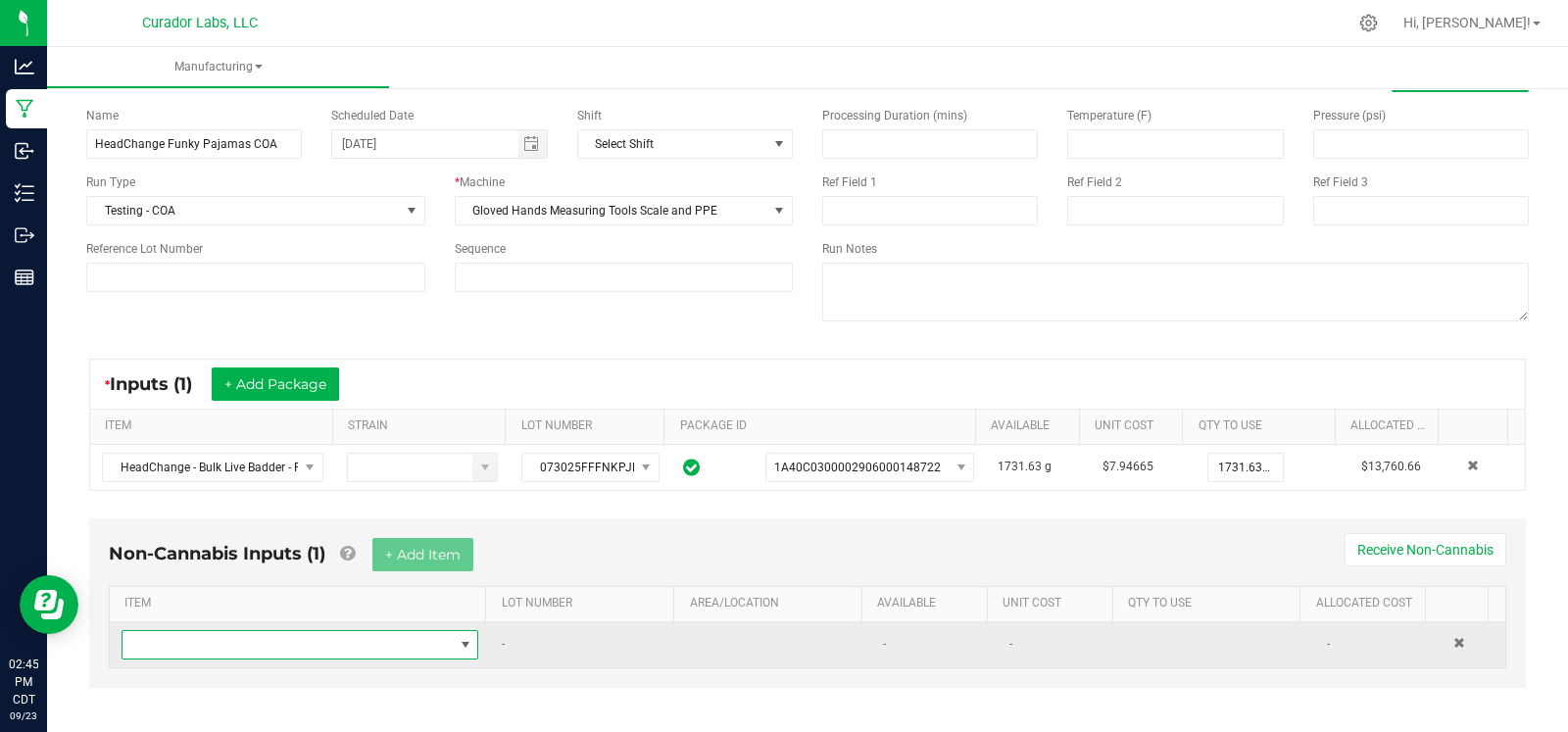
click at [252, 644] on span "NO DATA FOUND" at bounding box center [288, 645] width 330 height 28
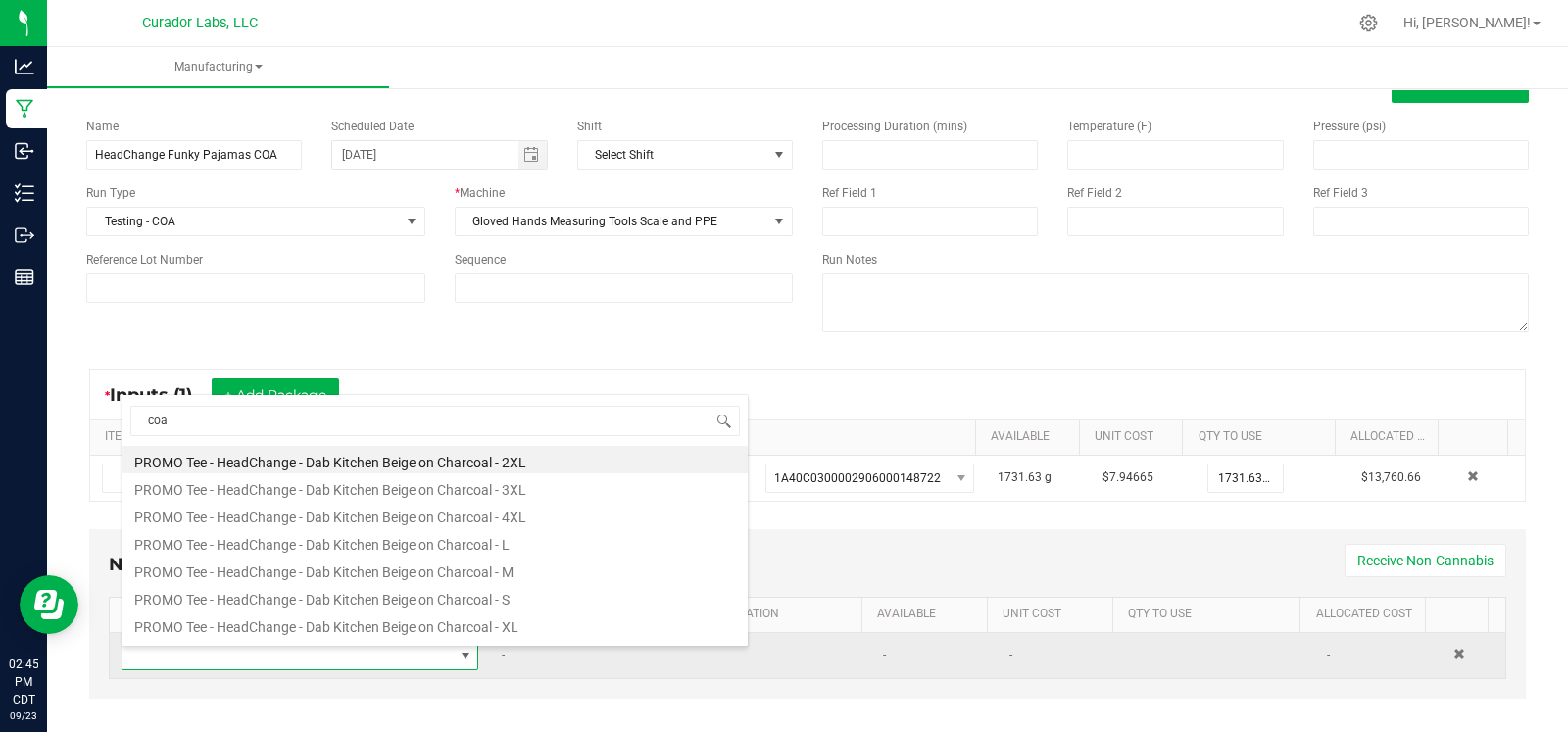
scroll to position [52, 0]
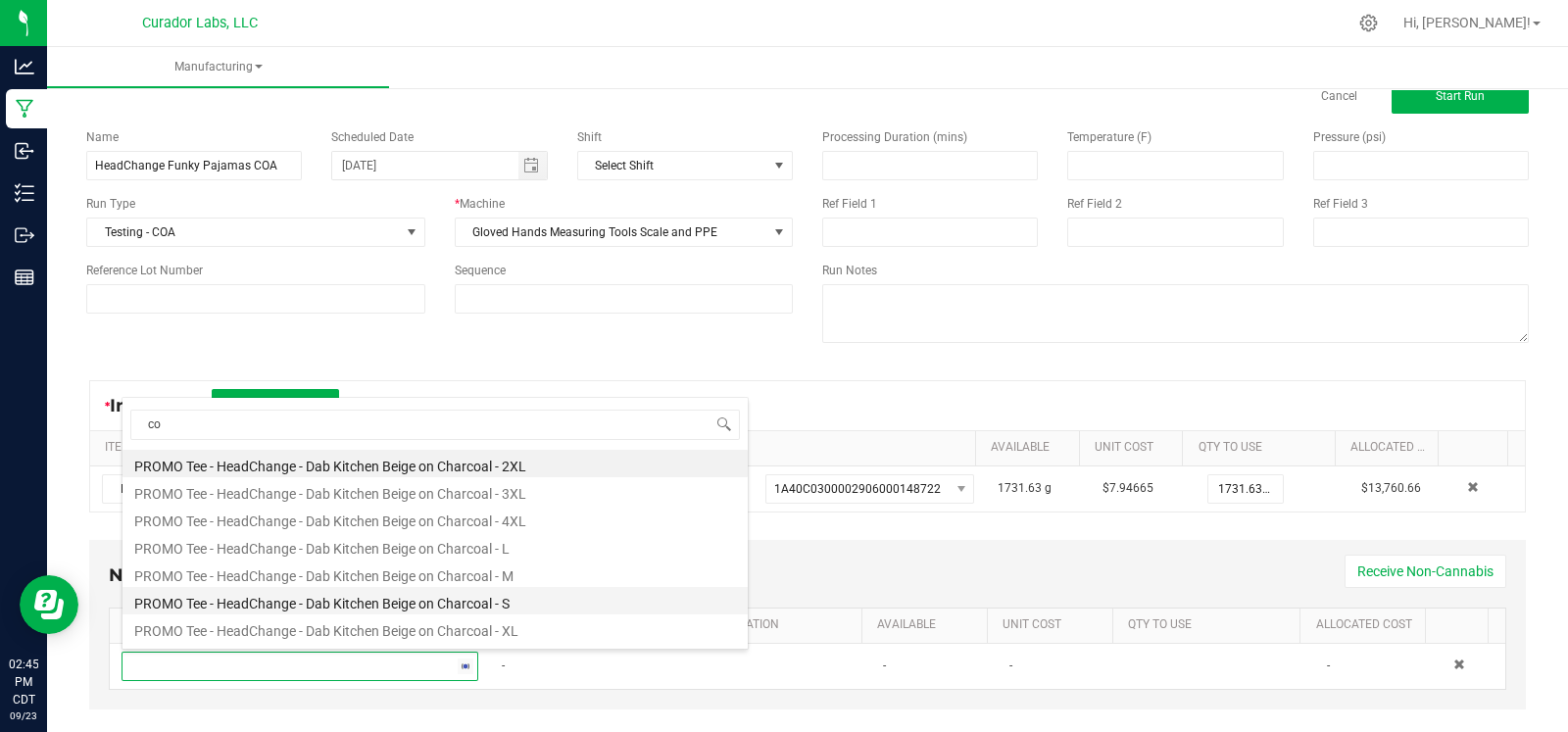
type input "c"
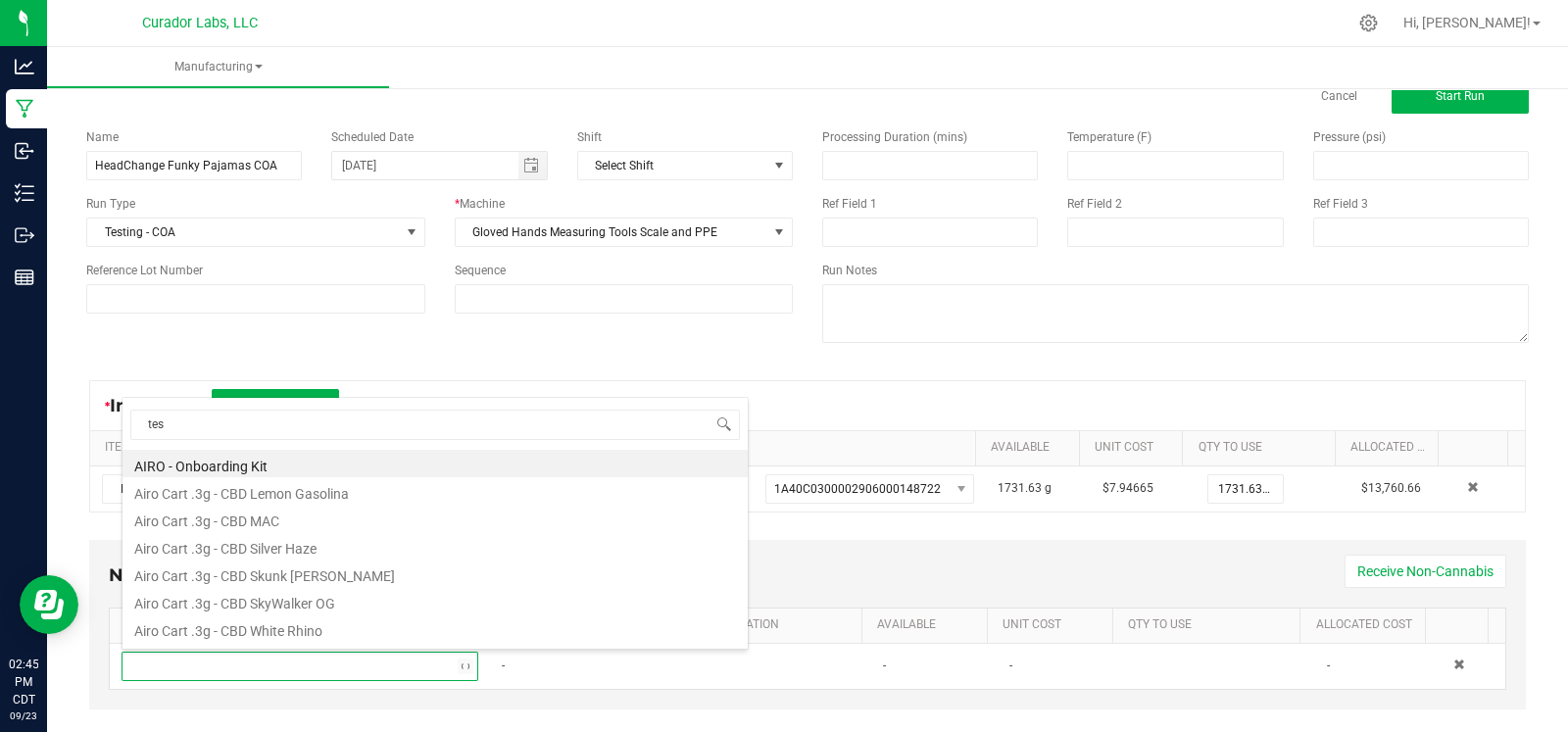
type input "test"
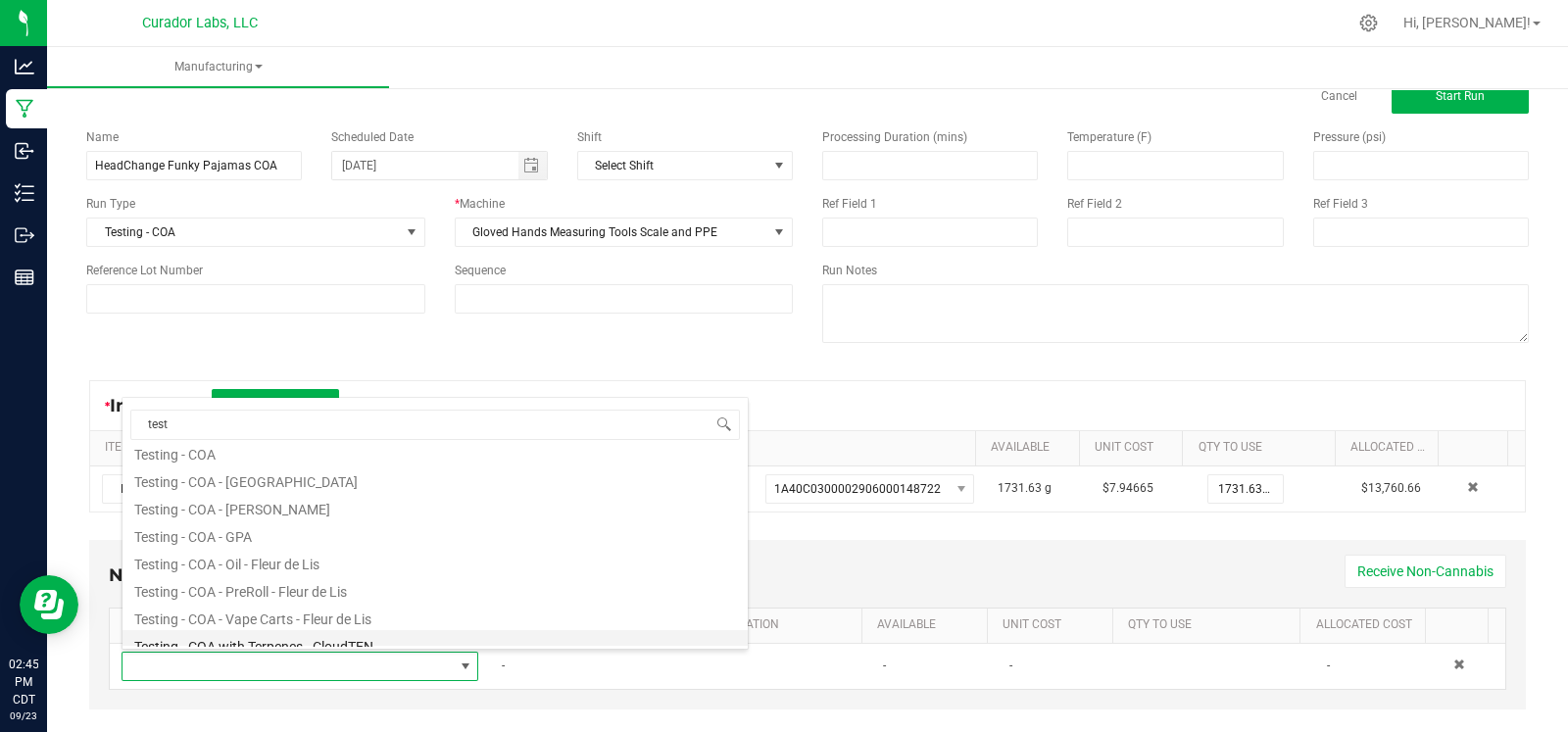
scroll to position [96, 0]
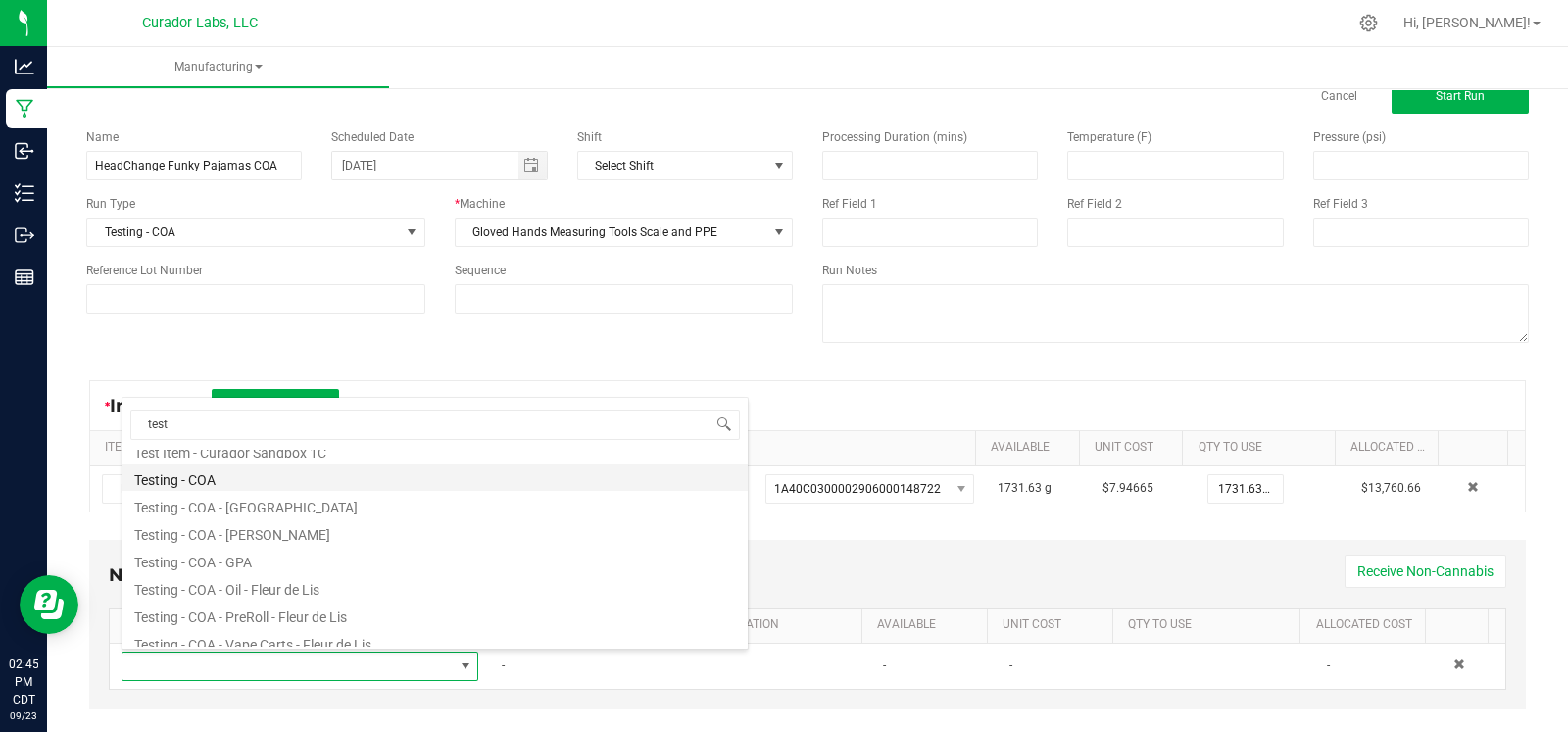
click at [273, 481] on li "Testing - COA" at bounding box center [435, 478] width 625 height 28
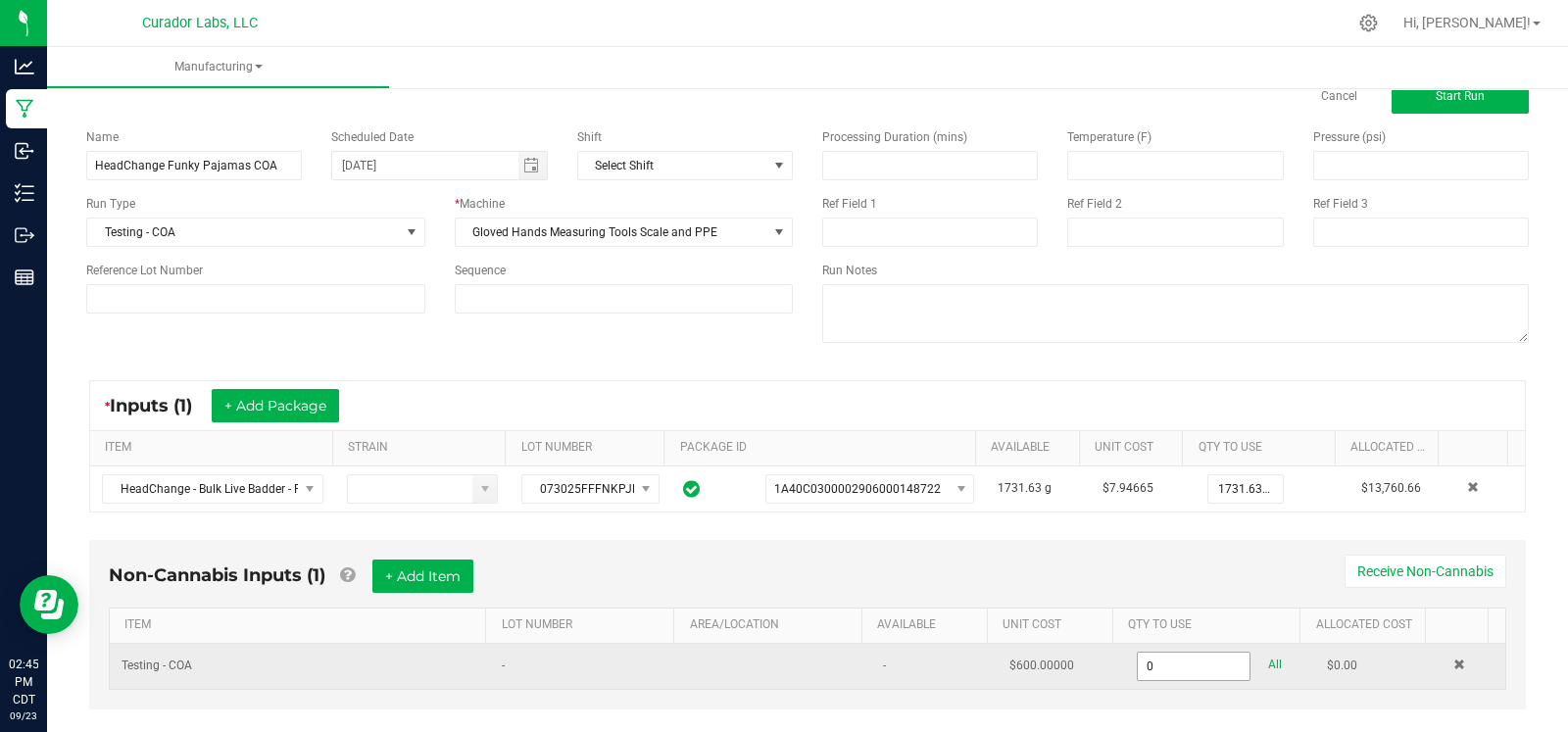
click at [1156, 668] on input "0" at bounding box center [1194, 666] width 113 height 28
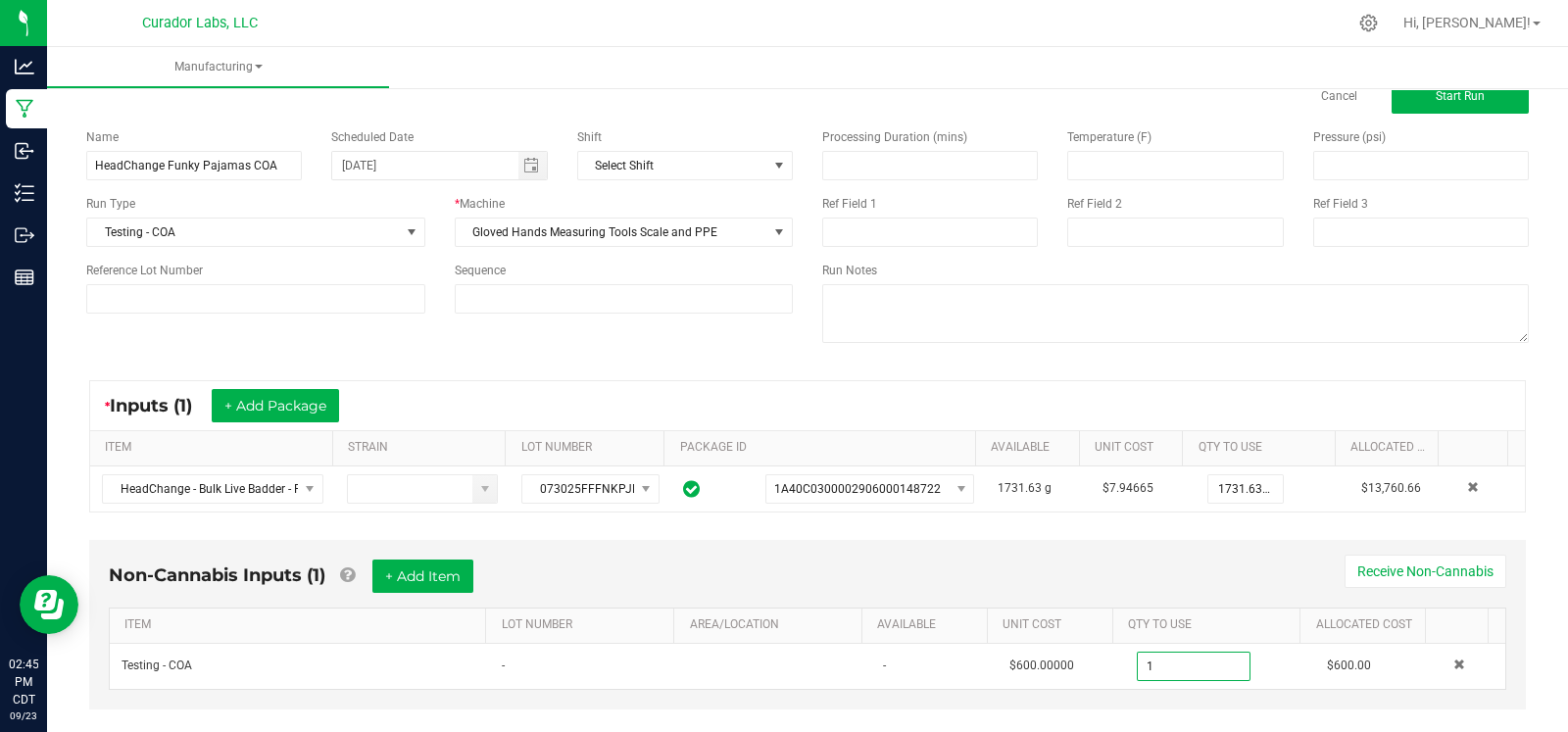
type input "1.0000 u"
click at [1095, 707] on div "Non-Cannabis Inputs (1) + Add Item Receive Non-Cannabis ITEM LOT NUMBER AREA/LO…" at bounding box center [808, 639] width 1472 height 216
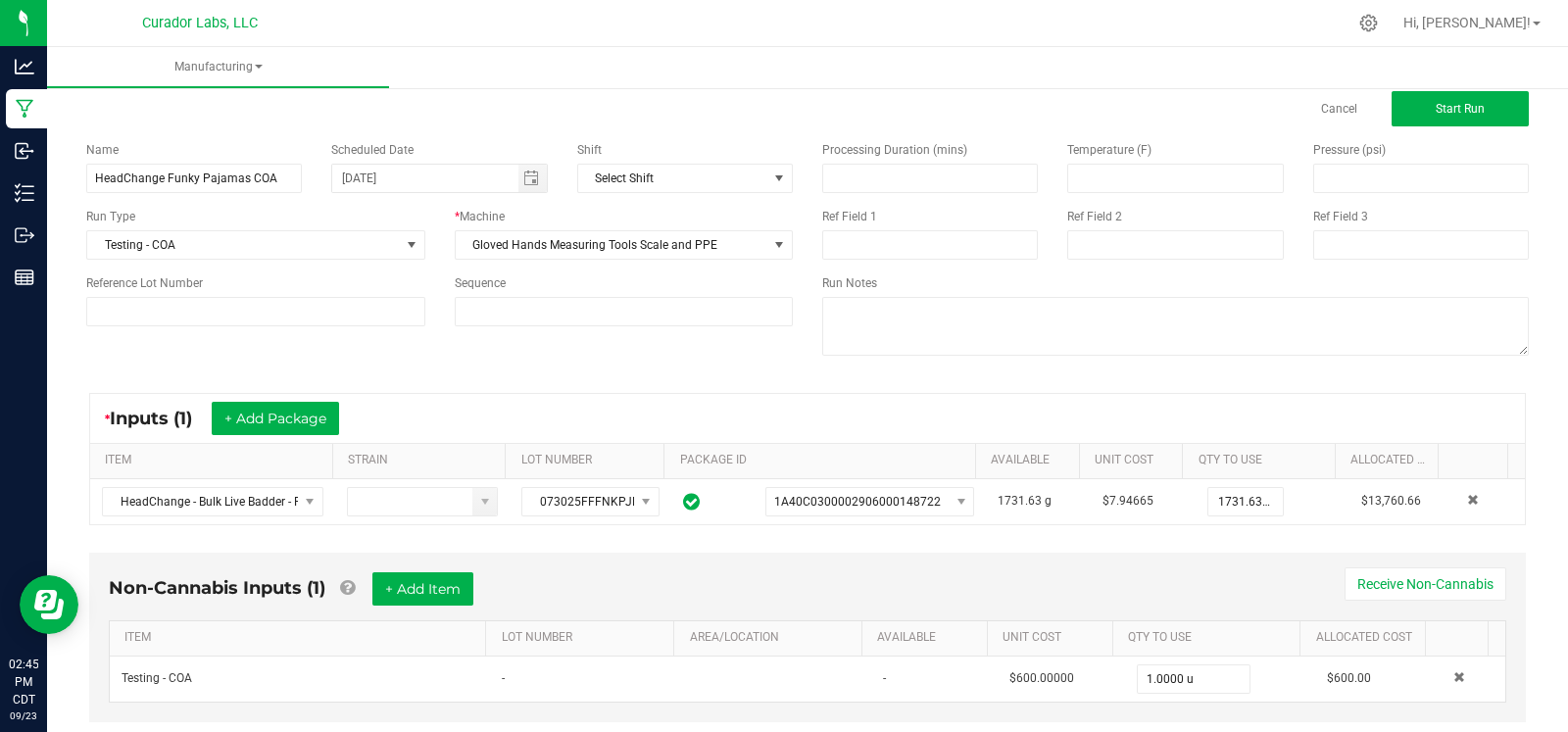
scroll to position [0, 0]
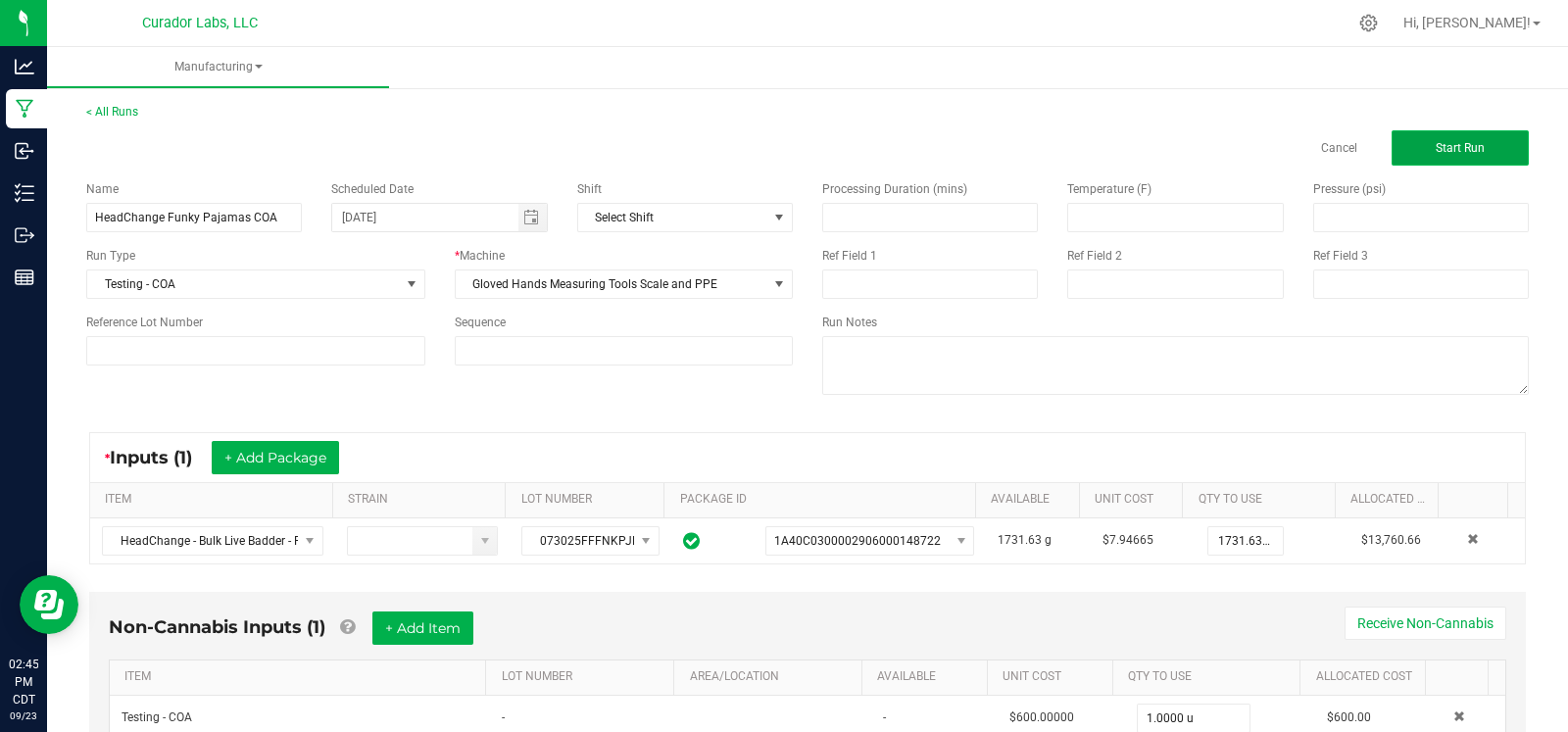
click at [1436, 156] on button "Start Run" at bounding box center [1461, 148] width 138 height 35
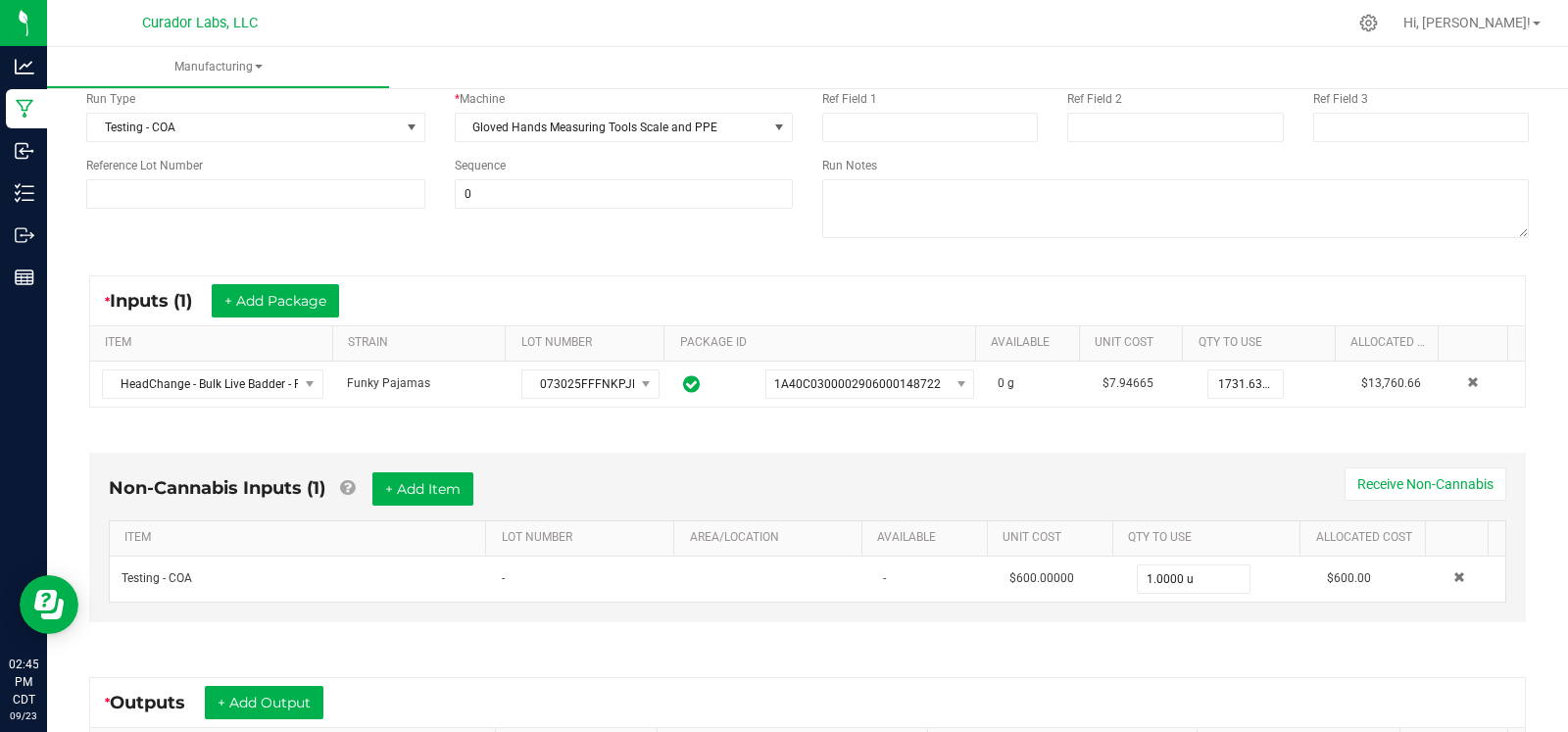
scroll to position [235, 0]
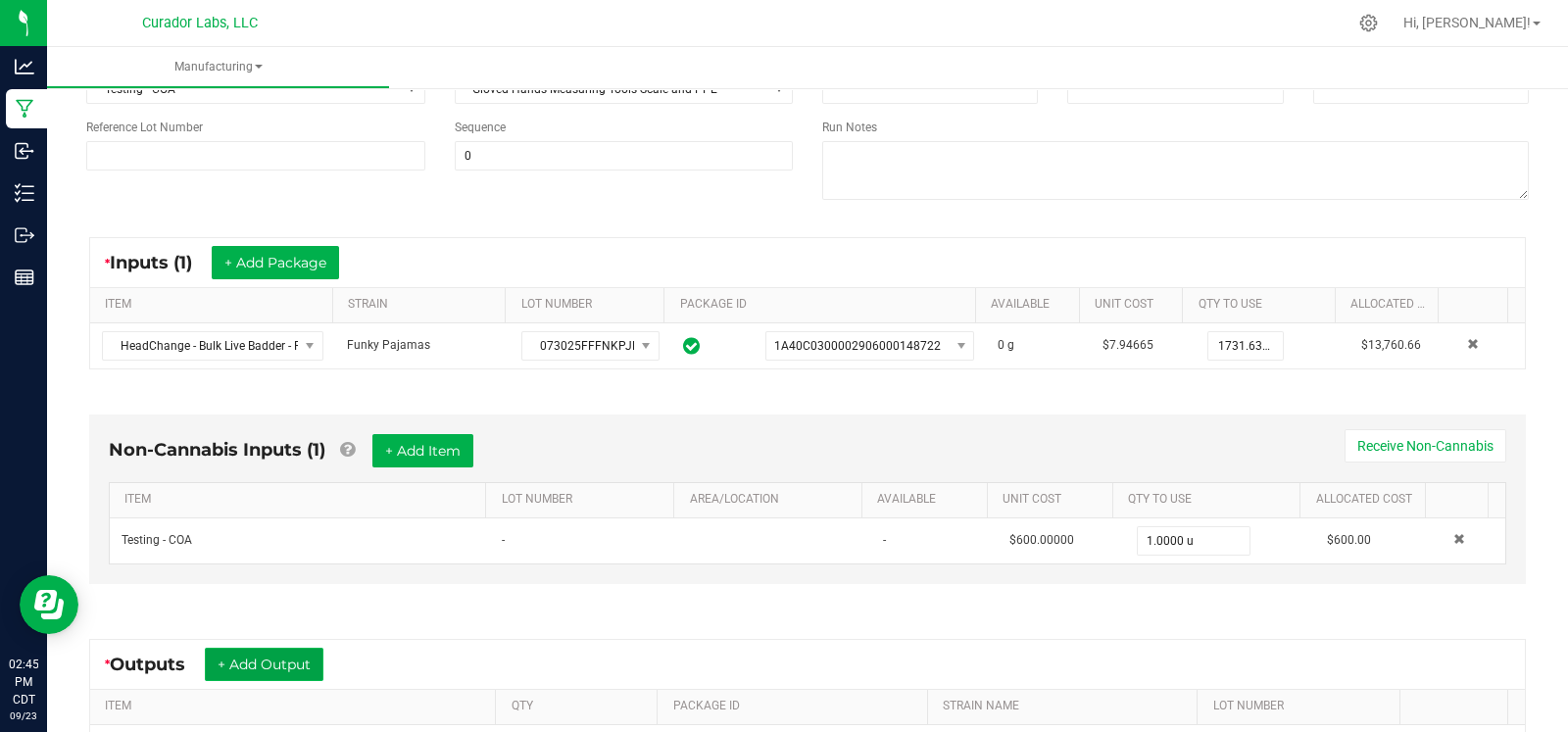
click at [243, 663] on button "+ Add Output" at bounding box center [263, 664] width 119 height 33
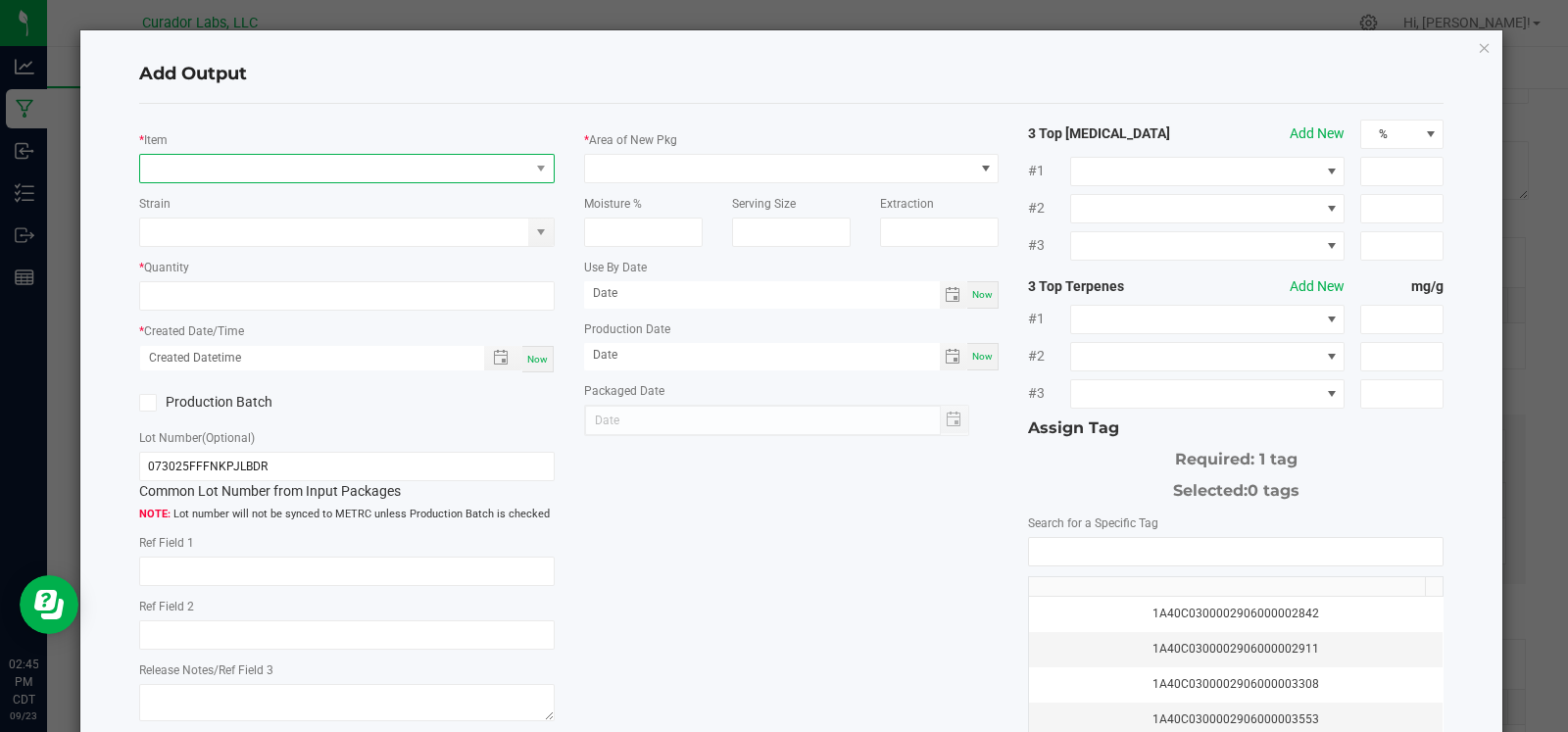
click at [354, 178] on span "NO DATA FOUND" at bounding box center [335, 169] width 389 height 28
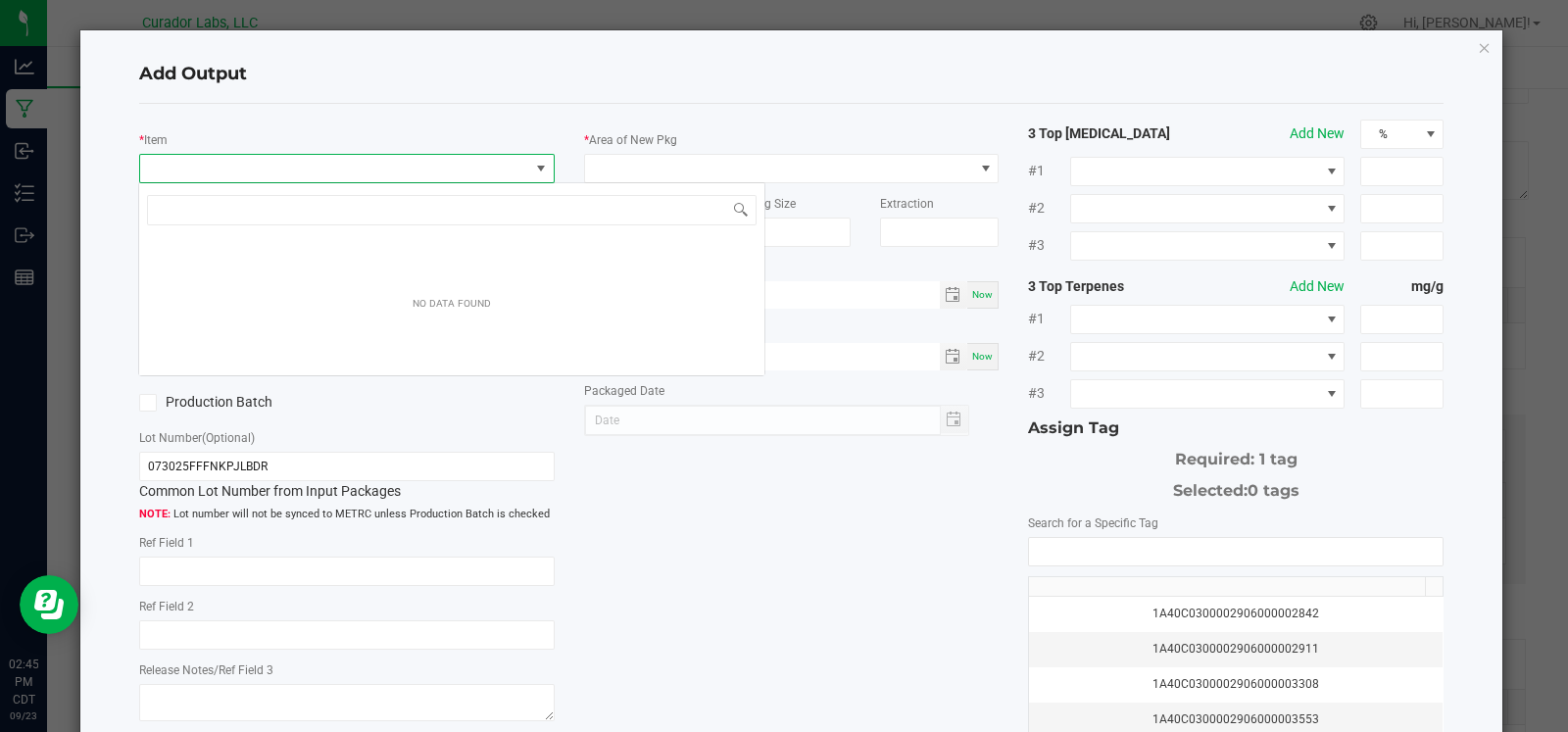
scroll to position [28, 410]
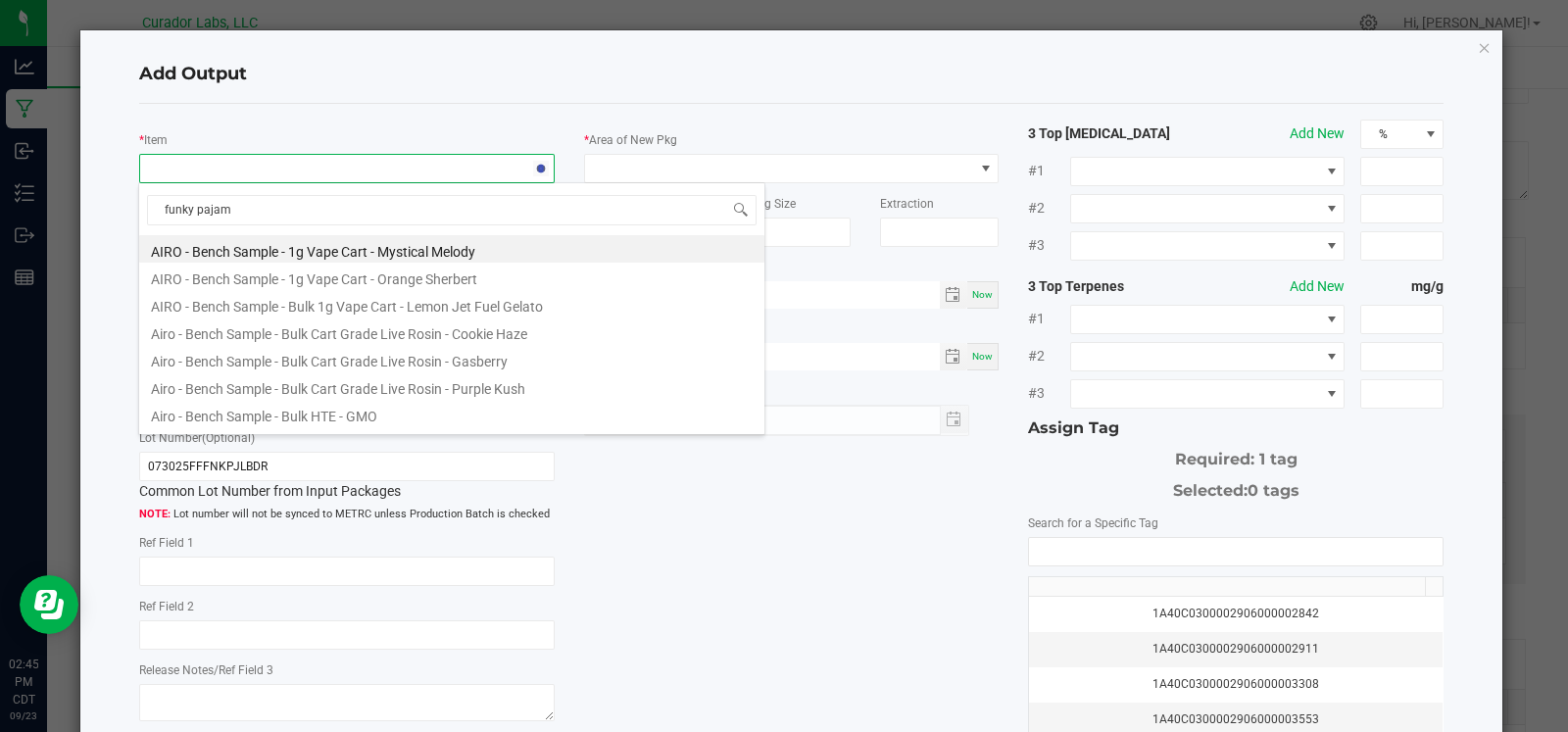
type input "funky pajama"
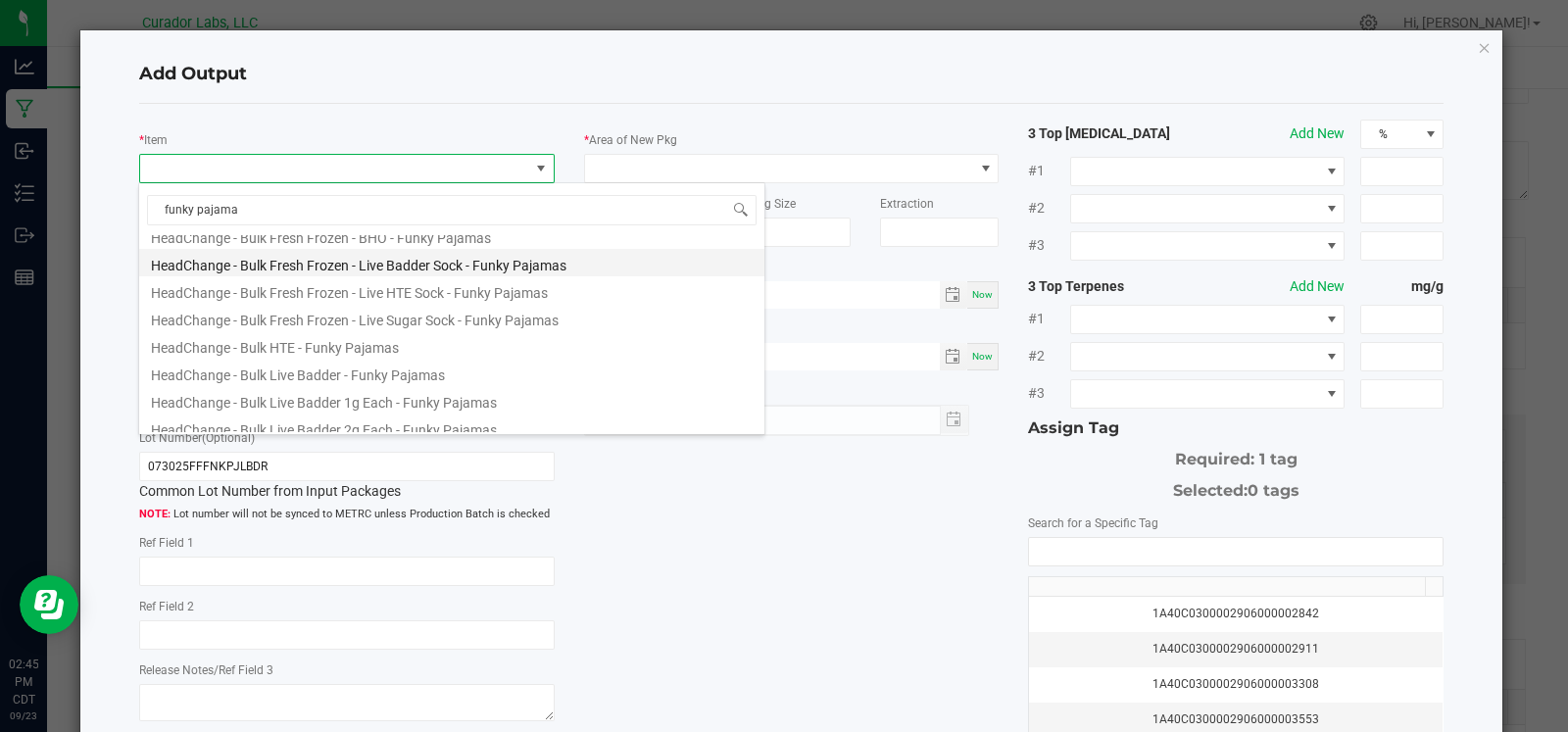
scroll to position [174, 0]
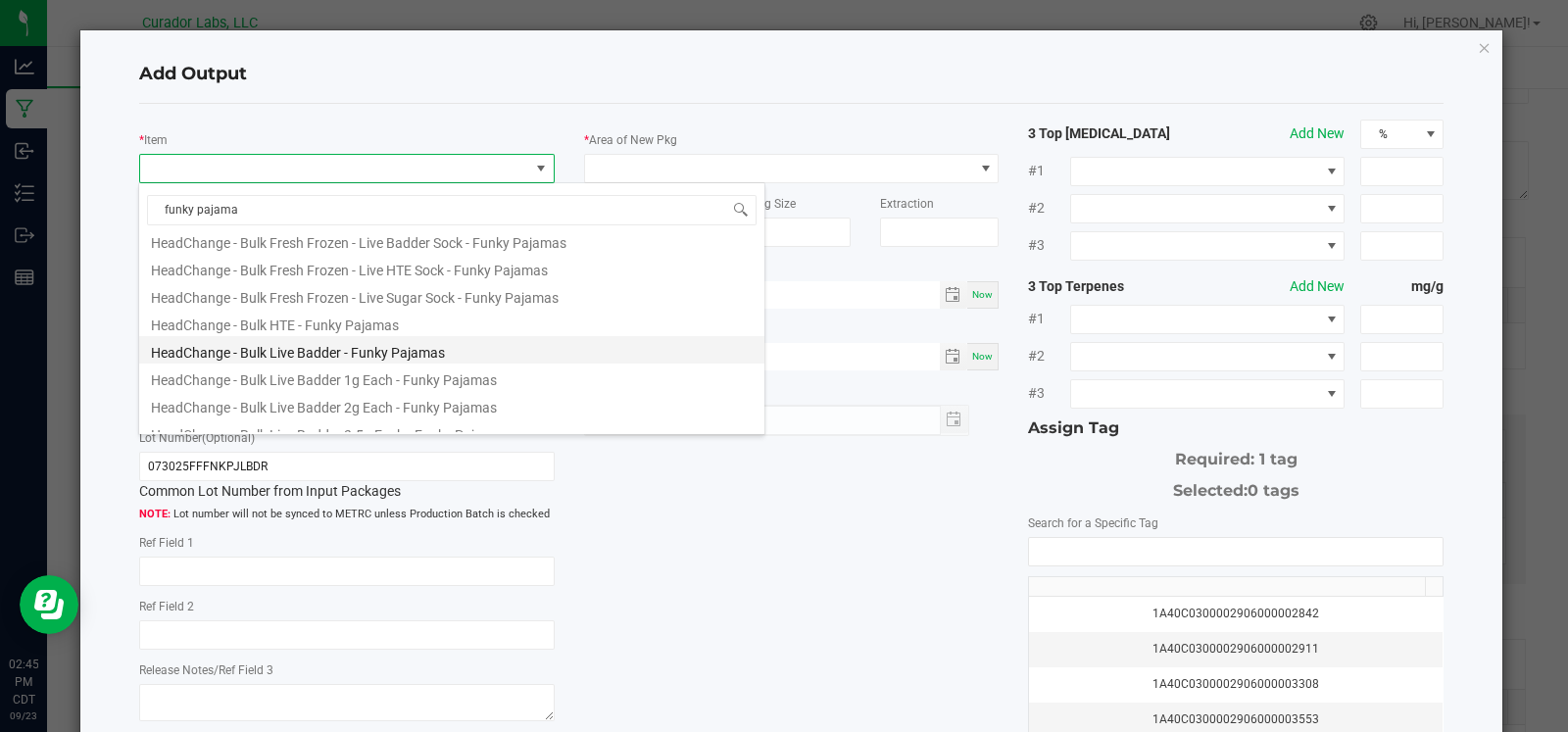
click at [398, 355] on li "HeadChange - Bulk Live Badder - Funky Pajamas" at bounding box center [452, 350] width 625 height 28
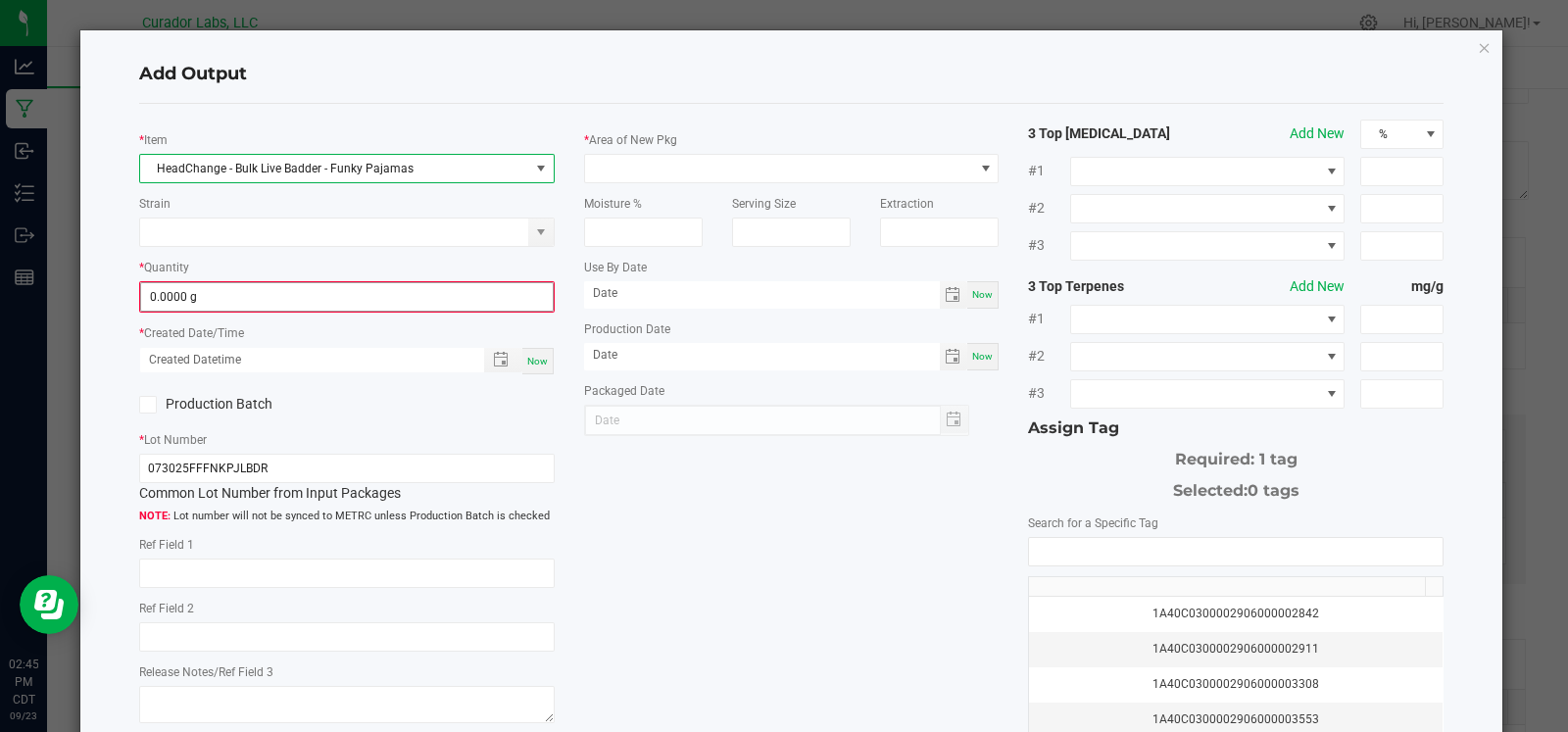
click at [372, 302] on input "0.0000 g" at bounding box center [347, 297] width 412 height 28
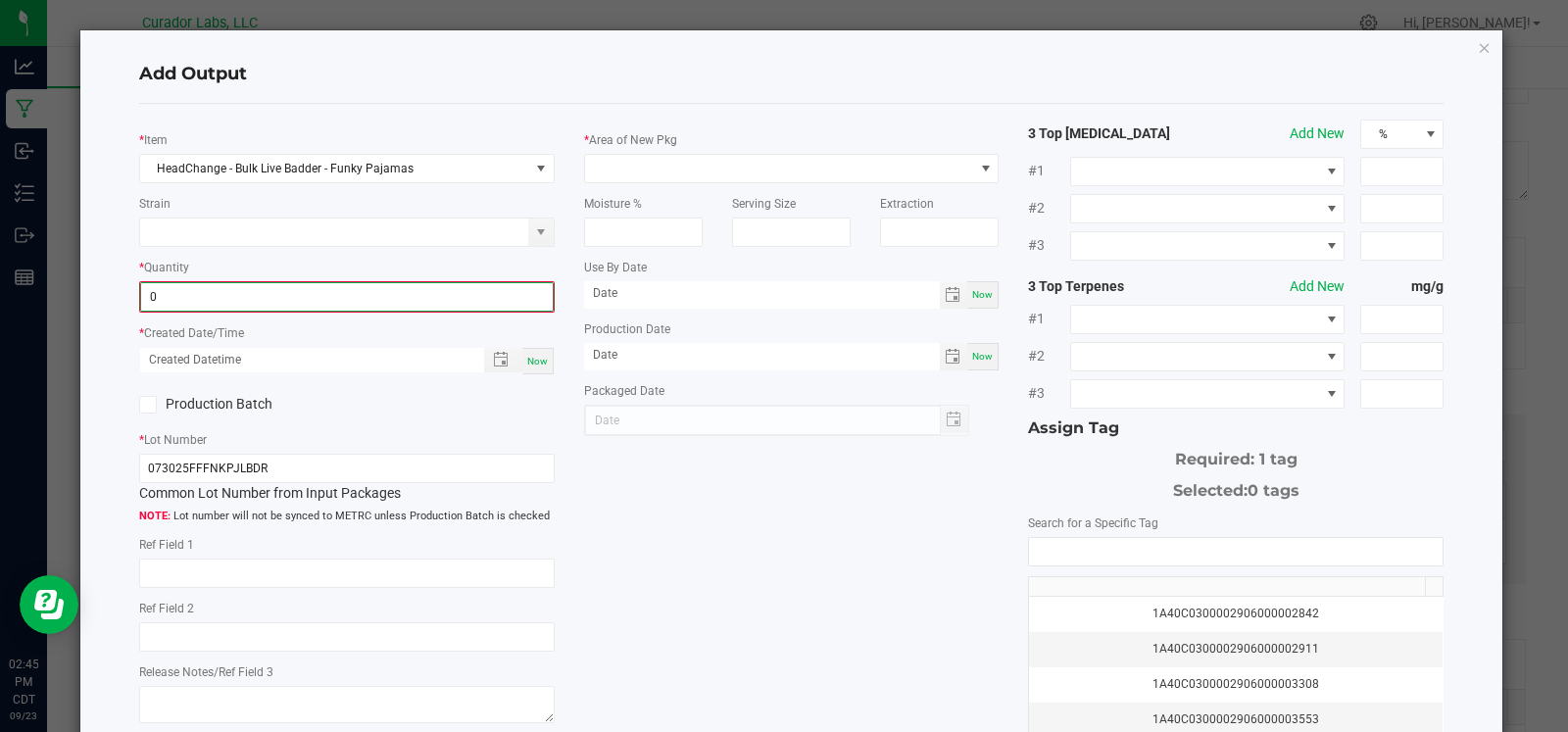
click at [372, 302] on input "0" at bounding box center [347, 297] width 412 height 28
type input "1731.6300 g"
click at [525, 366] on div "Now" at bounding box center [538, 359] width 31 height 27
type input "09/23/2025 2:45 PM"
type input "[DATE]"
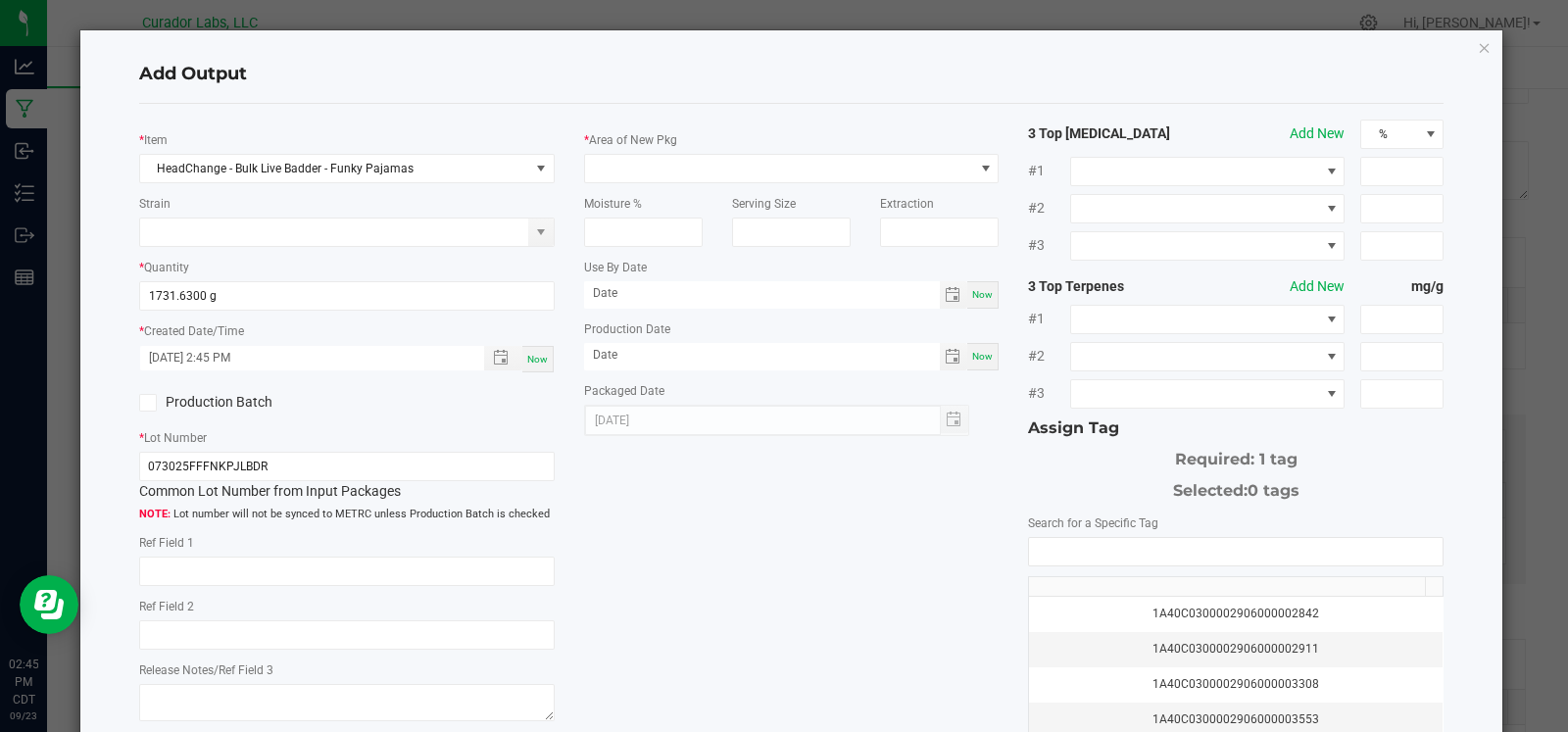
click at [224, 388] on div "Production Batch" at bounding box center [236, 403] width 222 height 29
click at [220, 399] on label "Production Batch" at bounding box center [236, 402] width 194 height 21
click at [0, 0] on input "Production Batch" at bounding box center [0, 0] width 0 height 0
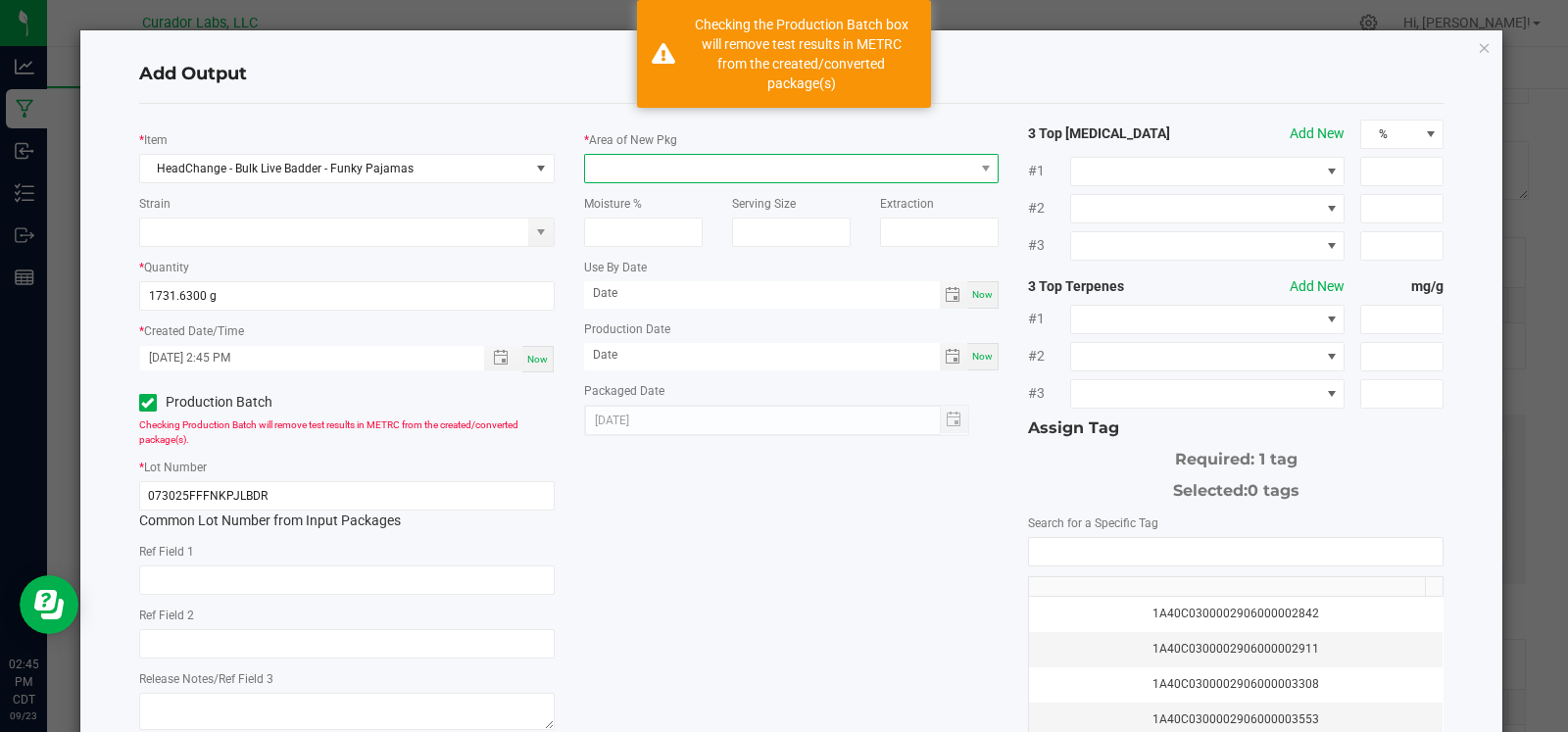
click at [715, 169] on span at bounding box center [780, 169] width 389 height 28
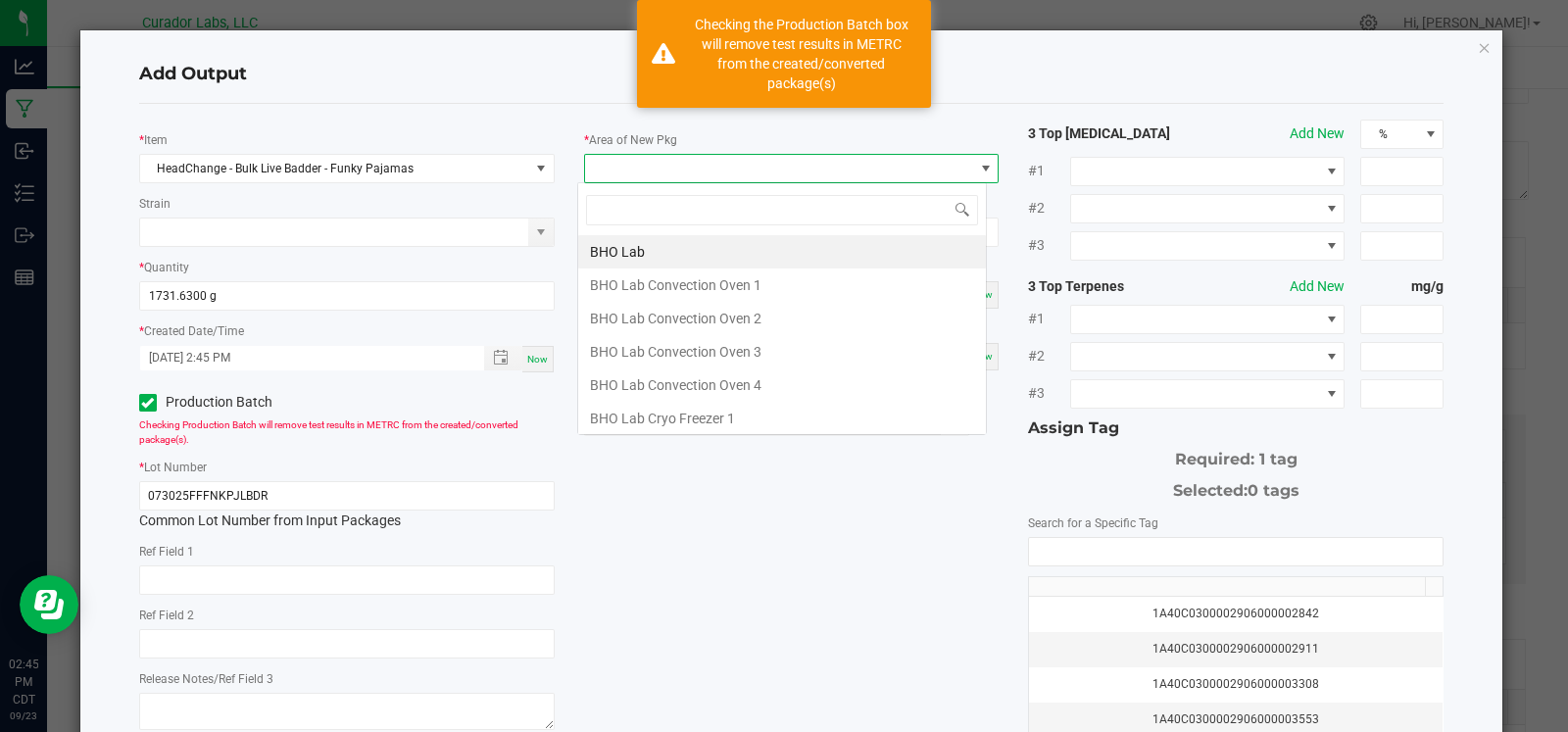
scroll to position [28, 410]
type input "vault"
click at [681, 414] on li "Vault" at bounding box center [782, 419] width 408 height 33
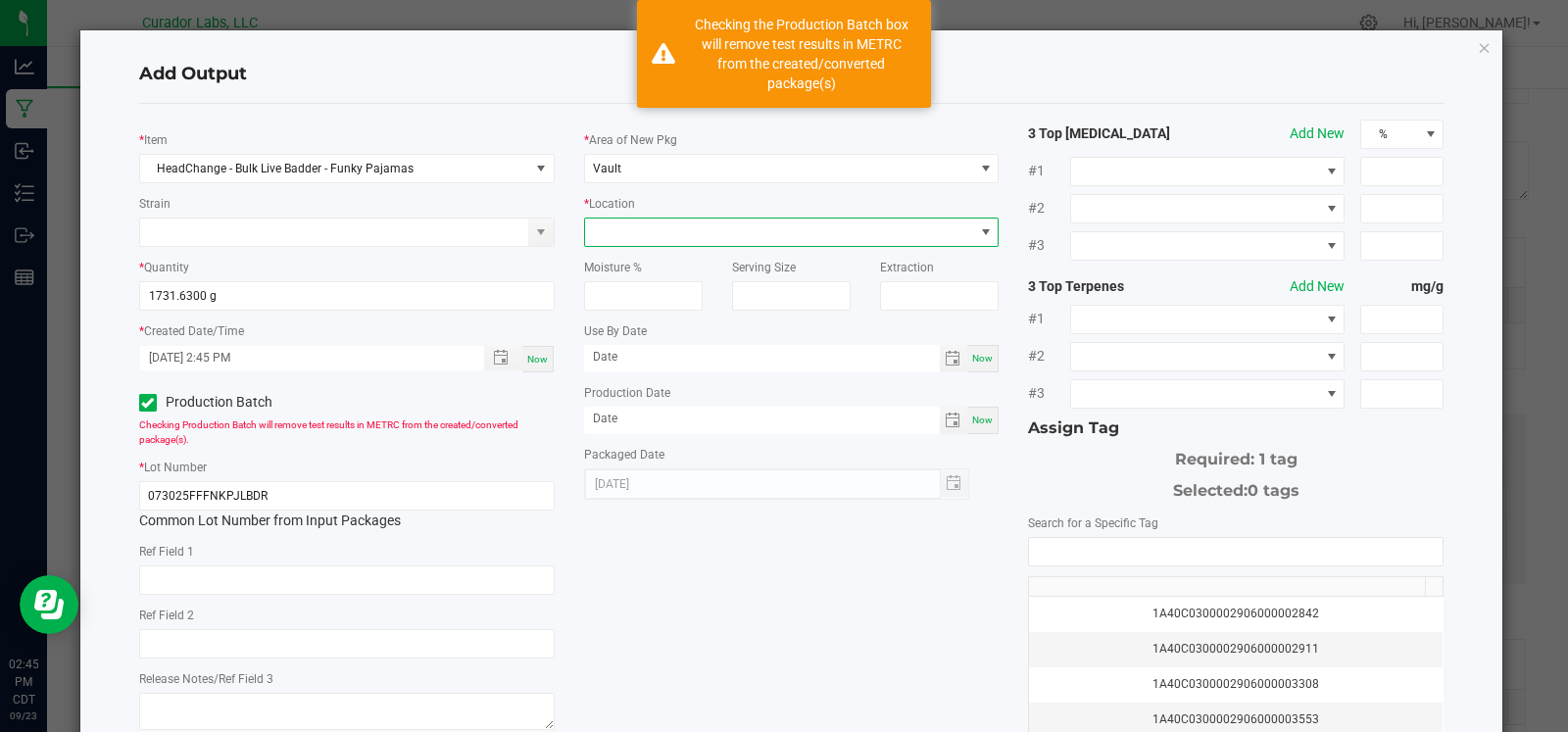
click at [696, 231] on span at bounding box center [780, 232] width 389 height 28
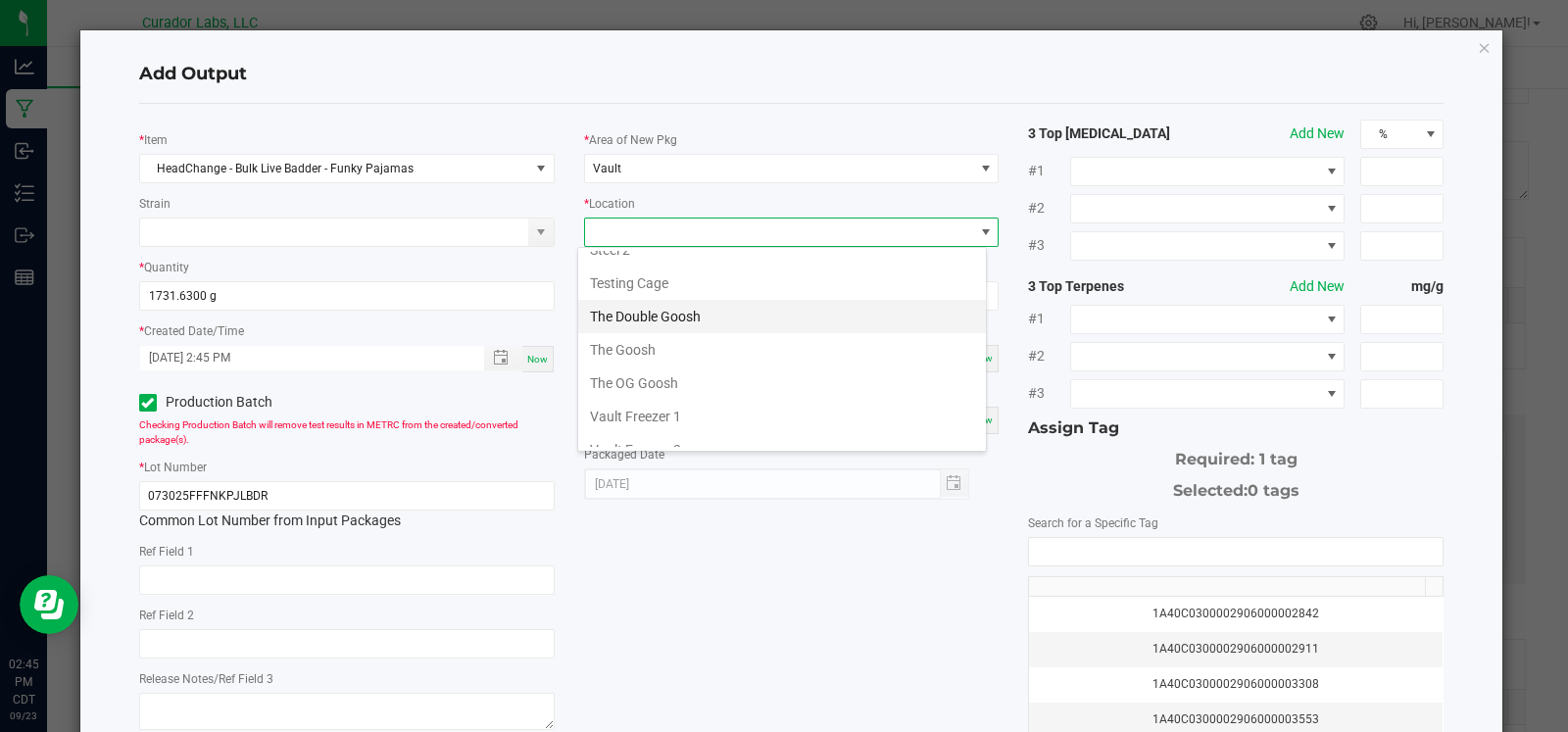
scroll to position [874, 0]
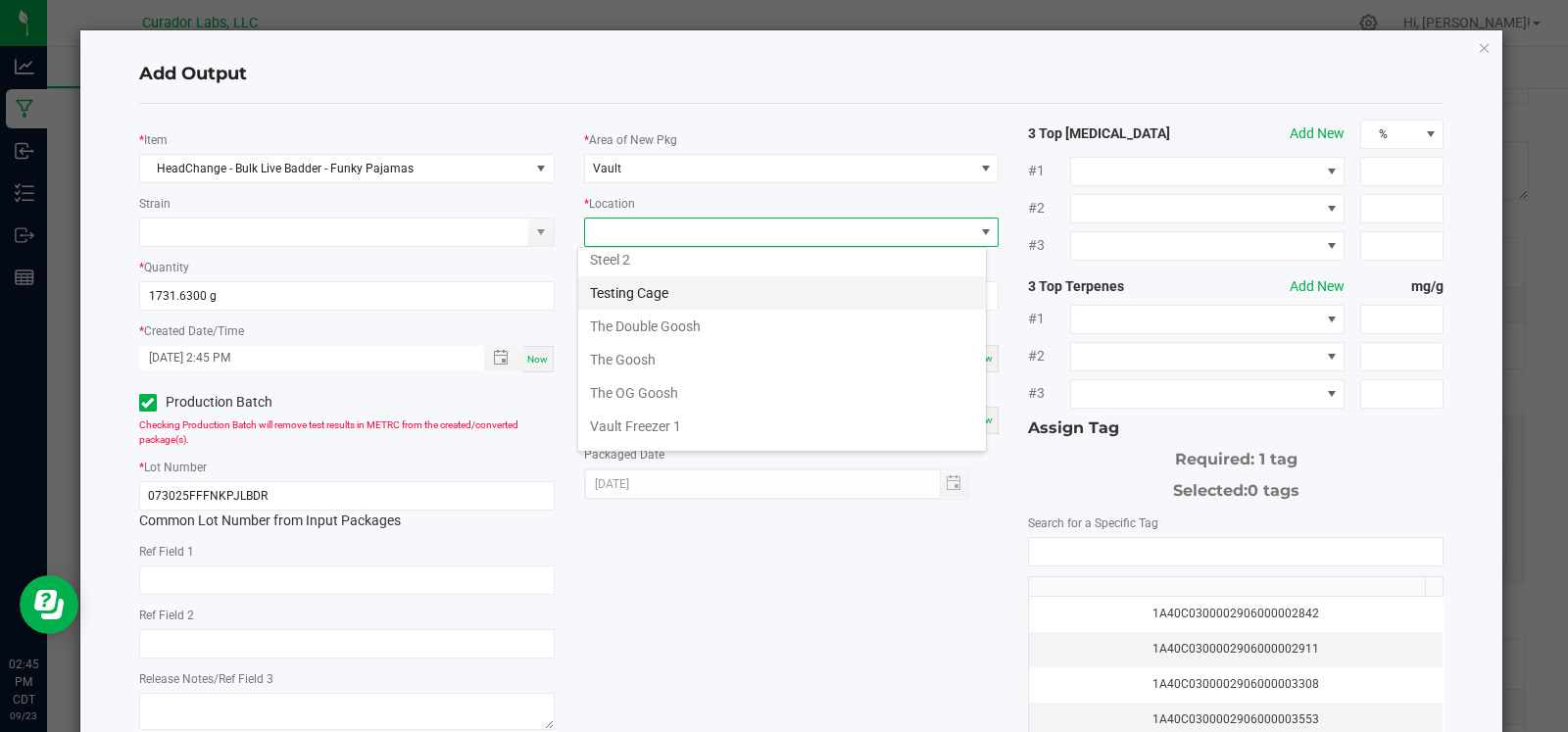
click at [666, 280] on li "Testing Cage" at bounding box center [782, 293] width 408 height 33
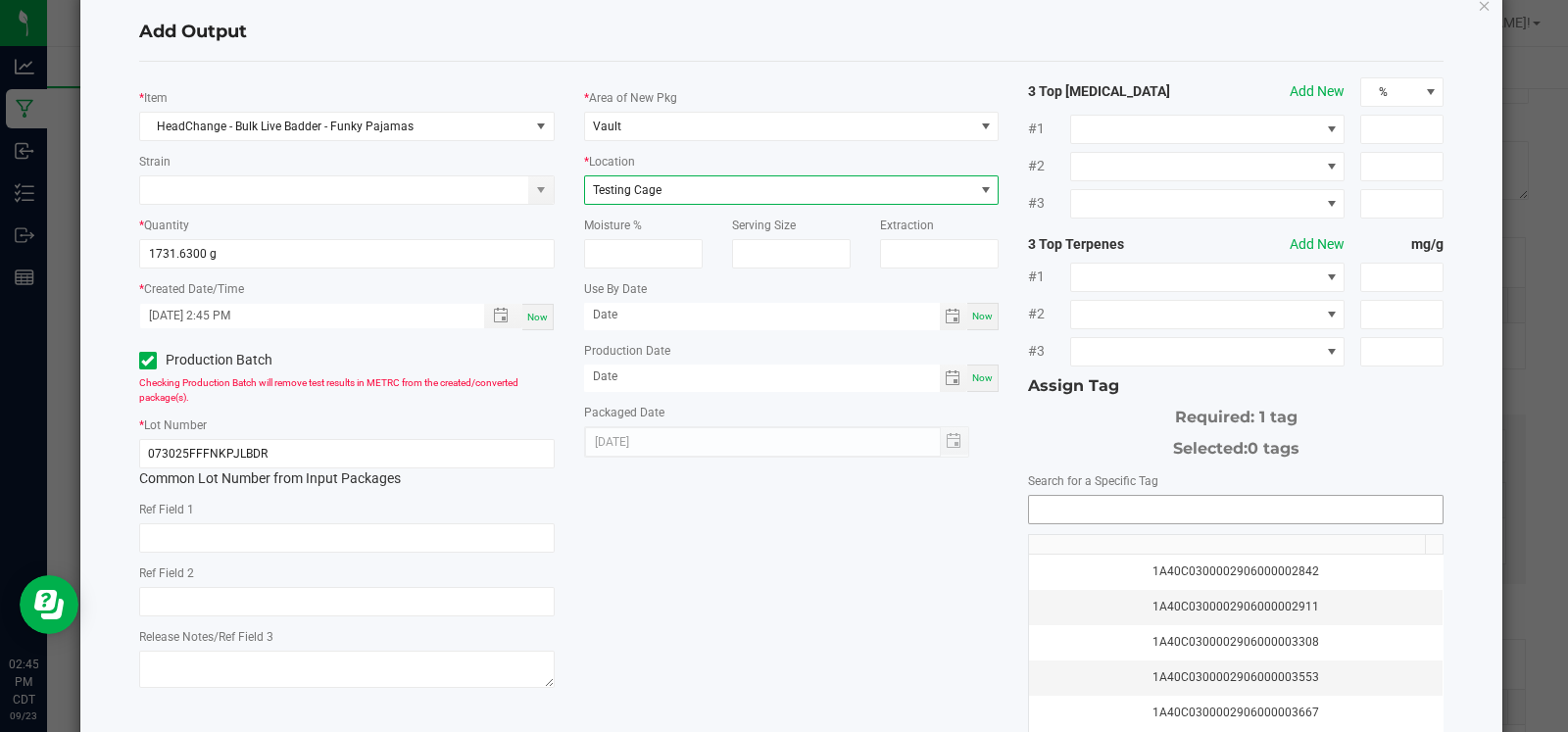
scroll to position [43, 0]
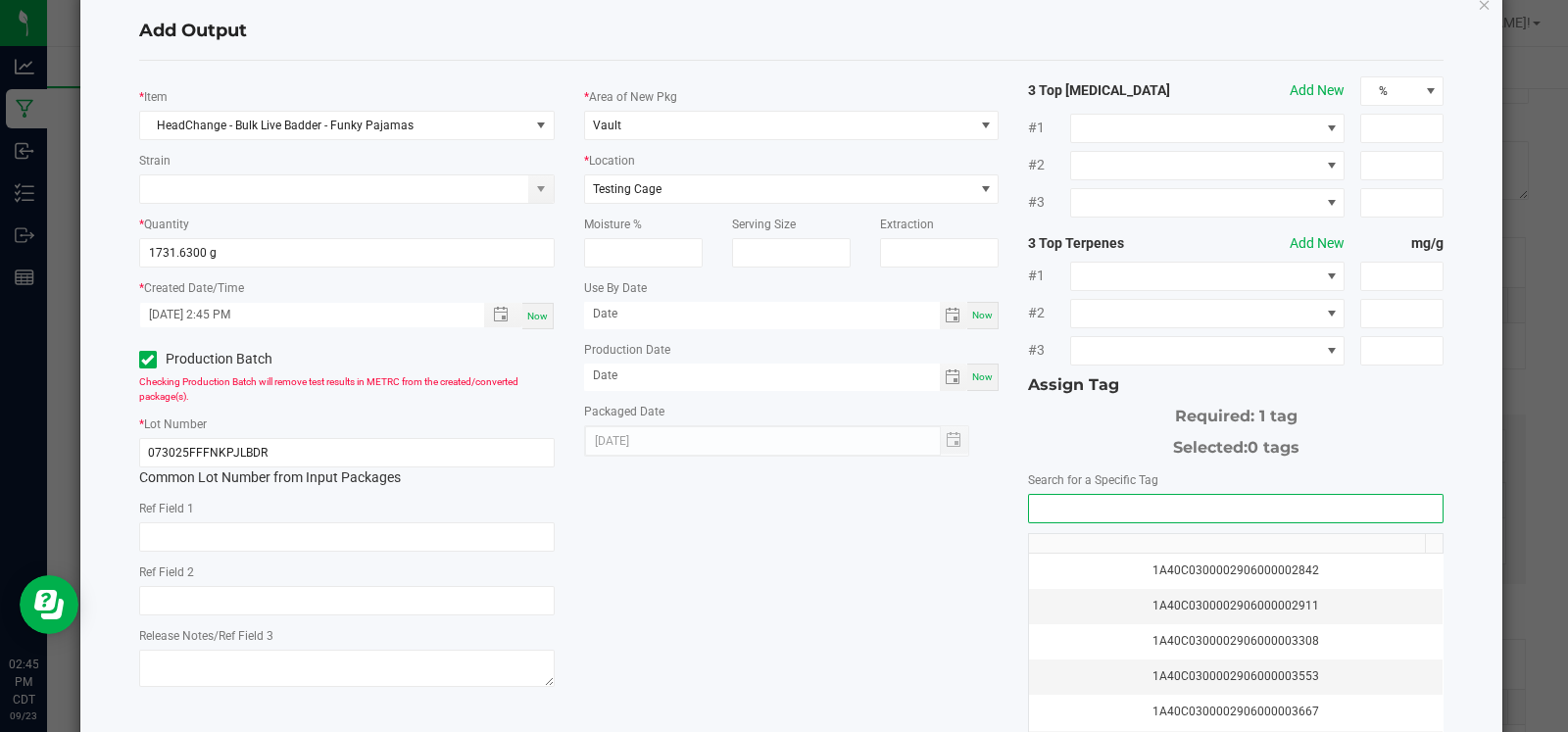
click at [1102, 507] on input "NO DATA FOUND" at bounding box center [1235, 509] width 414 height 28
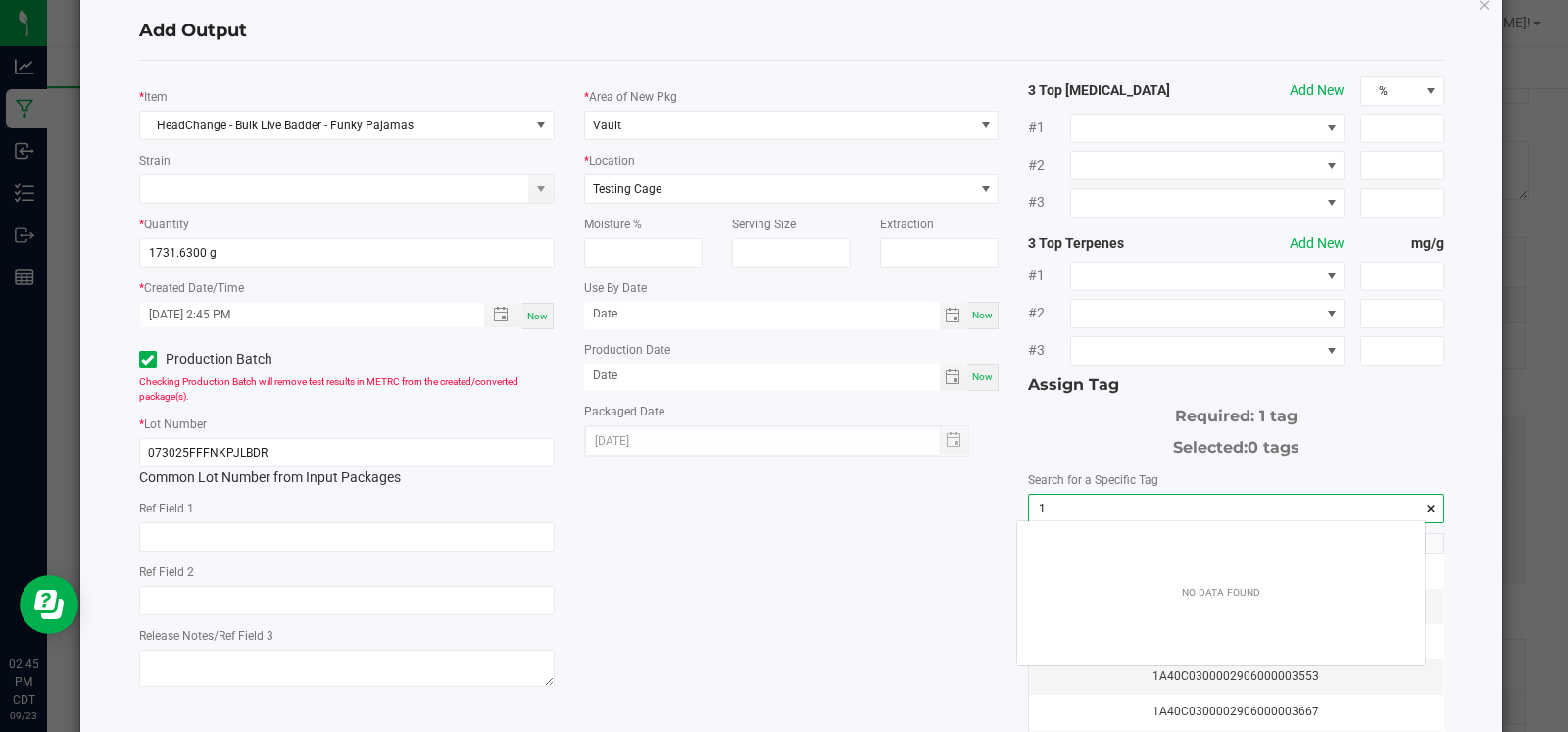
scroll to position [27, 408]
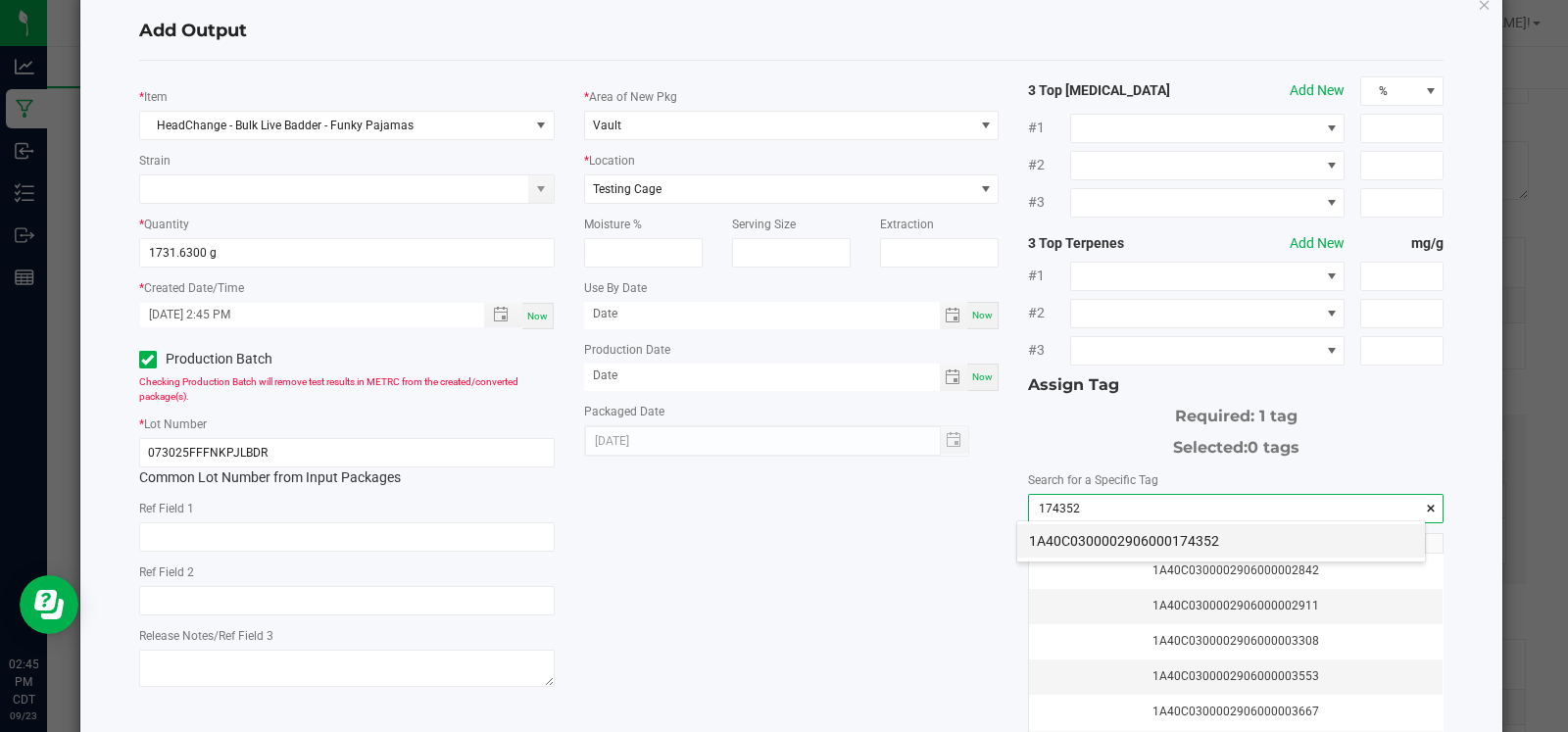
click at [1109, 536] on li "1A40C0300002906000174352" at bounding box center [1220, 541] width 408 height 33
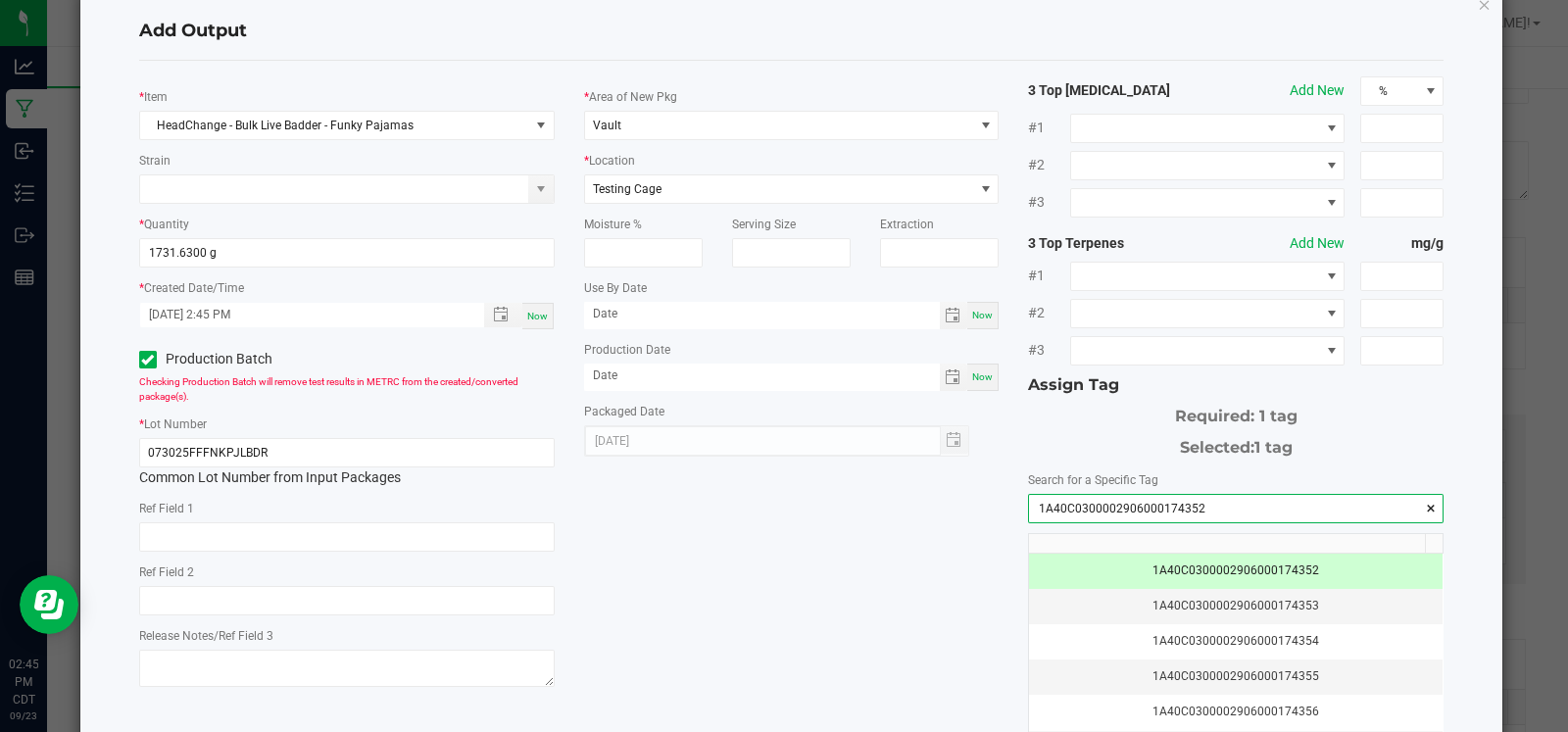
scroll to position [199, 0]
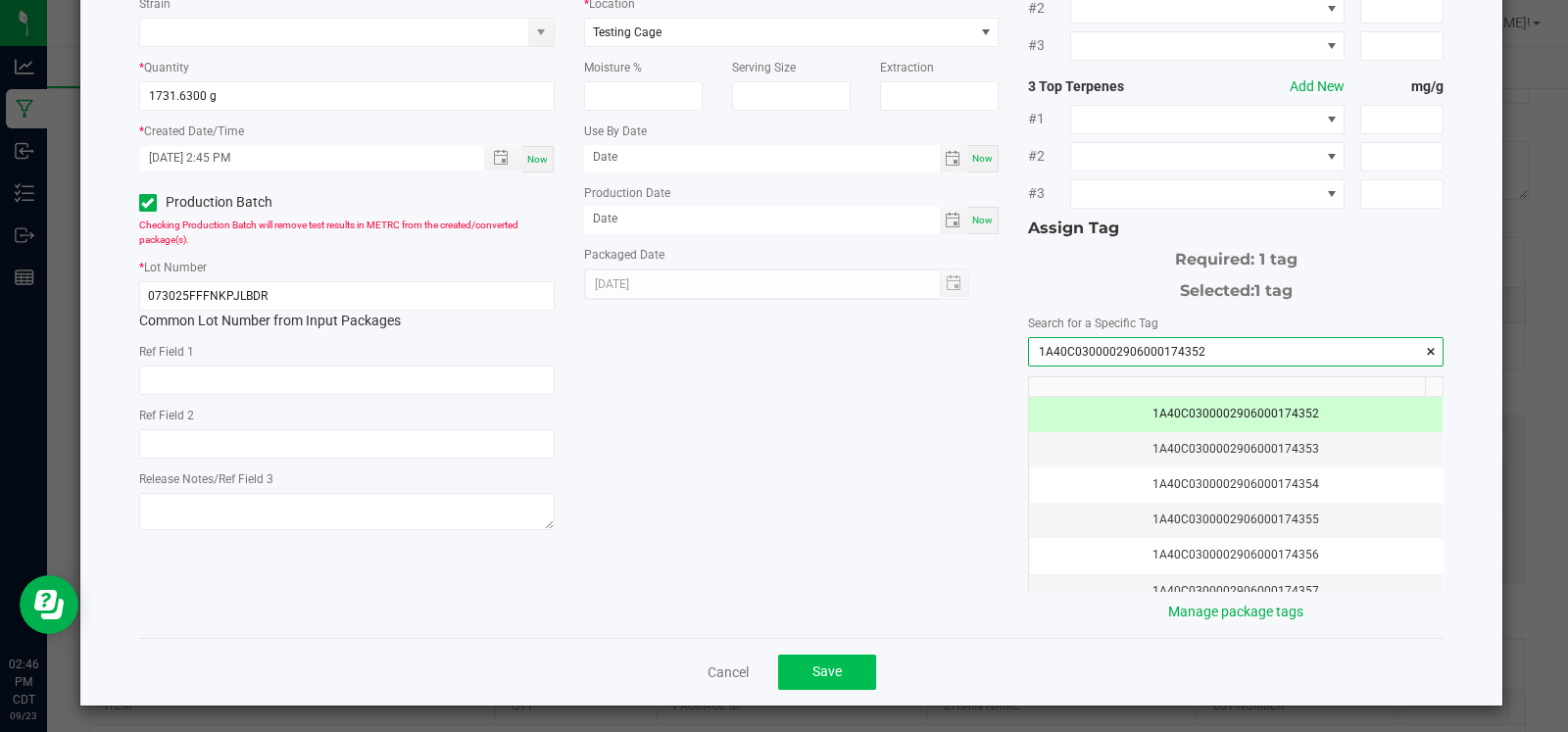
type input "1A40C0300002906000174352"
click at [812, 655] on button "Save" at bounding box center [827, 672] width 98 height 35
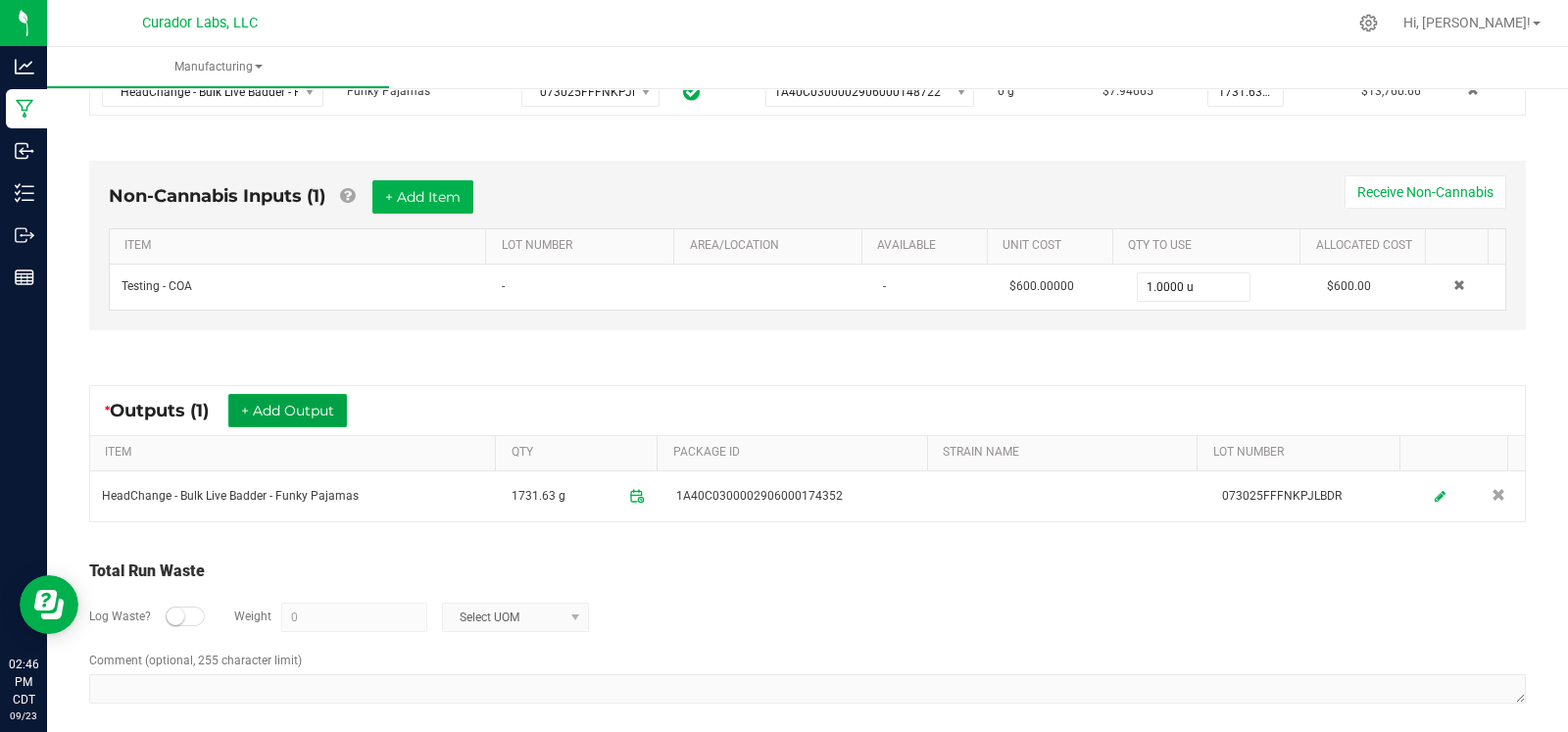
scroll to position [0, 0]
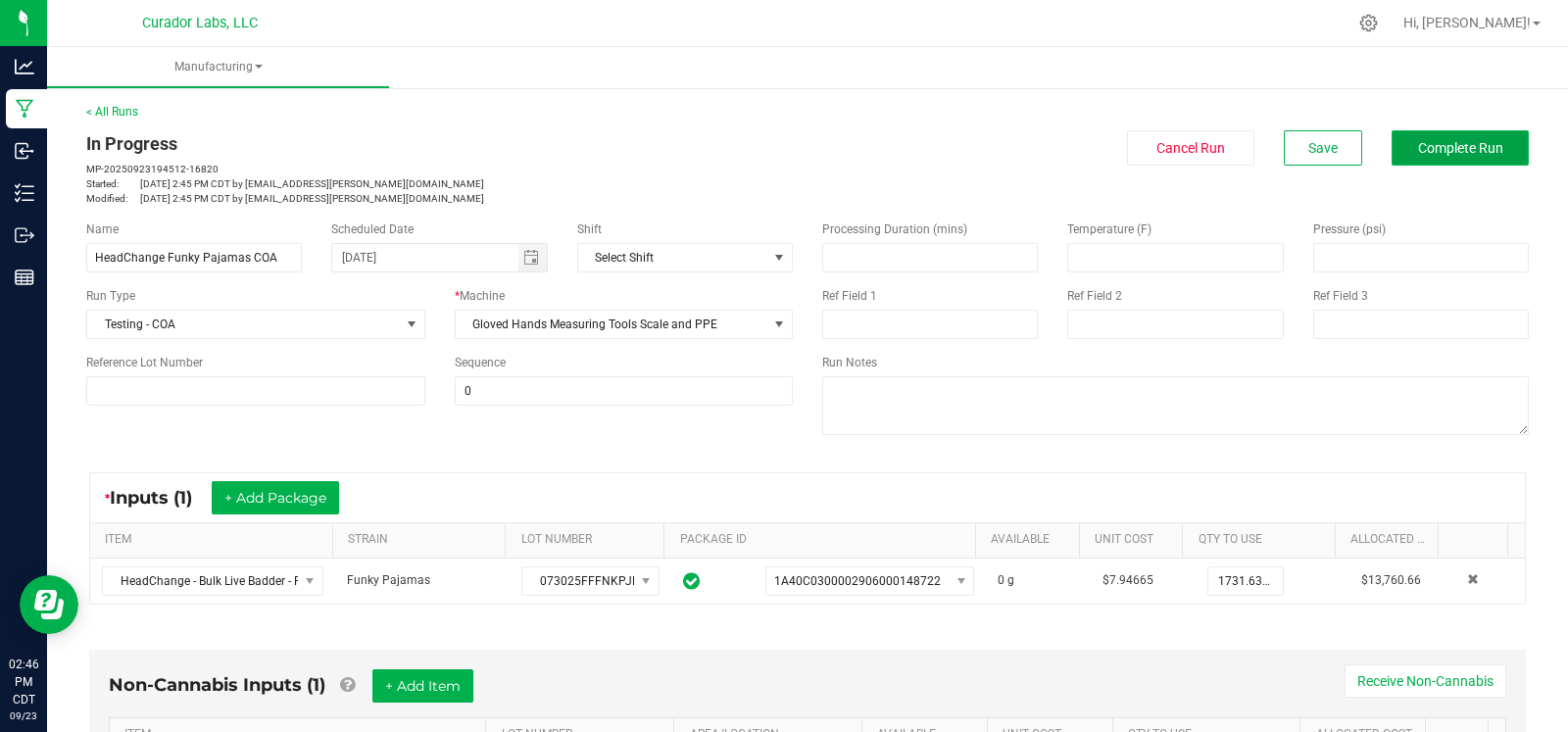
click at [1445, 137] on button "Complete Run" at bounding box center [1461, 148] width 138 height 35
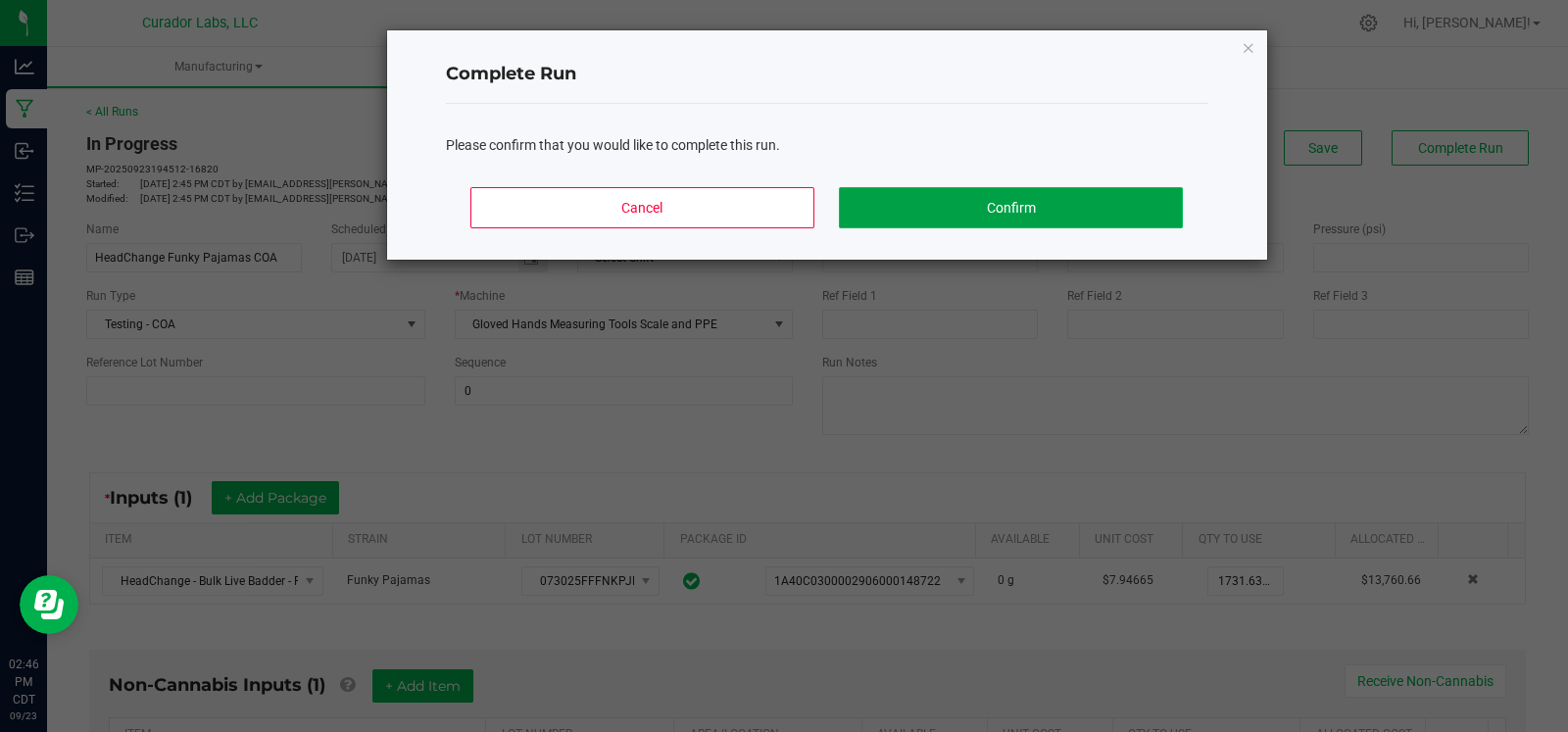
click at [969, 207] on button "Confirm" at bounding box center [1010, 208] width 343 height 41
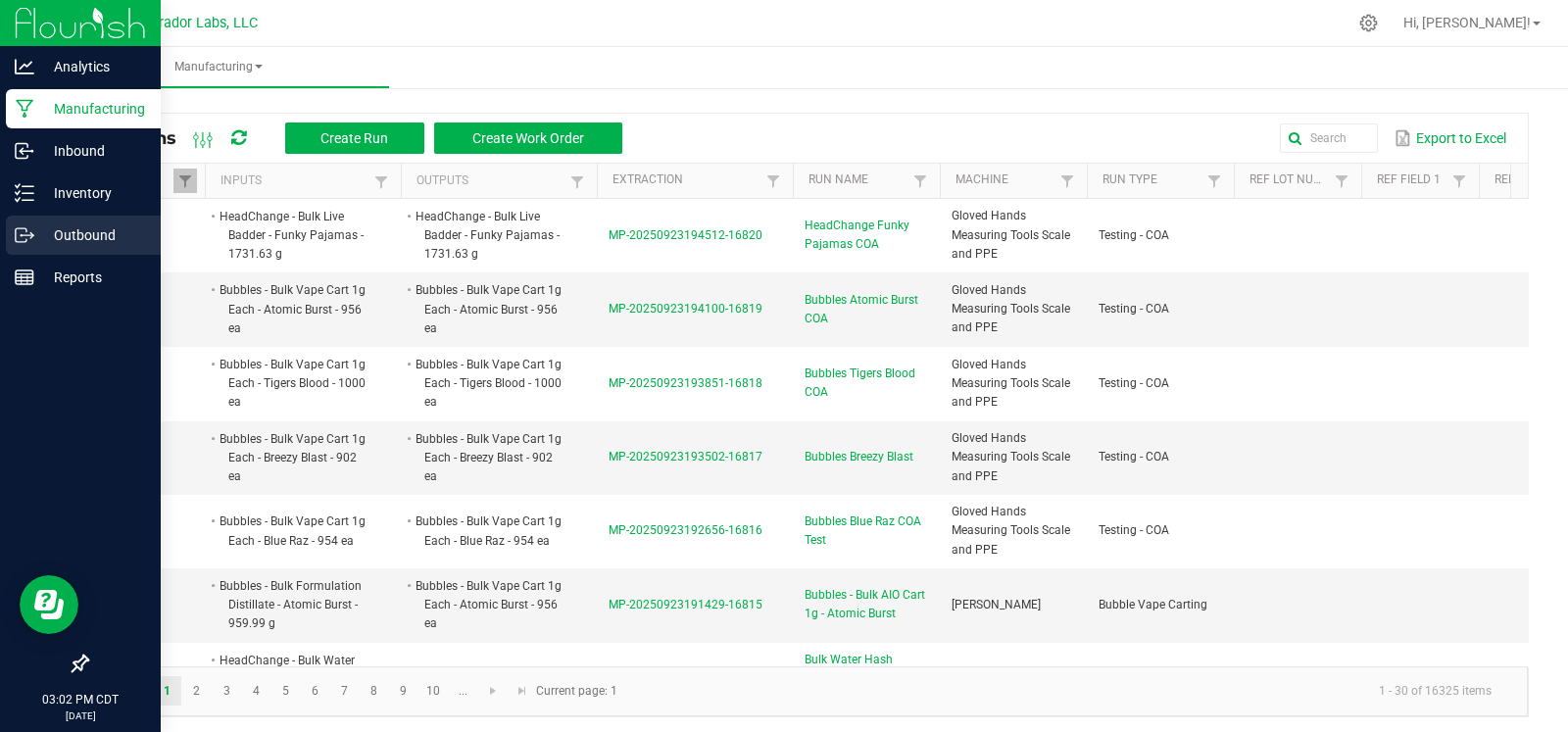
click at [47, 255] on link "Outbound" at bounding box center [81, 236] width 161 height 42
click at [49, 248] on div "Outbound" at bounding box center [84, 235] width 155 height 39
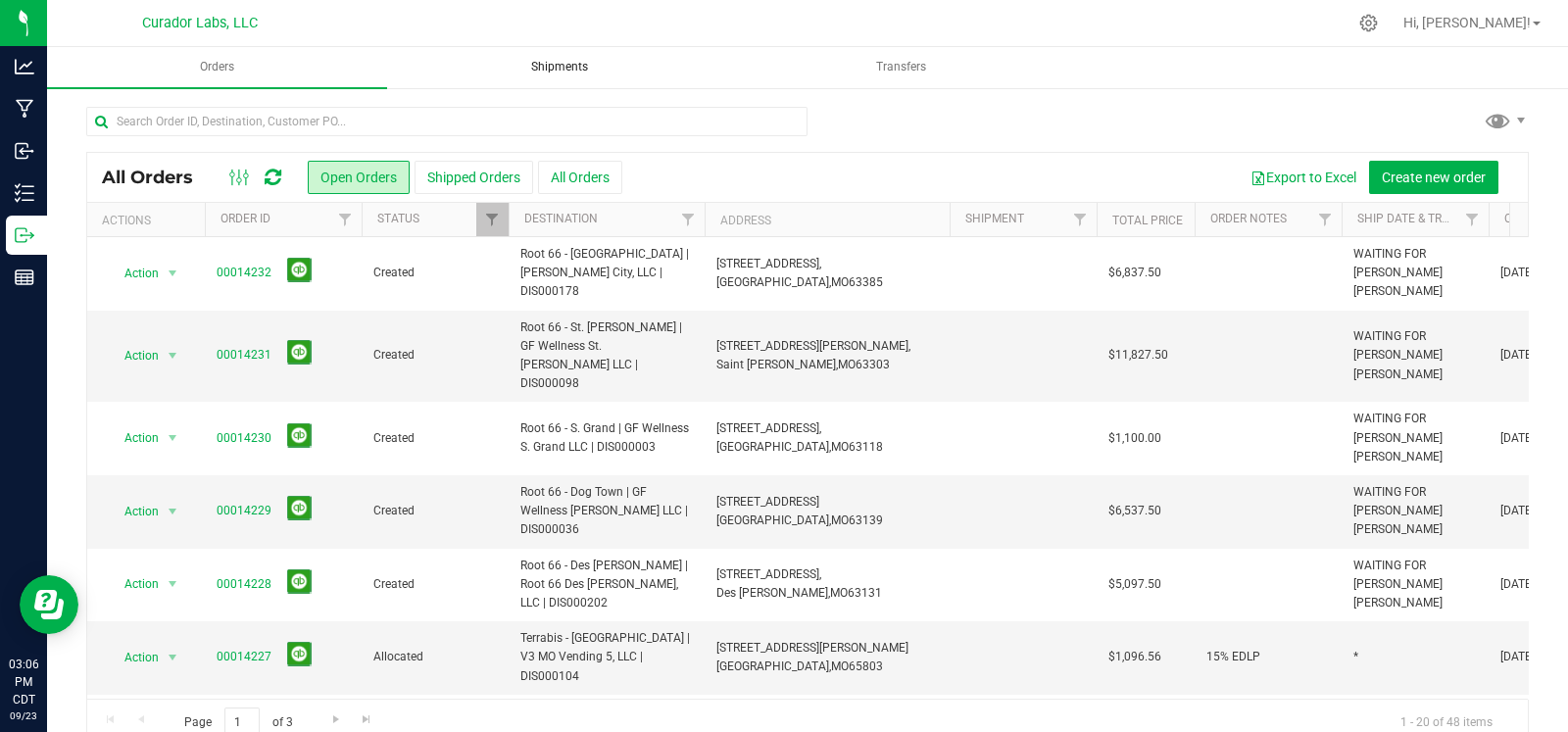
click at [554, 64] on span "Shipments" at bounding box center [560, 67] width 110 height 17
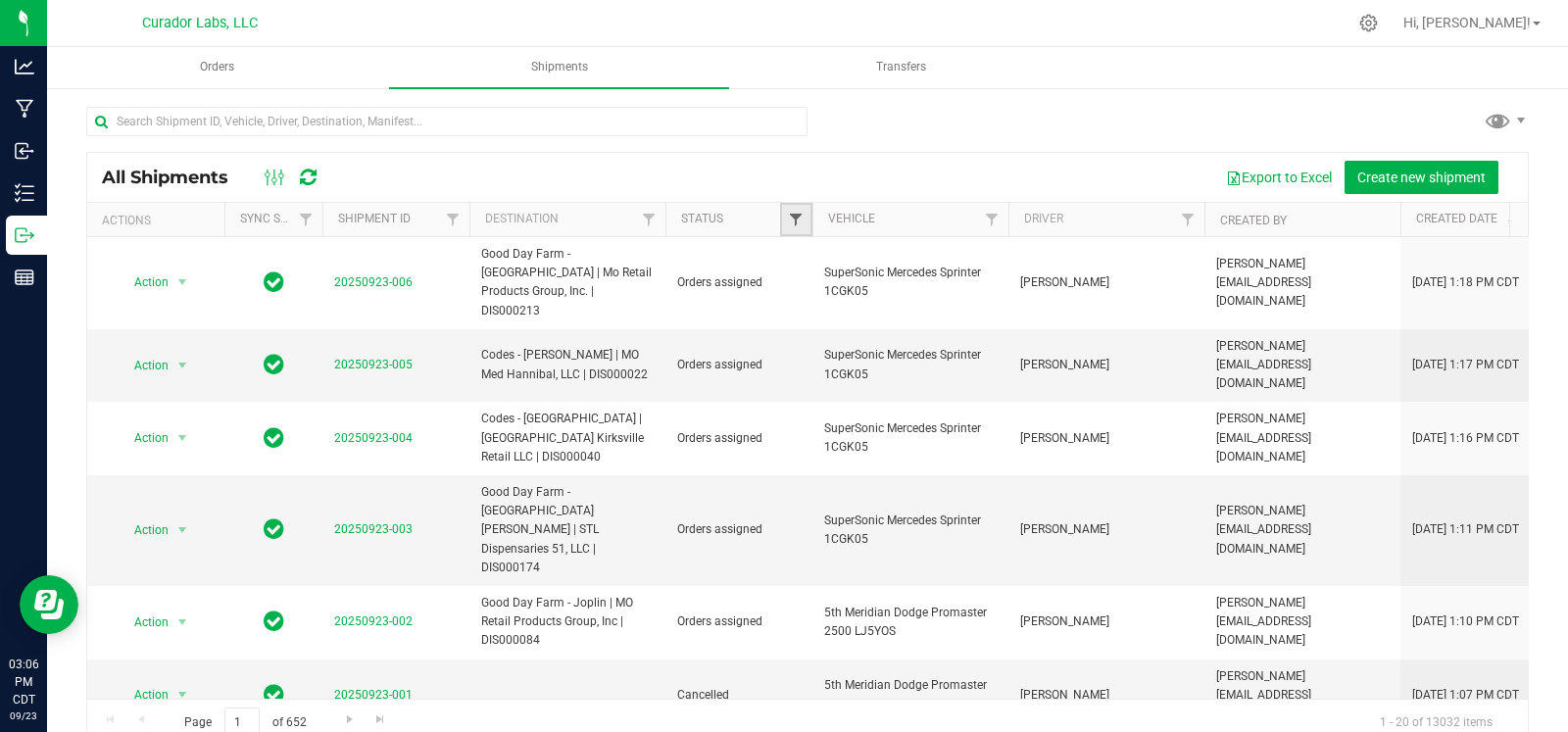
click at [802, 225] on span "Filter" at bounding box center [796, 219] width 16 height 16
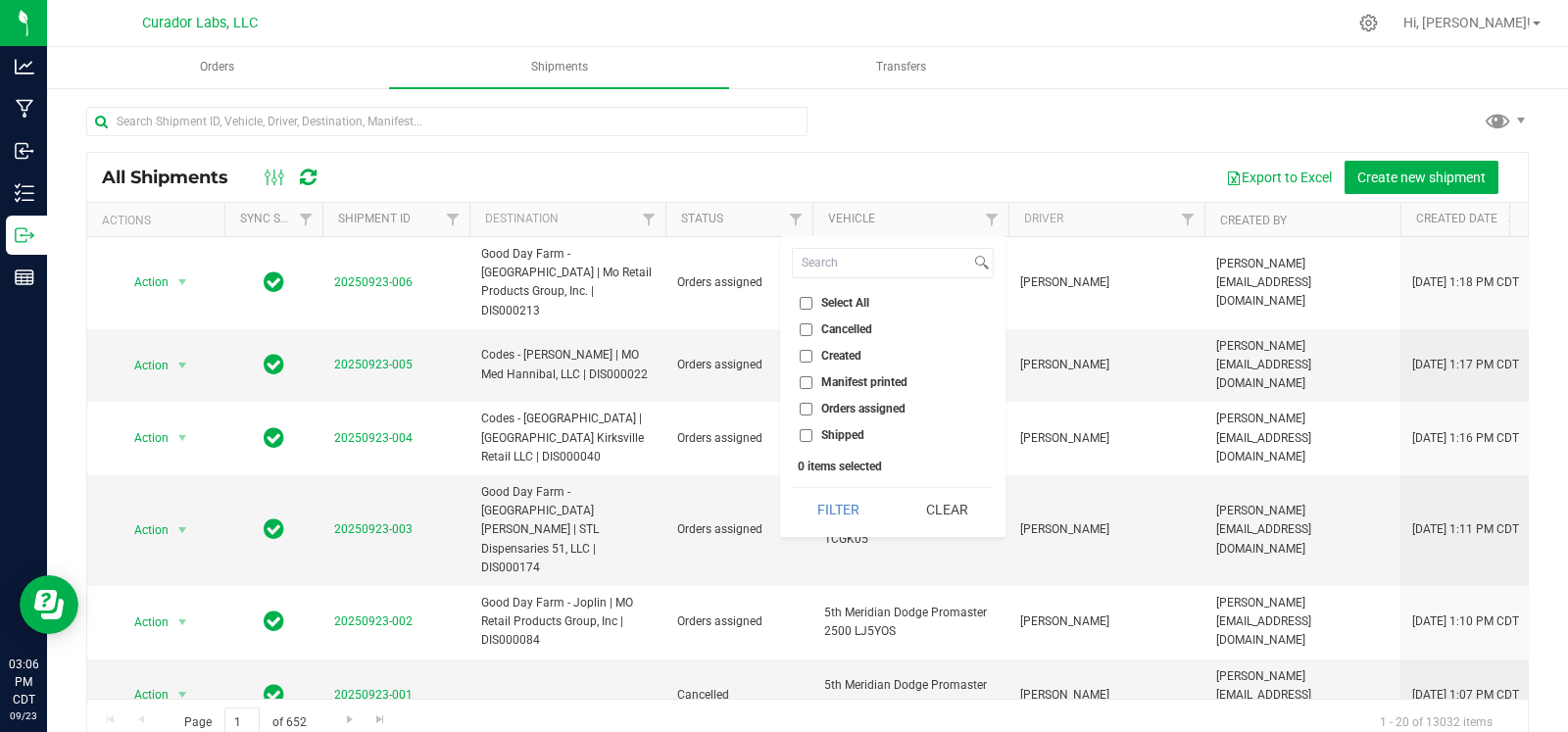
drag, startPoint x: 828, startPoint y: 403, endPoint x: 829, endPoint y: 417, distance: 14.0
click at [828, 404] on span "Orders assigned" at bounding box center [864, 409] width 84 height 12
click at [812, 404] on input "Orders assigned" at bounding box center [806, 409] width 13 height 13
checkbox input "true"
click at [846, 521] on button "Filter" at bounding box center [839, 510] width 94 height 43
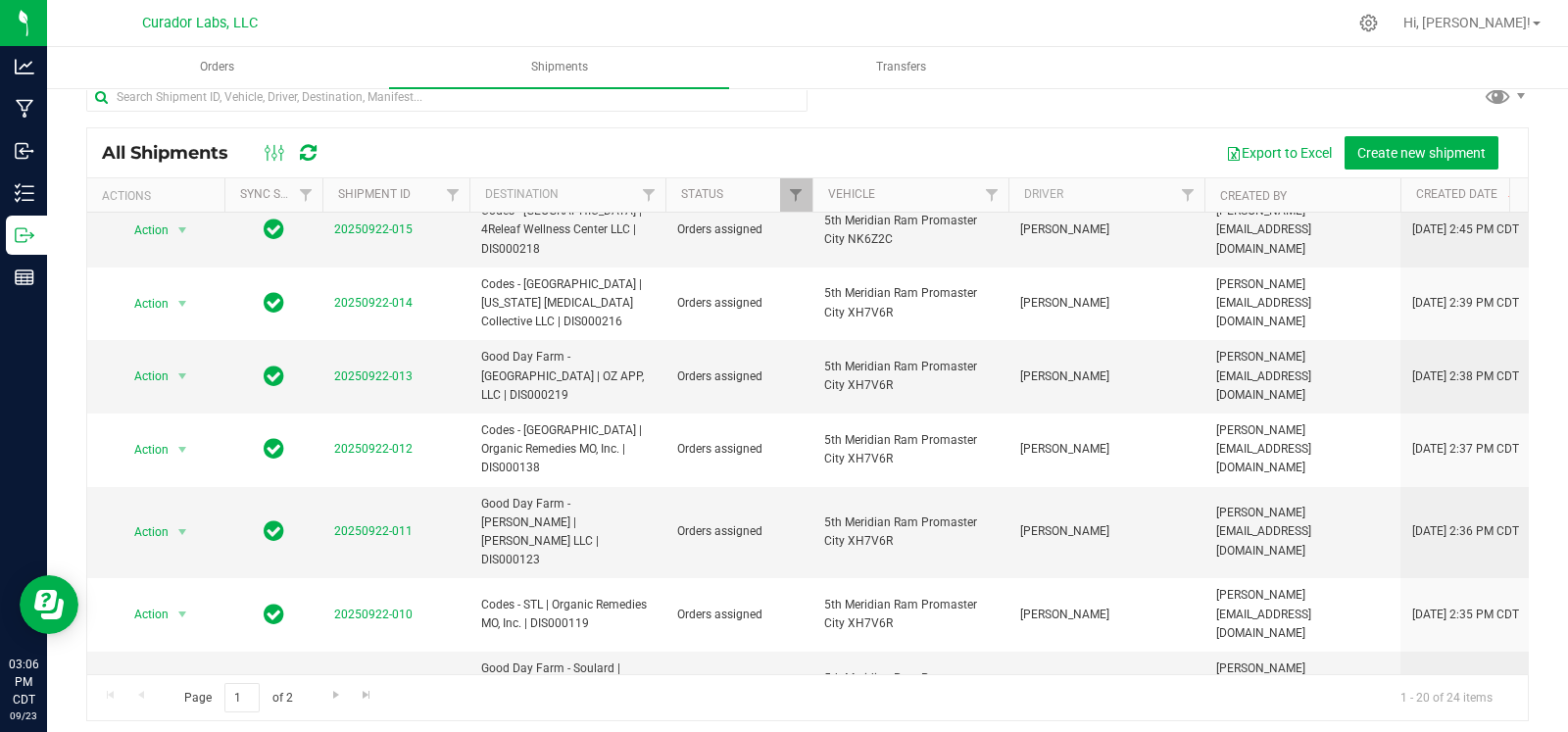
scroll to position [32, 0]
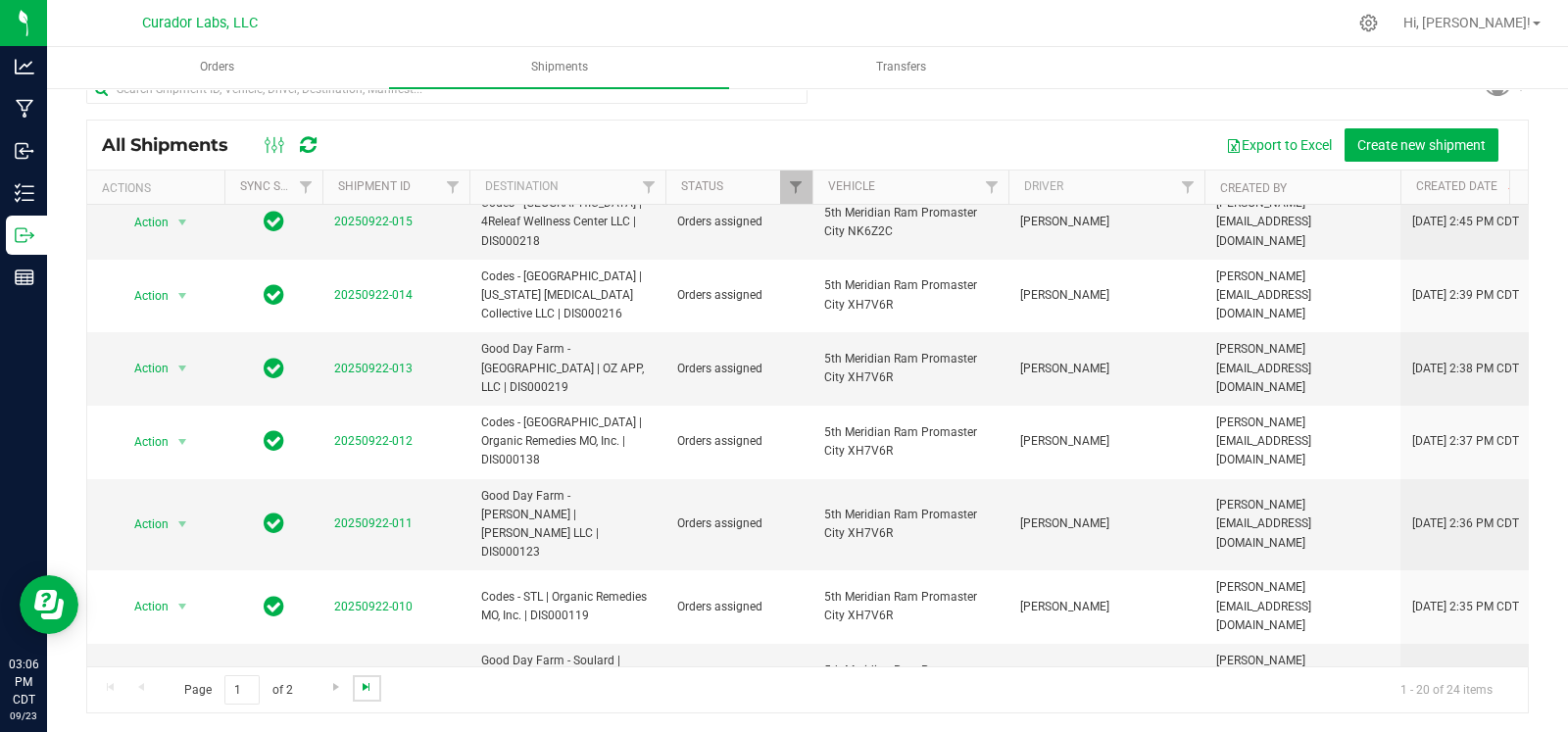
click at [366, 684] on span "Go to the last page" at bounding box center [366, 687] width 16 height 16
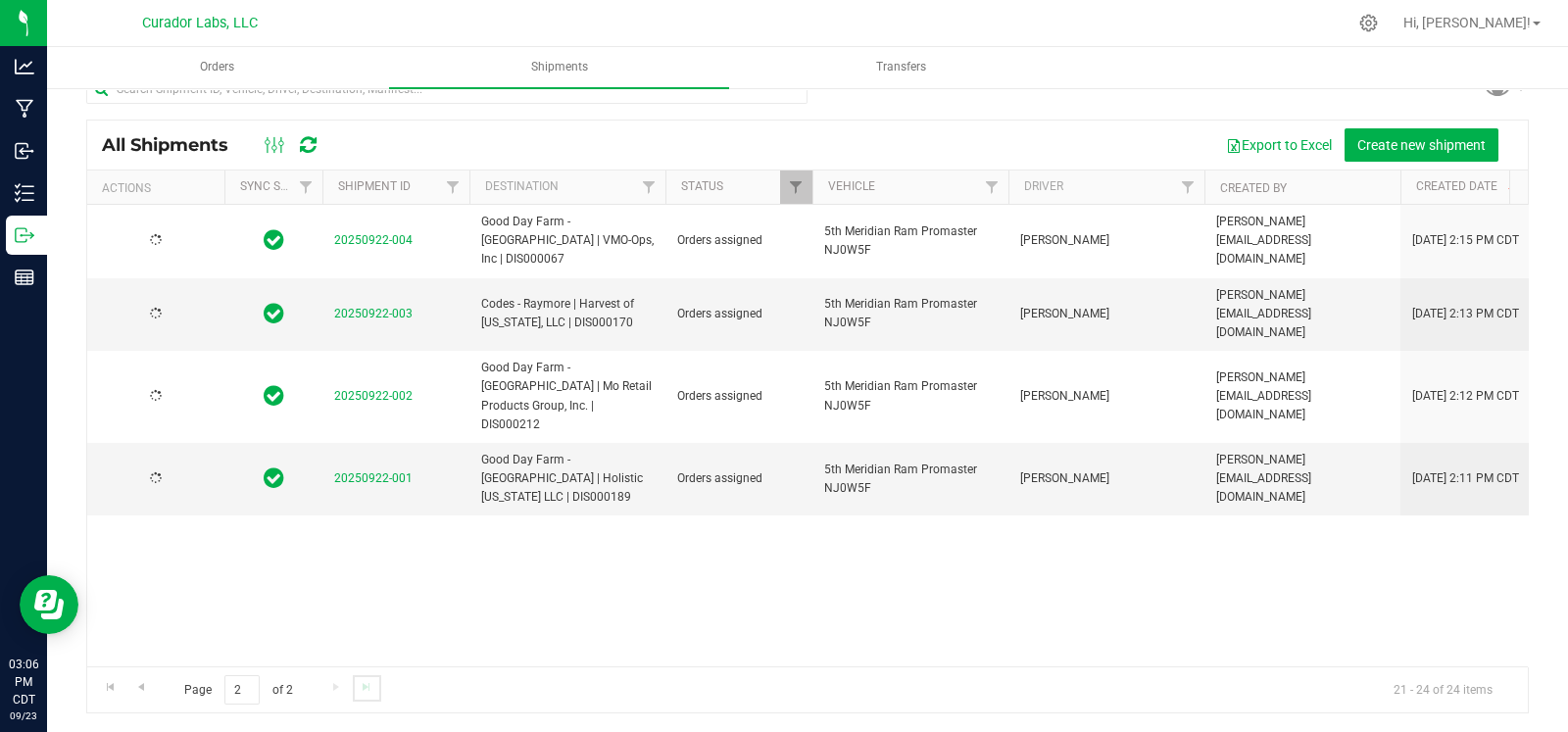
scroll to position [0, 0]
click at [195, 466] on span "select" at bounding box center [183, 479] width 25 height 28
click at [172, 613] on li "Ship shipment" at bounding box center [191, 624] width 145 height 29
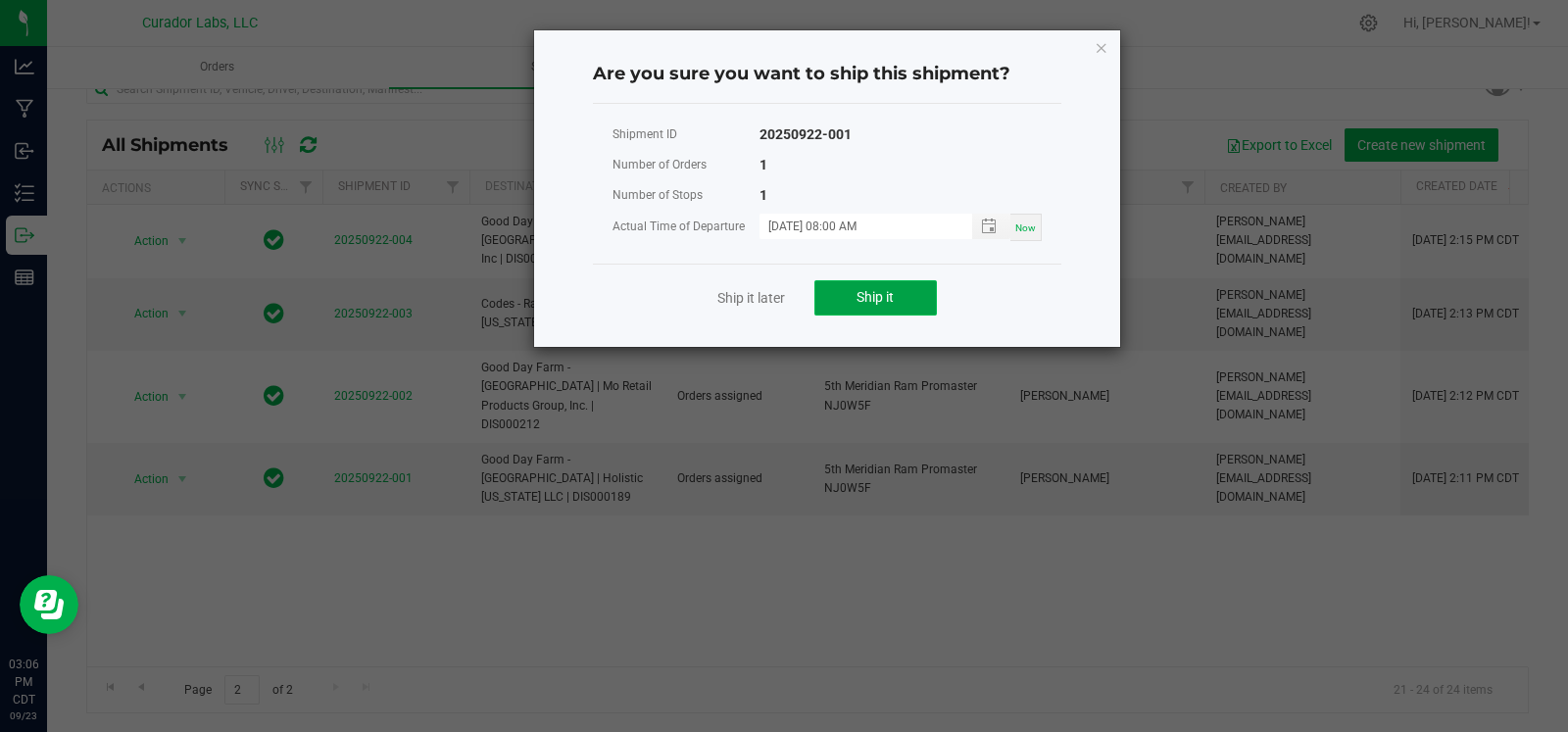
click at [857, 301] on span "Ship it" at bounding box center [875, 297] width 37 height 16
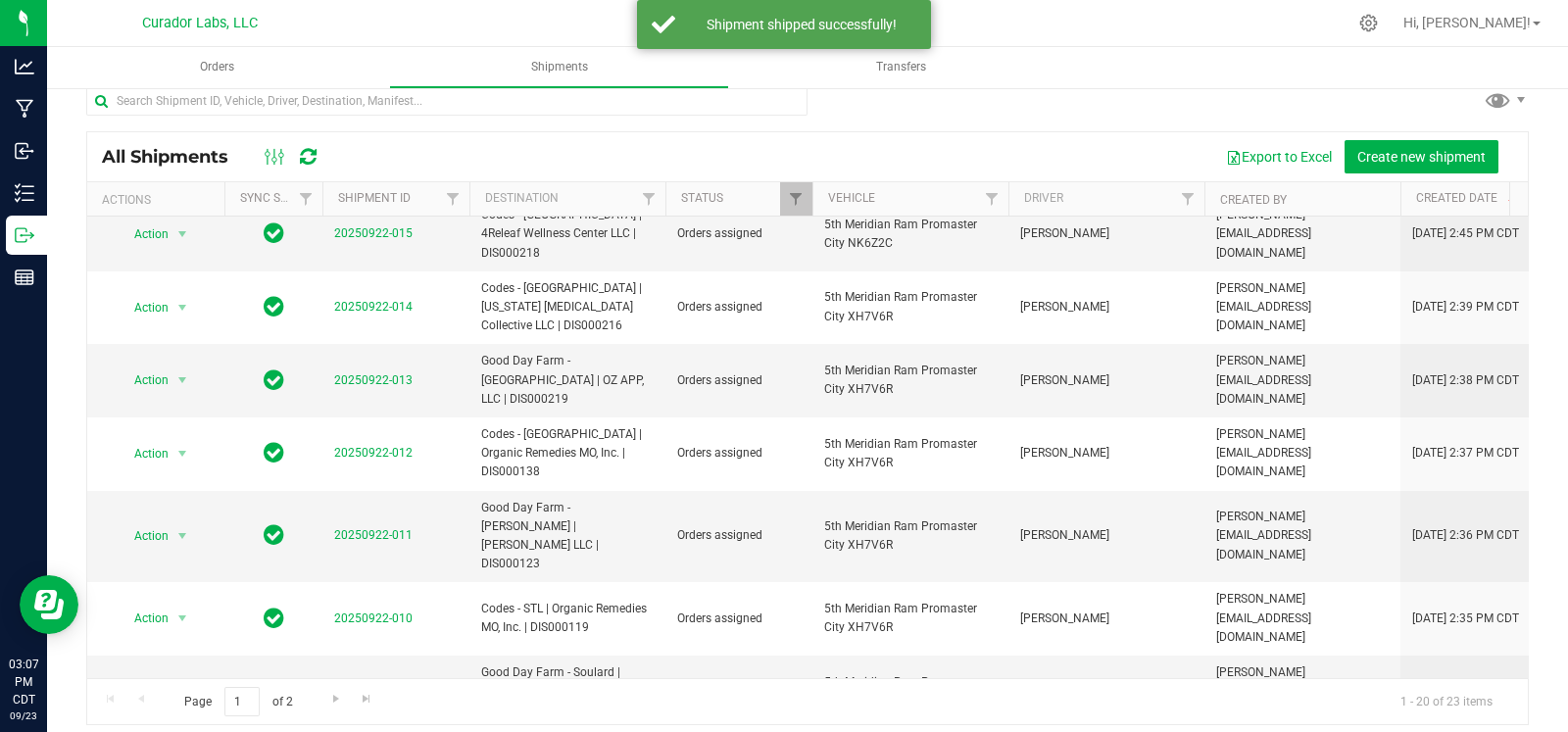
scroll to position [32, 0]
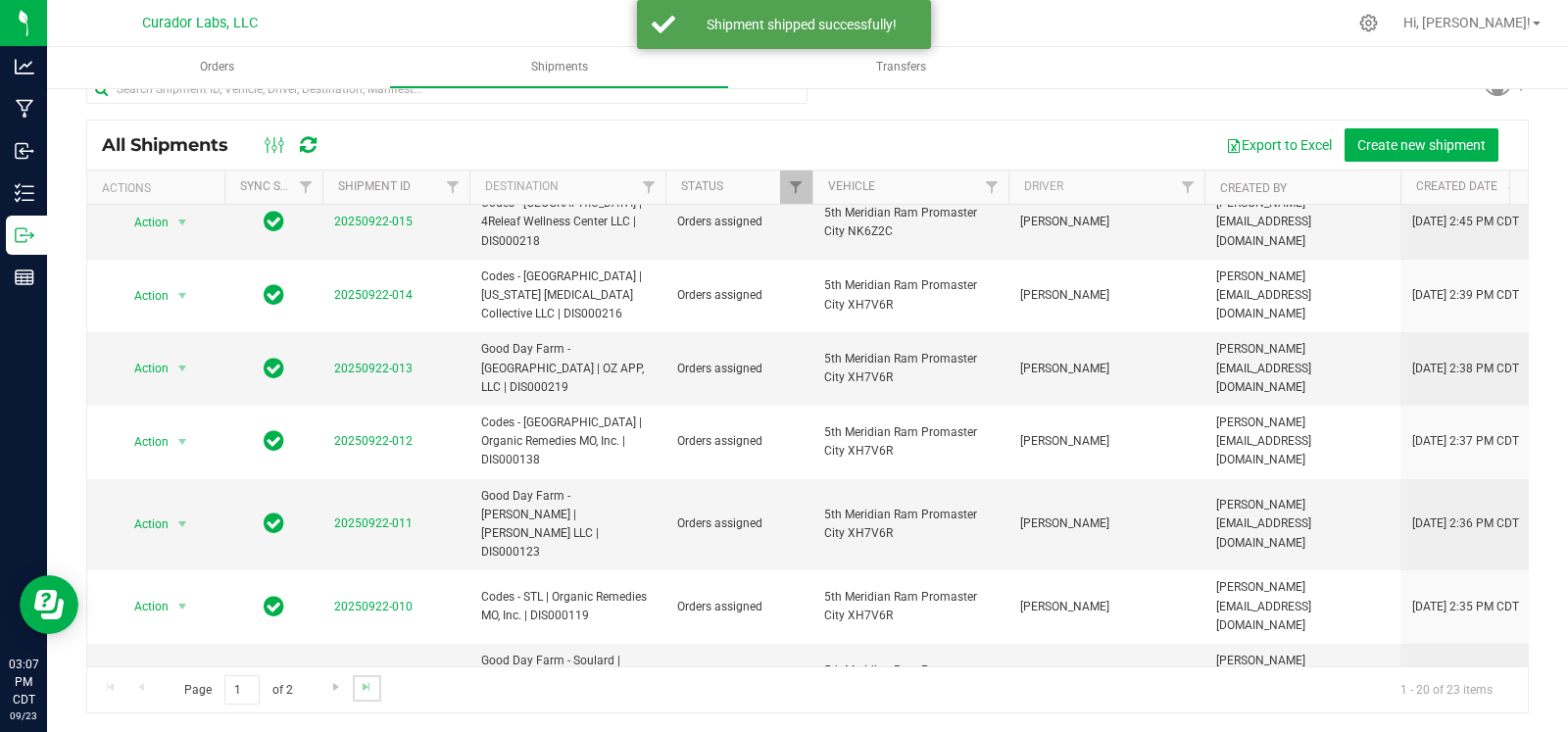
click at [364, 675] on link "Go to the last page" at bounding box center [366, 688] width 28 height 27
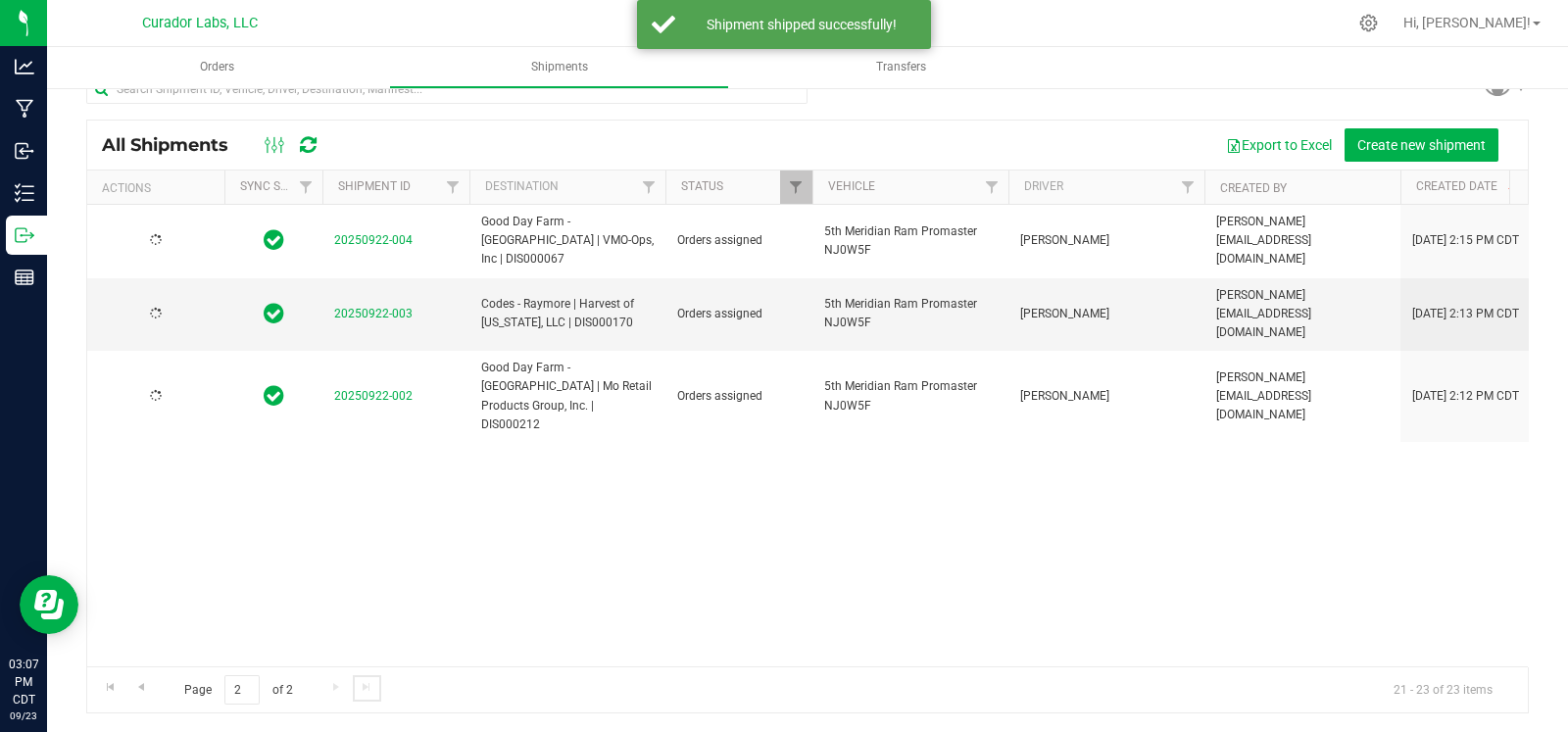
scroll to position [0, 0]
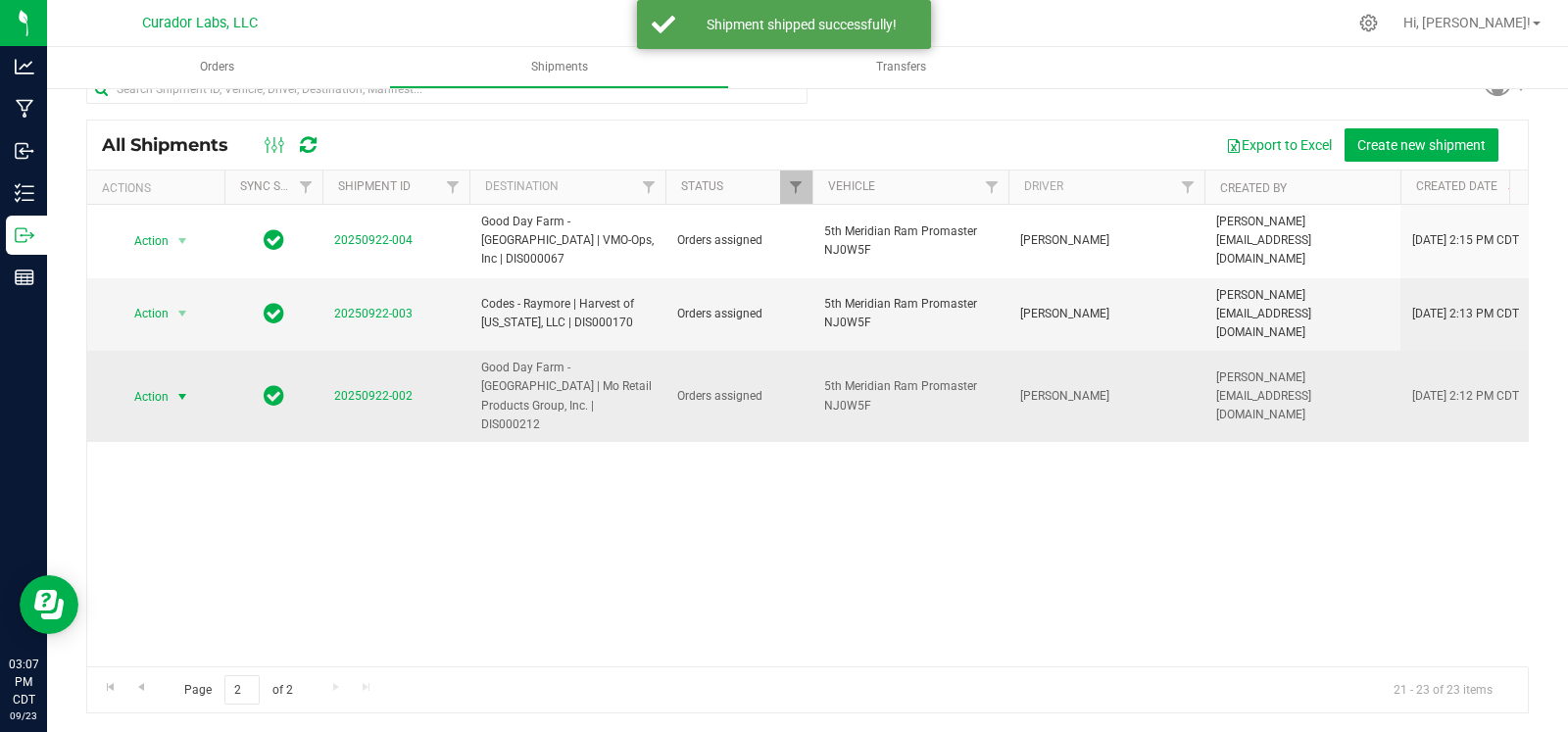
click at [192, 383] on span "select" at bounding box center [183, 397] width 25 height 28
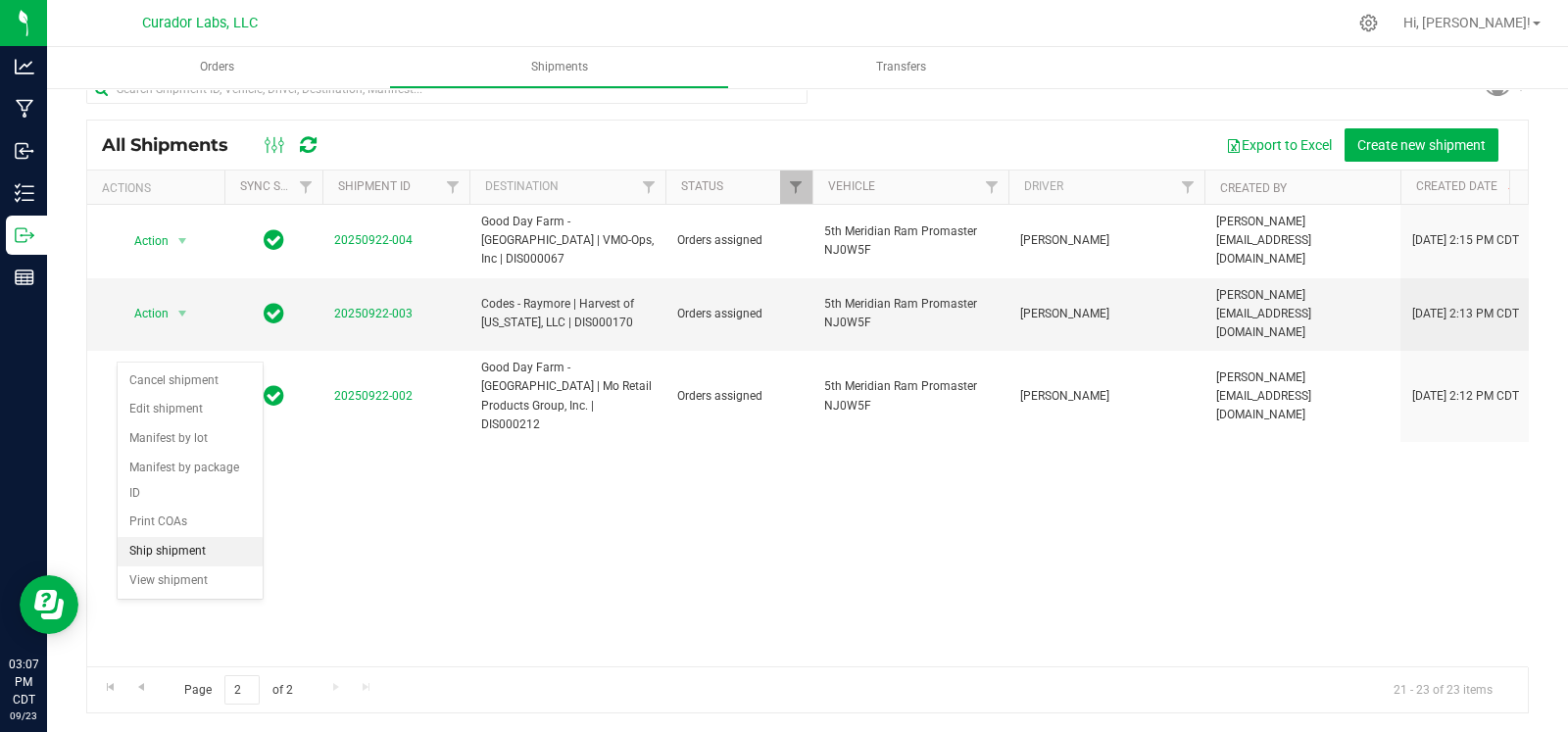
click at [163, 561] on li "Ship shipment" at bounding box center [191, 552] width 145 height 29
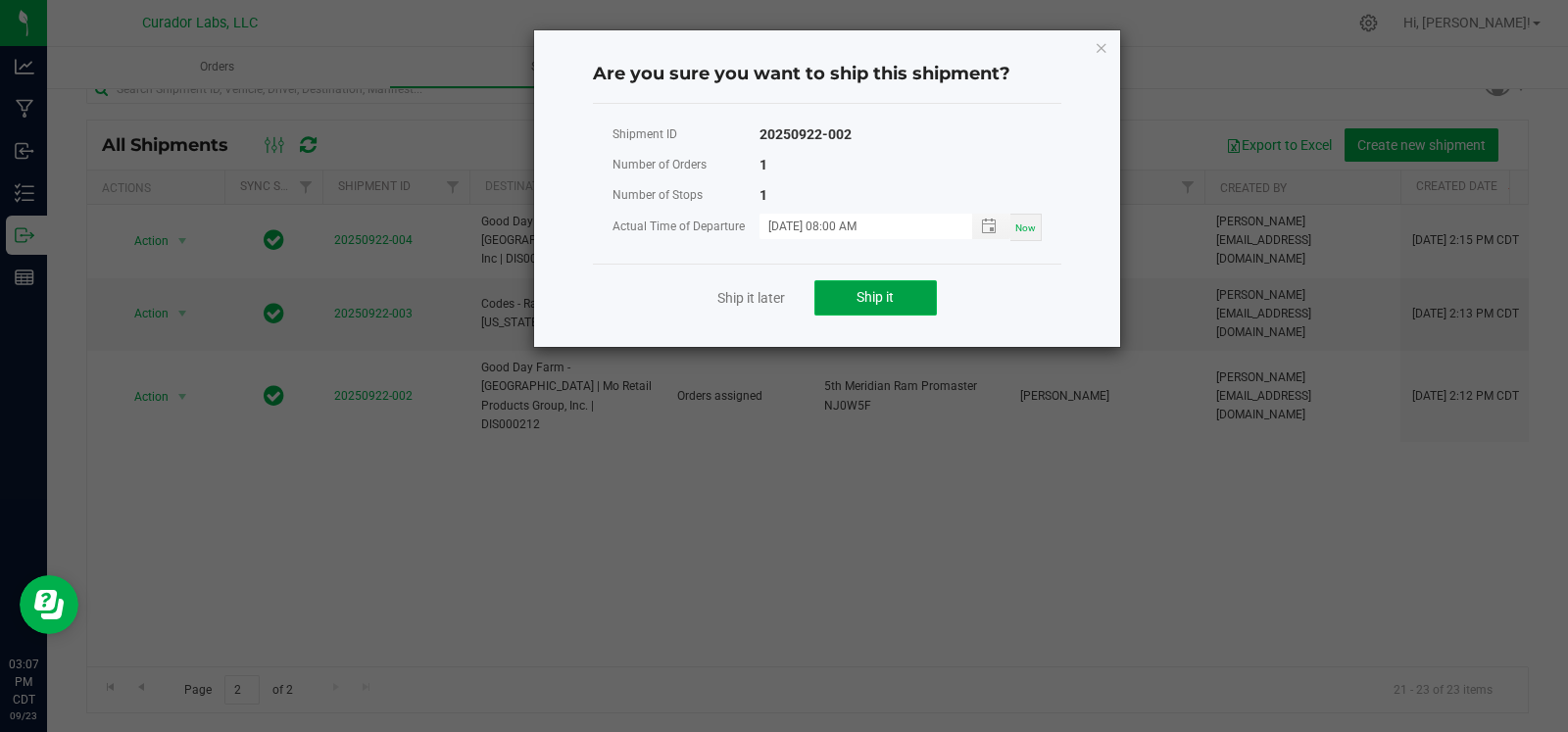
click at [860, 303] on span "Ship it" at bounding box center [875, 297] width 37 height 16
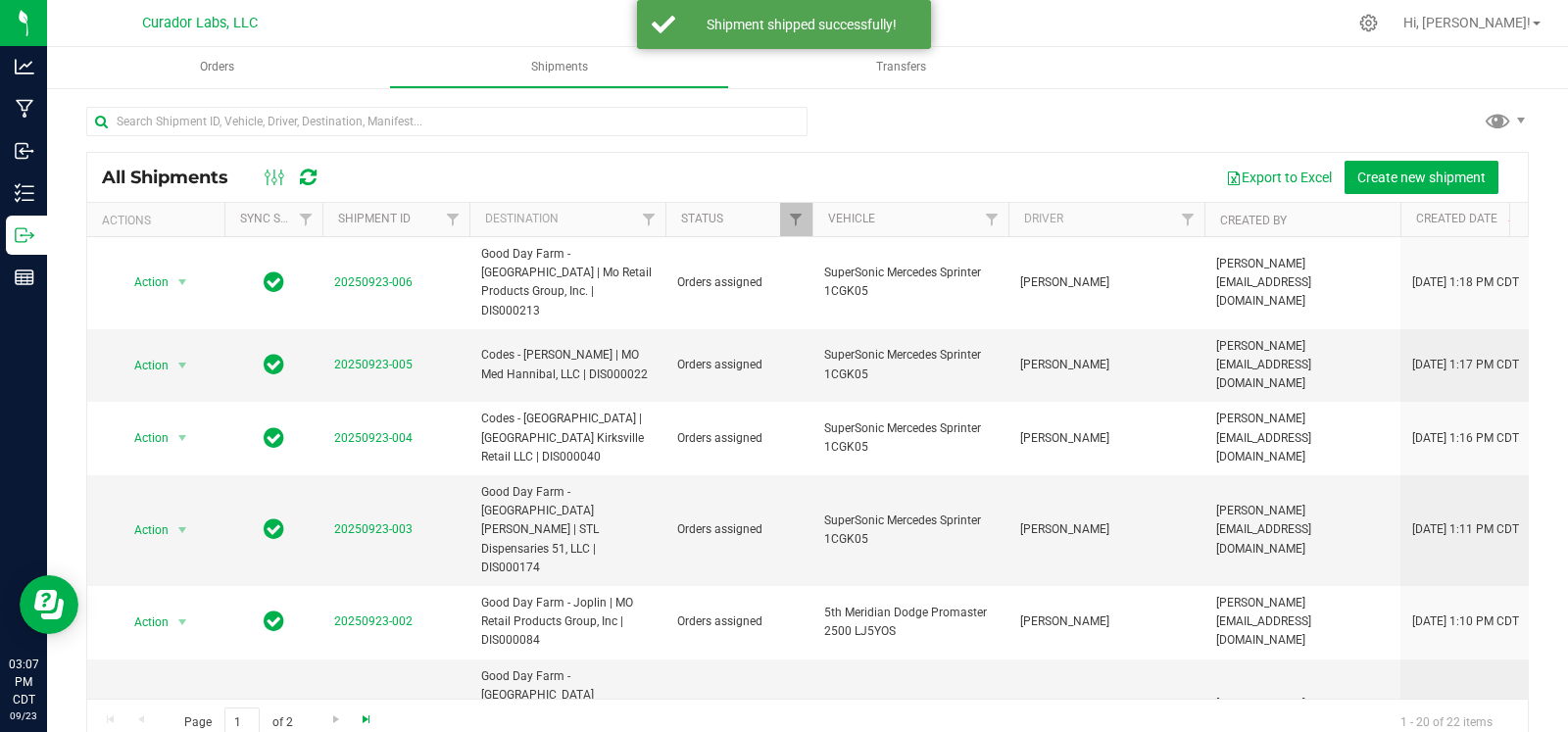
scroll to position [32, 0]
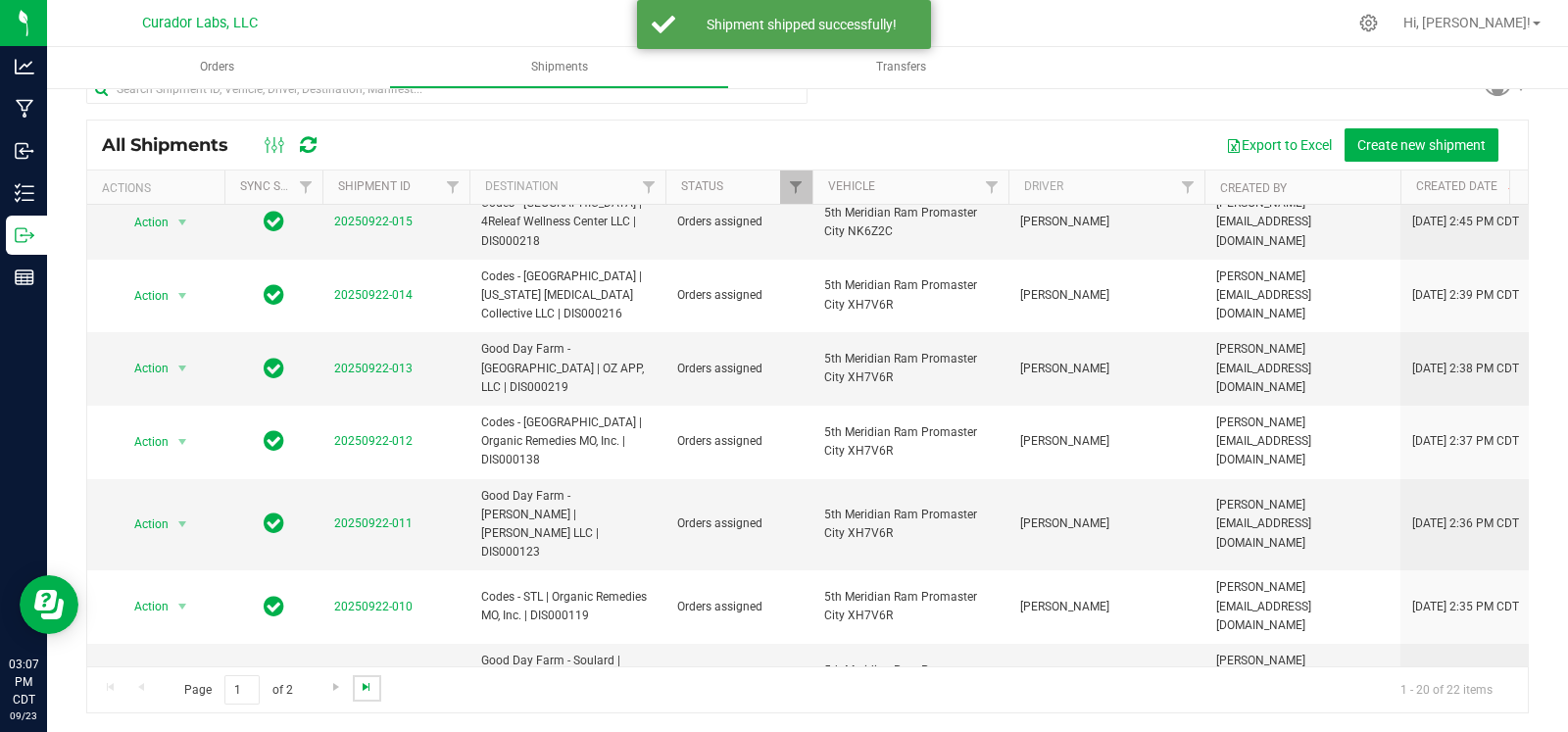
click at [360, 686] on span "Go to the last page" at bounding box center [366, 687] width 16 height 16
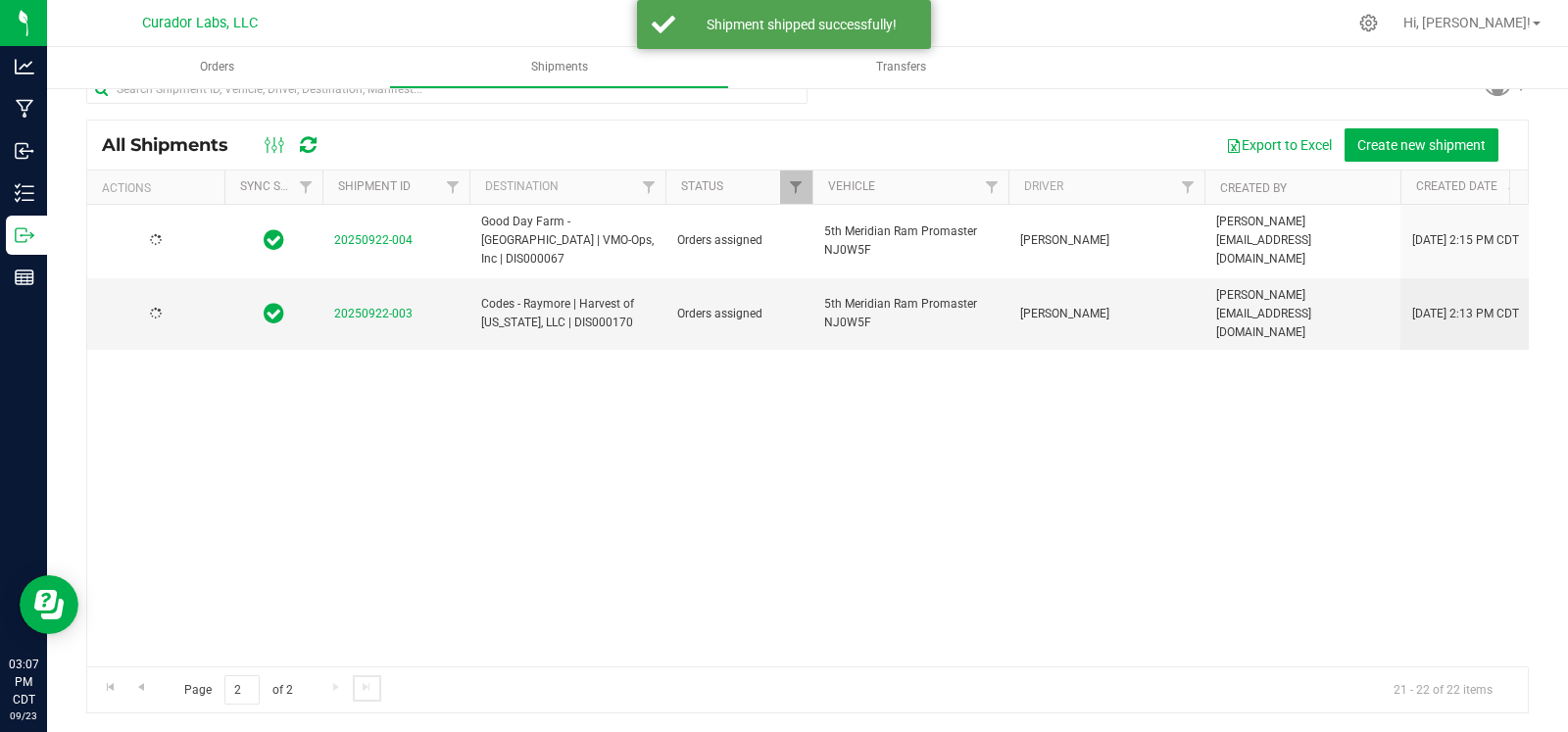
scroll to position [0, 0]
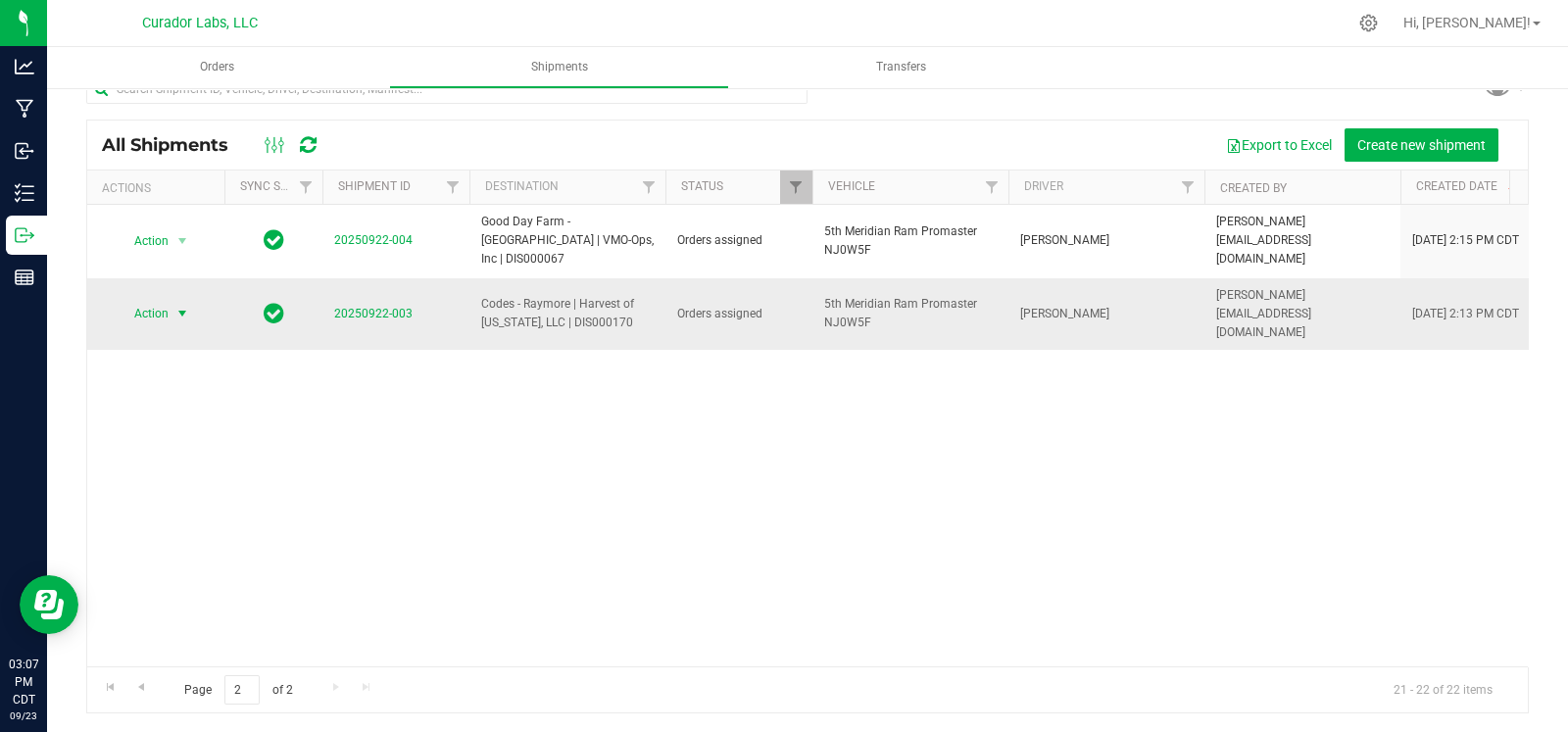
click at [171, 300] on span "select" at bounding box center [183, 313] width 25 height 28
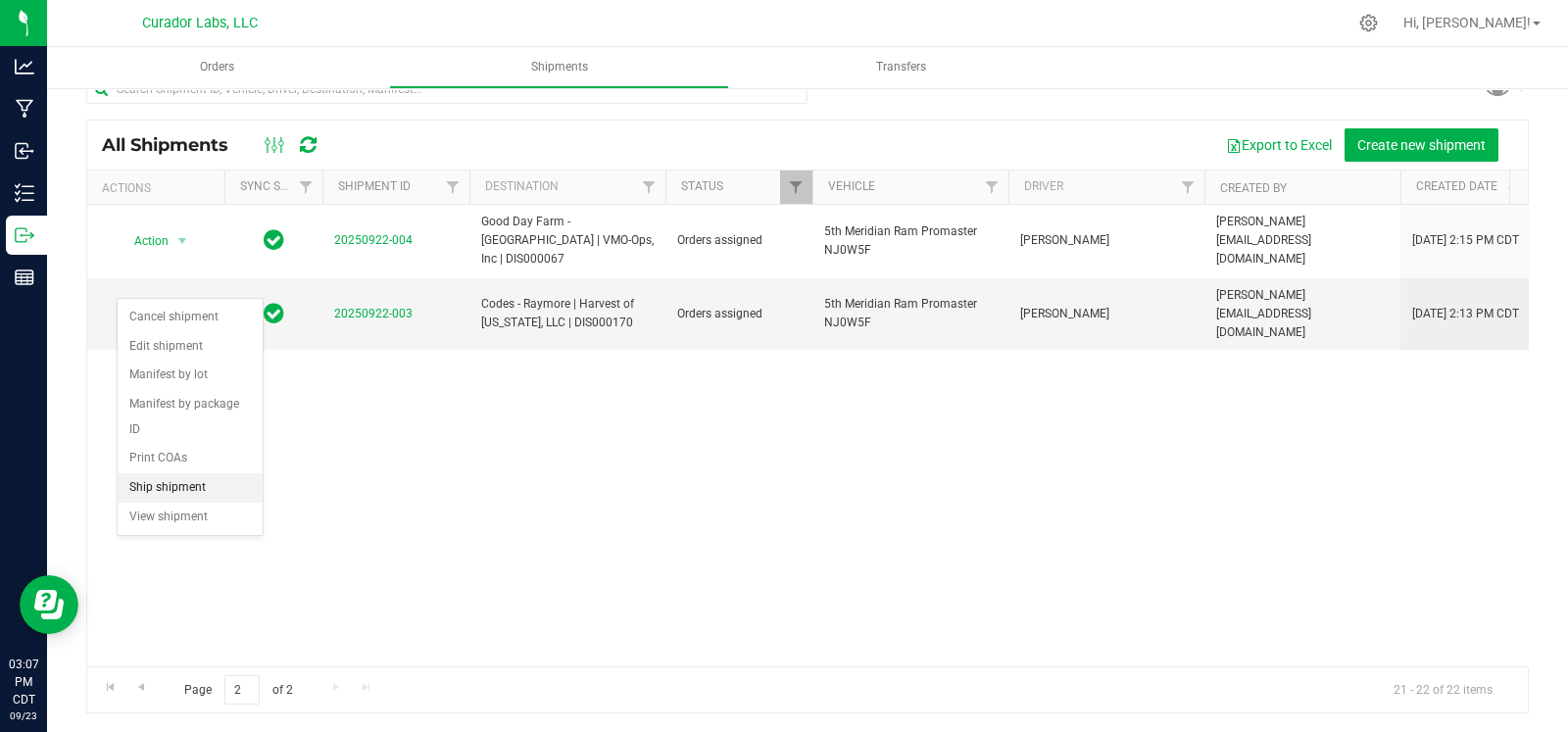
click at [158, 487] on li "Ship shipment" at bounding box center [191, 488] width 145 height 29
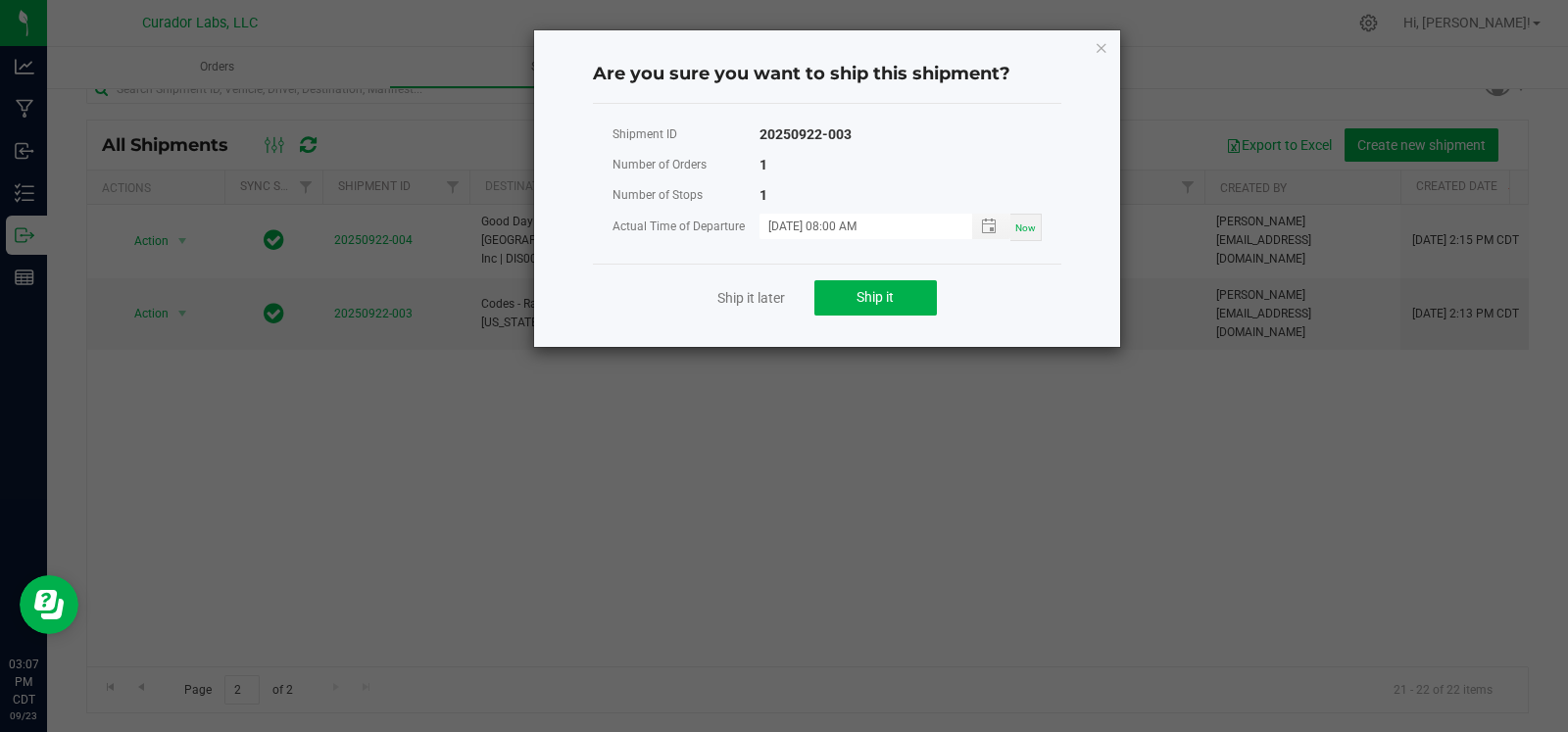
click at [856, 314] on div "Ship it later Ship it" at bounding box center [827, 297] width 469 height 68
click at [850, 301] on button "Ship it" at bounding box center [875, 298] width 123 height 35
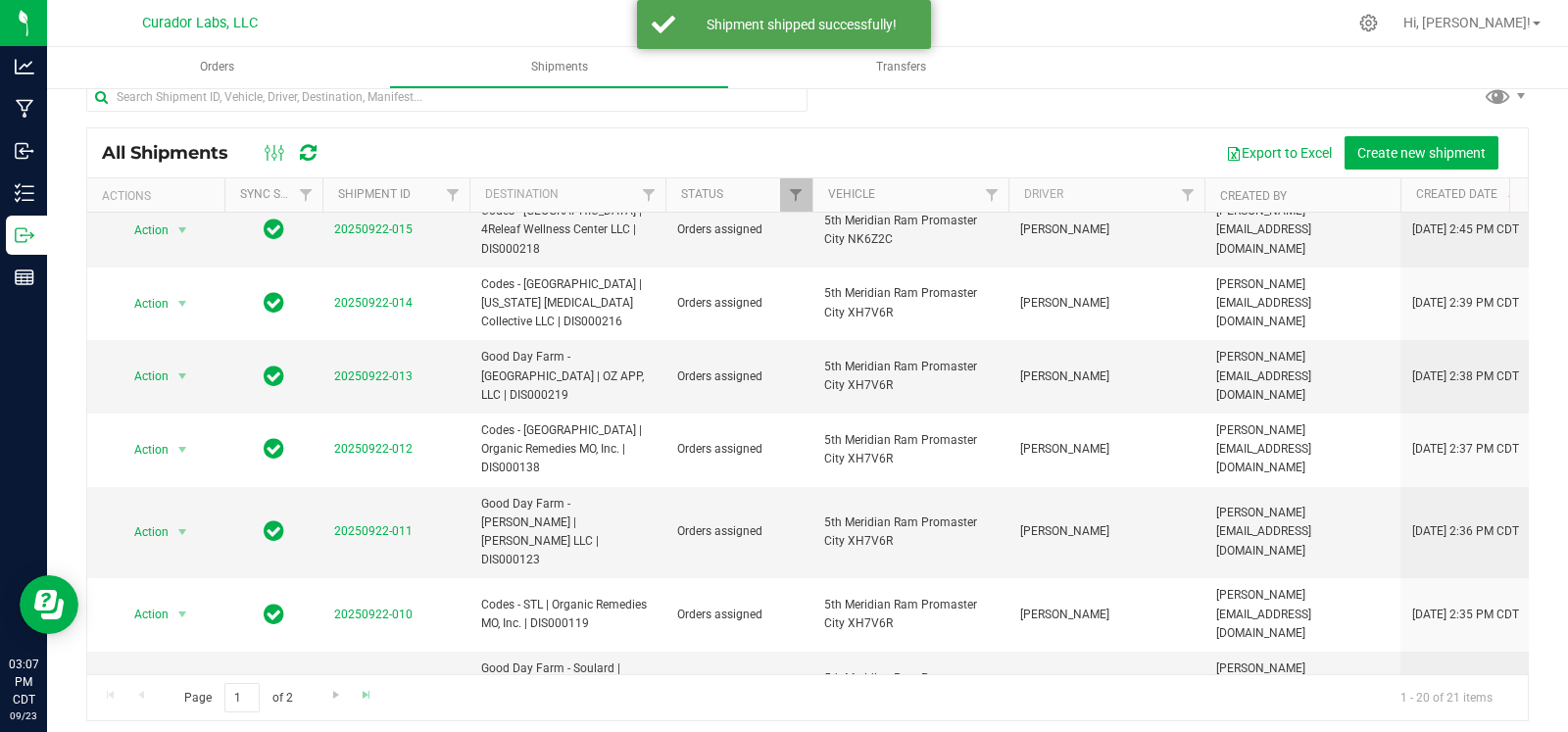
scroll to position [32, 0]
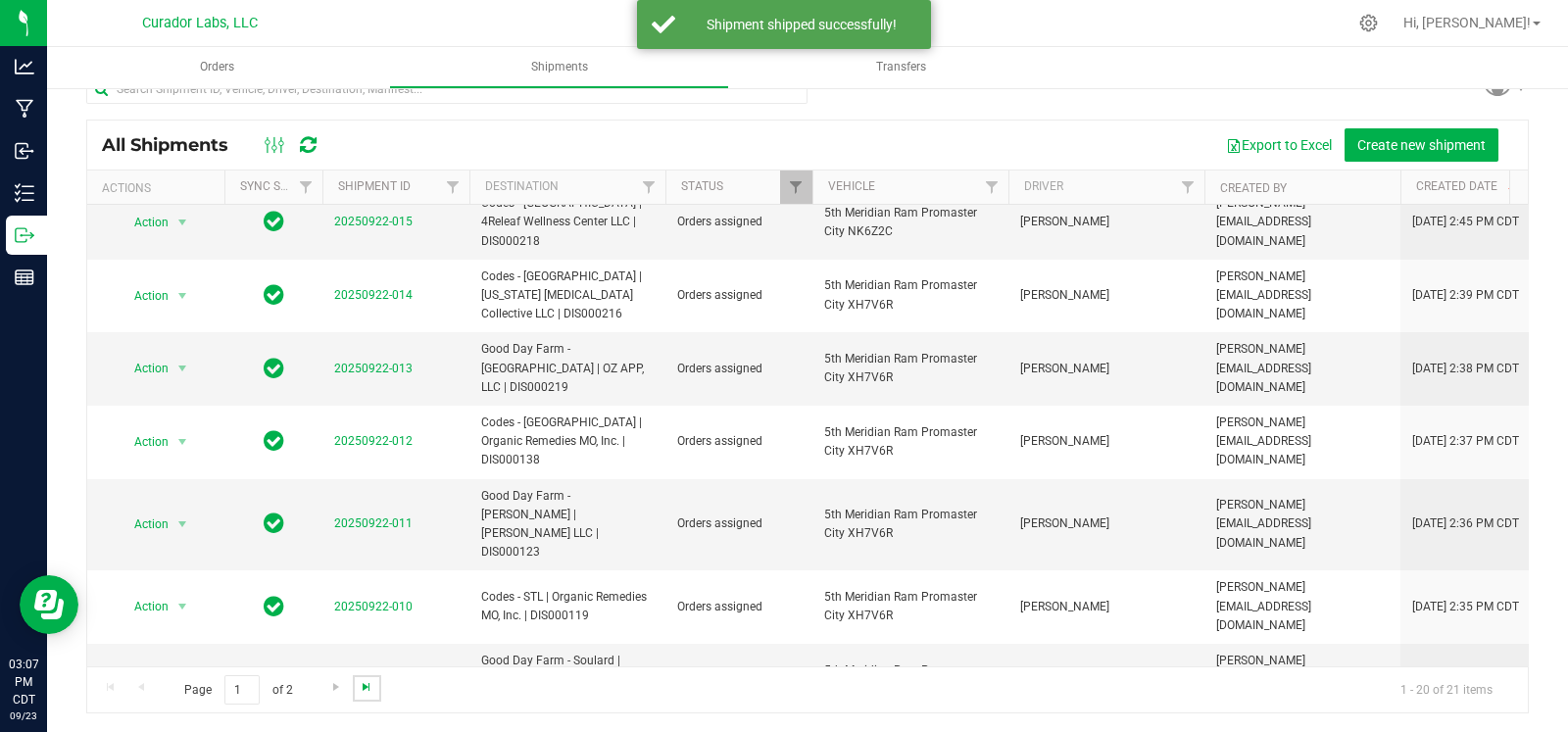
click at [363, 691] on span "Go to the last page" at bounding box center [366, 687] width 16 height 16
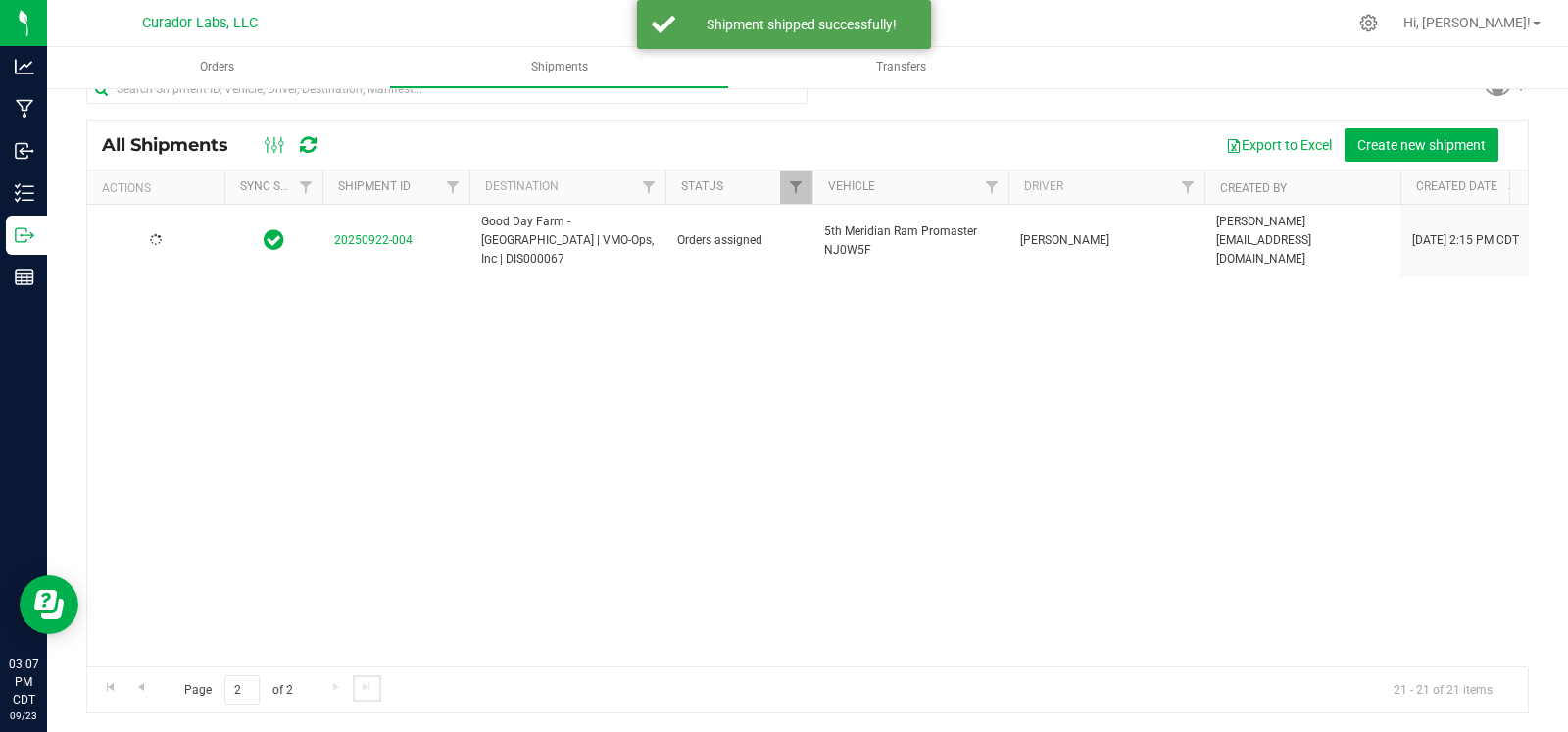
scroll to position [0, 0]
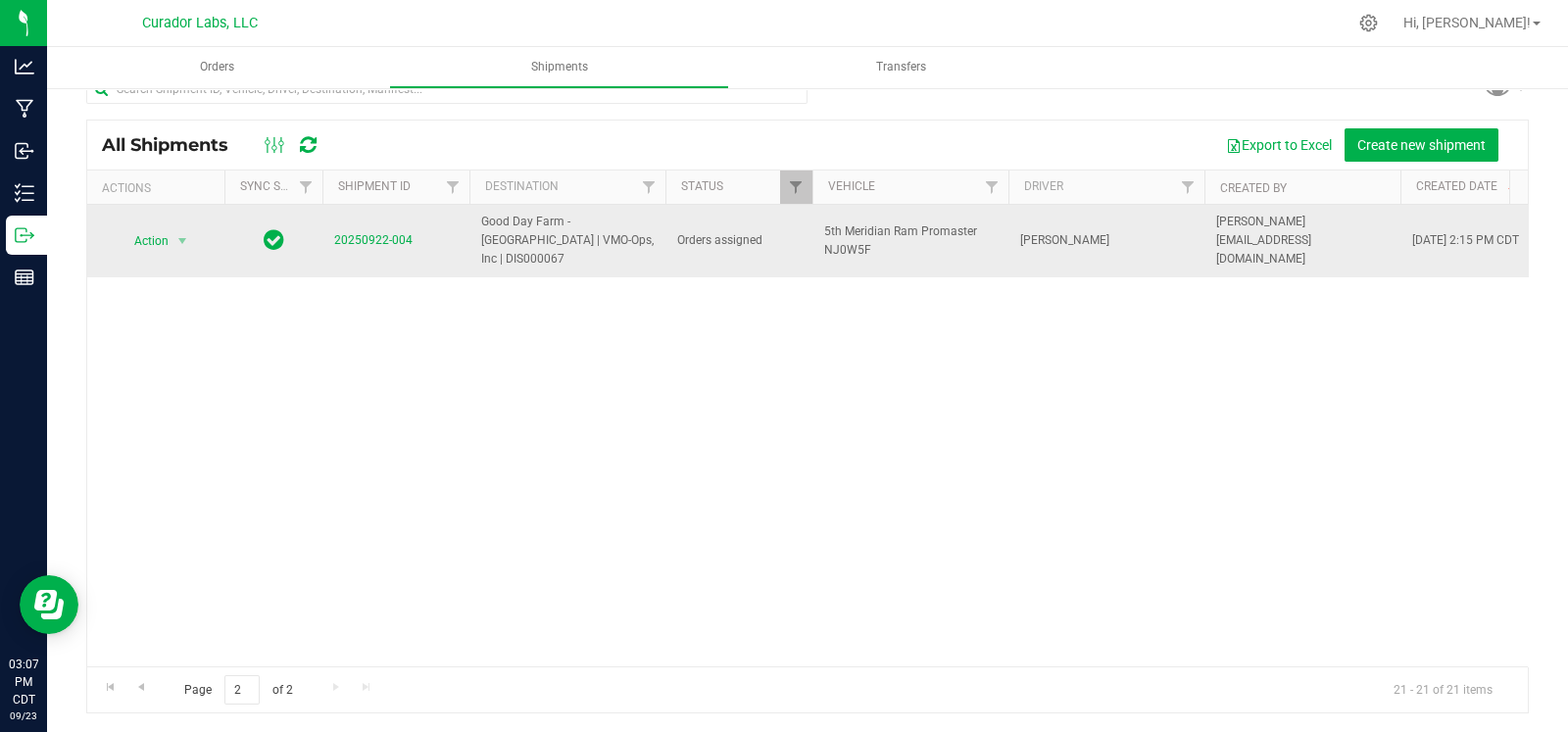
click at [200, 227] on div "Action Action Cancel shipment Edit shipment Manifest by lot Manifest by package…" at bounding box center [156, 241] width 114 height 28
click at [194, 230] on span "select" at bounding box center [183, 241] width 25 height 28
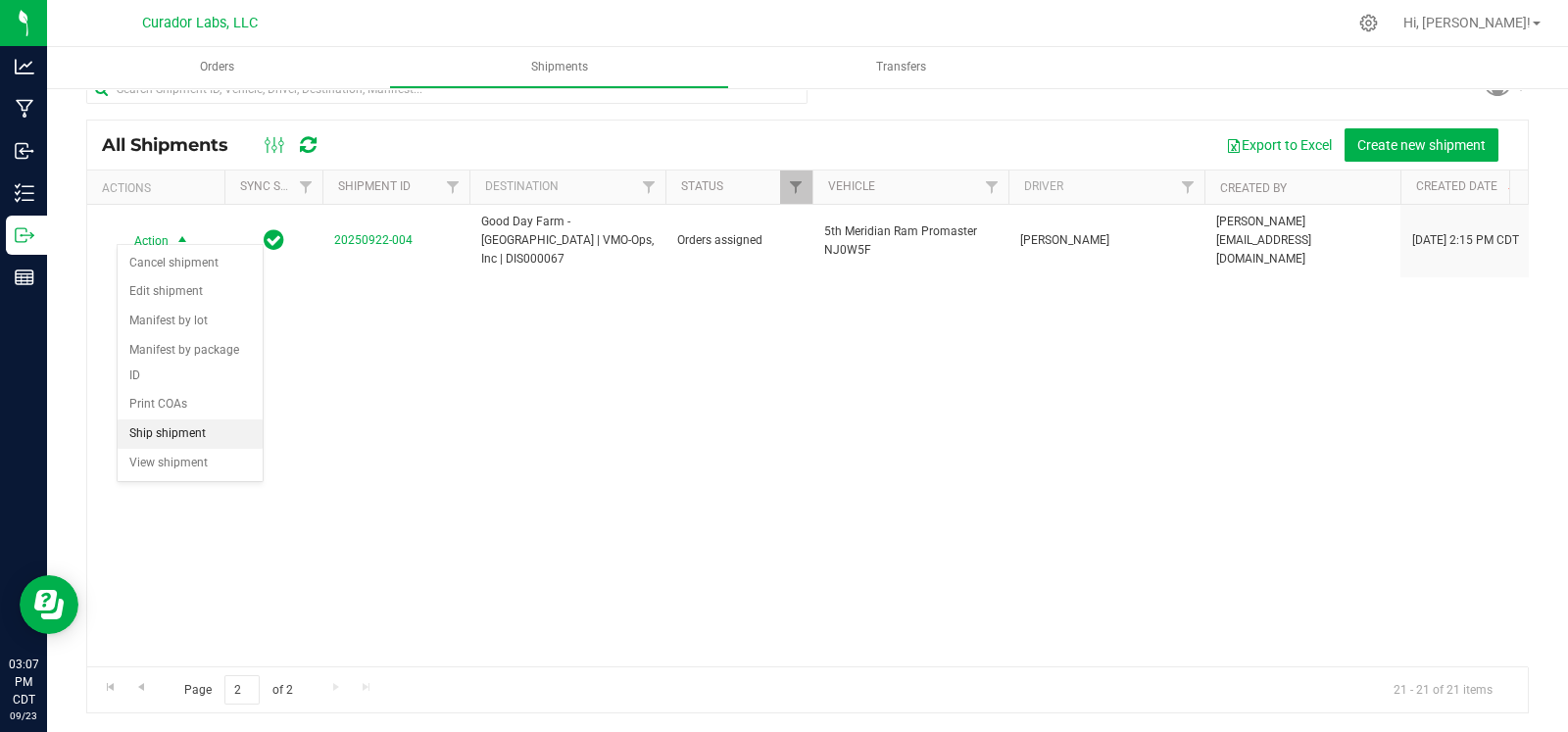
click at [190, 425] on li "Ship shipment" at bounding box center [191, 434] width 145 height 29
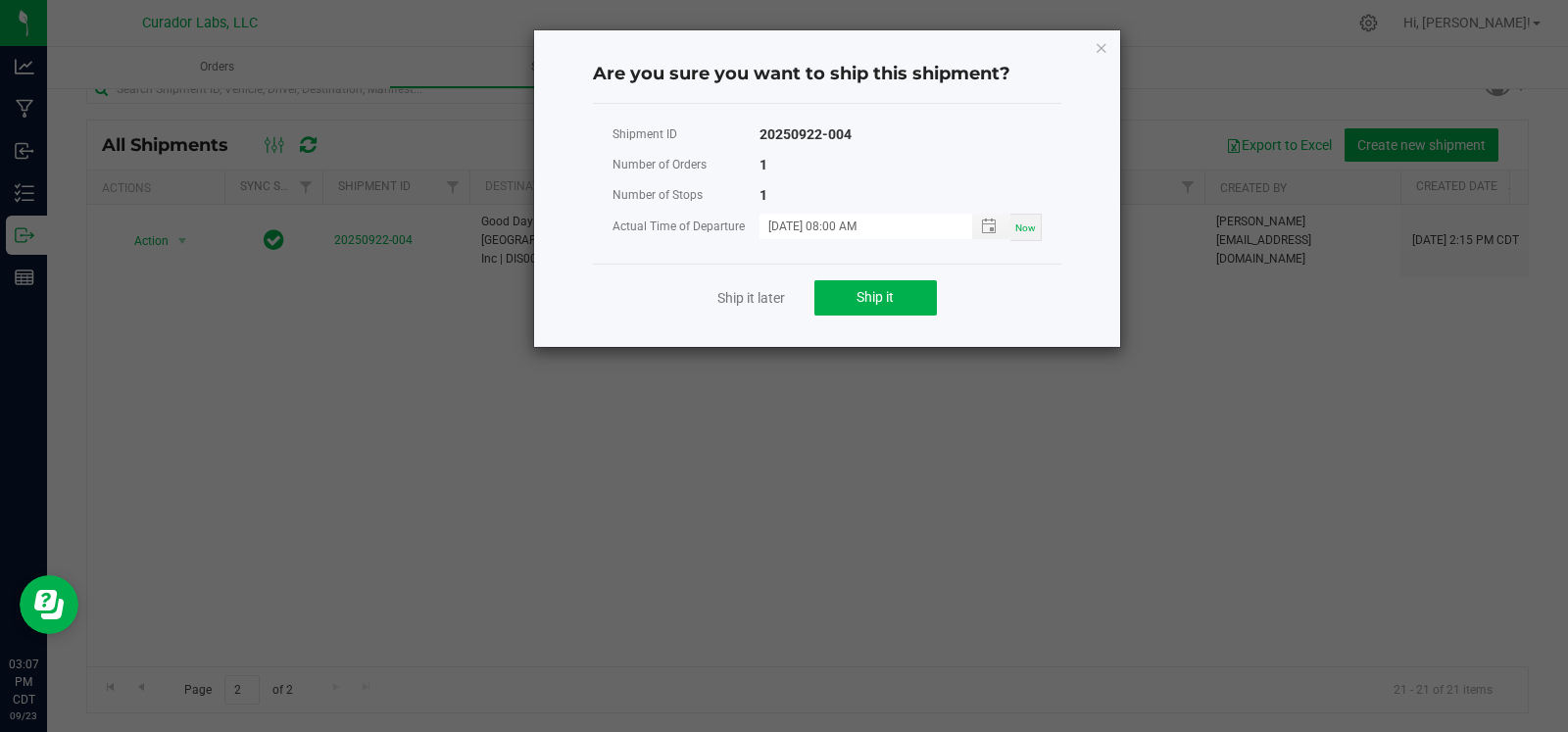
click at [892, 316] on div "Ship it later Ship it" at bounding box center [827, 297] width 469 height 68
click at [894, 308] on button "Ship it" at bounding box center [875, 298] width 123 height 35
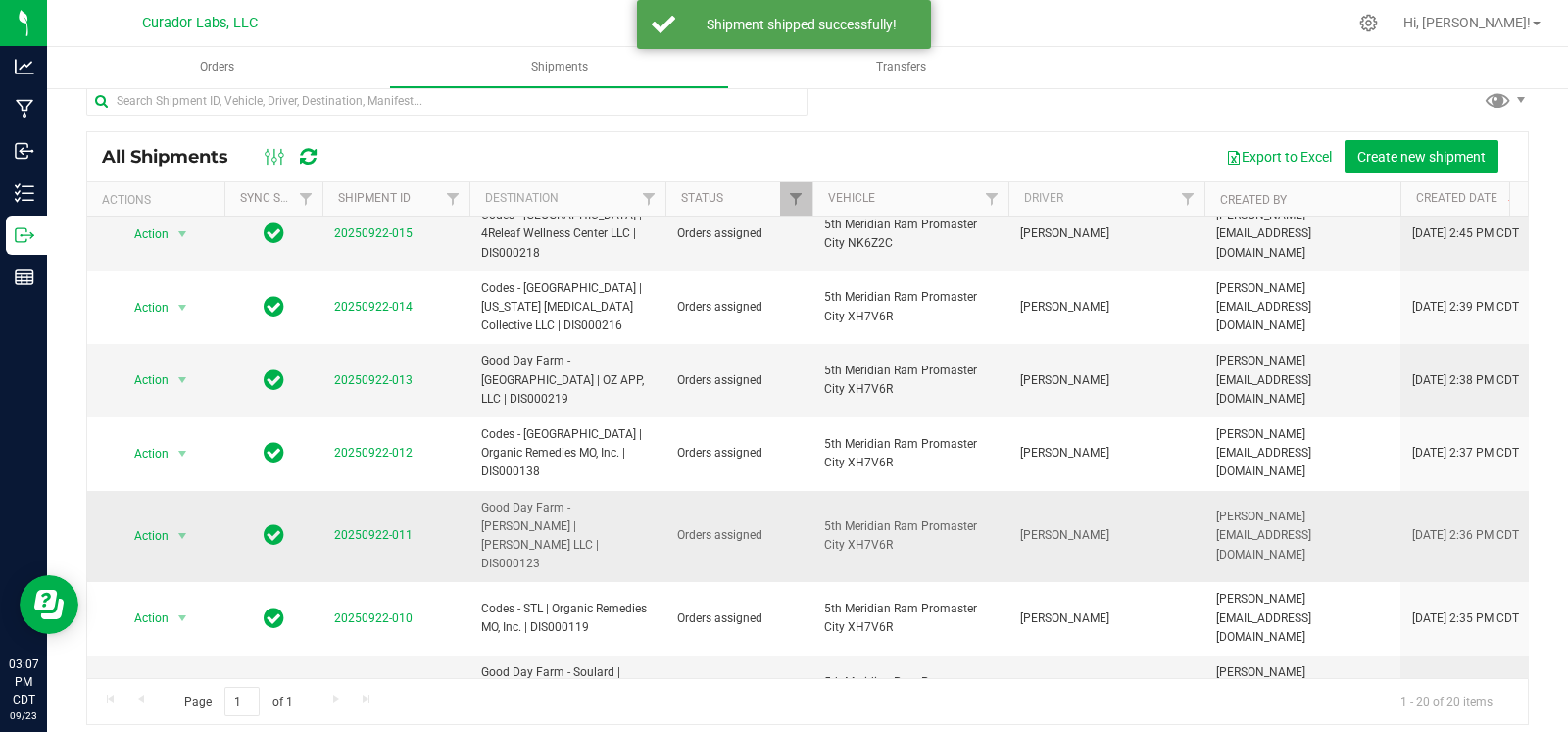
scroll to position [32, 0]
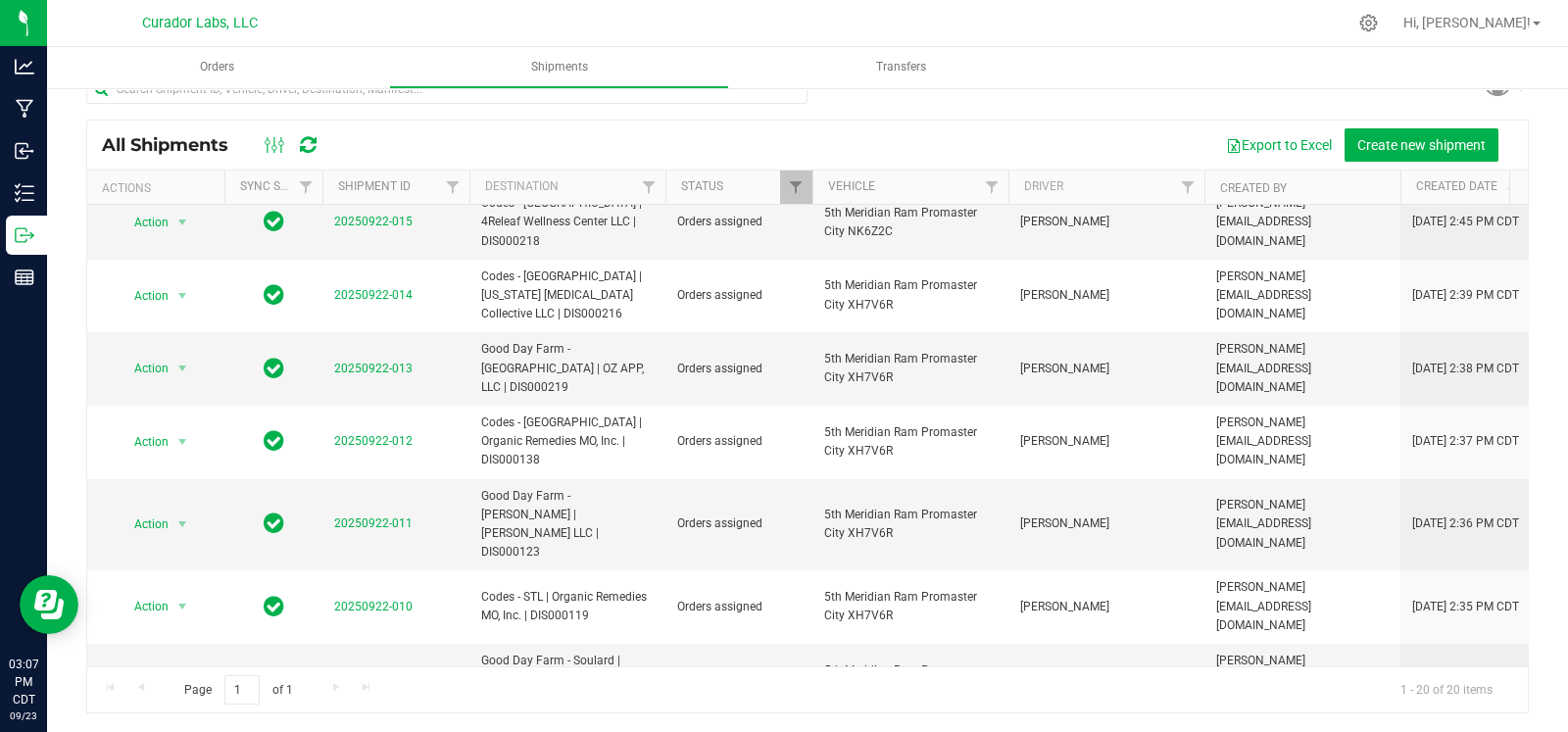
click at [181, 508] on li "Ship shipment" at bounding box center [191, 507] width 145 height 29
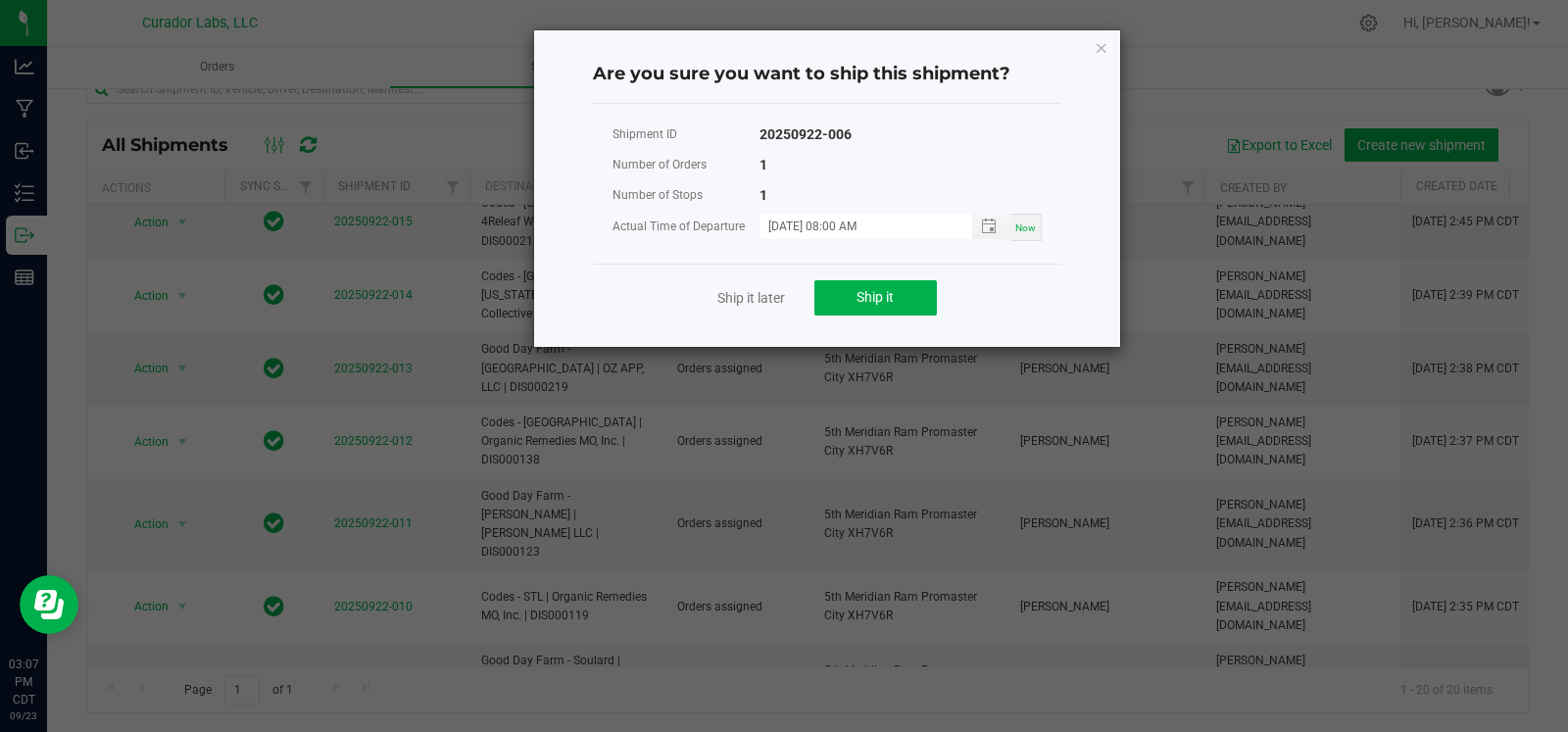
click at [864, 266] on div "Ship it later Ship it" at bounding box center [827, 297] width 469 height 68
click at [867, 296] on span "Ship it" at bounding box center [875, 297] width 37 height 16
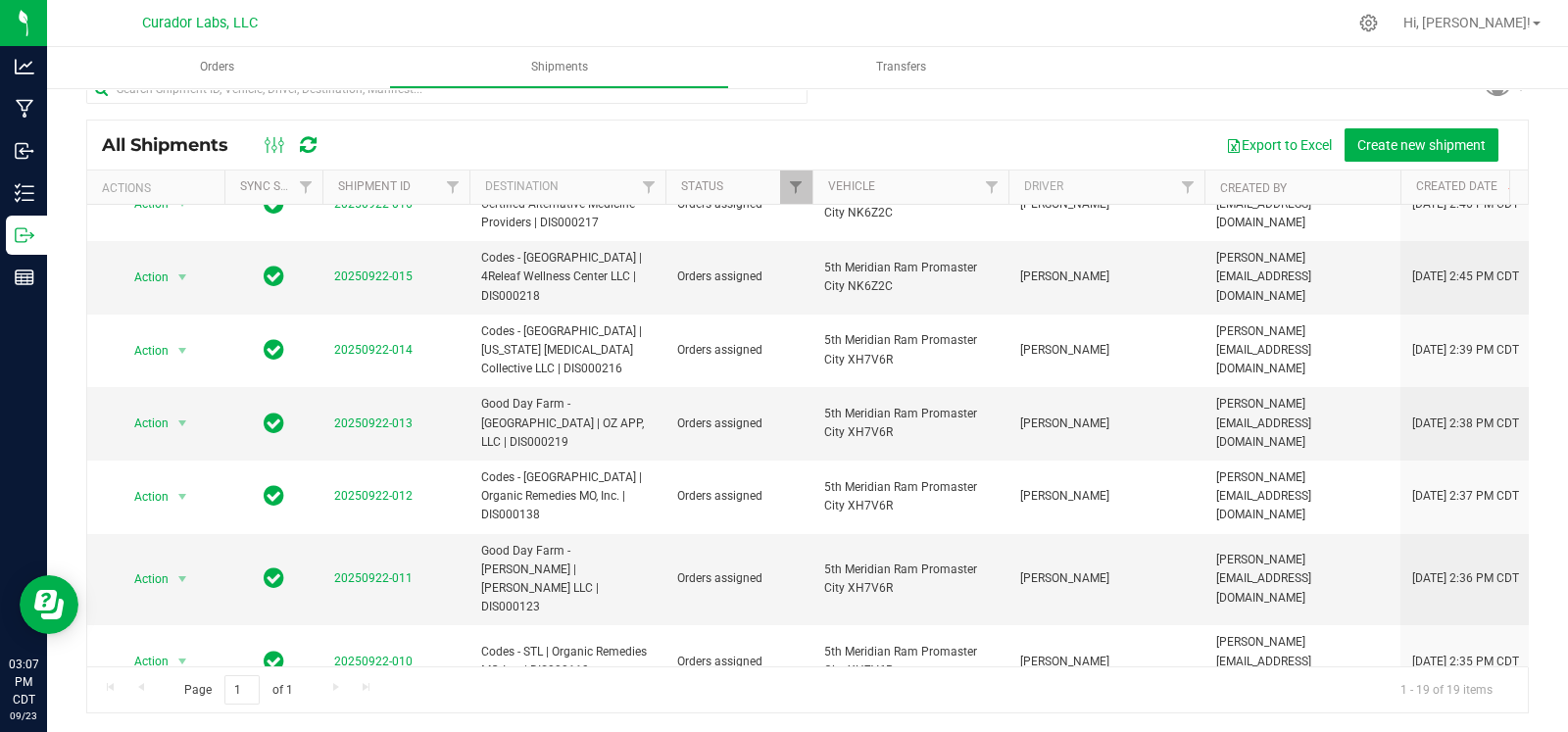
click at [187, 507] on li "Ship shipment" at bounding box center [191, 508] width 145 height 29
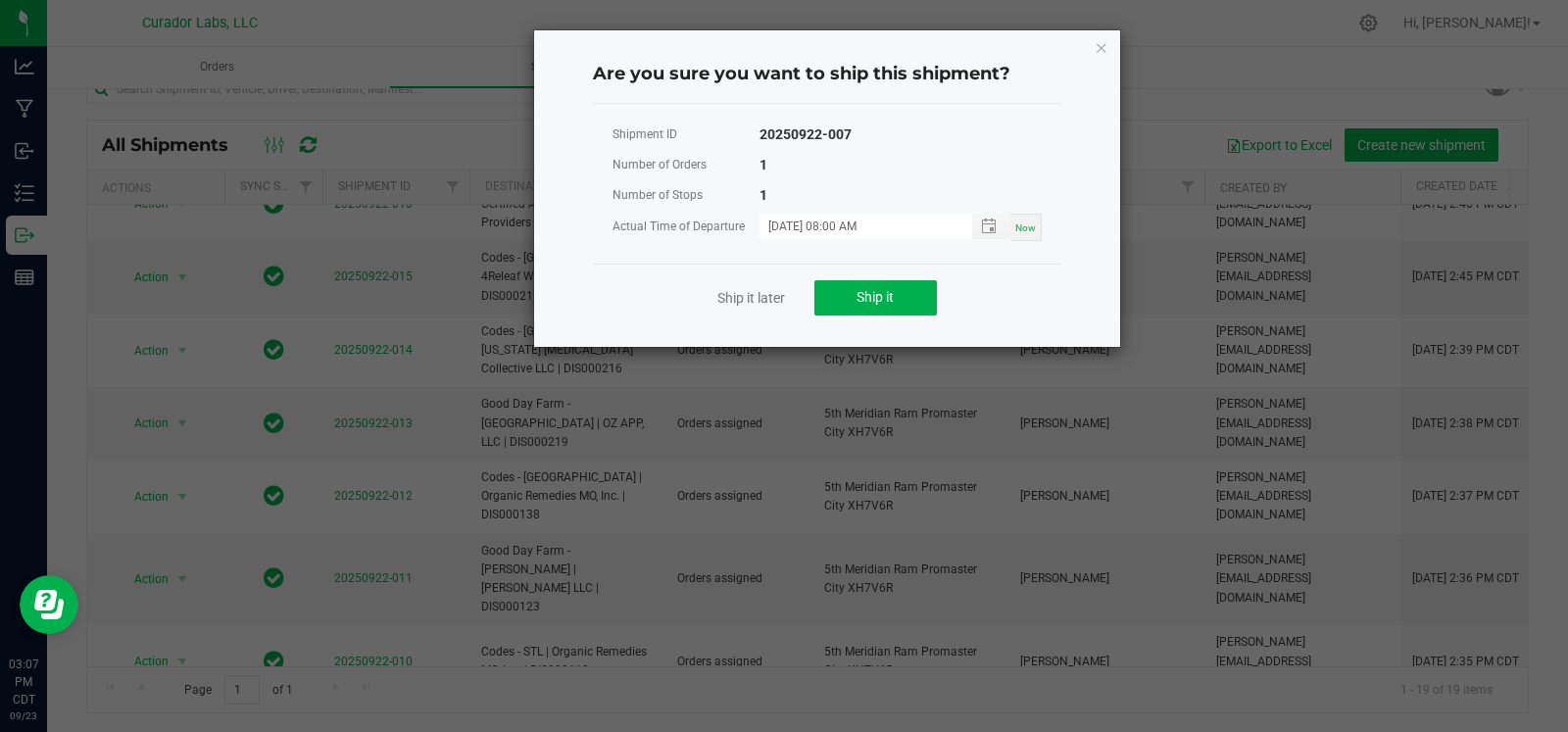
click at [829, 276] on div "Ship it later Ship it" at bounding box center [827, 297] width 469 height 68
click at [848, 280] on button "Ship it" at bounding box center [875, 298] width 123 height 35
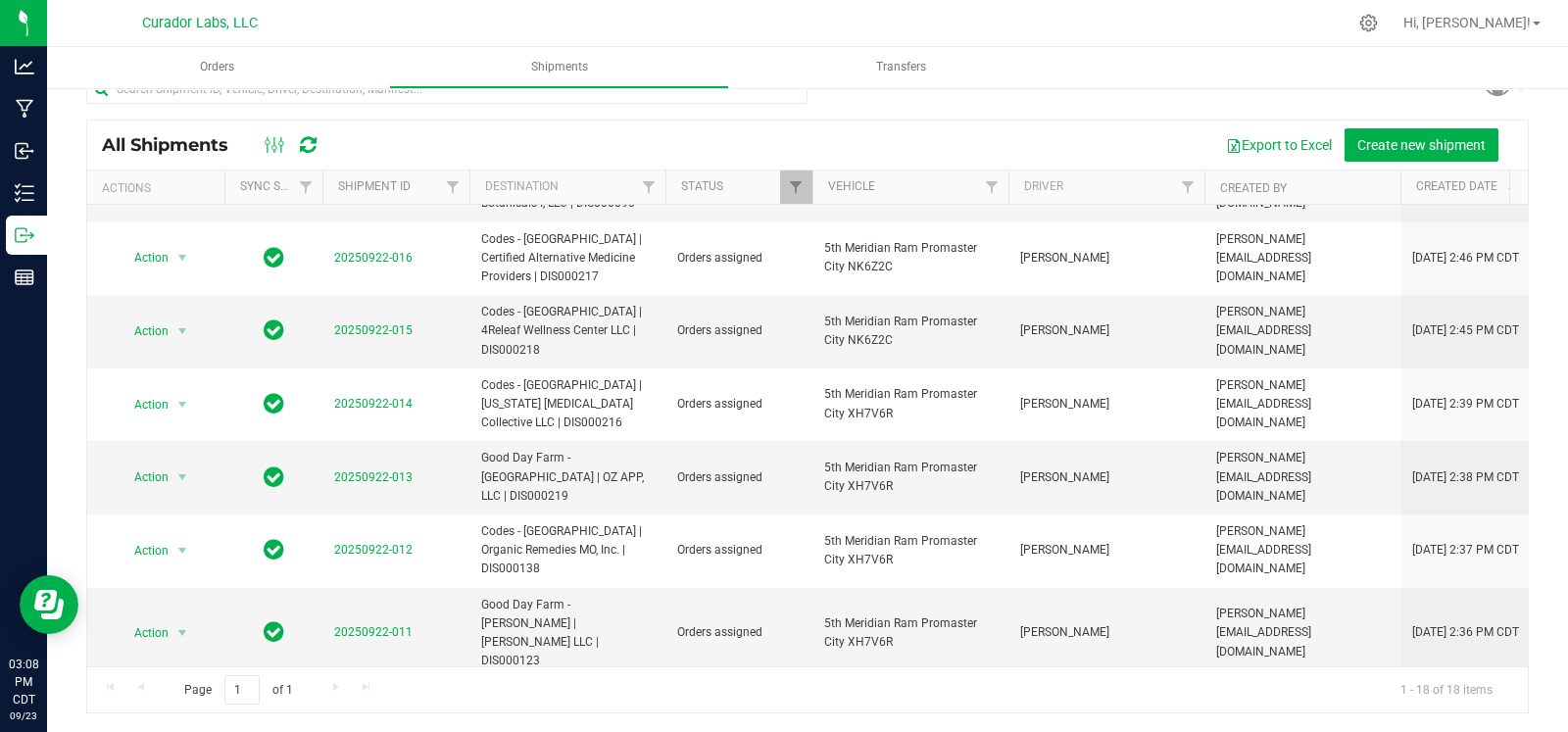
click at [182, 433] on li "Ship shipment" at bounding box center [191, 444] width 145 height 29
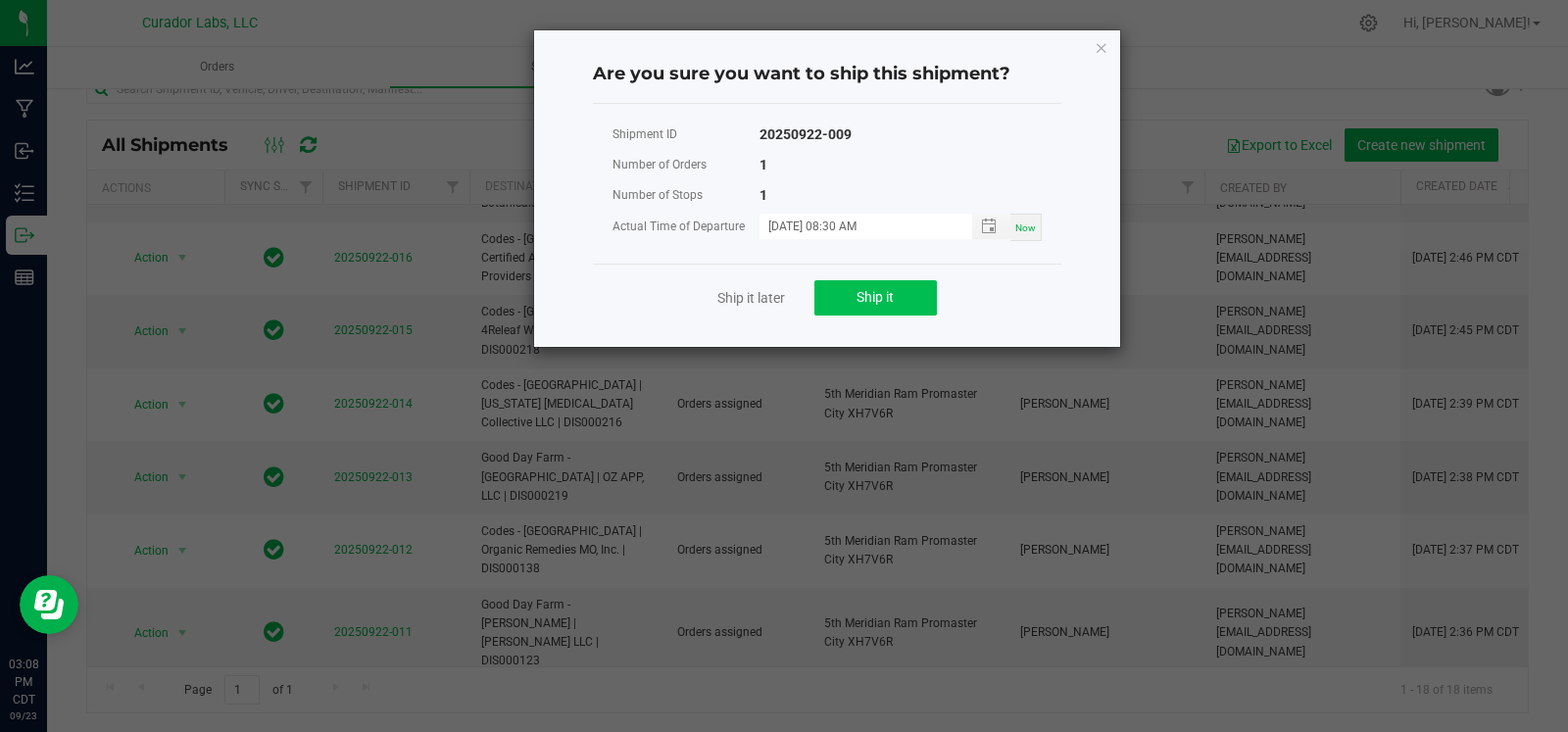
click at [853, 277] on div "Ship it later Ship it" at bounding box center [827, 297] width 469 height 68
click at [857, 286] on button "Ship it" at bounding box center [875, 298] width 123 height 35
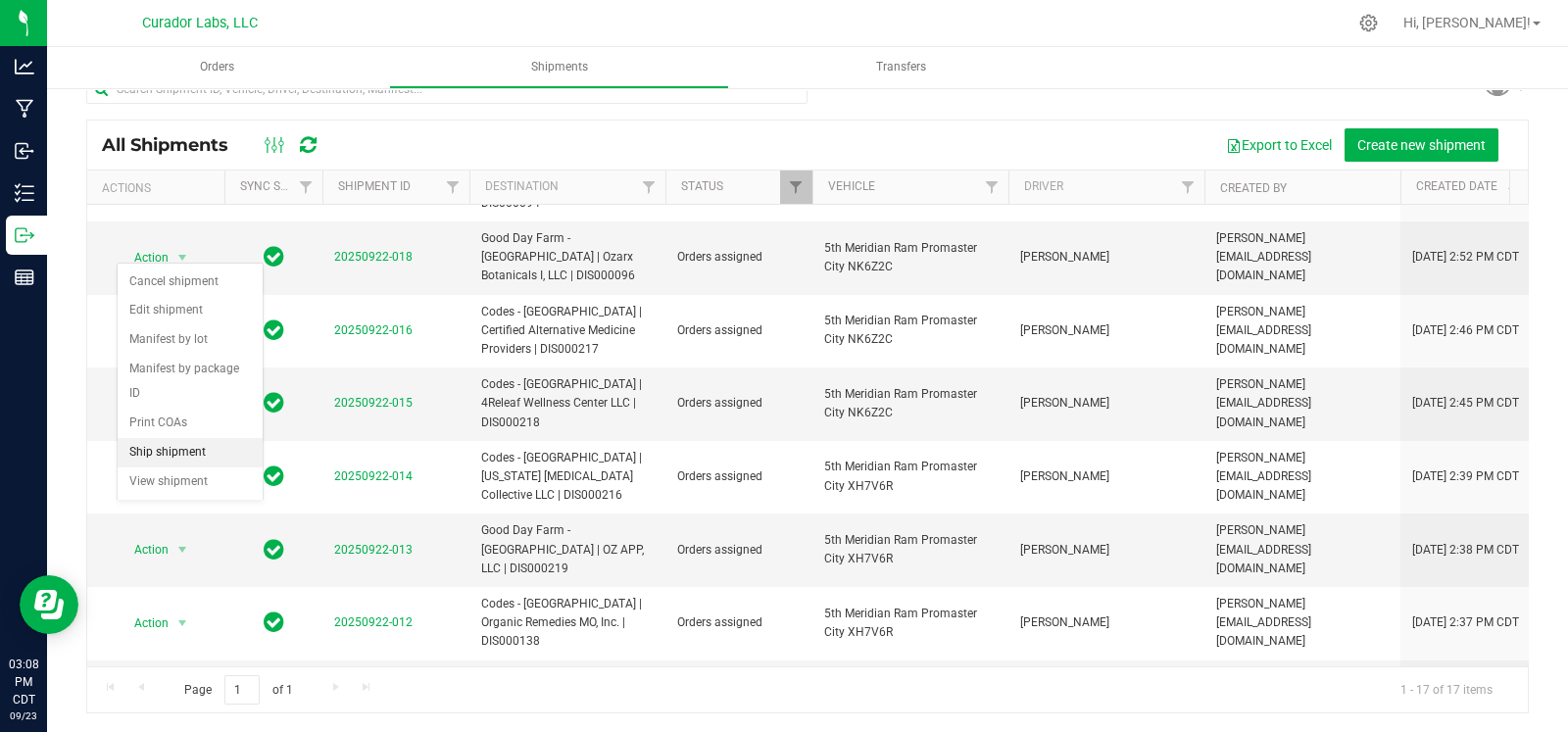
click at [181, 453] on li "Ship shipment" at bounding box center [191, 453] width 145 height 29
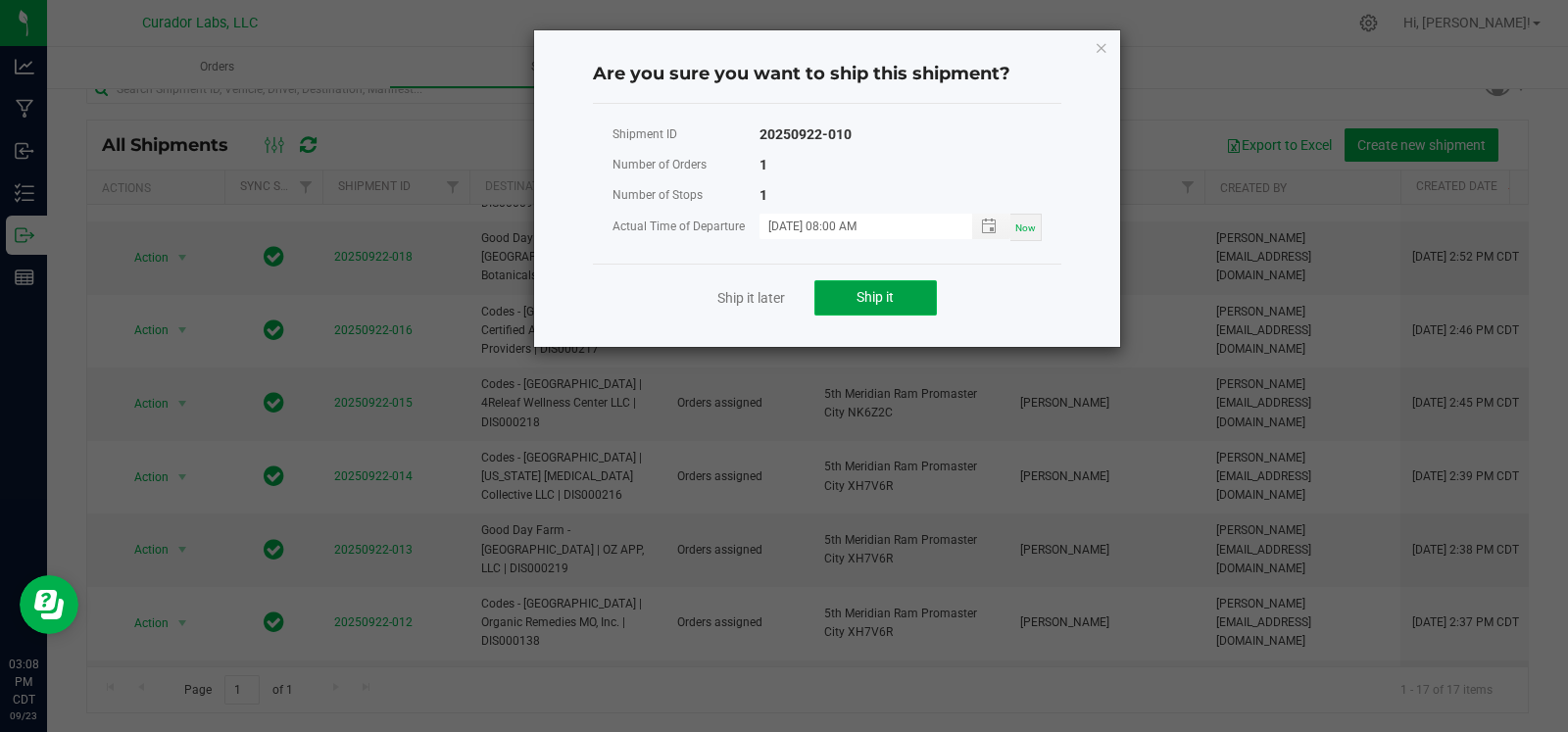
click at [854, 280] on button "Ship it" at bounding box center [875, 298] width 123 height 35
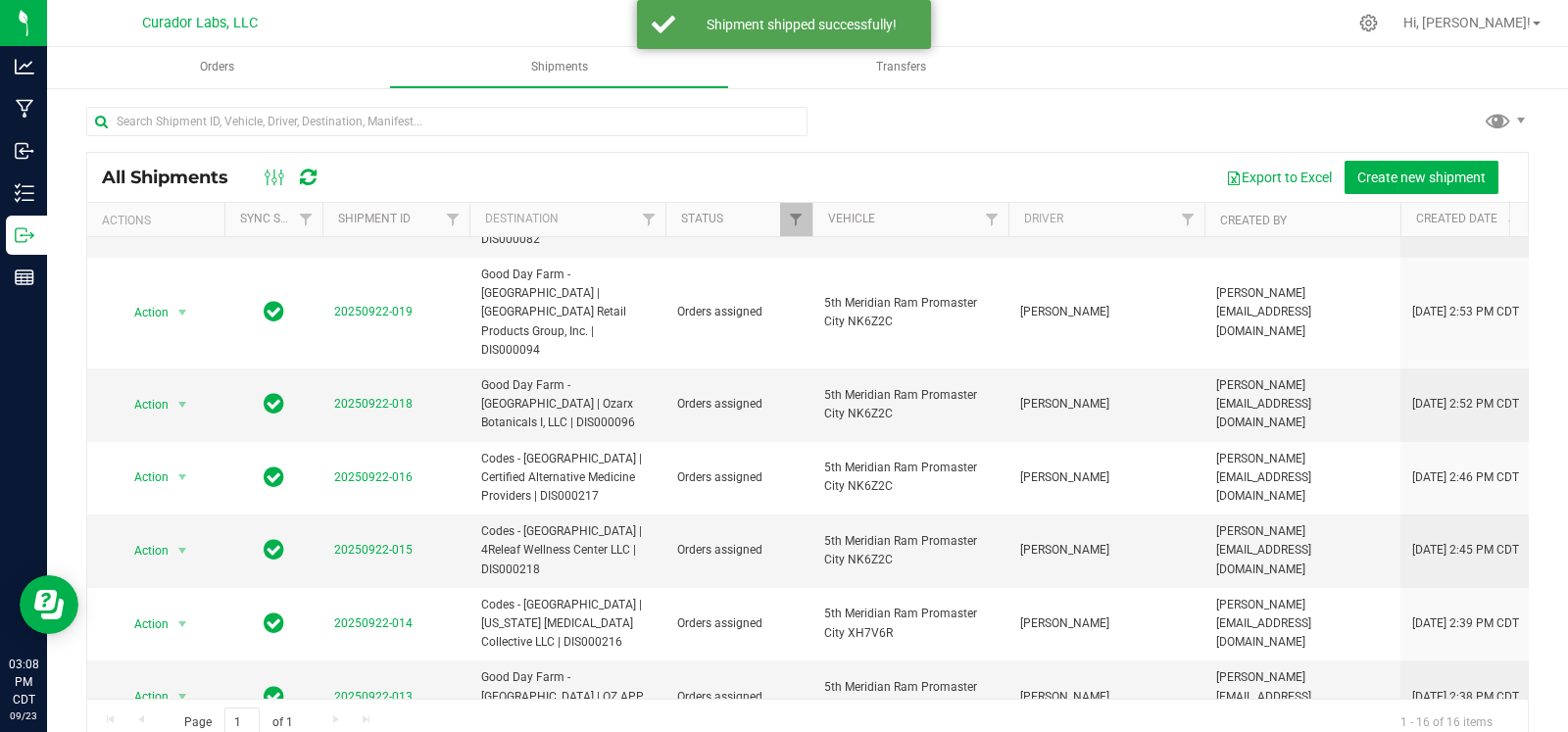
scroll to position [592, 0]
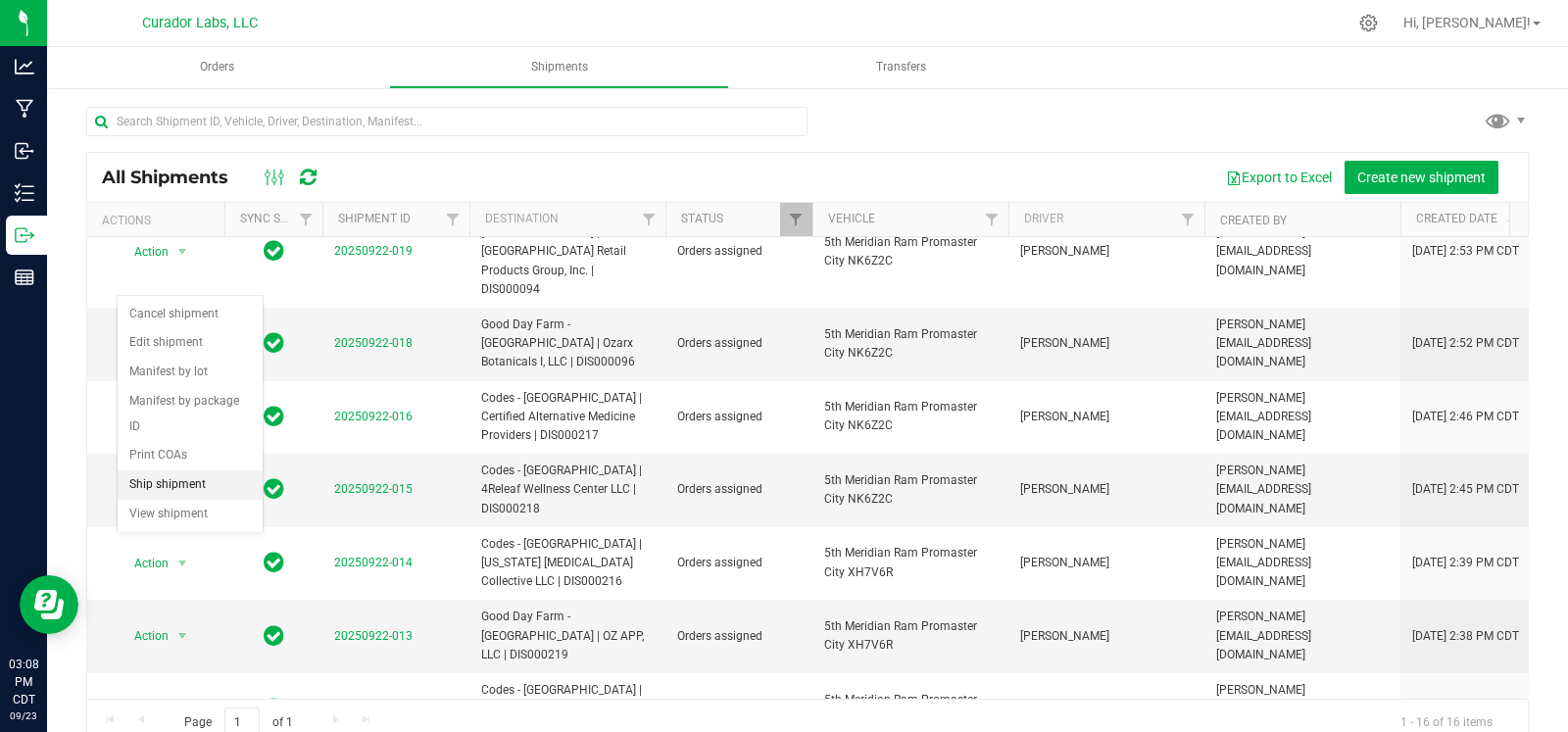
click at [181, 484] on li "Ship shipment" at bounding box center [191, 485] width 145 height 29
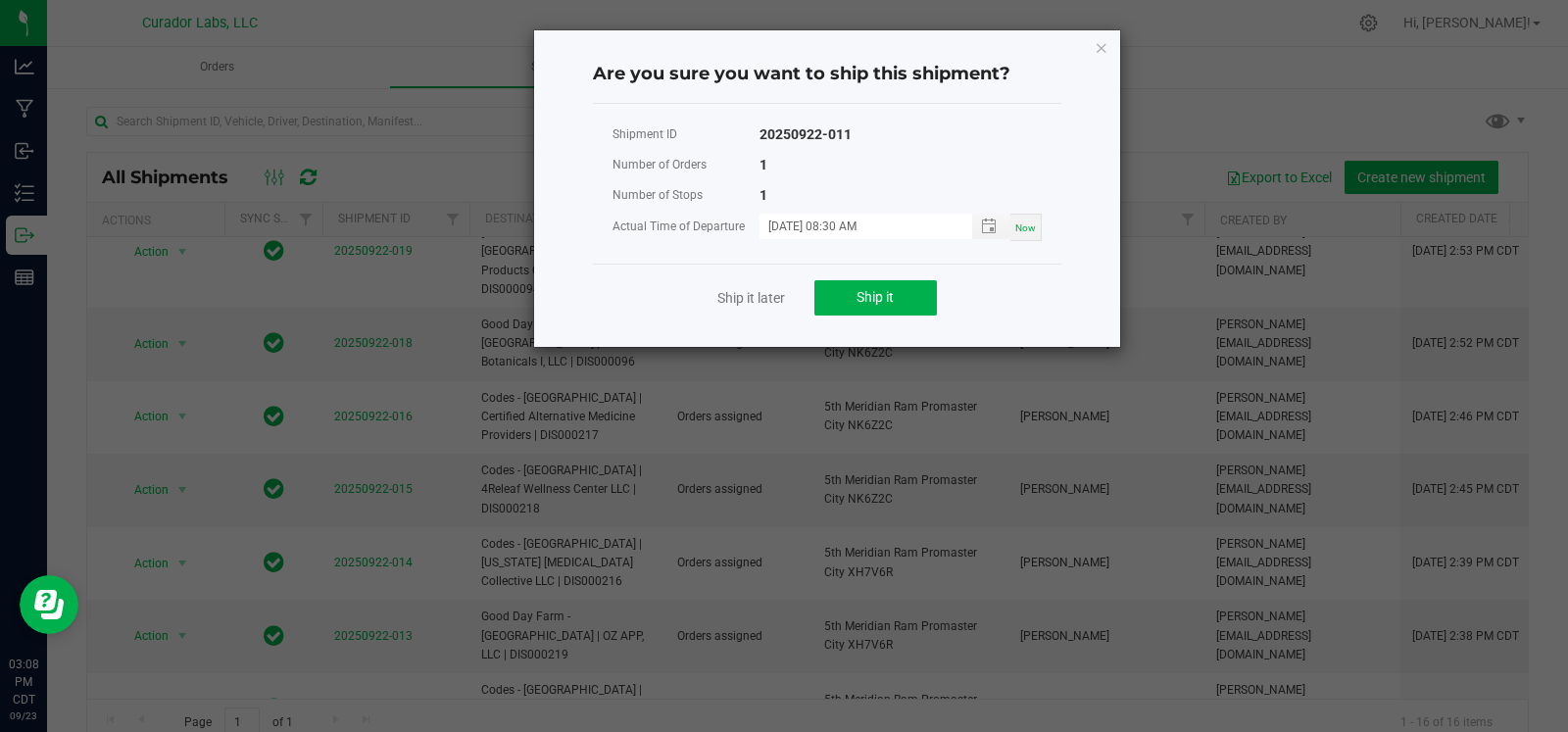
click at [897, 277] on div "Ship it later Ship it" at bounding box center [827, 297] width 469 height 68
drag, startPoint x: 883, startPoint y: 297, endPoint x: 871, endPoint y: 305, distance: 14.4
click at [882, 300] on span "Ship it" at bounding box center [875, 297] width 37 height 16
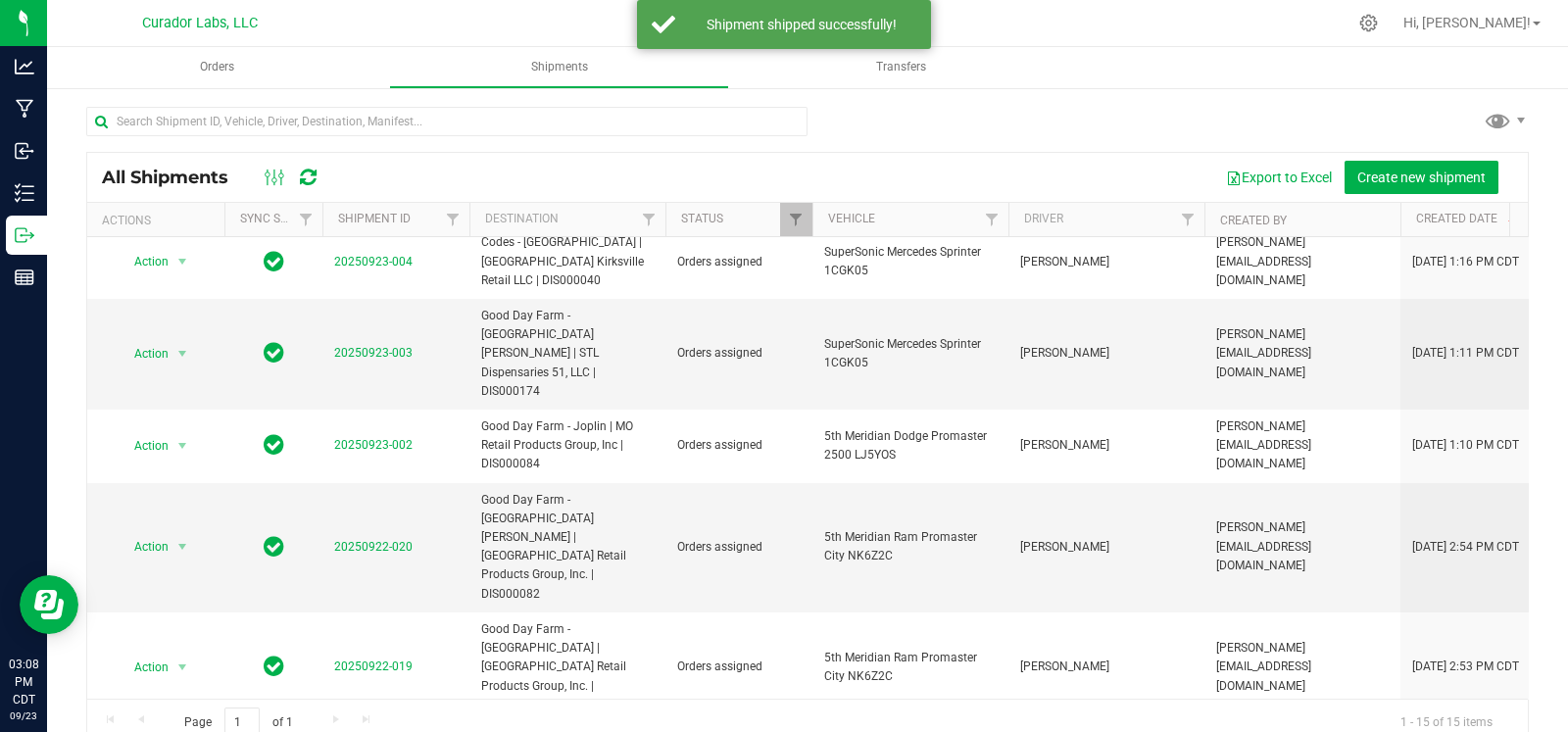
scroll to position [537, 0]
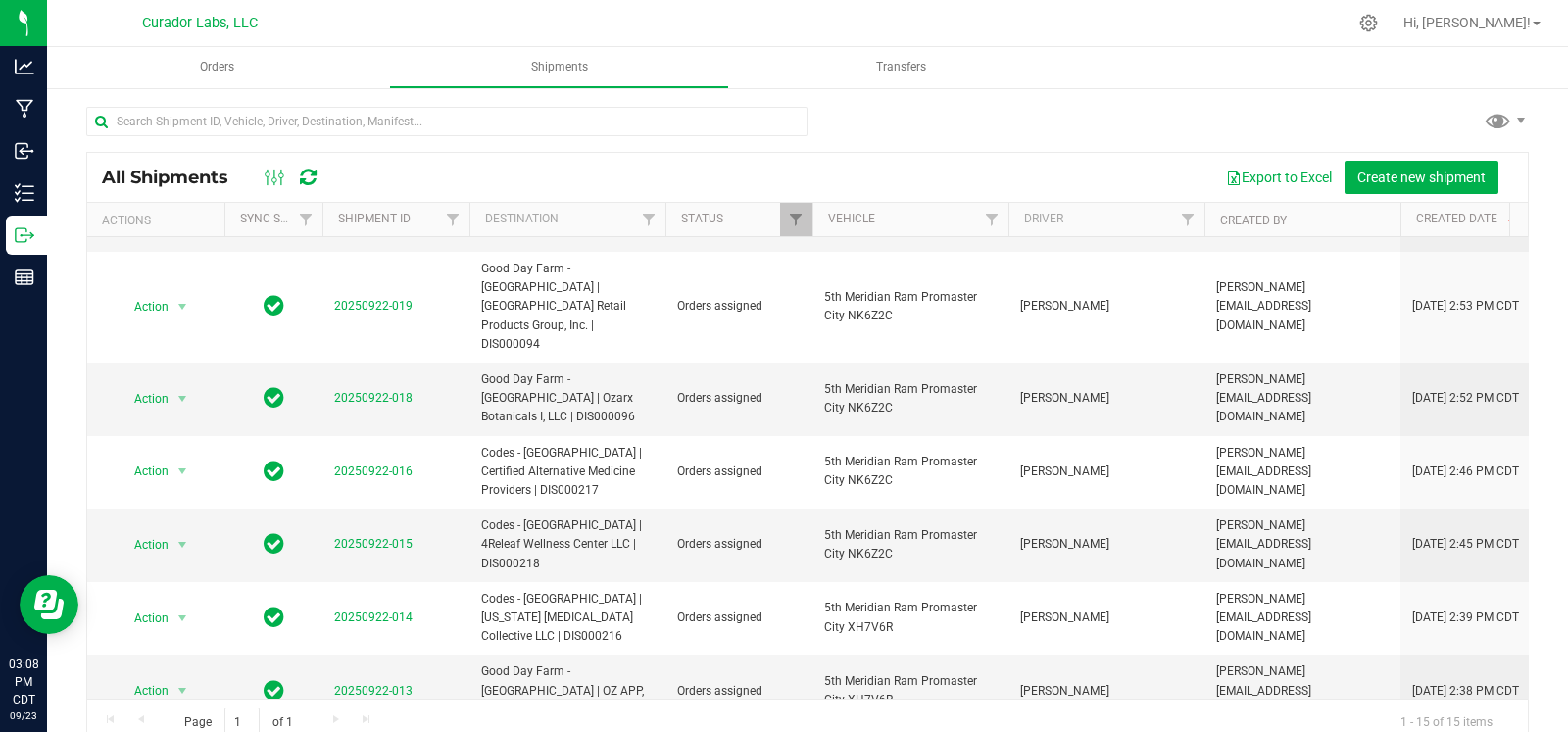
click at [157, 488] on li "Ship shipment" at bounding box center [191, 486] width 145 height 29
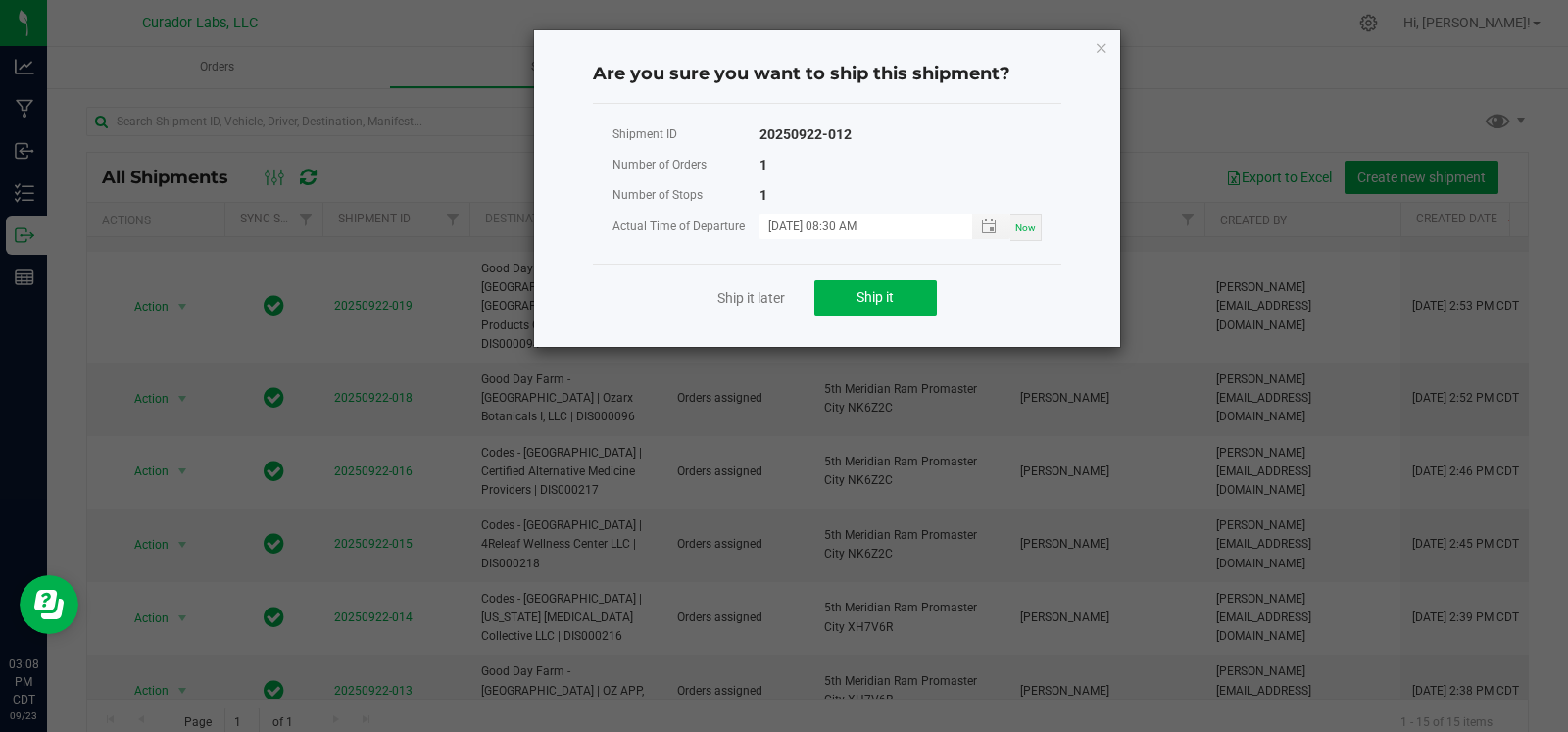
click at [874, 319] on div "Ship it later Ship it" at bounding box center [827, 297] width 469 height 68
click at [873, 310] on button "Ship it" at bounding box center [875, 298] width 123 height 35
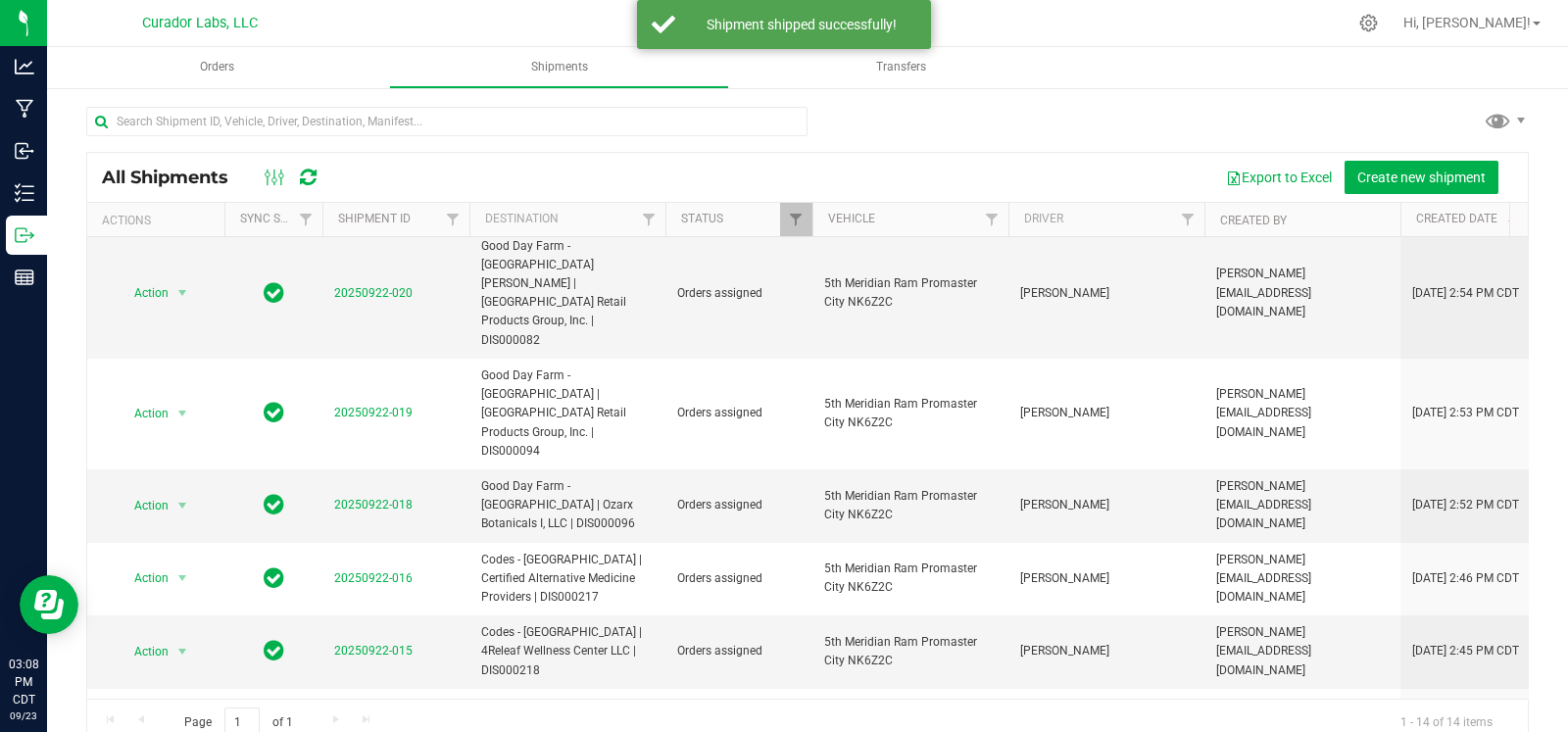
scroll to position [483, 0]
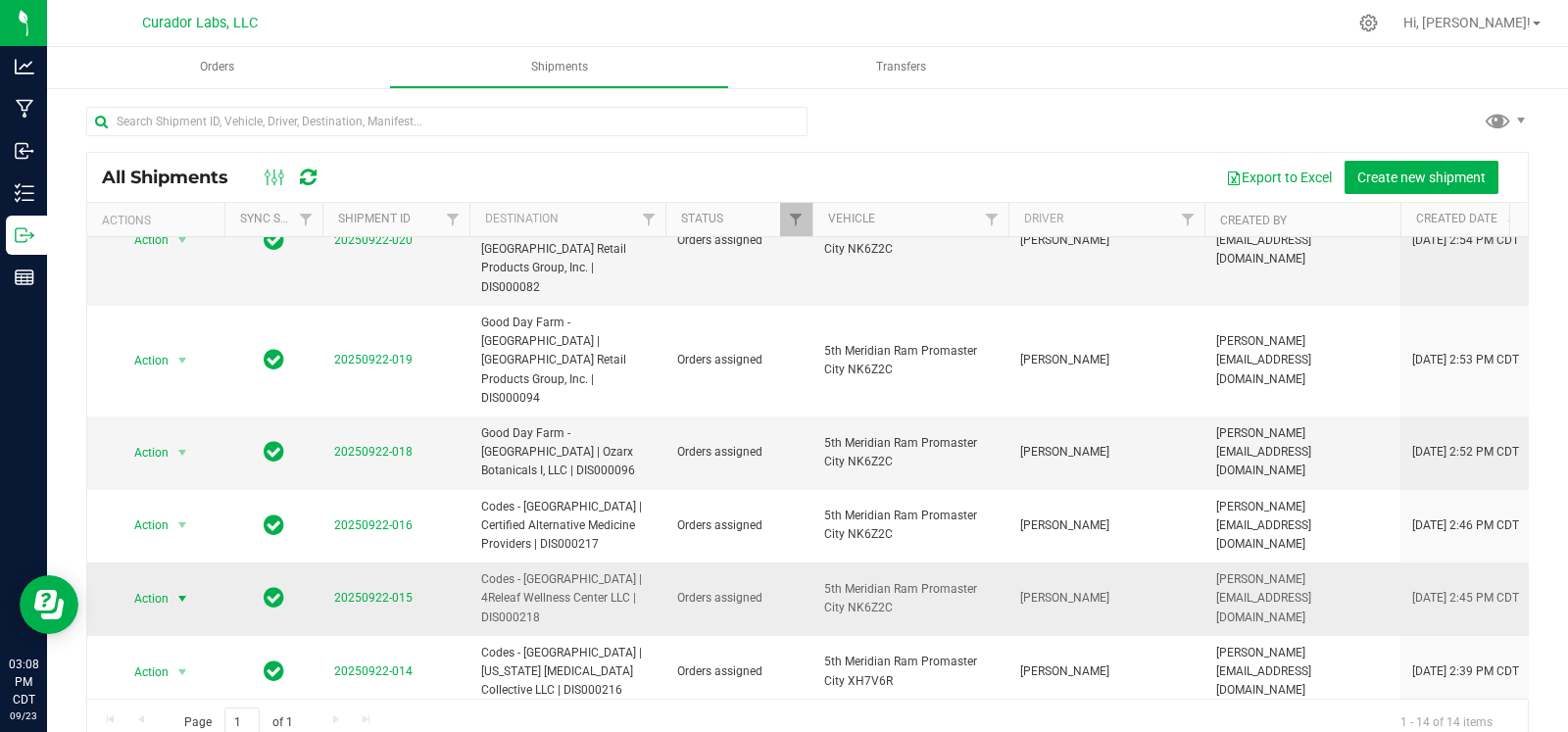
click at [171, 586] on span "select" at bounding box center [183, 599] width 25 height 28
click at [145, 612] on li "Ship shipment" at bounding box center [191, 612] width 145 height 29
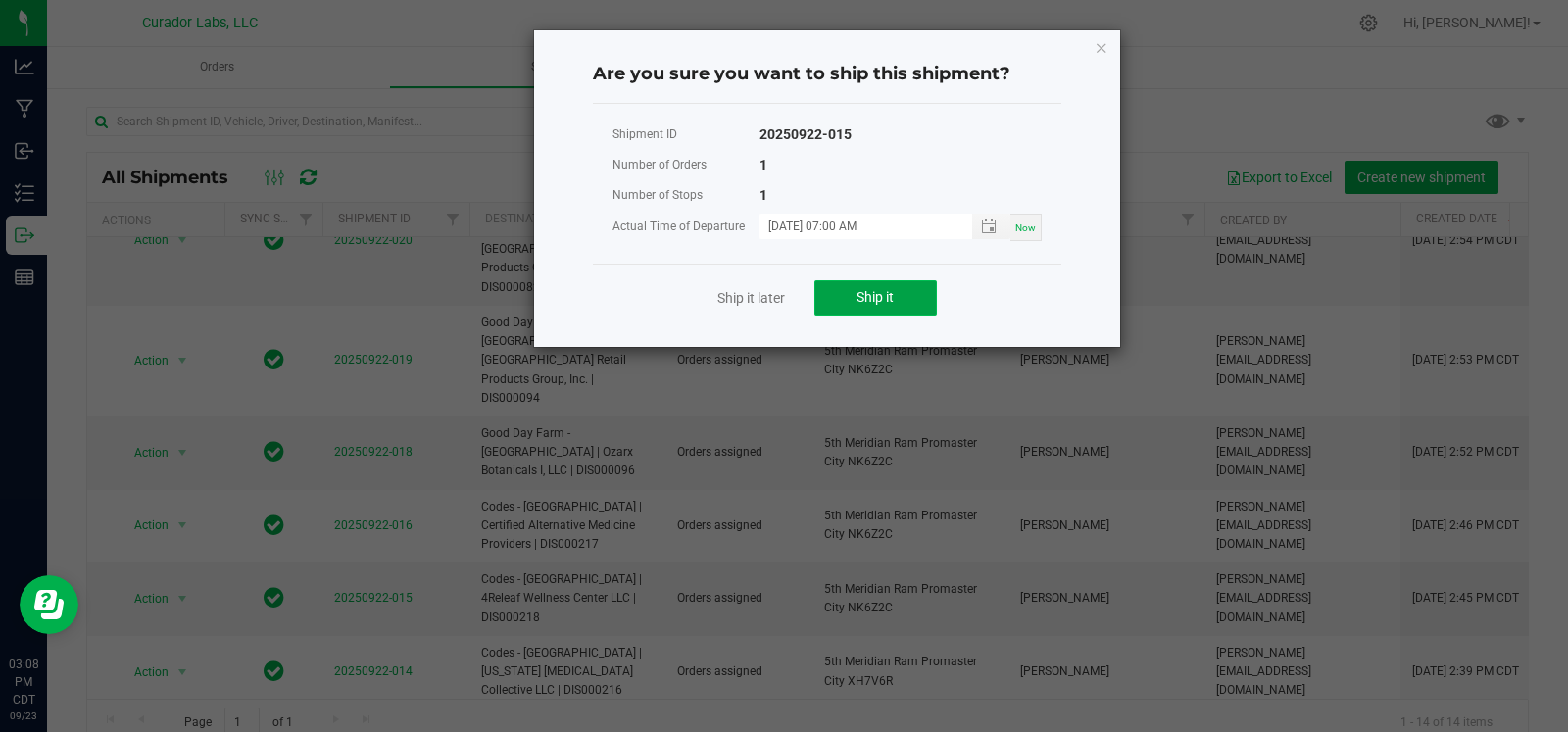
click at [862, 304] on span "Ship it" at bounding box center [875, 297] width 37 height 16
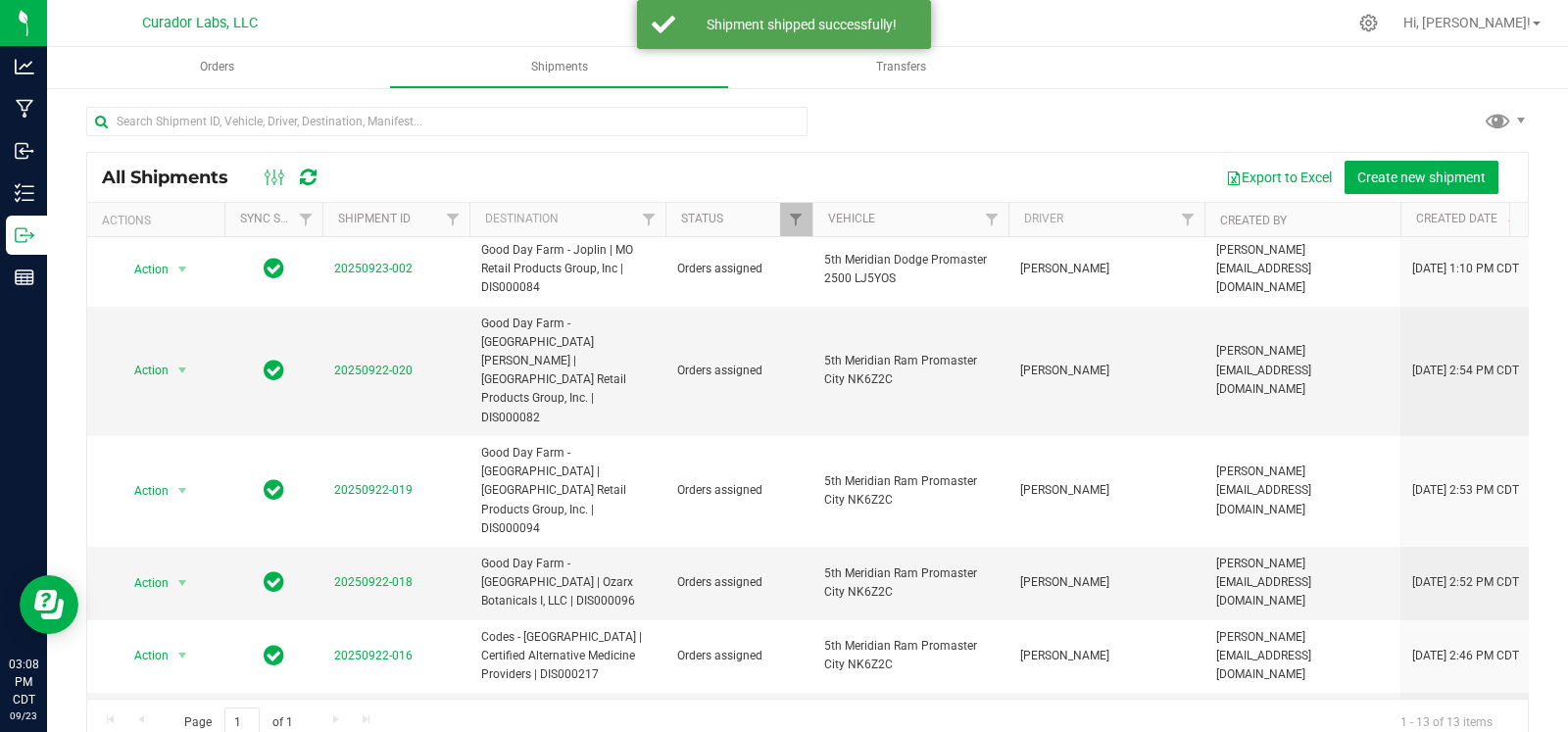
scroll to position [411, 0]
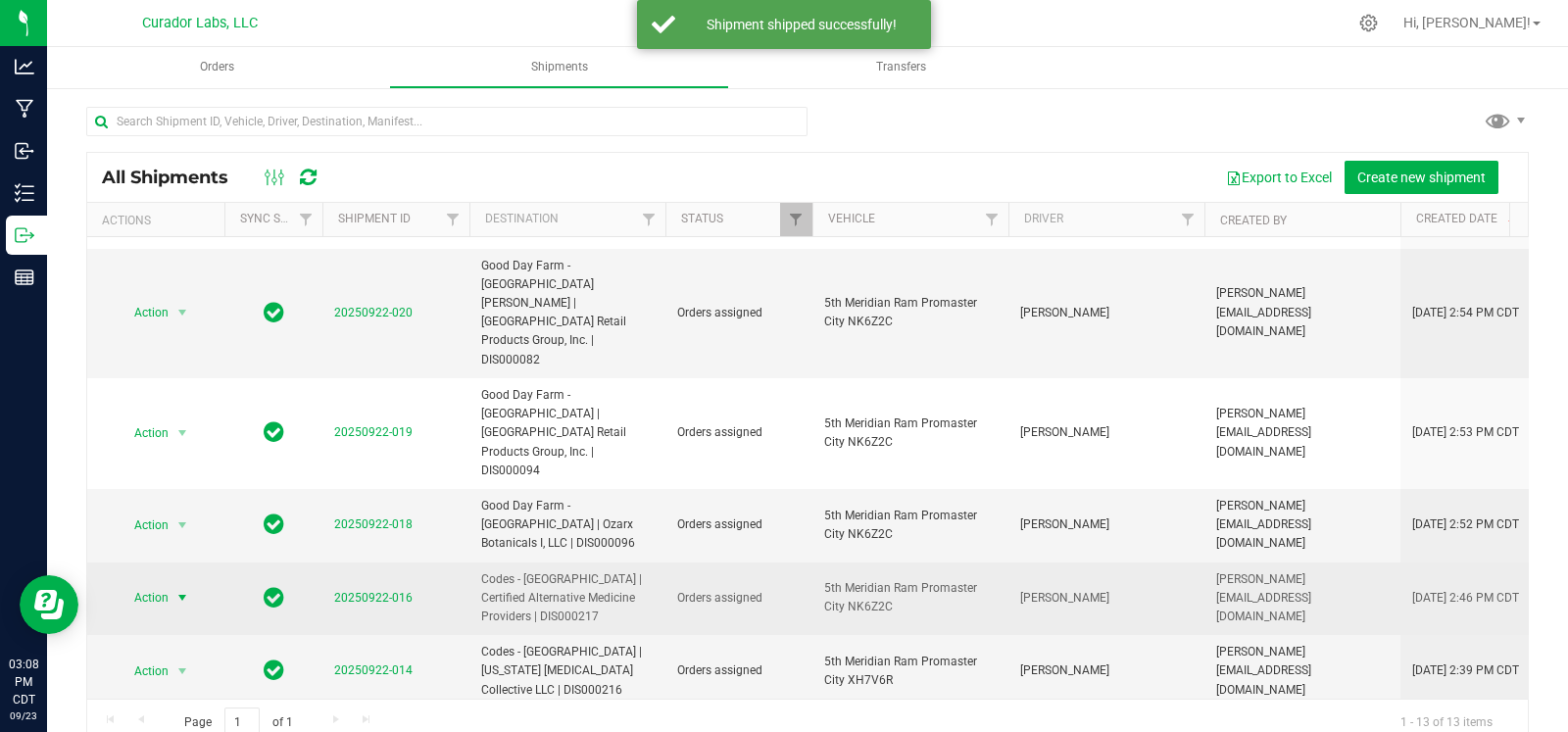
click at [162, 585] on span "Action" at bounding box center [143, 598] width 53 height 28
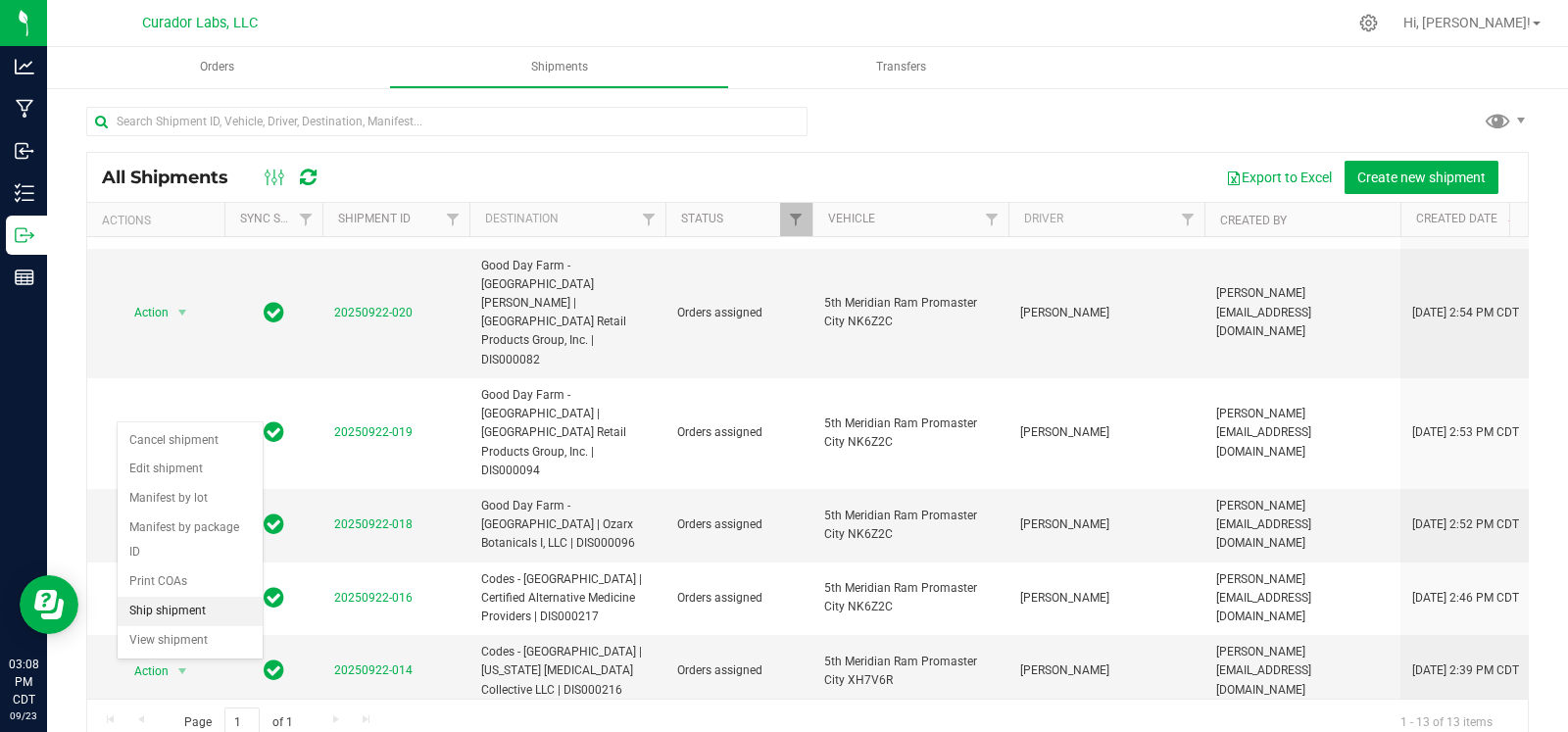
click at [187, 604] on li "Ship shipment" at bounding box center [191, 612] width 145 height 29
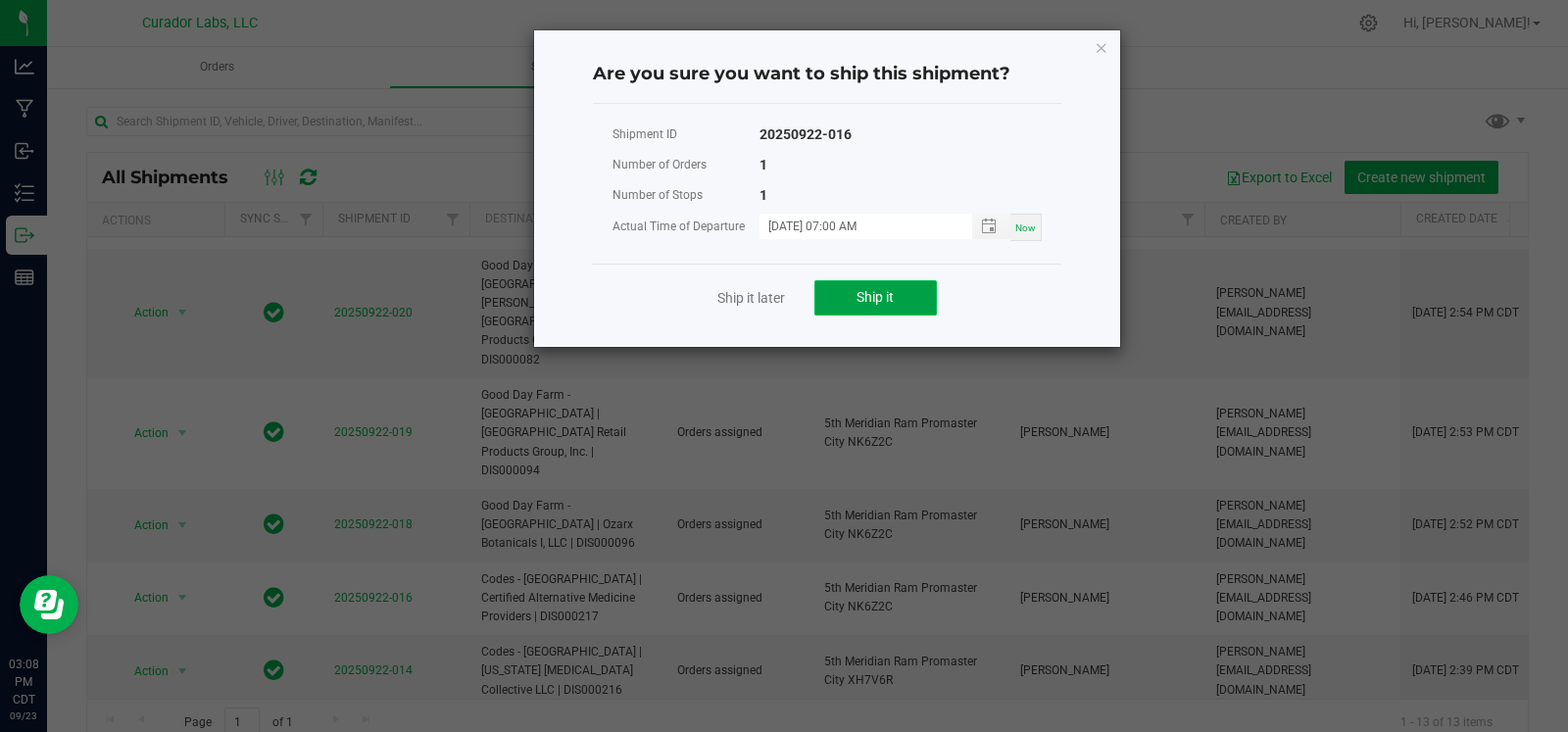
click at [839, 285] on button "Ship it" at bounding box center [875, 298] width 123 height 35
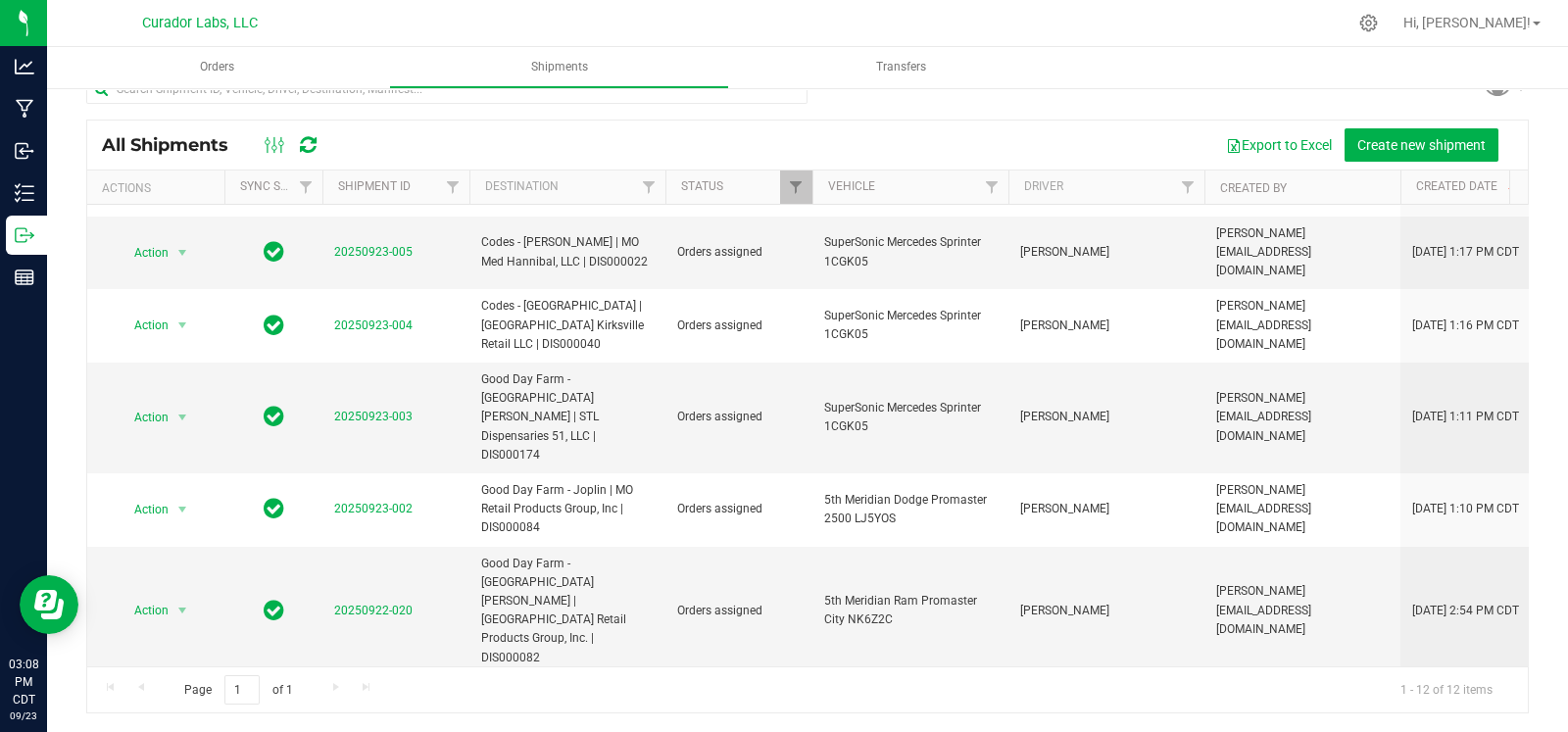
scroll to position [0, 0]
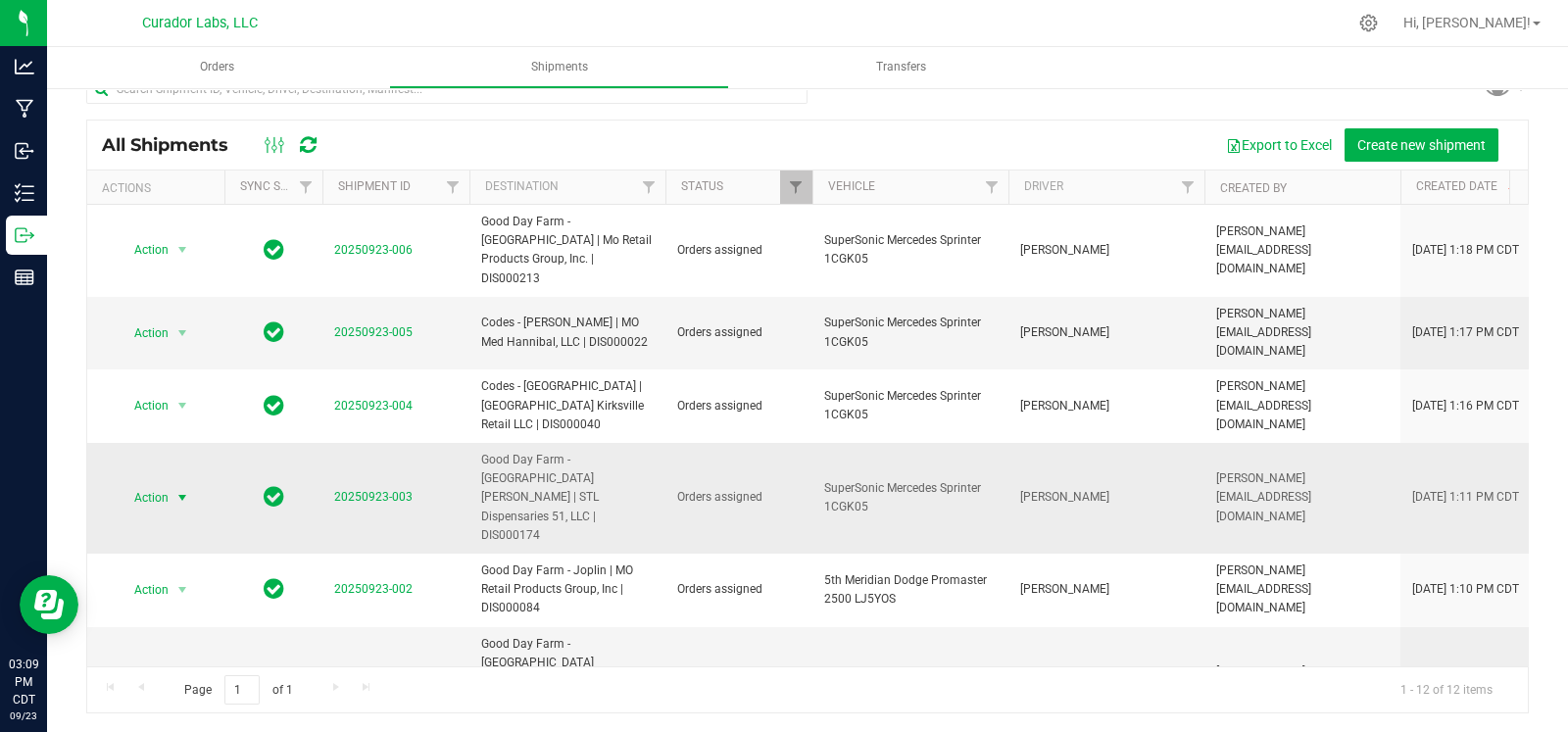
click at [177, 490] on span "select" at bounding box center [183, 498] width 16 height 16
click at [153, 629] on li "Ship shipment" at bounding box center [191, 624] width 145 height 29
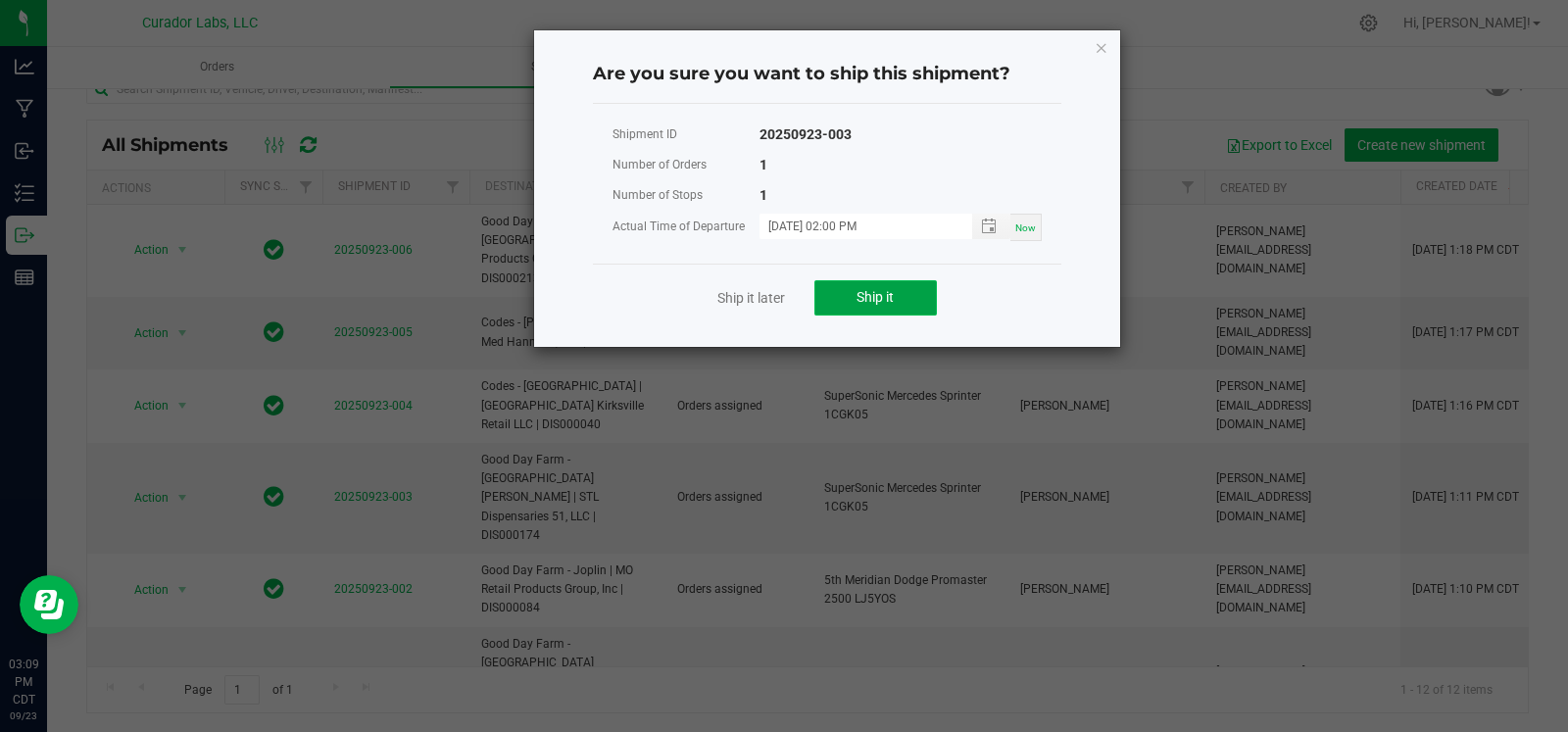
click at [878, 299] on span "Ship it" at bounding box center [875, 297] width 37 height 16
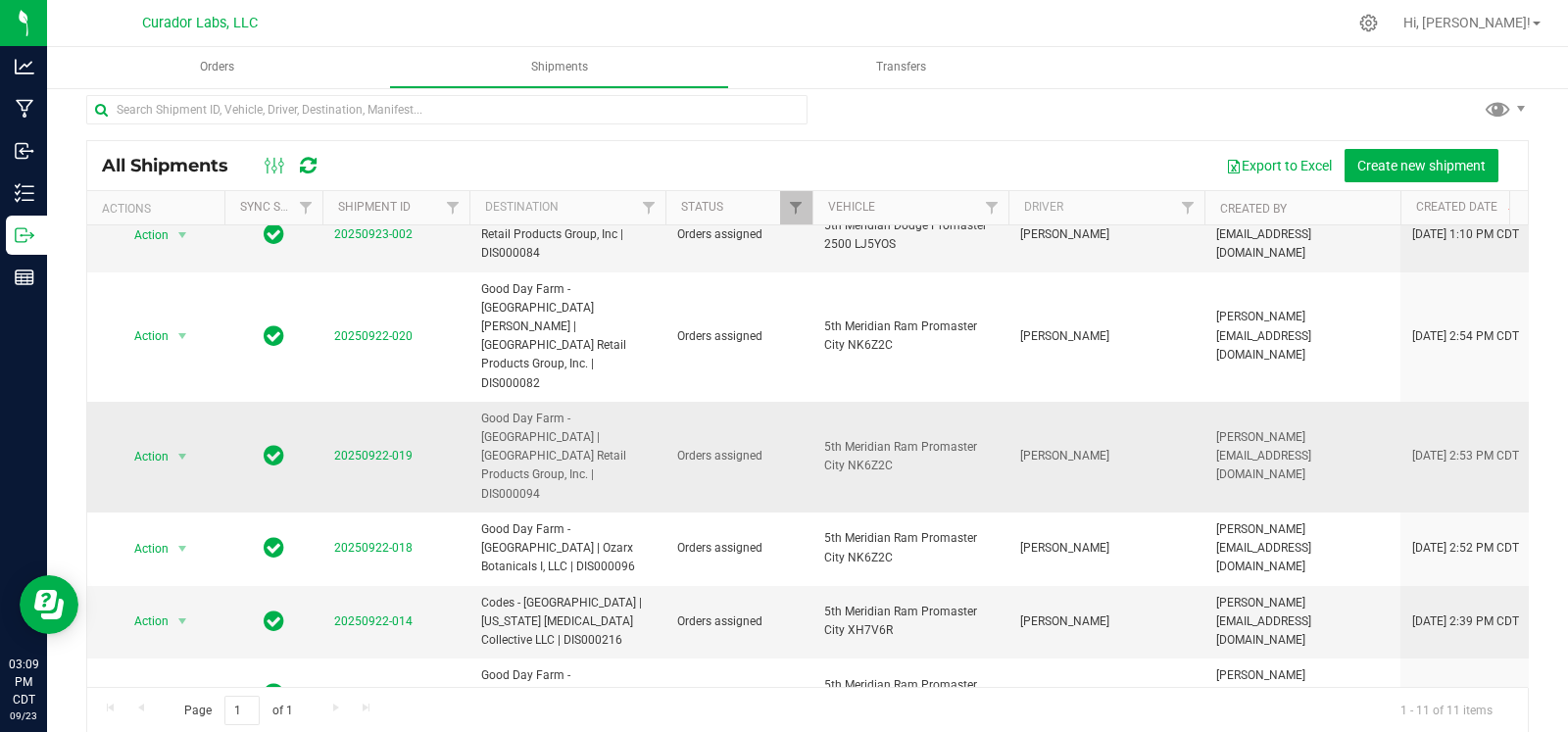
scroll to position [32, 0]
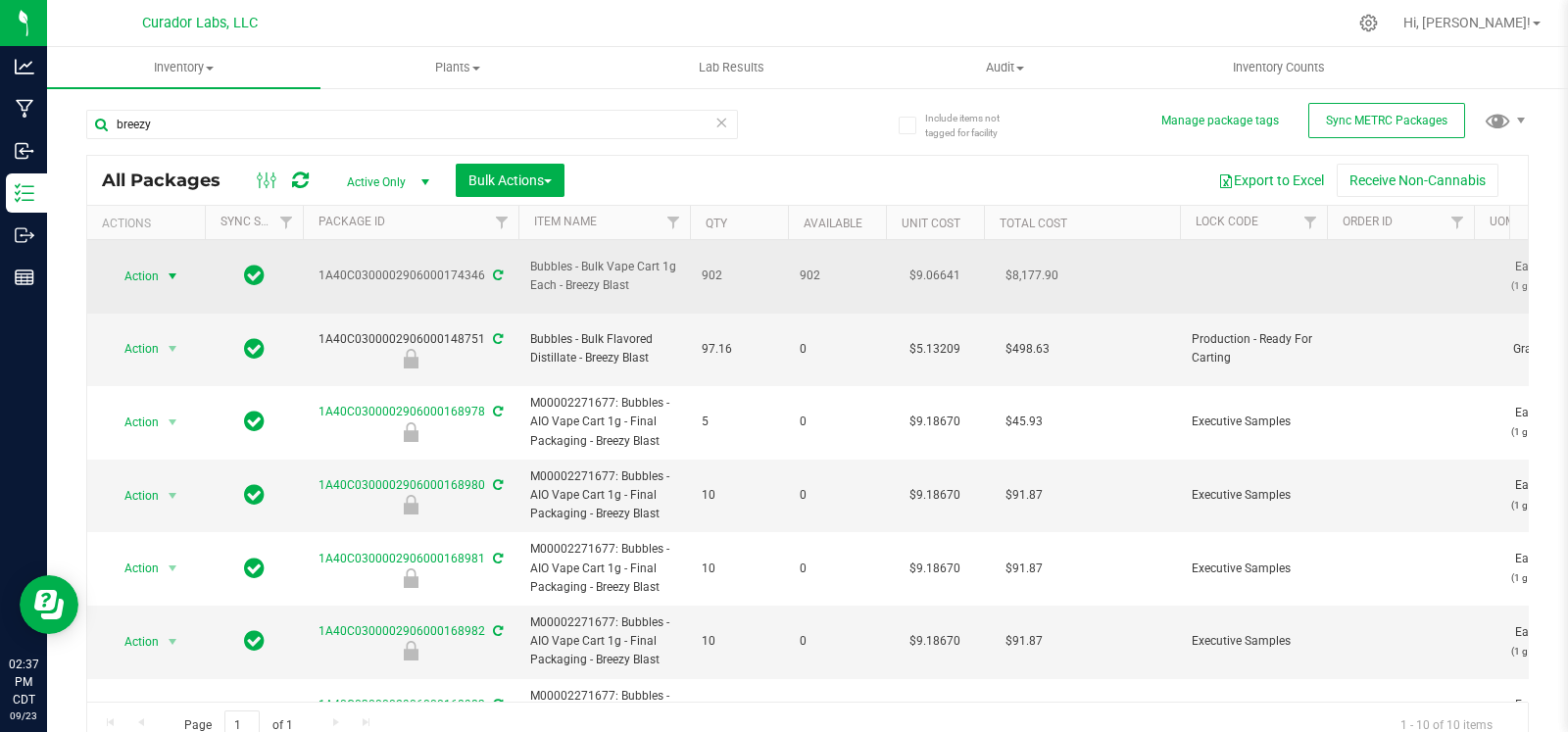
click at [177, 268] on span "select" at bounding box center [173, 276] width 16 height 16
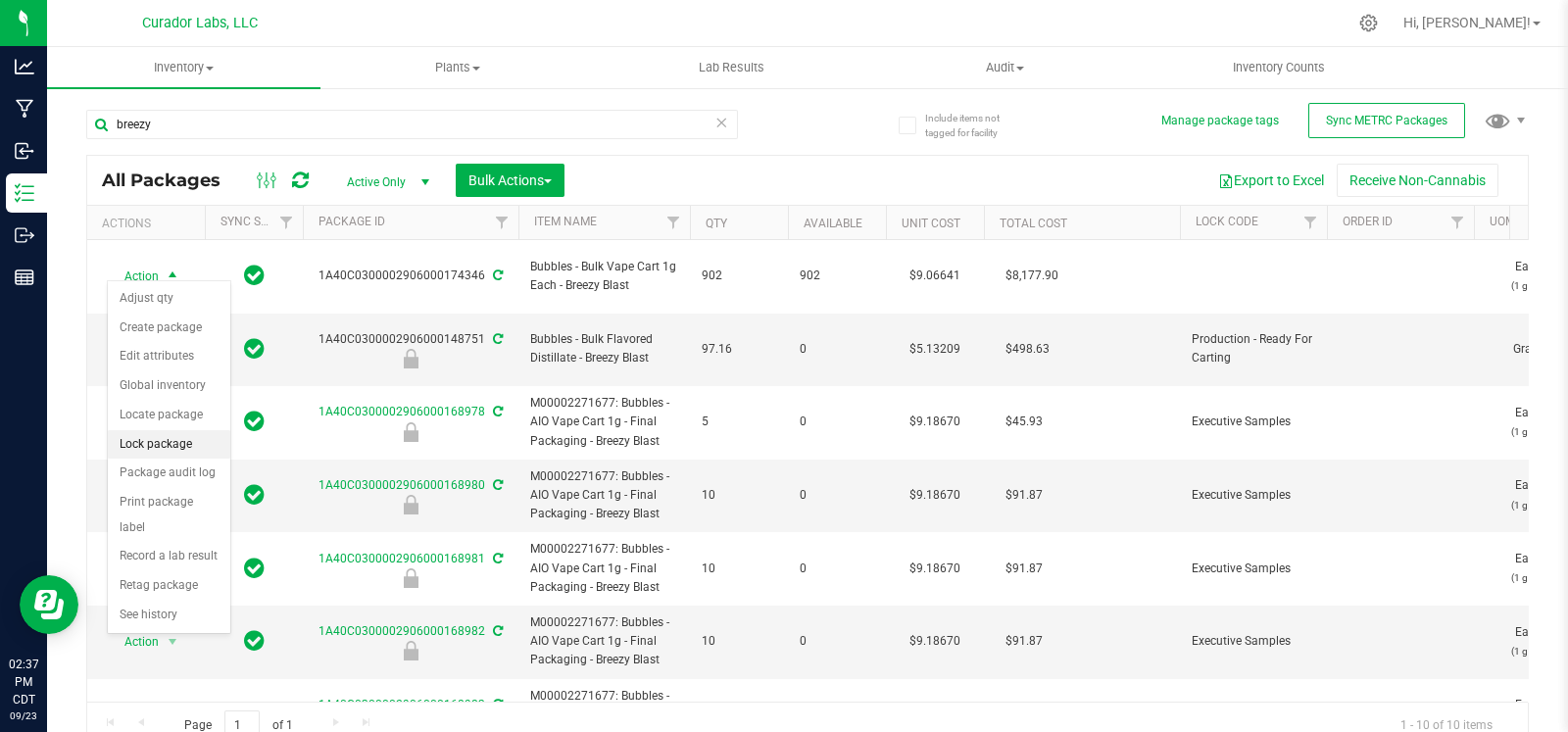
click at [160, 442] on li "Lock package" at bounding box center [169, 445] width 123 height 29
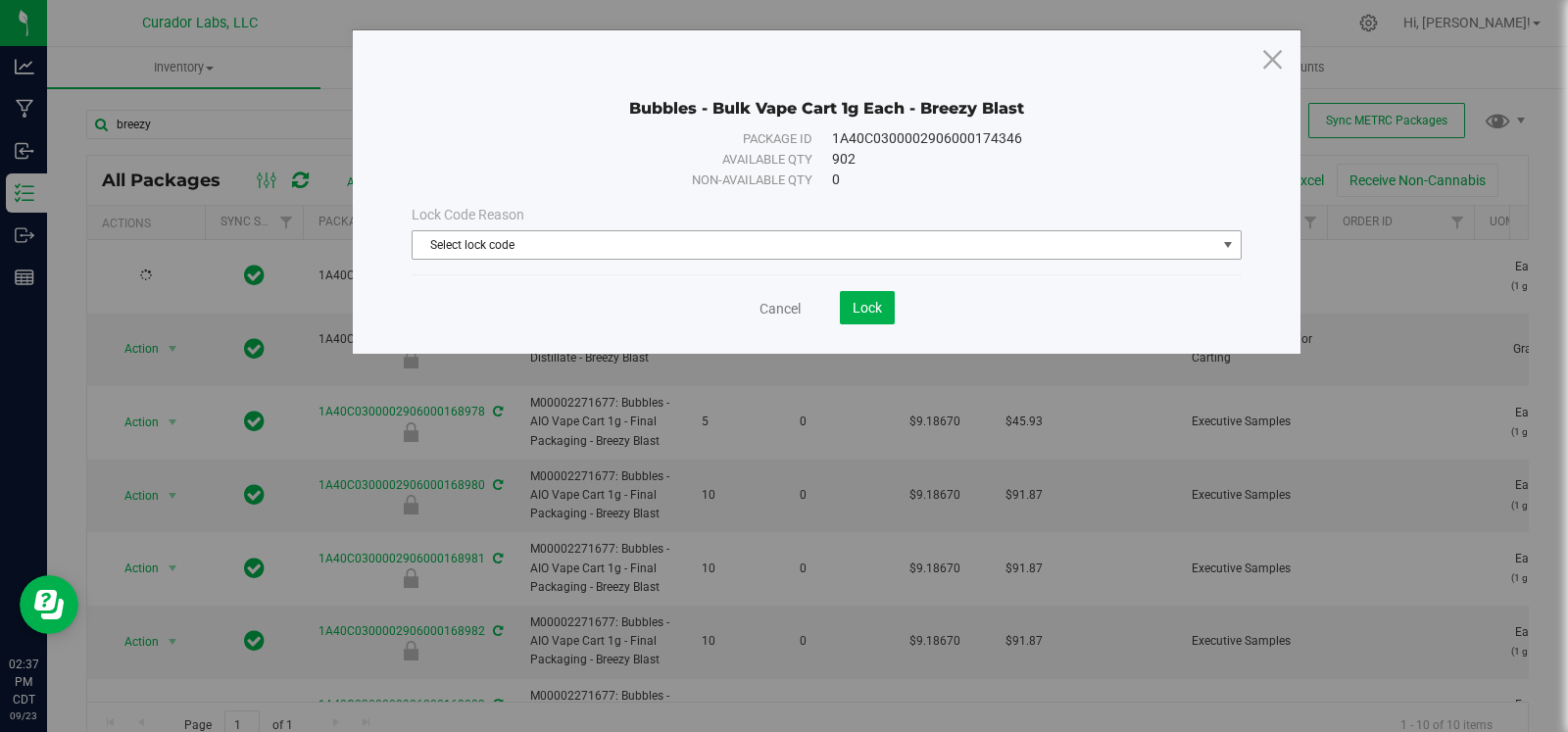
click at [781, 250] on span "Select lock code" at bounding box center [814, 245] width 804 height 28
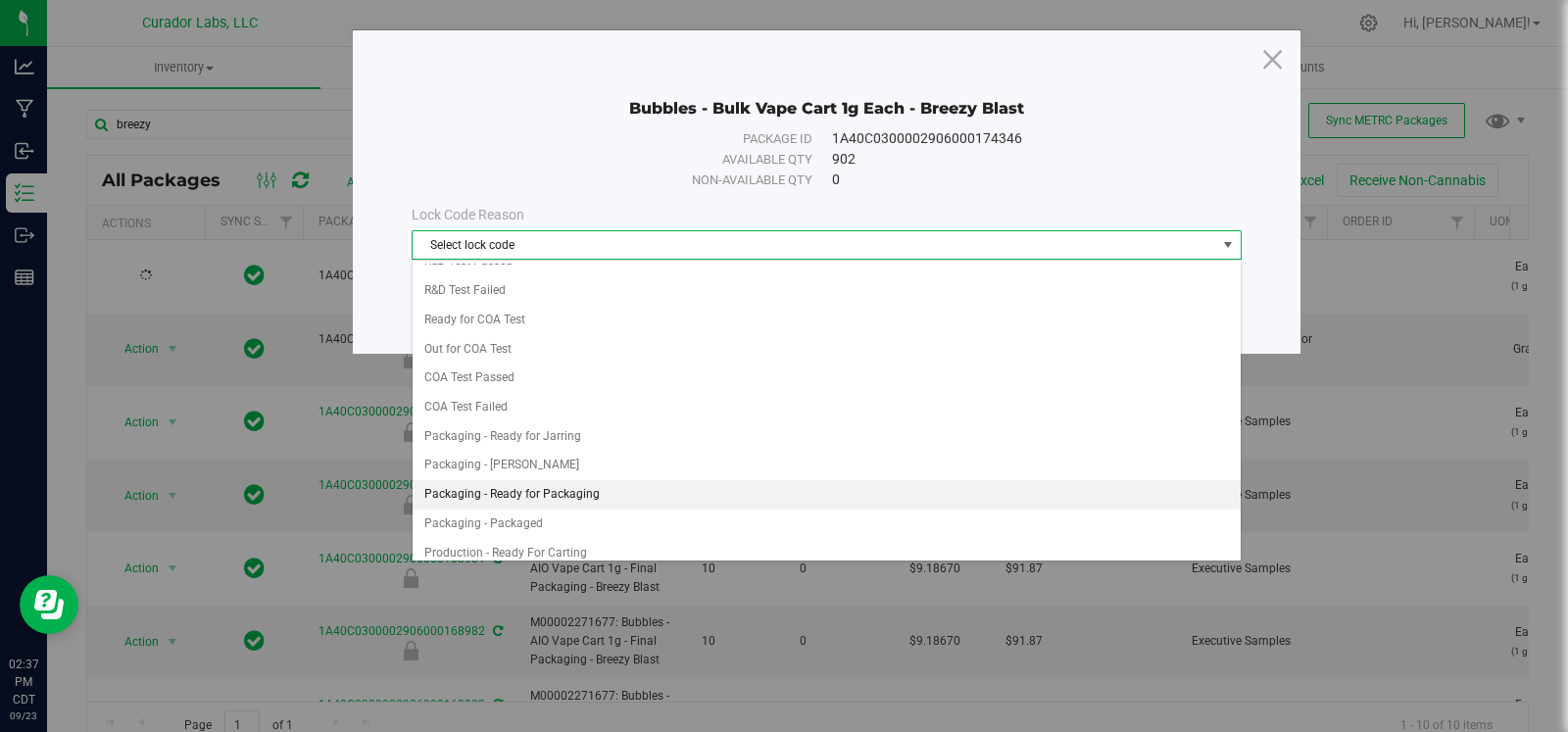
scroll to position [715, 0]
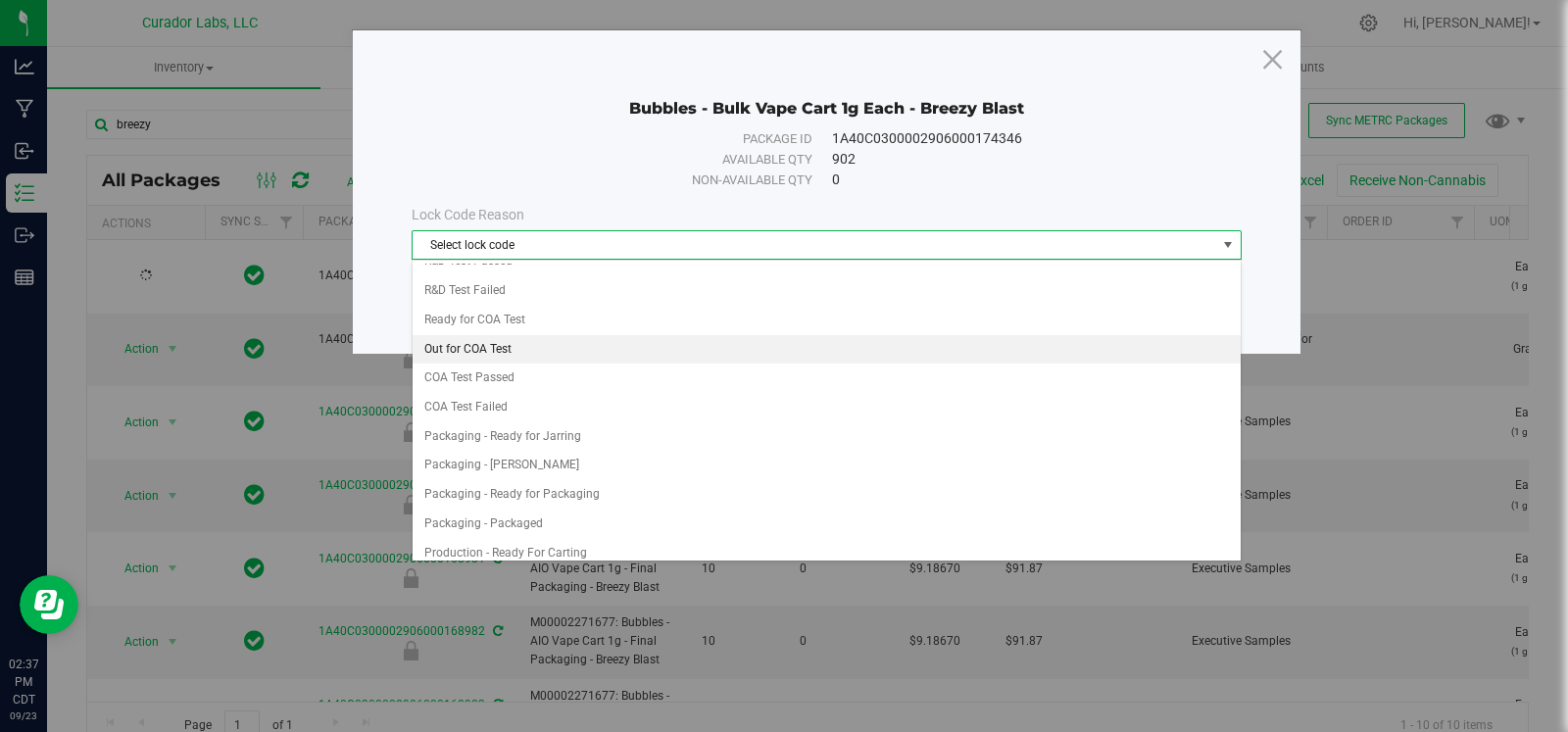
click at [533, 341] on li "Out for COA Test" at bounding box center [826, 350] width 828 height 29
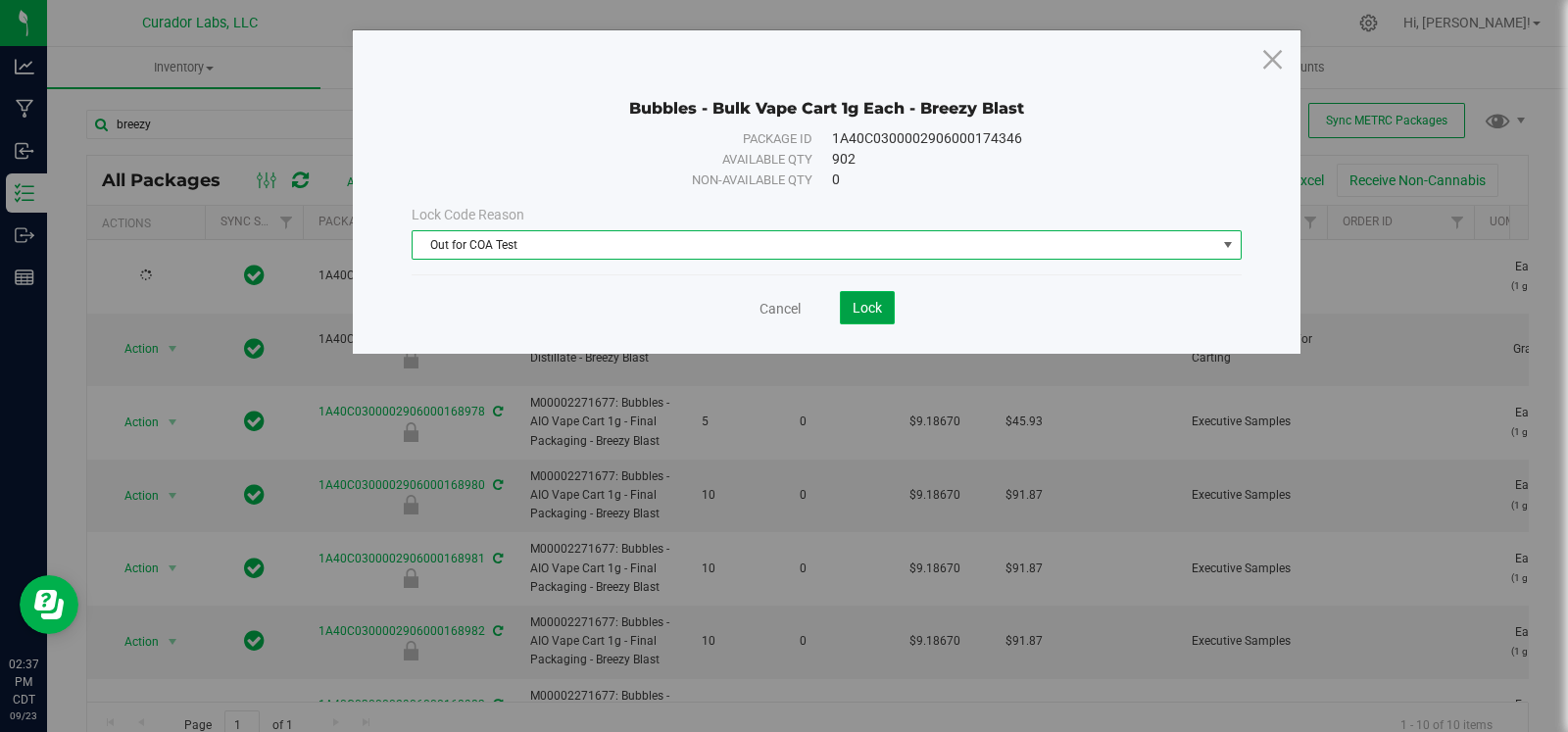
click at [877, 304] on span "Lock" at bounding box center [868, 308] width 29 height 16
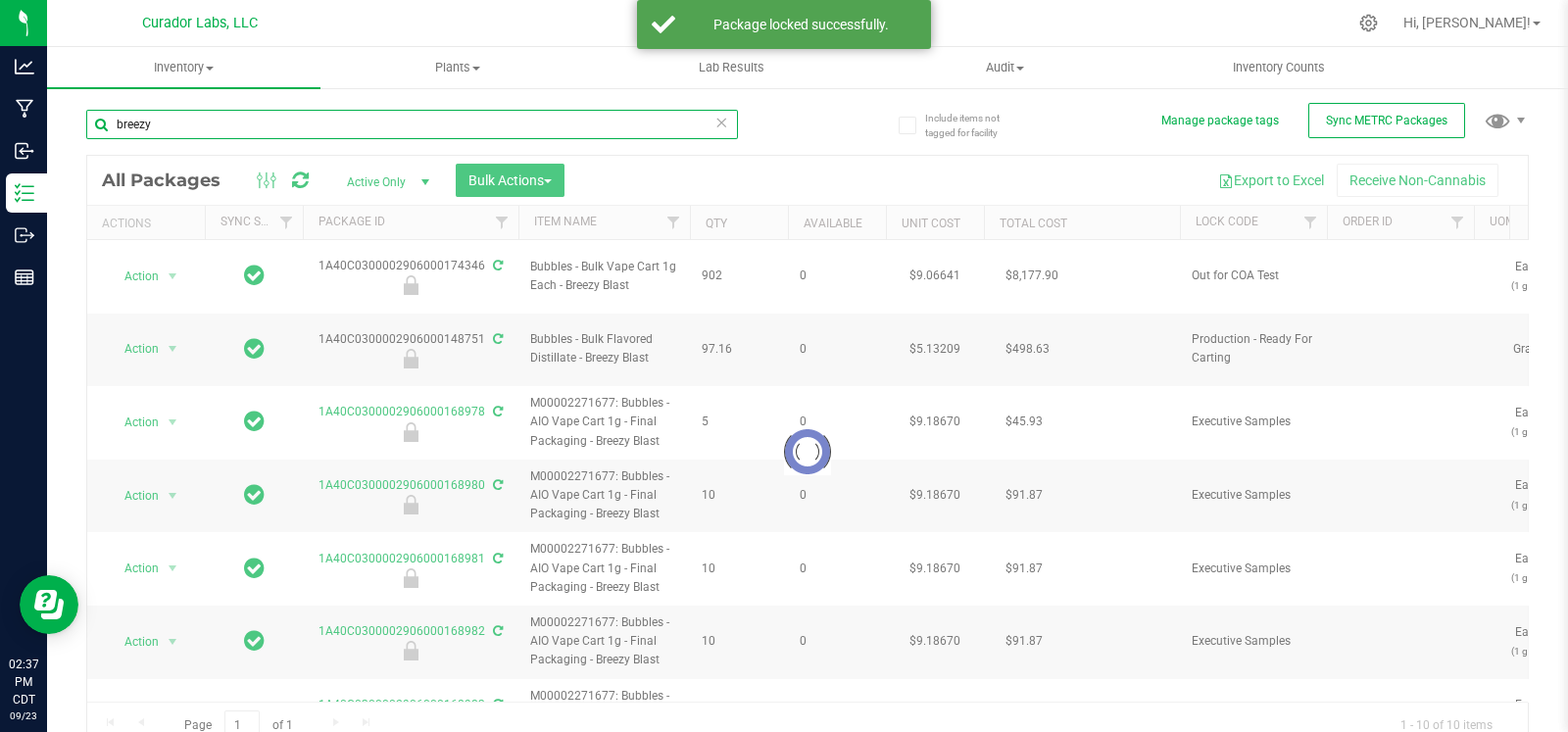
click at [235, 118] on input "breezy" at bounding box center [412, 125] width 651 height 29
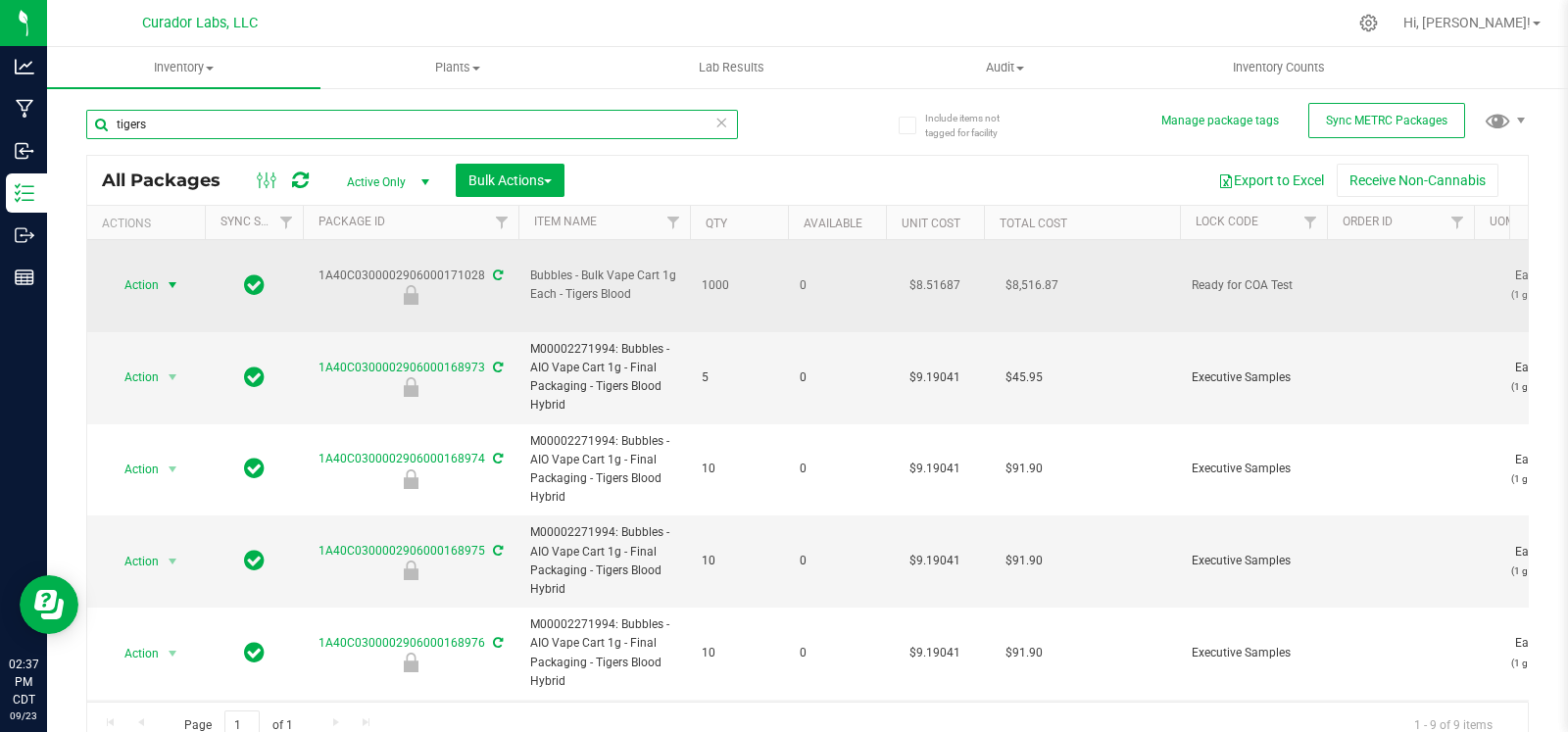
type input "tigers"
click at [173, 277] on span "select" at bounding box center [173, 285] width 16 height 16
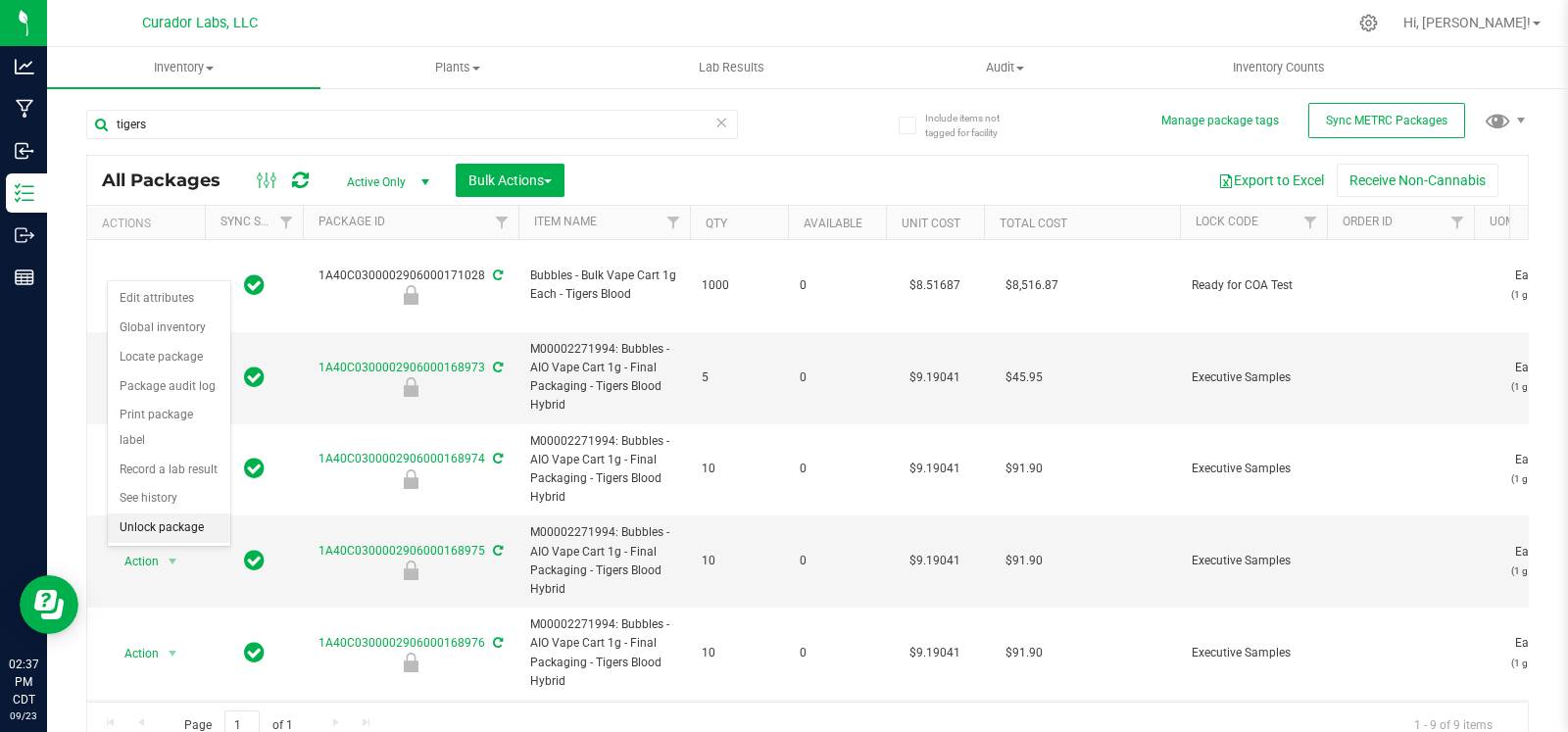
click at [158, 521] on li "Unlock package" at bounding box center [169, 529] width 123 height 29
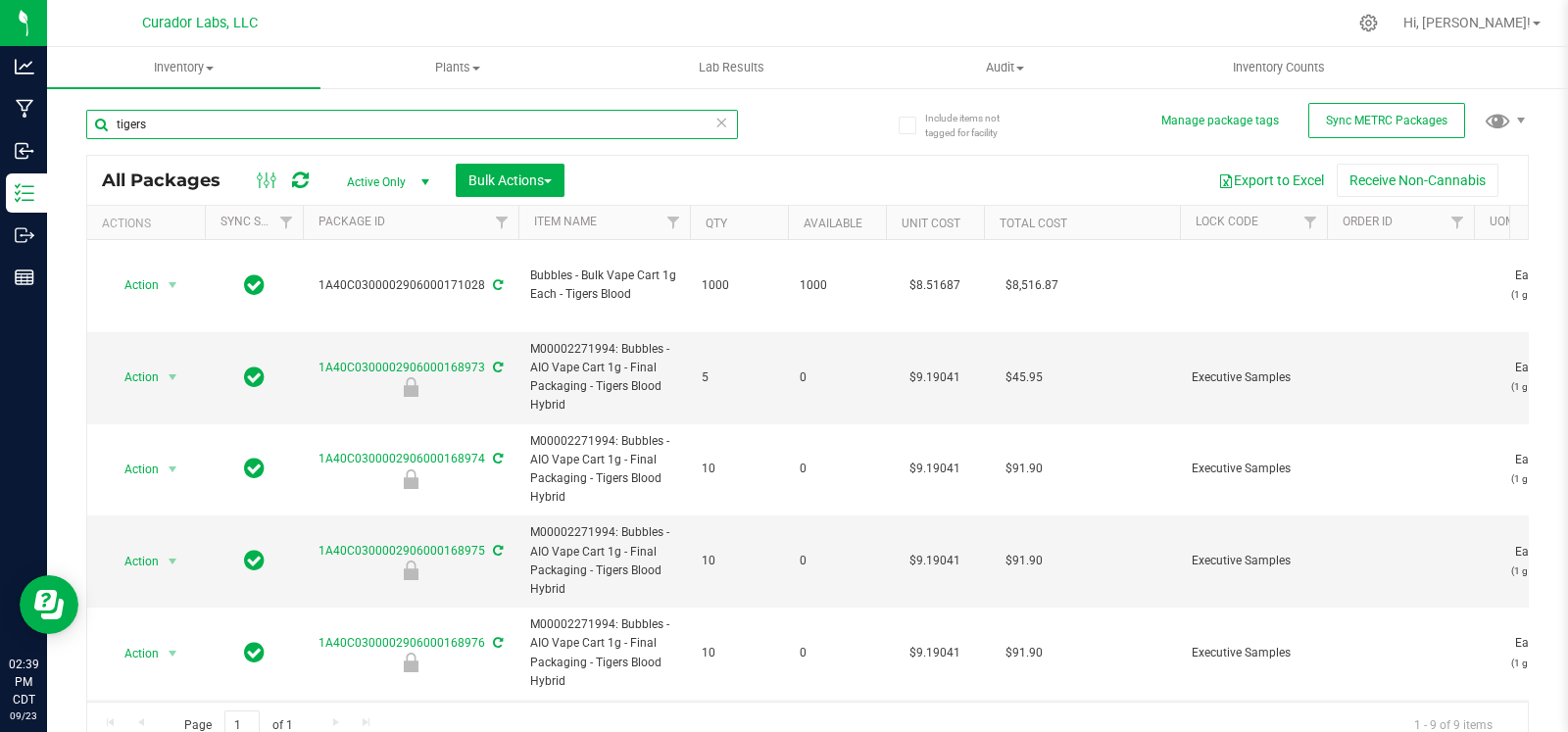
click at [195, 125] on input "tigers" at bounding box center [412, 125] width 651 height 29
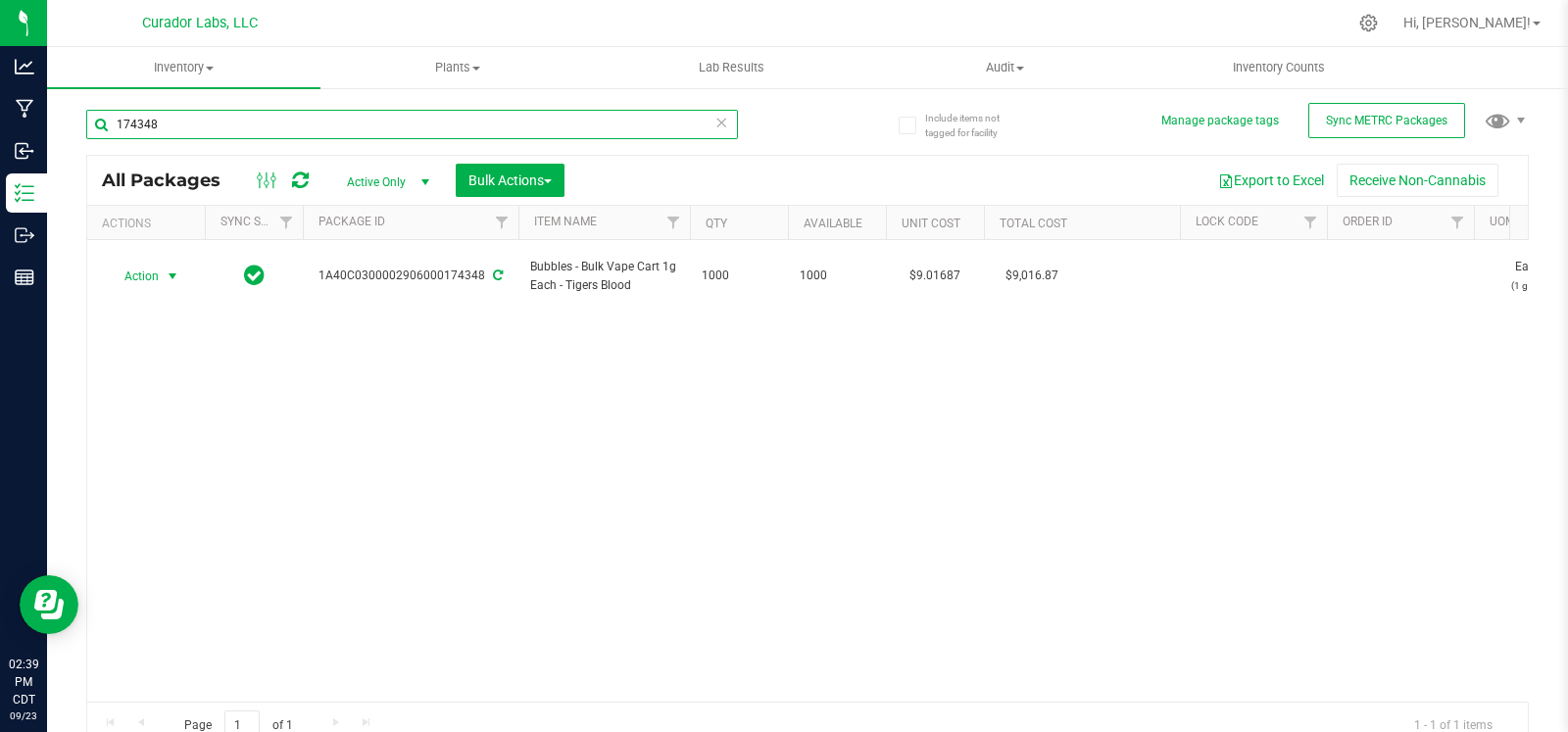
type input "174348"
click at [171, 268] on span "select" at bounding box center [173, 276] width 16 height 16
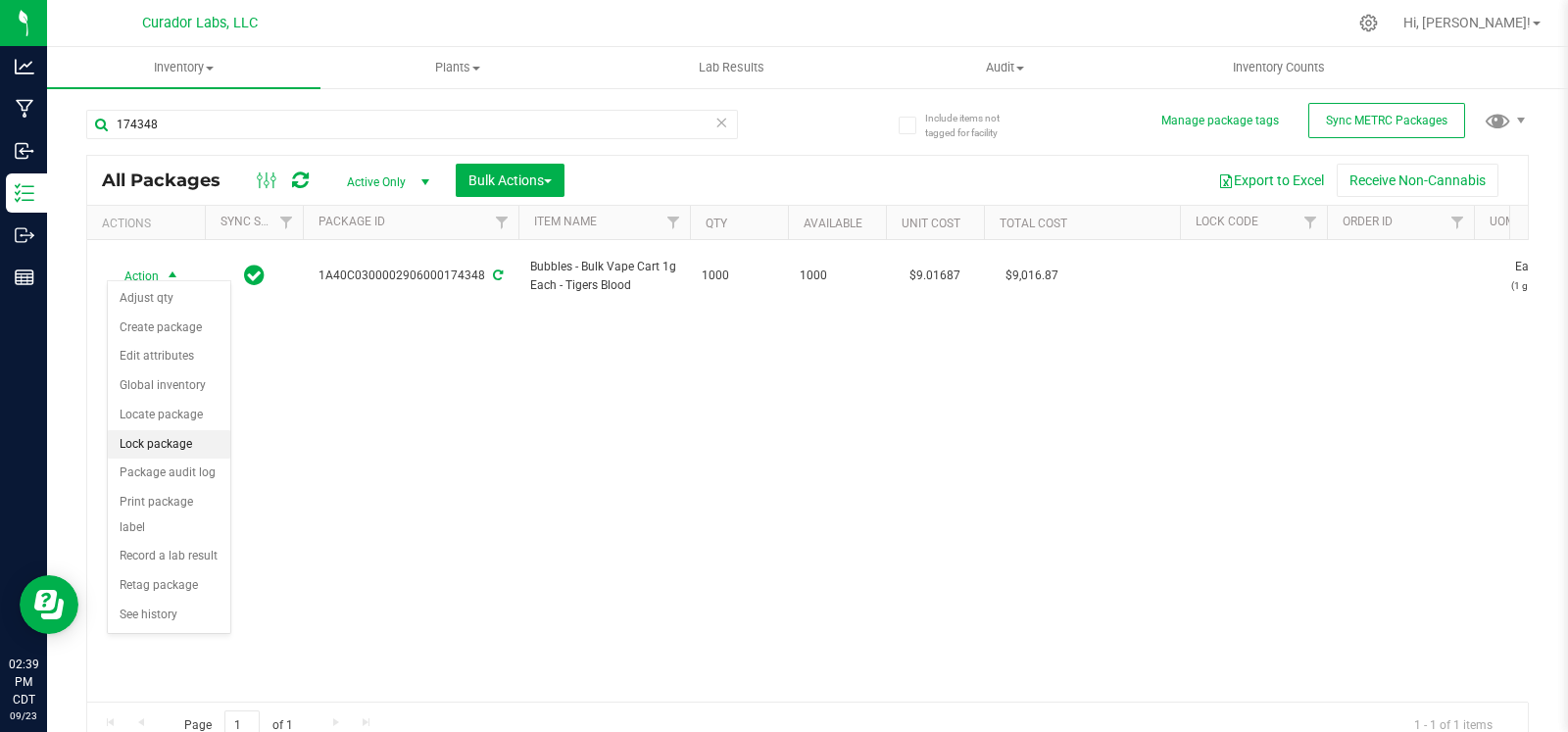
click at [143, 443] on li "Lock package" at bounding box center [169, 445] width 123 height 29
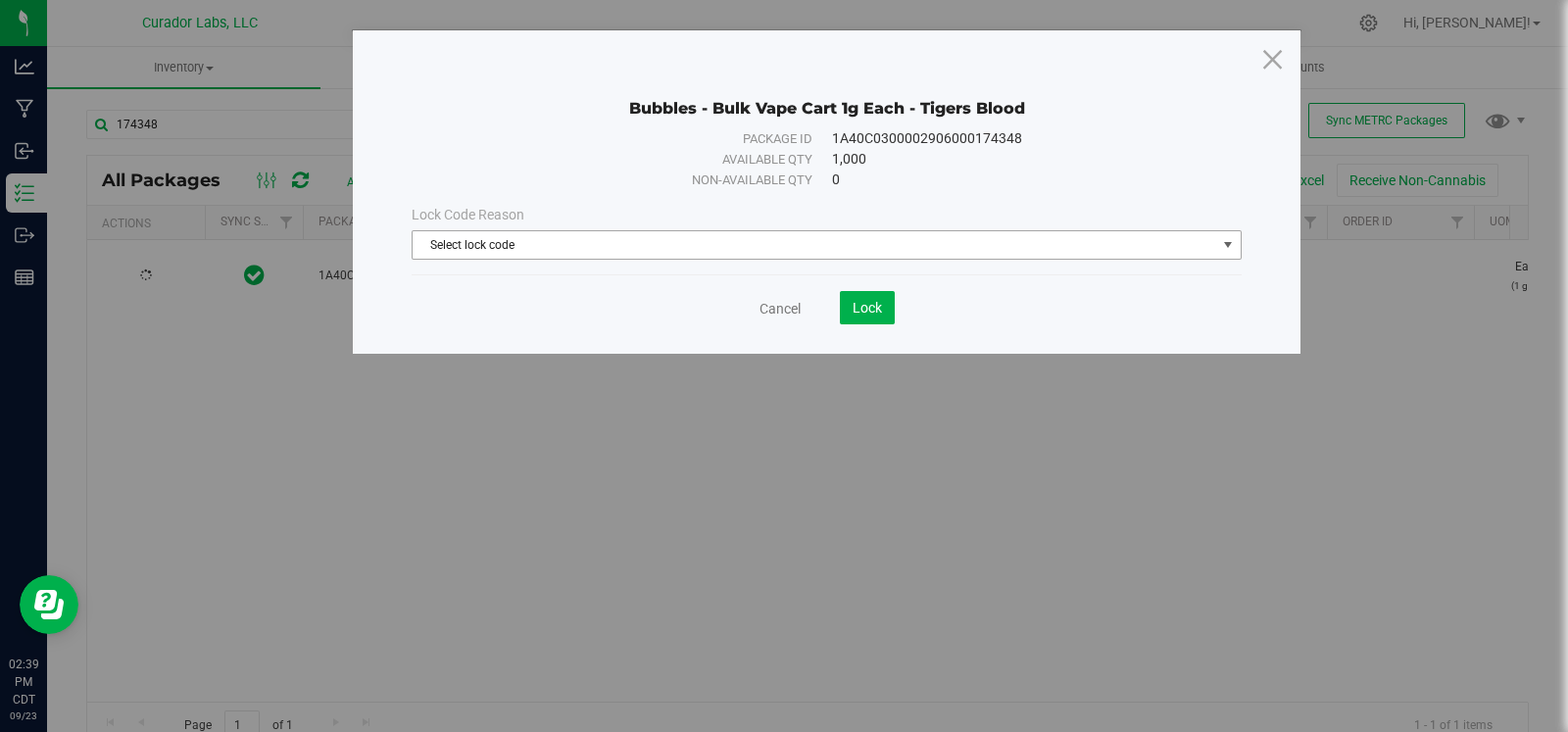
click at [686, 252] on span "Select lock code" at bounding box center [814, 245] width 804 height 28
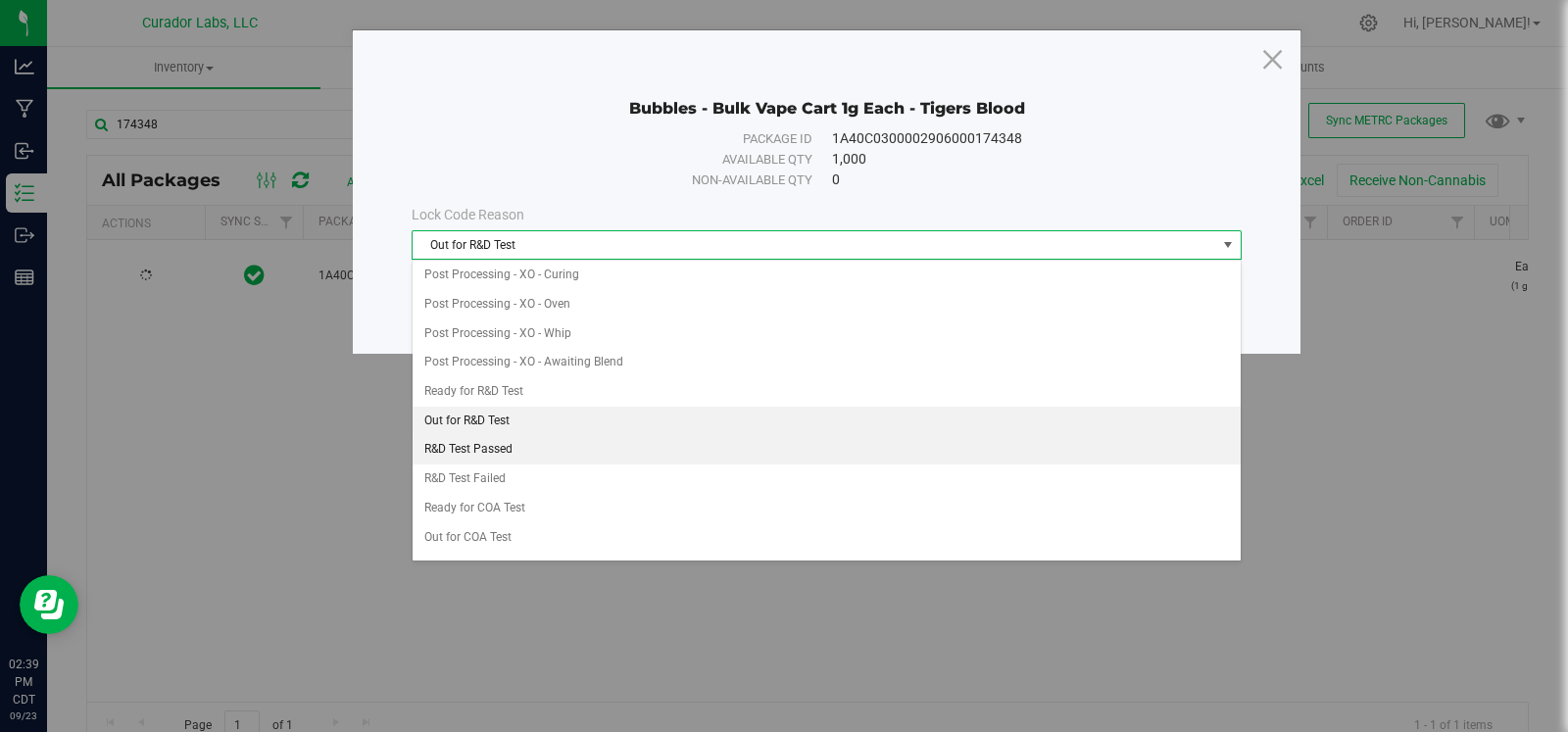
scroll to position [546, 0]
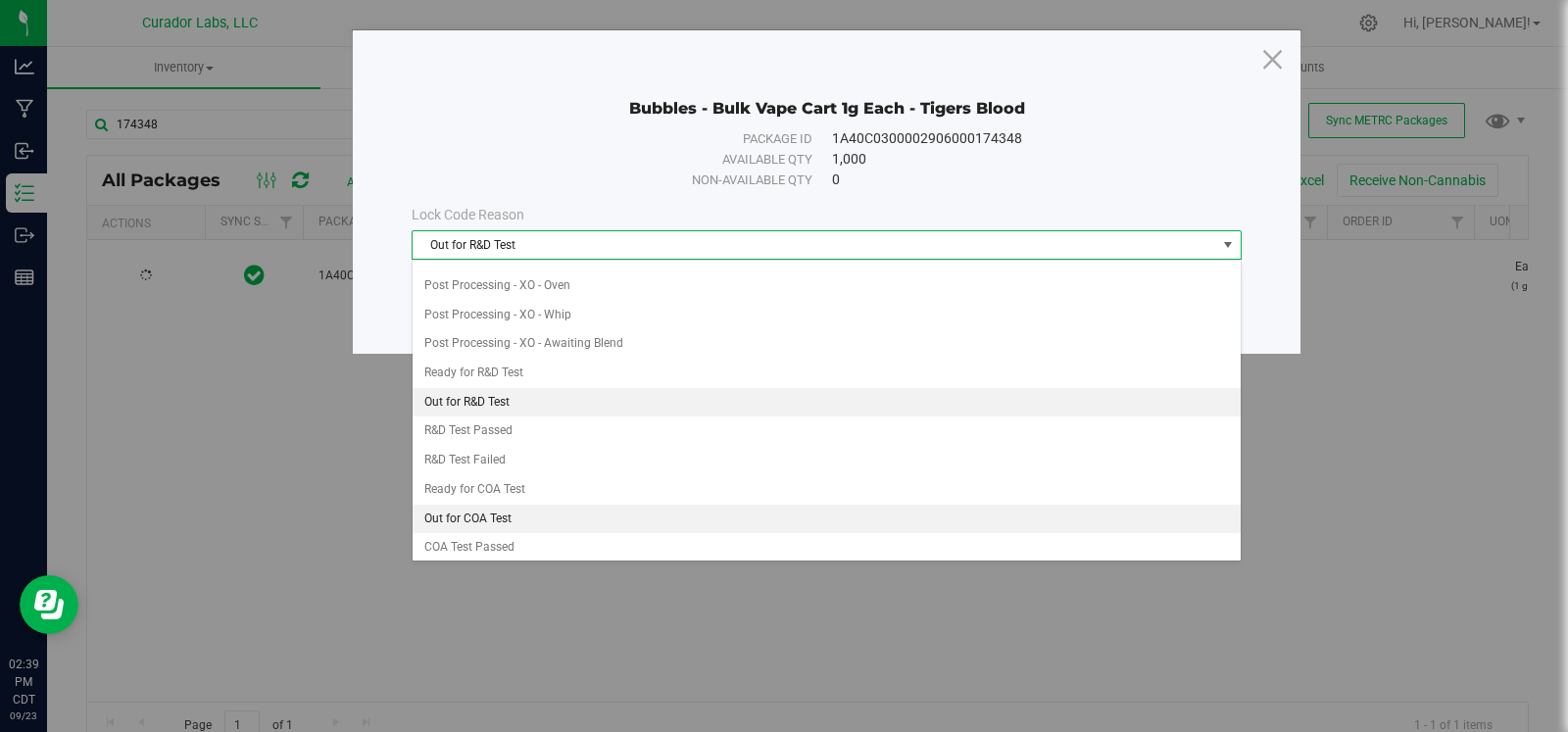
click at [501, 507] on li "Out for COA Test" at bounding box center [826, 520] width 828 height 29
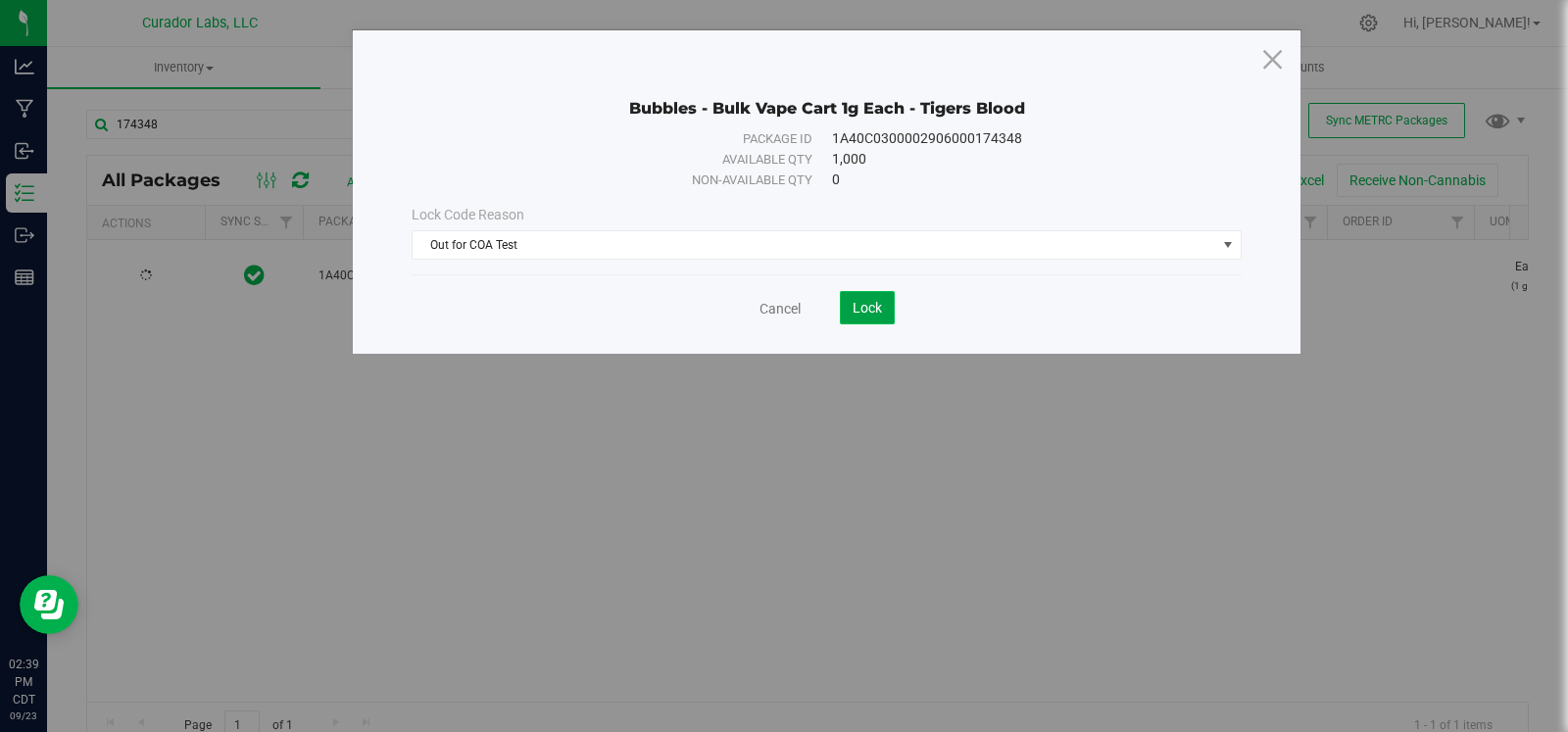
click at [844, 306] on button "Lock" at bounding box center [868, 308] width 55 height 33
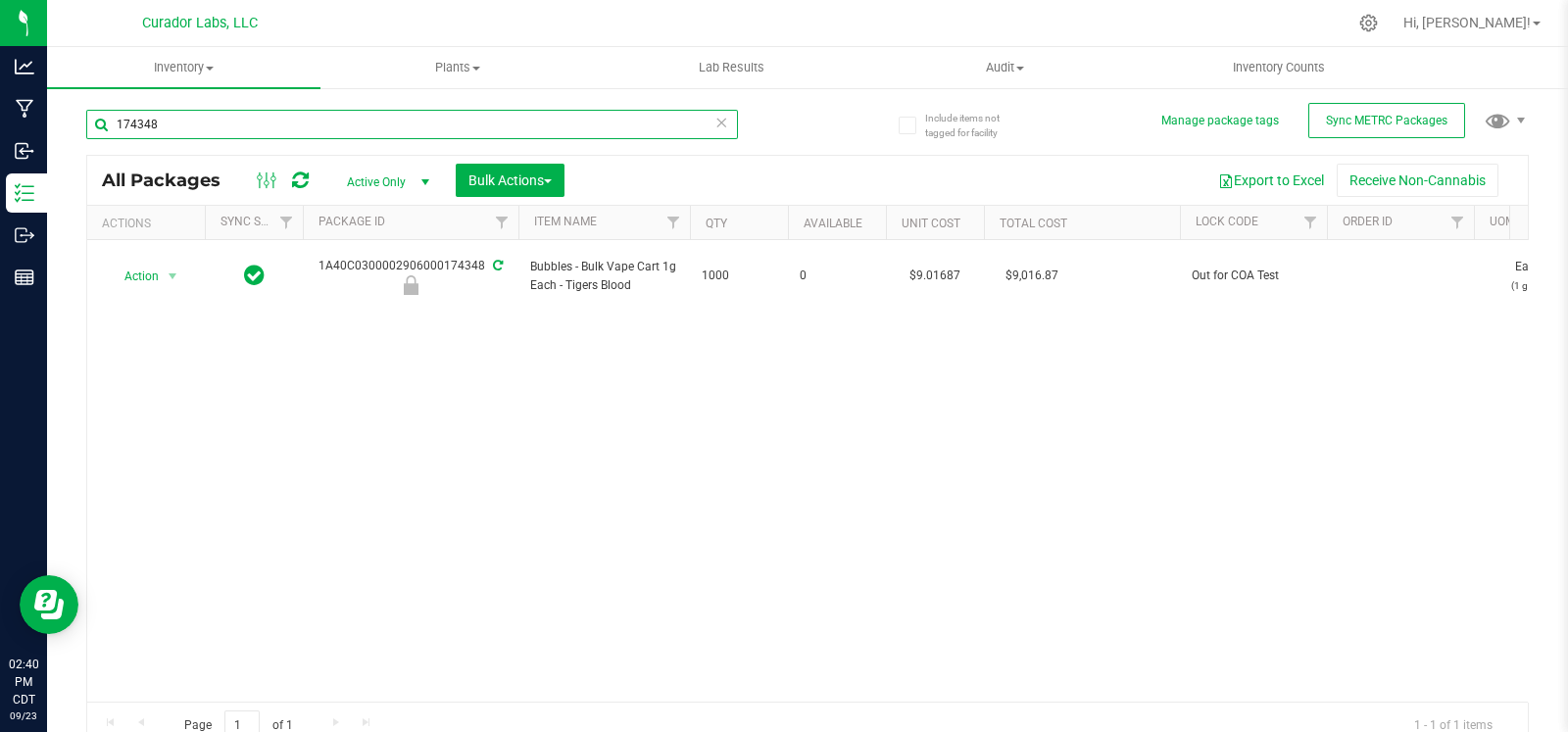
click at [313, 130] on input "174348" at bounding box center [412, 125] width 651 height 29
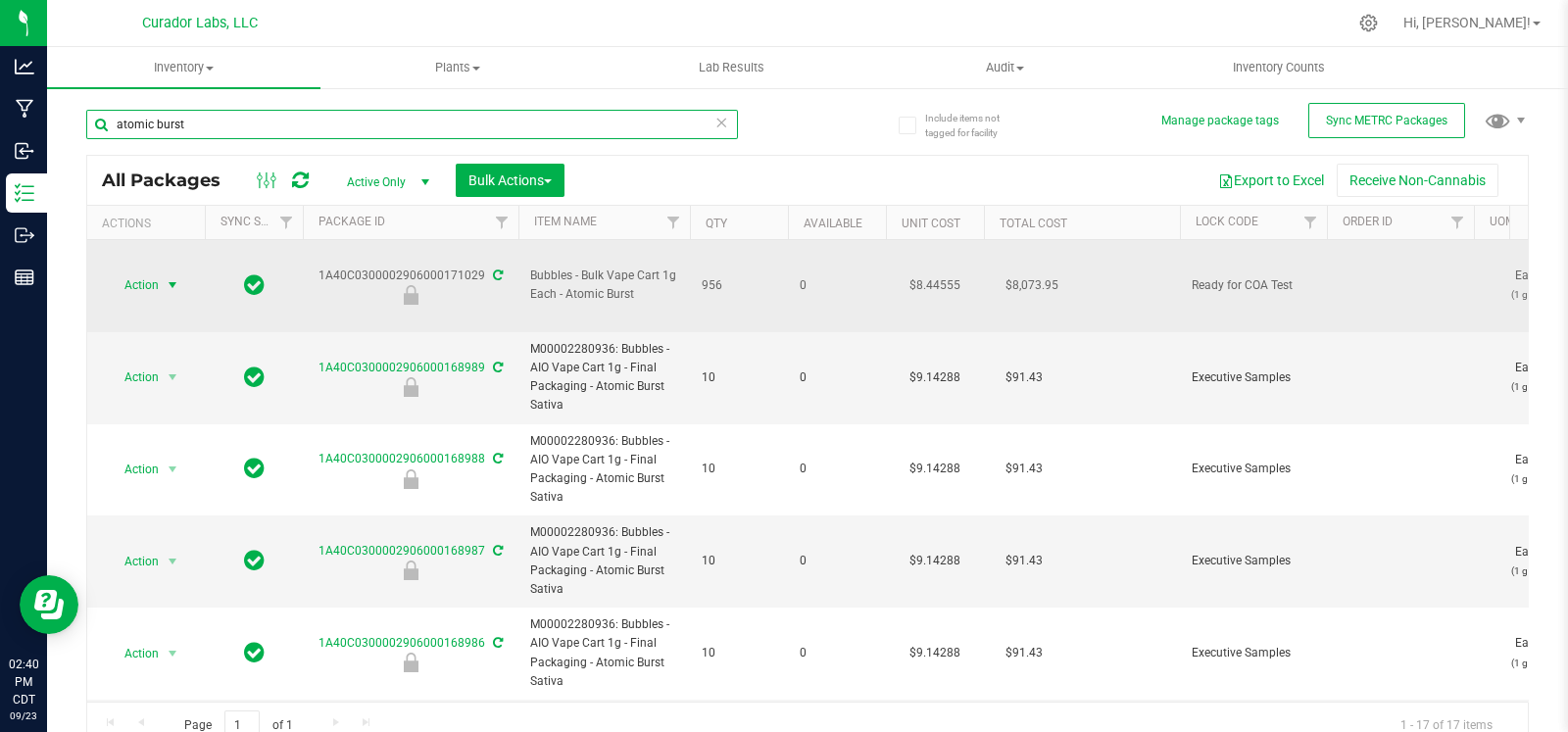
type input "atomic burst"
click at [168, 277] on span "select" at bounding box center [173, 285] width 16 height 16
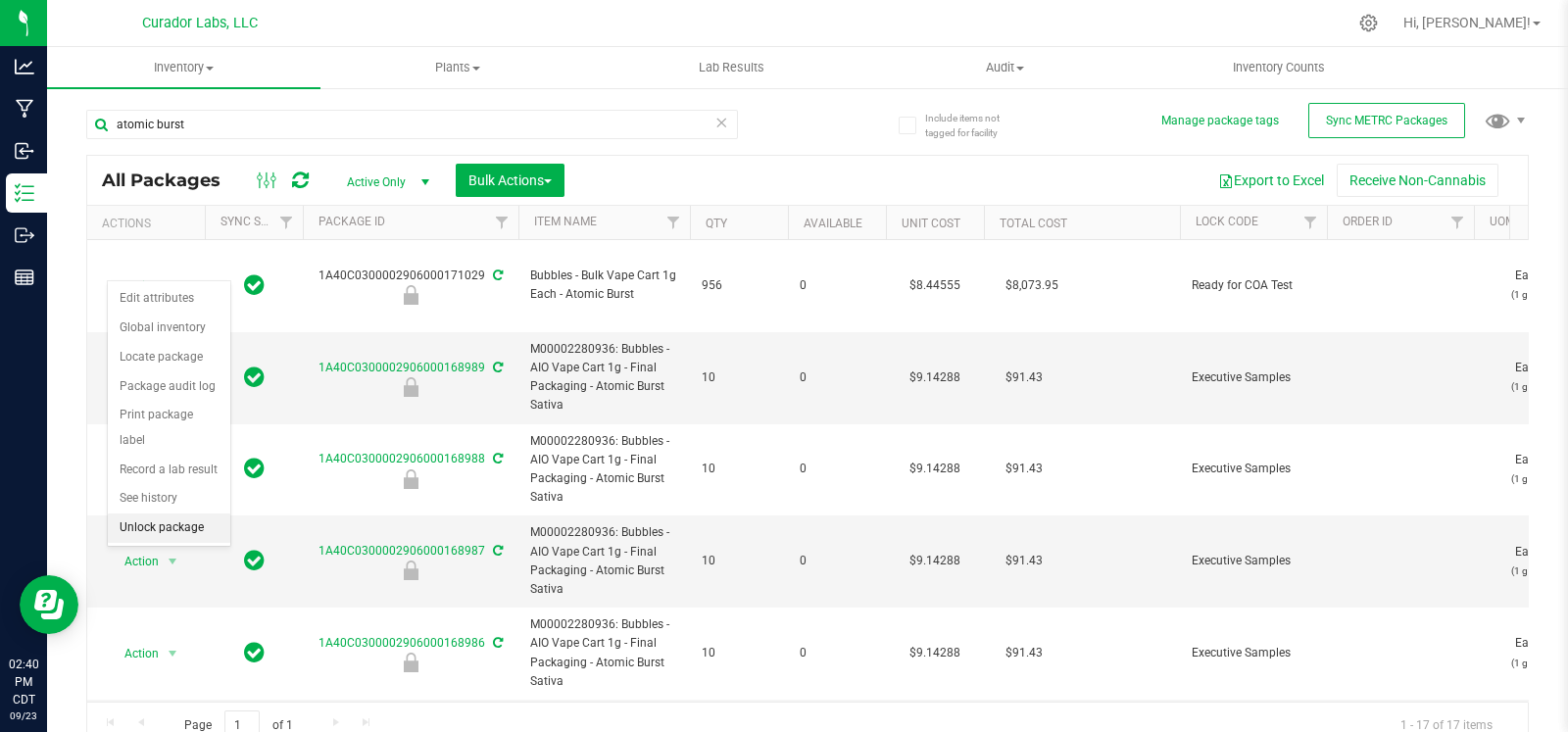
click at [154, 528] on li "Unlock package" at bounding box center [169, 529] width 123 height 29
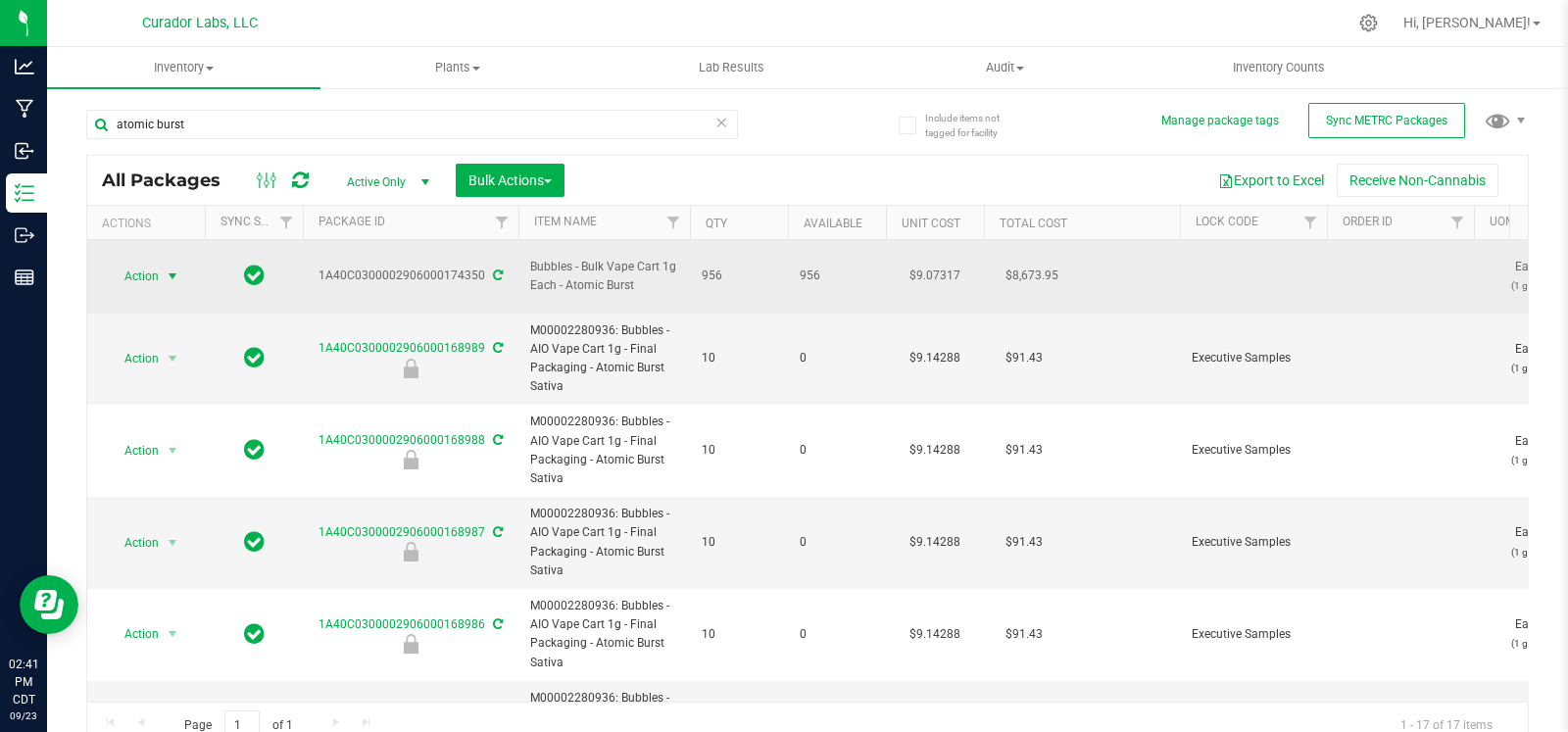
click at [177, 268] on span "select" at bounding box center [173, 276] width 16 height 16
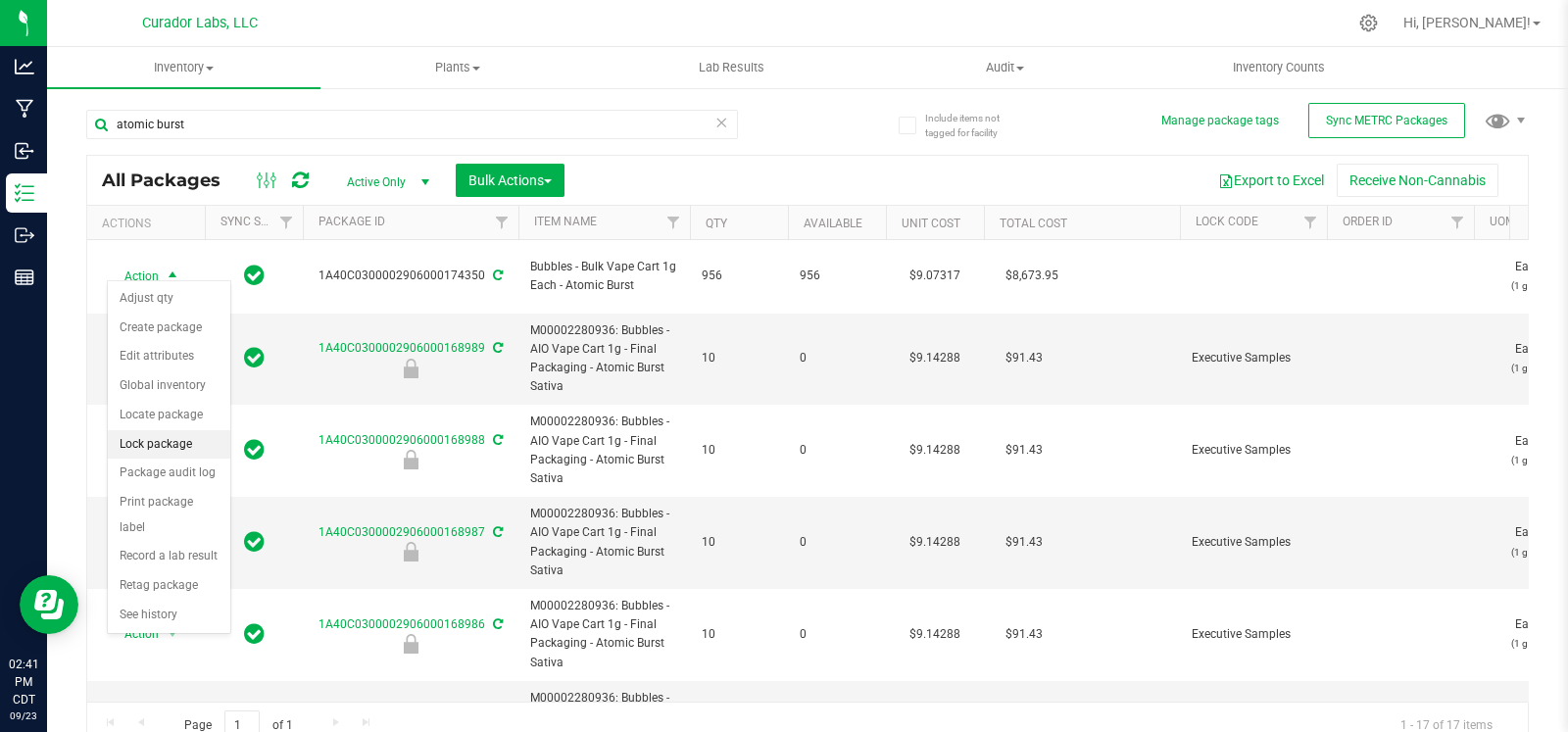
click at [150, 443] on li "Lock package" at bounding box center [169, 445] width 123 height 29
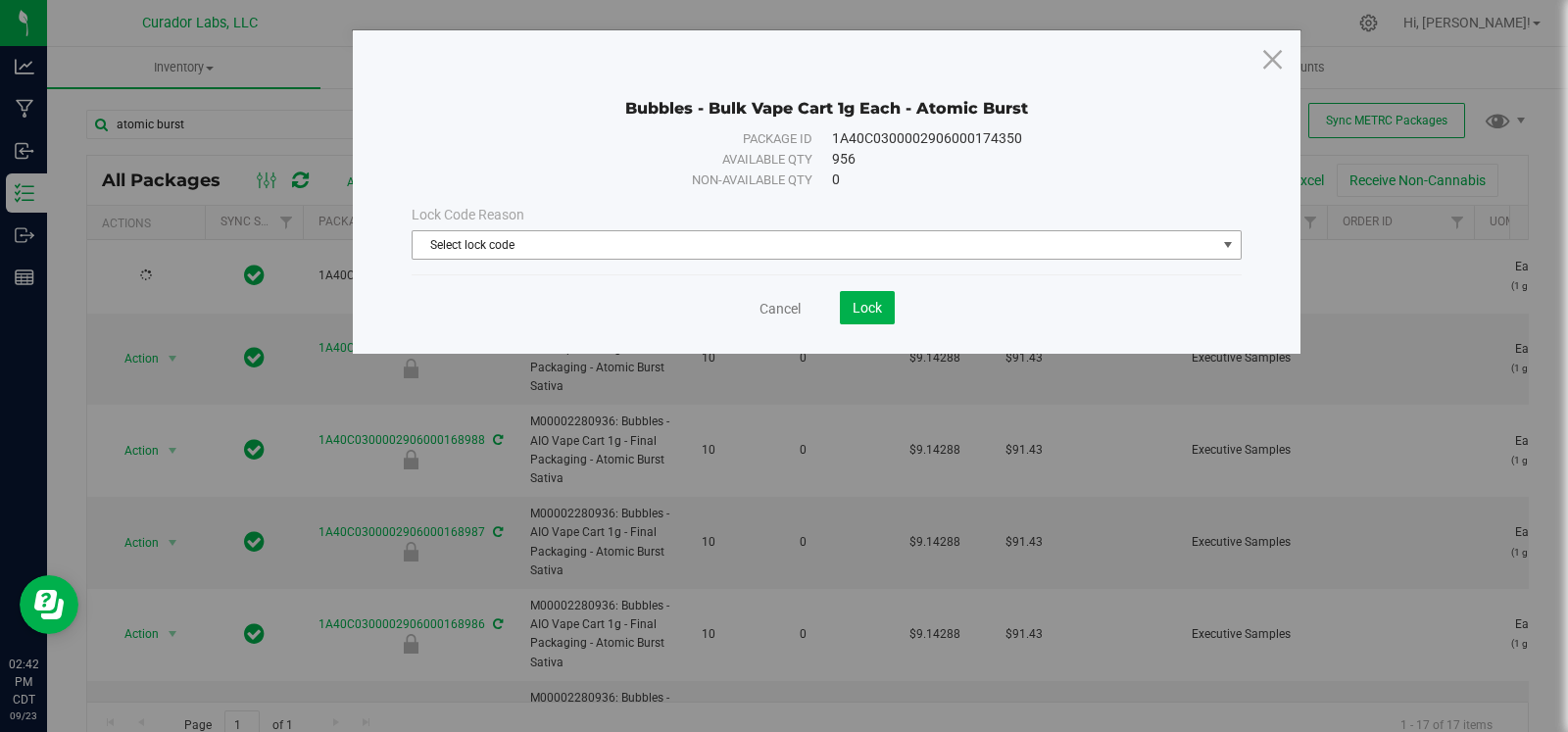
click at [776, 233] on span "Select lock code" at bounding box center [814, 245] width 804 height 28
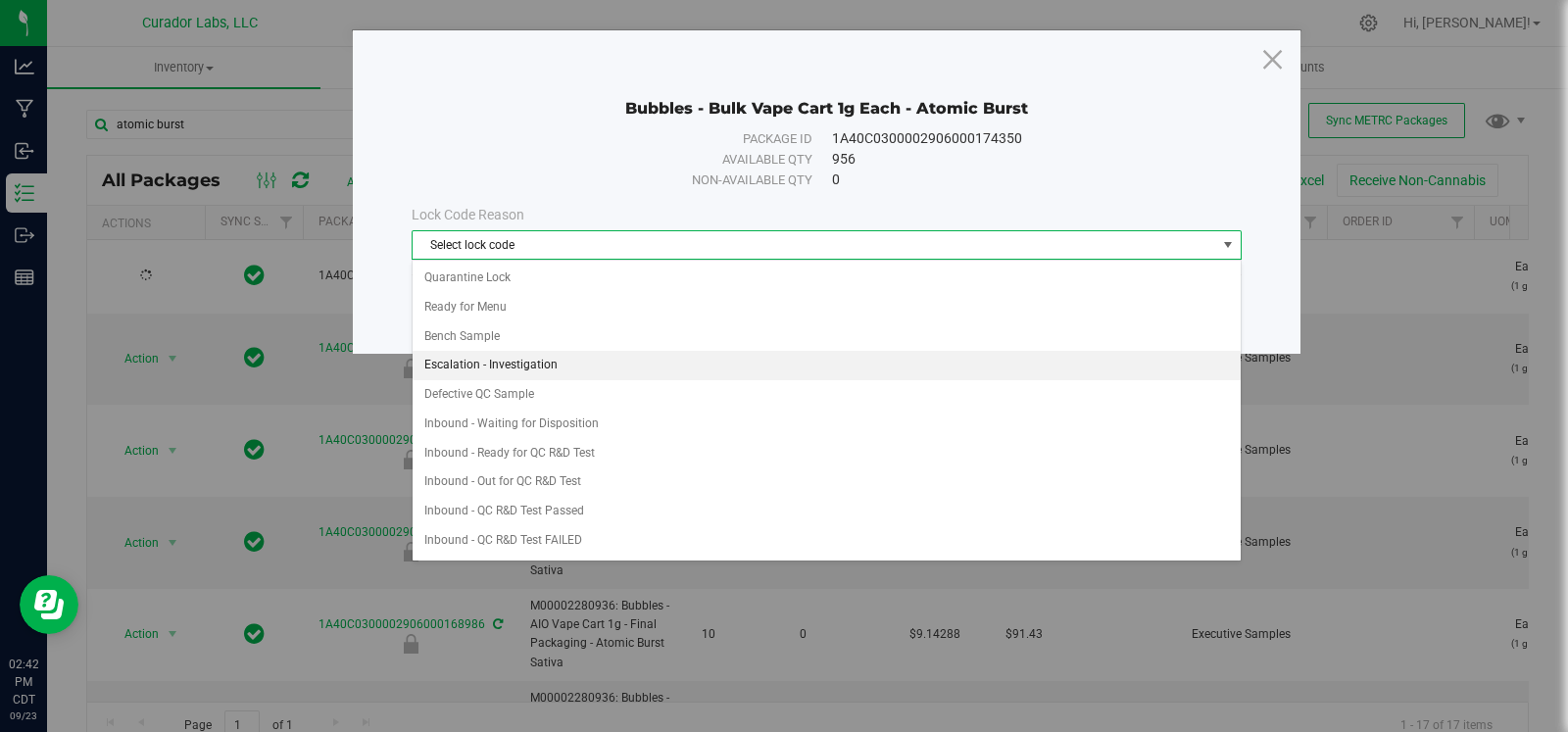
scroll to position [539, 0]
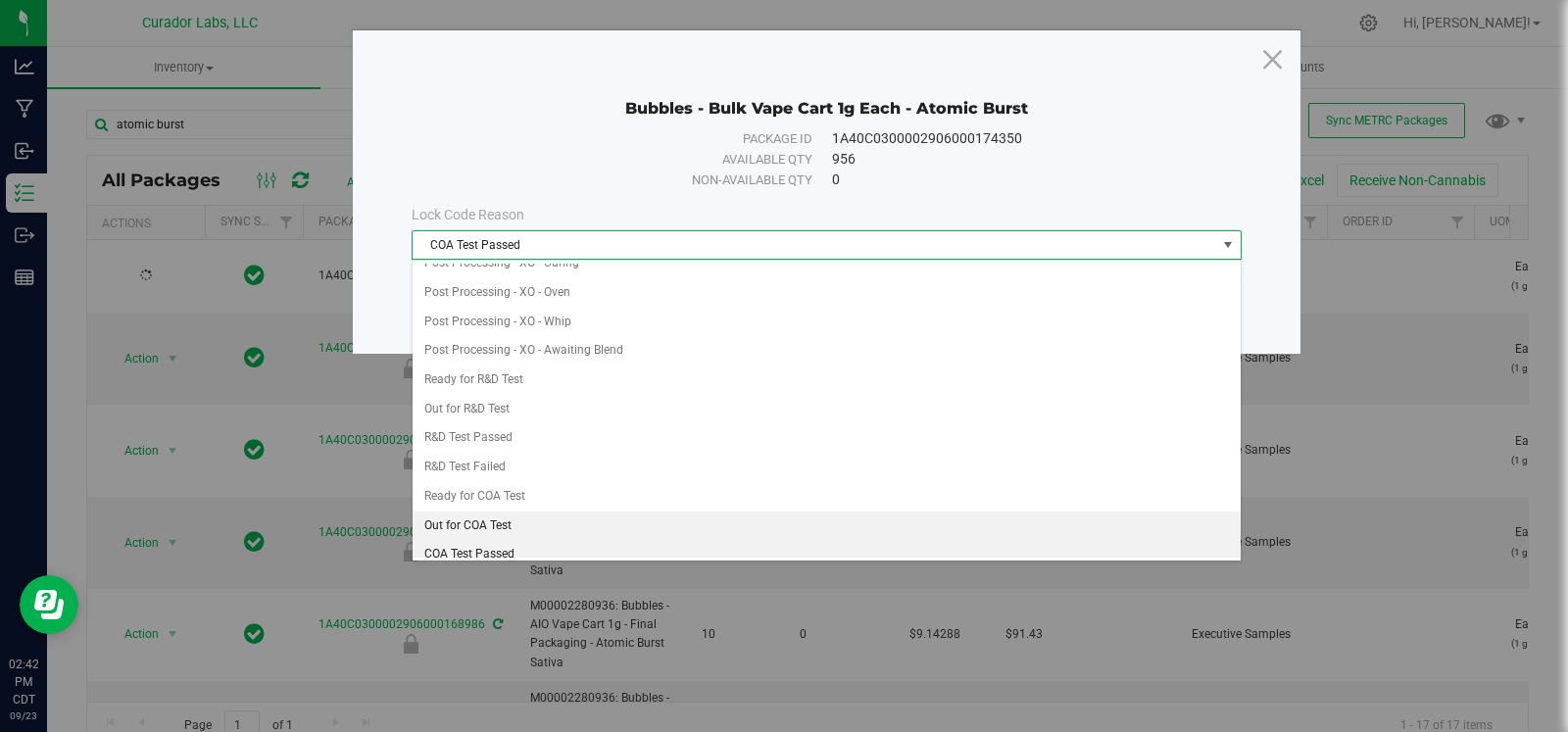
click at [508, 512] on li "Out for COA Test" at bounding box center [826, 527] width 828 height 29
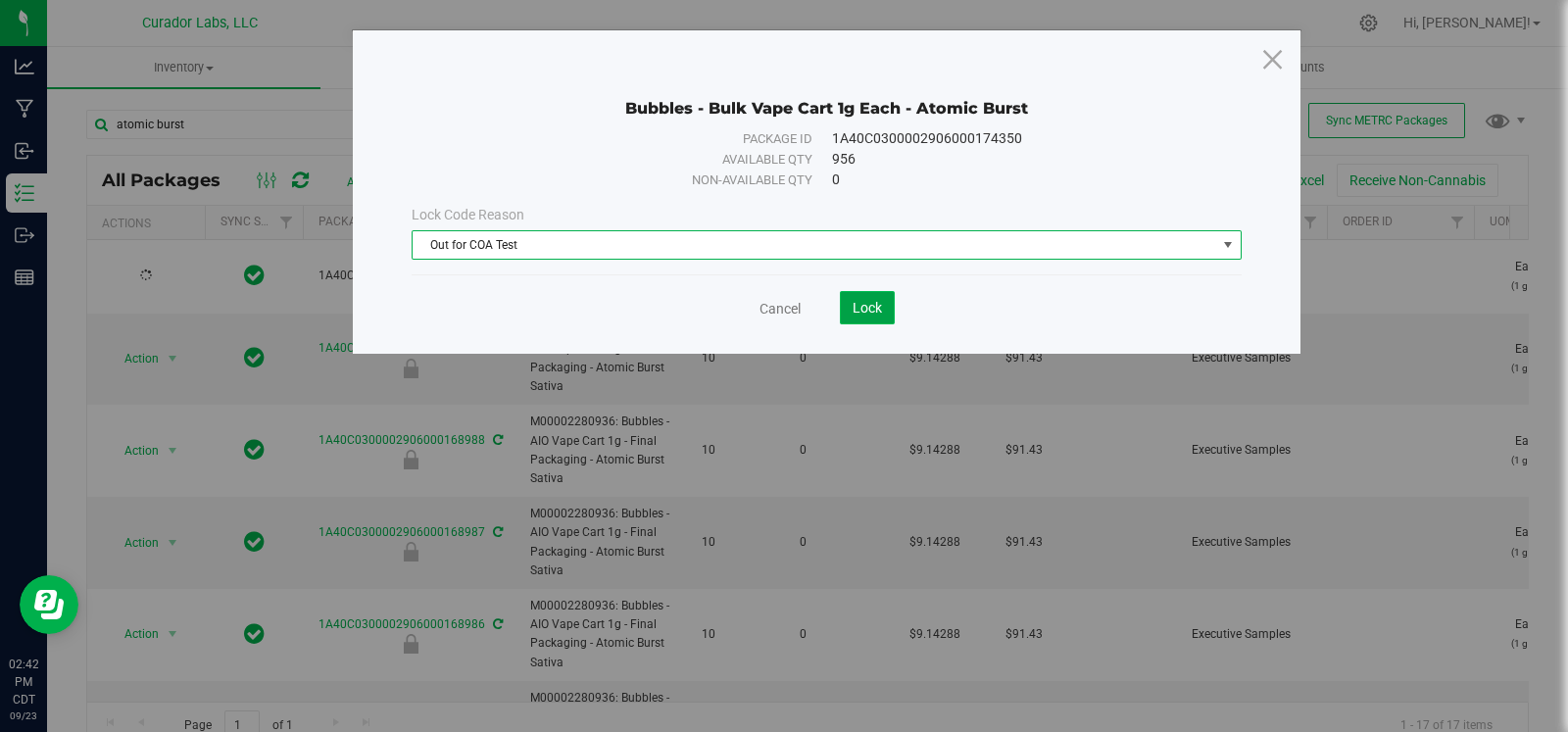
drag, startPoint x: 863, startPoint y: 298, endPoint x: 880, endPoint y: 307, distance: 19.2
click at [863, 300] on span "Lock" at bounding box center [868, 308] width 29 height 16
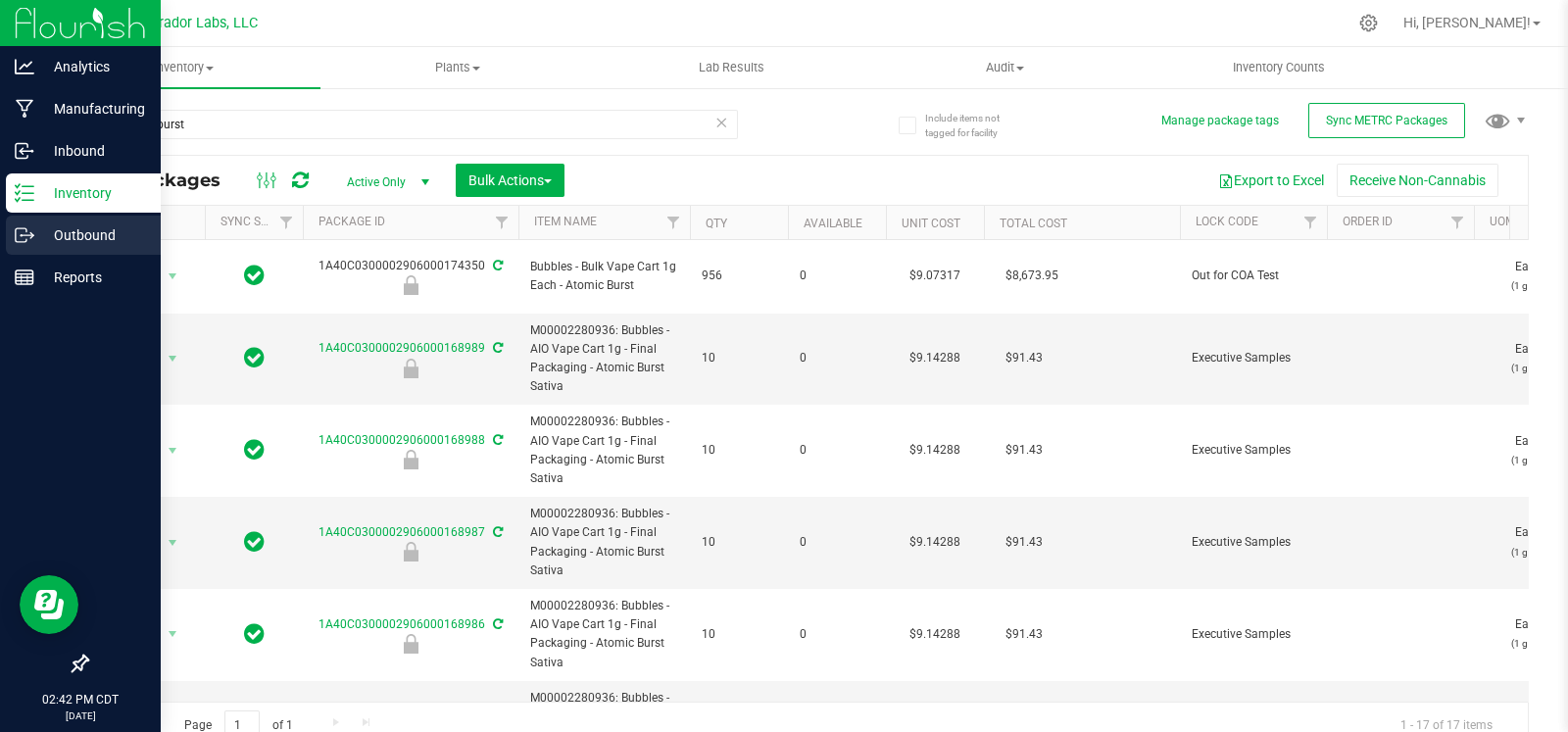
click at [30, 225] on icon at bounding box center [25, 235] width 20 height 20
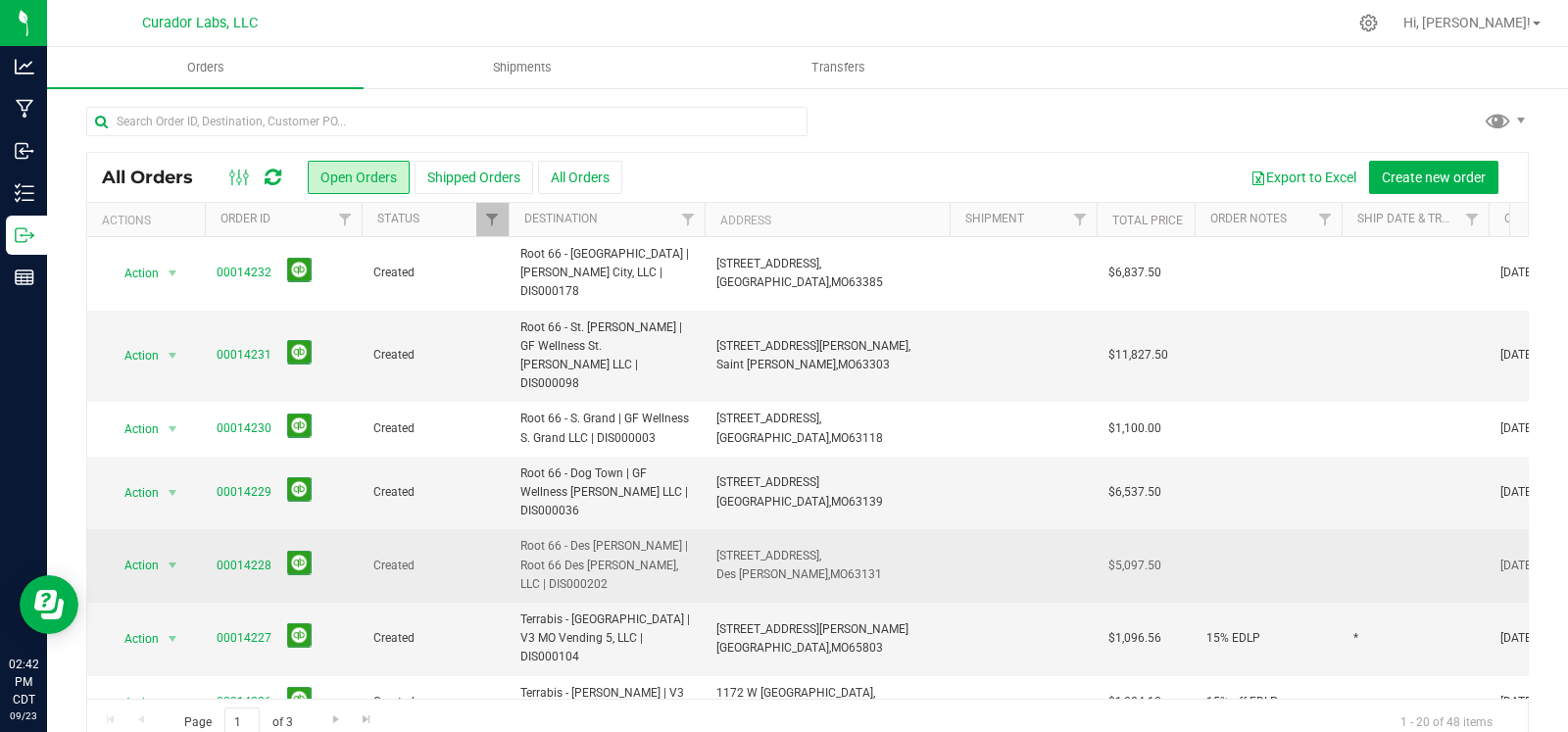
click at [1403, 530] on td at bounding box center [1416, 566] width 147 height 74
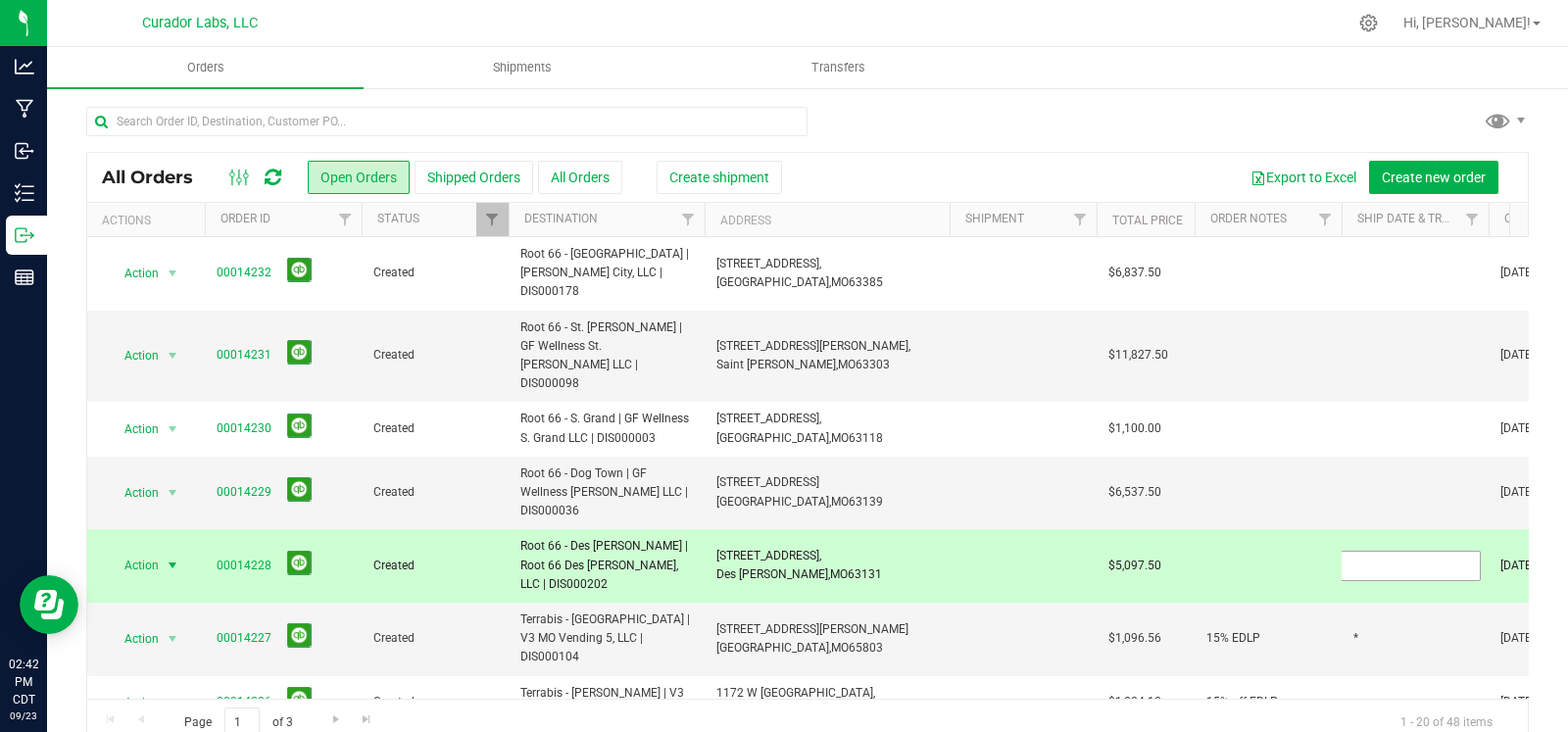
click at [1403, 551] on input "text" at bounding box center [1411, 566] width 140 height 30
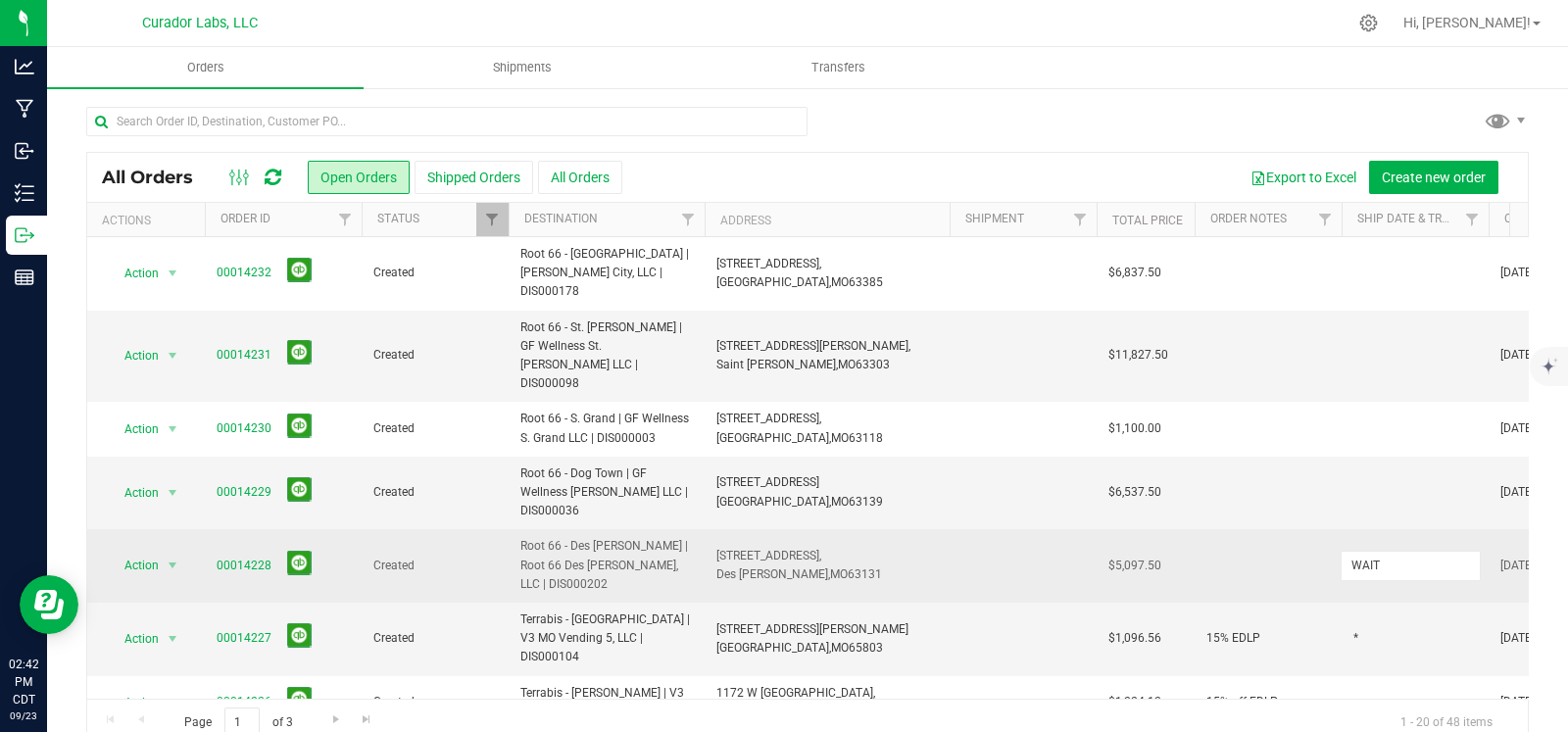
drag, startPoint x: 1403, startPoint y: 517, endPoint x: 1227, endPoint y: 508, distance: 176.2
click at [1222, 530] on tr "Action Action Cancel order Change facility Clone order Edit order Mark as fully…" at bounding box center [1057, 566] width 1940 height 74
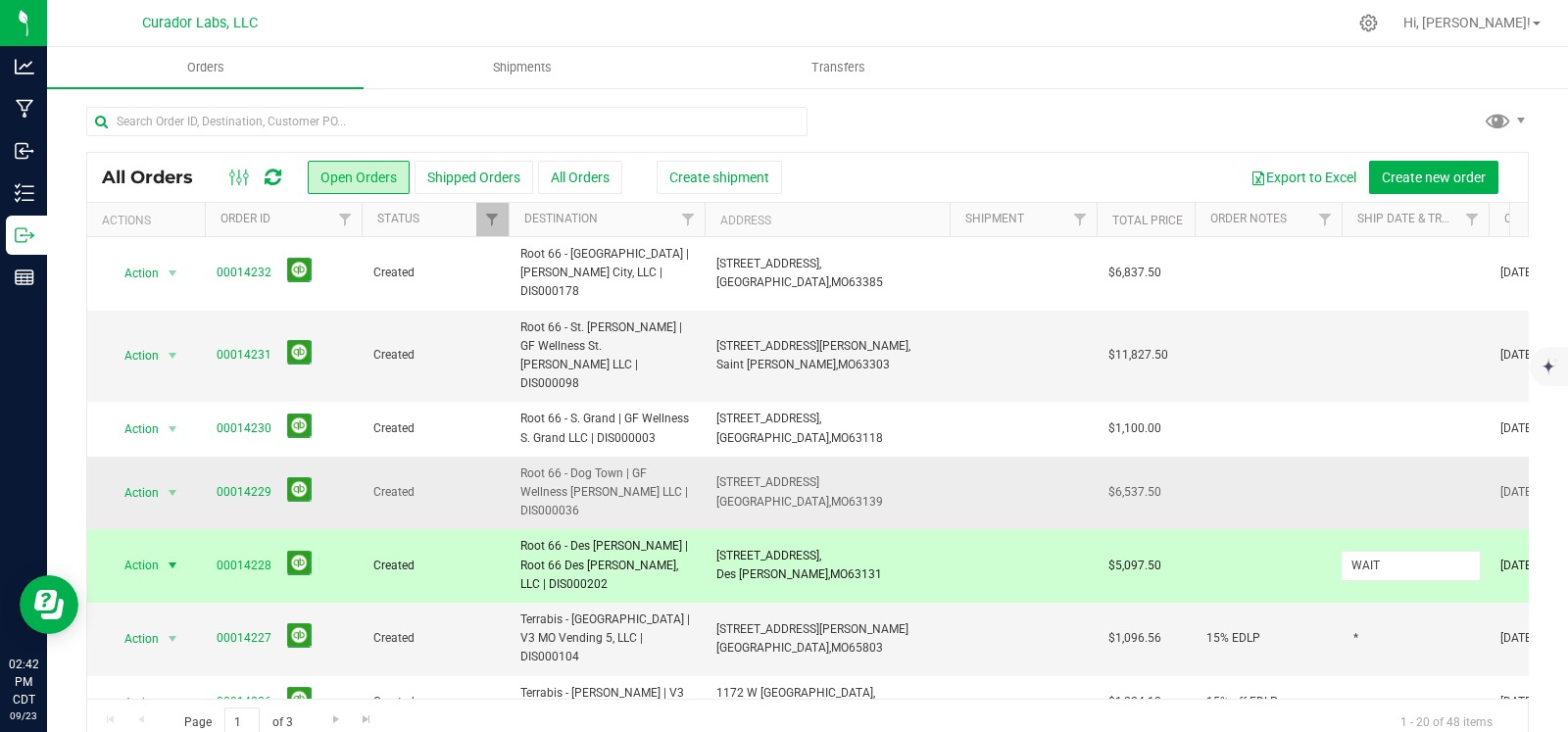
type input "WAIT"
click at [1412, 443] on div "All Orders Open Orders Shipped Orders All Orders Create shipment Export to Exce…" at bounding box center [808, 450] width 1442 height 595
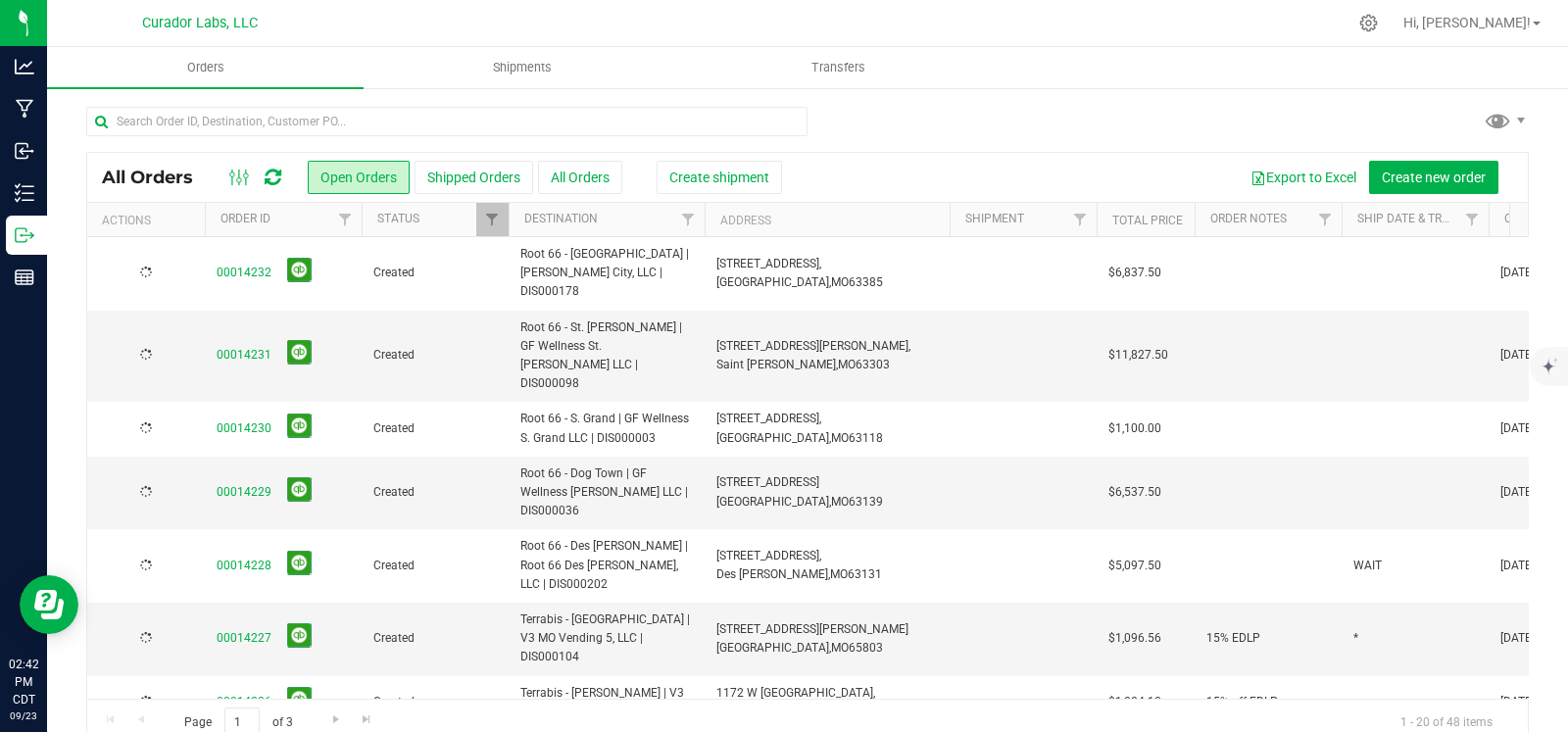
click at [1391, 457] on td at bounding box center [1416, 493] width 147 height 74
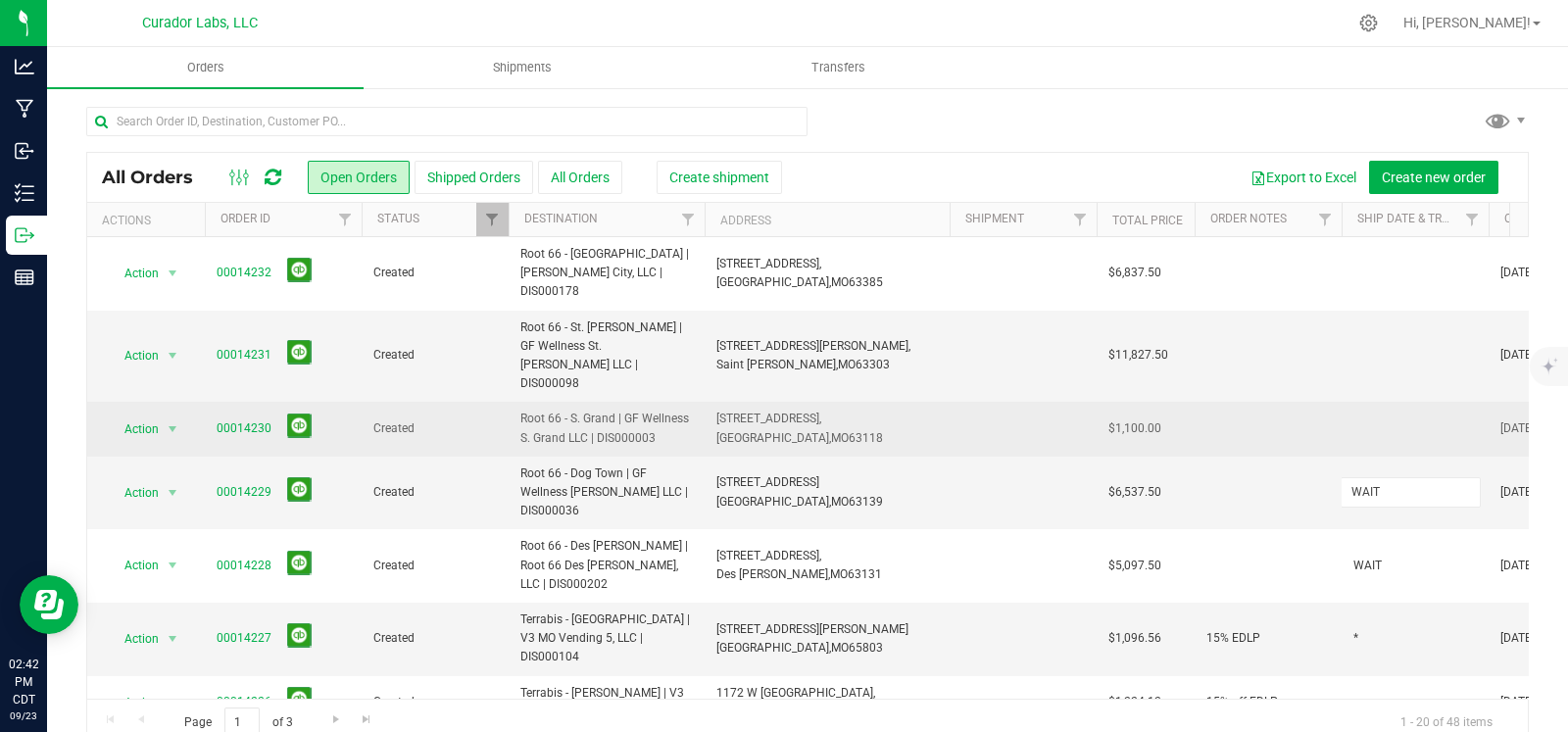
click at [1361, 373] on div "All Orders Open Orders Shipped Orders All Orders Create shipment Export to Exce…" at bounding box center [808, 450] width 1442 height 595
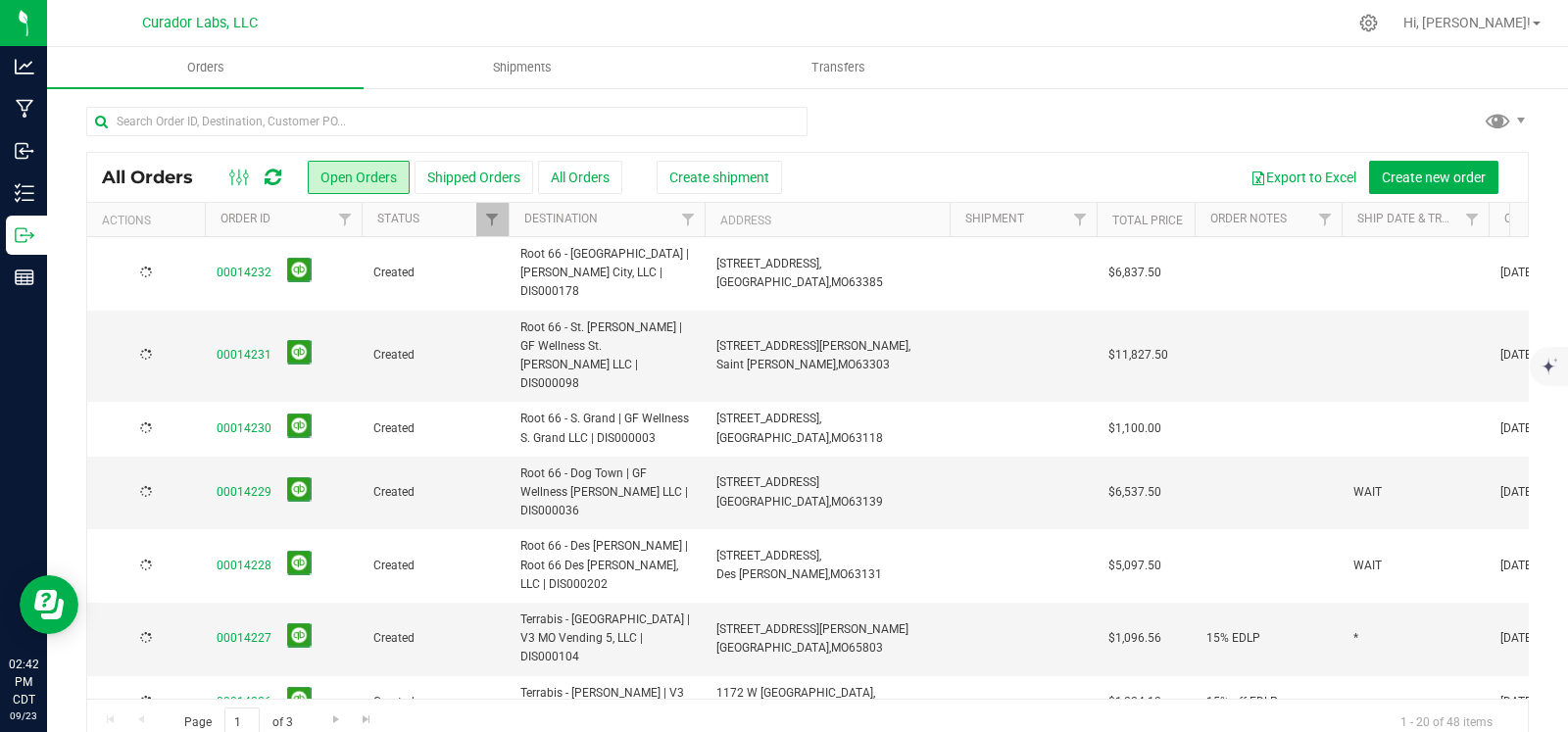
click at [1372, 402] on td at bounding box center [1416, 428] width 147 height 54
type input "WAIT"
click at [1374, 323] on div "All Orders Open Orders Shipped Orders All Orders Create shipment Export to Exce…" at bounding box center [808, 450] width 1442 height 595
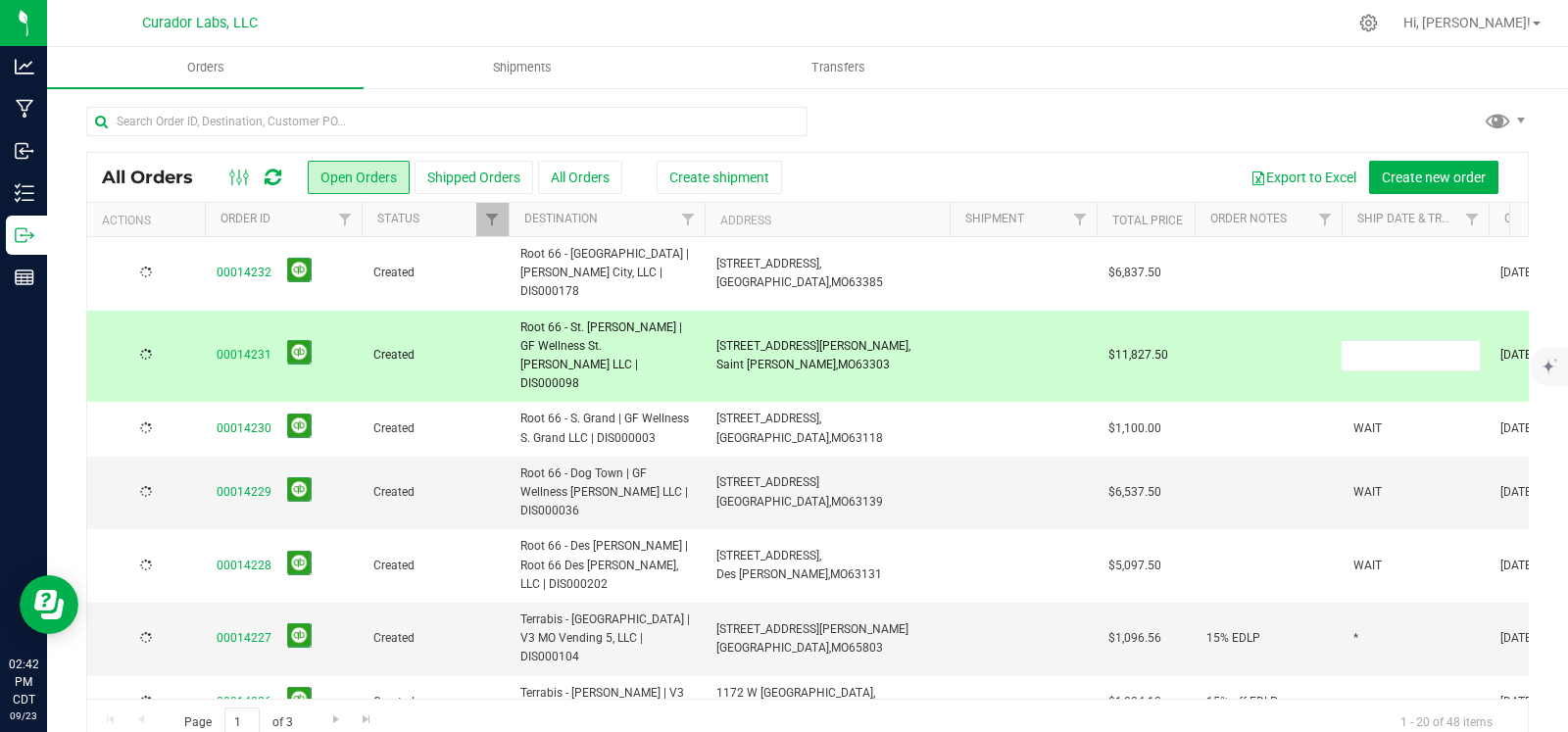
type input "WAIT"
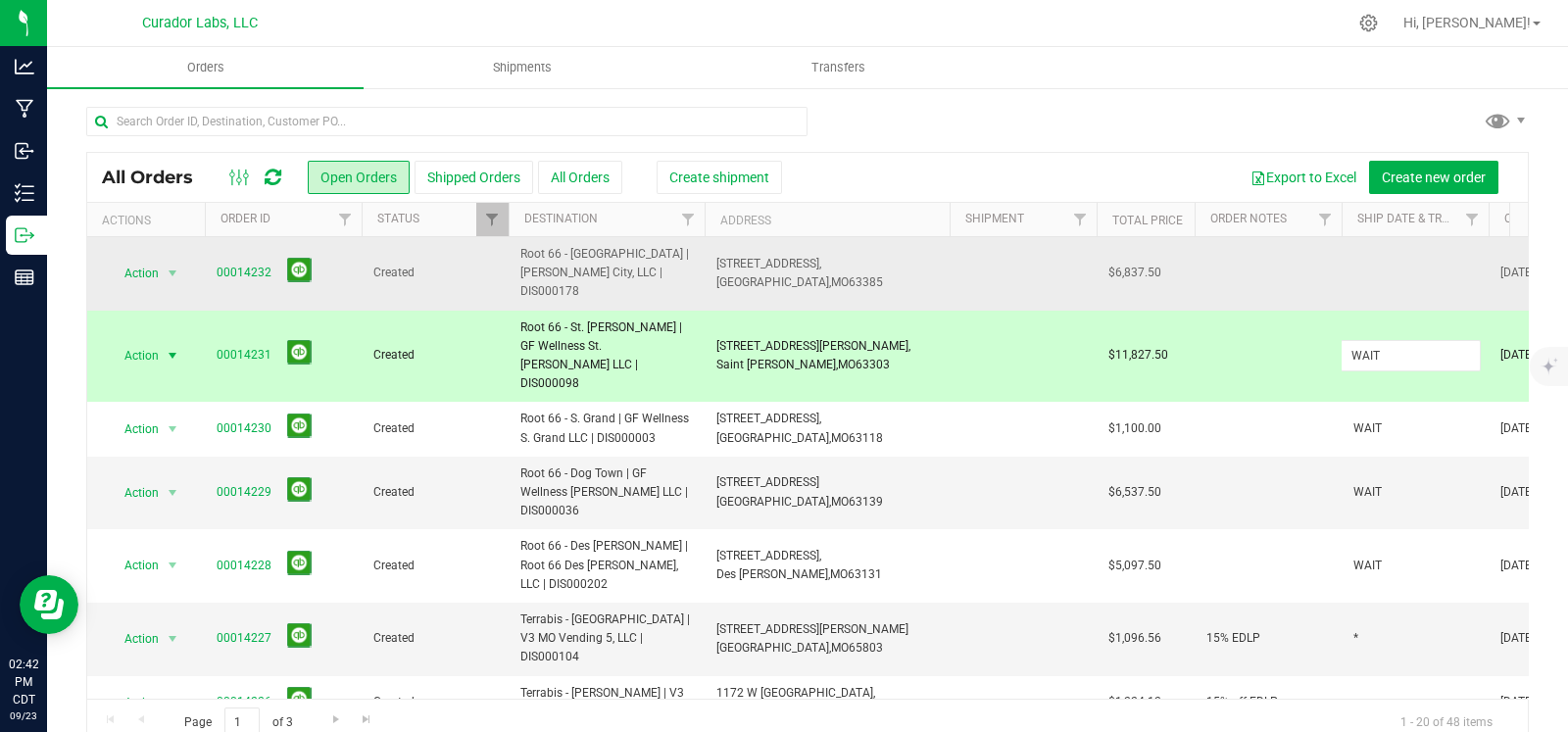
click at [1398, 261] on div "All Orders Open Orders Shipped Orders All Orders Create shipment Export to Exce…" at bounding box center [808, 450] width 1442 height 595
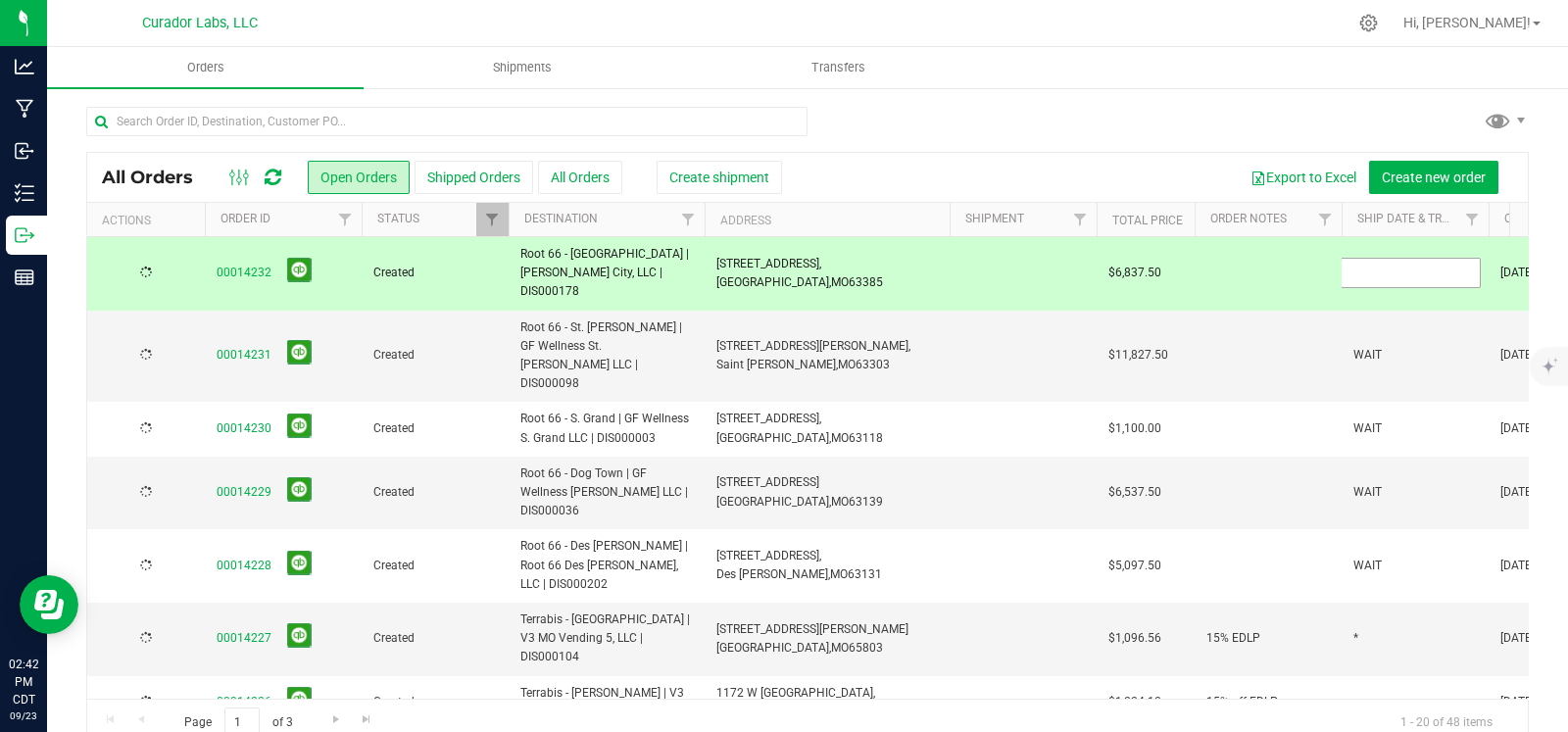
click at [1398, 261] on input "text" at bounding box center [1411, 272] width 140 height 30
type input "W"
type input "WAITING FOR [PERSON_NAME] [PERSON_NAME]"
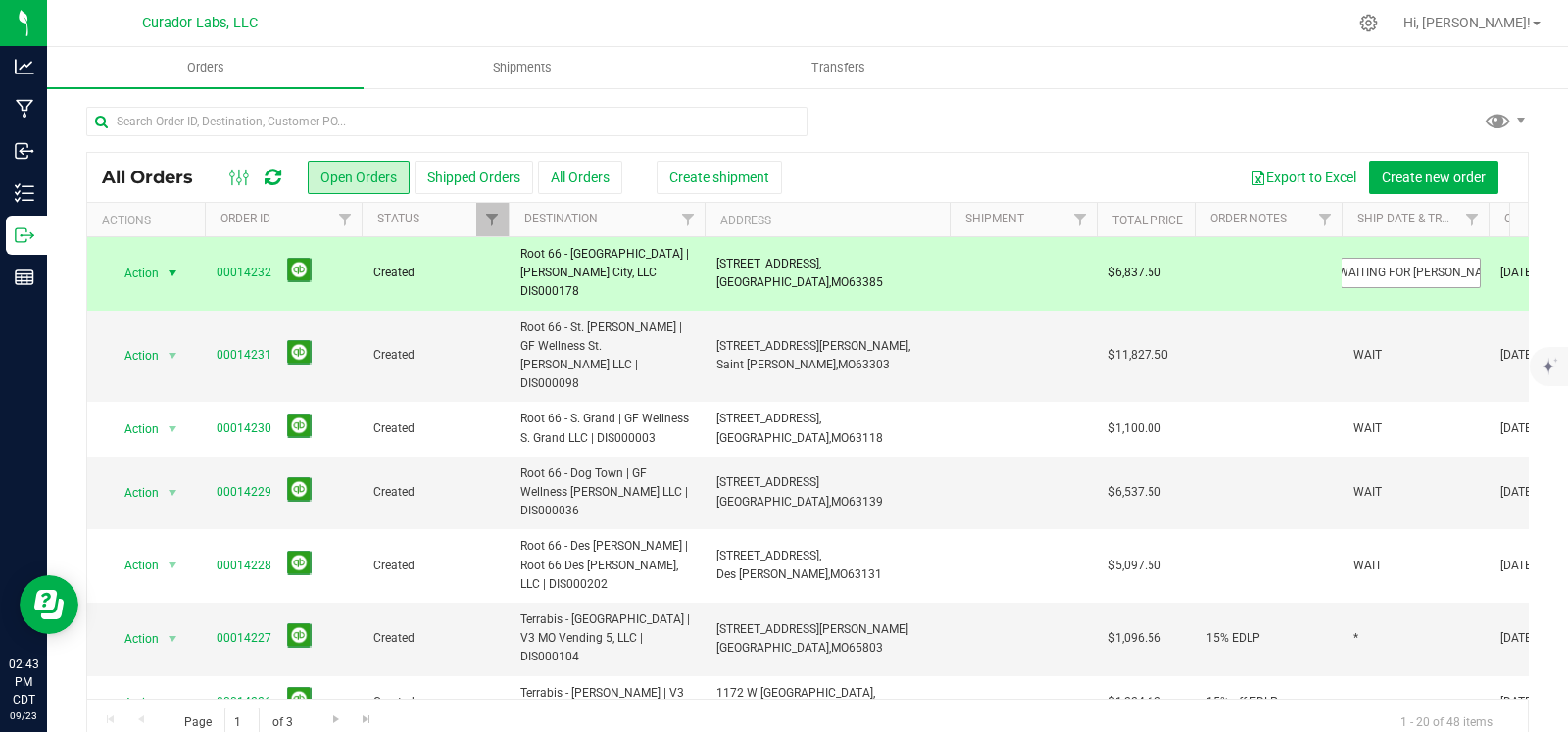
click at [1398, 261] on input "WAITING FOR [PERSON_NAME] [PERSON_NAME]" at bounding box center [1411, 272] width 140 height 30
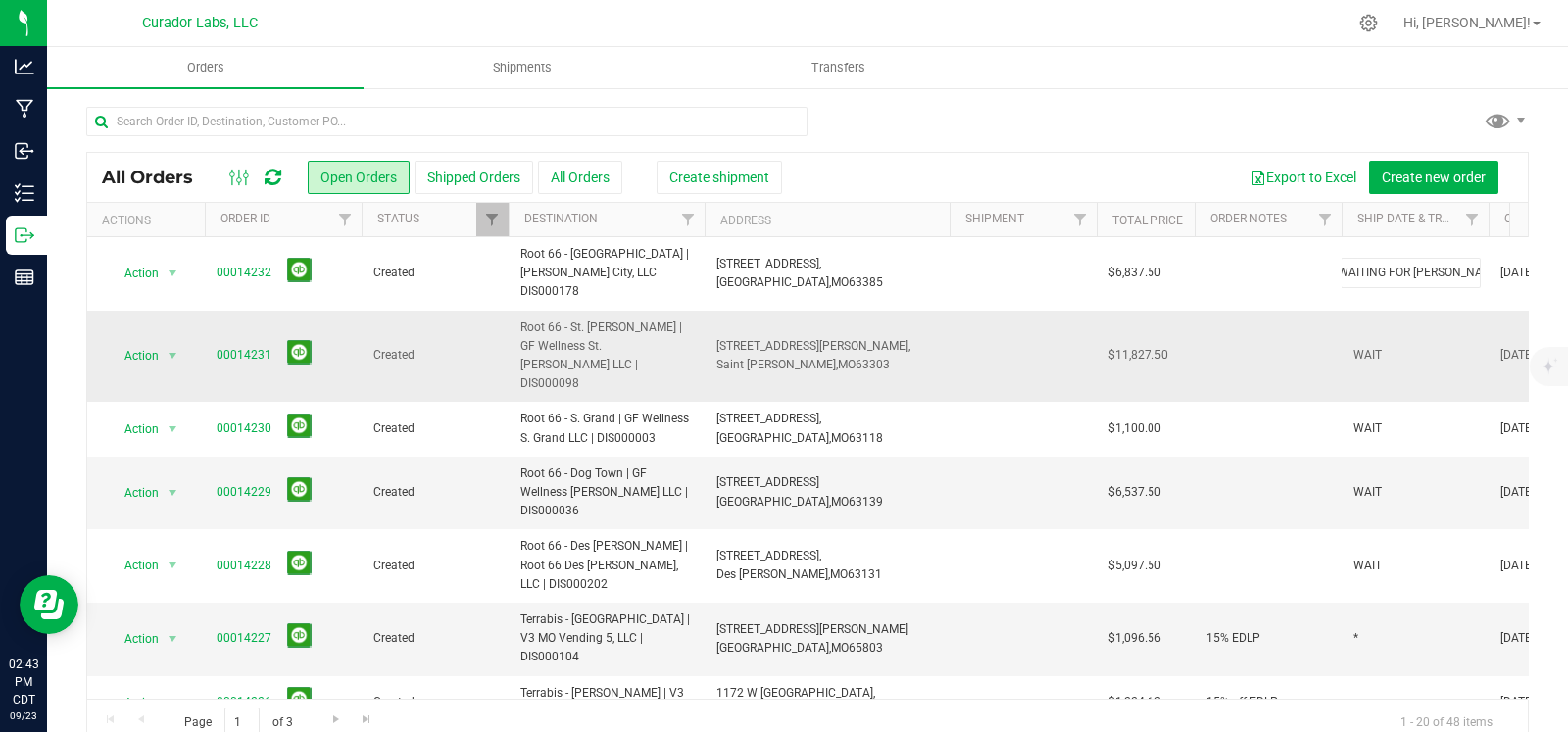
click at [1398, 331] on div "All Orders Open Orders Shipped Orders All Orders Create shipment Export to Exce…" at bounding box center [808, 450] width 1442 height 595
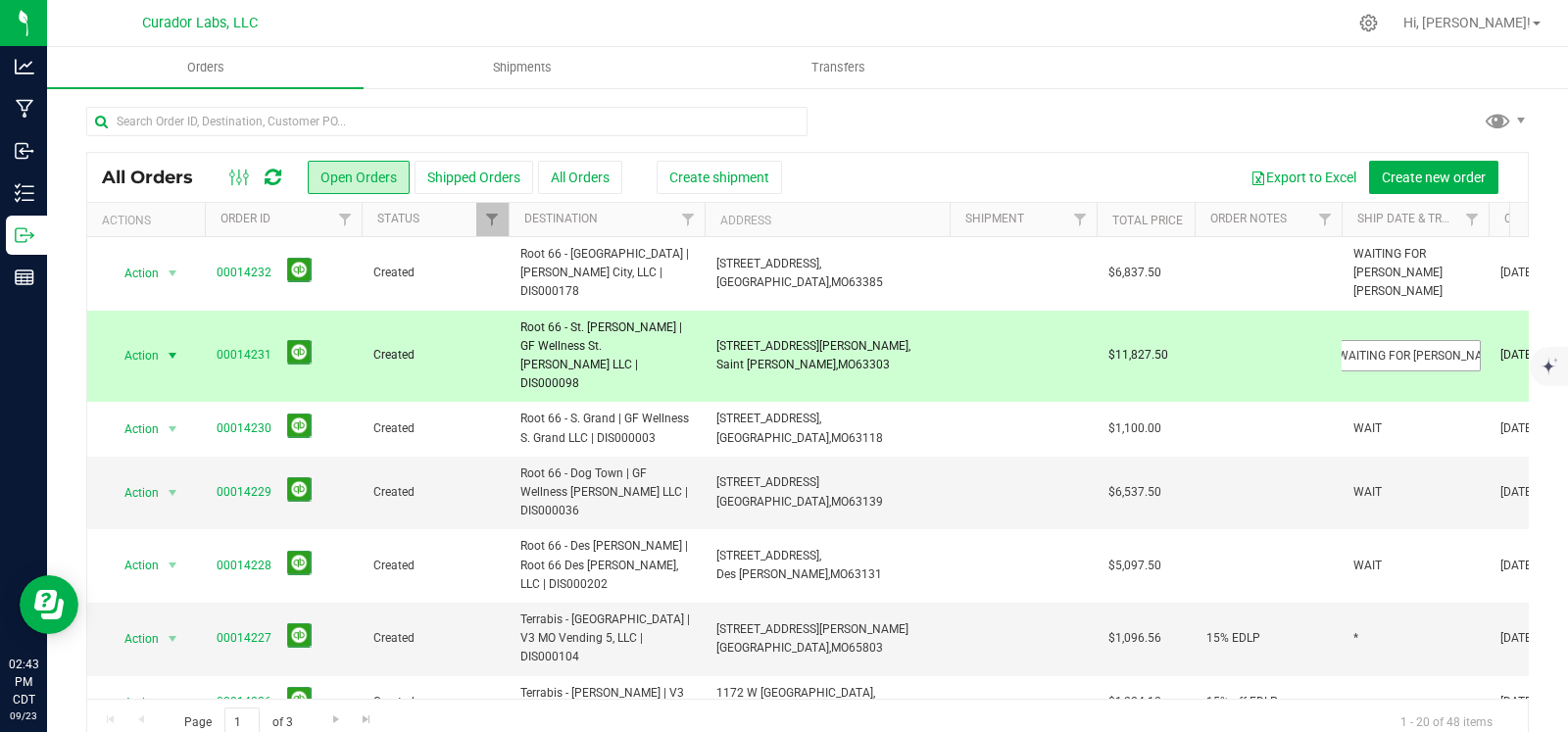
type input "WAITING FOR [PERSON_NAME] [PERSON_NAME]"
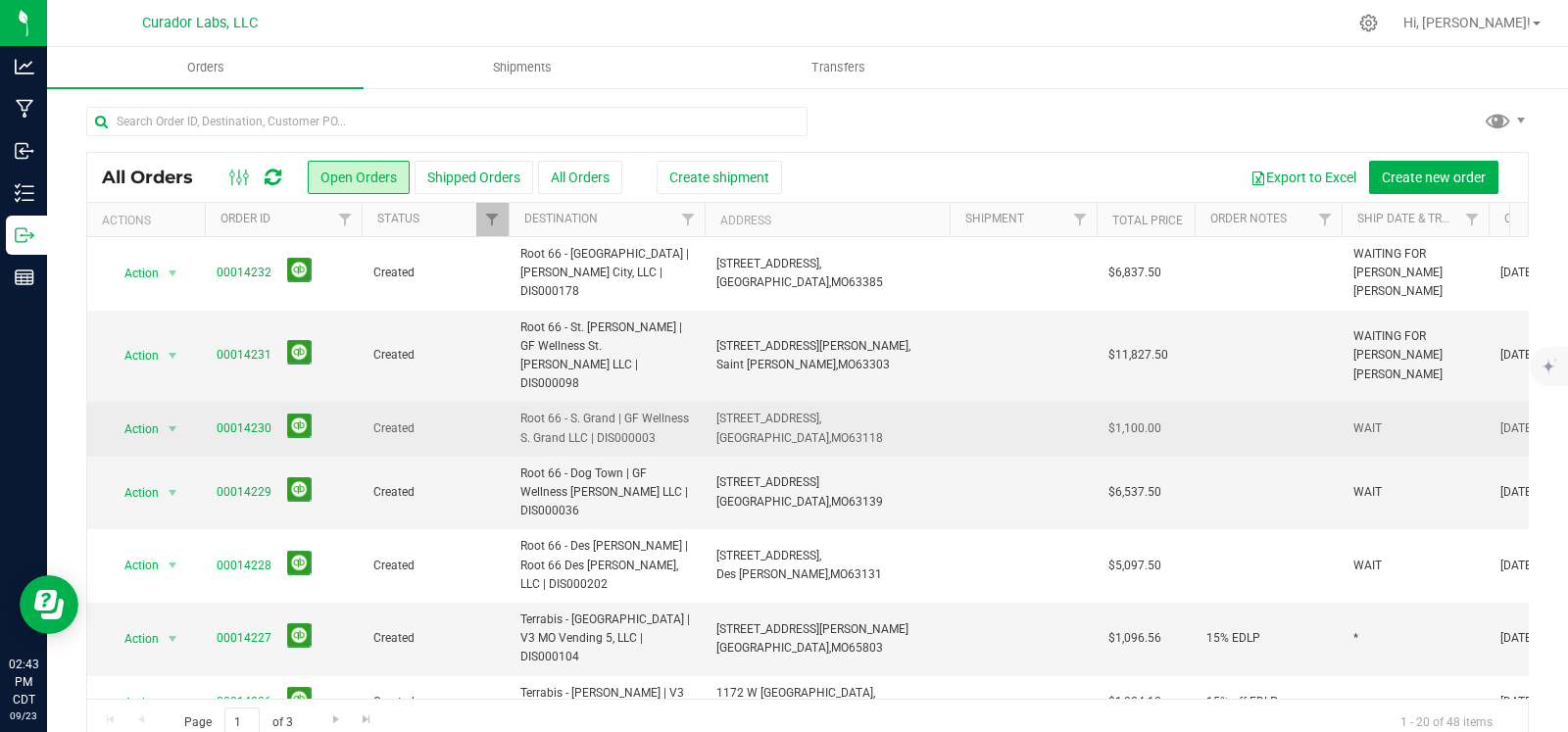
click at [1390, 402] on td "WAIT" at bounding box center [1416, 428] width 147 height 54
click at [1390, 414] on input "WAIT" at bounding box center [1411, 428] width 140 height 30
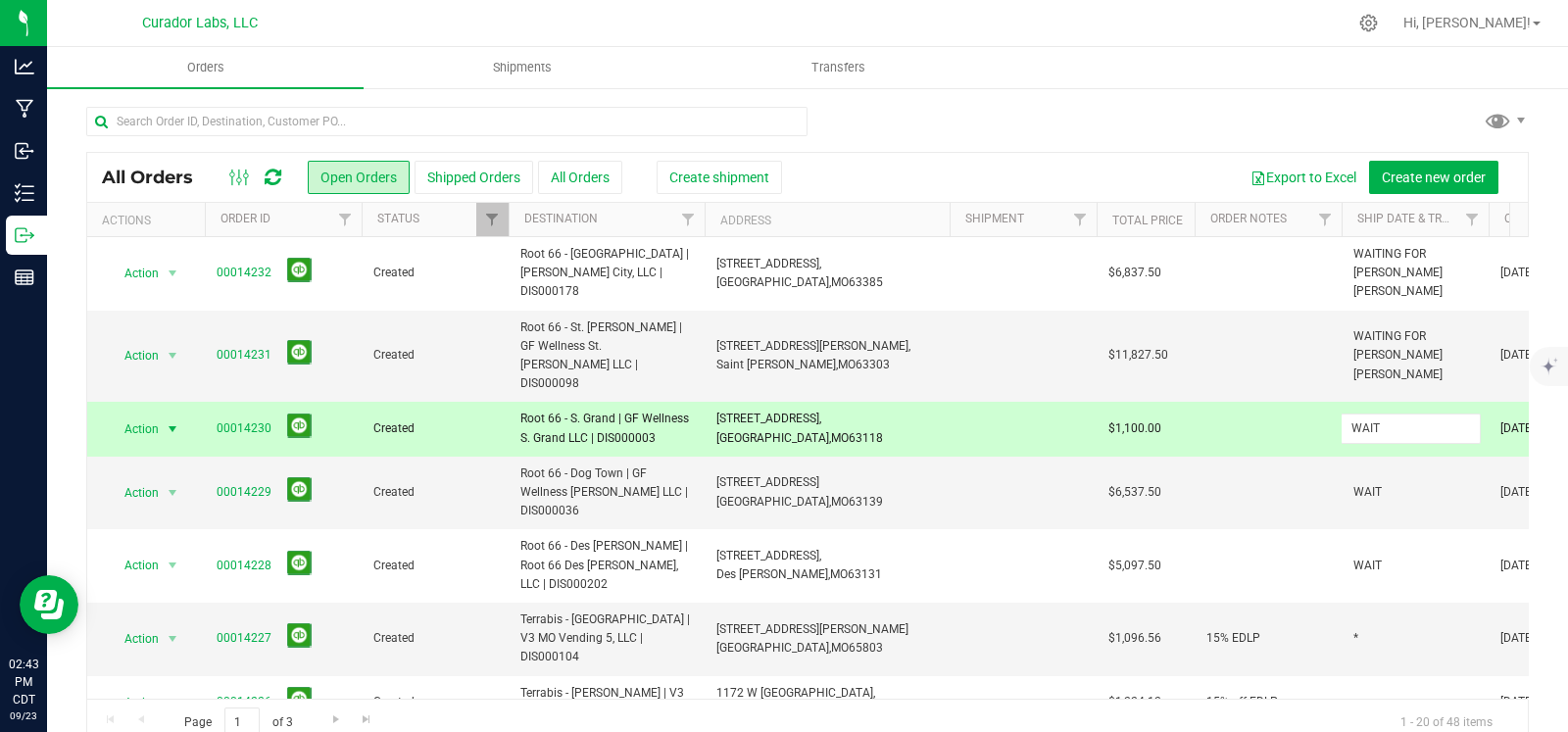
type input "WAITING FOR [PERSON_NAME] [PERSON_NAME]"
click at [1381, 443] on div "All Orders Open Orders Shipped Orders All Orders Create shipment Export to Exce…" at bounding box center [808, 450] width 1442 height 595
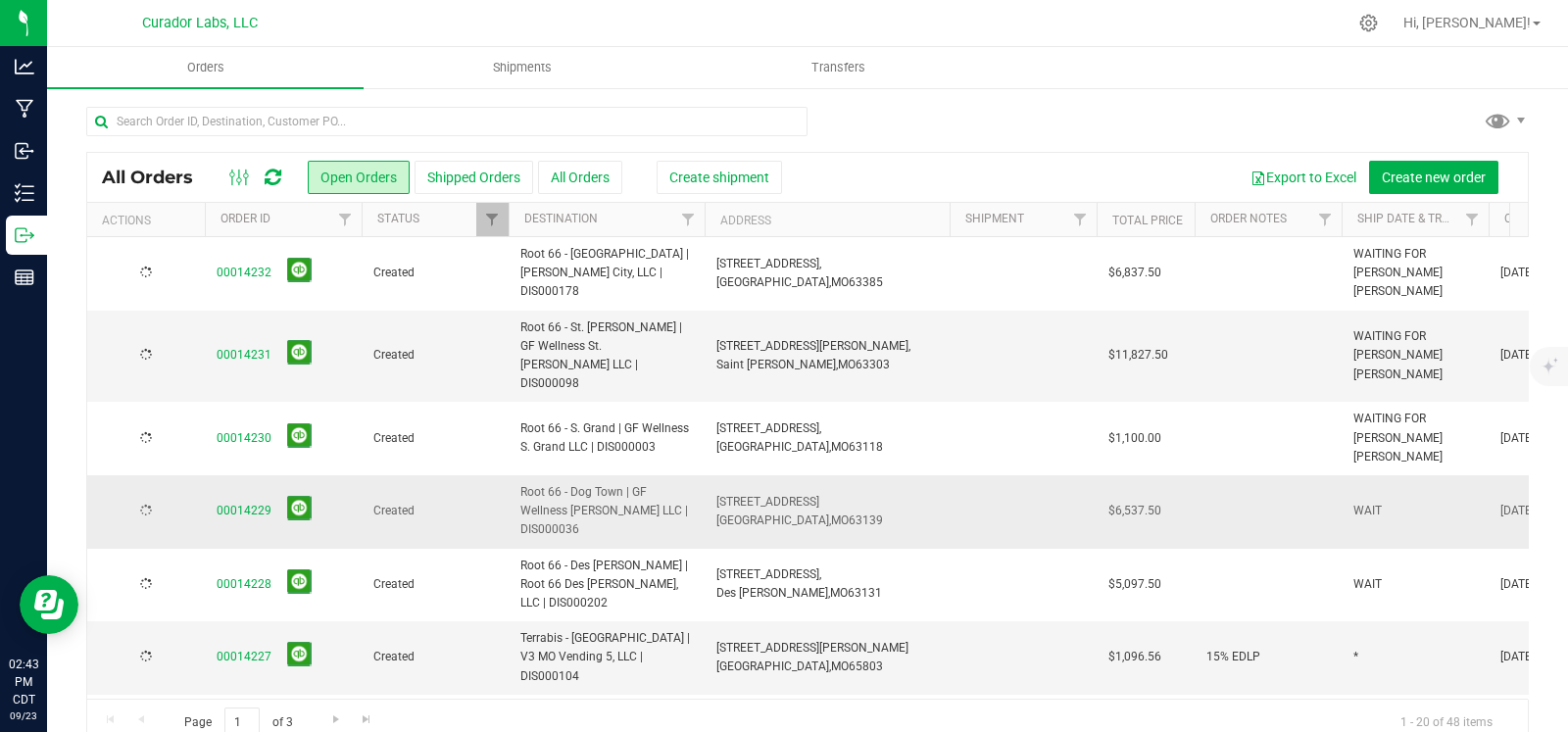
click at [1382, 476] on td "WAIT" at bounding box center [1416, 512] width 147 height 74
type input "WAITING FOR [PERSON_NAME] [PERSON_NAME]"
click at [1382, 496] on input "WAITING FOR [PERSON_NAME] [PERSON_NAME]" at bounding box center [1411, 511] width 140 height 30
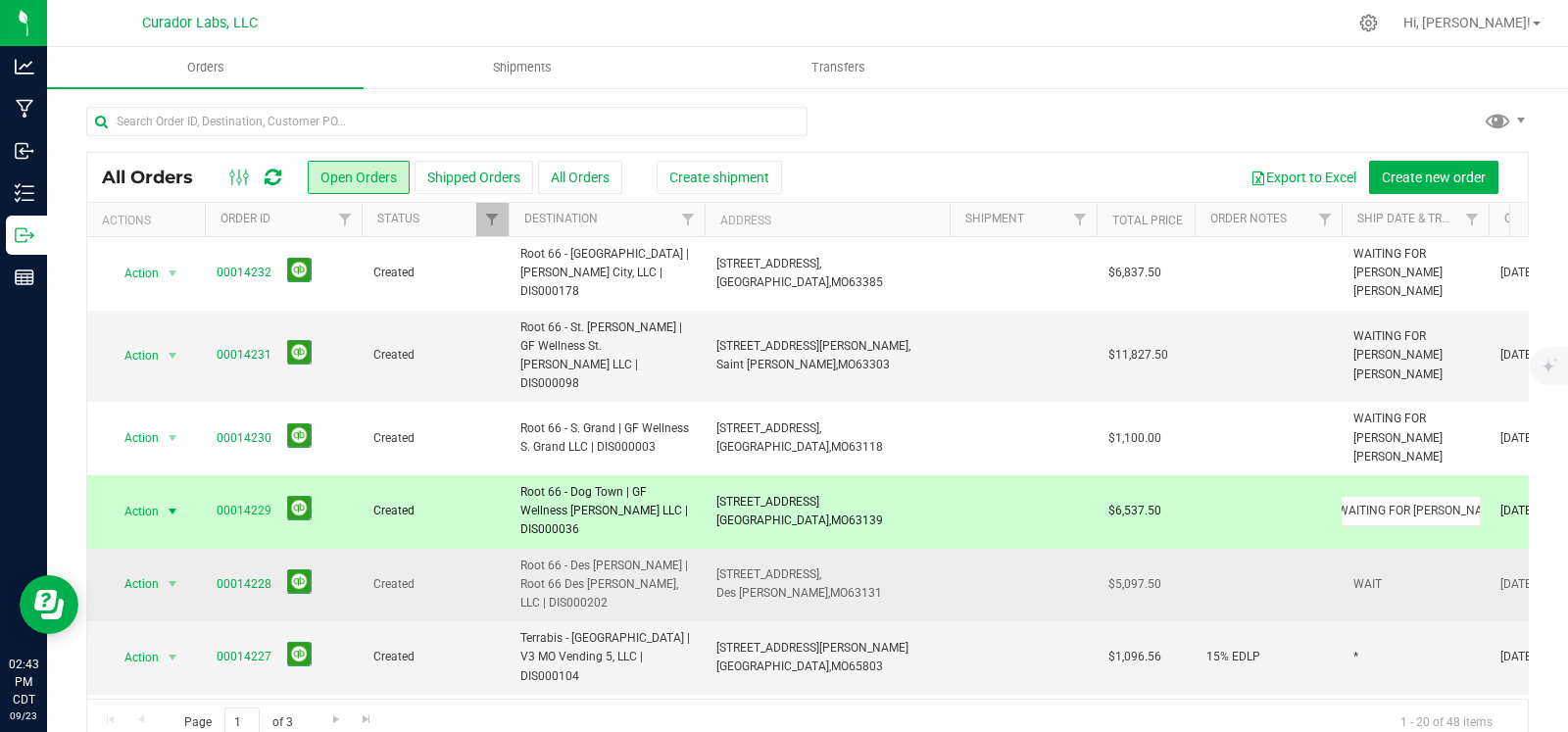
click at [1387, 521] on div "All Orders Open Orders Shipped Orders All Orders Create shipment Export to Exce…" at bounding box center [808, 450] width 1442 height 595
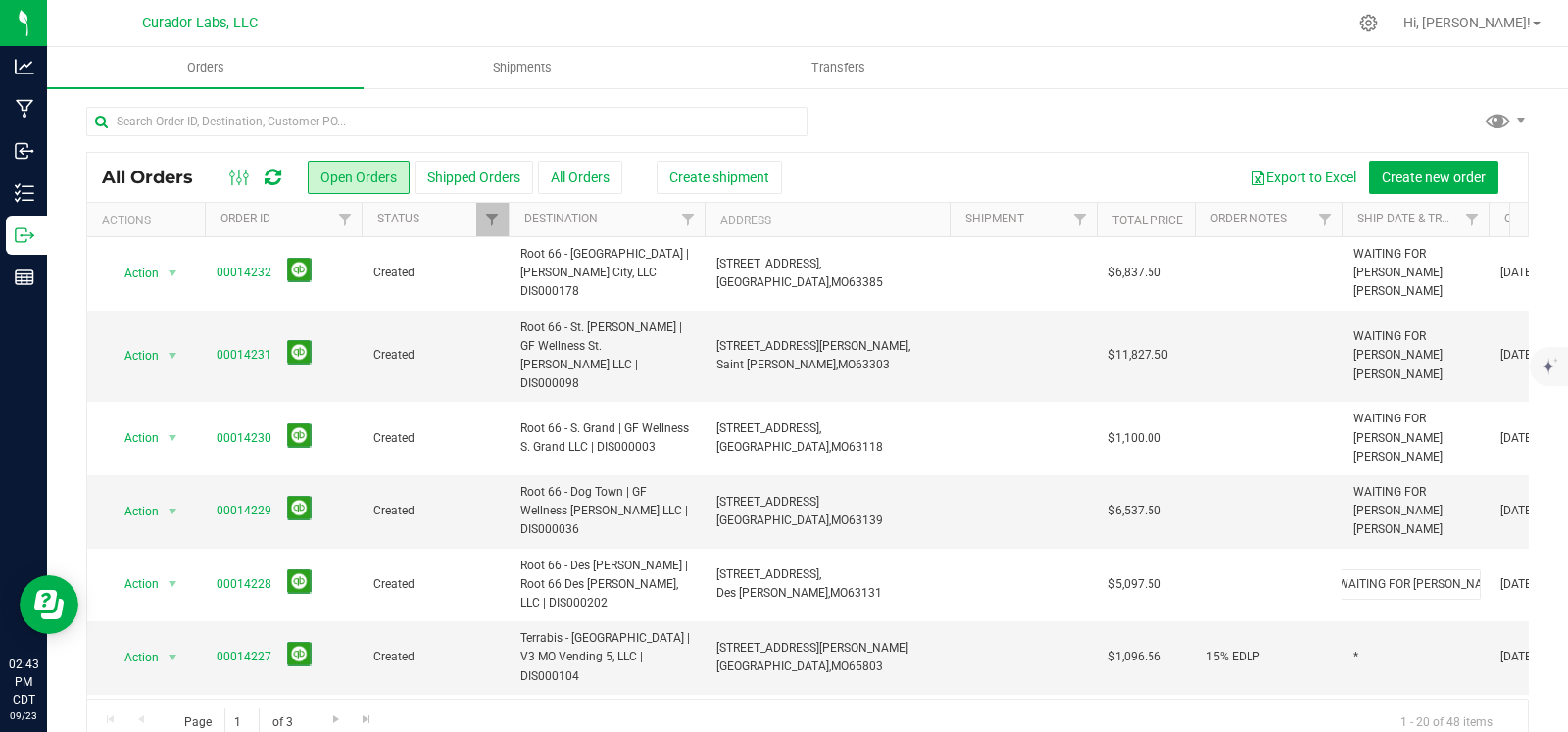
type input "WAITING FOR [PERSON_NAME] [PERSON_NAME]"
click at [1109, 135] on div at bounding box center [808, 130] width 1442 height 45
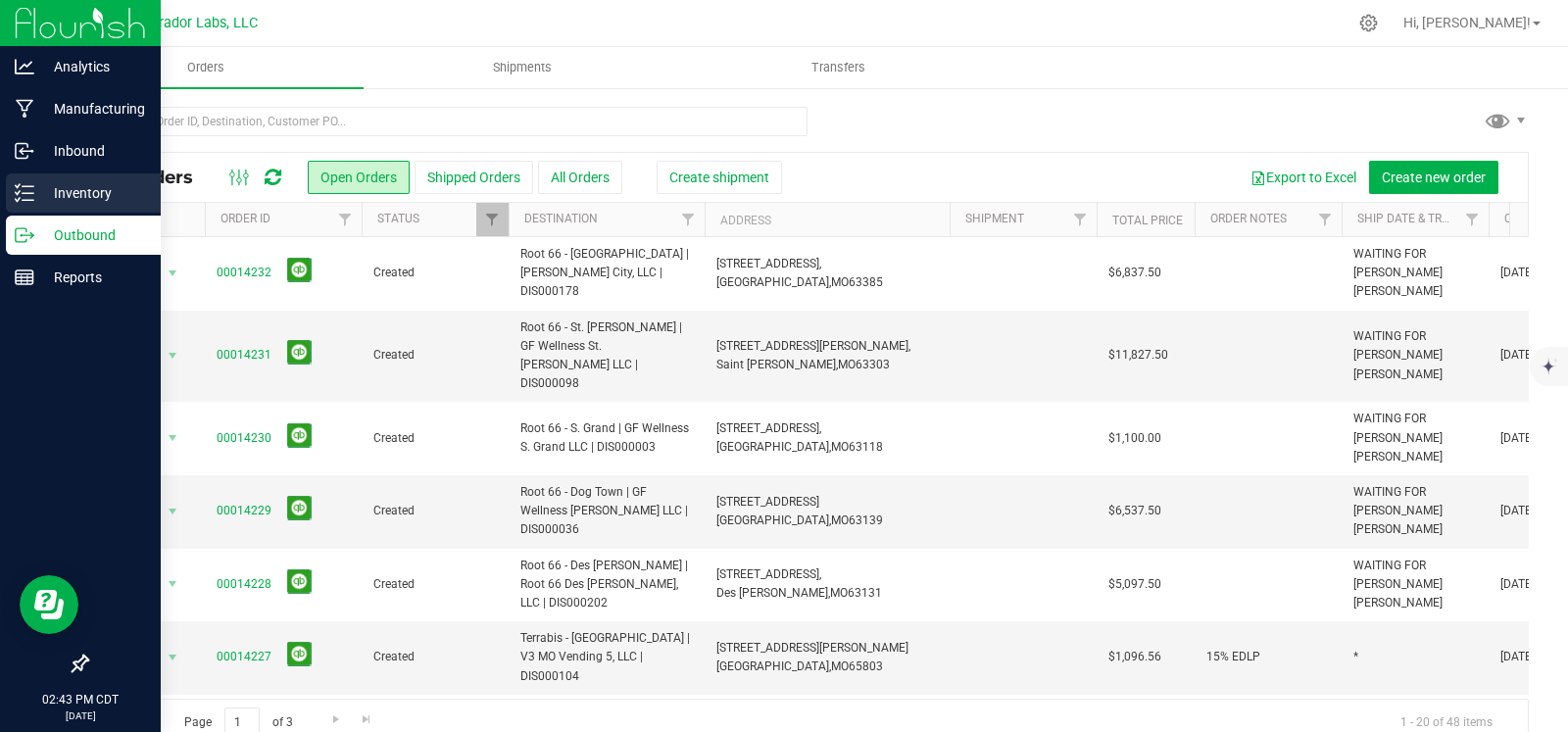
click at [29, 190] on icon at bounding box center [25, 194] width 20 height 20
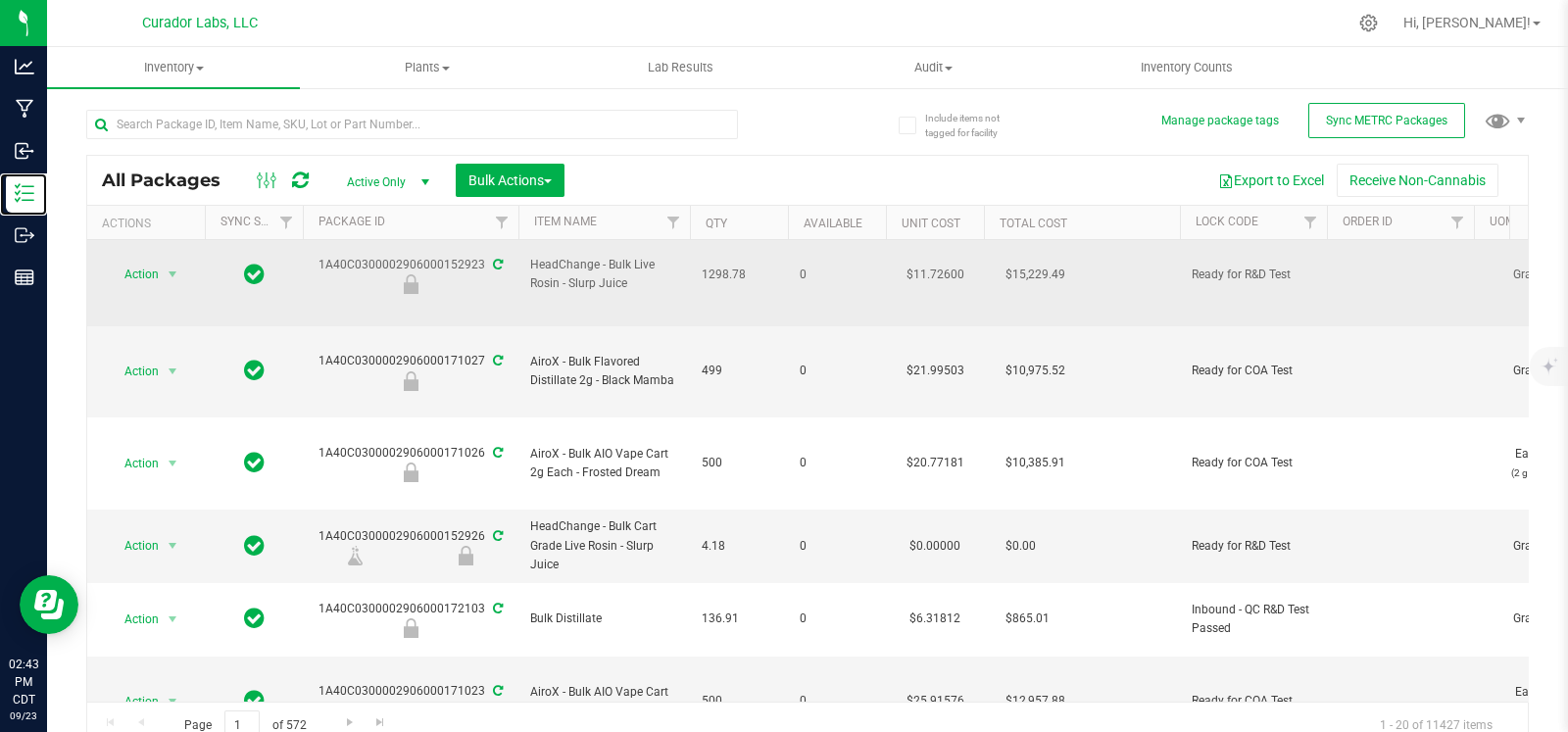
scroll to position [456, 0]
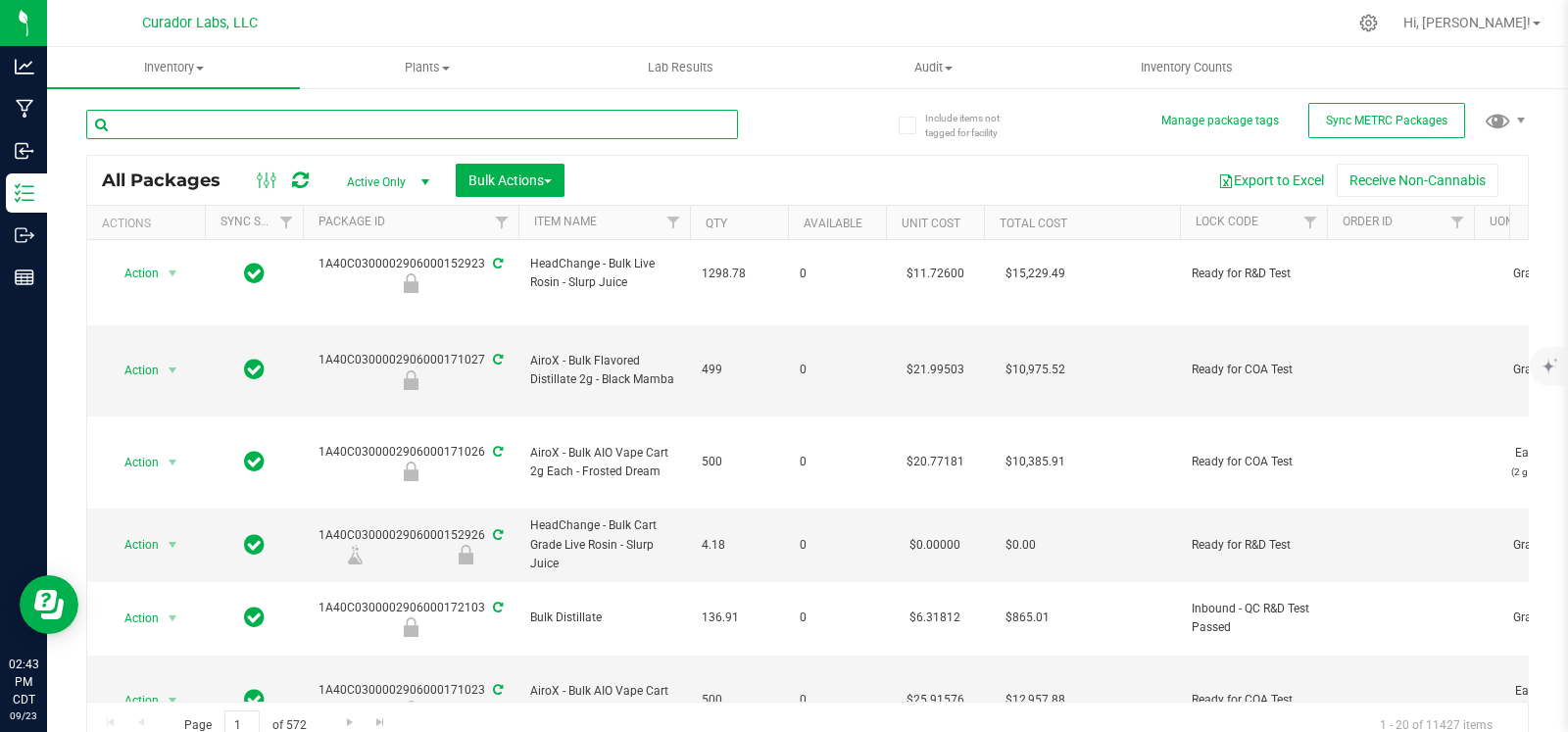
click at [345, 118] on input "text" at bounding box center [412, 125] width 651 height 29
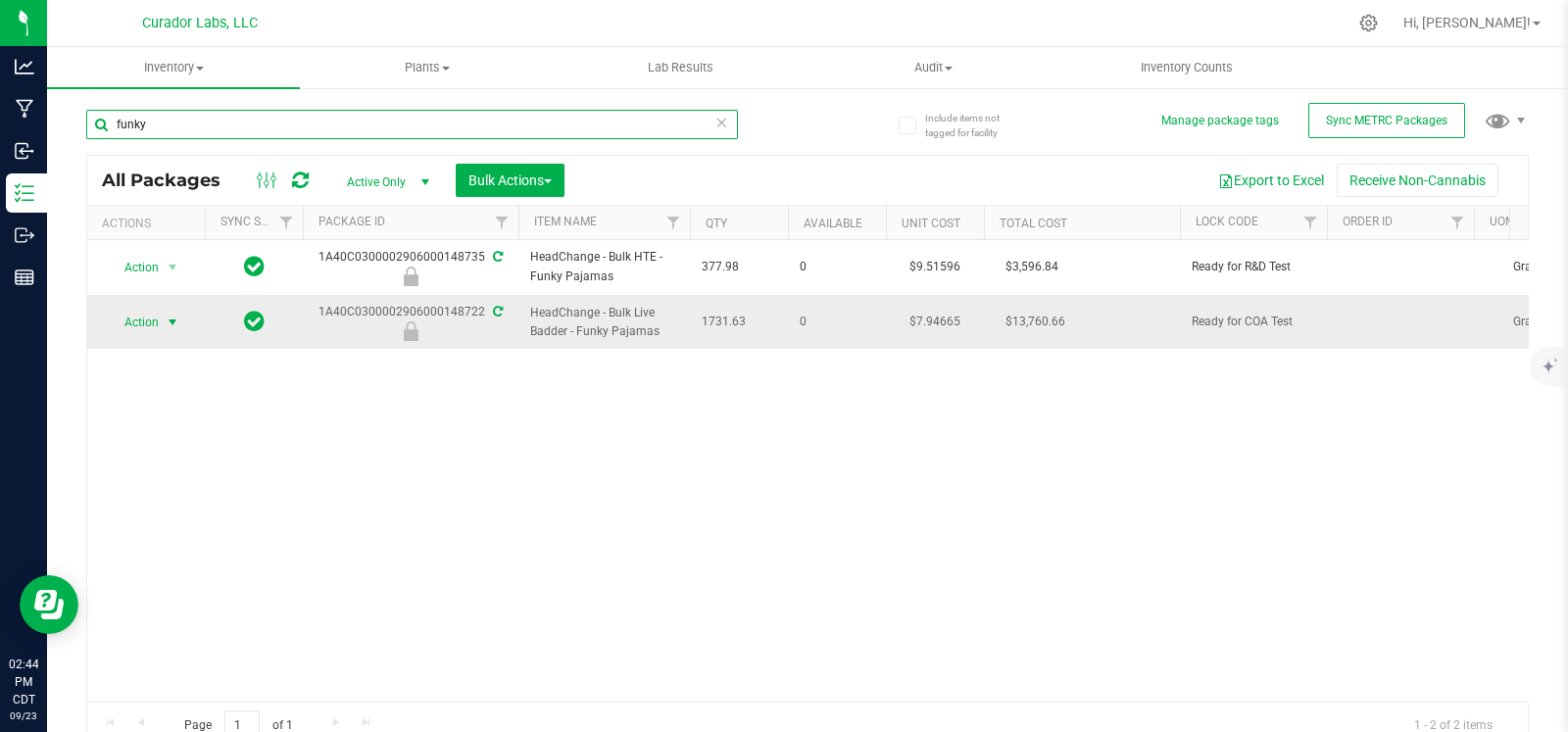
type input "funky"
click at [182, 326] on span "select" at bounding box center [173, 322] width 25 height 28
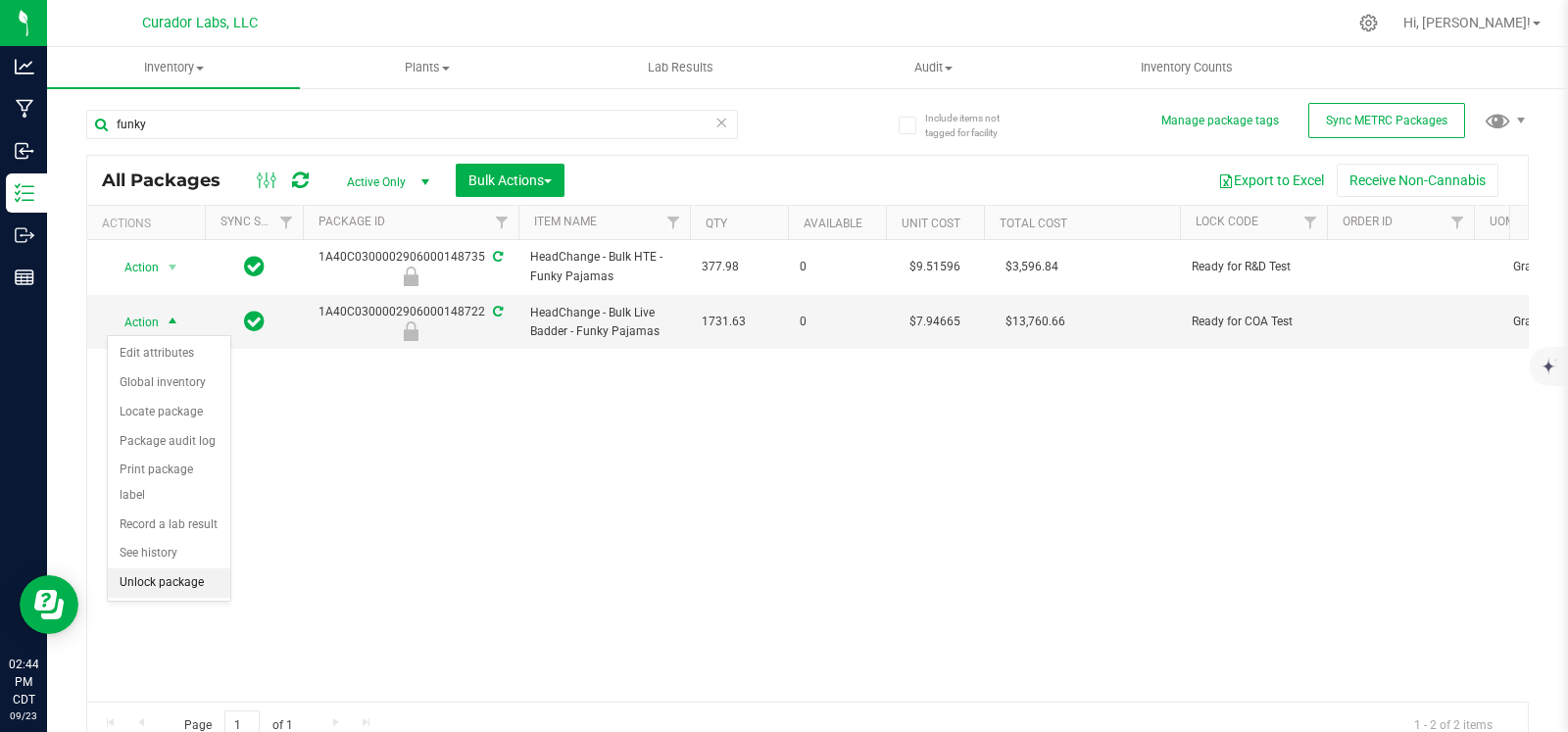
click at [155, 582] on li "Unlock package" at bounding box center [169, 584] width 123 height 29
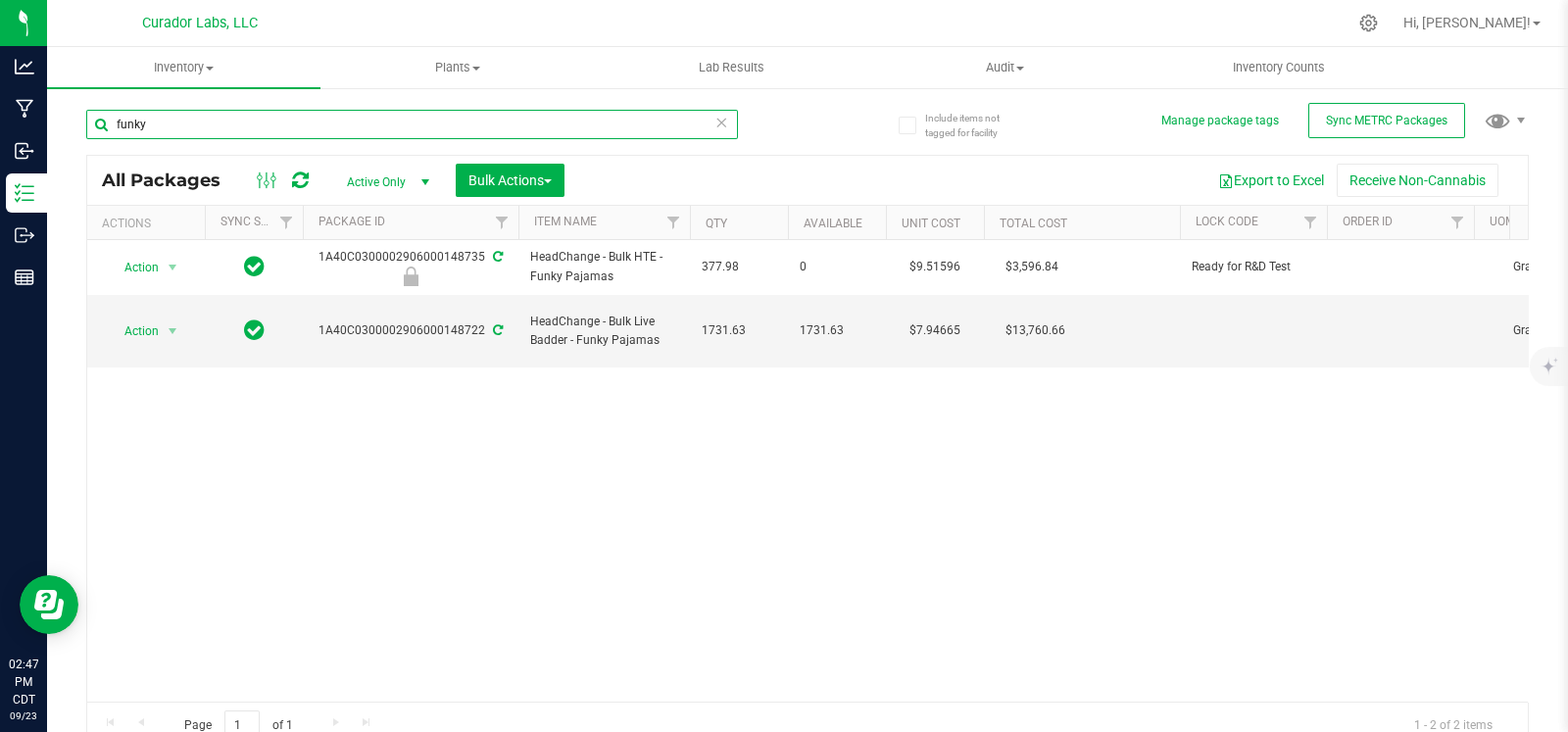
click at [211, 124] on input "funky" at bounding box center [412, 125] width 651 height 29
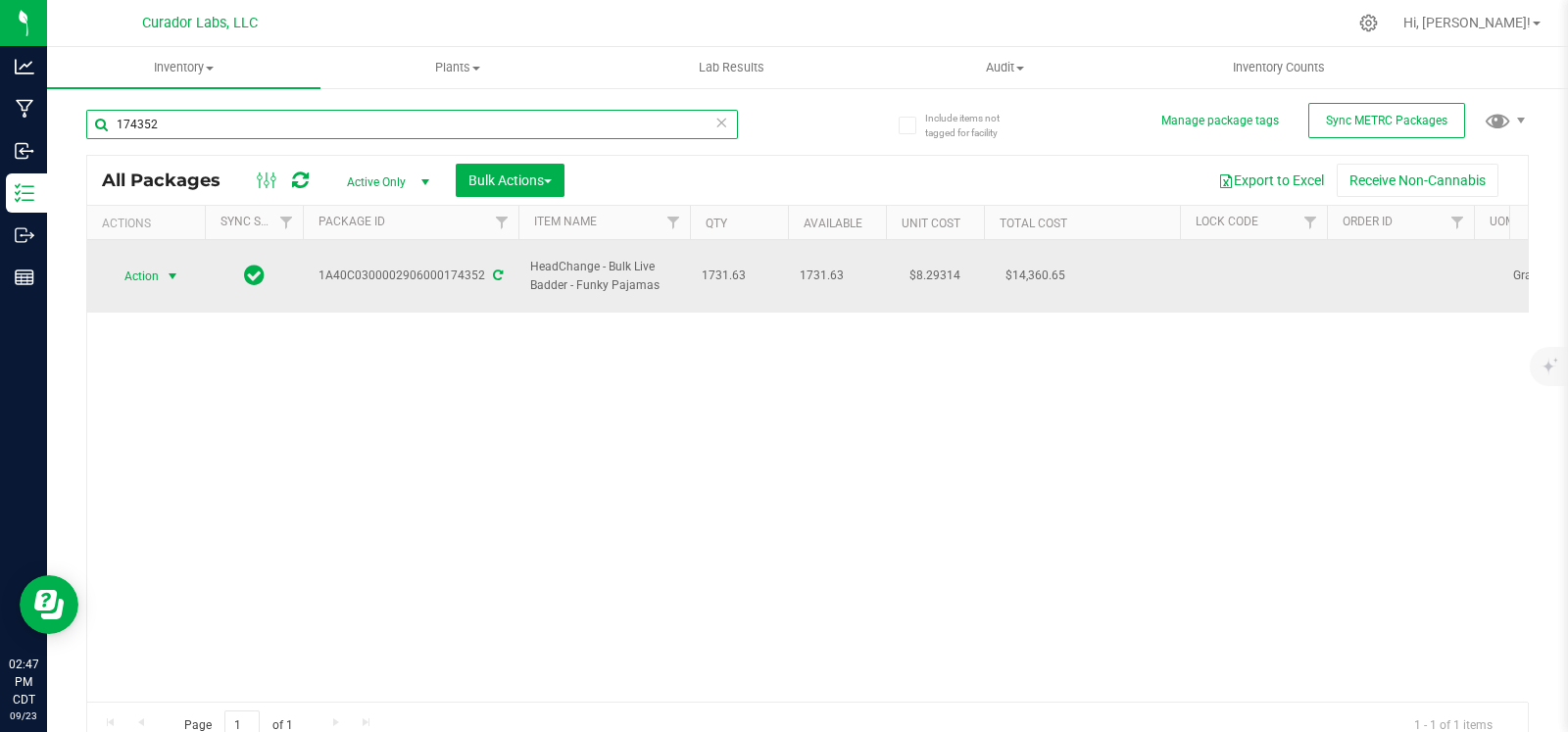
type input "174352"
click at [157, 262] on span "Action" at bounding box center [134, 276] width 53 height 28
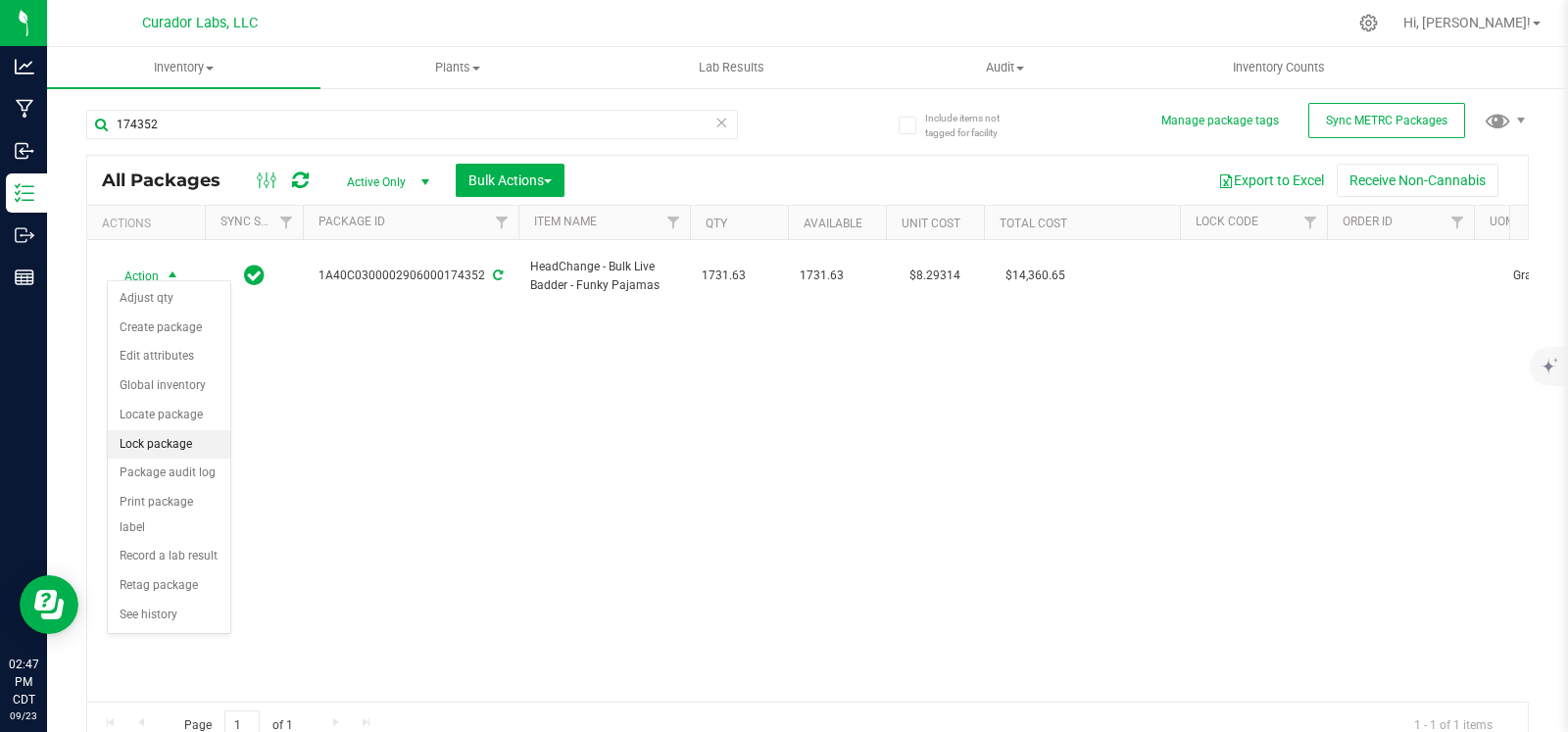
click at [171, 441] on li "Lock package" at bounding box center [169, 445] width 123 height 29
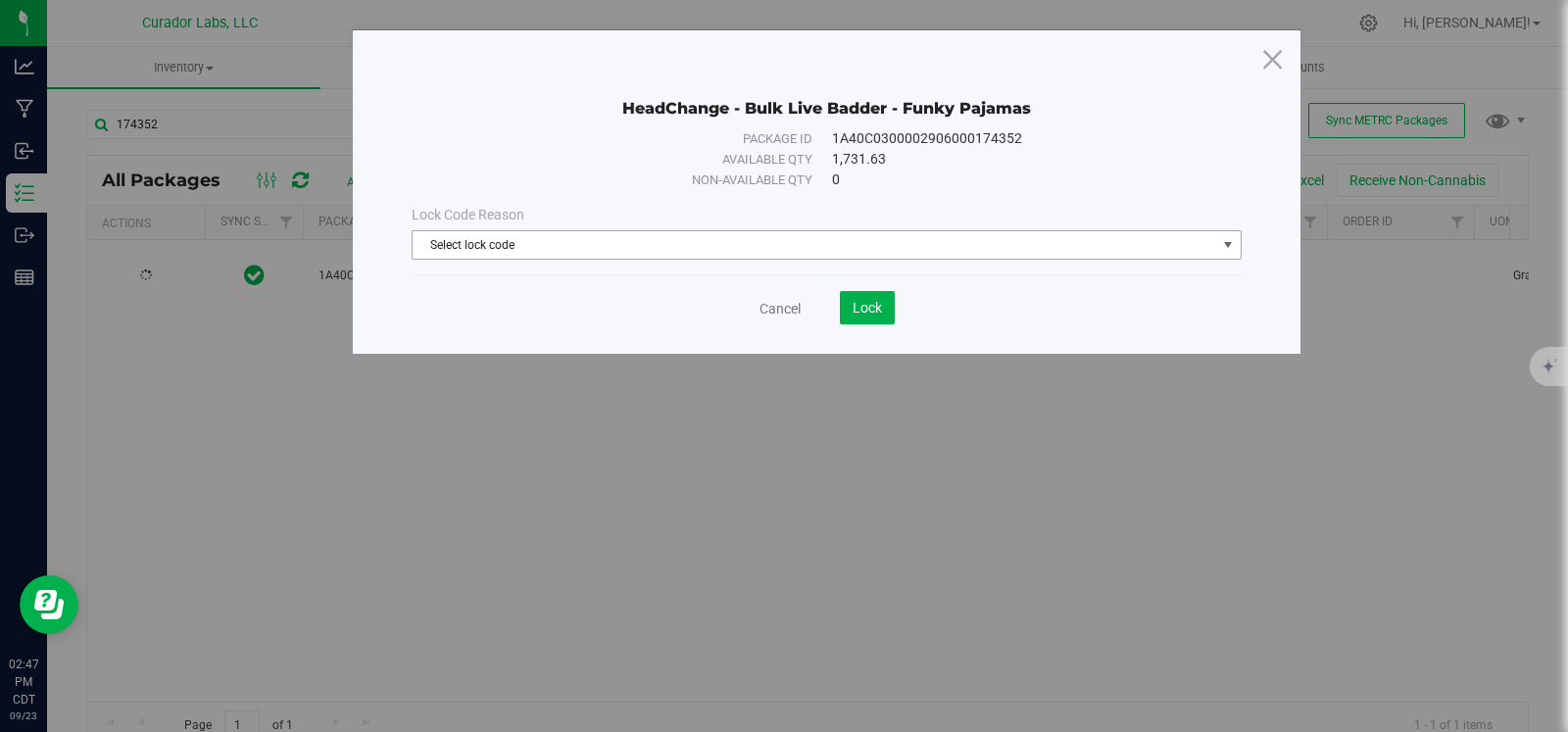
click at [738, 240] on span "Select lock code" at bounding box center [814, 245] width 804 height 28
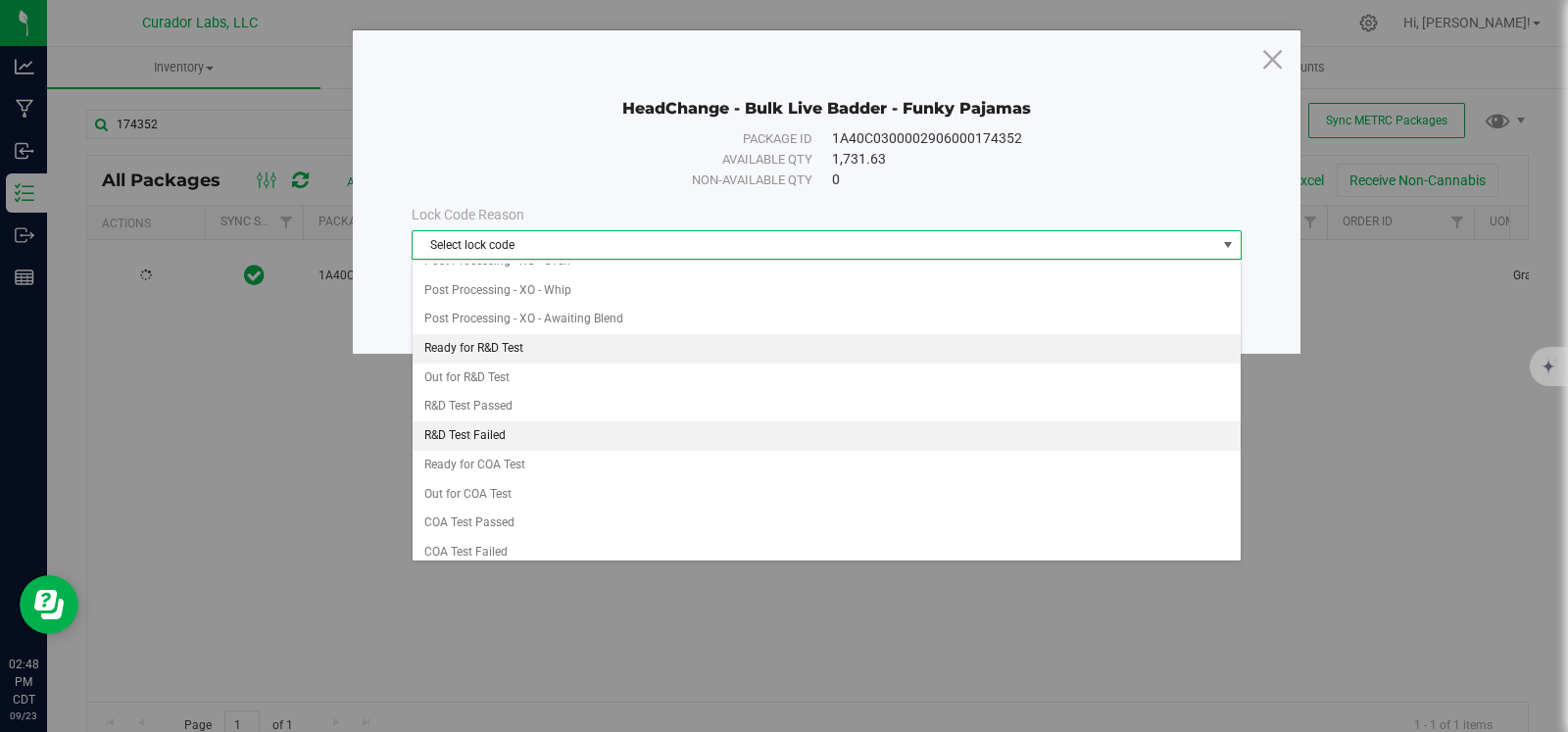
scroll to position [583, 0]
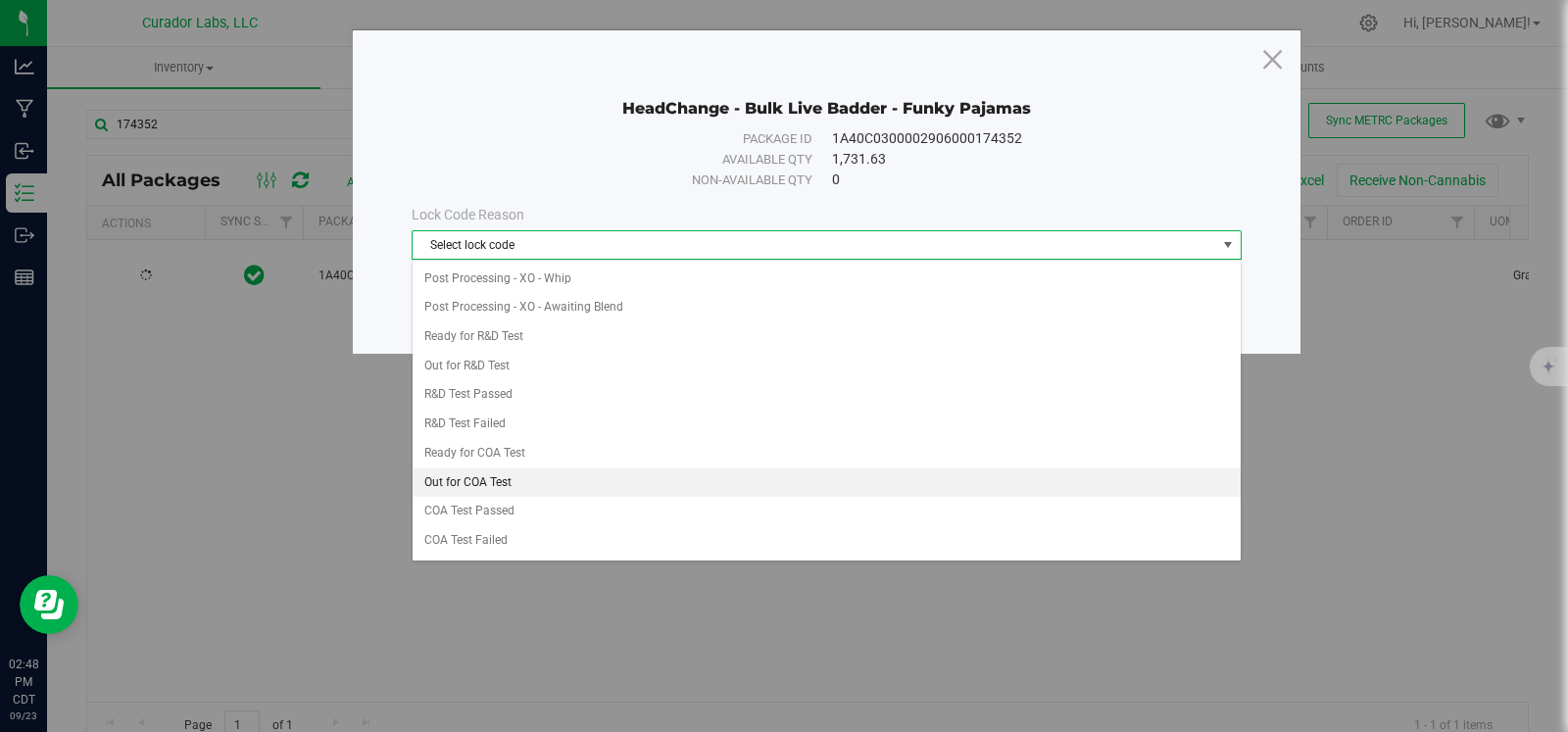
click at [580, 469] on li "Out for COA Test" at bounding box center [826, 483] width 828 height 29
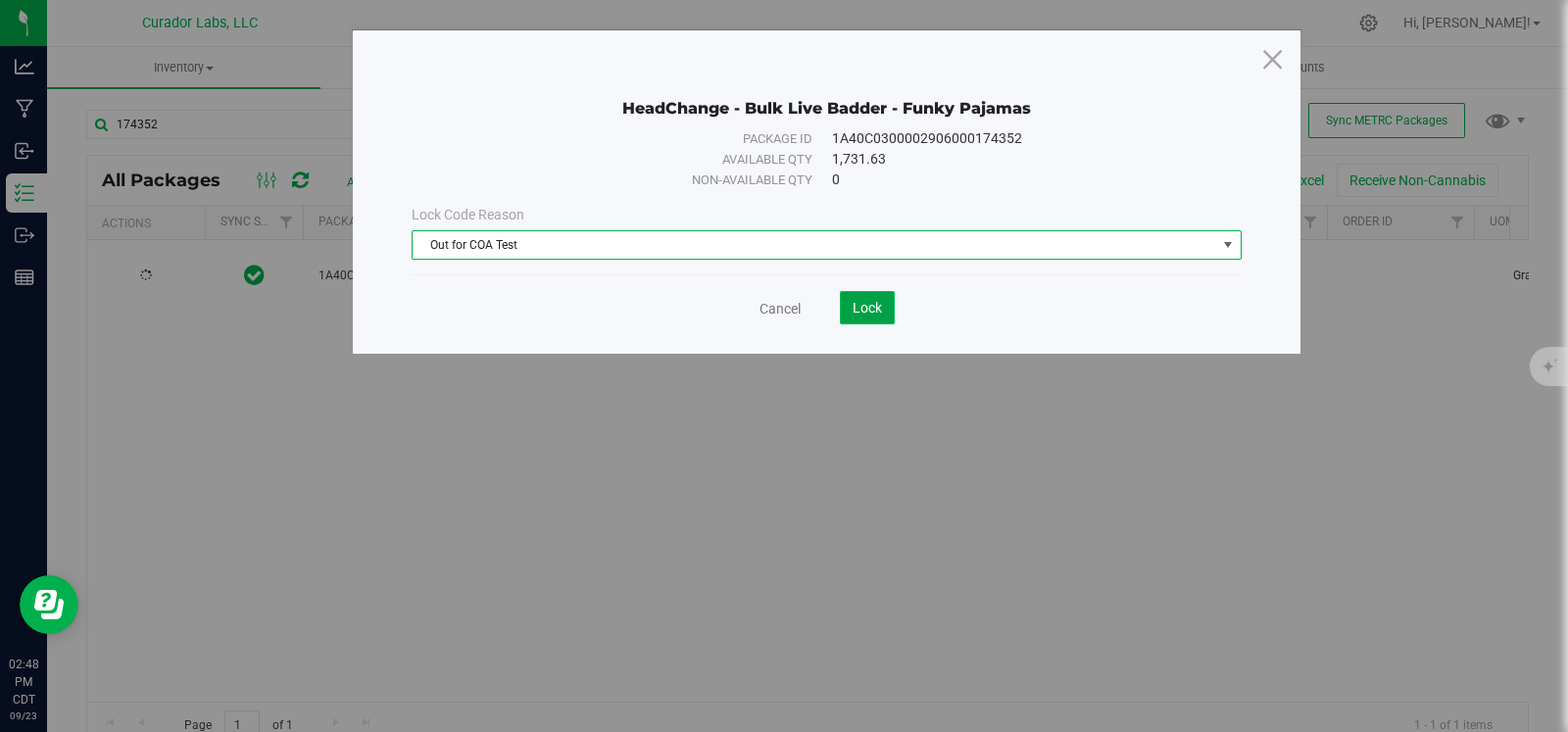
click at [858, 306] on span "Lock" at bounding box center [868, 308] width 29 height 16
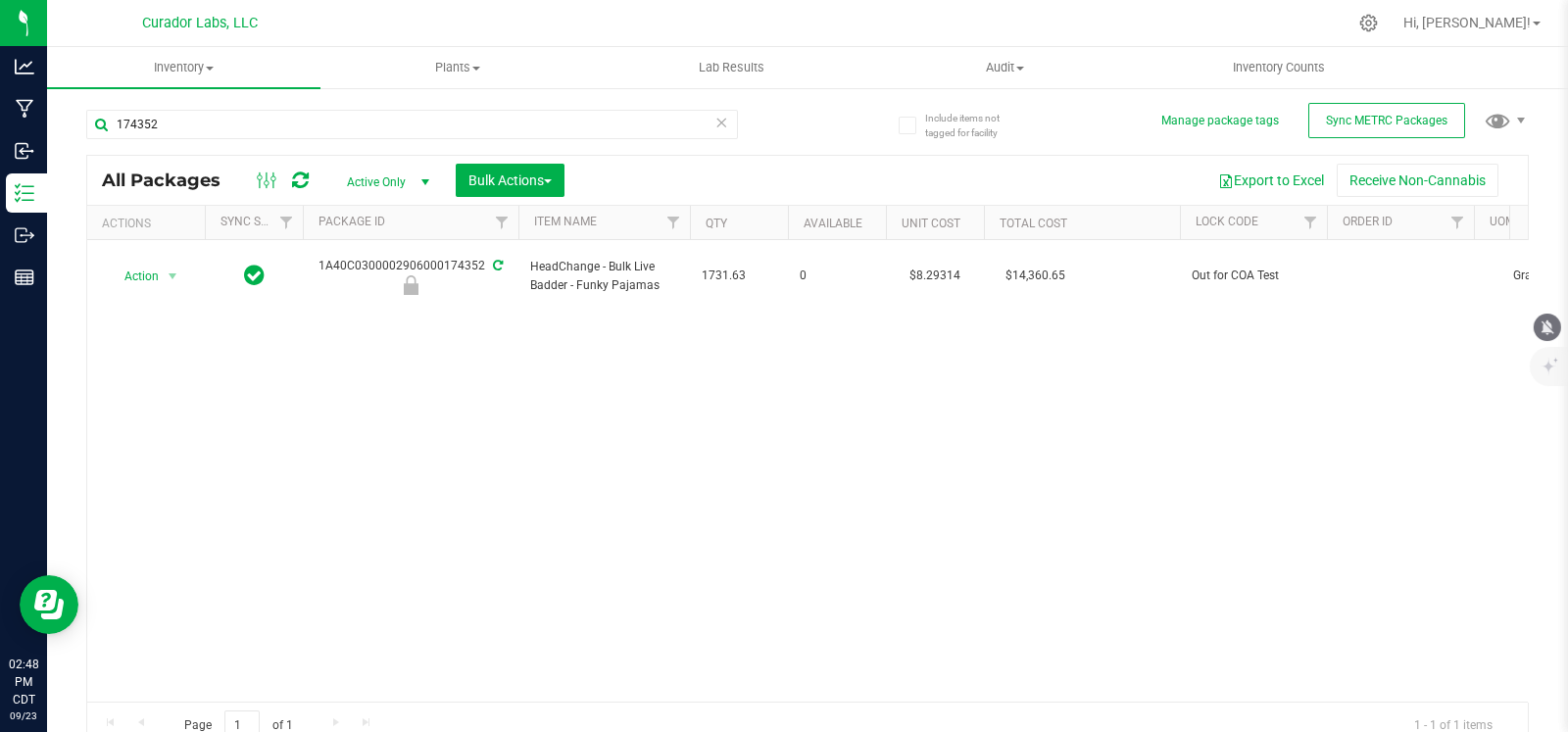
click at [1546, 330] on icon "mute" at bounding box center [1547, 326] width 13 height 15
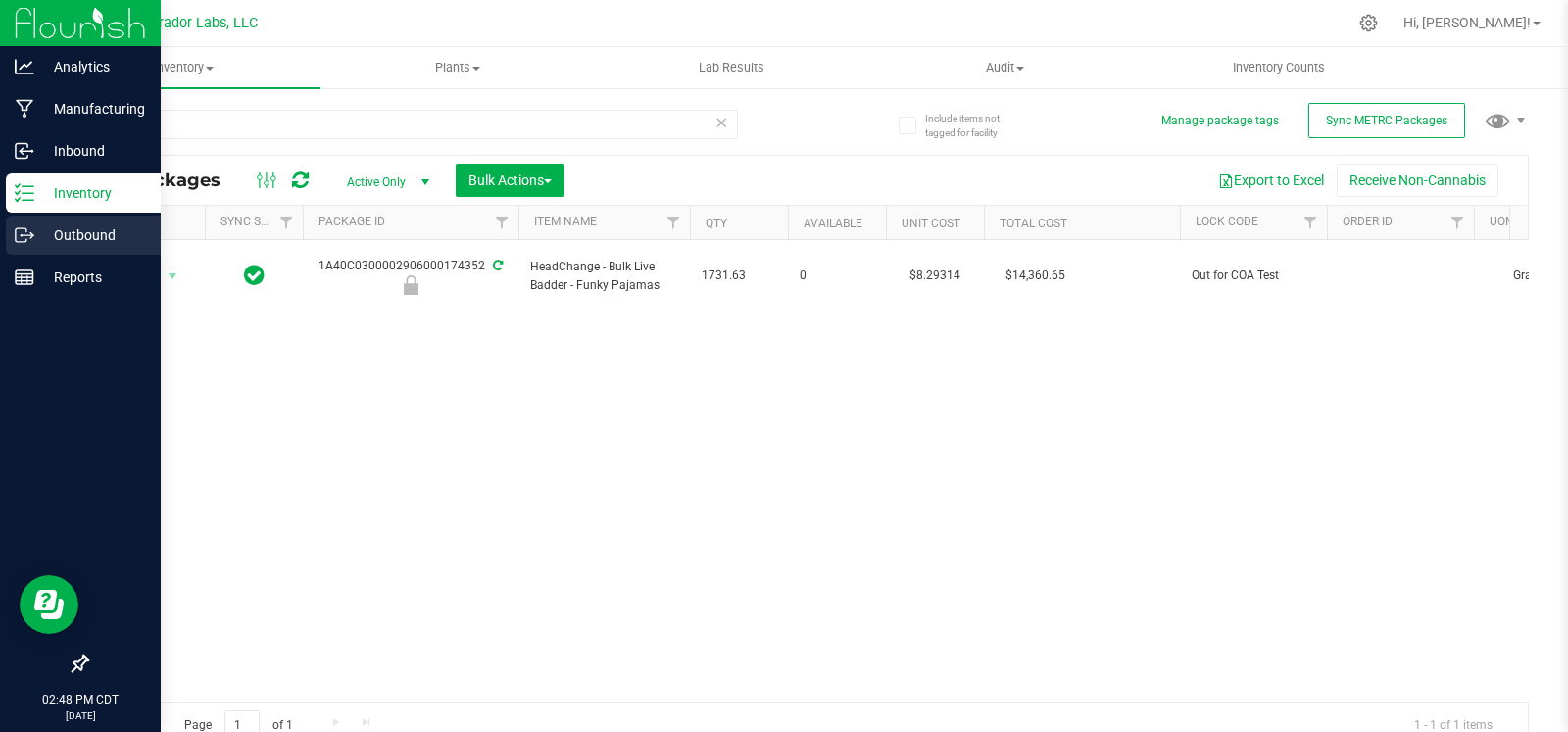
click at [28, 220] on div "Outbound" at bounding box center [84, 235] width 155 height 39
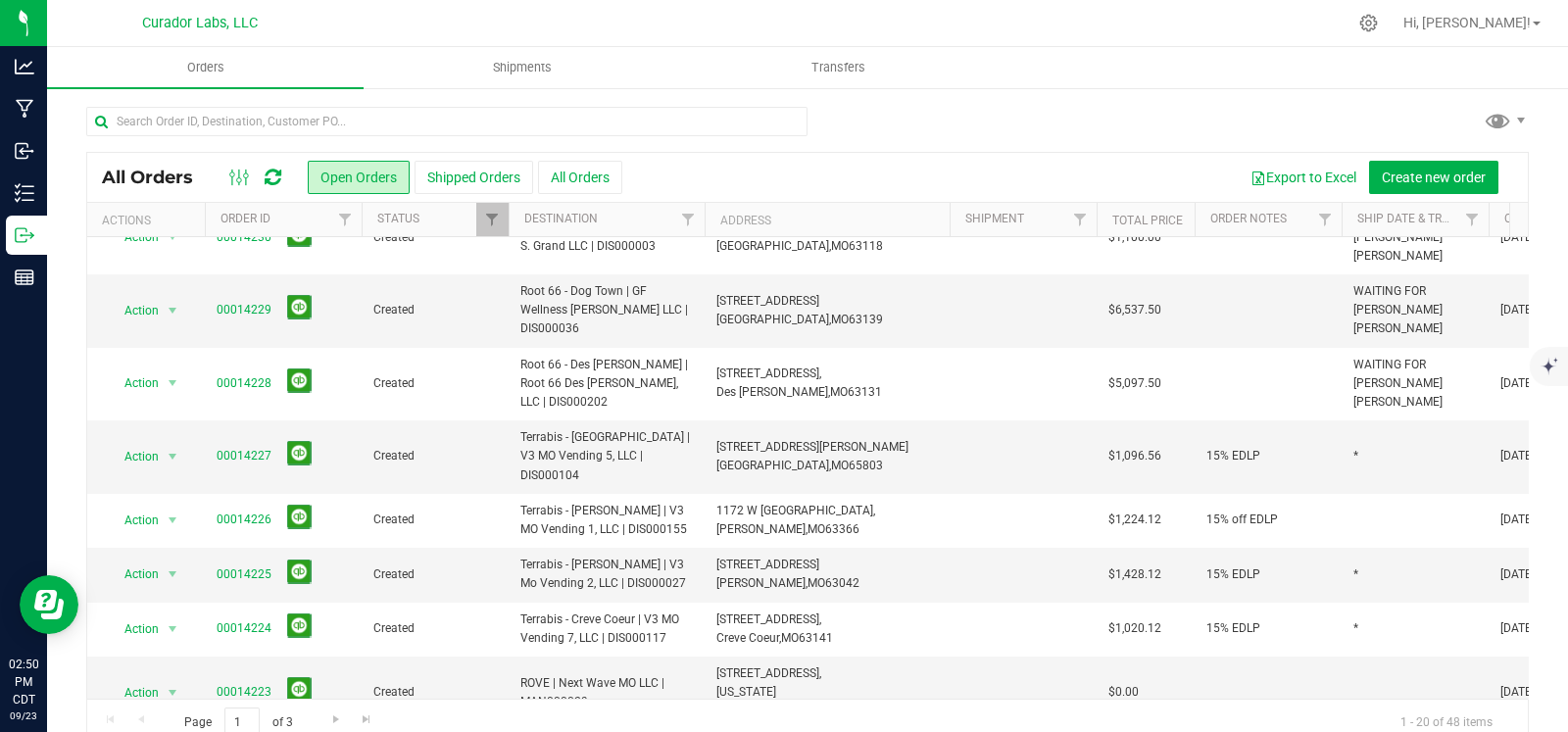
scroll to position [201, 0]
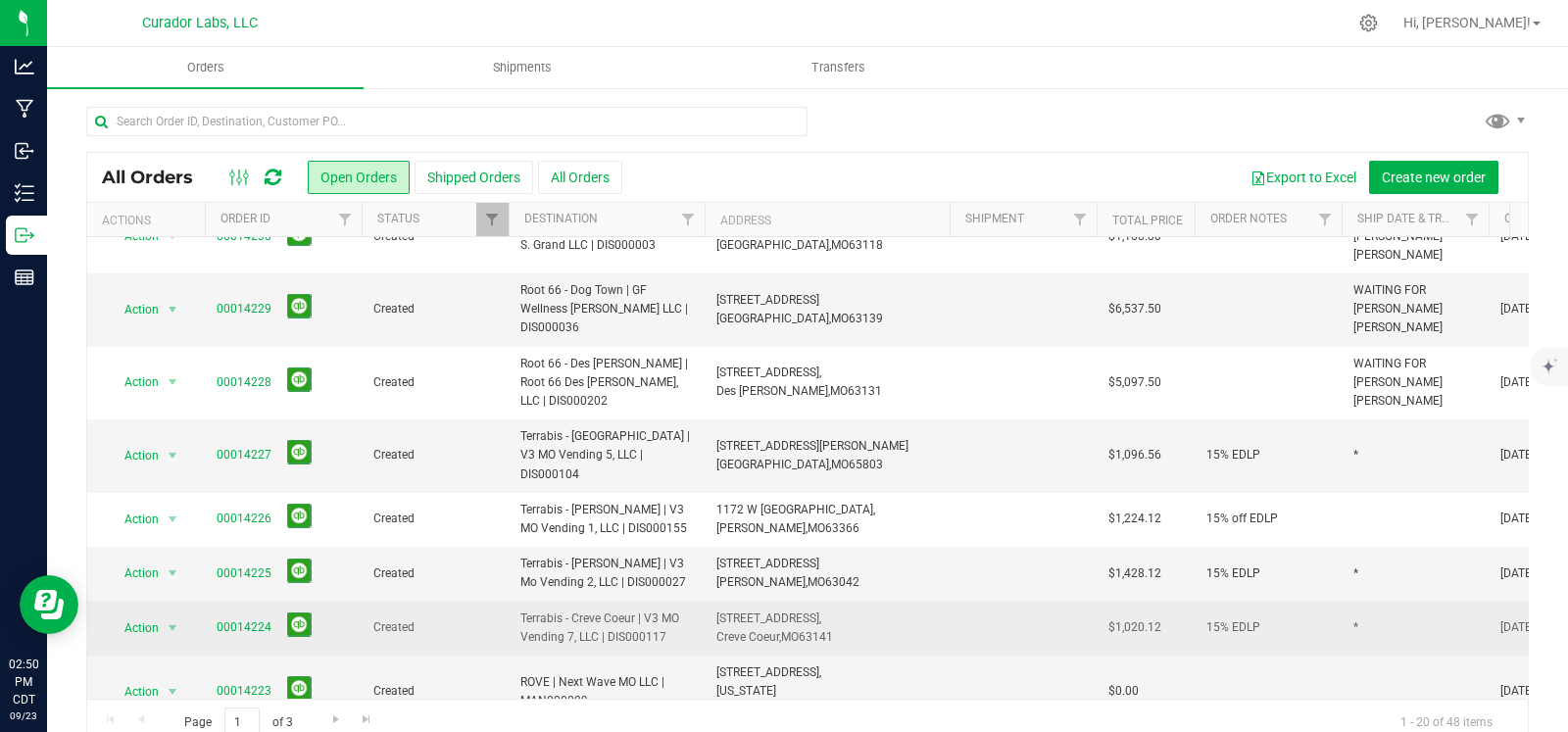
drag, startPoint x: 700, startPoint y: 542, endPoint x: 517, endPoint y: 535, distance: 183.1
click at [517, 601] on td "Terrabis - Creve Coeur | V3 MO Vending 7, LLC | DIS000117" at bounding box center [607, 628] width 196 height 54
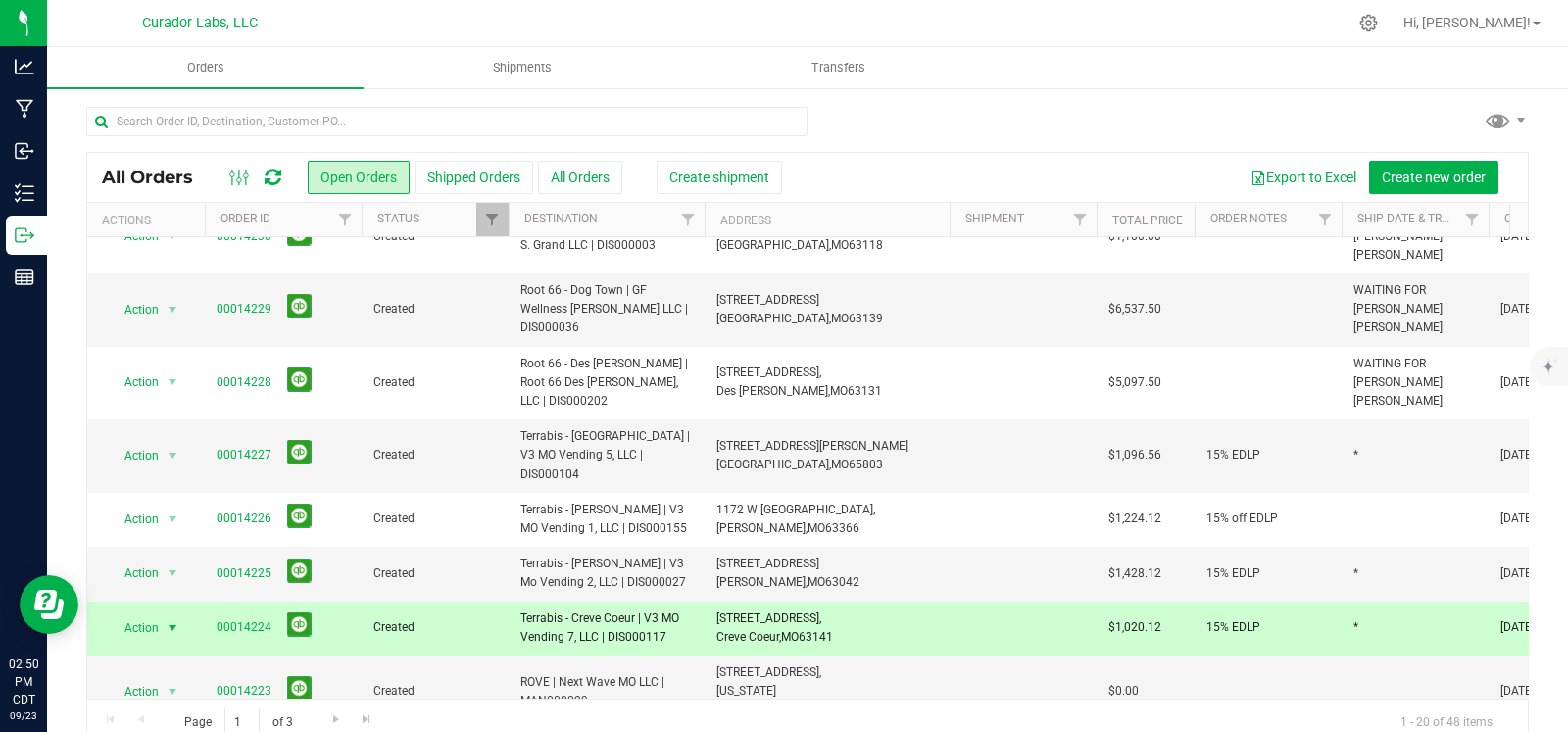
copy span "Terrabis - Creve Coeur | V3 MO Vending 7, LLC | DIS000117"
drag, startPoint x: 872, startPoint y: 536, endPoint x: 714, endPoint y: 530, distance: 158.1
click at [714, 601] on td "11062 Olive Blvd, Creve Coeur, MO 63141" at bounding box center [826, 628] width 245 height 54
copy span "11062 Olive Blvd, Creve Coeur, MO 63141"
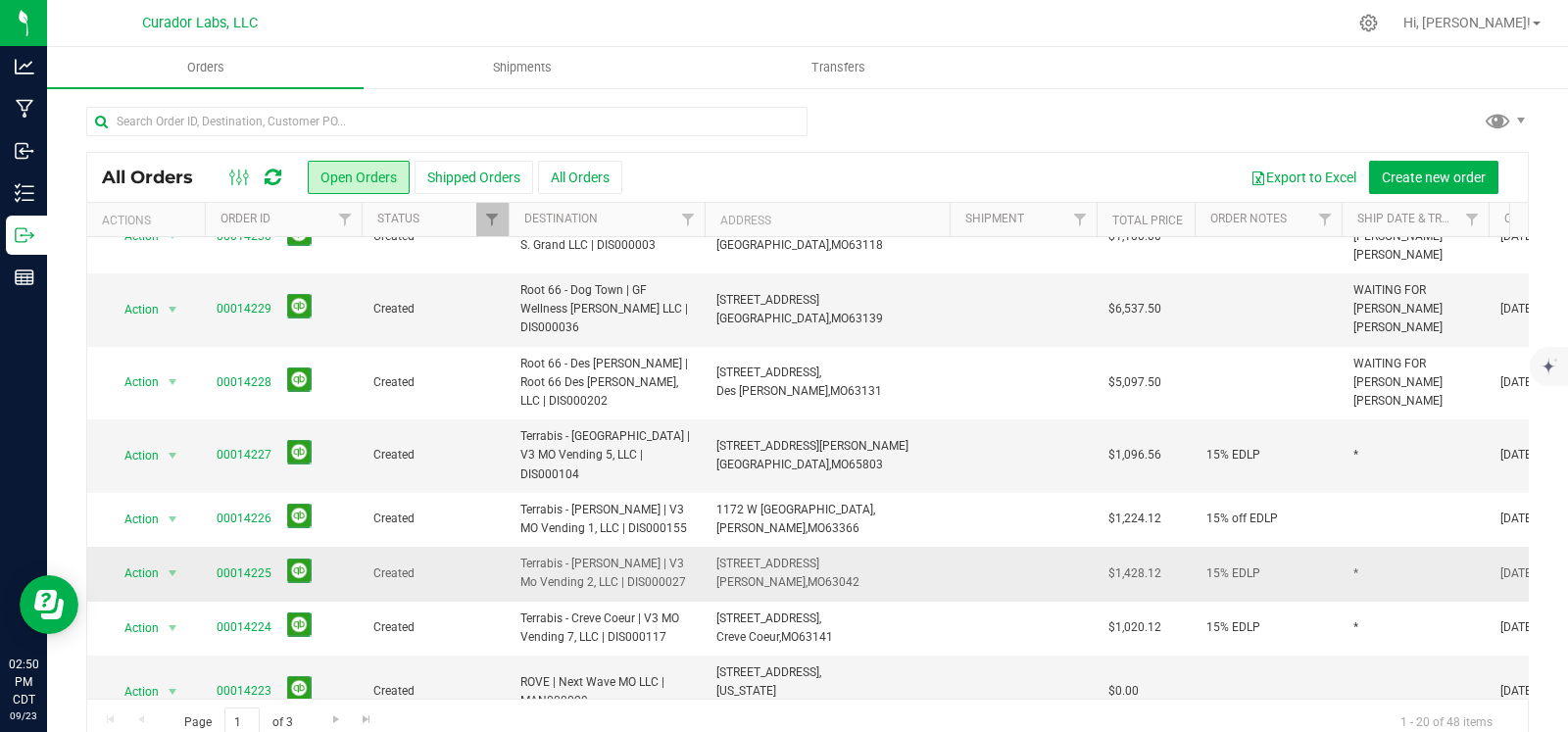
drag, startPoint x: 681, startPoint y: 487, endPoint x: 505, endPoint y: 468, distance: 177.0
click at [505, 547] on tr "Action Action Cancel order Change facility Clone order Edit order Mark as fully…" at bounding box center [1057, 574] width 1940 height 54
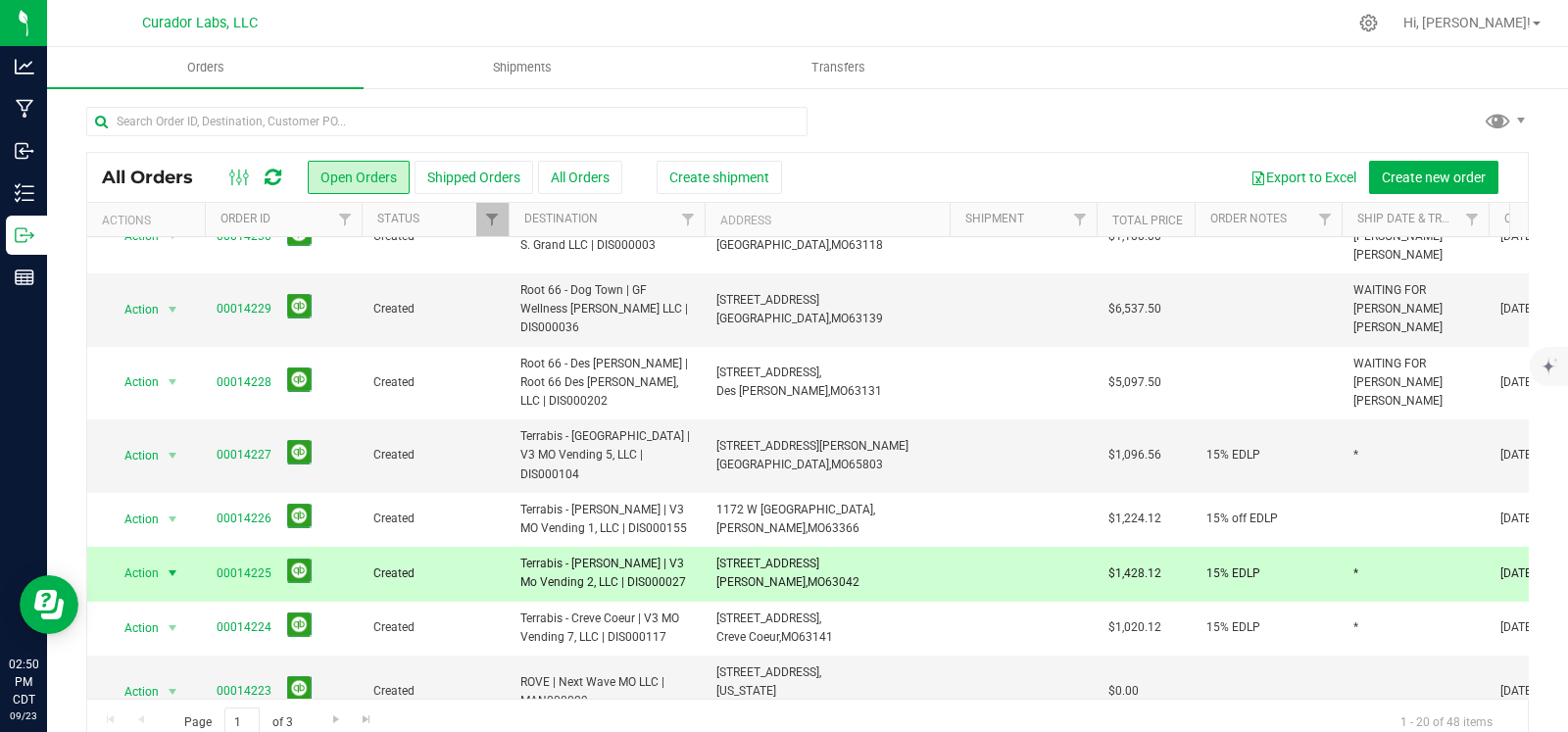
copy tr "Terrabis - [PERSON_NAME] | V3 Mo Vending 2, LLC | DIS000027"
drag, startPoint x: 816, startPoint y: 482, endPoint x: 710, endPoint y: 475, distance: 106.2
click at [710, 547] on td "7766 N Lindbergh Blvd, Hazelwood, MO 63042" at bounding box center [826, 574] width 245 height 54
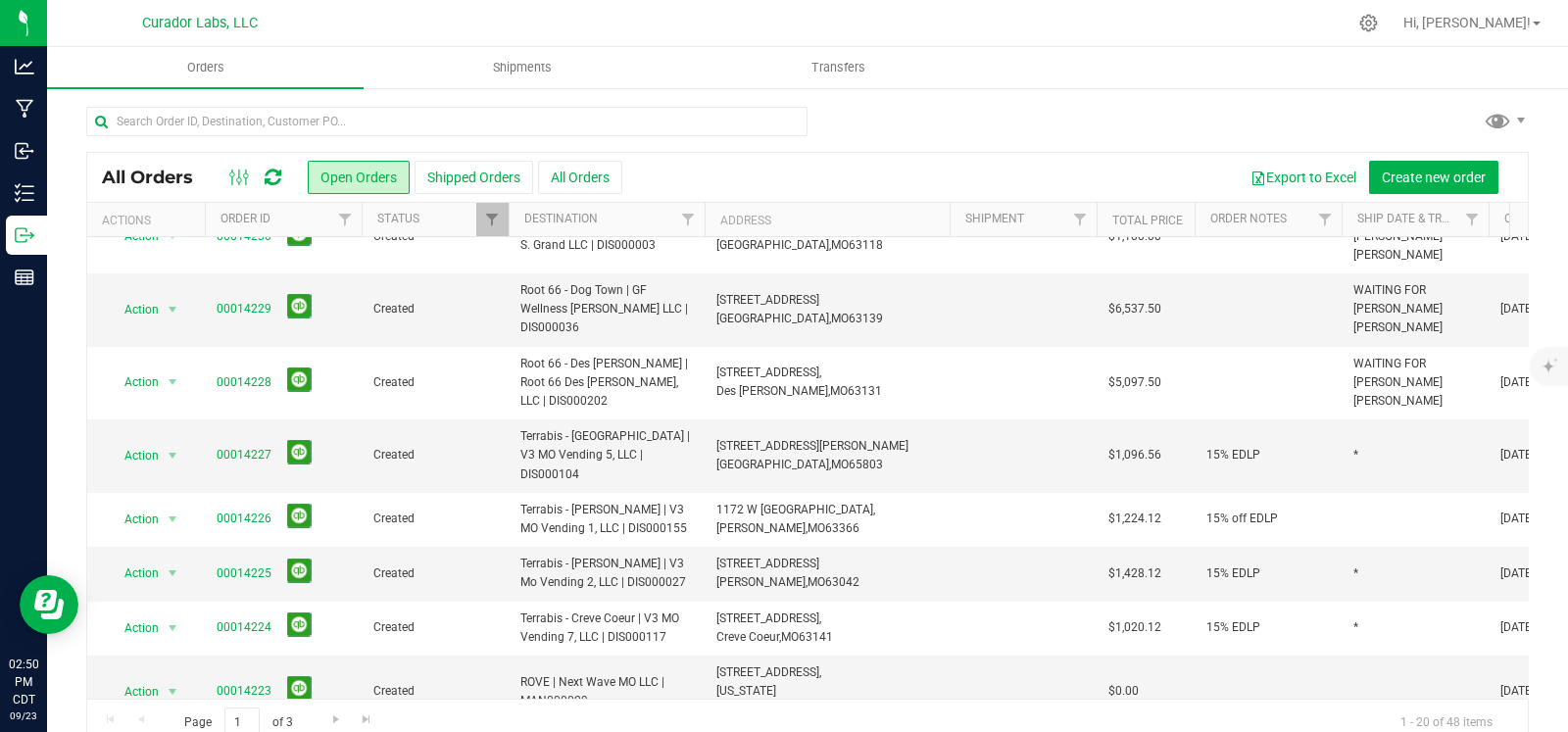
copy span "7766 N Lindbergh Blvd, Hazelwood, MO 63042"
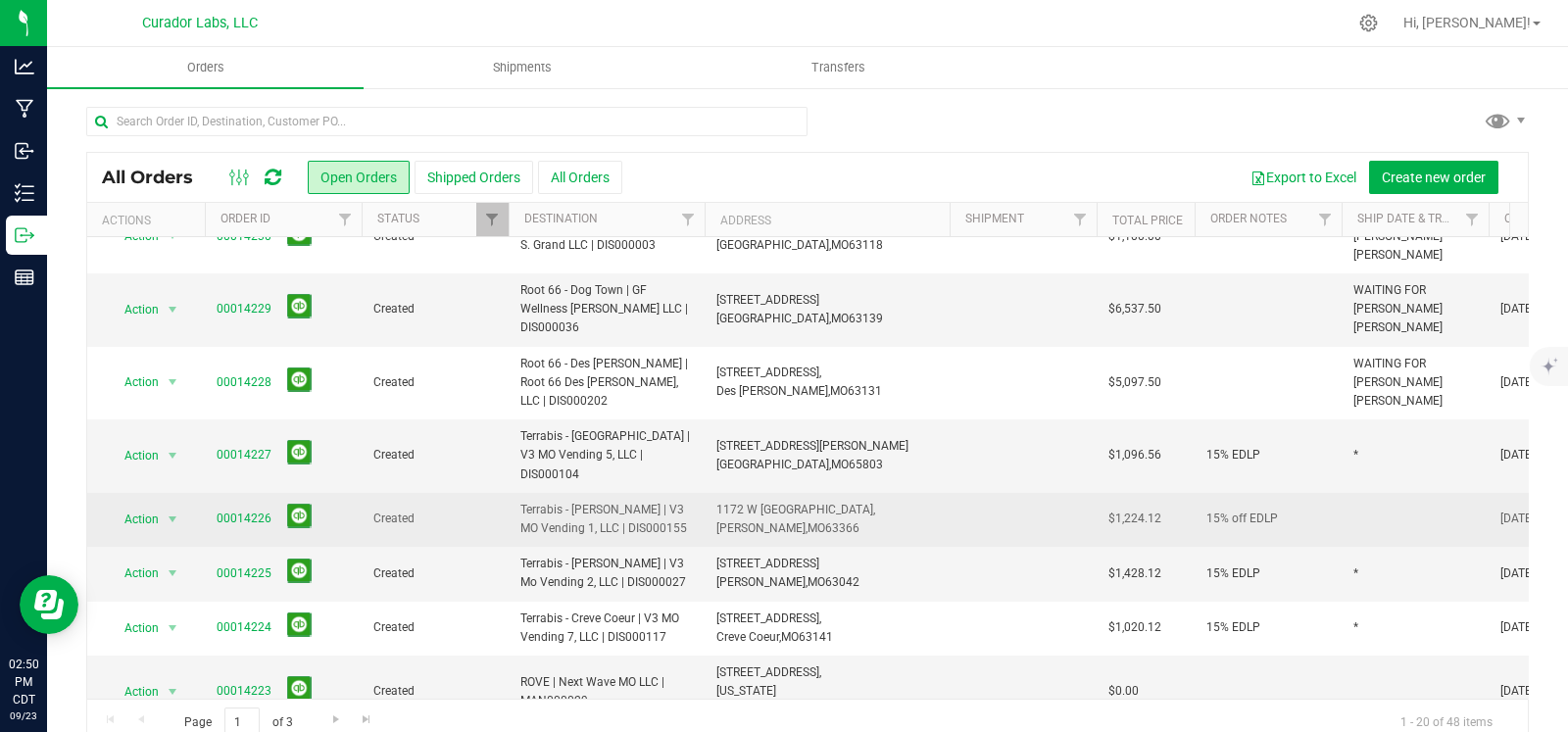
click at [1360, 493] on td at bounding box center [1416, 520] width 147 height 54
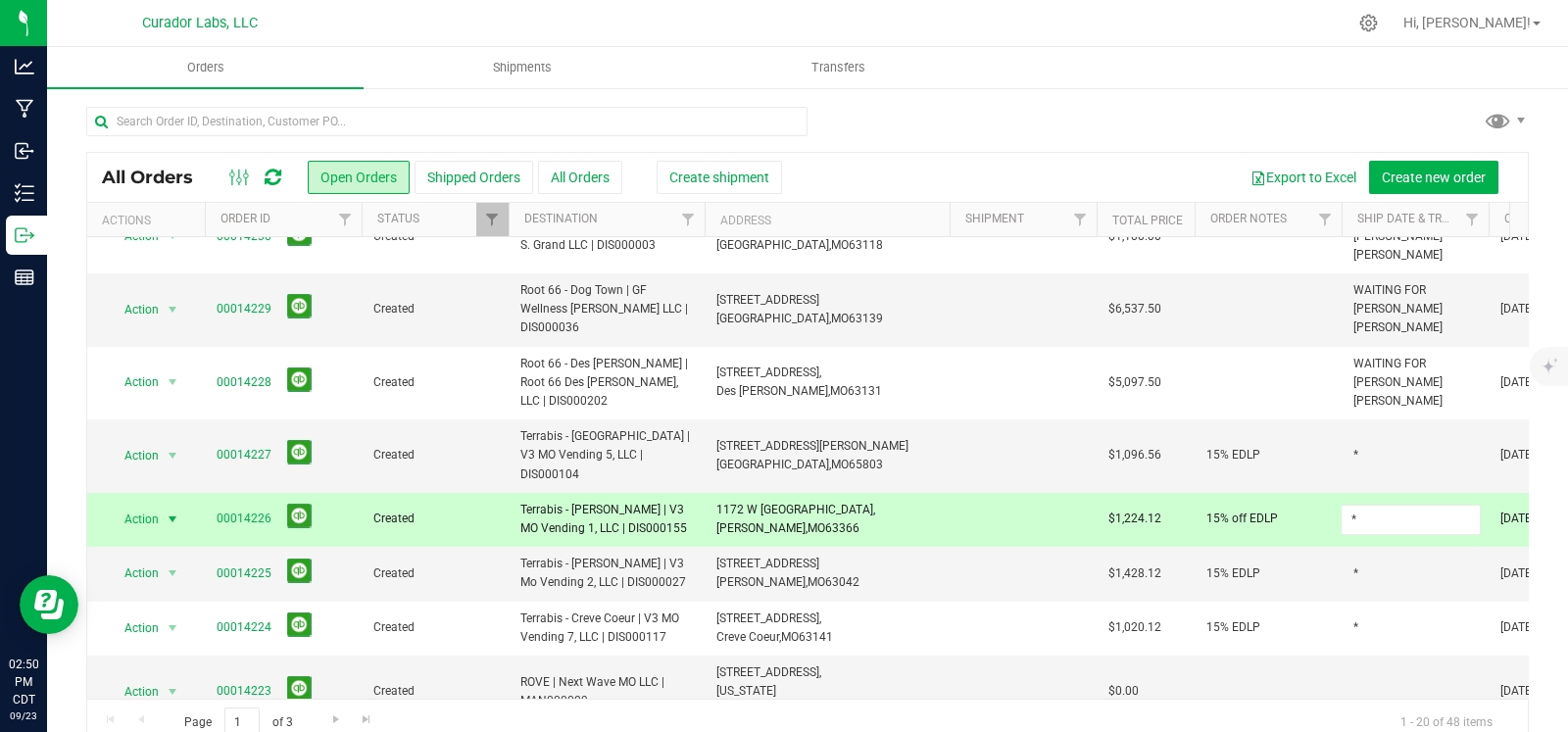
type input "*"
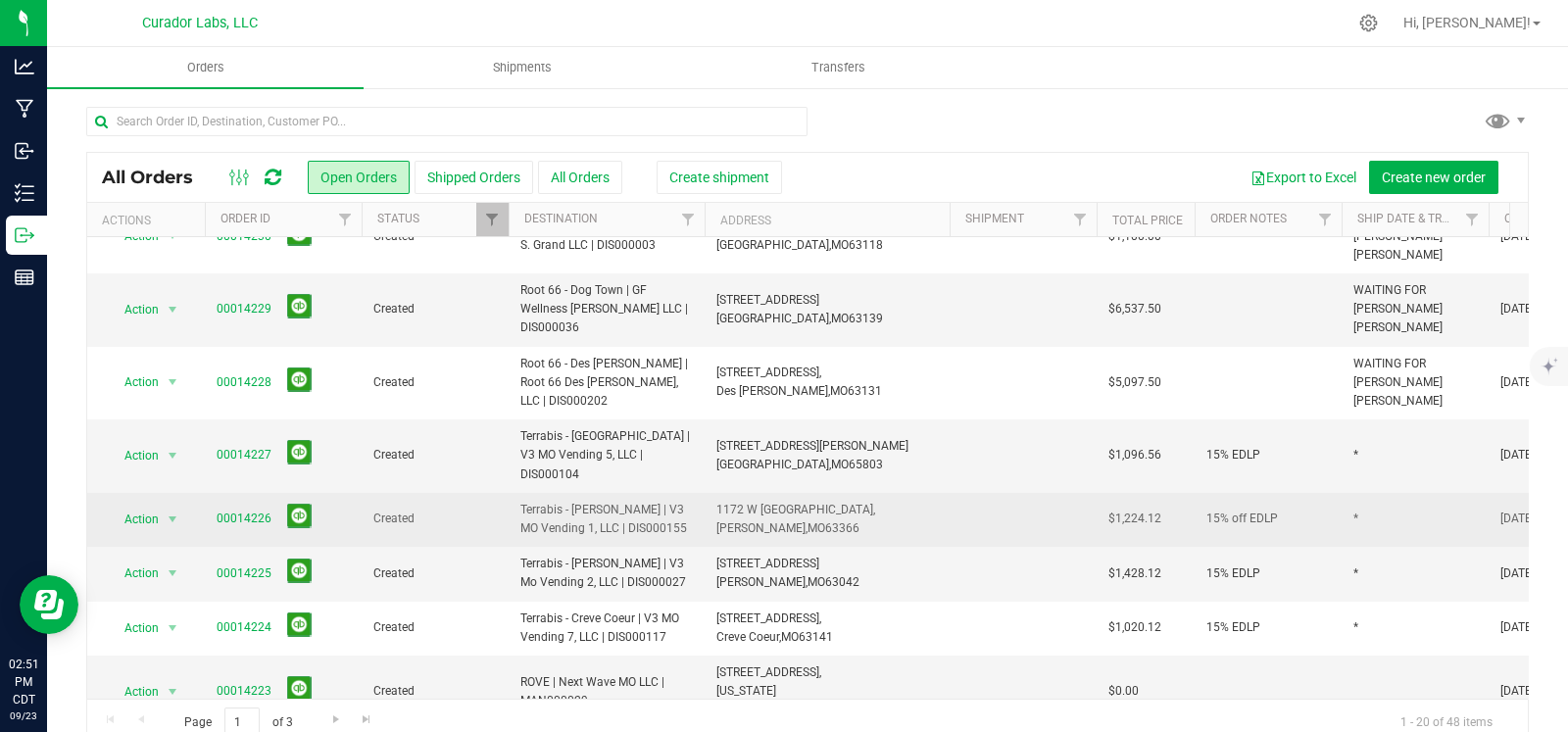
drag, startPoint x: 666, startPoint y: 429, endPoint x: 514, endPoint y: 422, distance: 152.2
click at [514, 493] on td "Terrabis - [PERSON_NAME] | V3 MO Vending 1, LLC | DIS000155" at bounding box center [607, 520] width 196 height 54
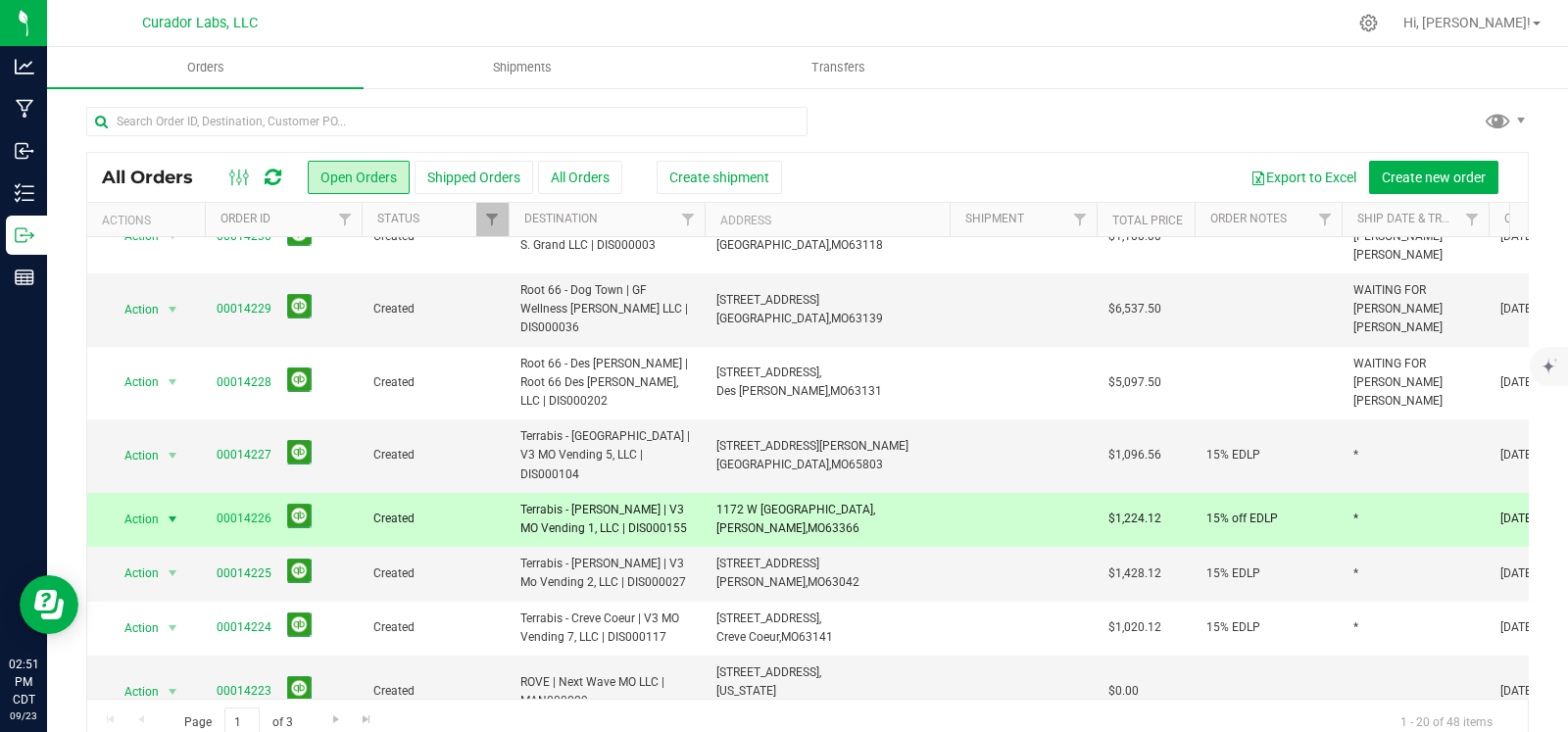
copy span "Terrabis - [PERSON_NAME] | V3 MO Vending 1, LLC | DIS000155"
drag, startPoint x: 823, startPoint y: 429, endPoint x: 710, endPoint y: 425, distance: 113.1
click at [710, 493] on td "1172 W Terra Ln, O'Fallon, MO 63366" at bounding box center [826, 520] width 245 height 54
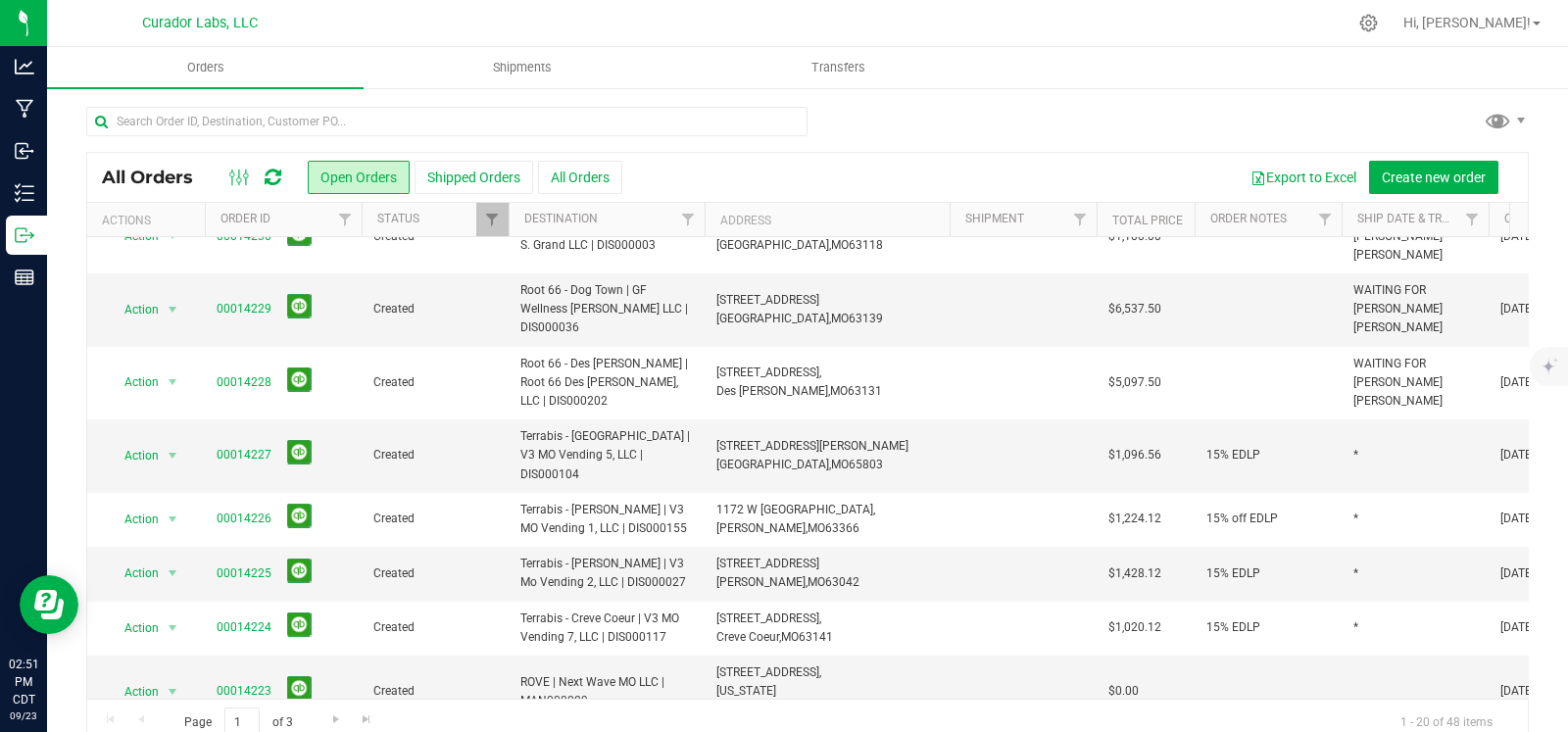
copy span "1172 W Terra Ln, O'Fallon, MO 63366"
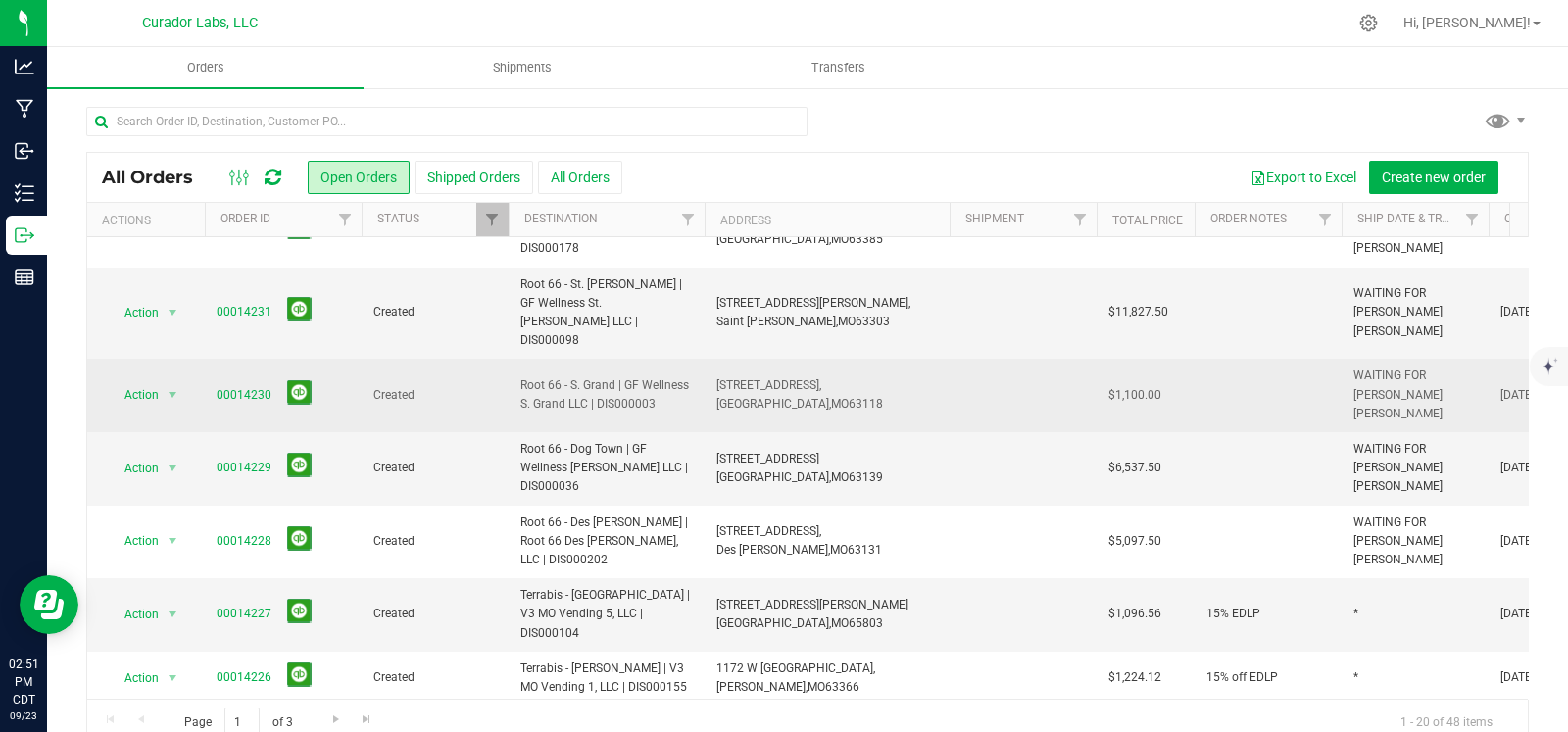
scroll to position [43, 0]
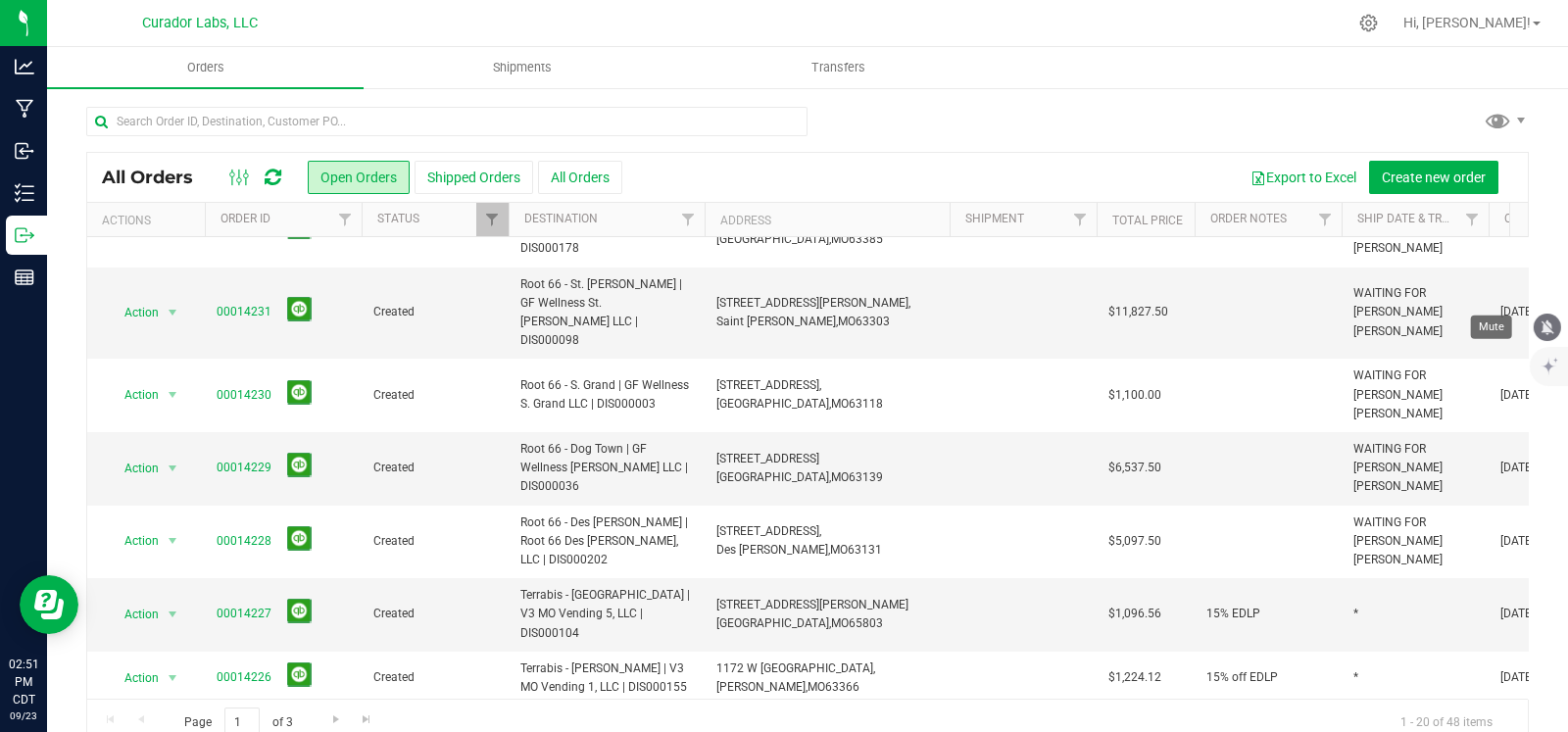
click at [1549, 329] on icon "mute" at bounding box center [1547, 326] width 13 height 15
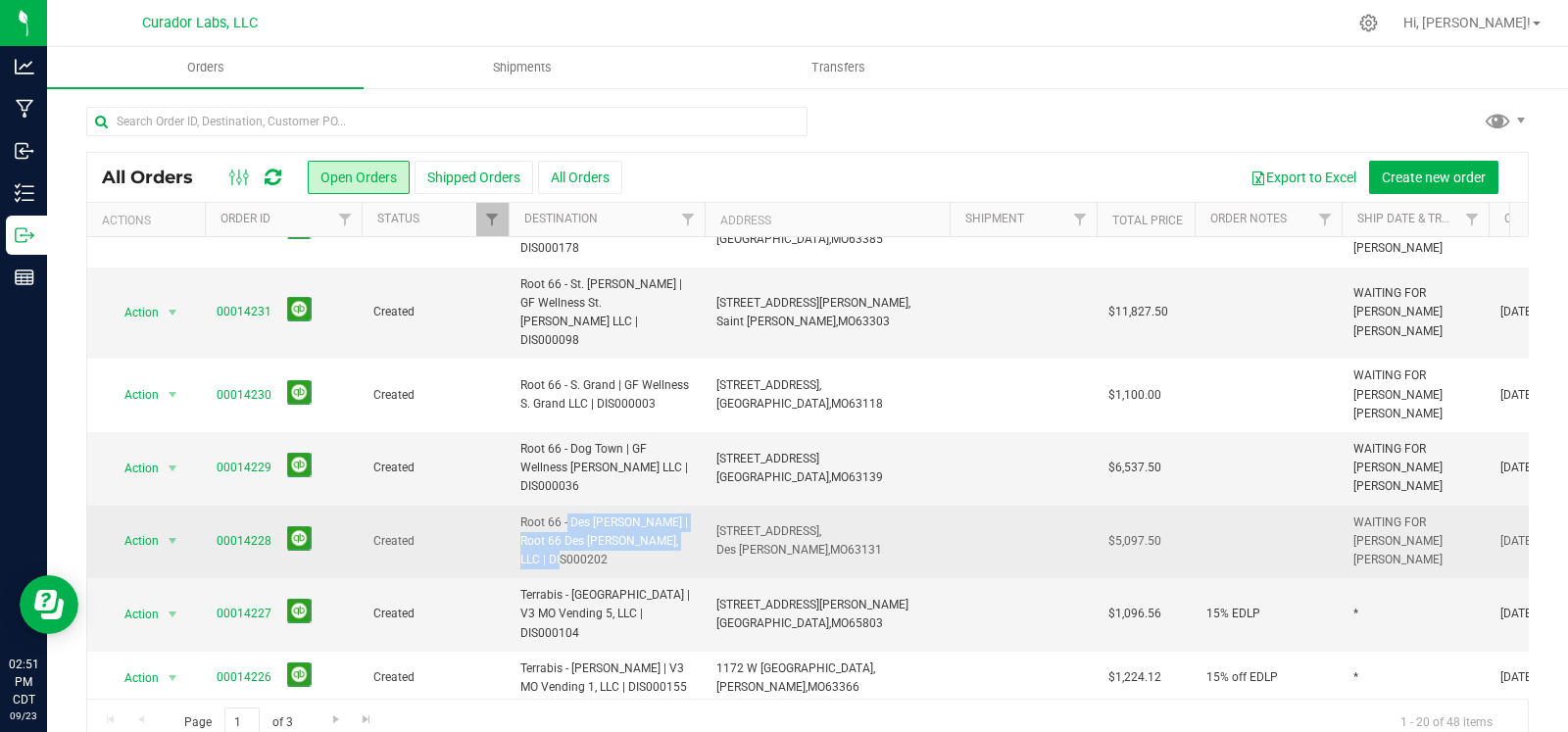
drag, startPoint x: 668, startPoint y: 481, endPoint x: 515, endPoint y: 468, distance: 153.6
click at [515, 506] on td "Root 66 - Des [PERSON_NAME] | Root 66 Des [PERSON_NAME], LLC | DIS000202" at bounding box center [607, 542] width 196 height 74
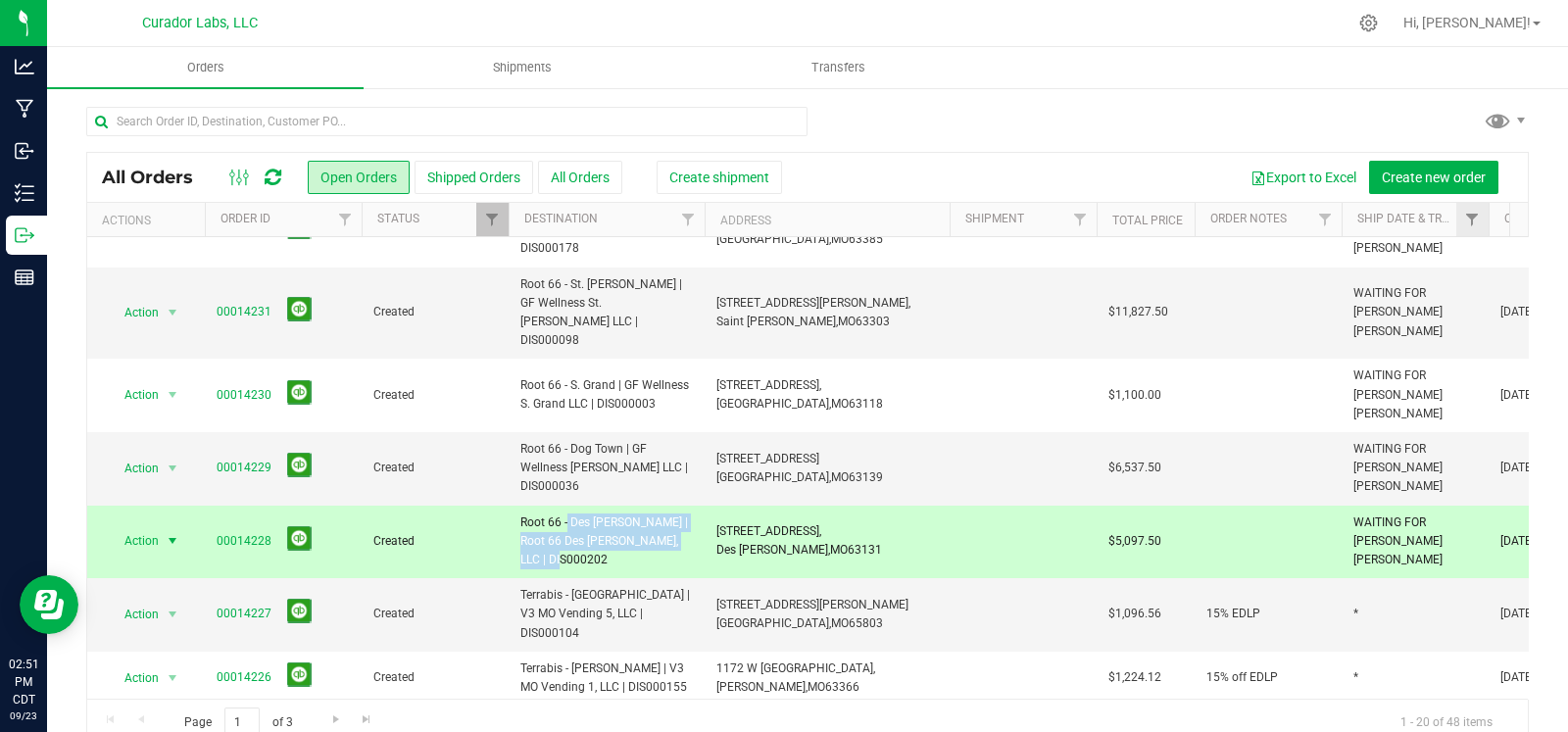
copy span "Root 66 - Des [PERSON_NAME] | Root 66 Des [PERSON_NAME], LLC | DIS000202"
drag, startPoint x: 835, startPoint y: 482, endPoint x: 708, endPoint y: 470, distance: 127.6
click at [708, 506] on td "12095 Manchester Road, Des Peres, MO 63131" at bounding box center [826, 542] width 245 height 74
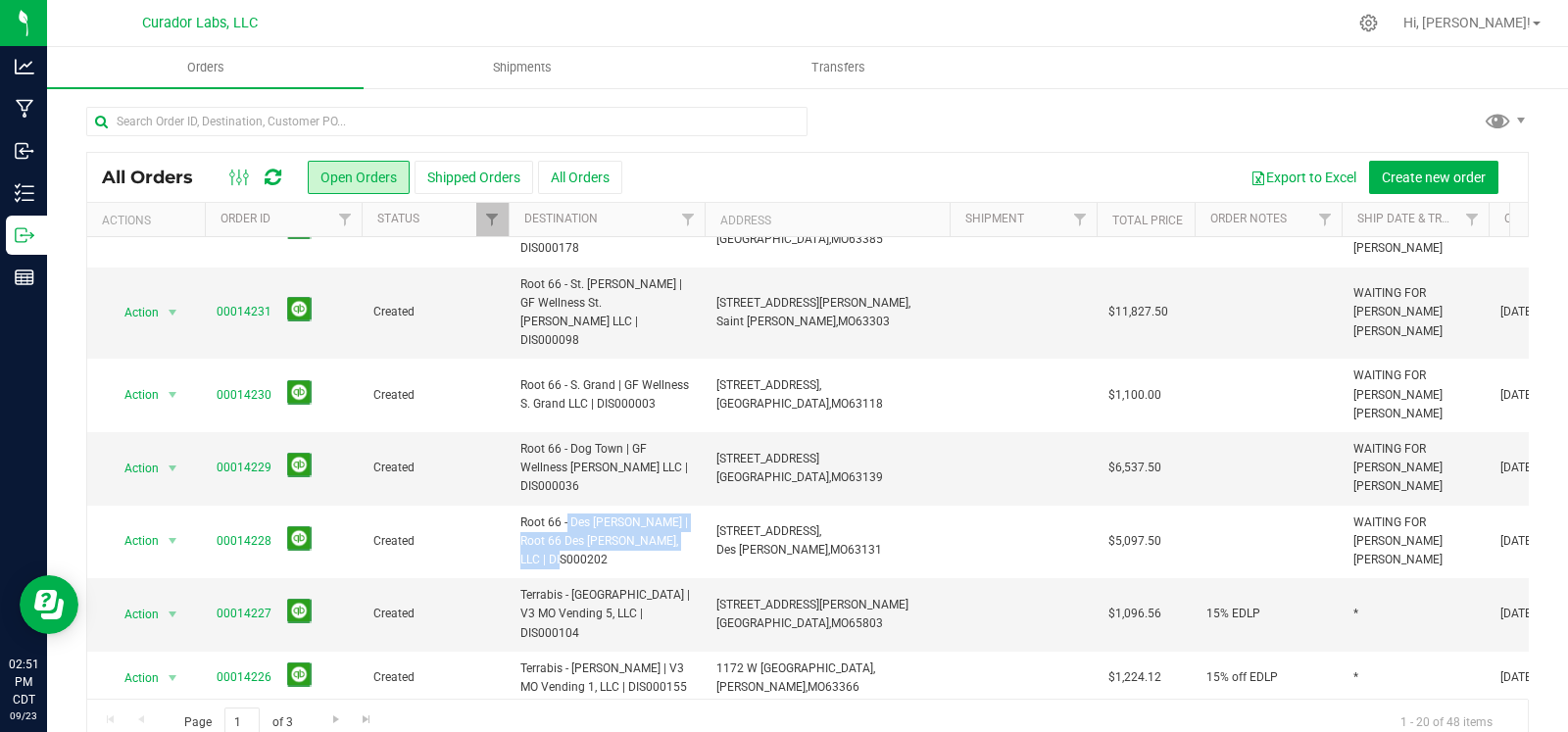
copy span "12095 Manchester Road, Des Peres, MO 63131"
drag, startPoint x: 598, startPoint y: 428, endPoint x: 517, endPoint y: 409, distance: 83.2
click at [517, 432] on td "Root 66 - Dog Town | GF Wellness [PERSON_NAME] LLC | DIS000036" at bounding box center [607, 469] width 196 height 74
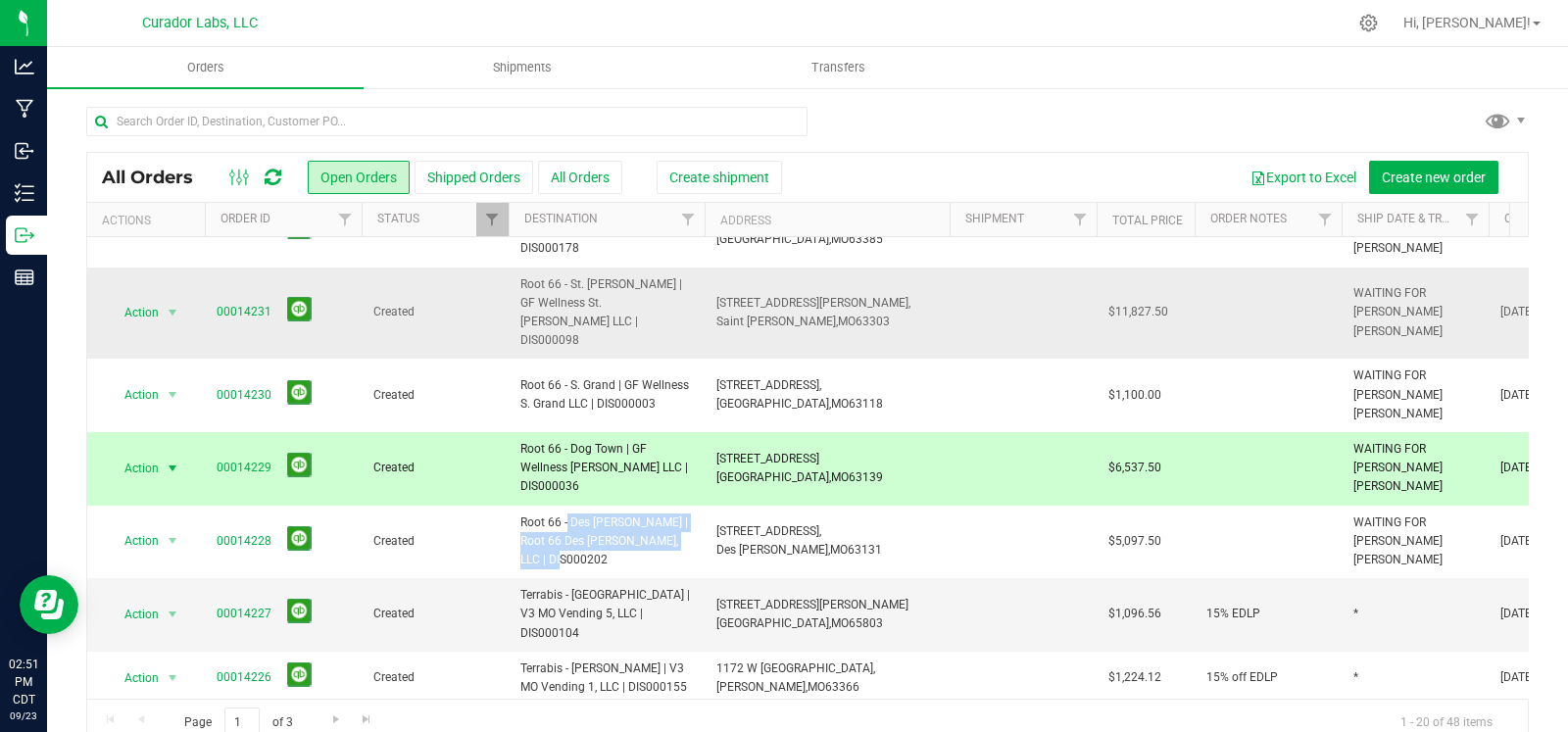
copy span "Root 66 - Dog Town | GF Wellness [PERSON_NAME] LLC | DIS000036"
drag, startPoint x: 817, startPoint y: 417, endPoint x: 781, endPoint y: 414, distance: 36.1
click at [709, 432] on td "6660 Manchester Ave, Saint Louis, MO 63139" at bounding box center [826, 469] width 245 height 74
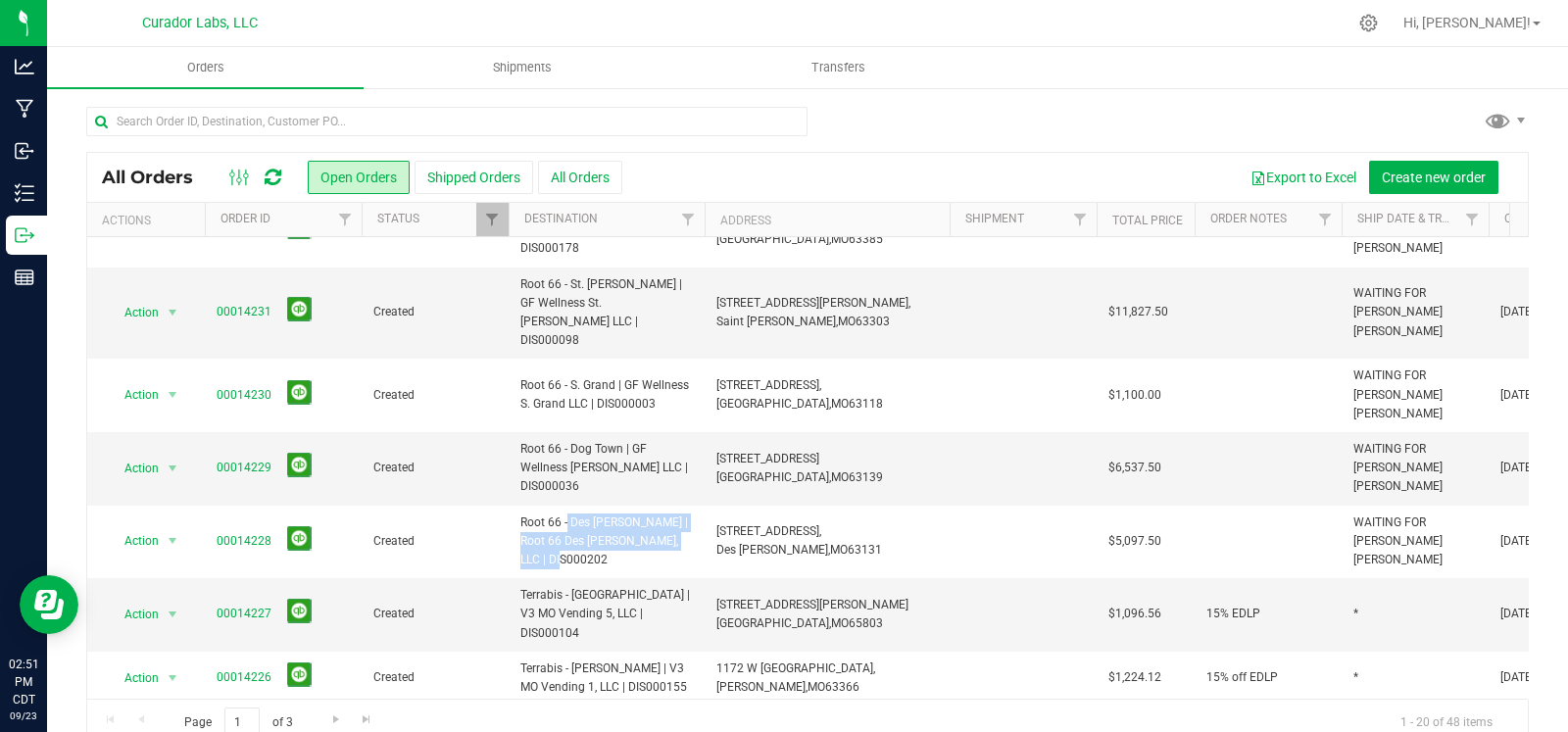
copy span "6660 Manchester Ave, Saint Louis, MO 63139"
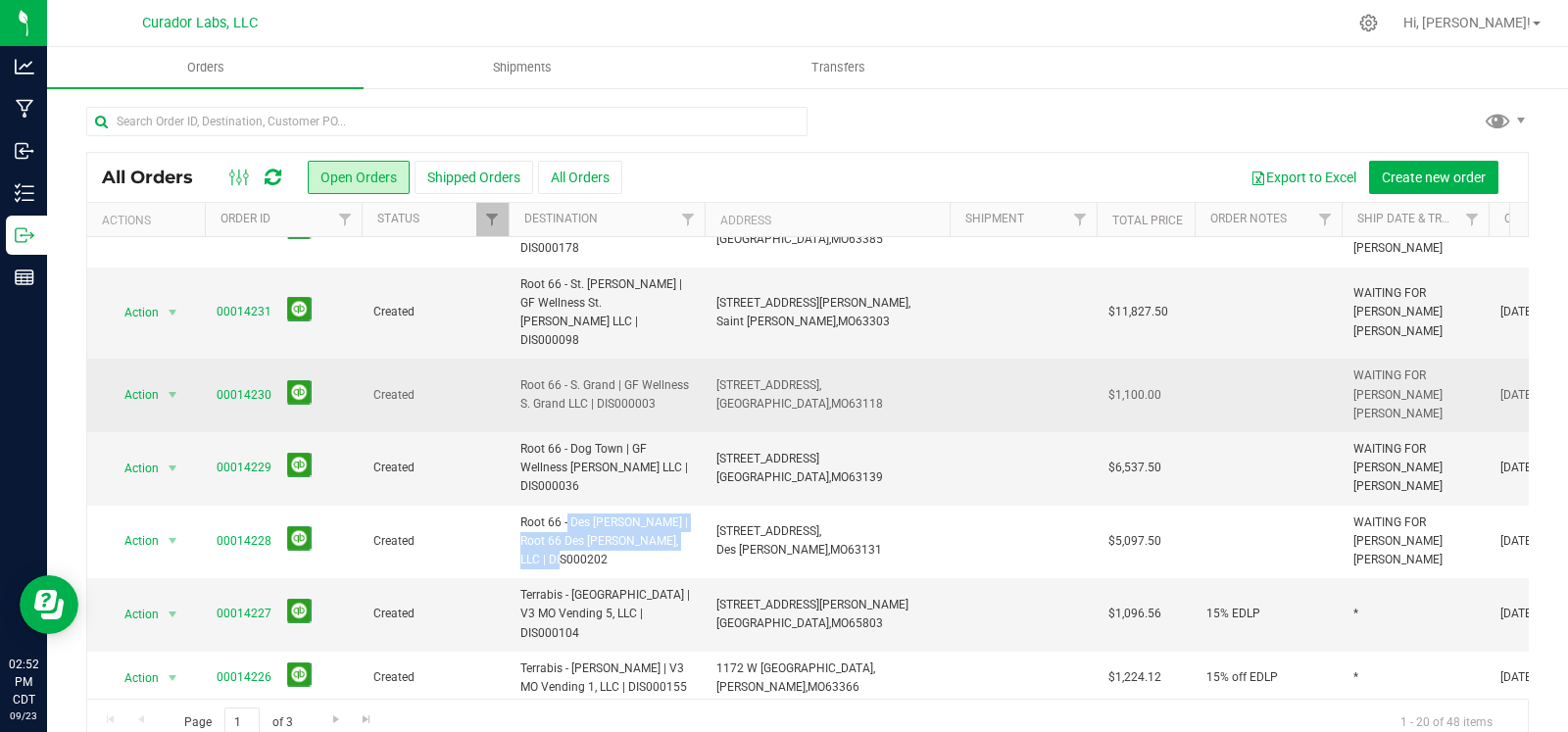
drag, startPoint x: 619, startPoint y: 358, endPoint x: 513, endPoint y: 353, distance: 106.1
click at [513, 359] on td "Root 66 - S. Grand | GF Wellness S. Grand LLC | DIS000003" at bounding box center [607, 395] width 196 height 74
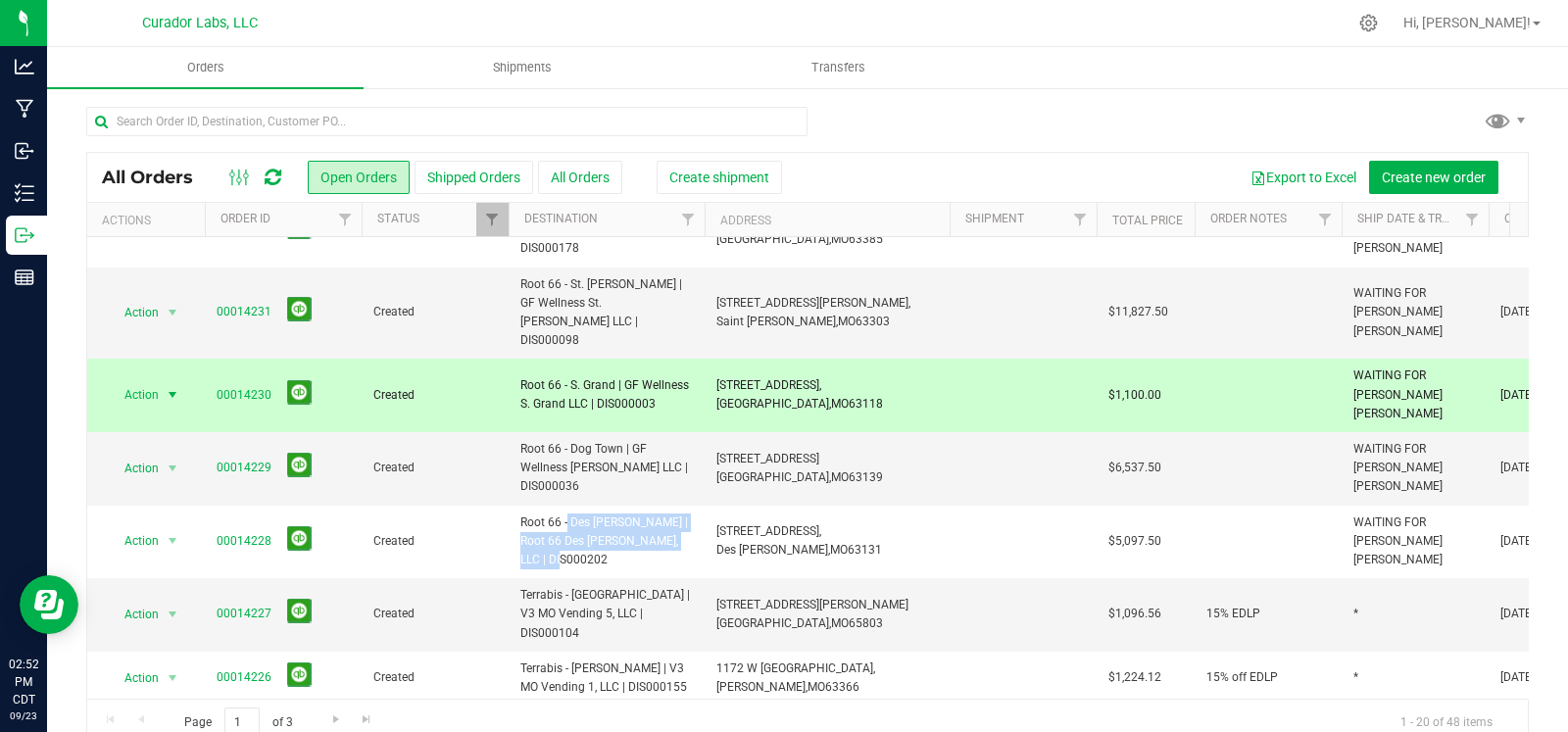
drag, startPoint x: 860, startPoint y: 354, endPoint x: 713, endPoint y: 338, distance: 147.9
click at [713, 359] on td "3737 S Grand Blvd, Saint Louis, MO 63118" at bounding box center [826, 395] width 245 height 74
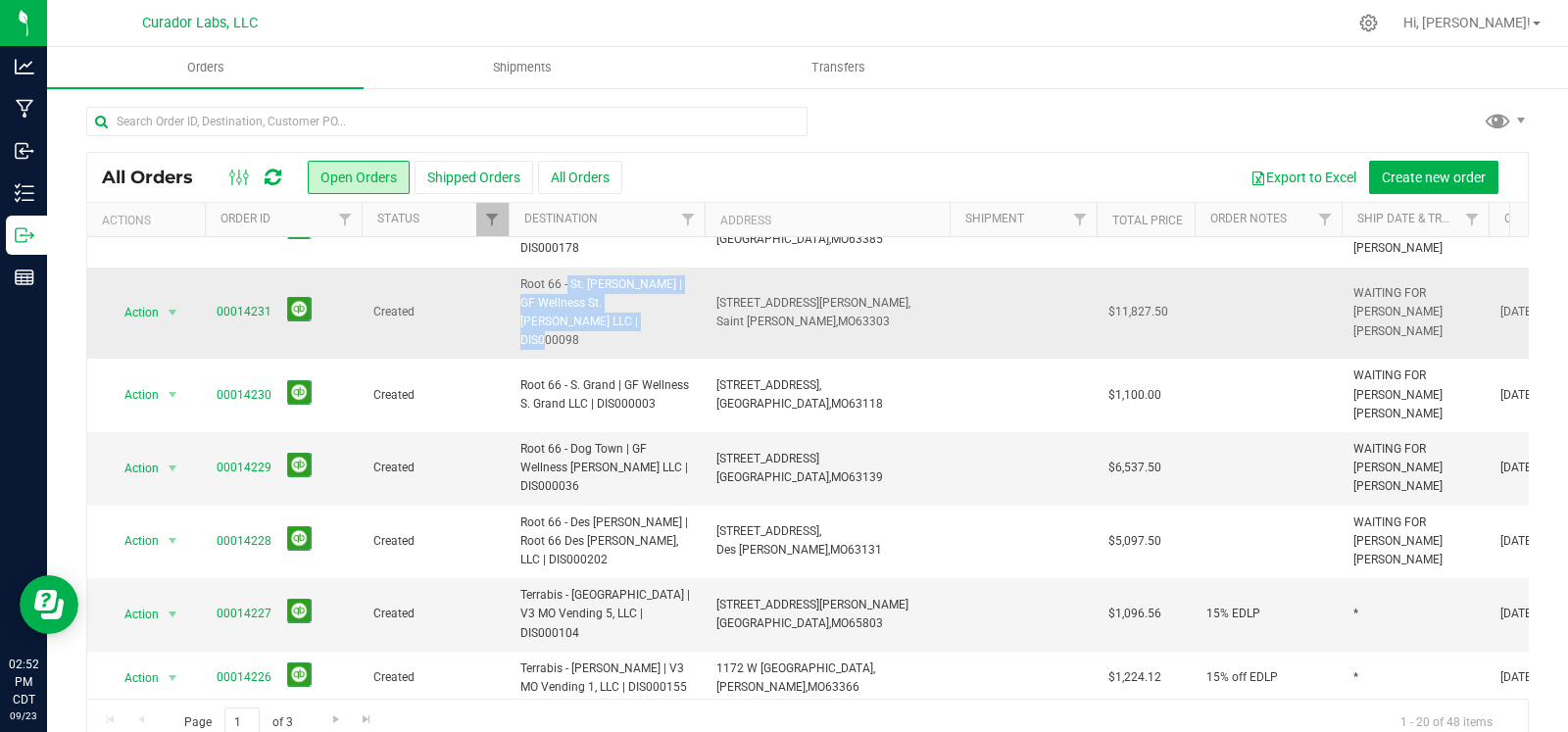
drag, startPoint x: 600, startPoint y: 301, endPoint x: 515, endPoint y: 275, distance: 88.9
click at [515, 275] on td "Root 66 - St. [PERSON_NAME] | GF Wellness St. [PERSON_NAME] LLC | DIS000098" at bounding box center [607, 313] width 196 height 92
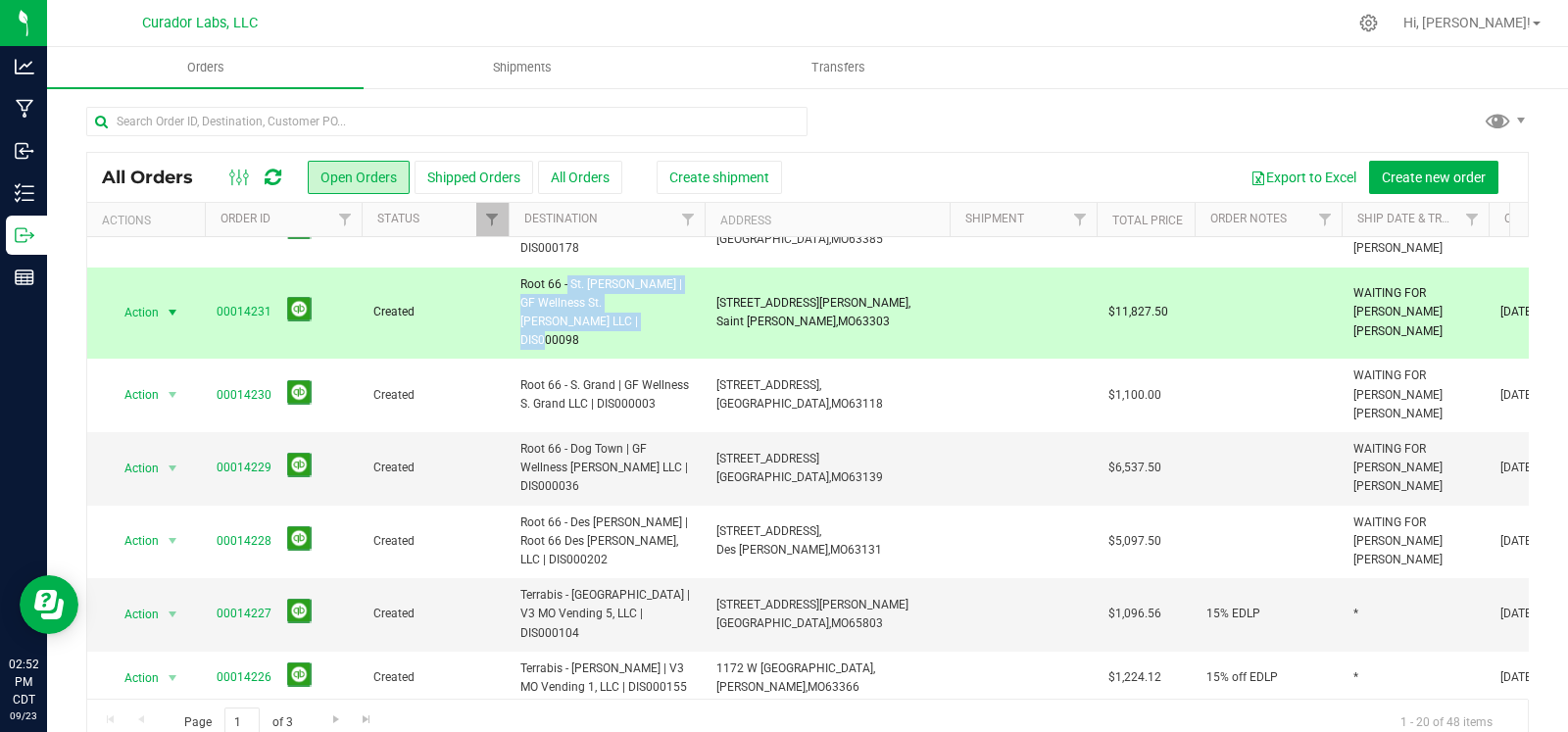
drag, startPoint x: 816, startPoint y: 291, endPoint x: 719, endPoint y: 279, distance: 97.7
click at [719, 294] on span "3004 S Saint Peters Pkwy, Saint Peters, MO 63303" at bounding box center [813, 312] width 195 height 37
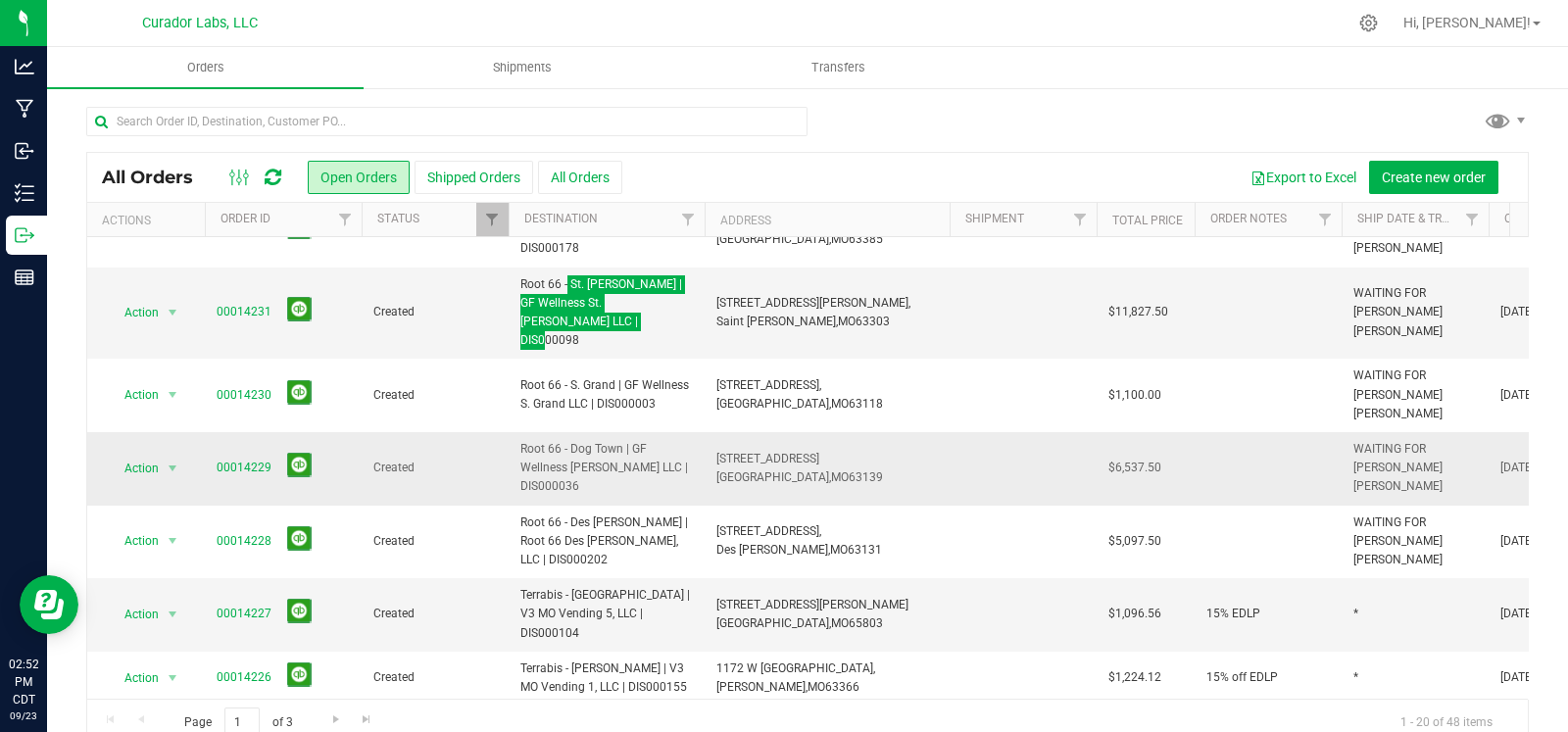
scroll to position [0, 0]
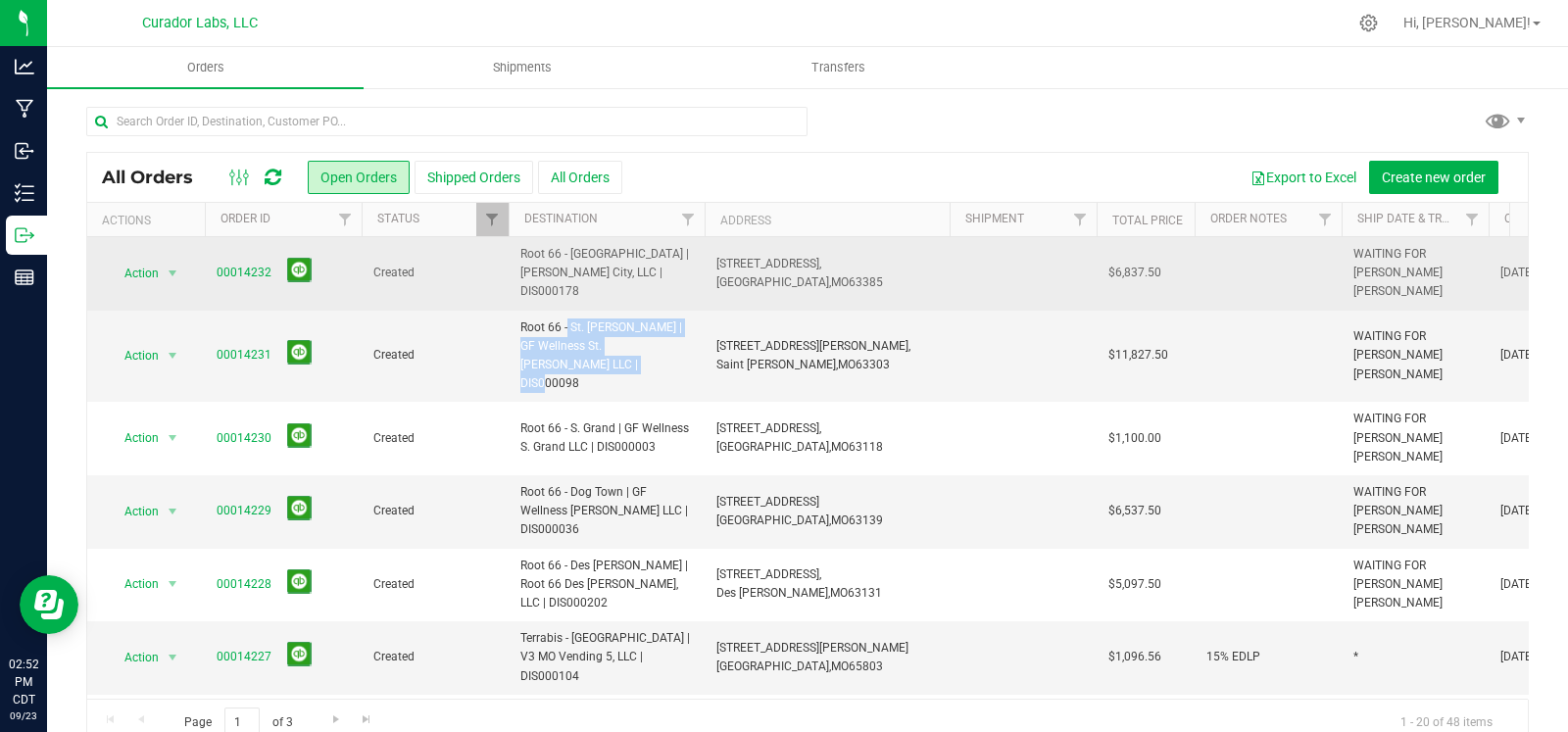
drag, startPoint x: 643, startPoint y: 276, endPoint x: 500, endPoint y: 256, distance: 144.4
click at [500, 256] on tr "Action Action Cancel order Change facility Clone order Edit order Mark as fully…" at bounding box center [1057, 273] width 1940 height 74
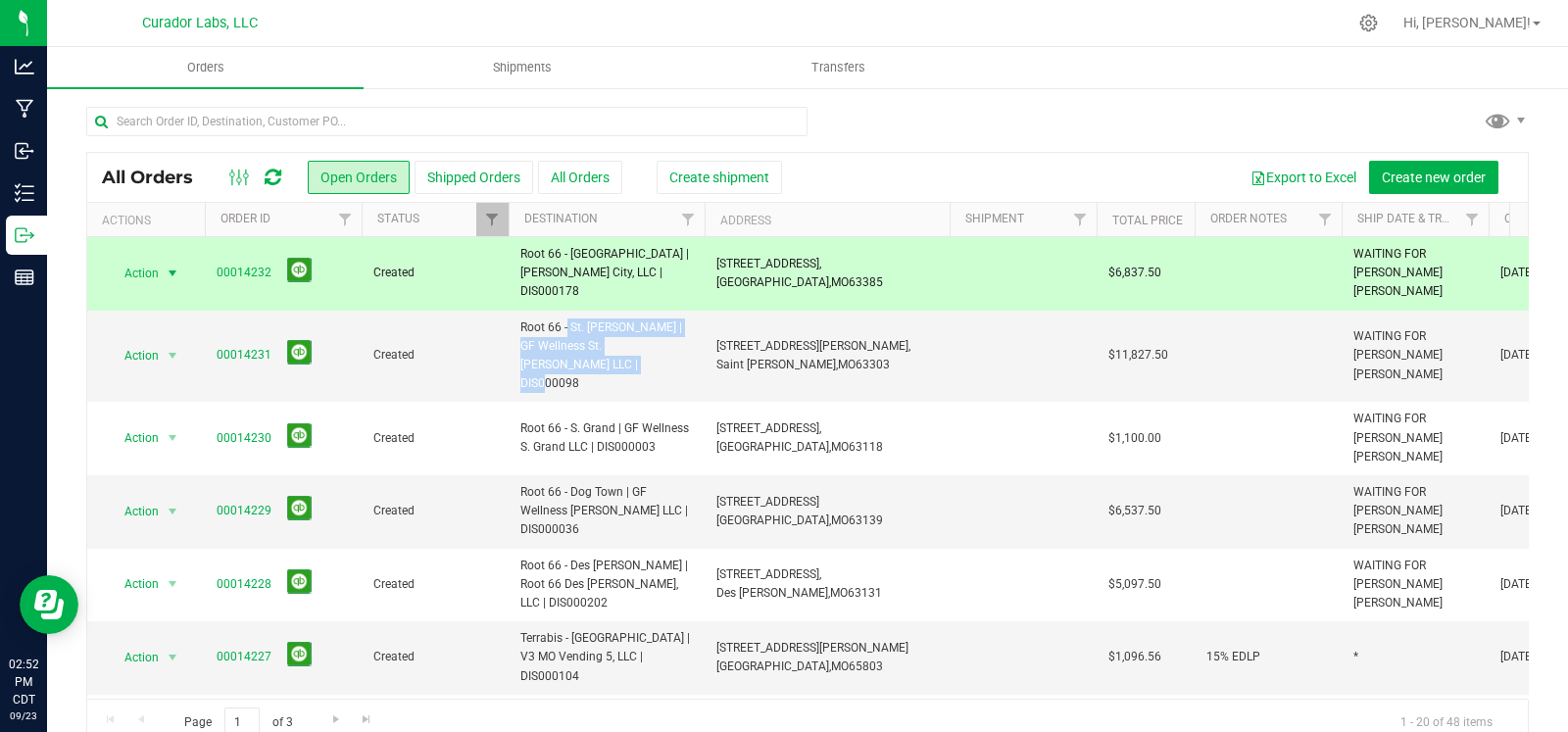
drag, startPoint x: 854, startPoint y: 271, endPoint x: 710, endPoint y: 259, distance: 144.5
click at [710, 259] on td "1163 Wentzville Parkway, Wentzville, MO 63385" at bounding box center [826, 273] width 245 height 74
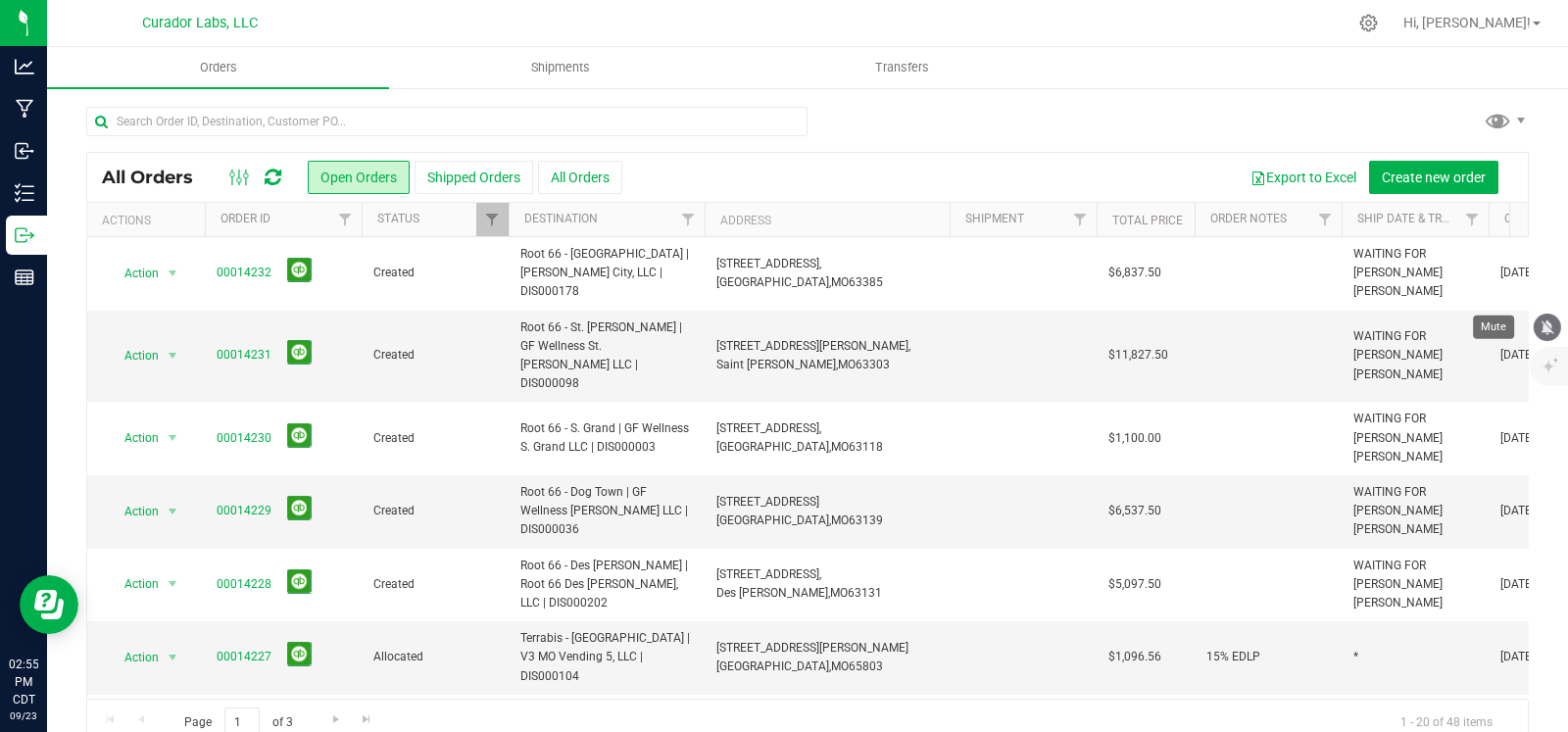
click at [1543, 333] on icon "mute" at bounding box center [1547, 327] width 18 height 18
click at [1314, 213] on link "Filter" at bounding box center [1325, 219] width 32 height 33
type input "sst"
click at [1321, 293] on button "Filter" at bounding box center [1369, 314] width 94 height 43
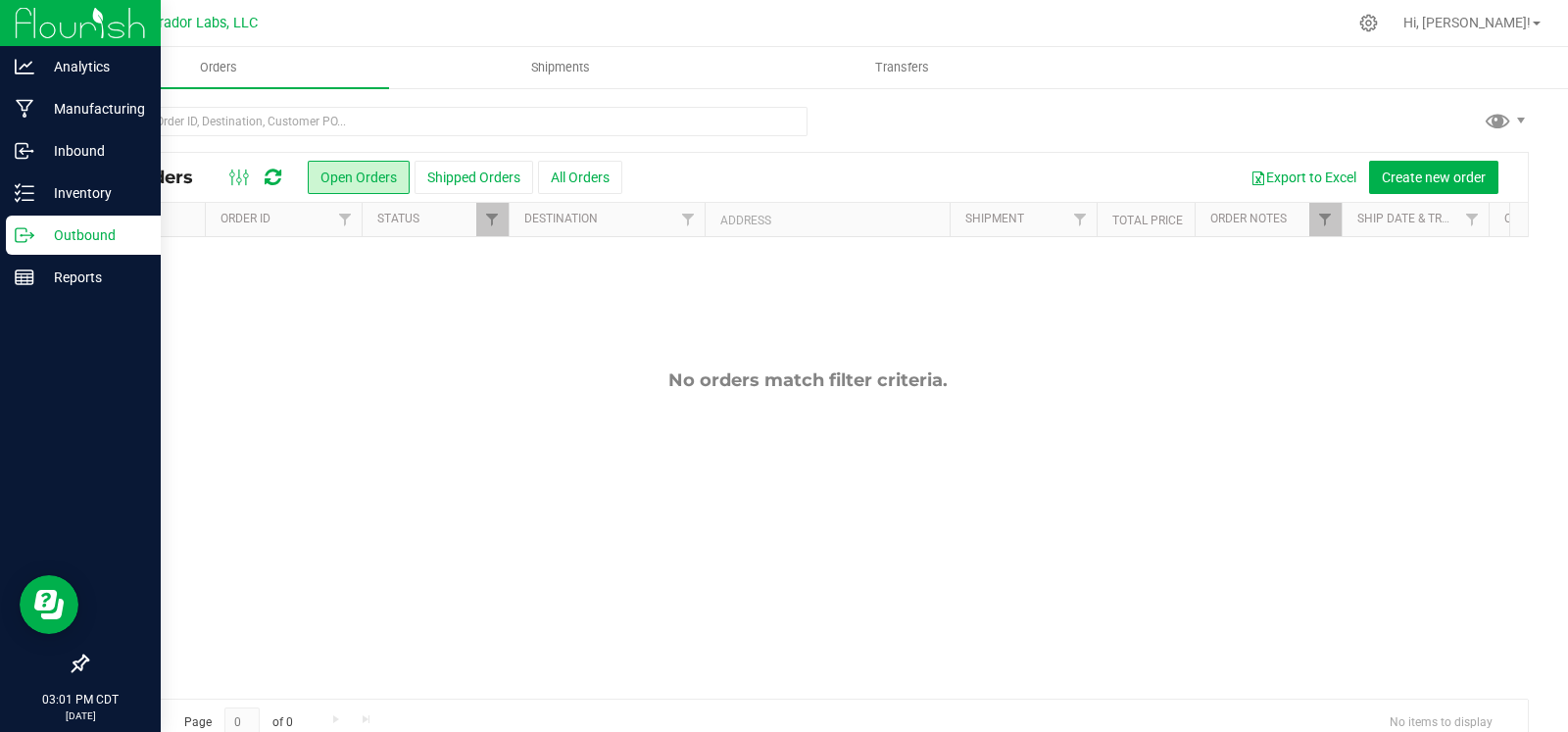
click at [6, 233] on div "Outbound" at bounding box center [84, 235] width 155 height 39
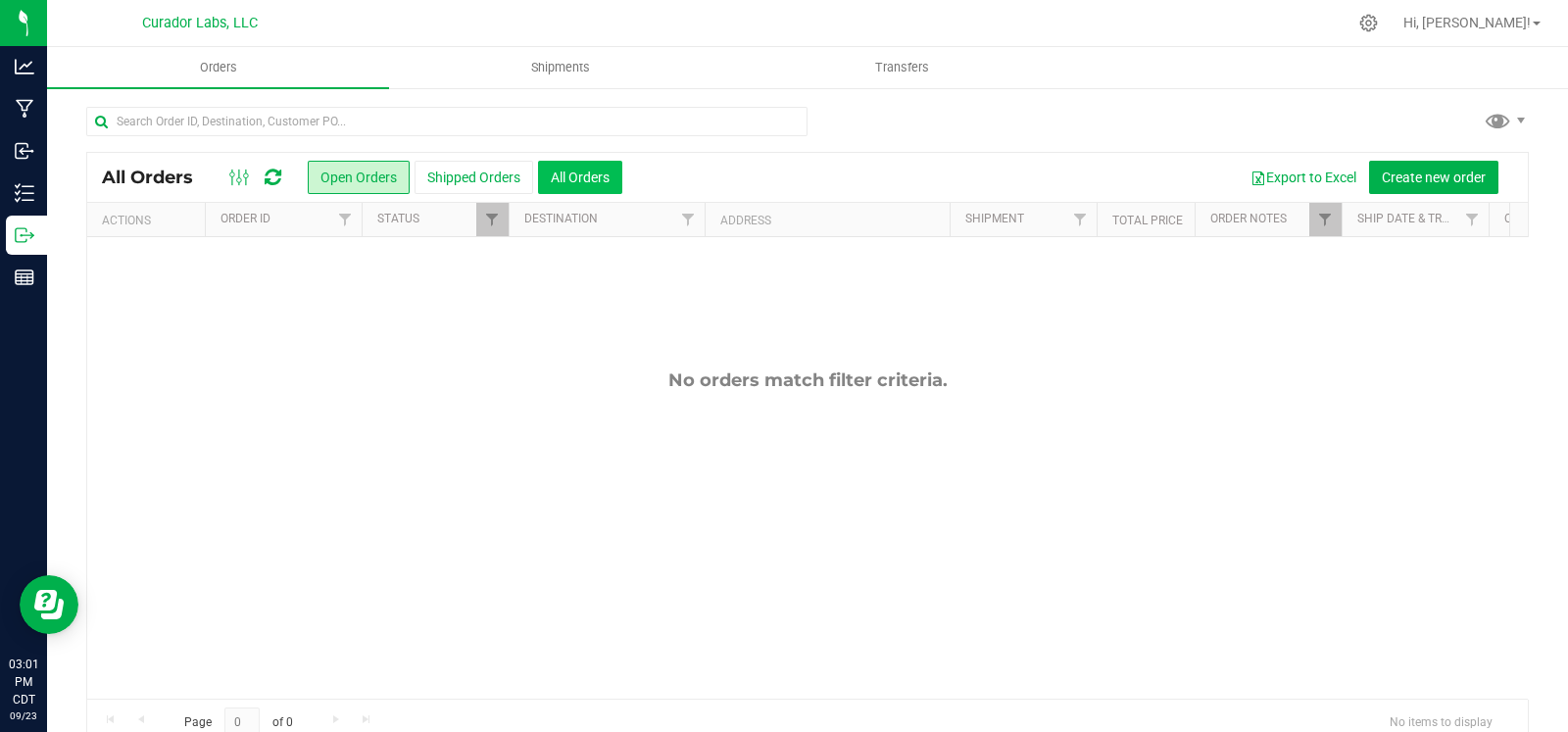
click at [579, 179] on button "All Orders" at bounding box center [581, 178] width 84 height 33
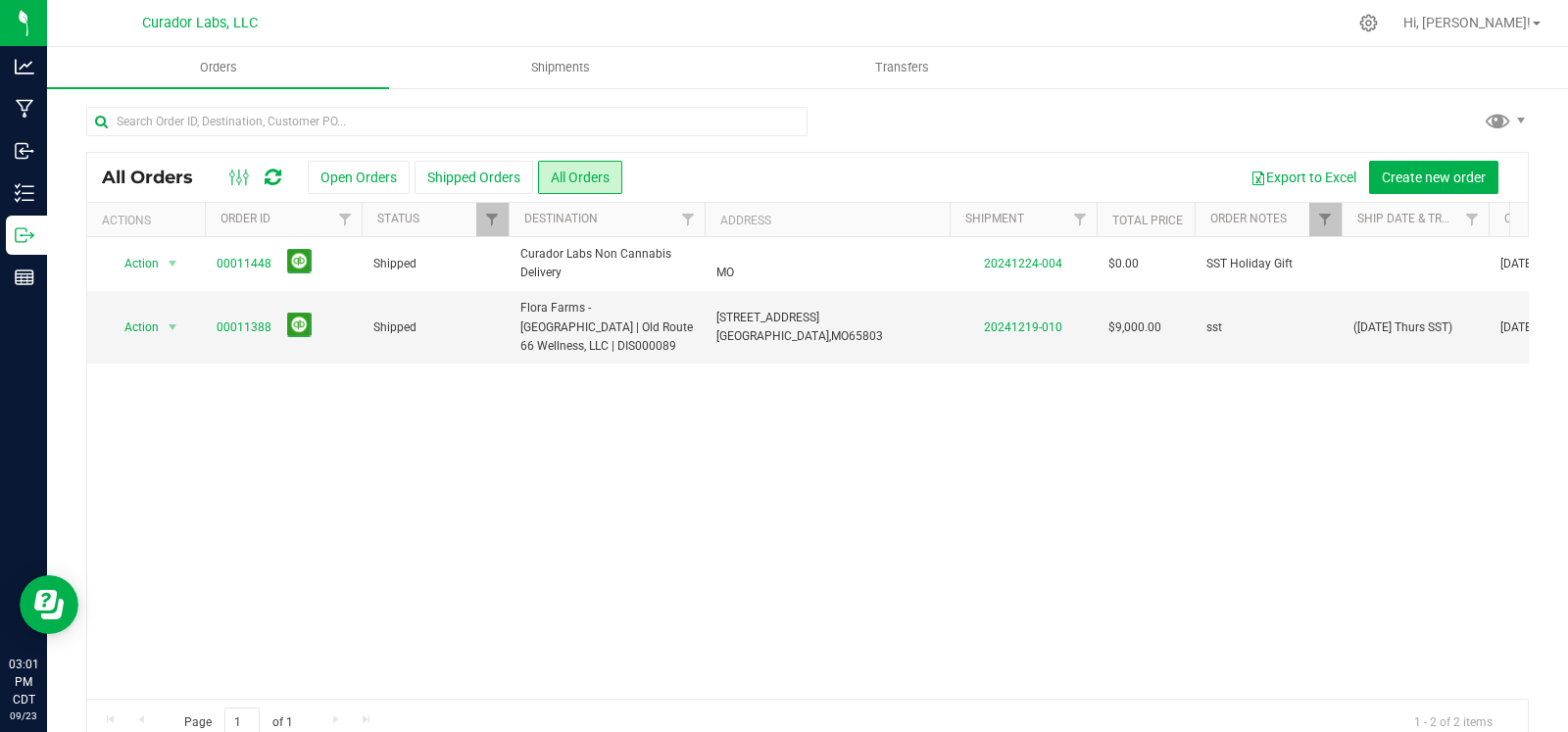
click at [363, 178] on button "Open Orders" at bounding box center [359, 178] width 102 height 33
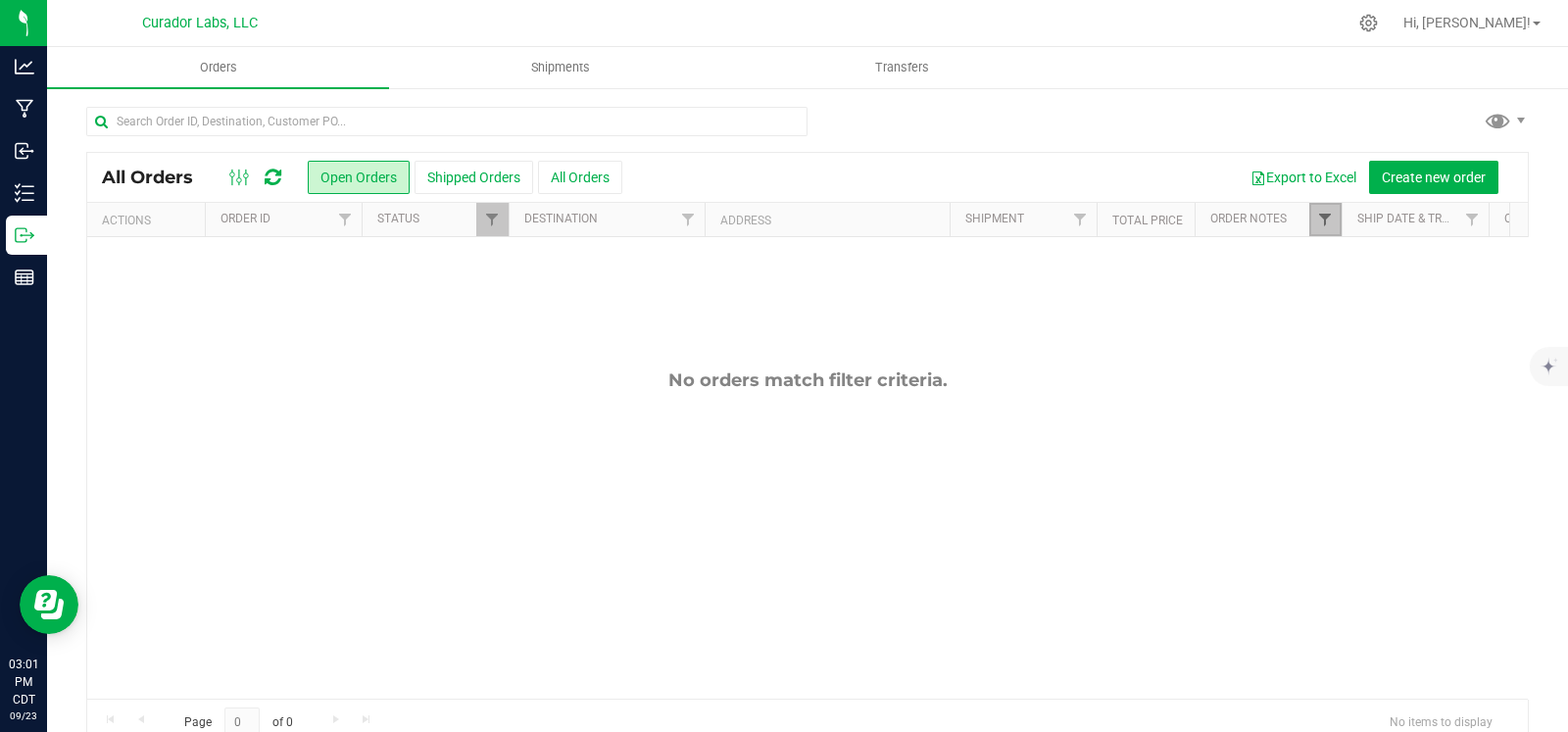
click at [1333, 213] on link "Filter" at bounding box center [1325, 219] width 32 height 33
click at [1464, 329] on button "Clear" at bounding box center [1476, 314] width 94 height 43
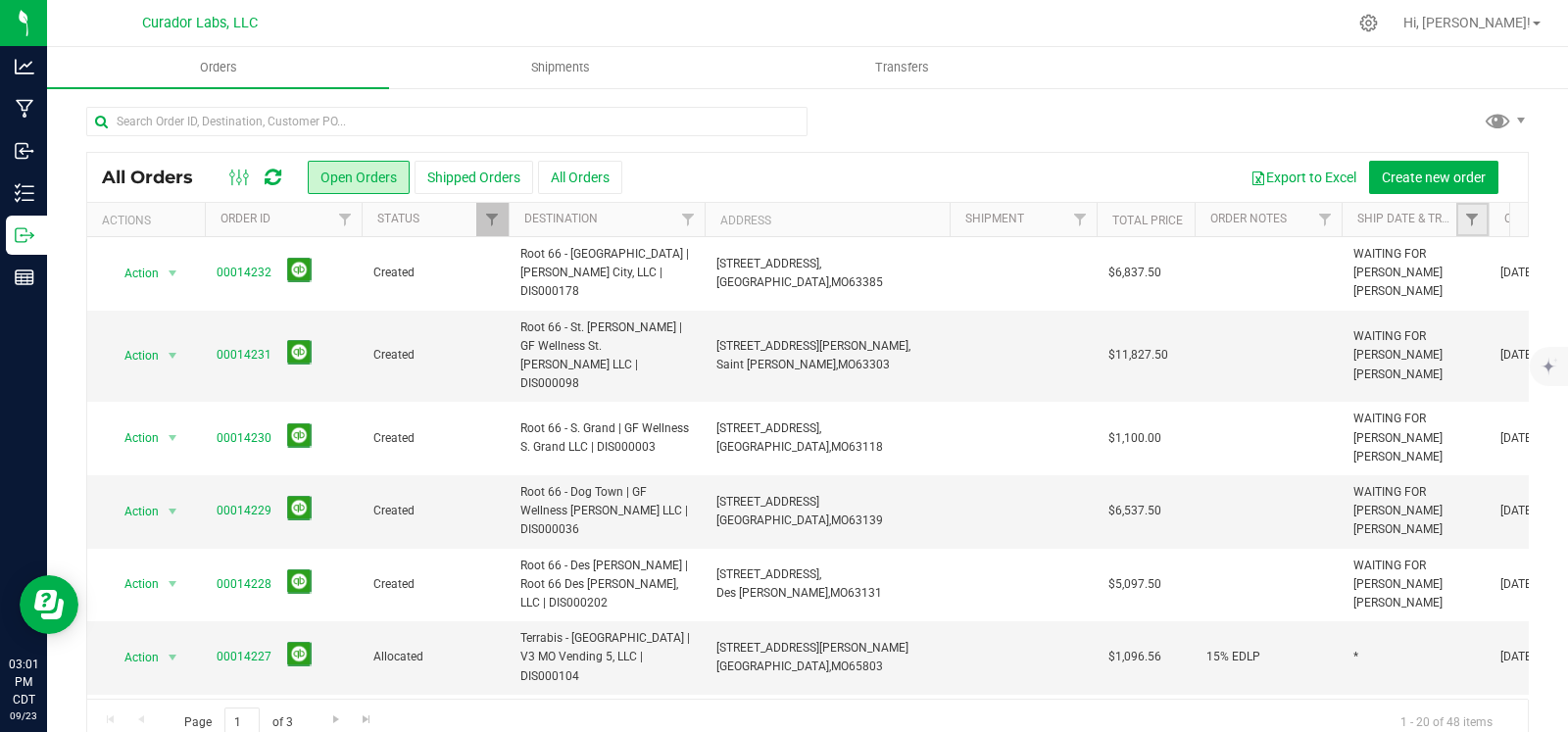
click at [1468, 227] on link "Filter" at bounding box center [1472, 219] width 32 height 33
type input "sst"
click at [1355, 293] on button "Filter" at bounding box center [1402, 314] width 94 height 43
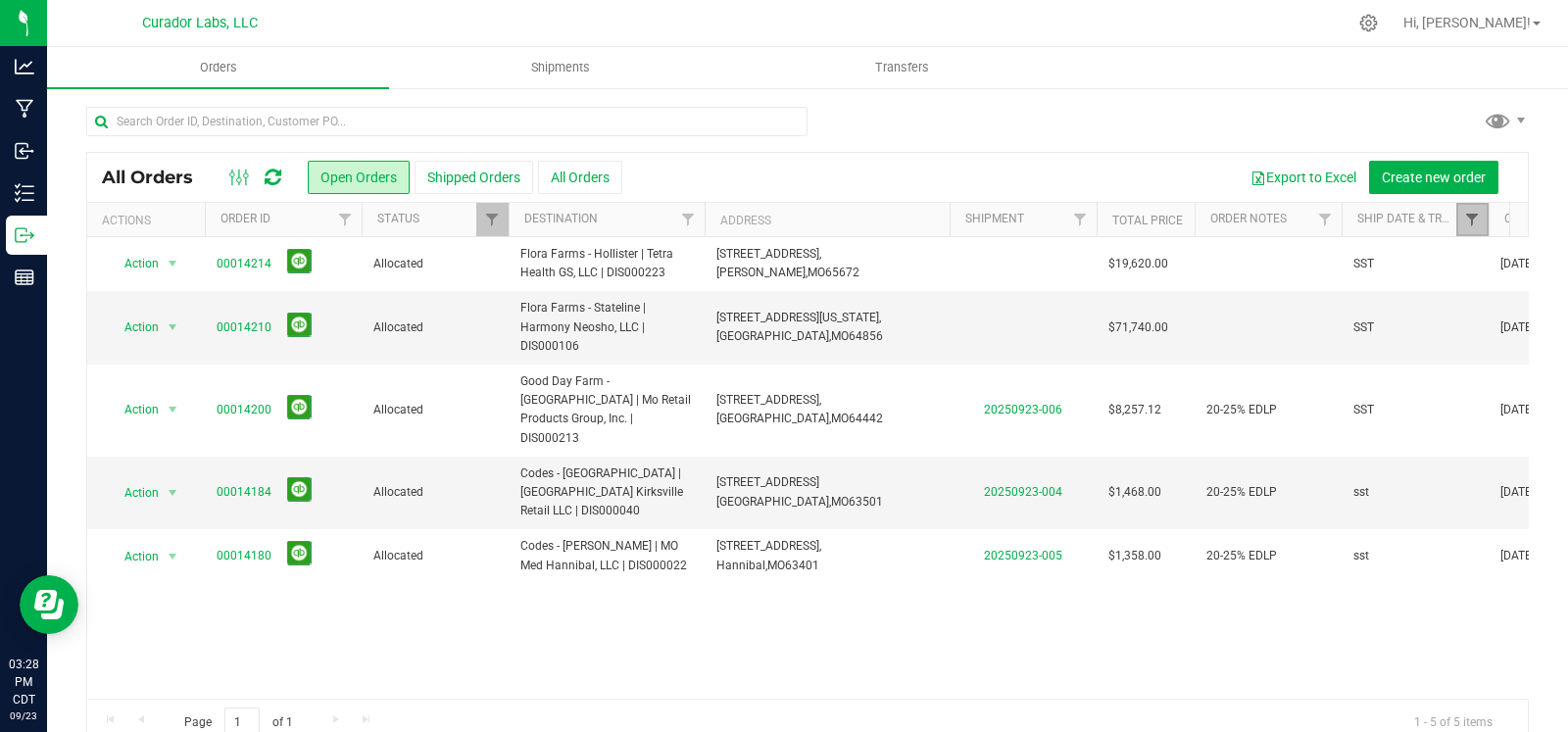
click at [1468, 219] on span "Filter" at bounding box center [1472, 219] width 16 height 16
click at [1505, 301] on button "Clear" at bounding box center [1509, 314] width 94 height 43
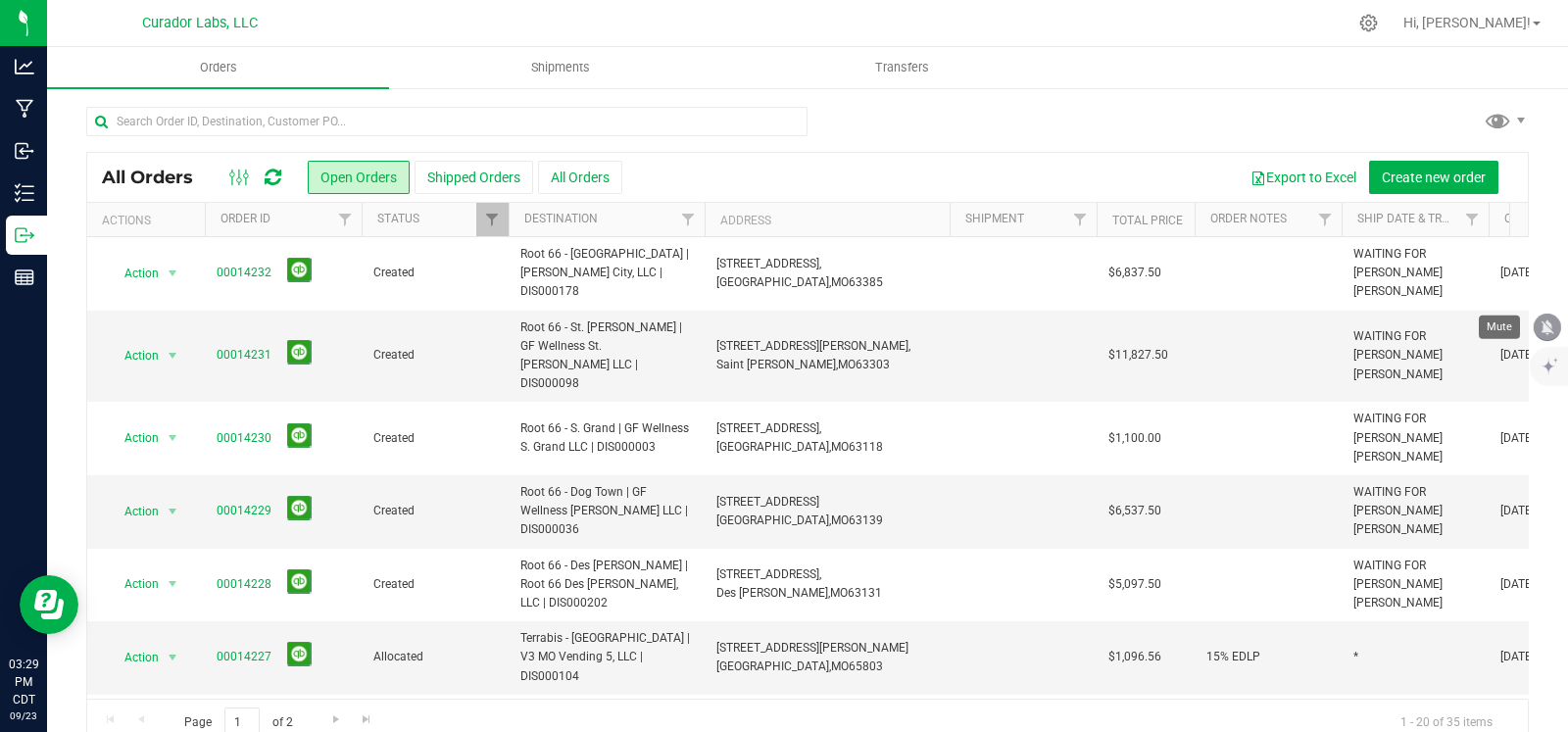
click at [1543, 320] on icon "mute" at bounding box center [1547, 327] width 18 height 18
